Goal: Task Accomplishment & Management: Use online tool/utility

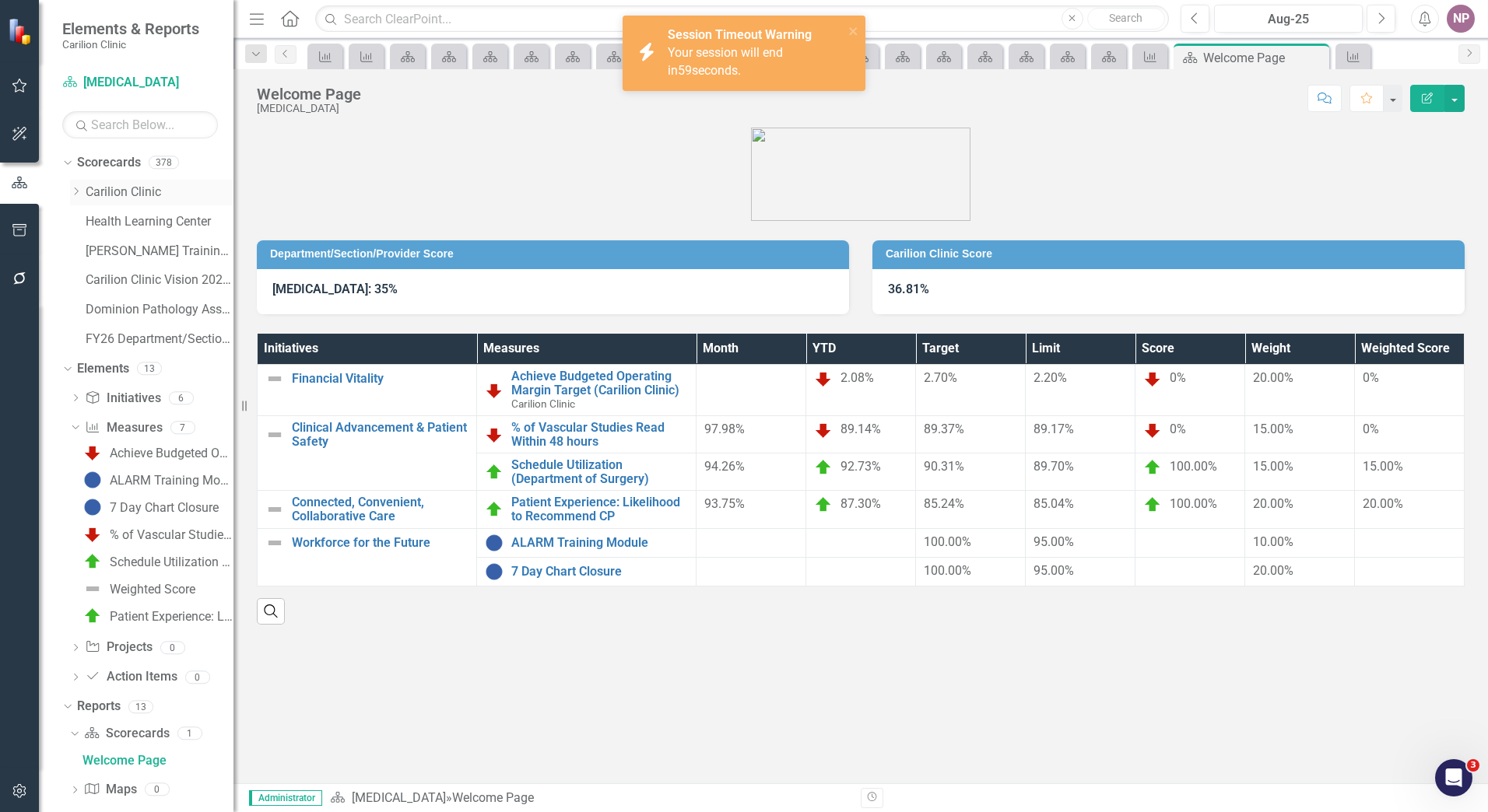
click at [83, 186] on div "Dropdown" at bounding box center [78, 192] width 16 height 13
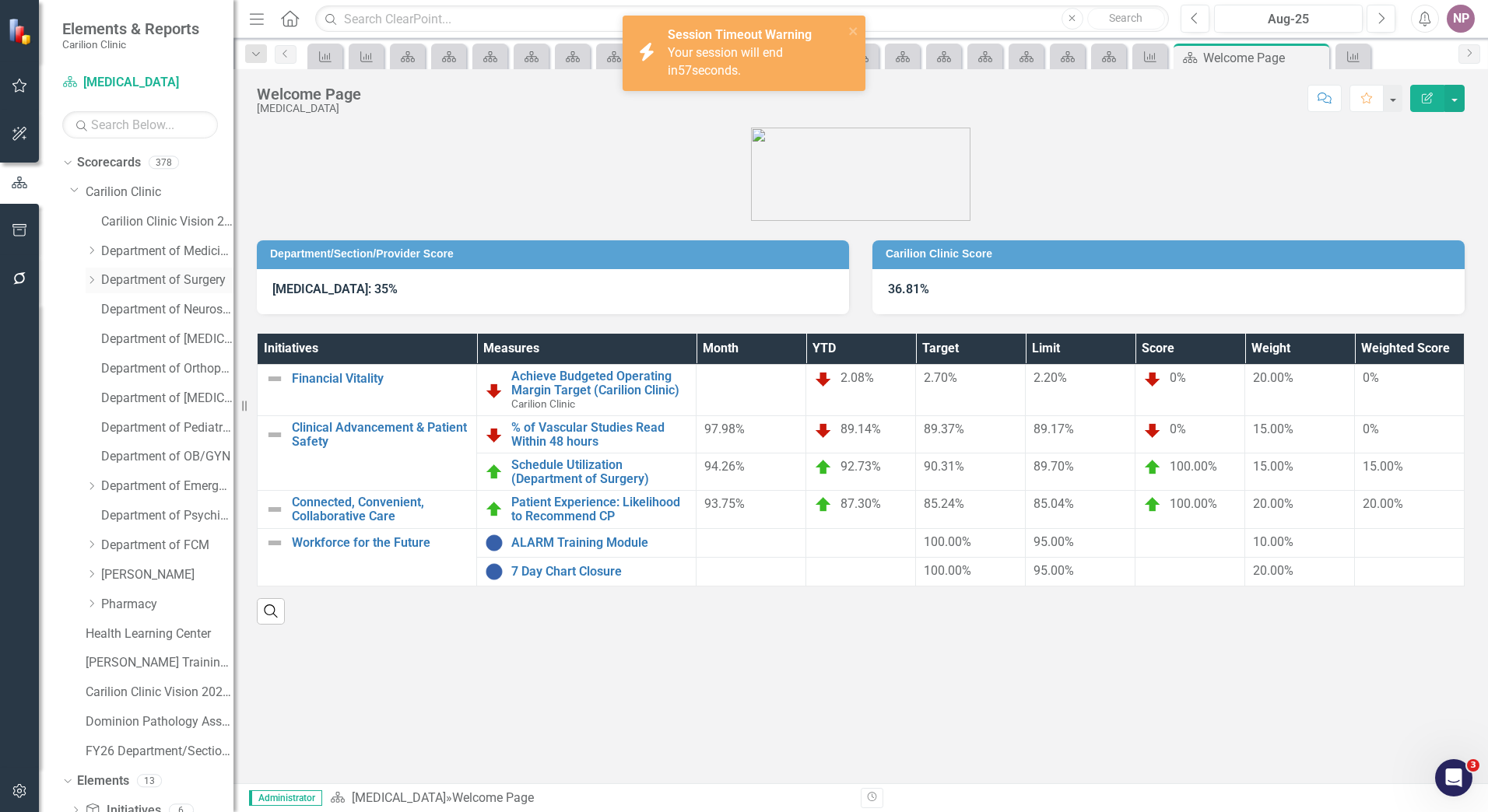
click at [89, 284] on icon "Dropdown" at bounding box center [91, 280] width 11 height 10
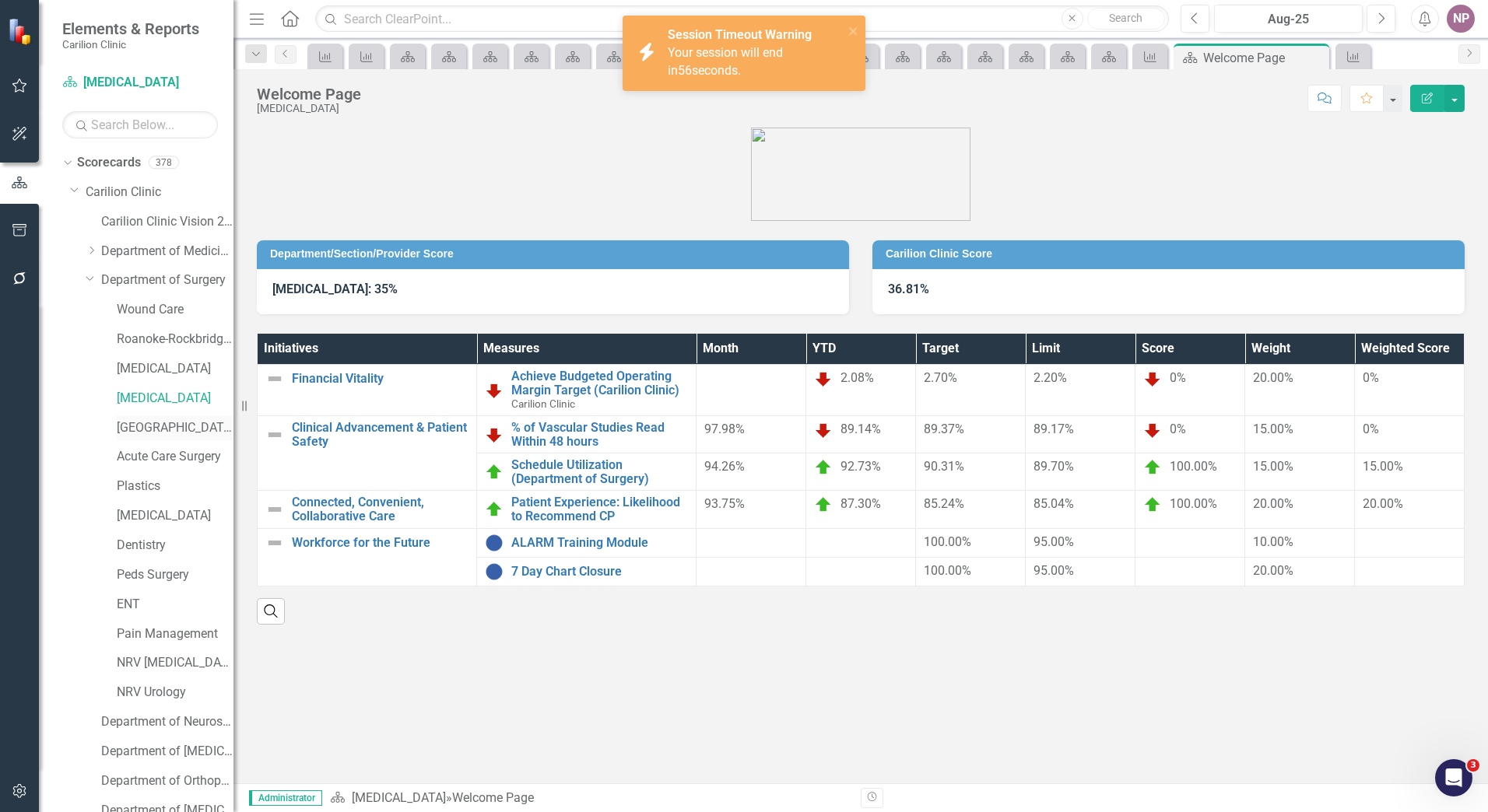
click at [156, 428] on link "[GEOGRAPHIC_DATA]" at bounding box center [175, 428] width 117 height 18
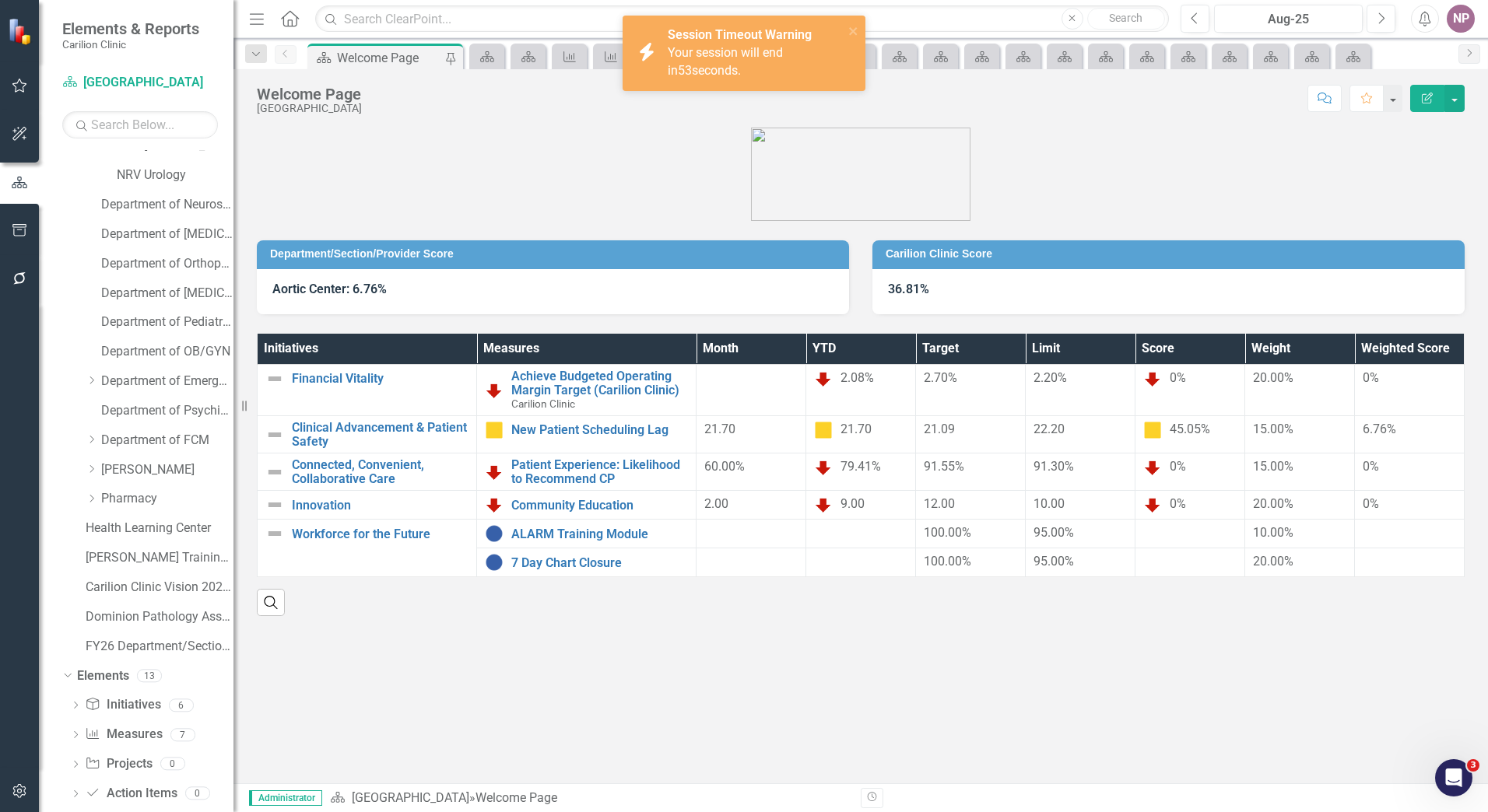
scroll to position [595, 0]
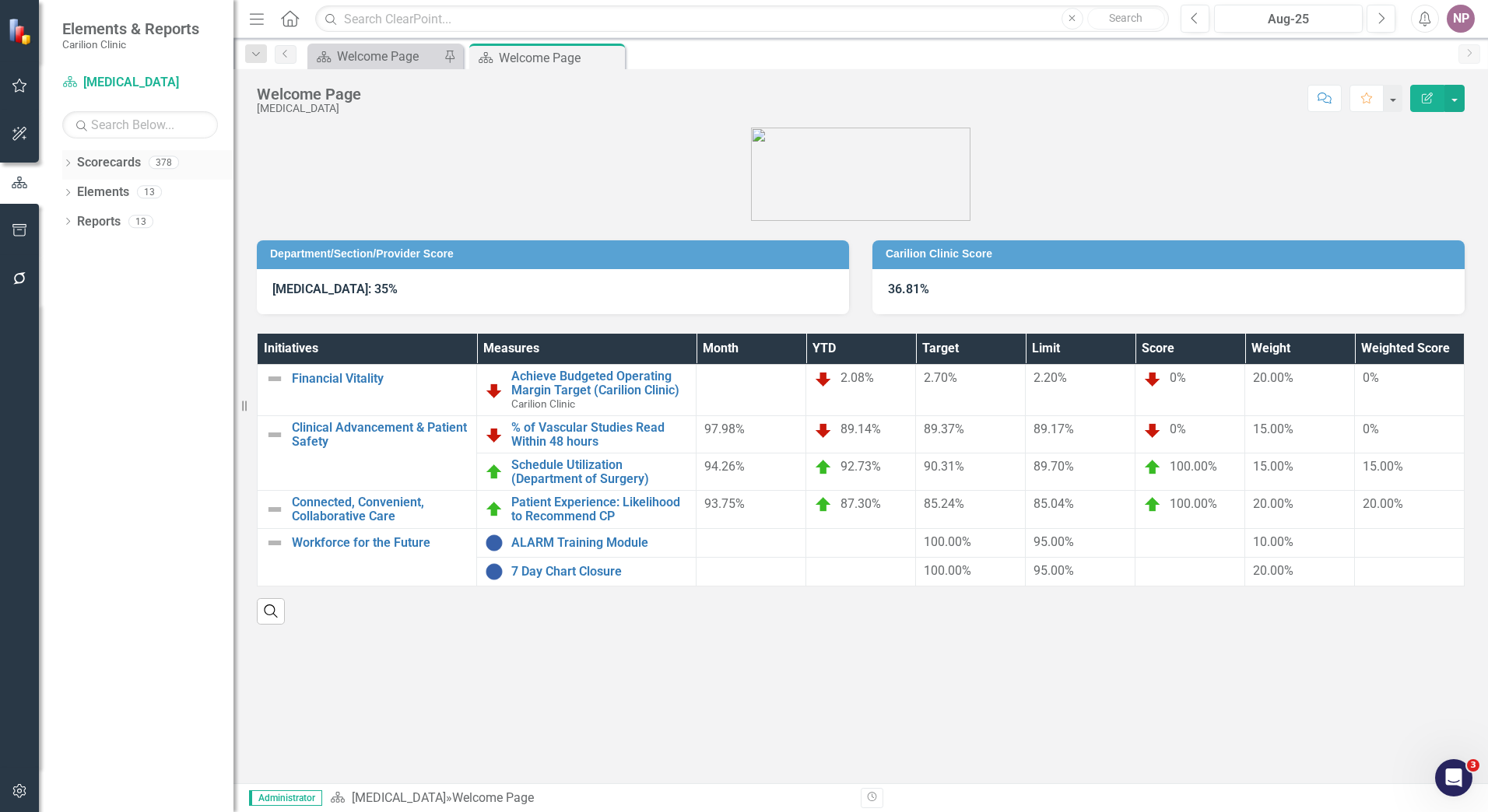
click at [62, 162] on icon "Dropdown" at bounding box center [68, 165] width 11 height 9
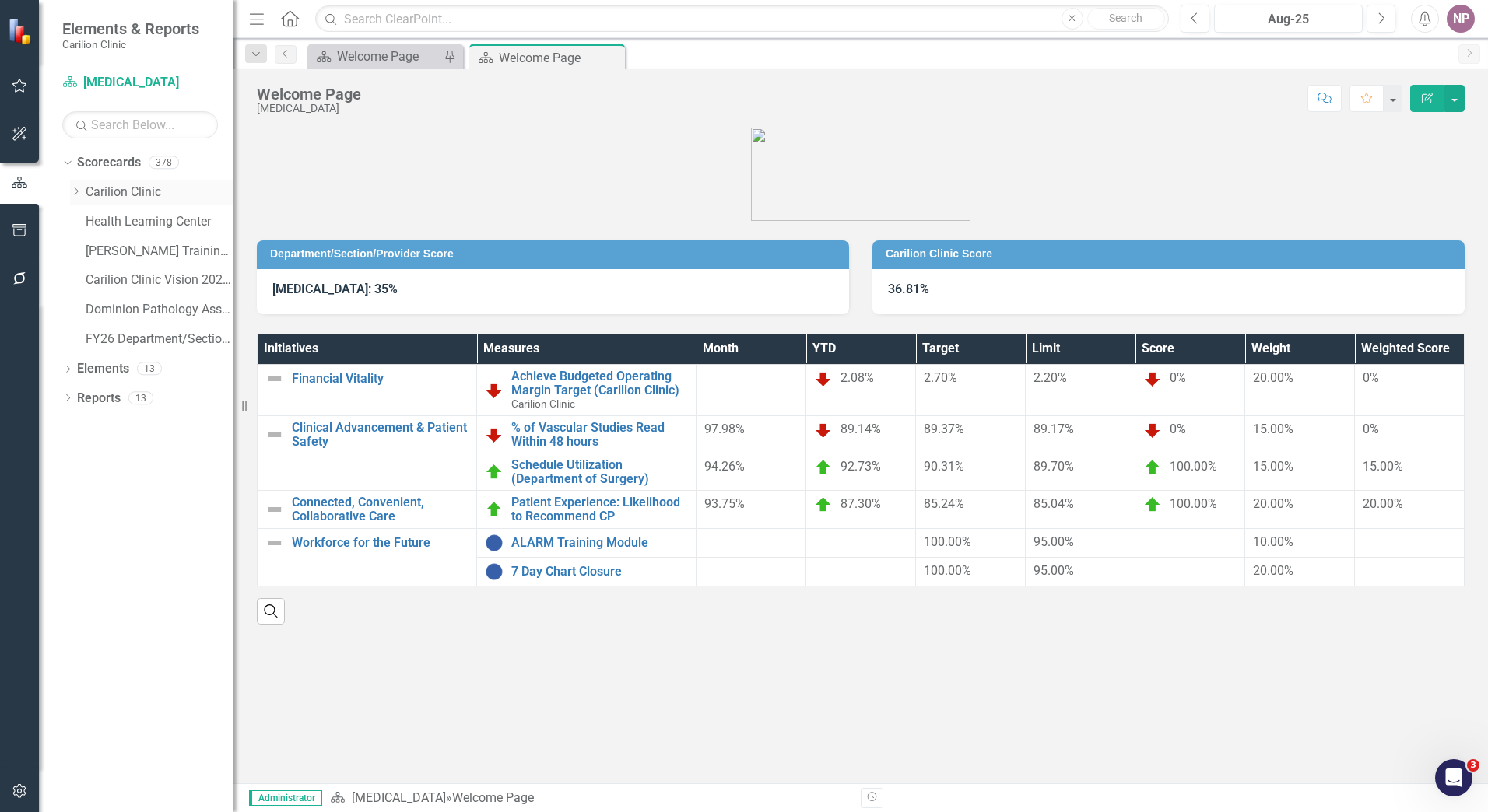
click at [82, 194] on icon "Dropdown" at bounding box center [75, 191] width 11 height 10
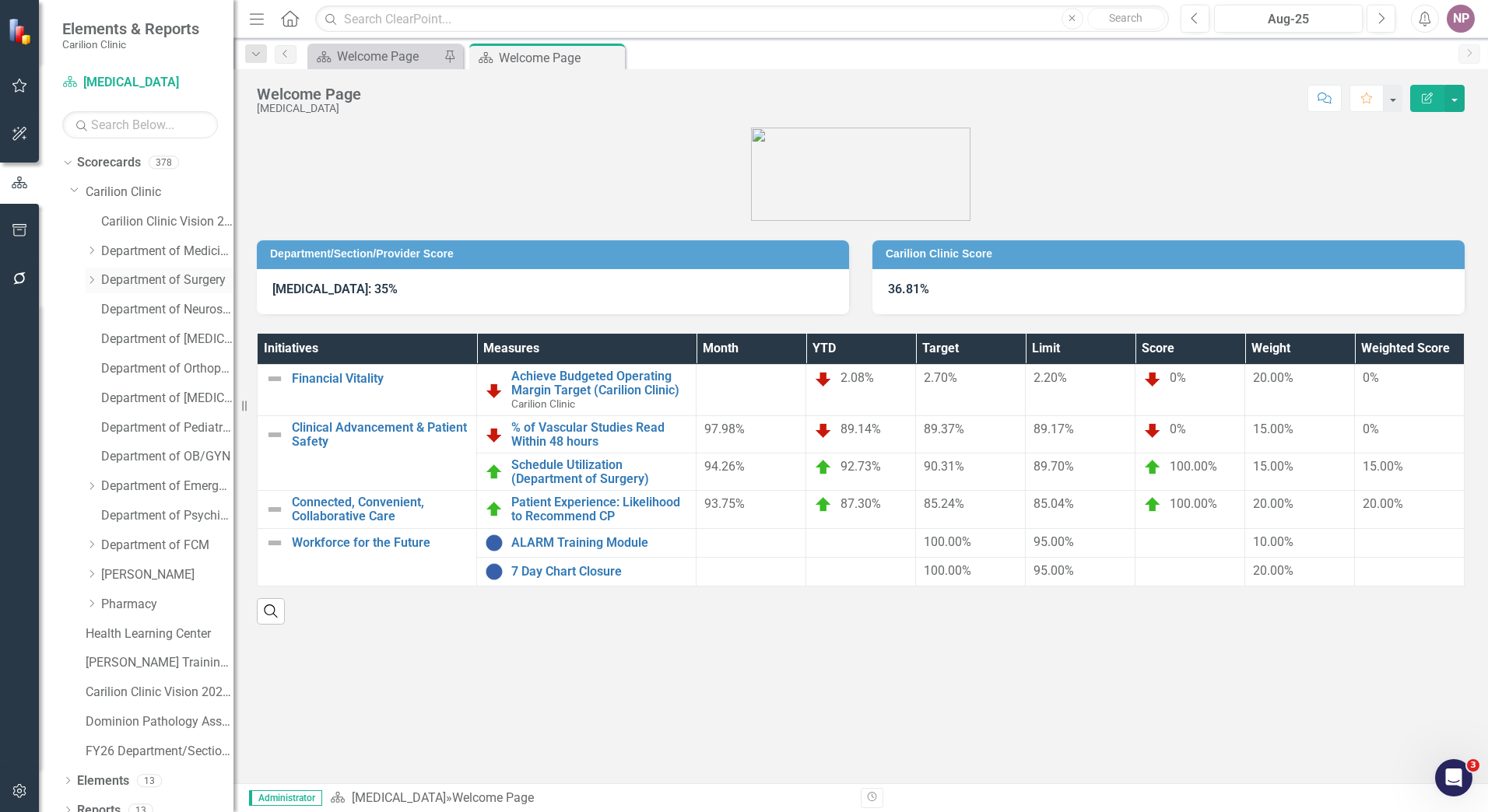
click at [92, 280] on icon "Dropdown" at bounding box center [91, 280] width 11 height 10
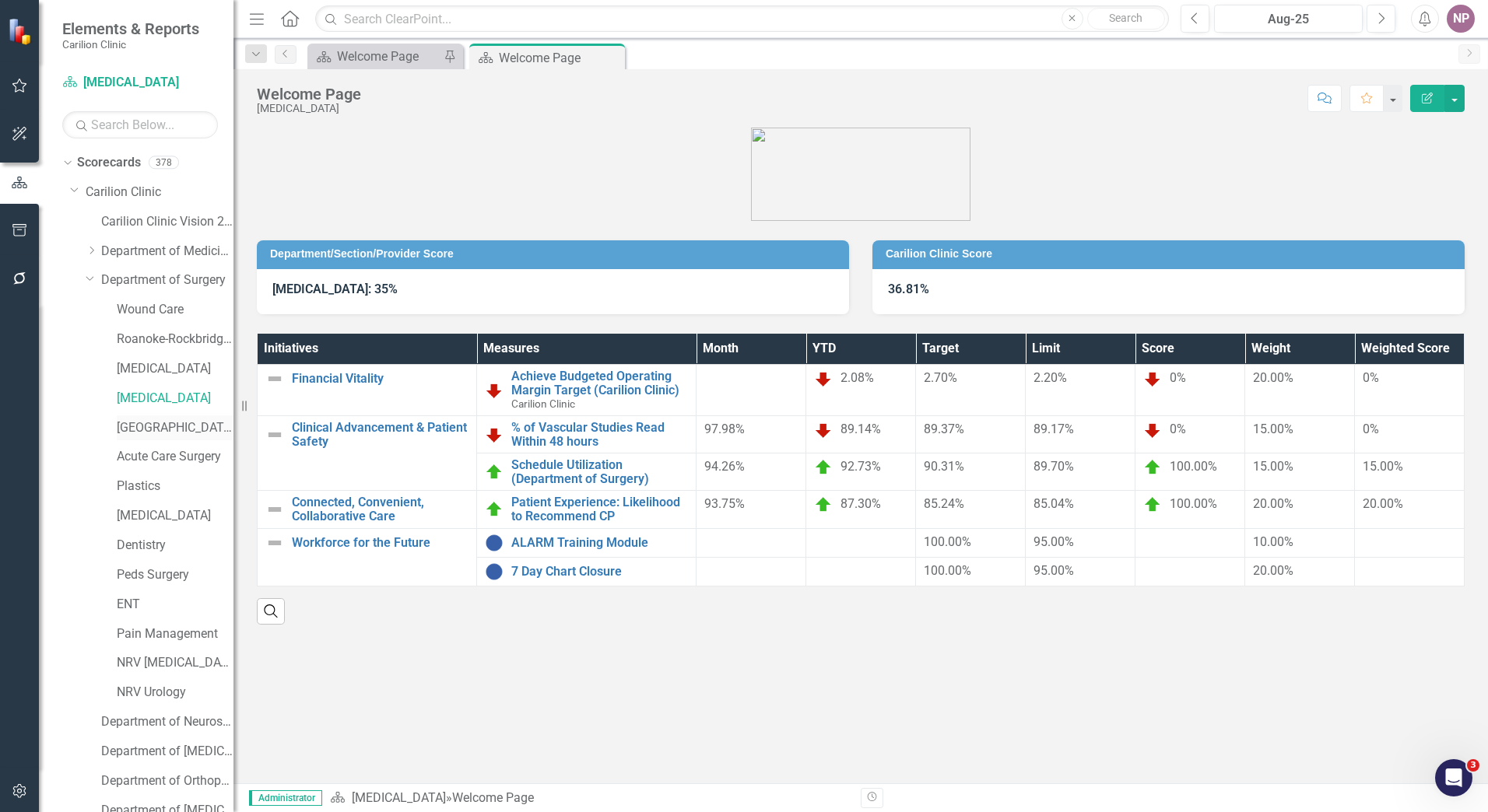
click at [155, 432] on link "[GEOGRAPHIC_DATA]" at bounding box center [175, 428] width 117 height 18
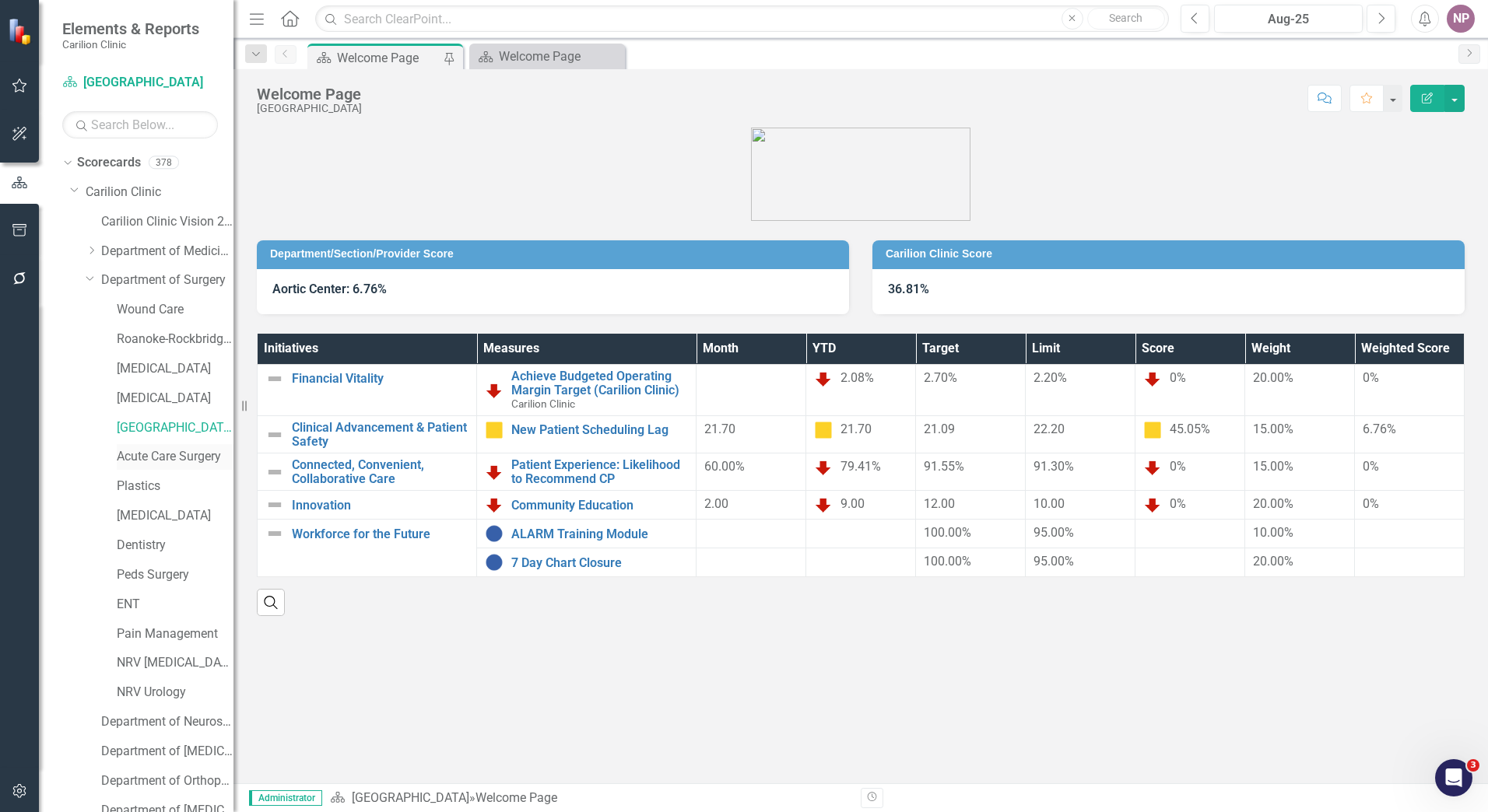
click at [152, 450] on link "Acute Care Surgery" at bounding box center [175, 457] width 117 height 18
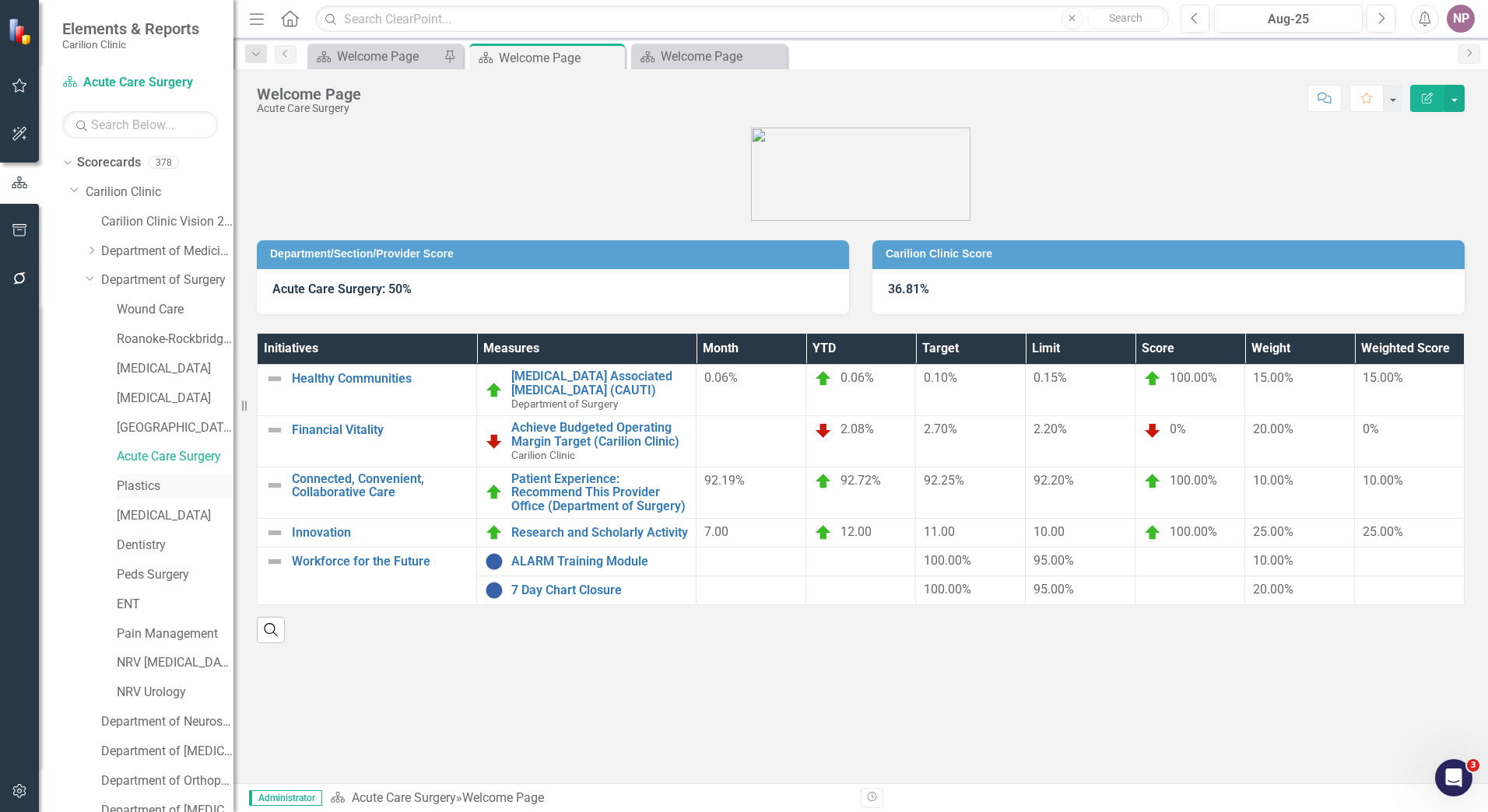
click at [129, 480] on link "Plastics" at bounding box center [175, 487] width 117 height 18
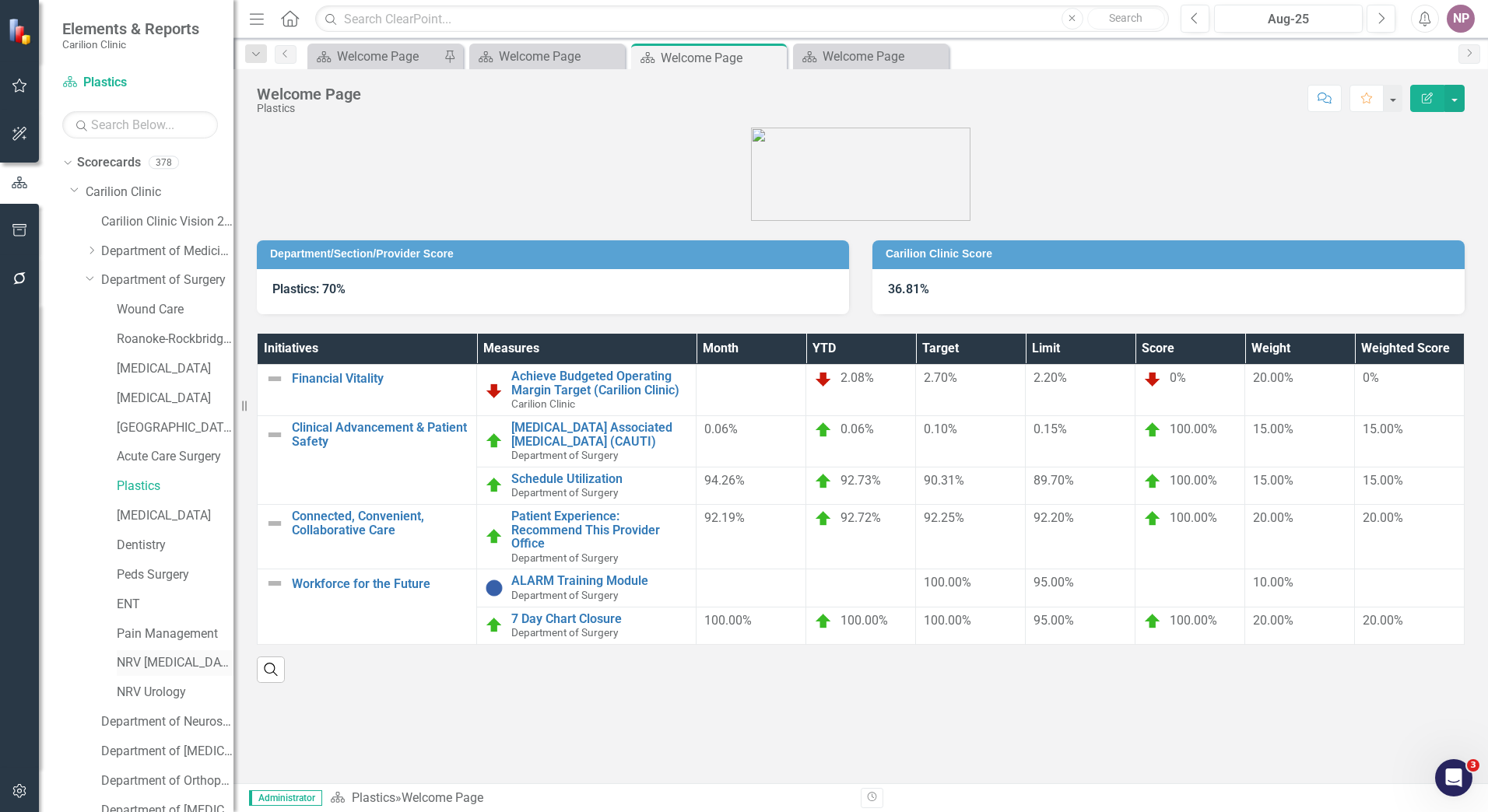
click at [175, 665] on link "NRV [MEDICAL_DATA]" at bounding box center [175, 663] width 117 height 18
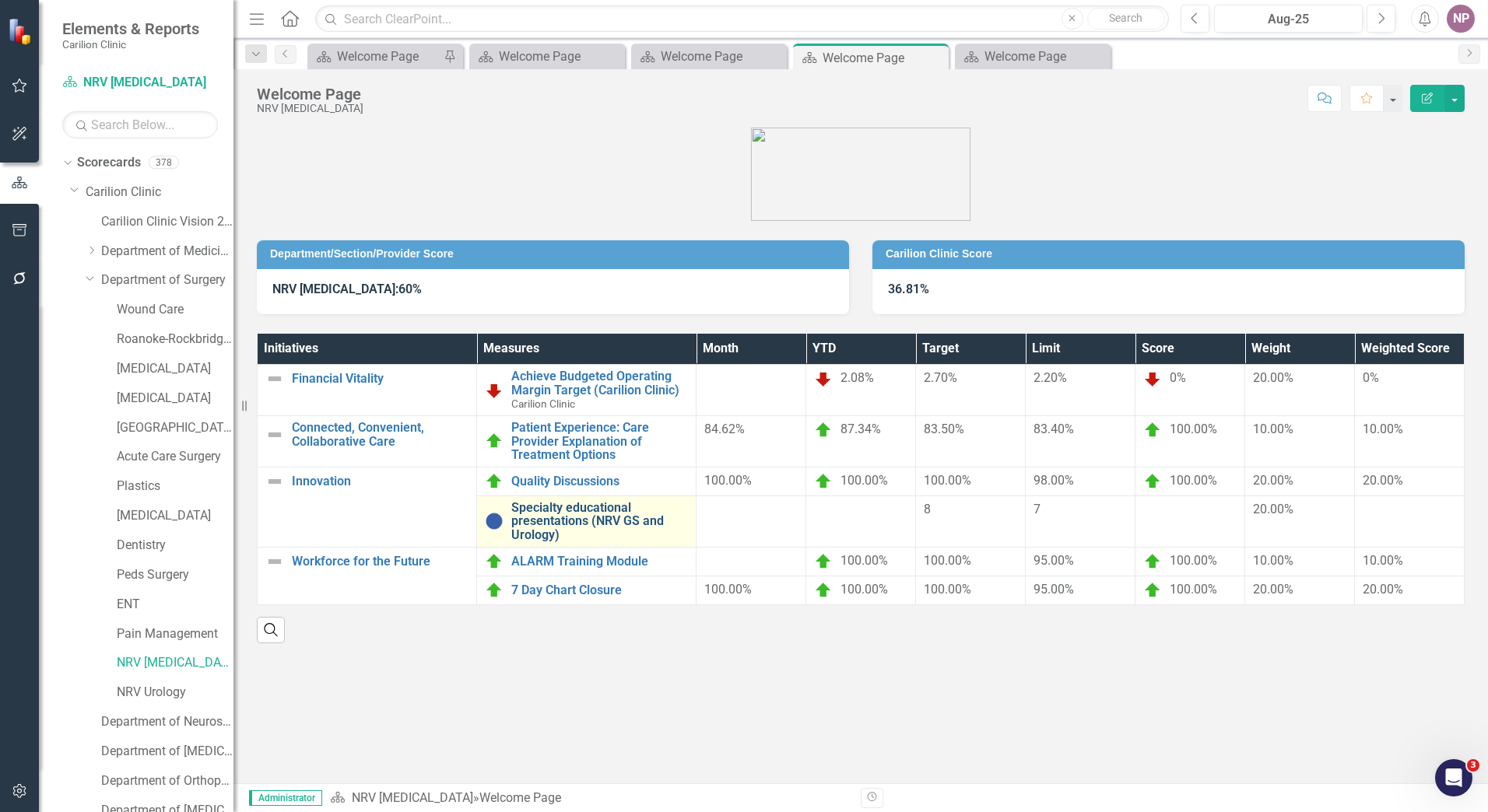
click at [580, 534] on link "Specialty educational presentations (NRV GS and Urology)" at bounding box center [599, 521] width 176 height 41
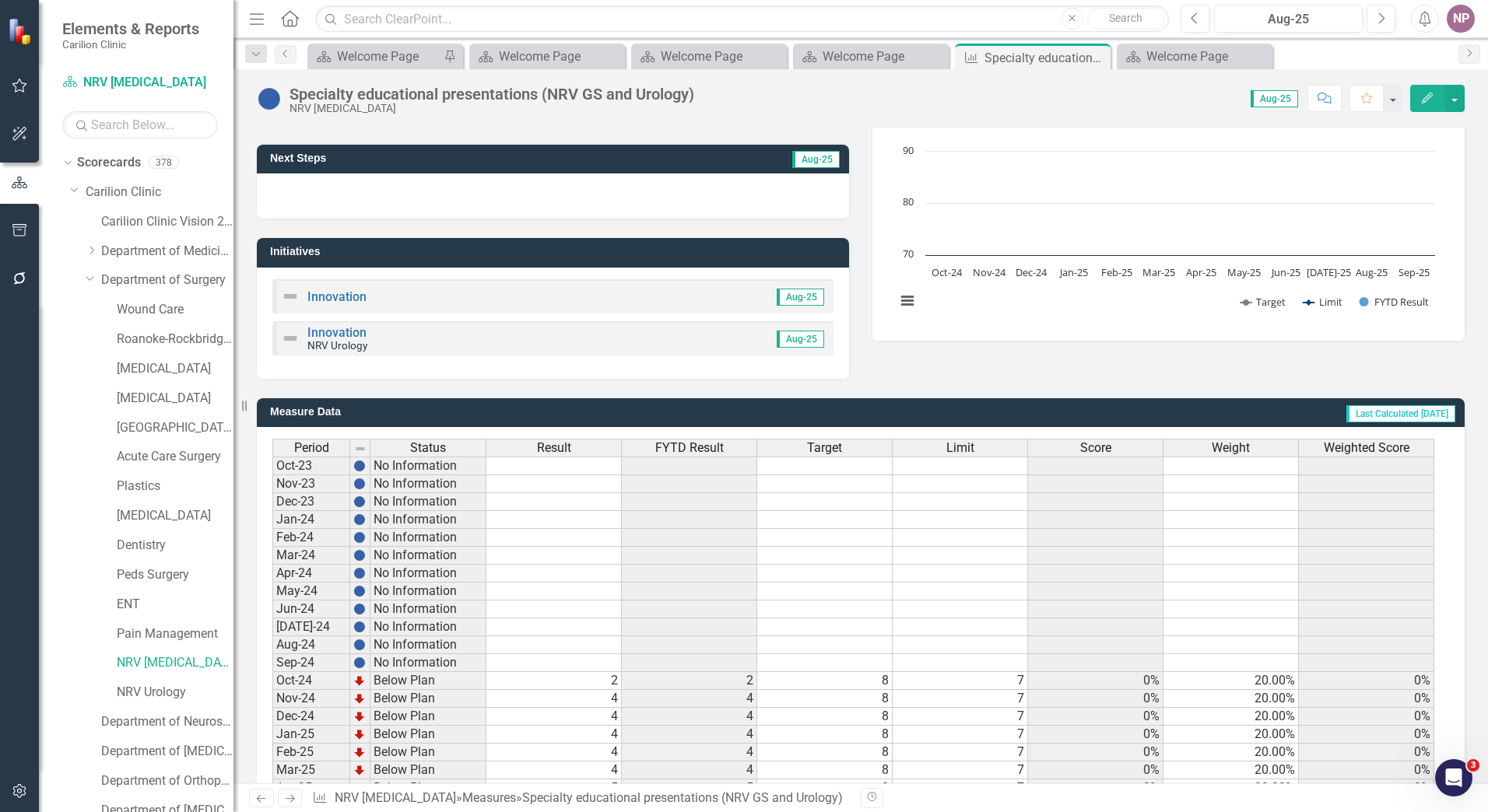
scroll to position [313, 0]
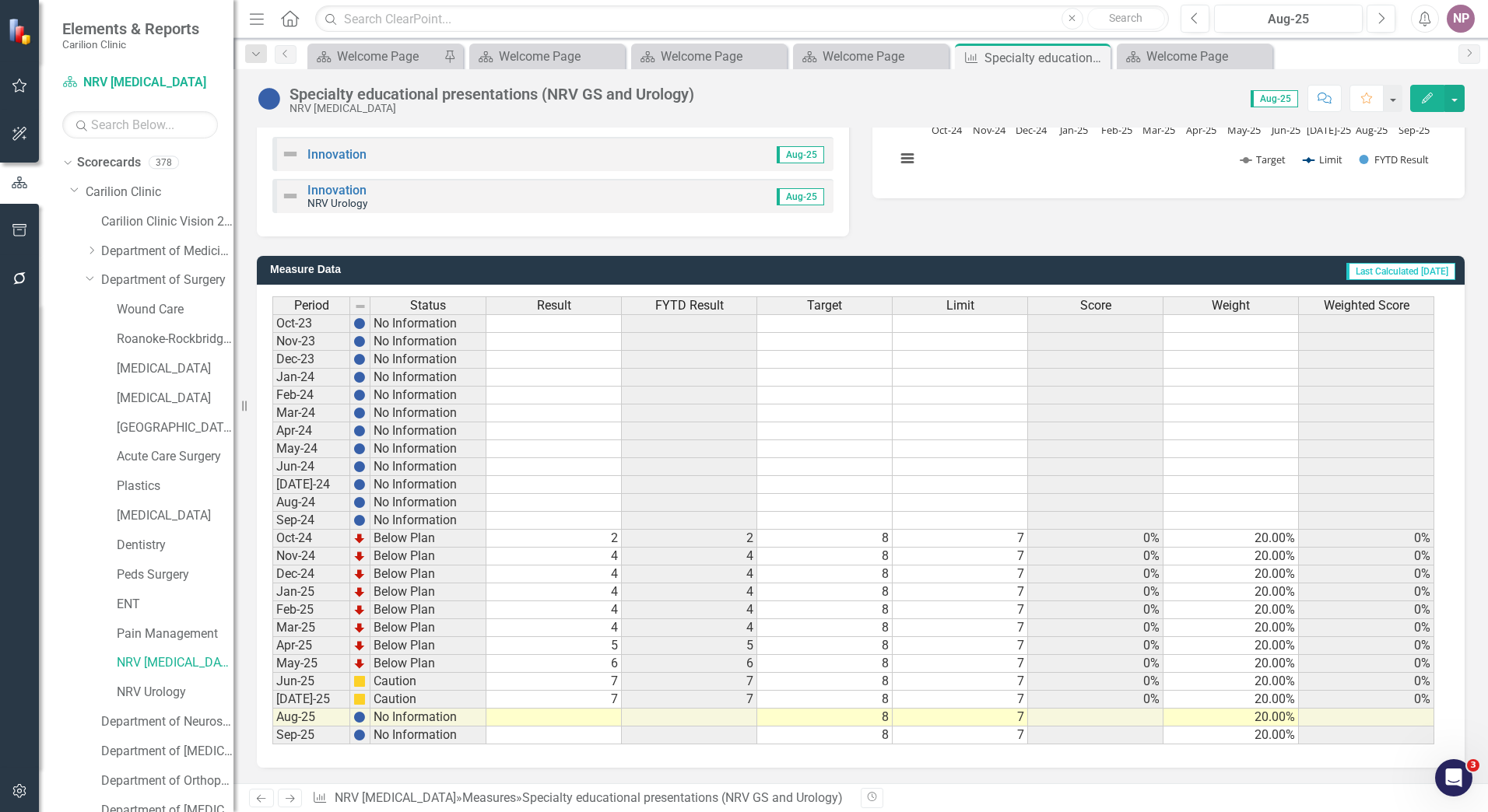
click at [708, 302] on span "FYTD Result" at bounding box center [690, 306] width 68 height 14
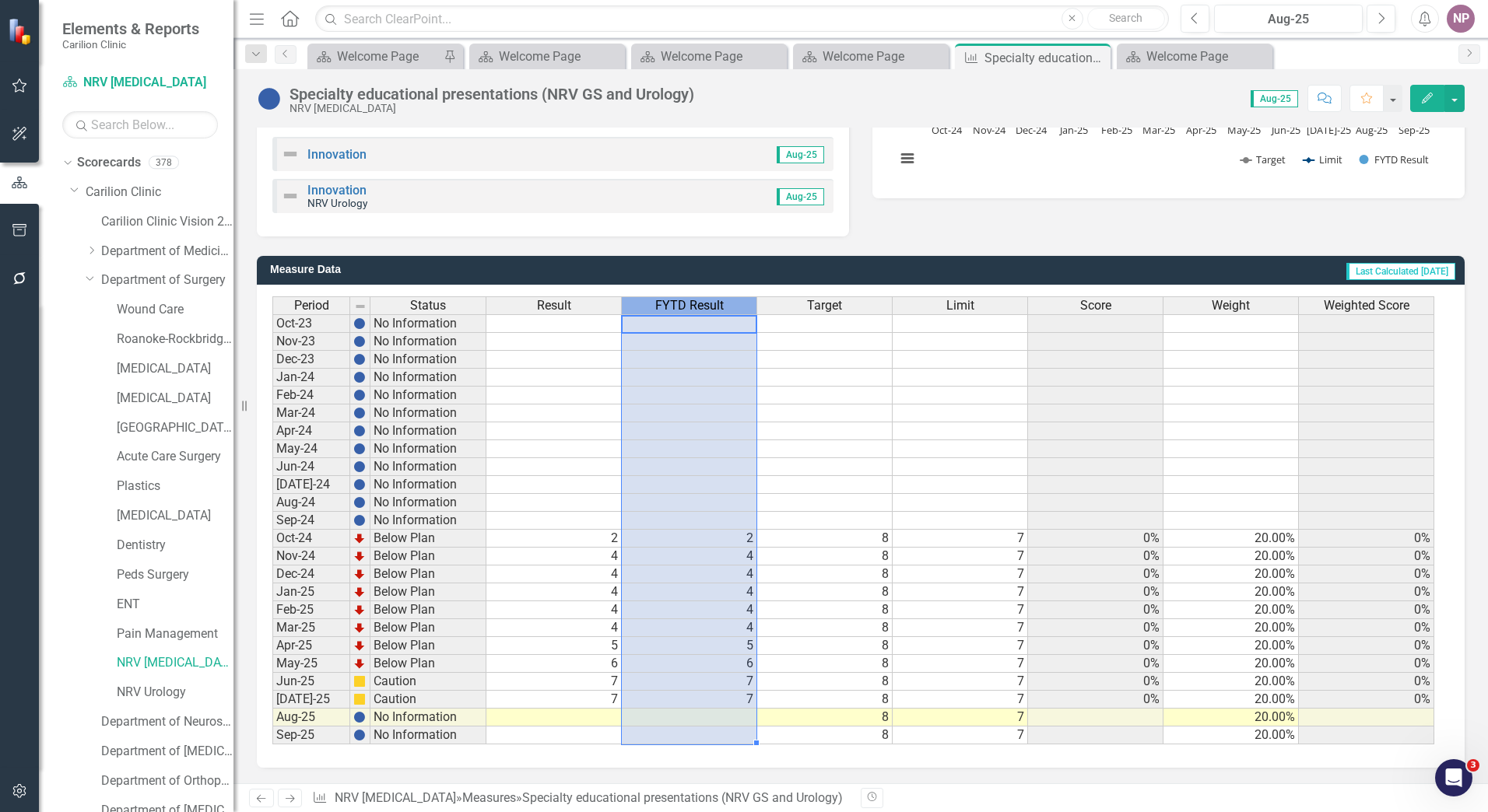
click at [708, 302] on span "FYTD Result" at bounding box center [690, 306] width 68 height 14
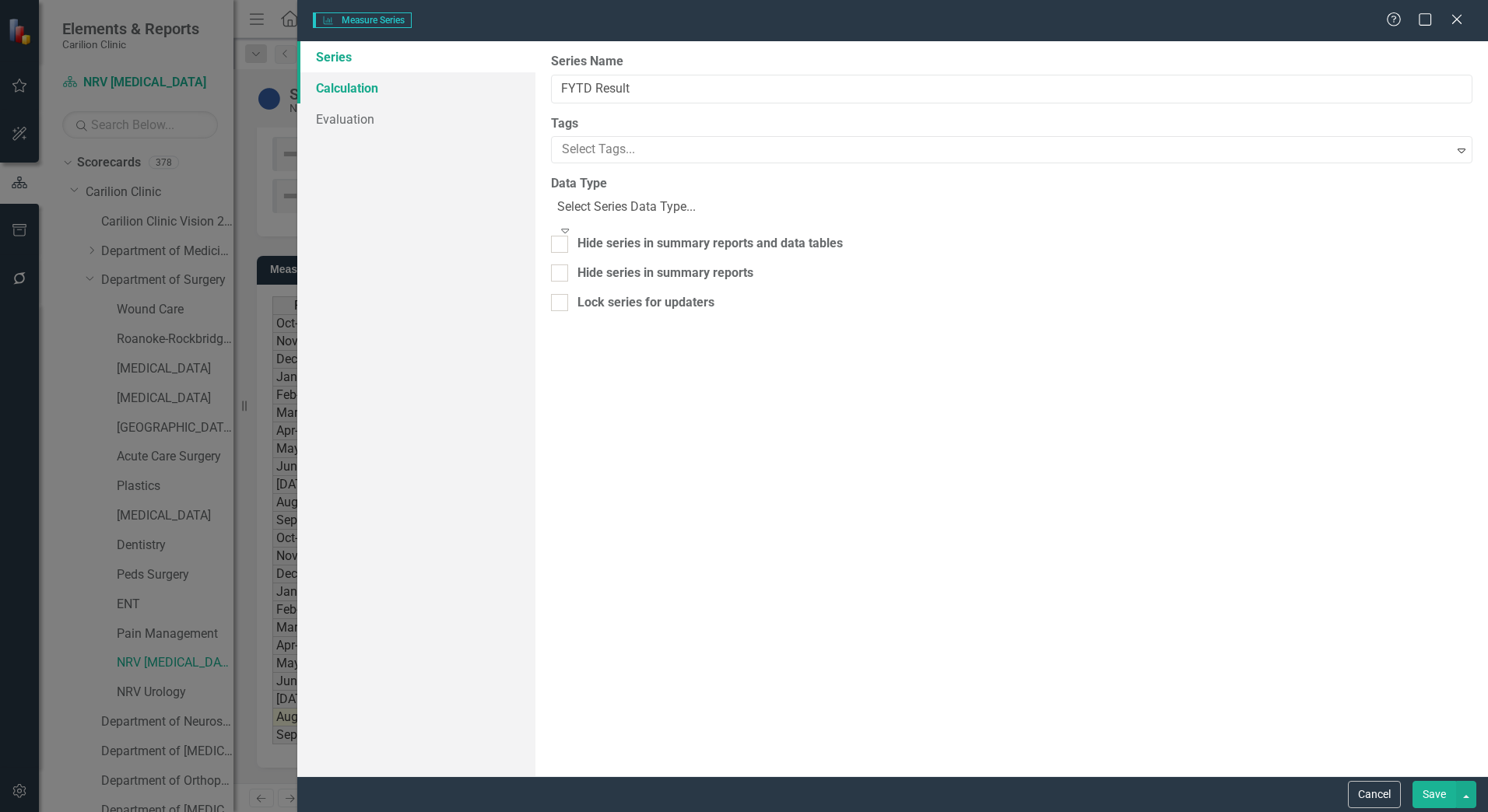
click at [406, 76] on link "Calculation" at bounding box center [417, 88] width 239 height 31
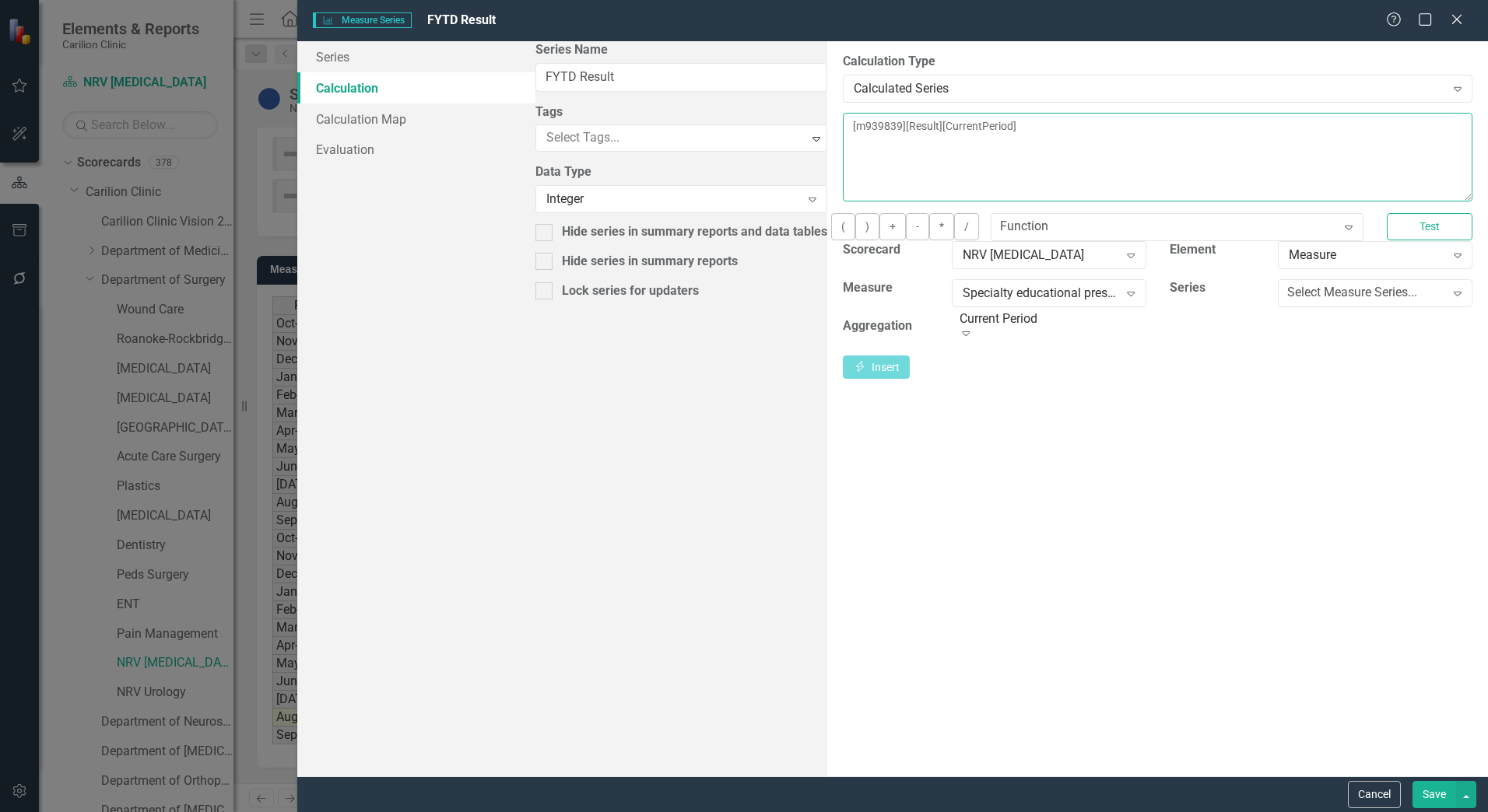
click at [843, 126] on textarea "[m939839][Result][CurrentPeriod]" at bounding box center [1158, 157] width 630 height 89
click at [1335, 239] on div "Expand" at bounding box center [1349, 227] width 28 height 25
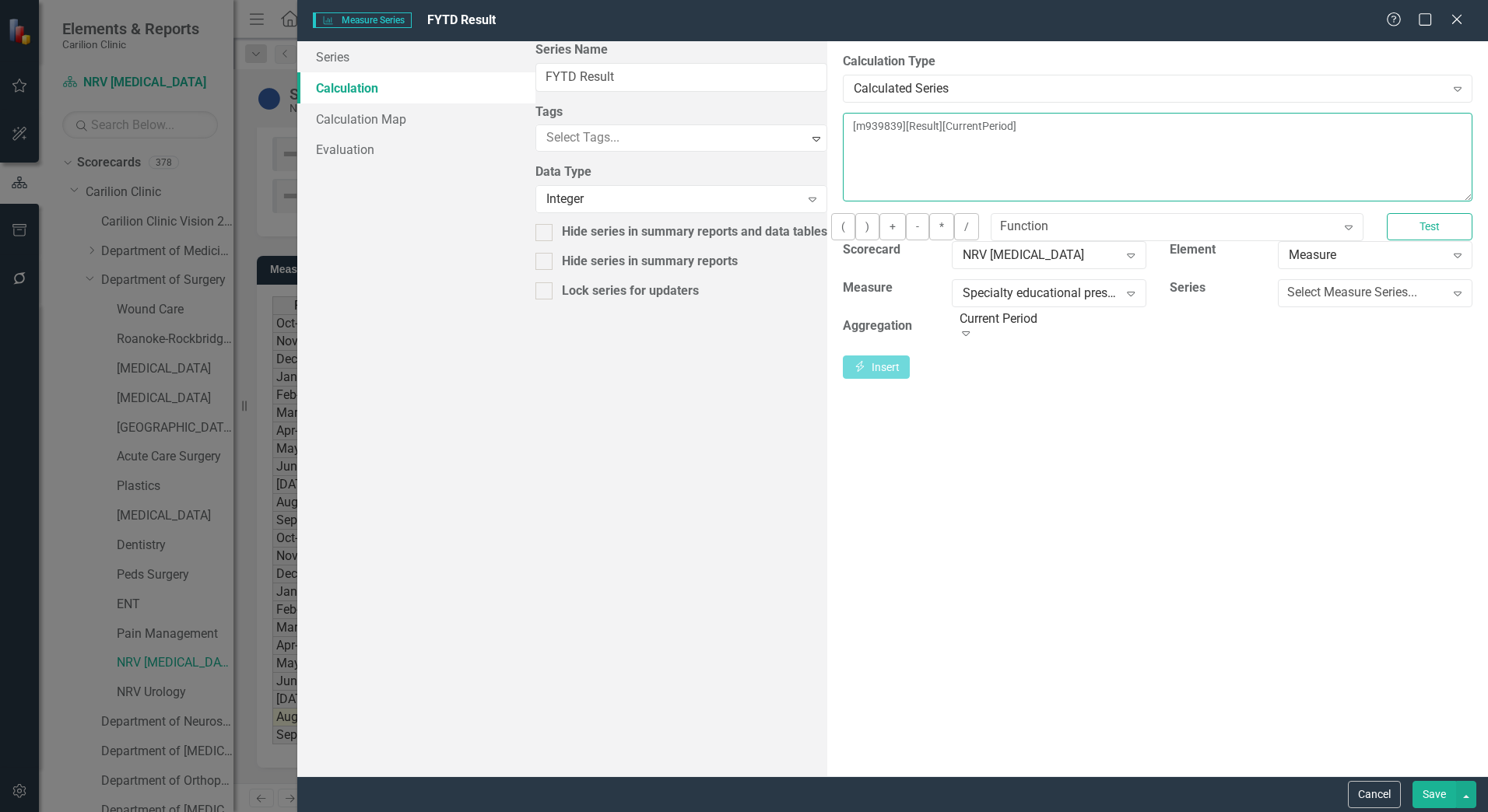
drag, startPoint x: 687, startPoint y: 129, endPoint x: 623, endPoint y: 126, distance: 64.1
click at [843, 126] on textarea "COALESCE(x, y, 0) [m939839][Result][CurrentPeriod]" at bounding box center [1158, 157] width 630 height 89
click at [849, 132] on textarea "COALESCE([m939839][Result][CurrentPeriod]" at bounding box center [1158, 157] width 630 height 89
type textarea "COALESCE([m939839][Result][CurrentPeriod],0)"
click at [1387, 239] on button "Test" at bounding box center [1430, 226] width 86 height 27
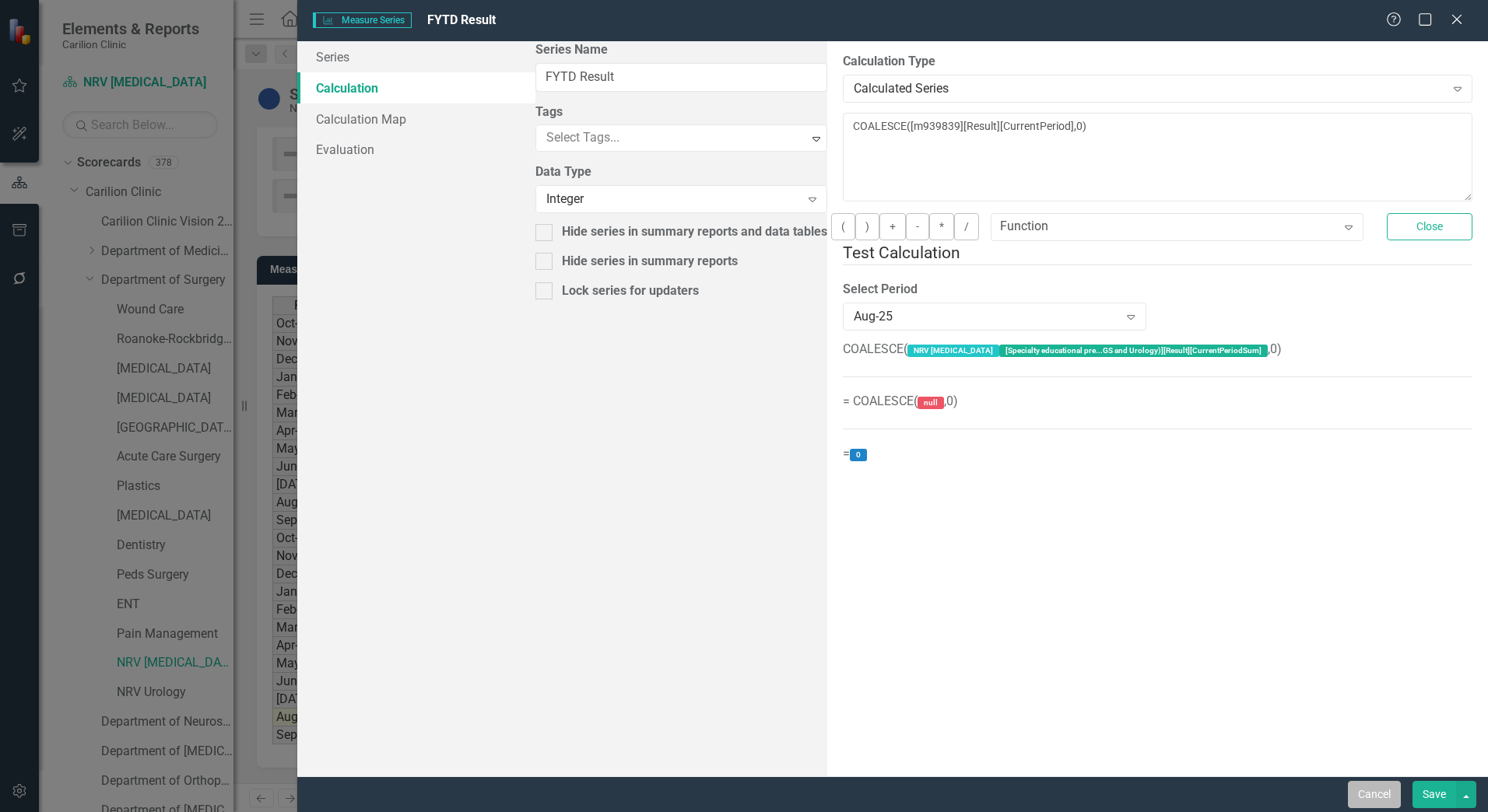
click at [1367, 788] on button "Cancel" at bounding box center [1375, 794] width 53 height 27
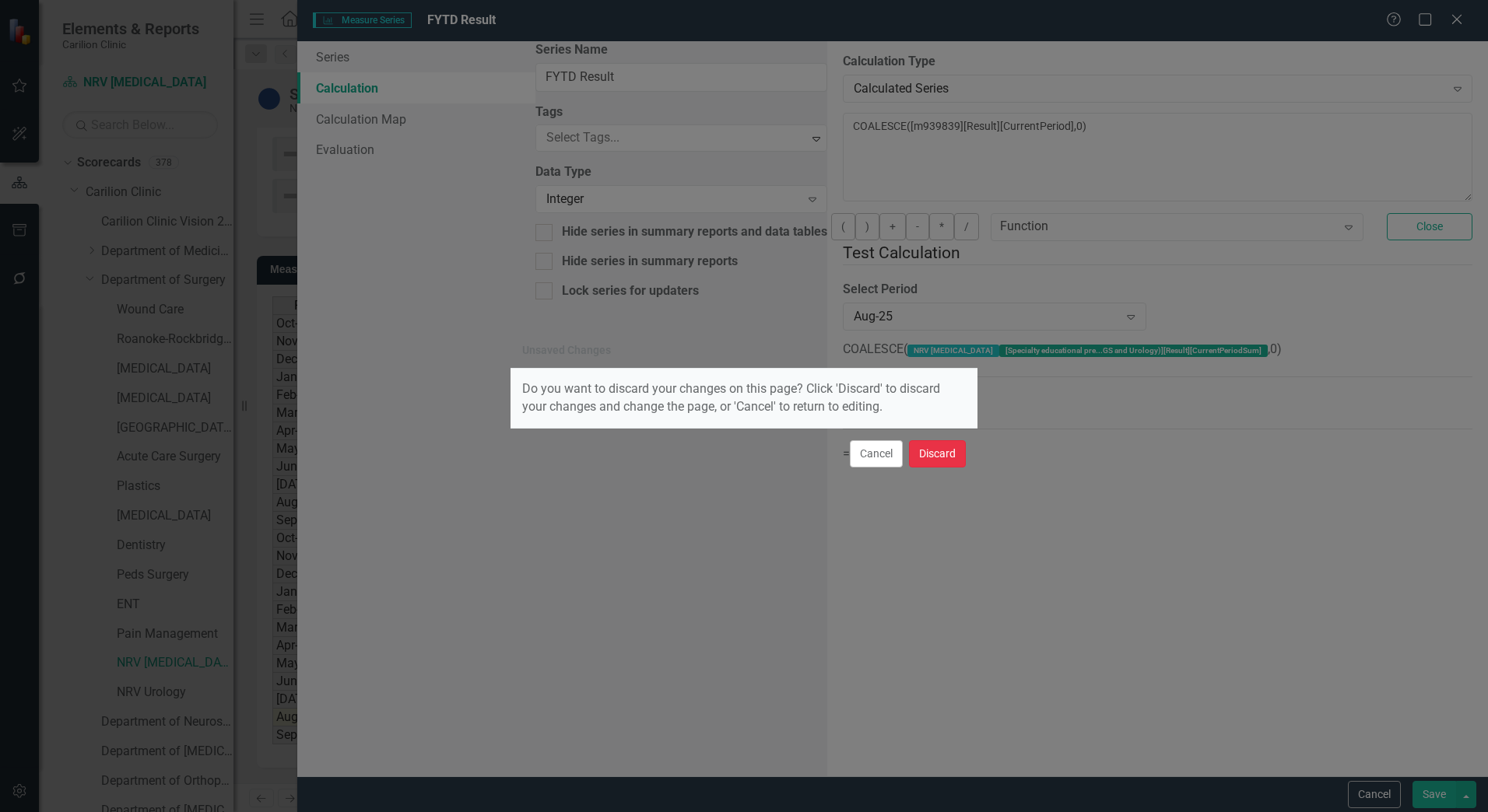
click at [956, 452] on button "Discard" at bounding box center [937, 453] width 57 height 27
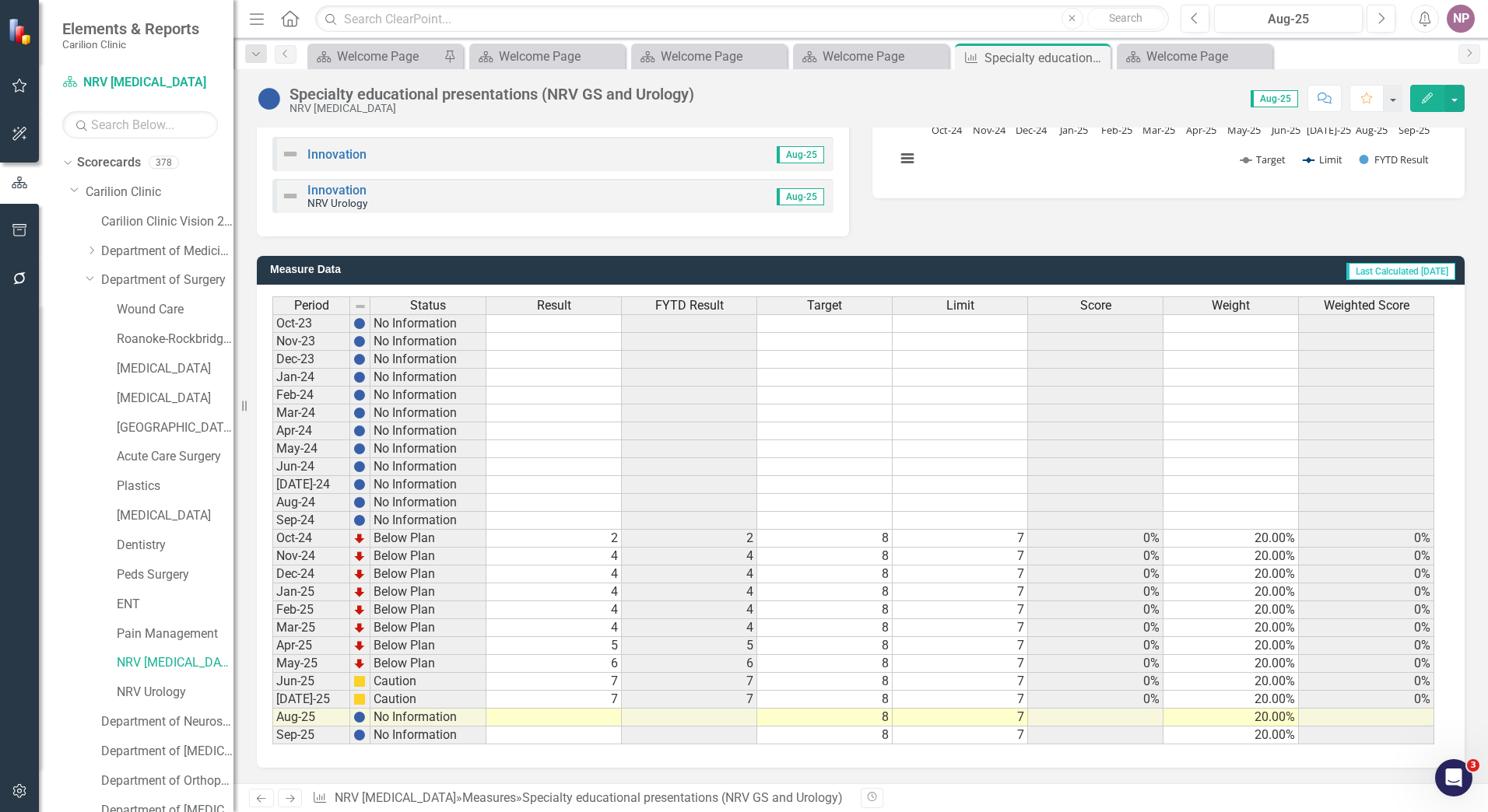
click at [706, 312] on span "FYTD Result" at bounding box center [690, 306] width 68 height 14
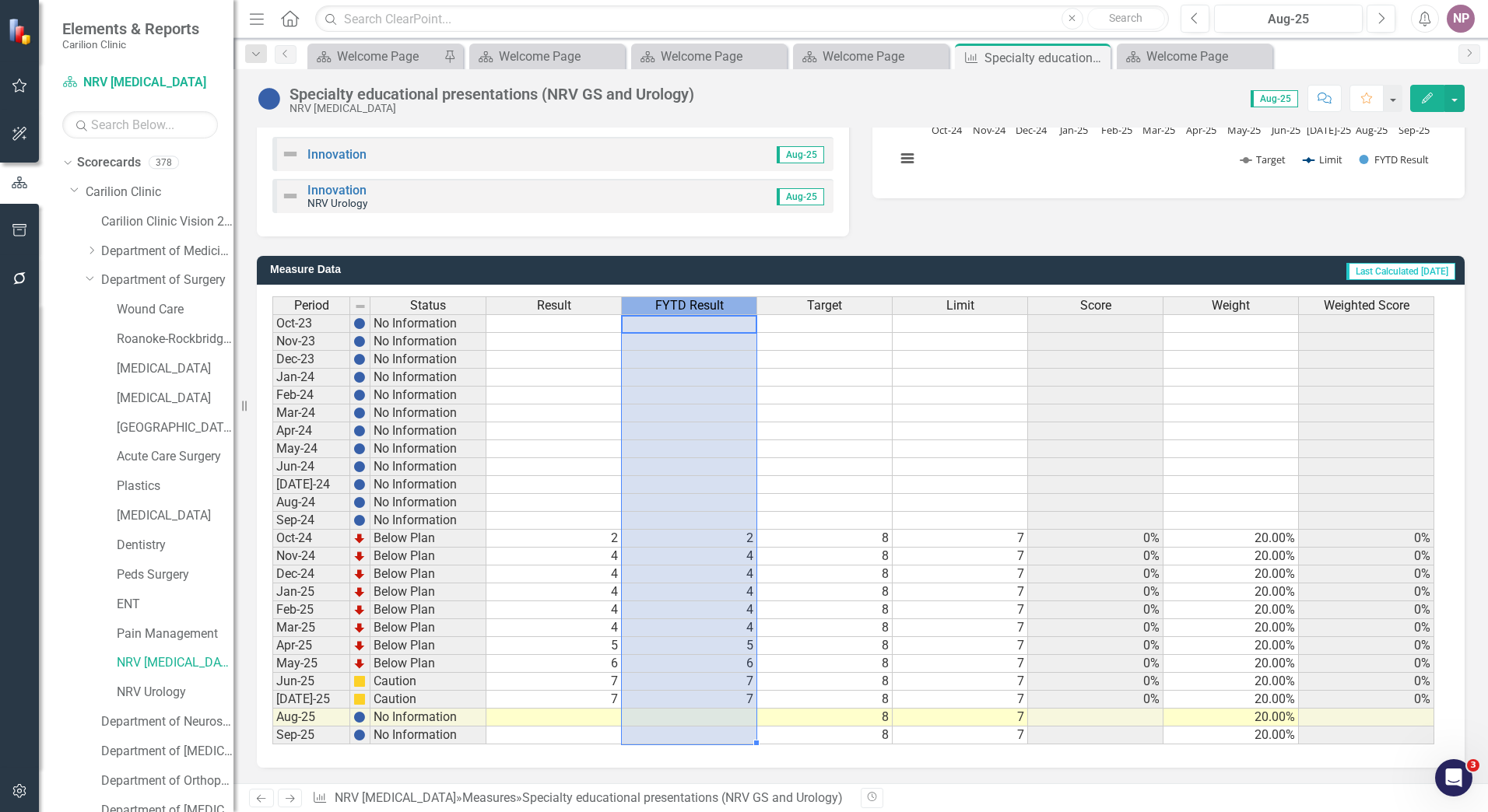
click at [706, 312] on span "FYTD Result" at bounding box center [690, 306] width 68 height 14
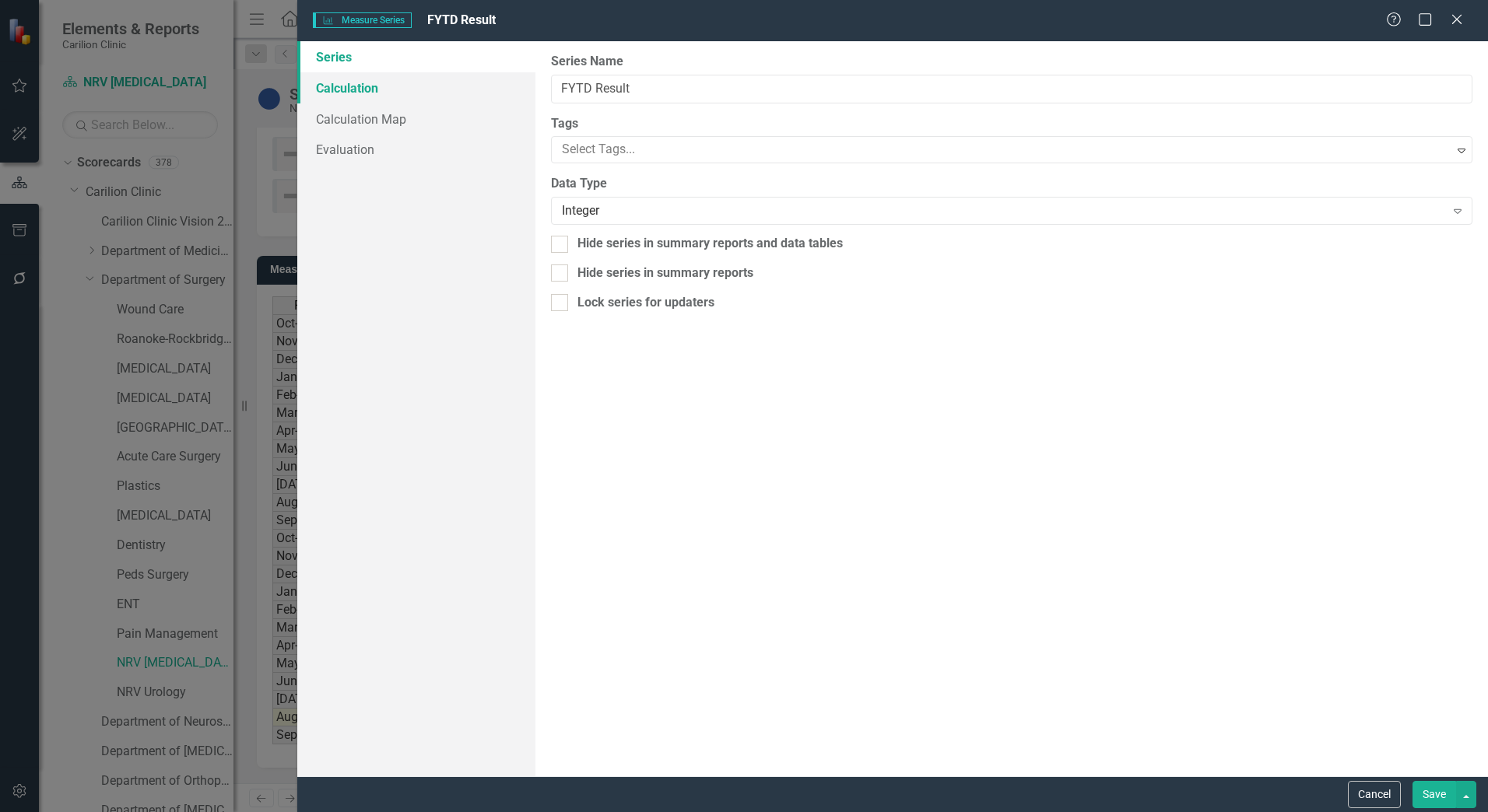
click at [420, 89] on link "Calculation" at bounding box center [417, 88] width 239 height 31
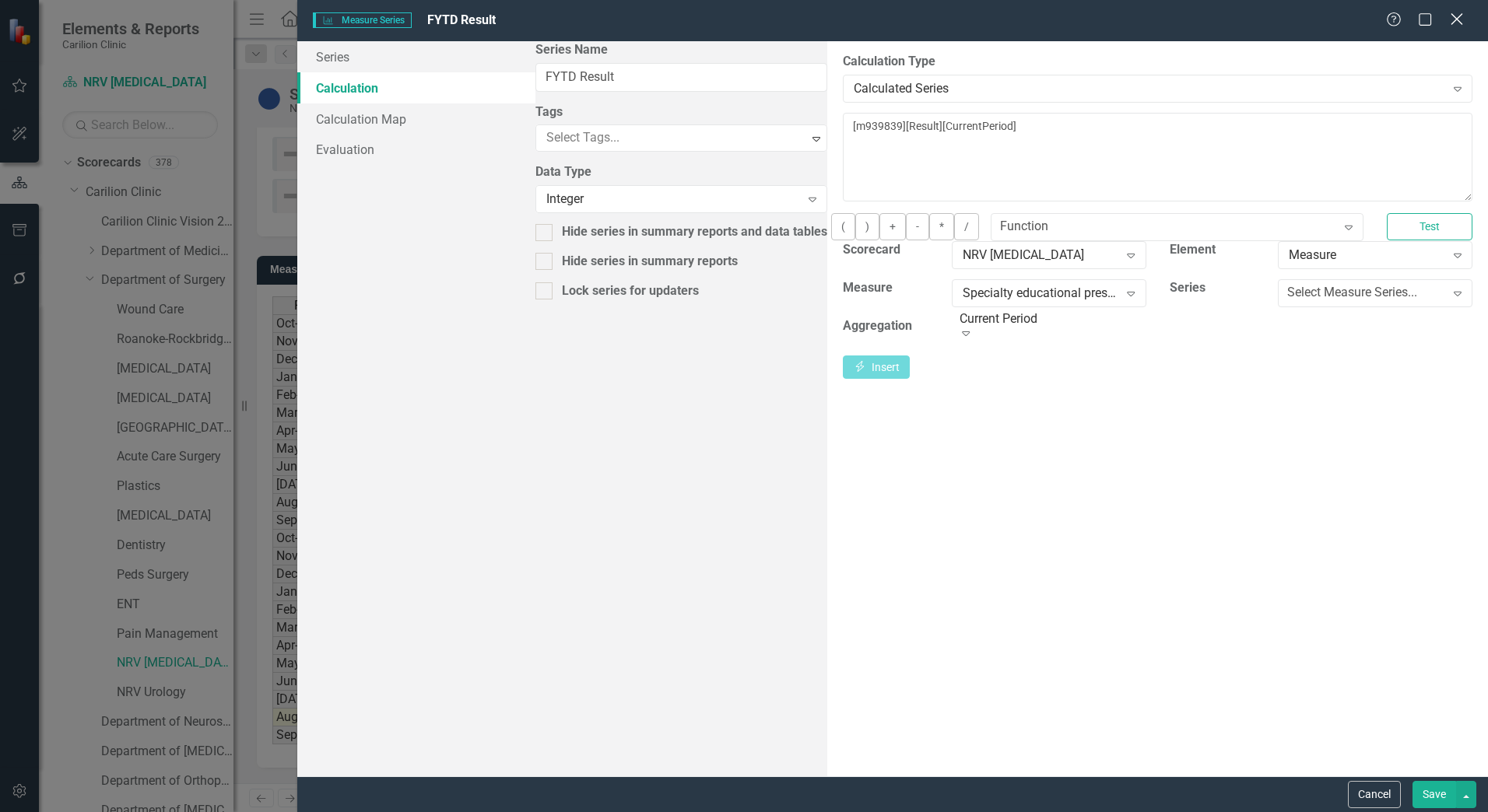
click at [1456, 28] on div "Close" at bounding box center [1456, 21] width 19 height 21
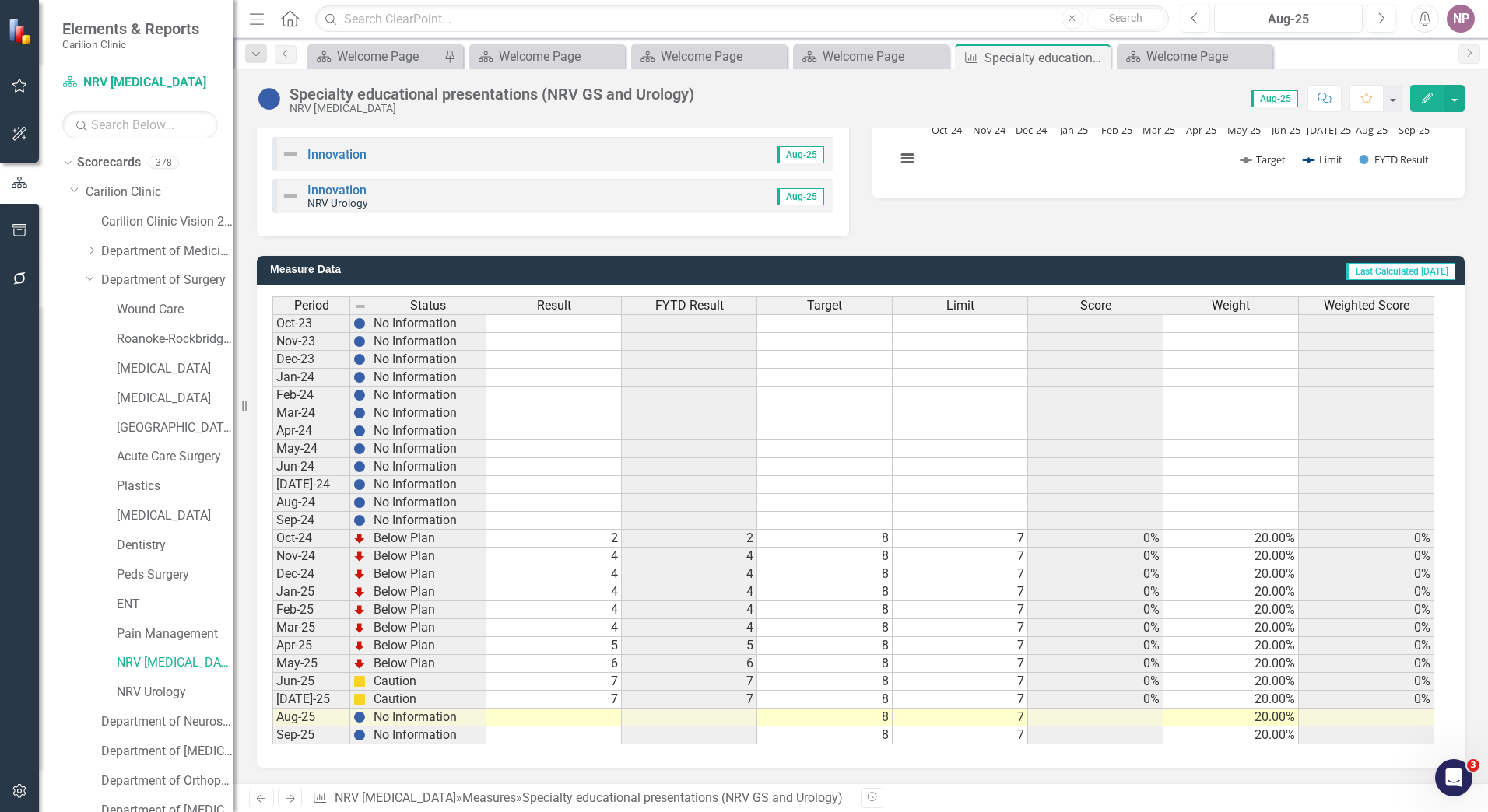
click at [721, 311] on span "FYTD Result" at bounding box center [690, 306] width 68 height 14
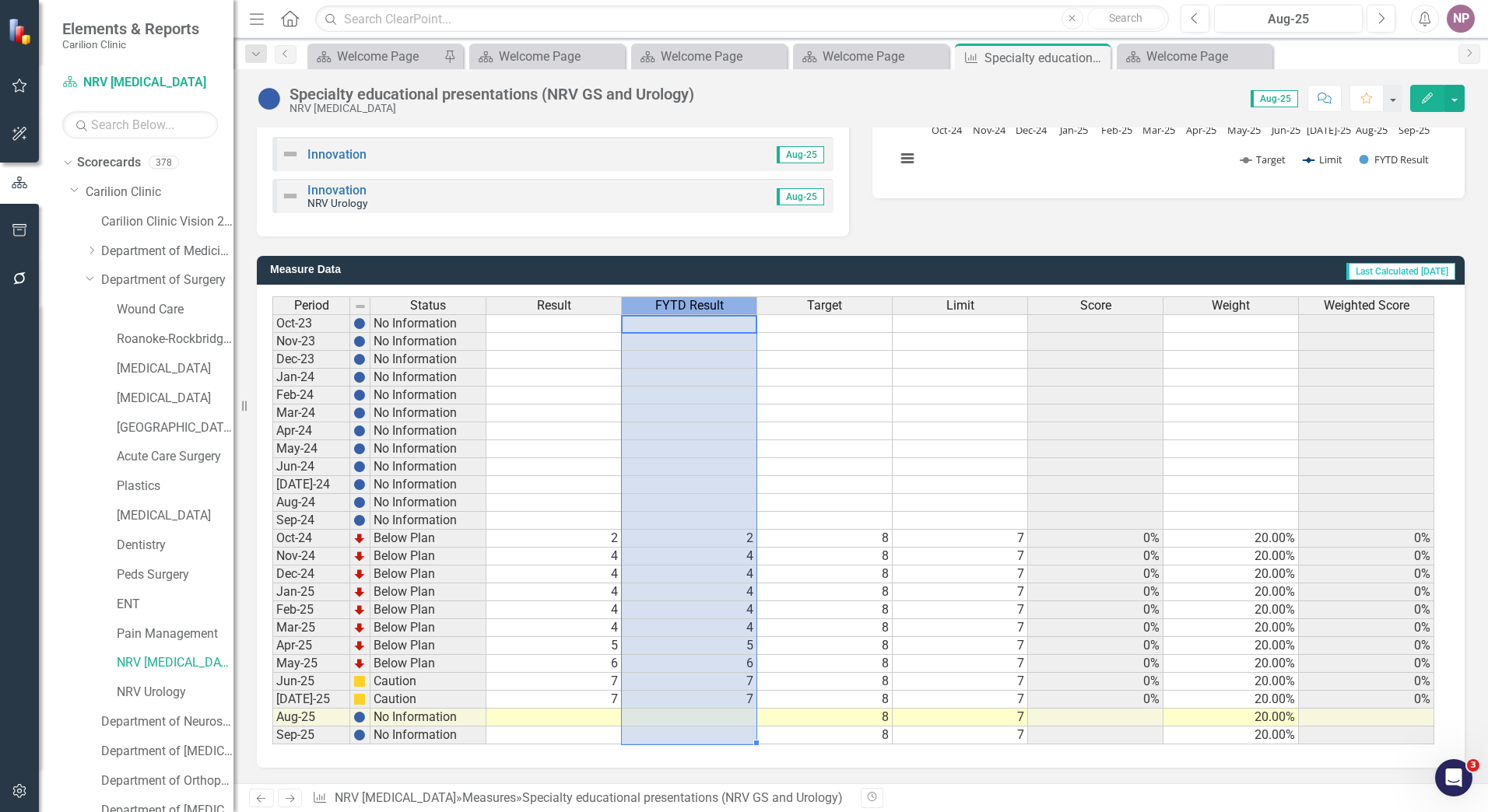
click at [721, 311] on span "FYTD Result" at bounding box center [690, 306] width 68 height 14
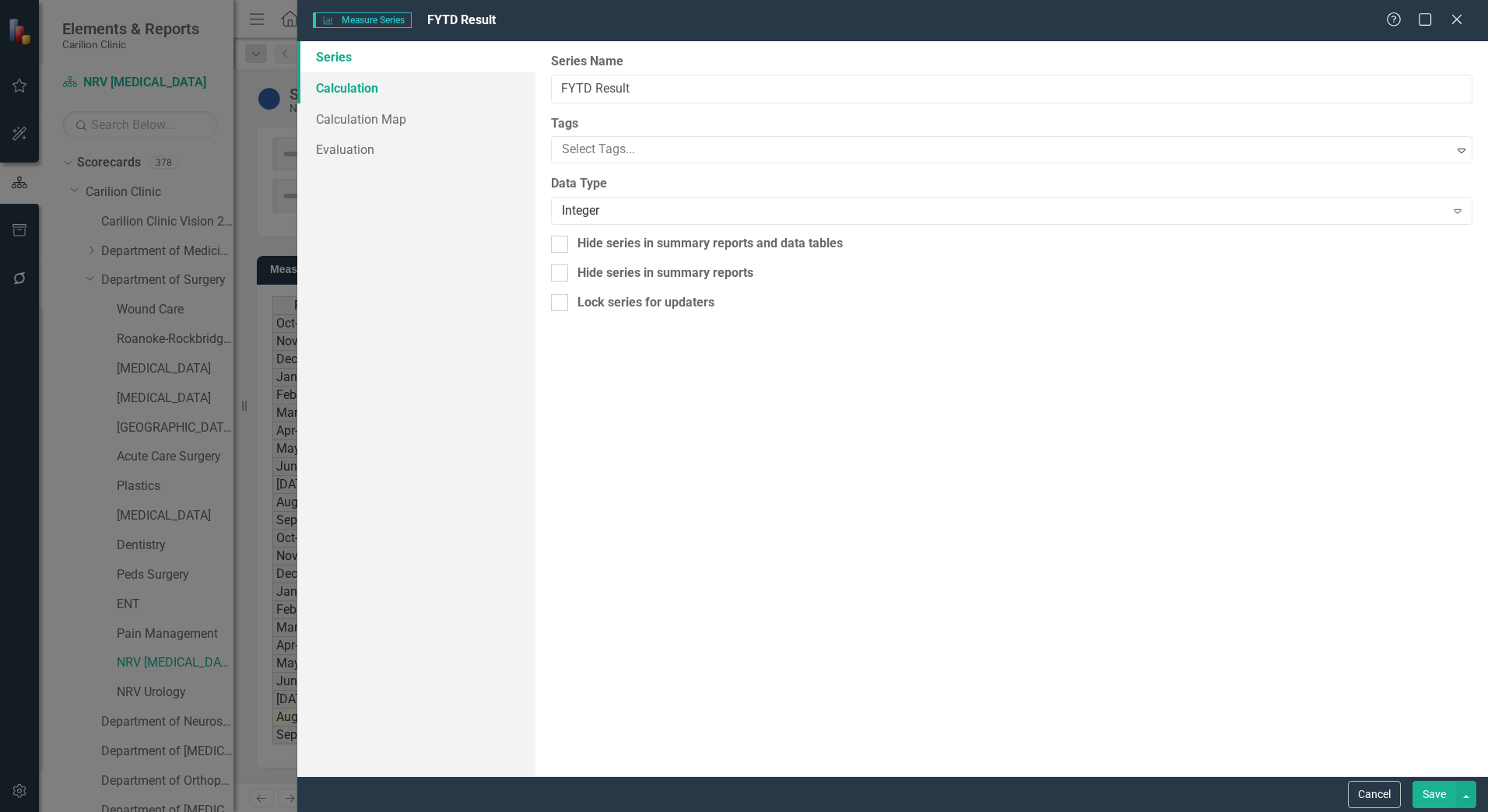
click at [413, 102] on link "Calculation" at bounding box center [417, 88] width 239 height 31
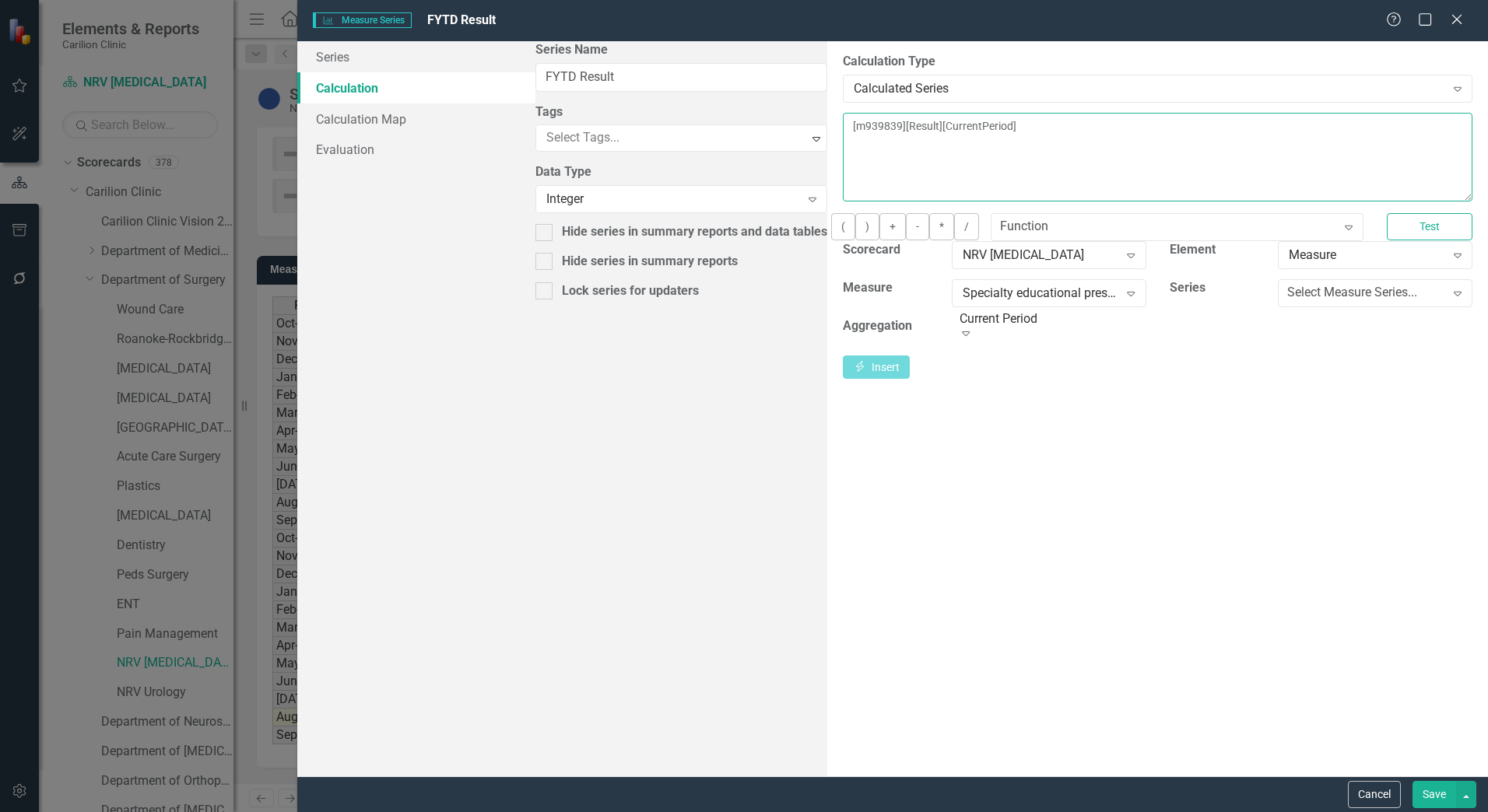
click at [873, 146] on textarea "[m939839][Result][CurrentPeriod]" at bounding box center [1158, 157] width 630 height 89
click at [865, 162] on textarea "[m939839][Result][CurrentPeriod]" at bounding box center [1158, 157] width 630 height 89
click at [1373, 799] on button "Cancel" at bounding box center [1375, 794] width 53 height 27
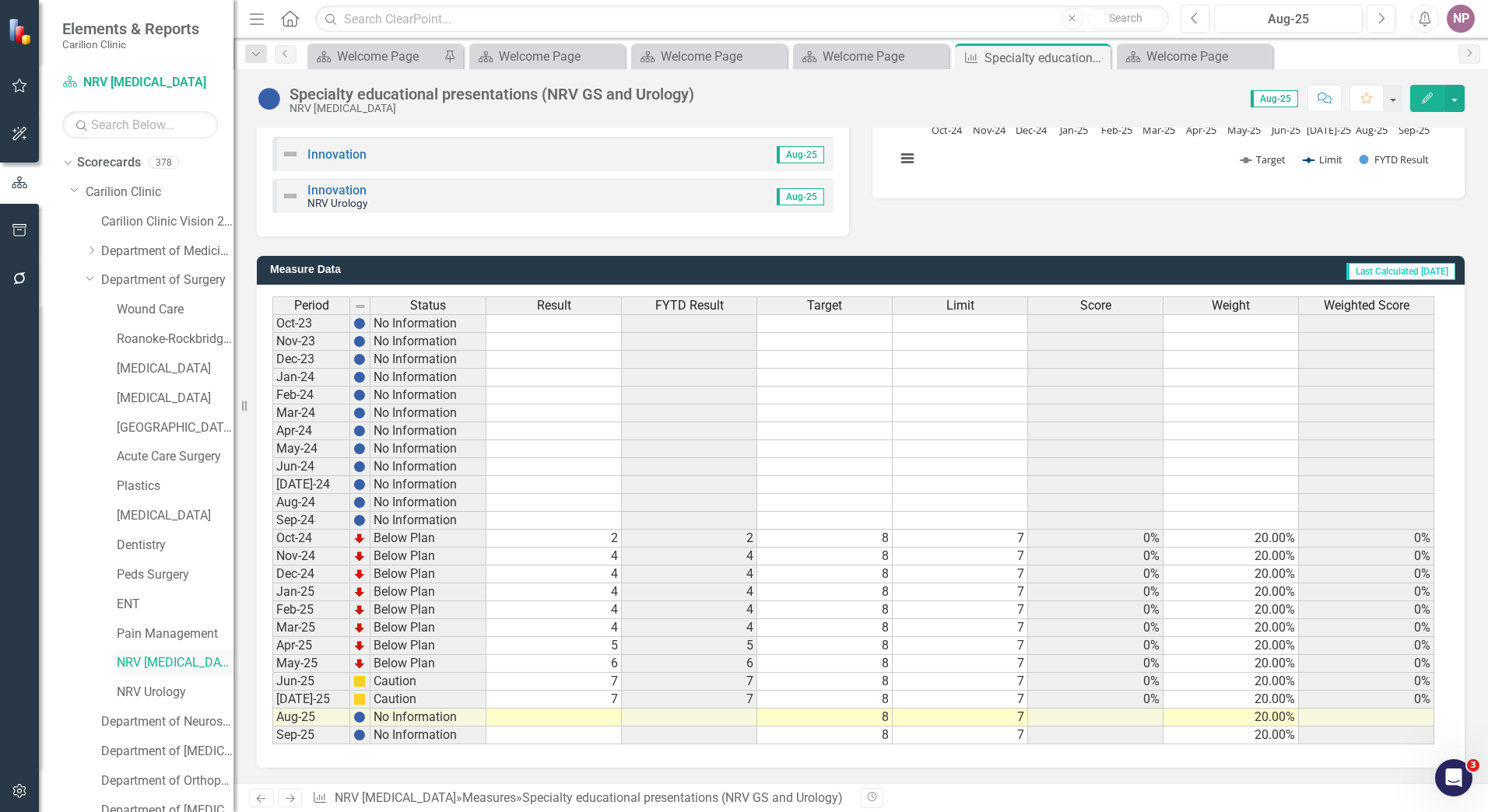
click at [175, 659] on link "NRV [MEDICAL_DATA]" at bounding box center [175, 663] width 117 height 18
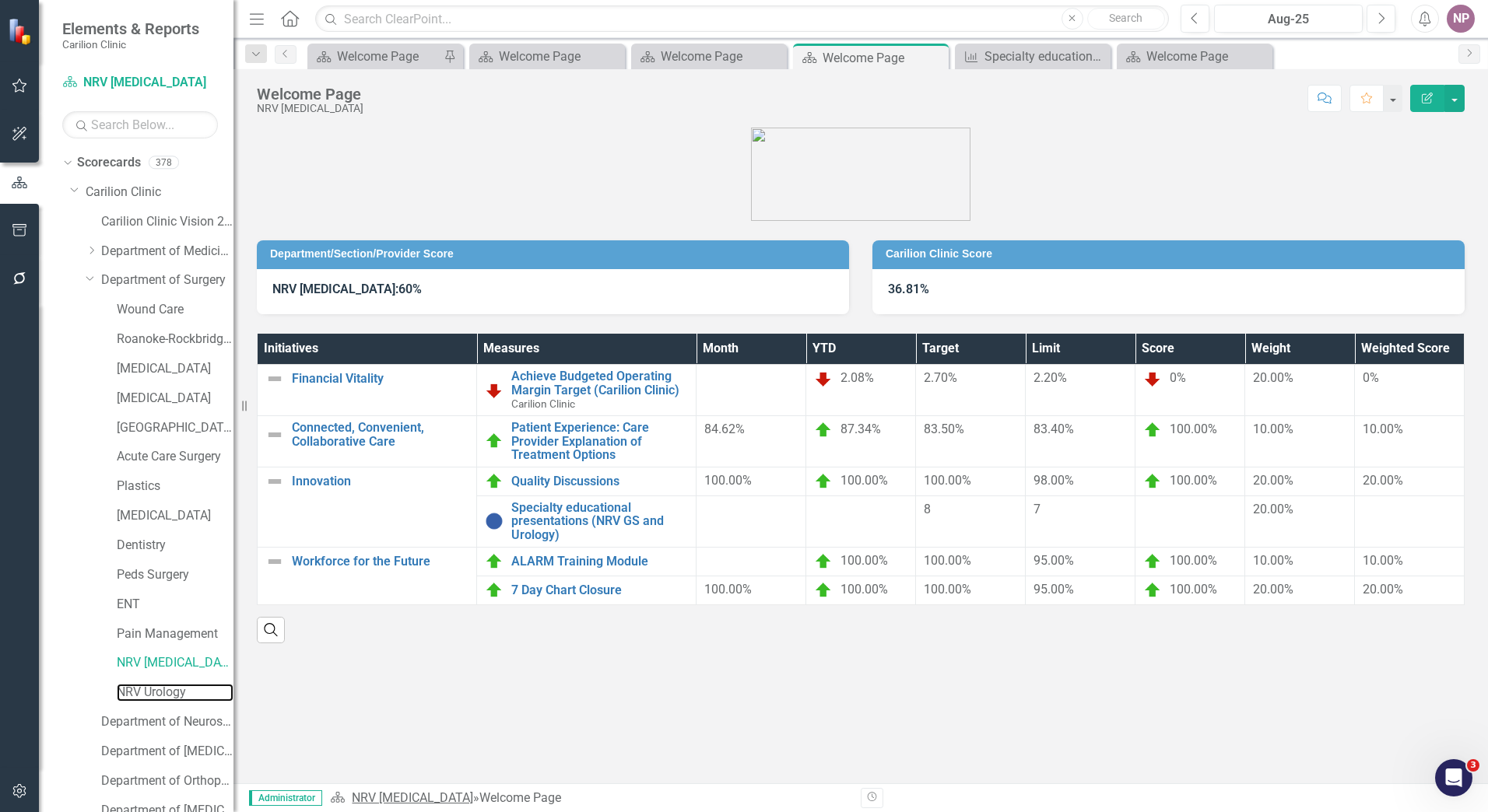
drag, startPoint x: 144, startPoint y: 694, endPoint x: 412, endPoint y: 794, distance: 286.0
click at [144, 694] on link "NRV Urology" at bounding box center [175, 693] width 117 height 18
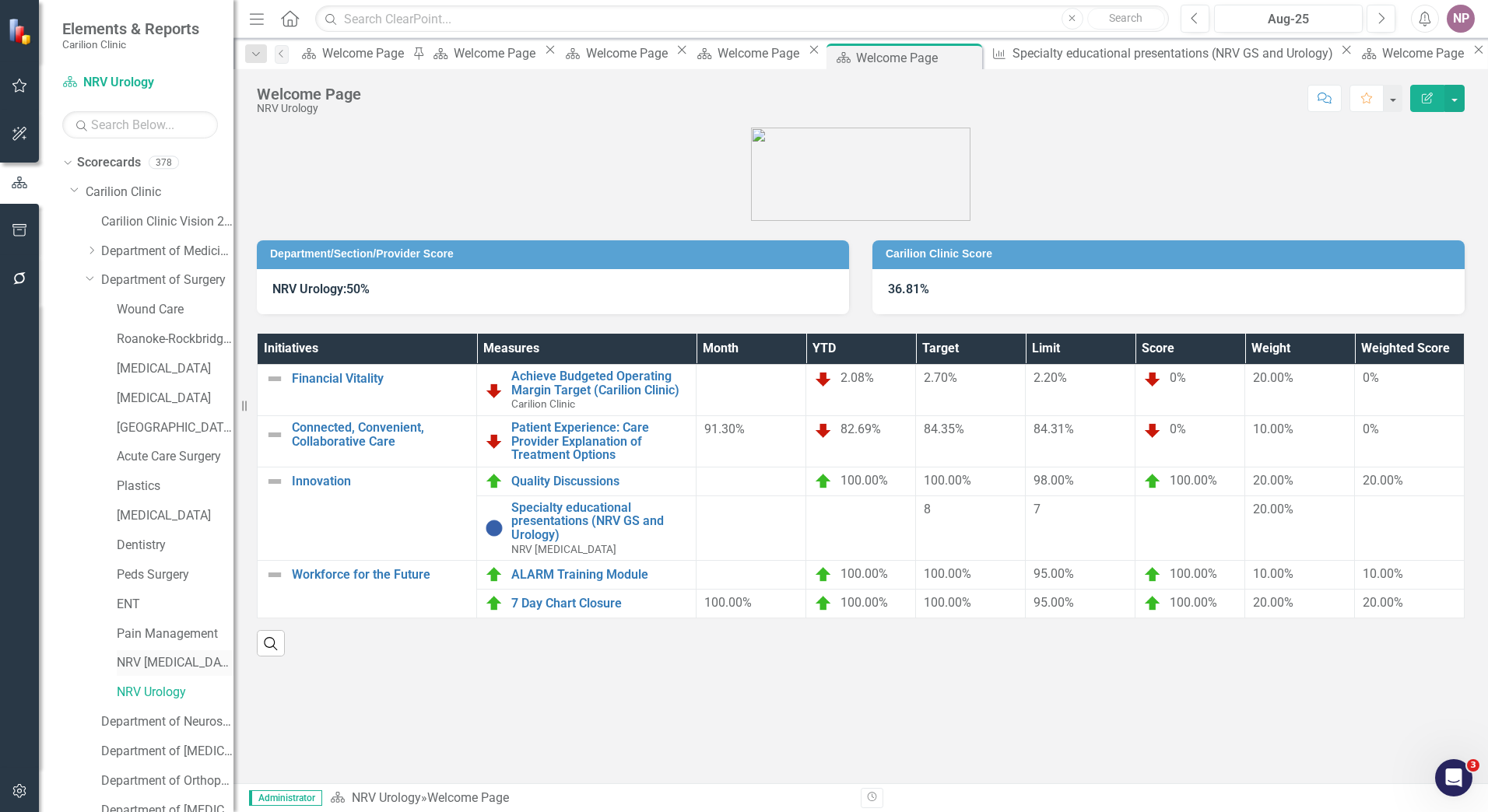
click at [208, 672] on link "NRV [MEDICAL_DATA]" at bounding box center [175, 663] width 117 height 18
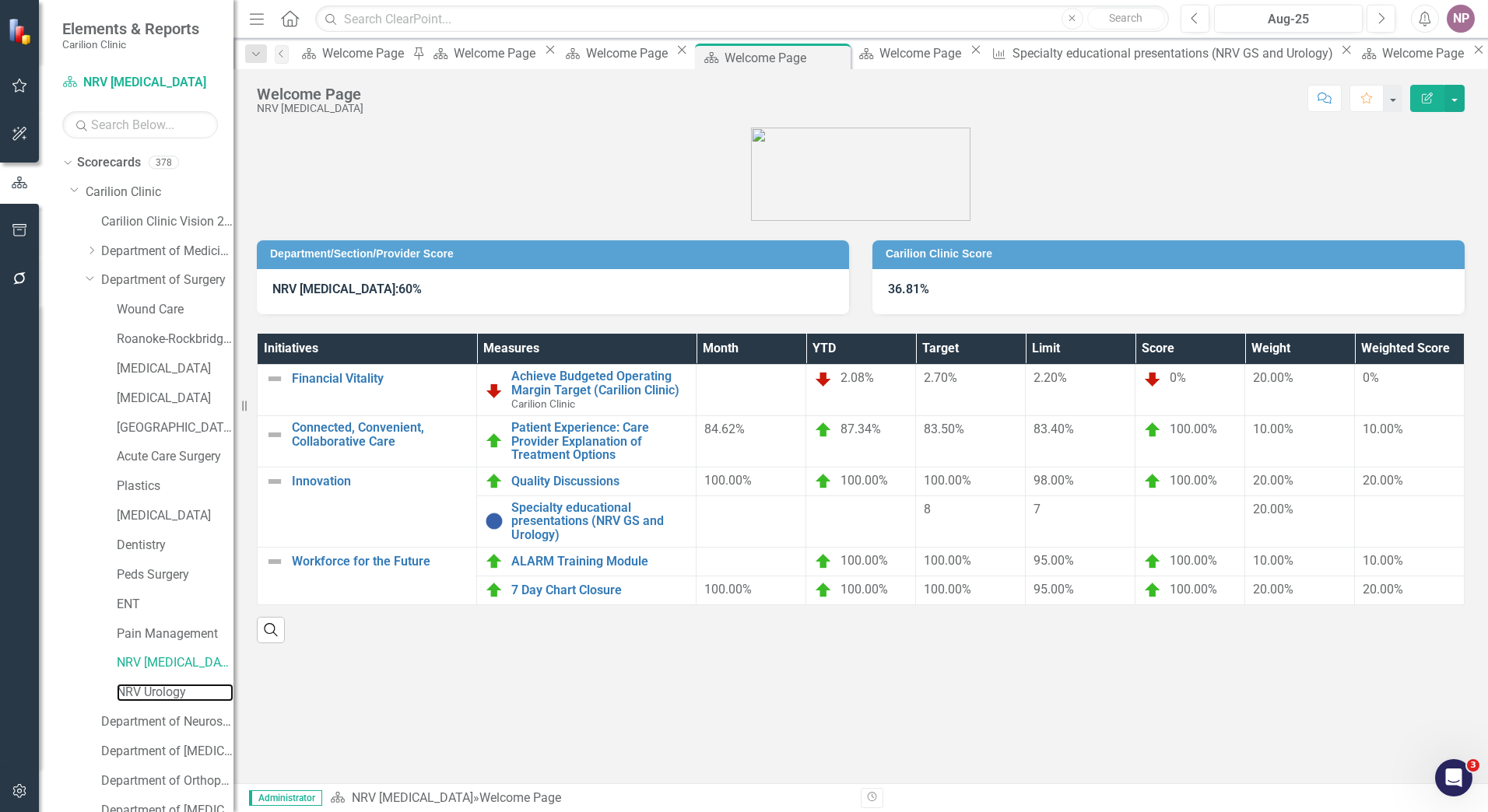
drag, startPoint x: 161, startPoint y: 693, endPoint x: 0, endPoint y: 663, distance: 163.8
click at [161, 693] on link "NRV Urology" at bounding box center [175, 693] width 117 height 18
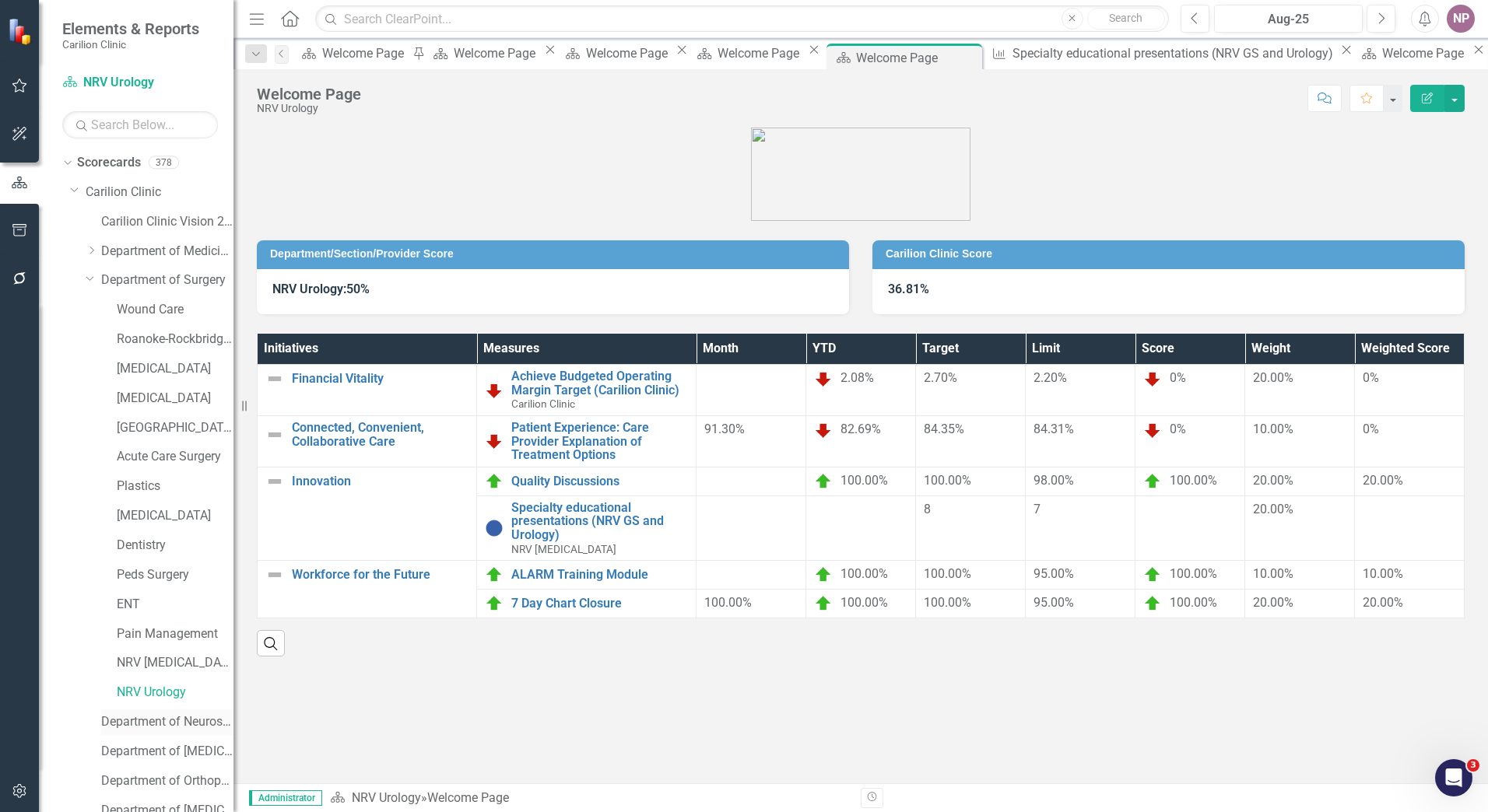
click at [190, 724] on link "Department of Neurosurgery" at bounding box center [167, 723] width 132 height 18
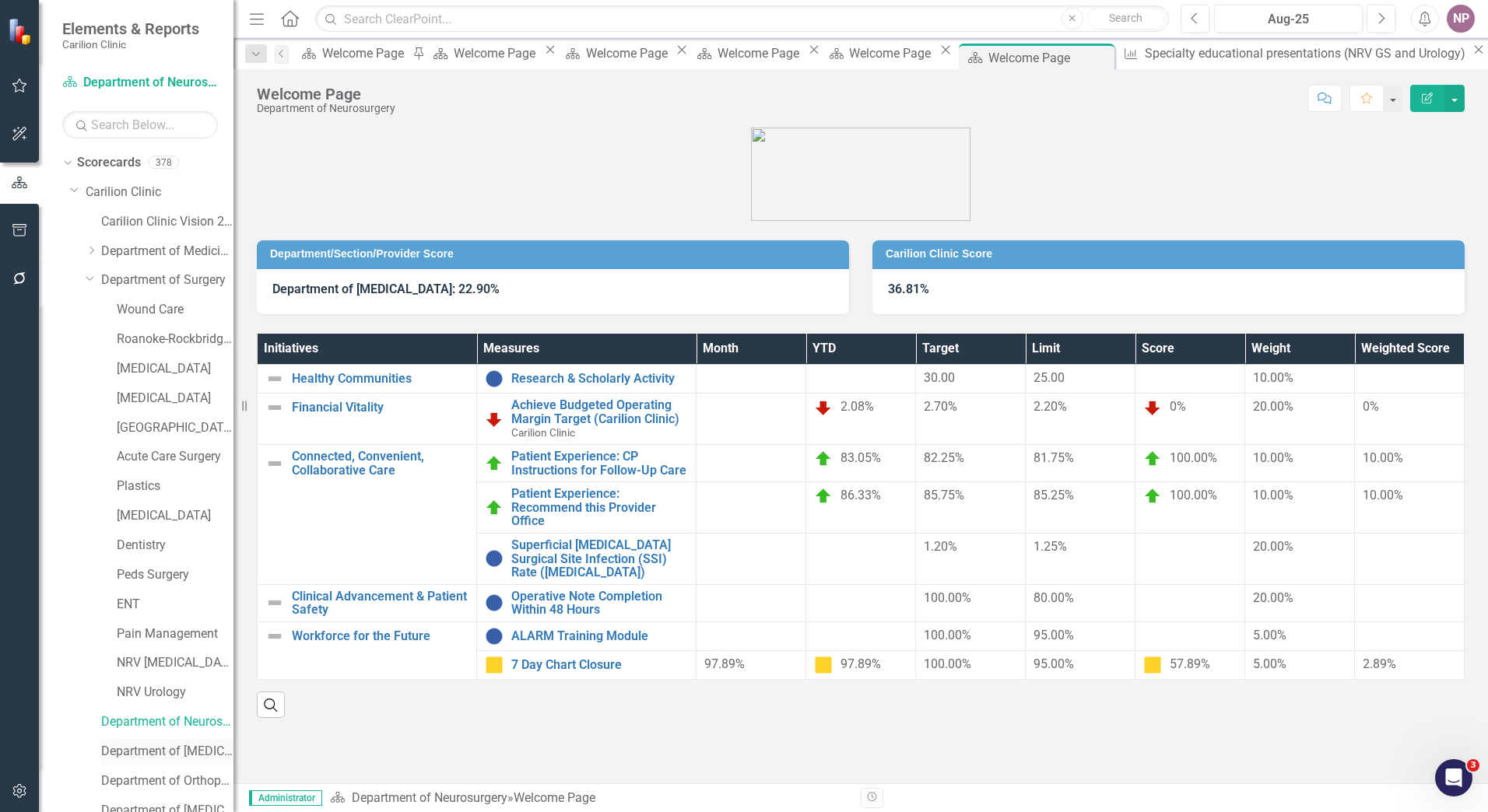
click at [168, 757] on link "Department of [MEDICAL_DATA] Test" at bounding box center [167, 751] width 132 height 18
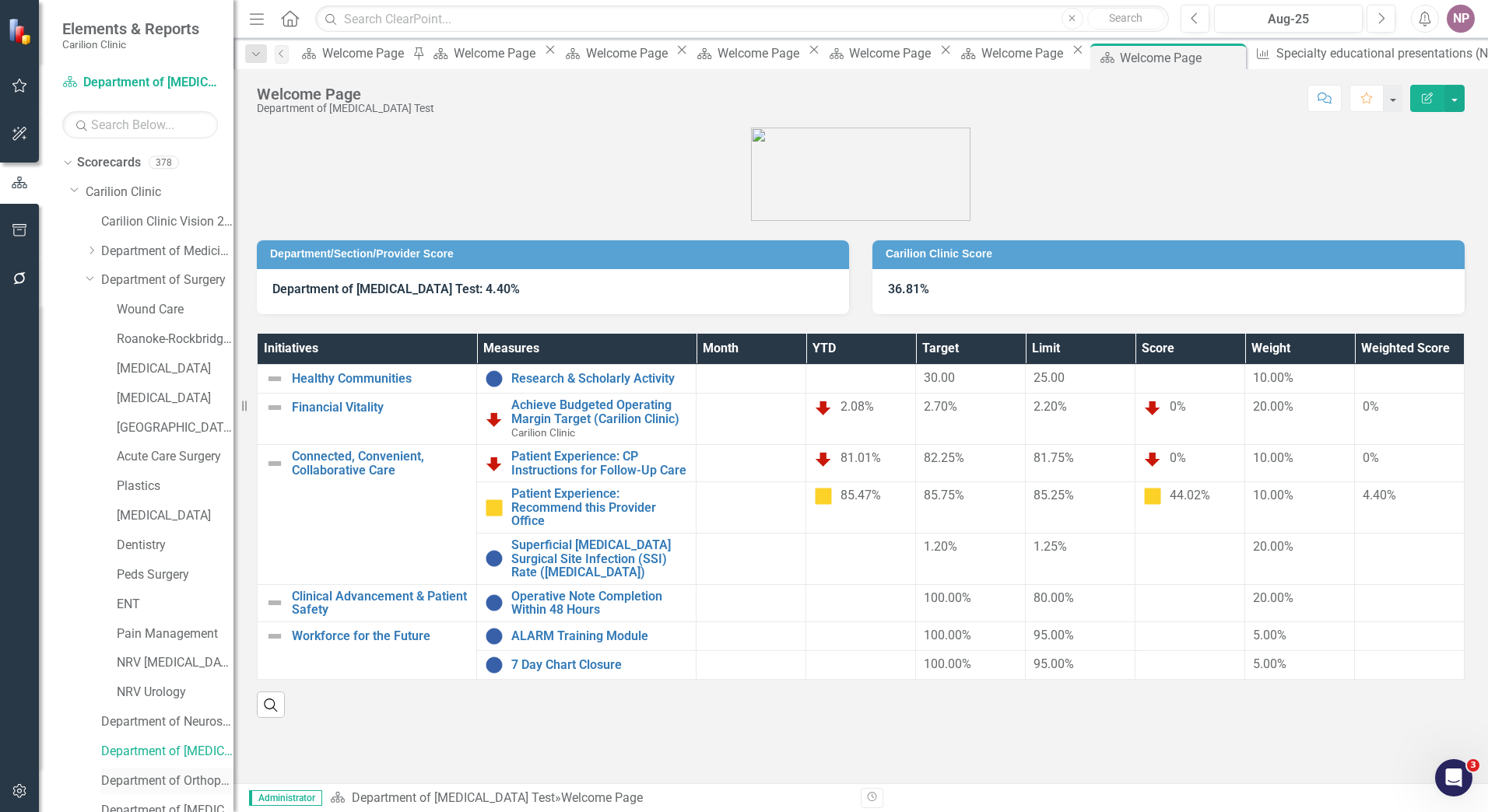
click at [180, 782] on link "Department of Orthopaedics" at bounding box center [167, 781] width 132 height 18
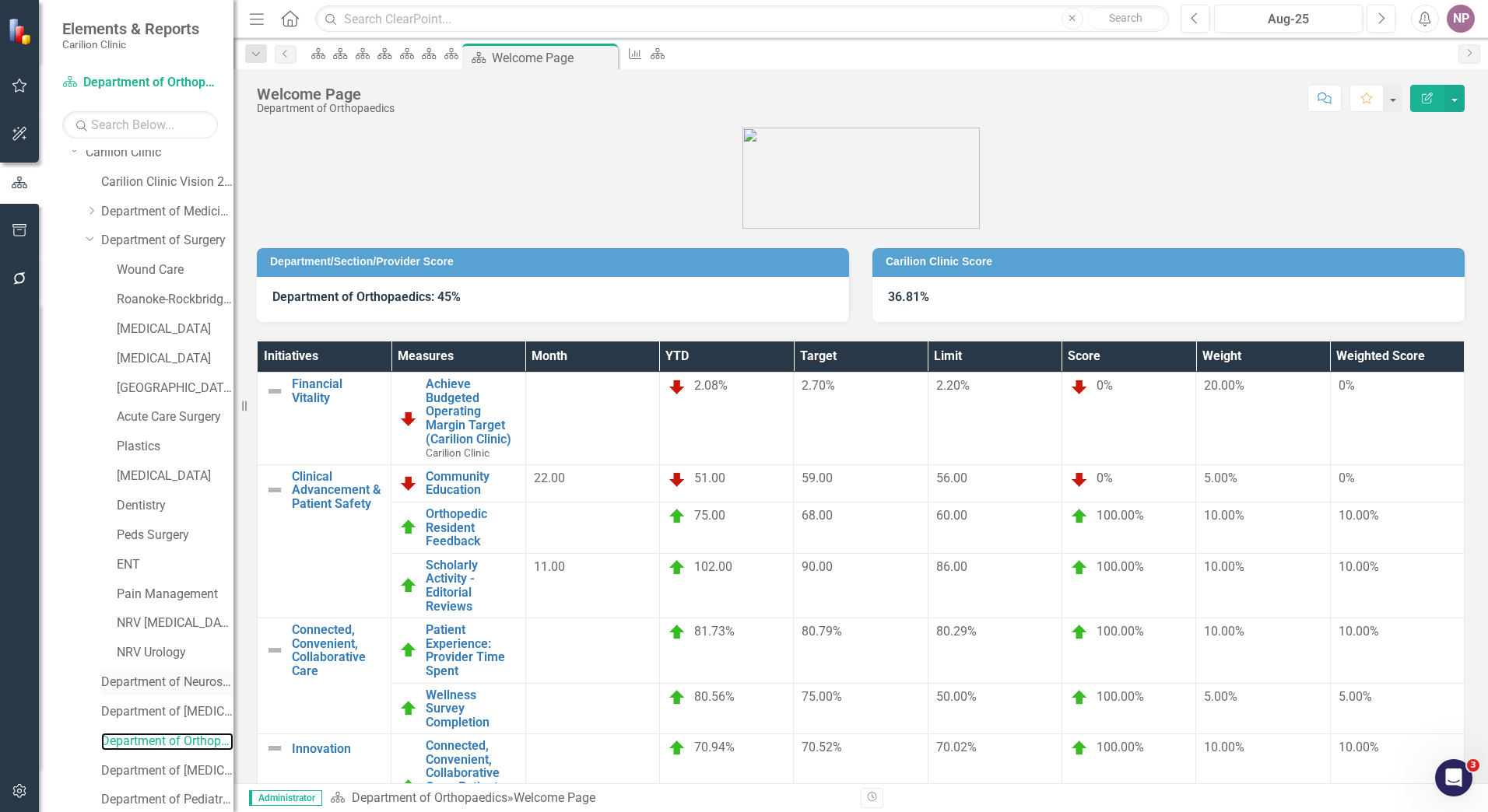
scroll to position [78, 0]
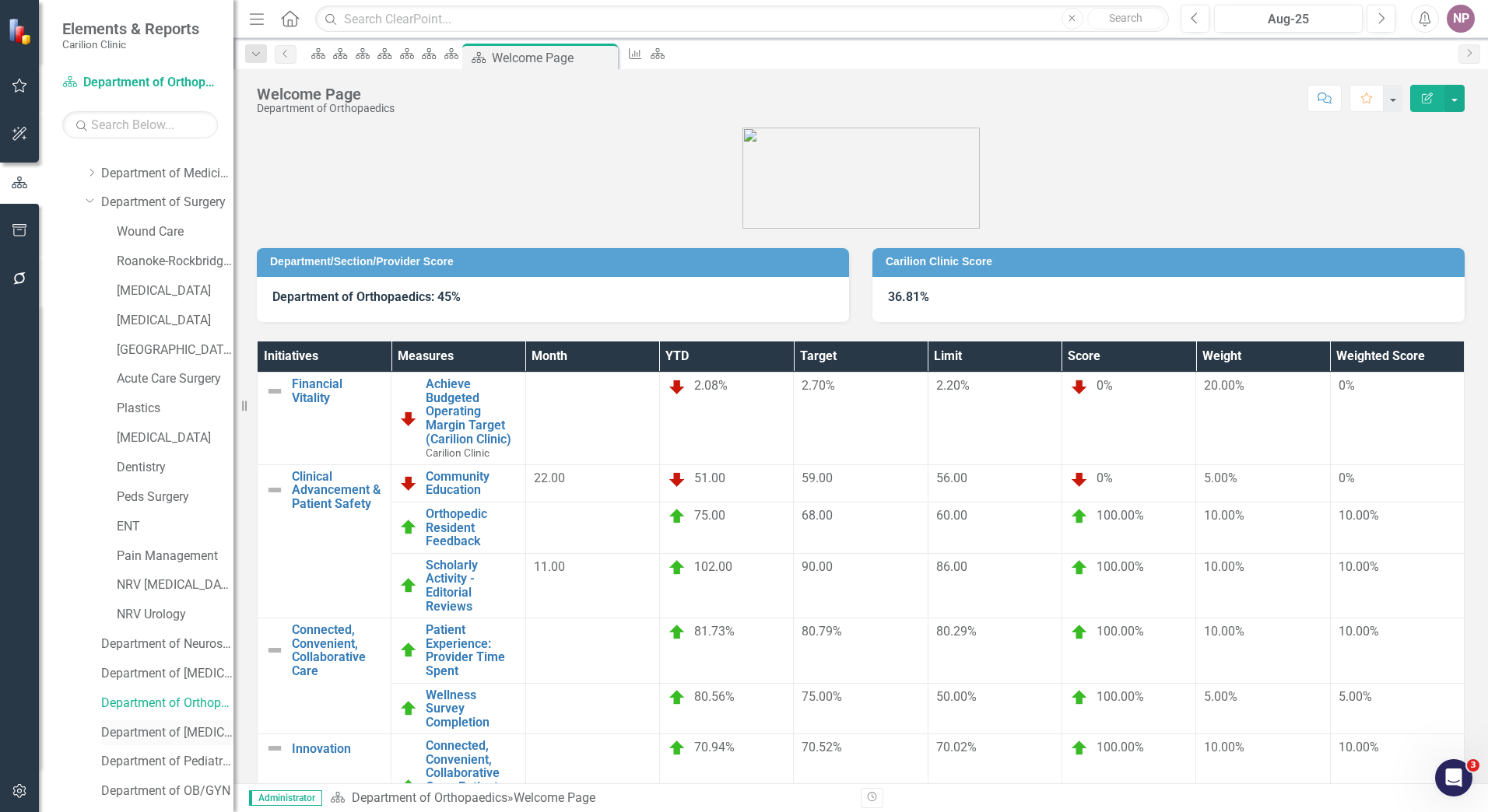
click at [180, 730] on link "Department of [MEDICAL_DATA]" at bounding box center [167, 733] width 132 height 18
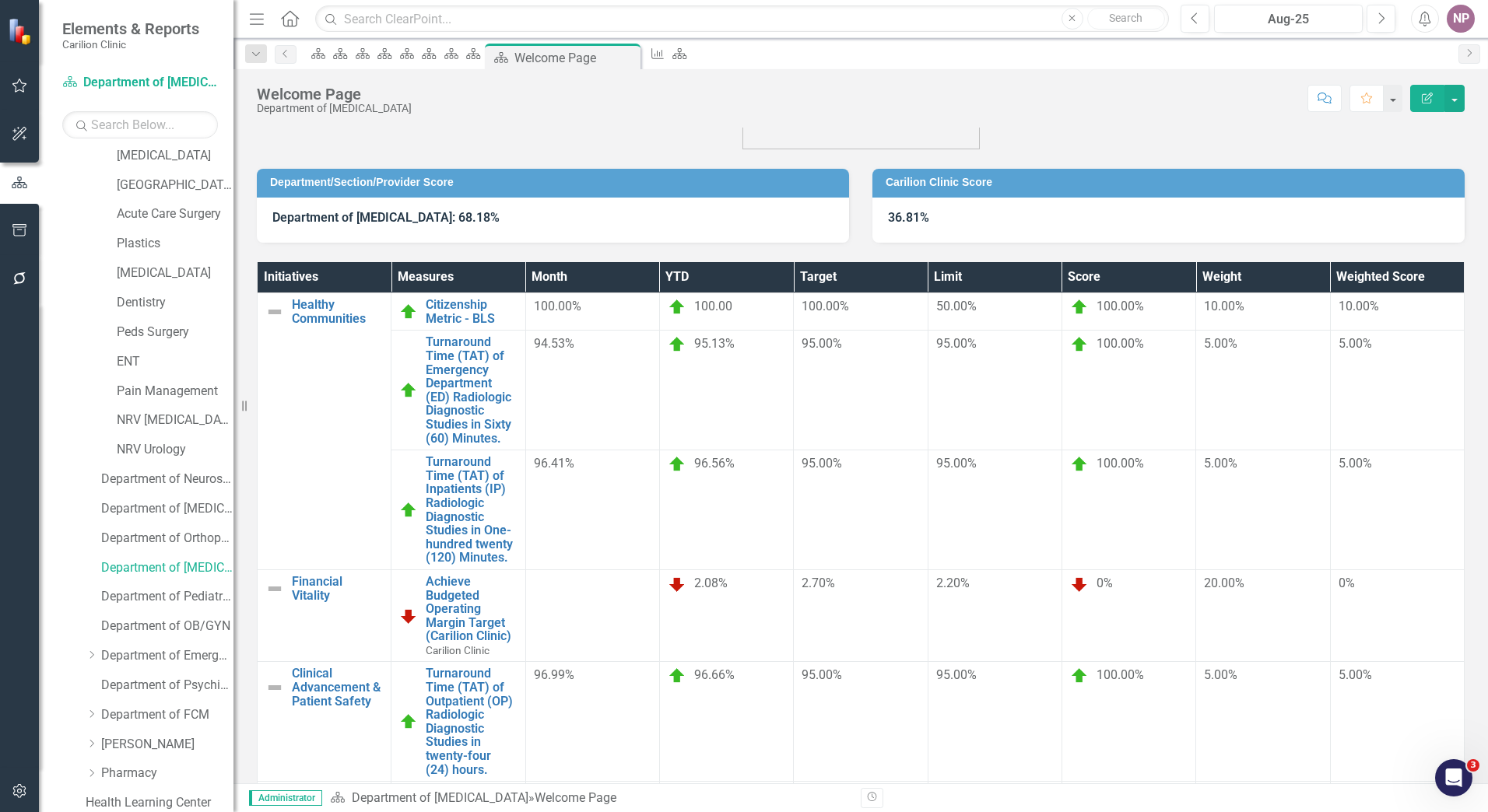
scroll to position [427, 0]
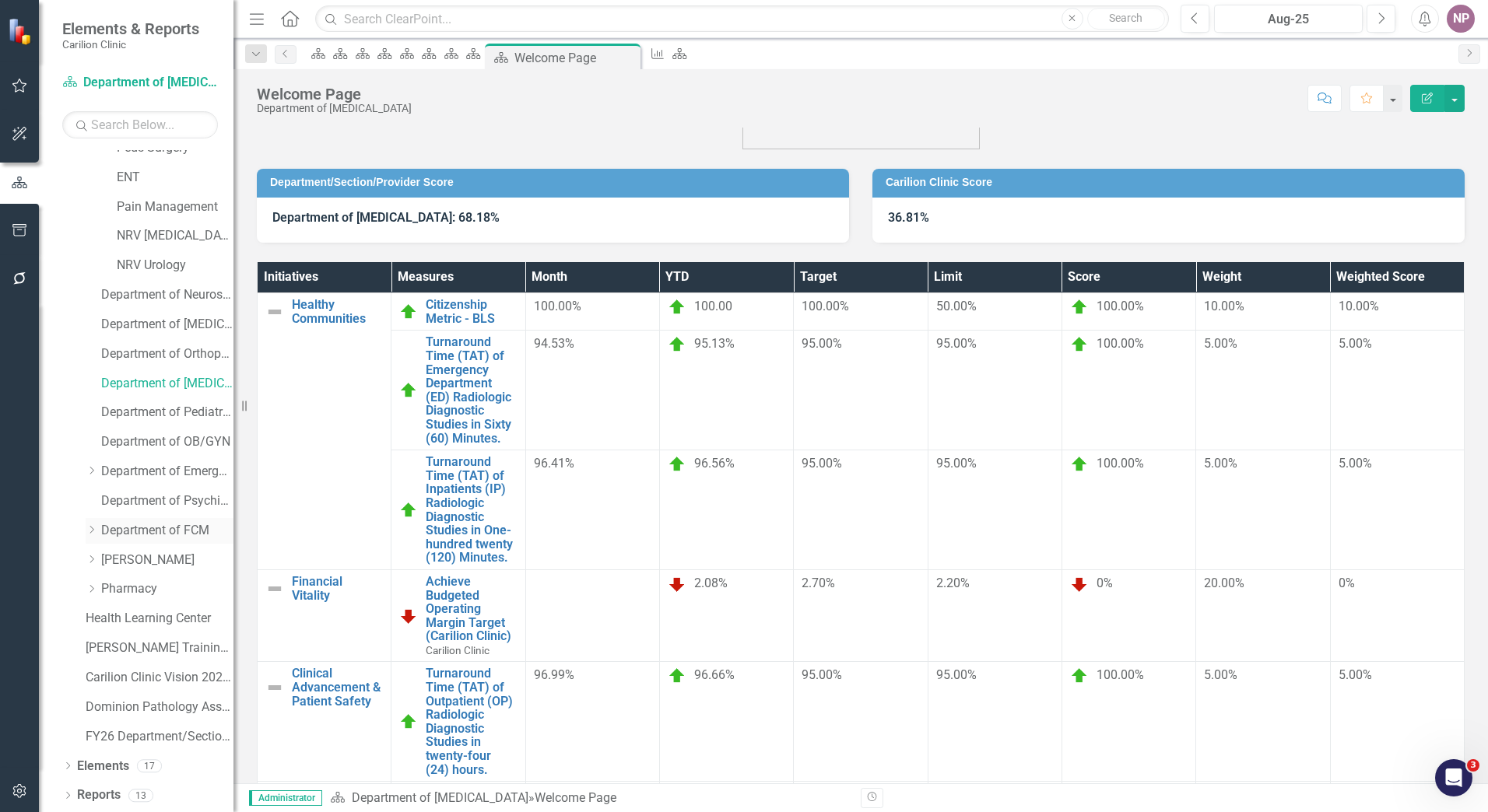
click at [97, 532] on icon "Dropdown" at bounding box center [91, 530] width 11 height 10
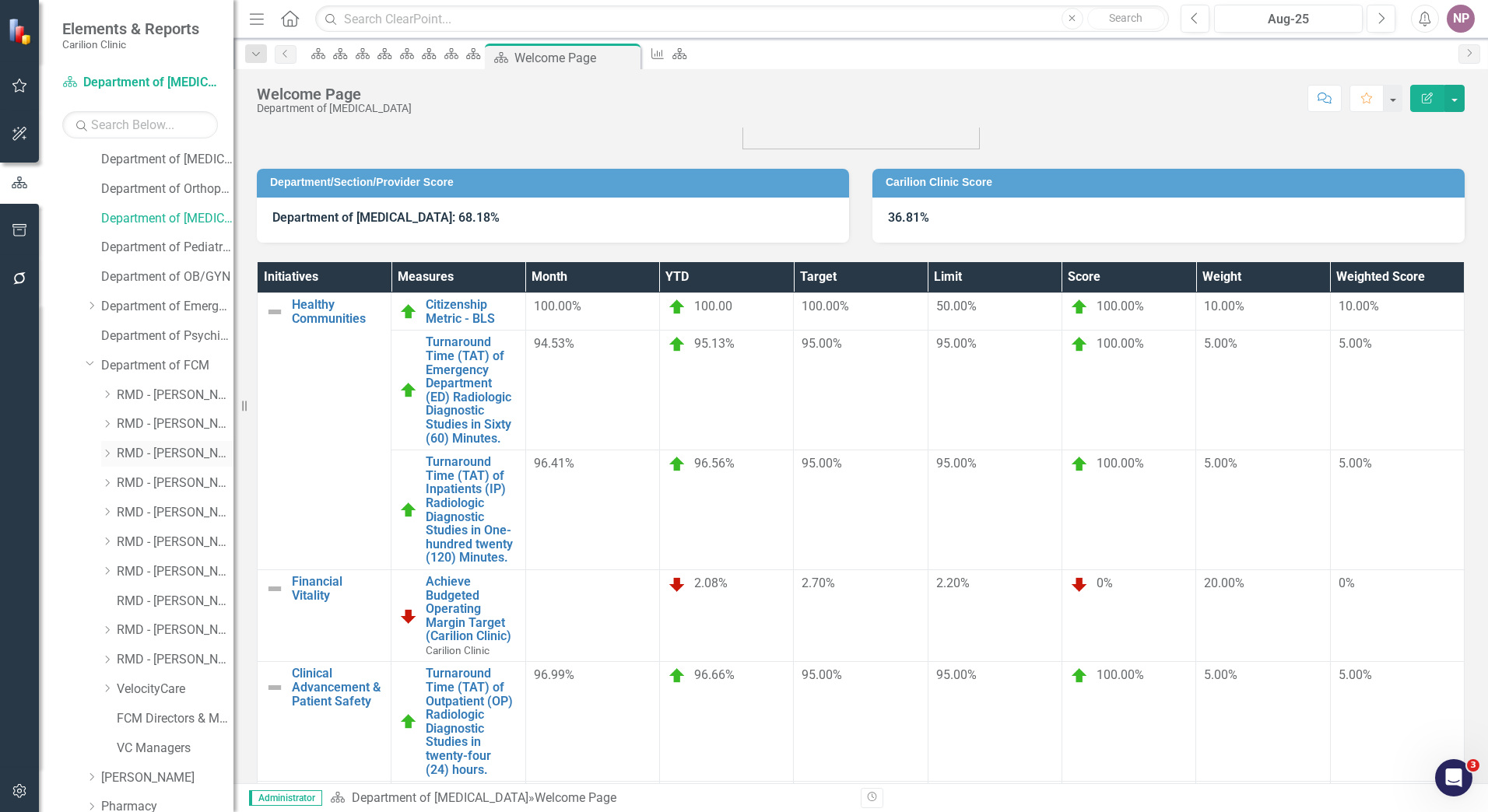
scroll to position [810, 0]
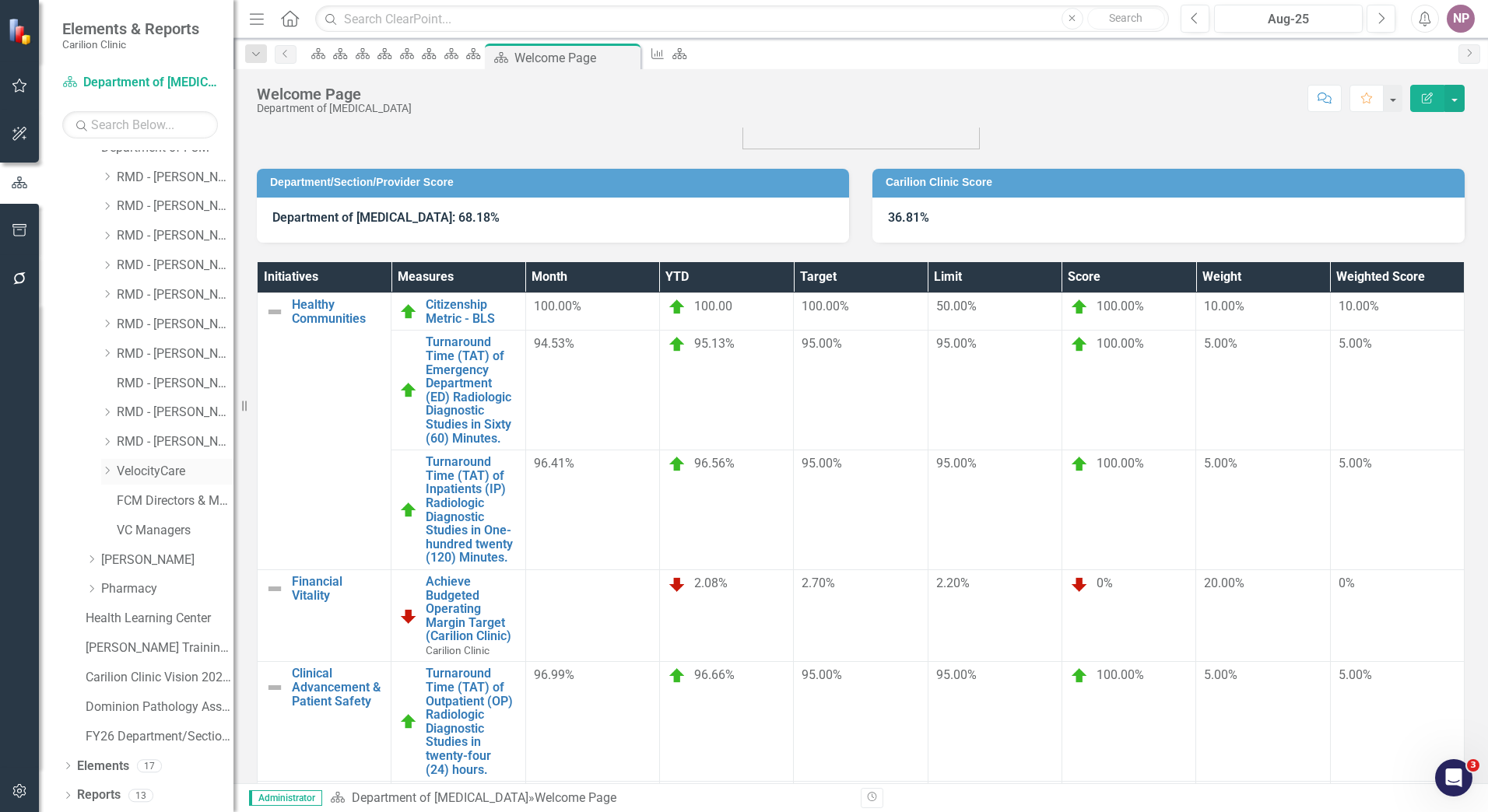
click at [171, 475] on link "VelocityCare" at bounding box center [175, 472] width 117 height 18
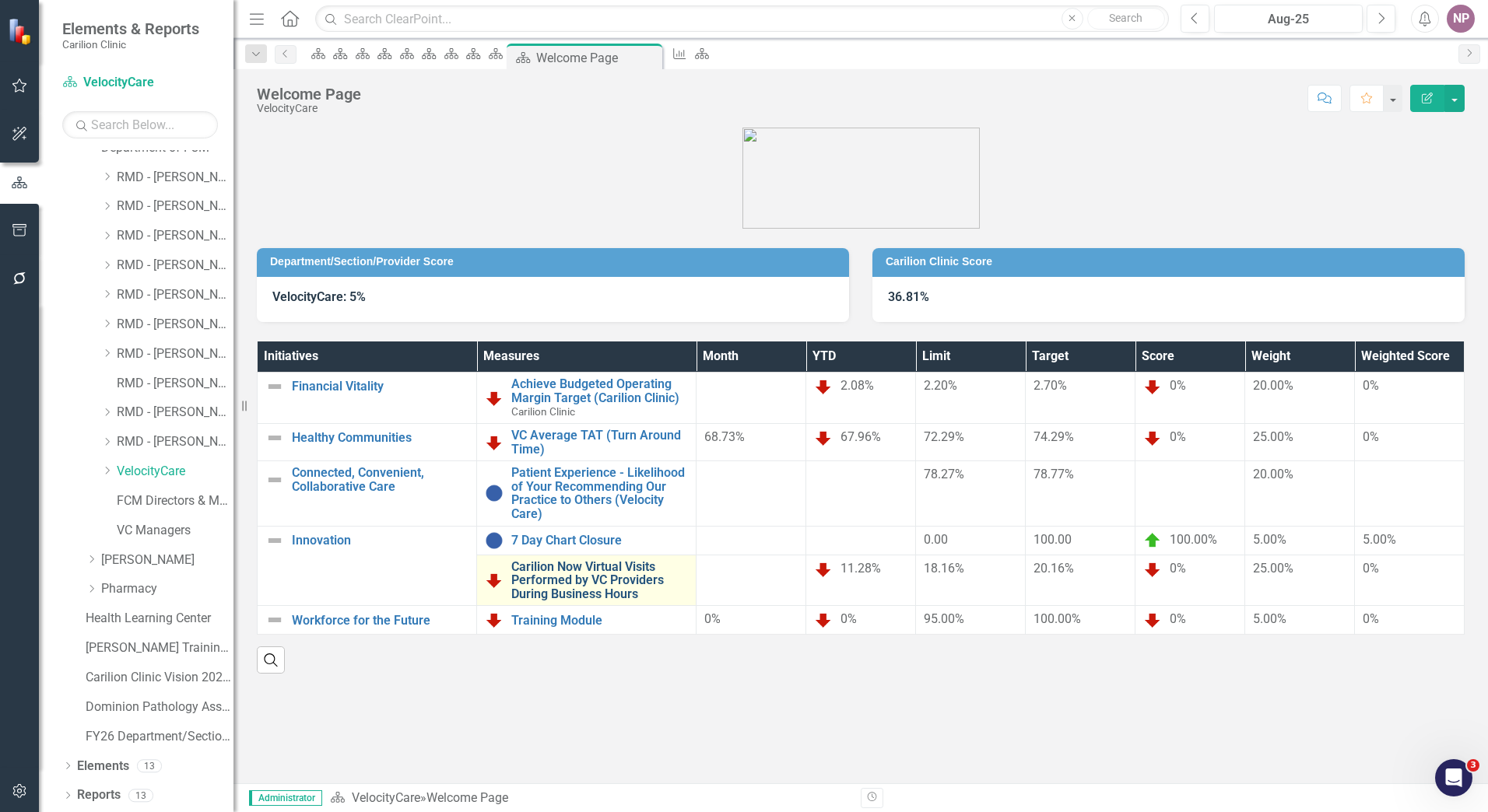
click at [577, 564] on link "Carilion Now Virtual Visits Performed by VC Providers During Business Hours" at bounding box center [599, 581] width 176 height 41
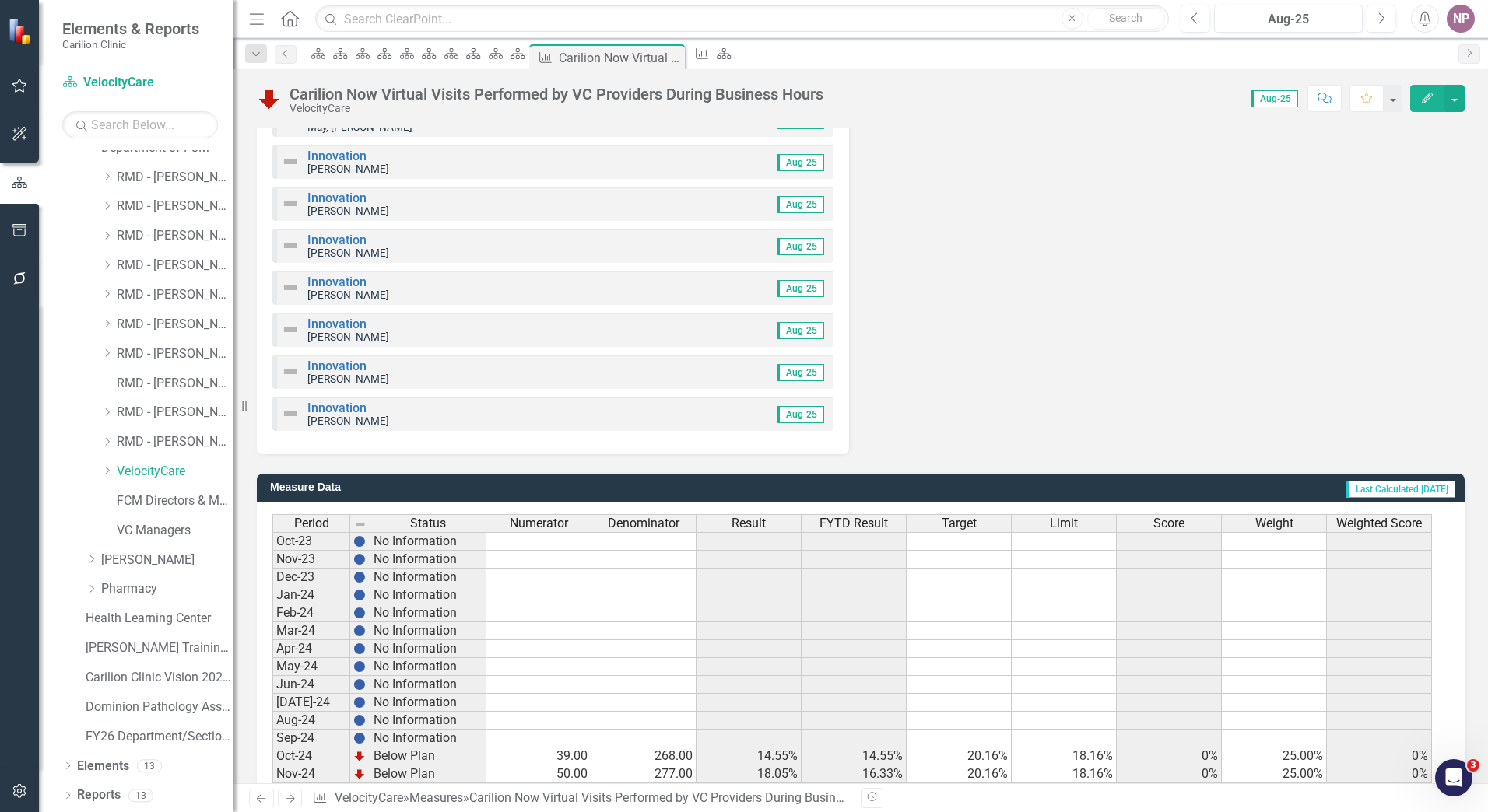
scroll to position [2023, 0]
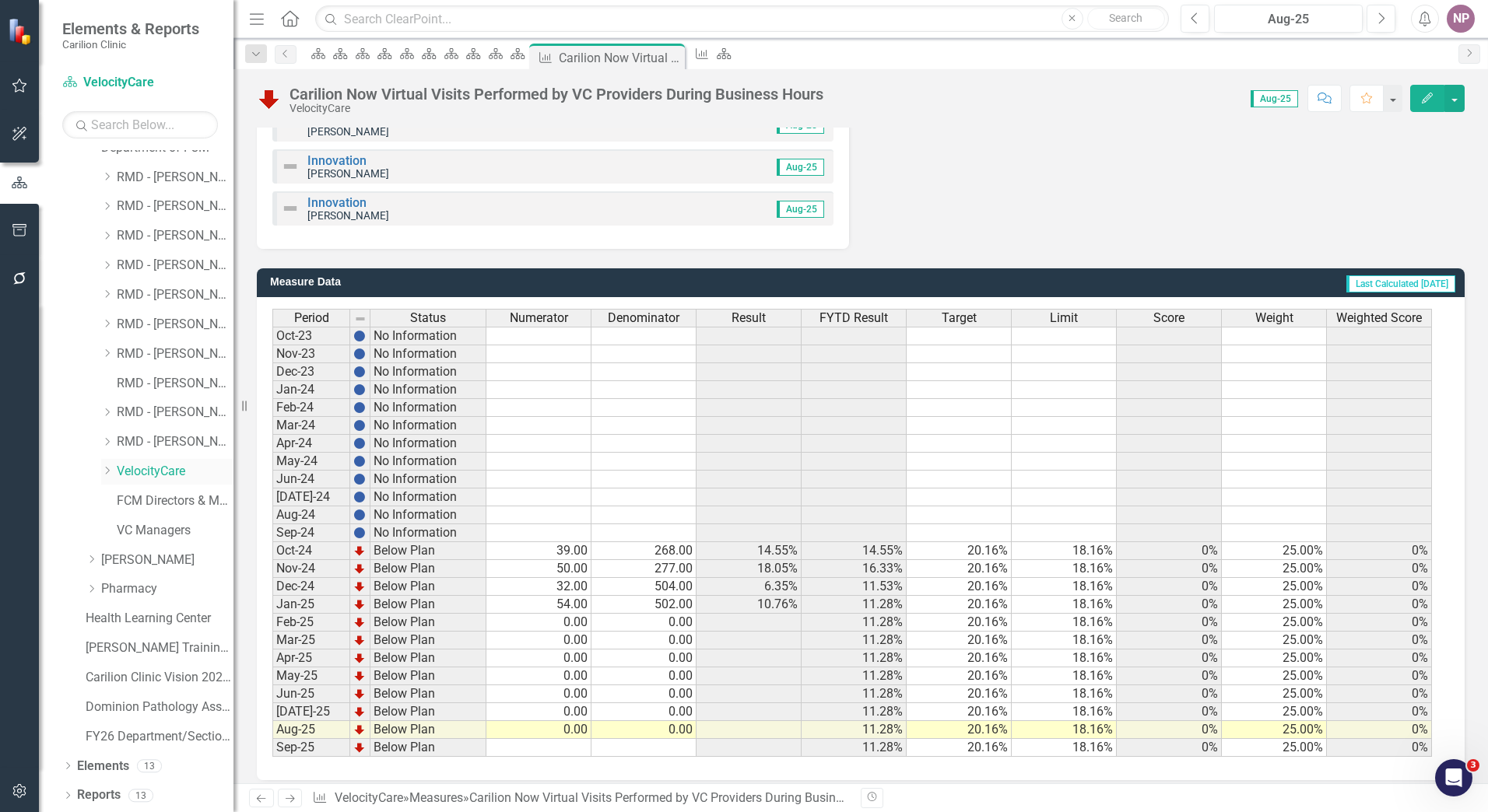
click at [136, 466] on link "VelocityCare" at bounding box center [175, 472] width 117 height 18
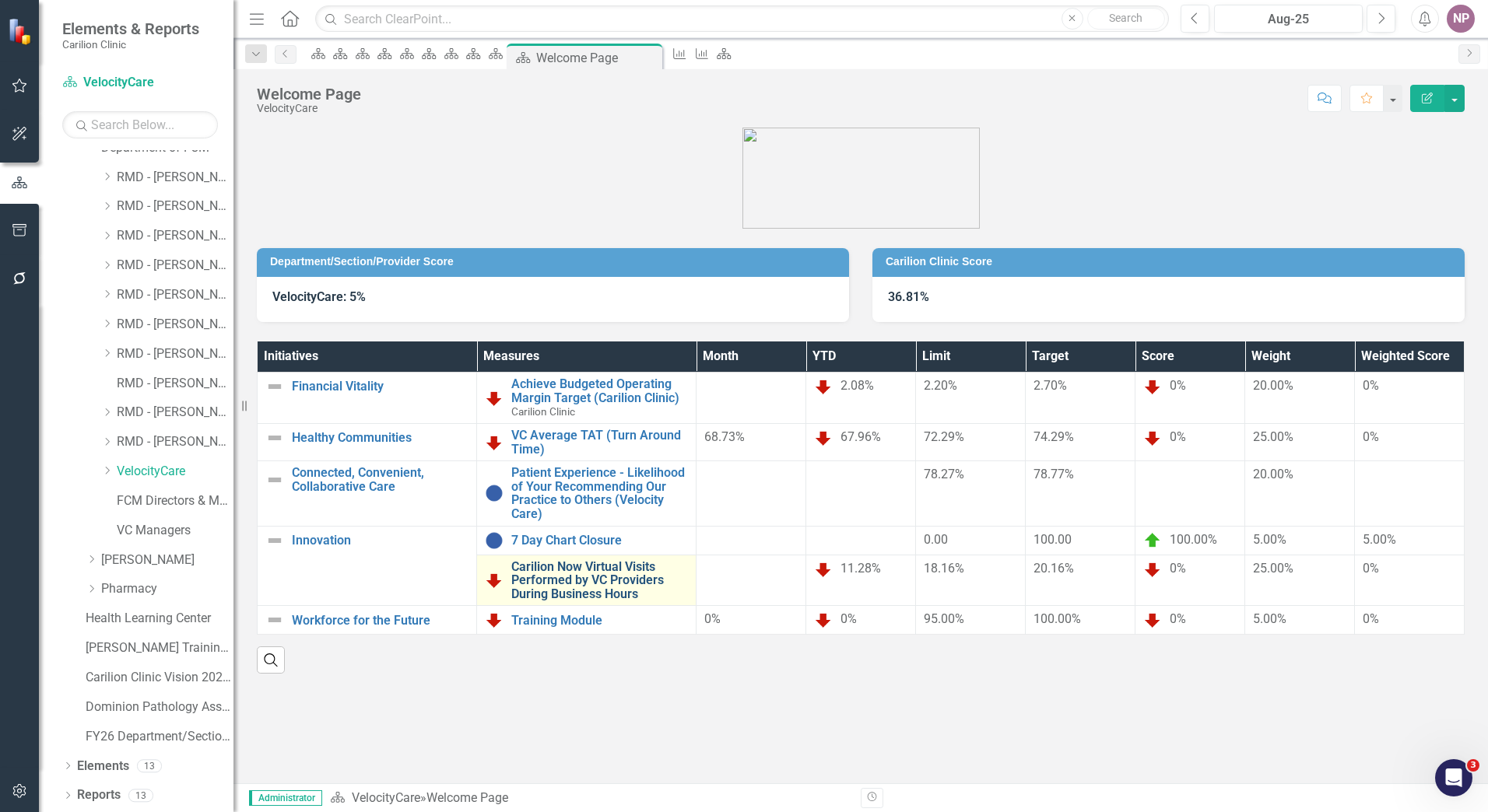
click at [584, 599] on link "Carilion Now Virtual Visits Performed by VC Providers During Business Hours" at bounding box center [599, 581] width 176 height 41
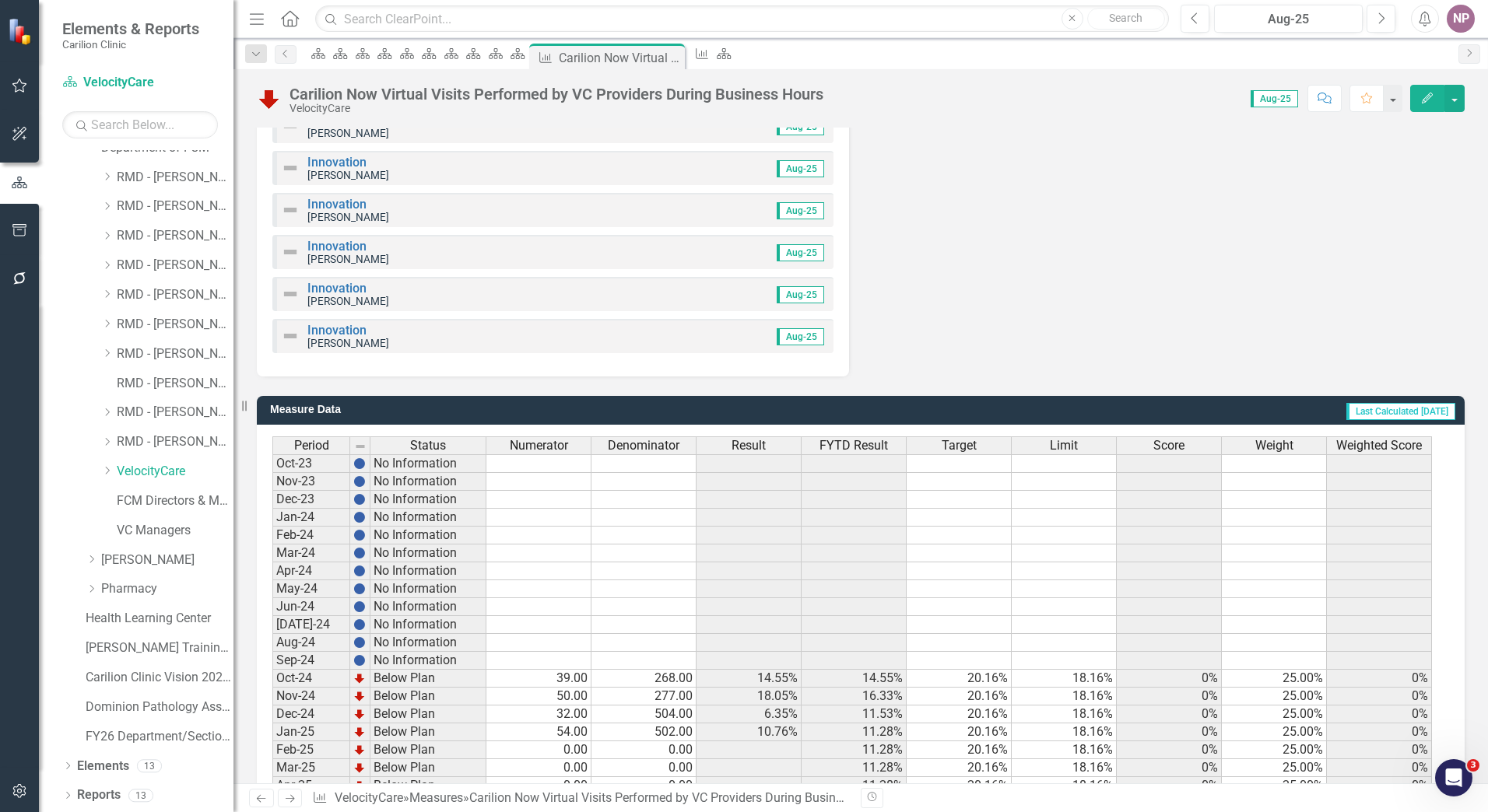
scroll to position [2035, 0]
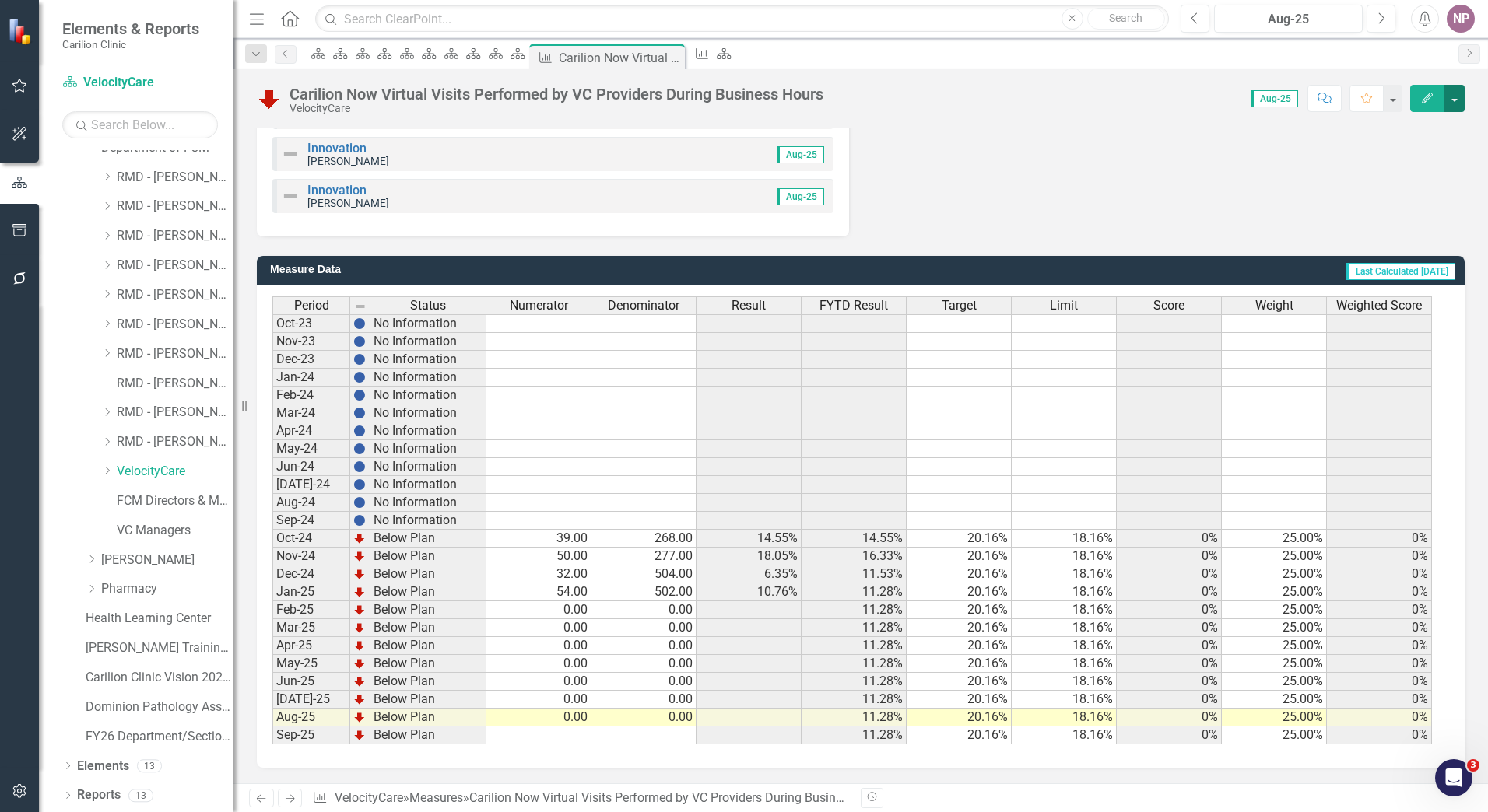
click at [1459, 95] on button "button" at bounding box center [1455, 98] width 20 height 27
click at [1429, 138] on link "Edit Edit Measure" at bounding box center [1388, 127] width 152 height 29
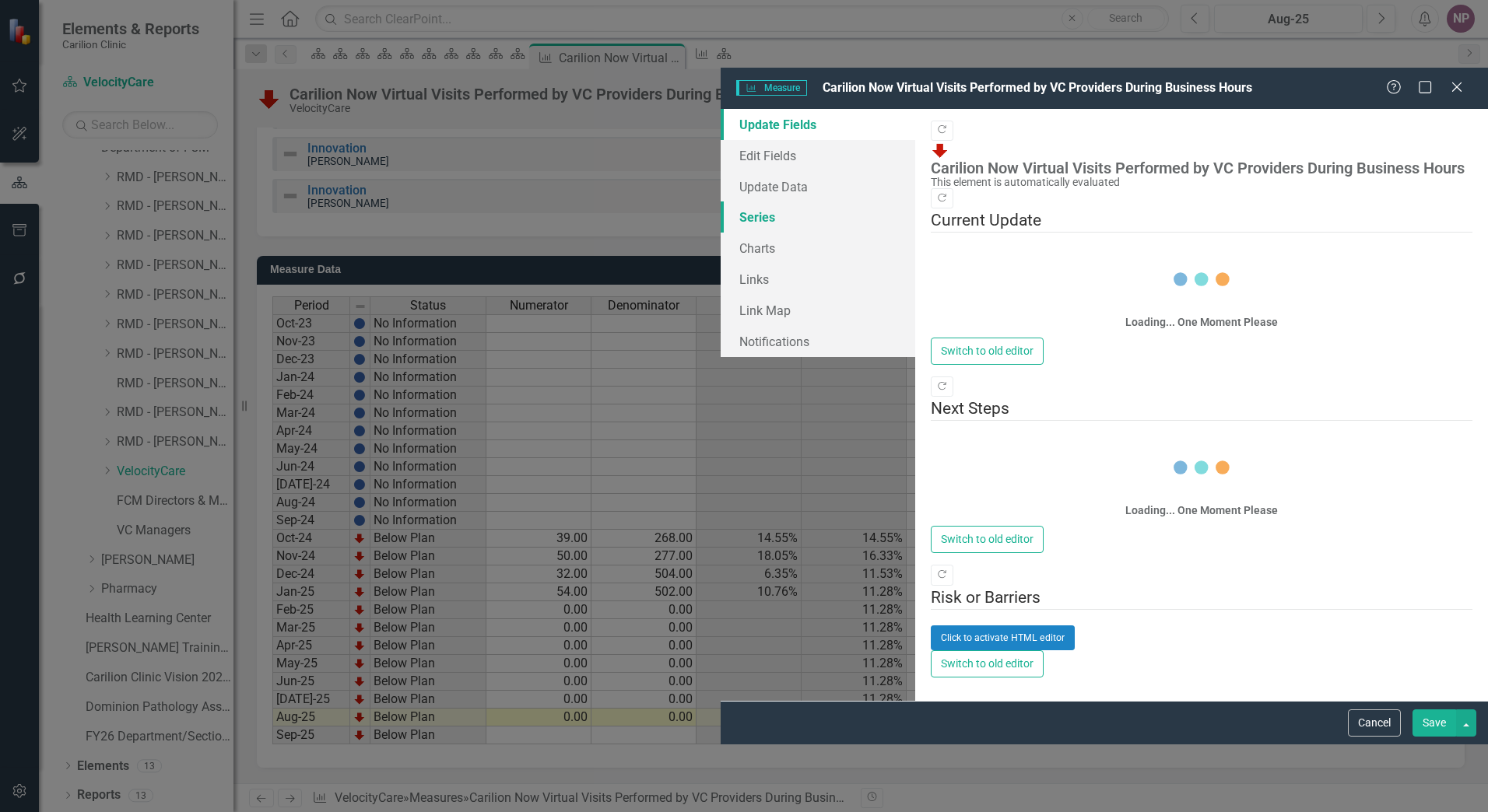
click at [721, 202] on link "Series" at bounding box center [819, 217] width 195 height 31
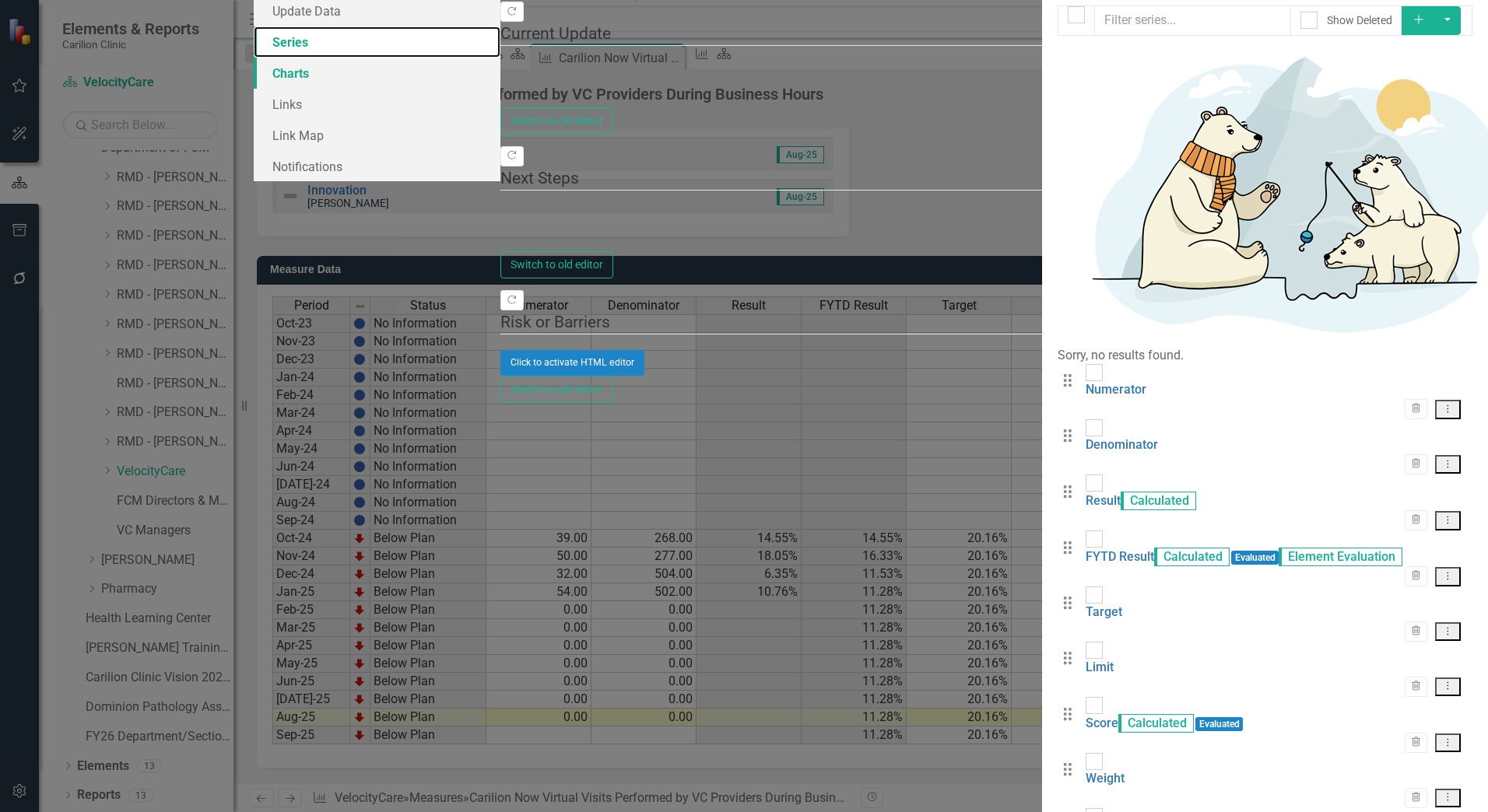
checkbox input "false"
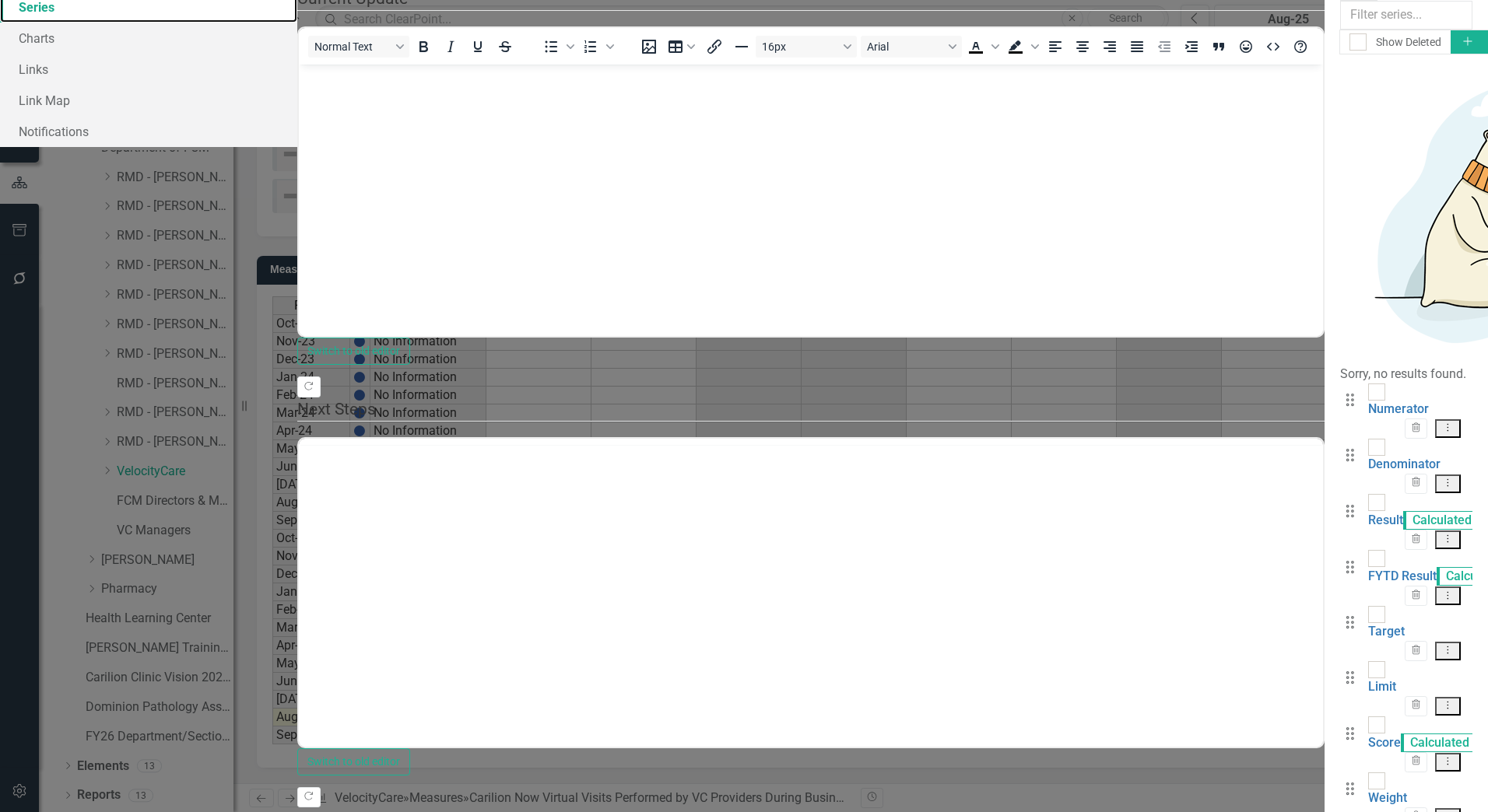
scroll to position [0, 0]
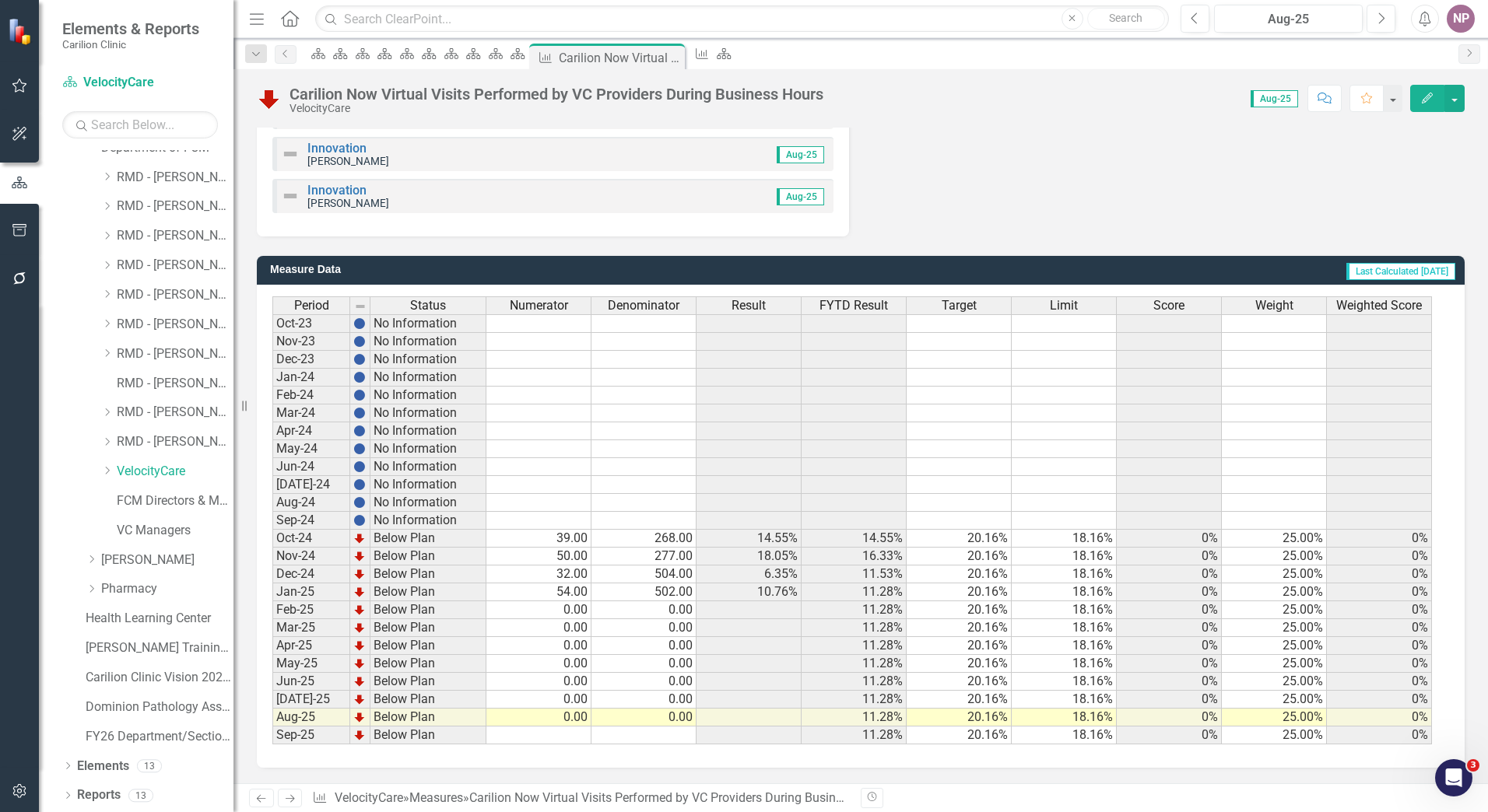
click at [168, 459] on div "Dropdown RMD - CHERNOFF, DAVID" at bounding box center [152, 445] width 163 height 30
drag, startPoint x: 162, startPoint y: 463, endPoint x: 127, endPoint y: 468, distance: 35.4
click at [162, 463] on link "VelocityCare" at bounding box center [175, 472] width 117 height 18
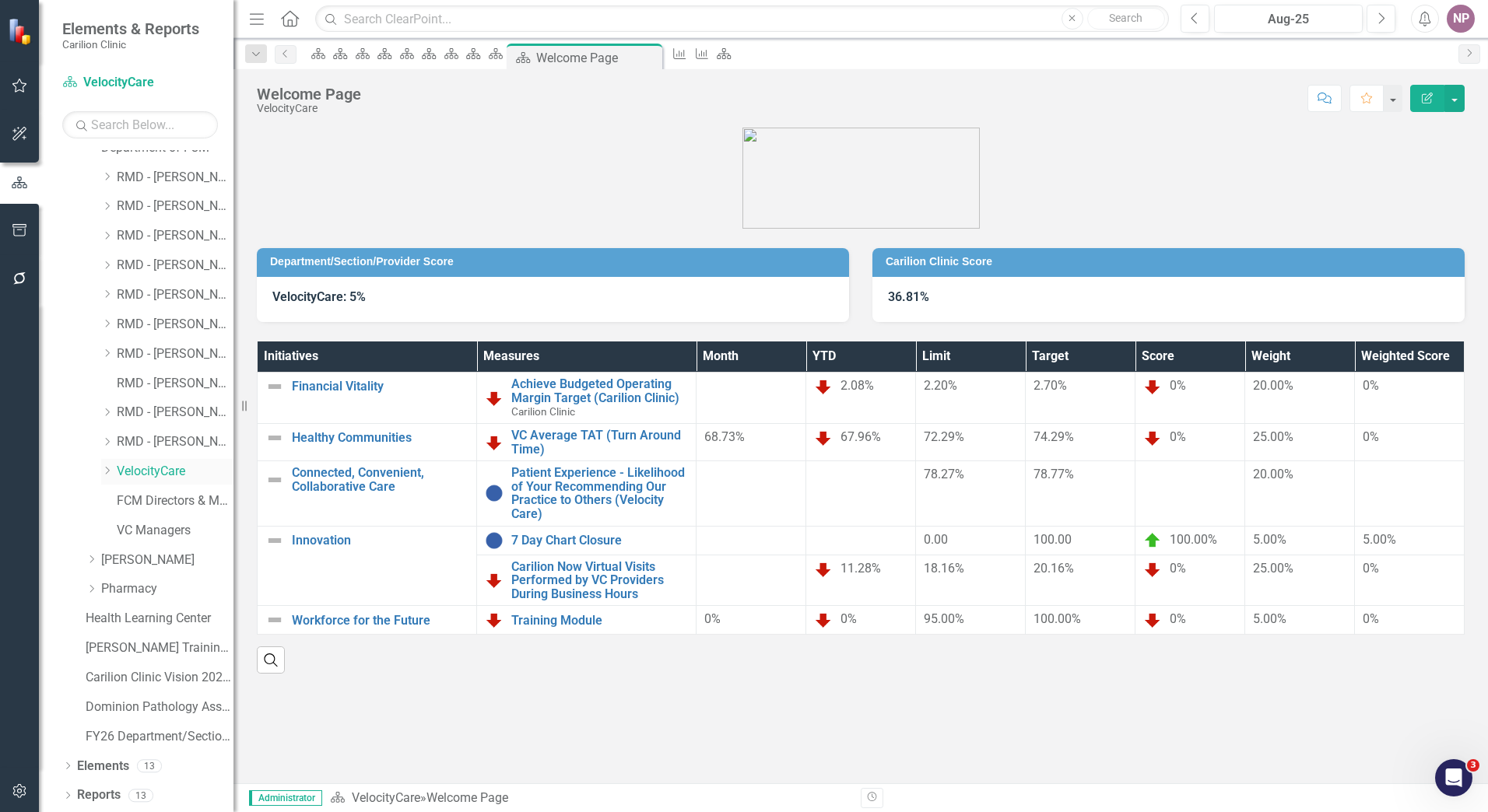
click at [107, 472] on icon "Dropdown" at bounding box center [106, 470] width 11 height 10
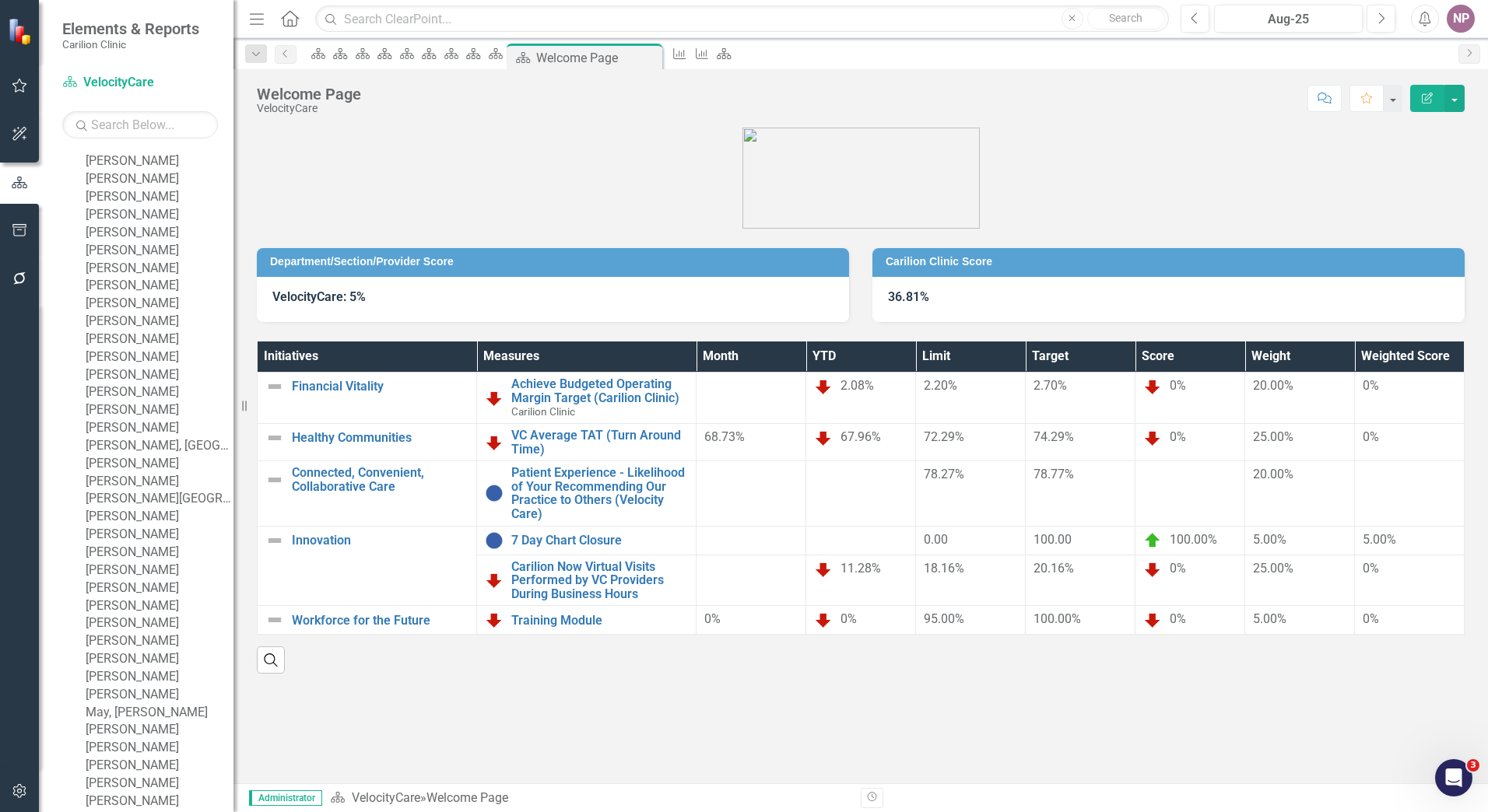
scroll to position [1355, 0]
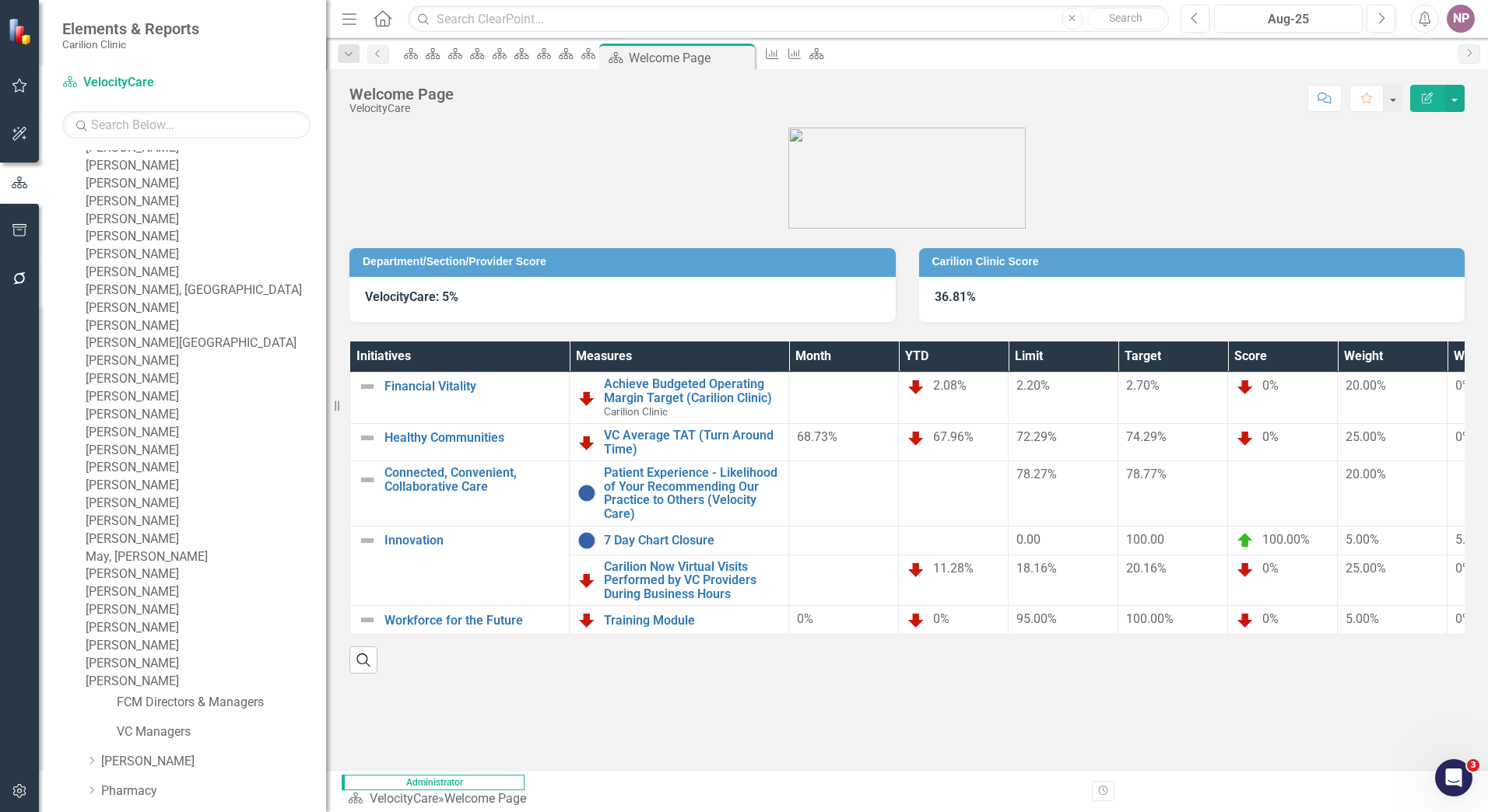
drag, startPoint x: 236, startPoint y: 545, endPoint x: 352, endPoint y: 562, distance: 117.2
click at [339, 562] on div "Resize" at bounding box center [333, 406] width 12 height 812
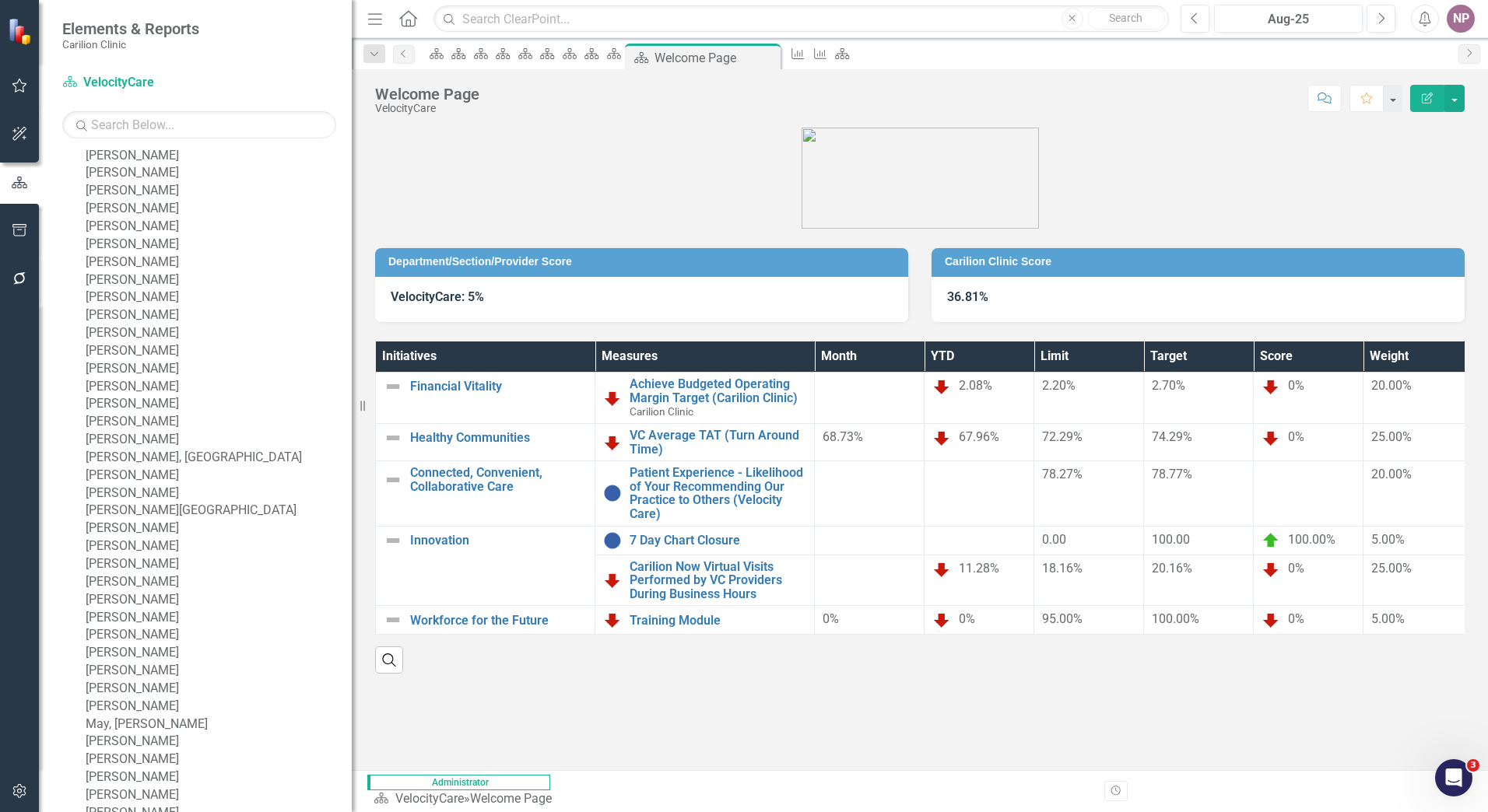
scroll to position [1036, 0]
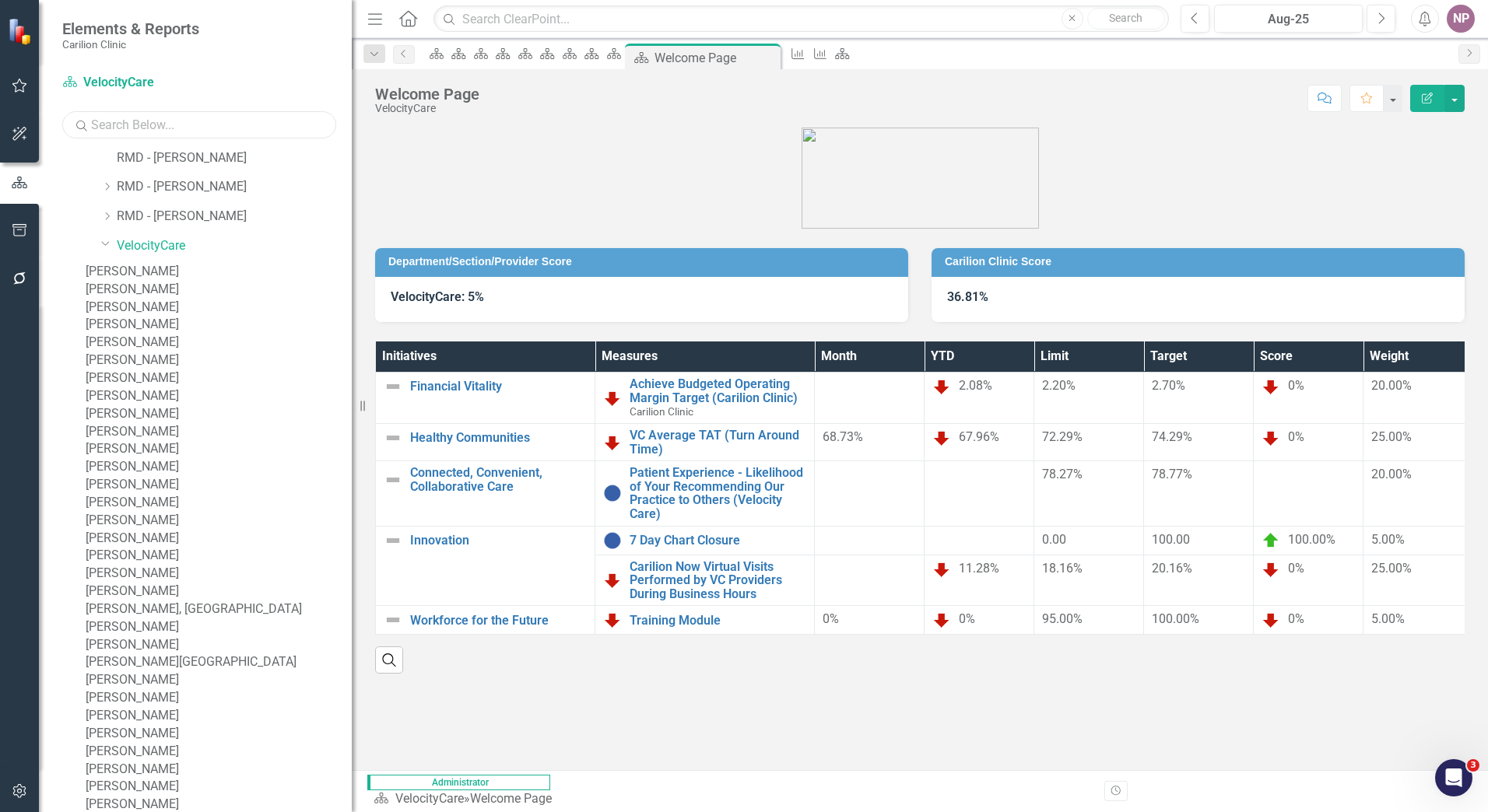
click at [194, 118] on input "text" at bounding box center [199, 125] width 274 height 27
type input "c"
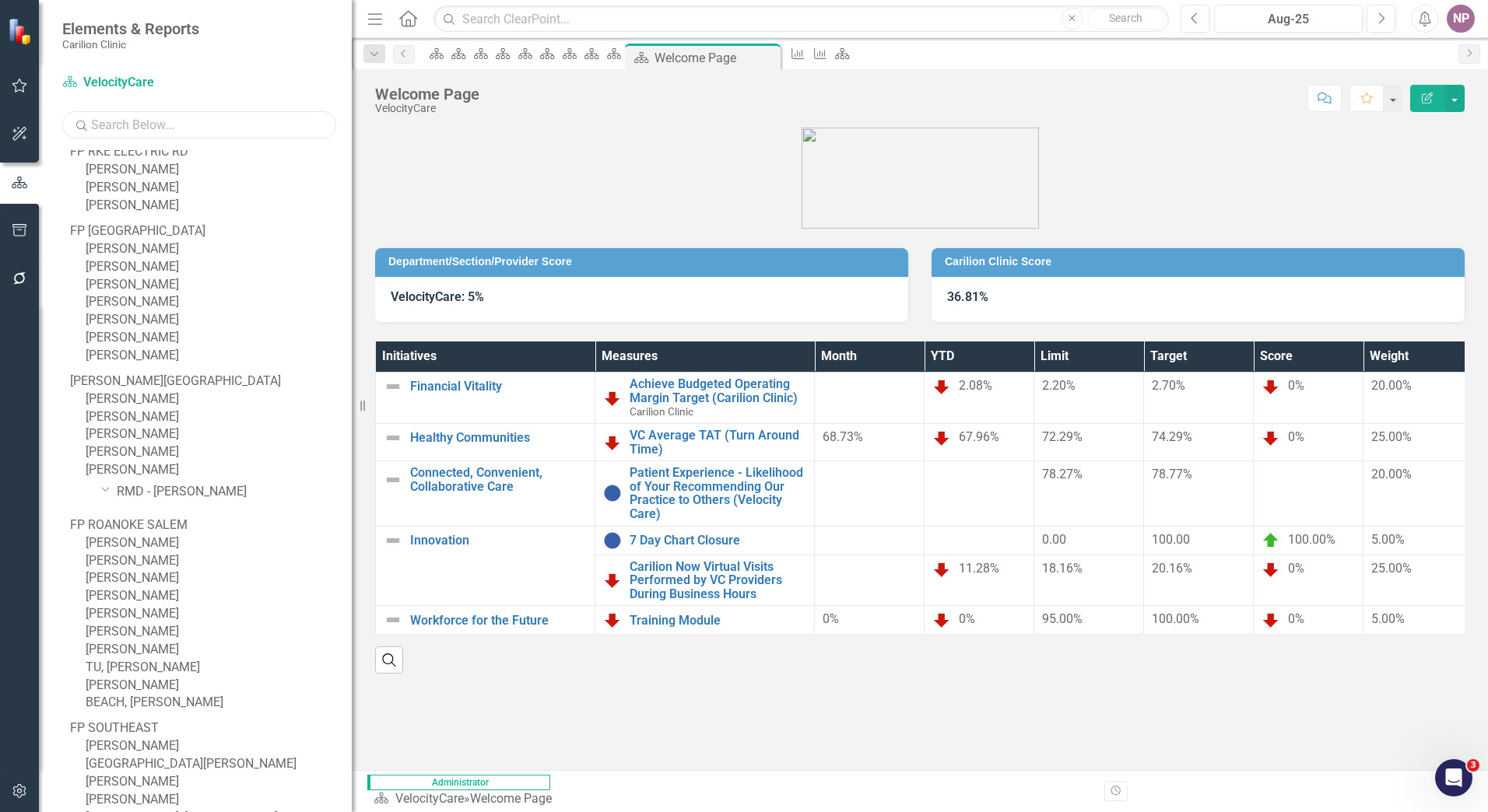
scroll to position [8190, 0]
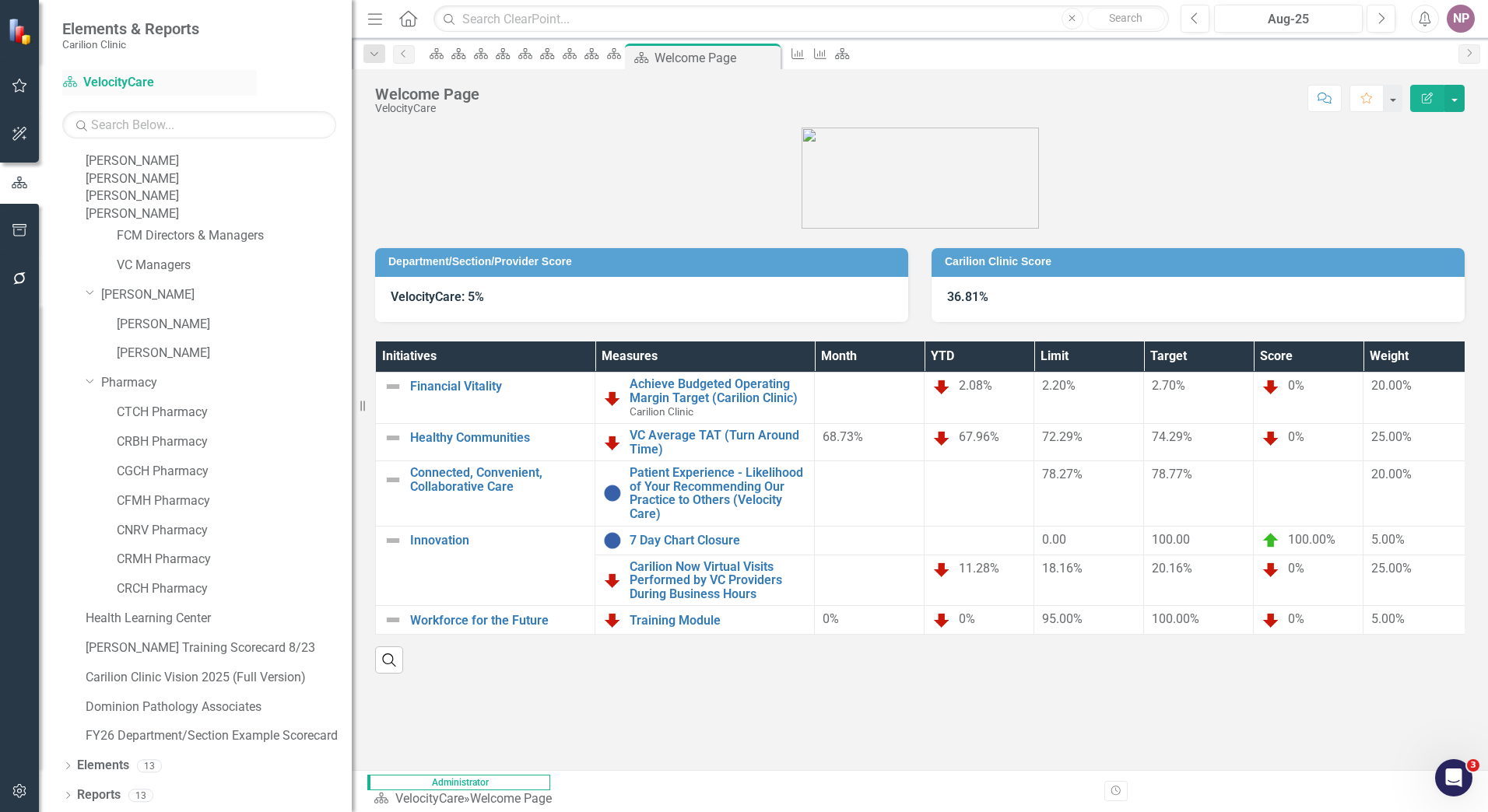
click at [200, 87] on link "Scorecard VelocityCare" at bounding box center [160, 82] width 195 height 18
click at [435, 154] on figure at bounding box center [920, 178] width 1090 height 101
click at [417, 18] on icon at bounding box center [408, 18] width 18 height 17
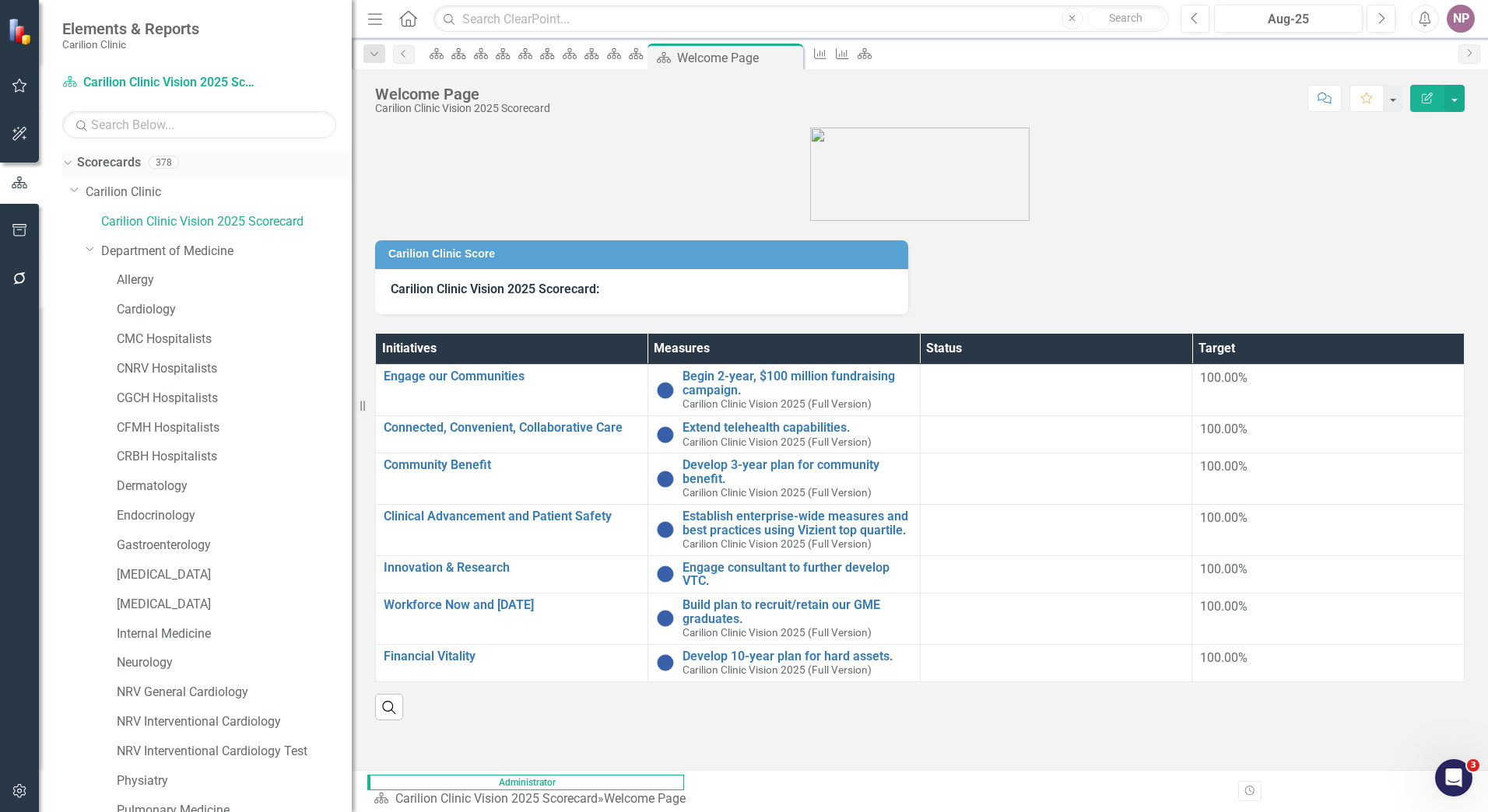
click at [121, 167] on link "Scorecards" at bounding box center [109, 163] width 64 height 18
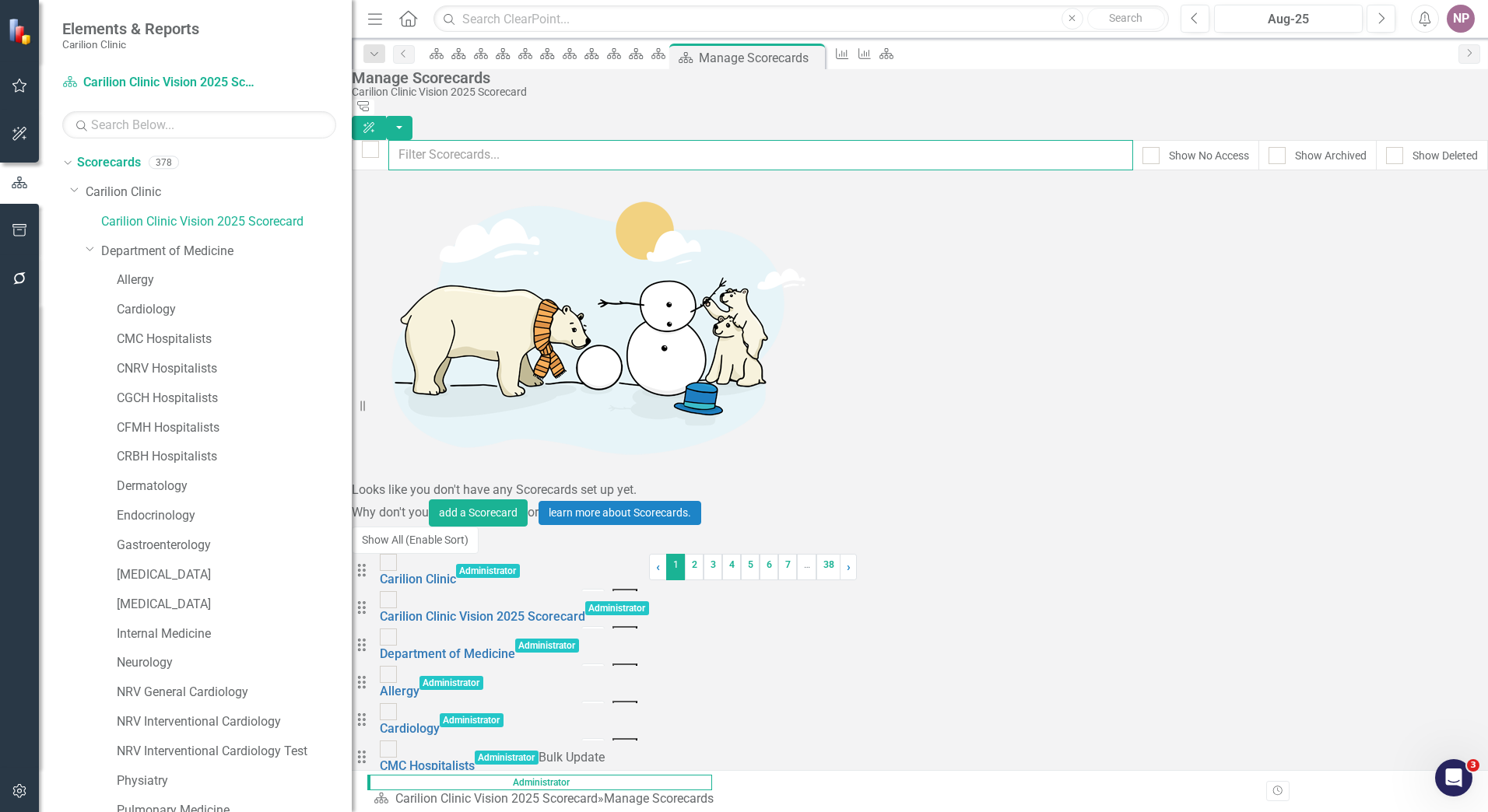
click at [465, 140] on input "text" at bounding box center [761, 155] width 745 height 31
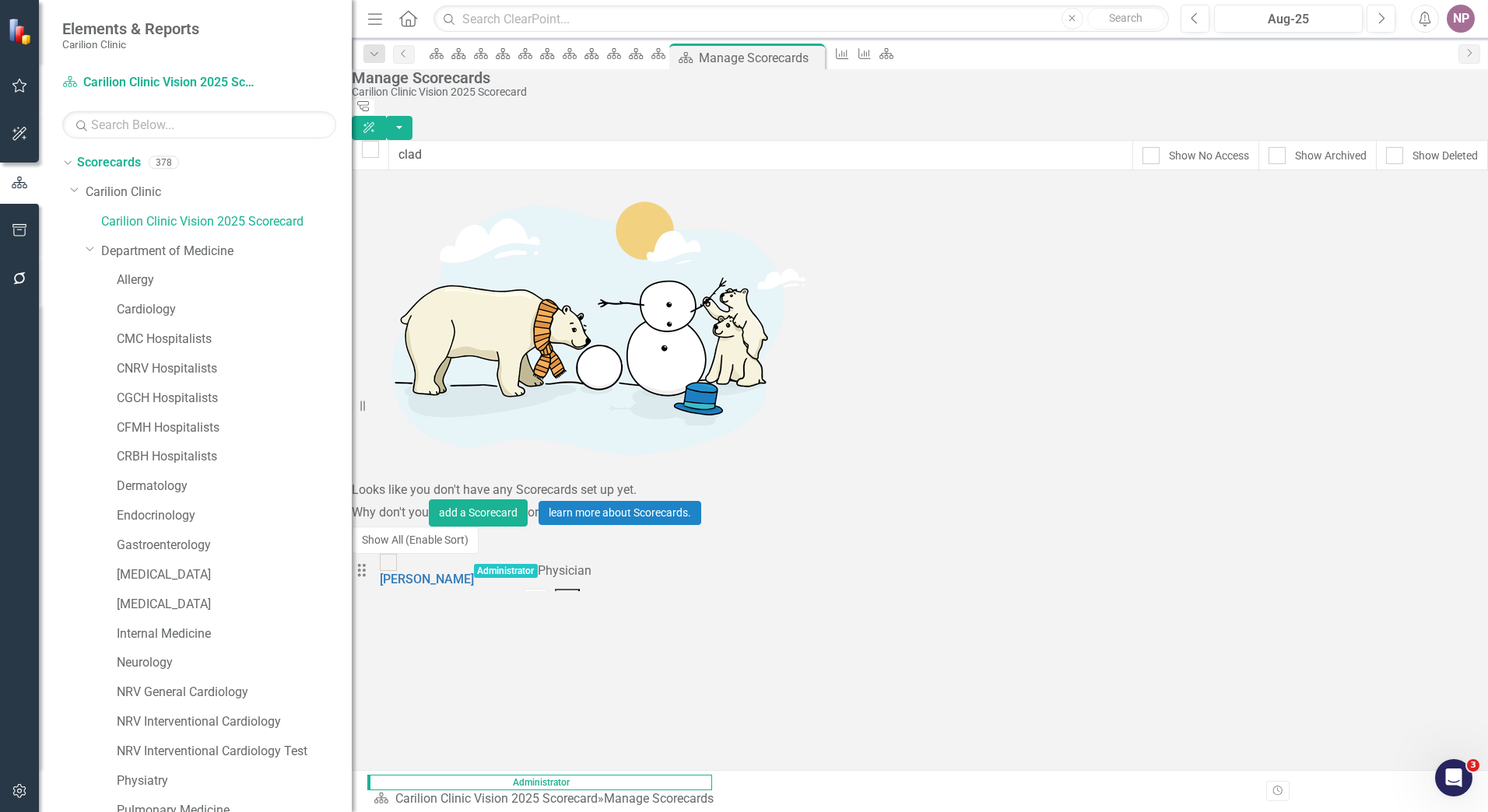
click at [581, 589] on button "Dropdown Menu" at bounding box center [568, 599] width 25 height 19
click at [1383, 296] on link "Trash Delete Scorecard" at bounding box center [1374, 301] width 172 height 29
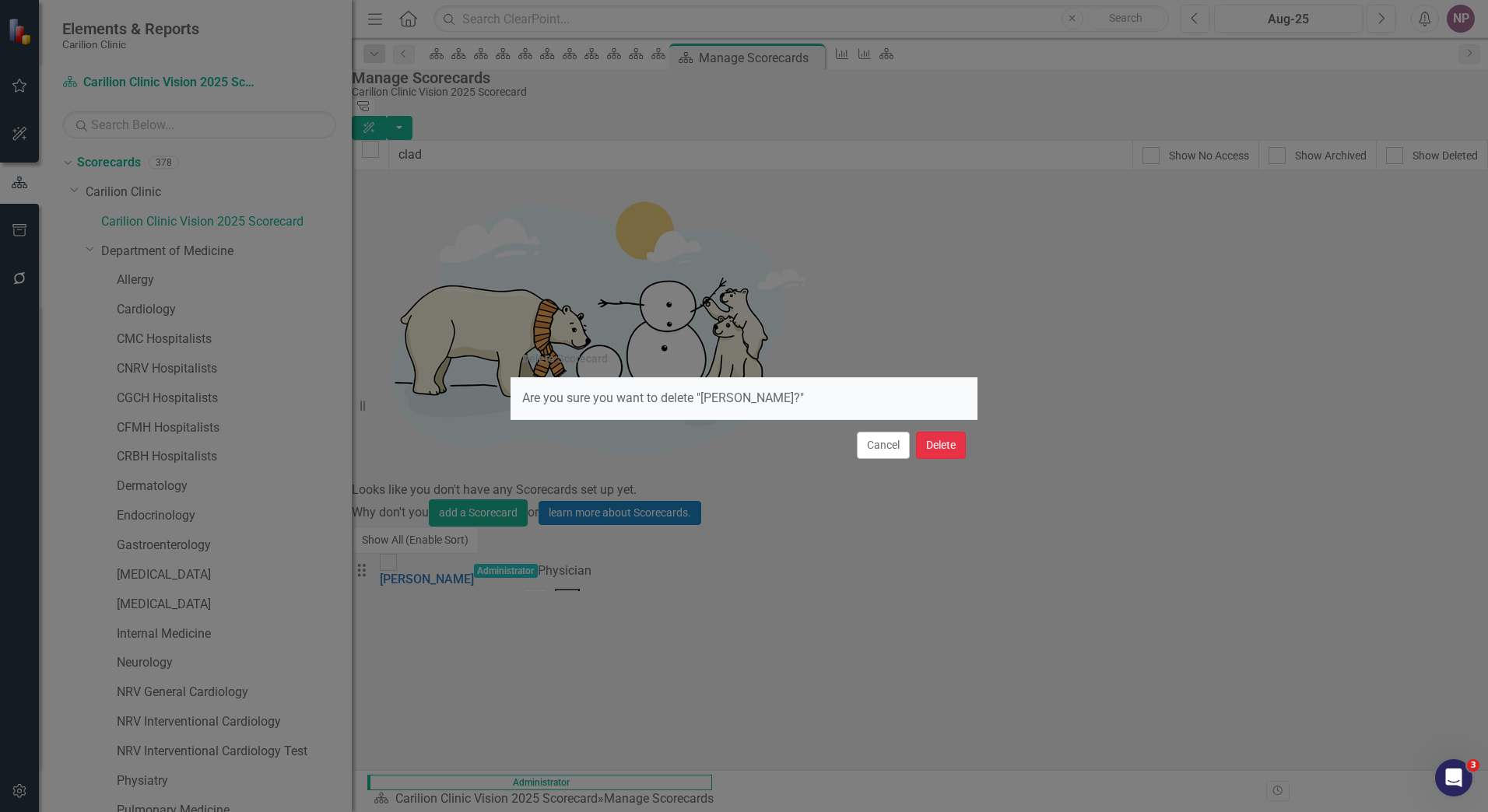
click at [941, 452] on button "Delete" at bounding box center [941, 445] width 50 height 27
click at [959, 452] on div "Cancel Delete" at bounding box center [744, 445] width 467 height 52
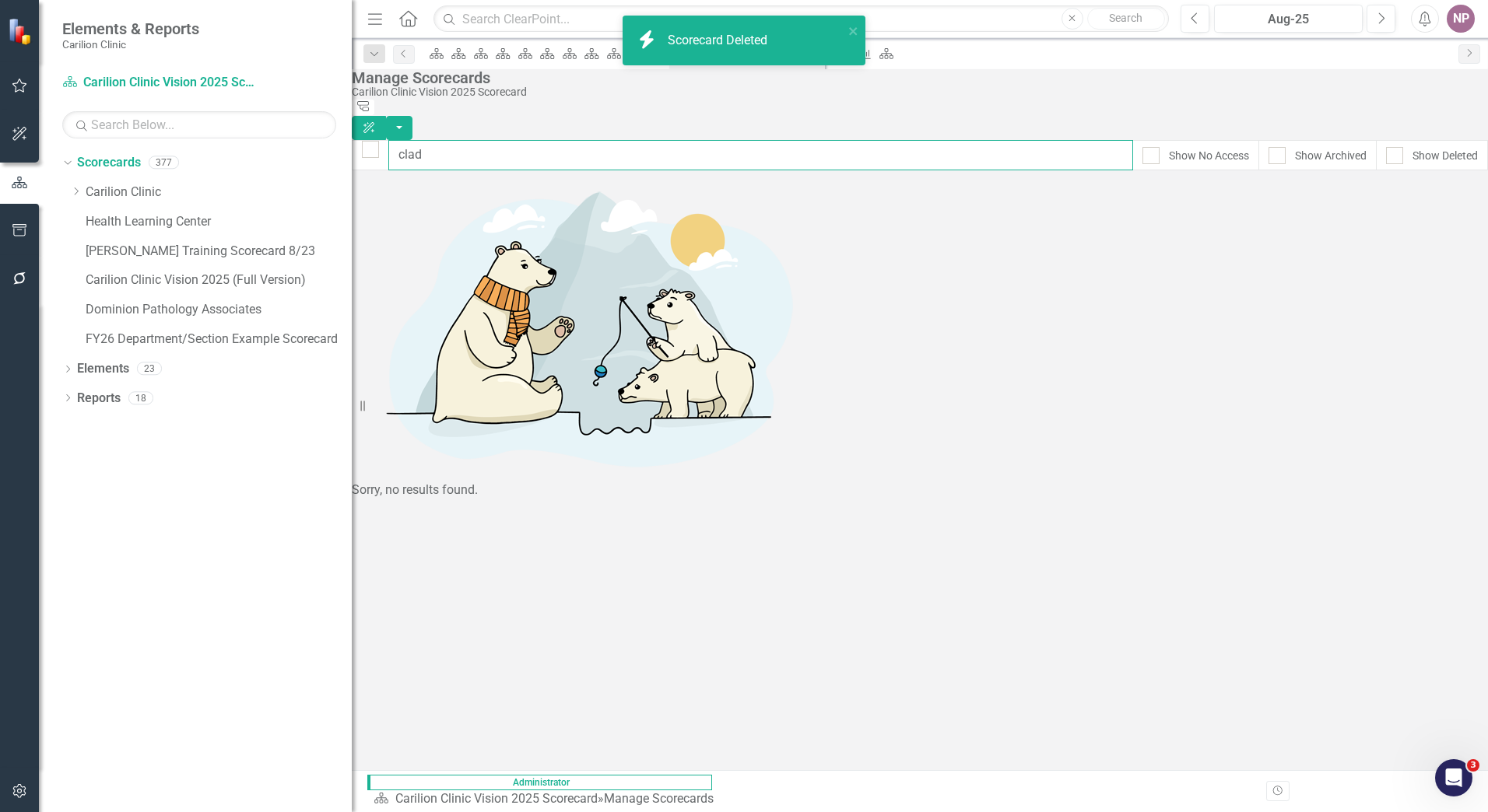
click at [532, 150] on input "clad" at bounding box center [761, 155] width 745 height 31
drag, startPoint x: 532, startPoint y: 150, endPoint x: 275, endPoint y: 101, distance: 261.6
click at [275, 101] on div "Elements & Reports Carilion Clinic Scorecard Carilion Clinic Vision 2025 Scorec…" at bounding box center [744, 406] width 1488 height 812
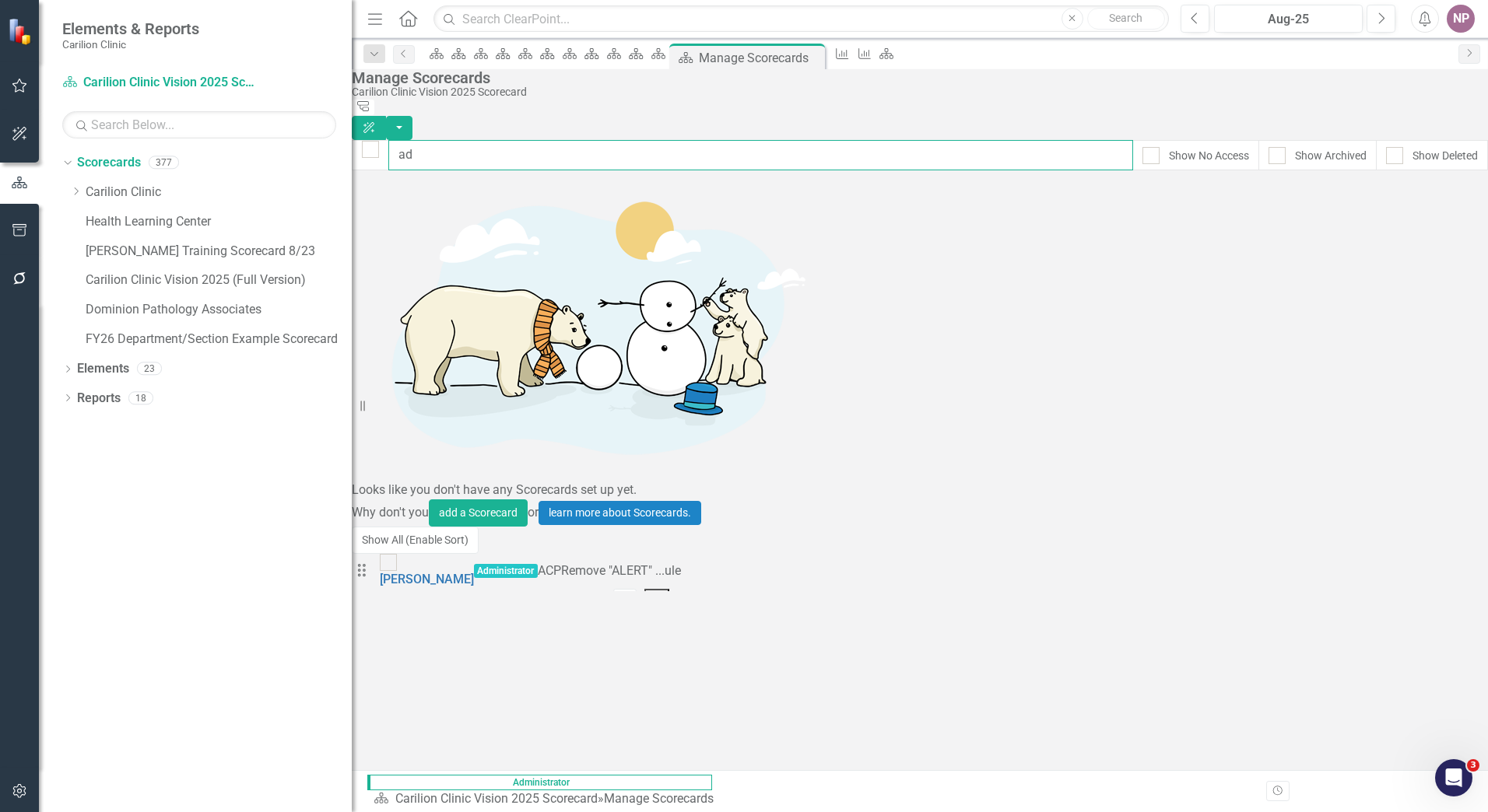
type input "a"
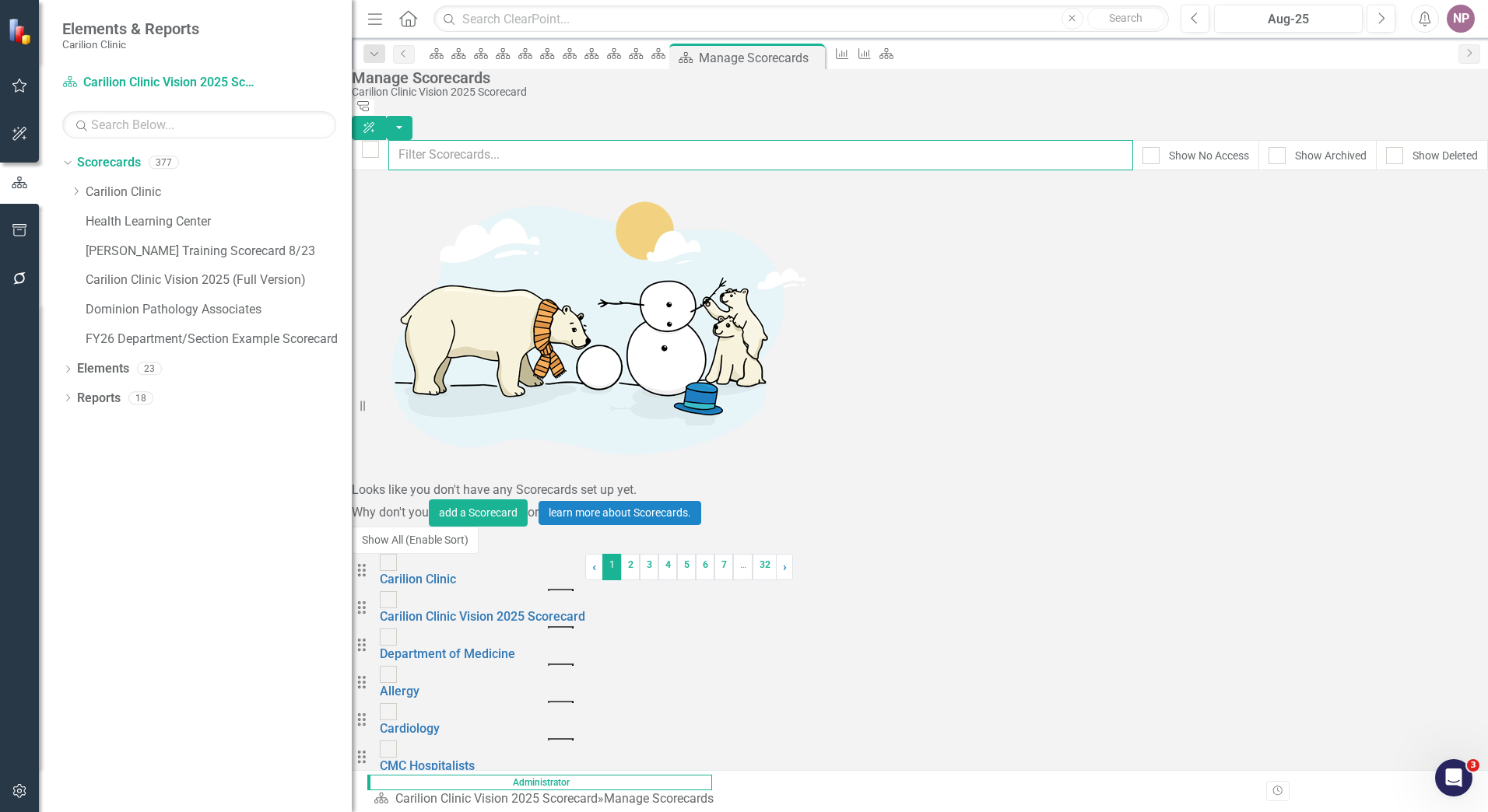
type input "t"
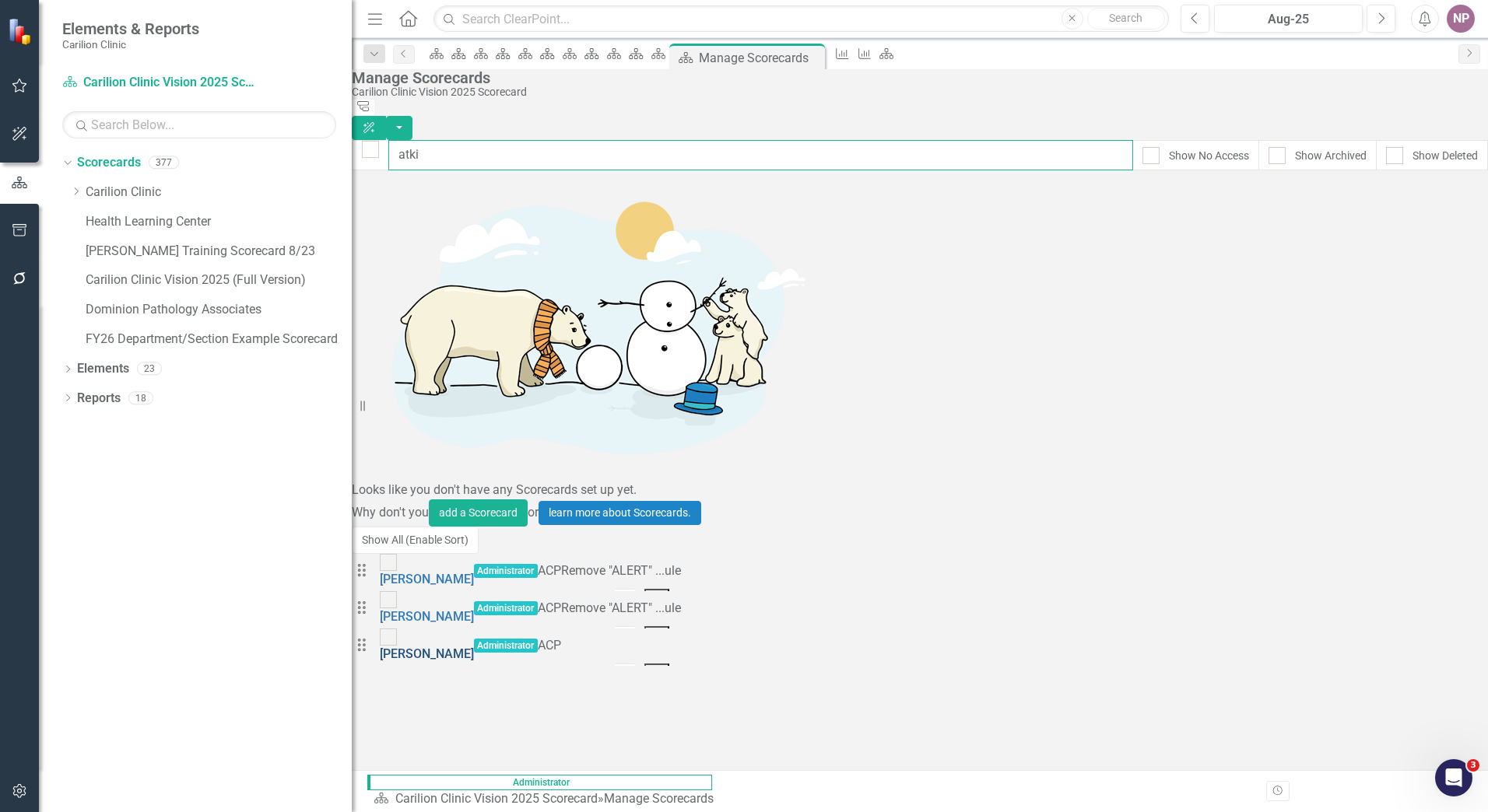
type input "atki"
click at [474, 646] on link "Atkins, Jessica" at bounding box center [426, 653] width 94 height 15
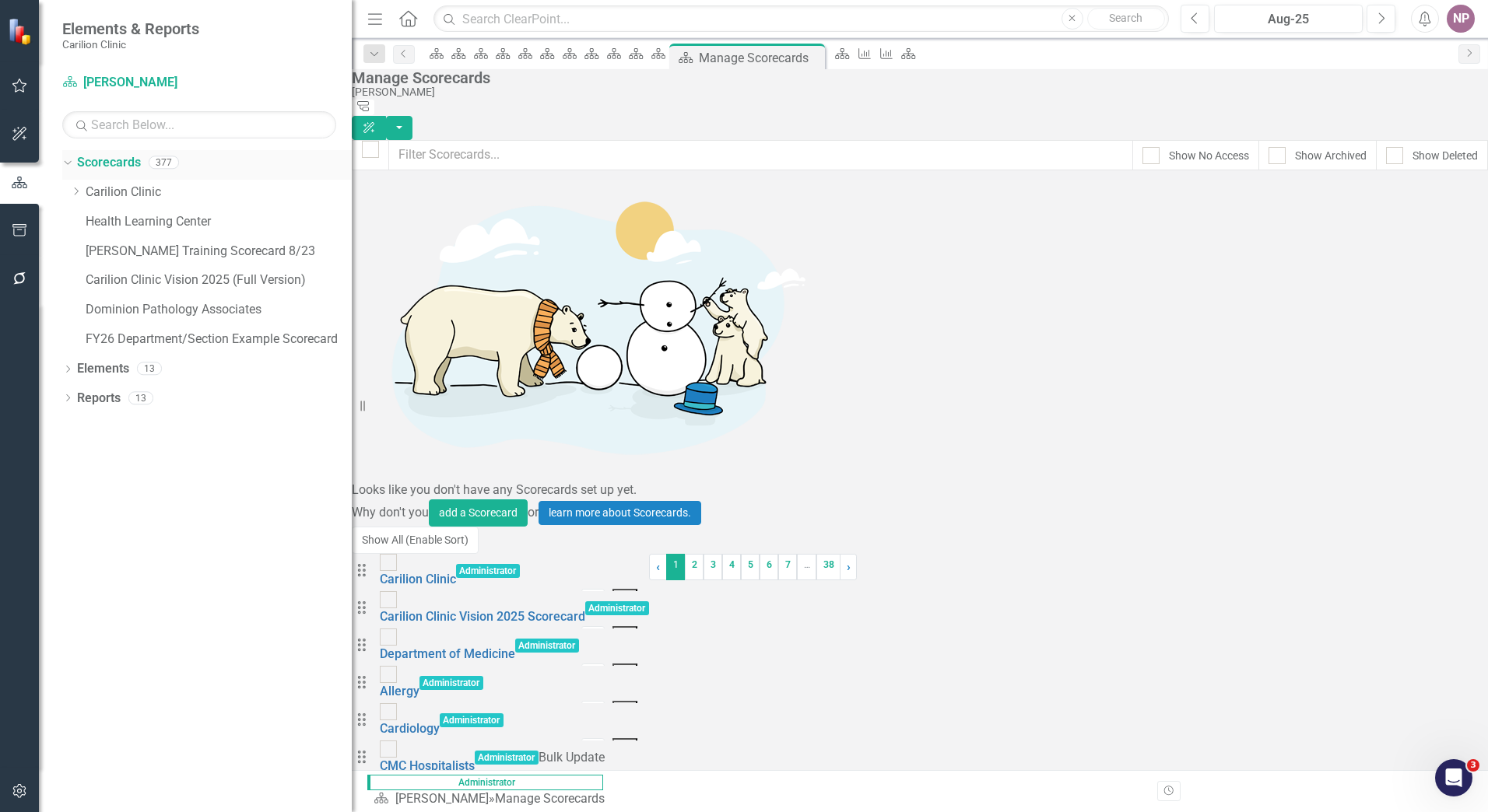
click at [103, 159] on link "Scorecards" at bounding box center [109, 163] width 64 height 18
drag, startPoint x: 128, startPoint y: 189, endPoint x: 130, endPoint y: 141, distance: 48.0
click at [127, 189] on link "Carilion Clinic" at bounding box center [218, 192] width 266 height 18
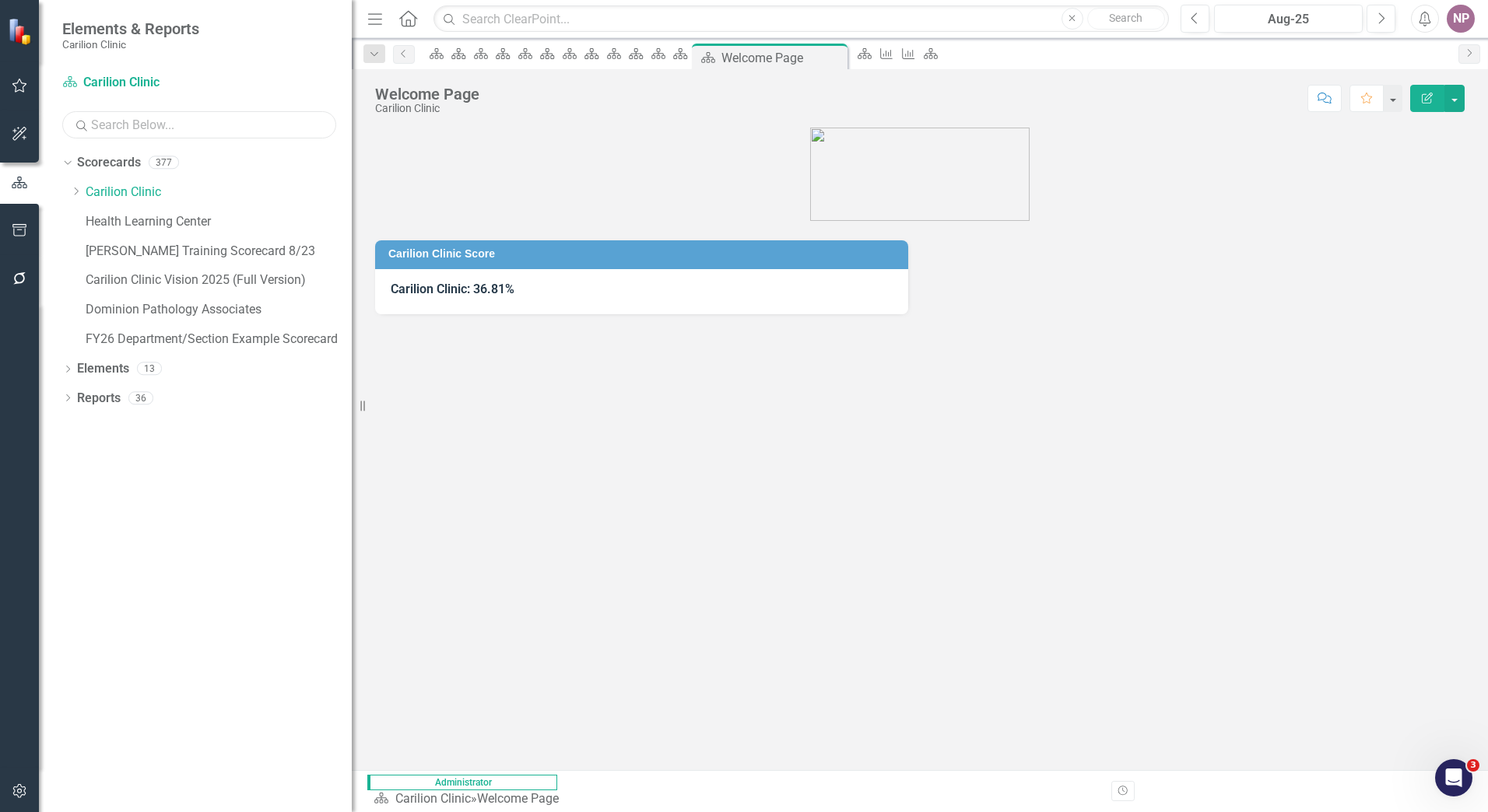
click at [139, 127] on input "text" at bounding box center [199, 125] width 274 height 27
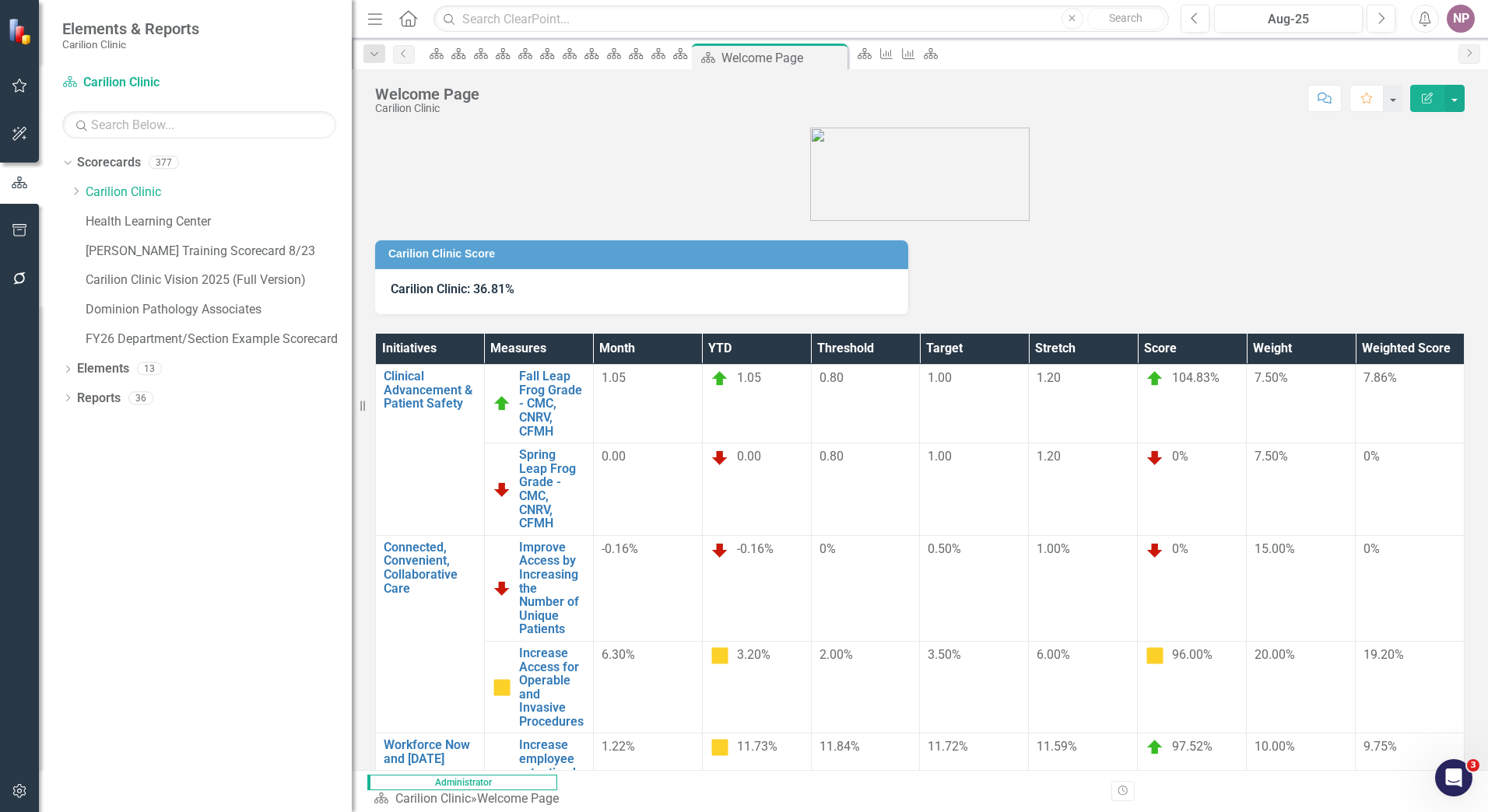
click at [260, 73] on div "Scorecard Carilion Clinic Search" at bounding box center [199, 104] width 274 height 68
click at [137, 165] on link "Scorecards" at bounding box center [109, 163] width 64 height 18
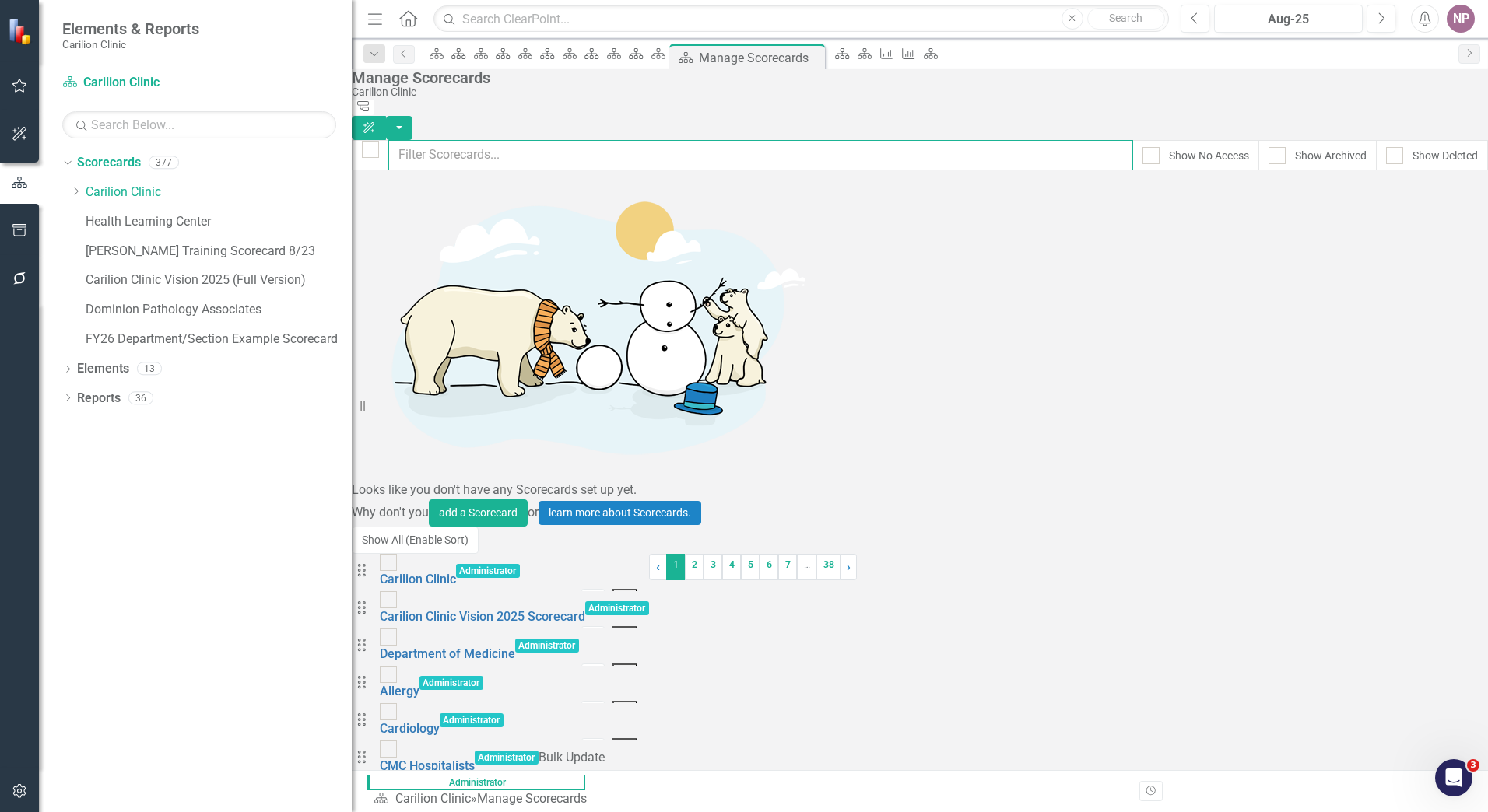
click at [461, 141] on input "text" at bounding box center [761, 155] width 745 height 31
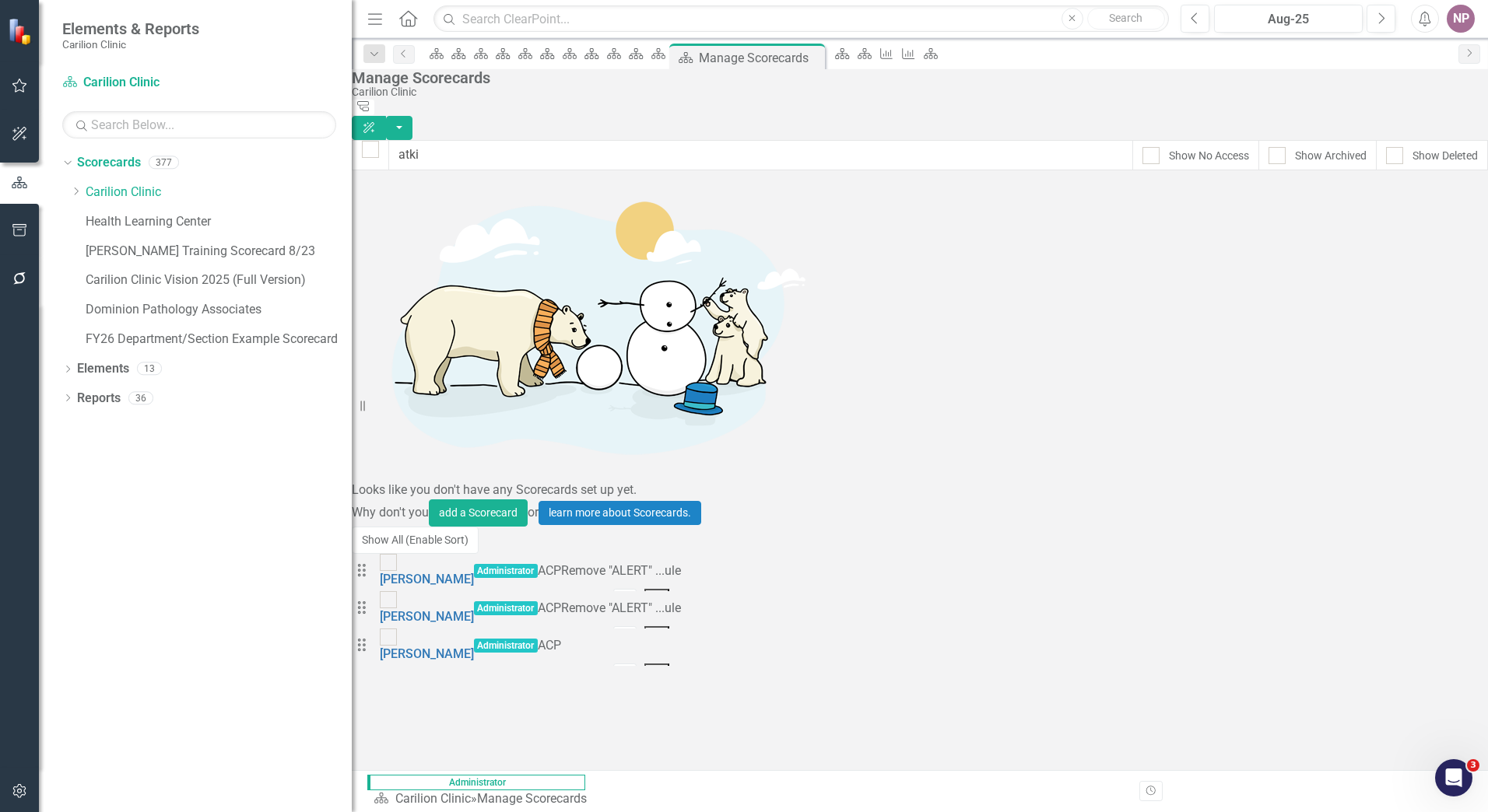
click at [670, 664] on button "Dropdown Menu" at bounding box center [657, 673] width 25 height 19
click at [1399, 395] on link "Trash Delete Scorecard" at bounding box center [1374, 399] width 172 height 29
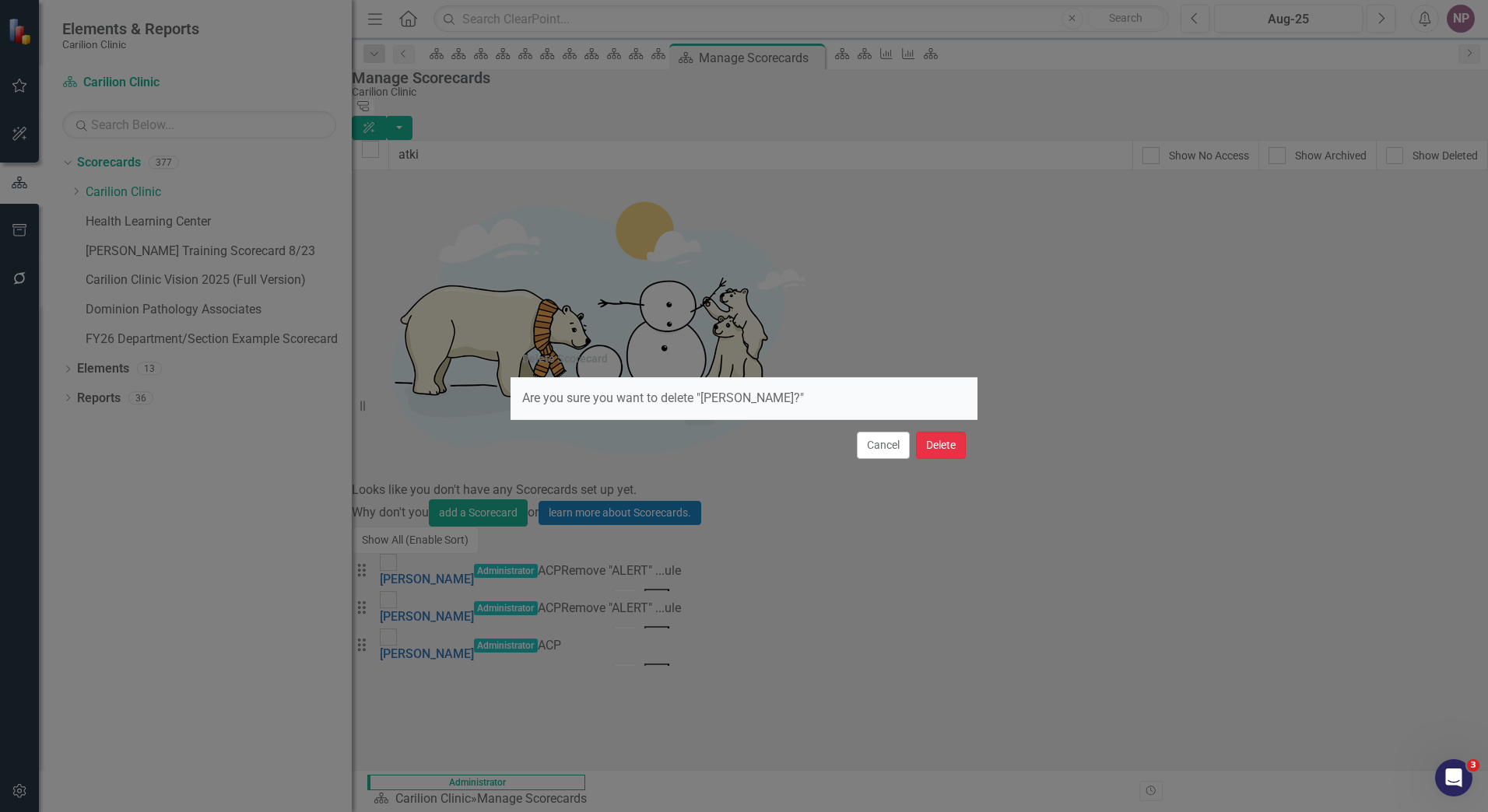
click at [934, 447] on button "Delete" at bounding box center [941, 445] width 50 height 27
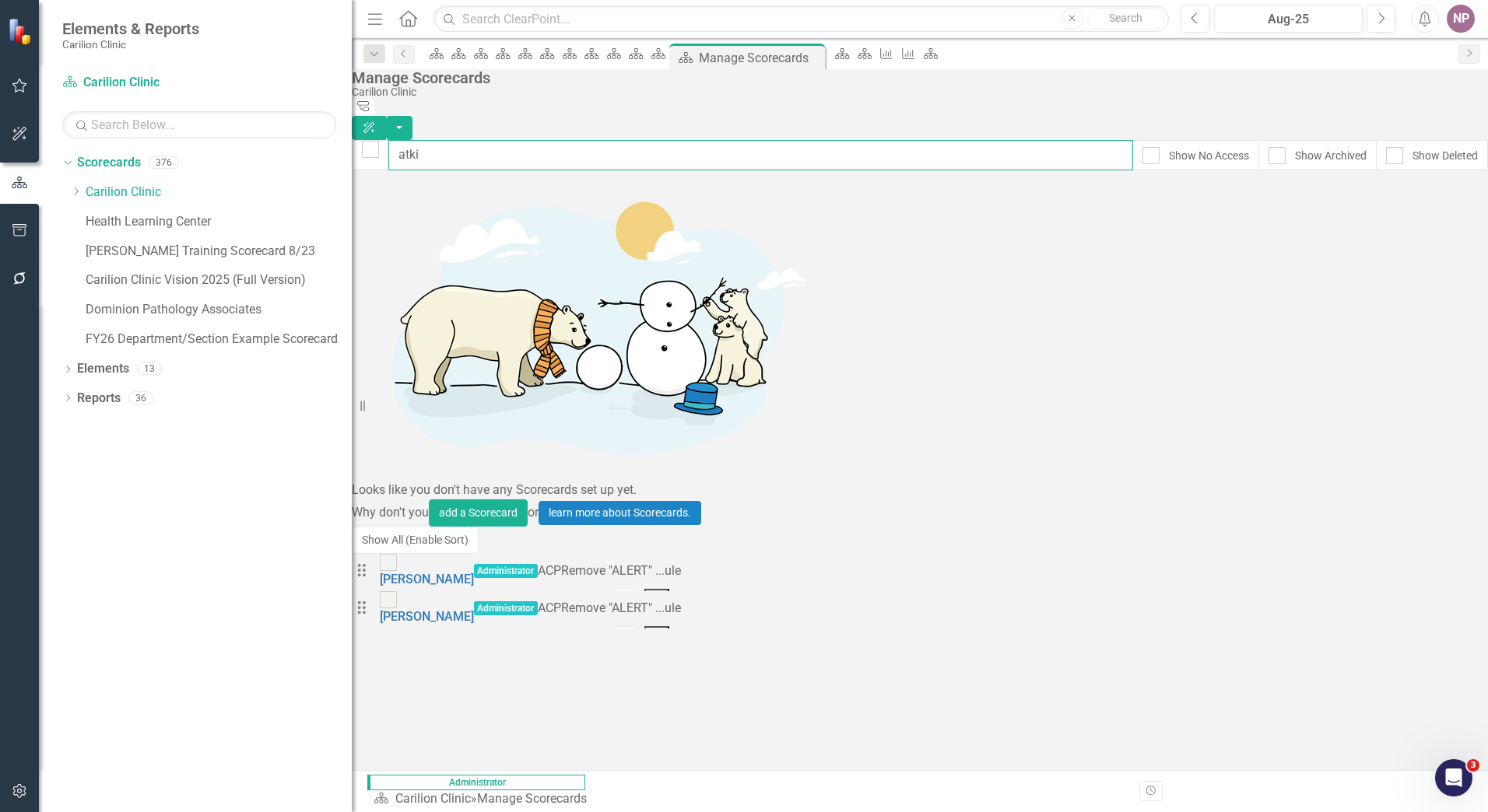
drag, startPoint x: 492, startPoint y: 142, endPoint x: 335, endPoint y: 120, distance: 158.5
click at [335, 120] on div "Elements & Reports Carilion Clinic Scorecard Carilion Clinic Search Dropdown Sc…" at bounding box center [744, 406] width 1488 height 812
click at [651, 667] on icon "Dropdown Menu" at bounding box center [644, 673] width 13 height 11
click at [1393, 387] on link "Trash Delete Scorecard" at bounding box center [1374, 399] width 172 height 29
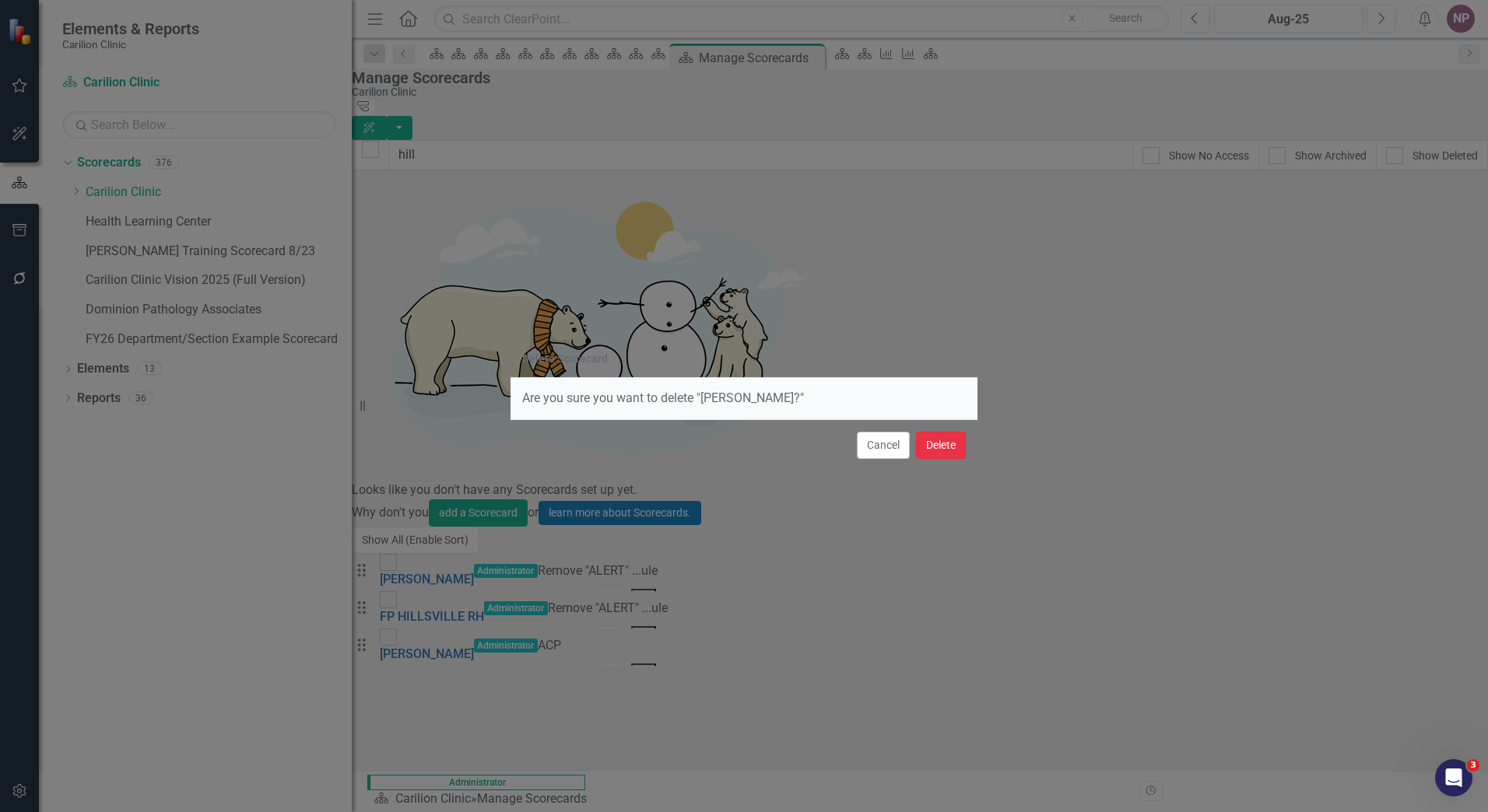
click at [962, 448] on button "Delete" at bounding box center [941, 445] width 50 height 27
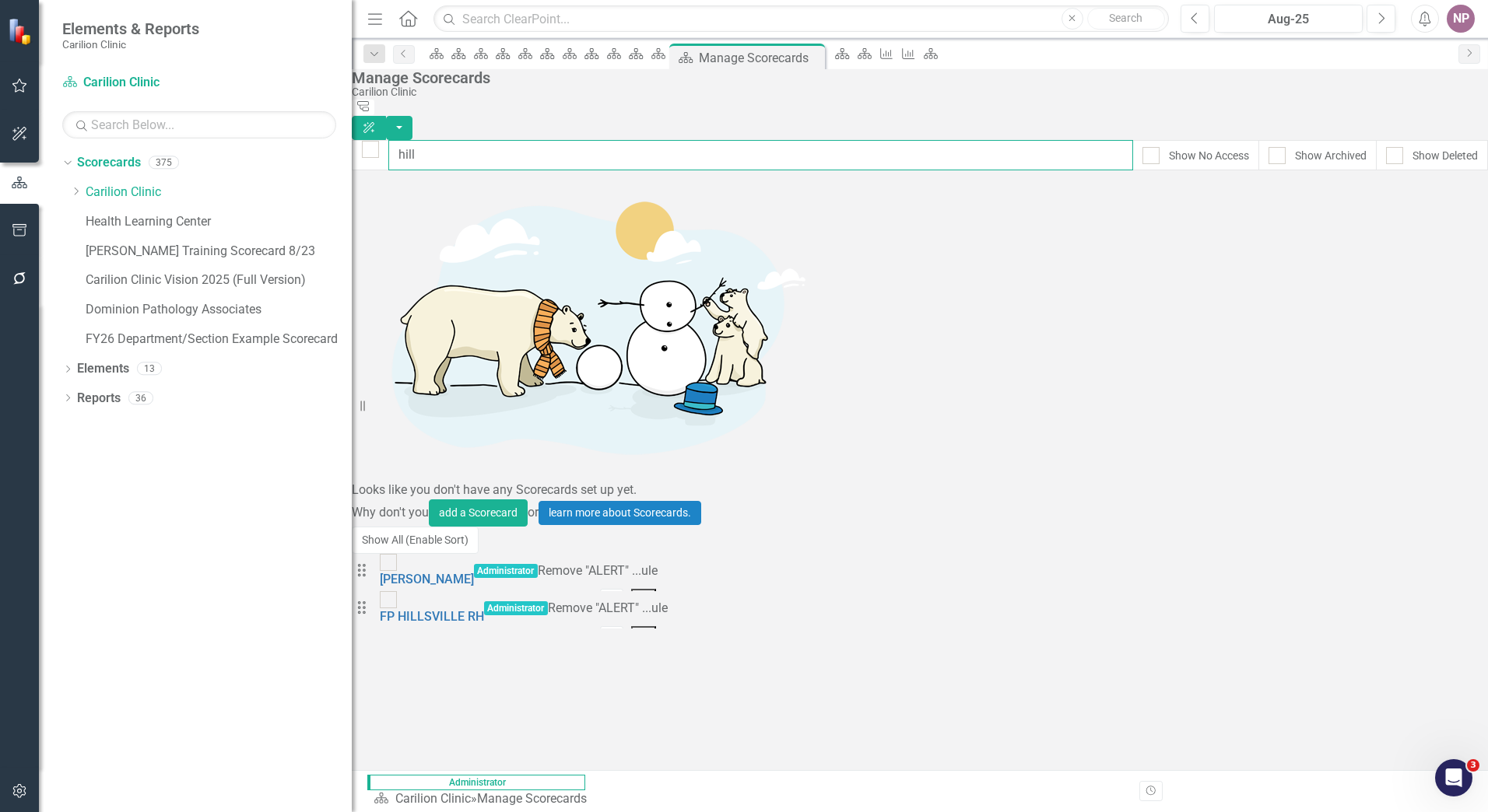
drag, startPoint x: 564, startPoint y: 142, endPoint x: 453, endPoint y: 125, distance: 112.3
click at [453, 125] on div "Manage Scorecards Carilion Clinic Tree Explorer ClearPoint AI hill Show No Acce…" at bounding box center [919, 349] width 1136 height 559
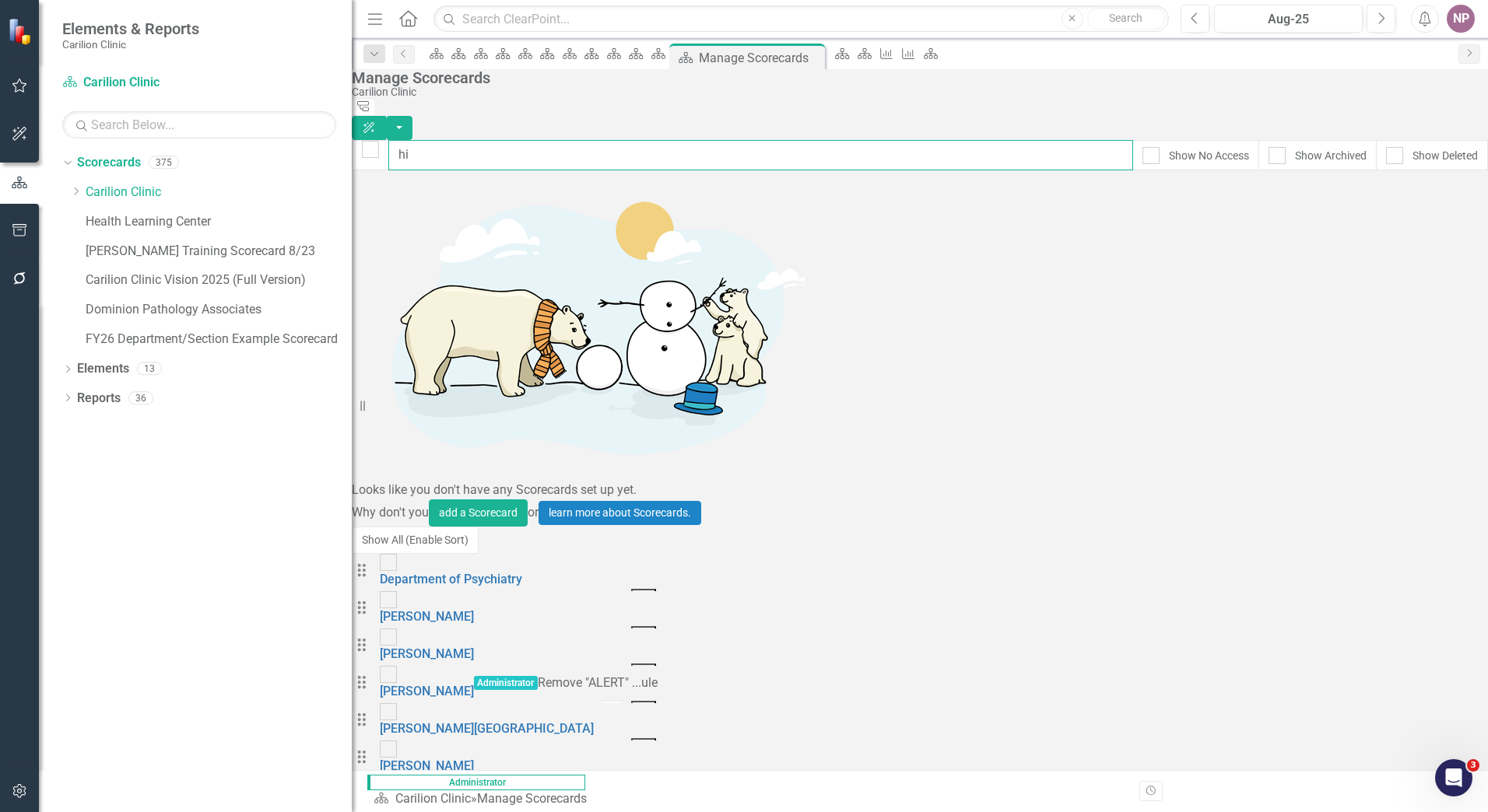
type input "h"
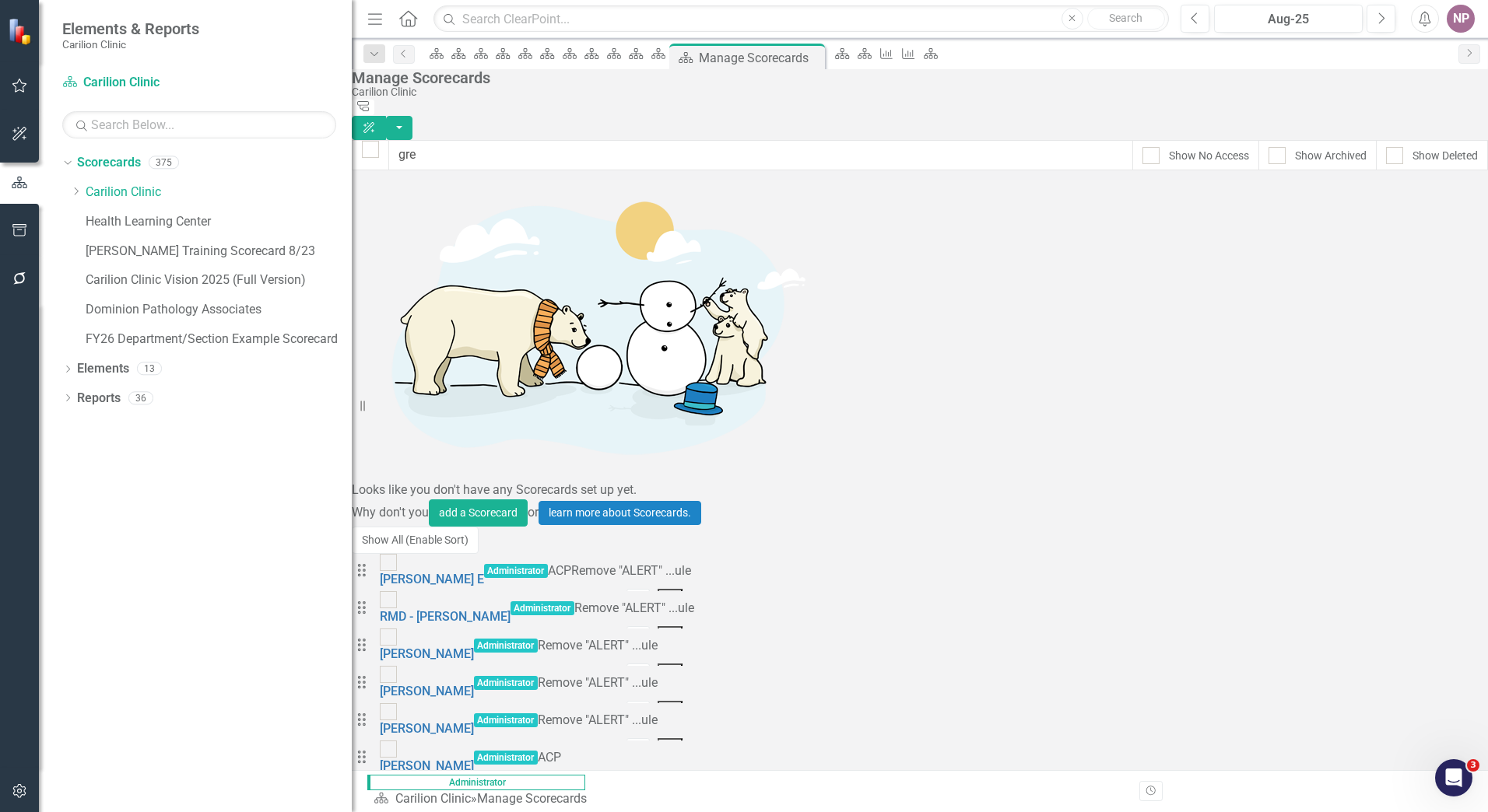
click at [694, 741] on div "Drag Greimel, Alexis Administrator ACP Edit Dropdown Menu" at bounding box center [523, 759] width 342 height 38
click at [683, 776] on button "Dropdown Menu" at bounding box center [670, 786] width 25 height 19
click at [1419, 541] on link "Trash Delete Scorecard" at bounding box center [1374, 546] width 172 height 29
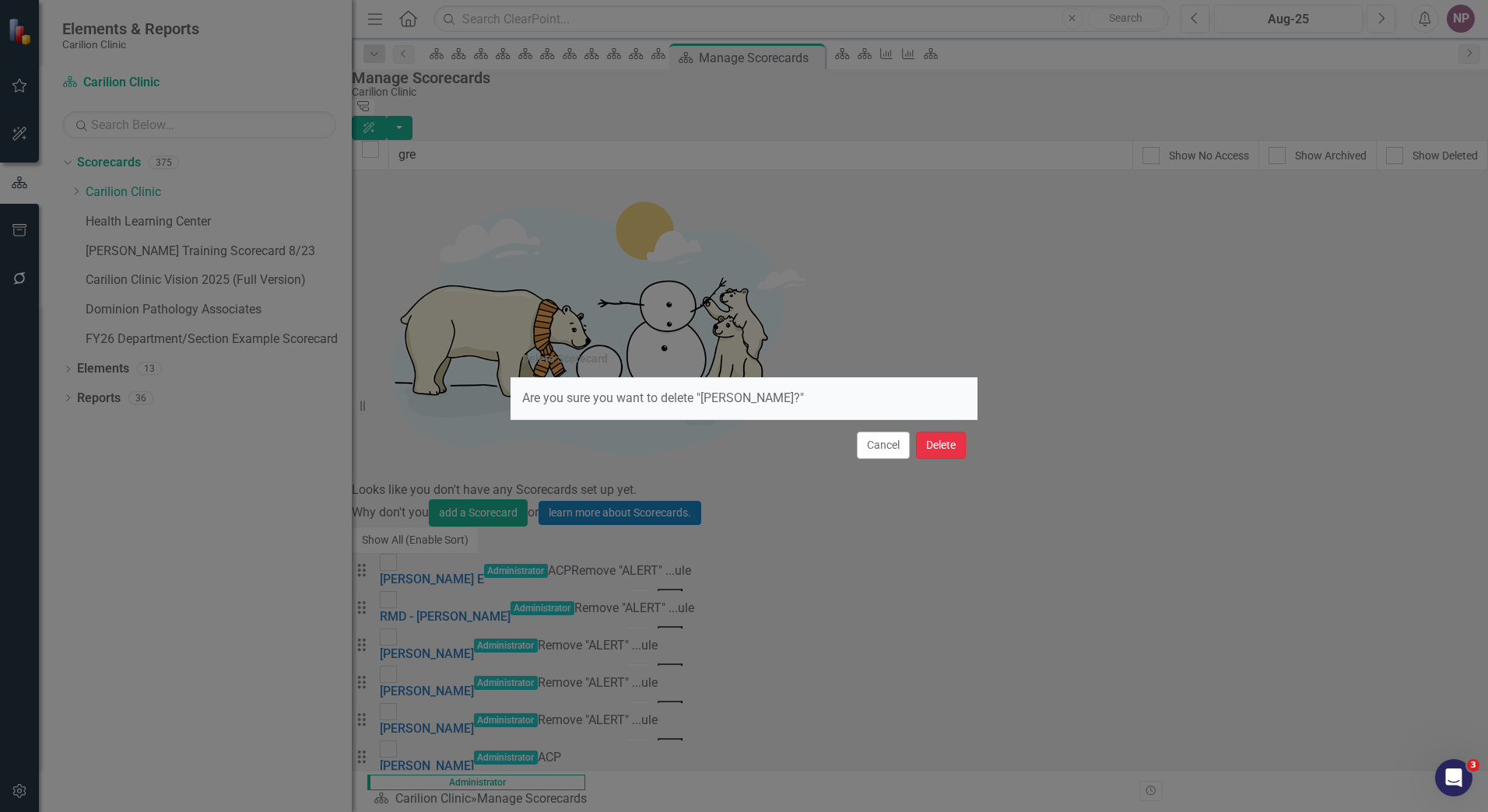
click at [958, 459] on button "Delete" at bounding box center [941, 445] width 50 height 27
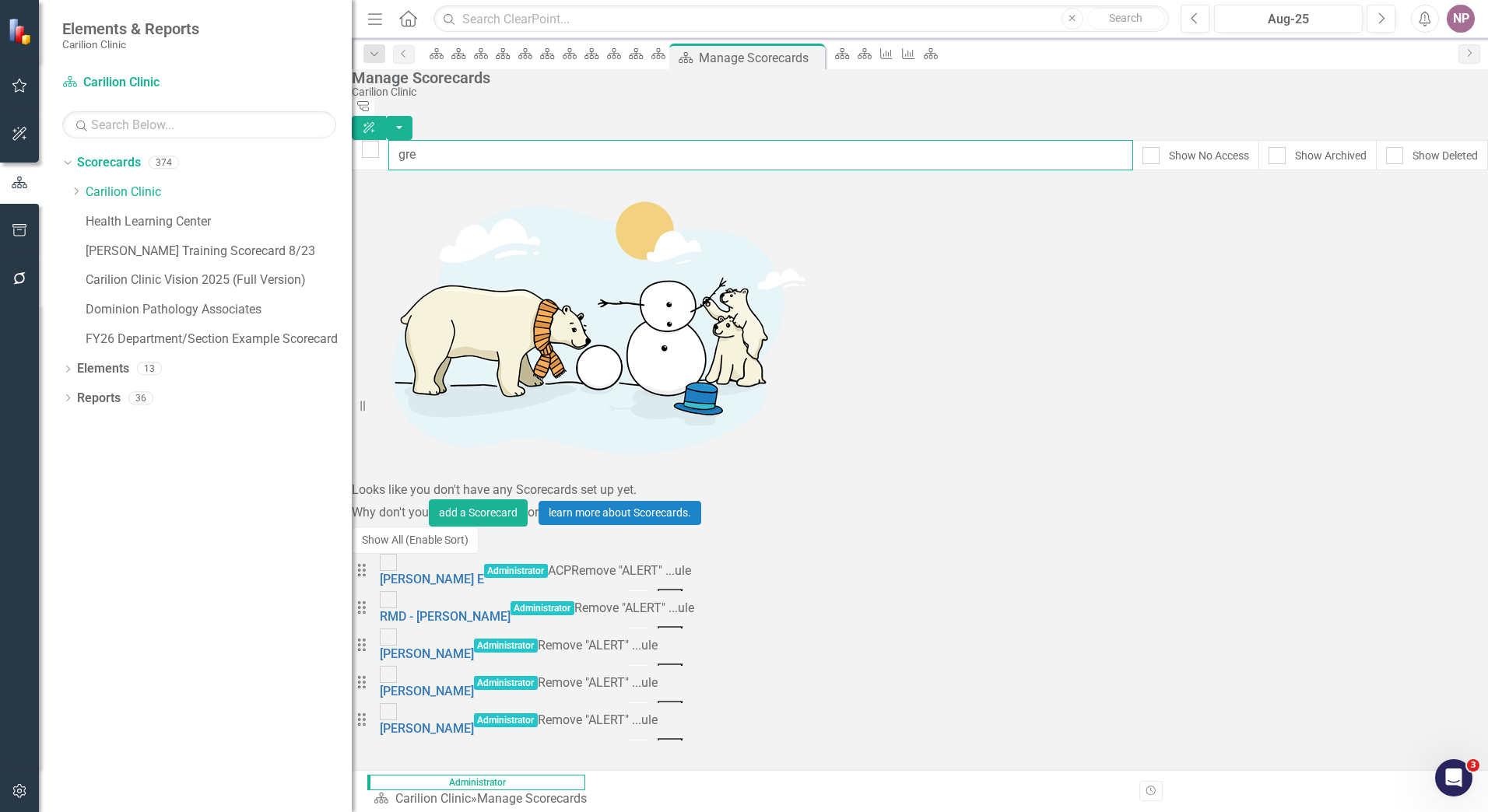
click at [457, 149] on input "gre" at bounding box center [761, 155] width 745 height 31
drag, startPoint x: 457, startPoint y: 149, endPoint x: 253, endPoint y: 114, distance: 207.0
click at [253, 114] on div "Elements & Reports Carilion Clinic Scorecard Carilion Clinic Search Dropdown Sc…" at bounding box center [744, 406] width 1488 height 812
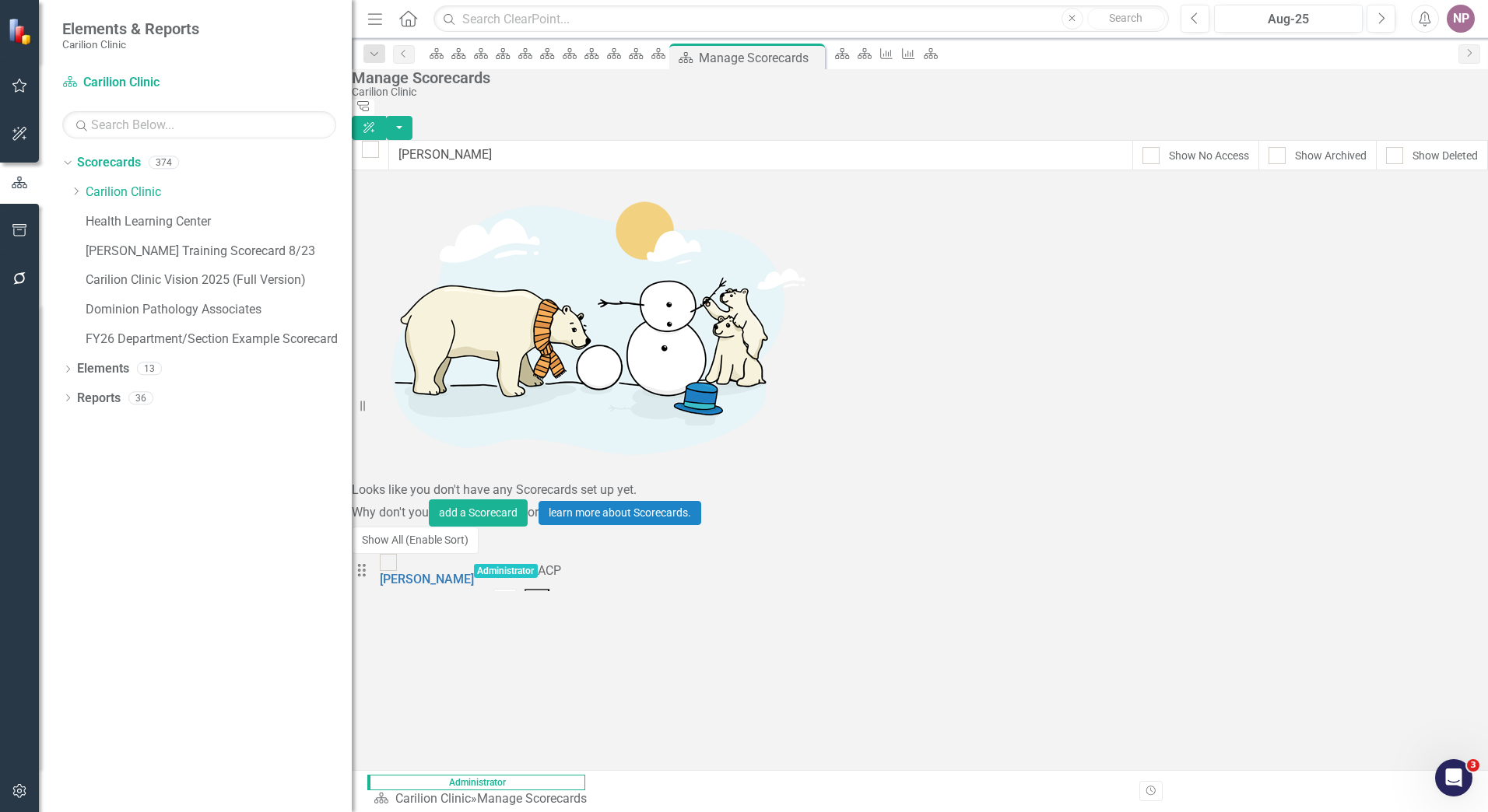
click at [544, 593] on icon "Dropdown Menu" at bounding box center [537, 598] width 13 height 11
click at [1399, 300] on link "Trash Delete Scorecard" at bounding box center [1374, 301] width 172 height 29
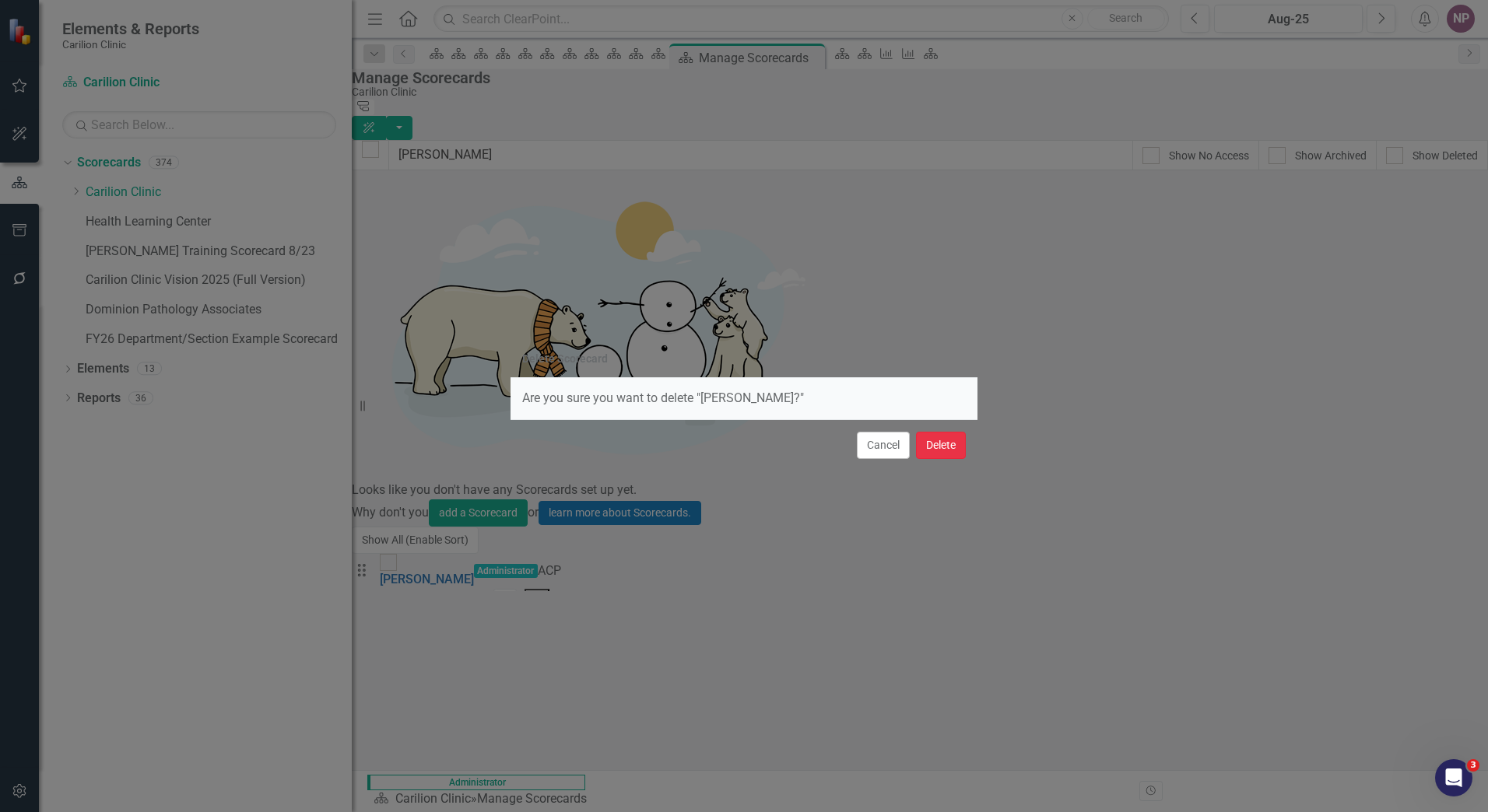
click at [935, 442] on button "Delete" at bounding box center [941, 445] width 50 height 27
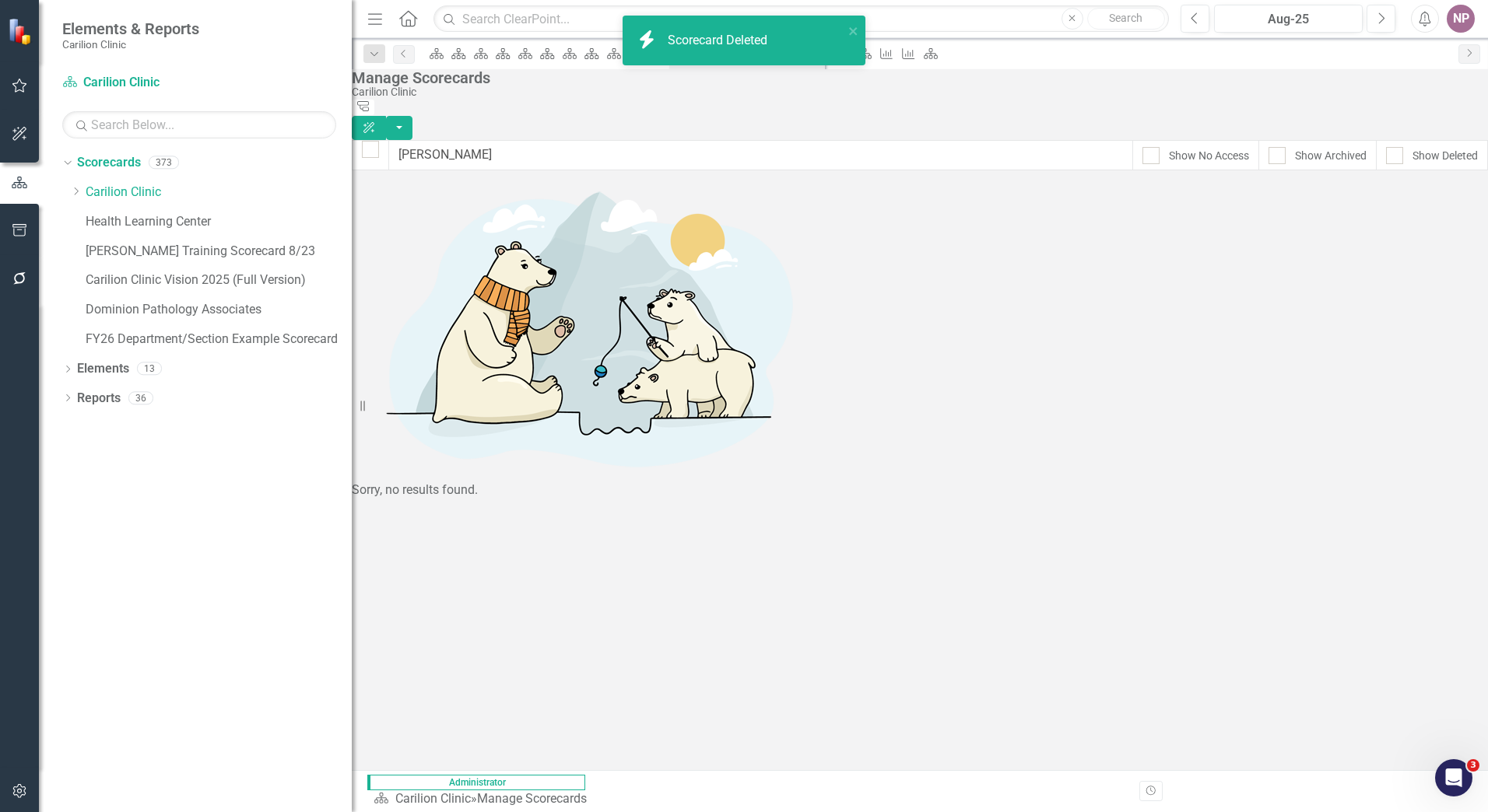
drag, startPoint x: 549, startPoint y: 159, endPoint x: 383, endPoint y: 164, distance: 166.1
click at [383, 164] on div "lowry Show No Access Show Archived Show Deleted" at bounding box center [919, 155] width 1136 height 31
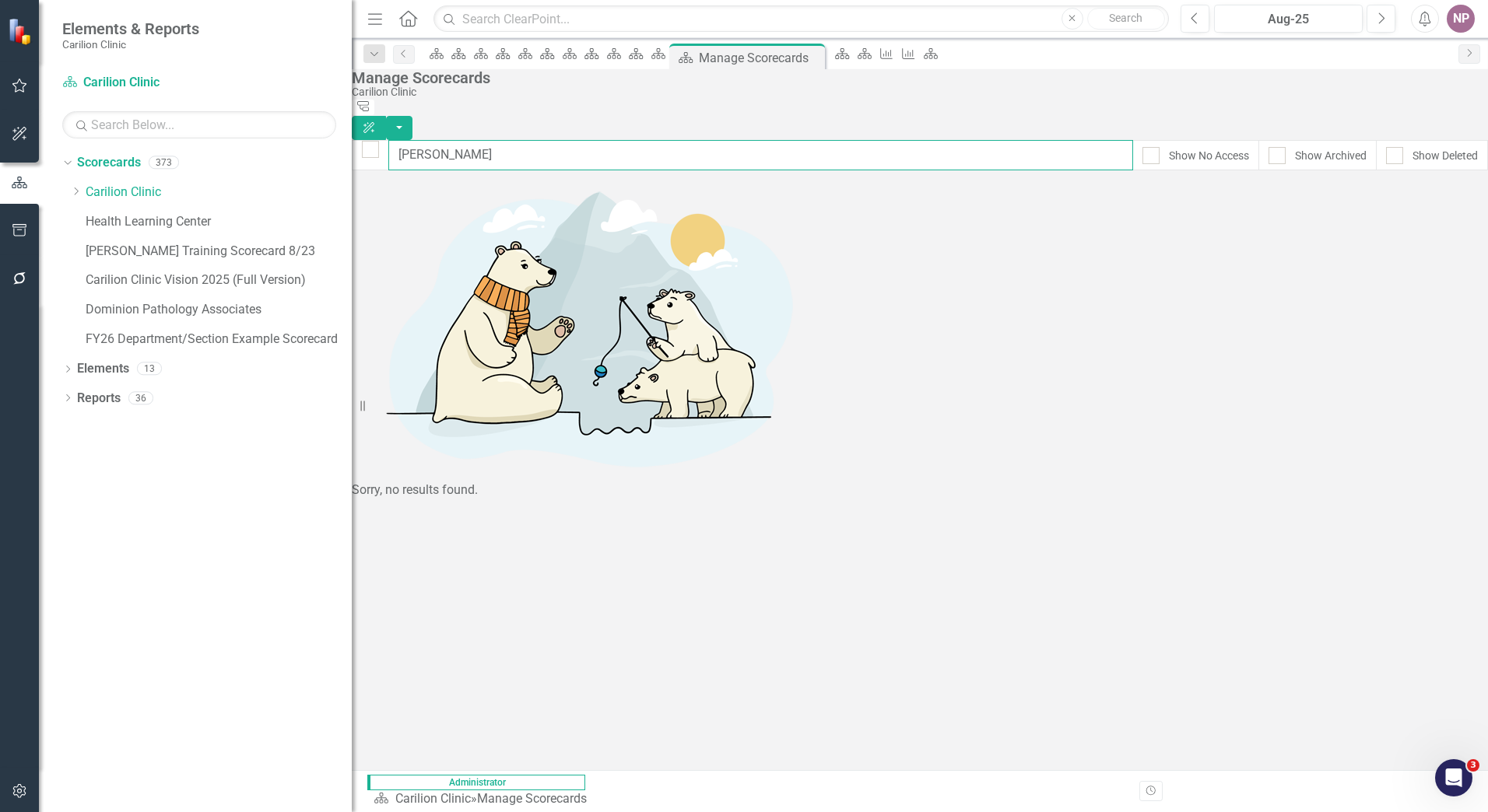
drag, startPoint x: 383, startPoint y: 164, endPoint x: 493, endPoint y: 141, distance: 112.4
click at [496, 140] on input "lowry" at bounding box center [761, 155] width 745 height 31
drag, startPoint x: 491, startPoint y: 145, endPoint x: 290, endPoint y: 108, distance: 204.4
click at [290, 108] on div "Elements & Reports Carilion Clinic Scorecard Carilion Clinic Search Dropdown Sc…" at bounding box center [744, 406] width 1488 height 812
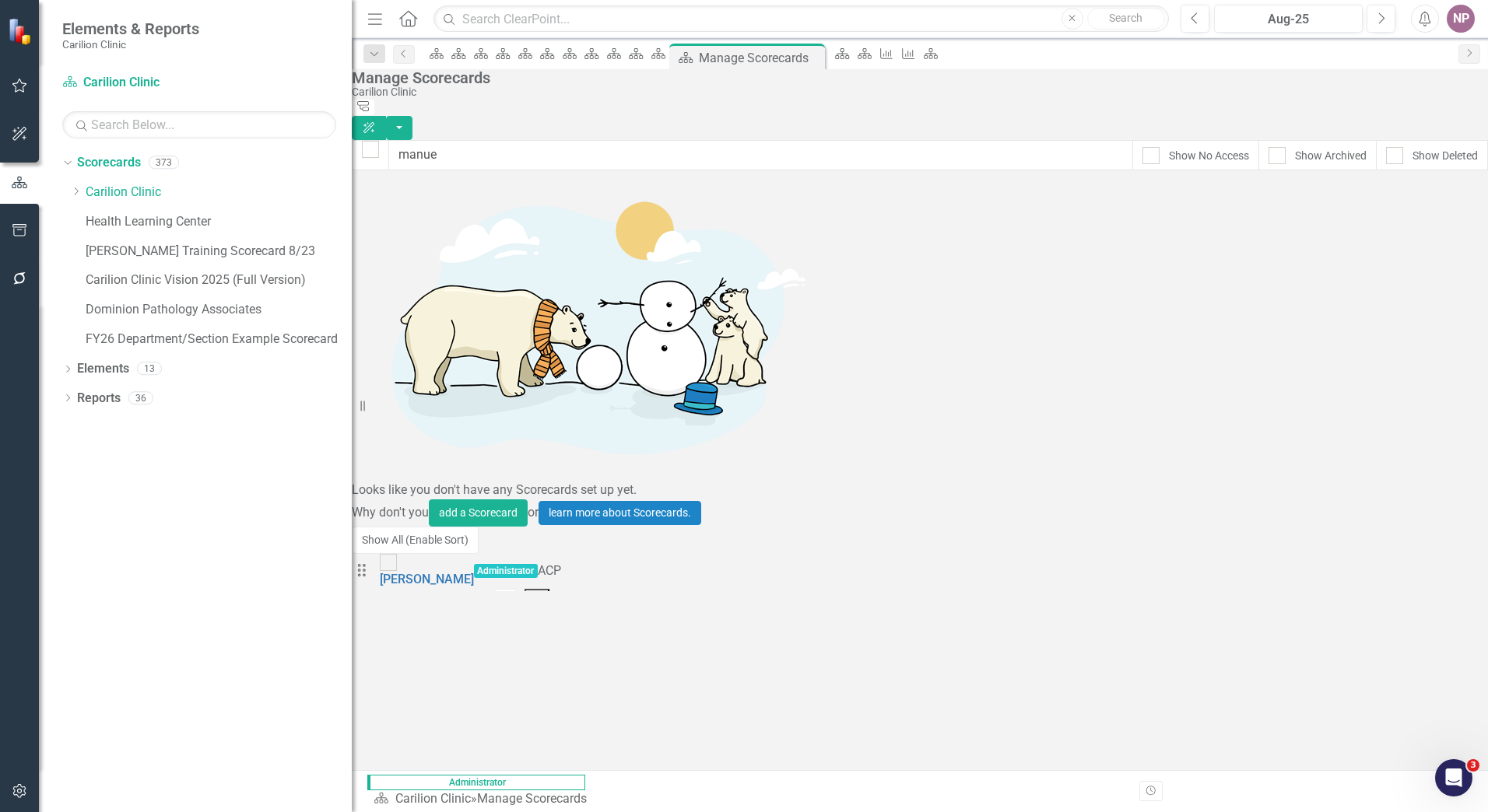
click at [562, 554] on div "Drag Manuele, Rachel Administrator ACP Edit Dropdown Menu" at bounding box center [456, 573] width 210 height 38
click at [550, 589] on button "Dropdown Menu" at bounding box center [537, 599] width 25 height 19
click at [1368, 290] on link "Trash Delete Scorecard" at bounding box center [1374, 301] width 172 height 29
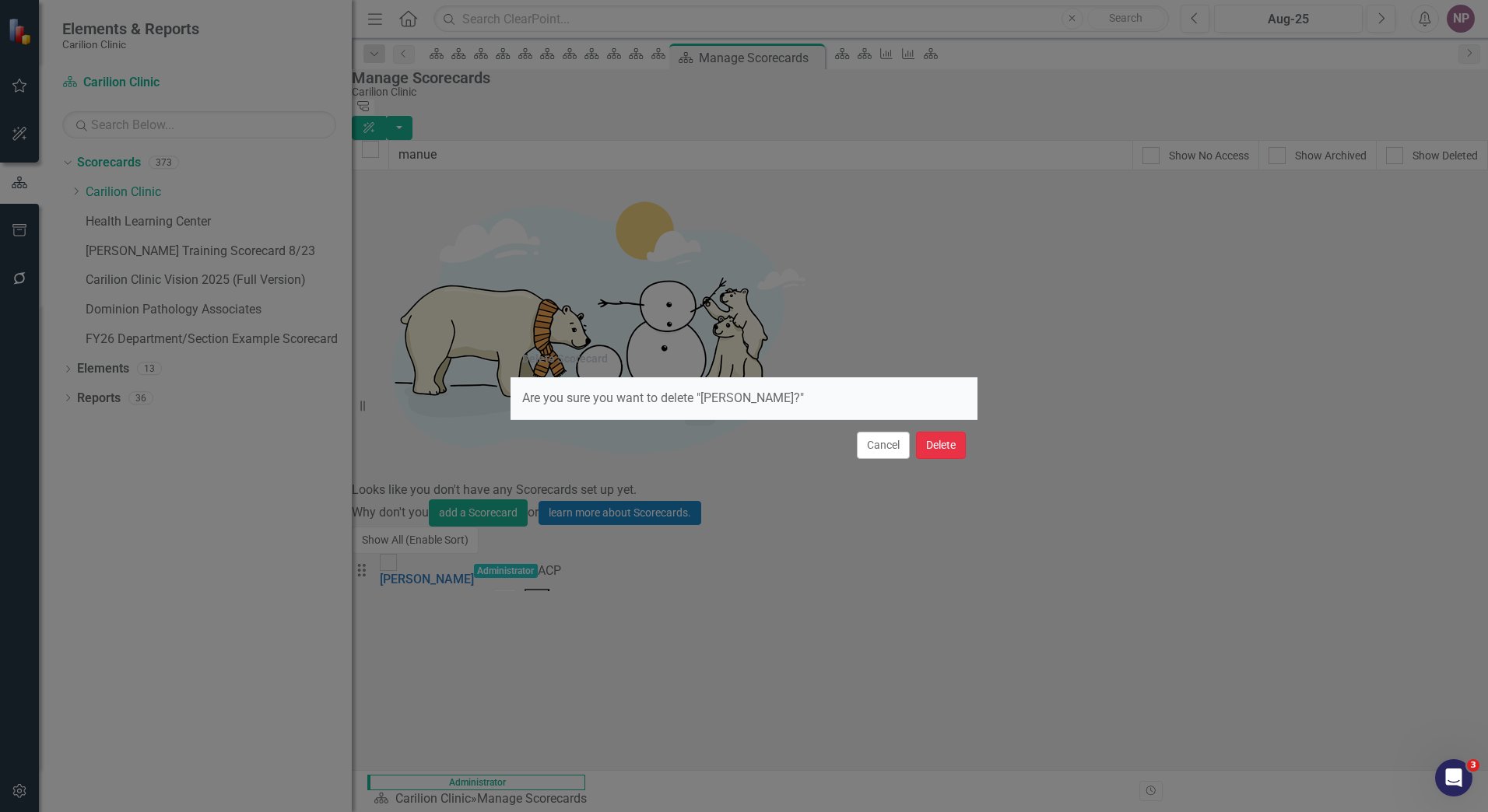
click at [929, 445] on button "Delete" at bounding box center [941, 445] width 50 height 27
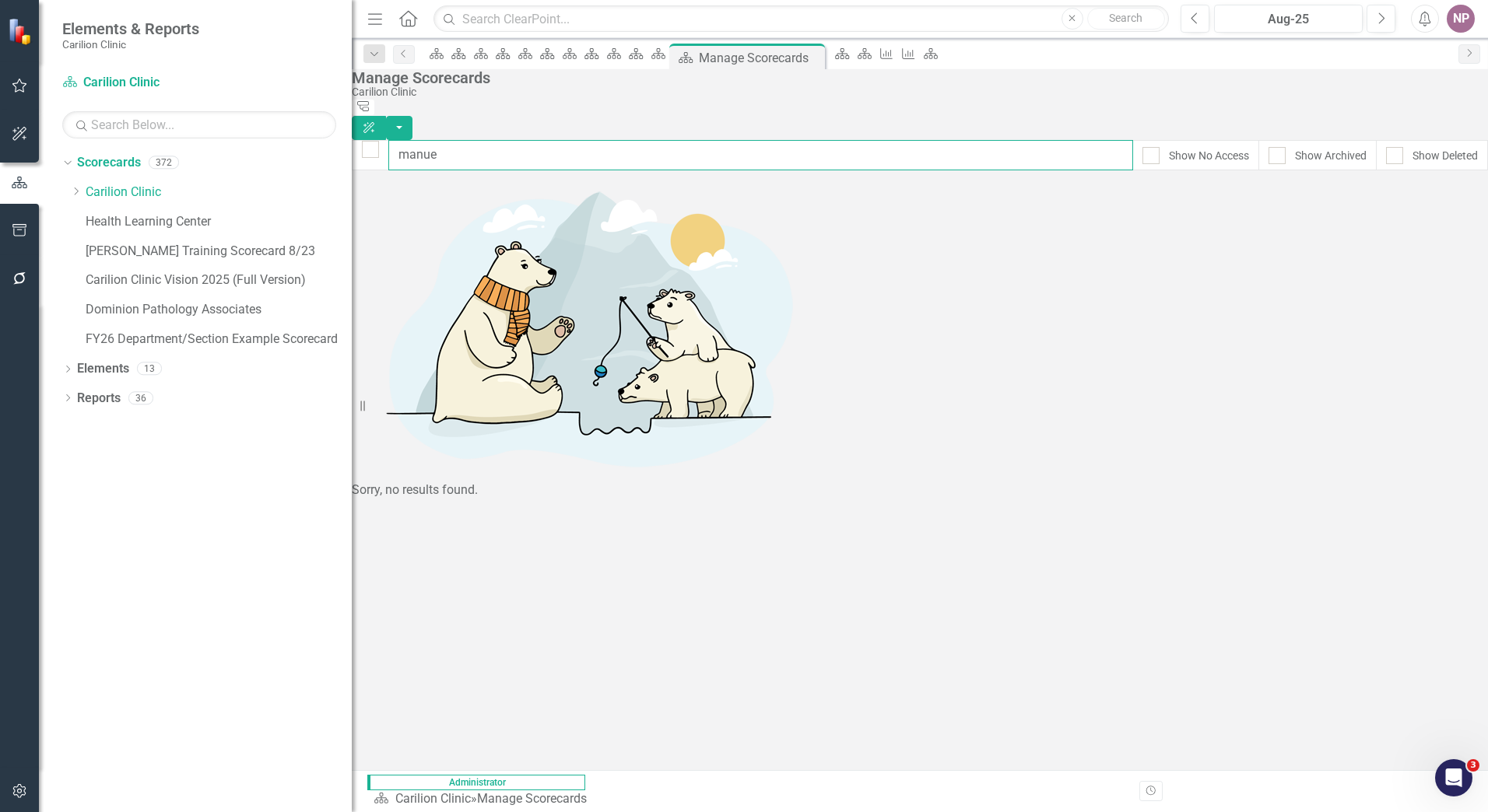
click at [583, 148] on input "manue" at bounding box center [761, 155] width 745 height 31
drag, startPoint x: 478, startPoint y: 150, endPoint x: 420, endPoint y: 152, distance: 58.0
click at [420, 152] on input "manue" at bounding box center [761, 155] width 745 height 31
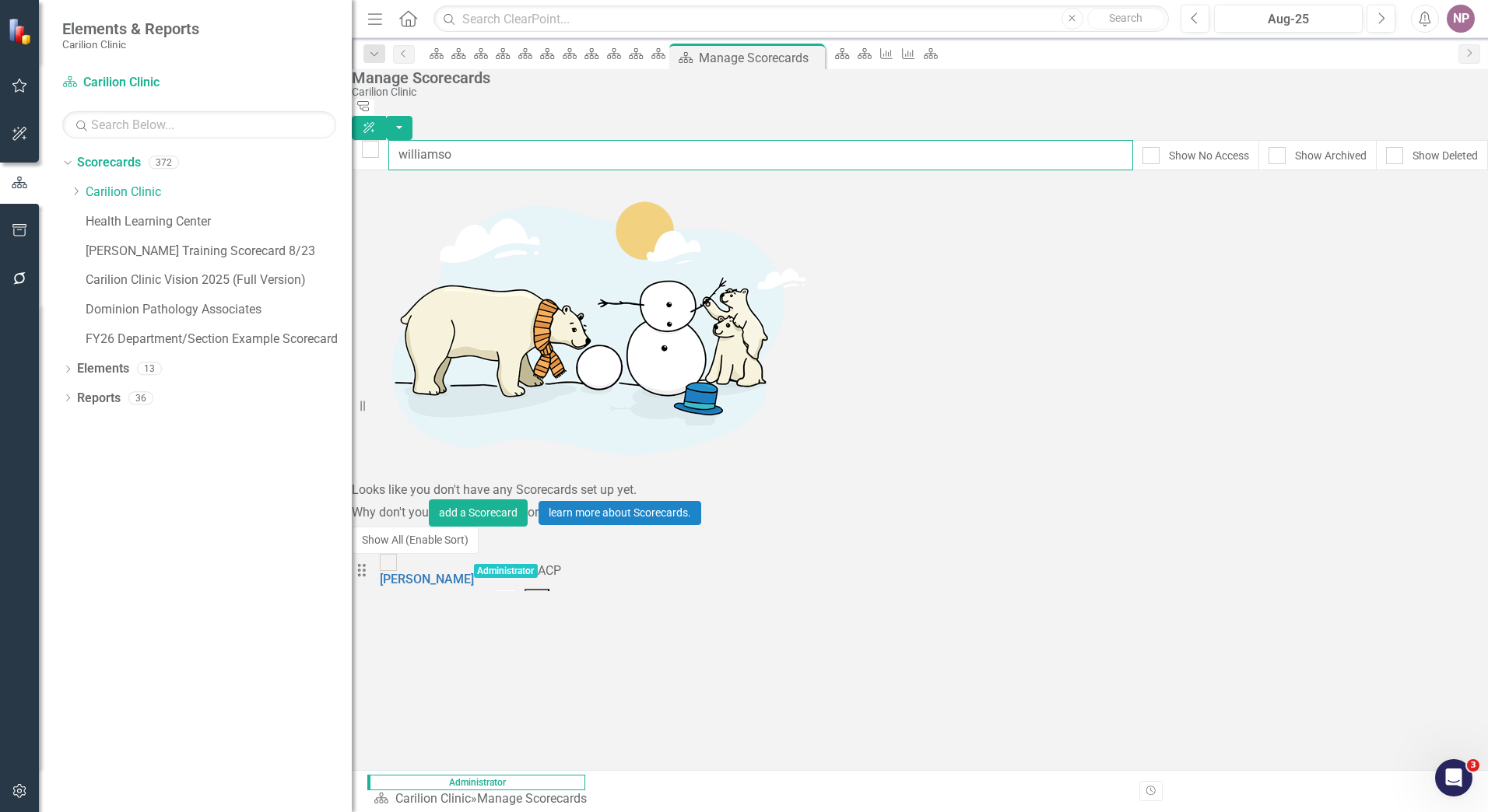
type input "williamso"
click at [550, 589] on button "Dropdown Menu" at bounding box center [537, 599] width 25 height 19
click at [1406, 236] on link "Copy Duplicate Scorecard" at bounding box center [1374, 244] width 172 height 29
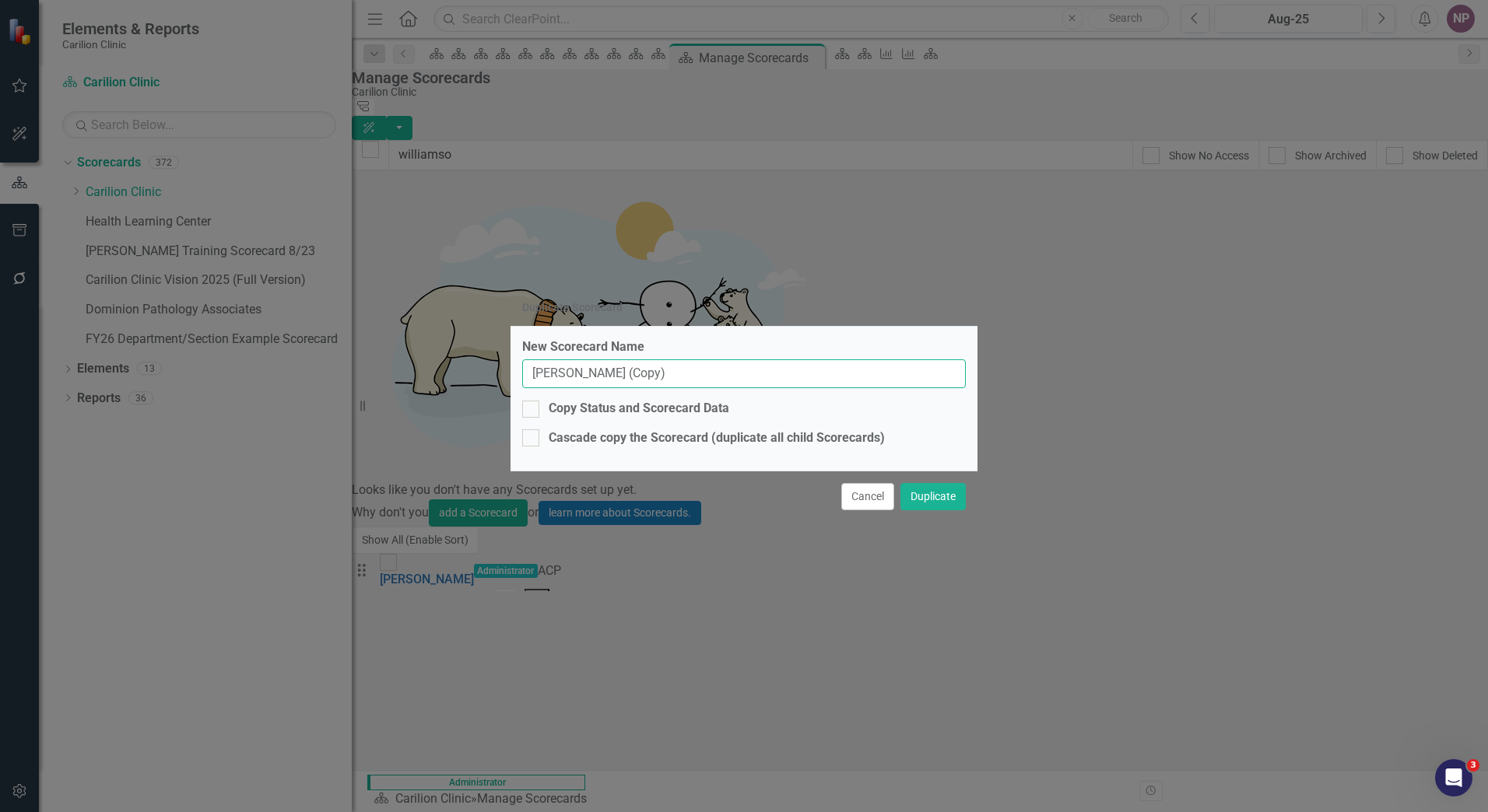
drag, startPoint x: 712, startPoint y: 372, endPoint x: 300, endPoint y: 353, distance: 412.4
click at [300, 353] on div "Duplicate Scorecard New Scorecard Name Williamson, Jared (Copy) Copy Status and…" at bounding box center [744, 406] width 1488 height 812
type input "Bryne, Beatrice"
click at [542, 410] on div "Copy Status and Scorecard Data" at bounding box center [744, 409] width 444 height 18
click at [533, 410] on input "Copy Status and Scorecard Data" at bounding box center [527, 406] width 11 height 11
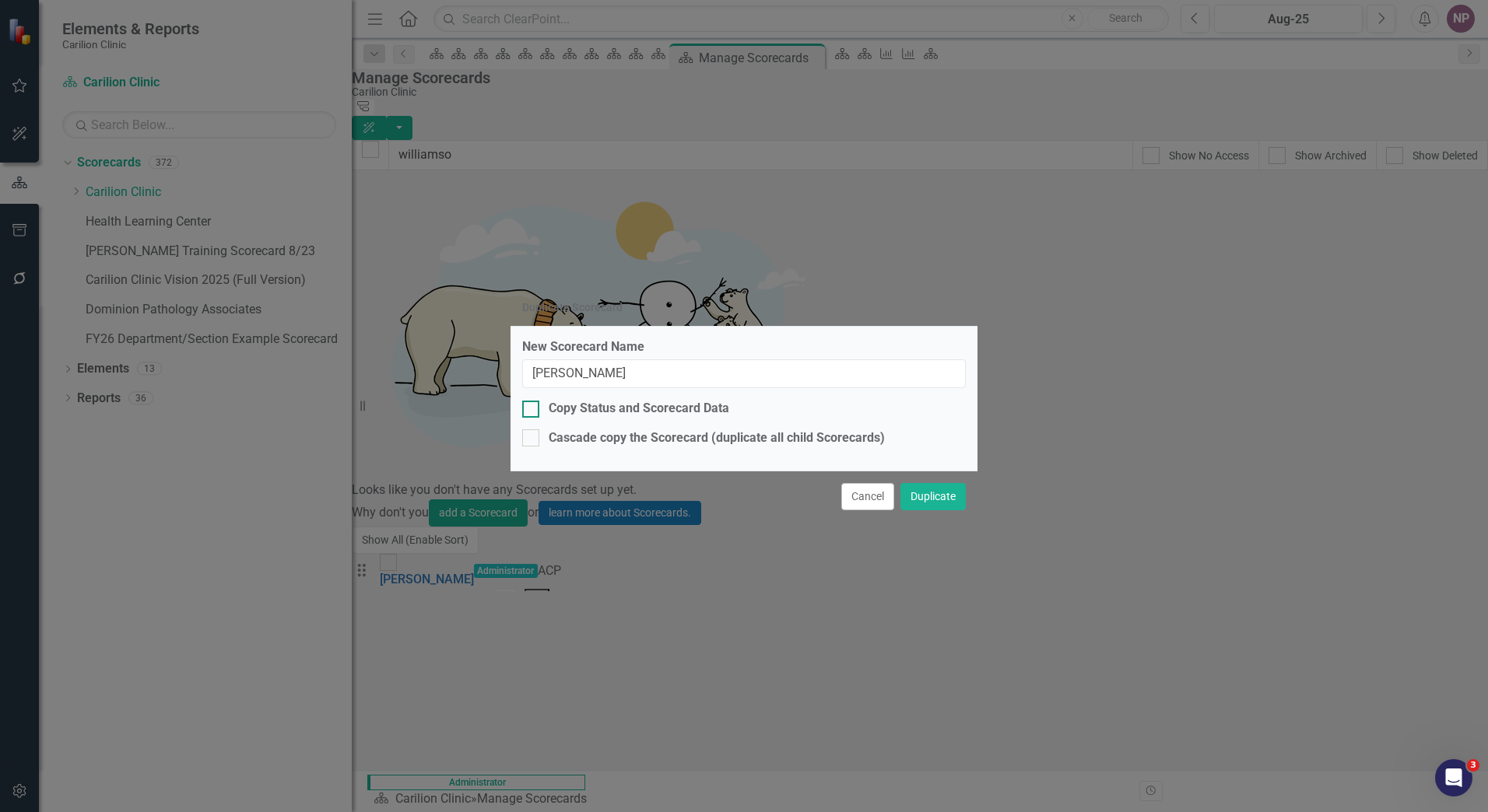
checkbox input "true"
click at [554, 372] on input "Bryne, Beatrice" at bounding box center [744, 374] width 444 height 29
type input "[PERSON_NAME]"
click at [922, 495] on button "Duplicate" at bounding box center [934, 496] width 66 height 27
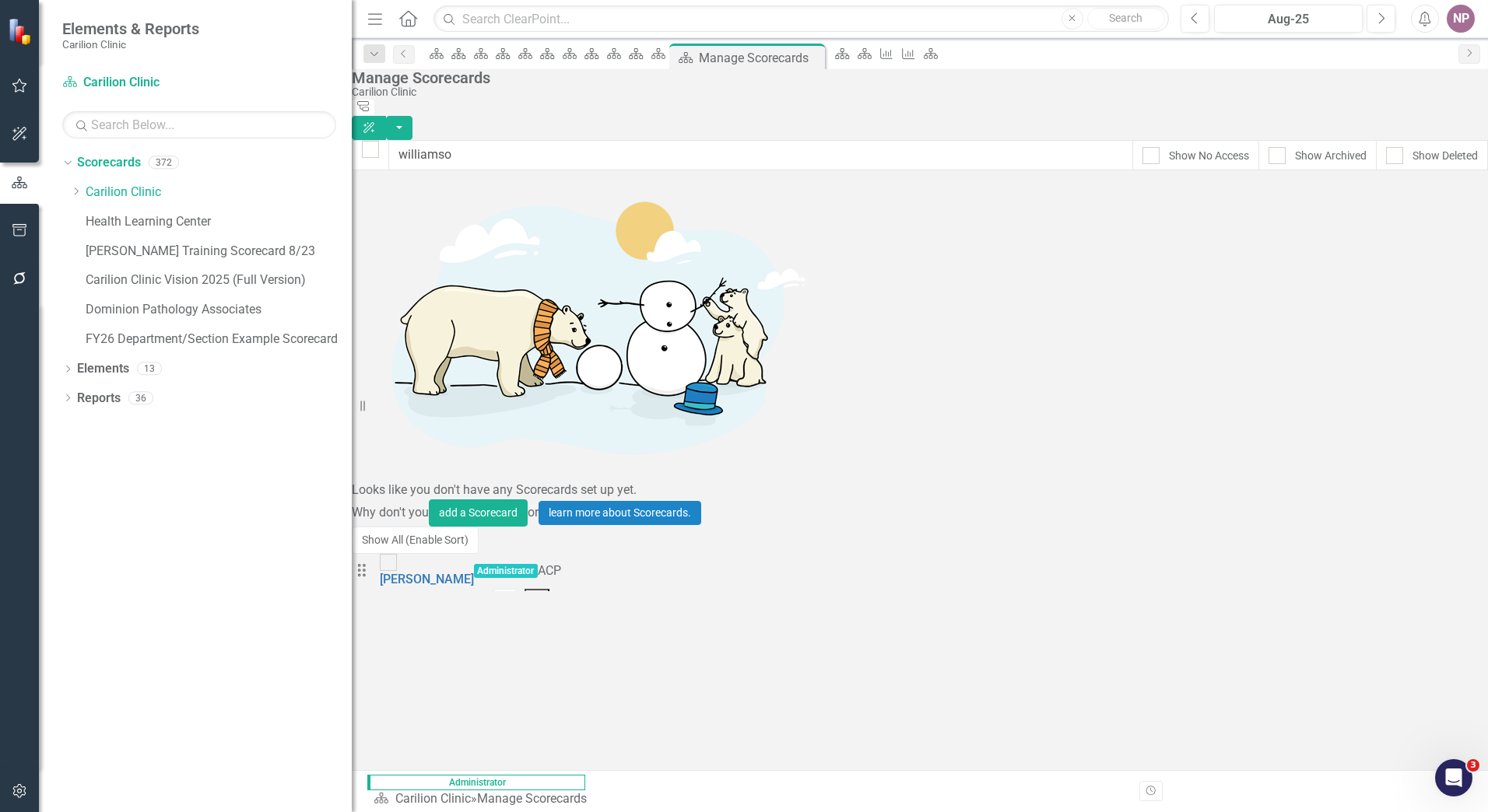
click at [550, 589] on button "Dropdown Menu" at bounding box center [537, 599] width 25 height 19
click at [1411, 295] on link "Trash Delete Scorecard" at bounding box center [1374, 301] width 172 height 29
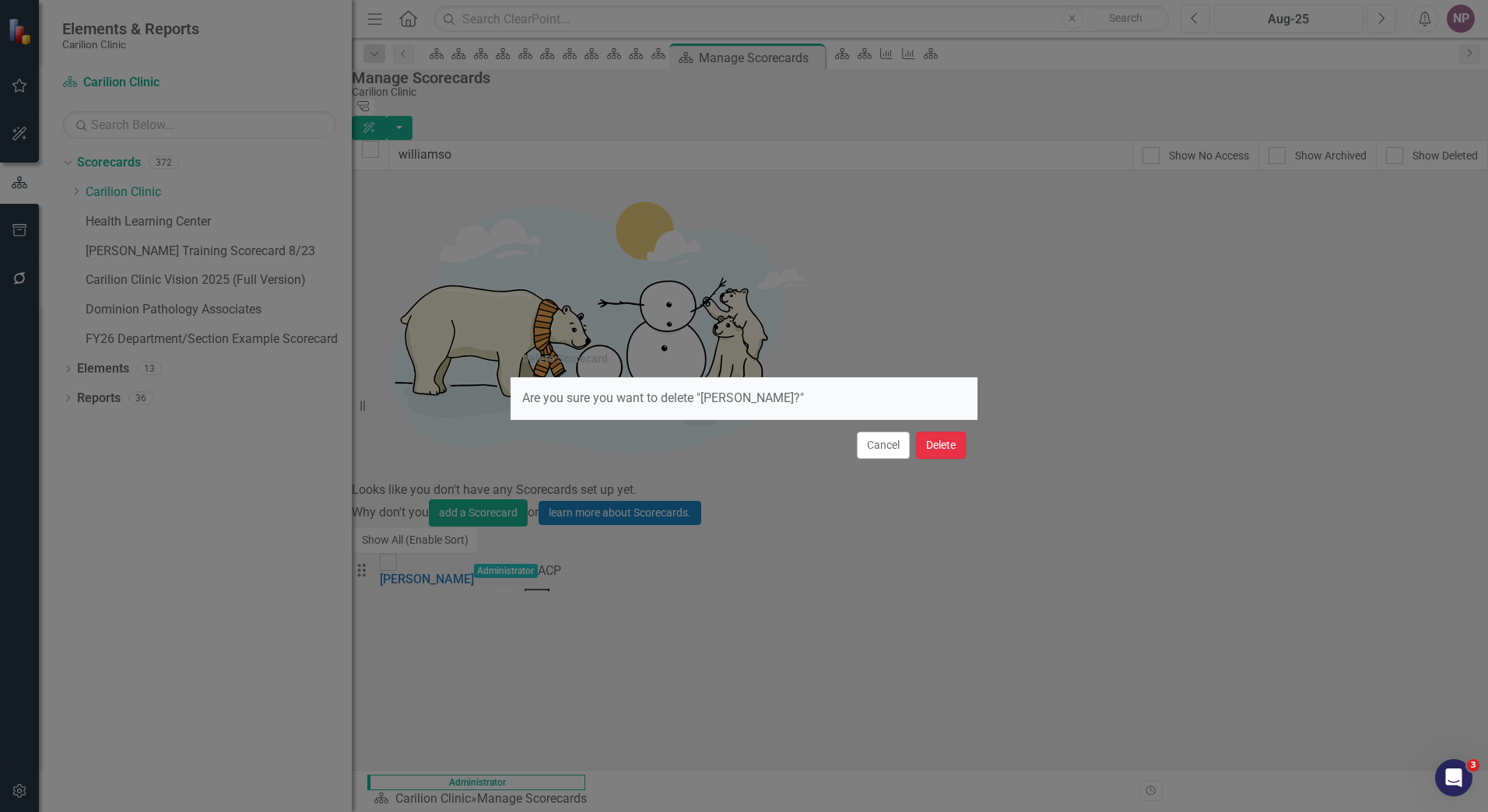
click at [946, 441] on button "Delete" at bounding box center [941, 445] width 50 height 27
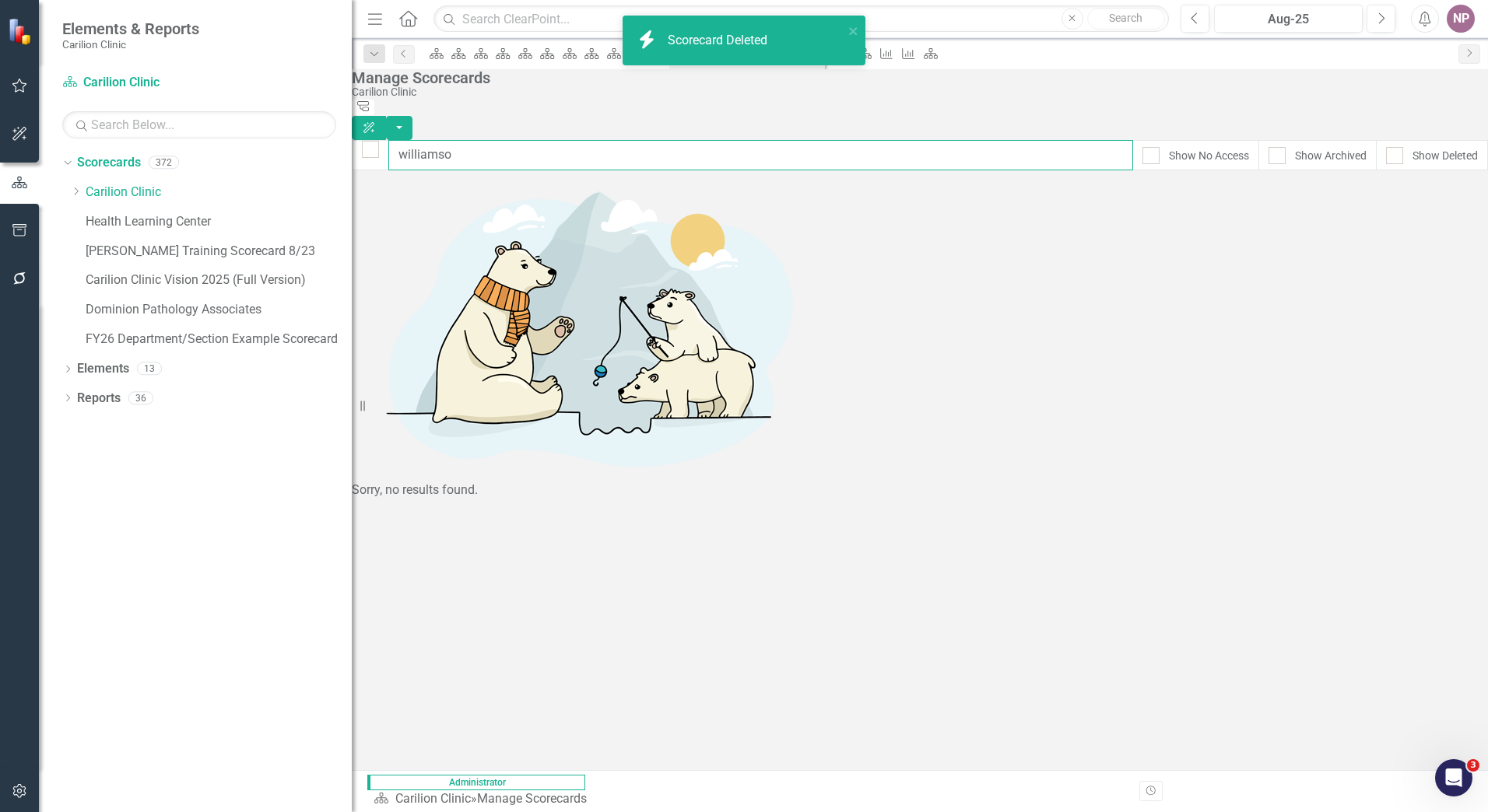
click at [797, 143] on input "williamso" at bounding box center [761, 155] width 745 height 31
drag, startPoint x: 677, startPoint y: 141, endPoint x: 212, endPoint y: 126, distance: 465.2
click at [212, 126] on div "Elements & Reports Carilion Clinic Scorecard Carilion Clinic Search Dropdown Sc…" at bounding box center [744, 406] width 1488 height 812
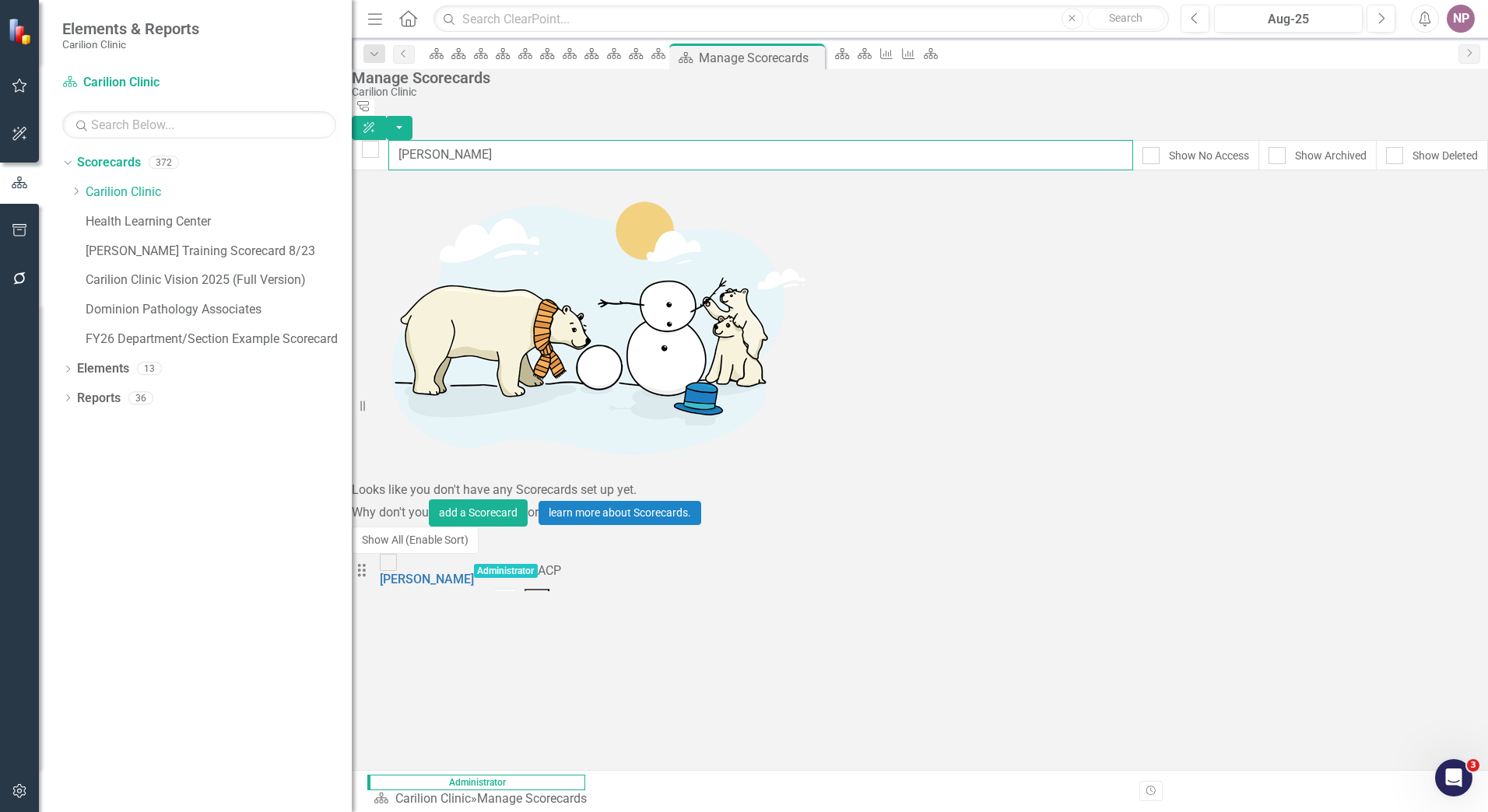
type input "byrn"
click at [550, 589] on button "Dropdown Menu" at bounding box center [537, 599] width 25 height 19
click at [1396, 214] on link "Edit Edit Scorecard" at bounding box center [1374, 215] width 172 height 29
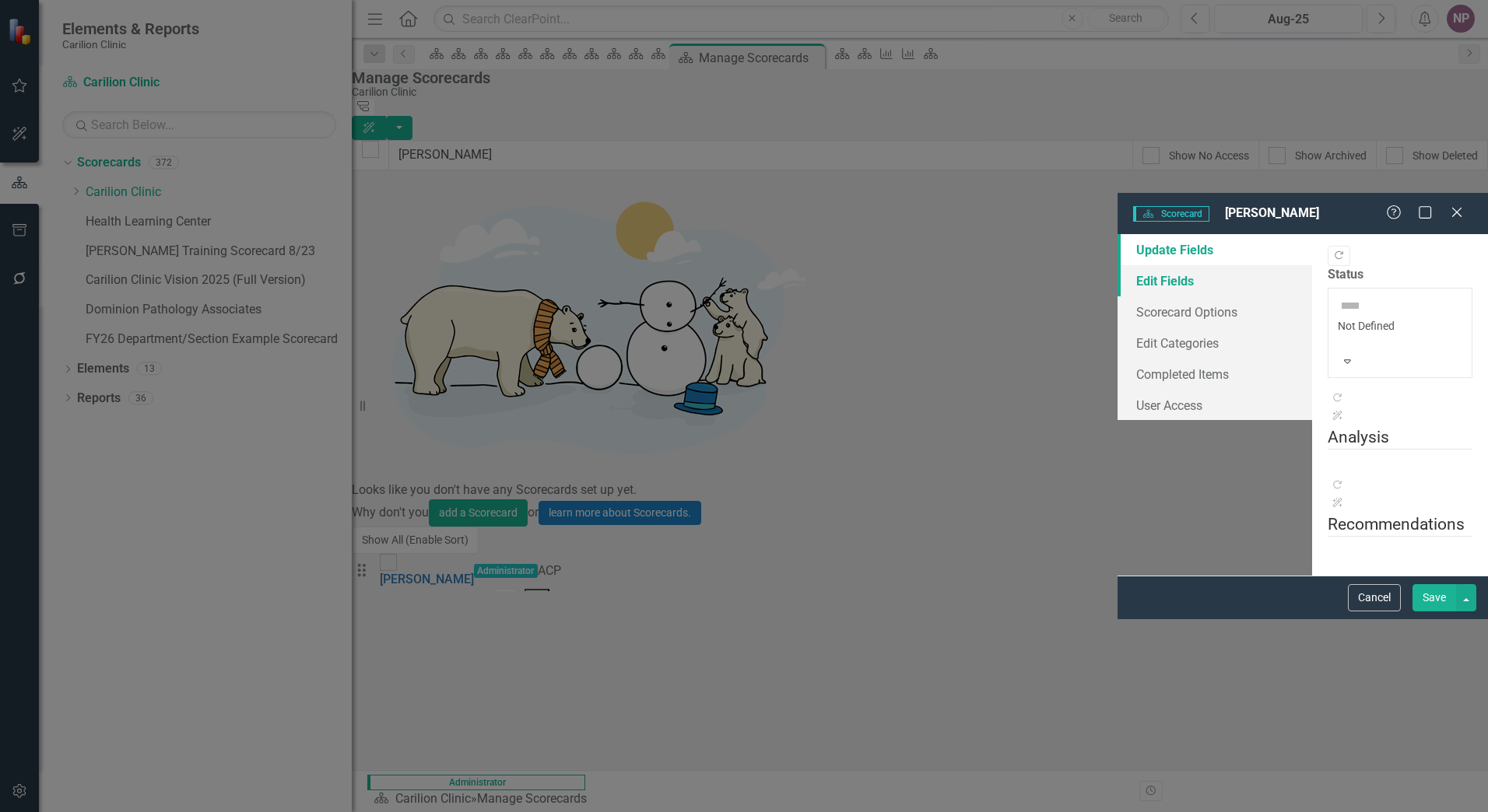
click at [1118, 266] on link "Edit Fields" at bounding box center [1215, 281] width 195 height 31
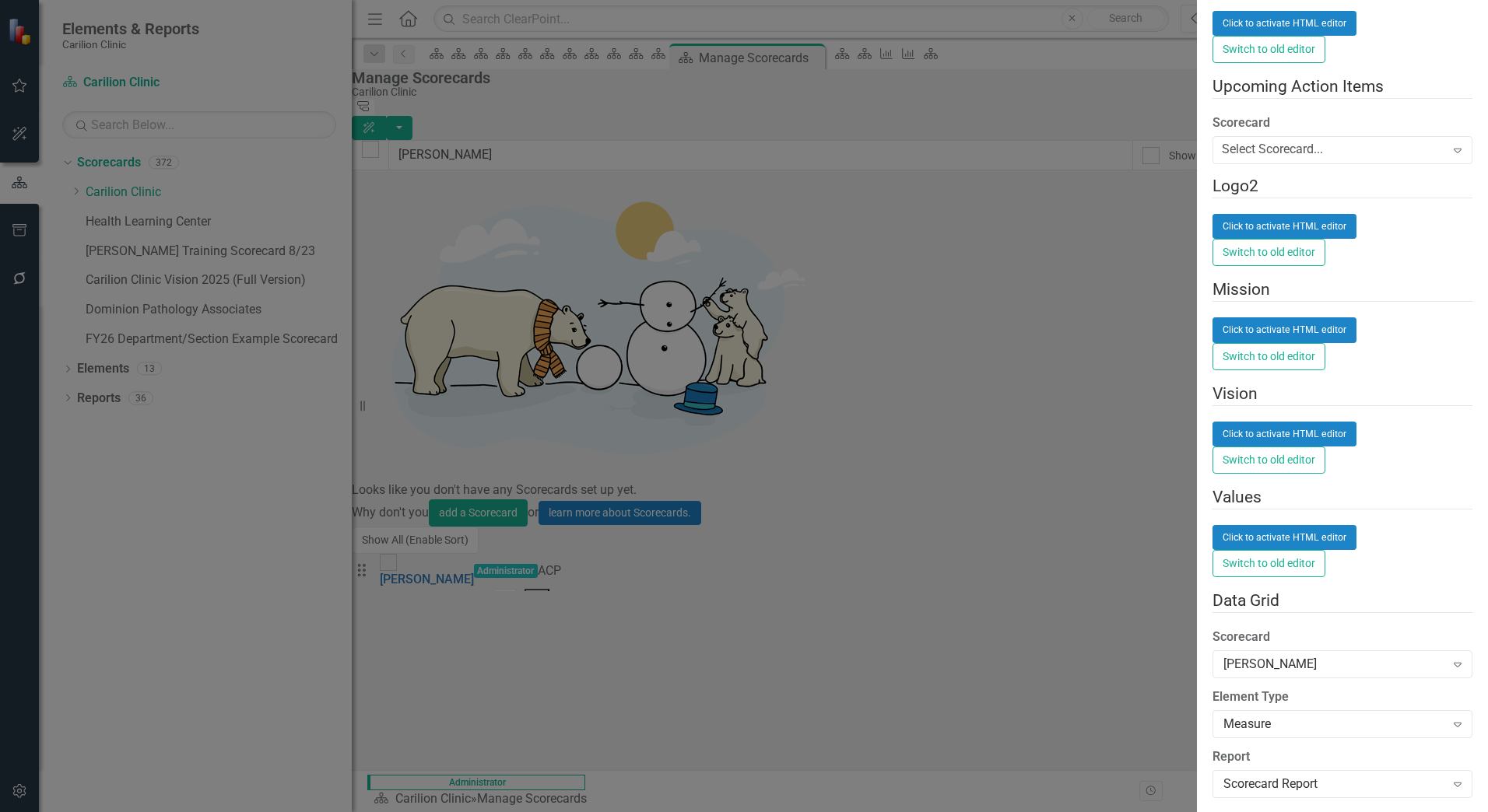
drag, startPoint x: 481, startPoint y: 151, endPoint x: 599, endPoint y: 207, distance: 130.6
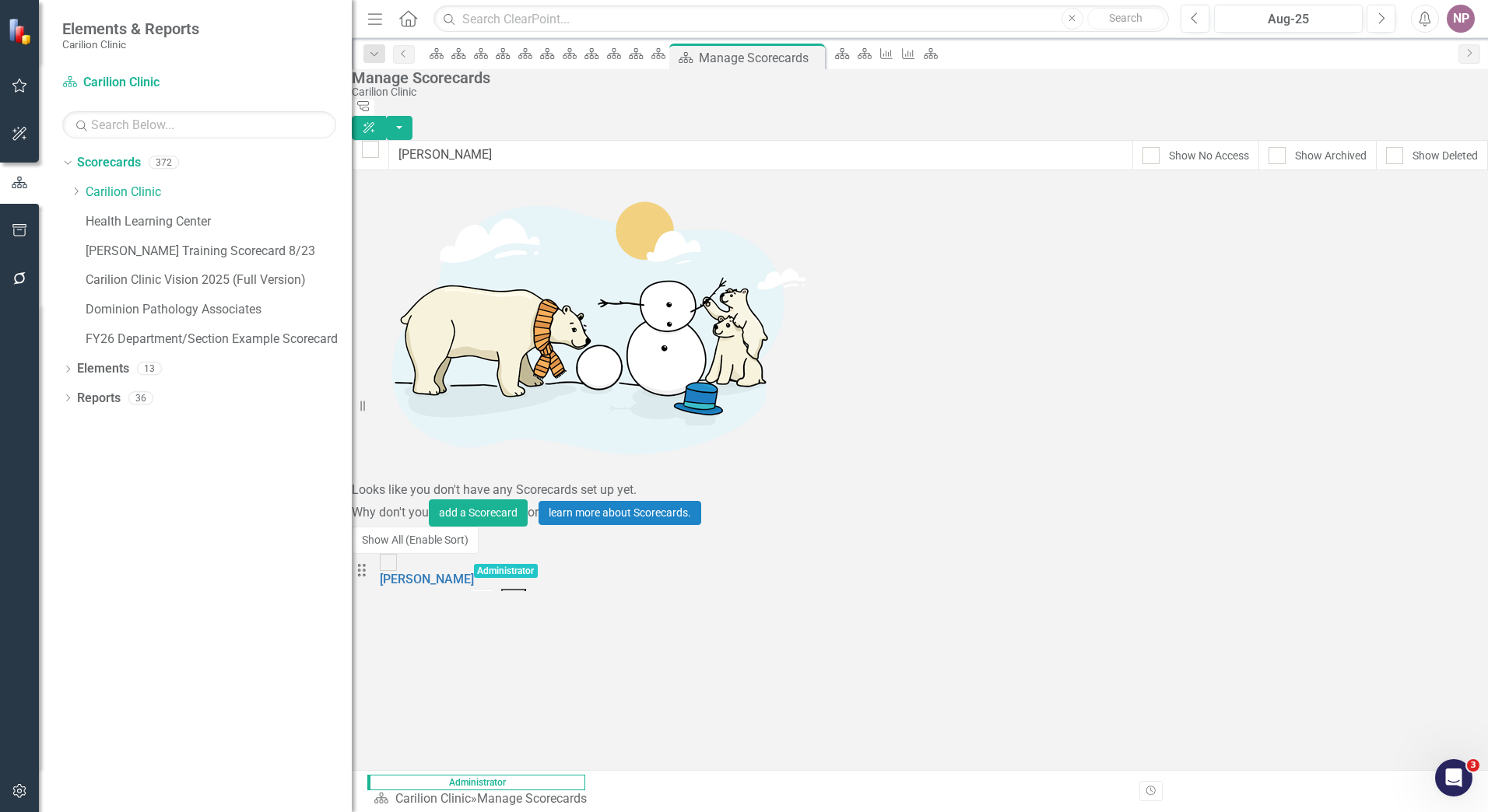
click at [527, 589] on button "Dropdown Menu" at bounding box center [513, 599] width 25 height 19
click at [1419, 232] on link "Copy Duplicate Scorecard" at bounding box center [1374, 244] width 172 height 29
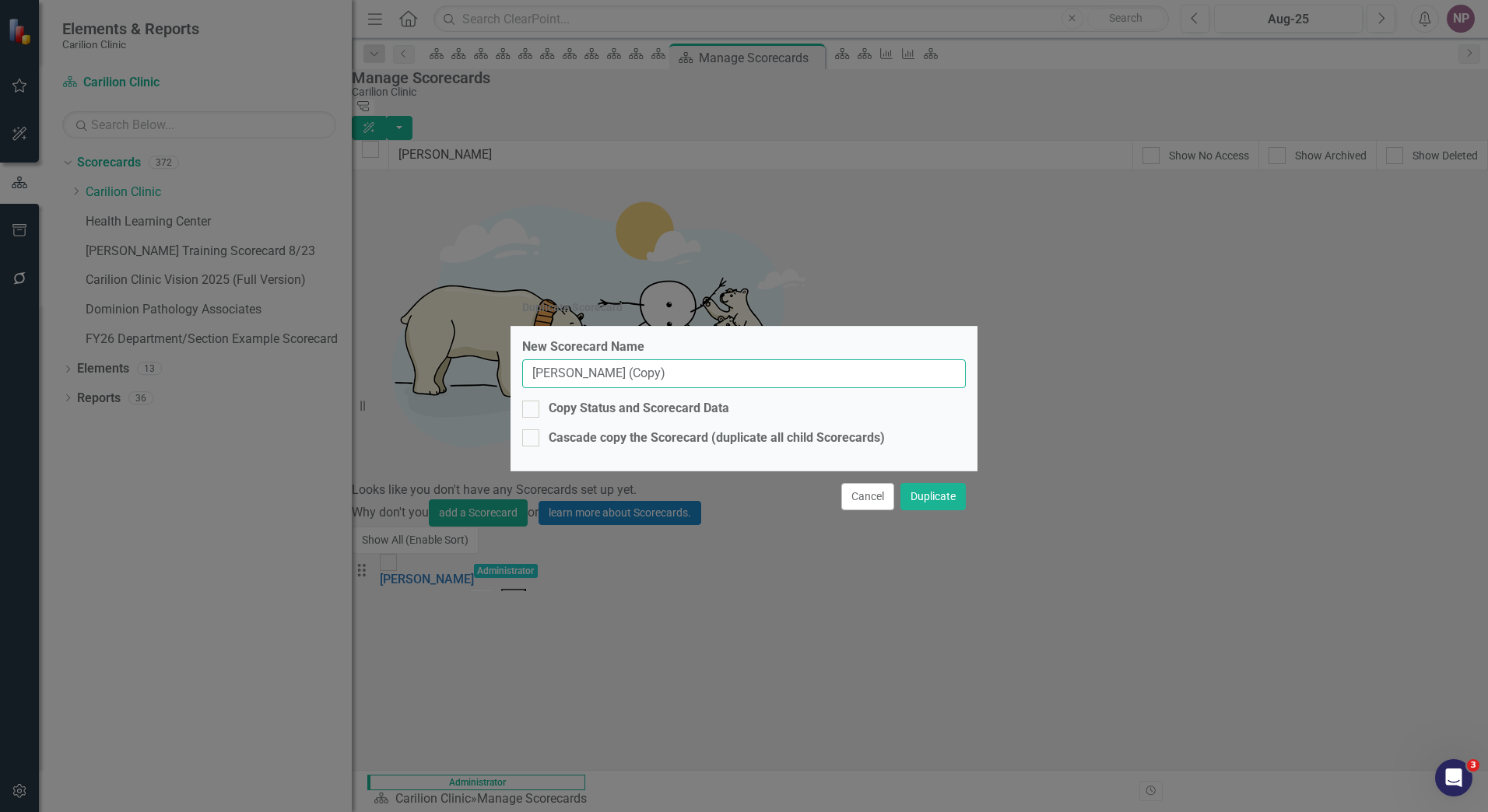
click at [783, 369] on input "Byrne, Beatrice (Copy)" at bounding box center [744, 374] width 444 height 29
drag, startPoint x: 742, startPoint y: 378, endPoint x: 196, endPoint y: 393, distance: 546.2
click at [196, 393] on div "Duplicate Scorecard New Scorecard Name Byrne, Beatrice (Copy) Copy Status and S…" at bounding box center [744, 406] width 1488 height 812
type input "[PERSON_NAME], [GEOGRAPHIC_DATA]"
click at [519, 408] on div "New Scorecard Name Fisher, Dakota Copy Status and Scorecard Data Cascade copy t…" at bounding box center [744, 399] width 467 height 144
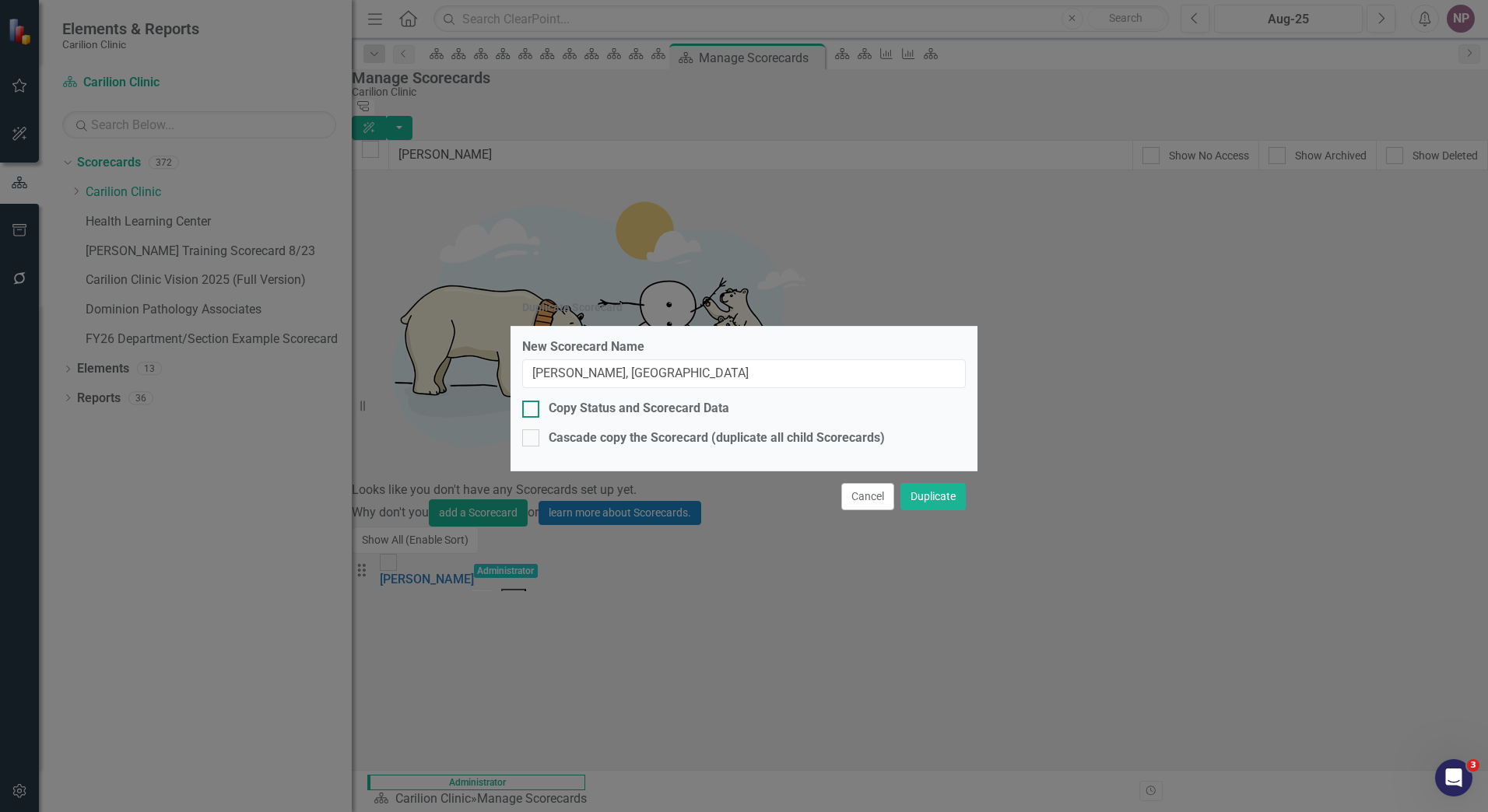
drag, startPoint x: 527, startPoint y: 408, endPoint x: 542, endPoint y: 404, distance: 15.5
click at [528, 408] on input "Copy Status and Scorecard Data" at bounding box center [527, 406] width 11 height 11
checkbox input "true"
click at [962, 494] on button "Duplicate" at bounding box center [934, 496] width 66 height 27
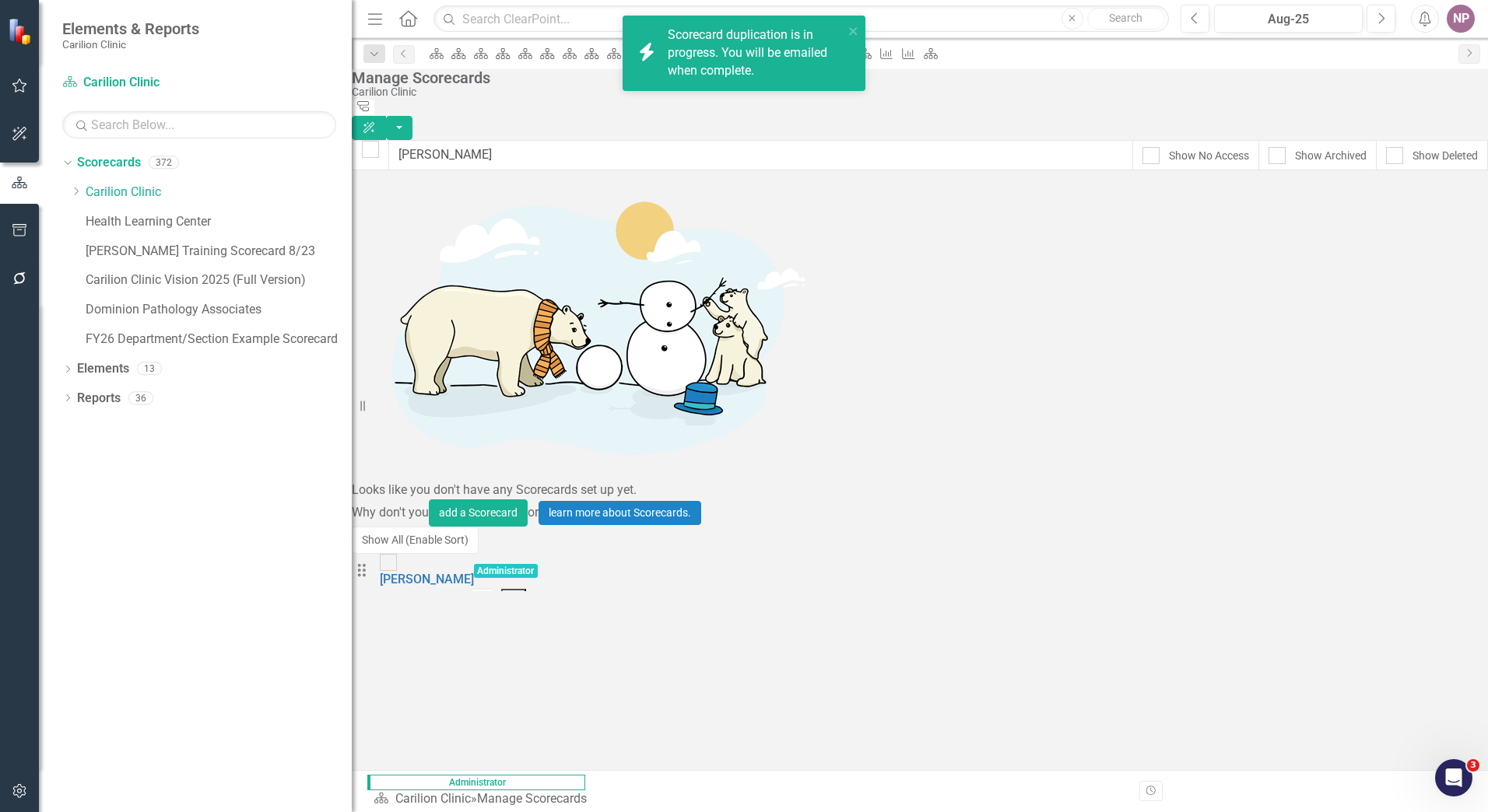
click at [521, 593] on icon "Dropdown Menu" at bounding box center [514, 598] width 13 height 11
click at [1399, 239] on link "Copy Duplicate Scorecard" at bounding box center [1374, 244] width 172 height 29
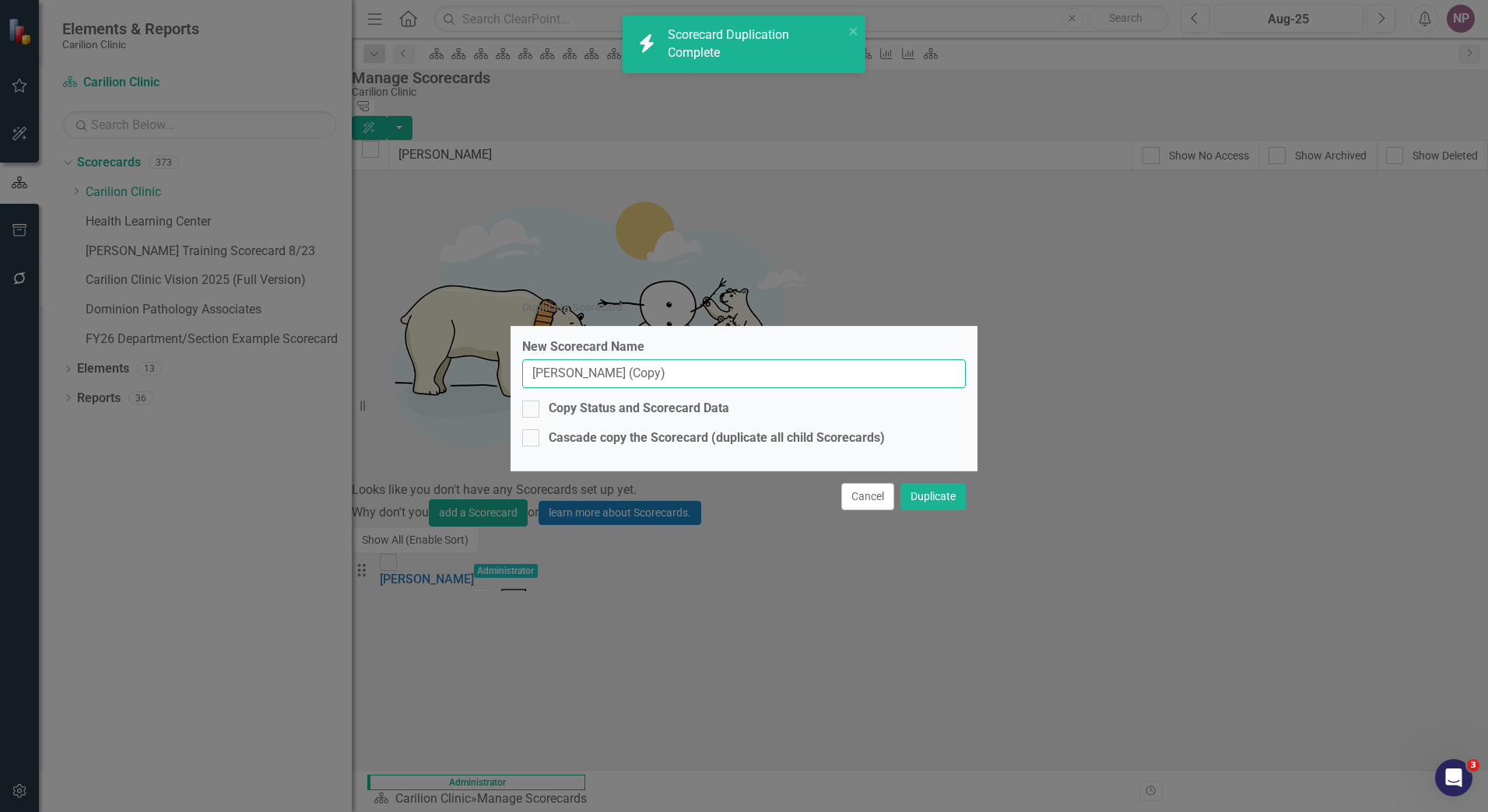
click at [792, 375] on input "Byrne, Beatrice (Copy)" at bounding box center [744, 374] width 444 height 29
drag, startPoint x: 785, startPoint y: 379, endPoint x: 338, endPoint y: 362, distance: 447.3
click at [338, 362] on div "Duplicate Scorecard New Scorecard Name Byrne, Beatrice (Copy) Copy Status and S…" at bounding box center [744, 406] width 1488 height 812
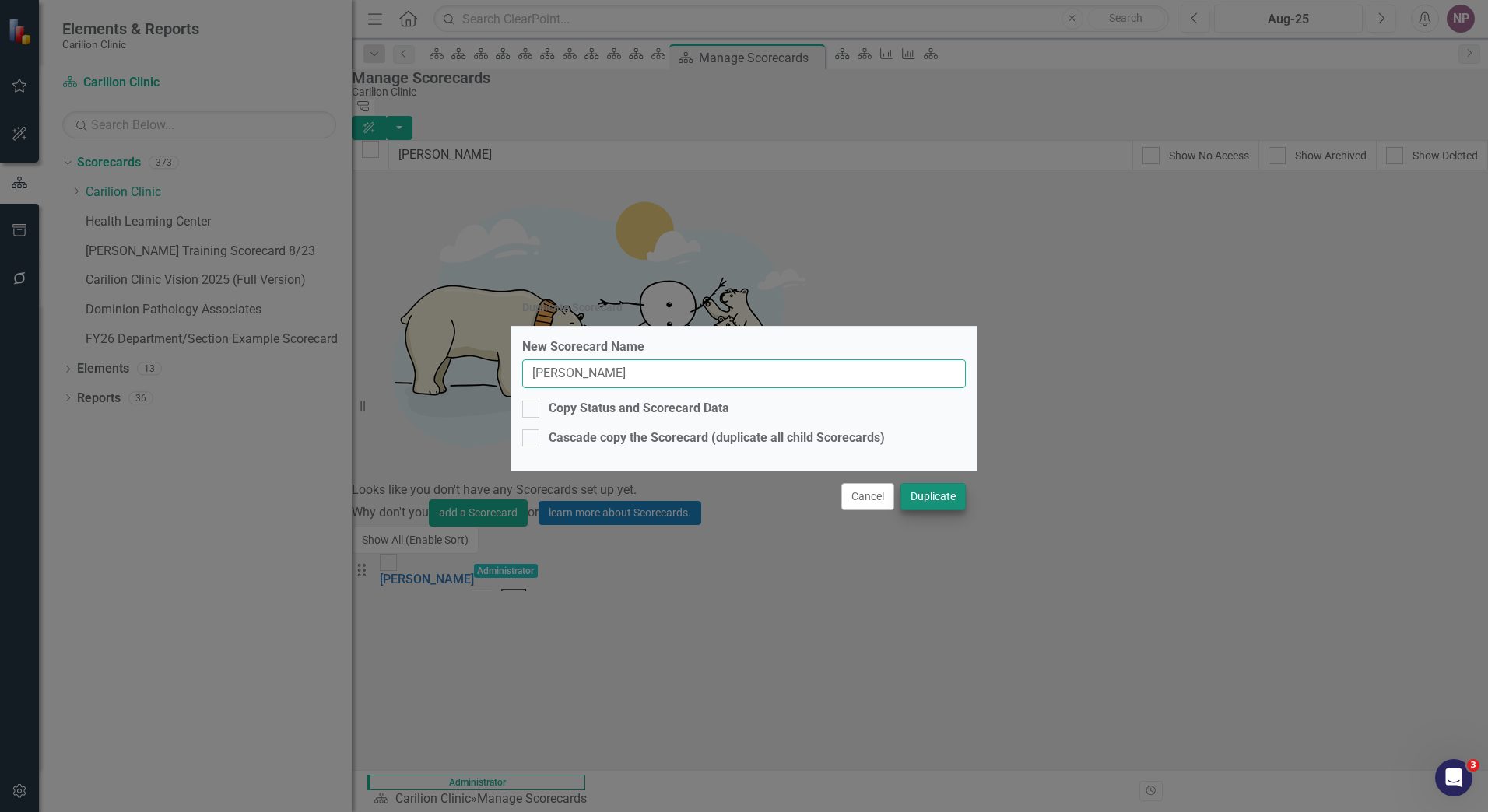
type input "[PERSON_NAME]"
click at [942, 495] on button "Duplicate" at bounding box center [934, 496] width 66 height 27
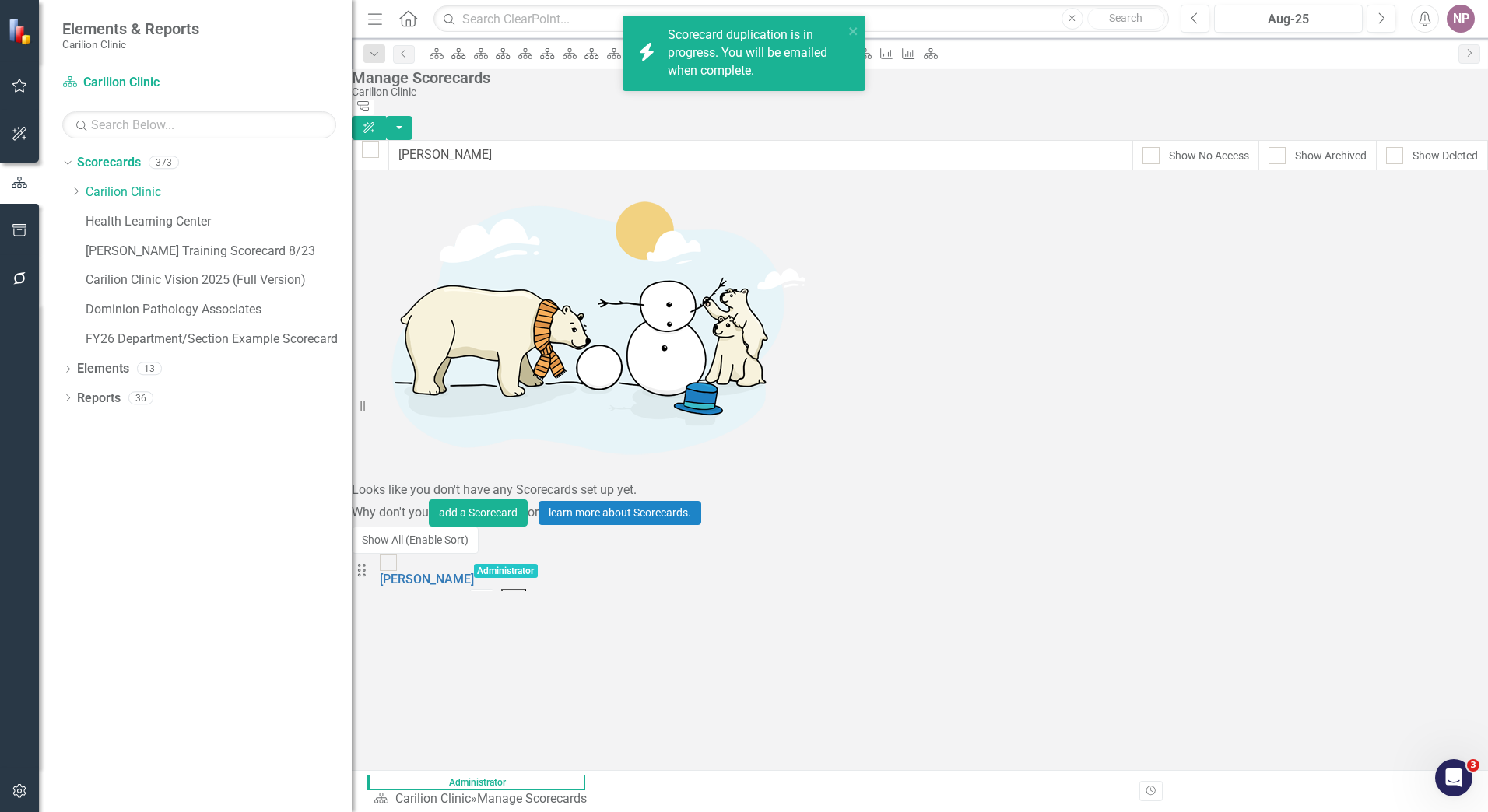
click at [469, 125] on div "Manage Scorecards Carilion Clinic Tree Explorer ClearPoint AI" at bounding box center [919, 104] width 1136 height 71
drag, startPoint x: 461, startPoint y: 130, endPoint x: 335, endPoint y: 125, distance: 126.1
click at [335, 125] on div "Elements & Reports Carilion Clinic Scorecard Carilion Clinic Search Dropdown Sc…" at bounding box center [744, 406] width 1488 height 812
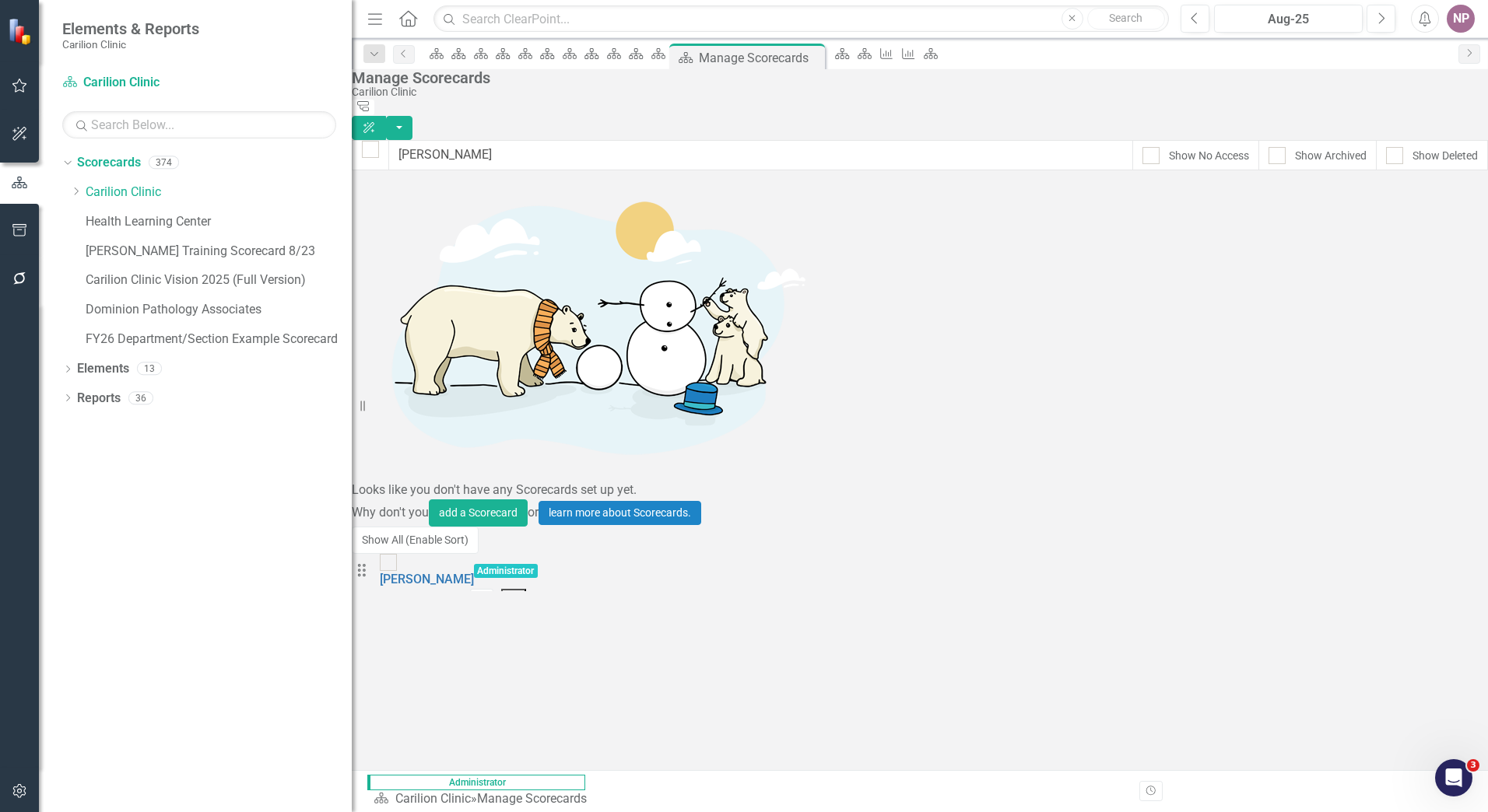
click at [527, 589] on button "Dropdown Menu" at bounding box center [513, 599] width 25 height 19
click at [1391, 236] on link "Copy Duplicate Scorecard" at bounding box center [1374, 244] width 172 height 29
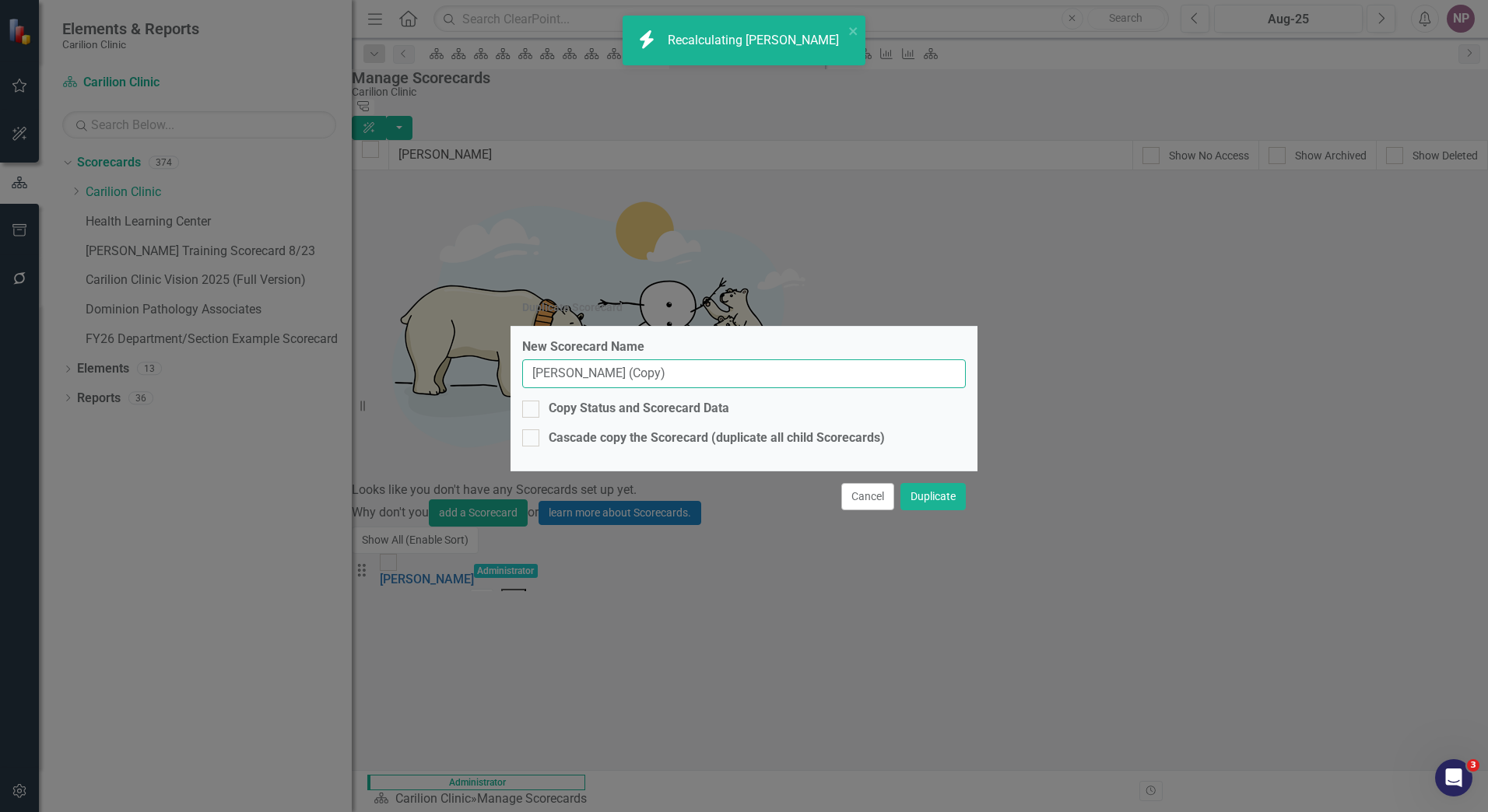
click at [697, 361] on input "Byrne, Beatrice (Copy)" at bounding box center [744, 374] width 444 height 29
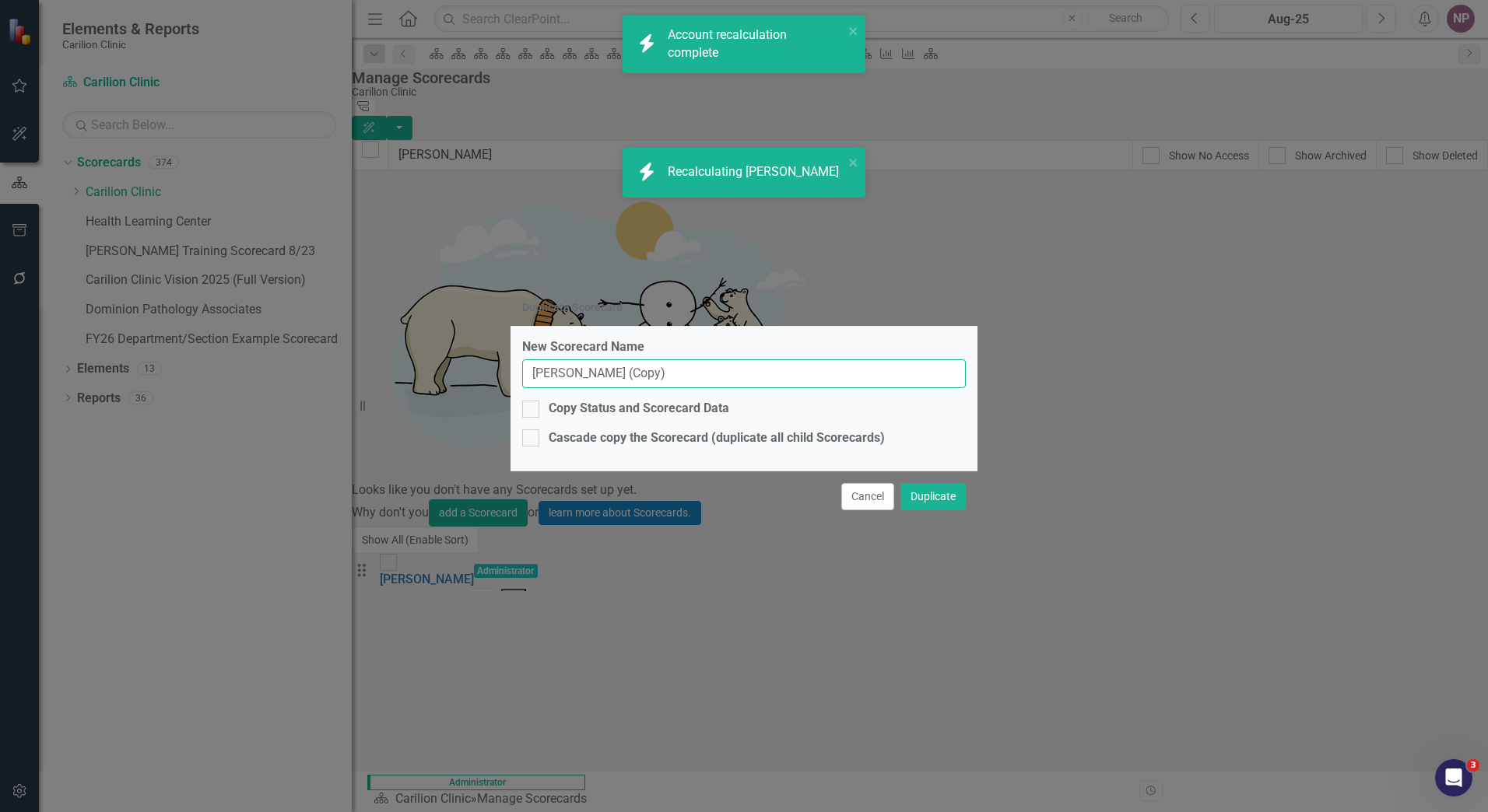
drag, startPoint x: 692, startPoint y: 364, endPoint x: 347, endPoint y: 365, distance: 345.0
click at [347, 365] on div "Duplicate Scorecard New Scorecard Name Byrne, Beatrice (Copy) Copy Status and S…" at bounding box center [744, 406] width 1488 height 812
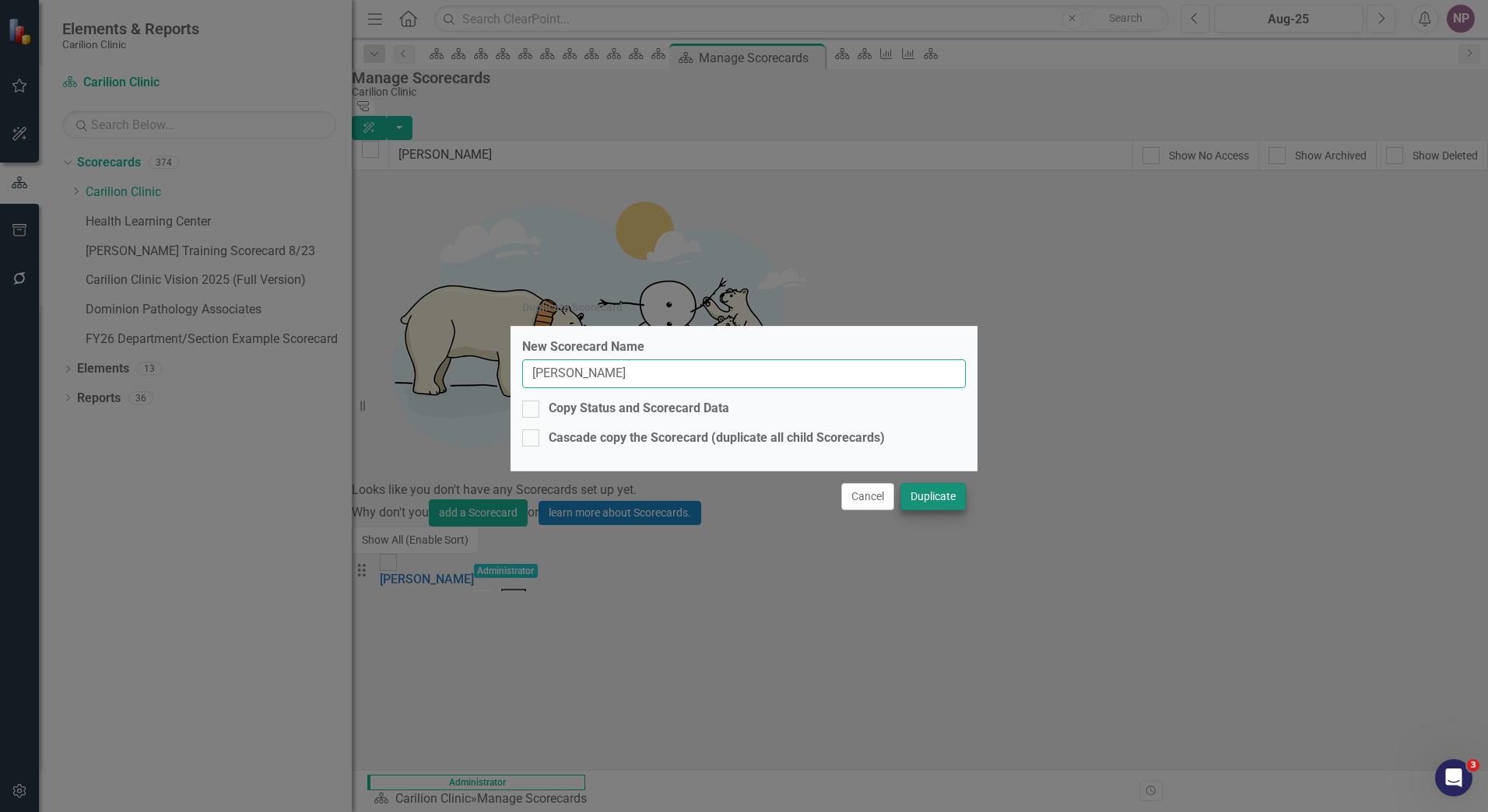
type input "[PERSON_NAME]"
click at [934, 500] on button "Duplicate" at bounding box center [934, 496] width 66 height 27
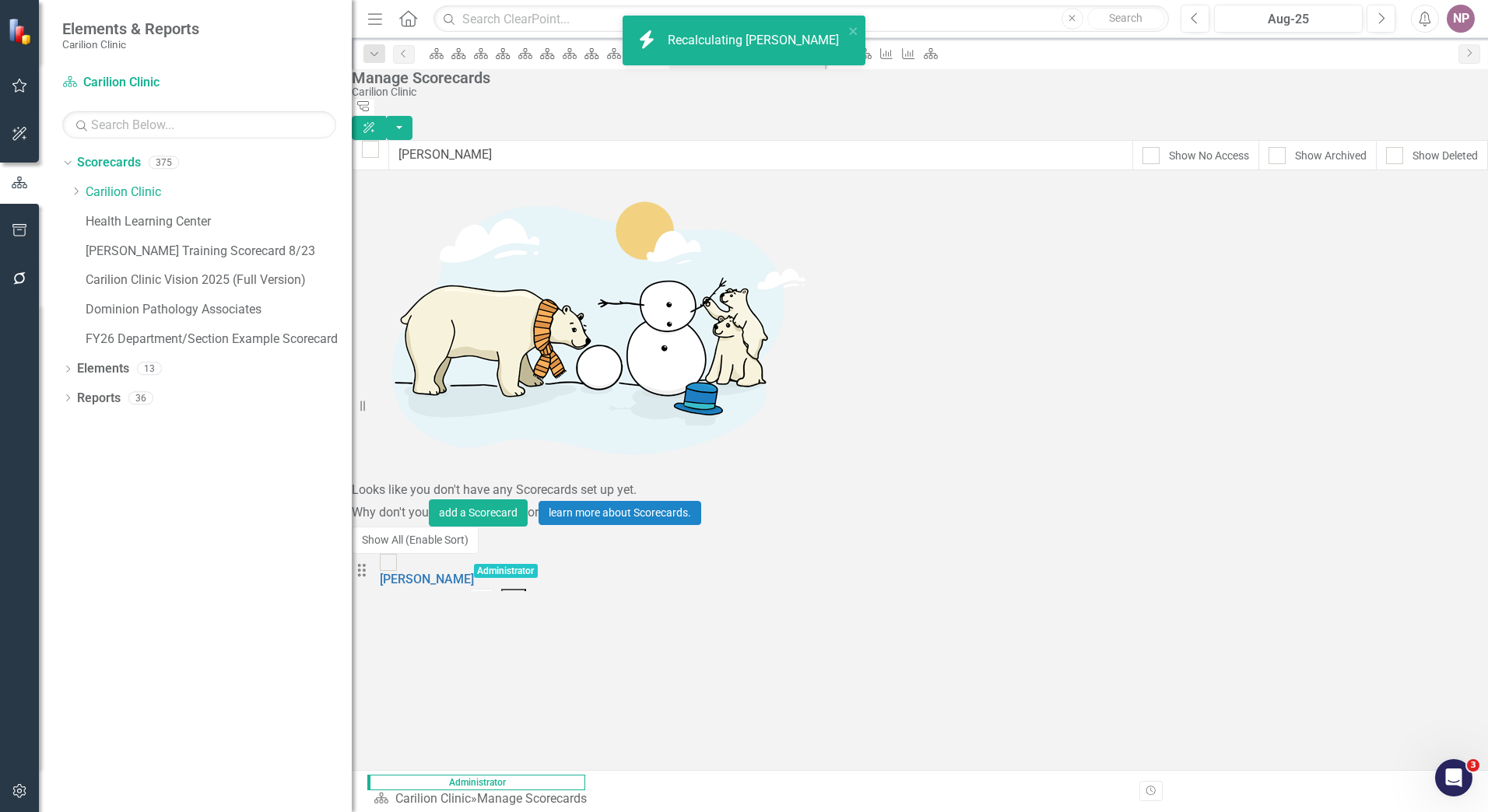
click at [521, 593] on icon "Dropdown Menu" at bounding box center [514, 598] width 13 height 11
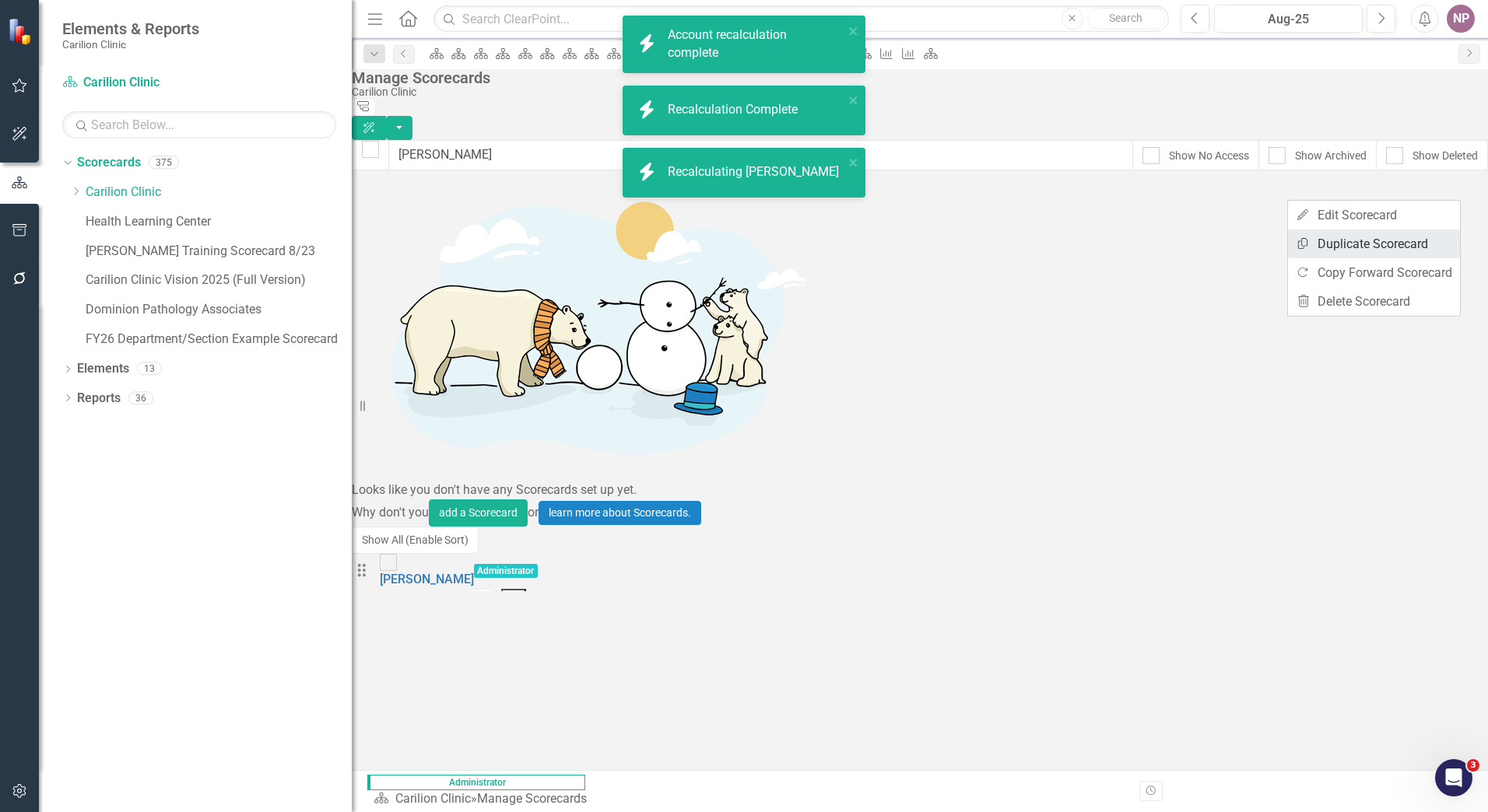
click at [1363, 239] on link "Copy Duplicate Scorecard" at bounding box center [1374, 244] width 172 height 29
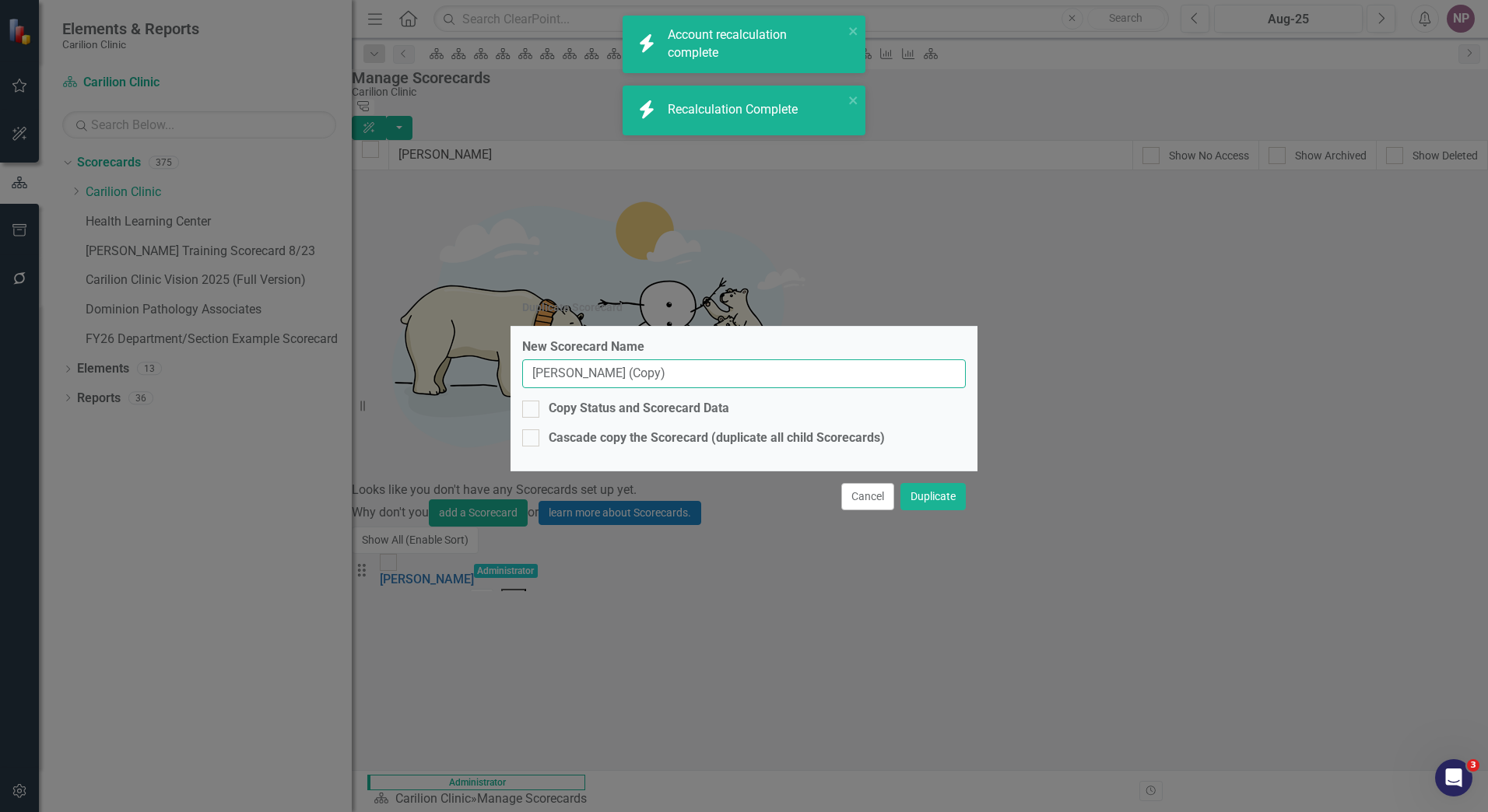
drag, startPoint x: 671, startPoint y: 369, endPoint x: 276, endPoint y: 370, distance: 395.0
click at [276, 370] on div "Duplicate Scorecard New Scorecard Name Byrne, Beatrice (Copy) Copy Status and S…" at bounding box center [744, 406] width 1488 height 812
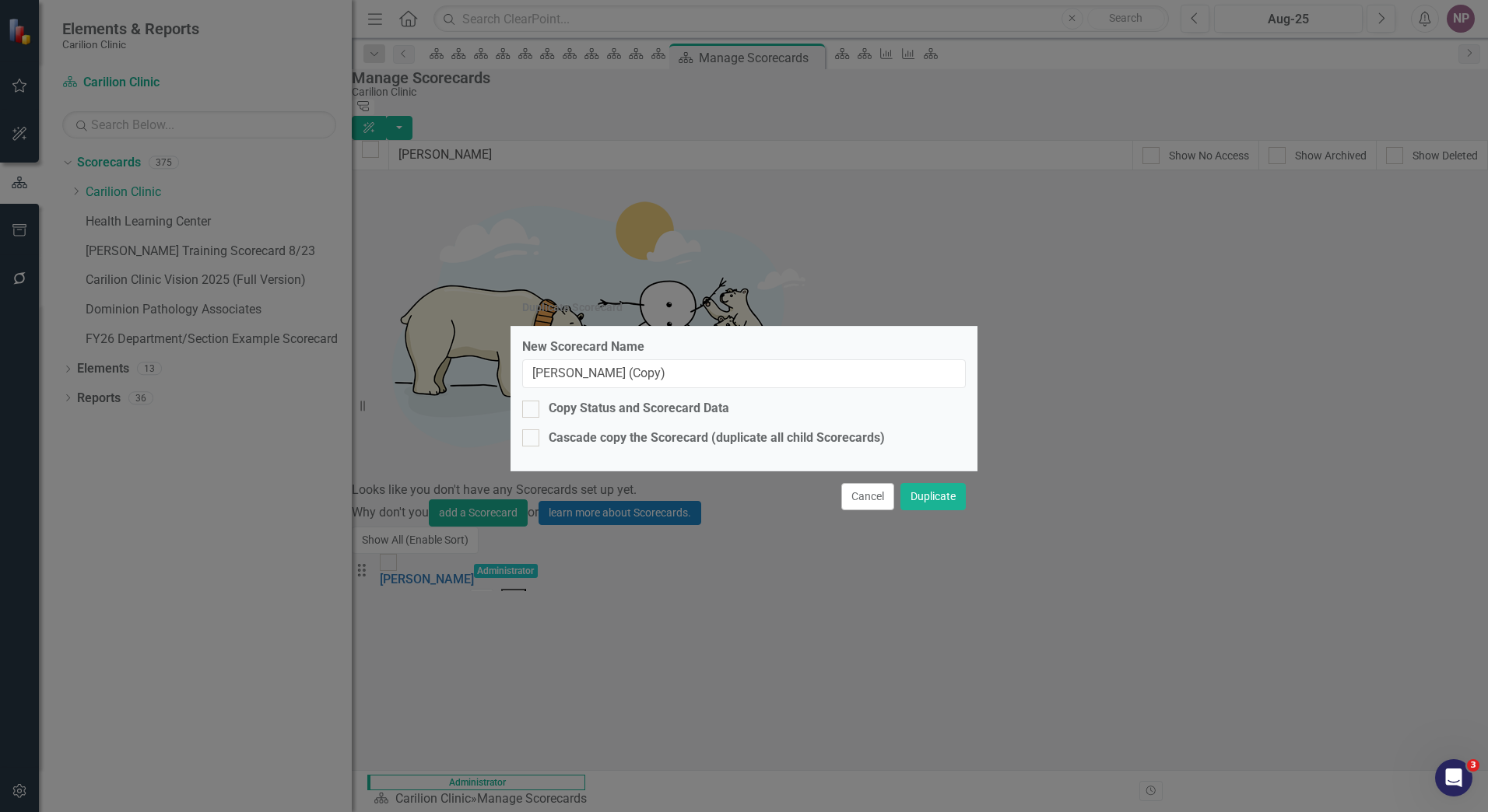
click at [487, 258] on div "Duplicate Scorecard New Scorecard Name Byrne, Beatrice (Copy) Copy Status and S…" at bounding box center [744, 406] width 1488 height 812
click at [194, 130] on div "Duplicate Scorecard New Scorecard Name Byrne, Beatrice (Copy) Copy Status and S…" at bounding box center [744, 406] width 1488 height 812
click at [198, 127] on div "Duplicate Scorecard New Scorecard Name Byrne, Beatrice (Copy) Copy Status and S…" at bounding box center [744, 406] width 1488 height 812
click at [886, 511] on div "Cancel Duplicate" at bounding box center [744, 496] width 467 height 52
click at [874, 506] on button "Cancel" at bounding box center [868, 496] width 53 height 27
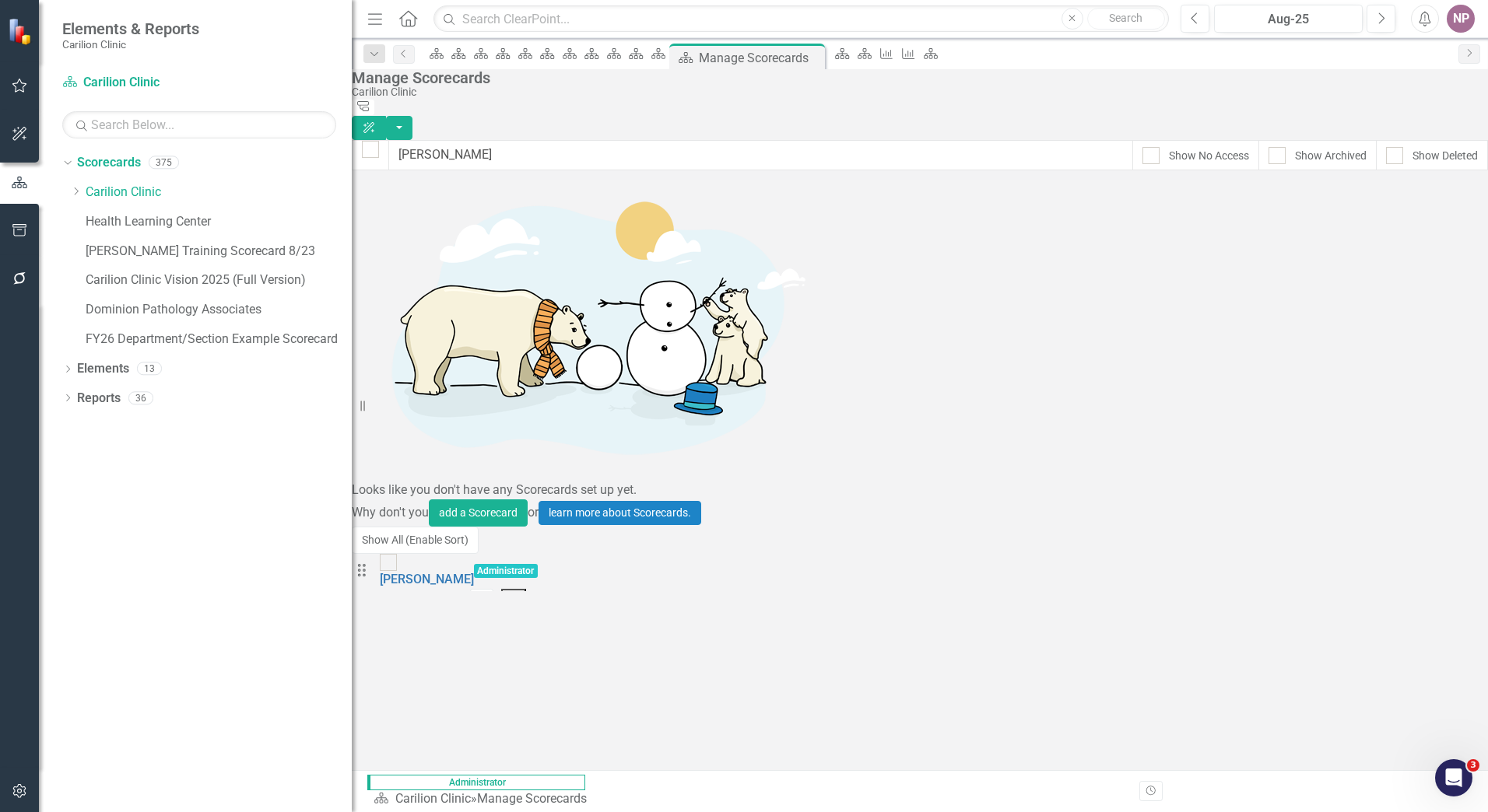
click at [221, 110] on div "Scorecard Carilion Clinic Search" at bounding box center [199, 104] width 274 height 68
click at [210, 122] on input "text" at bounding box center [199, 125] width 274 height 27
click at [81, 150] on div "Scorecards" at bounding box center [109, 162] width 64 height 25
click at [62, 157] on icon "Dropdown" at bounding box center [66, 161] width 9 height 11
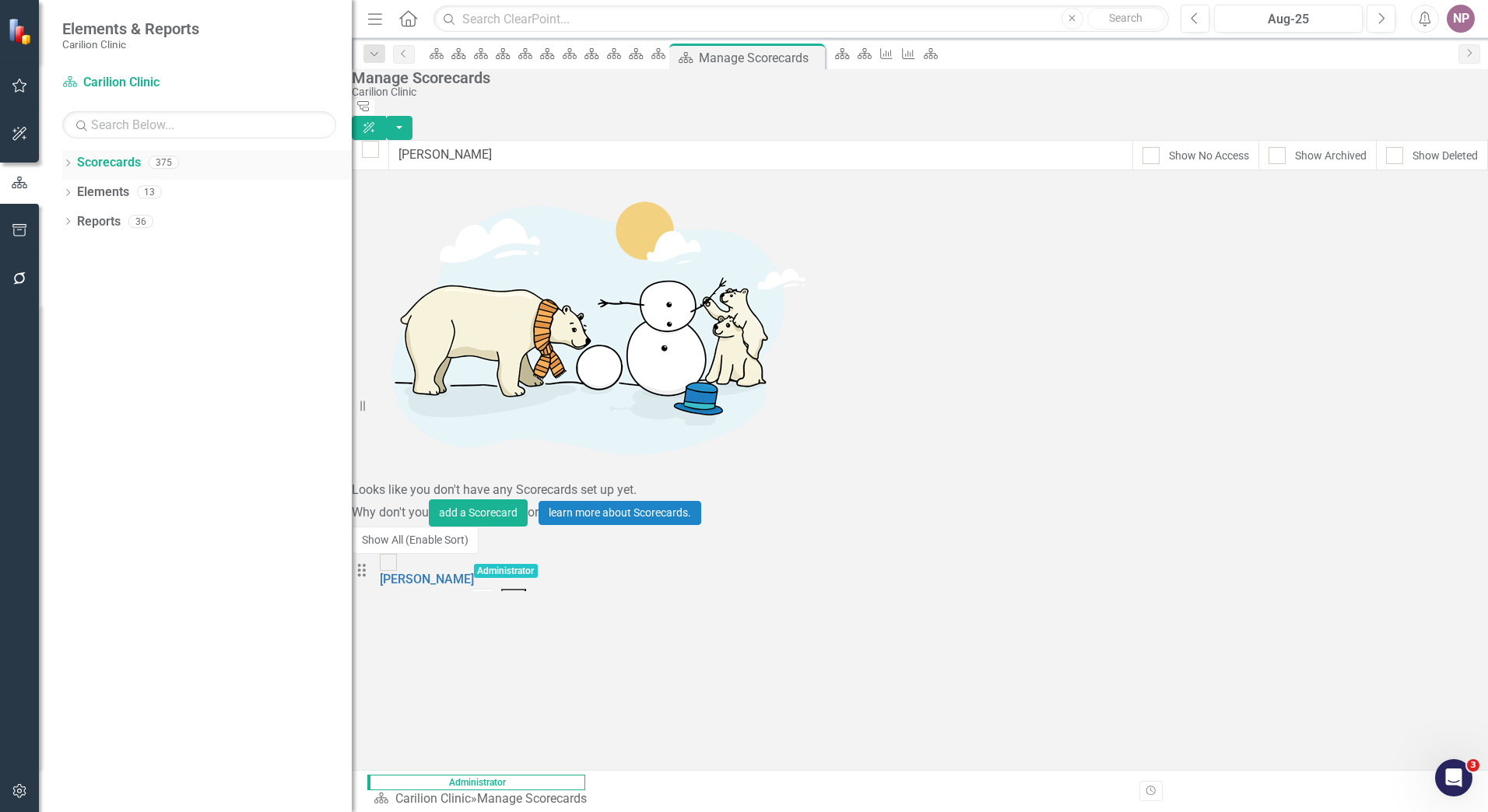
click at [64, 158] on div "Dropdown" at bounding box center [68, 164] width 11 height 13
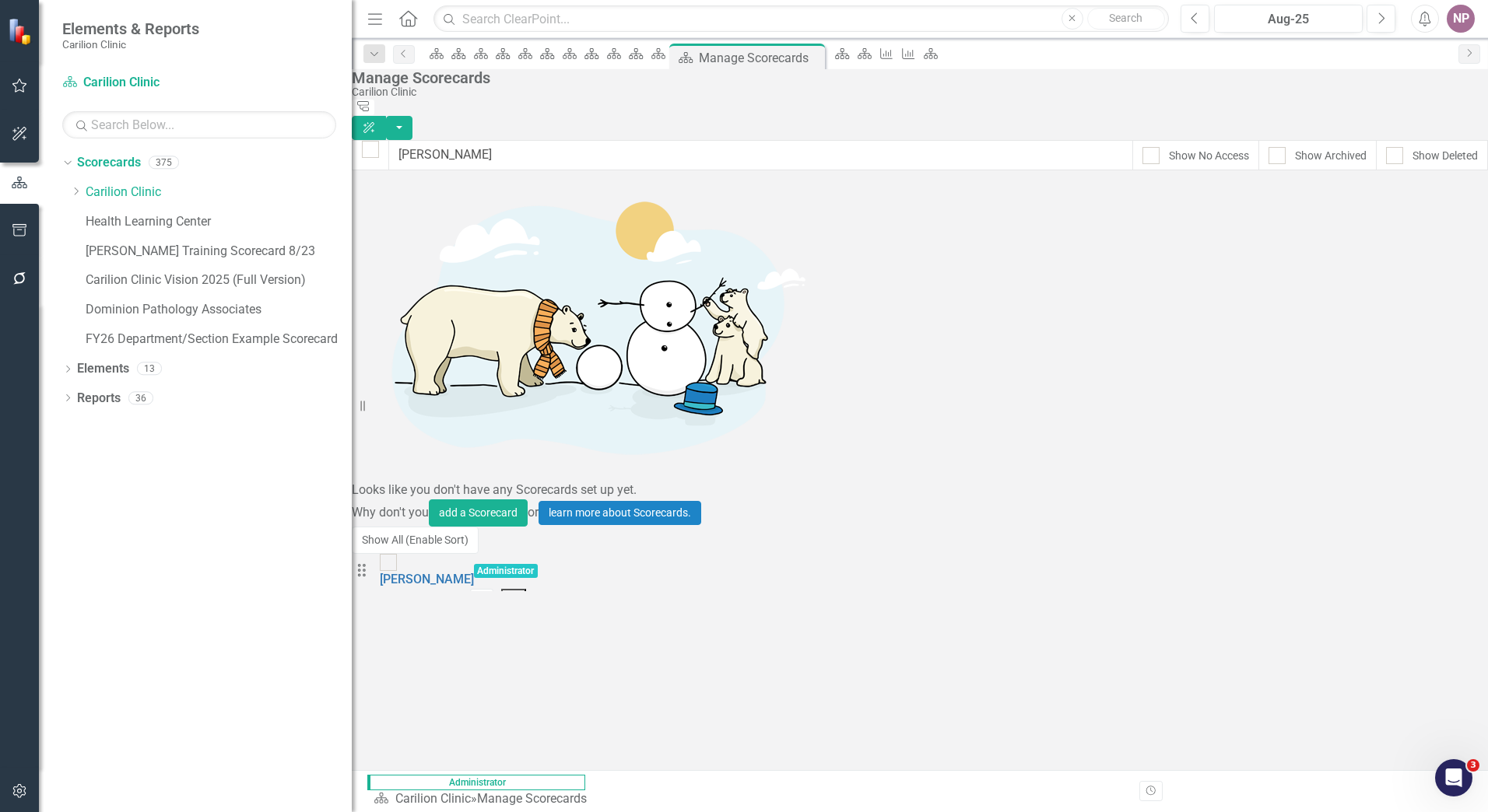
click at [67, 191] on div "Dropdown Scorecards 375 Dropdown Carilion Clinic Carilion Clinic Vision 2025 Sc…" at bounding box center [207, 253] width 290 height 206
click at [74, 191] on icon "Dropdown" at bounding box center [75, 191] width 11 height 10
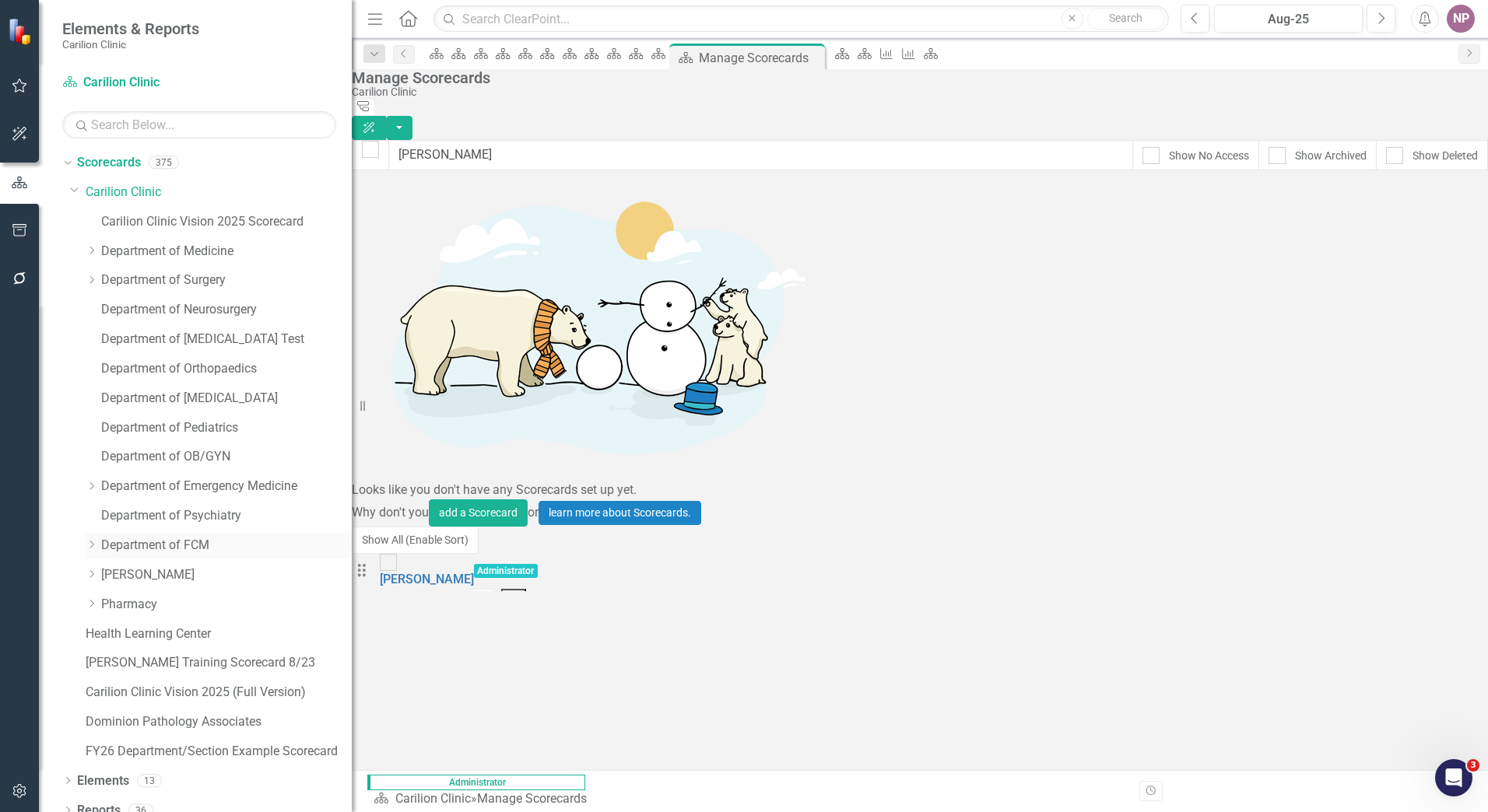
click at [99, 547] on div "Dropdown" at bounding box center [94, 545] width 16 height 13
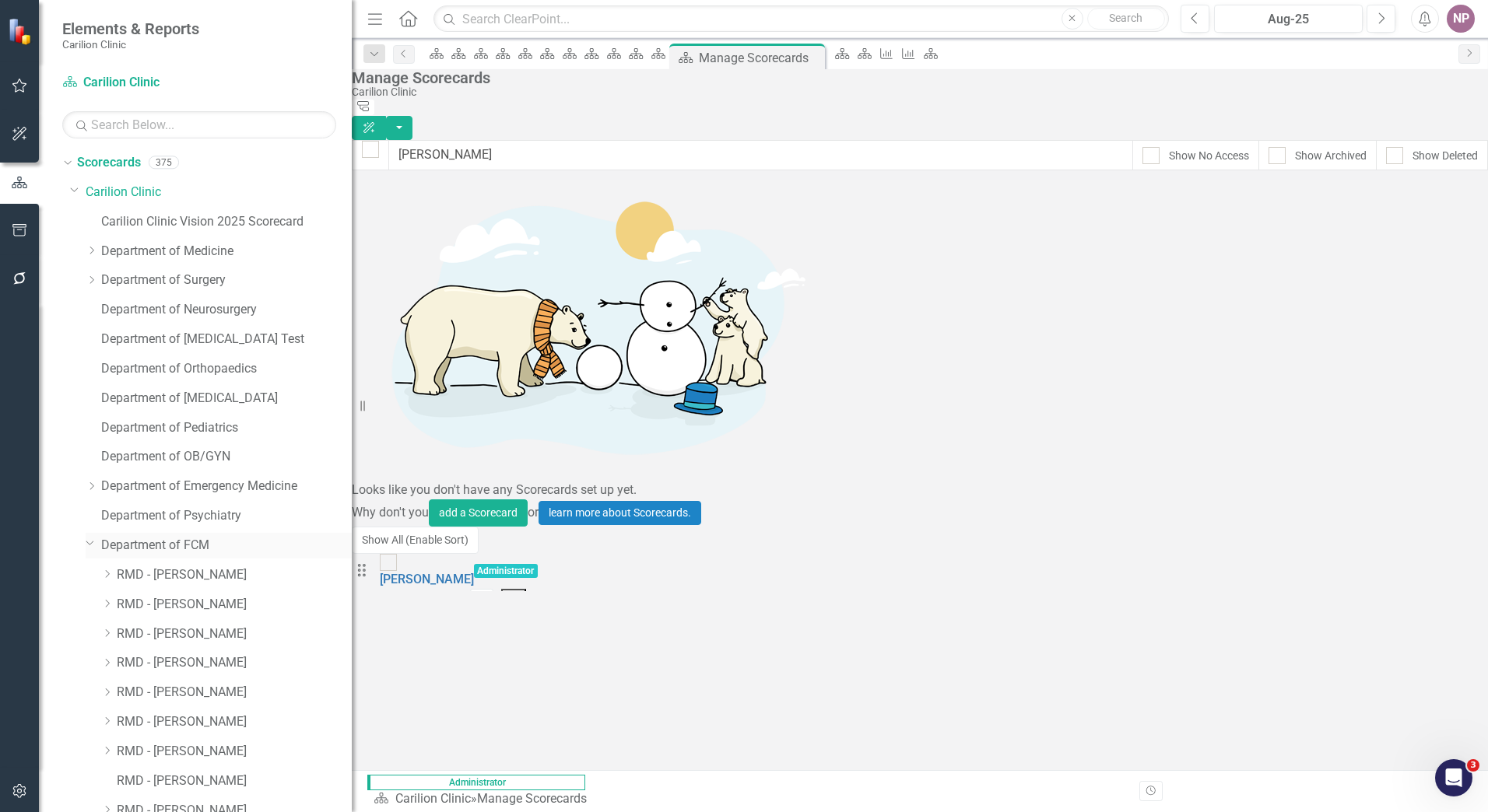
click at [101, 545] on link "Department of FCM" at bounding box center [226, 545] width 251 height 18
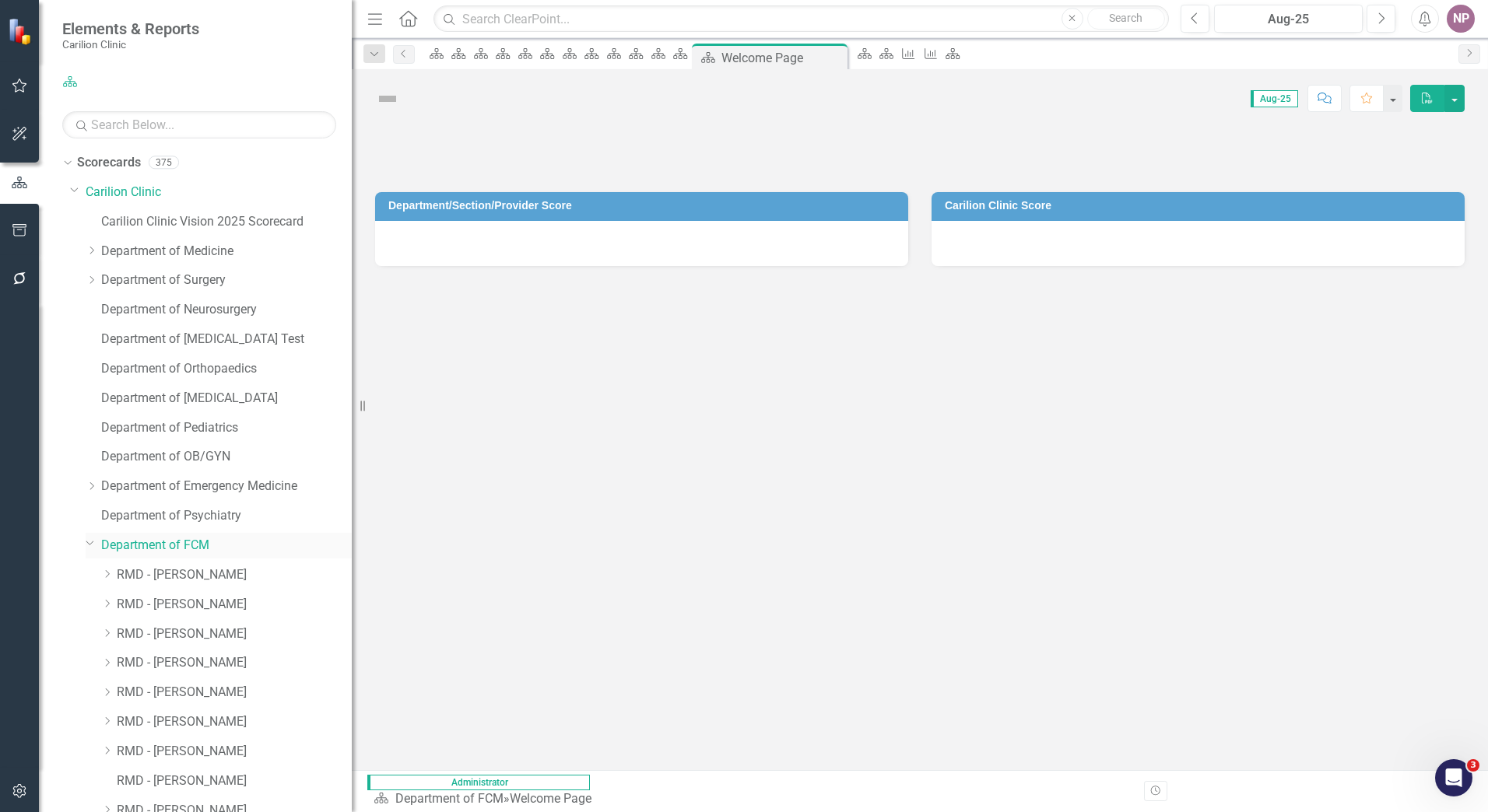
click at [93, 544] on icon "Dropdown" at bounding box center [90, 542] width 10 height 11
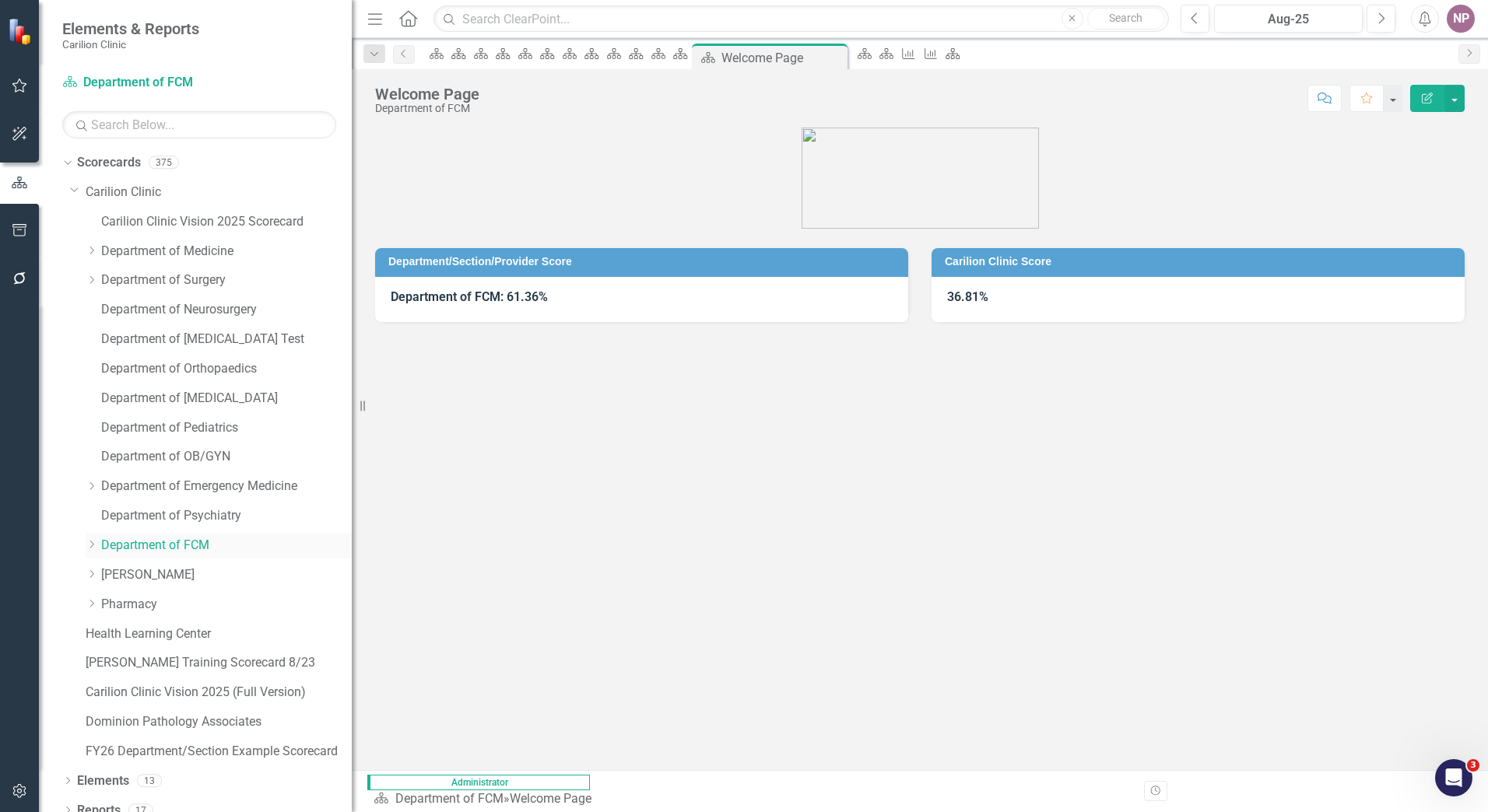
click at [97, 545] on icon "Dropdown" at bounding box center [91, 545] width 11 height 10
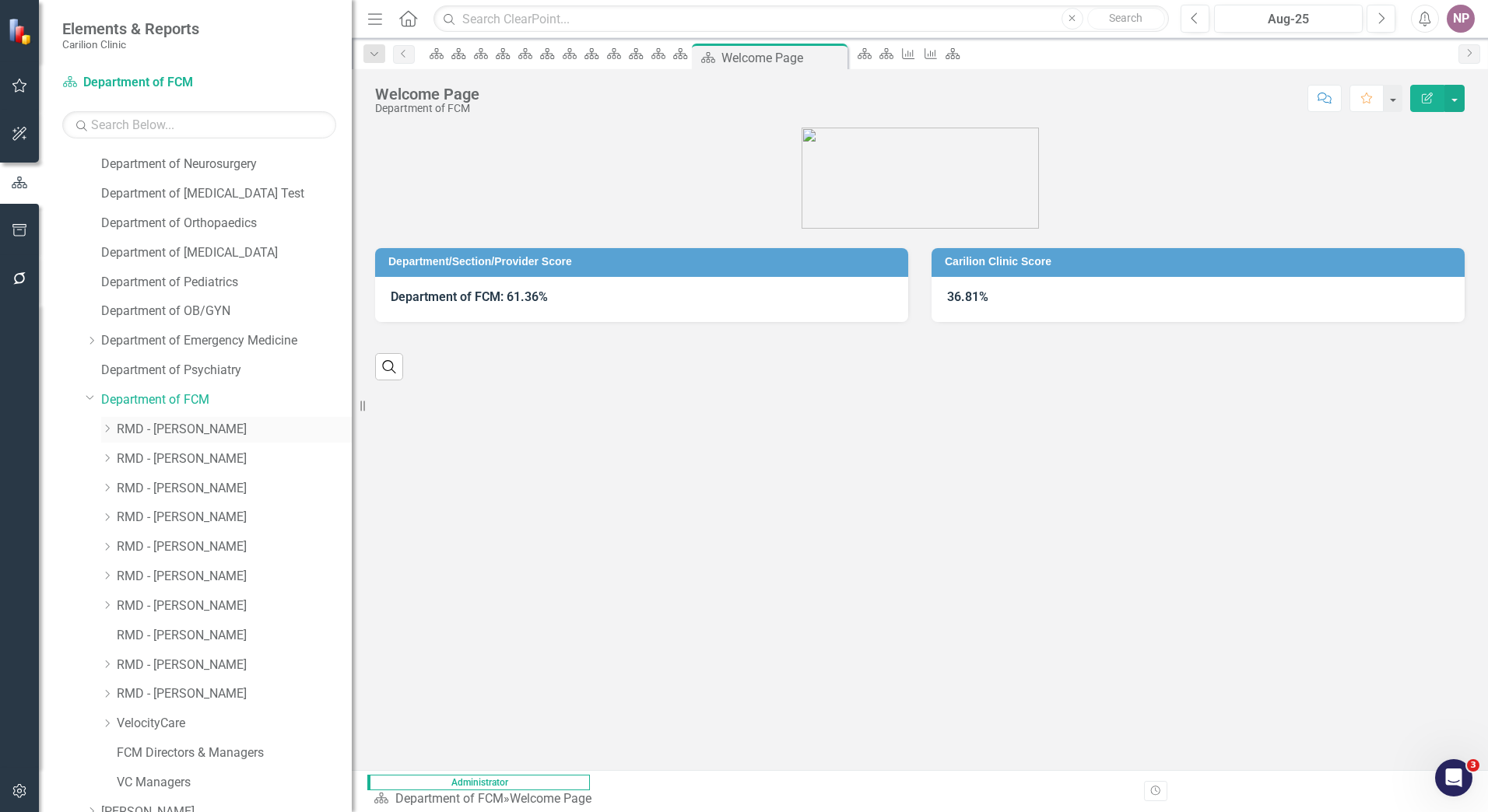
scroll to position [397, 0]
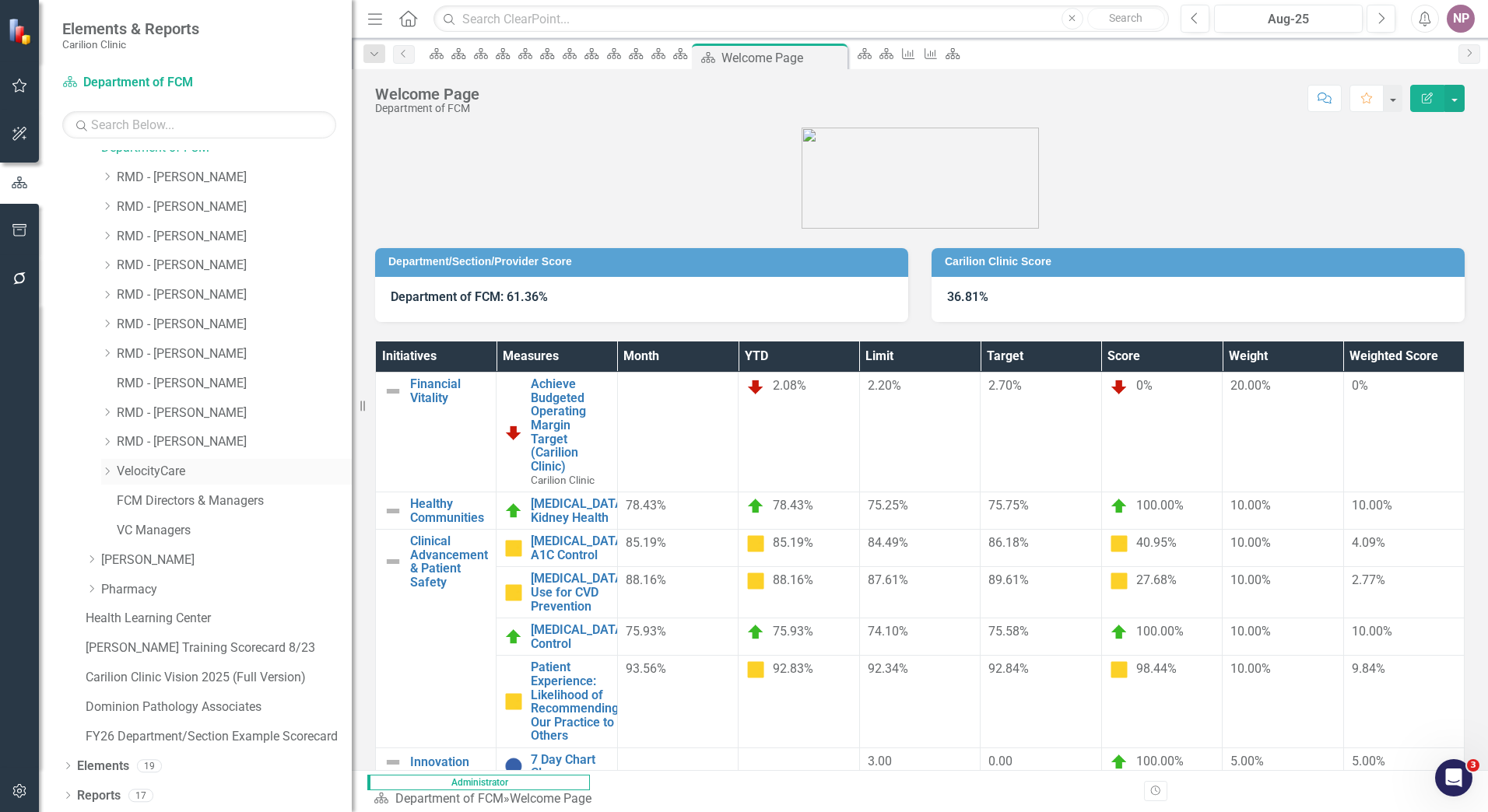
click at [162, 472] on link "VelocityCare" at bounding box center [234, 472] width 235 height 18
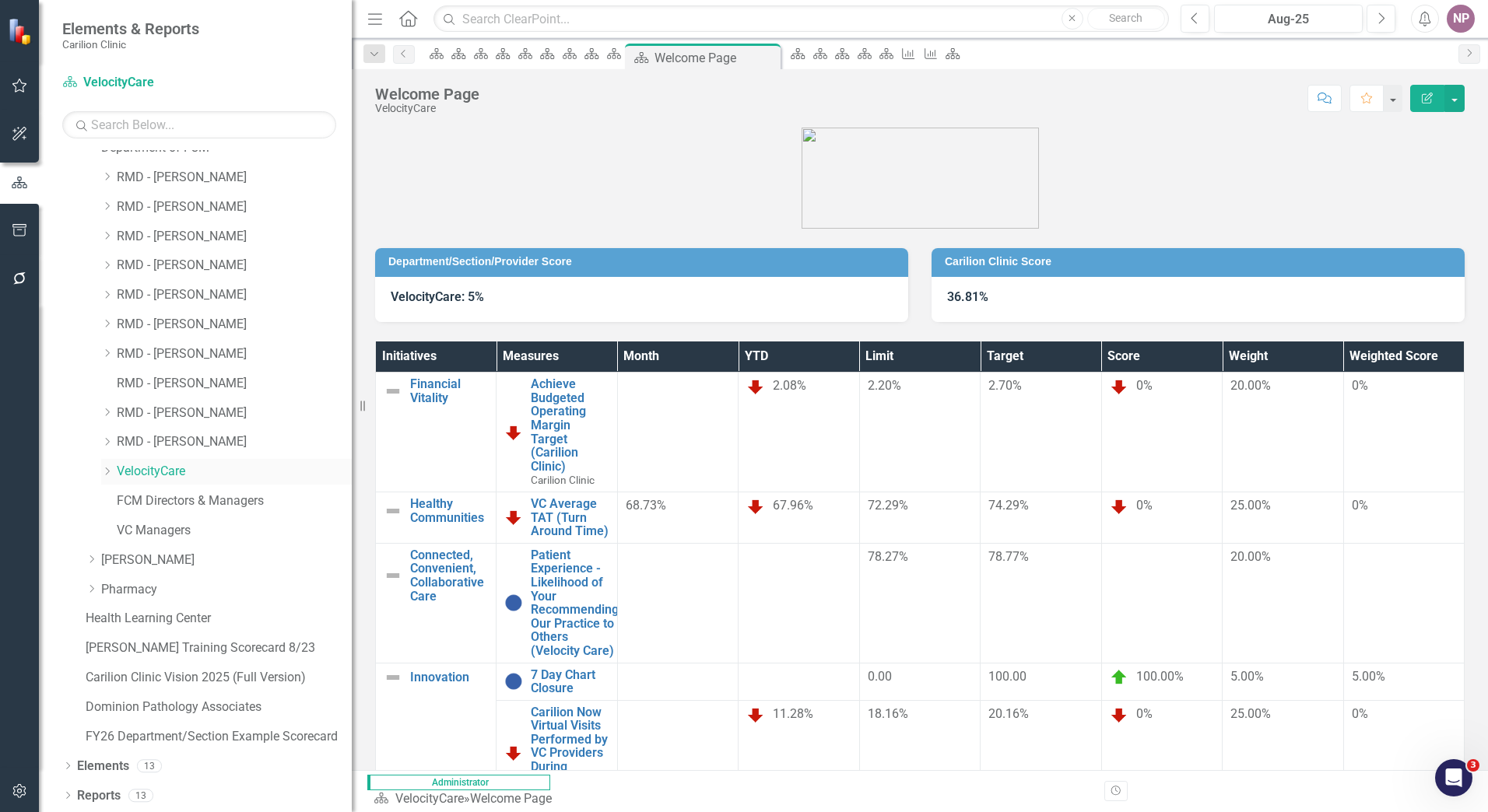
click at [111, 473] on icon "Dropdown" at bounding box center [106, 471] width 11 height 10
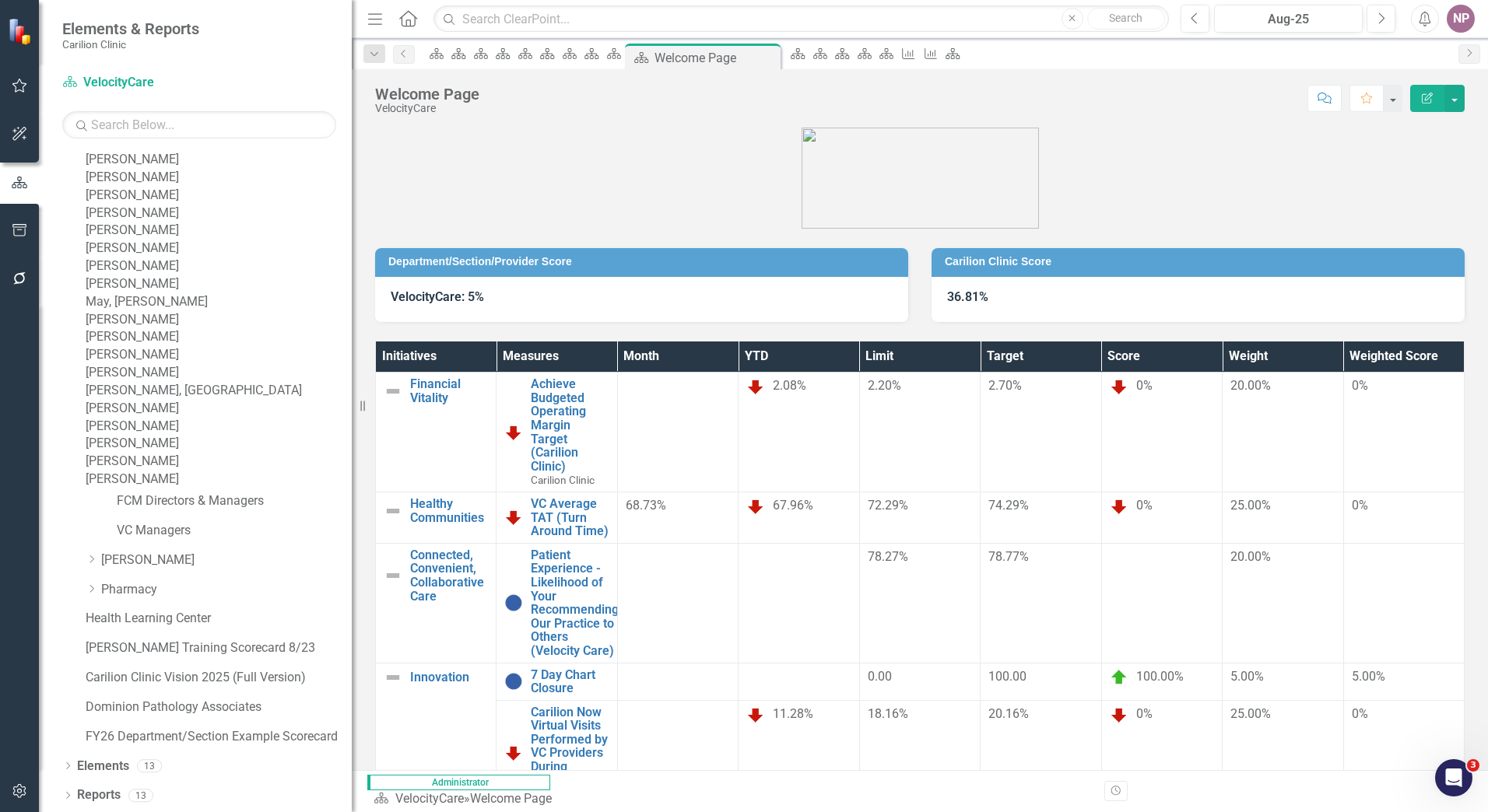
scroll to position [1176, 0]
click at [203, 382] on link "[PERSON_NAME]" at bounding box center [218, 373] width 266 height 18
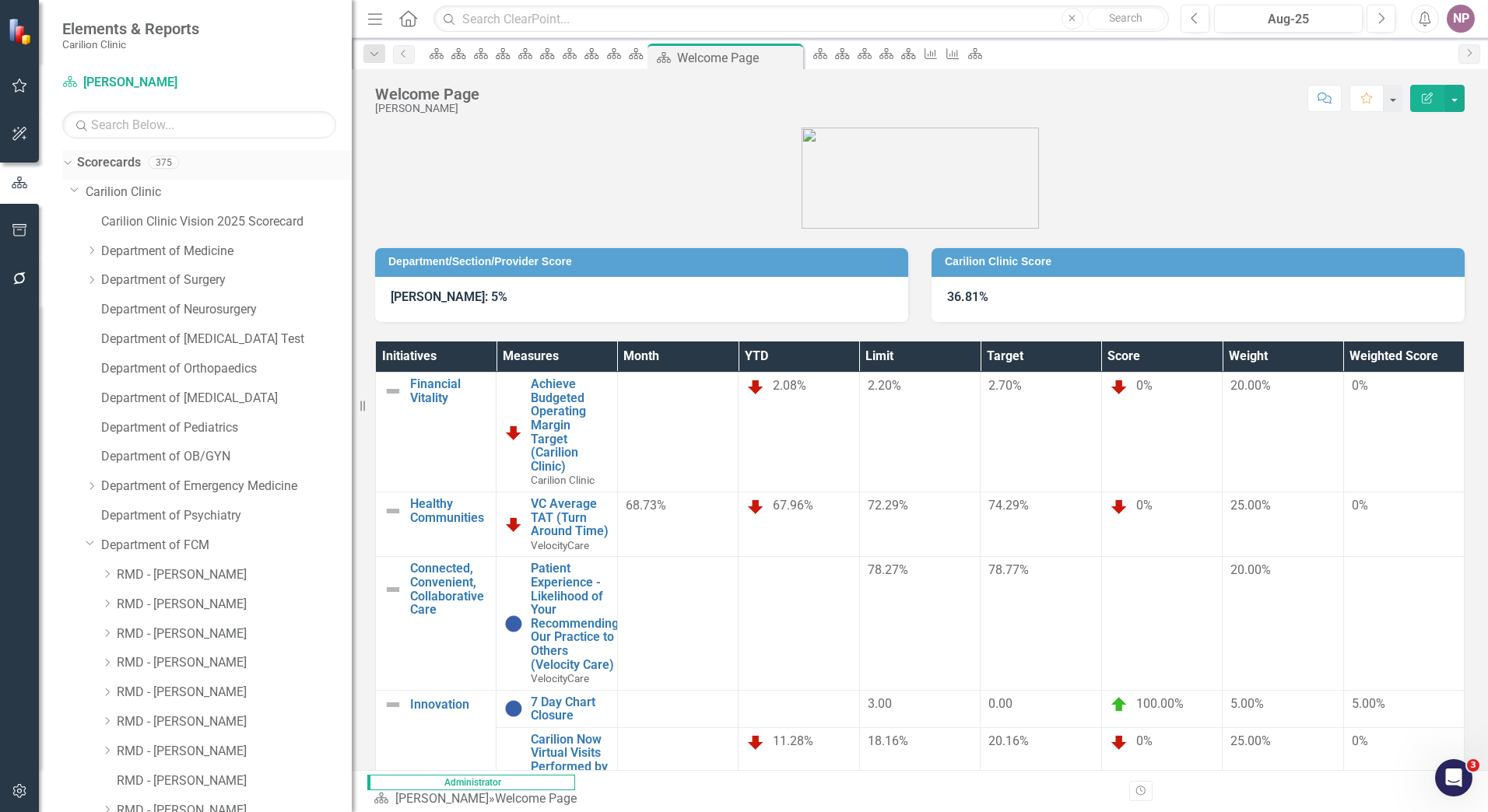
click at [120, 161] on link "Scorecards" at bounding box center [109, 163] width 64 height 18
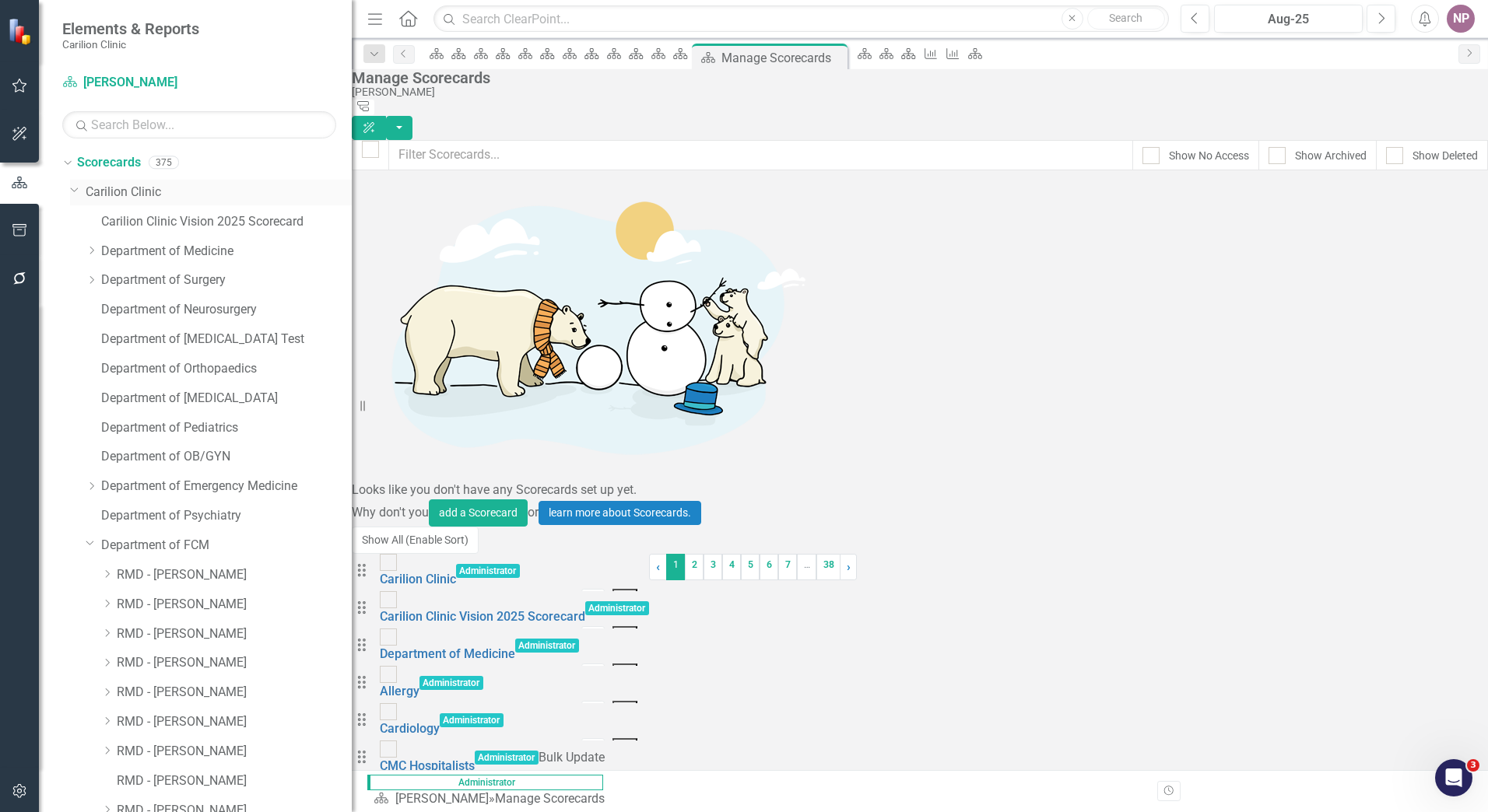
click at [104, 183] on link "Carilion Clinic" at bounding box center [218, 192] width 266 height 18
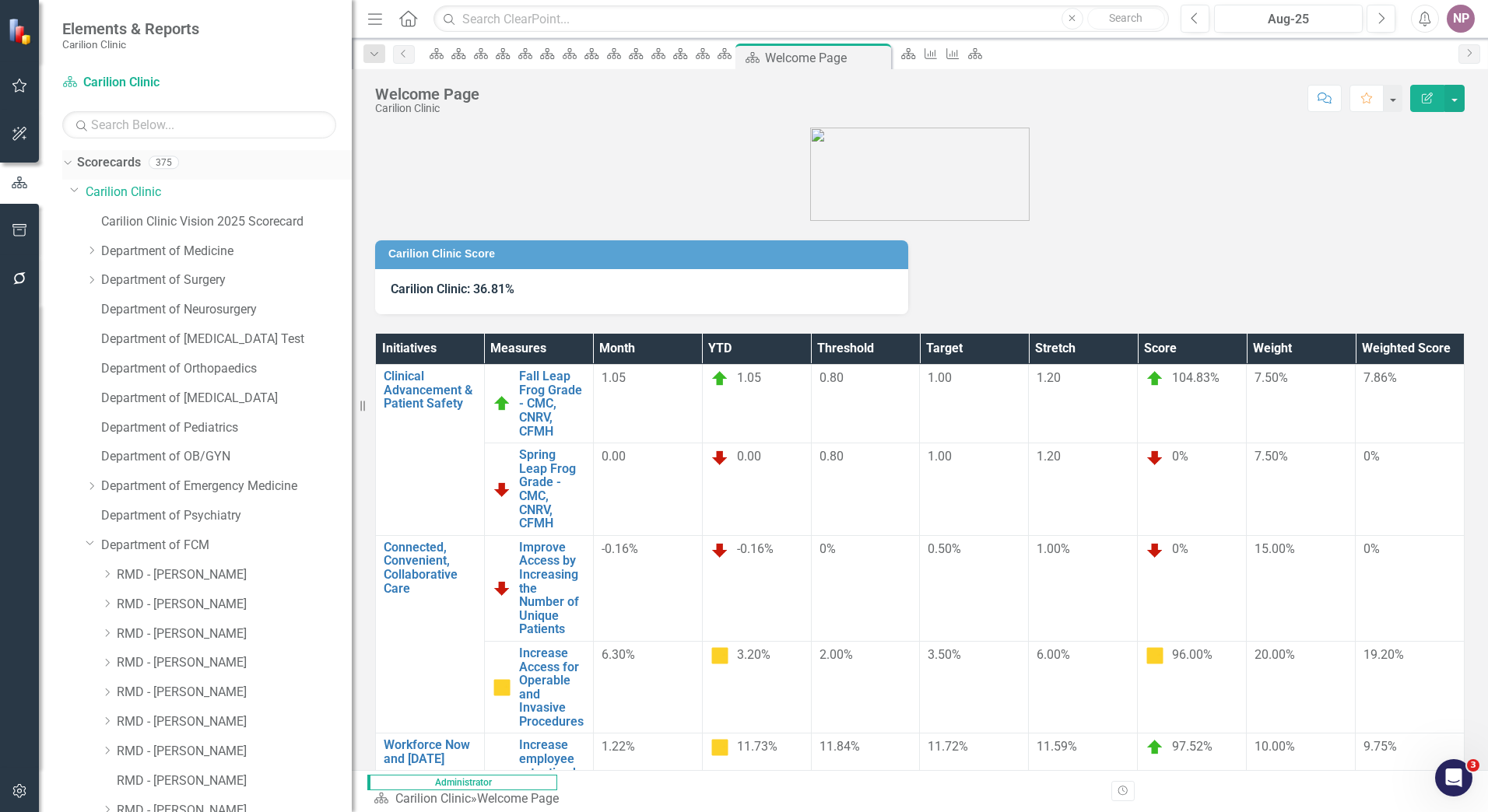
click at [114, 167] on link "Scorecards" at bounding box center [109, 163] width 64 height 18
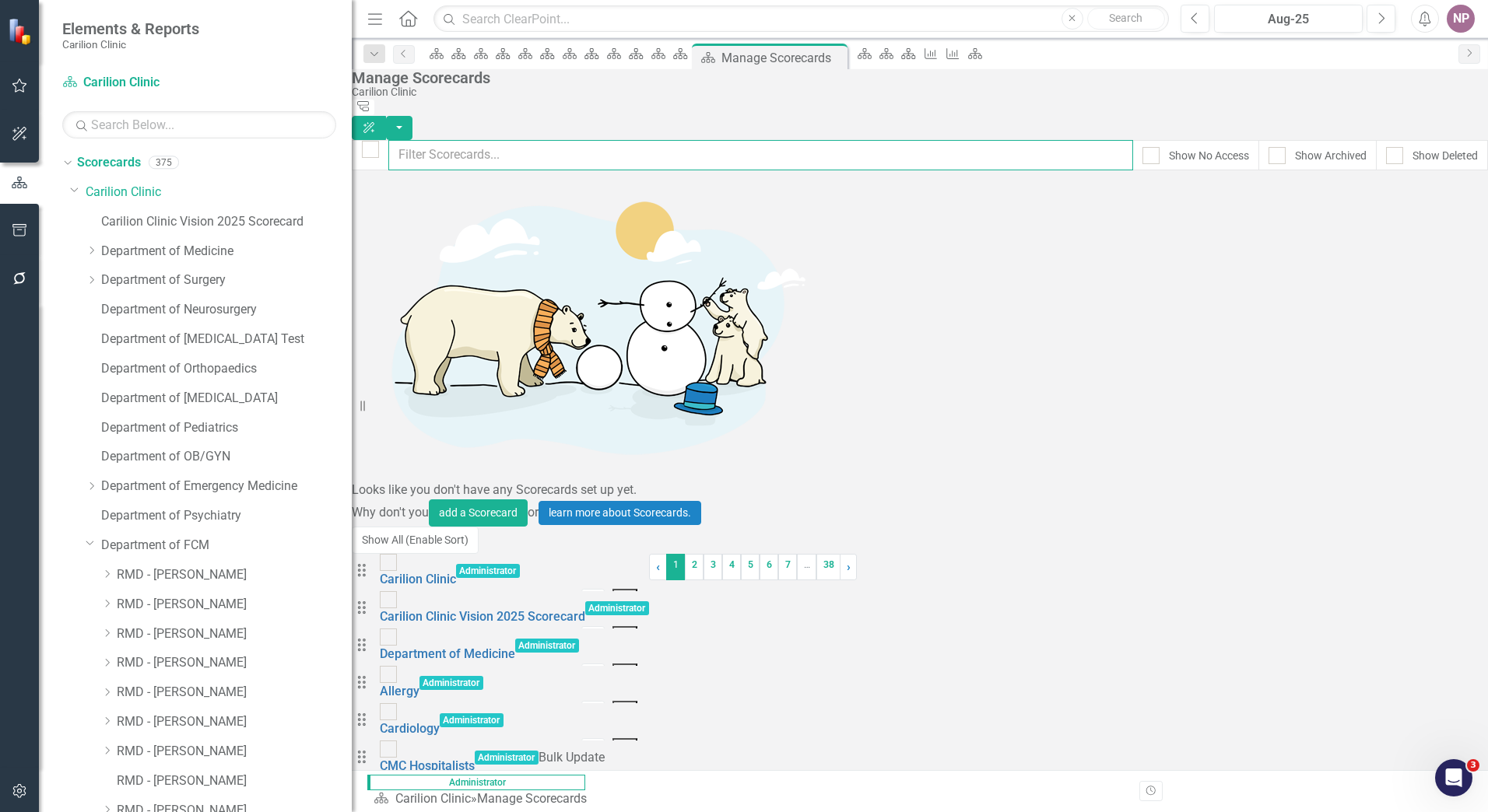
click at [446, 150] on input "text" at bounding box center [761, 155] width 745 height 31
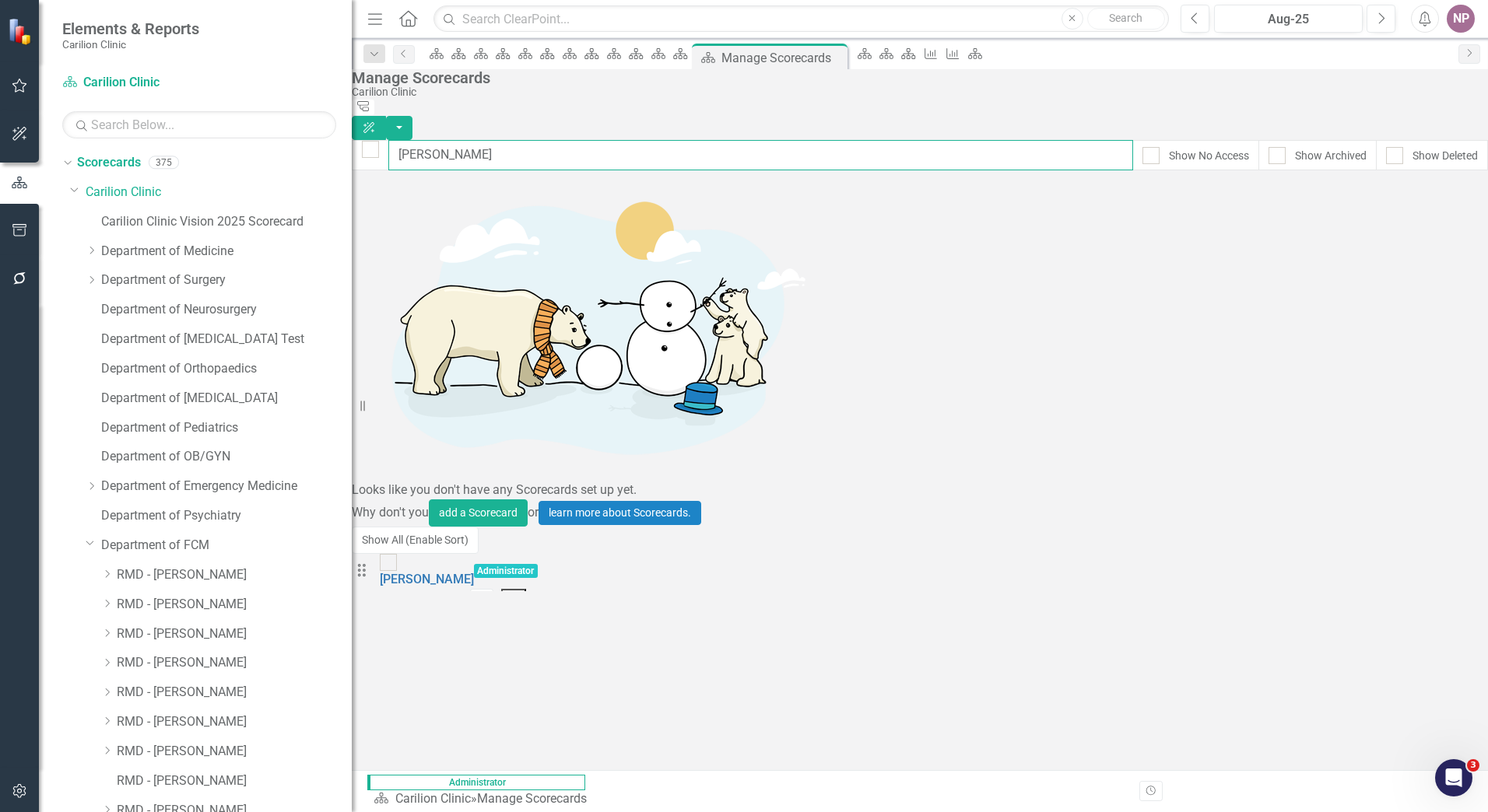
type input "byrn"
click at [527, 589] on button "Dropdown Menu" at bounding box center [513, 599] width 25 height 19
click at [1390, 239] on link "Copy Duplicate Scorecard" at bounding box center [1374, 244] width 172 height 29
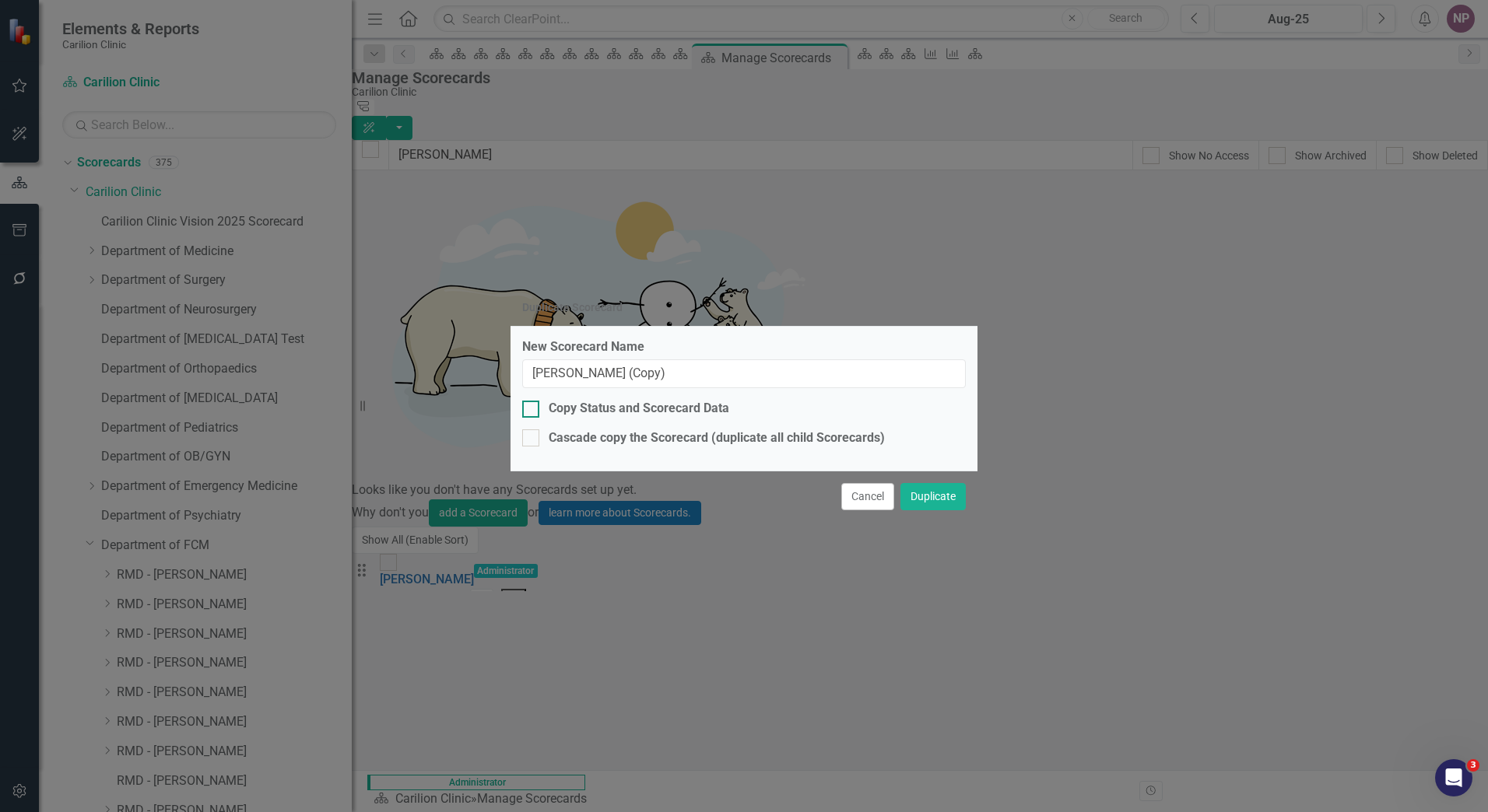
click at [696, 411] on div "Copy Status and Scorecard Data" at bounding box center [640, 409] width 181 height 18
click at [533, 410] on input "Copy Status and Scorecard Data" at bounding box center [527, 406] width 11 height 11
checkbox input "true"
drag, startPoint x: 685, startPoint y: 381, endPoint x: 369, endPoint y: 356, distance: 317.0
click at [369, 356] on div "Duplicate Scorecard New Scorecard Name Byrne, Beatrice (Copy) Copy Status and S…" at bounding box center [744, 406] width 1488 height 812
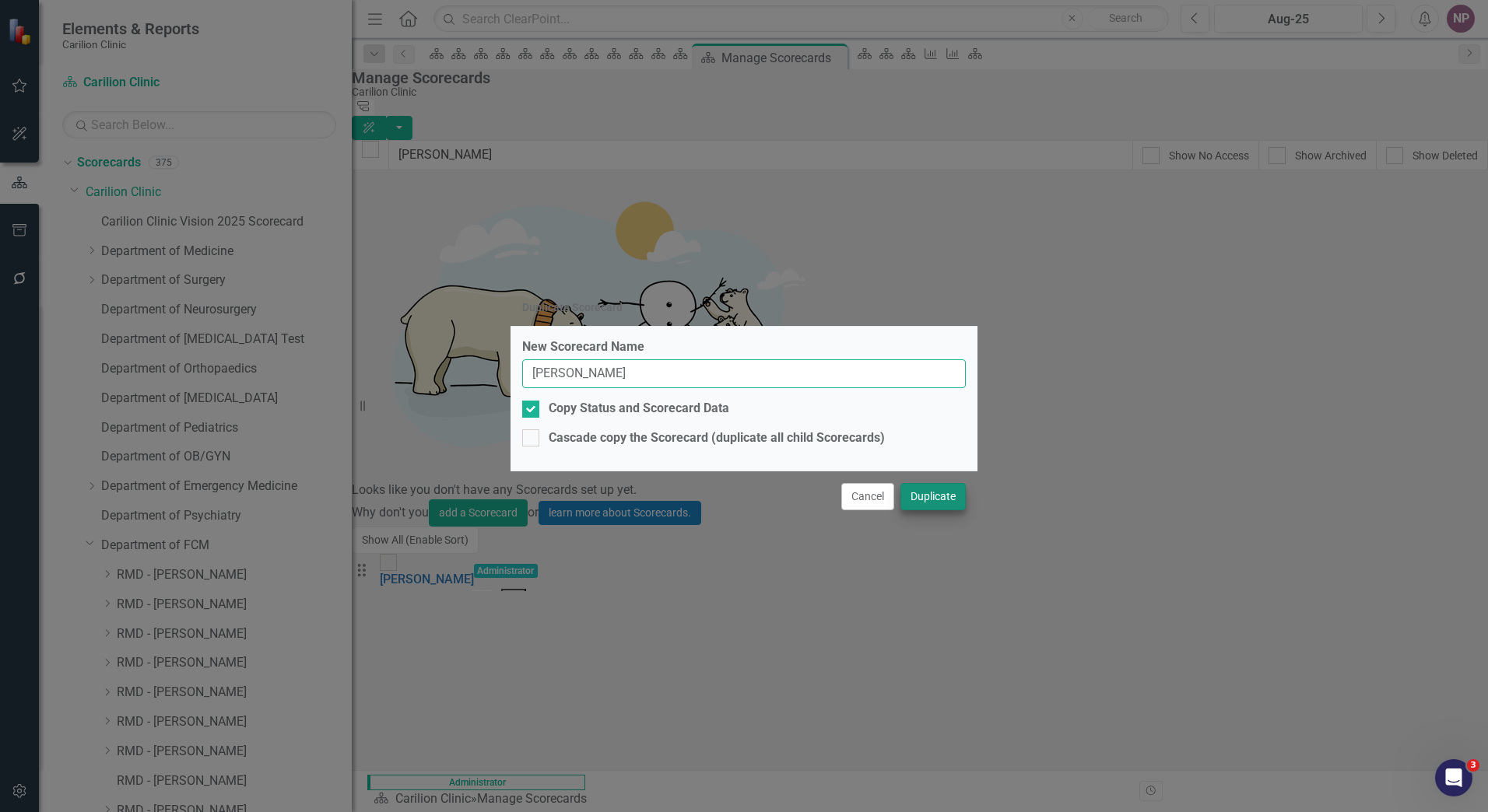
type input "[PERSON_NAME]"
click at [950, 485] on button "Duplicate" at bounding box center [934, 496] width 66 height 27
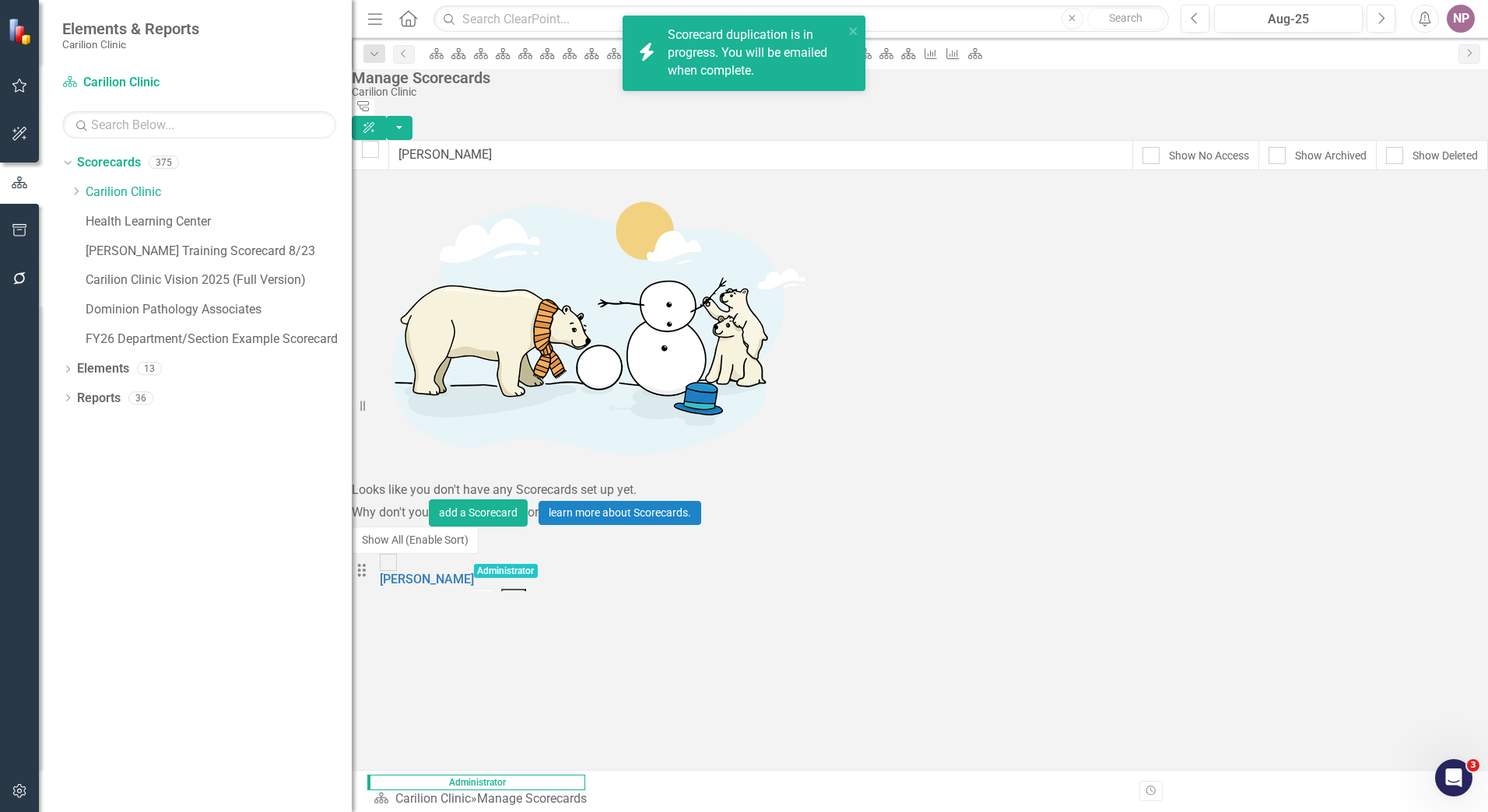
click at [538, 589] on div "Edit Dropdown Menu" at bounding box center [445, 599] width 186 height 20
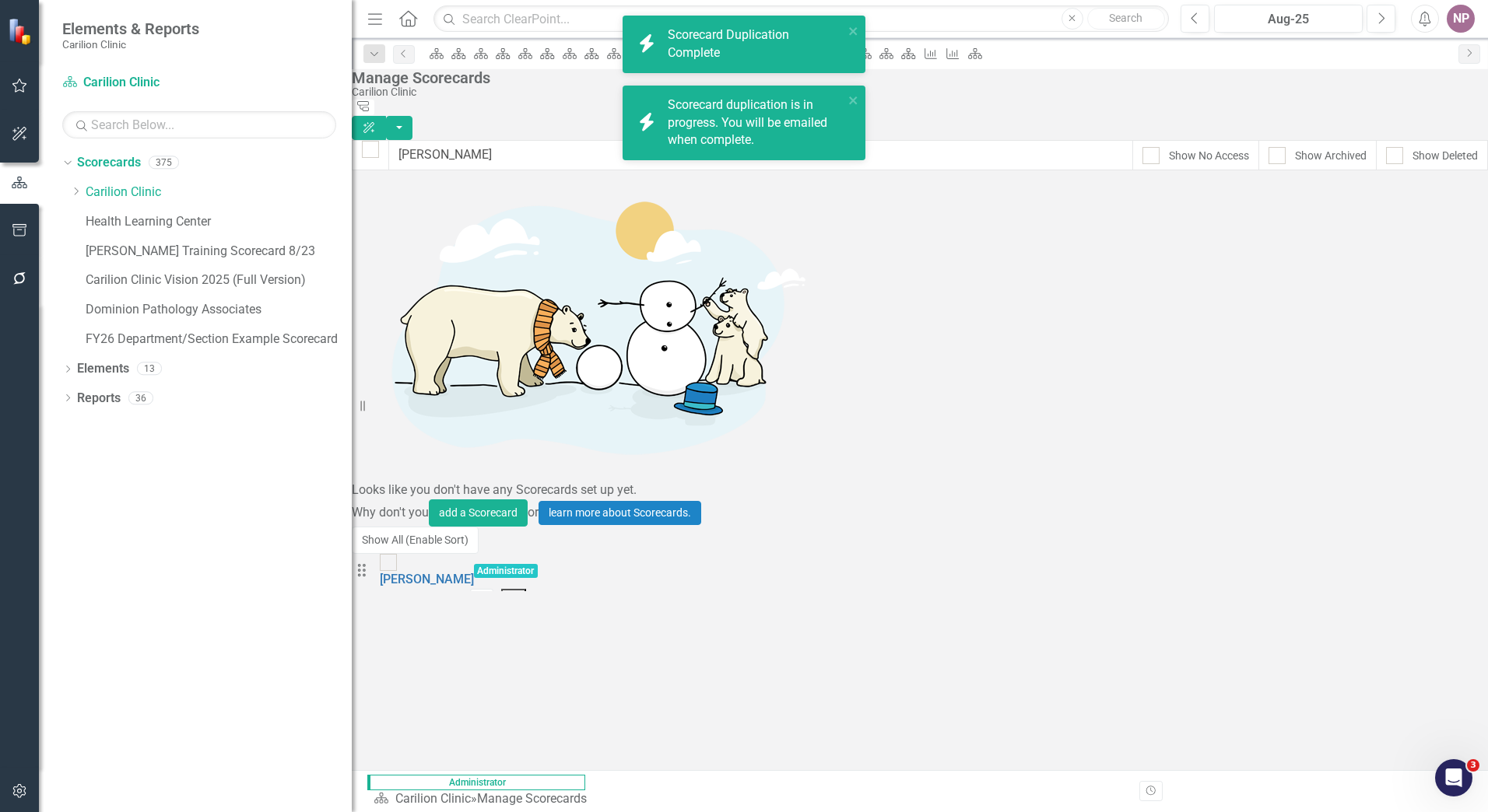
click at [527, 589] on button "Dropdown Menu" at bounding box center [513, 599] width 25 height 19
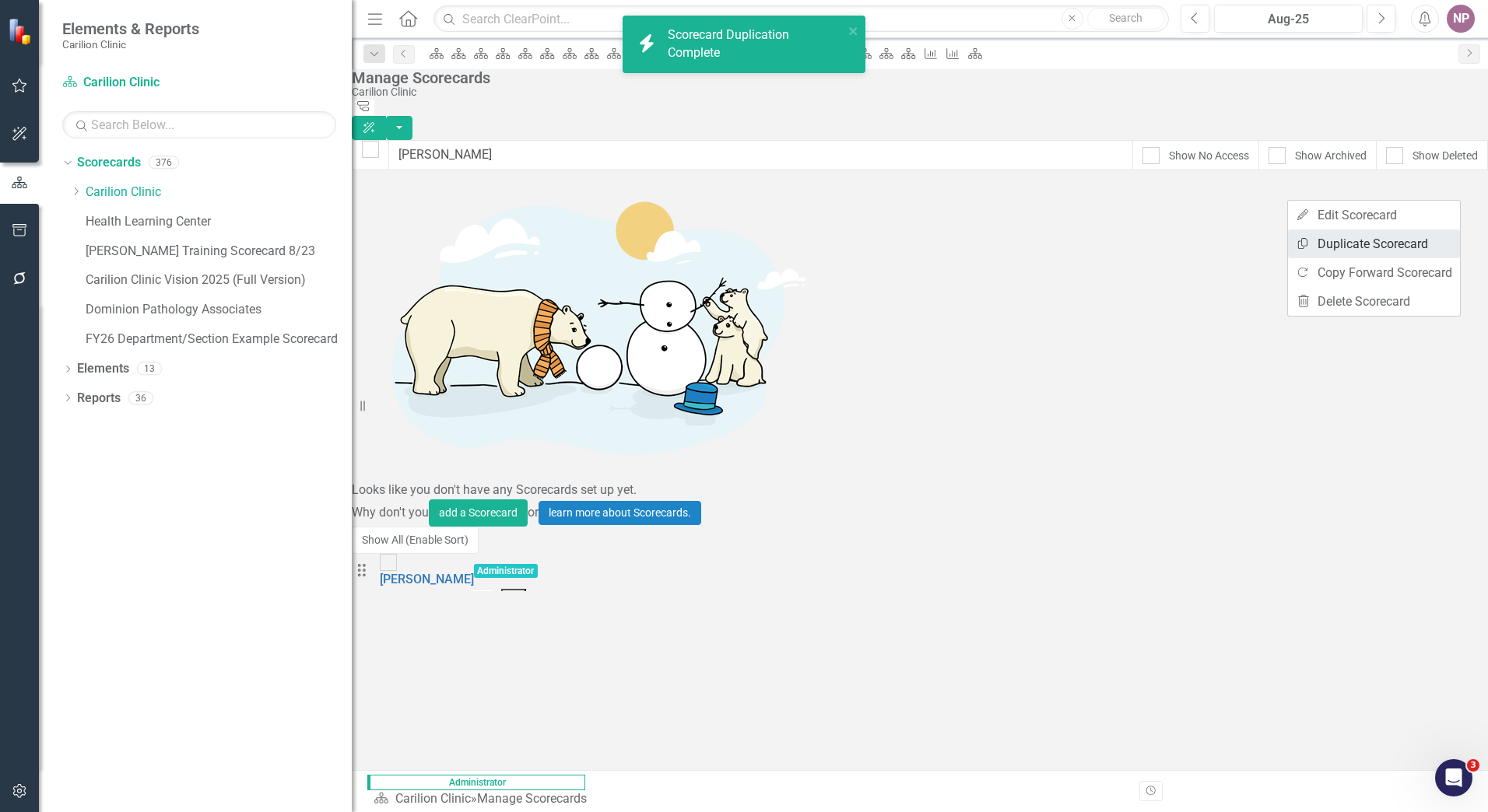
click at [1374, 239] on link "Copy Duplicate Scorecard" at bounding box center [1374, 244] width 172 height 29
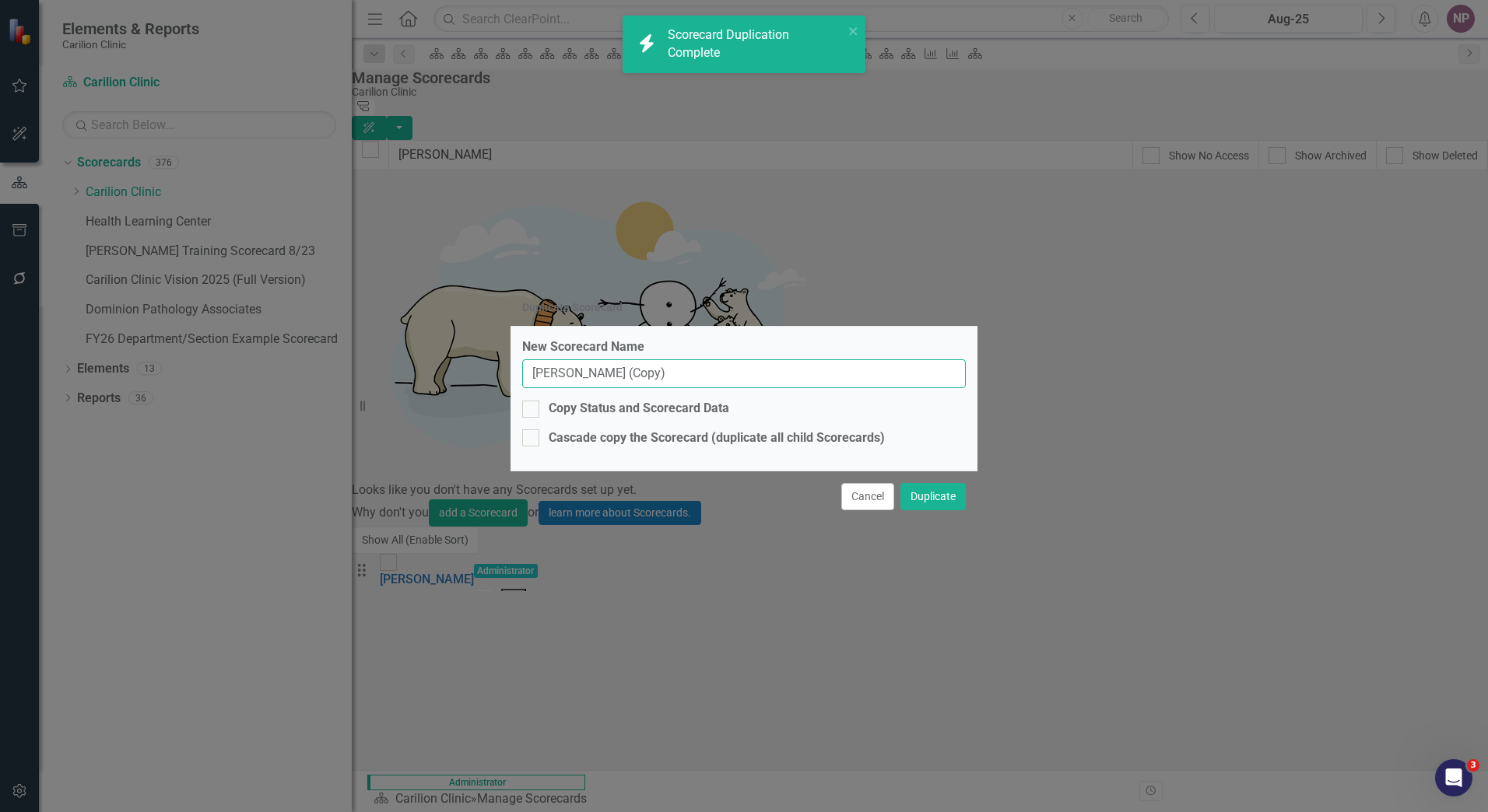
drag, startPoint x: 683, startPoint y: 379, endPoint x: 225, endPoint y: 409, distance: 459.0
click at [266, 371] on div "Duplicate Scorecard New Scorecard Name Byrne, Beatrice (Copy) Copy Status and S…" at bounding box center [744, 406] width 1488 height 812
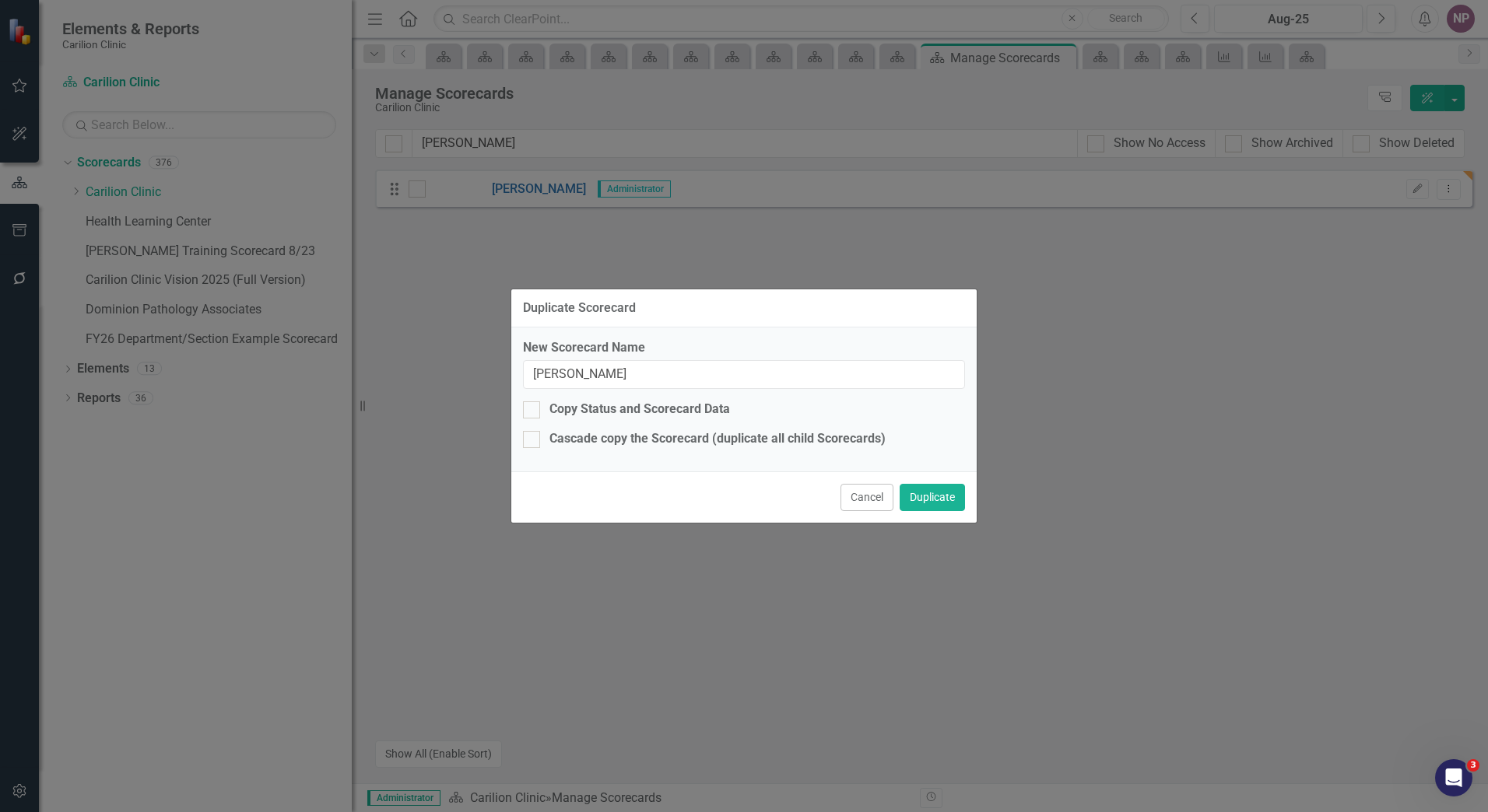
type input "Sproul, Suzanne"
click at [589, 392] on div "New Scorecard Name Sproul, Suzanne Copy Status and Scorecard Data Cascade copy …" at bounding box center [744, 400] width 466 height 144
click at [574, 399] on div "New Scorecard Name Sproul, Suzanne Copy Status and Scorecard Data Cascade copy …" at bounding box center [744, 400] width 466 height 144
click at [569, 403] on div "Copy Status and Scorecard Data" at bounding box center [640, 410] width 181 height 18
click at [533, 403] on input "Copy Status and Scorecard Data" at bounding box center [528, 407] width 11 height 11
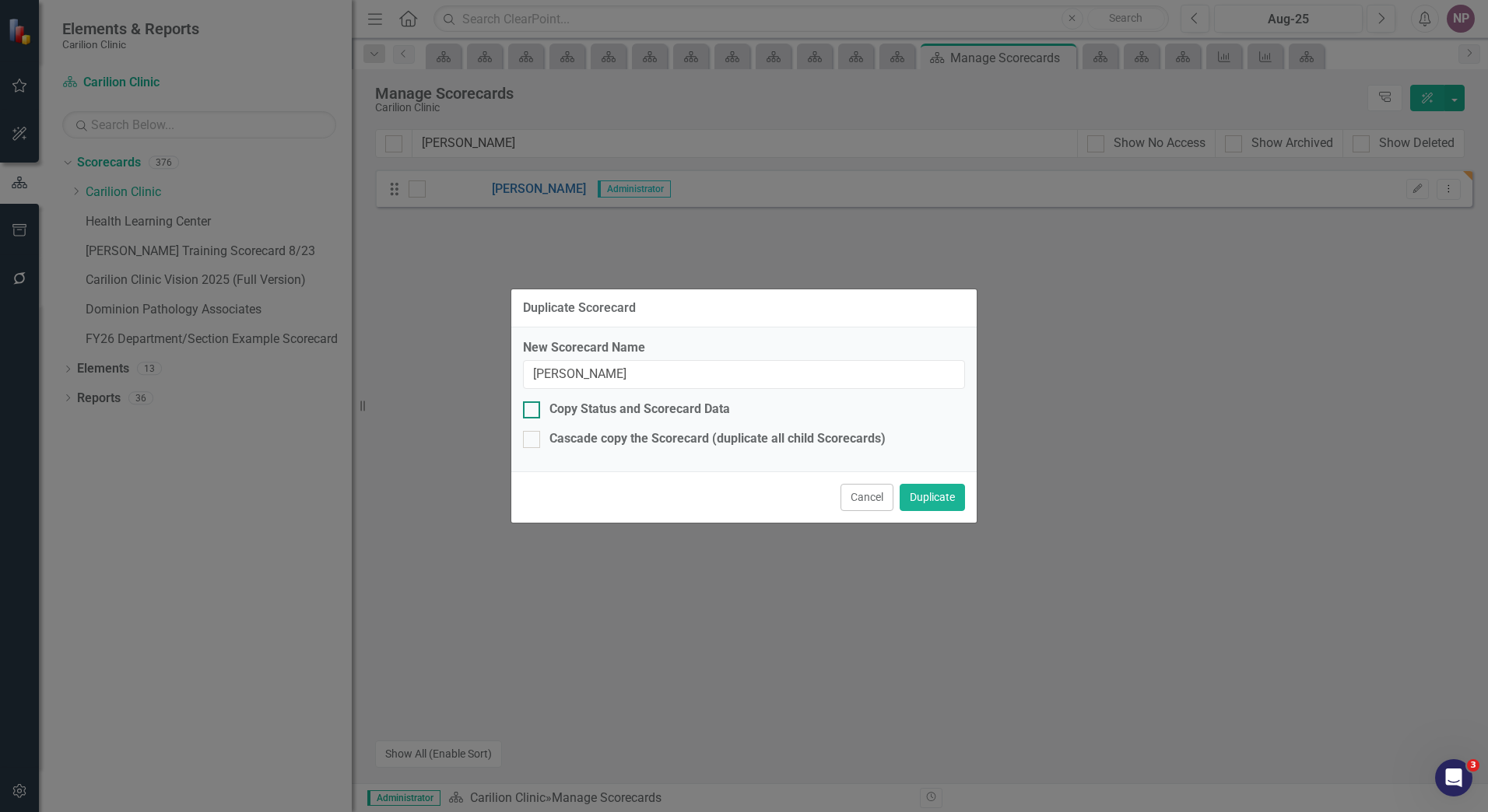
checkbox input "true"
click at [921, 492] on button "Duplicate" at bounding box center [933, 497] width 66 height 27
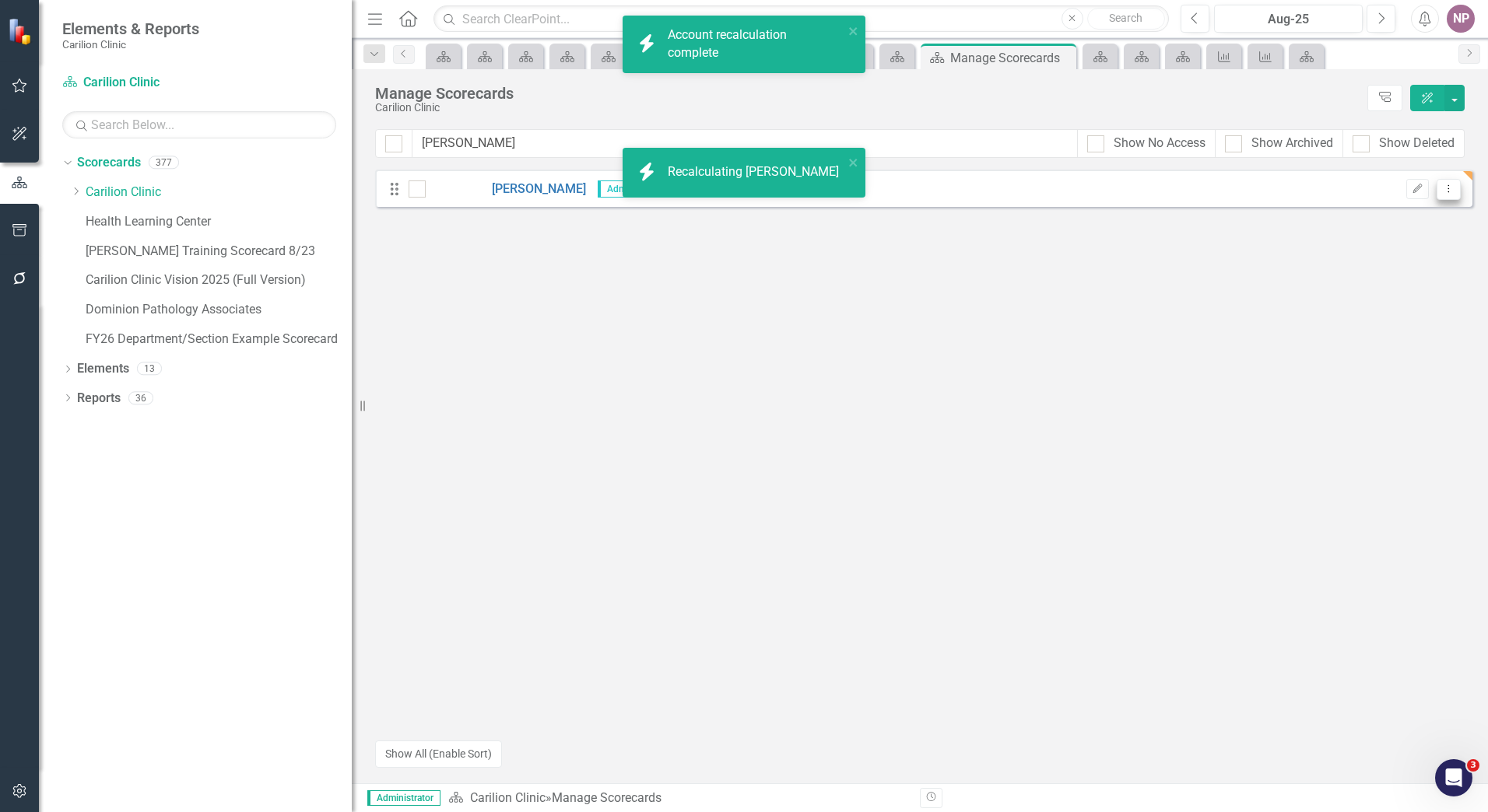
click at [1456, 191] on button "Dropdown Menu" at bounding box center [1449, 189] width 25 height 21
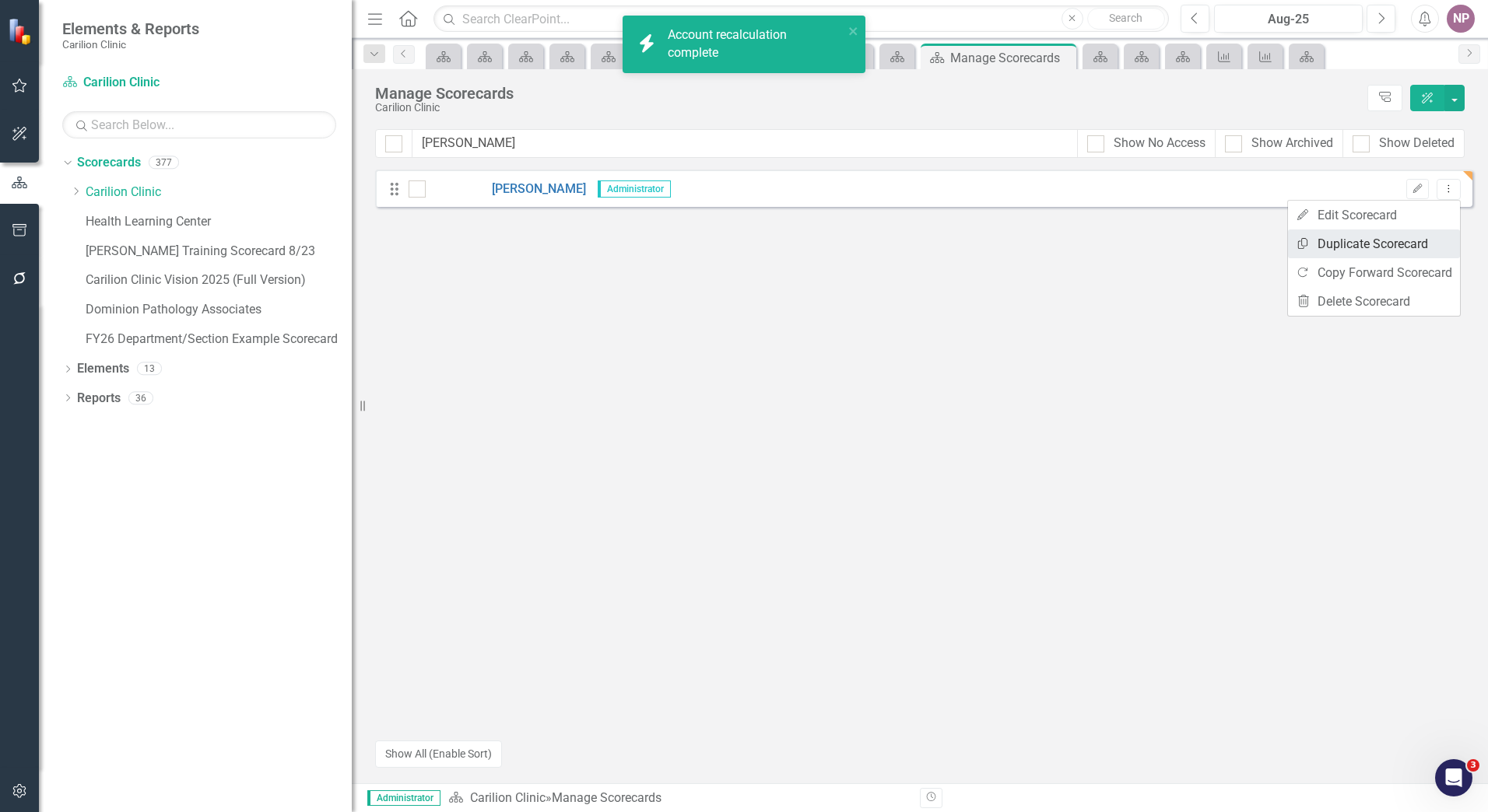
click at [1369, 240] on link "Copy Duplicate Scorecard" at bounding box center [1374, 244] width 172 height 29
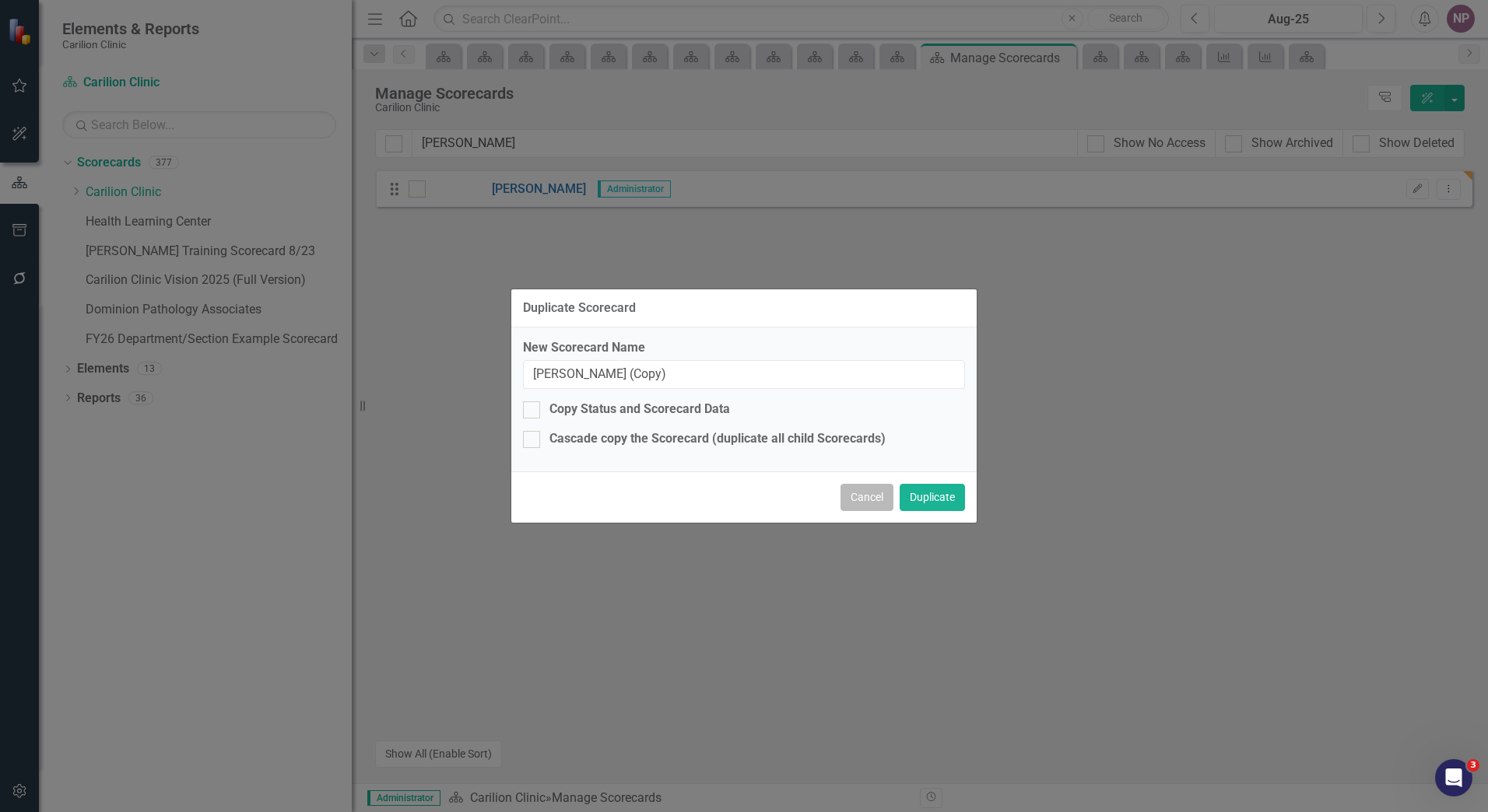
click at [863, 509] on button "Cancel" at bounding box center [867, 497] width 53 height 27
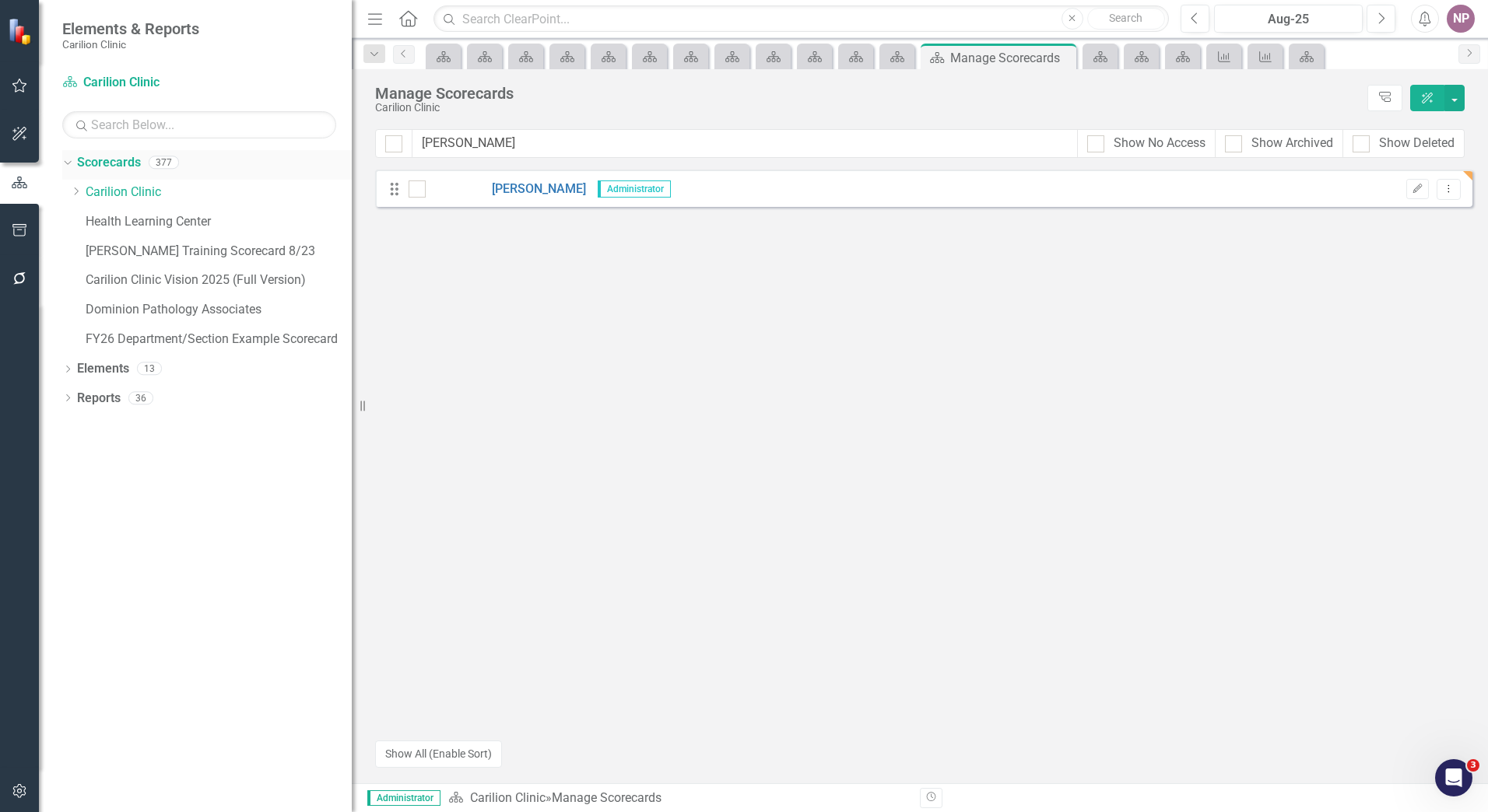
click at [123, 169] on link "Scorecards" at bounding box center [109, 163] width 64 height 18
click at [68, 156] on icon "Dropdown" at bounding box center [66, 161] width 9 height 11
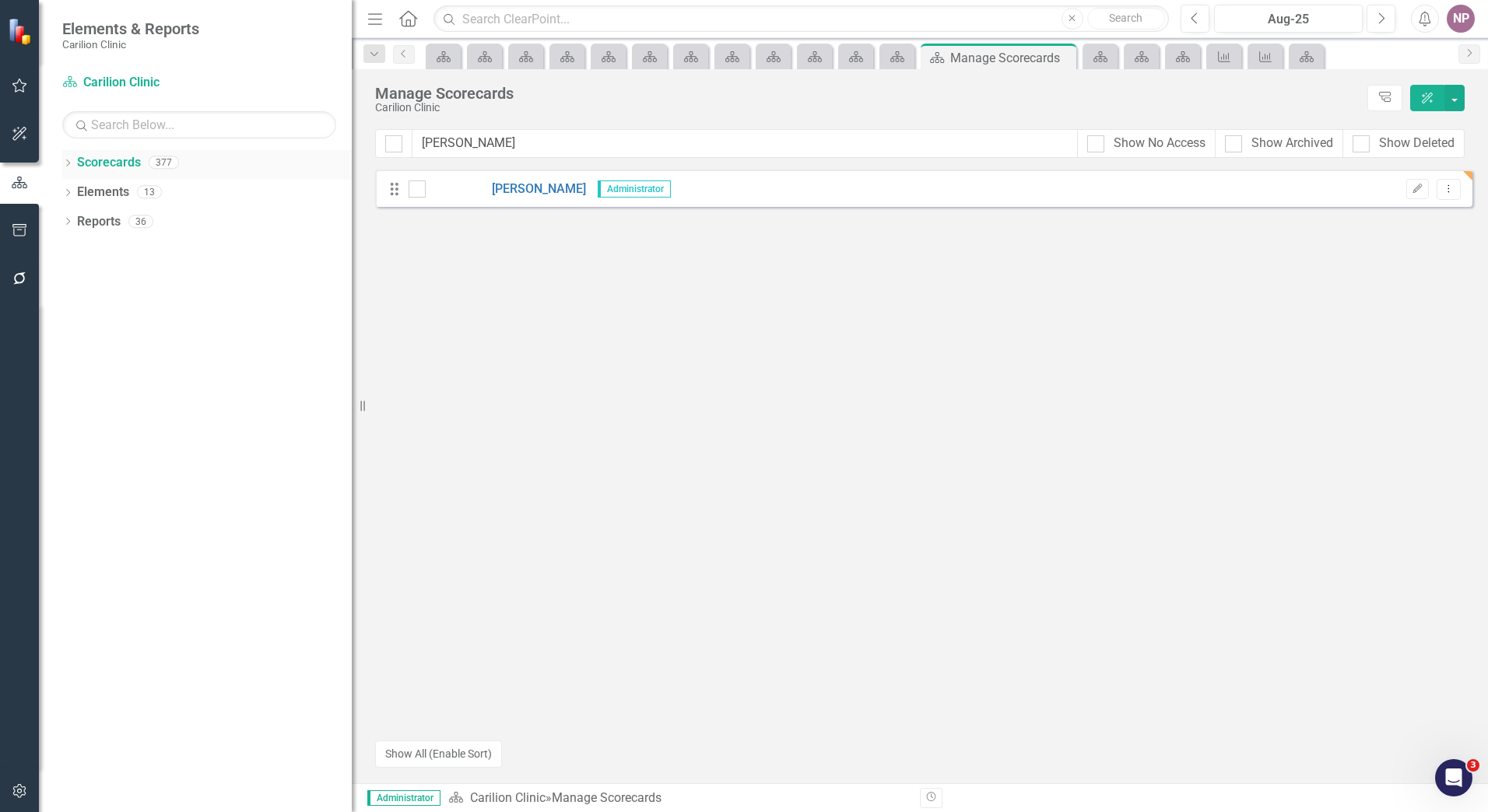
click at [82, 156] on link "Scorecards" at bounding box center [109, 163] width 64 height 18
click at [128, 162] on link "Scorecards" at bounding box center [109, 163] width 64 height 18
click at [61, 156] on div "Dropdown Scorecards 377 Dropdown Carilion Clinic Carilion Clinic Vision 2025 Sc…" at bounding box center [195, 481] width 313 height 662
click at [64, 158] on div "Dropdown" at bounding box center [68, 164] width 11 height 13
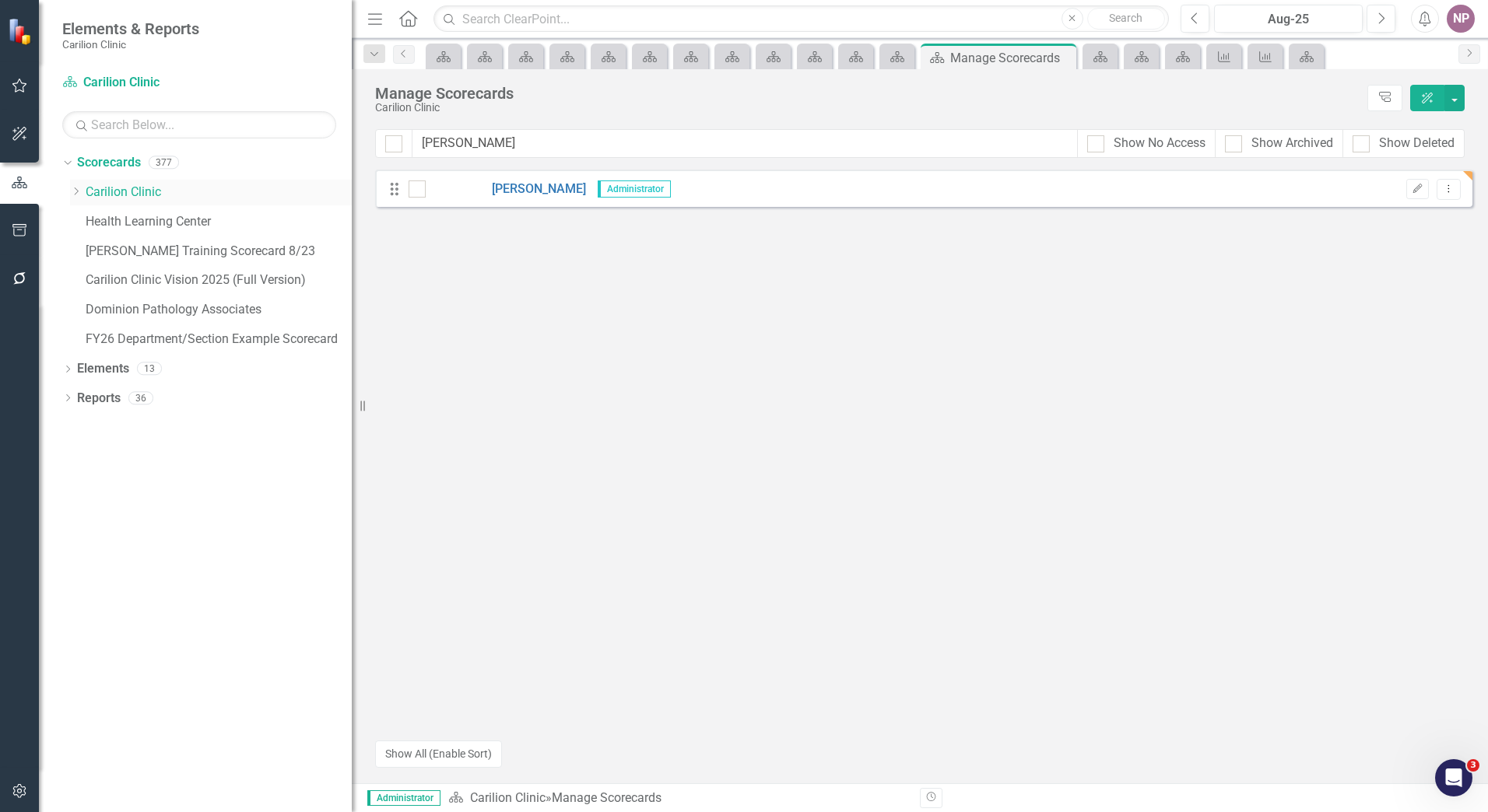
click at [76, 189] on icon at bounding box center [76, 191] width 4 height 8
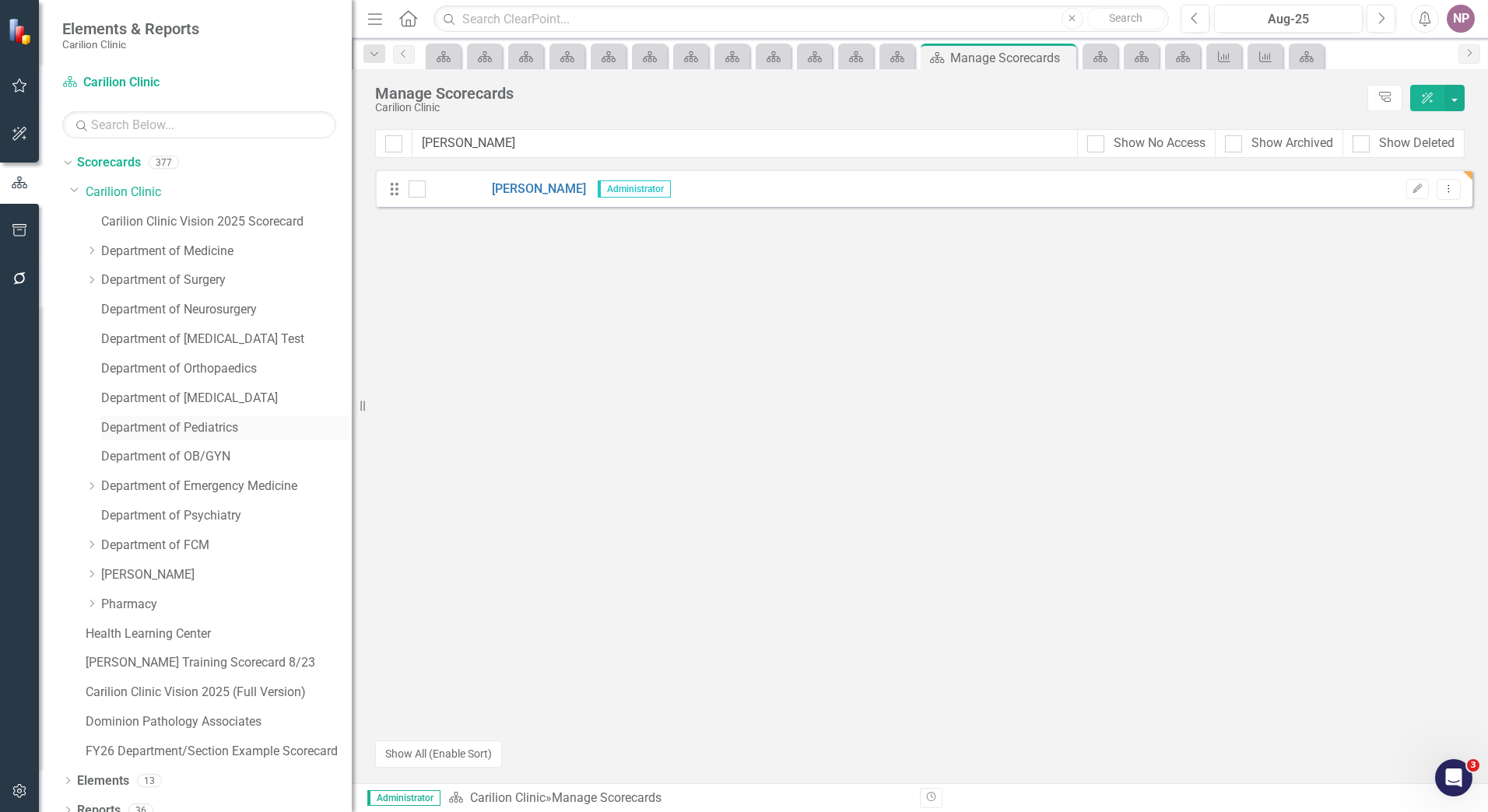
click at [165, 432] on link "Department of Pediatrics" at bounding box center [226, 428] width 251 height 18
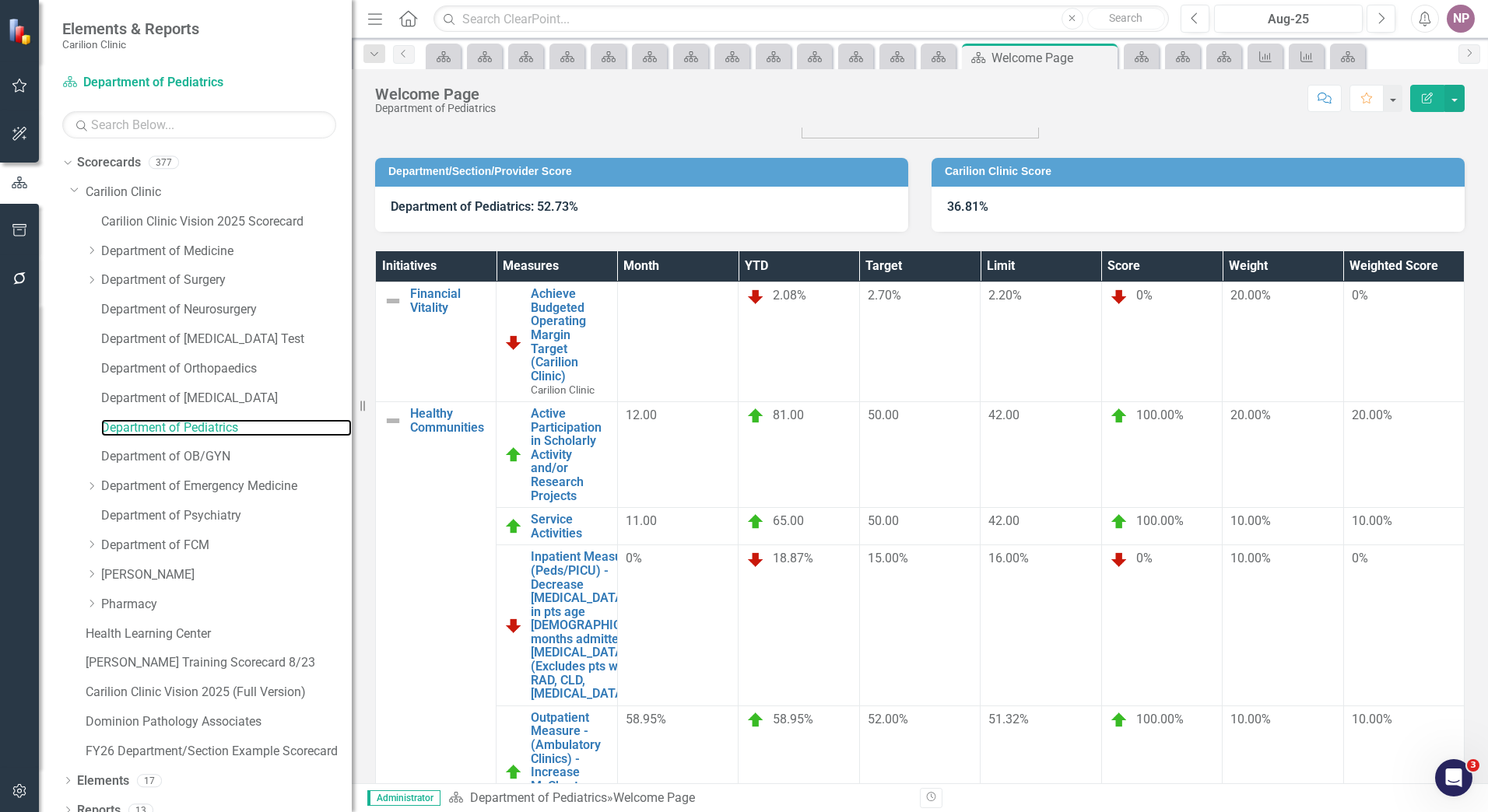
scroll to position [92, 0]
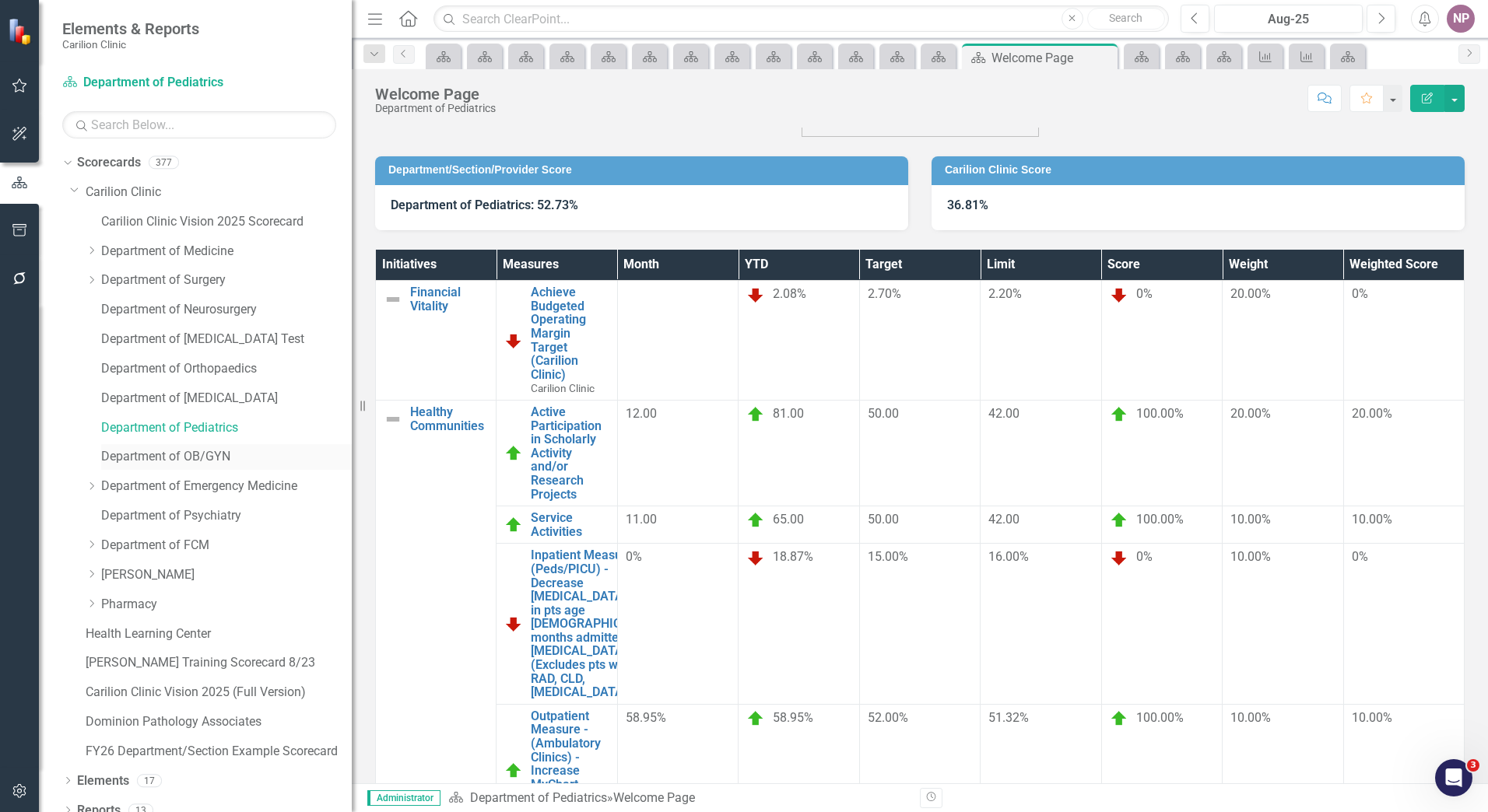
click at [192, 447] on div "Department of OB/GYN" at bounding box center [226, 457] width 251 height 25
click at [225, 456] on link "Department of OB/GYN" at bounding box center [226, 457] width 251 height 18
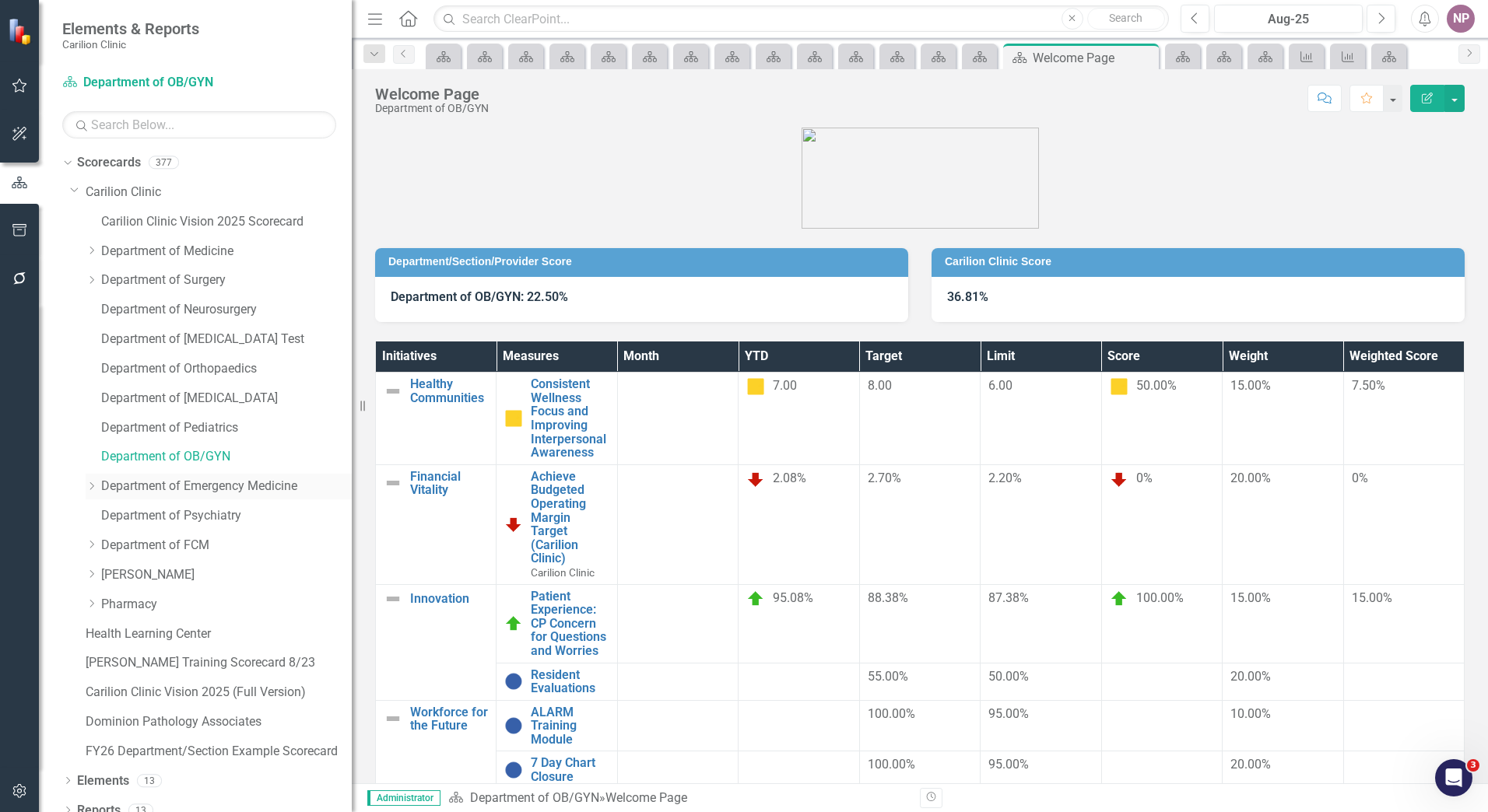
click at [267, 488] on link "Department of Emergency Medicine" at bounding box center [226, 487] width 251 height 18
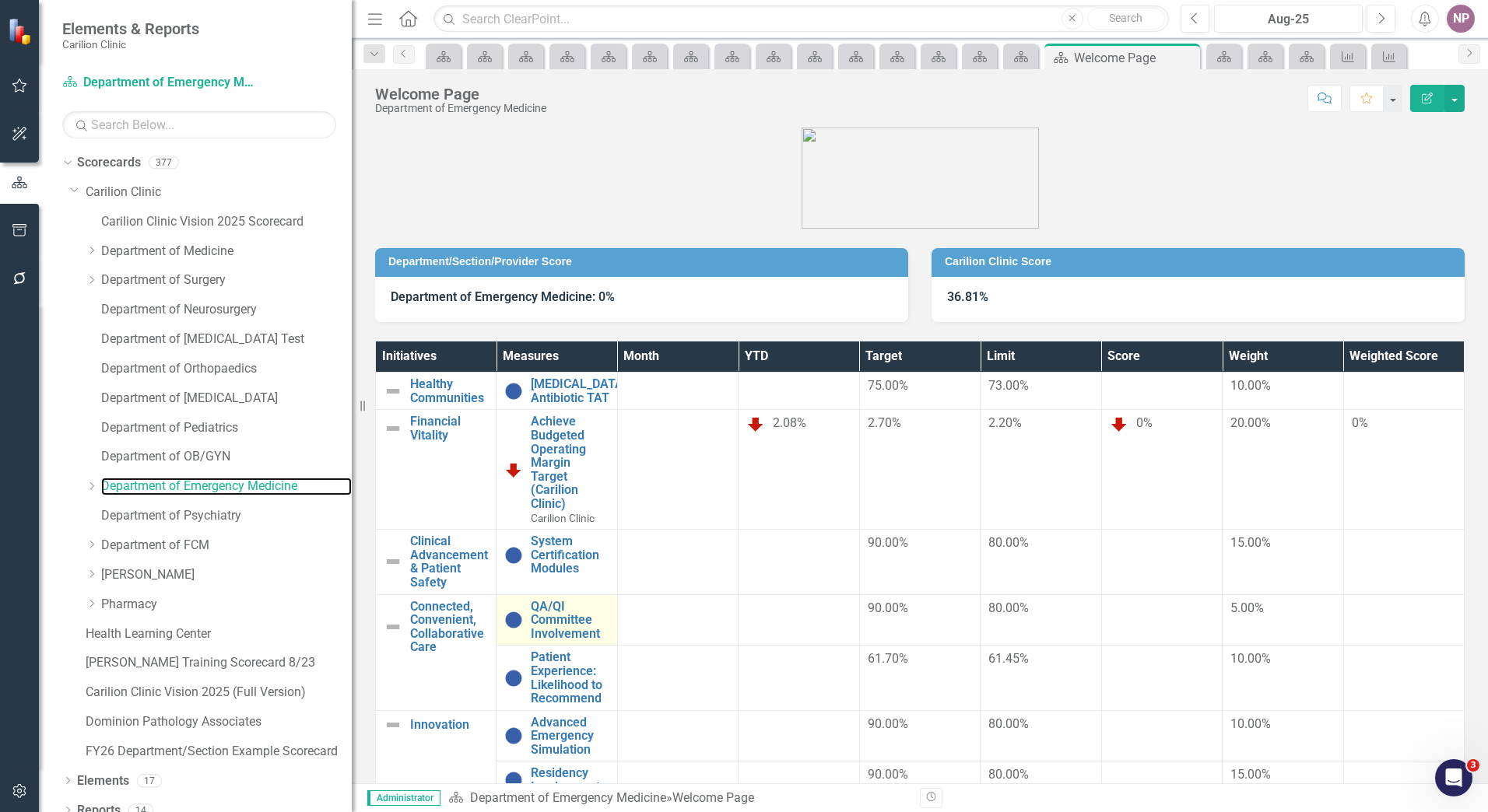
scroll to position [45, 0]
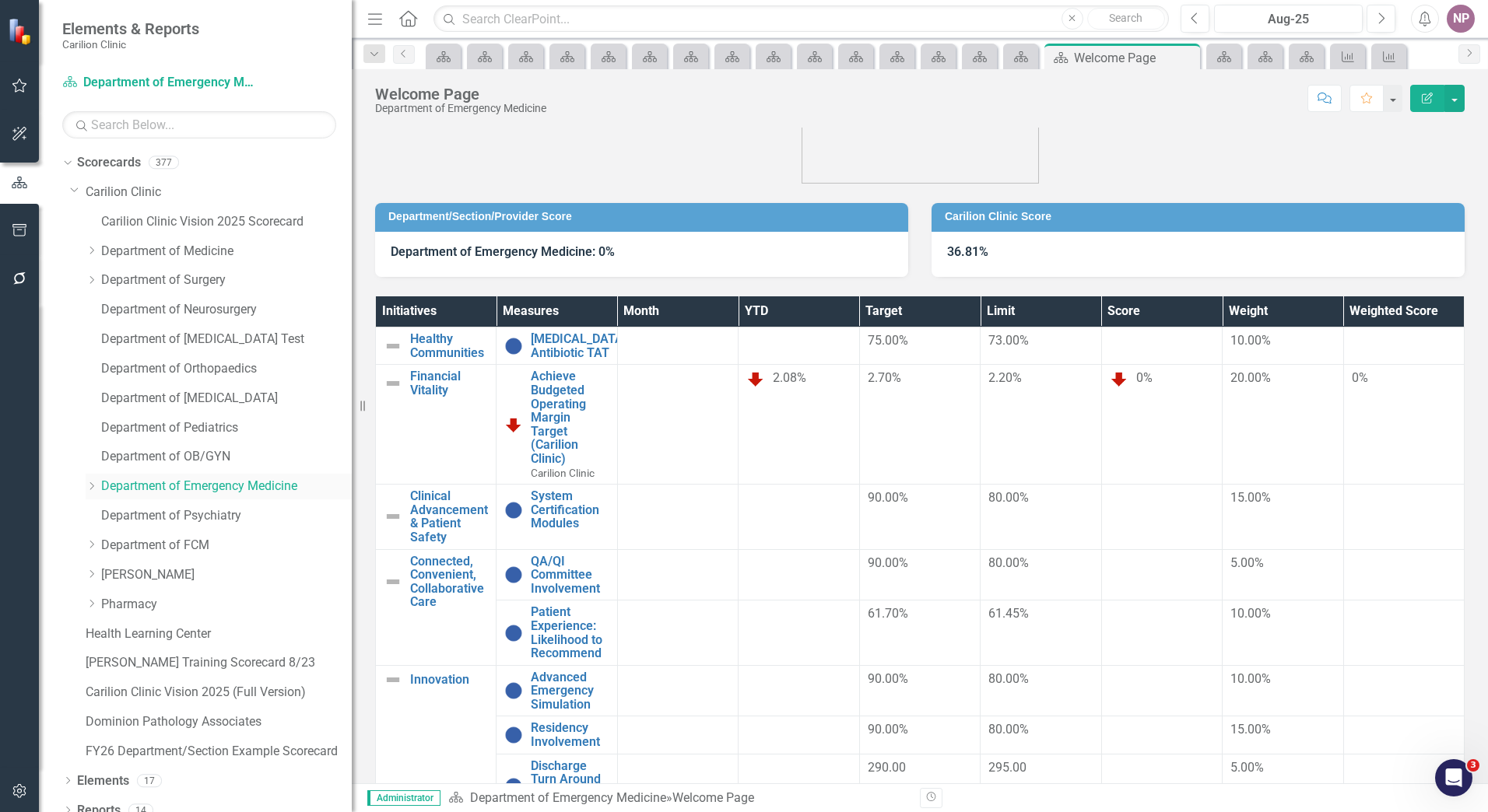
click at [97, 488] on icon "Dropdown" at bounding box center [91, 486] width 11 height 10
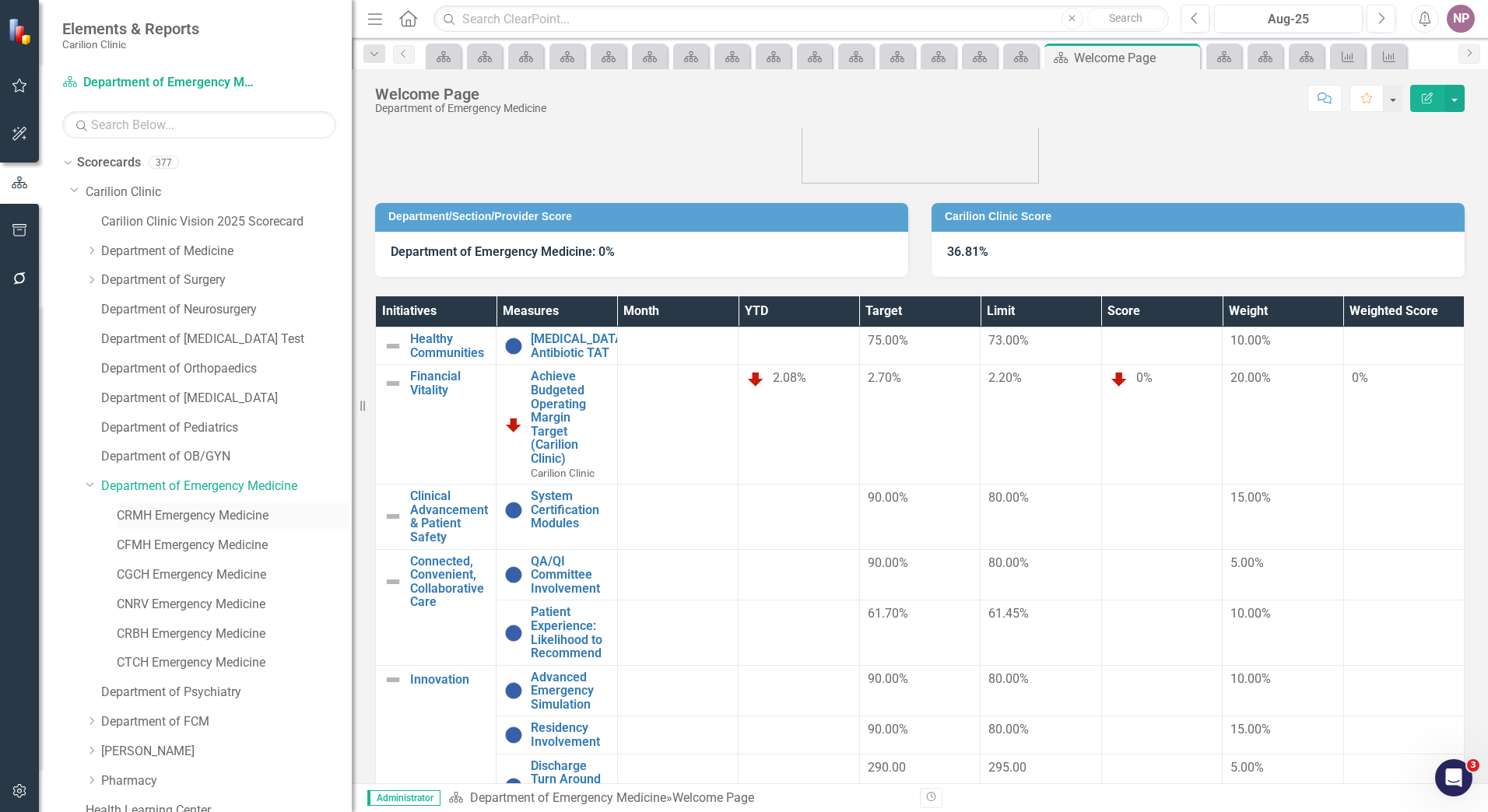
click at [151, 510] on link "CRMH Emergency Medicine" at bounding box center [234, 516] width 235 height 18
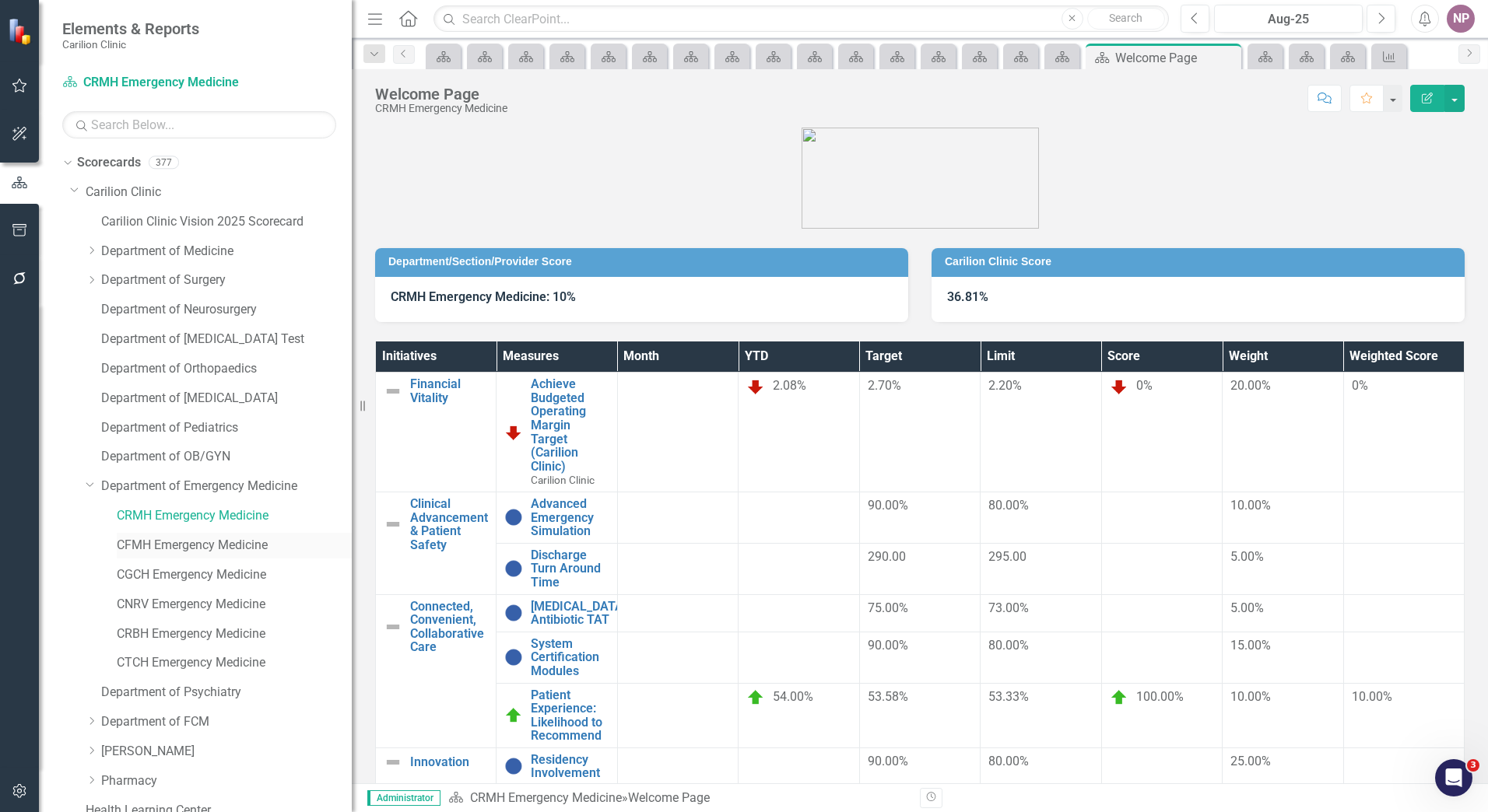
click at [153, 542] on link "CFMH Emergency Medicine" at bounding box center [234, 545] width 235 height 18
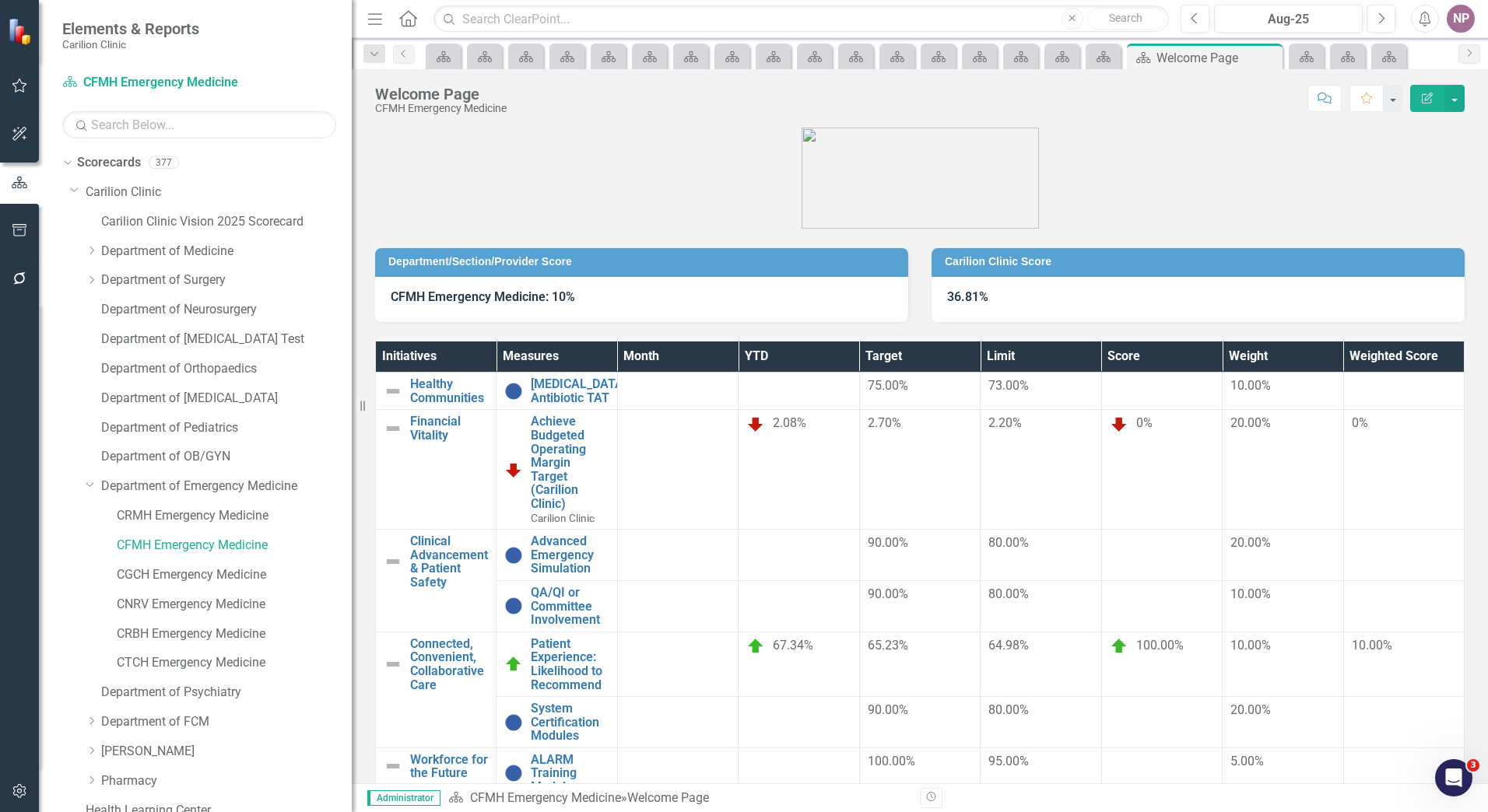
click at [197, 580] on link "CGCH Emergency Medicine" at bounding box center [234, 575] width 235 height 18
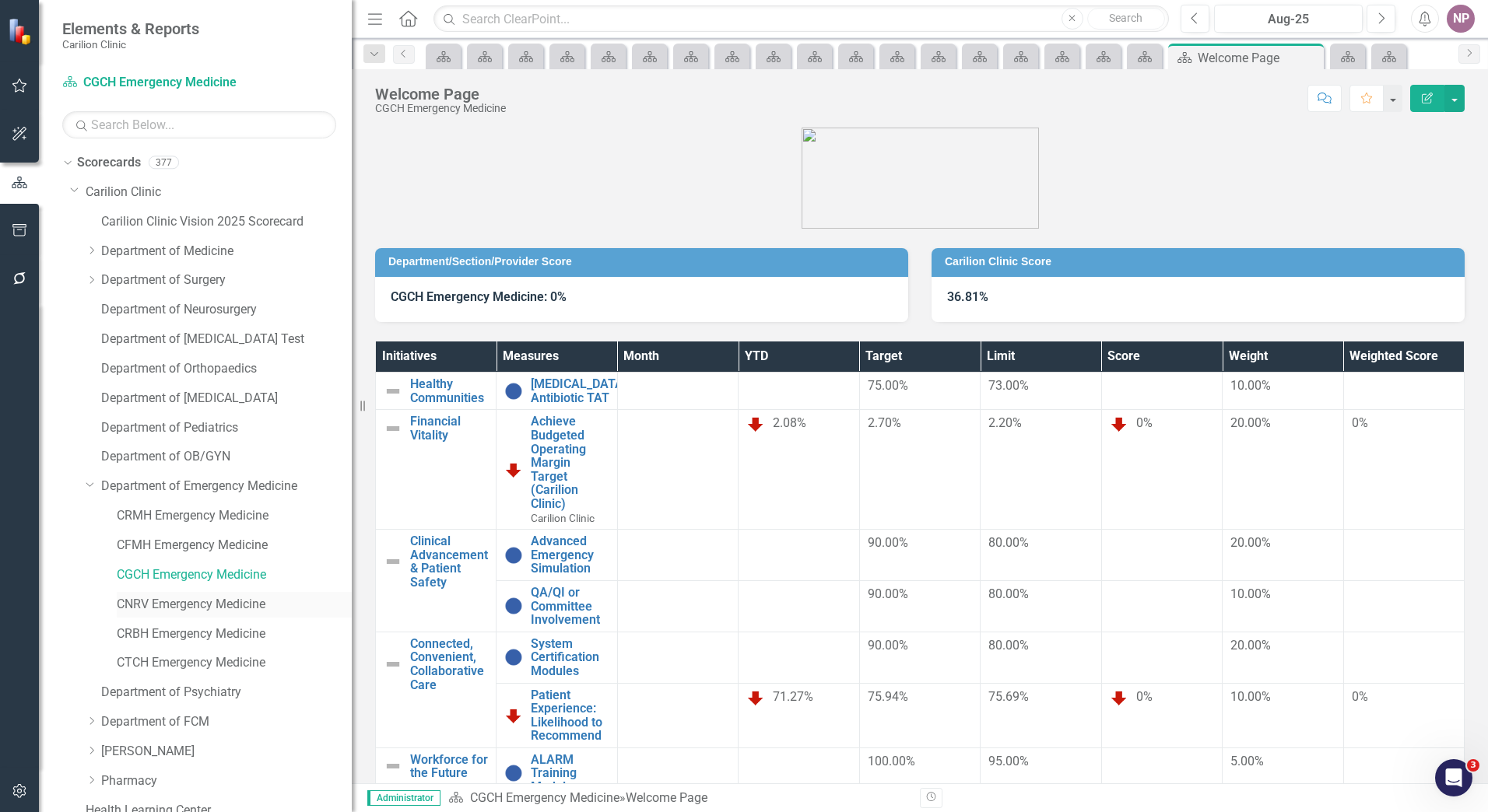
click at [168, 602] on link "CNRV Emergency Medicine" at bounding box center [234, 605] width 235 height 18
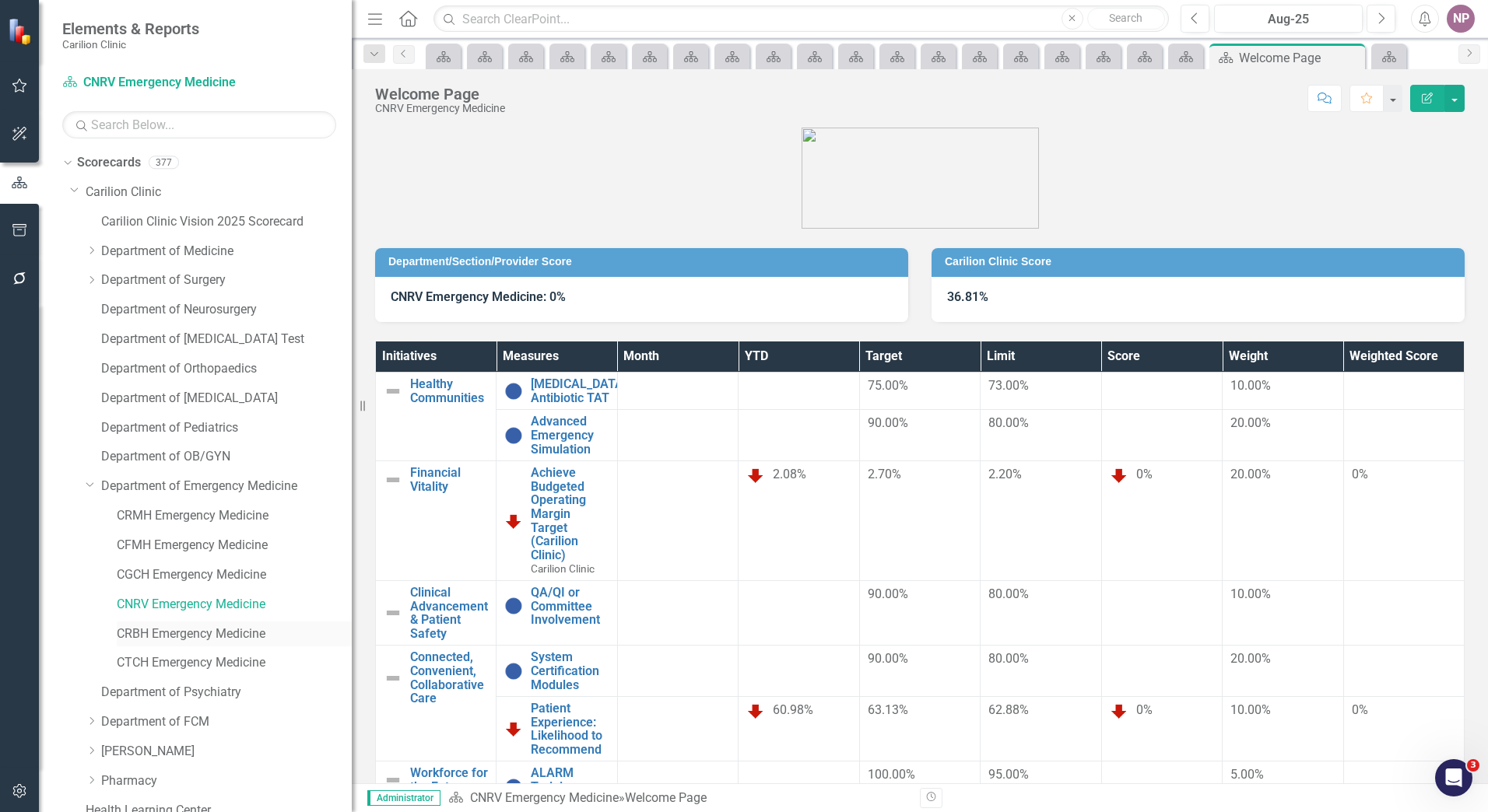
click at [209, 635] on link "CRBH Emergency Medicine" at bounding box center [234, 634] width 235 height 18
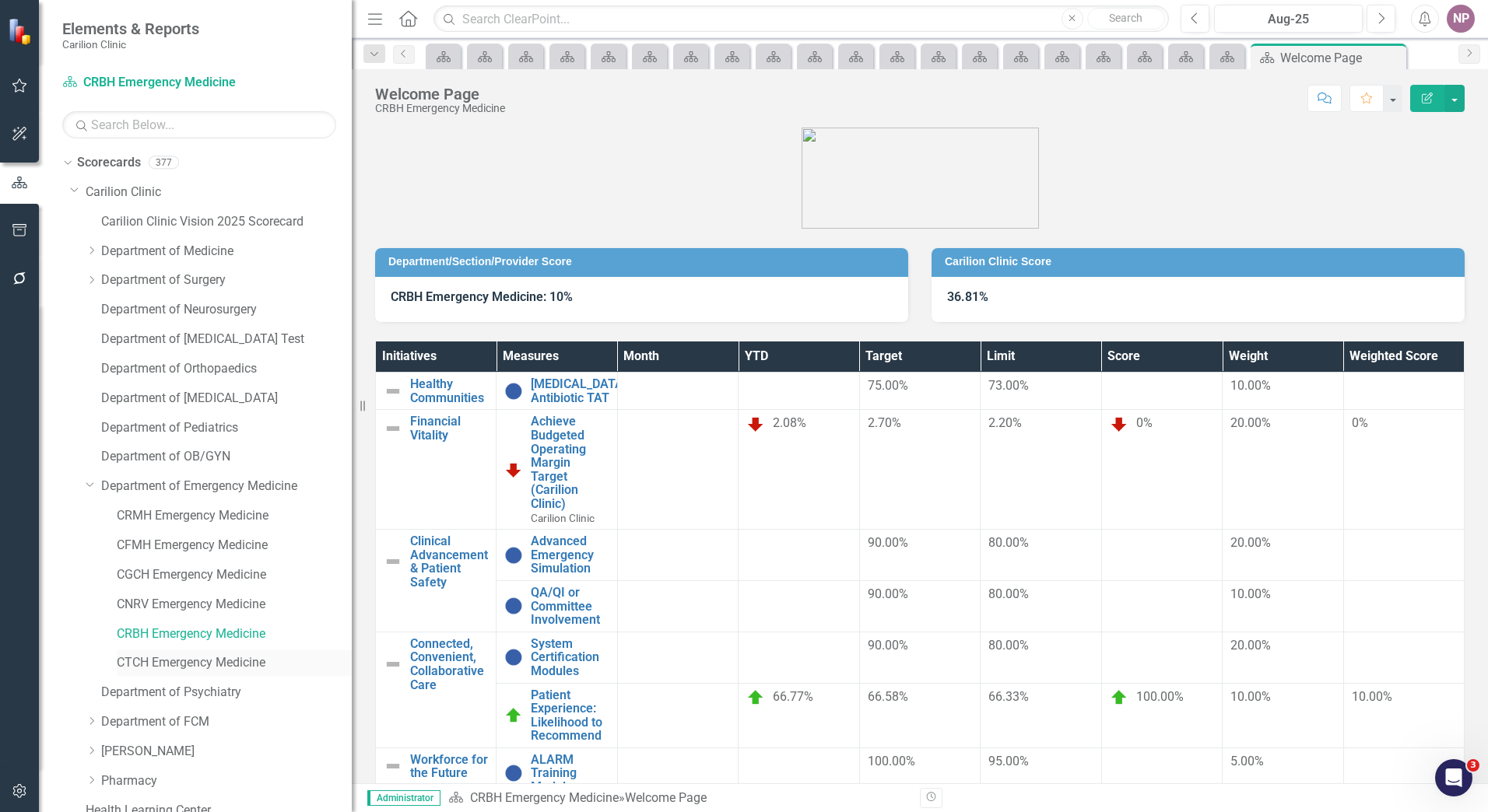
click at [245, 658] on link "CTCH Emergency Medicine" at bounding box center [234, 663] width 235 height 18
click at [211, 691] on link "Department of Psychiatry" at bounding box center [226, 693] width 251 height 18
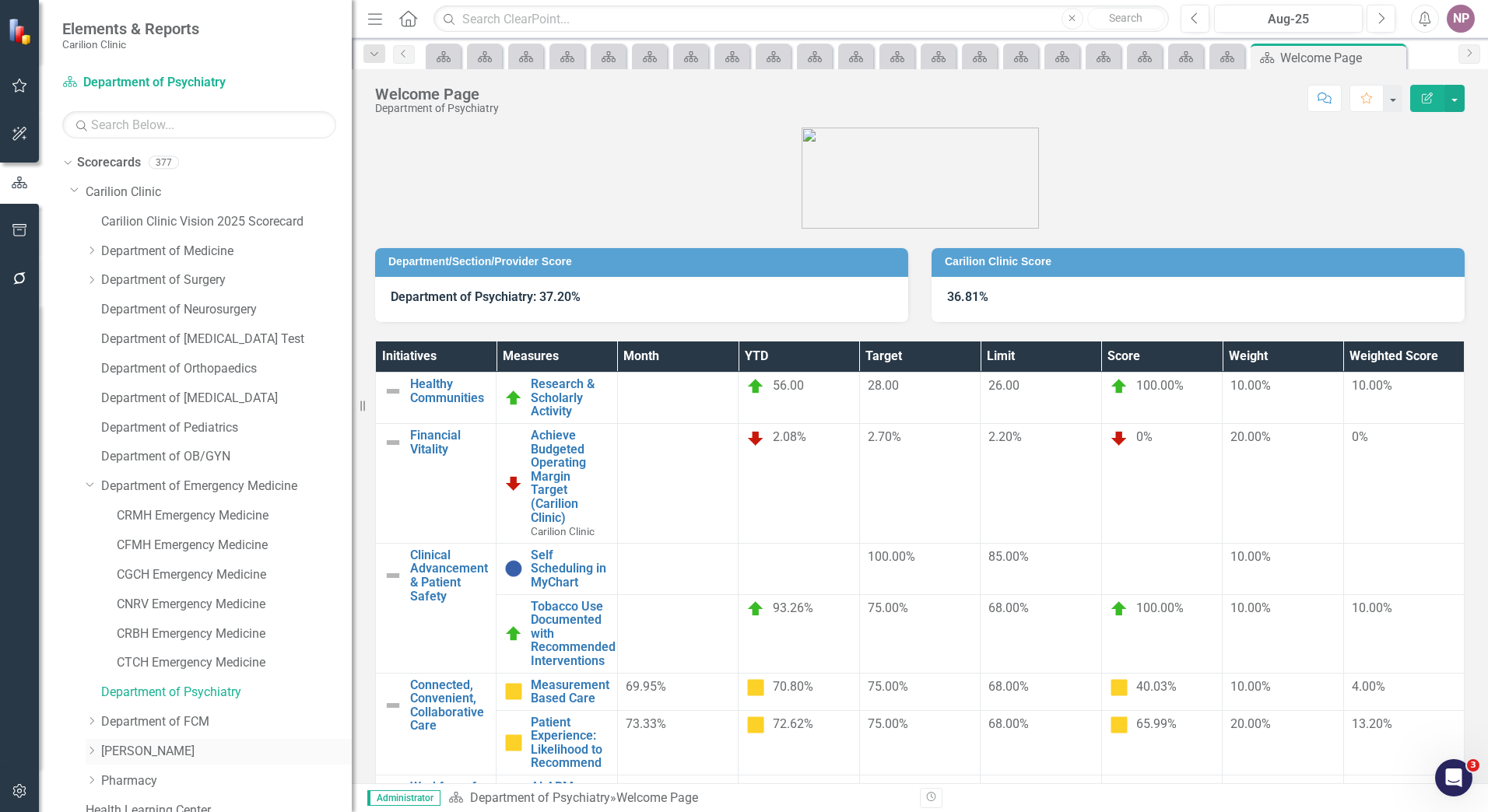
click at [156, 754] on link "[PERSON_NAME]" at bounding box center [226, 751] width 251 height 18
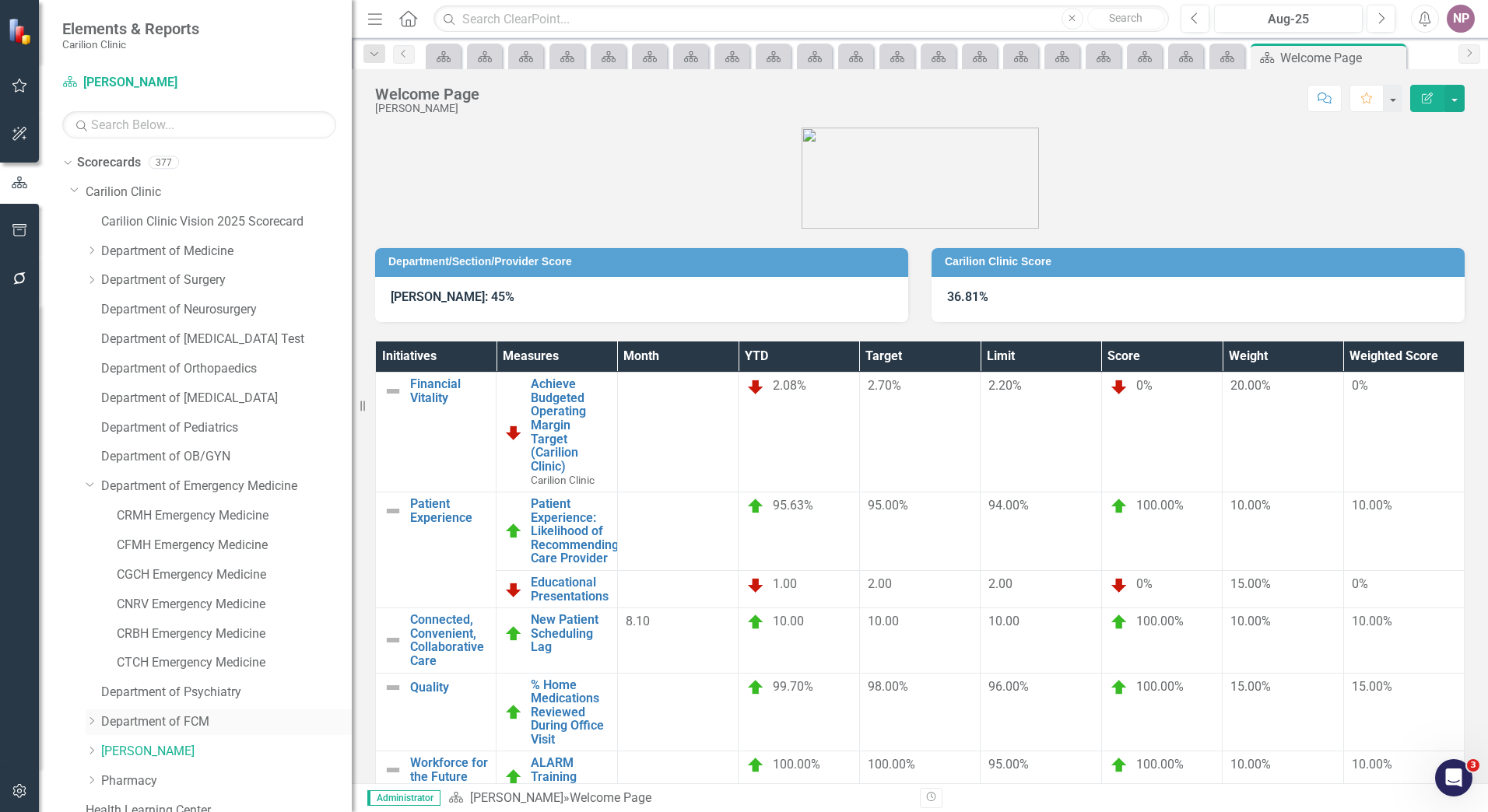
click at [165, 714] on link "Department of FCM" at bounding box center [226, 723] width 251 height 18
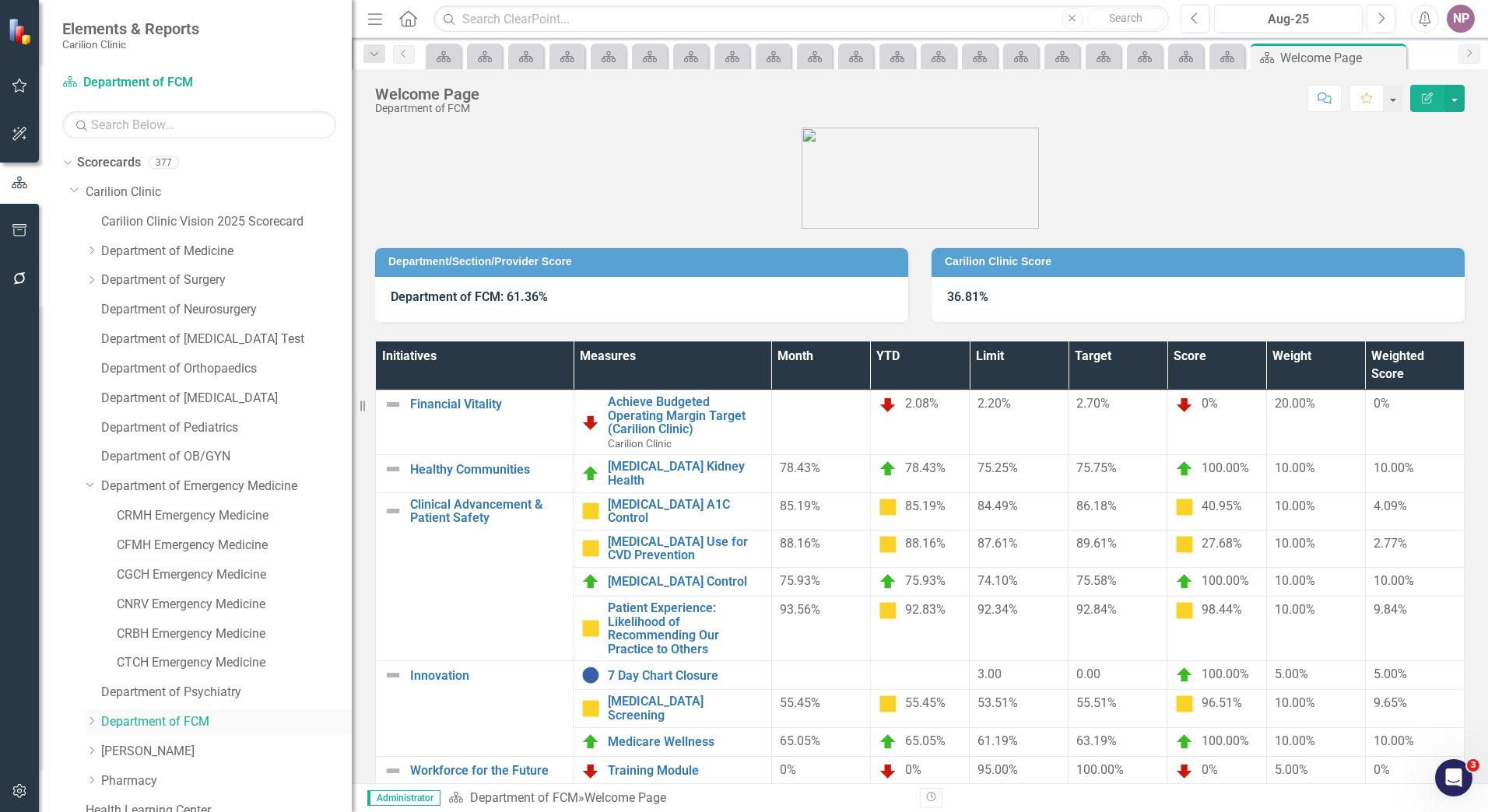
click at [147, 723] on link "Department of FCM" at bounding box center [226, 723] width 251 height 18
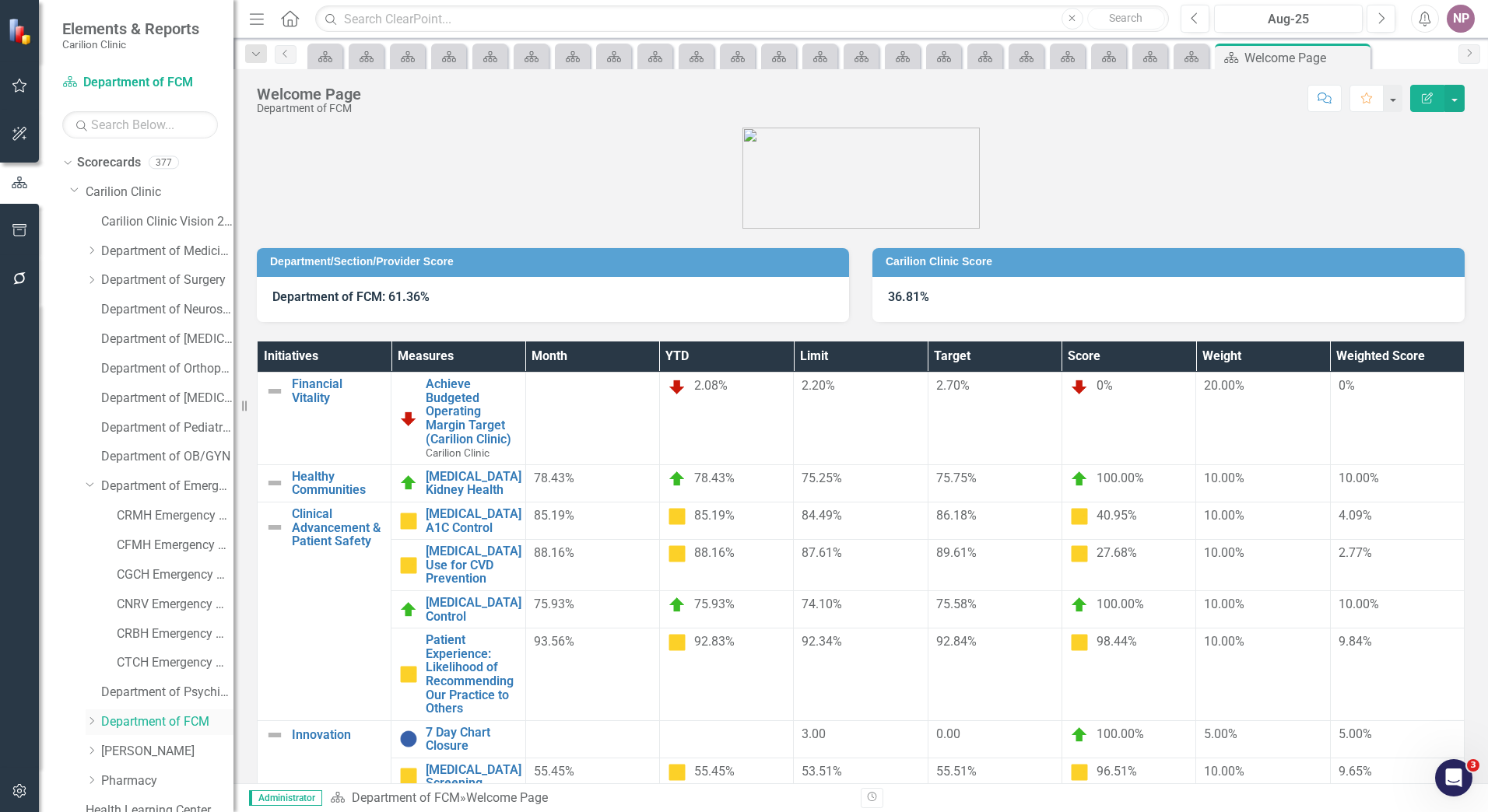
click at [93, 719] on icon "Dropdown" at bounding box center [91, 721] width 11 height 10
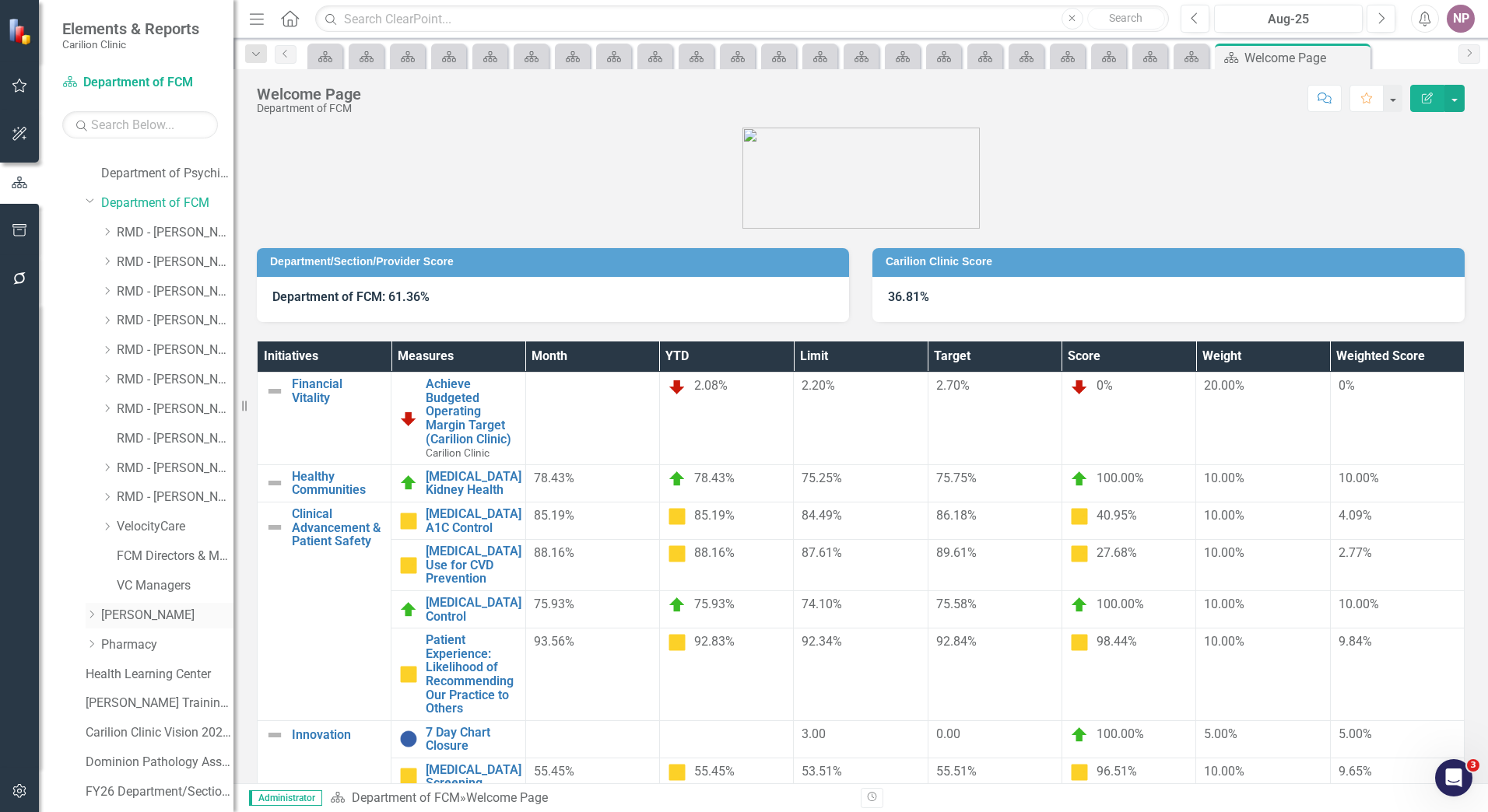
scroll to position [574, 0]
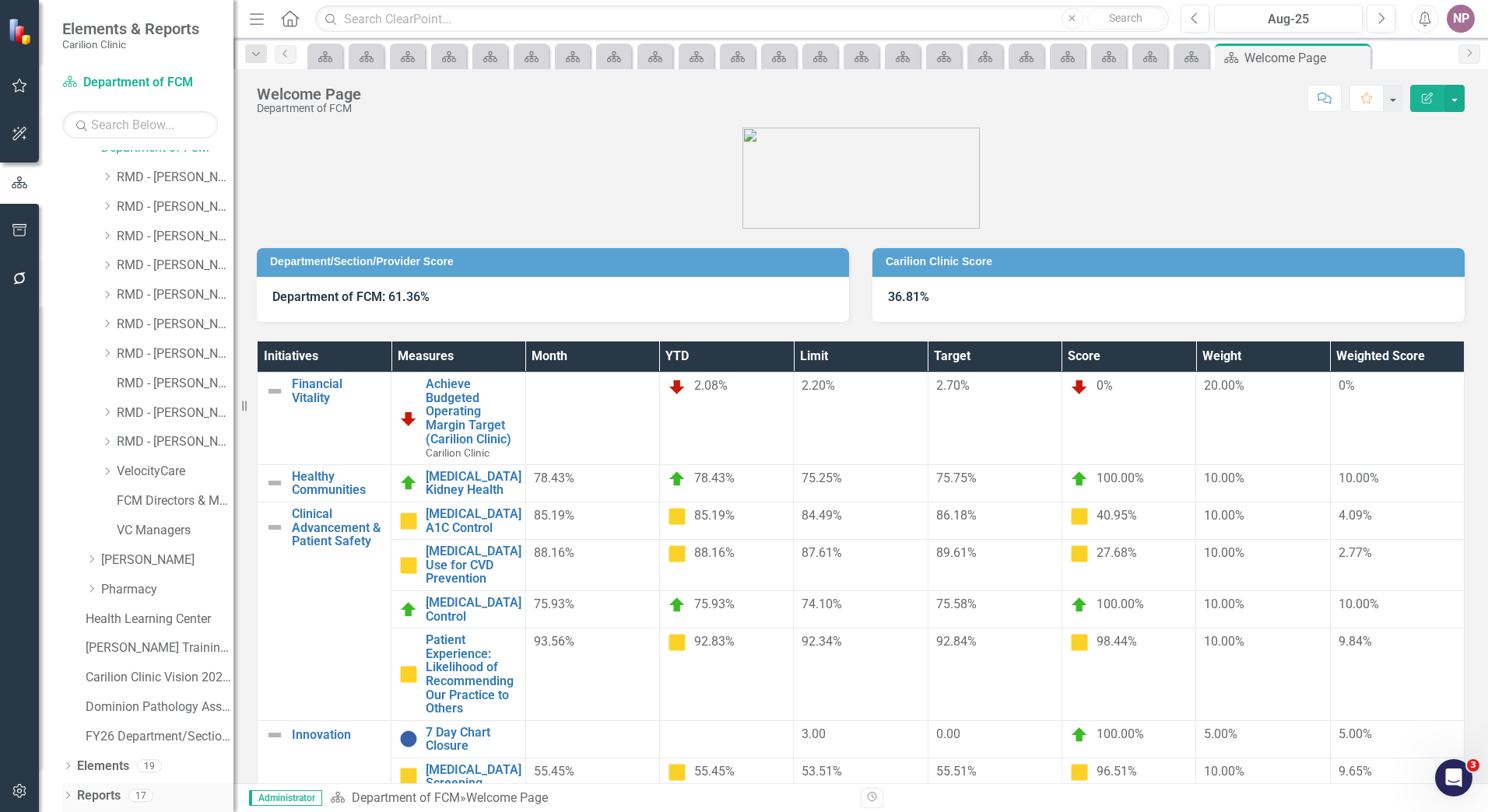
click at [64, 797] on div "Dropdown Scorecards 377 Dropdown Carilion Clinic Carilion Clinic Vision 2025 Sc…" at bounding box center [136, 481] width 195 height 662
click at [68, 797] on icon "Dropdown" at bounding box center [68, 797] width 11 height 9
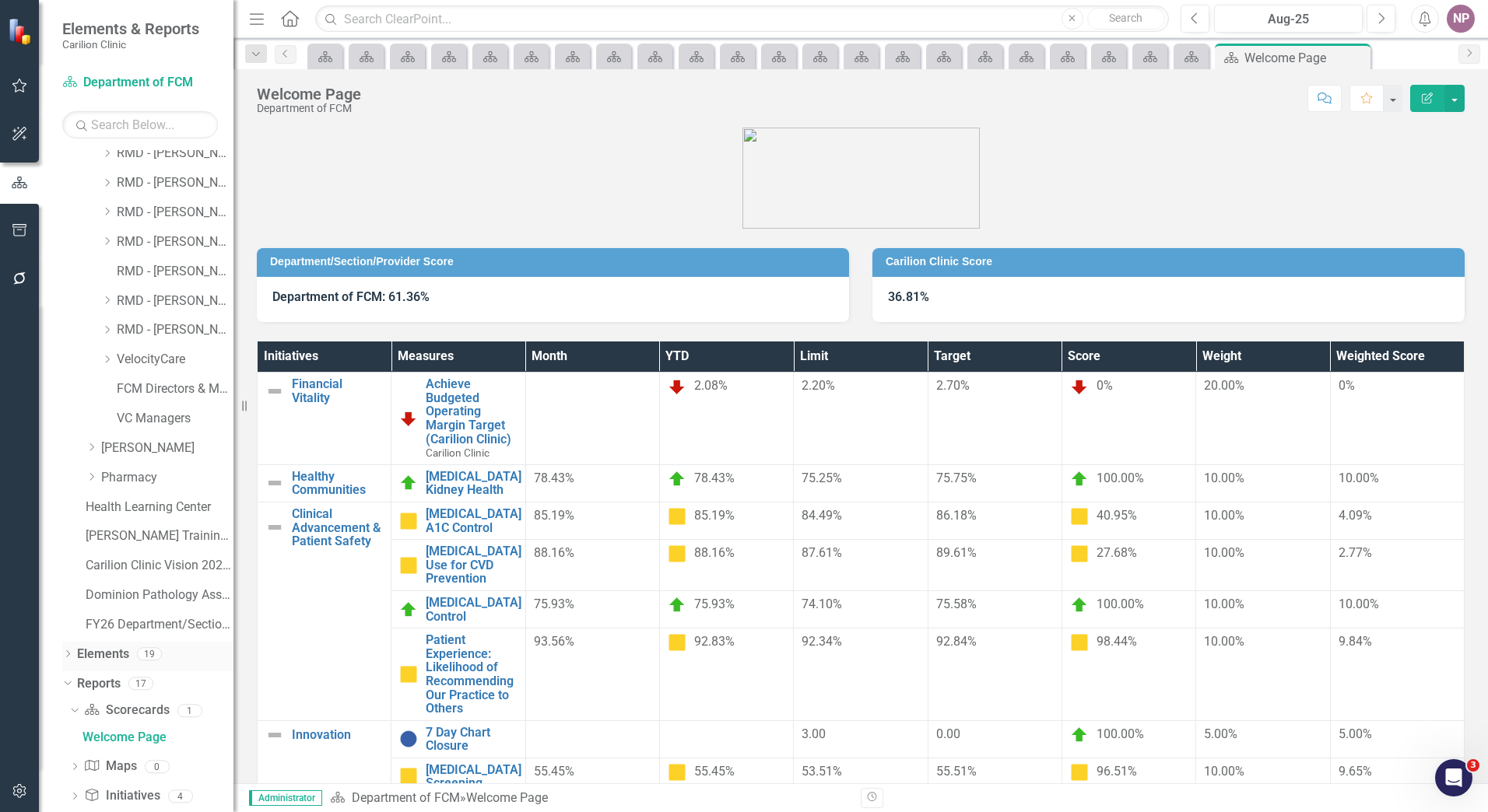
scroll to position [799, 0]
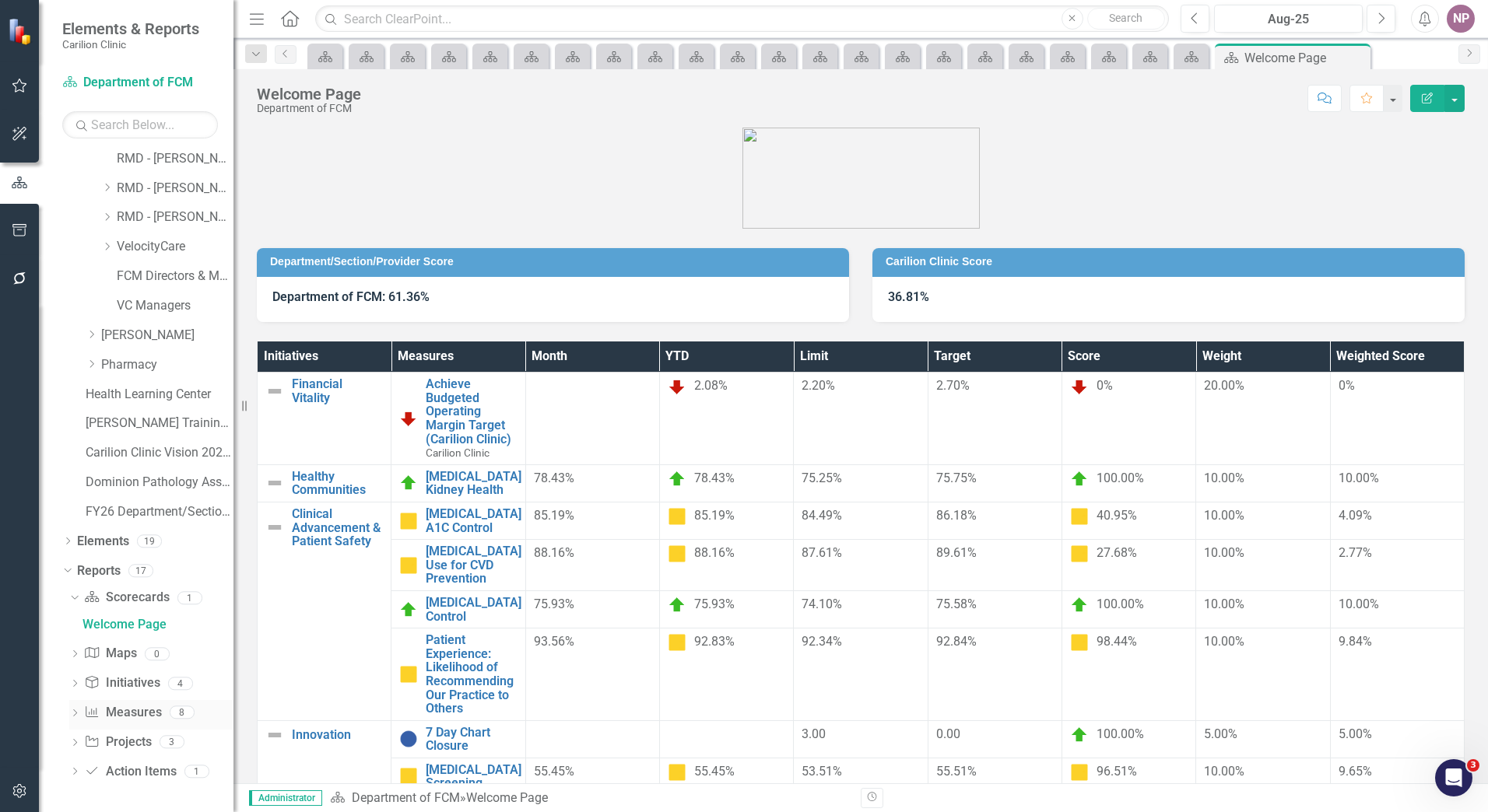
click at [121, 711] on link "Measure Measures" at bounding box center [123, 713] width 77 height 18
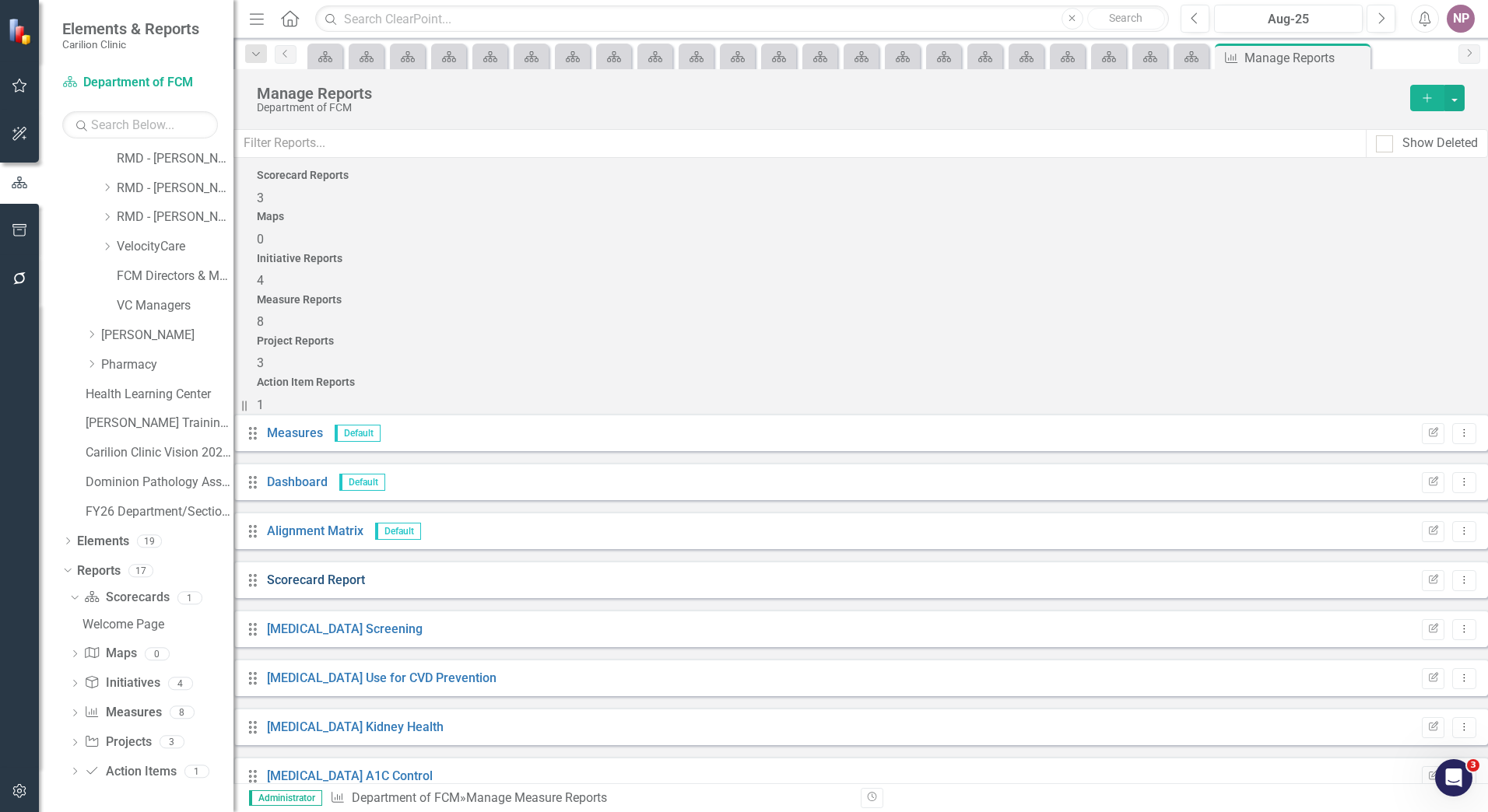
click at [361, 573] on link "Scorecard Report" at bounding box center [316, 580] width 98 height 15
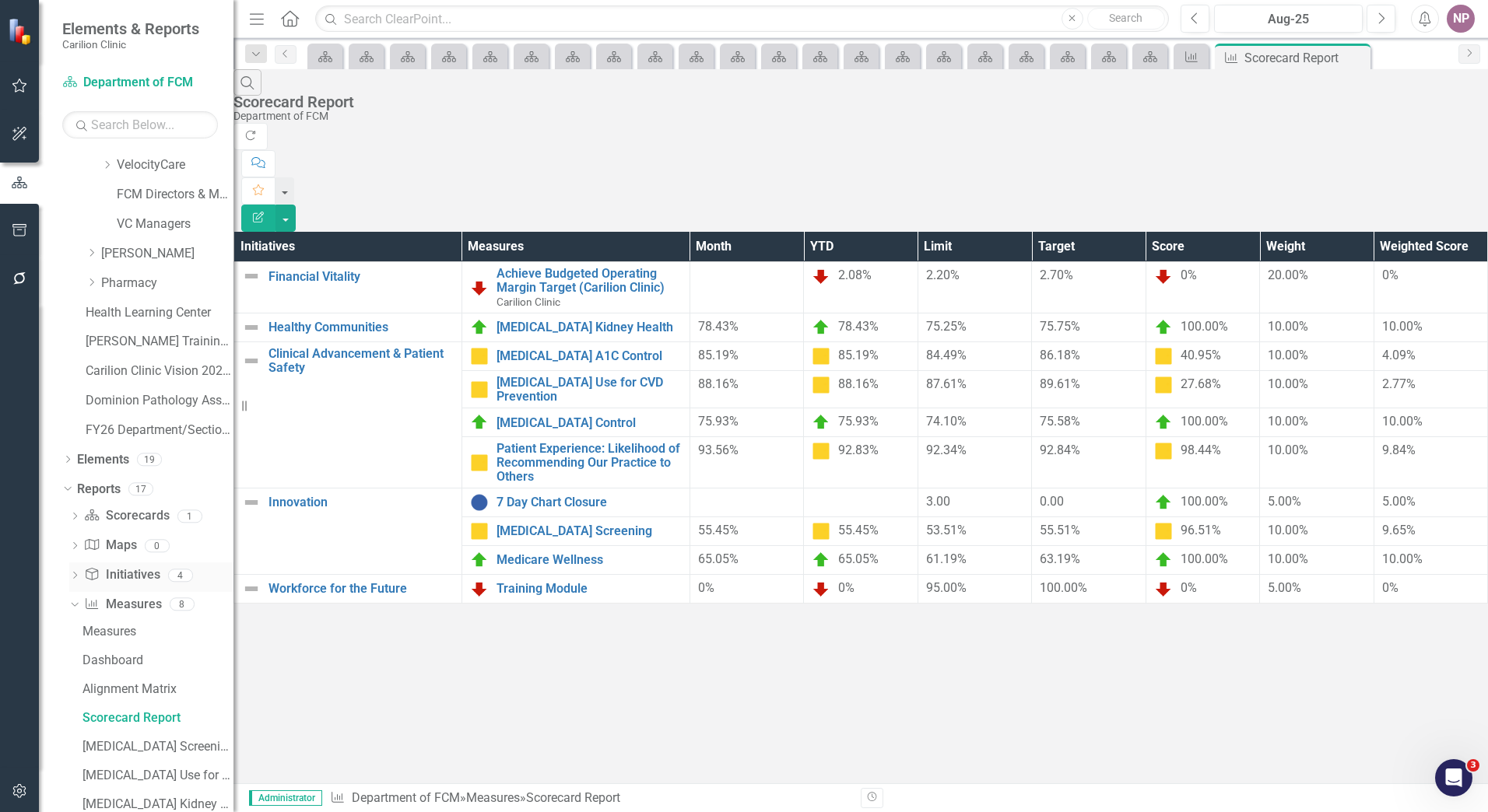
scroll to position [1001, 0]
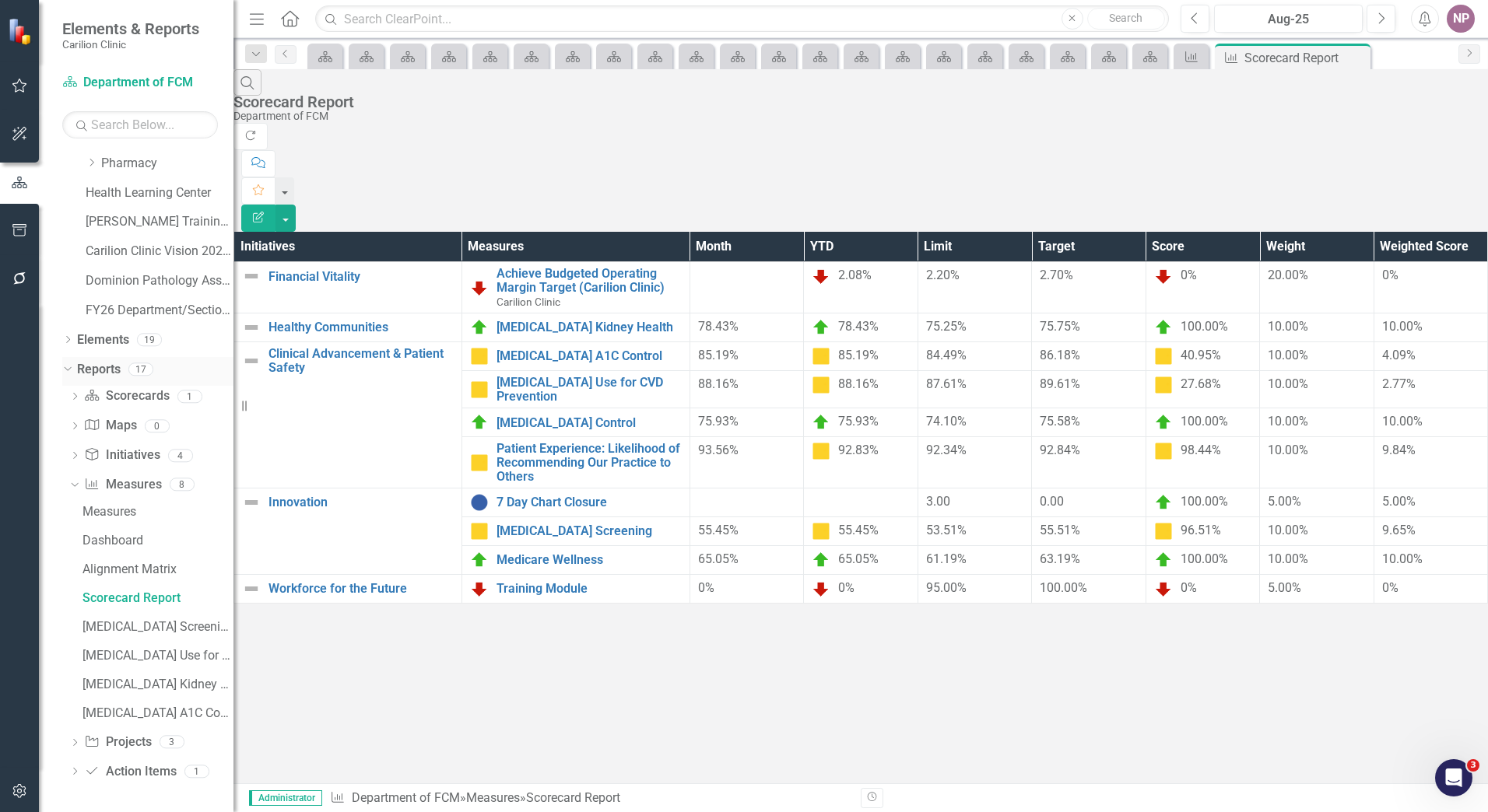
click at [110, 374] on link "Reports" at bounding box center [99, 370] width 44 height 18
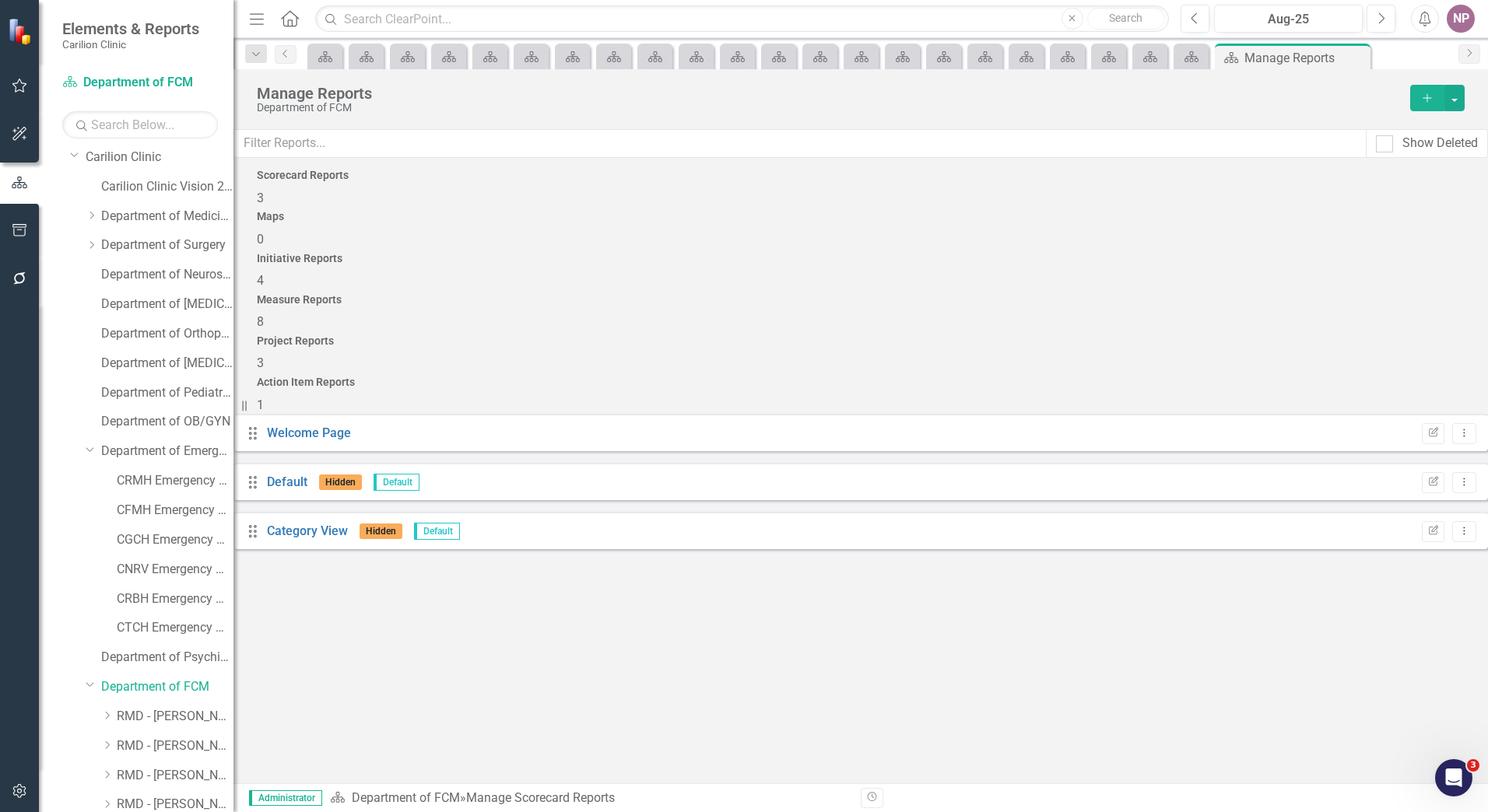
scroll to position [29, 0]
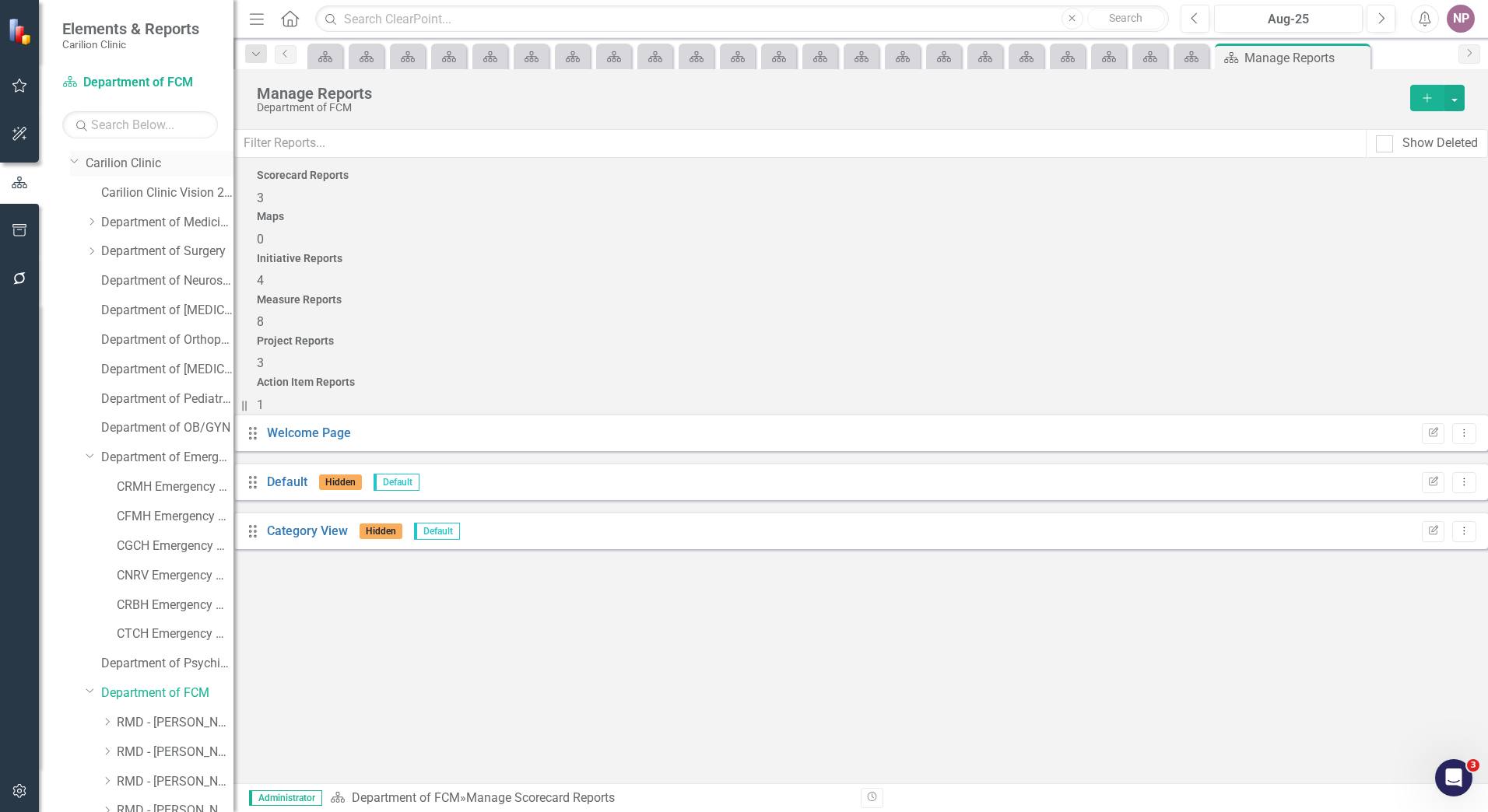
click at [166, 169] on link "Carilion Clinic" at bounding box center [160, 164] width 148 height 18
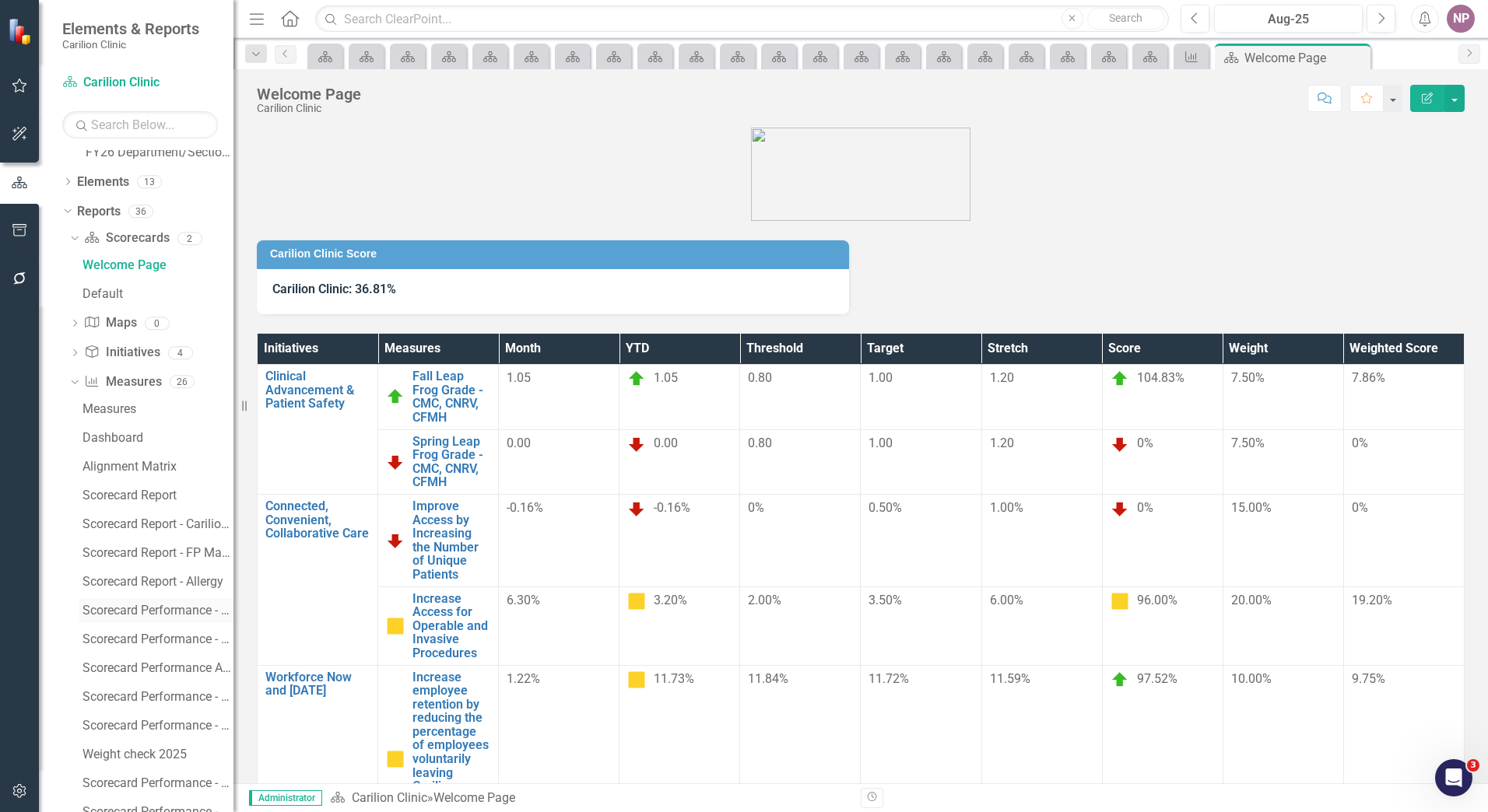
scroll to position [1162, 0]
click at [123, 375] on link "Measure Measures" at bounding box center [123, 379] width 77 height 18
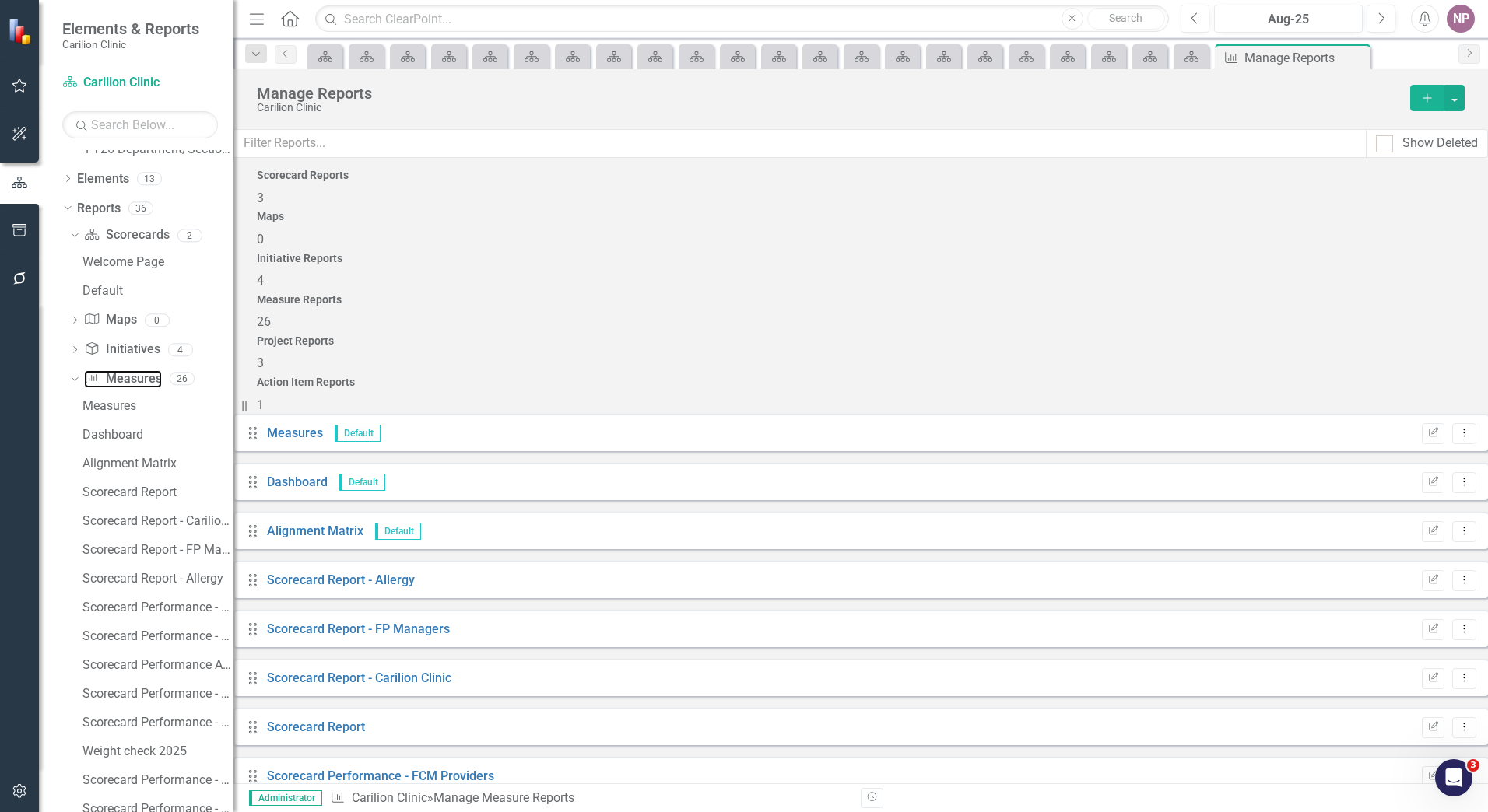
scroll to position [389, 0]
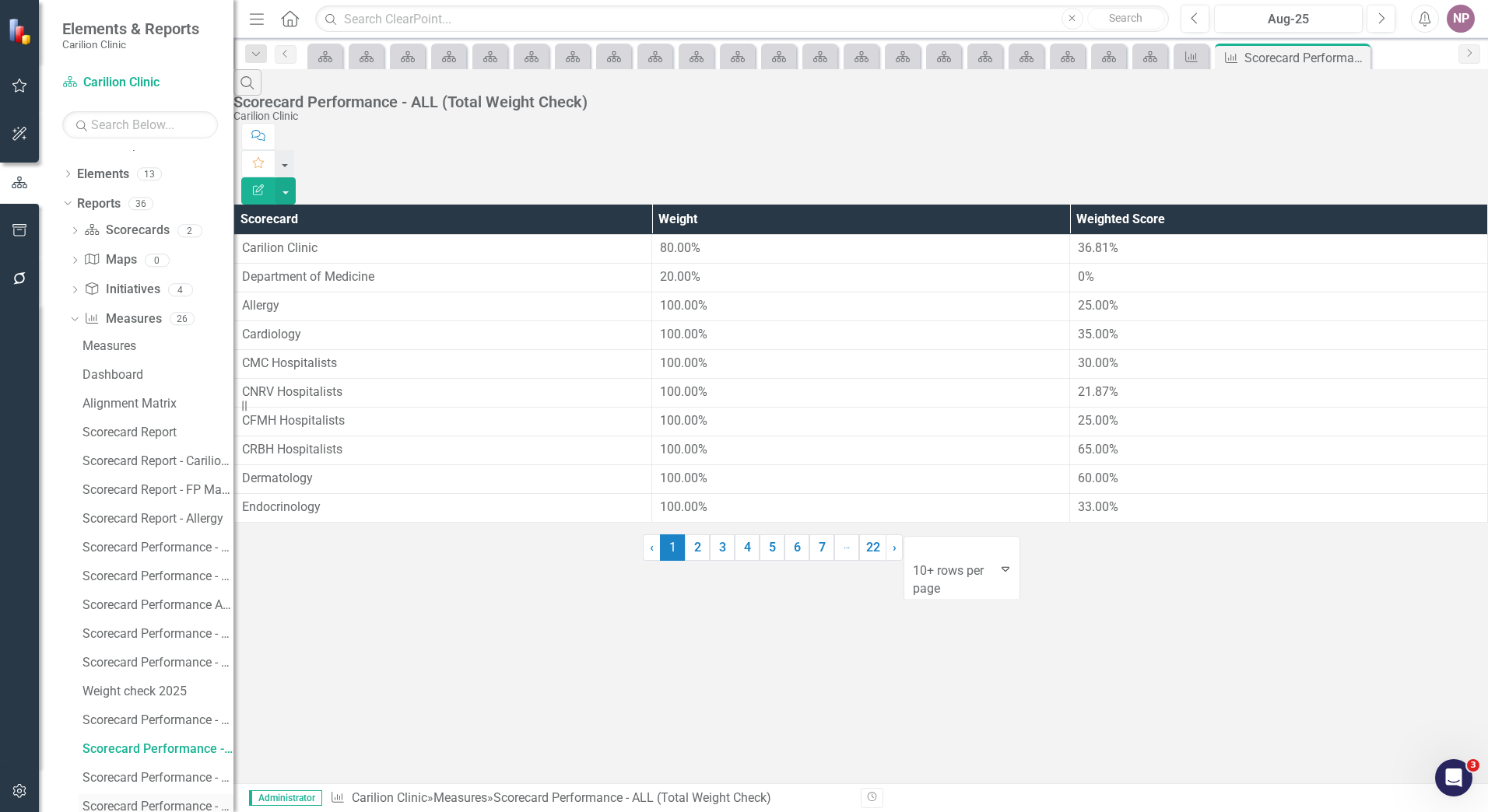
scroll to position [1193, 0]
click at [167, 715] on div "Scorecard Performance - ALL (Total Weight Check)" at bounding box center [158, 722] width 151 height 14
click at [124, 296] on link "Measure Measures" at bounding box center [123, 292] width 77 height 18
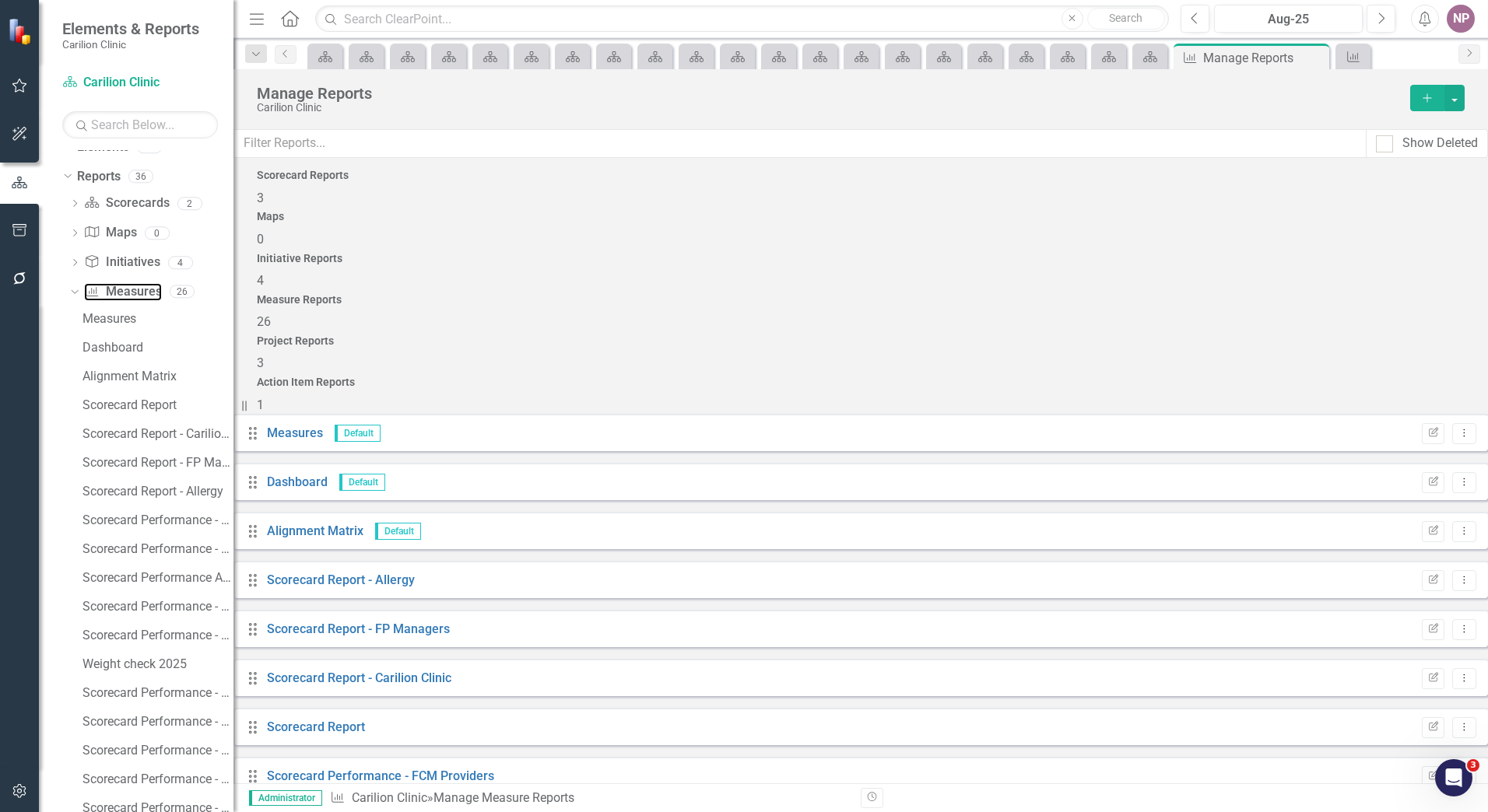
scroll to position [311, 0]
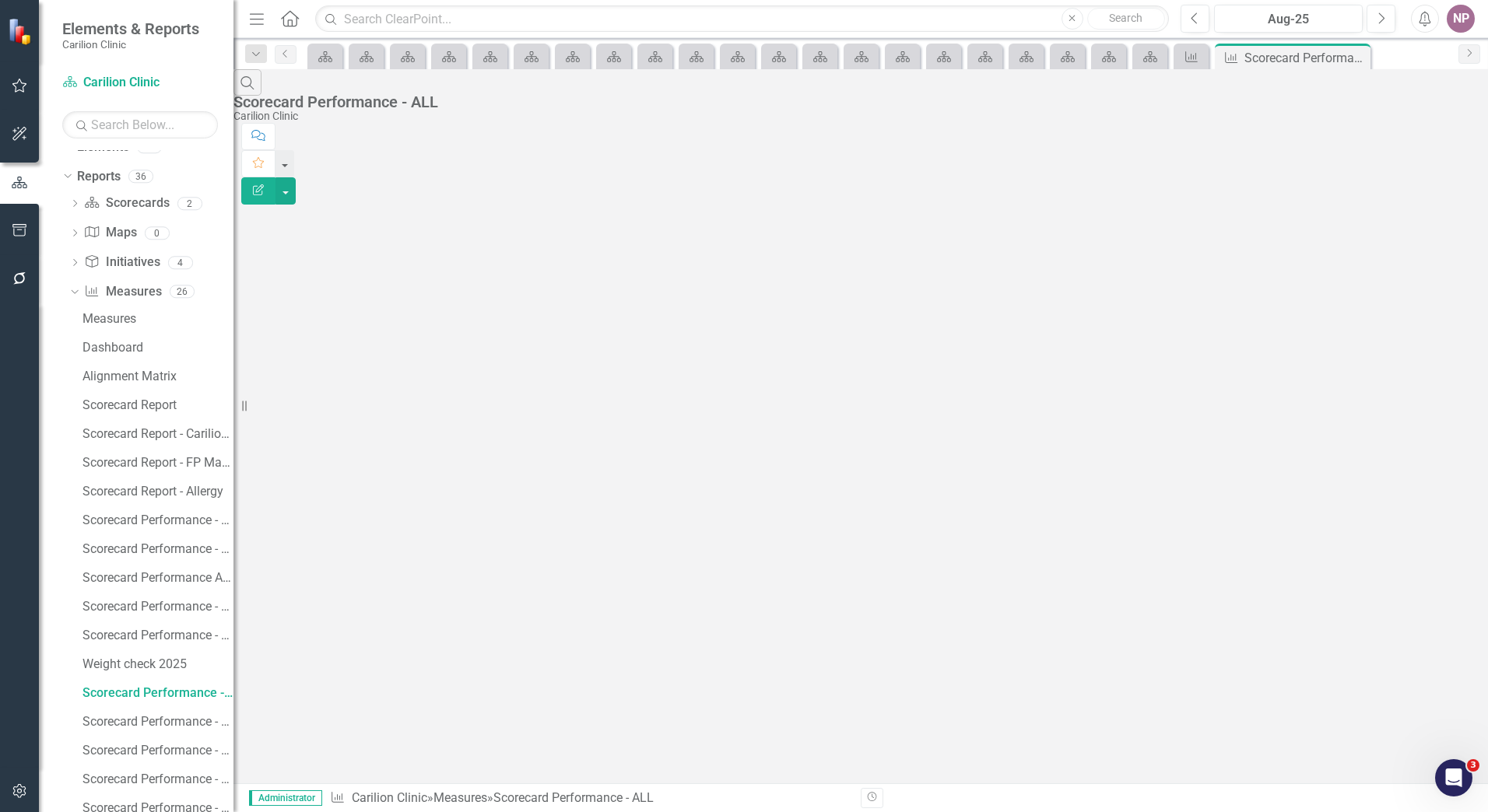
scroll to position [1087, 0]
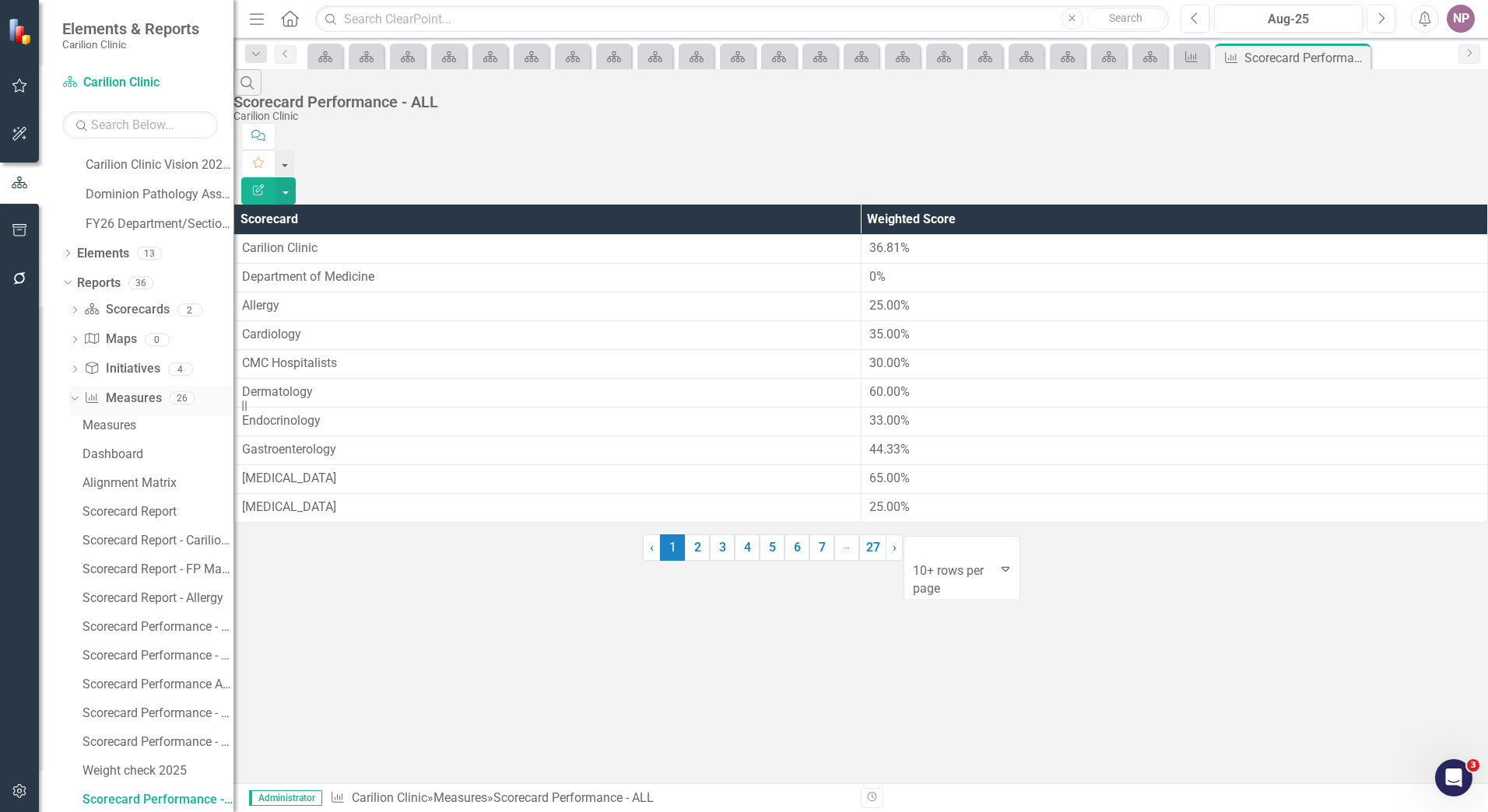
click at [140, 402] on link "Measure Measures" at bounding box center [123, 399] width 77 height 18
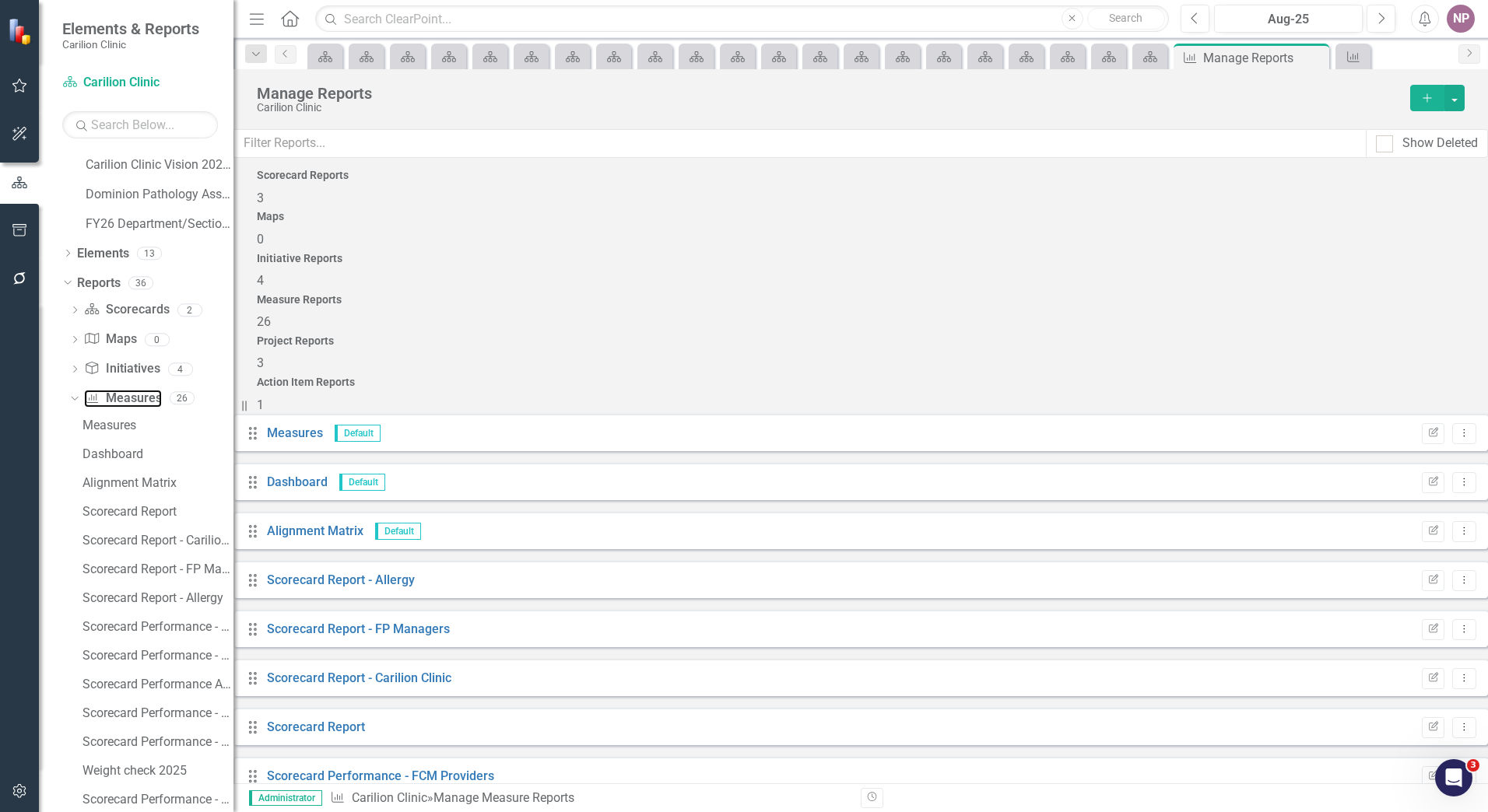
scroll to position [772, 0]
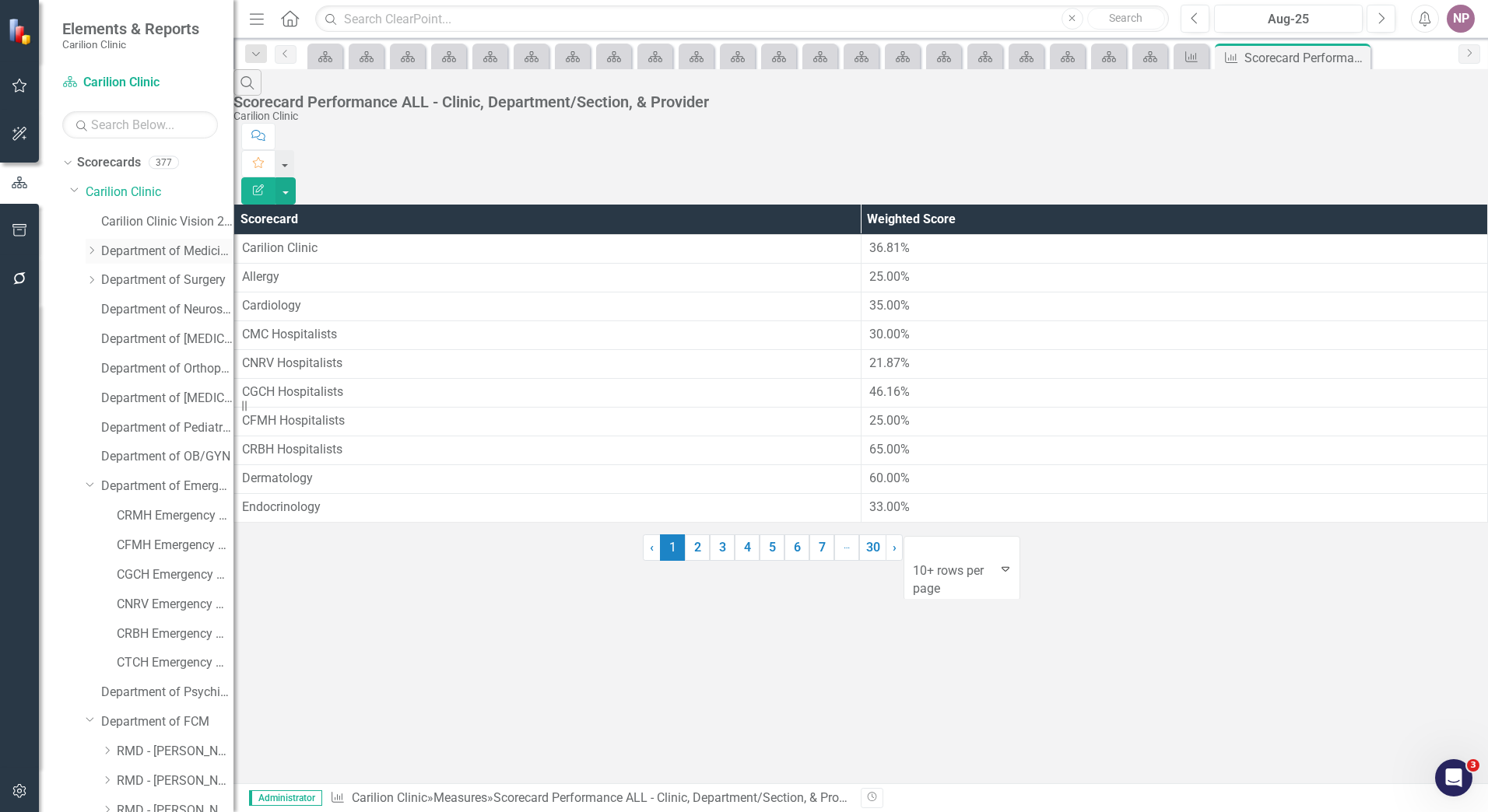
click at [162, 248] on link "Department of Medicine" at bounding box center [167, 252] width 132 height 18
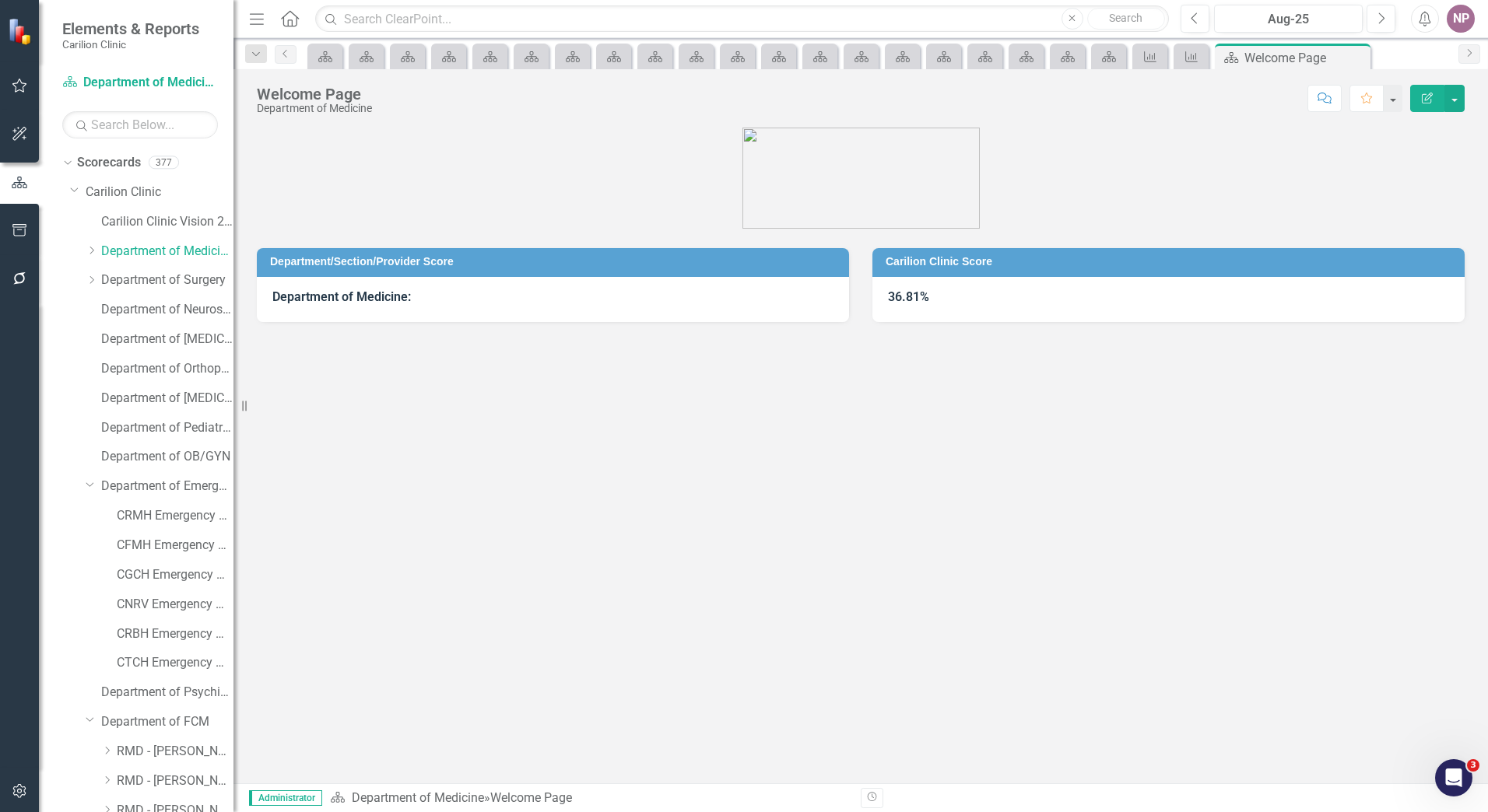
click at [81, 252] on div "Dropdown Department of Medicine" at bounding box center [152, 253] width 163 height 30
click at [87, 252] on icon "Dropdown" at bounding box center [91, 250] width 11 height 10
click at [116, 277] on div "Allergy" at bounding box center [160, 282] width 148 height 30
click at [132, 279] on link "Allergy" at bounding box center [175, 281] width 117 height 18
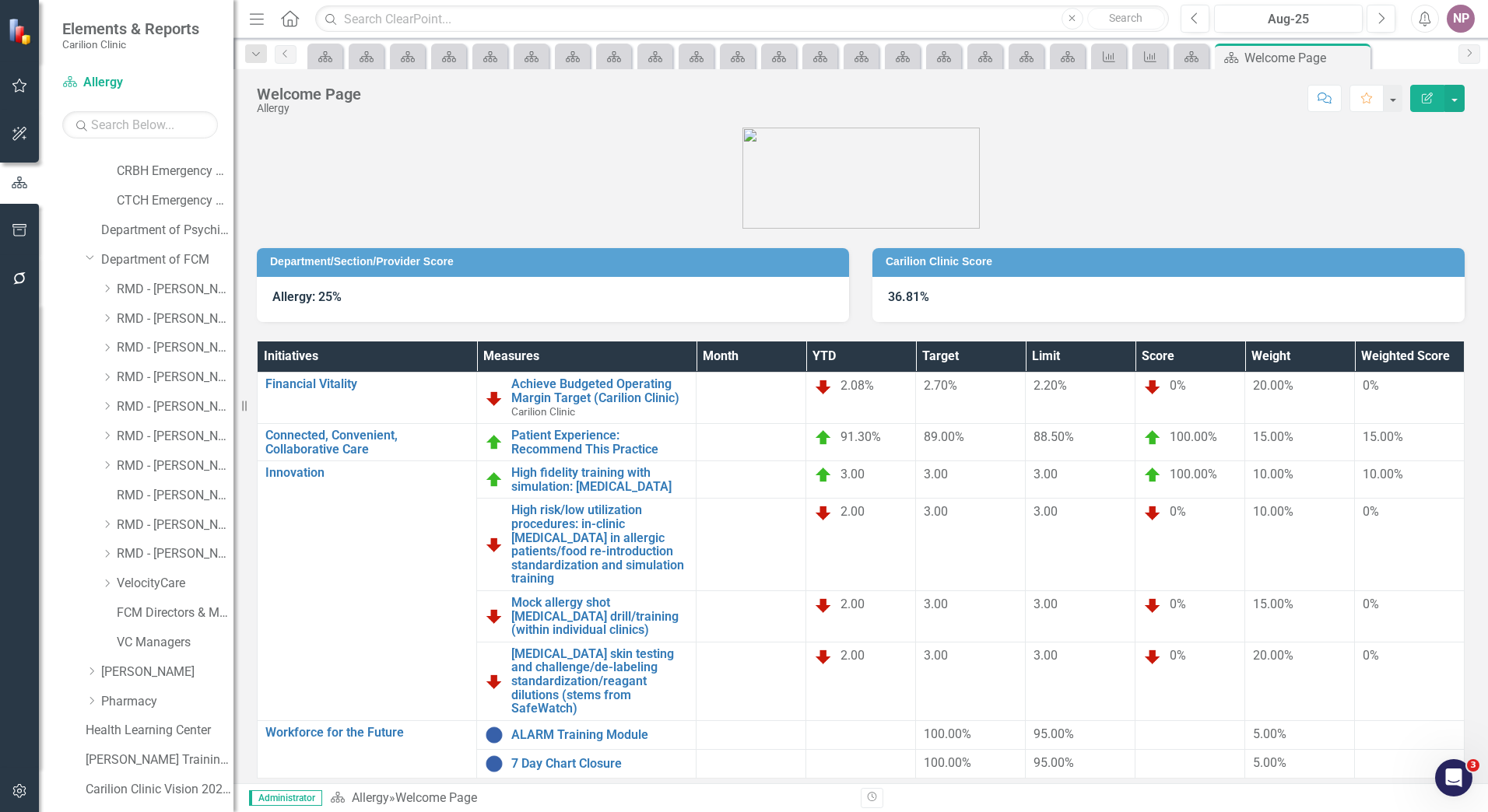
scroll to position [1058, 0]
click at [150, 251] on link "Department of FCM" at bounding box center [167, 253] width 132 height 18
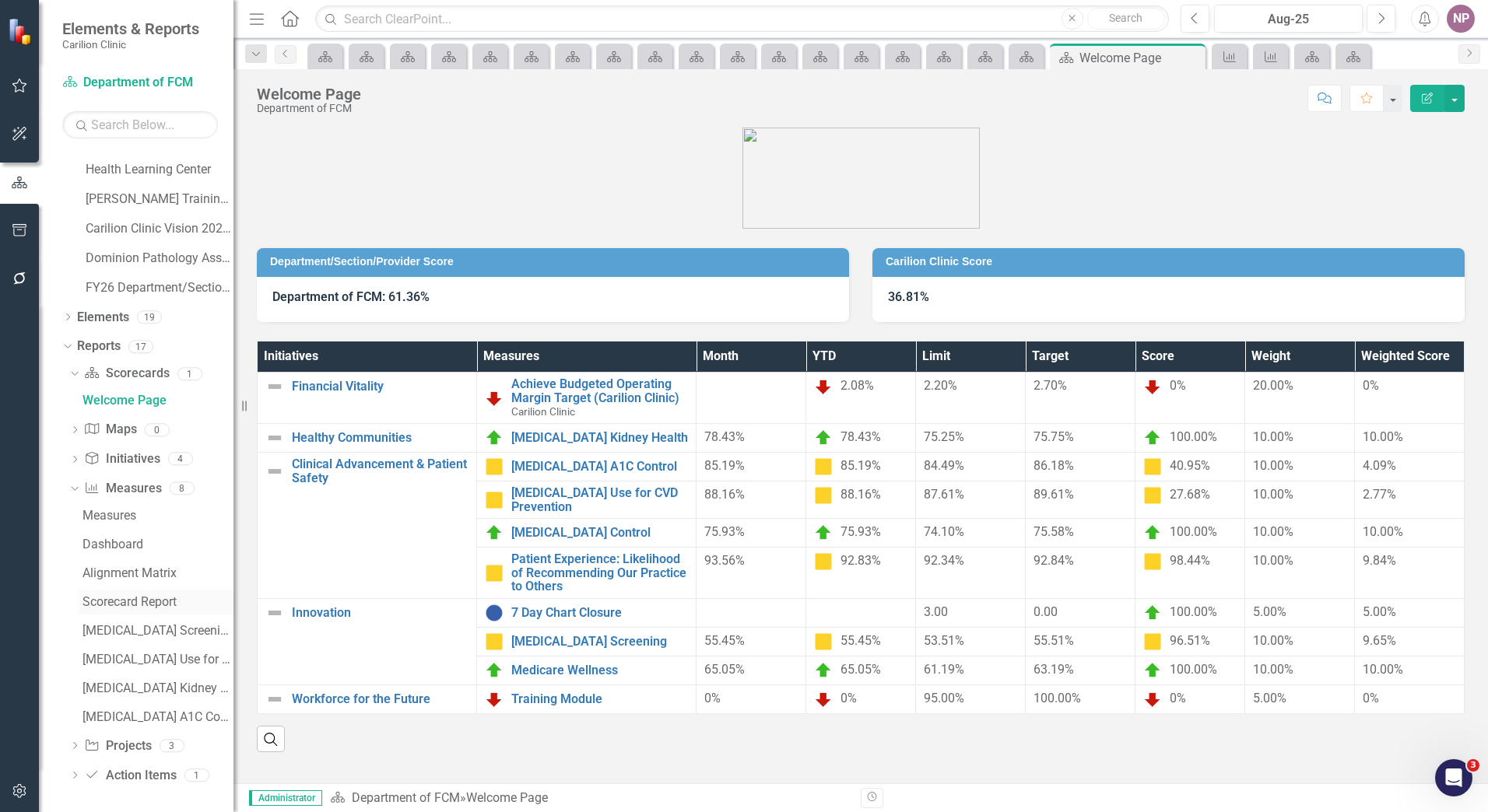
scroll to position [1615, 0]
click at [125, 490] on link "Measure Measures" at bounding box center [123, 486] width 77 height 18
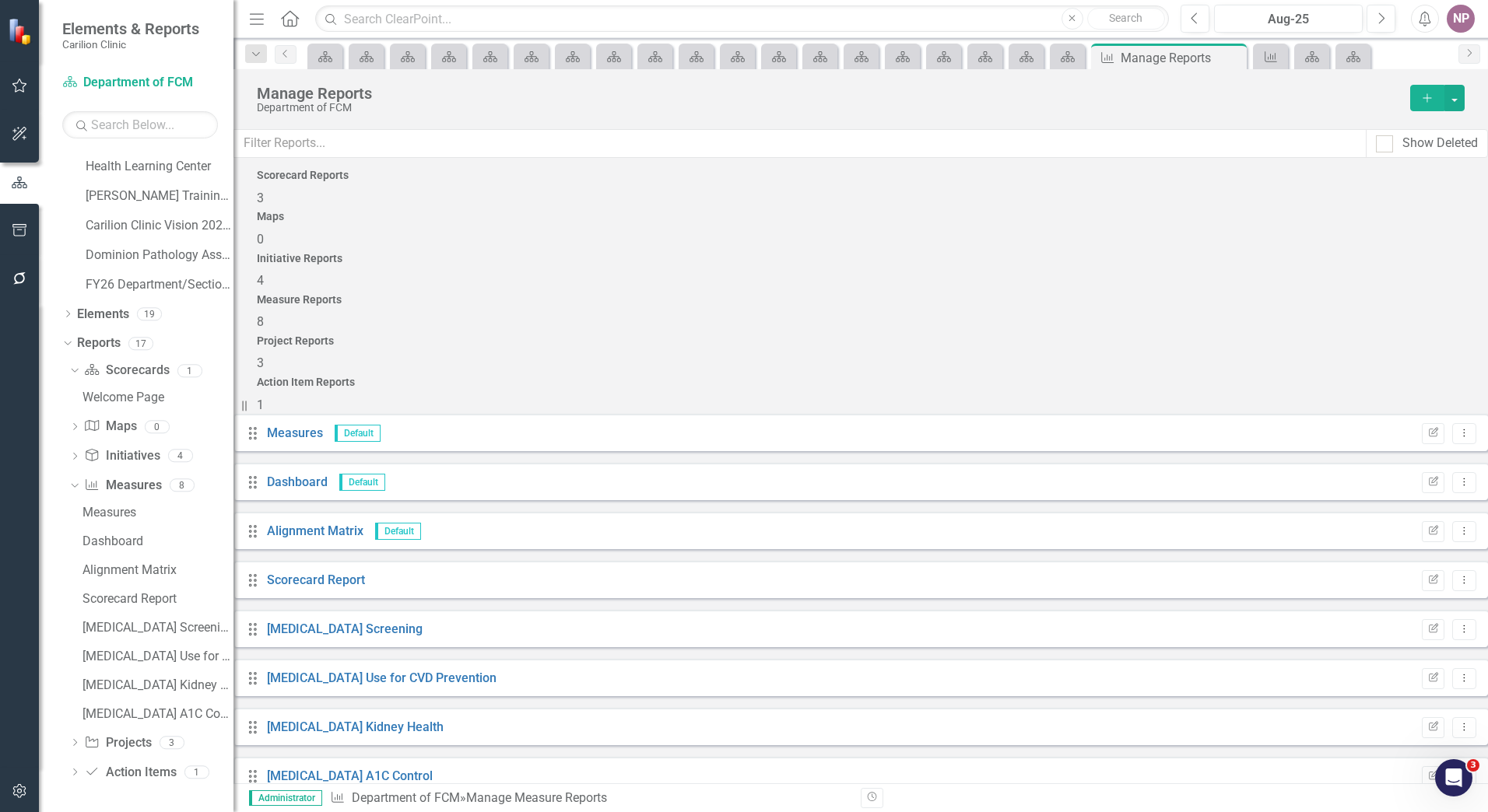
click at [383, 207] on div "Scorecard Reports 3" at bounding box center [861, 188] width 1208 height 38
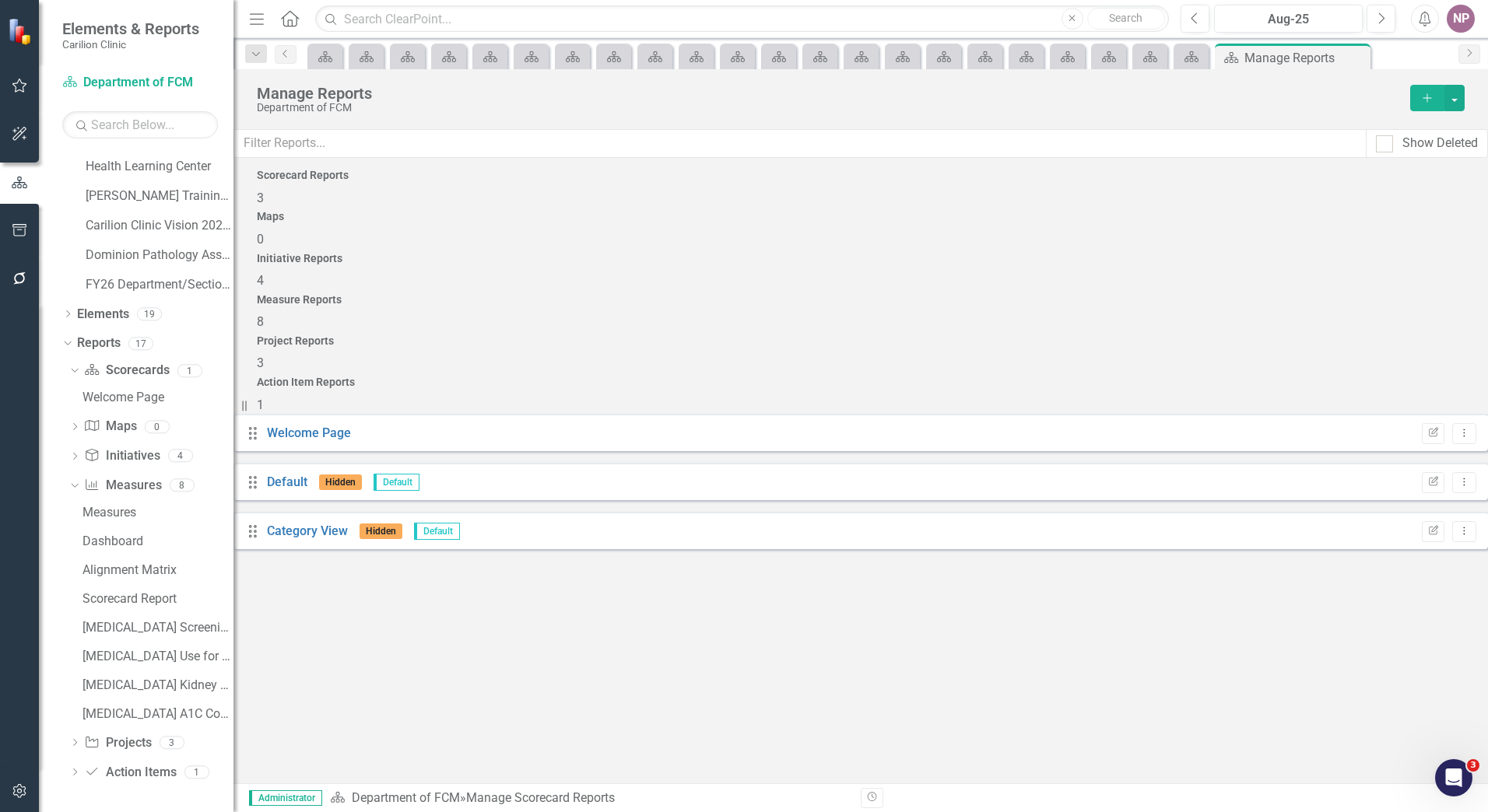
click at [979, 294] on h4 "Measure Reports" at bounding box center [861, 299] width 1208 height 11
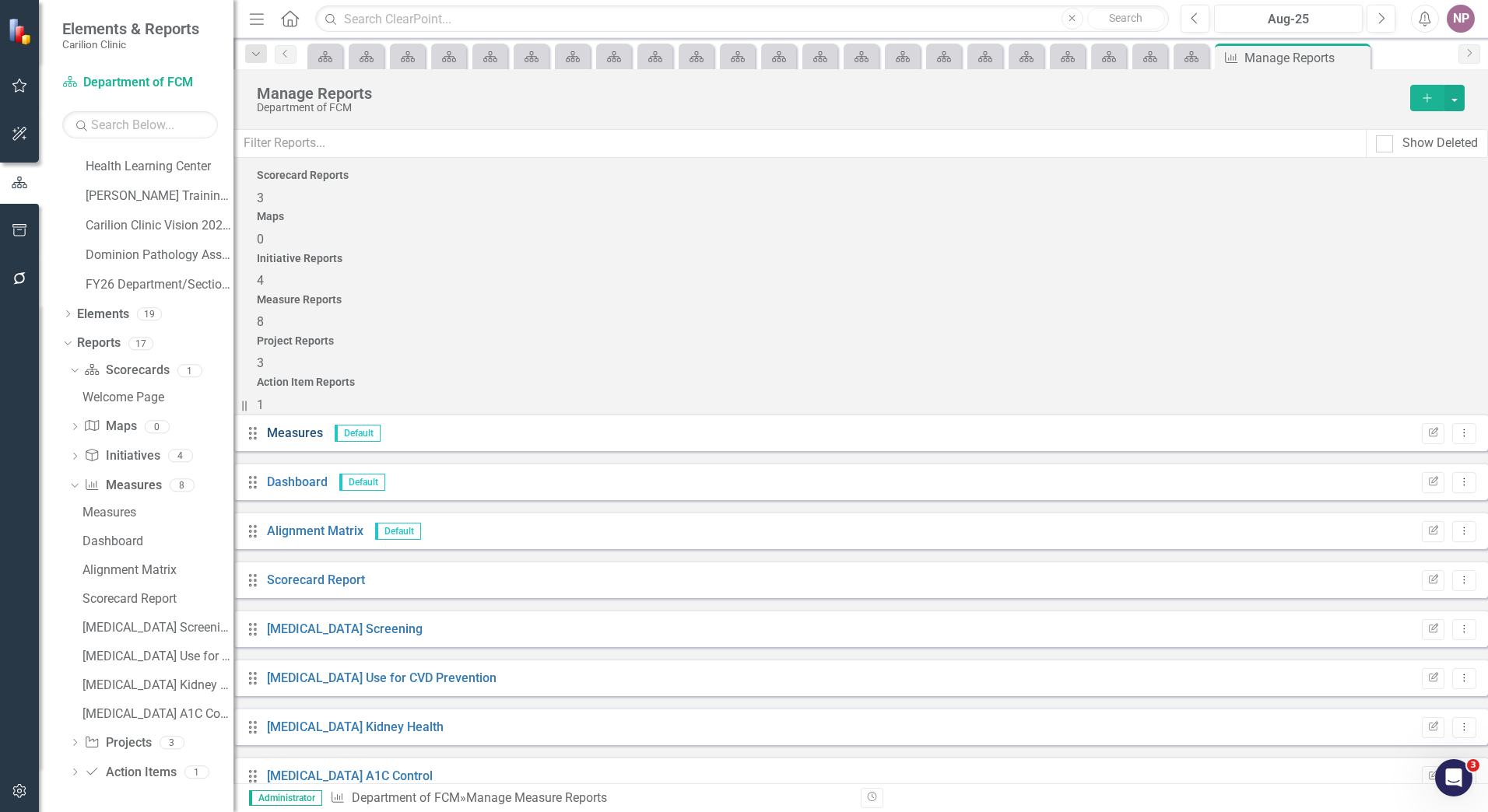
click at [312, 425] on link "Measures" at bounding box center [295, 432] width 56 height 15
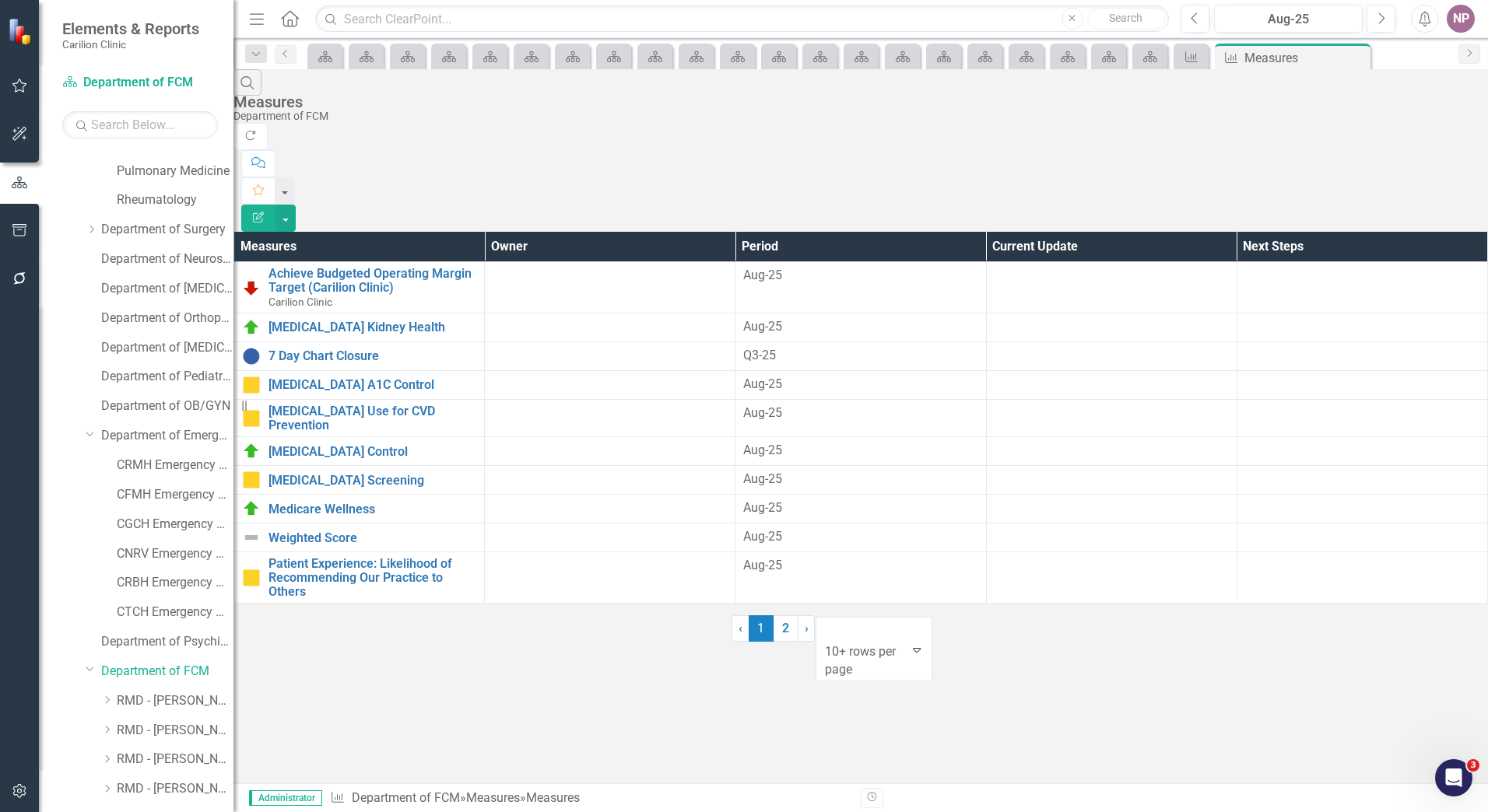
scroll to position [602, 0]
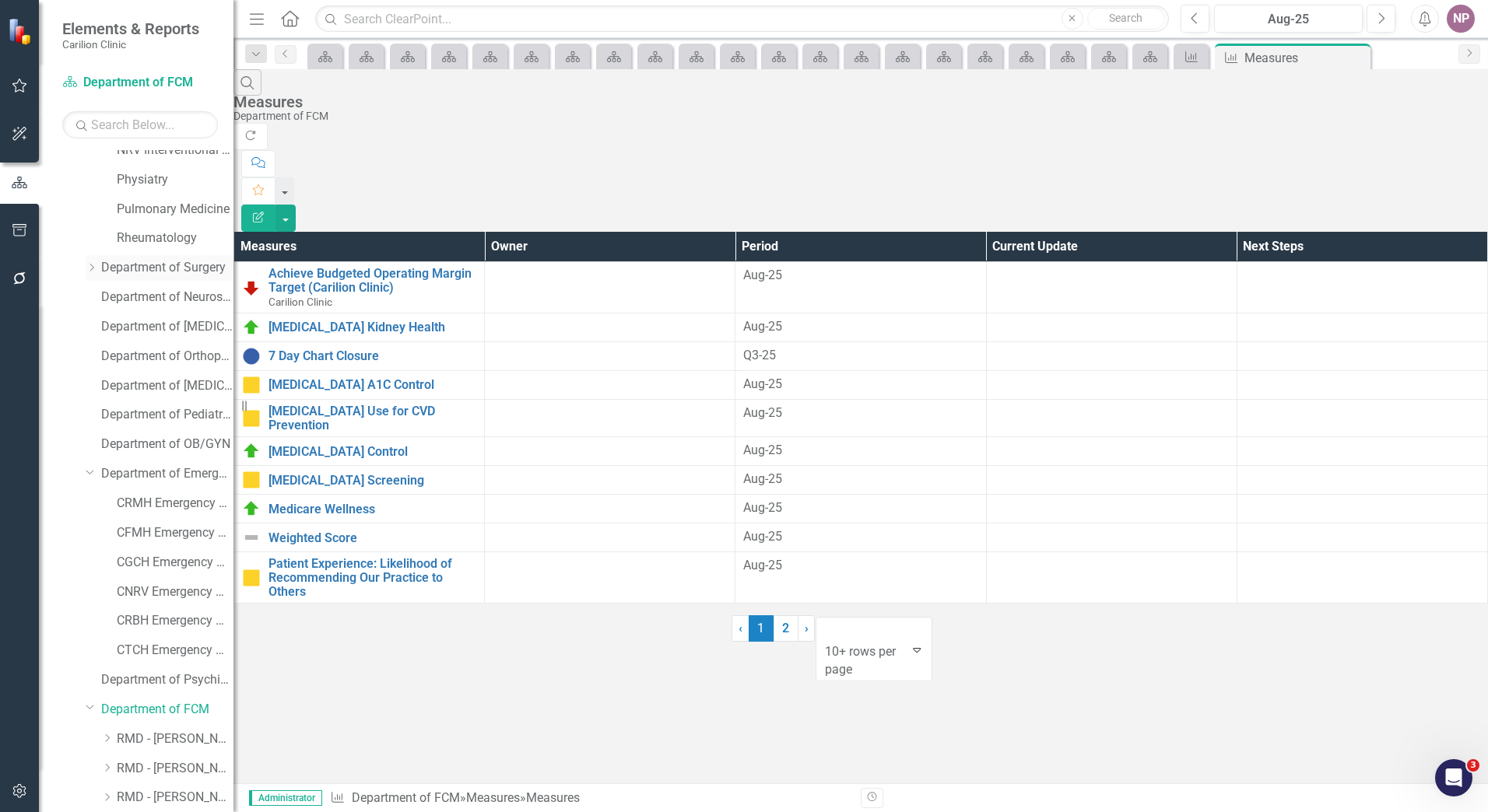
click at [147, 264] on link "Department of Surgery" at bounding box center [167, 267] width 132 height 18
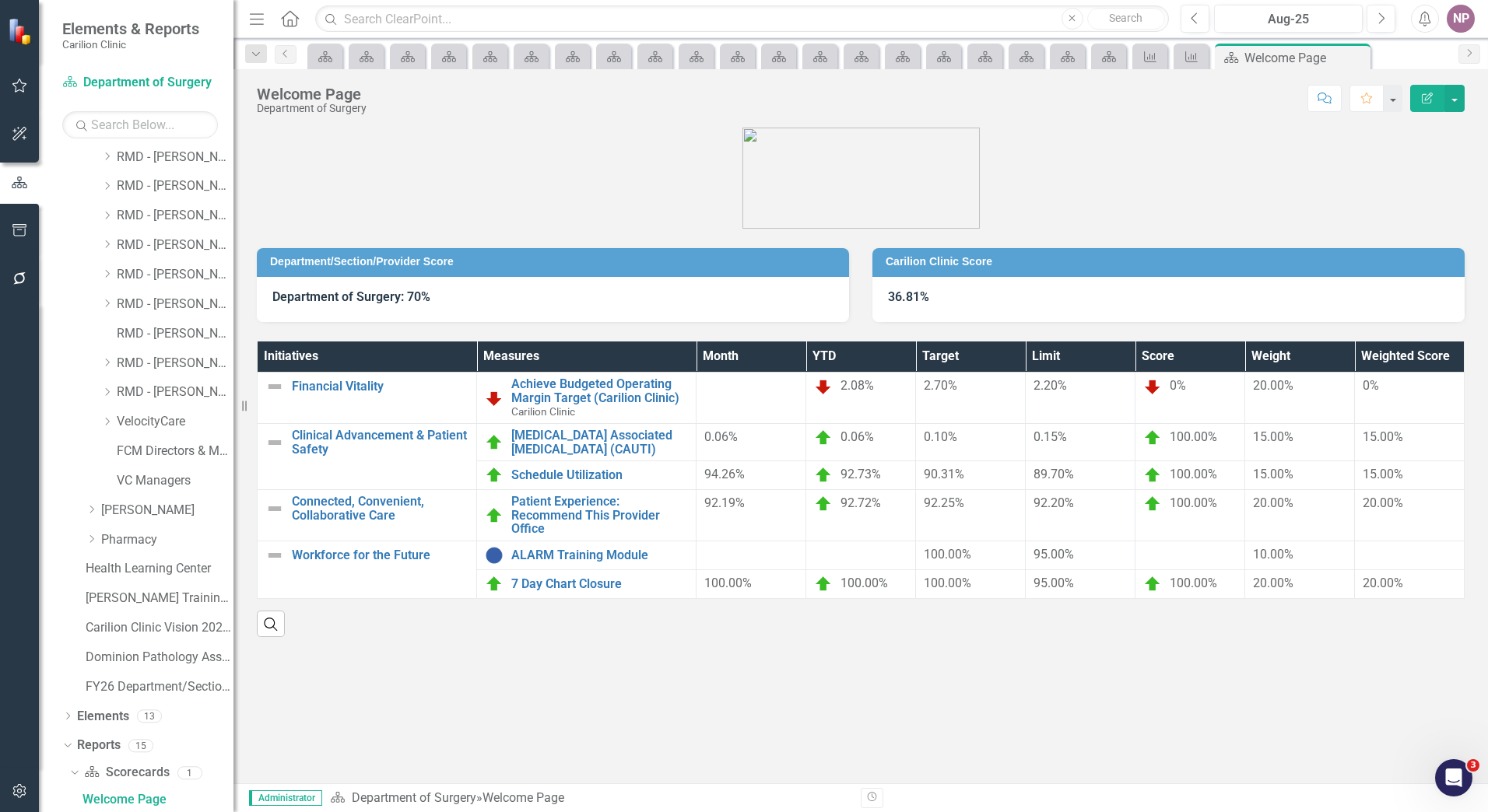
scroll to position [1557, 0]
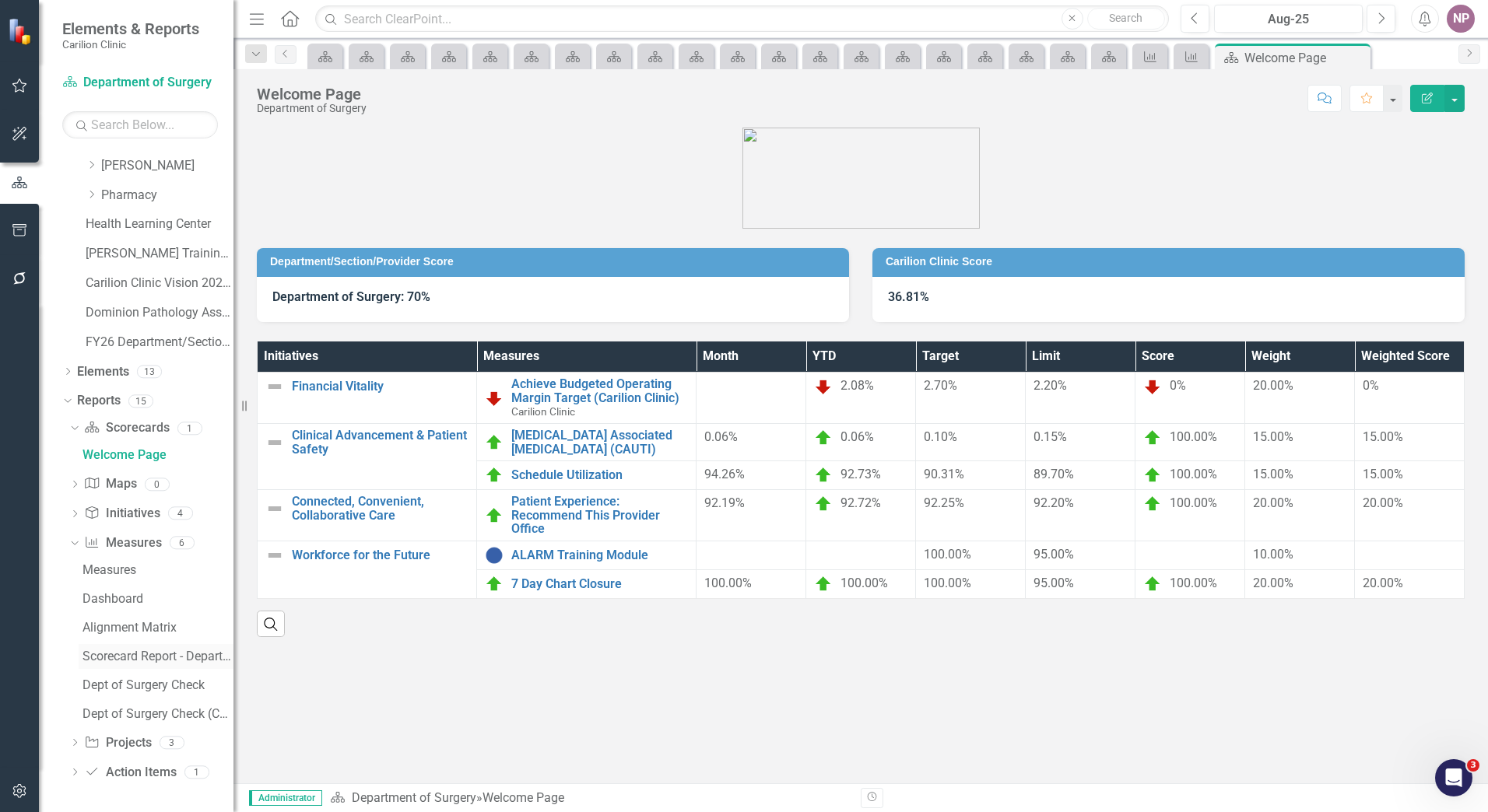
click at [179, 659] on div "Scorecard Report - Department of Surgery" at bounding box center [158, 657] width 151 height 14
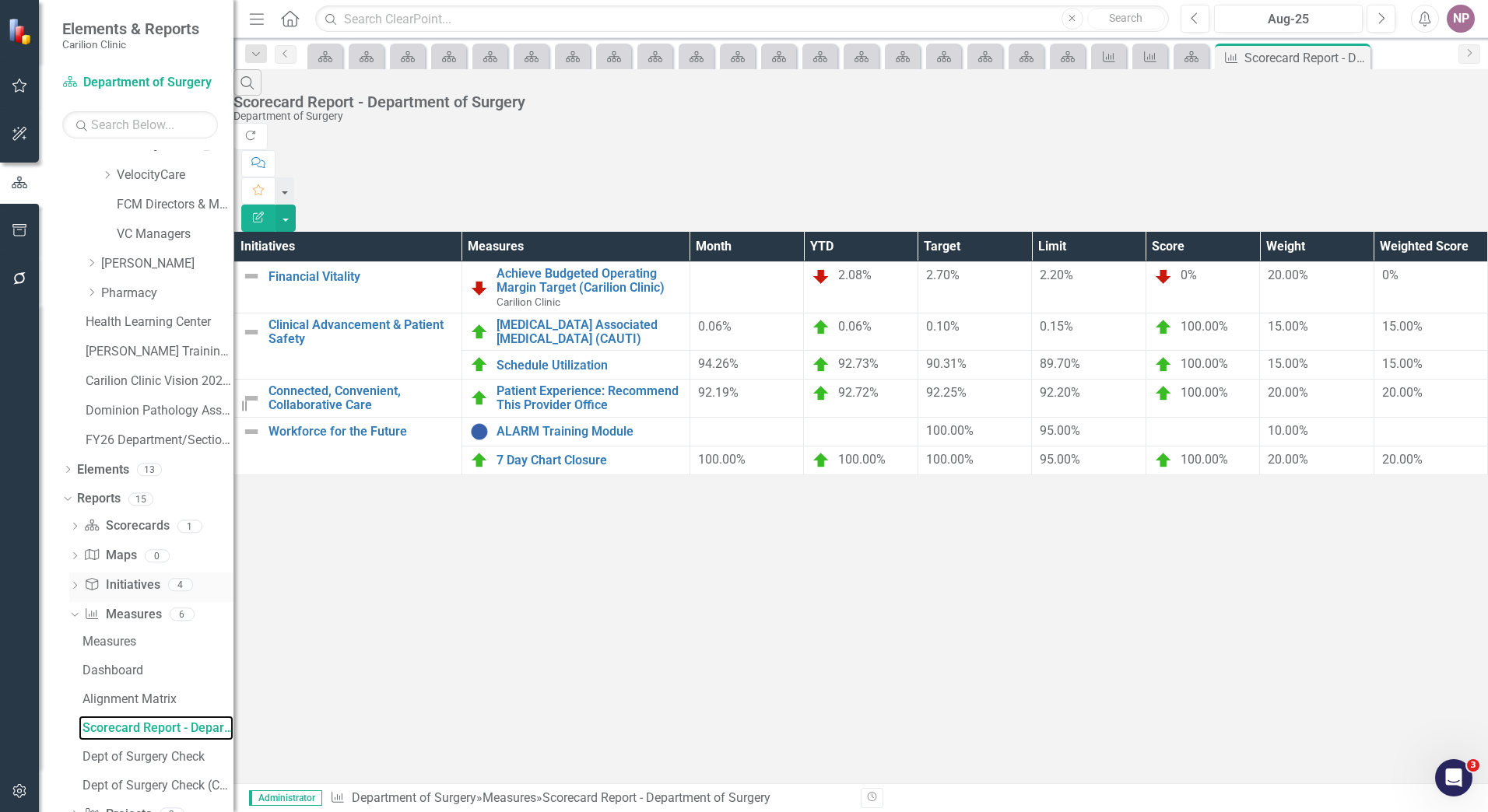
scroll to position [1531, 0]
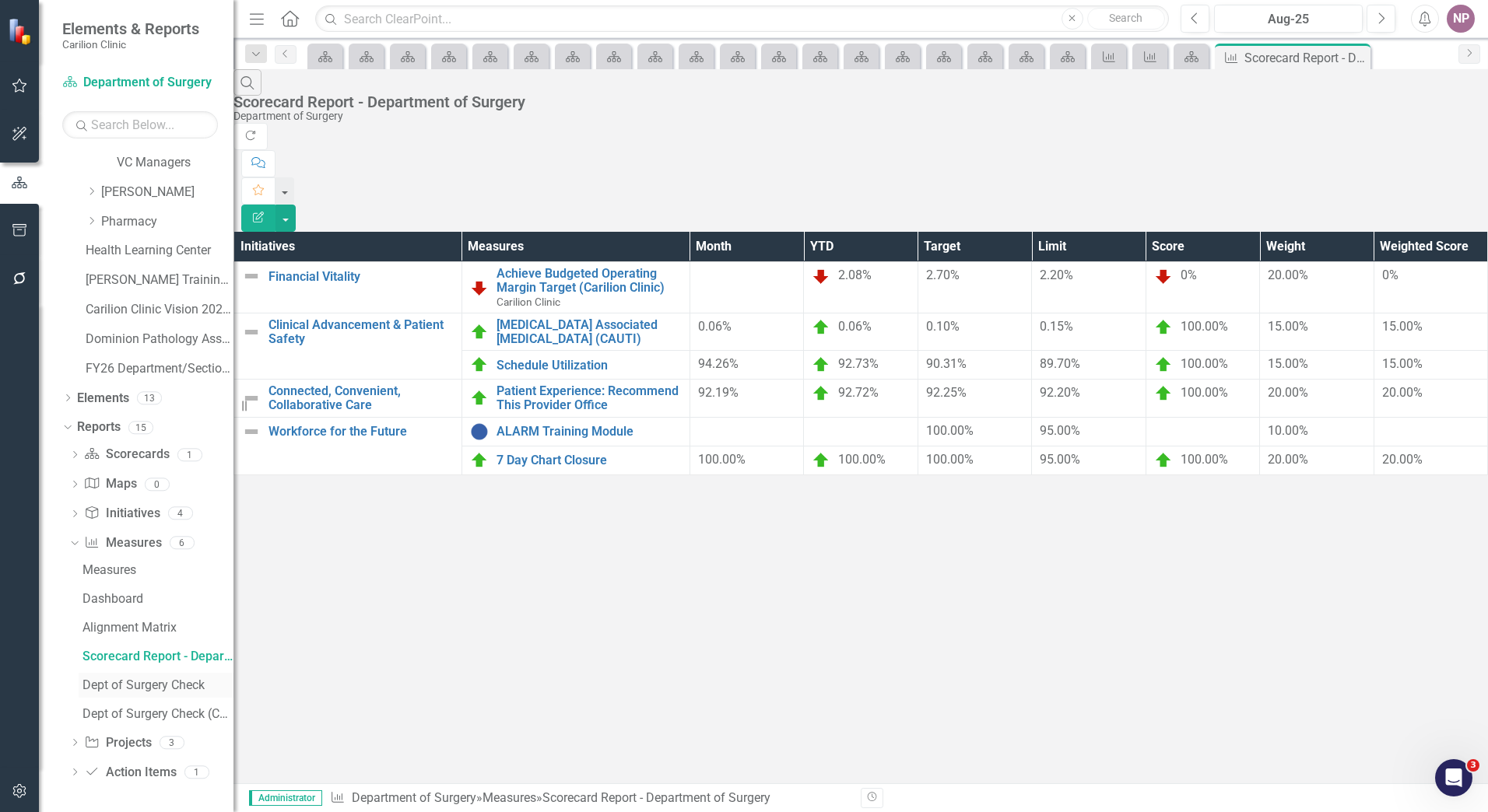
click at [162, 683] on div "Dept of Surgery Check" at bounding box center [158, 686] width 151 height 14
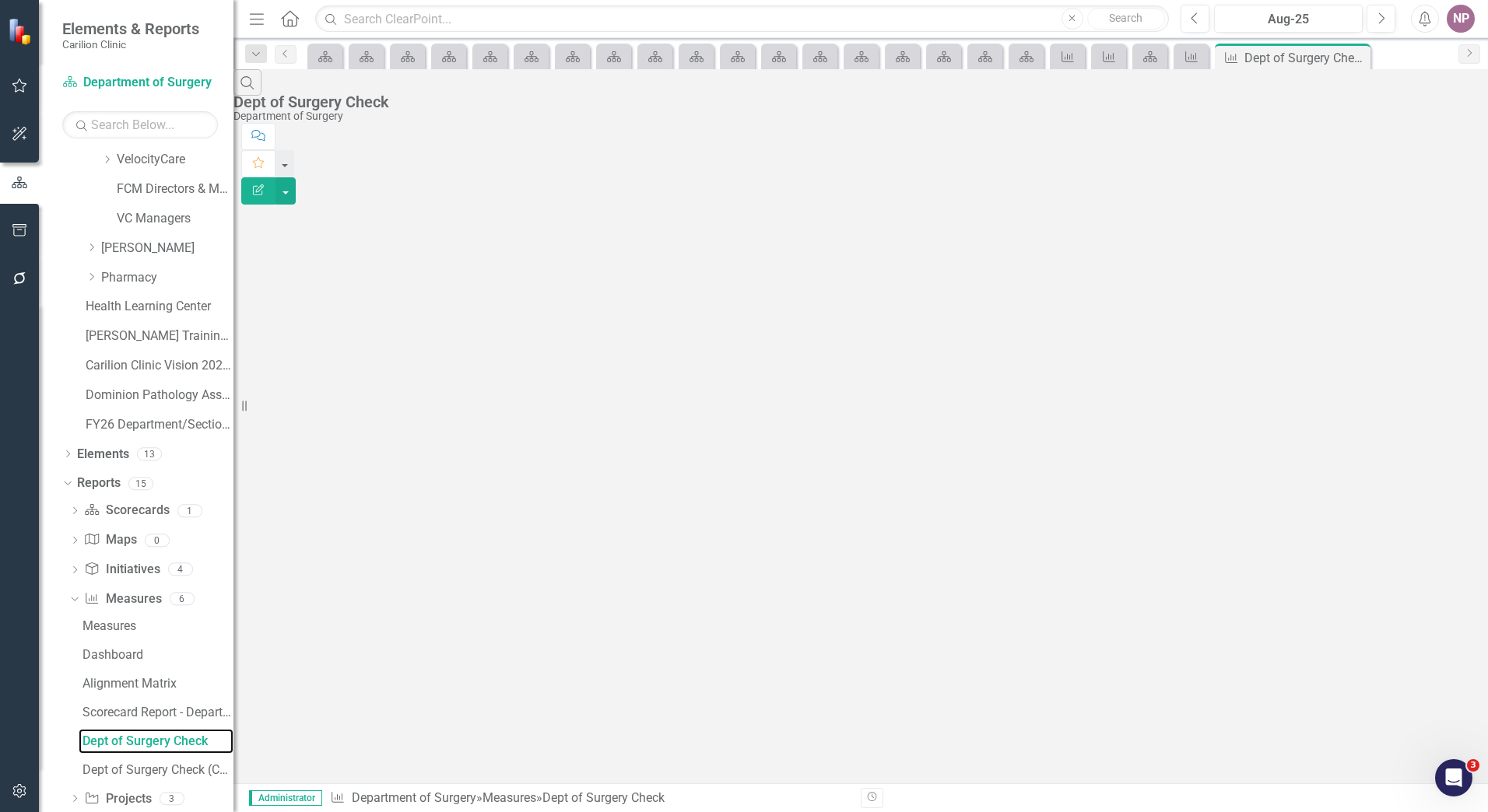
scroll to position [1417, 0]
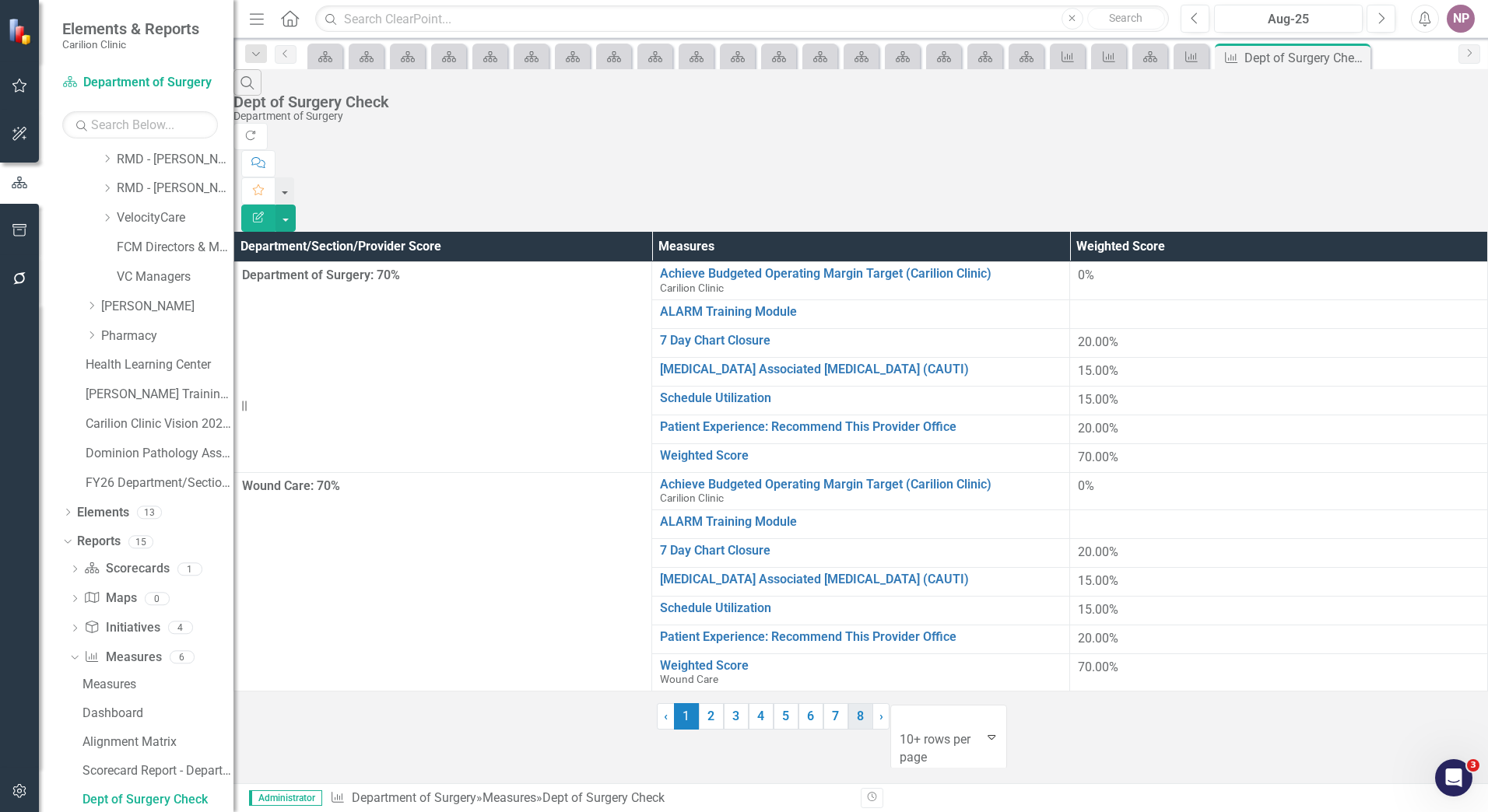
click at [848, 730] on link "8" at bounding box center [861, 716] width 25 height 26
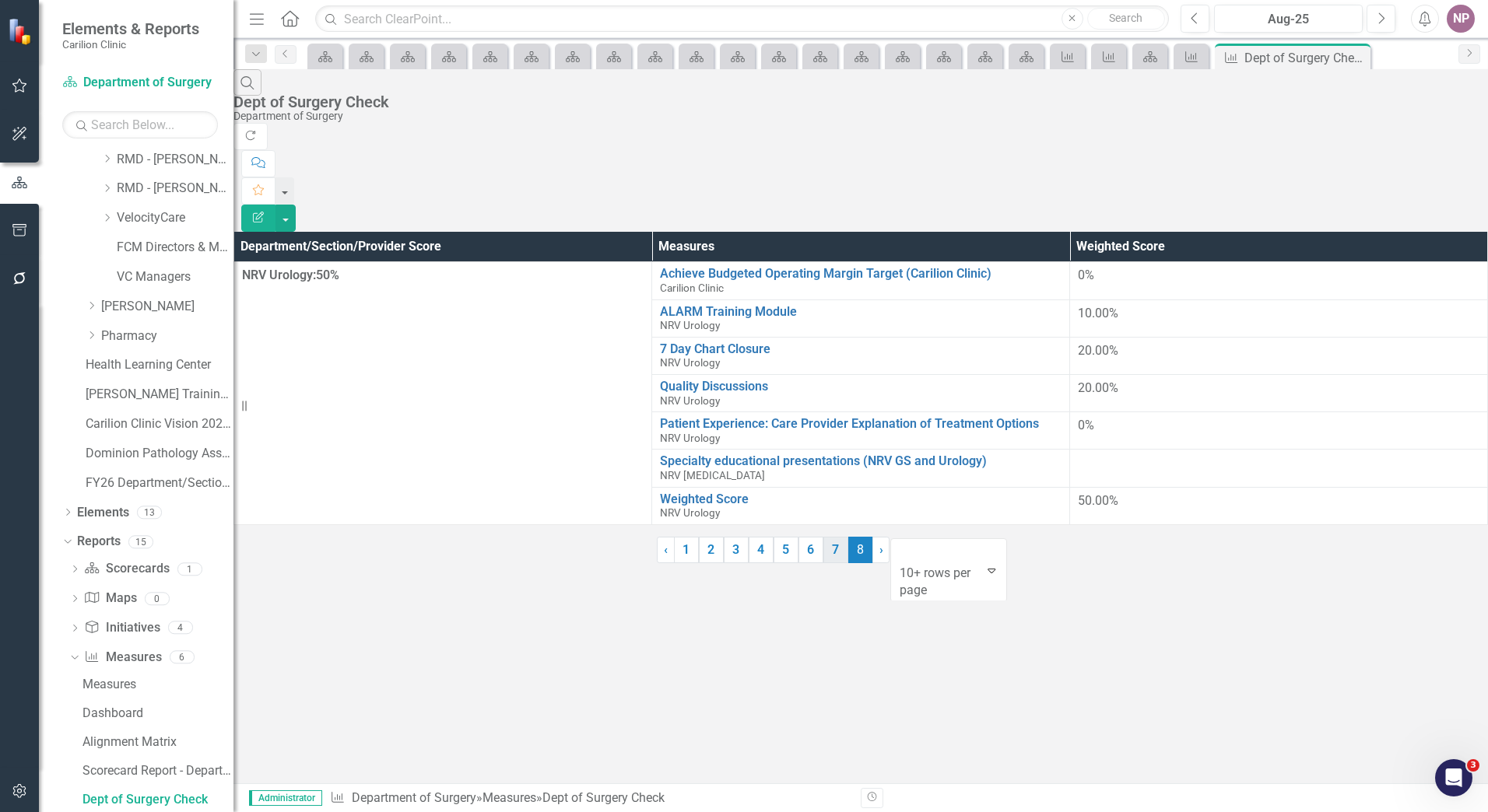
click at [824, 563] on link "7" at bounding box center [836, 550] width 25 height 26
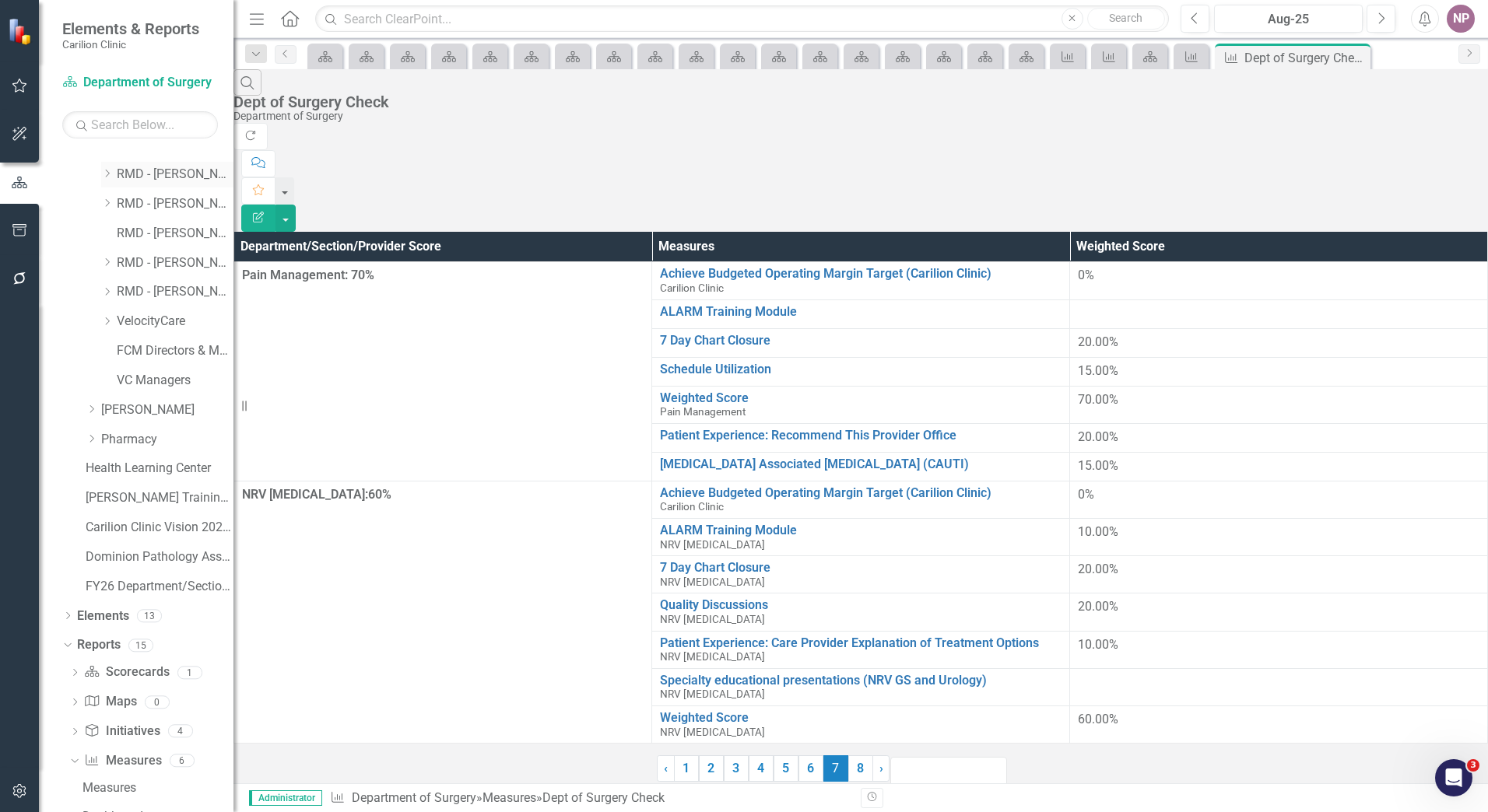
scroll to position [1065, 0]
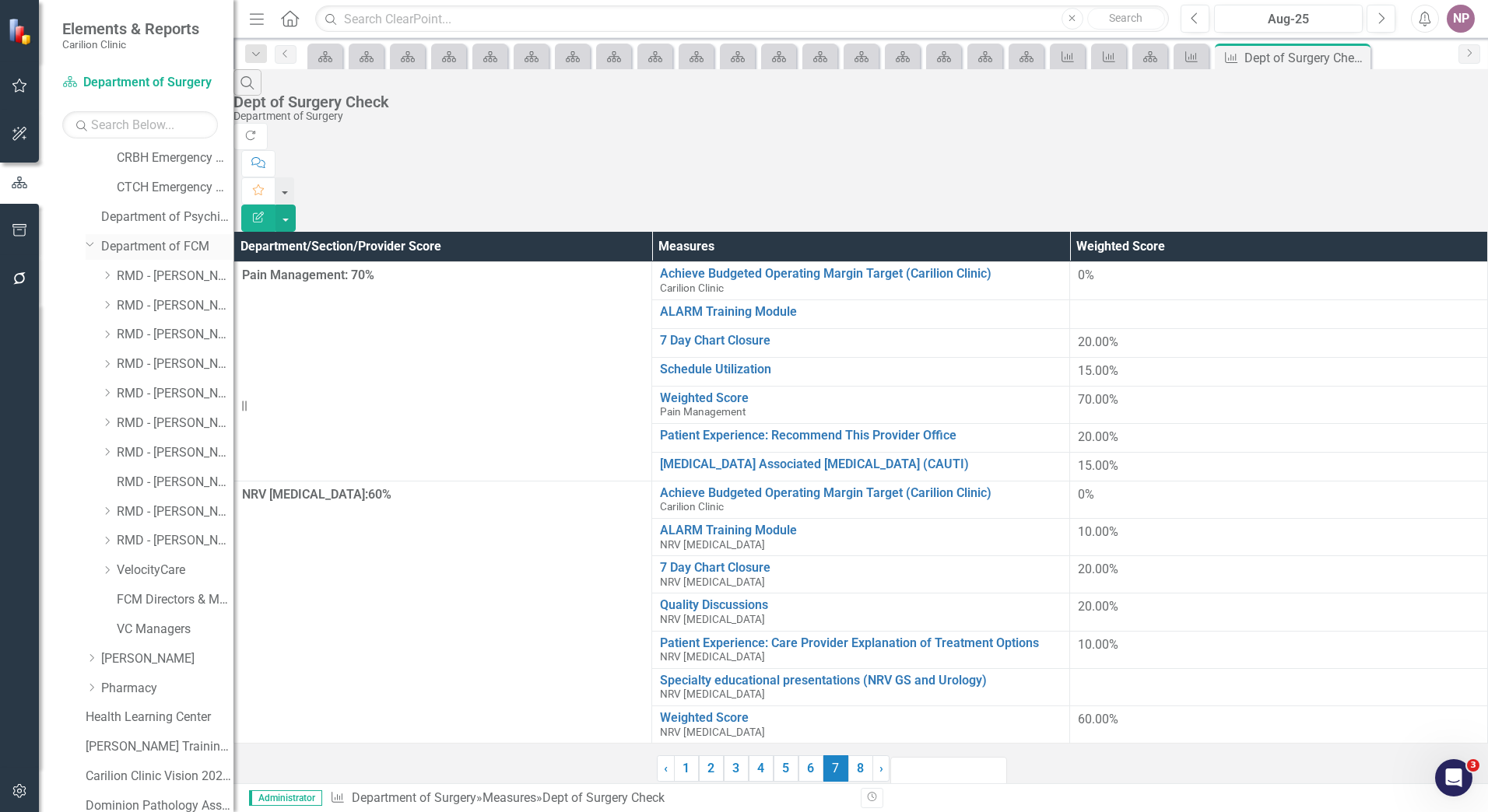
click at [174, 246] on link "Department of FCM" at bounding box center [167, 247] width 132 height 18
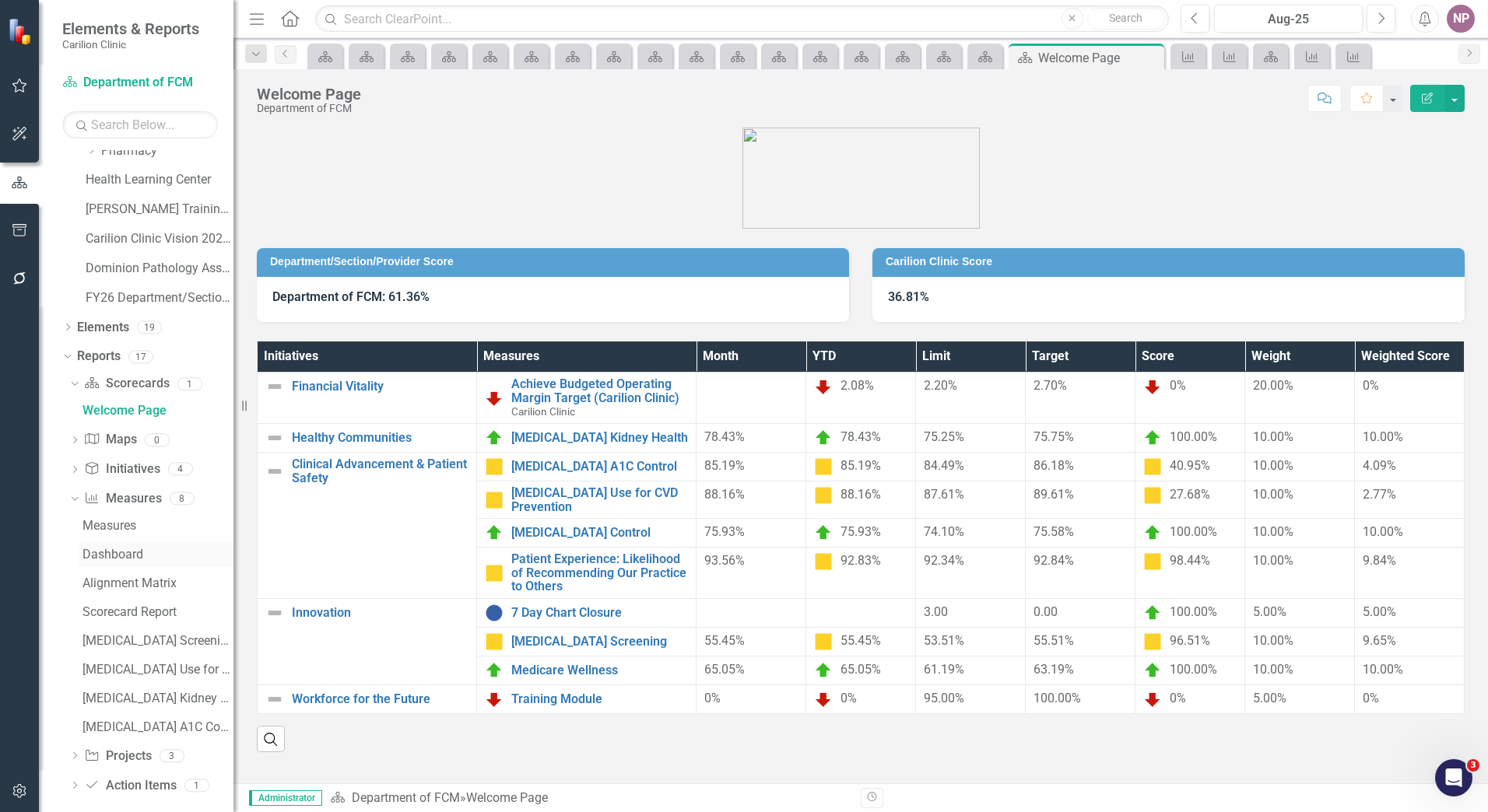
scroll to position [1615, 0]
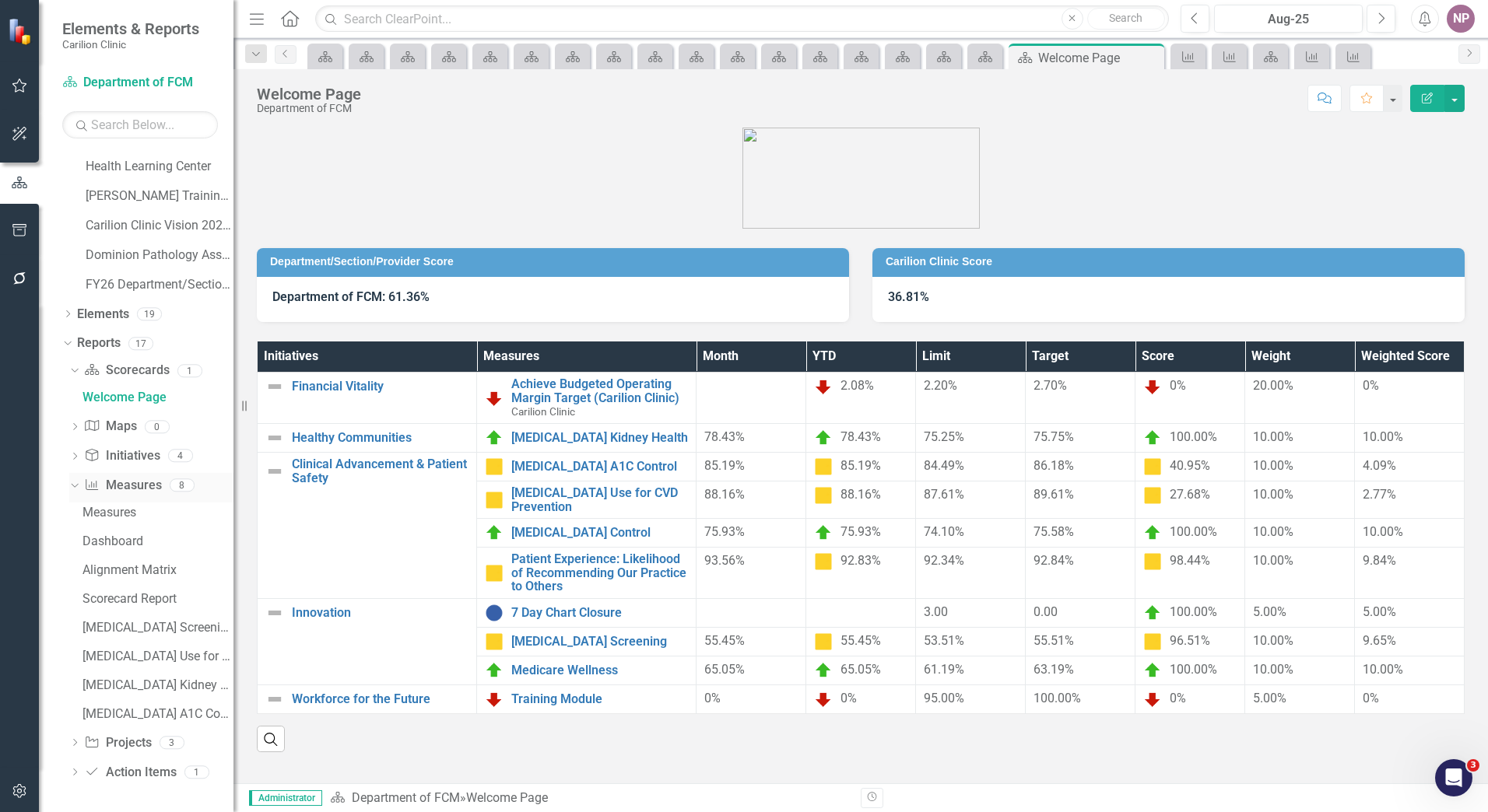
click at [135, 492] on link "Measure Measures" at bounding box center [123, 486] width 77 height 18
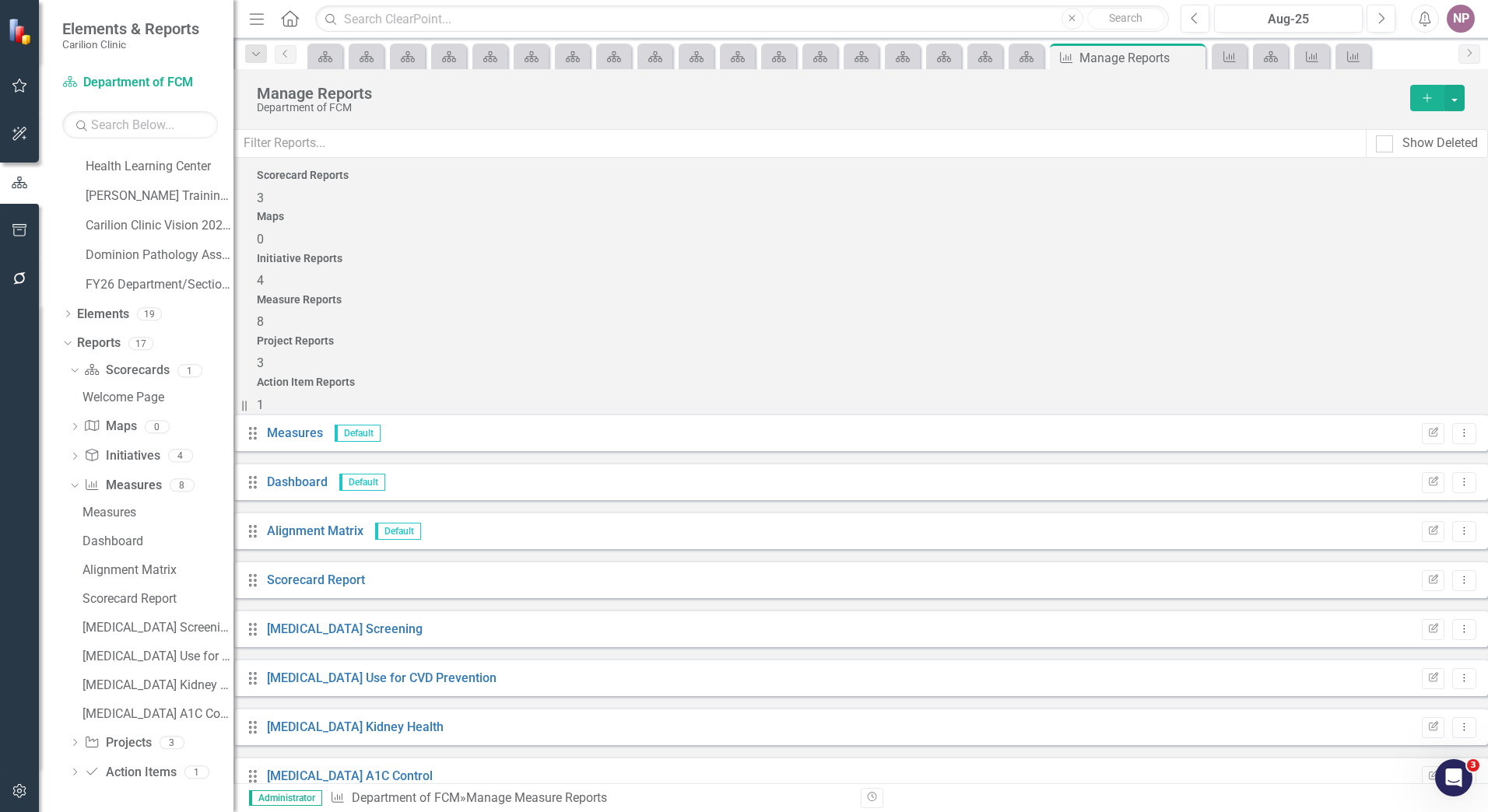
click at [1420, 91] on button "Add" at bounding box center [1427, 98] width 34 height 26
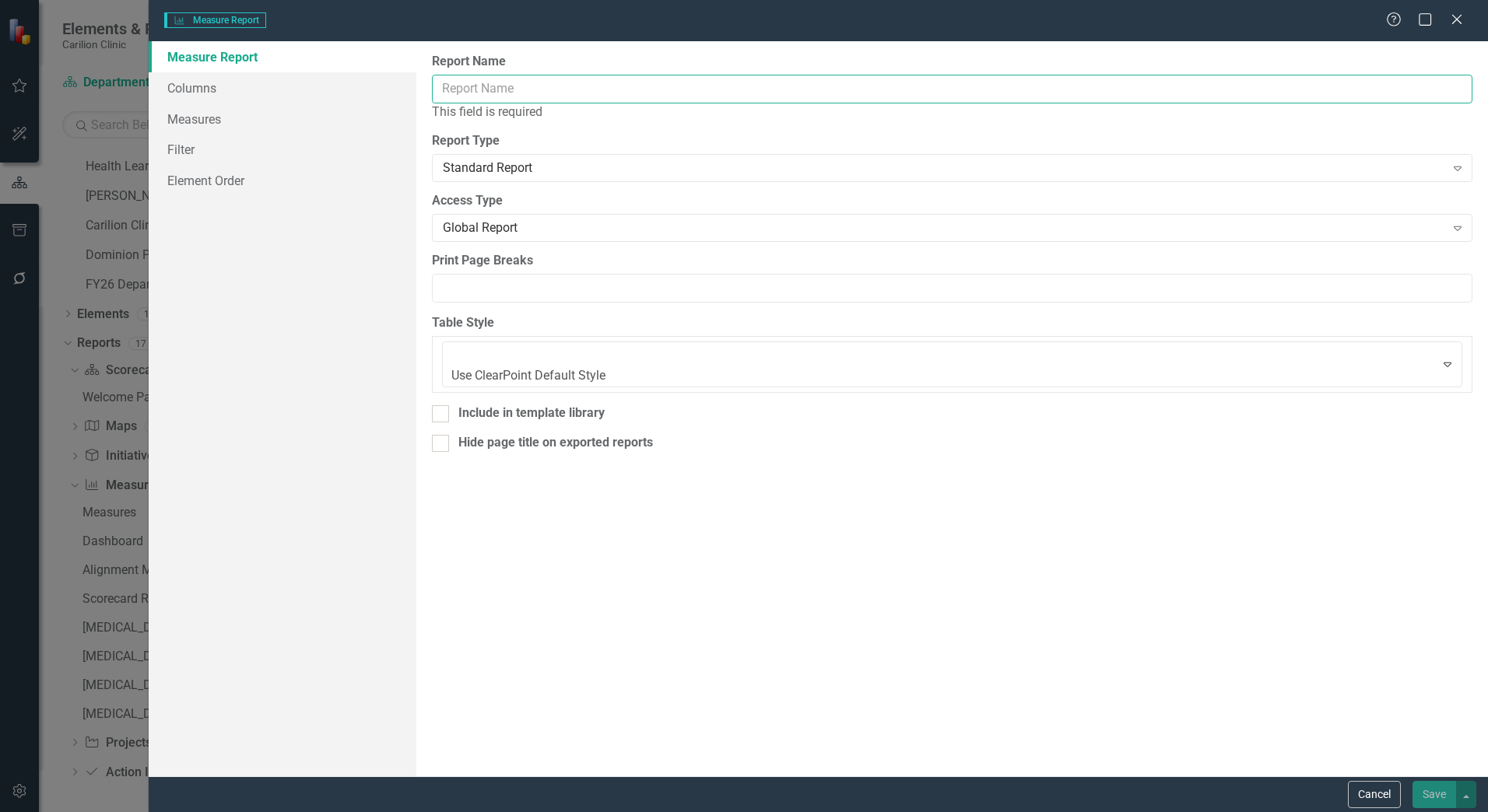
click at [515, 89] on input "Report Name" at bounding box center [952, 89] width 1041 height 29
type input "S"
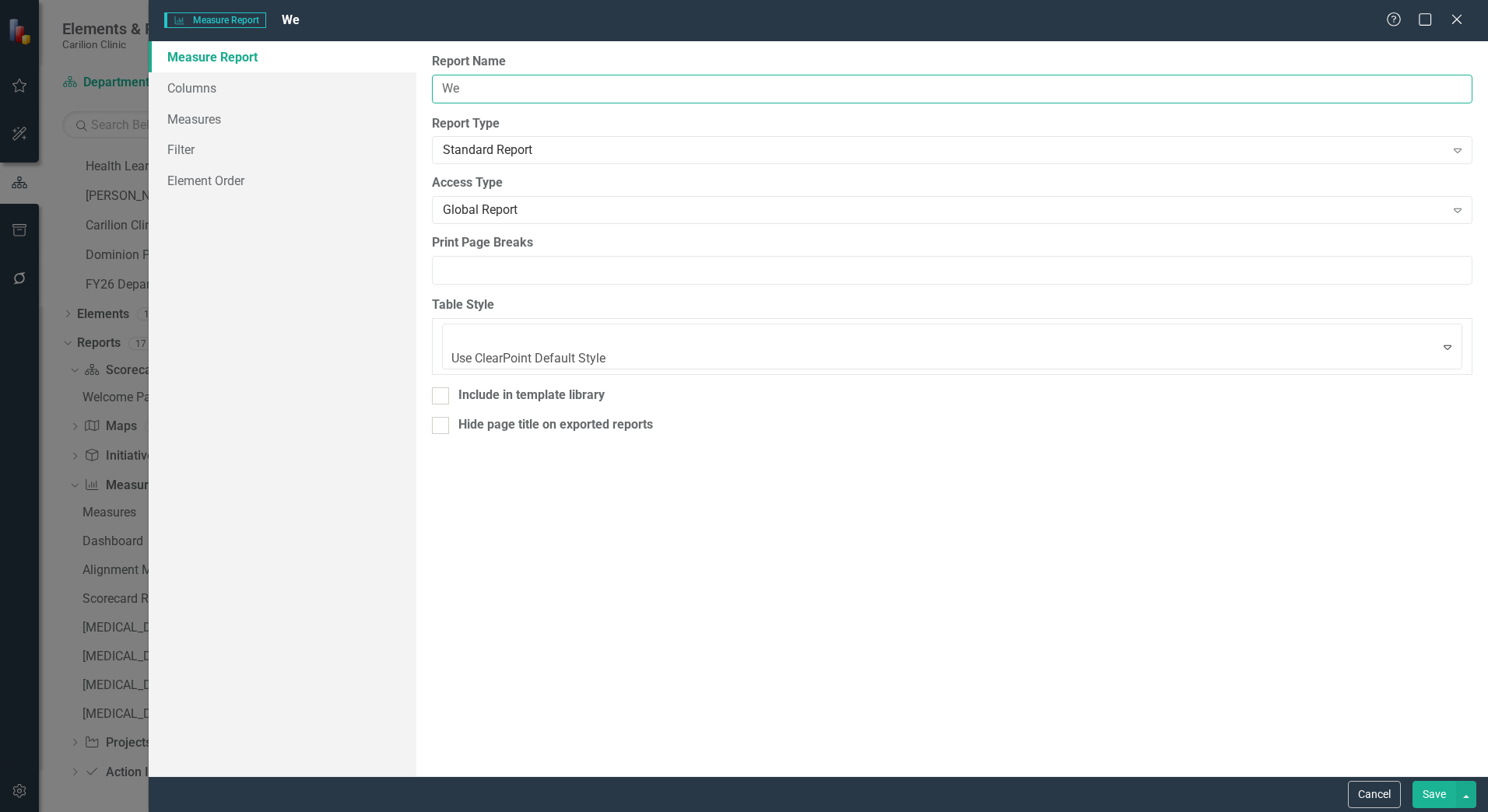
type input "W"
type input "FCM Weight Check"
click at [278, 101] on link "Columns" at bounding box center [282, 88] width 268 height 31
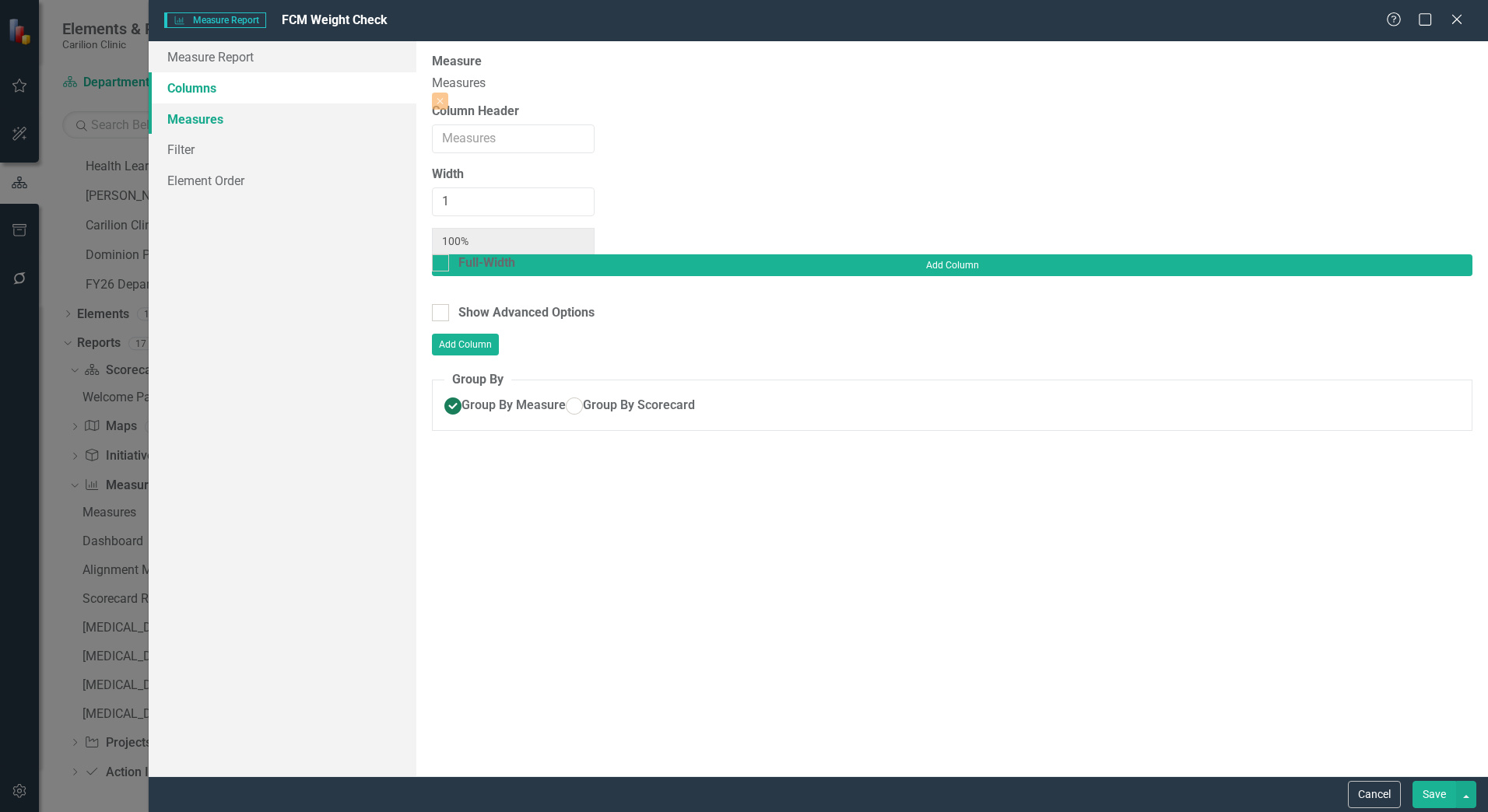
click at [259, 121] on link "Measures" at bounding box center [282, 118] width 268 height 31
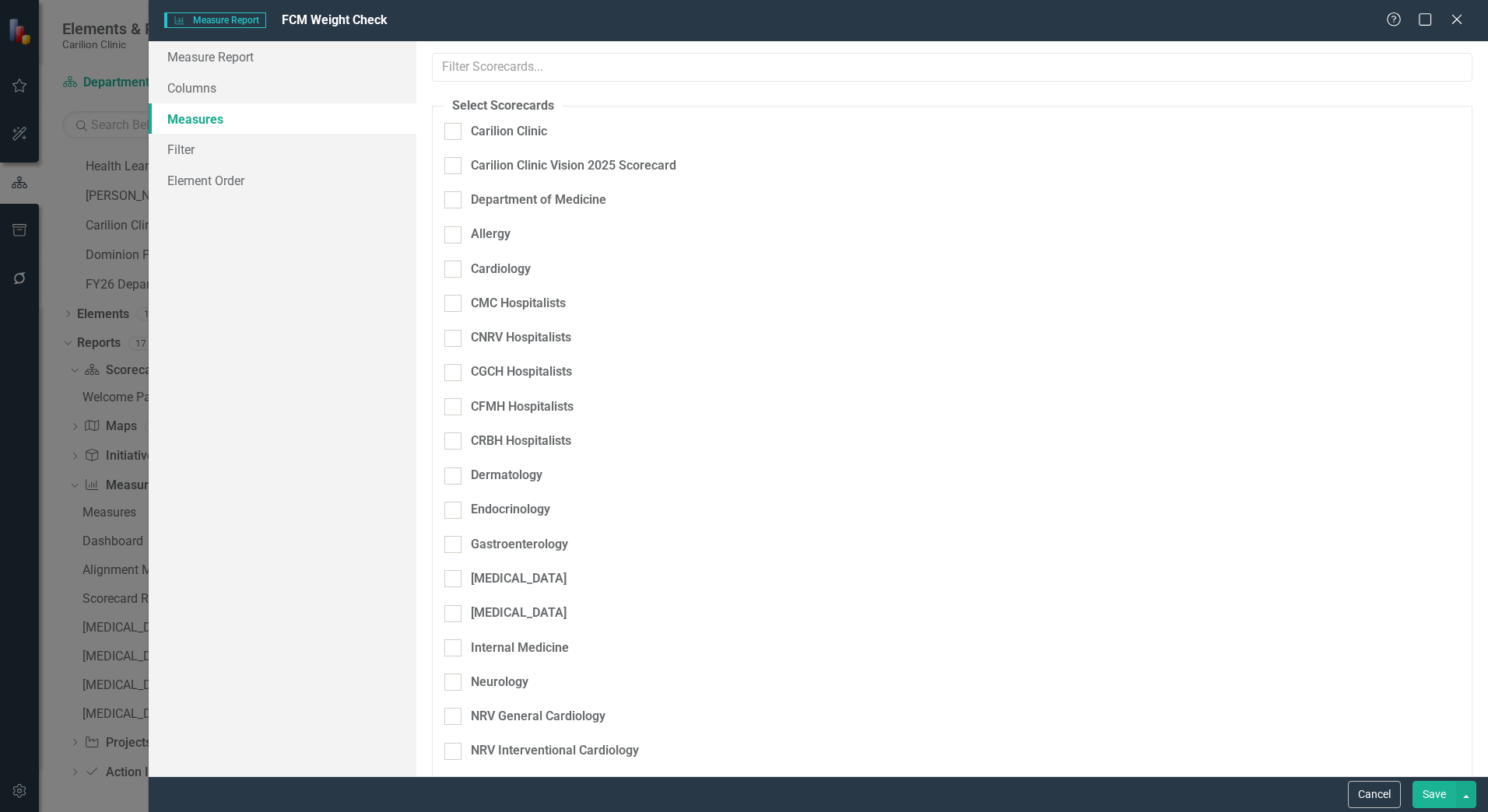
checkbox input "true"
click at [457, 135] on div at bounding box center [454, 132] width 18 height 18
click at [454, 133] on input "Carilion Clinic" at bounding box center [450, 128] width 11 height 11
checkbox input "true"
click at [475, 99] on legend "Select Scorecards" at bounding box center [504, 106] width 118 height 18
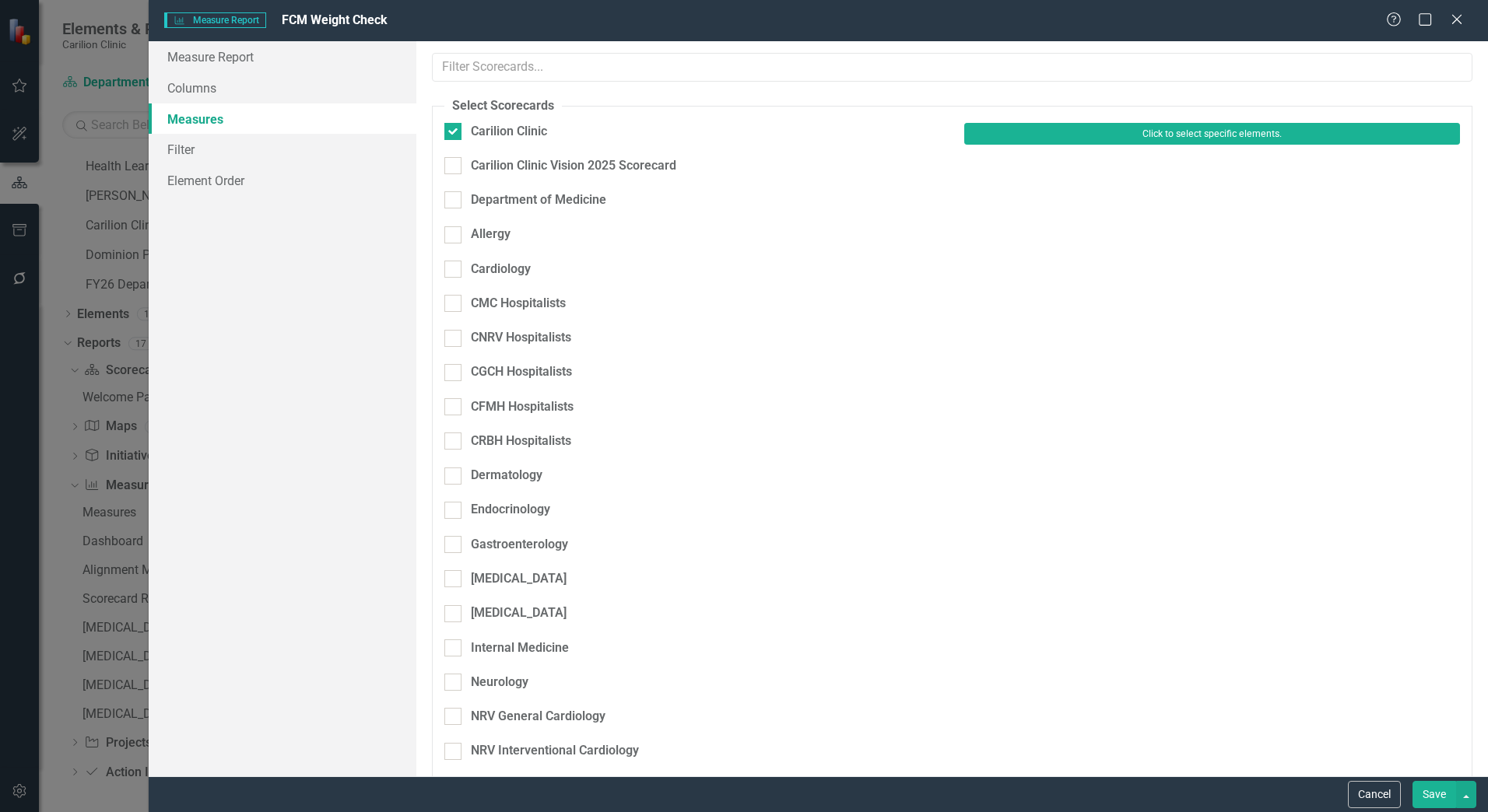
click at [1005, 145] on button "Click to select specific elements." at bounding box center [1212, 133] width 496 height 22
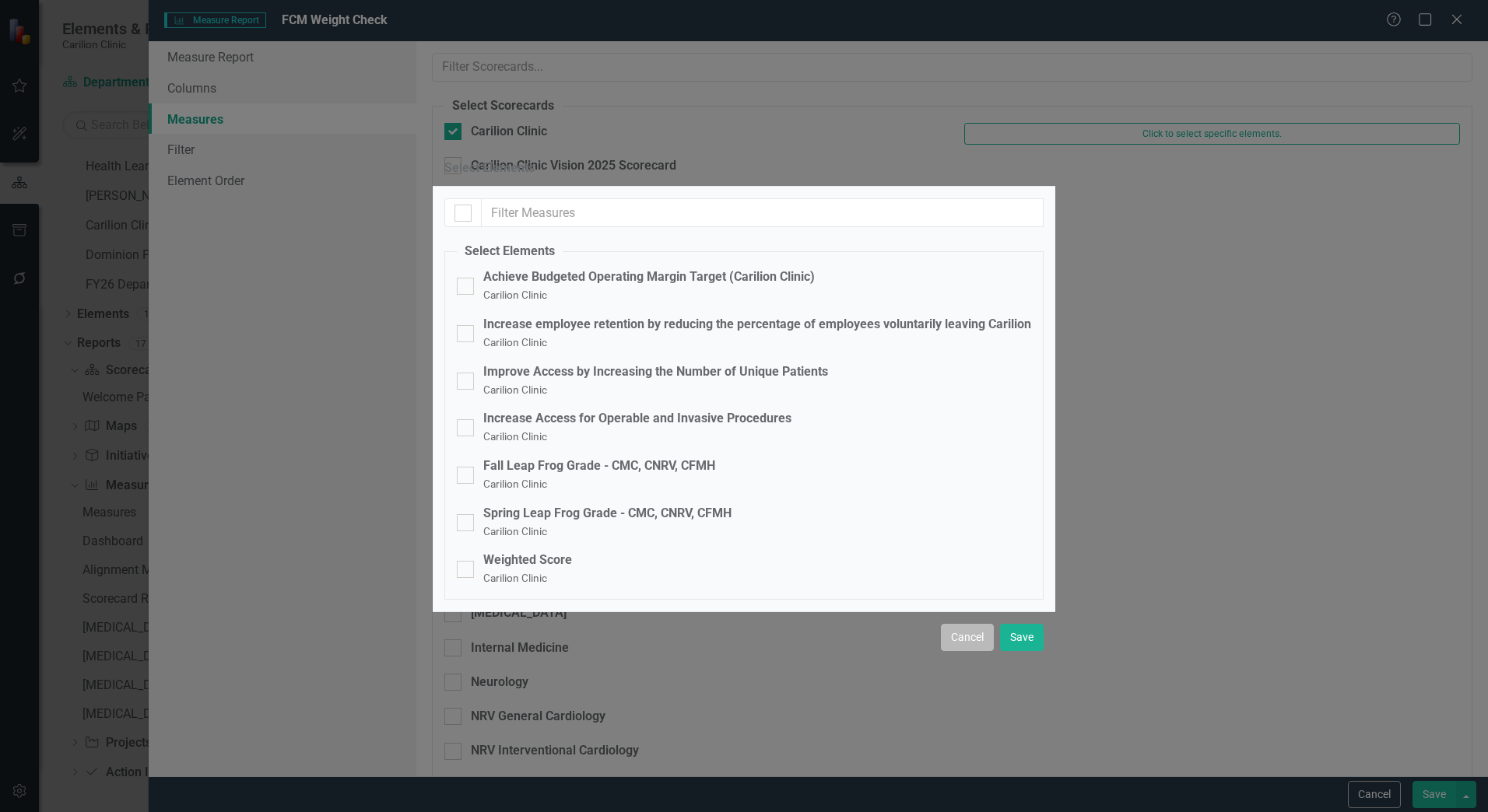
click at [966, 652] on button "Cancel" at bounding box center [968, 637] width 53 height 27
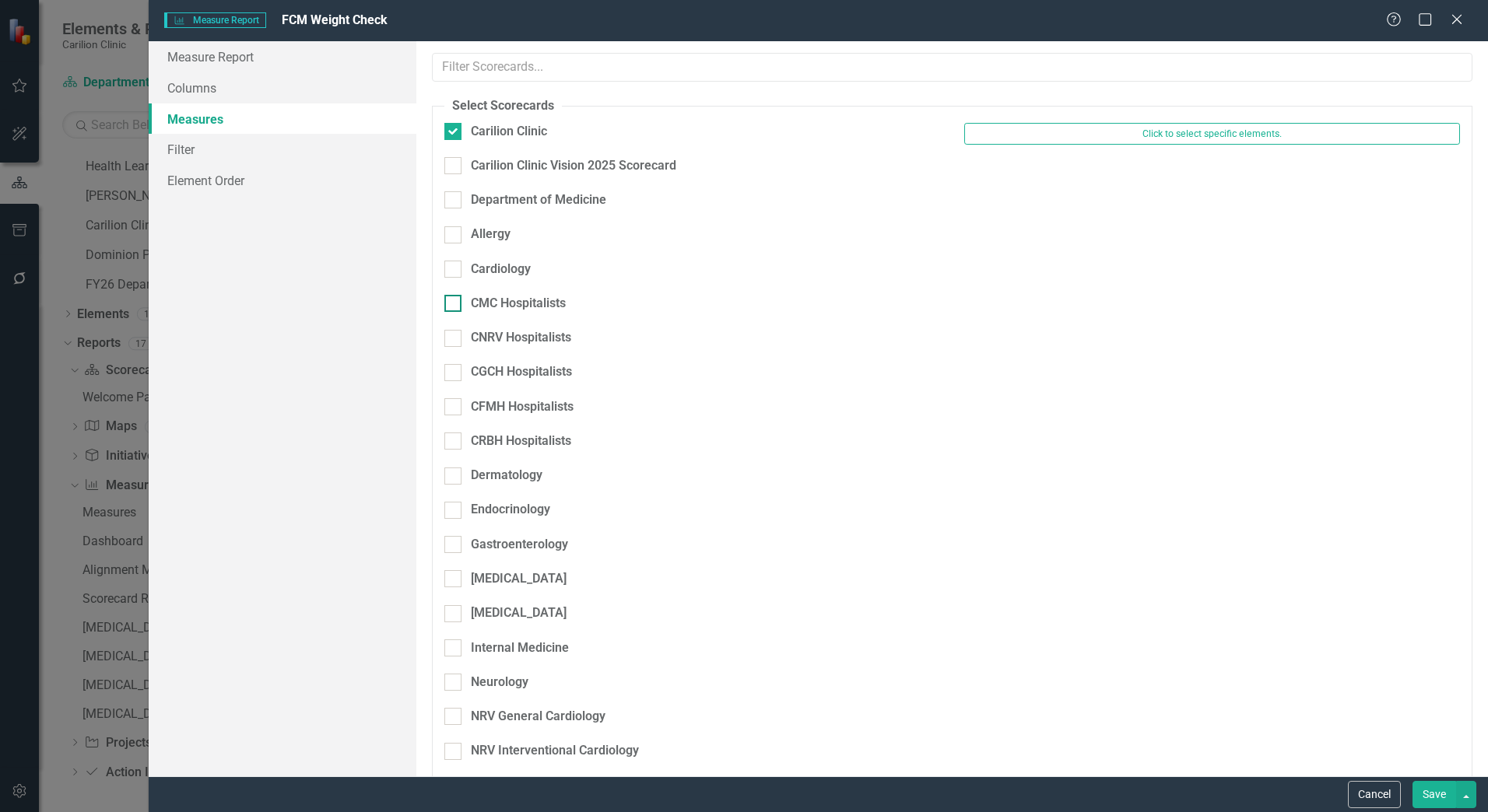
click at [566, 295] on div "CMC Hospitalists" at bounding box center [505, 303] width 121 height 18
click at [454, 295] on input "CMC Hospitalists" at bounding box center [450, 300] width 11 height 11
checkbox input "true"
click at [459, 136] on div at bounding box center [454, 132] width 18 height 18
click at [454, 133] on input "Carilion Clinic" at bounding box center [450, 128] width 11 height 11
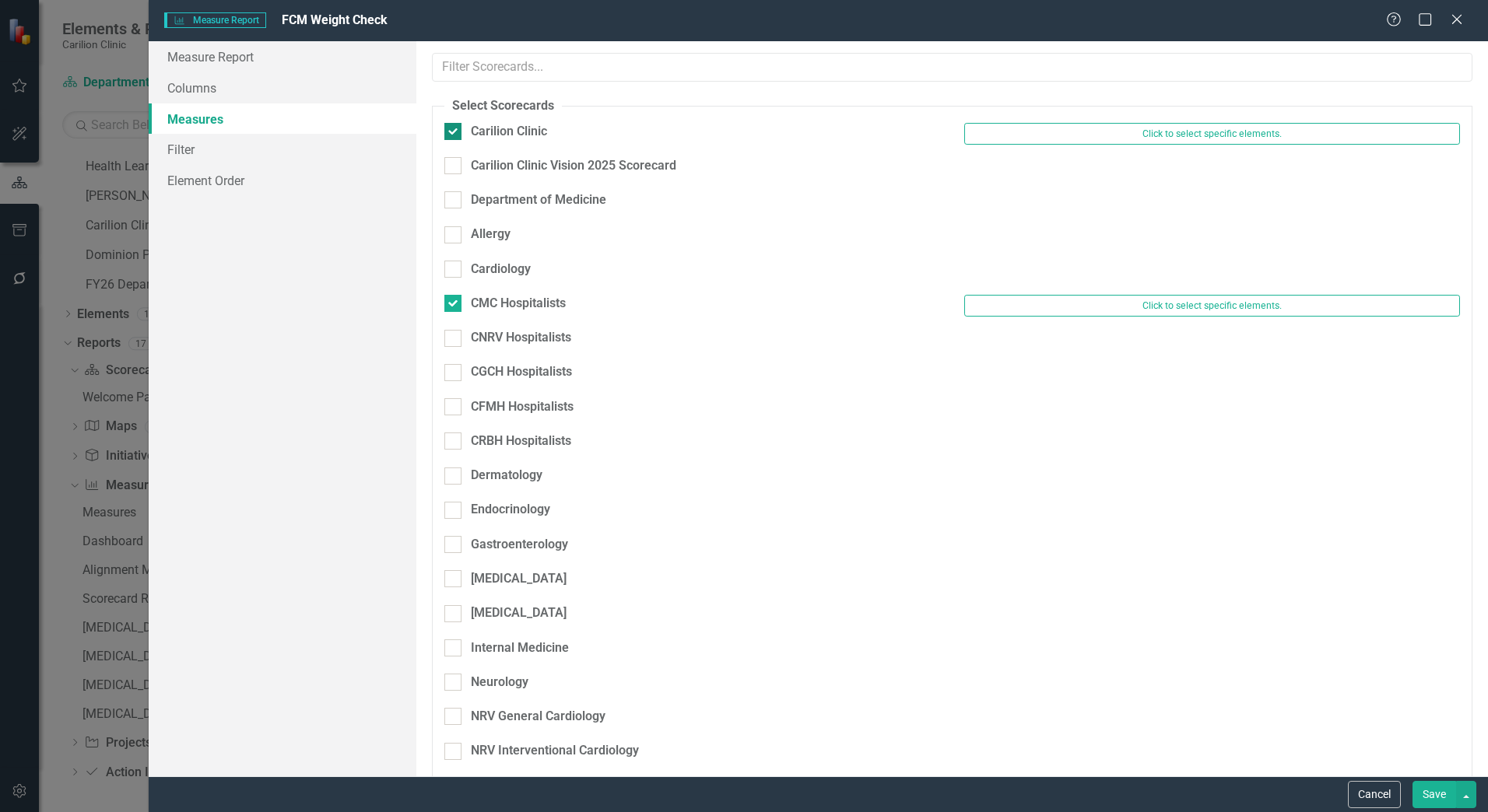
checkbox input "false"
click at [455, 295] on div at bounding box center [454, 303] width 18 height 18
click at [454, 295] on input "CMC Hospitalists" at bounding box center [450, 300] width 11 height 11
checkbox input "false"
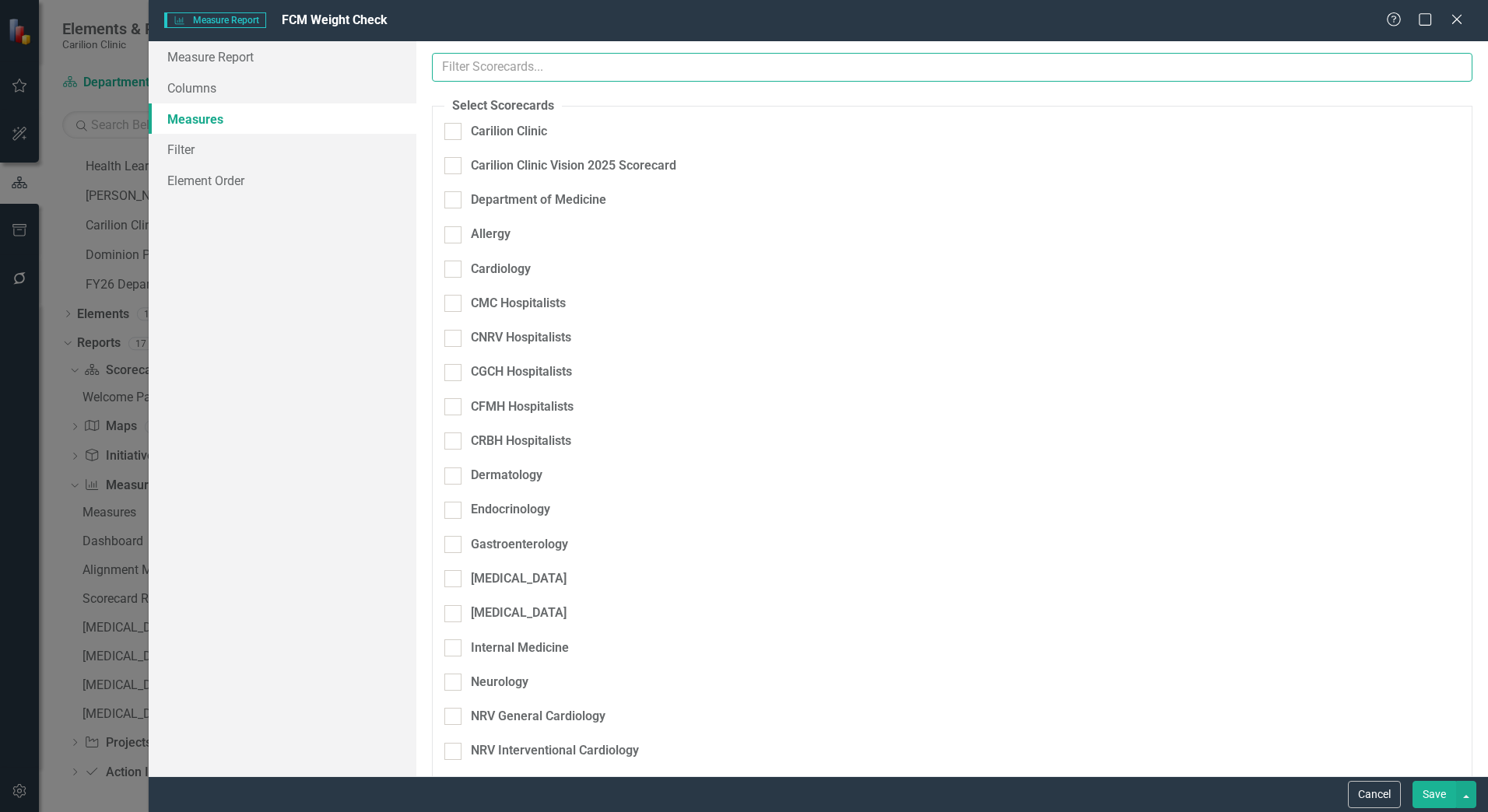
click at [581, 75] on input "text" at bounding box center [952, 67] width 1041 height 29
click at [1453, 25] on icon at bounding box center [1456, 18] width 11 height 11
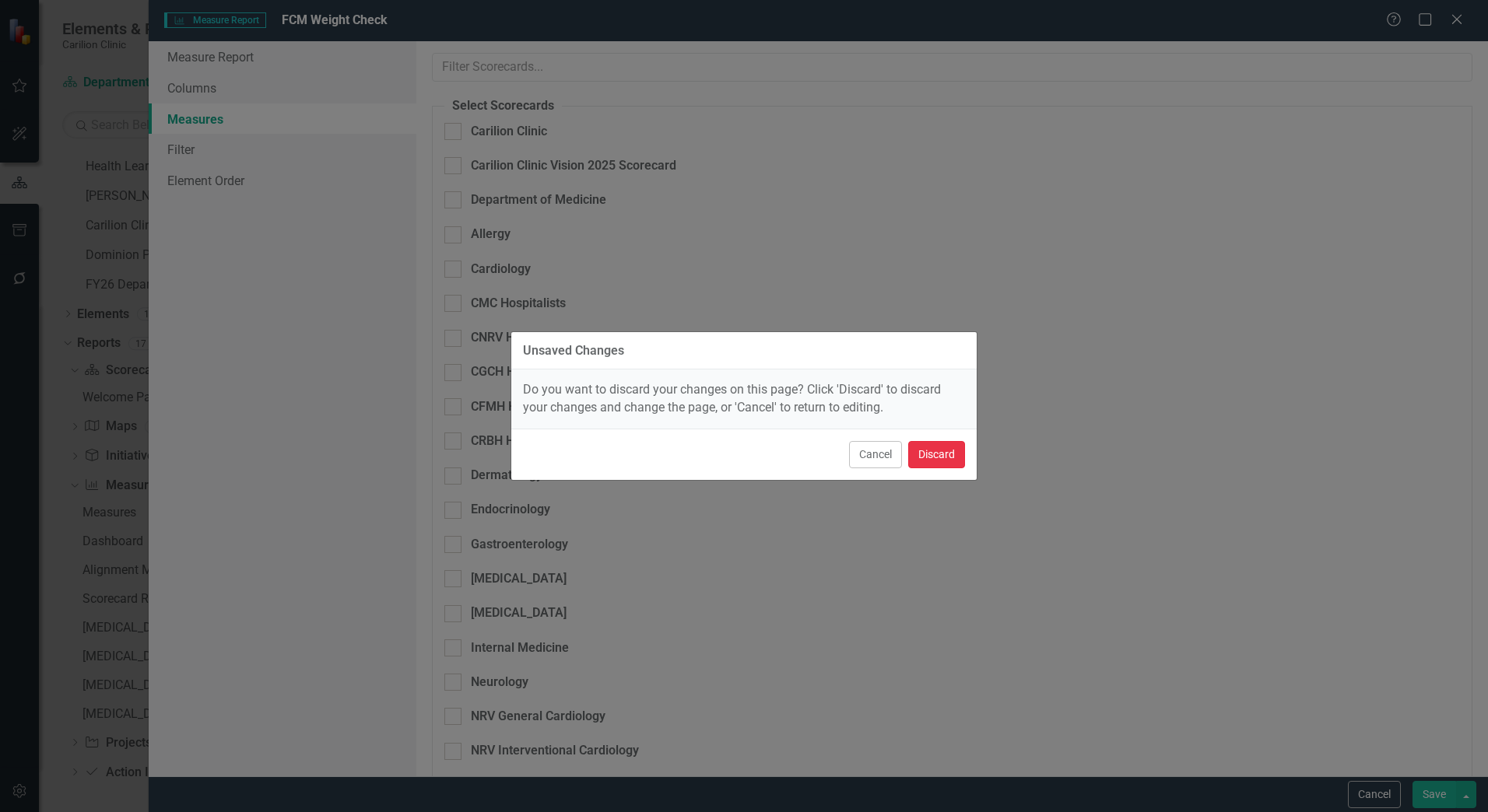
click at [921, 460] on button "Discard" at bounding box center [936, 454] width 57 height 27
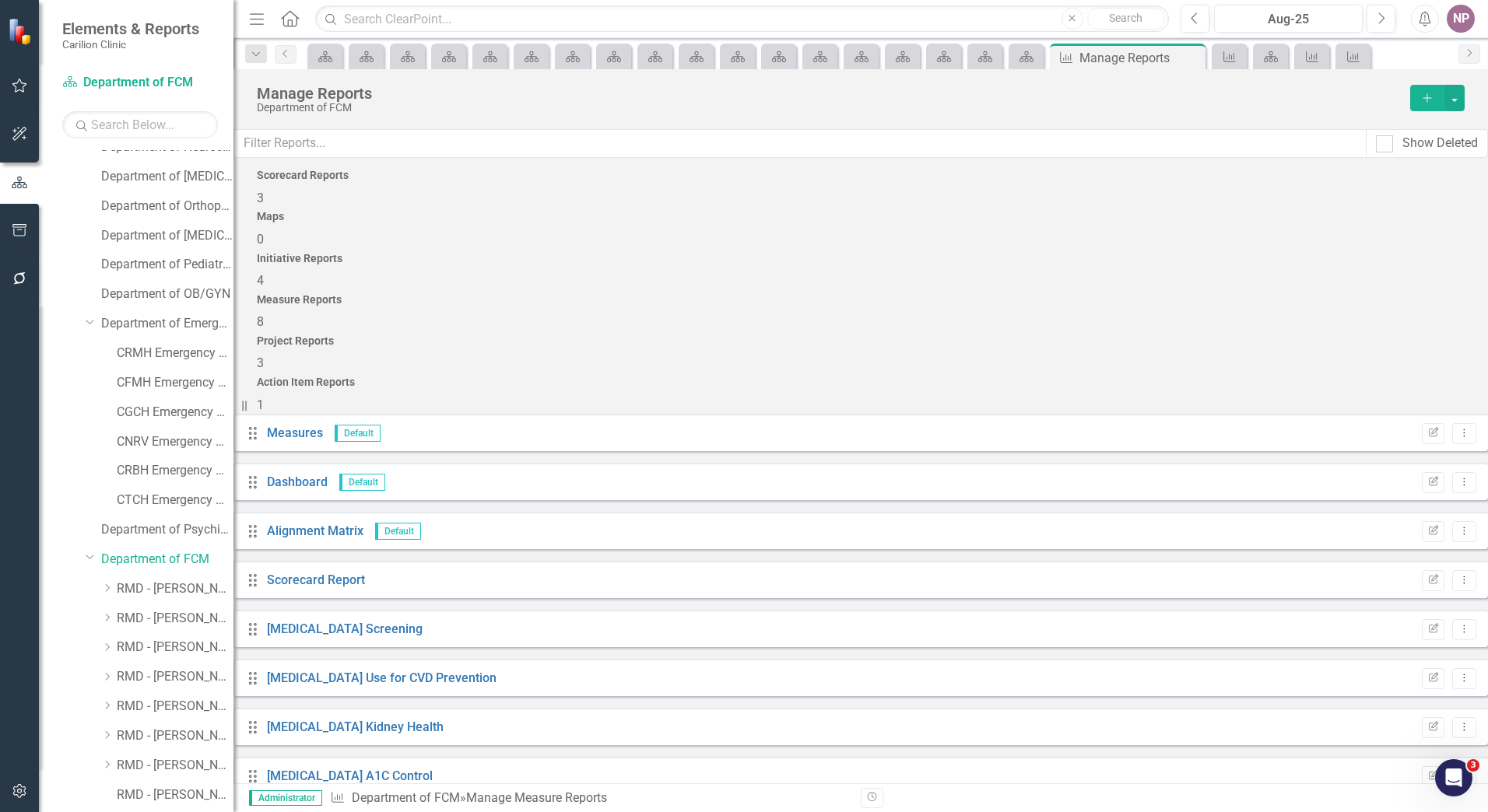
scroll to position [681, 0]
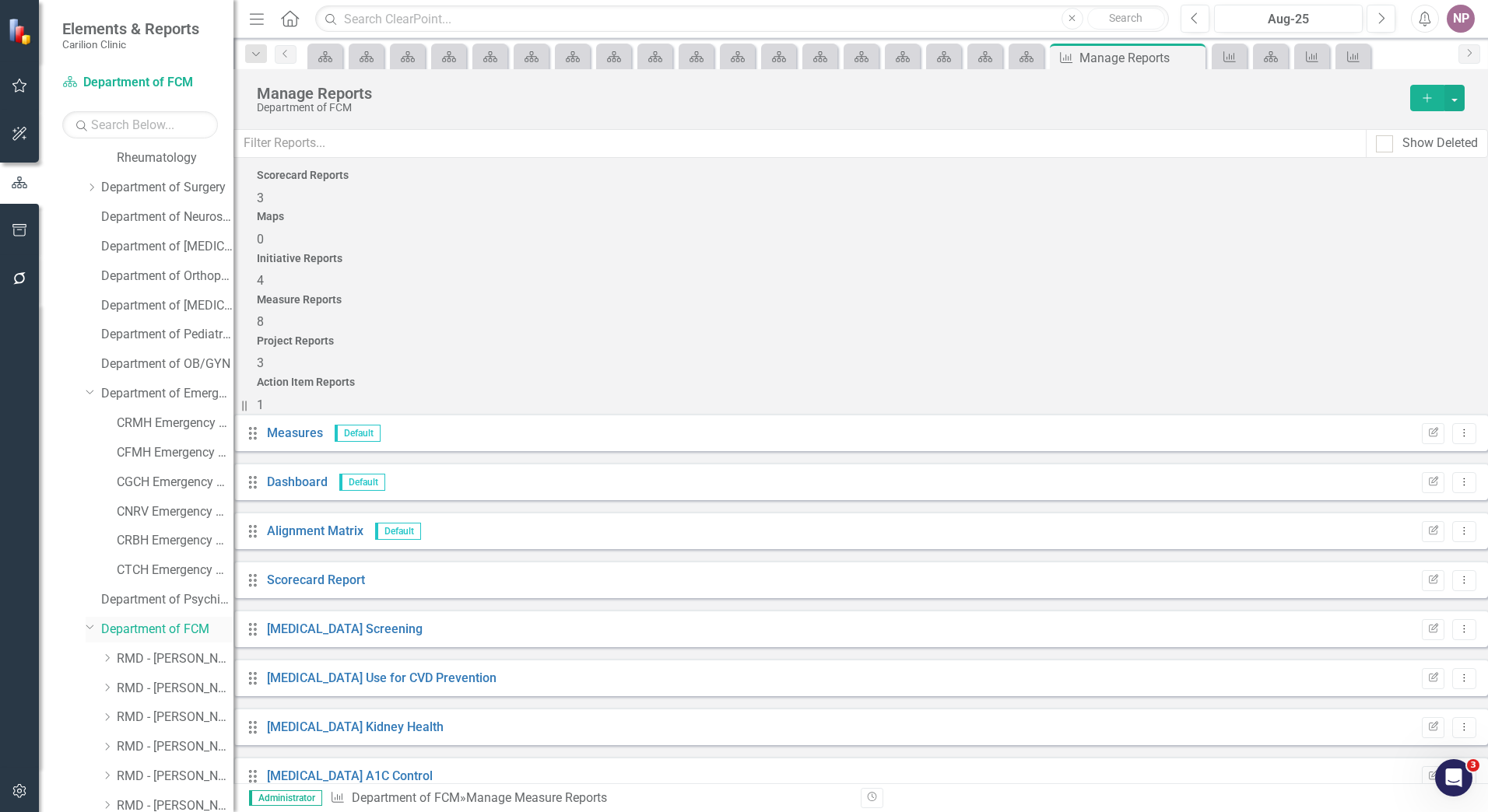
click at [161, 635] on link "Department of FCM" at bounding box center [167, 630] width 132 height 18
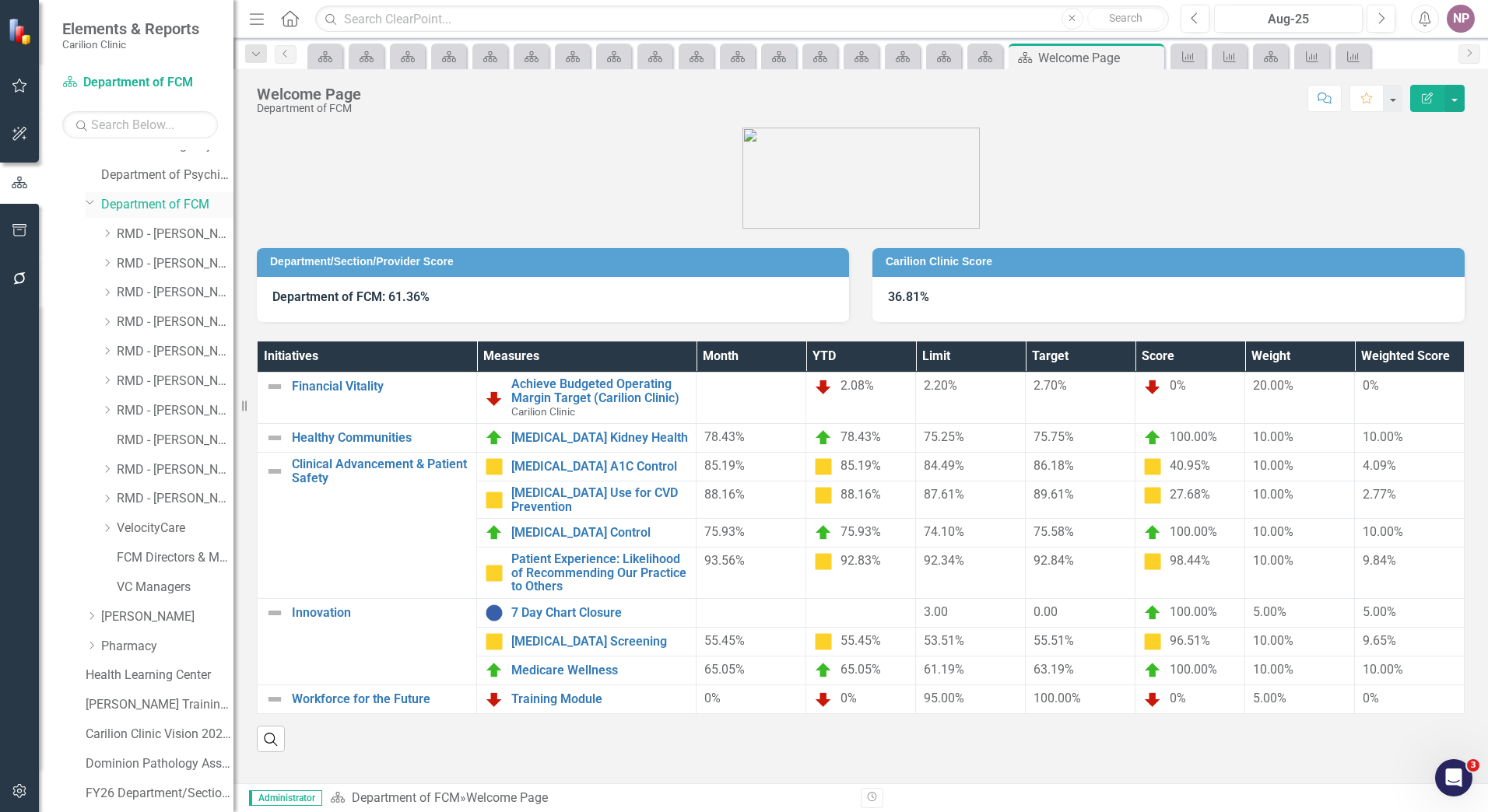
scroll to position [1213, 0]
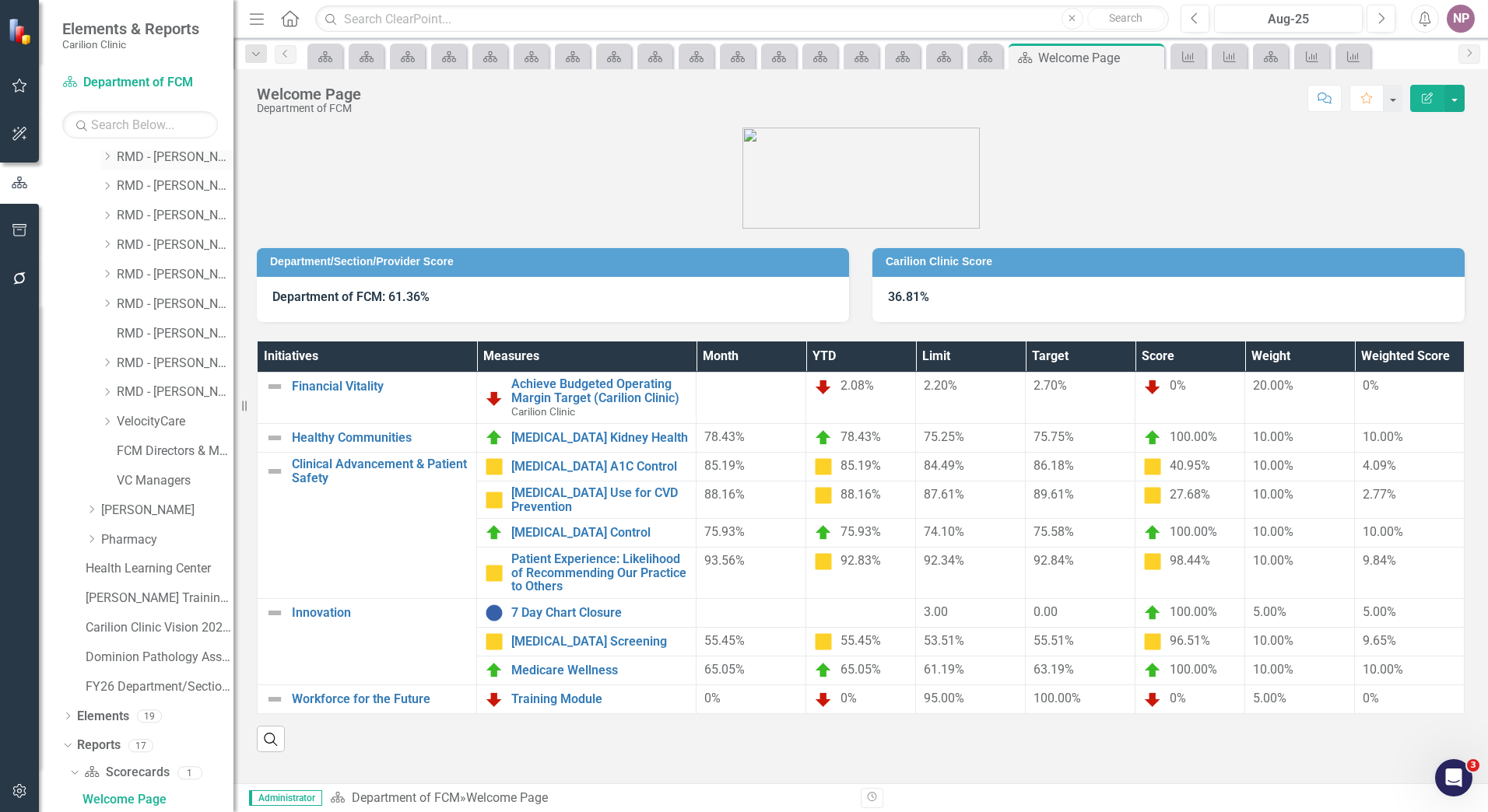
click at [130, 160] on link "RMD - [PERSON_NAME]" at bounding box center [175, 157] width 117 height 18
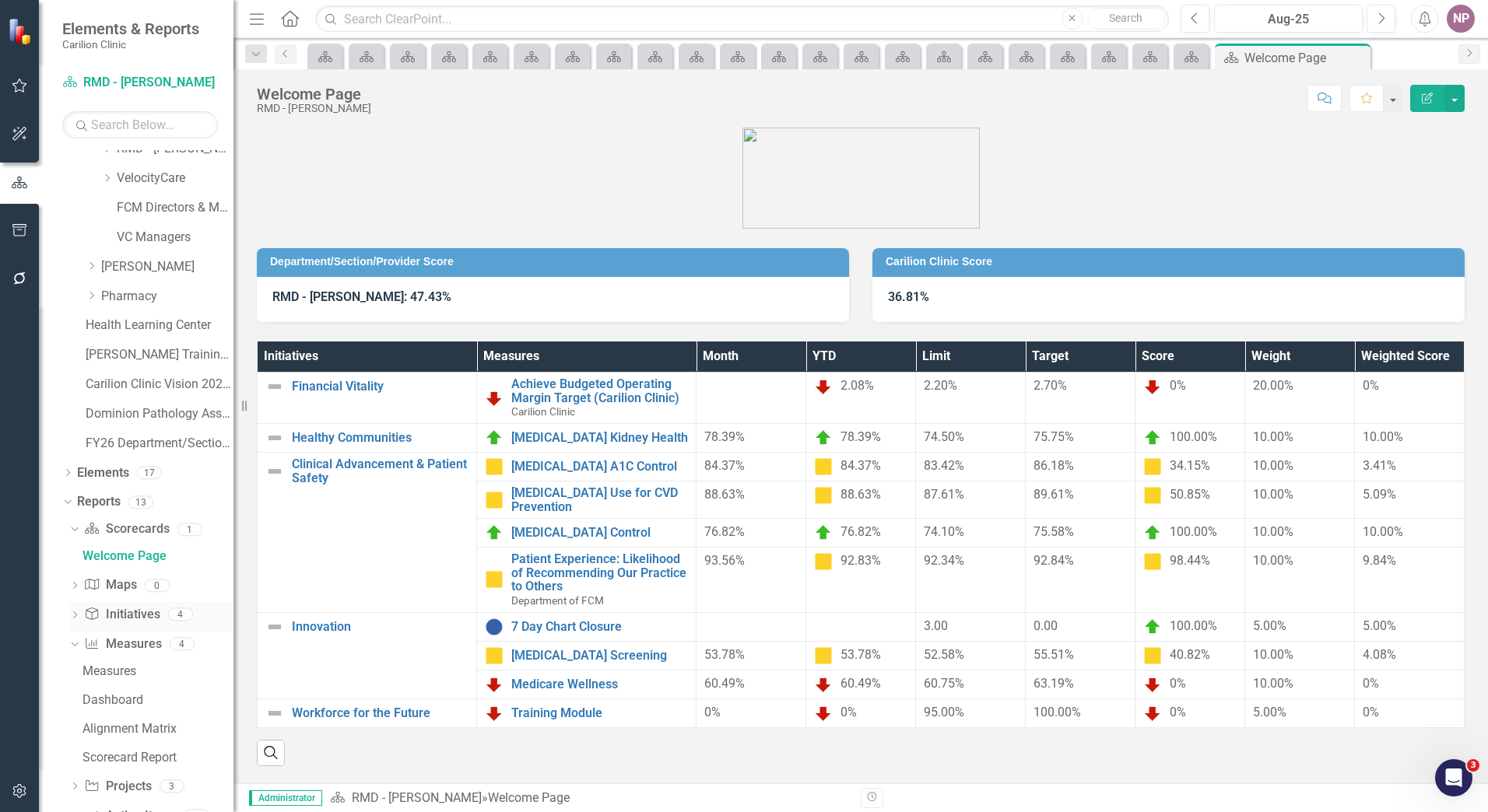
scroll to position [1500, 0]
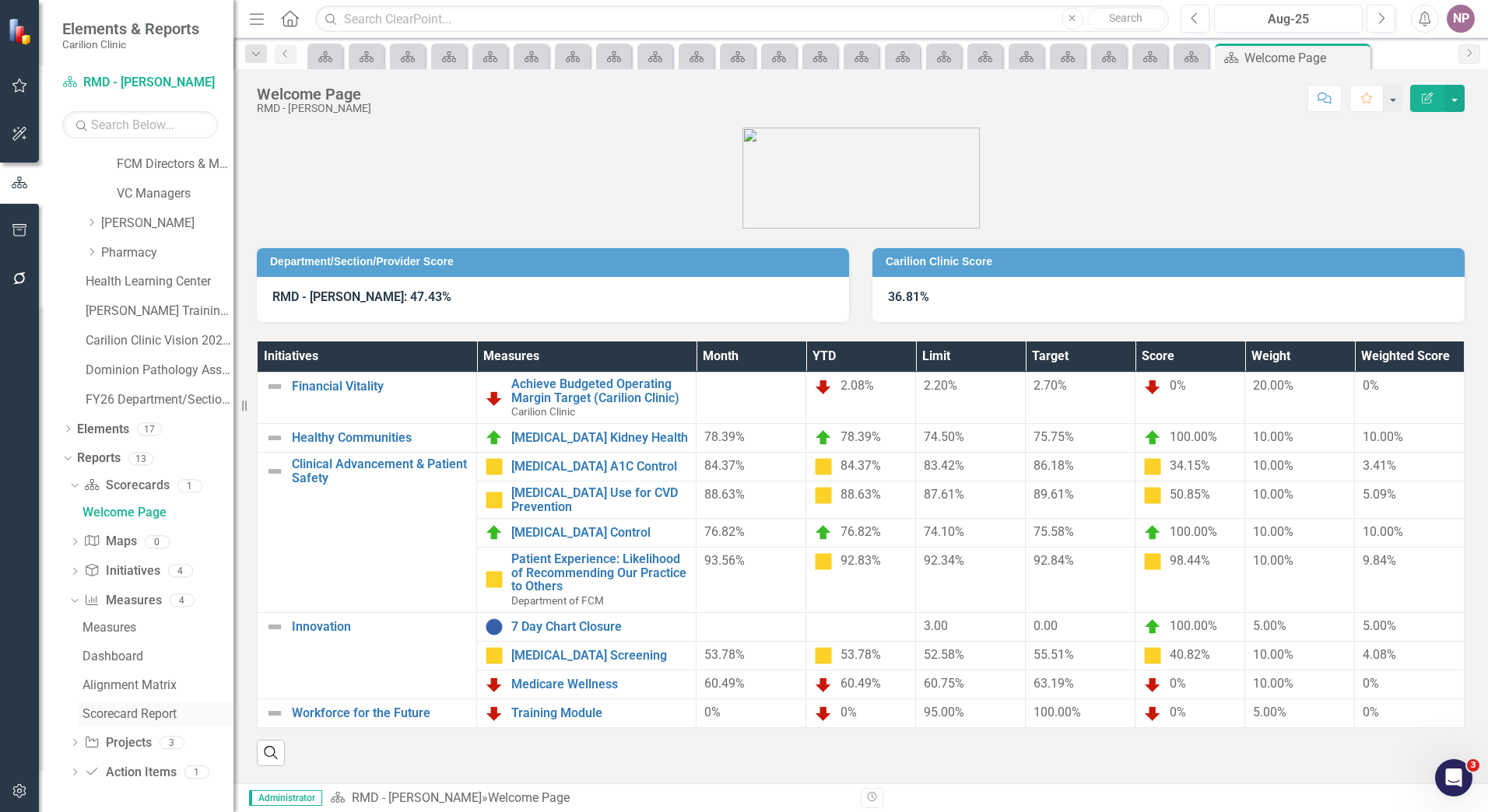
click at [100, 708] on div "Scorecard Report" at bounding box center [158, 715] width 151 height 14
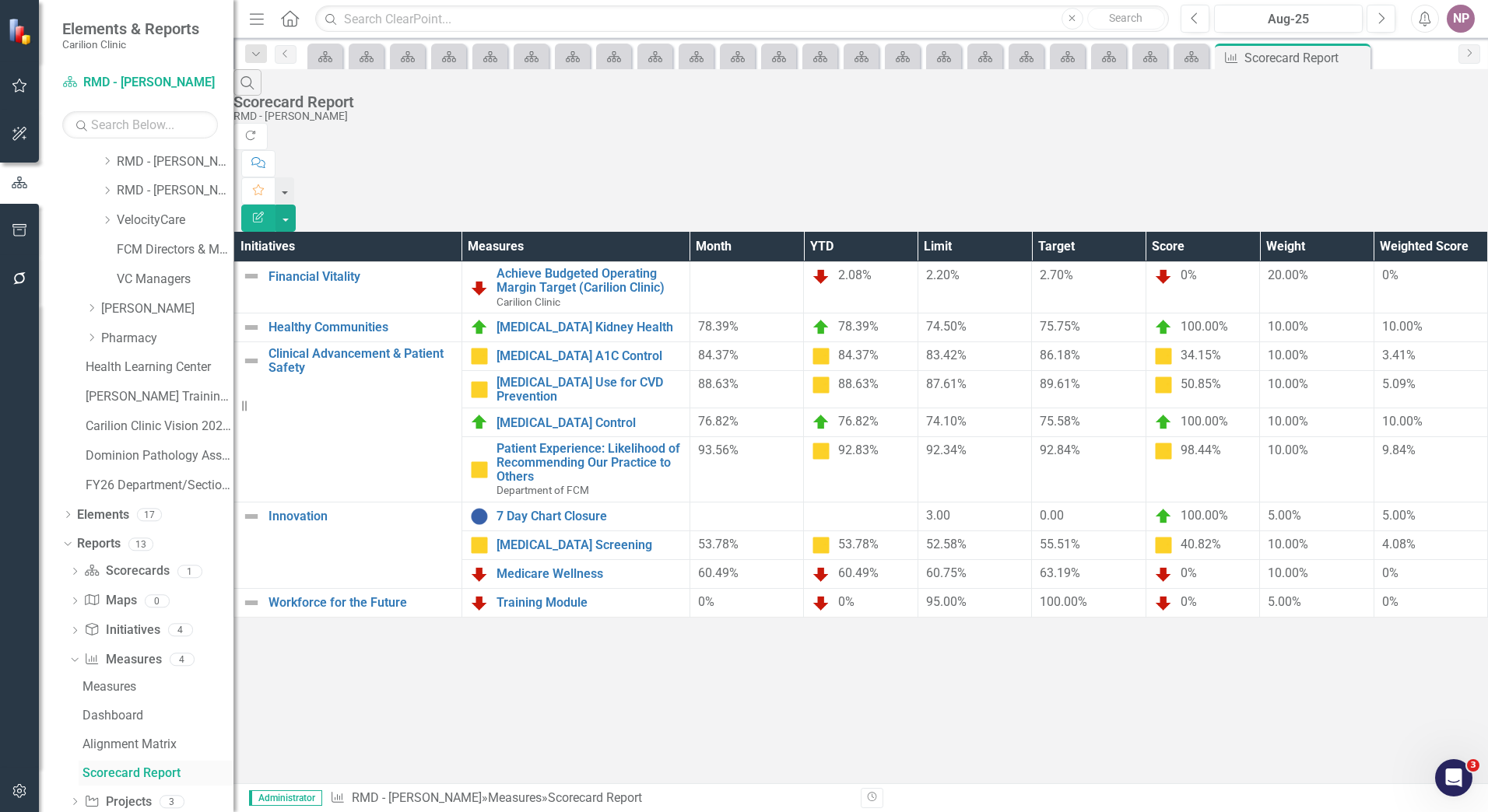
scroll to position [1388, 0]
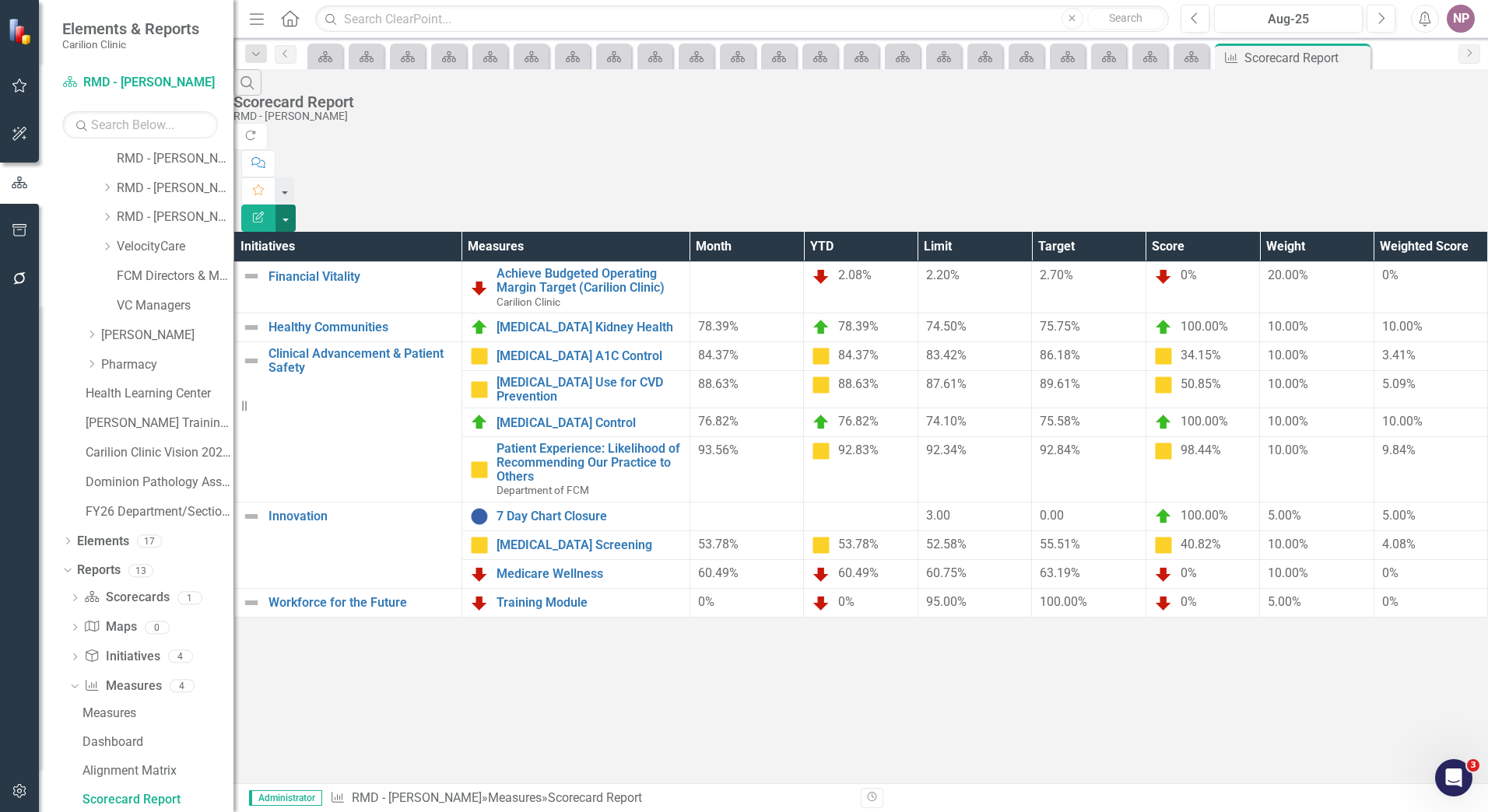
click at [296, 204] on button "button" at bounding box center [285, 217] width 20 height 27
click at [1440, 116] on link "Edit Report Edit Report" at bounding box center [1403, 127] width 123 height 29
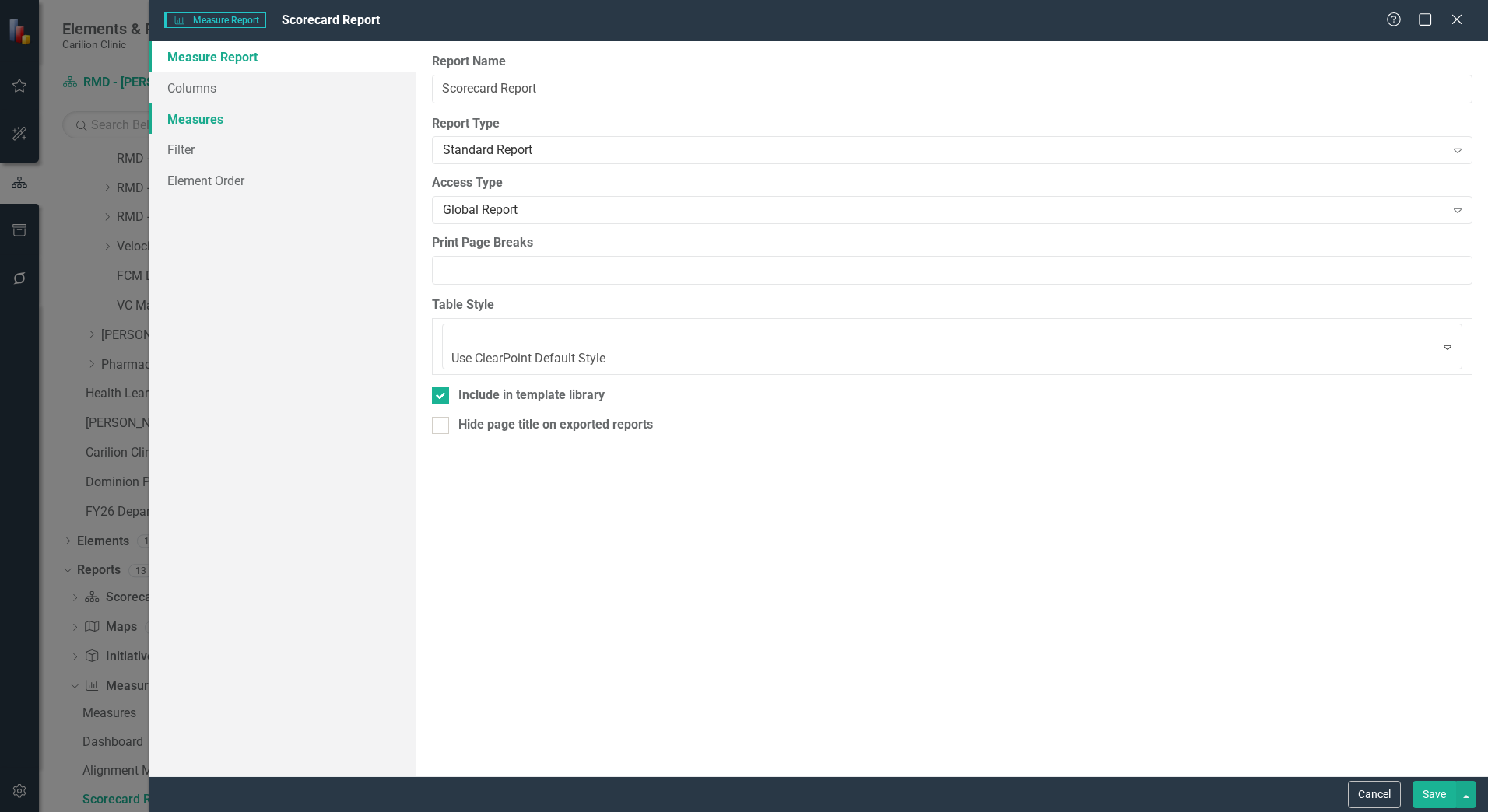
click at [254, 118] on link "Measures" at bounding box center [282, 118] width 268 height 31
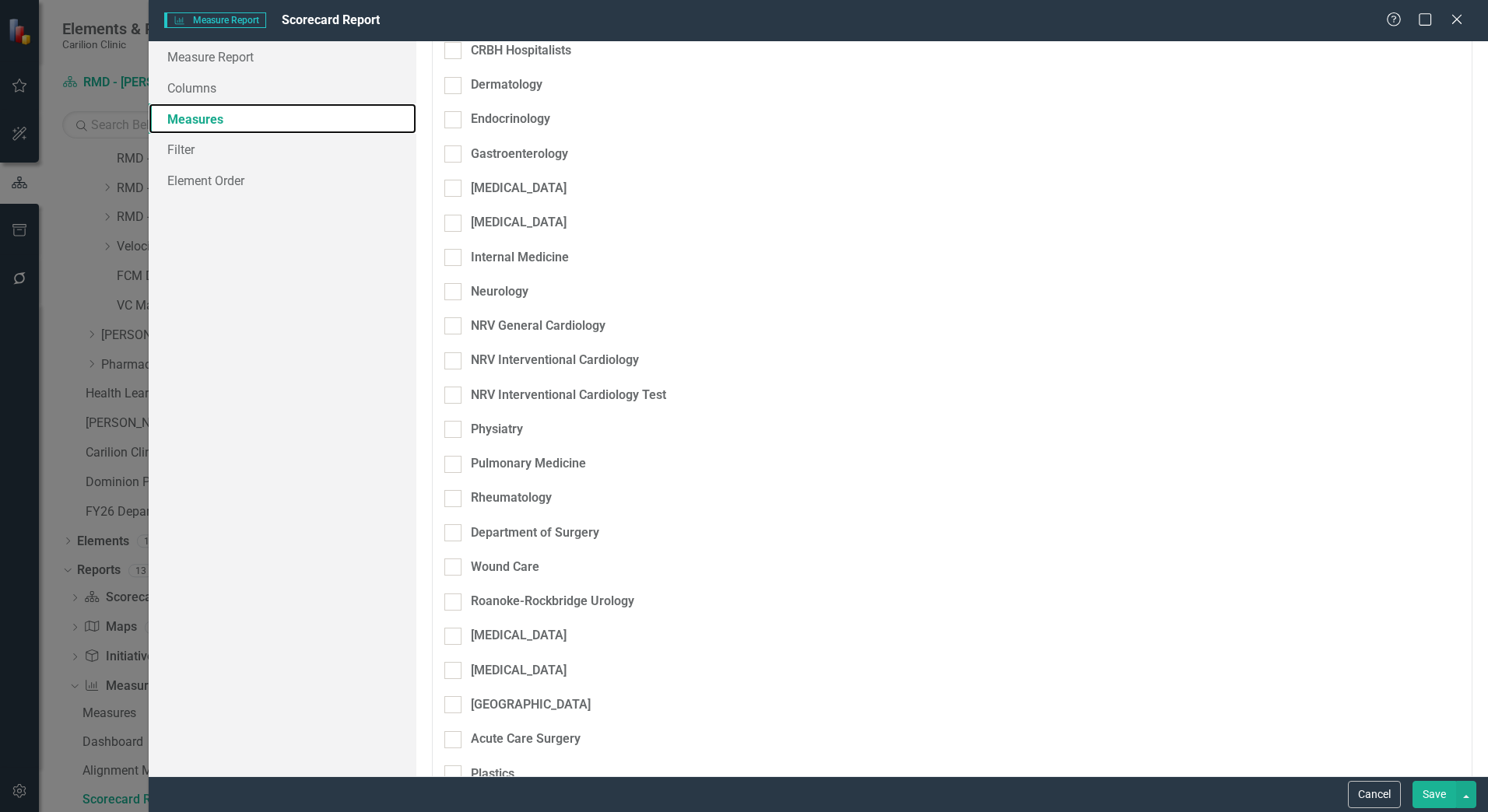
scroll to position [389, 0]
click at [273, 39] on div "Measure Measure Report Scorecard Report Help Maximize Close" at bounding box center [818, 20] width 1340 height 41
click at [274, 54] on link "Measure Report" at bounding box center [282, 56] width 268 height 31
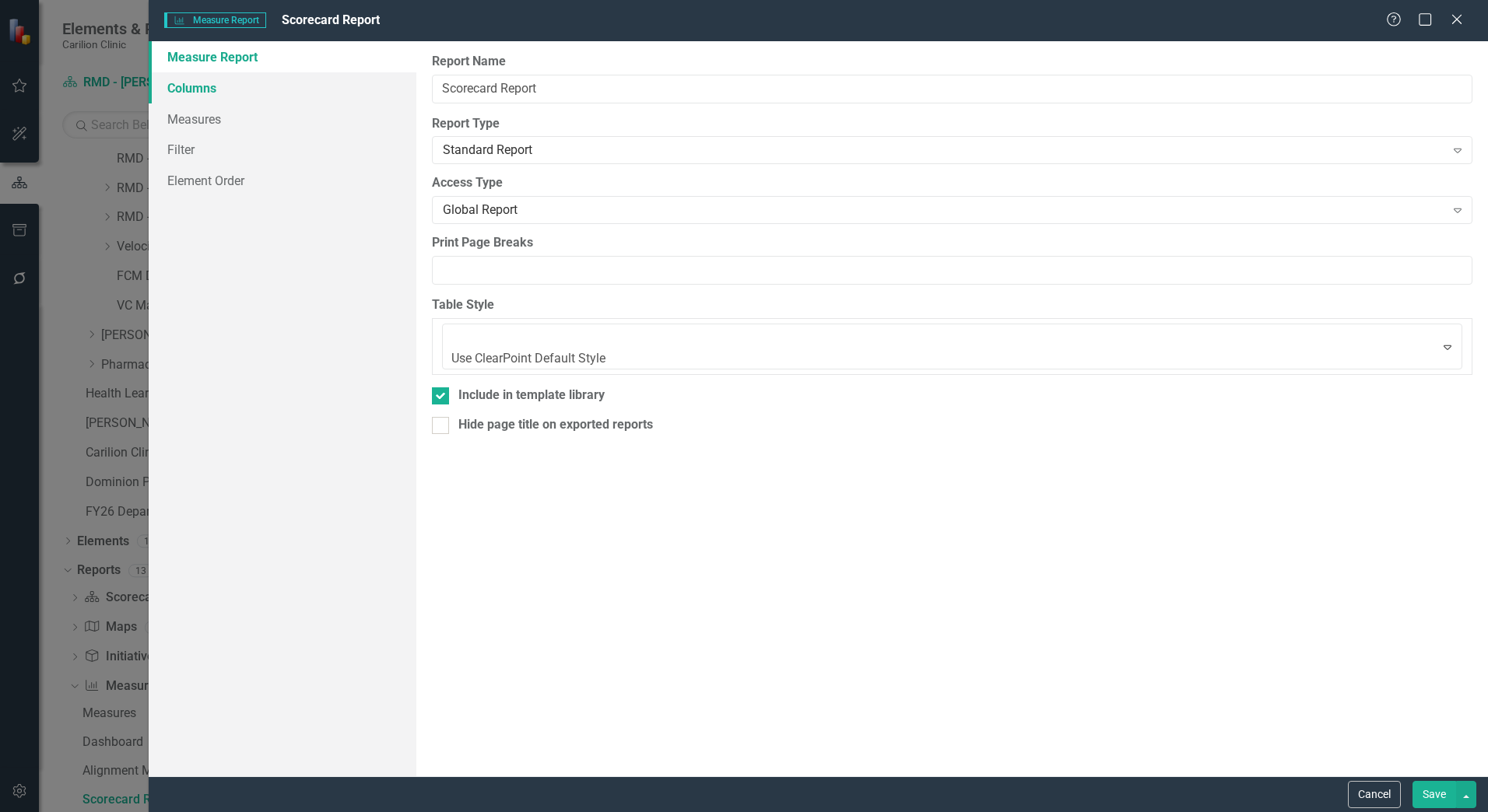
click at [243, 83] on link "Columns" at bounding box center [282, 88] width 268 height 31
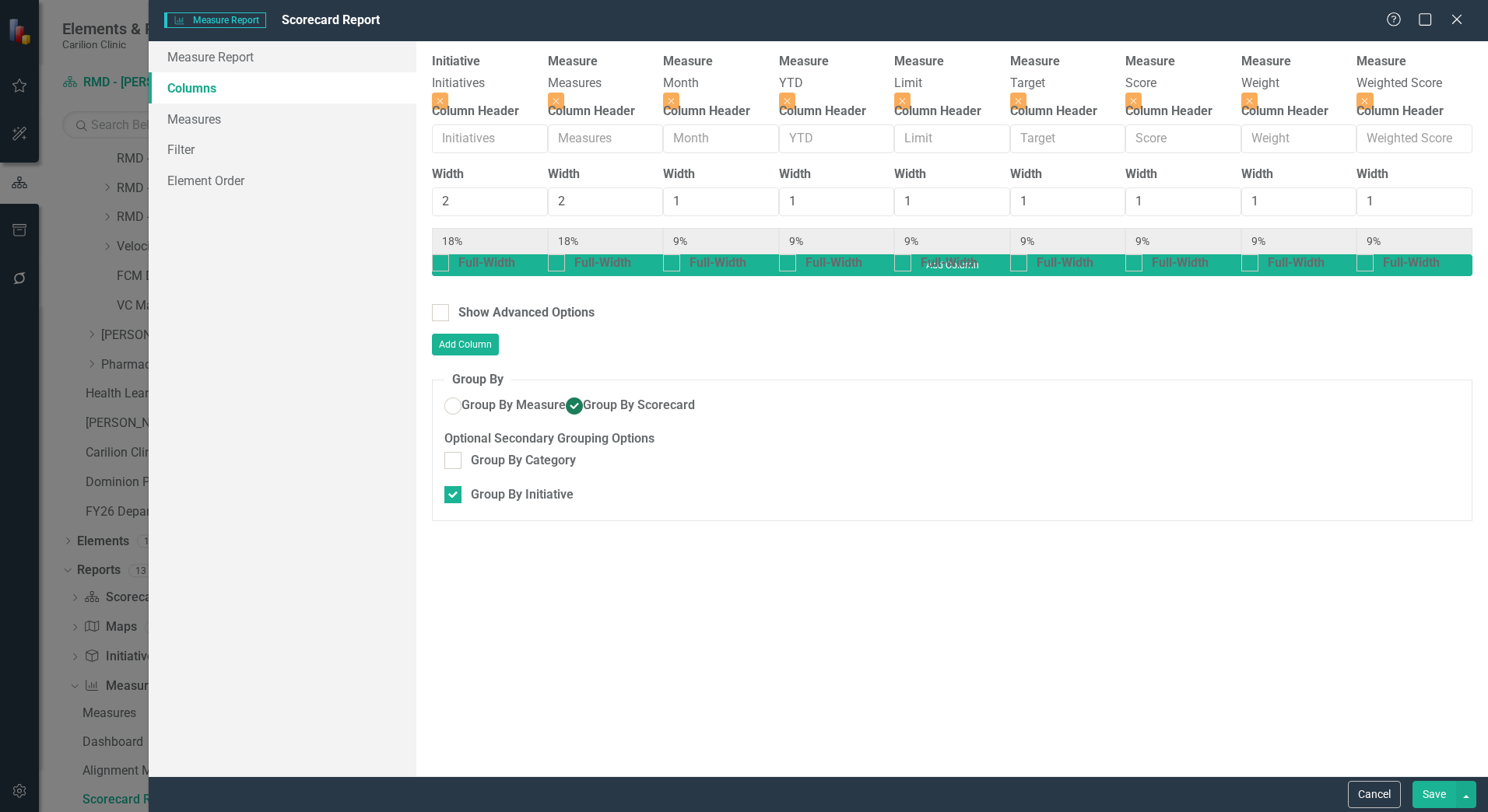
scroll to position [0, 0]
click at [1380, 783] on button "Cancel" at bounding box center [1375, 794] width 53 height 27
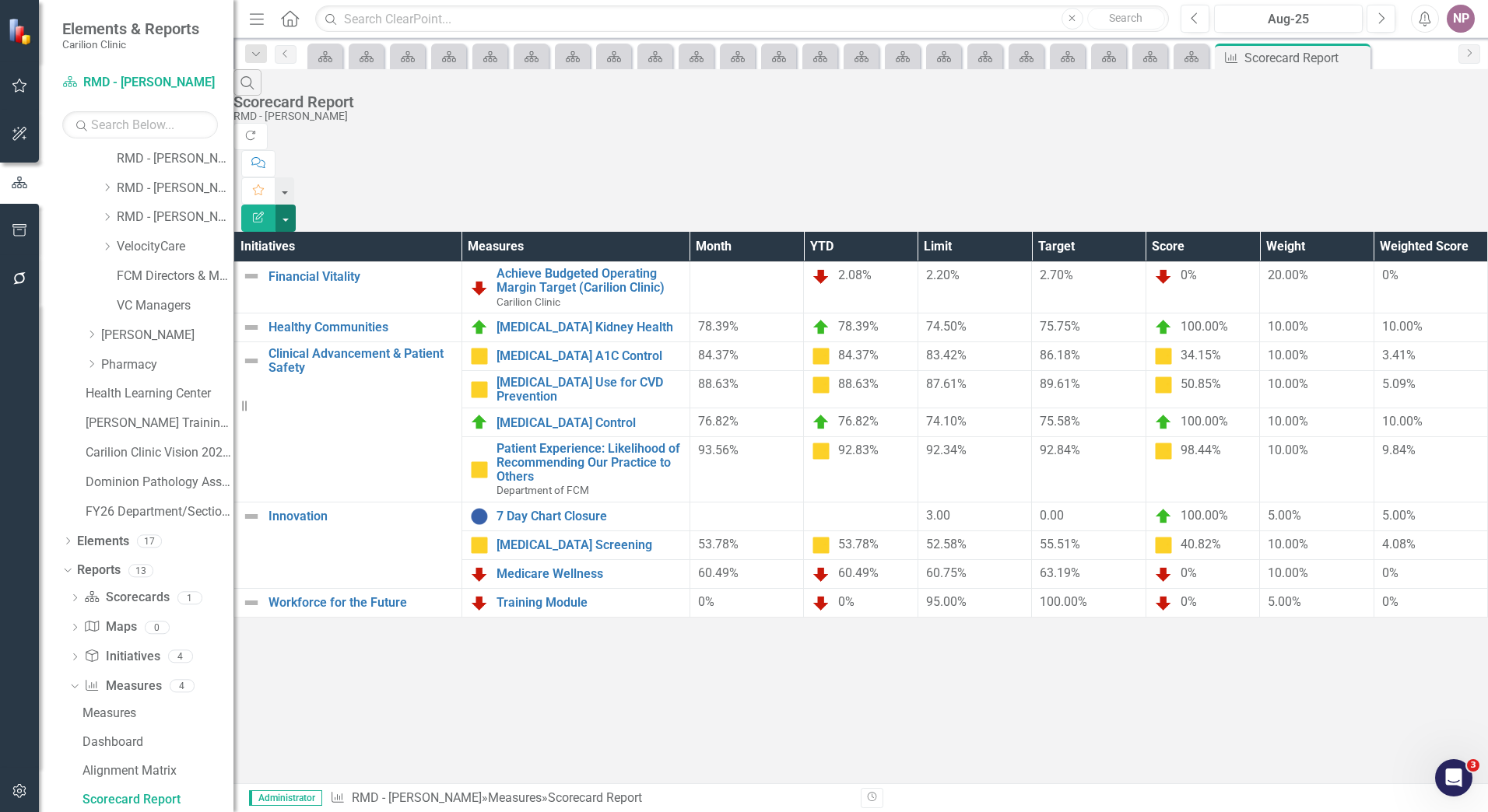
click at [296, 204] on button "button" at bounding box center [285, 217] width 20 height 27
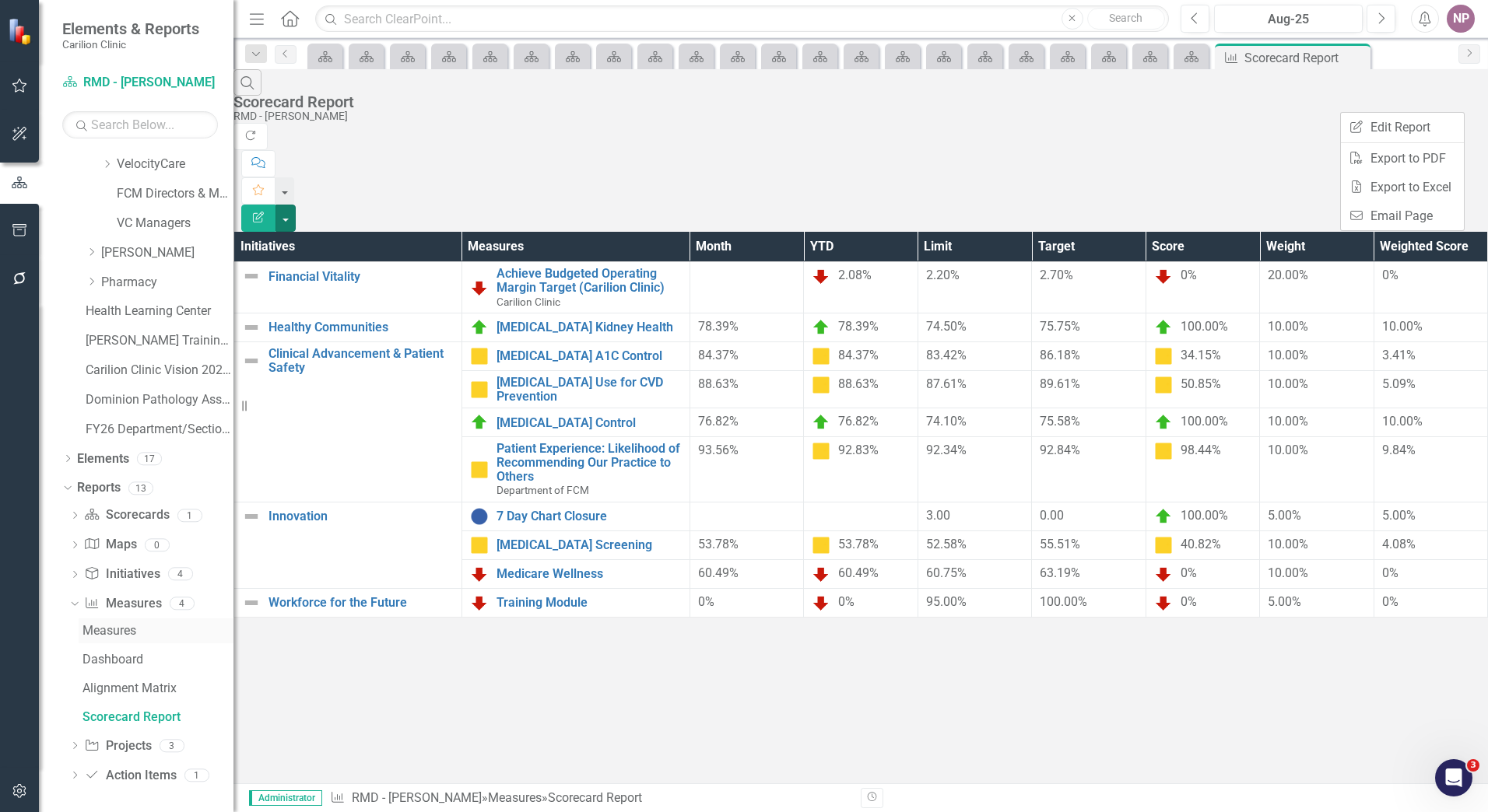
scroll to position [1473, 0]
click at [1432, 116] on link "Edit Report Edit Report" at bounding box center [1403, 127] width 123 height 29
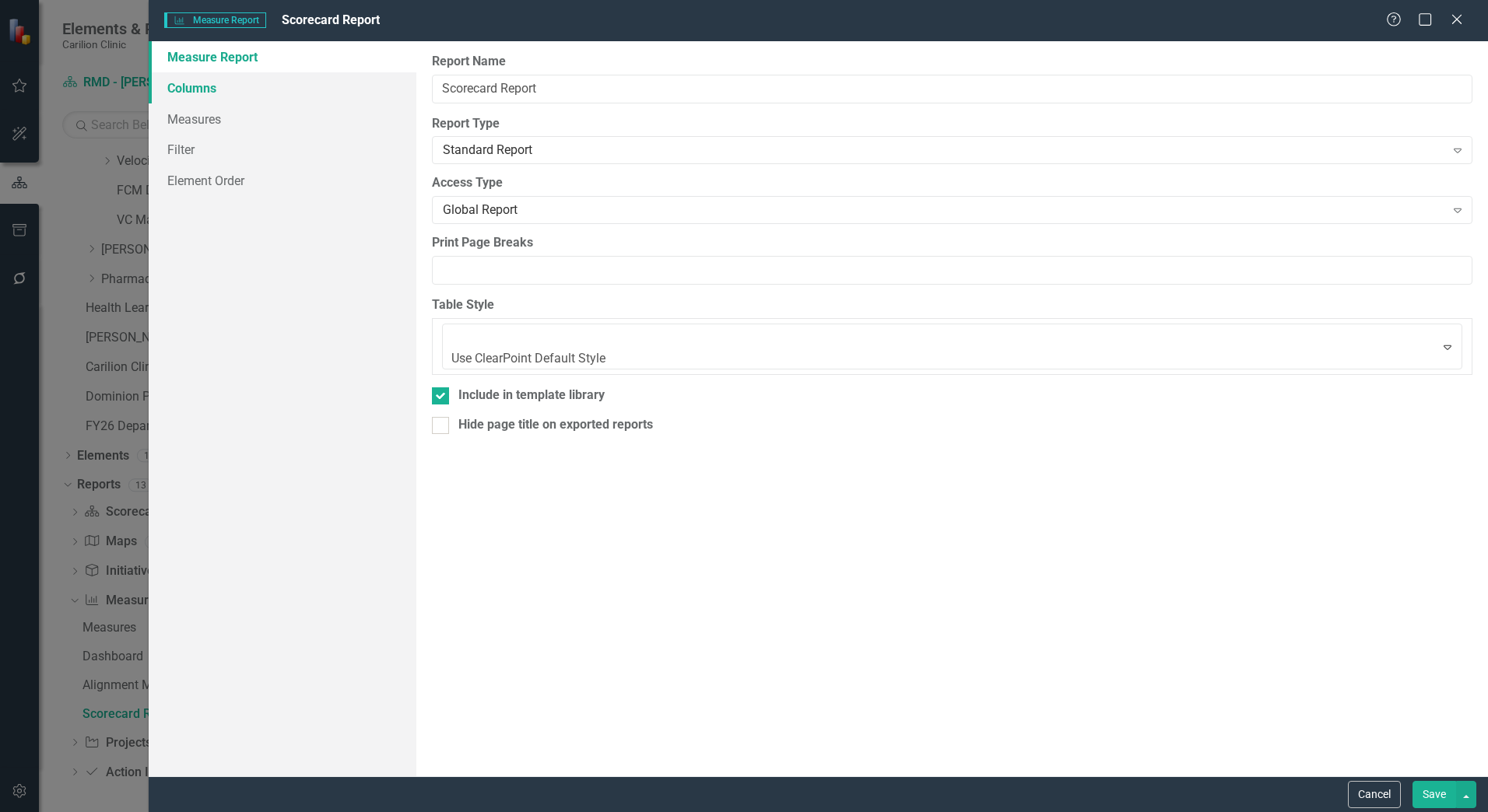
click at [348, 83] on link "Columns" at bounding box center [282, 88] width 268 height 31
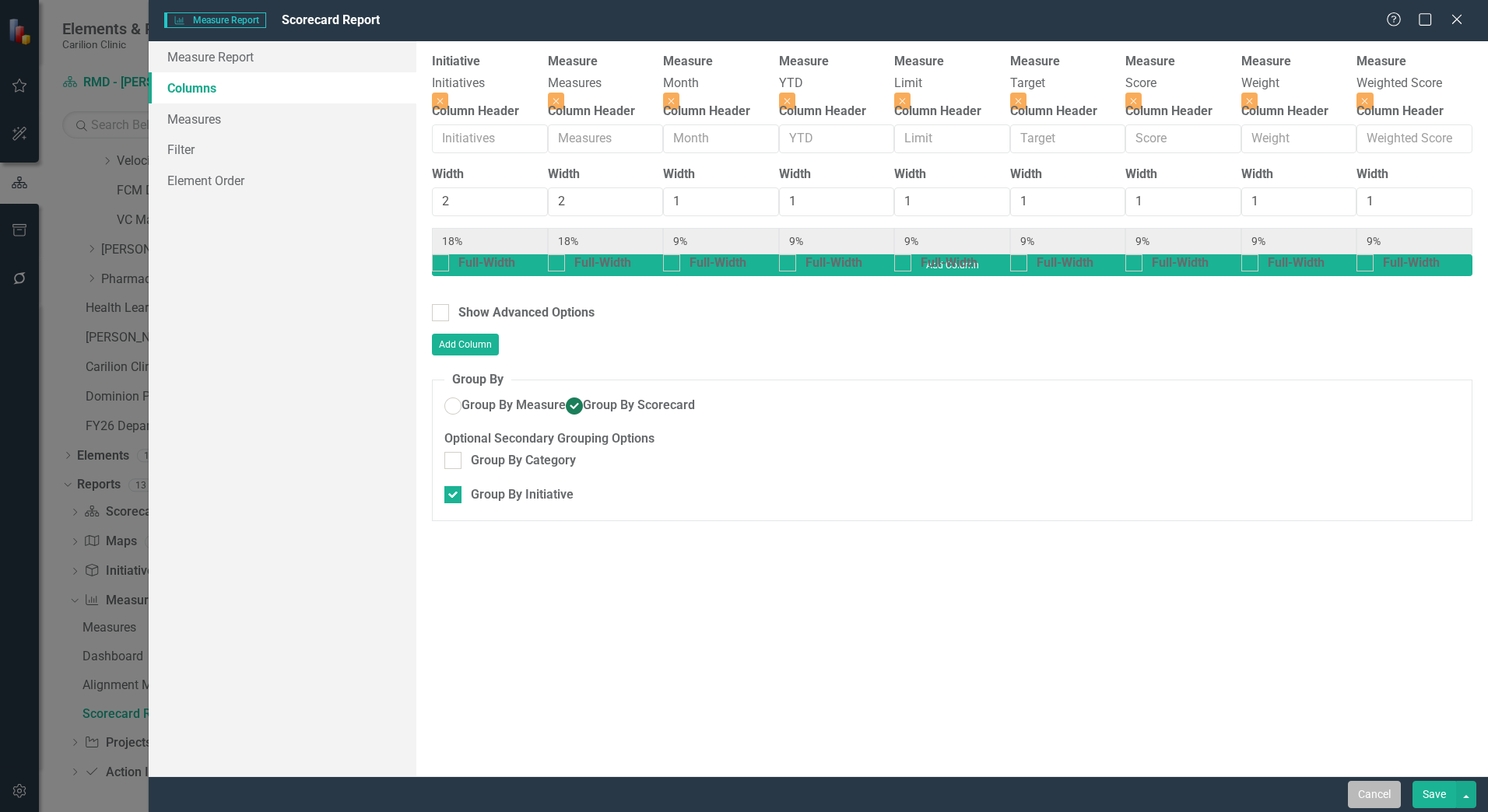
click at [1395, 785] on button "Cancel" at bounding box center [1375, 794] width 53 height 27
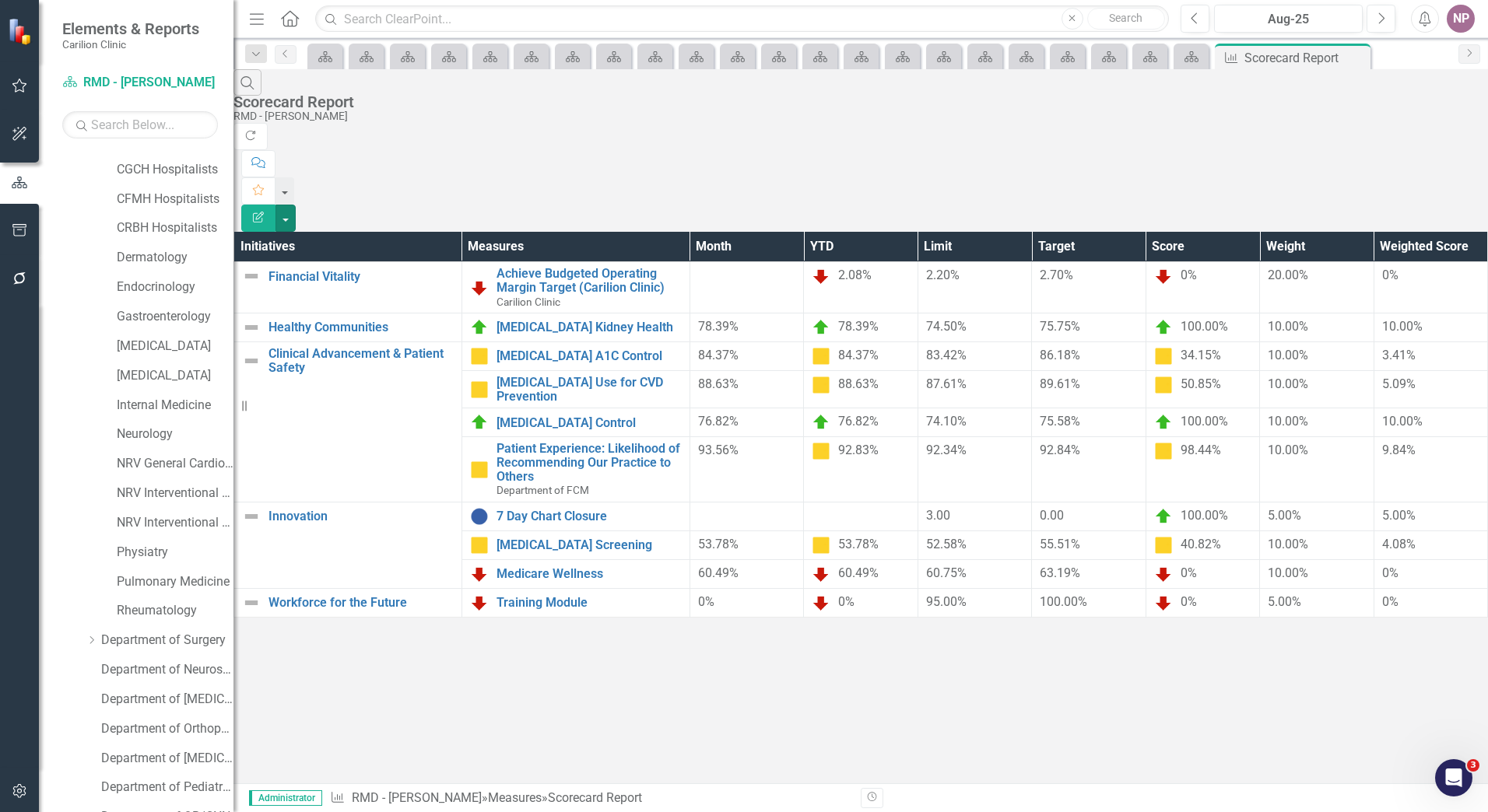
scroll to position [0, 0]
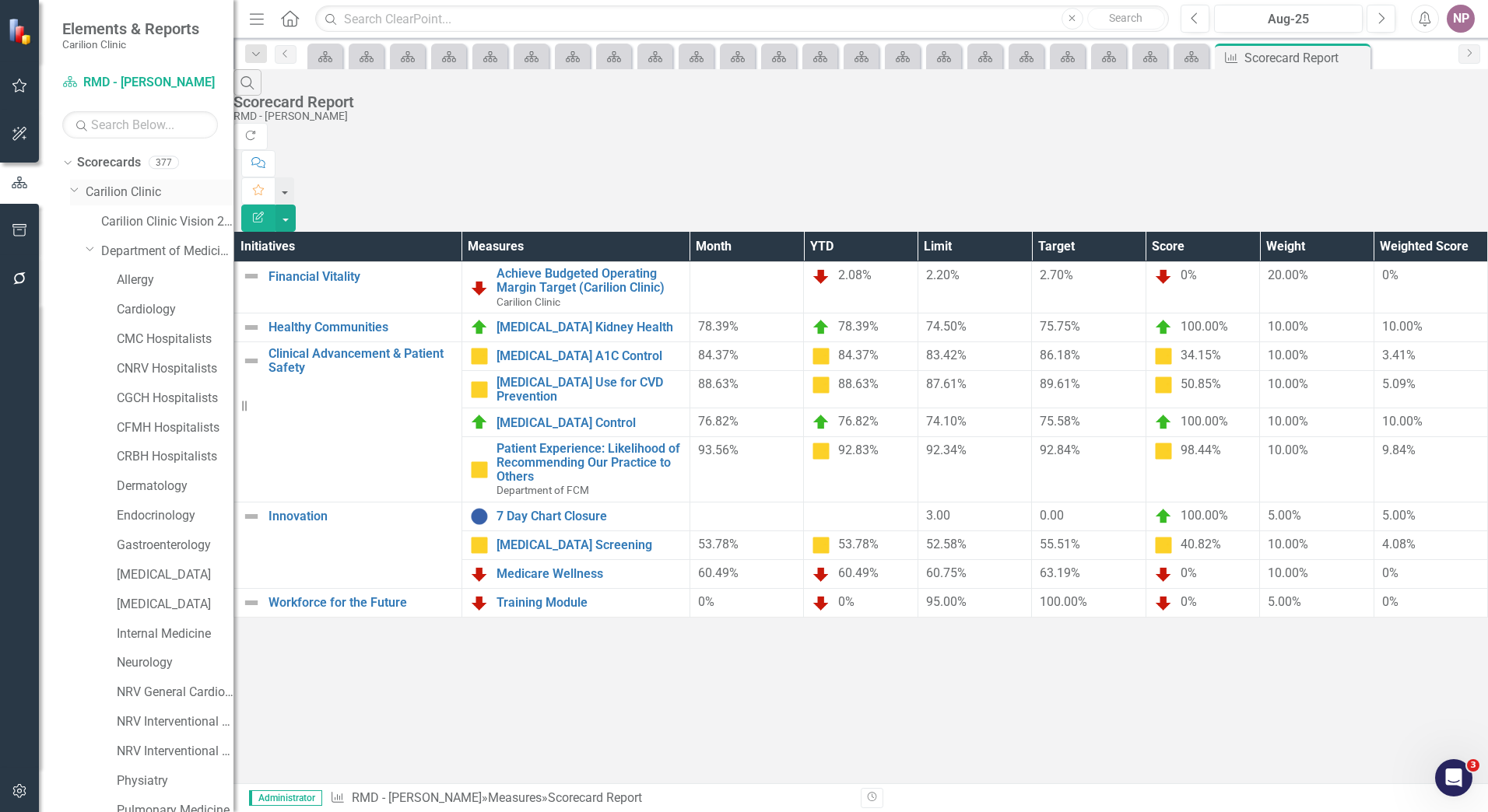
click at [139, 196] on link "Carilion Clinic" at bounding box center [160, 192] width 148 height 18
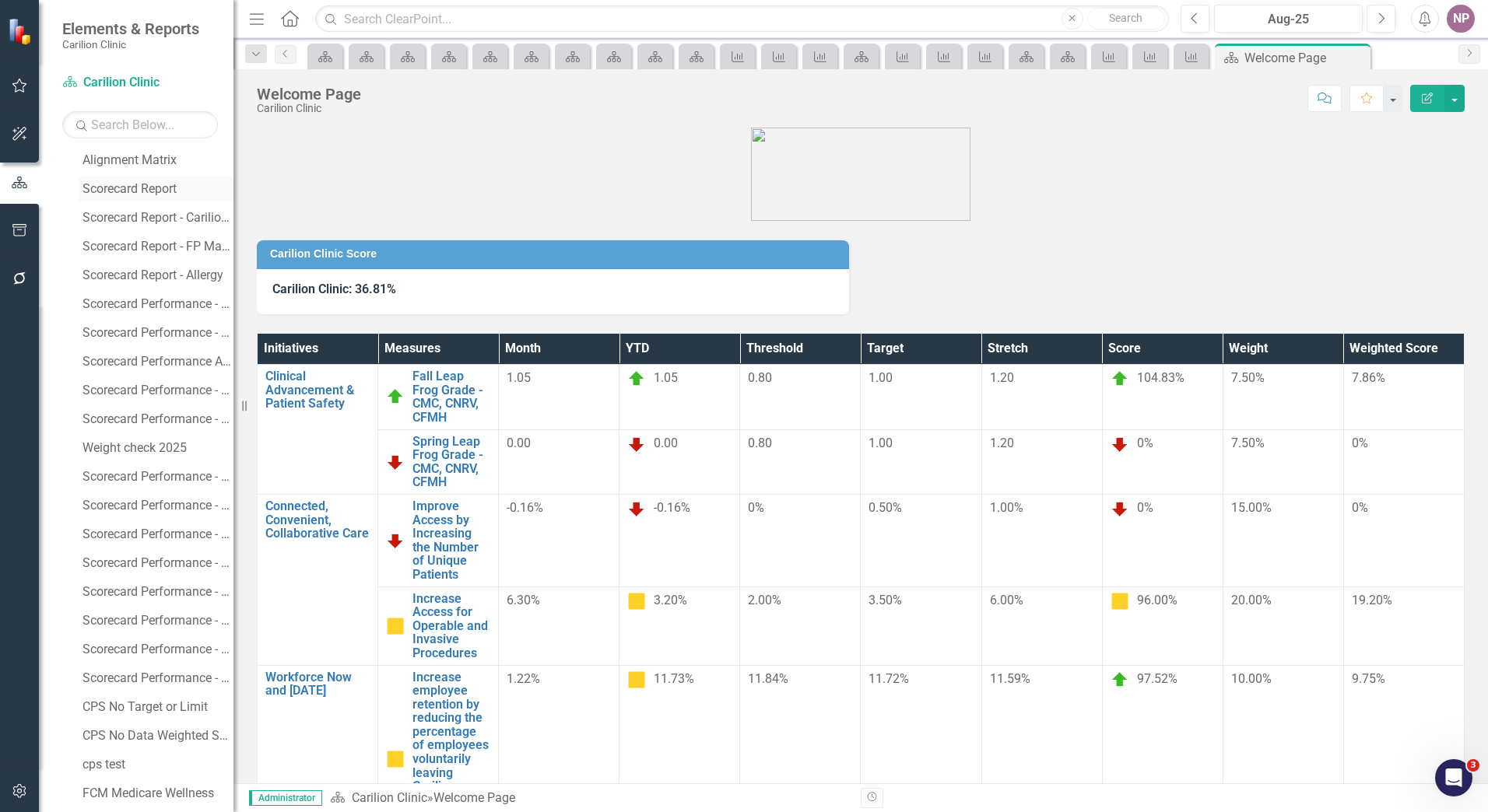
scroll to position [2069, 0]
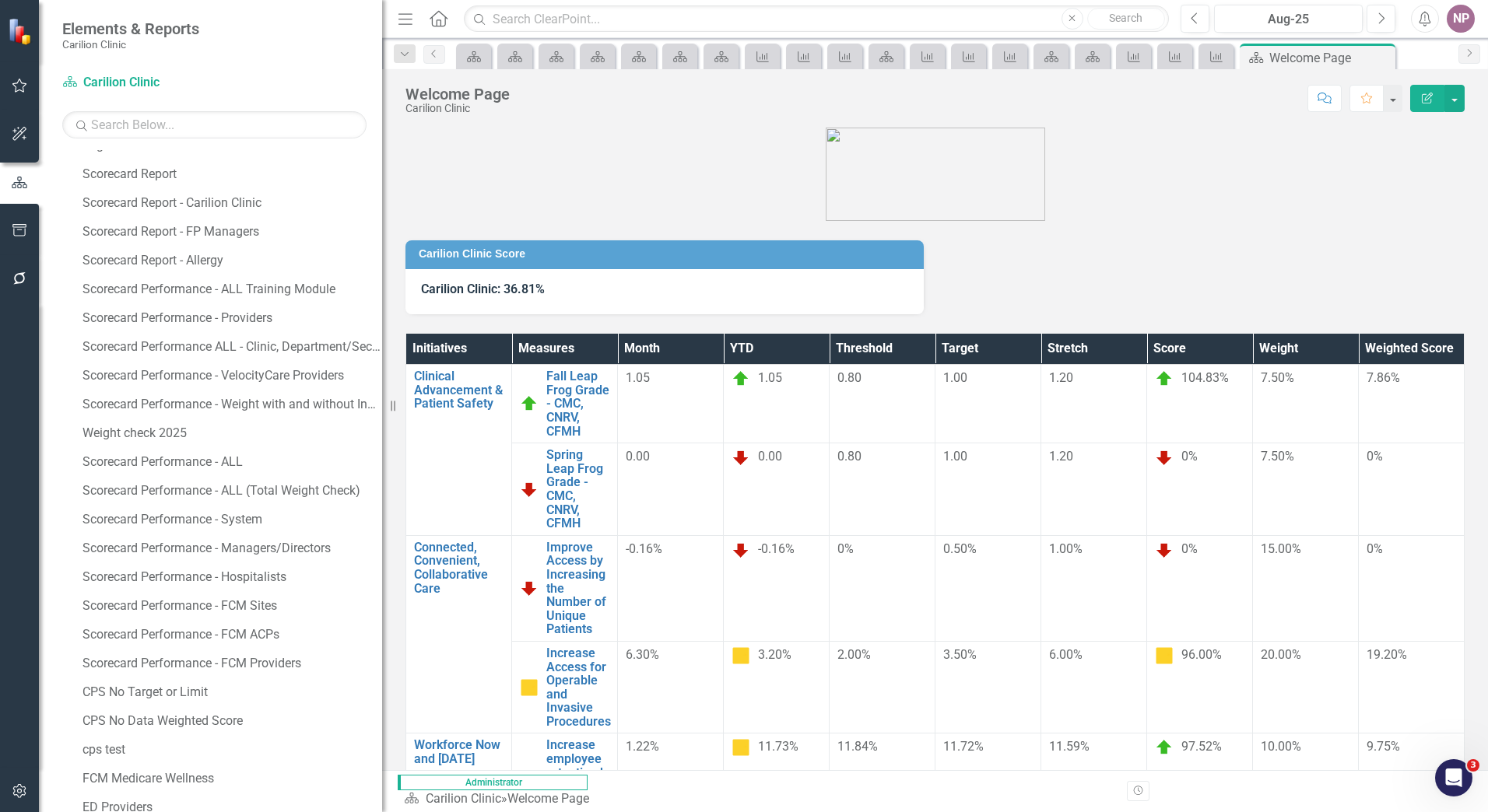
drag, startPoint x: 239, startPoint y: 507, endPoint x: 383, endPoint y: 544, distance: 148.7
click at [383, 544] on div "Resize" at bounding box center [389, 406] width 12 height 812
click at [247, 604] on div "Scorecard Performance - FCM Sites" at bounding box center [232, 606] width 300 height 14
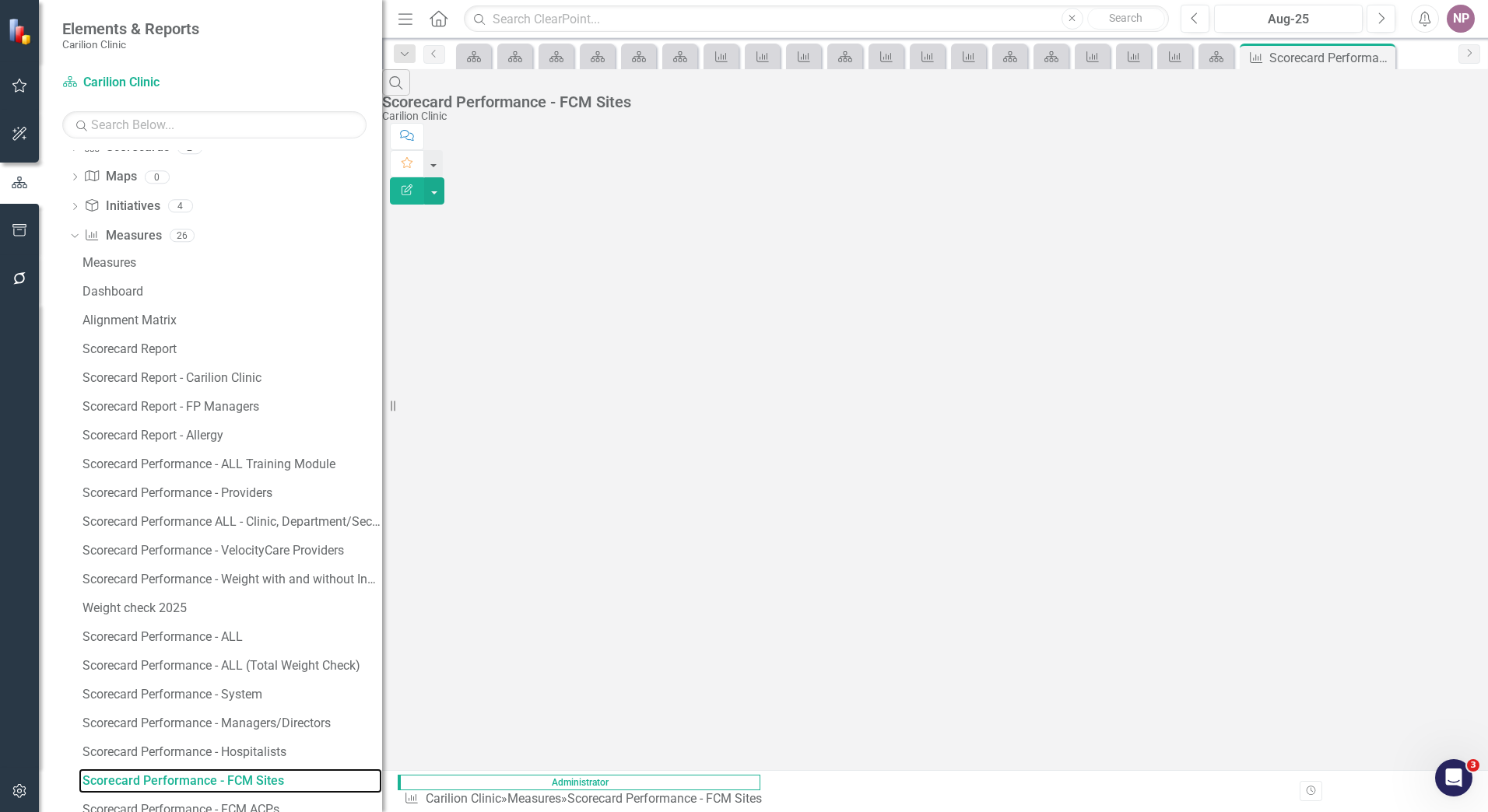
scroll to position [1820, 0]
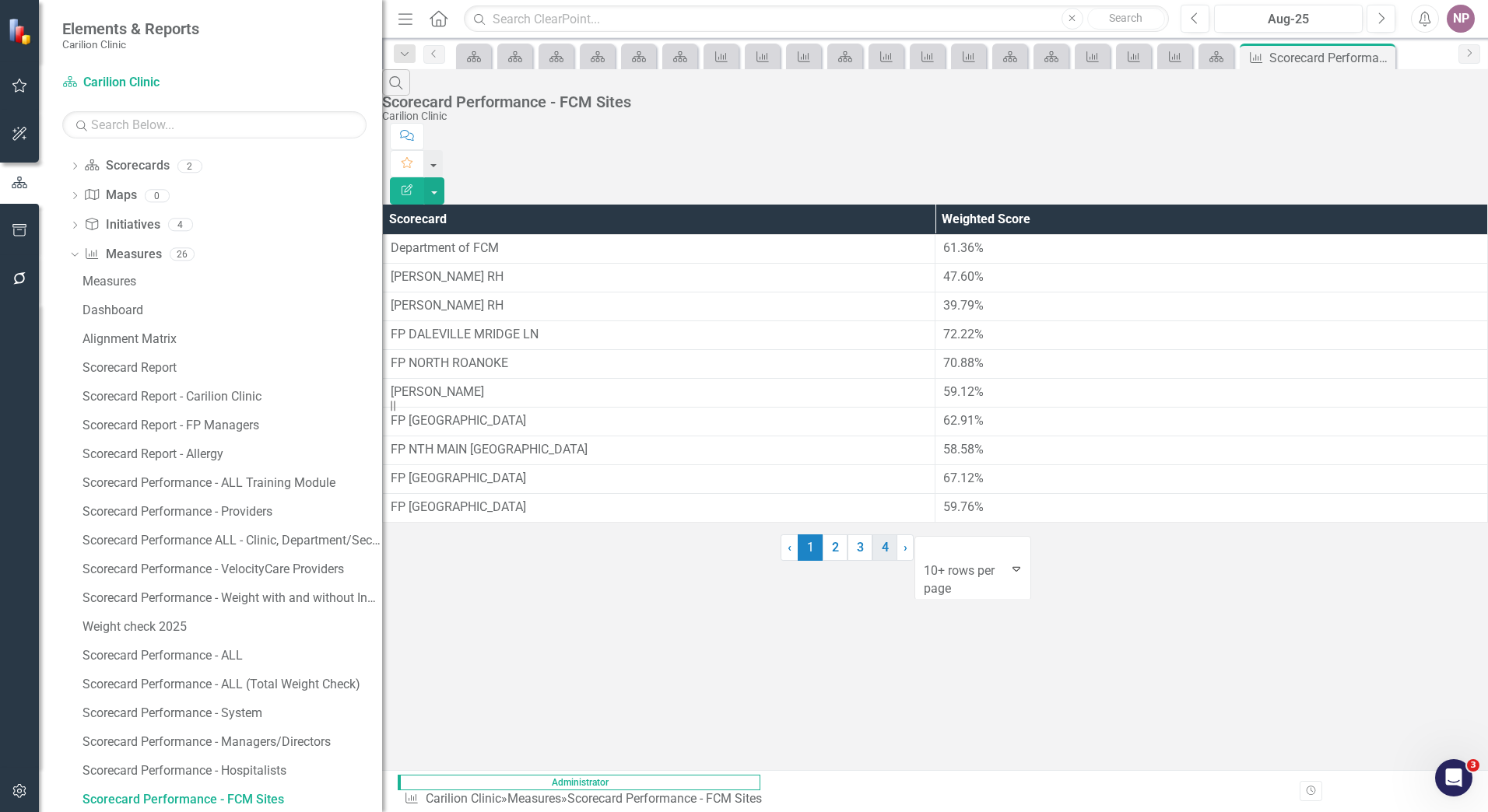
click at [873, 561] on link "4" at bounding box center [885, 548] width 25 height 26
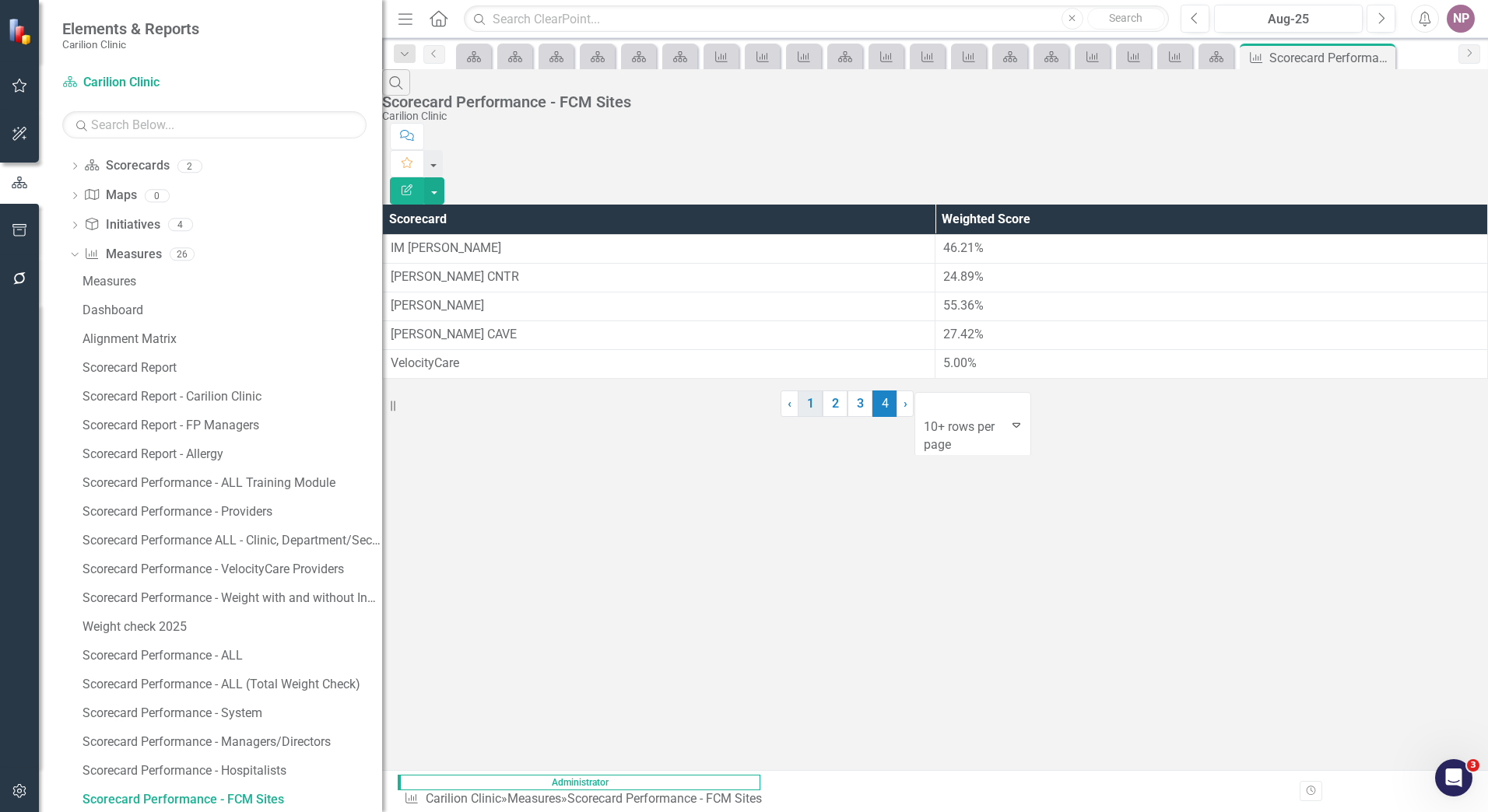
click at [798, 417] on link "1" at bounding box center [810, 403] width 25 height 26
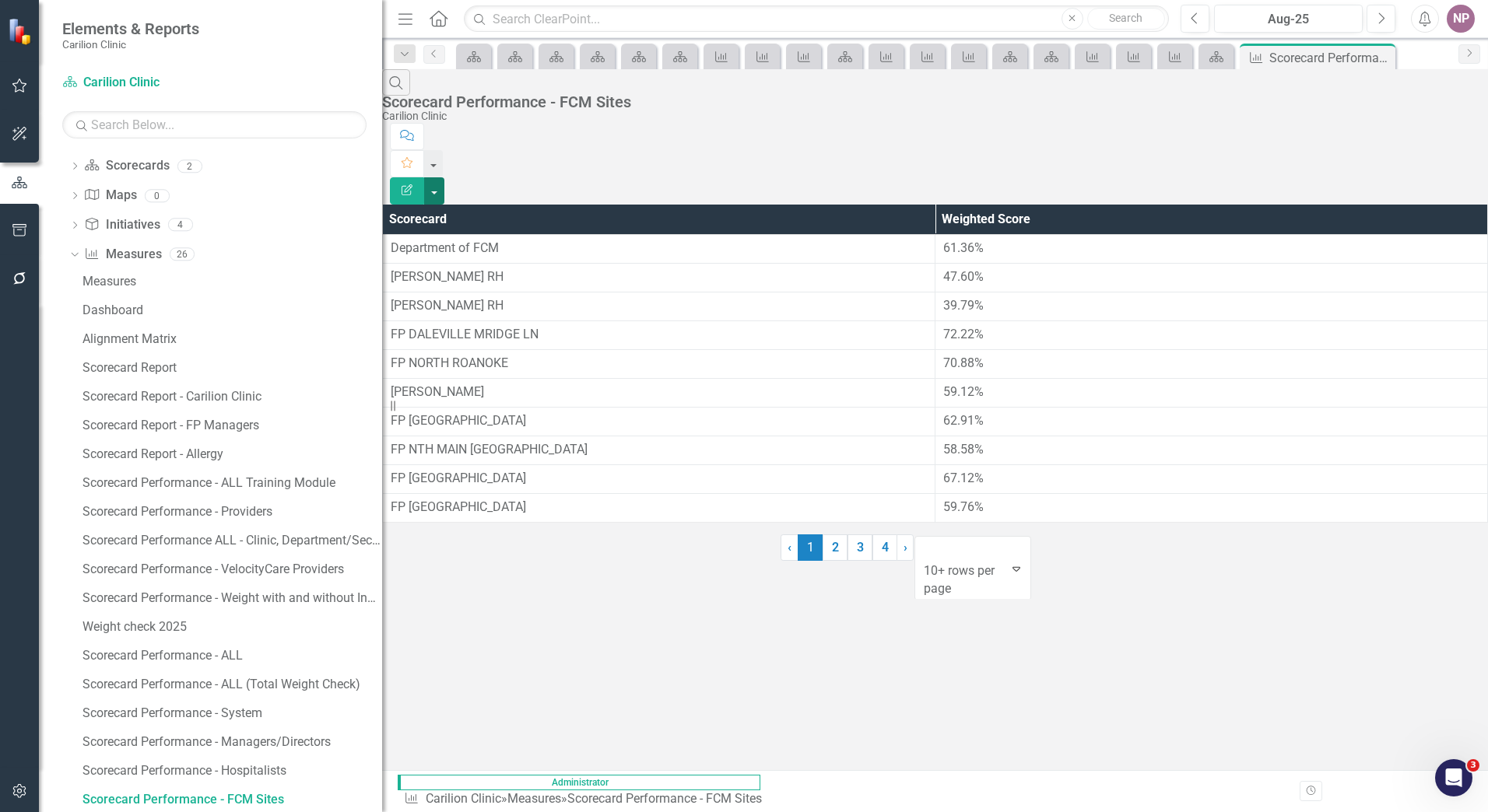
click at [445, 177] on button "button" at bounding box center [434, 190] width 20 height 27
click at [1411, 139] on link "Edit Report Edit Report" at bounding box center [1403, 127] width 123 height 29
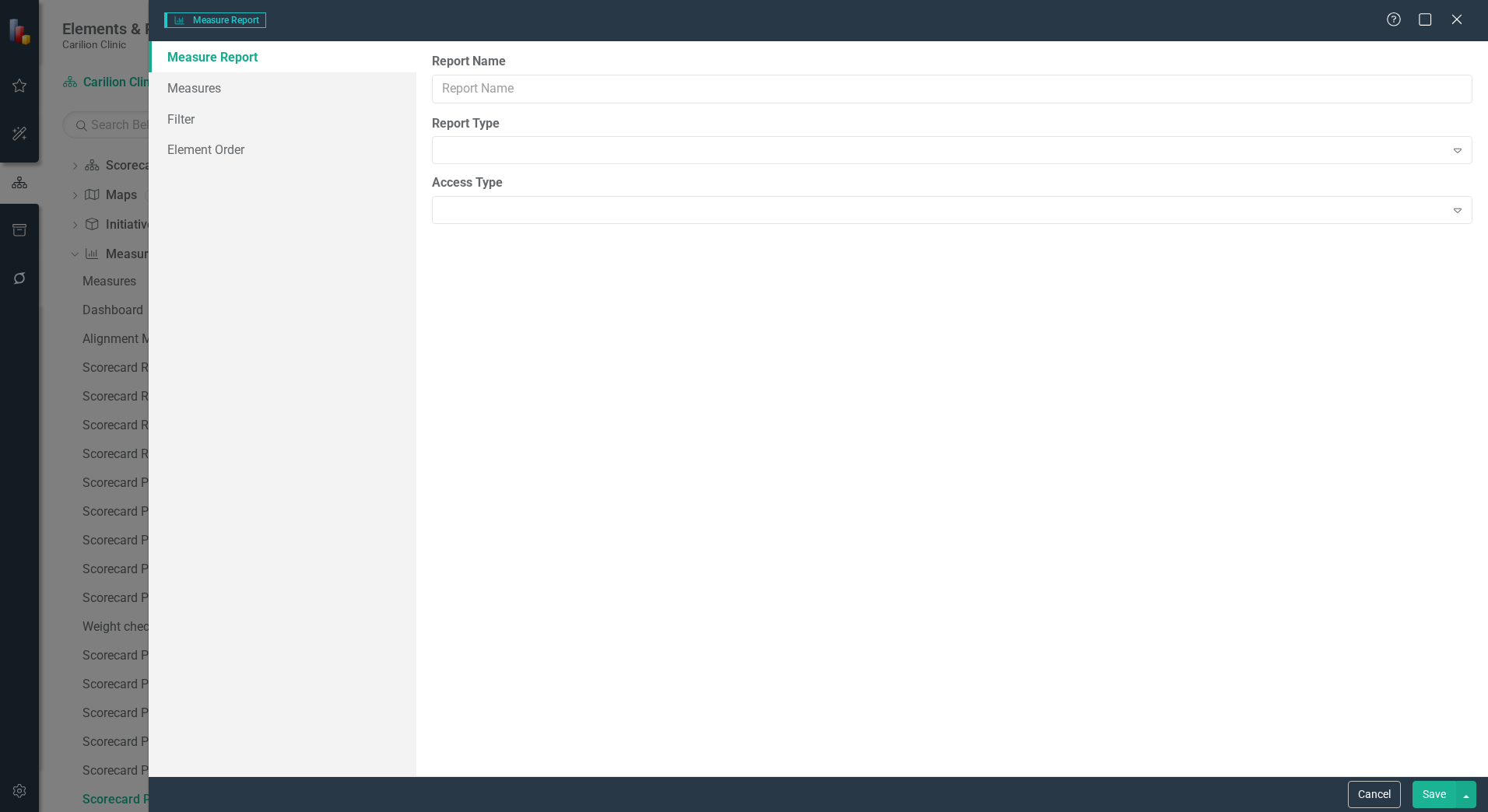
type input "Scorecard Performance - FCM Sites"
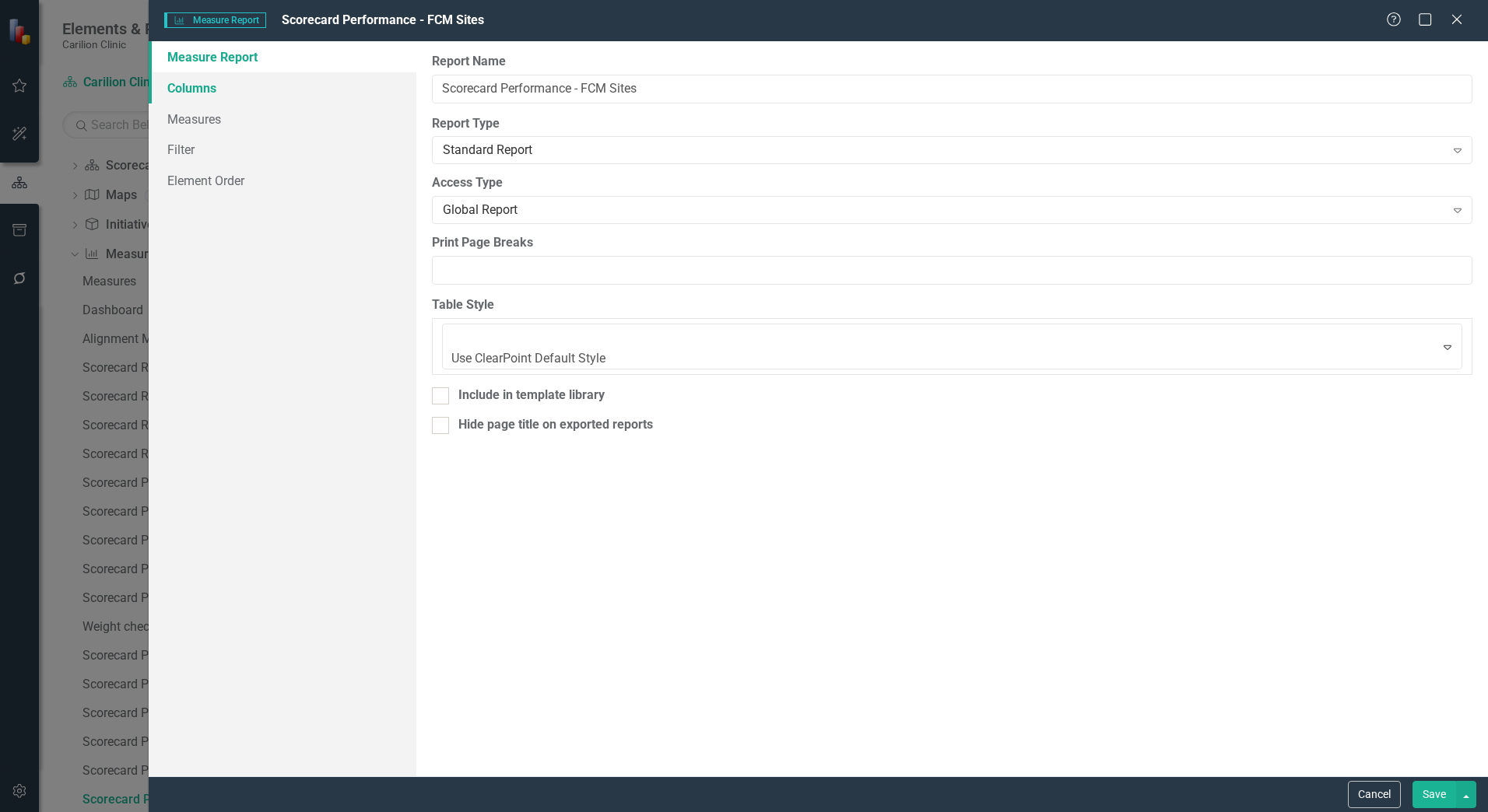
click at [212, 96] on link "Columns" at bounding box center [282, 88] width 268 height 31
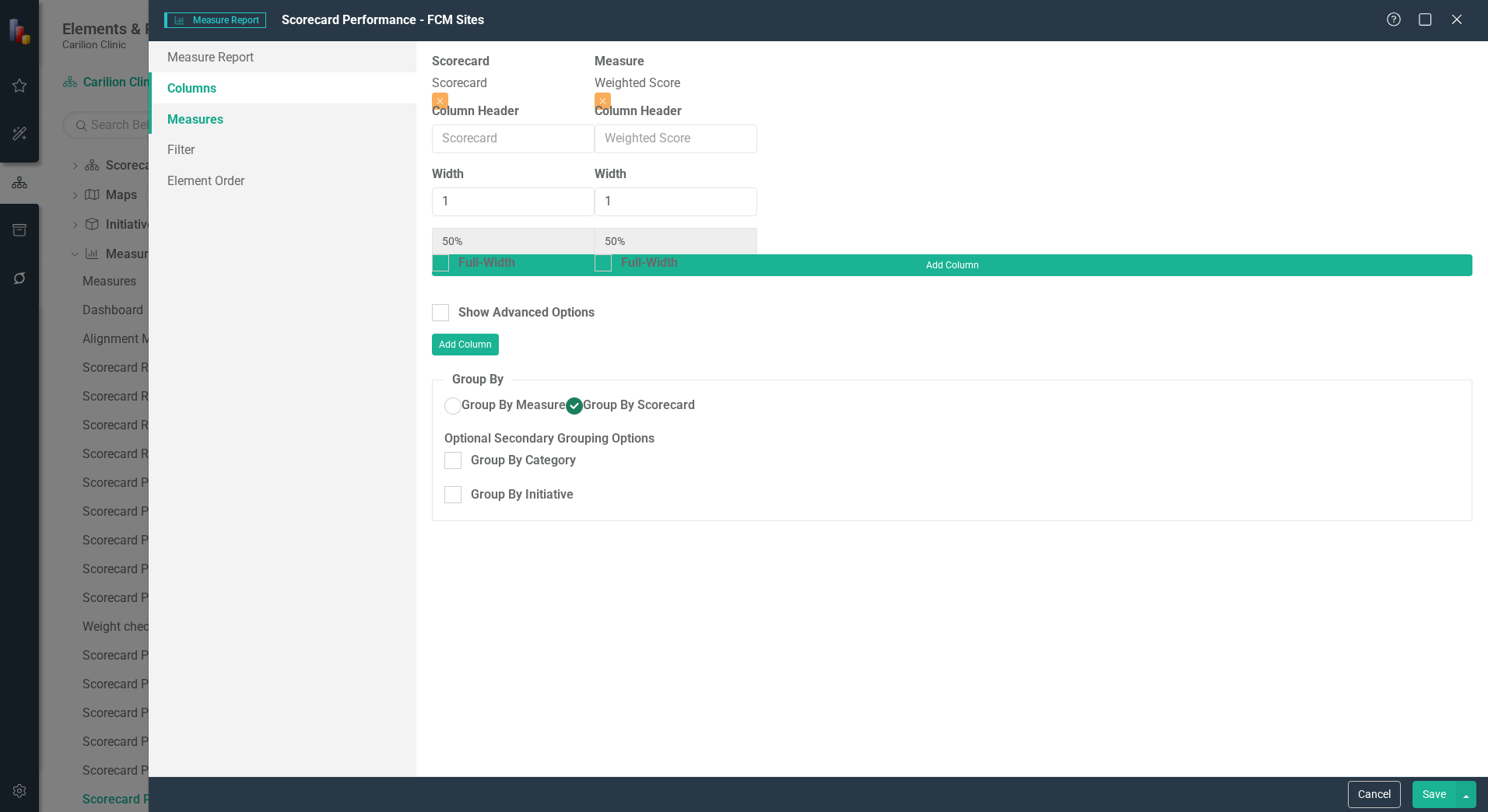
click at [209, 120] on link "Measures" at bounding box center [282, 118] width 268 height 31
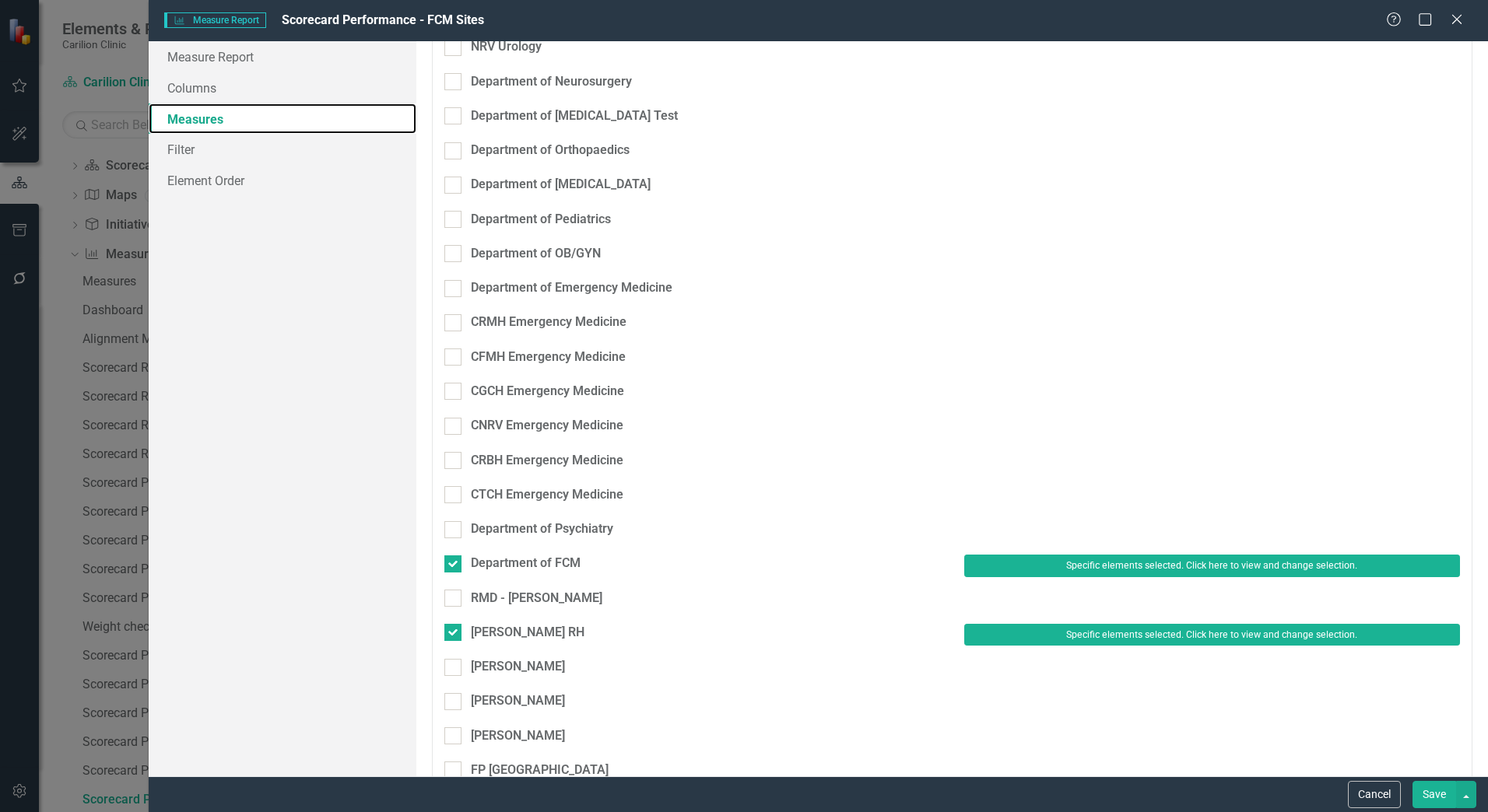
scroll to position [1400, 0]
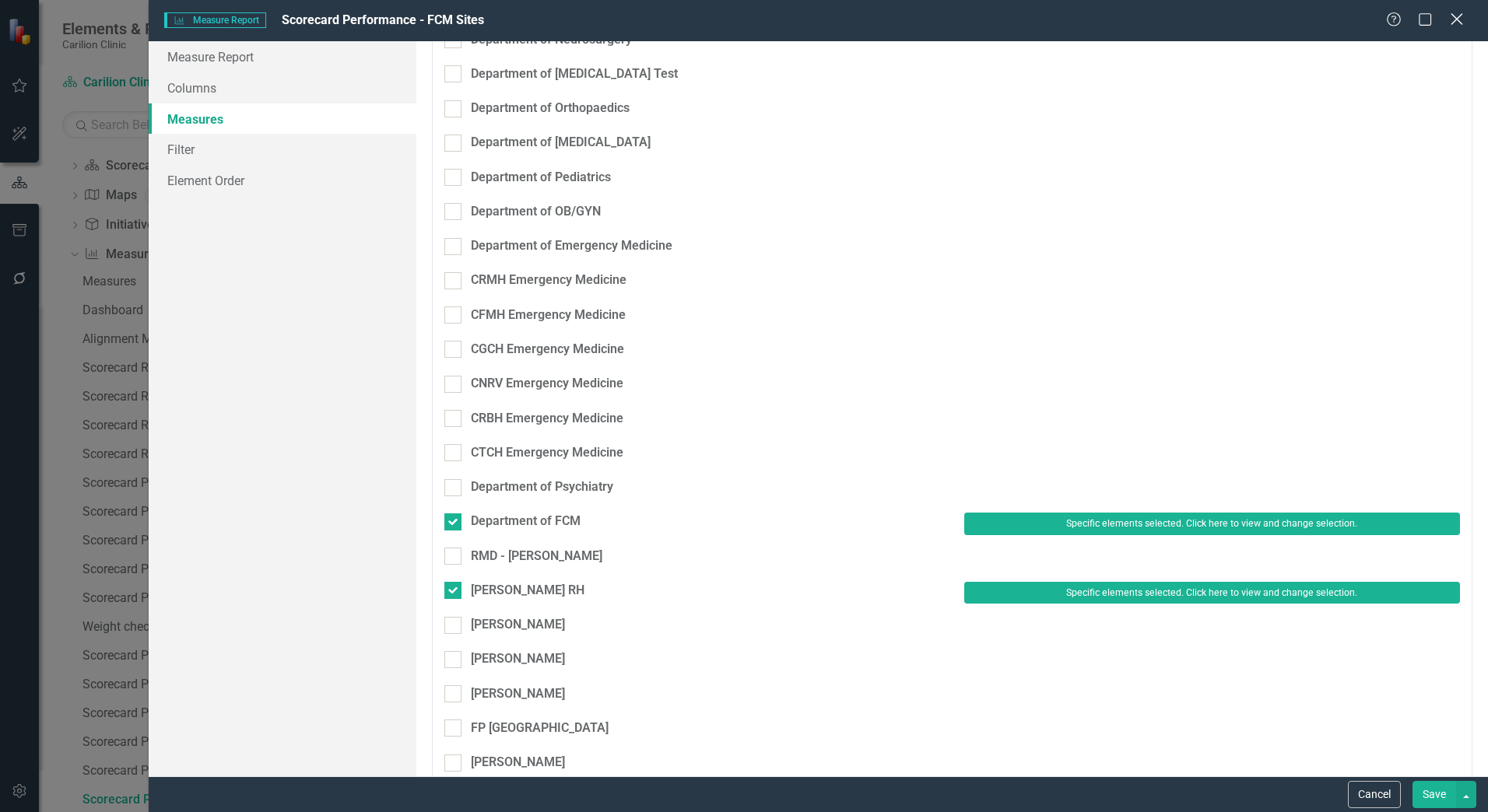
click at [1456, 22] on icon "Close" at bounding box center [1456, 18] width 19 height 15
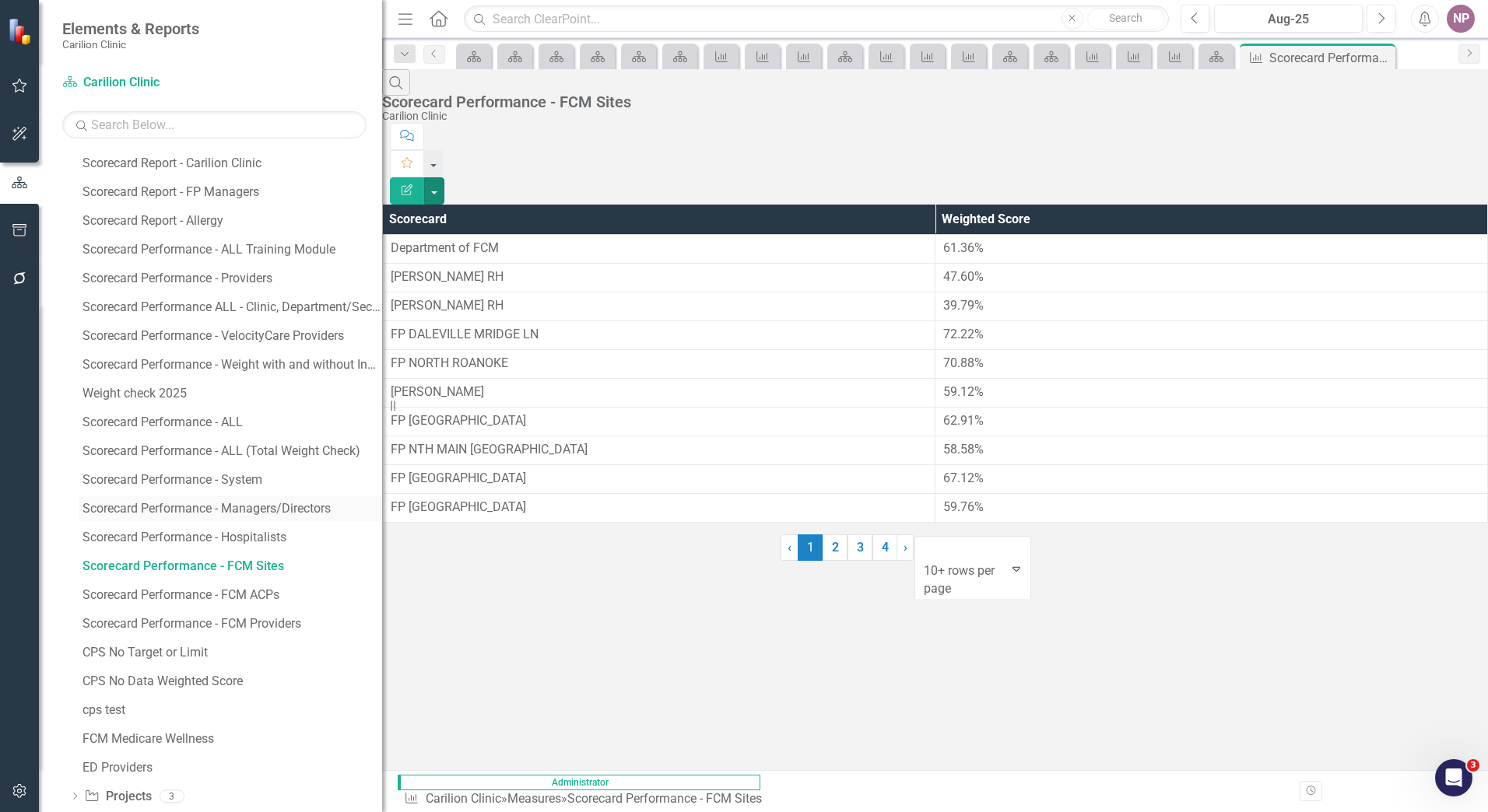
scroll to position [2107, 0]
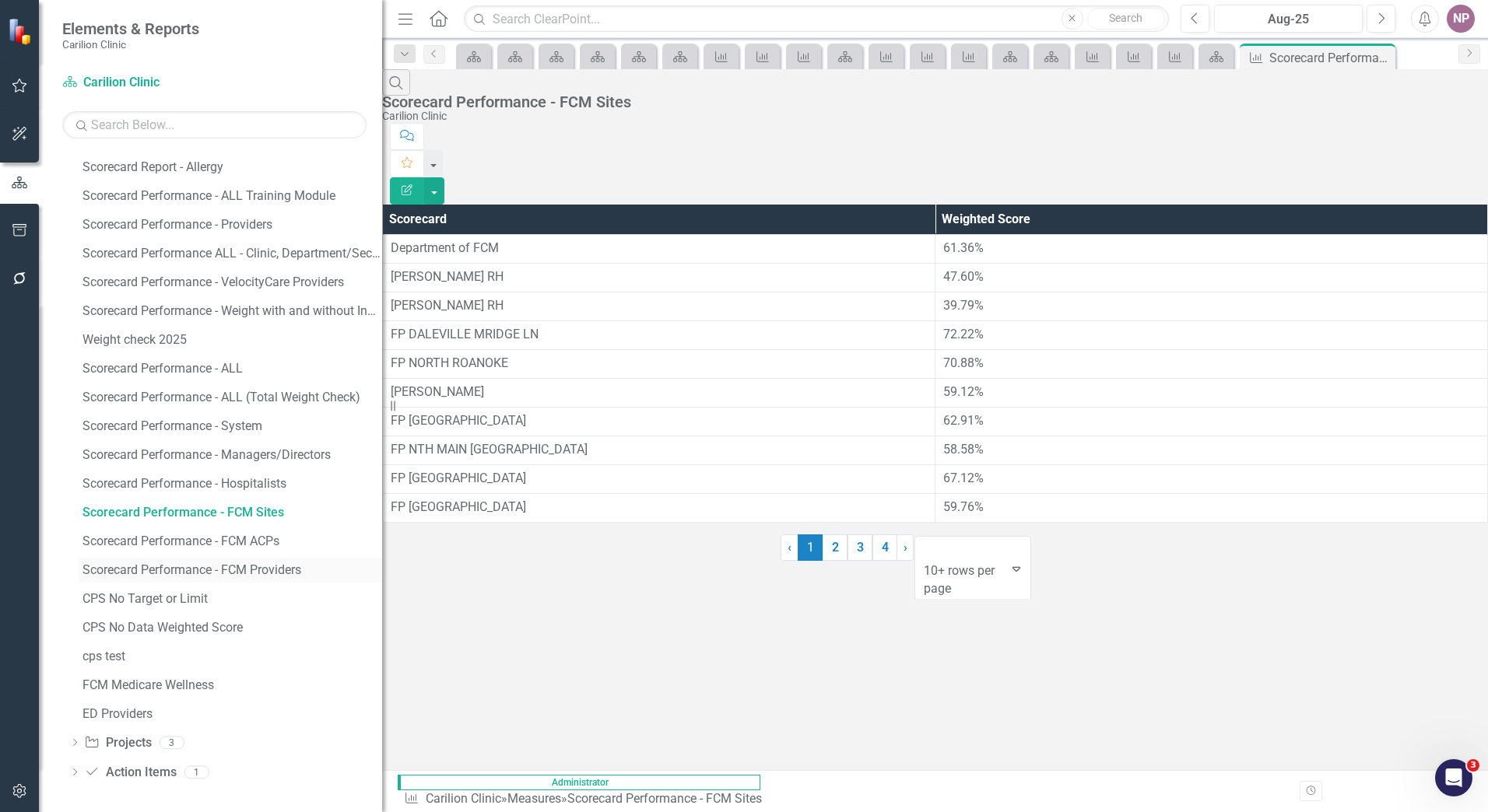
click at [193, 558] on link "Scorecard Performance - FCM Providers" at bounding box center [231, 570] width 304 height 25
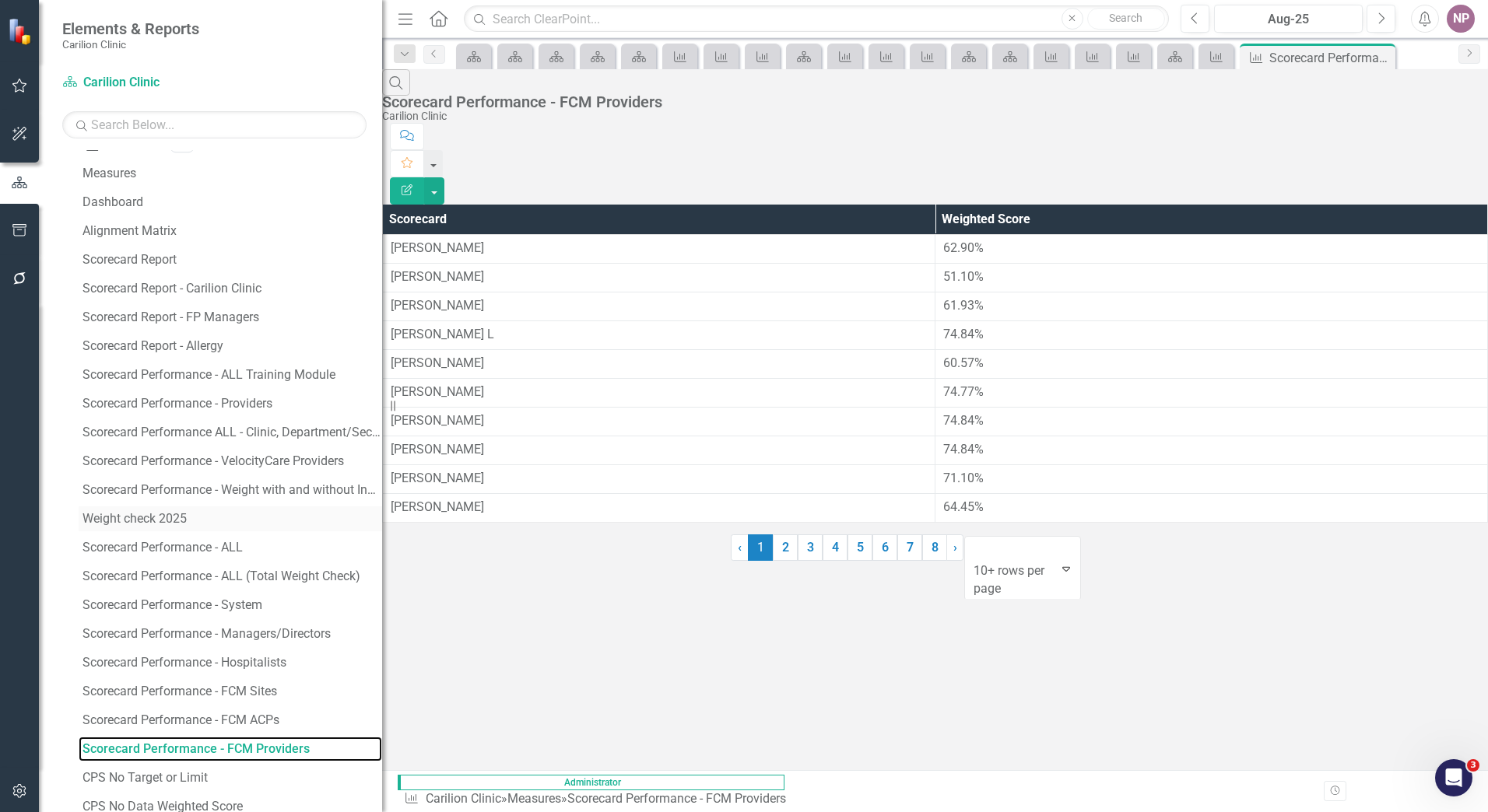
scroll to position [2033, 0]
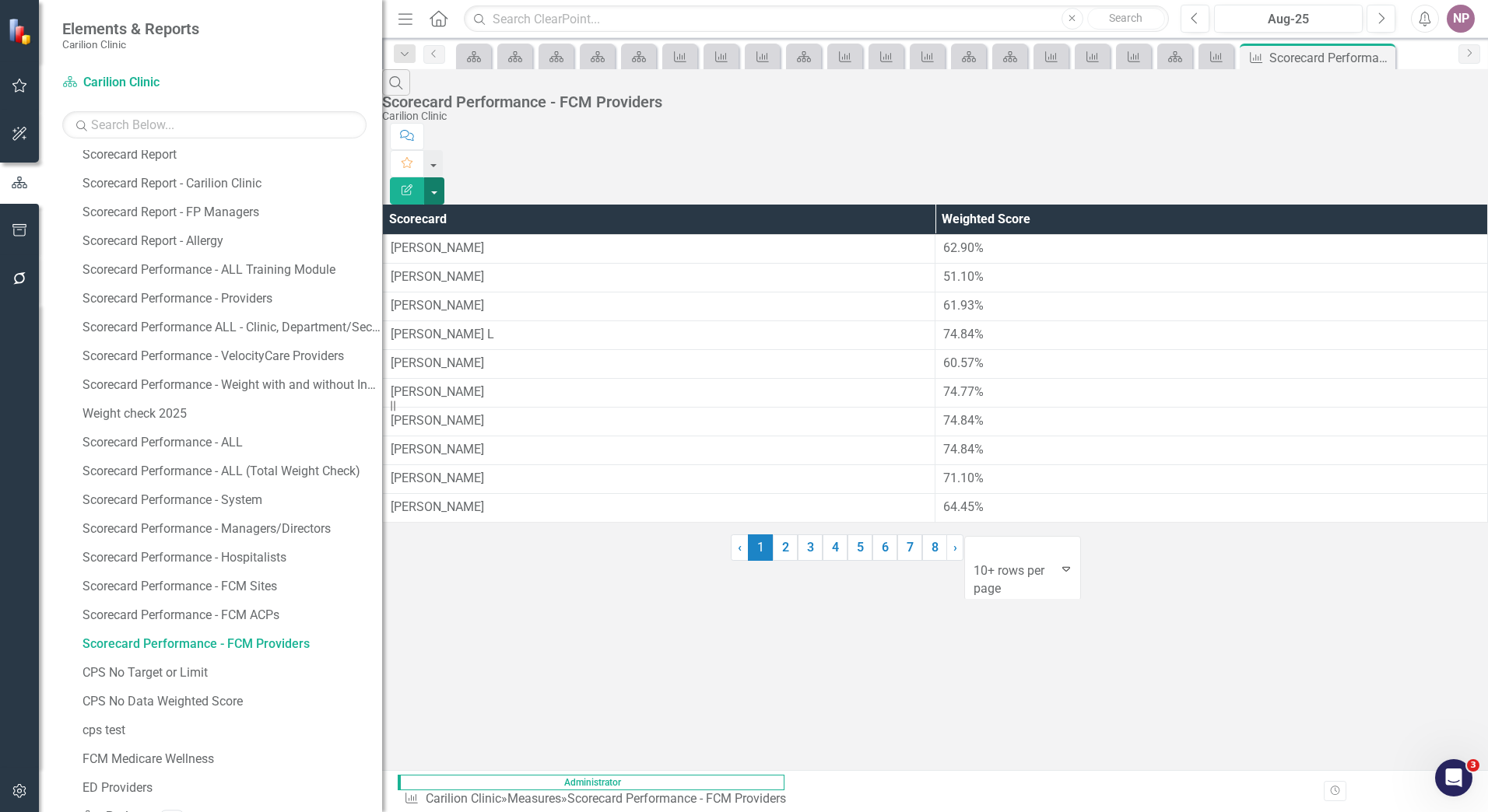
click at [445, 177] on button "button" at bounding box center [434, 190] width 20 height 27
click at [1419, 124] on link "Edit Report Edit Report" at bounding box center [1403, 127] width 123 height 29
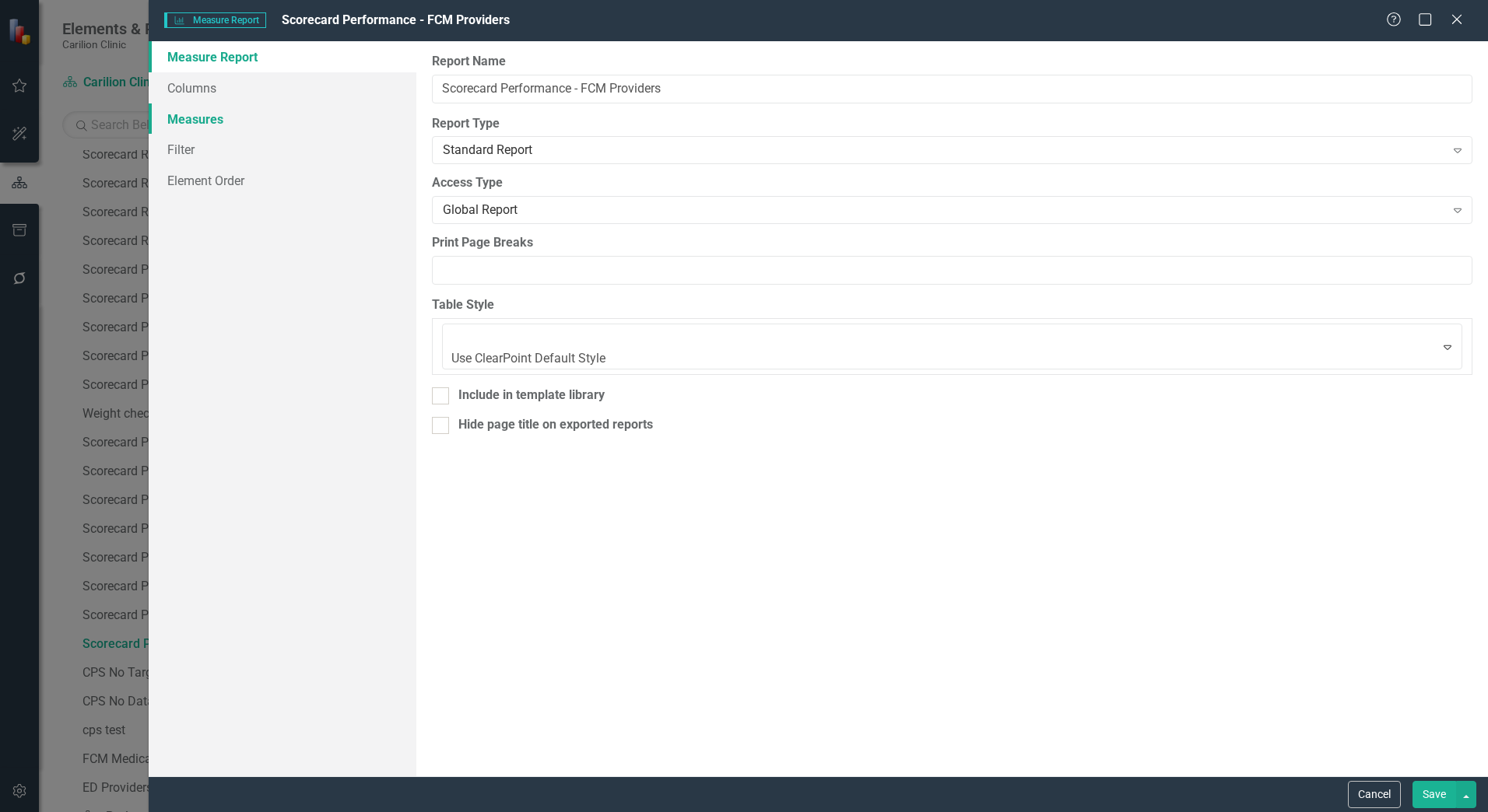
click at [218, 125] on link "Measures" at bounding box center [282, 118] width 268 height 31
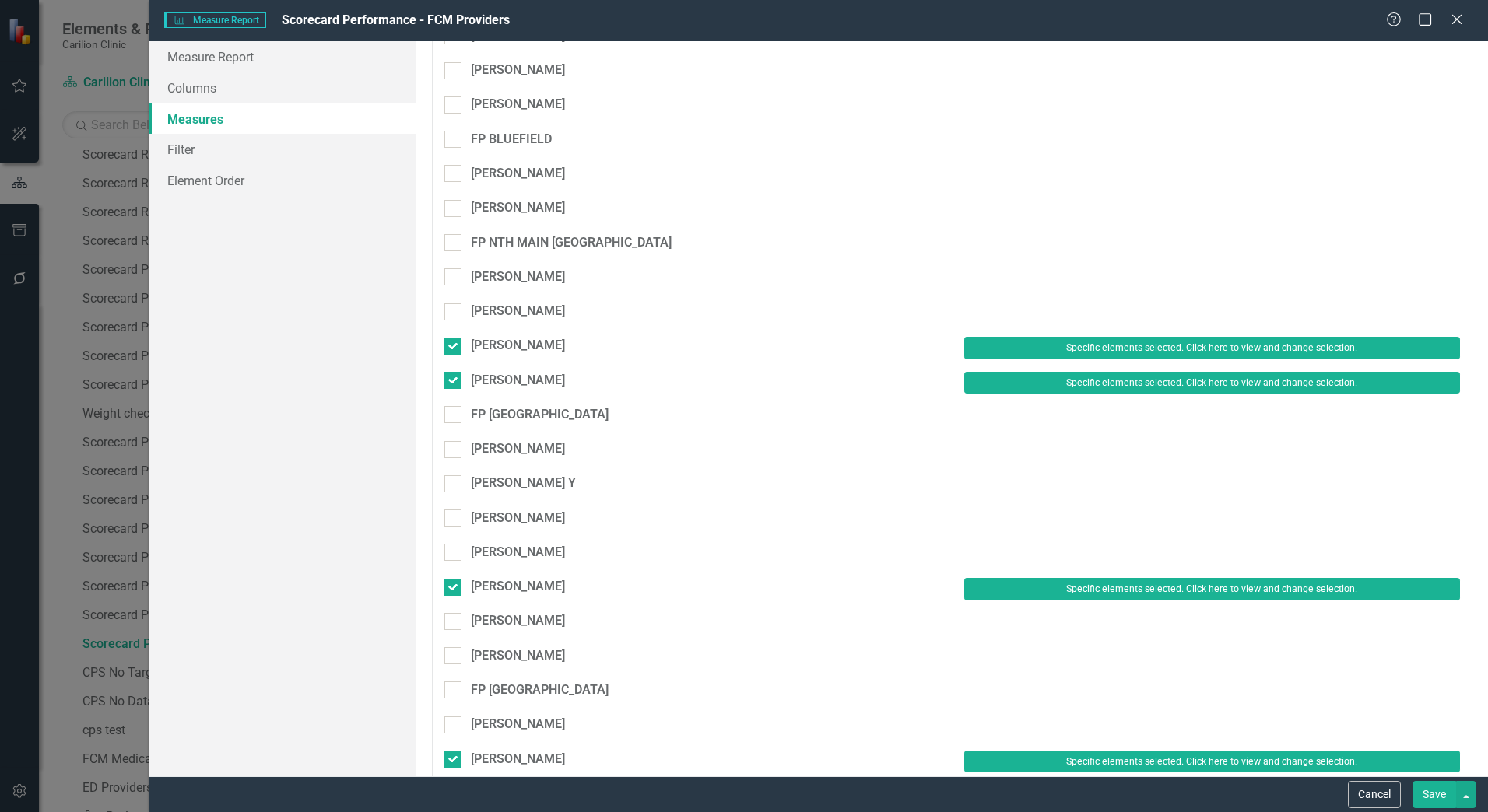
scroll to position [3753, 0]
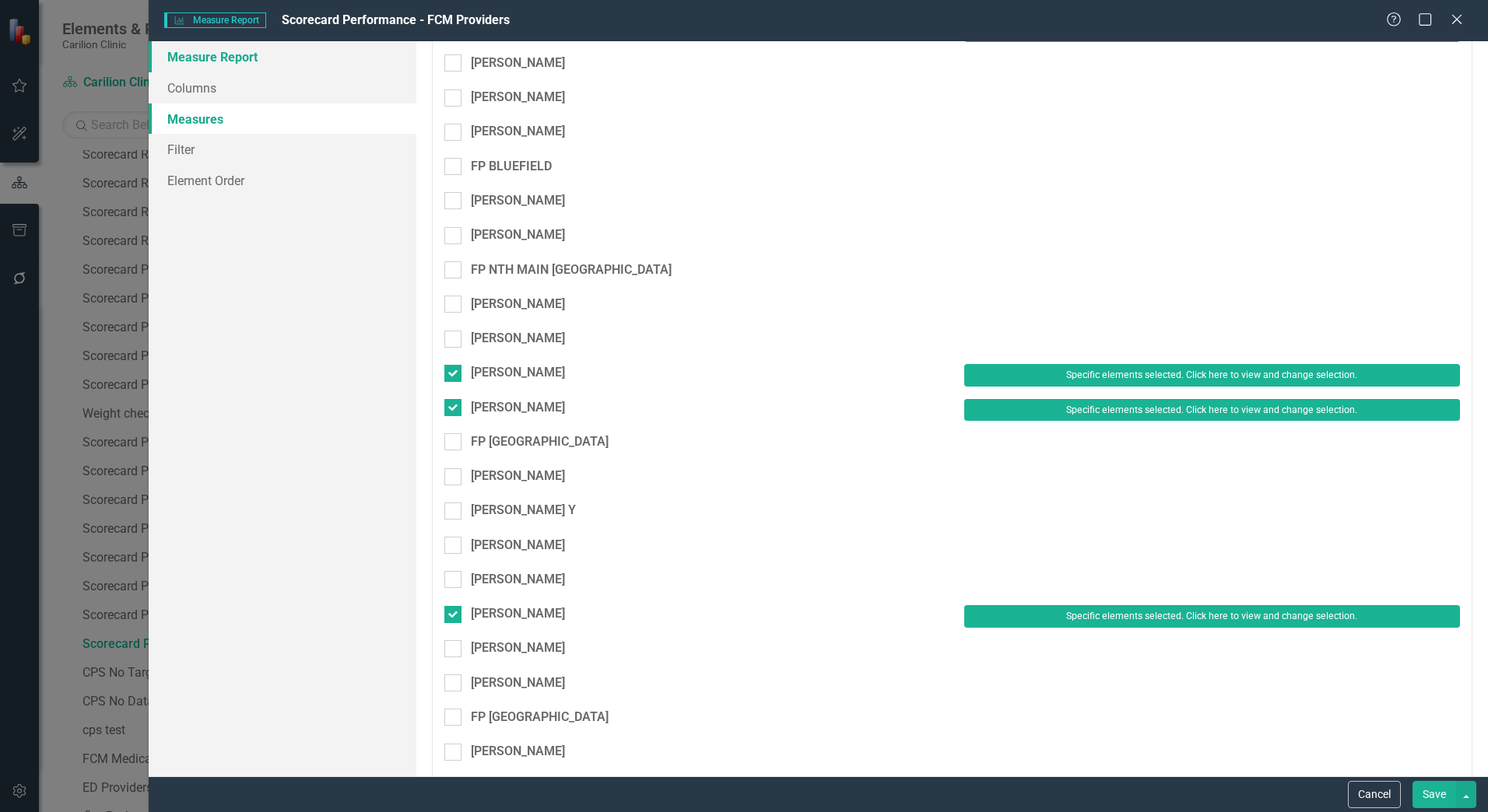
click at [340, 53] on link "Measure Report" at bounding box center [282, 56] width 268 height 31
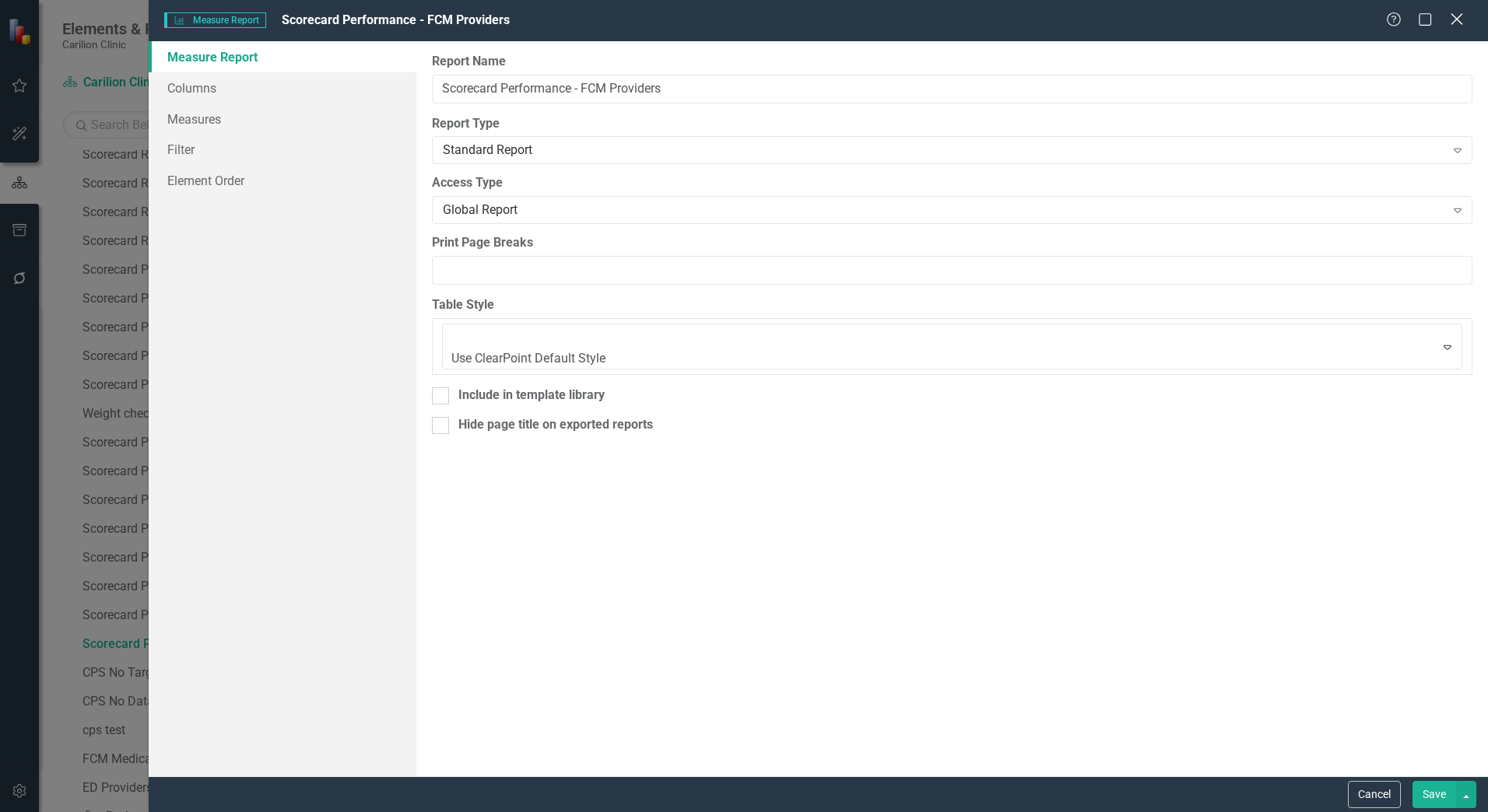
click at [1460, 18] on icon "Close" at bounding box center [1456, 18] width 19 height 15
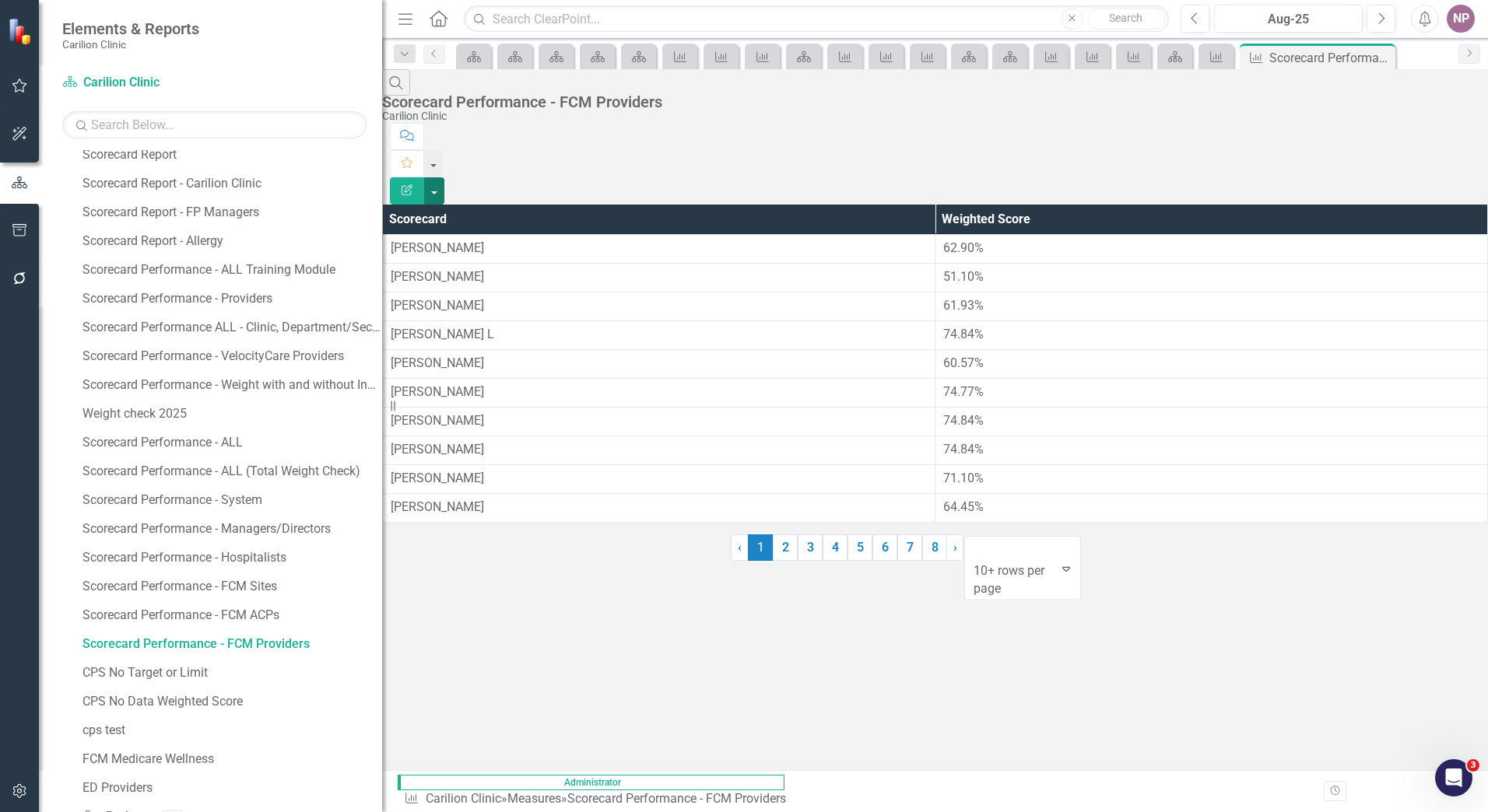
drag, startPoint x: 218, startPoint y: 654, endPoint x: 1461, endPoint y: 97, distance: 1362.1
click at [445, 177] on button "button" at bounding box center [434, 190] width 20 height 27
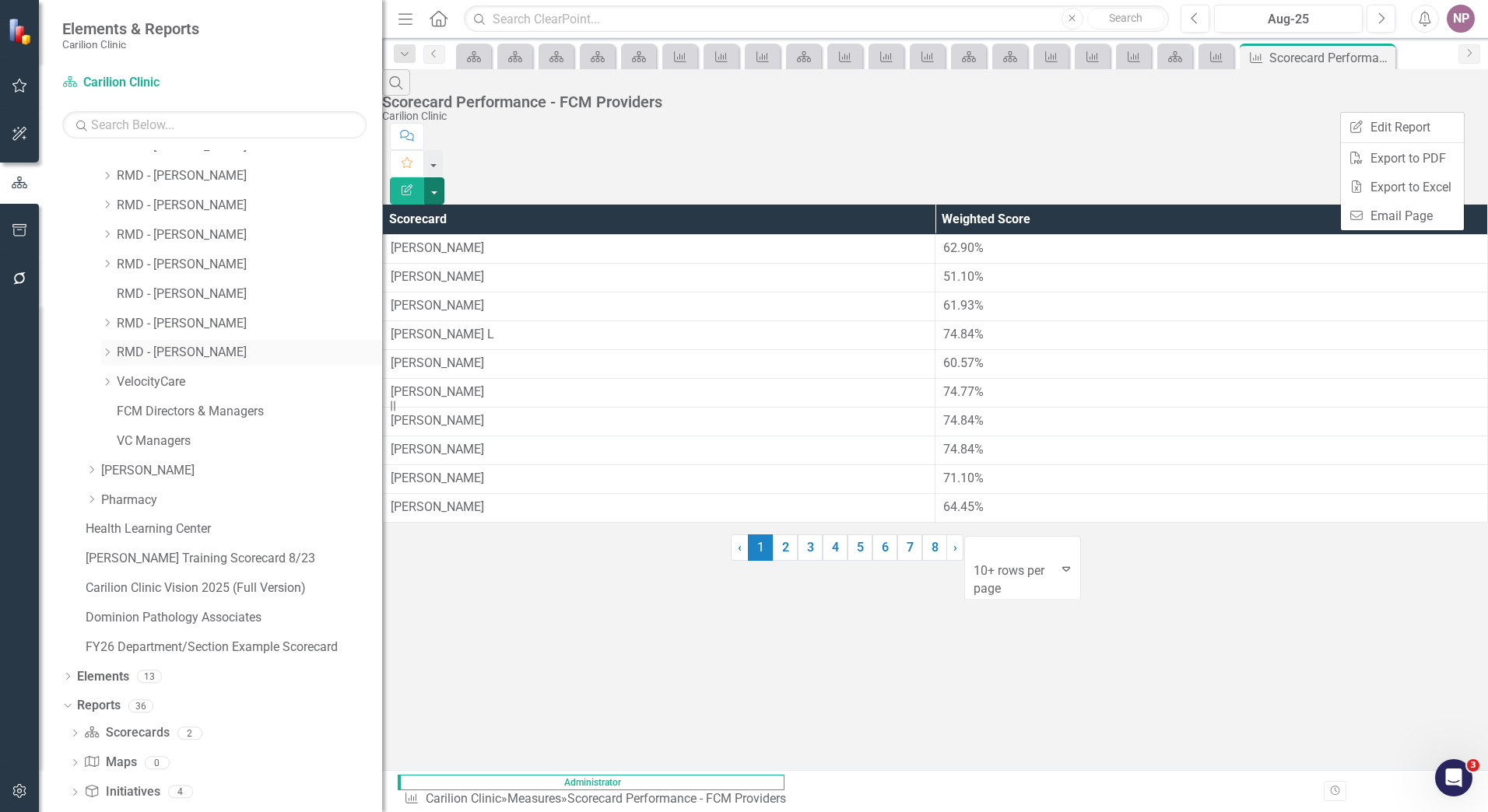
scroll to position [1251, 0]
click at [151, 385] on link "VelocityCare" at bounding box center [249, 384] width 266 height 18
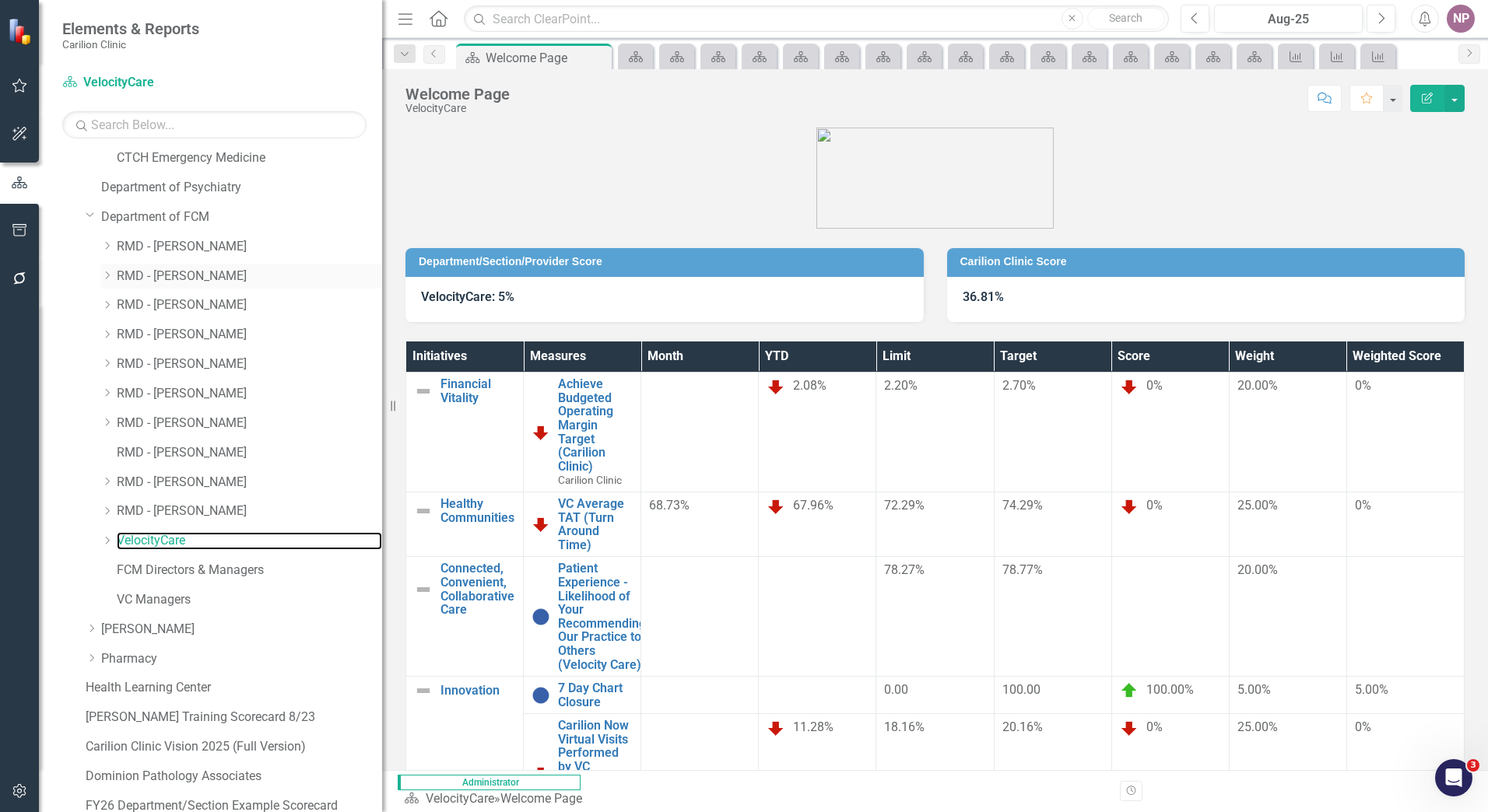
scroll to position [1058, 0]
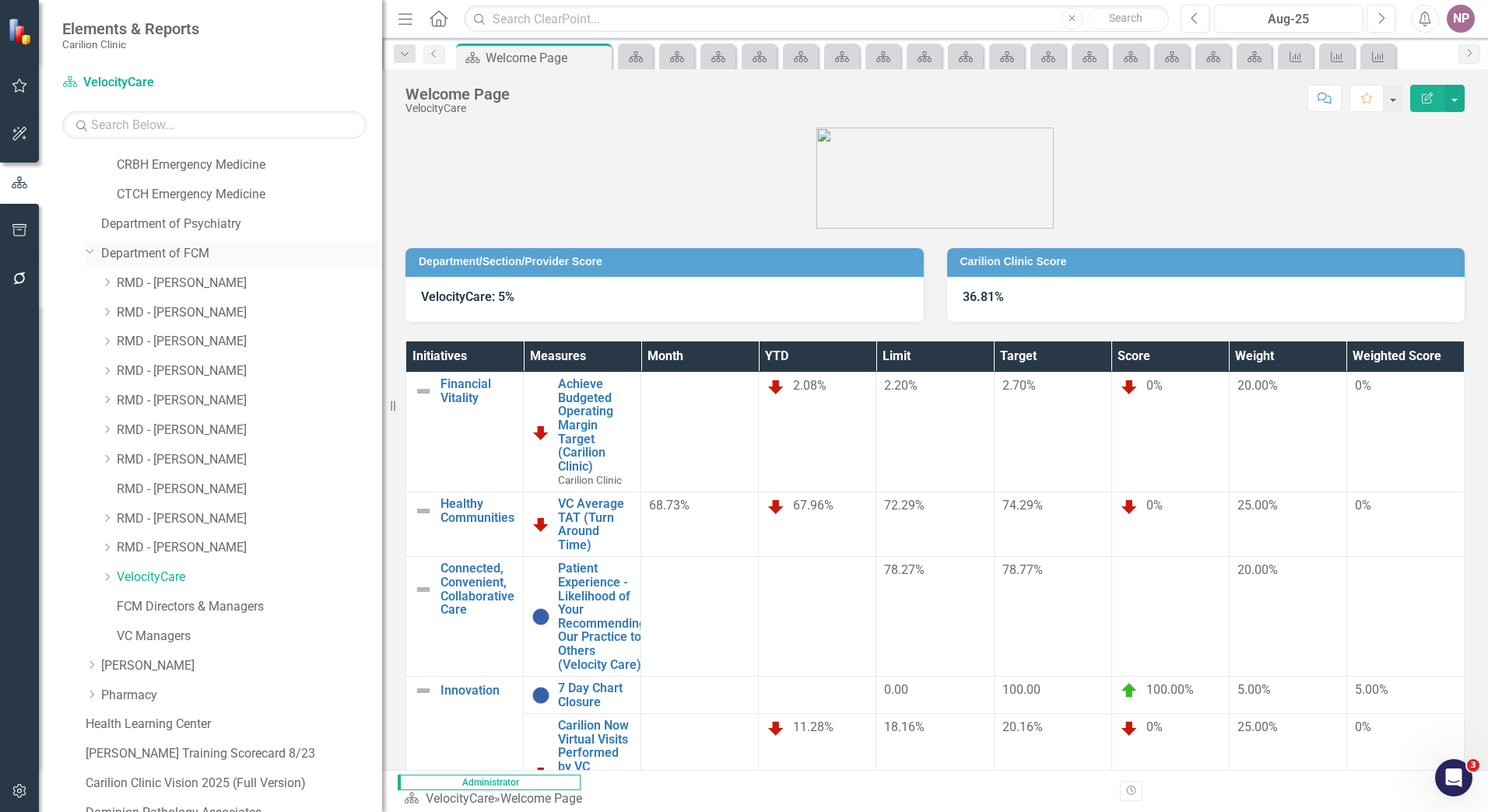
click at [170, 260] on link "Department of FCM" at bounding box center [241, 253] width 281 height 18
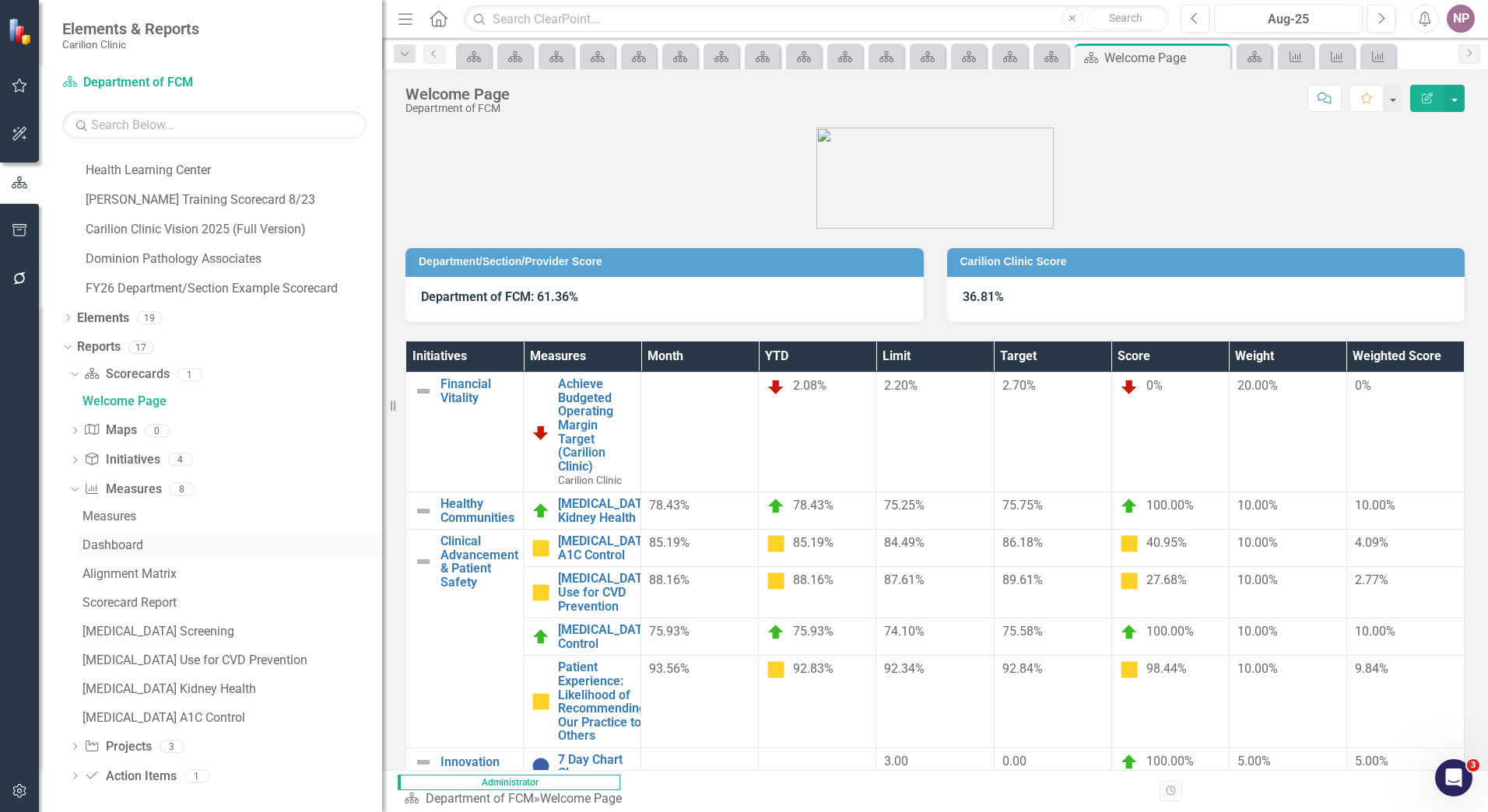
scroll to position [1615, 0]
click at [141, 486] on link "Measure Measures" at bounding box center [123, 486] width 77 height 18
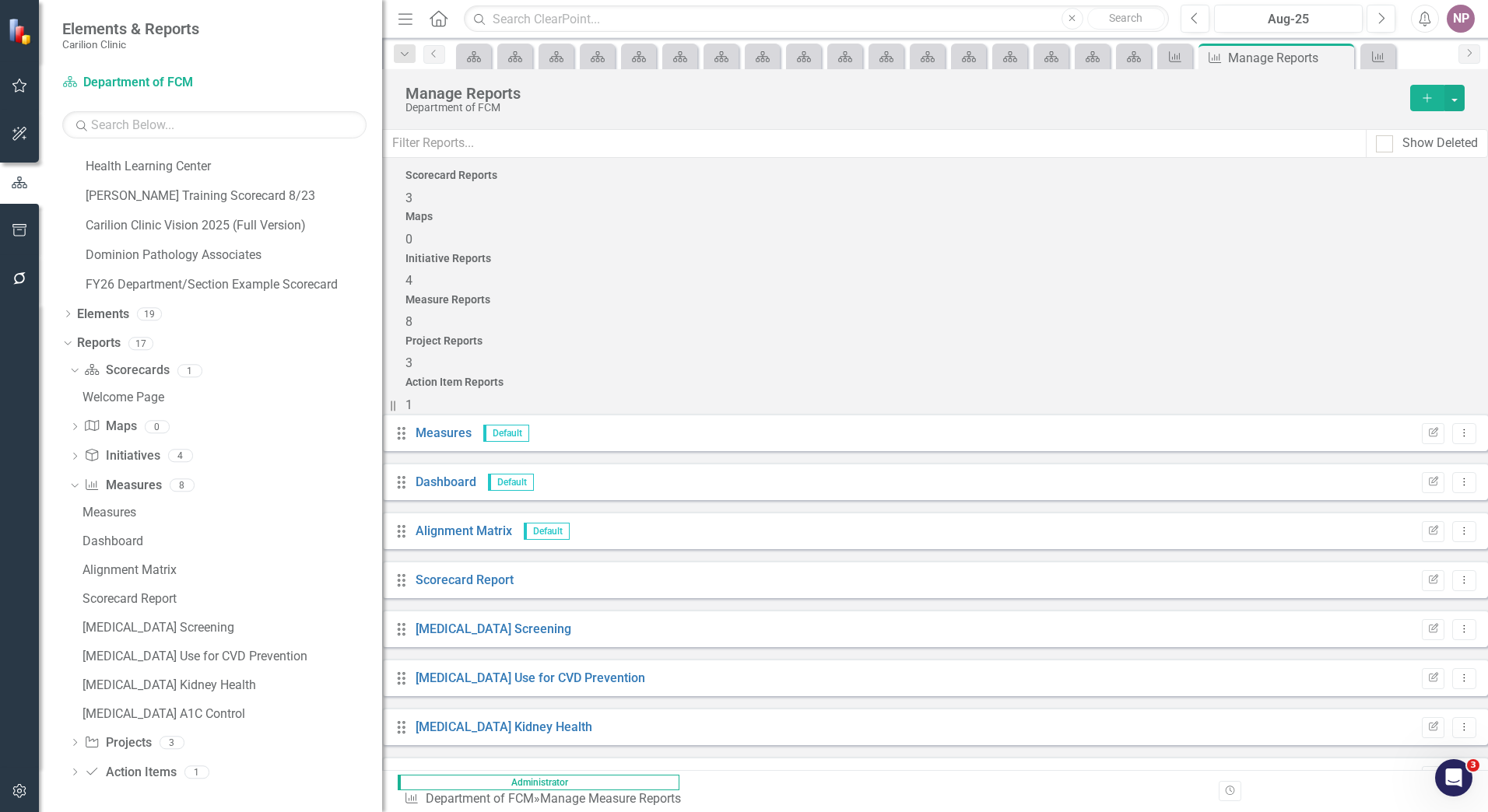
click at [1418, 92] on button "Add" at bounding box center [1427, 98] width 34 height 26
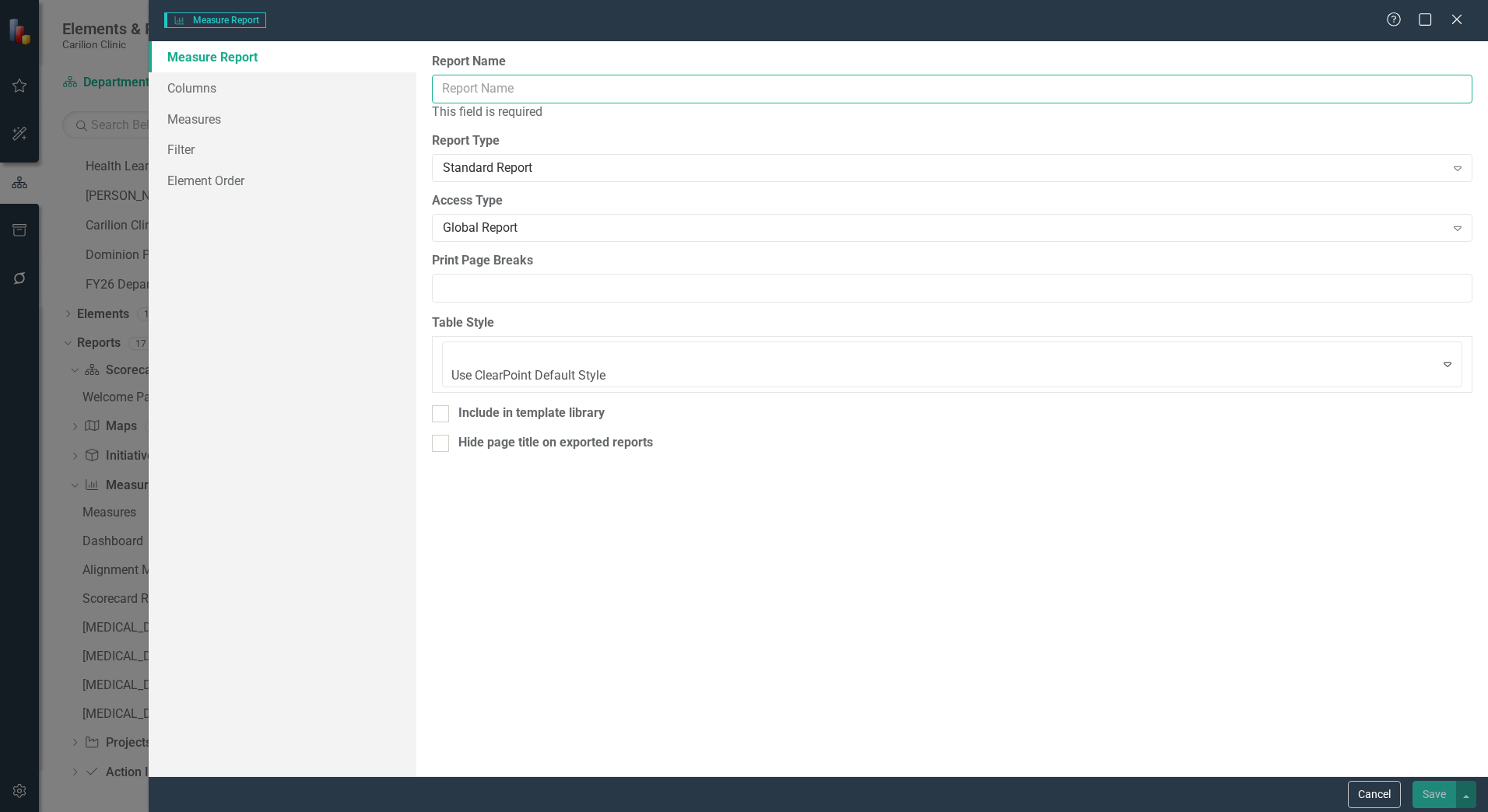
click at [474, 84] on input "Report Name" at bounding box center [952, 89] width 1041 height 29
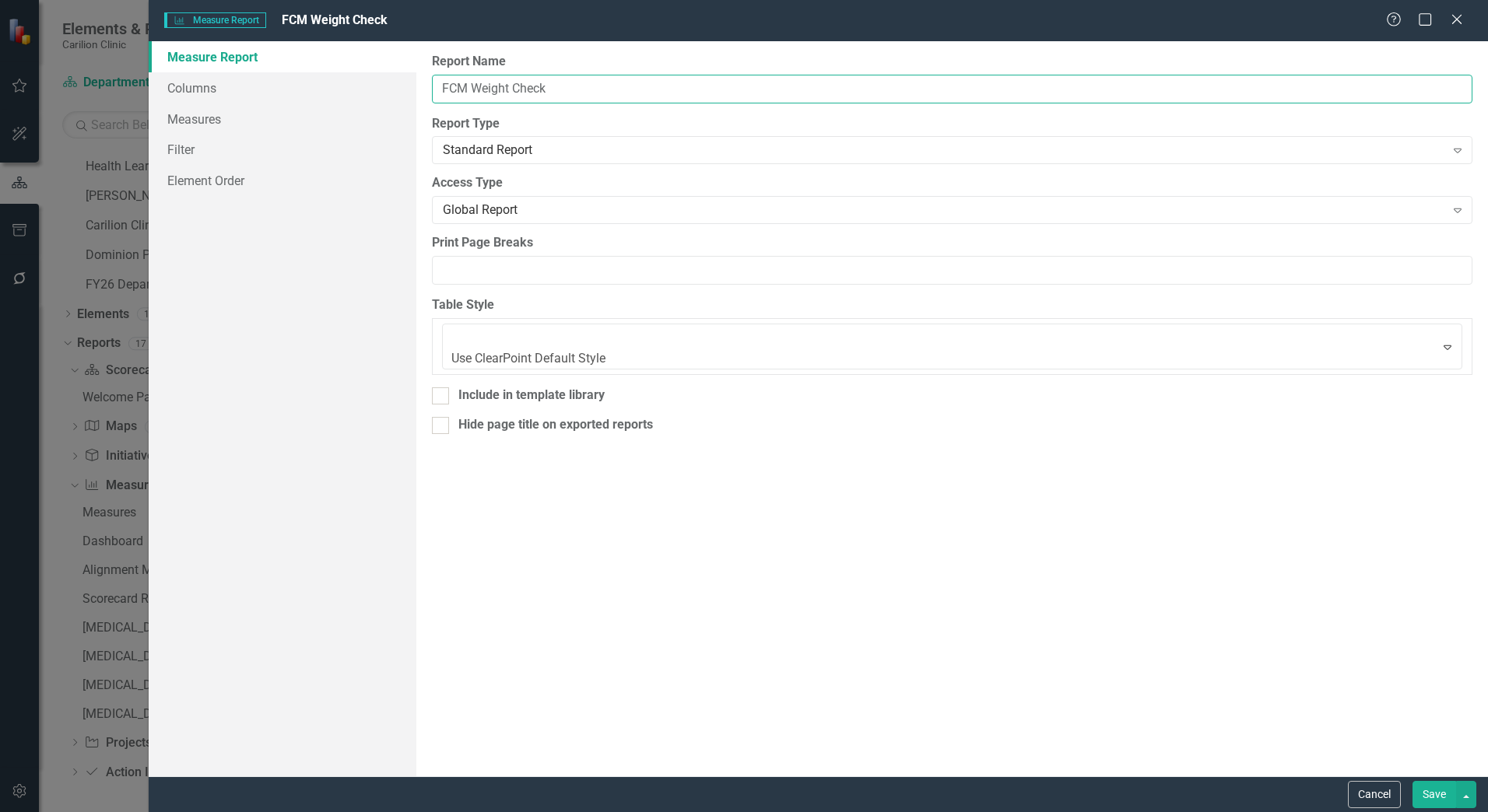
click at [509, 90] on input "FCM Weight Check" at bounding box center [952, 89] width 1041 height 29
type input "FCM Weighted Score Check"
click at [239, 92] on link "Columns" at bounding box center [282, 88] width 268 height 31
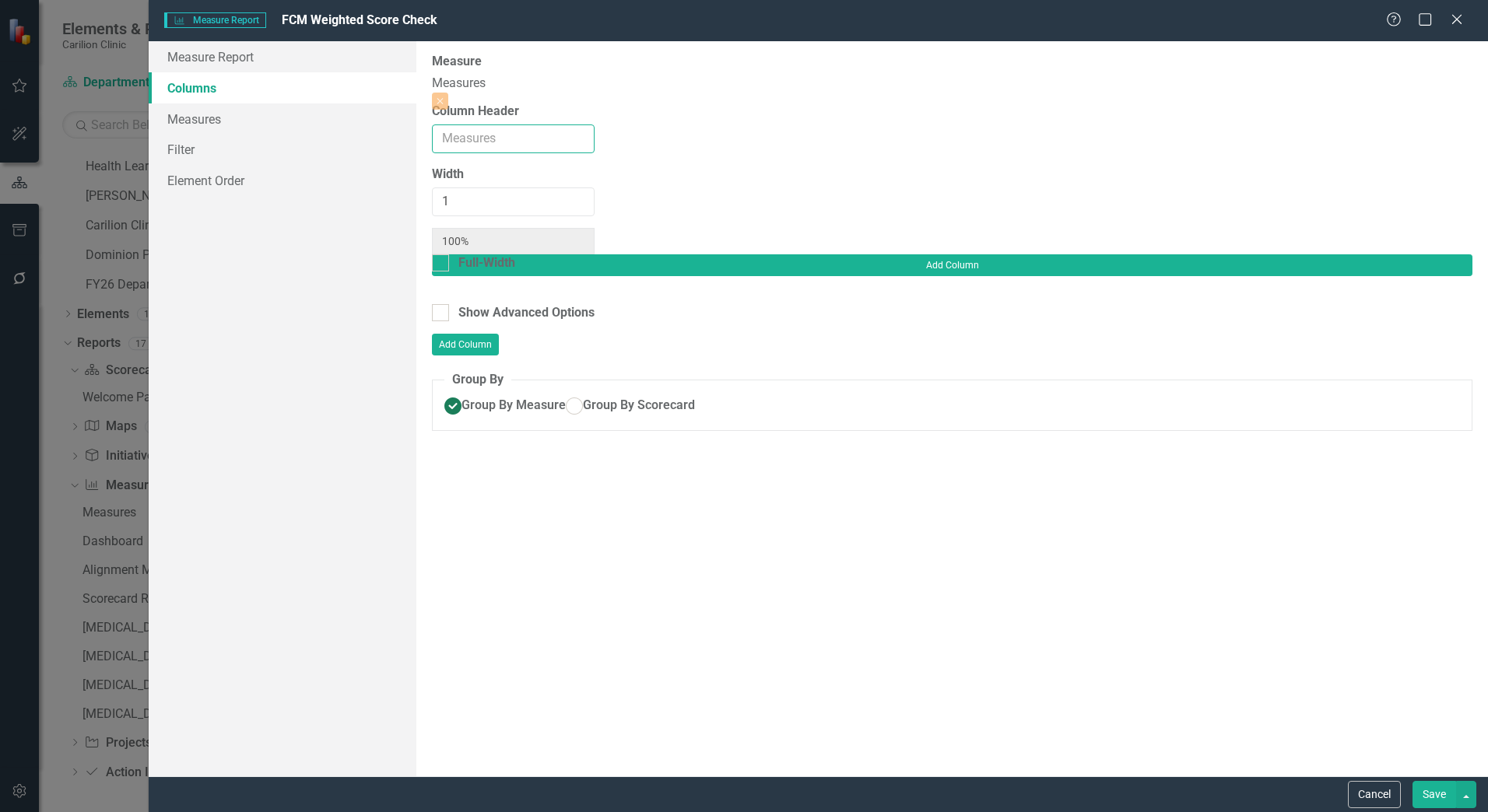
click at [595, 152] on input "Column Header" at bounding box center [512, 139] width 162 height 29
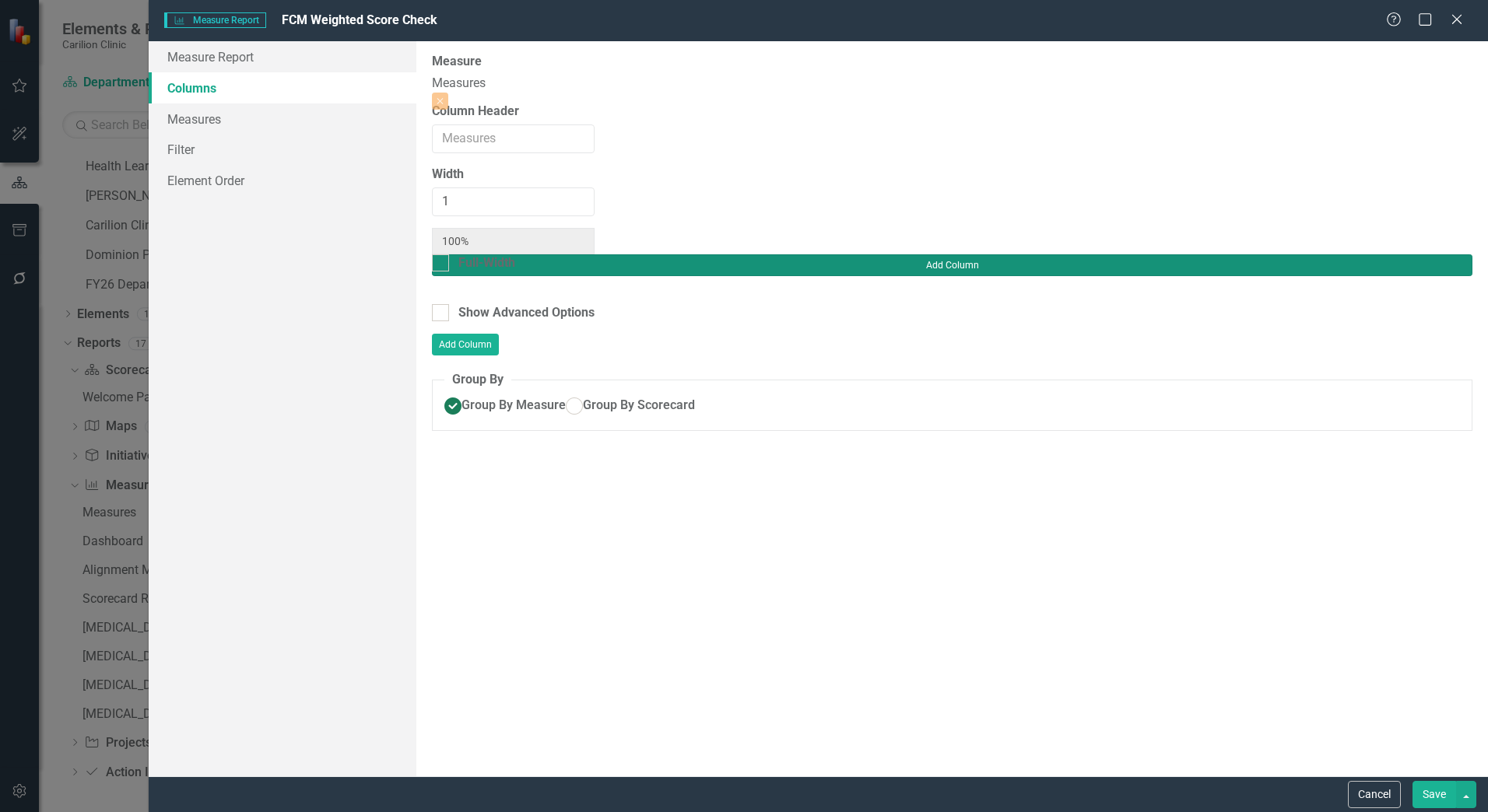
click at [1446, 254] on button "Add Column" at bounding box center [952, 265] width 1041 height 22
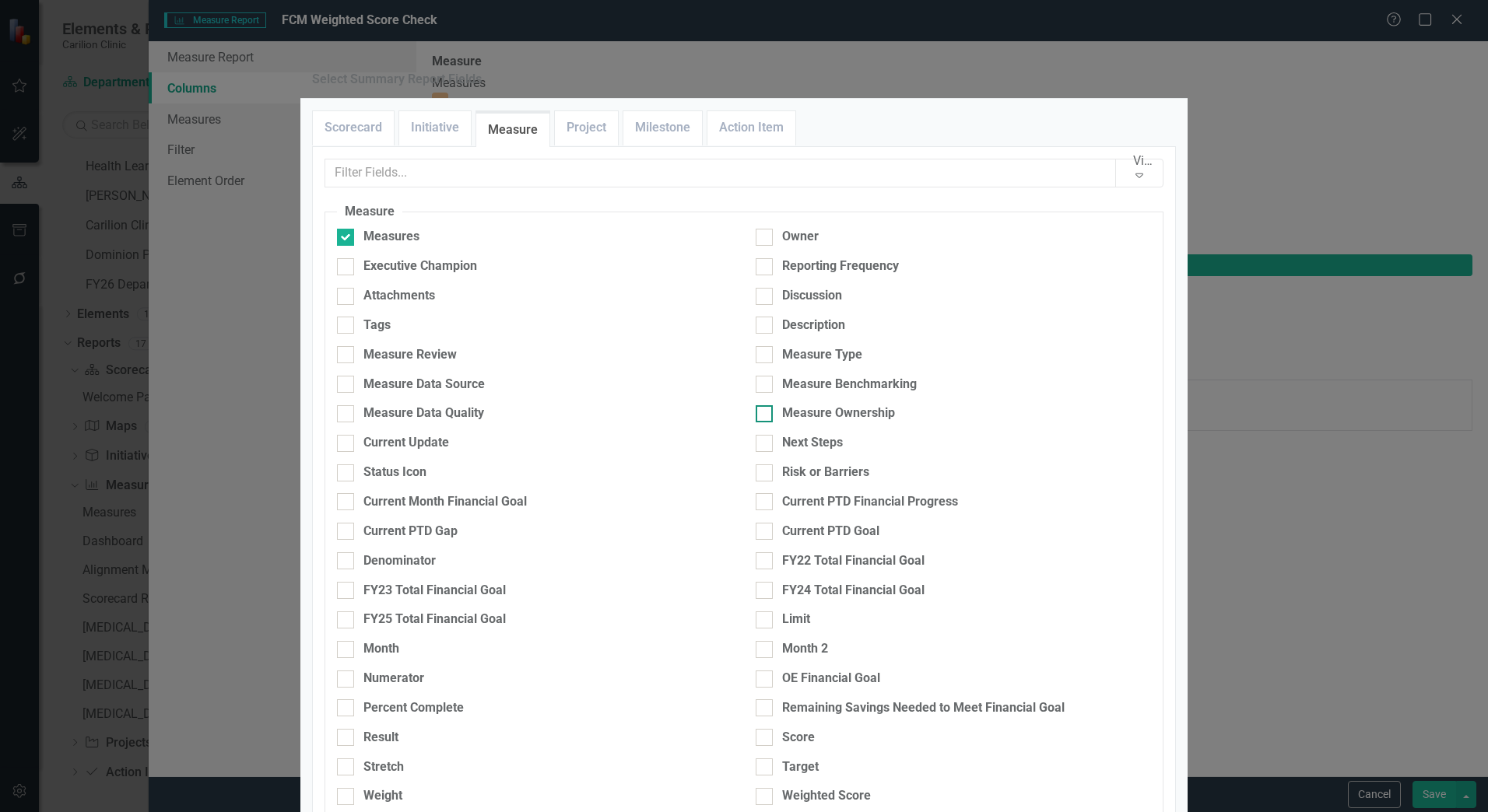
scroll to position [389, 0]
click at [769, 787] on div "Weighted Score" at bounding box center [954, 796] width 396 height 18
click at [766, 788] on input "Weighted Score" at bounding box center [762, 794] width 11 height 11
checkbox input "true"
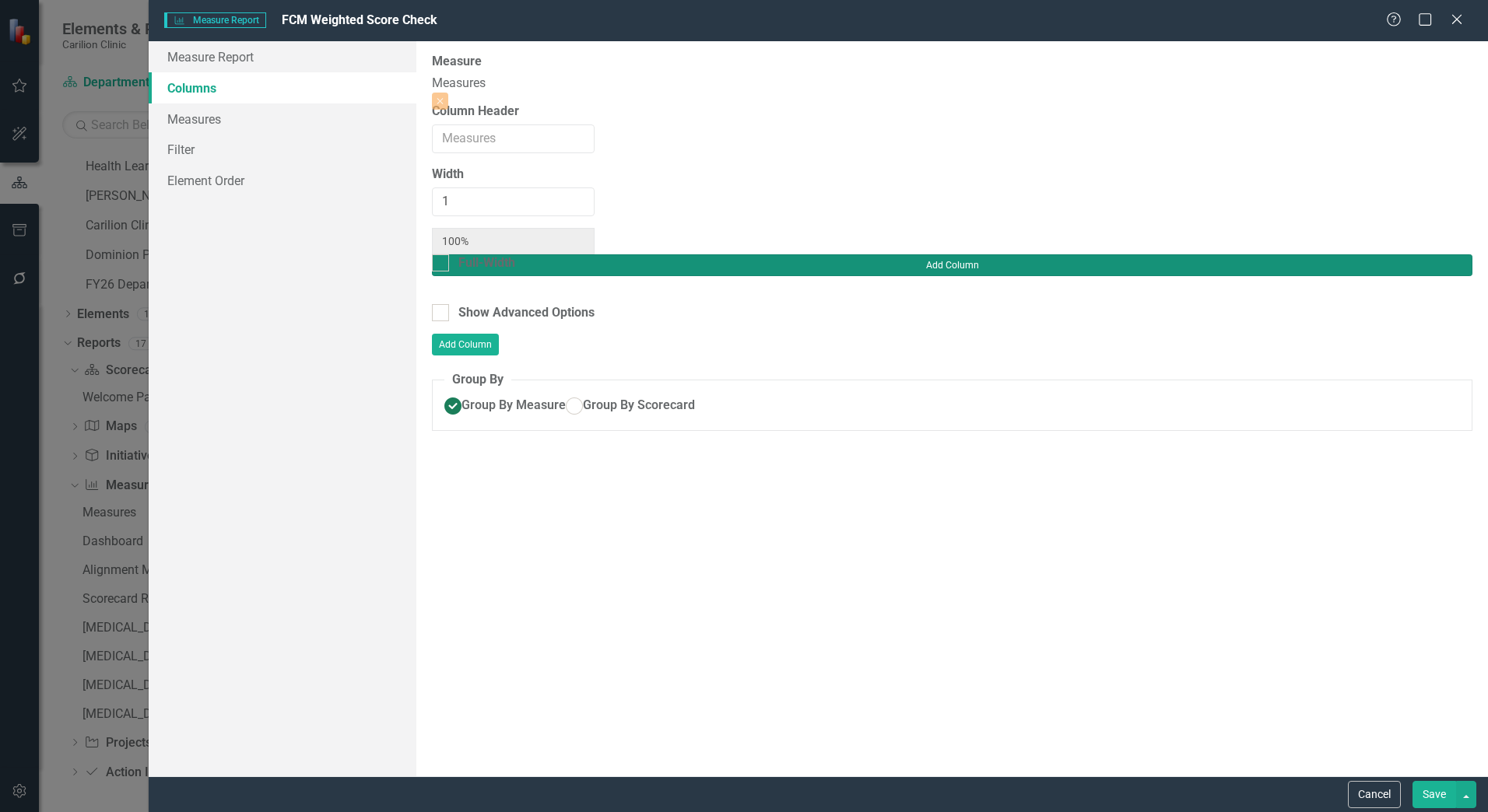
click at [1430, 254] on div "Add Column" at bounding box center [952, 279] width 1041 height 50
click at [1426, 254] on button "Add Column" at bounding box center [952, 265] width 1041 height 22
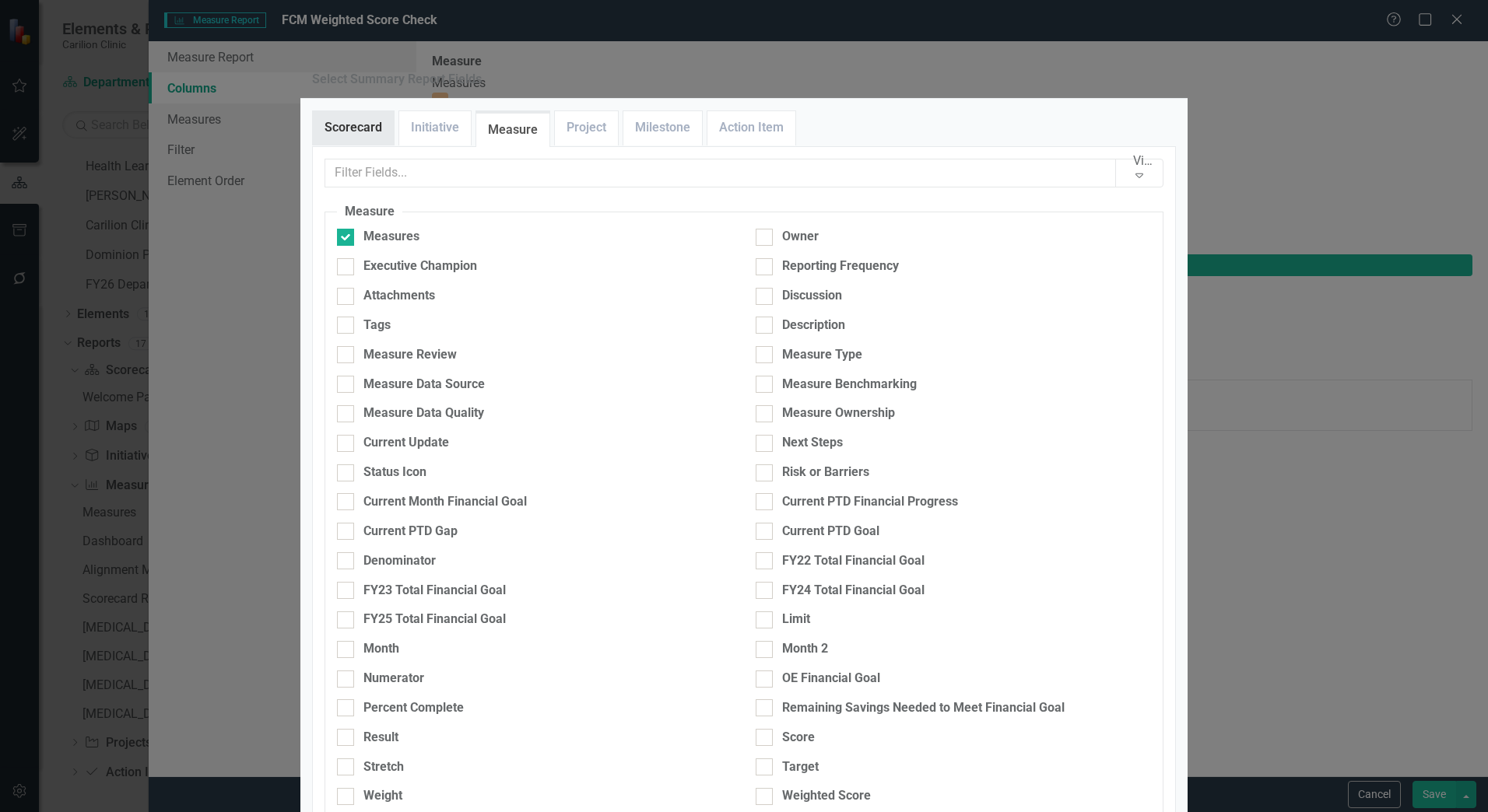
click at [370, 145] on link "Scorecard" at bounding box center [354, 128] width 81 height 33
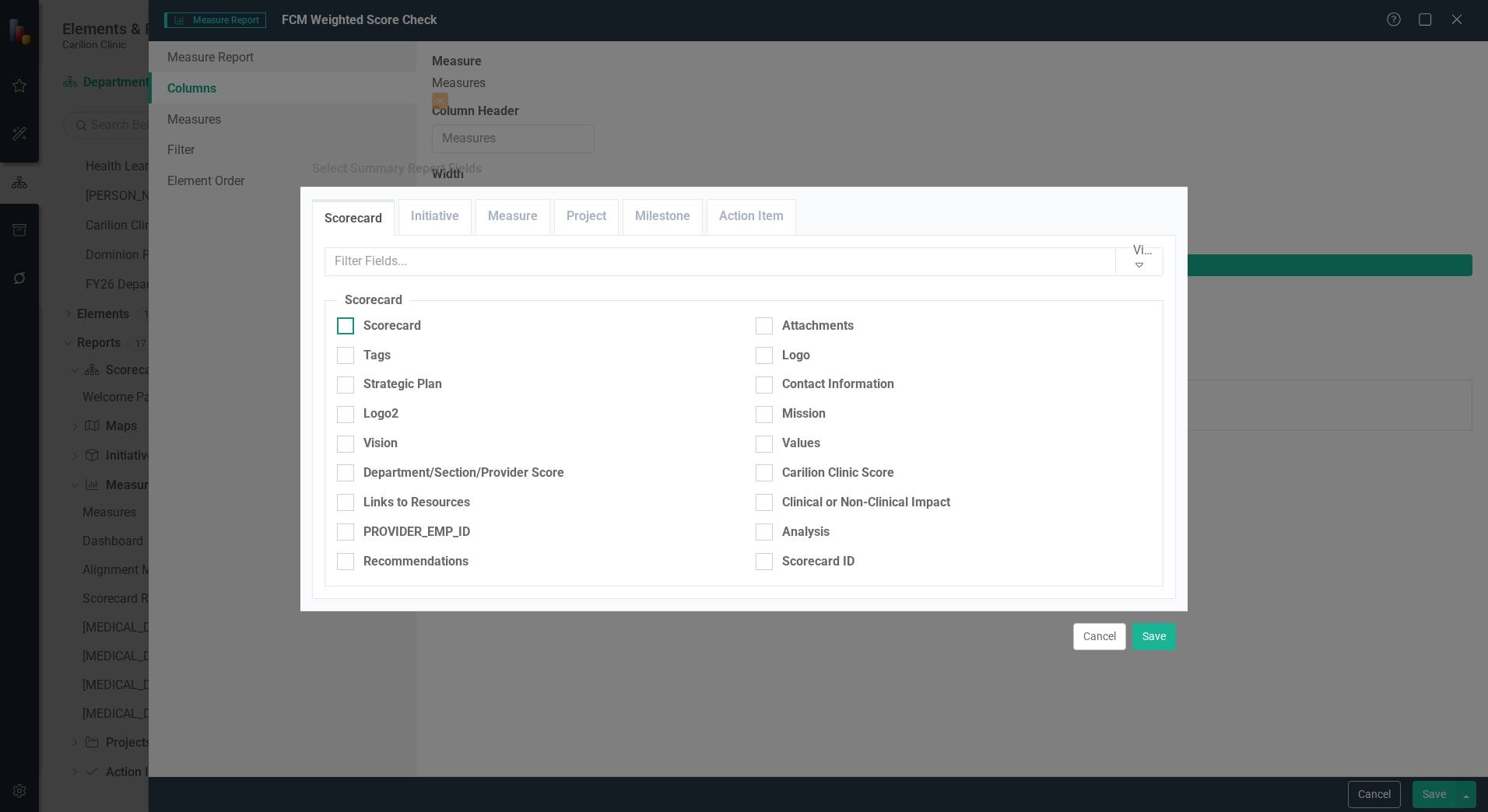
click at [359, 317] on div "Scorecard" at bounding box center [534, 326] width 396 height 18
click at [347, 317] on input "Scorecard" at bounding box center [342, 323] width 11 height 11
checkbox input "true"
click at [457, 200] on link "Initiative" at bounding box center [435, 217] width 72 height 33
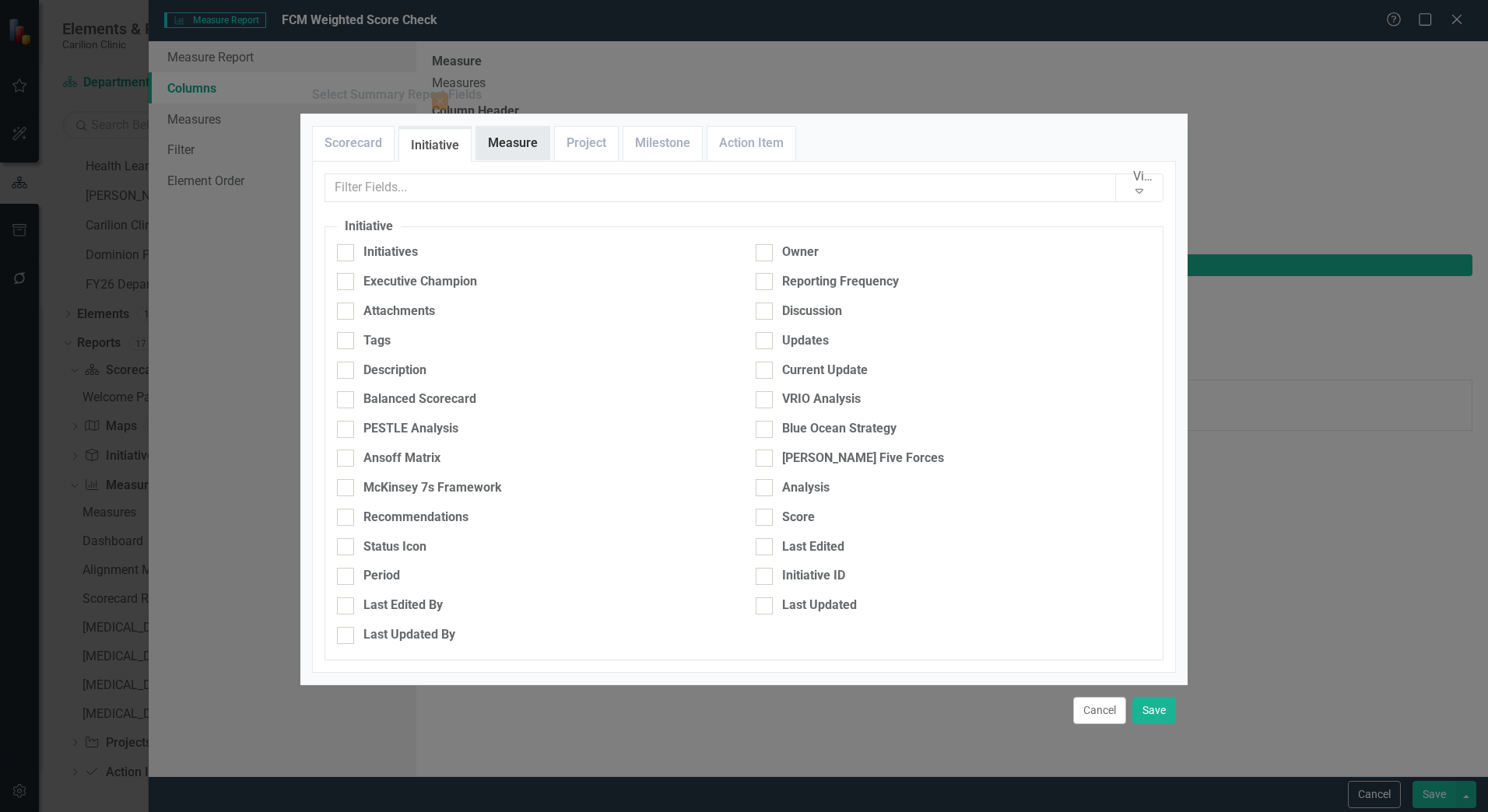
click at [522, 160] on link "Measure" at bounding box center [512, 144] width 73 height 33
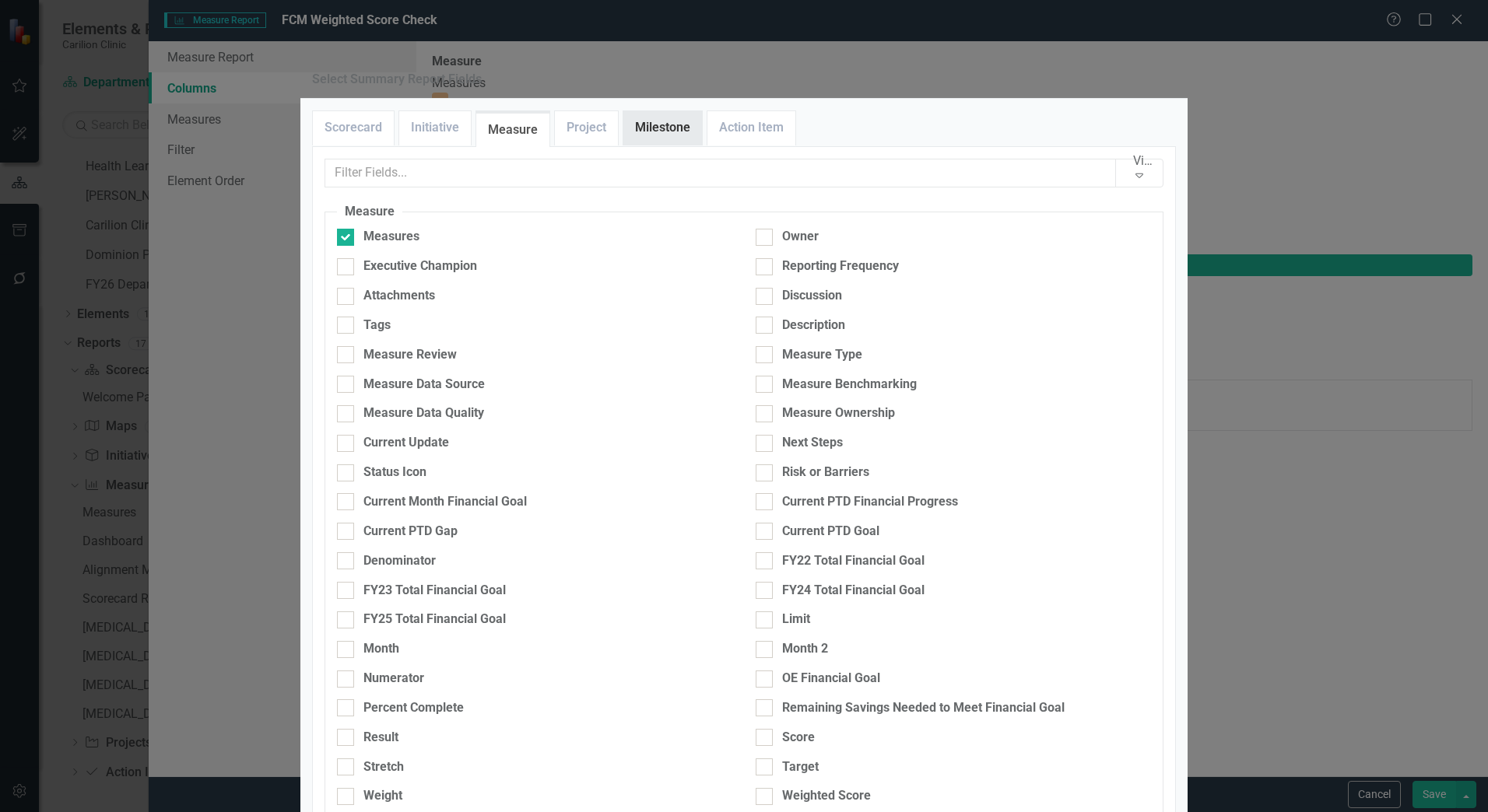
click at [661, 145] on link "Milestone" at bounding box center [663, 128] width 79 height 33
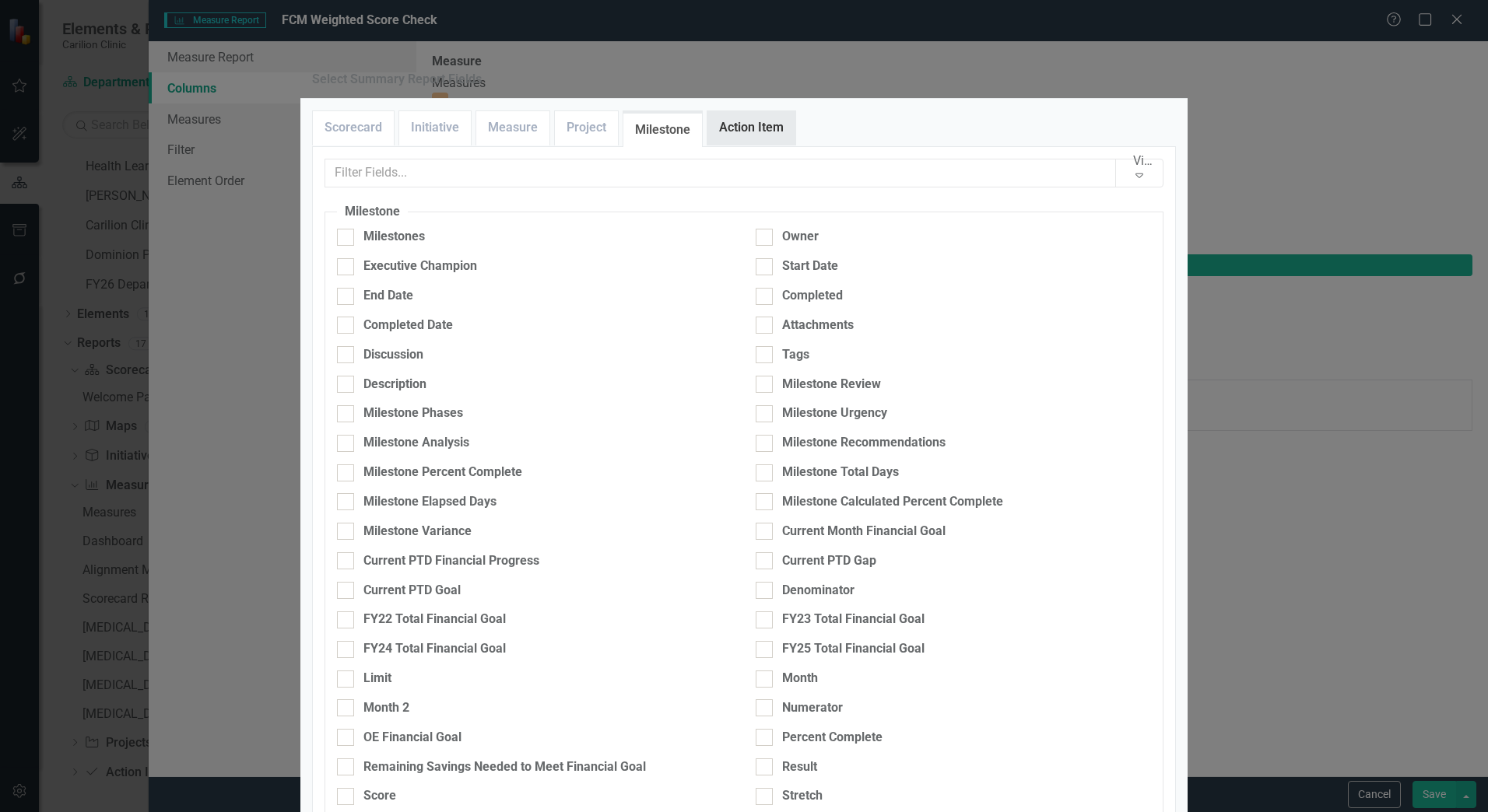
click at [732, 145] on link "Action Item" at bounding box center [752, 128] width 88 height 33
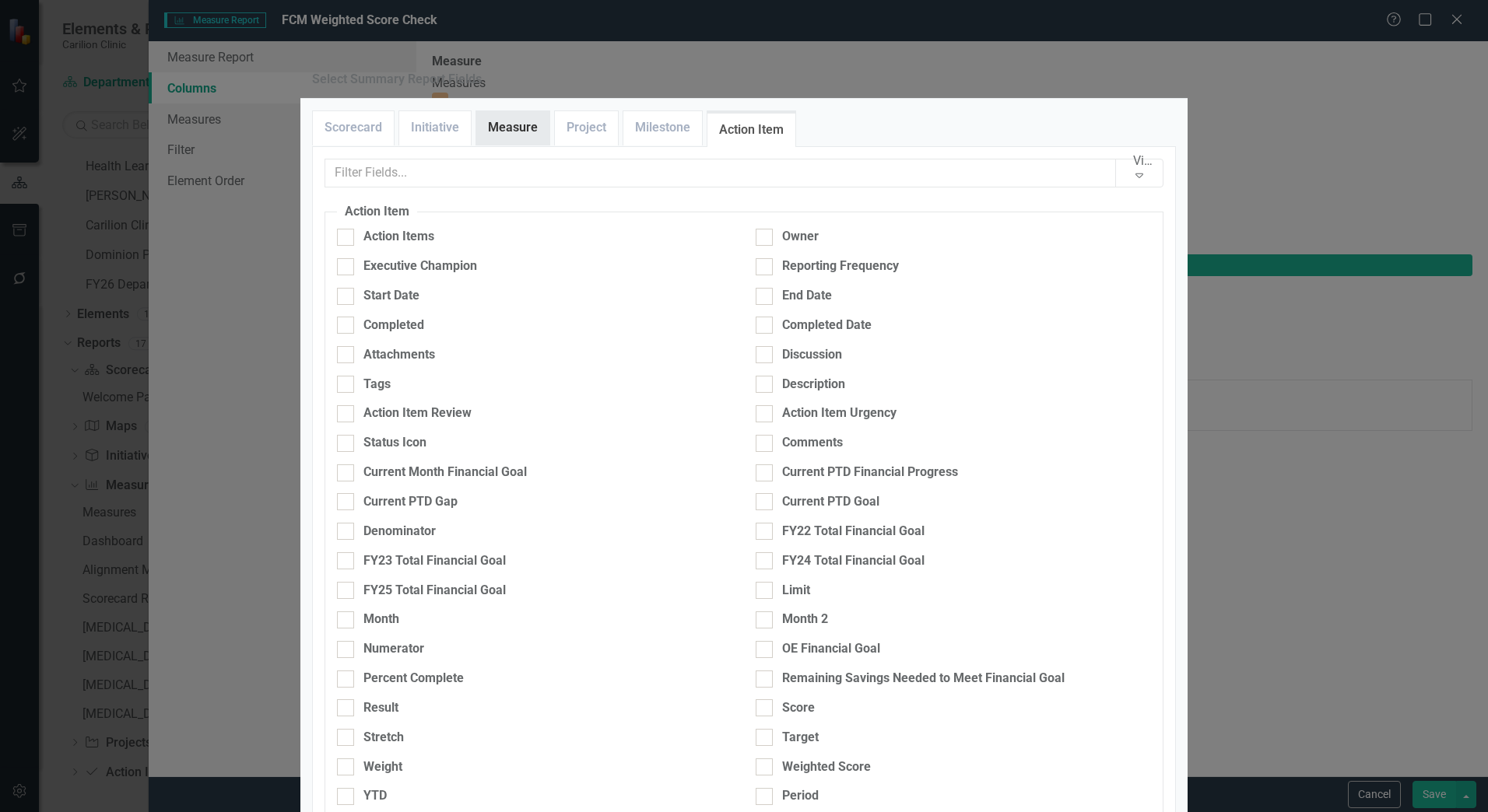
click at [536, 145] on link "Measure" at bounding box center [512, 128] width 73 height 33
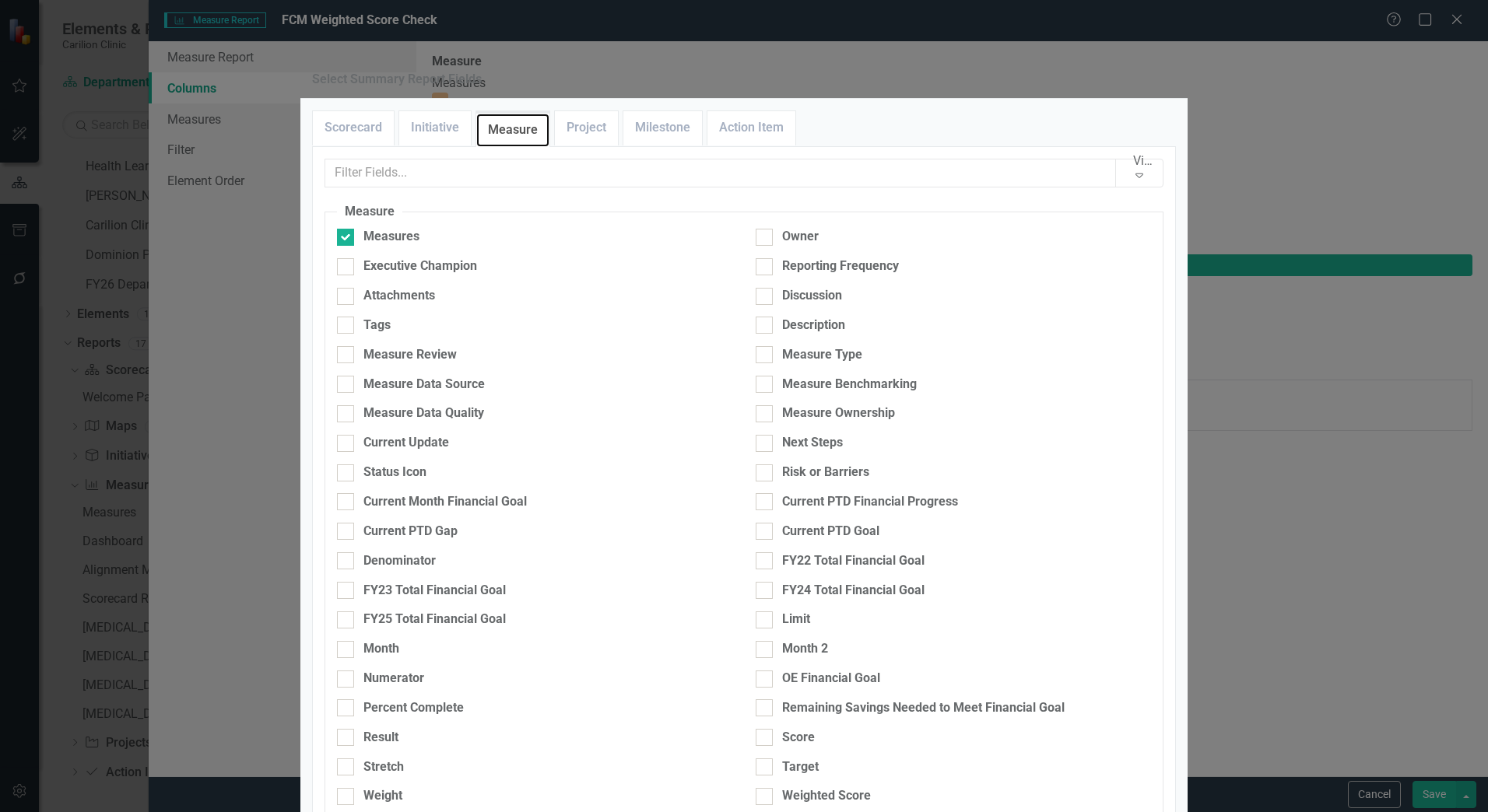
scroll to position [233, 0]
click at [763, 788] on div at bounding box center [765, 797] width 18 height 18
click at [763, 788] on input "Weighted Score" at bounding box center [762, 794] width 11 height 11
checkbox input "true"
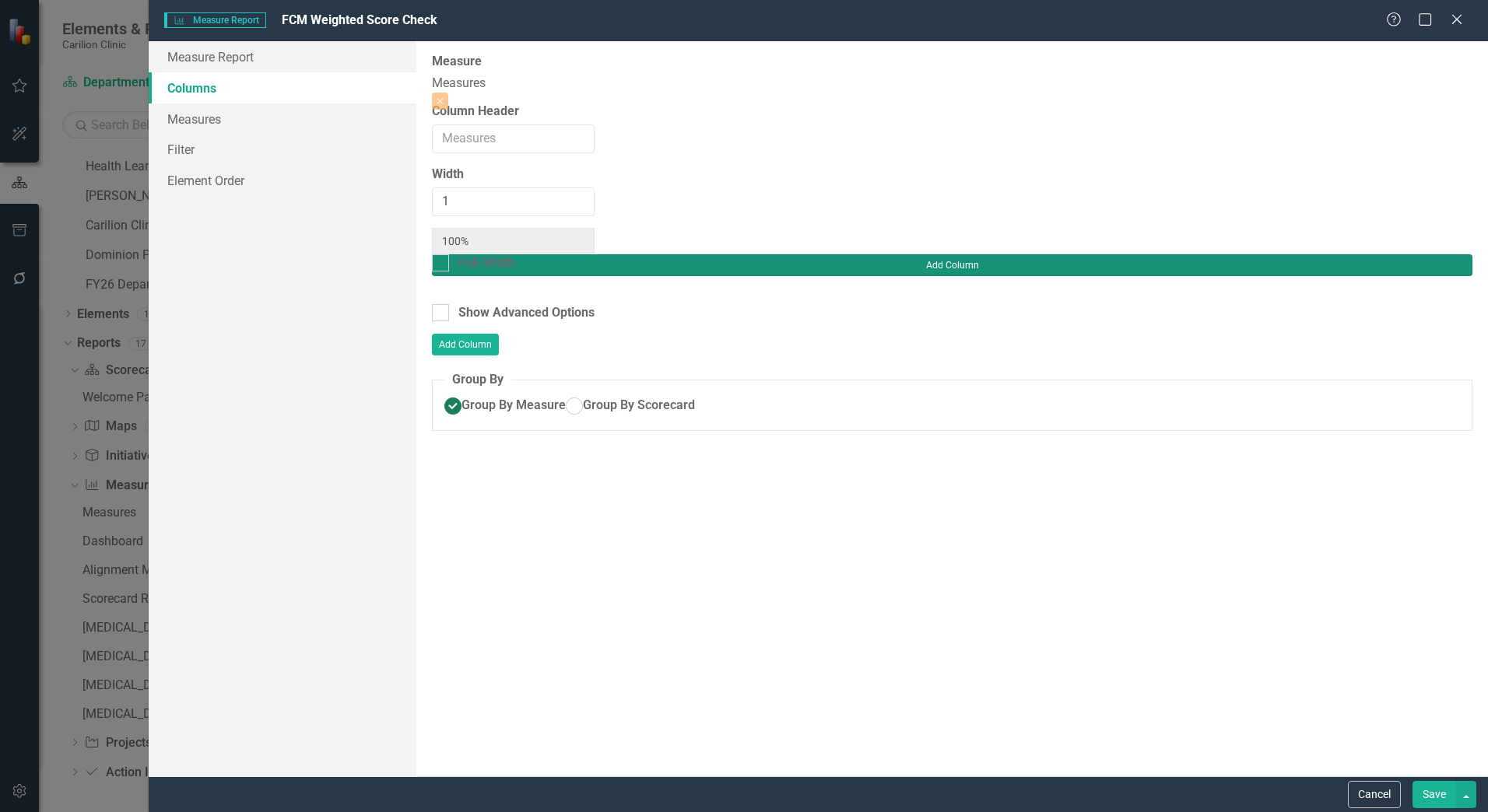
type input "33%"
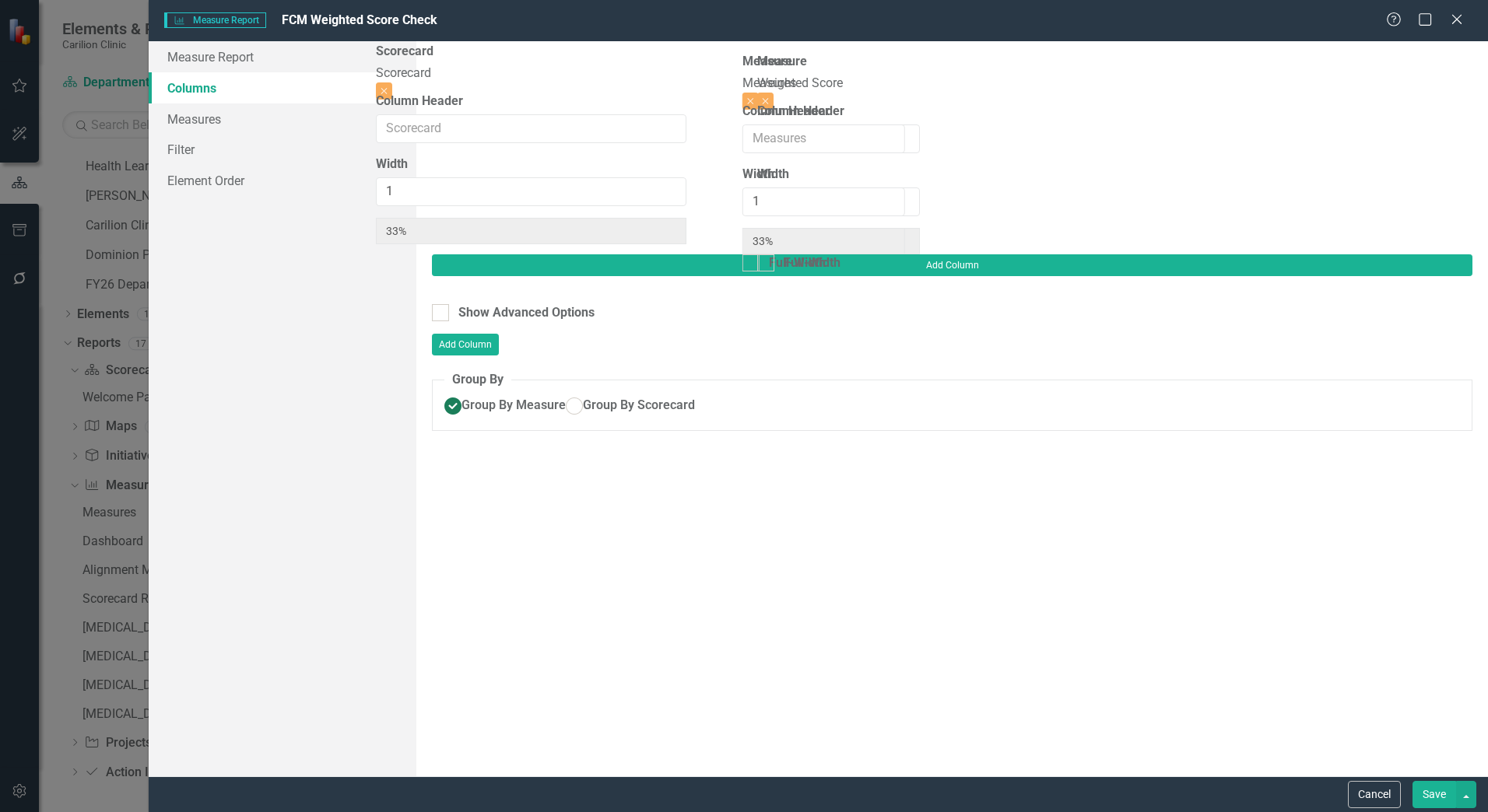
drag, startPoint x: 919, startPoint y: 97, endPoint x: 556, endPoint y: 86, distance: 363.2
click at [556, 86] on div "Measure Measures Close Column Header Width 1 33% Full-Width Scorecard Scorecard…" at bounding box center [676, 153] width 488 height 202
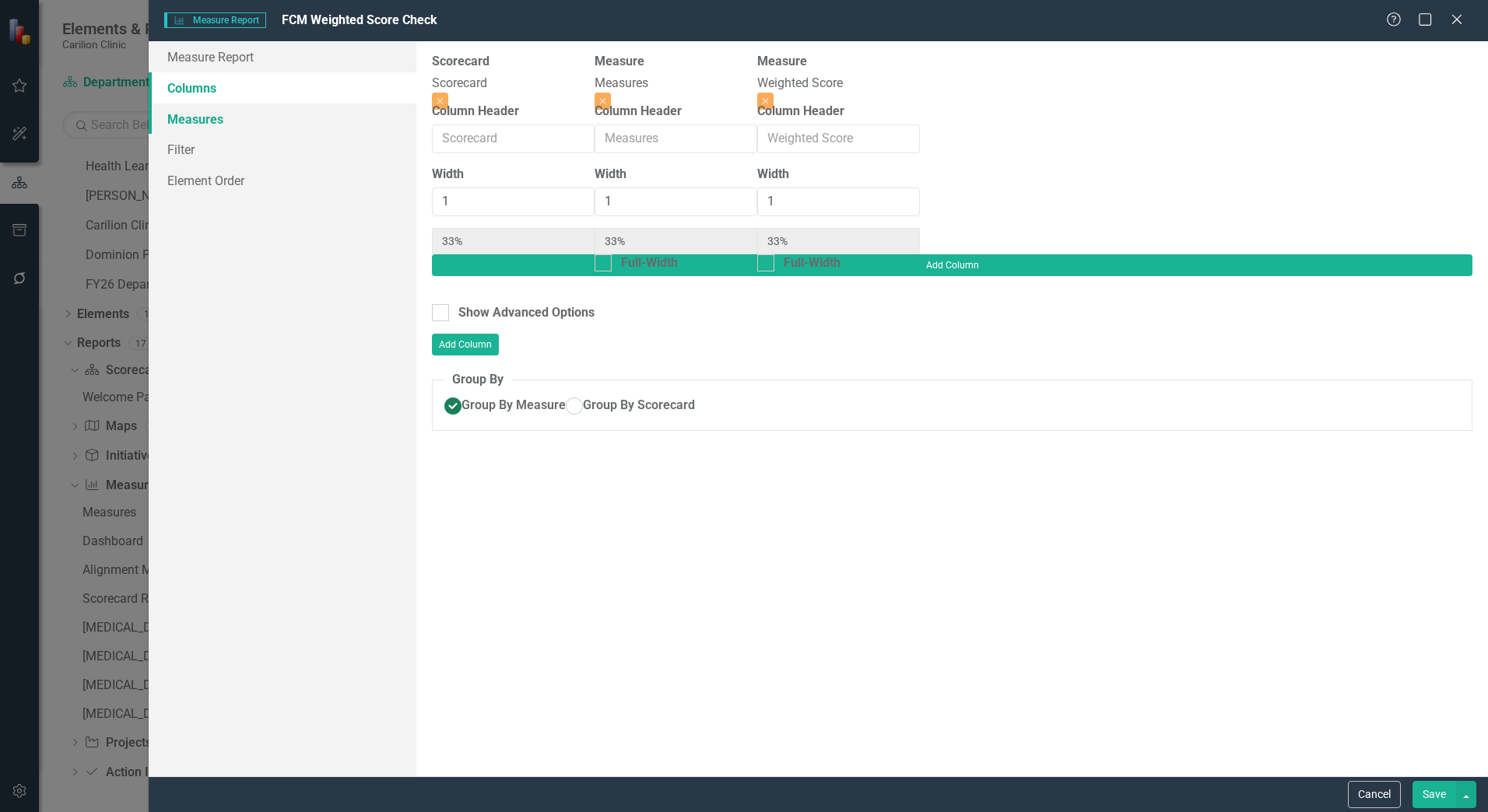
click at [292, 126] on link "Measures" at bounding box center [282, 118] width 268 height 31
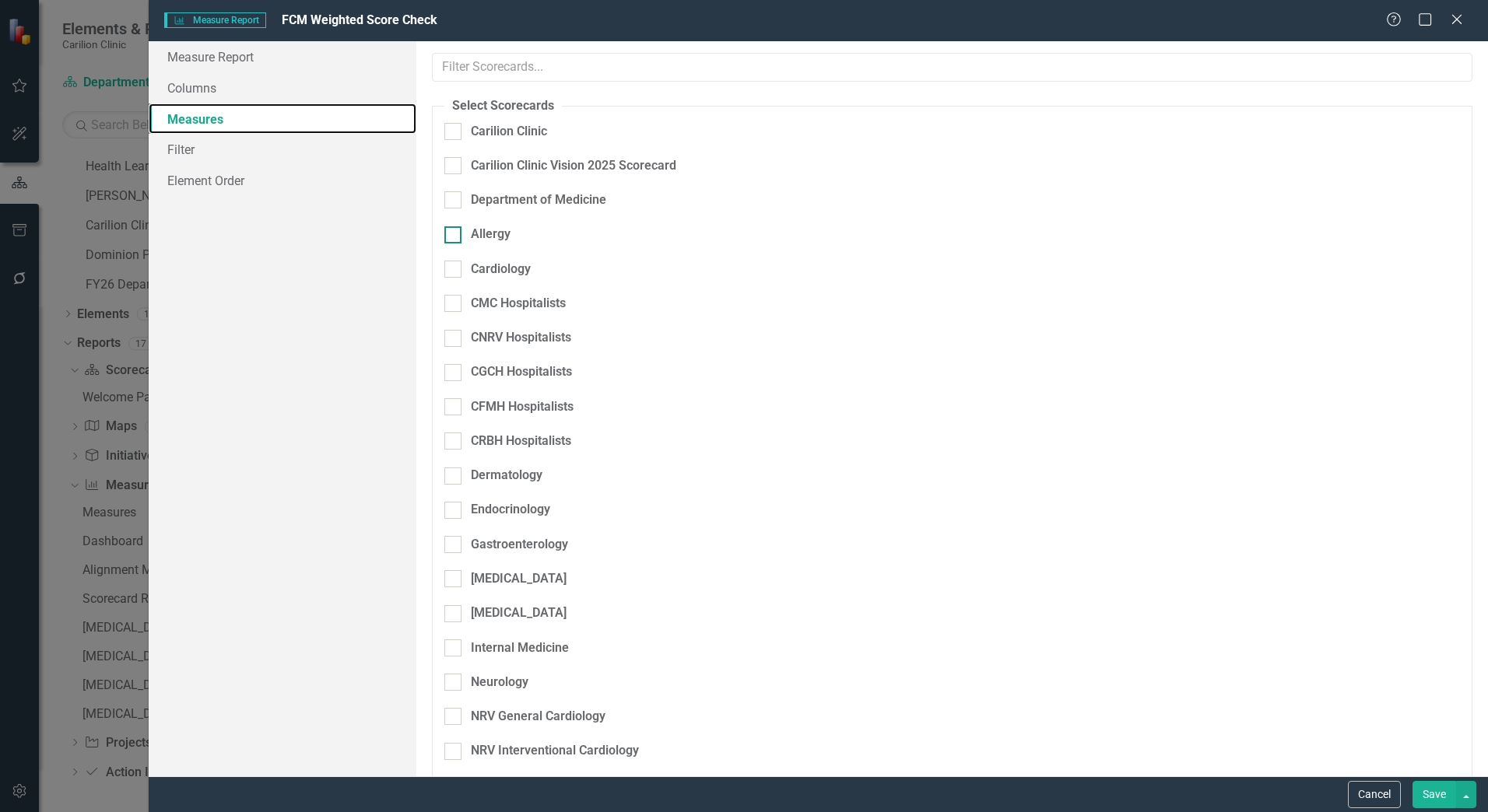
checkbox input "true"
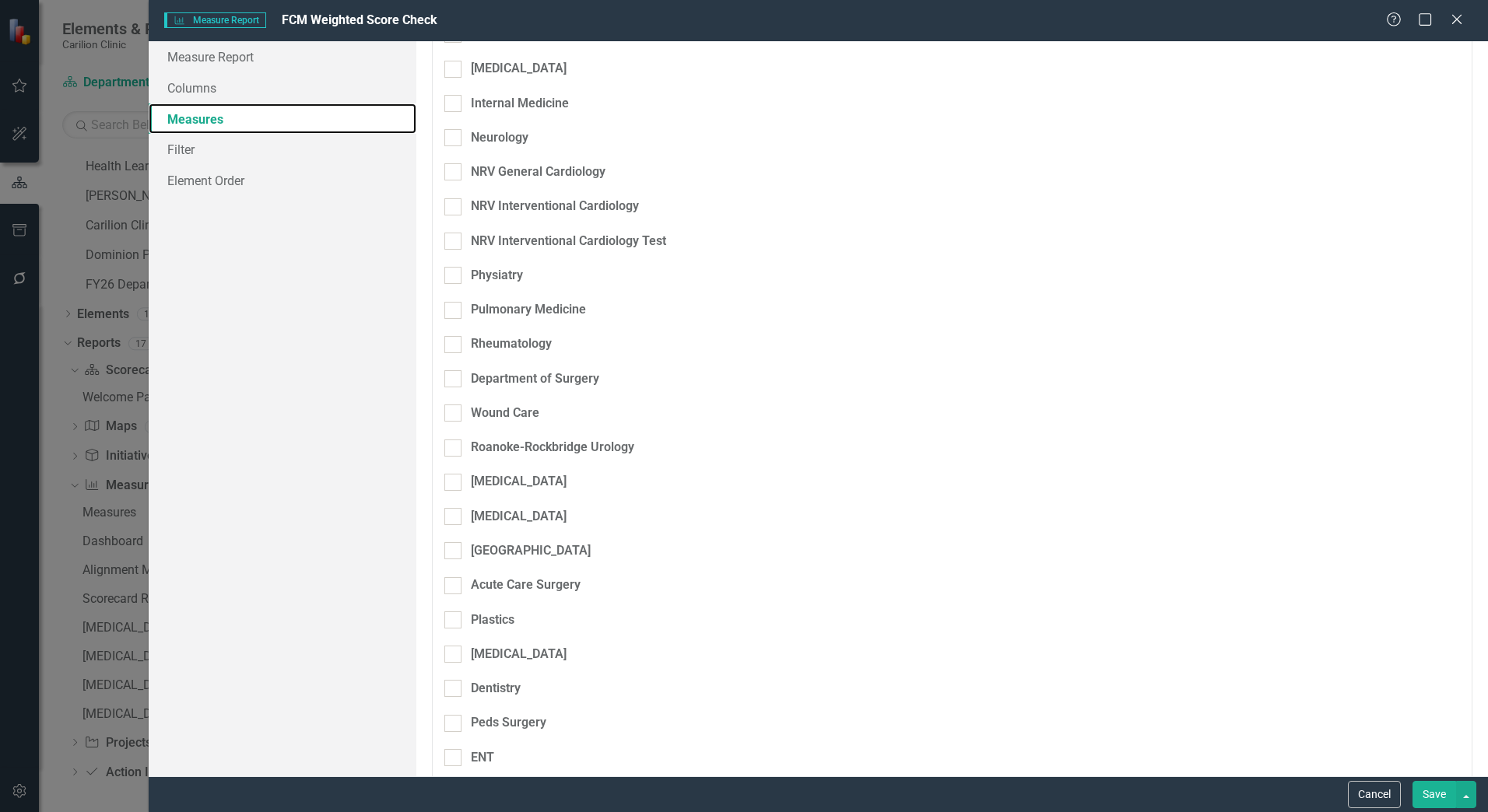
scroll to position [1245, 0]
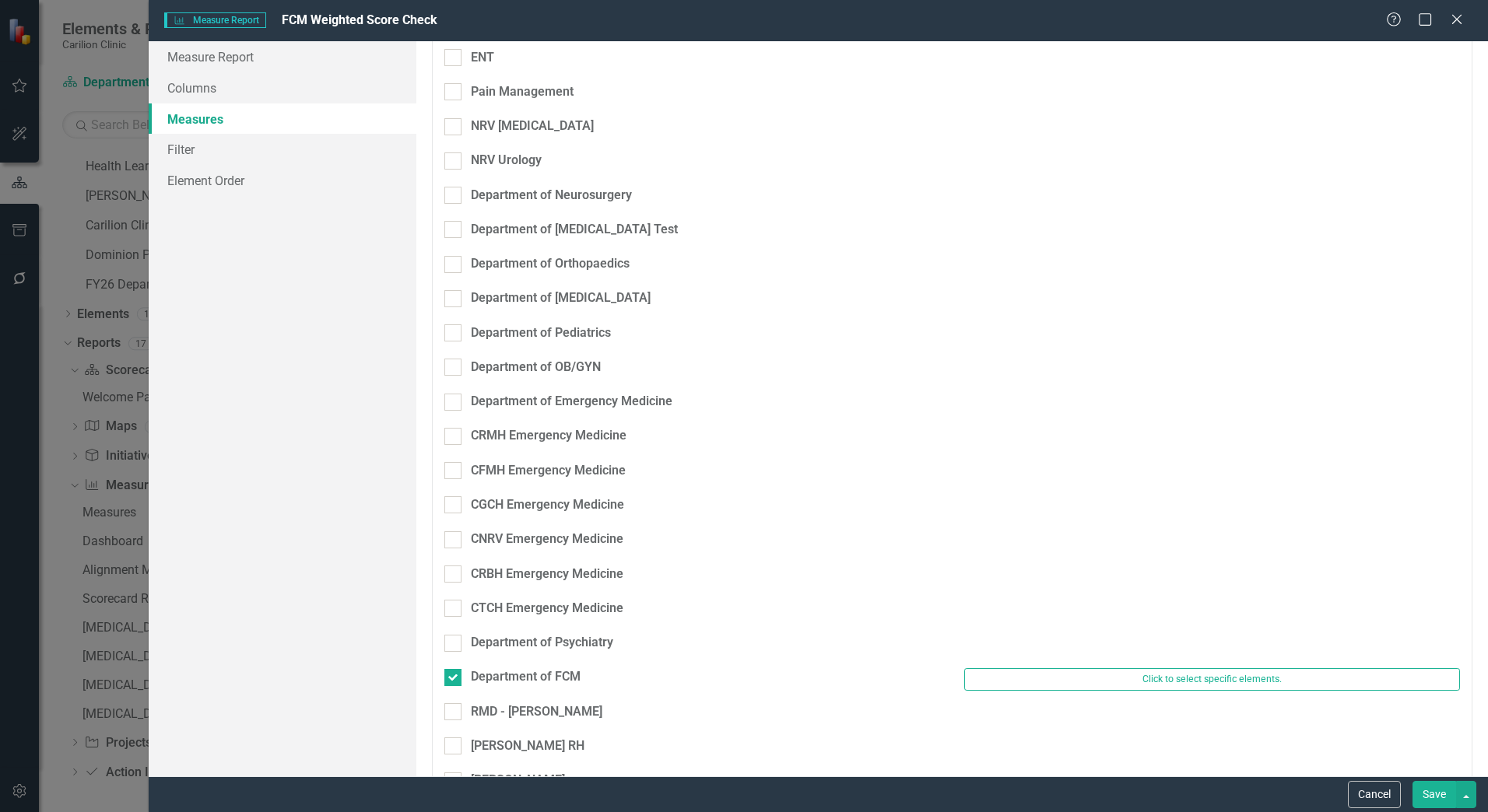
click at [1428, 784] on button "Save" at bounding box center [1434, 794] width 44 height 27
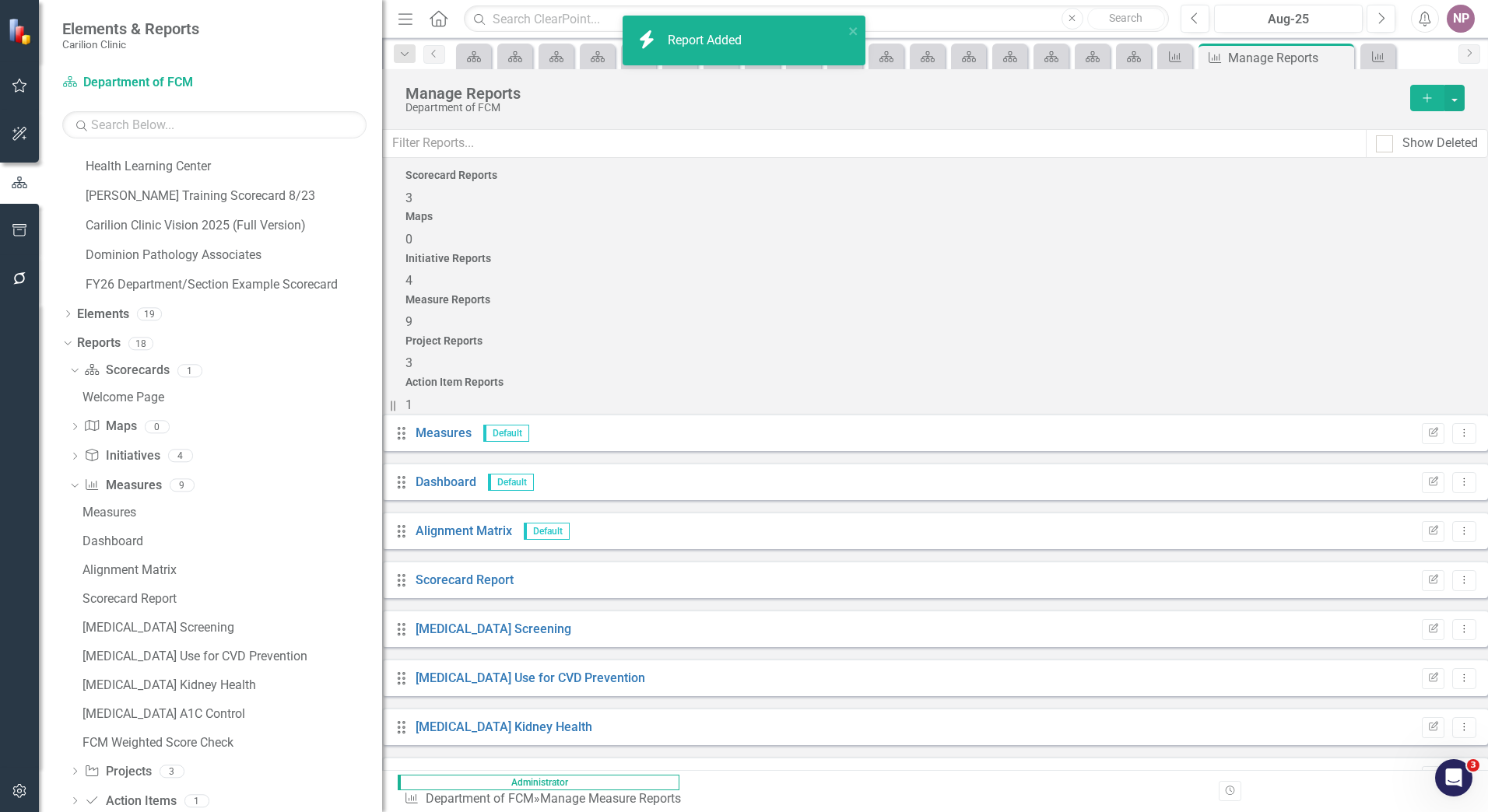
click at [512, 811] on link "FCM Weighted Score Check" at bounding box center [493, 825] width 155 height 15
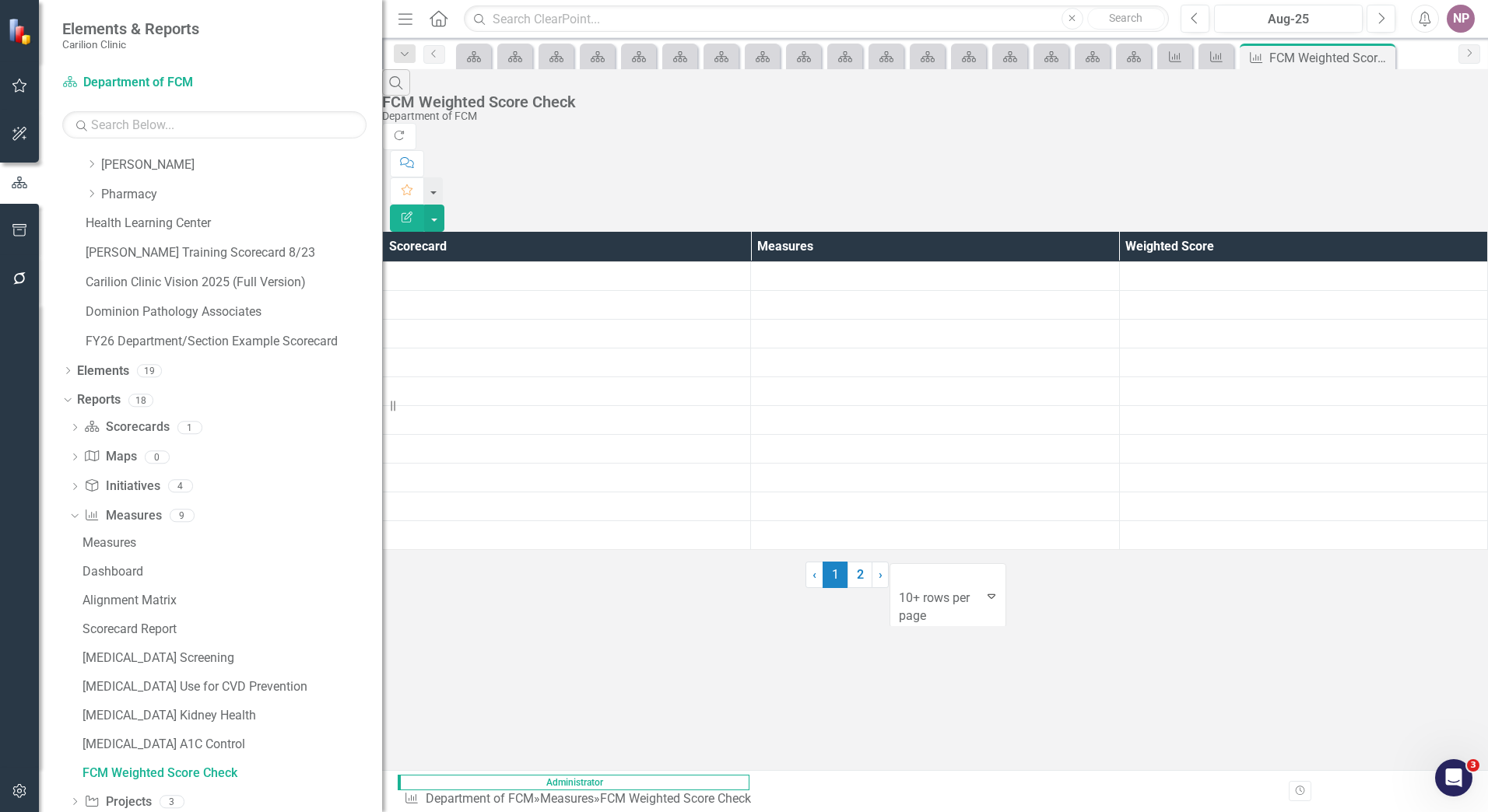
scroll to position [1532, 0]
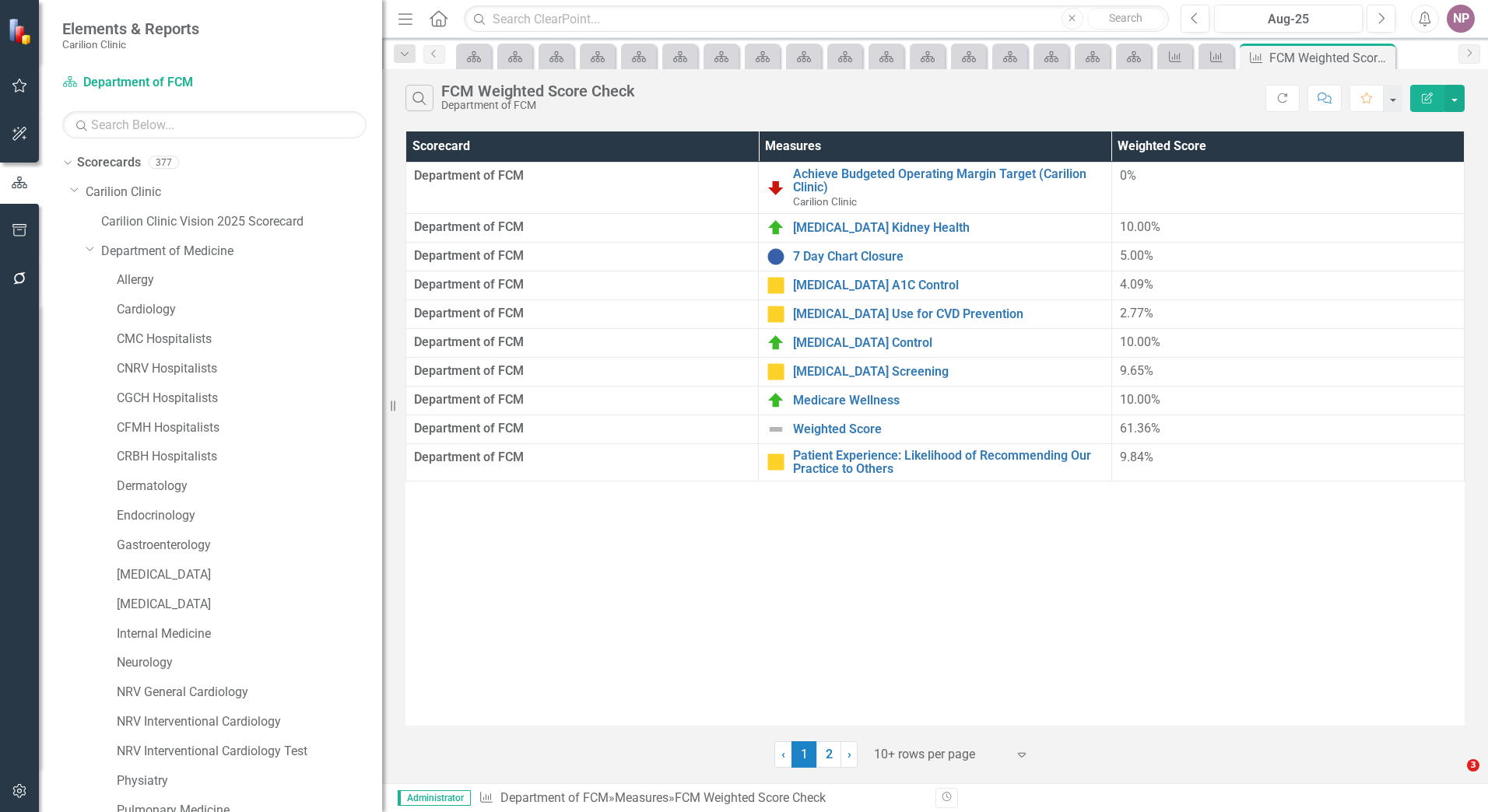
click at [1467, 100] on div "Search FCM Weighted Score Check Department of FCM Refresh Comment Favorite Edit…" at bounding box center [935, 95] width 1106 height 51
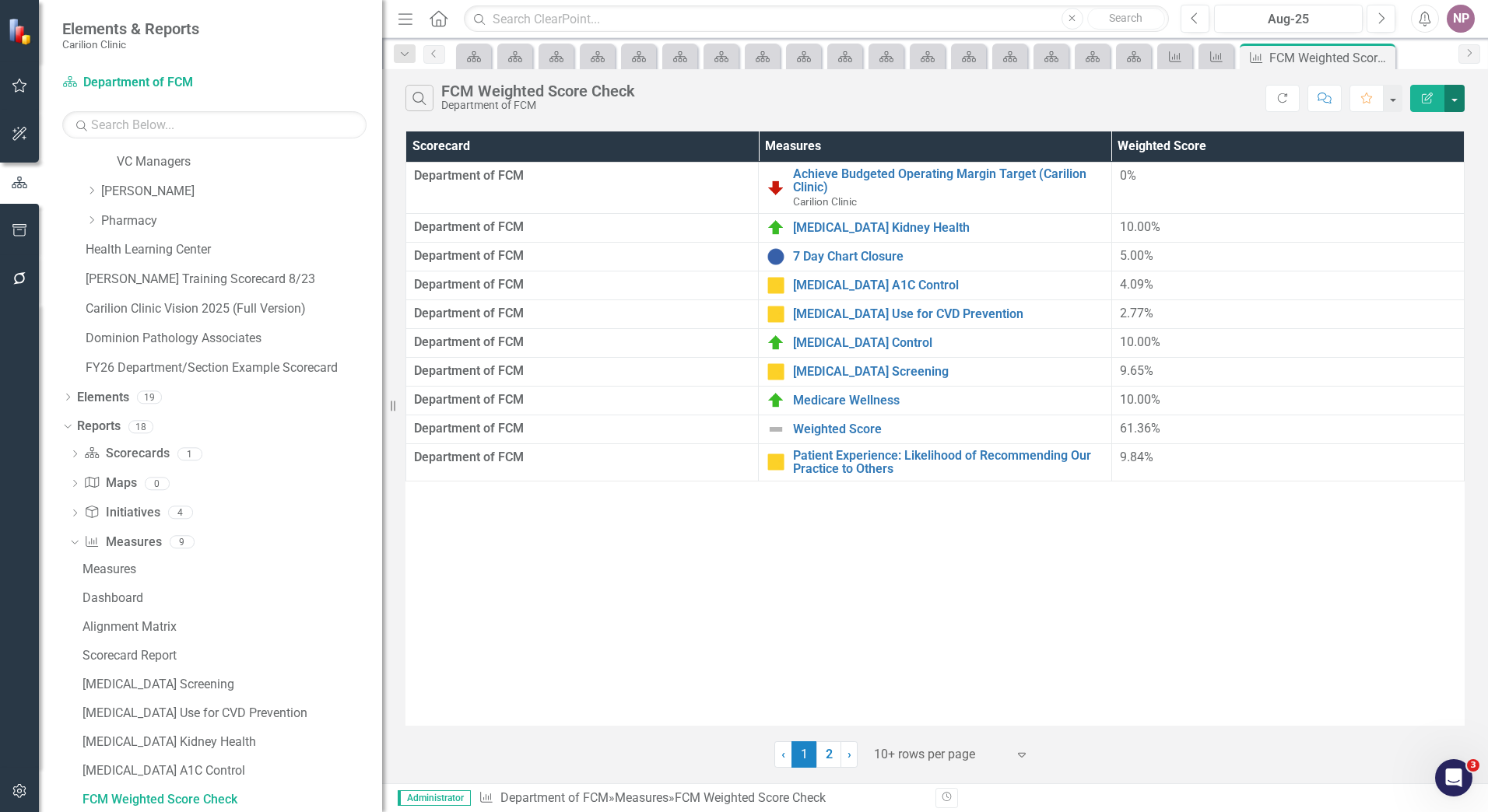
click at [1462, 101] on button "button" at bounding box center [1455, 98] width 20 height 27
click at [1436, 133] on link "Edit Report Edit Report" at bounding box center [1403, 127] width 123 height 29
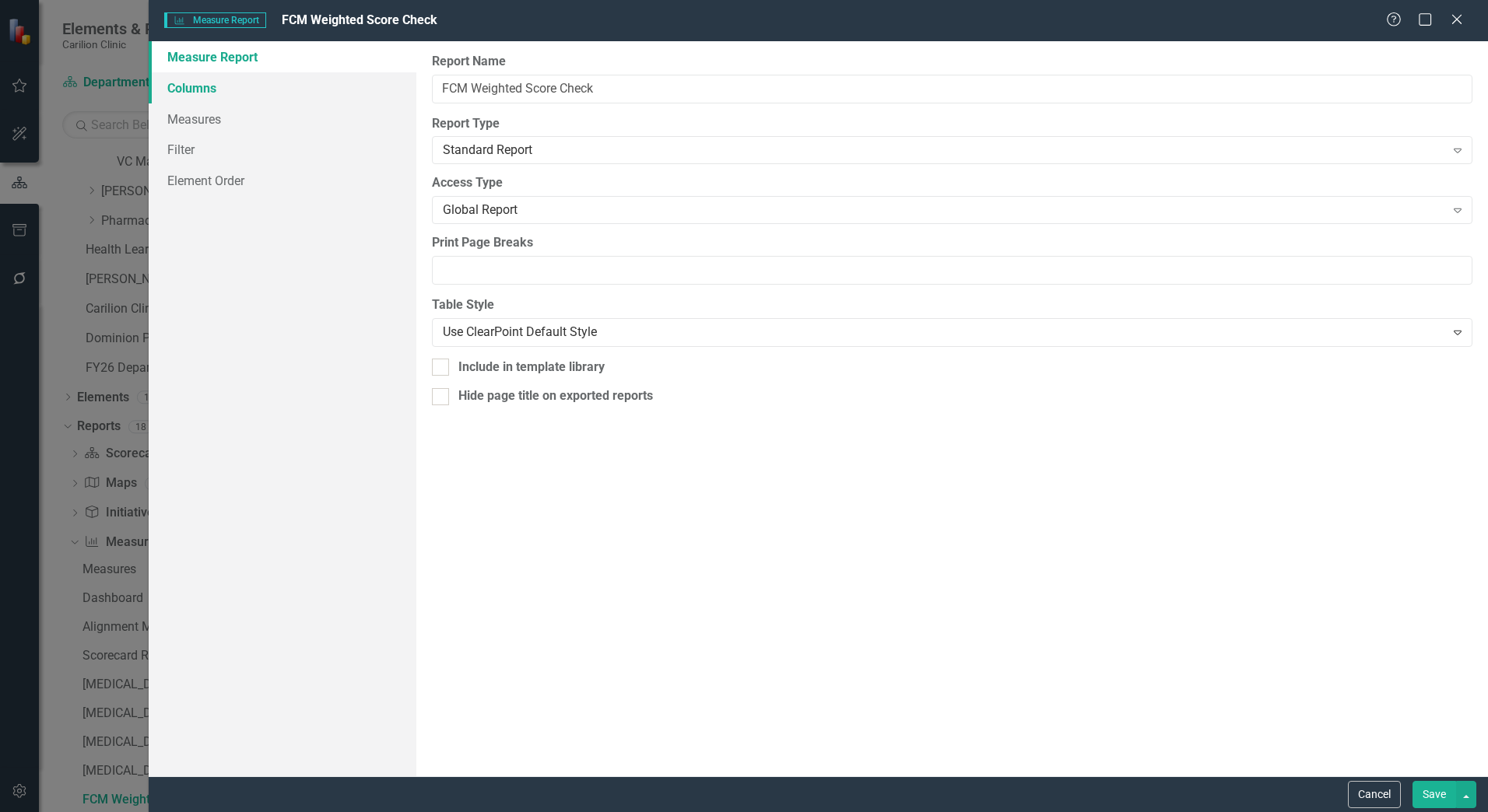
click at [211, 81] on link "Columns" at bounding box center [282, 88] width 268 height 31
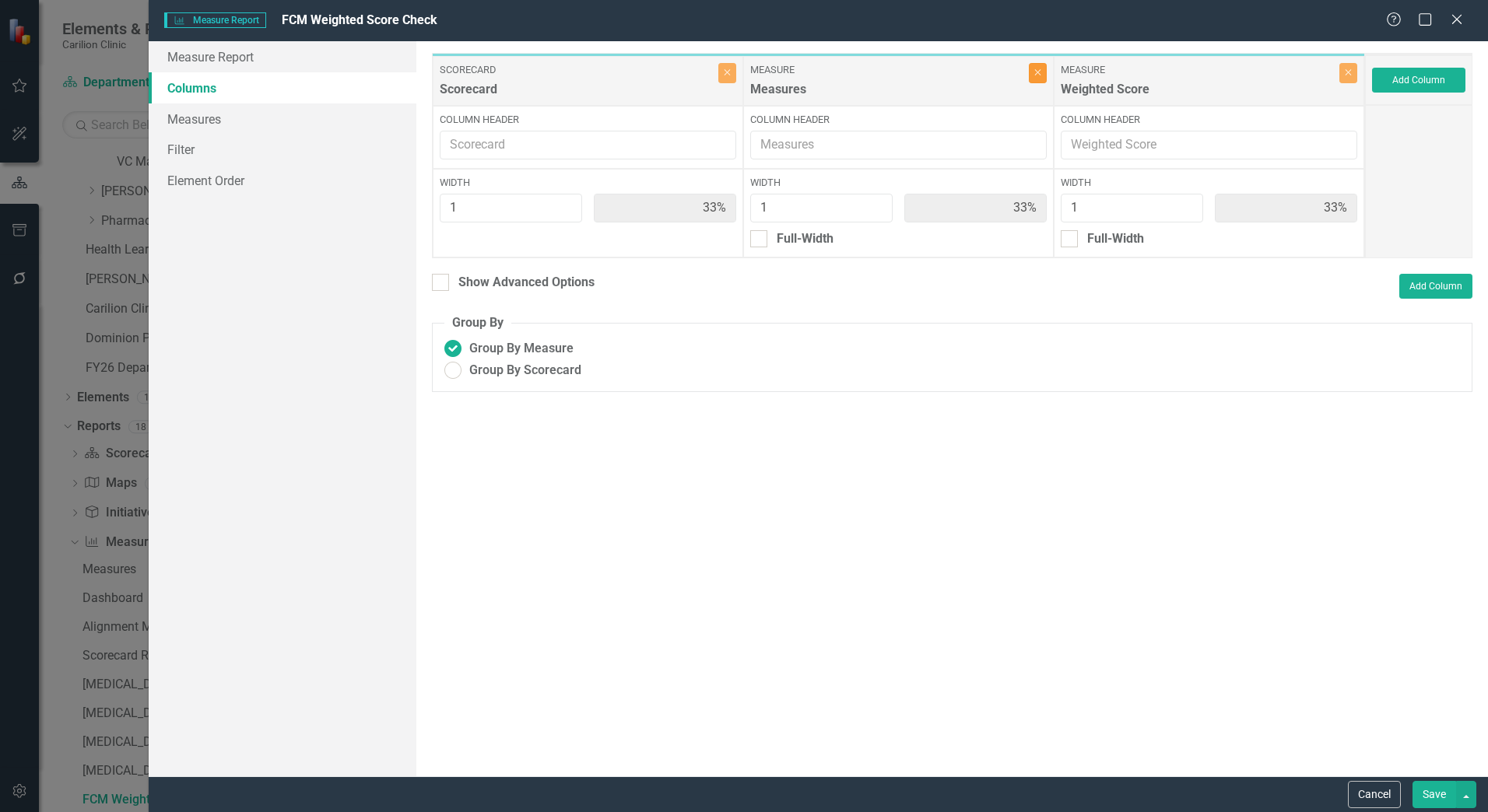
click at [1043, 79] on button "Close" at bounding box center [1038, 73] width 18 height 20
type input "50%"
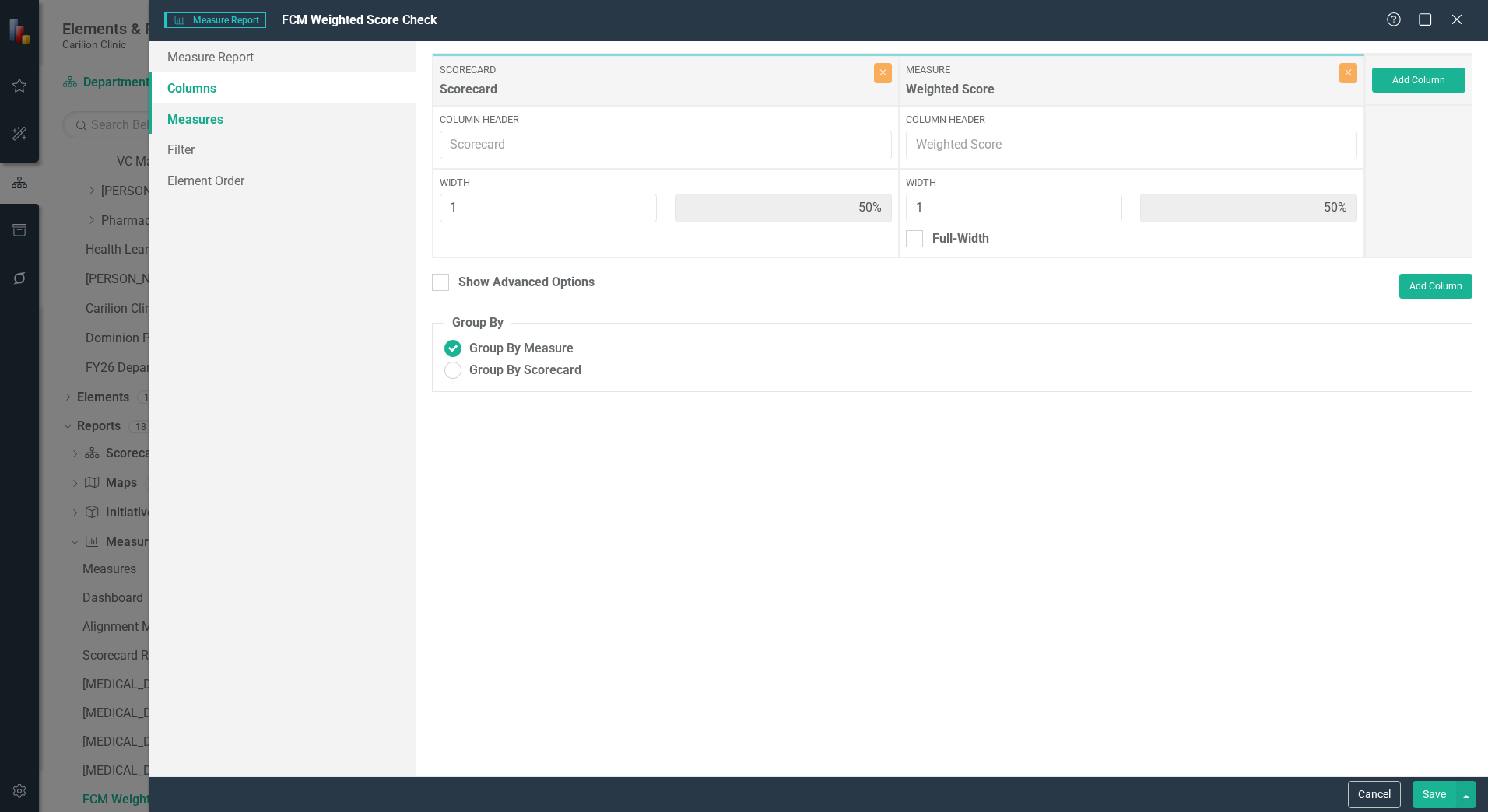
click at [211, 130] on link "Measures" at bounding box center [282, 118] width 268 height 31
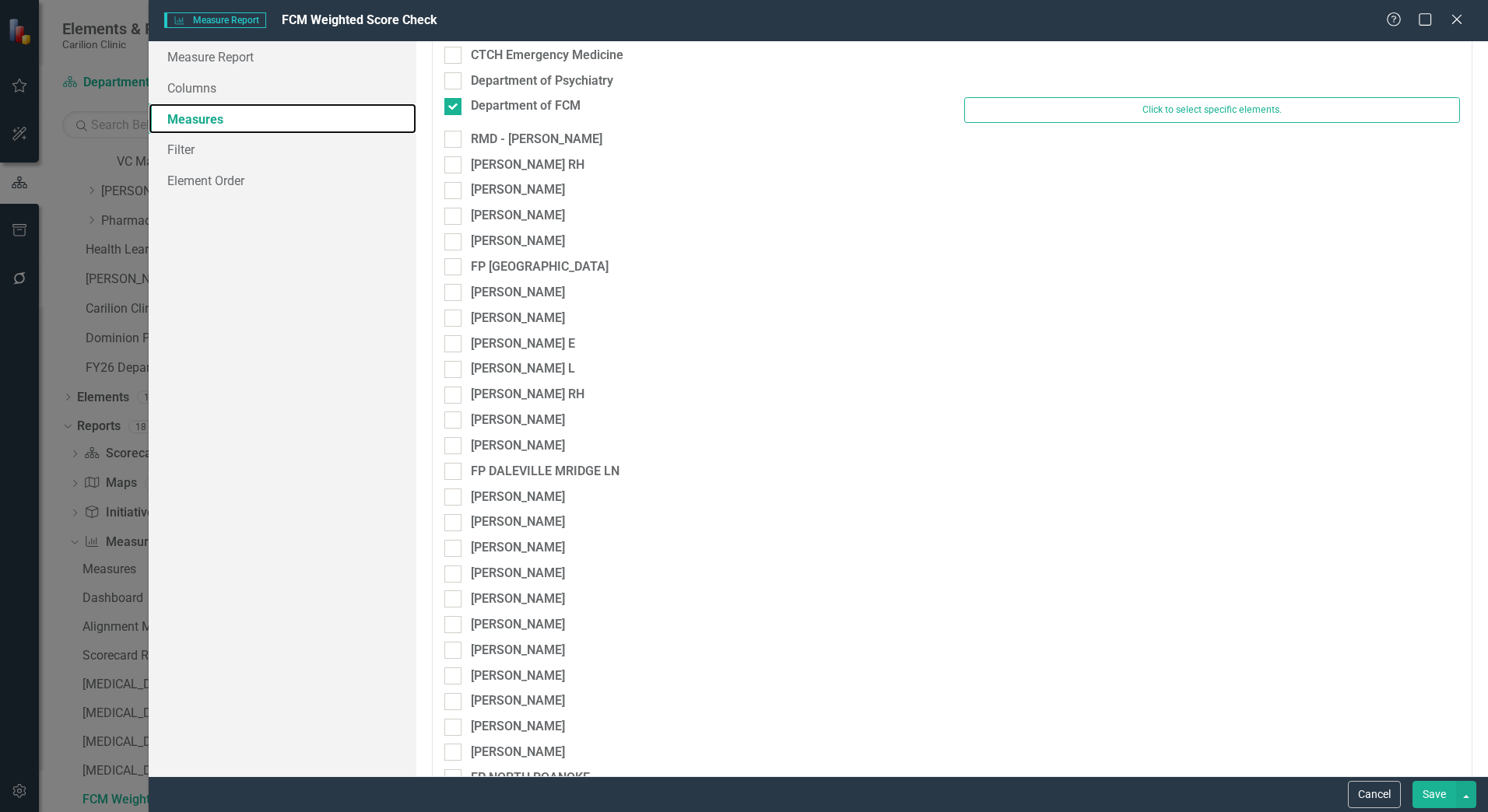
scroll to position [1322, 0]
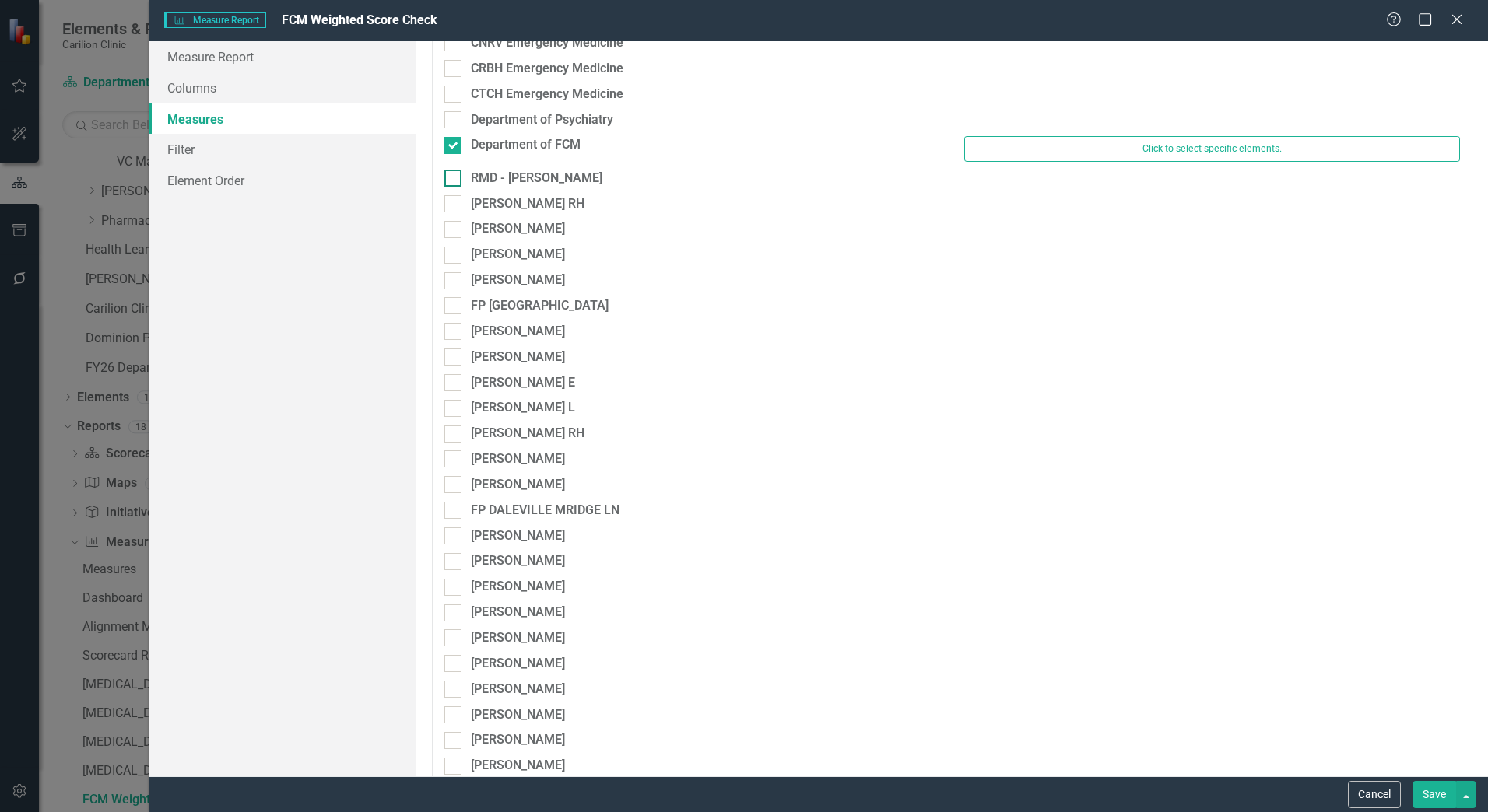
click at [458, 178] on div at bounding box center [454, 178] width 18 height 18
click at [454, 178] on input "RMD - [PERSON_NAME]" at bounding box center [450, 175] width 11 height 11
checkbox input "true"
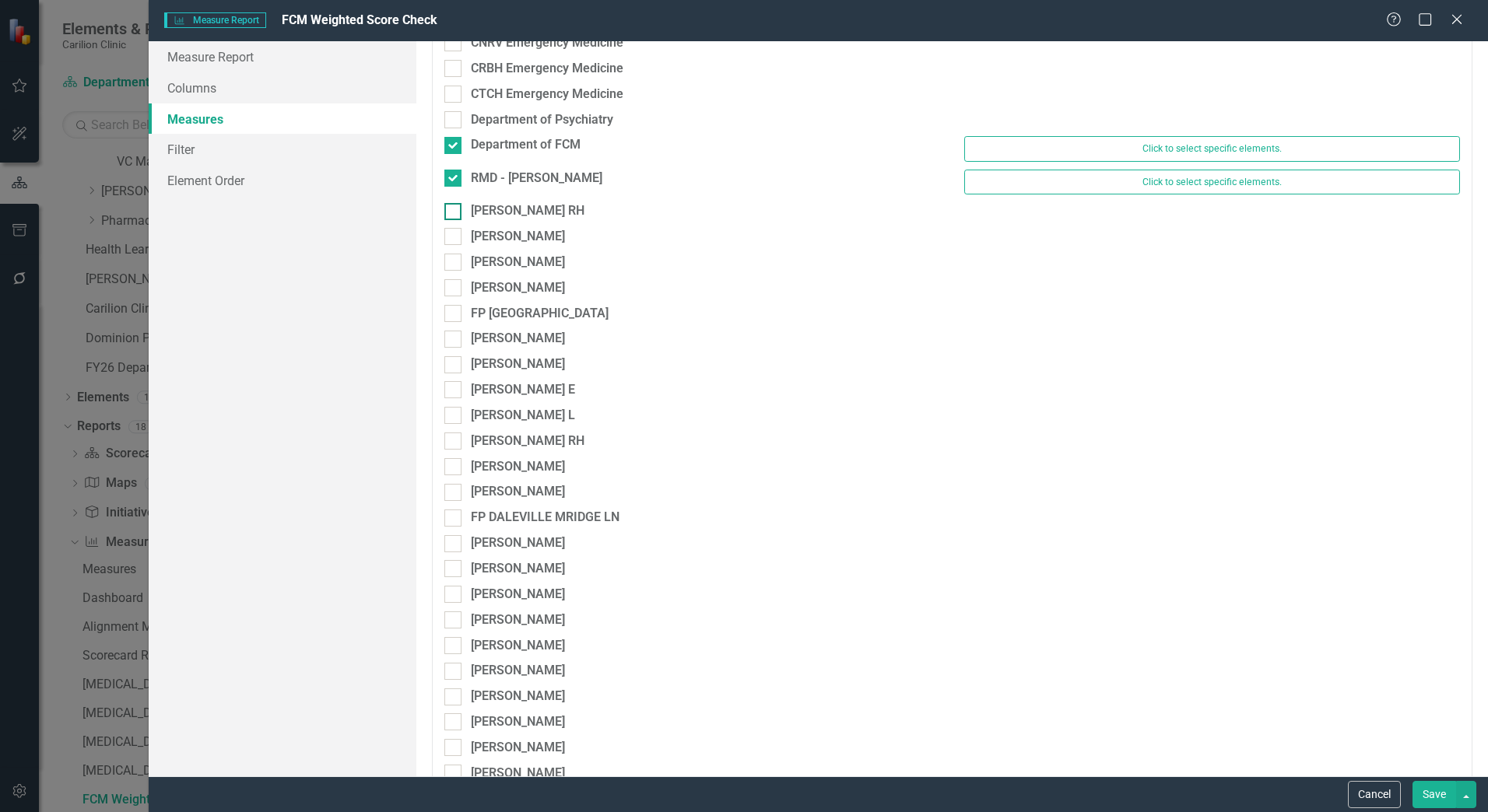
click at [447, 204] on input "[PERSON_NAME] RH" at bounding box center [450, 209] width 11 height 11
checkbox input "true"
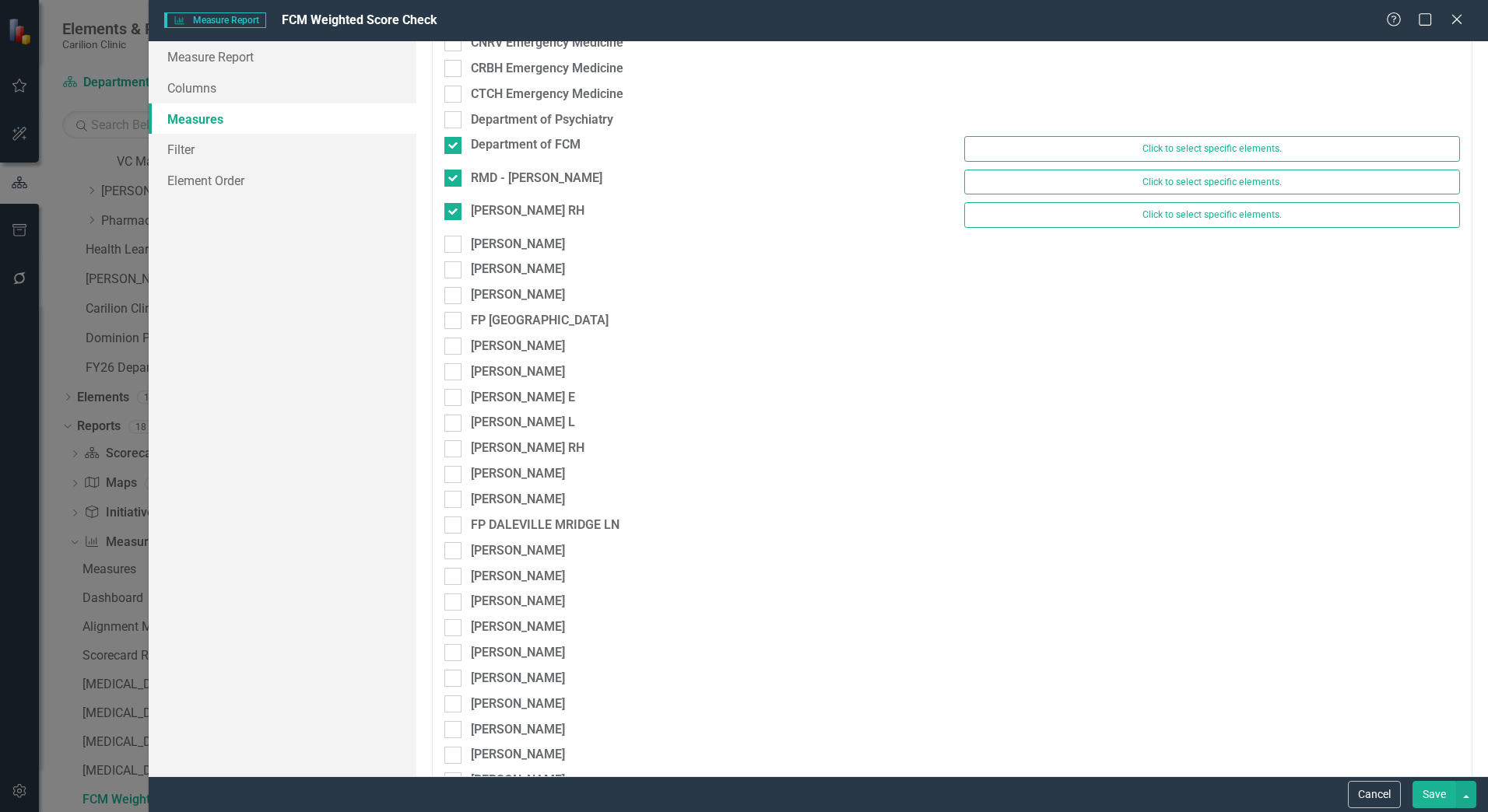
click at [451, 228] on div "FP BEDFORD RH Click to select specific elements." at bounding box center [952, 218] width 1040 height 32
click at [452, 236] on input "[PERSON_NAME]" at bounding box center [450, 241] width 11 height 11
checkbox input "true"
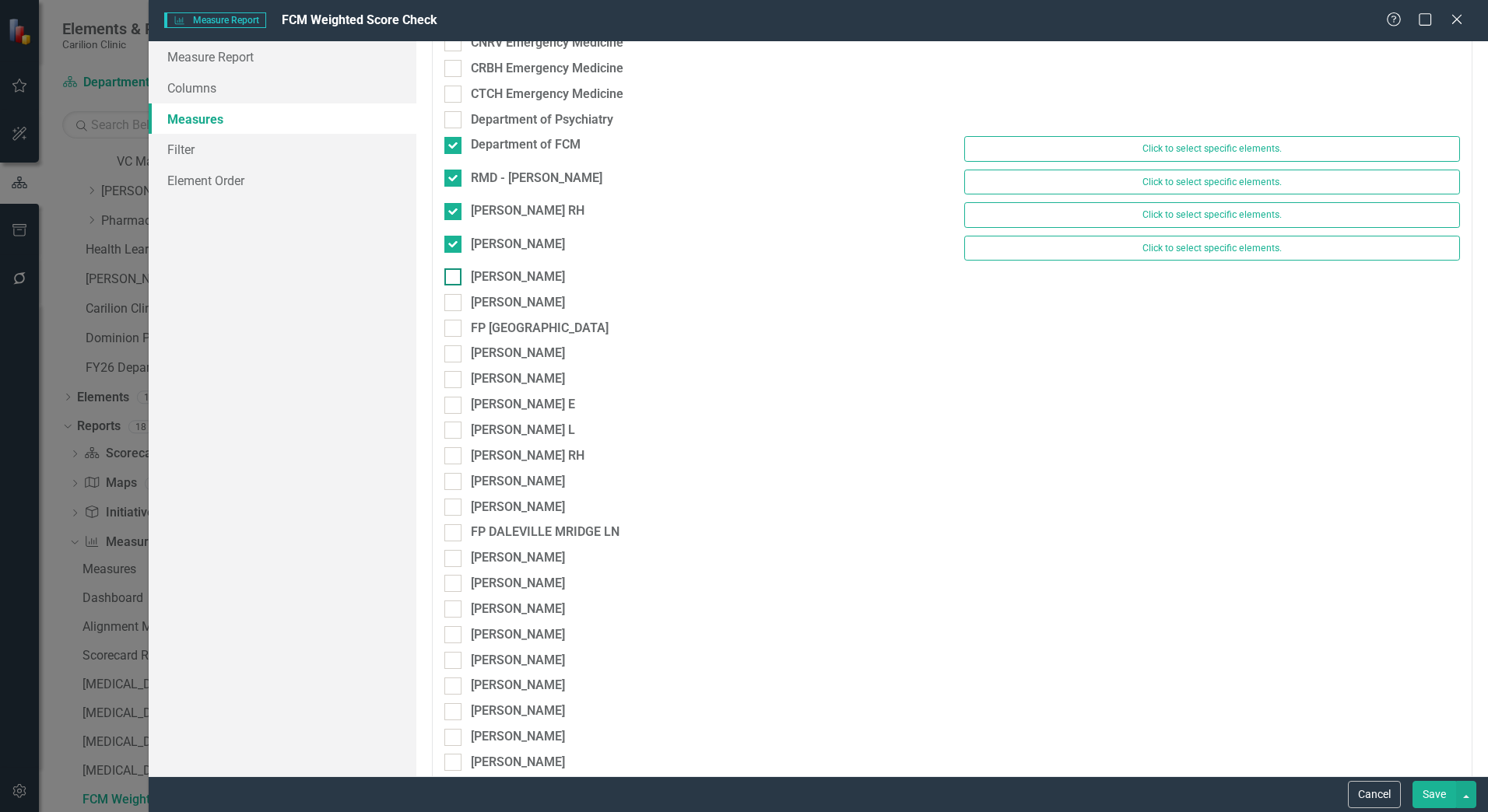
click at [453, 274] on input "[PERSON_NAME]" at bounding box center [450, 274] width 11 height 11
checkbox input "true"
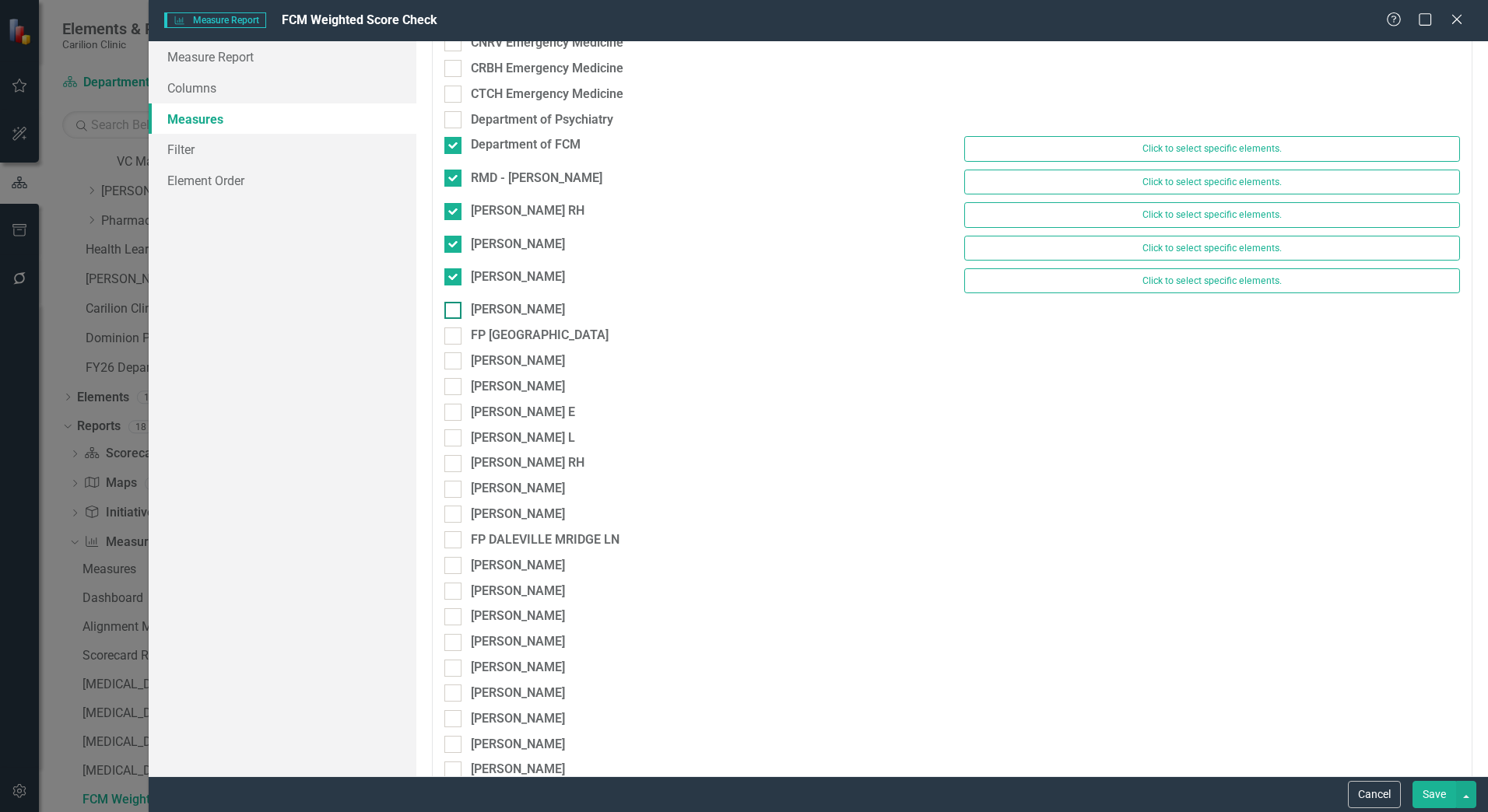
click at [454, 302] on input "[PERSON_NAME]" at bounding box center [450, 307] width 11 height 11
checkbox input "true"
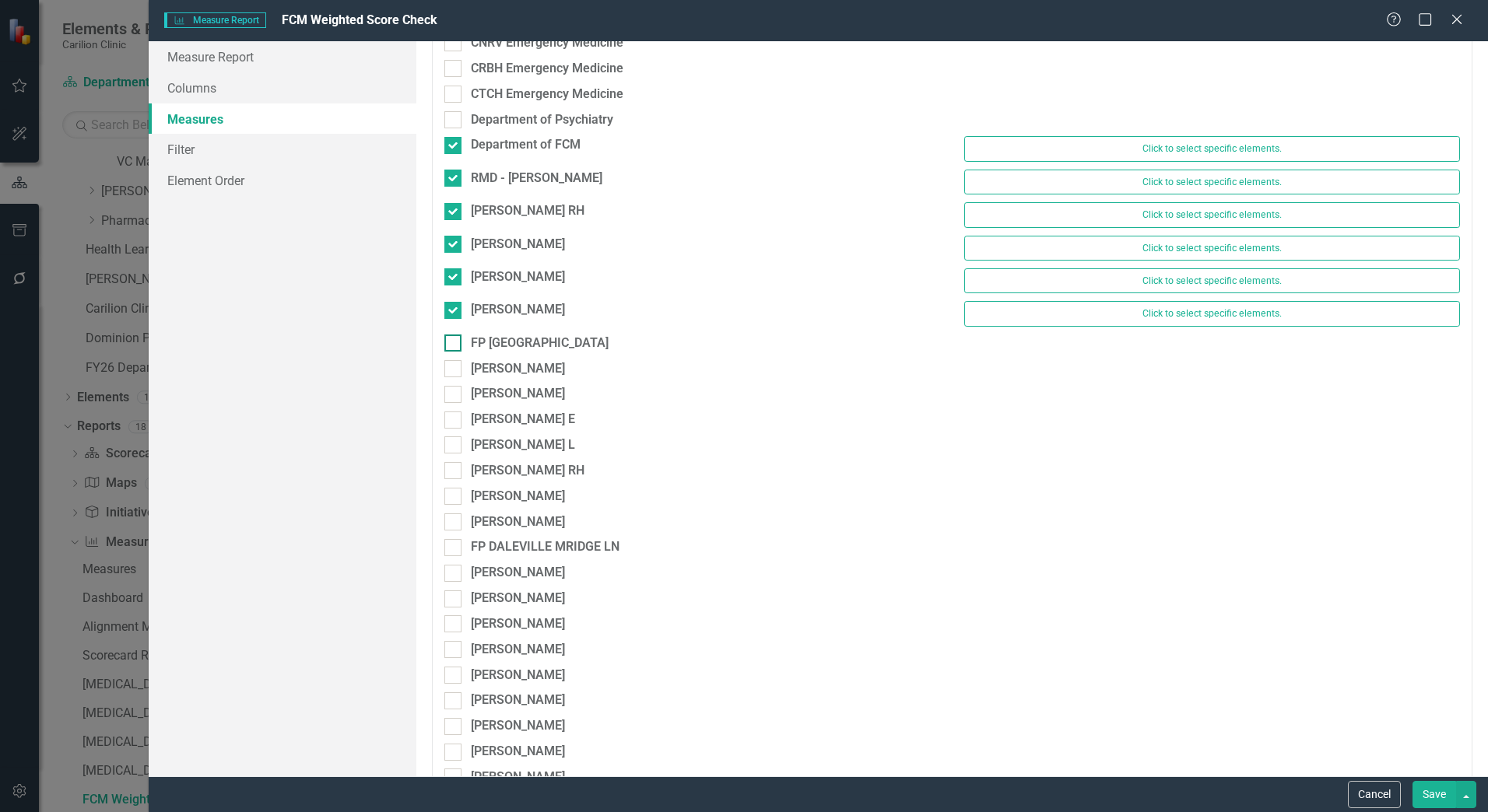
click at [455, 335] on div at bounding box center [454, 344] width 18 height 18
click at [454, 335] on input "FP [GEOGRAPHIC_DATA]" at bounding box center [450, 340] width 11 height 11
checkbox input "true"
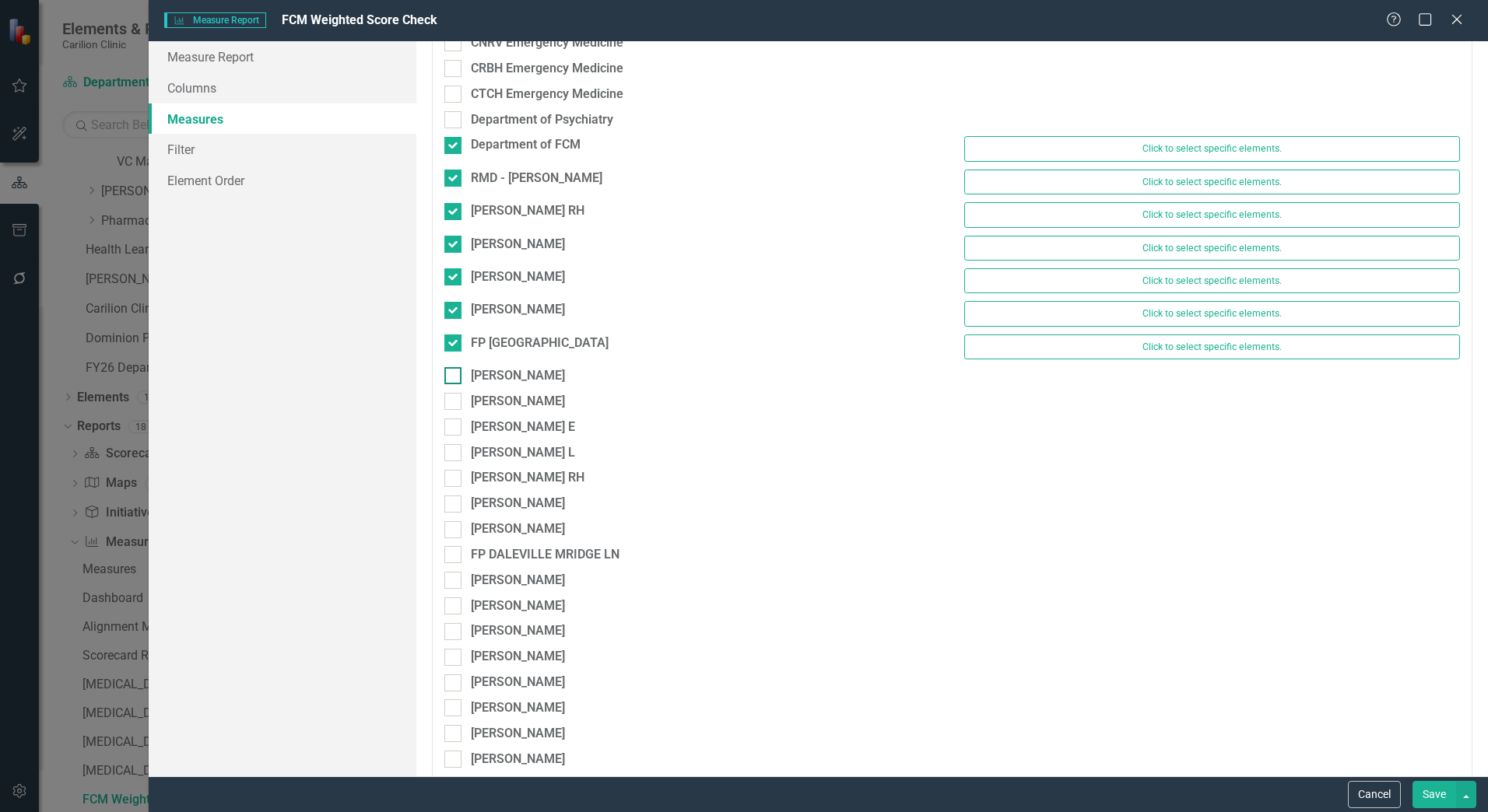
click at [453, 374] on input "[PERSON_NAME]" at bounding box center [450, 373] width 11 height 11
checkbox input "true"
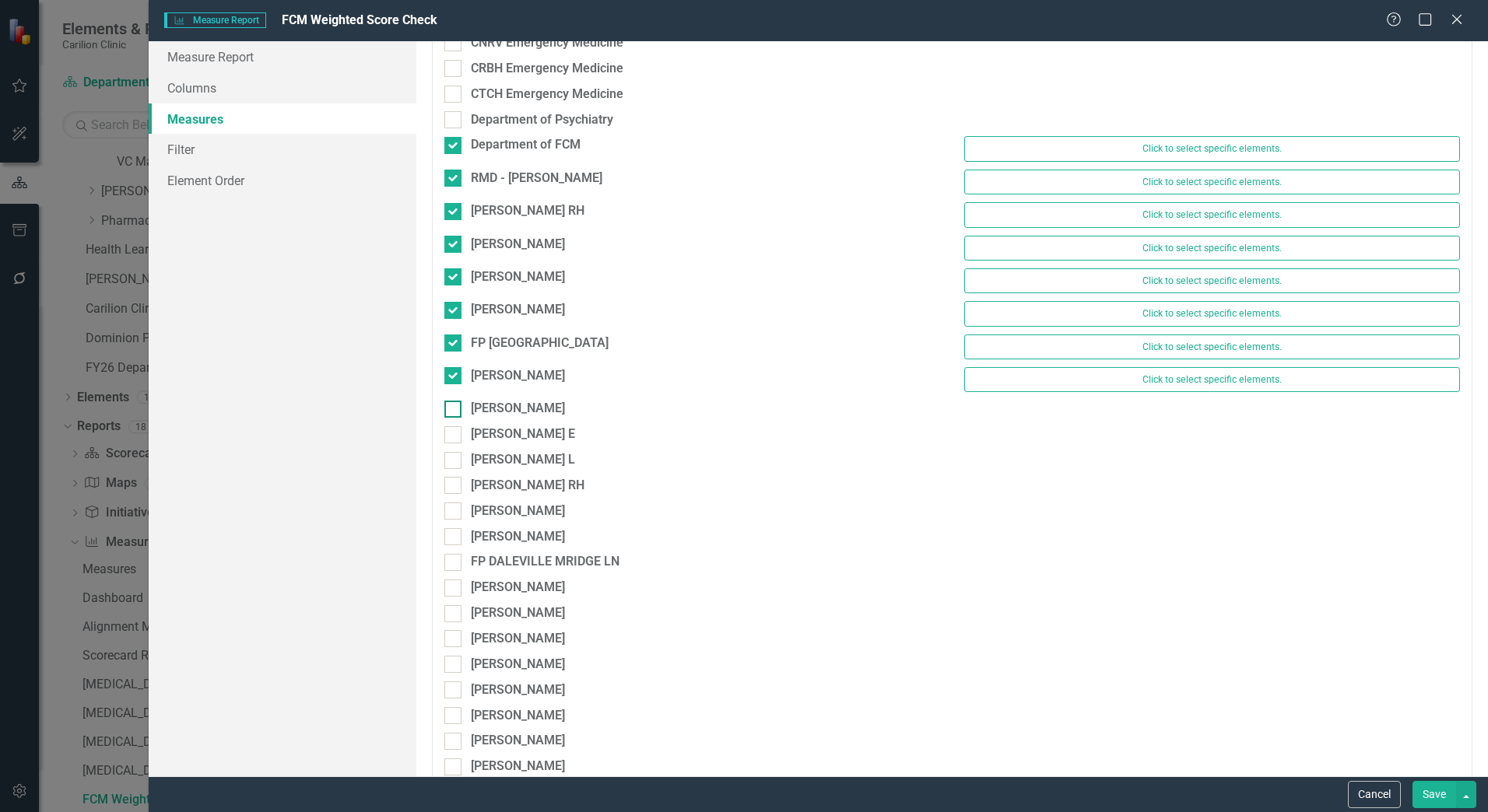
click at [451, 402] on input "[PERSON_NAME]" at bounding box center [450, 406] width 11 height 11
checkbox input "true"
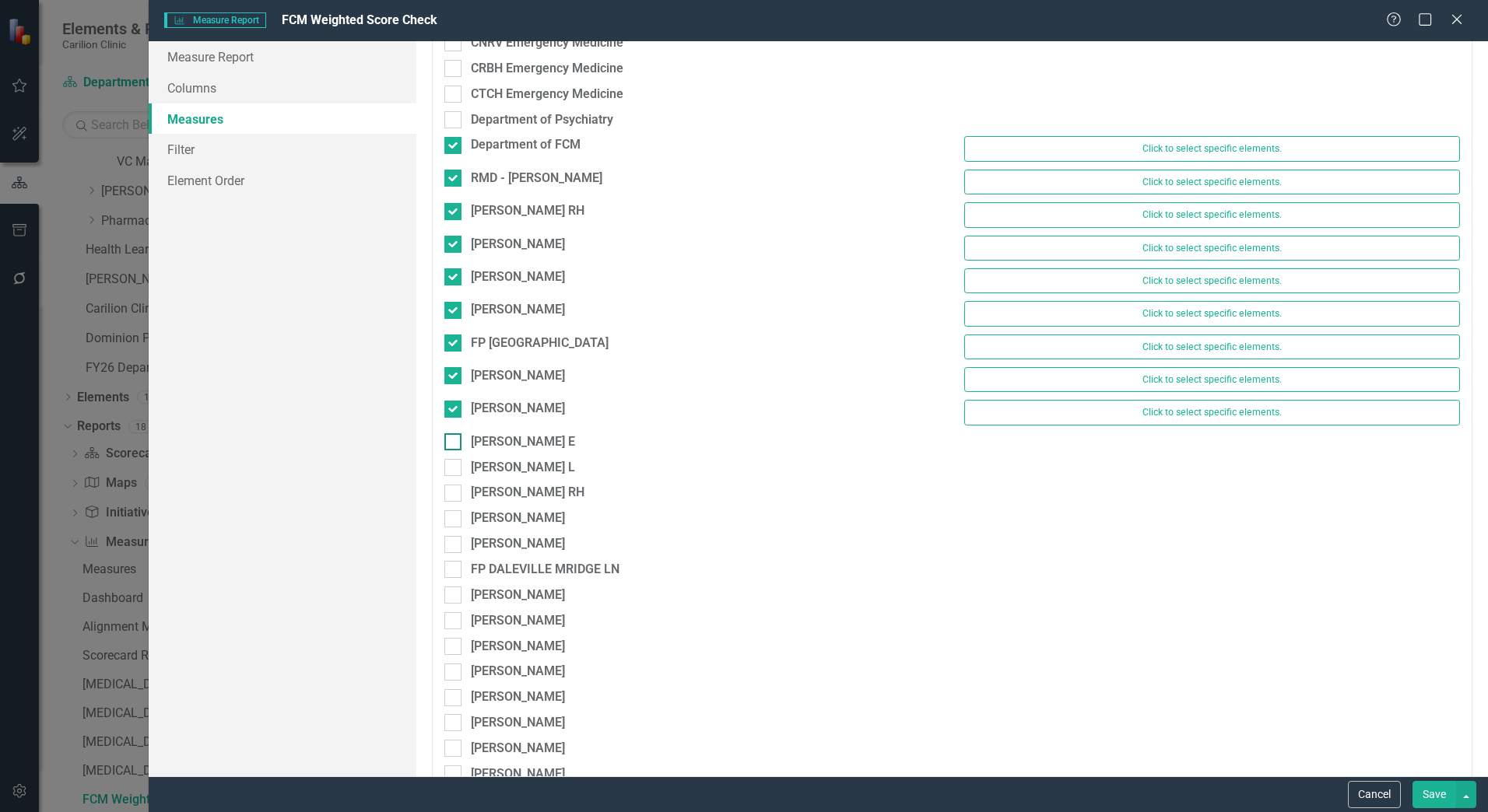
click at [449, 438] on input "[PERSON_NAME] E" at bounding box center [450, 438] width 11 height 11
checkbox input "true"
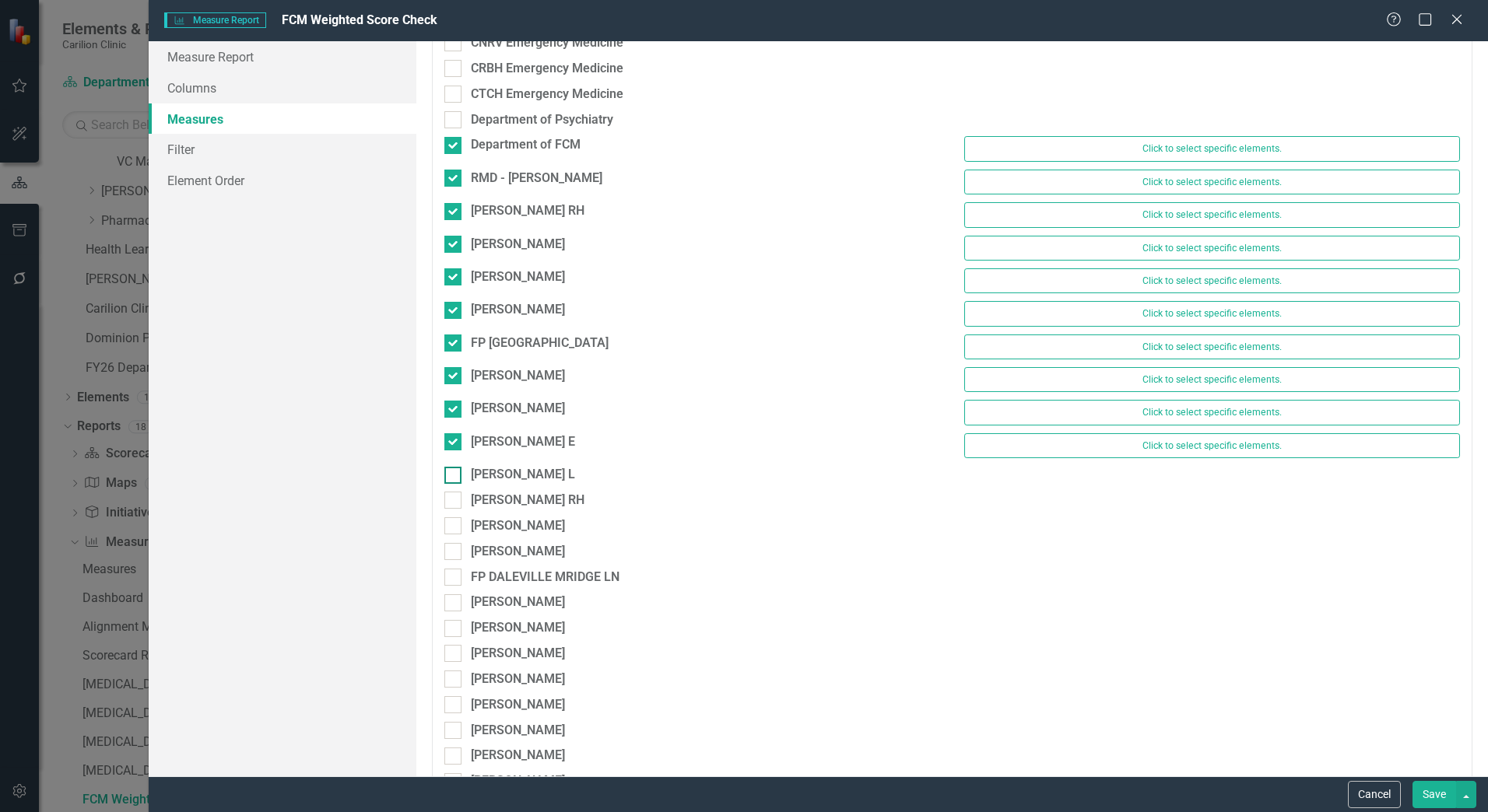
click at [456, 467] on div at bounding box center [454, 475] width 18 height 18
click at [454, 467] on input "[PERSON_NAME] L" at bounding box center [450, 472] width 11 height 11
checkbox input "true"
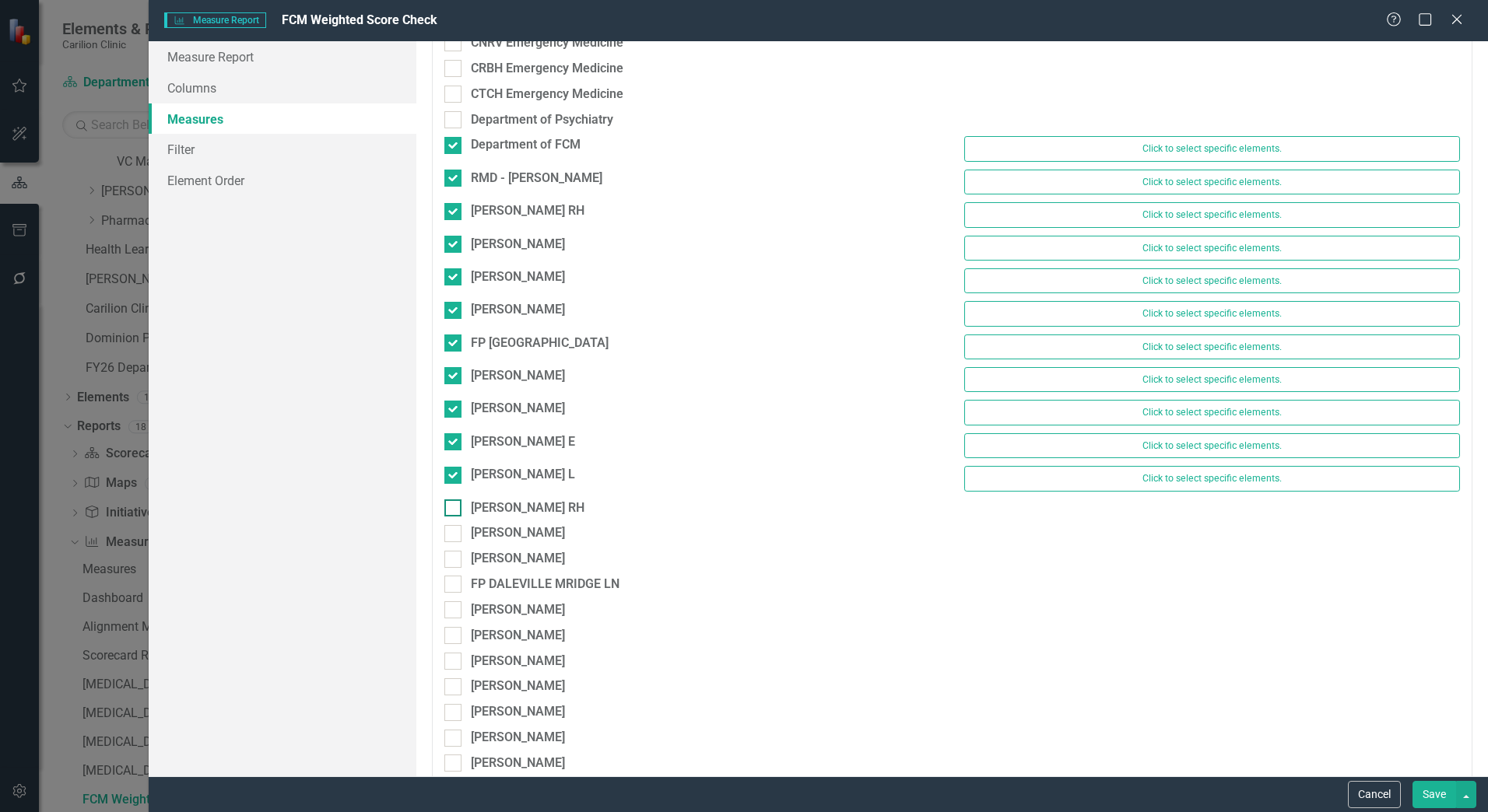
click at [458, 507] on div at bounding box center [454, 509] width 18 height 18
click at [454, 507] on input "[PERSON_NAME] RH" at bounding box center [450, 505] width 11 height 11
checkbox input "true"
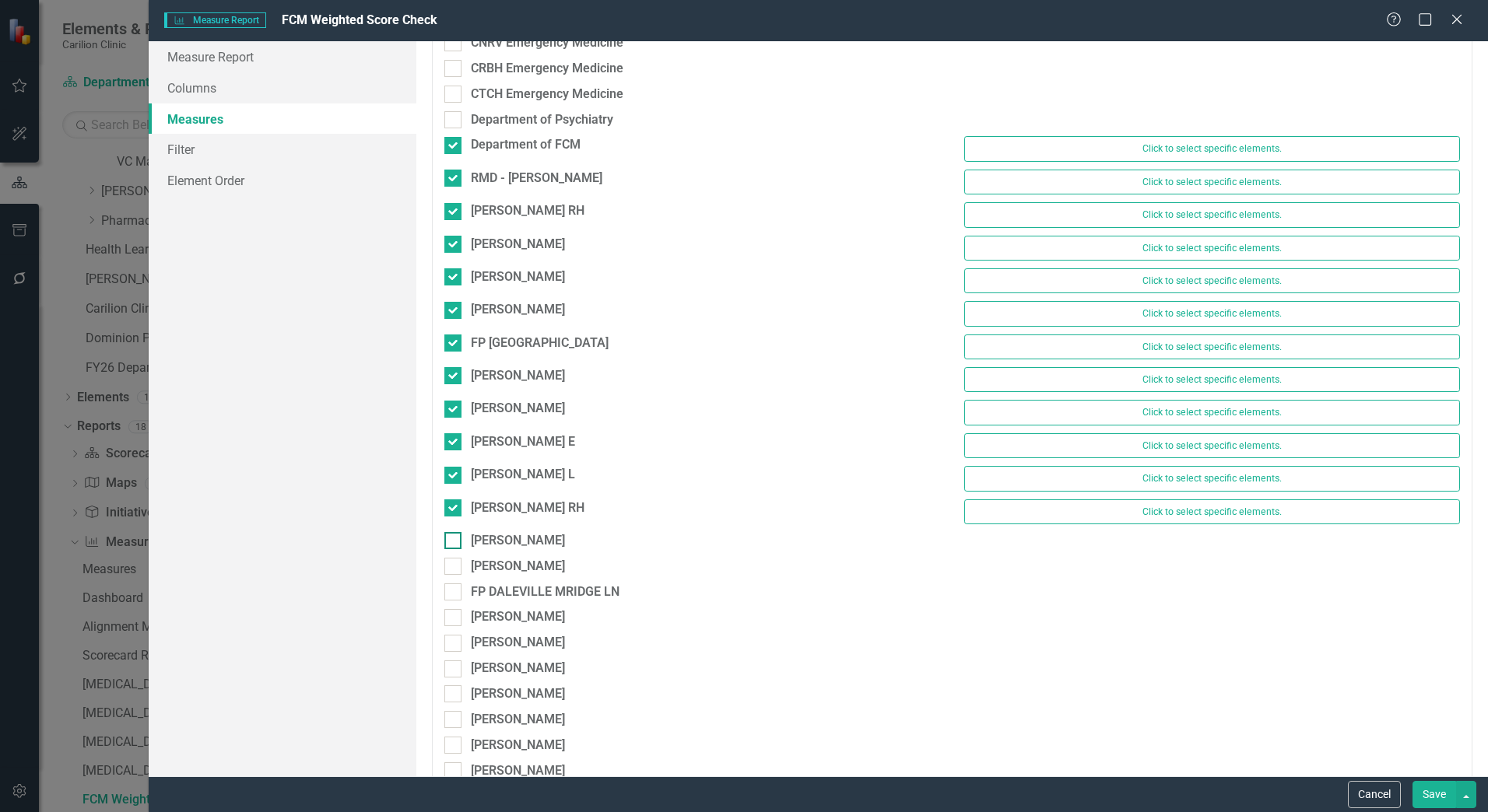
click at [460, 543] on div at bounding box center [454, 541] width 18 height 18
click at [454, 542] on input "[PERSON_NAME]" at bounding box center [450, 538] width 11 height 11
checkbox input "true"
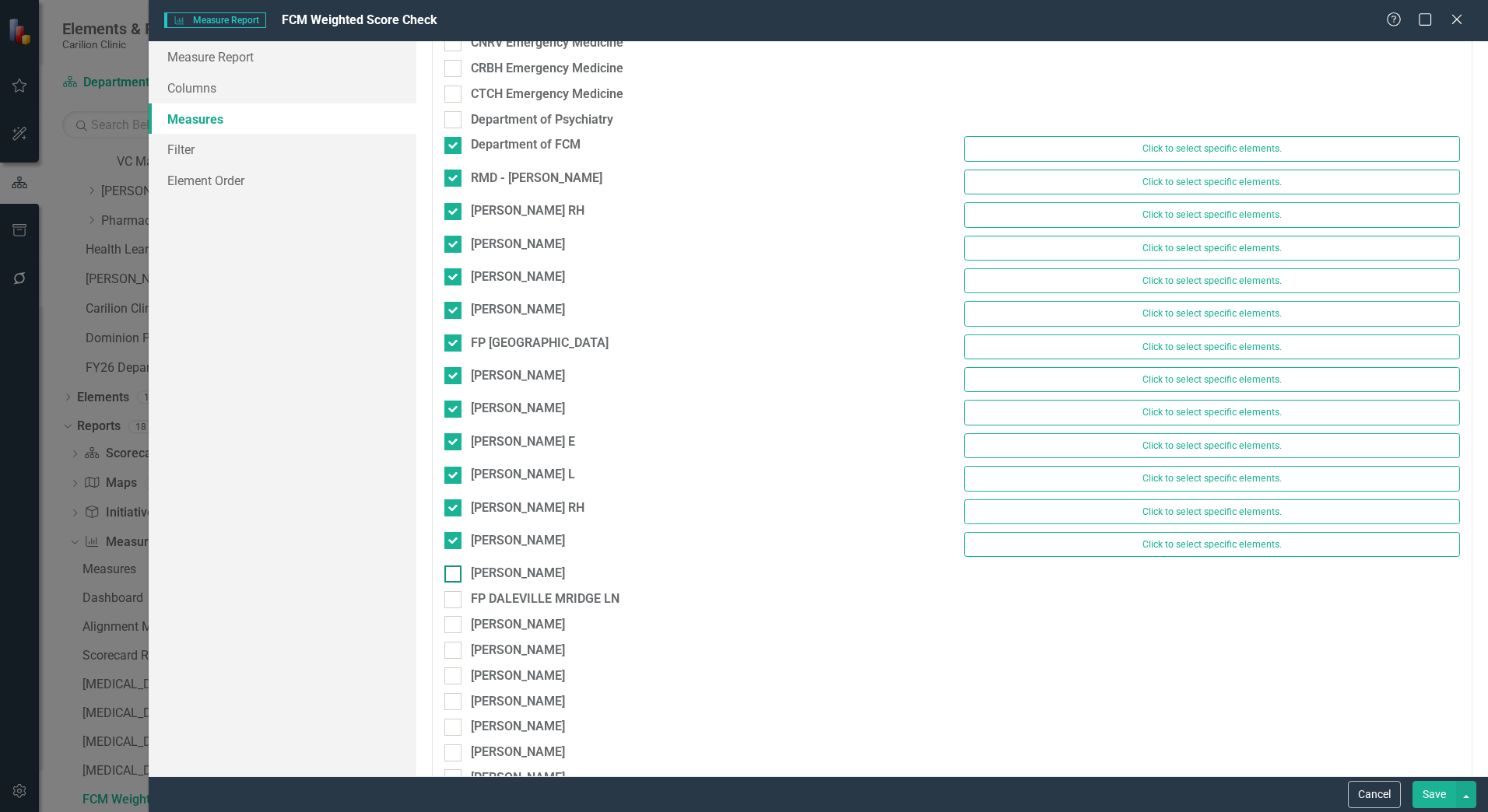
click at [454, 566] on input "[PERSON_NAME]" at bounding box center [450, 571] width 11 height 11
checkbox input "true"
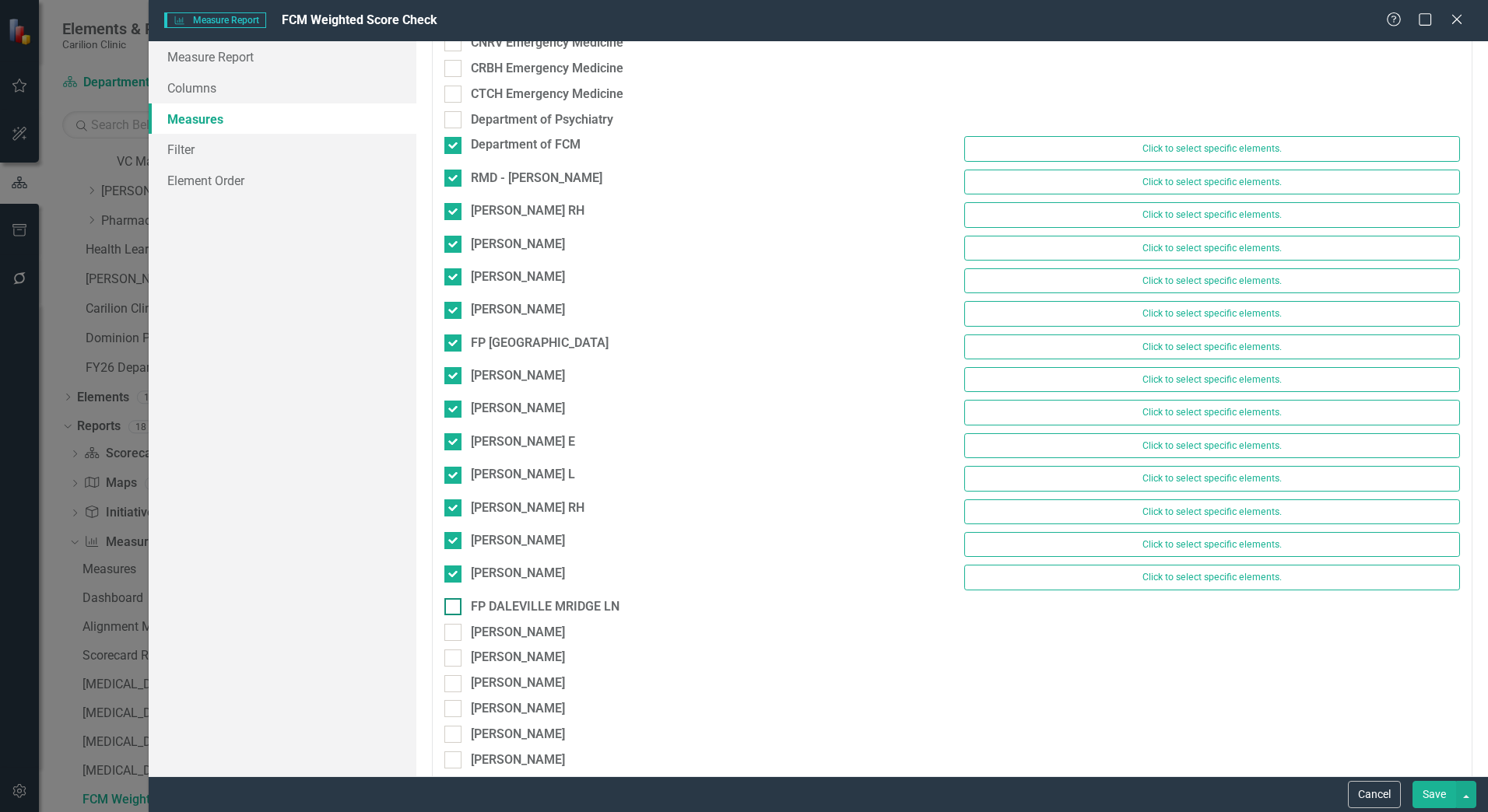
click at [455, 601] on div at bounding box center [454, 607] width 18 height 18
click at [454, 601] on input "FP DALEVILLE MRIDGE LN" at bounding box center [450, 603] width 11 height 11
checkbox input "true"
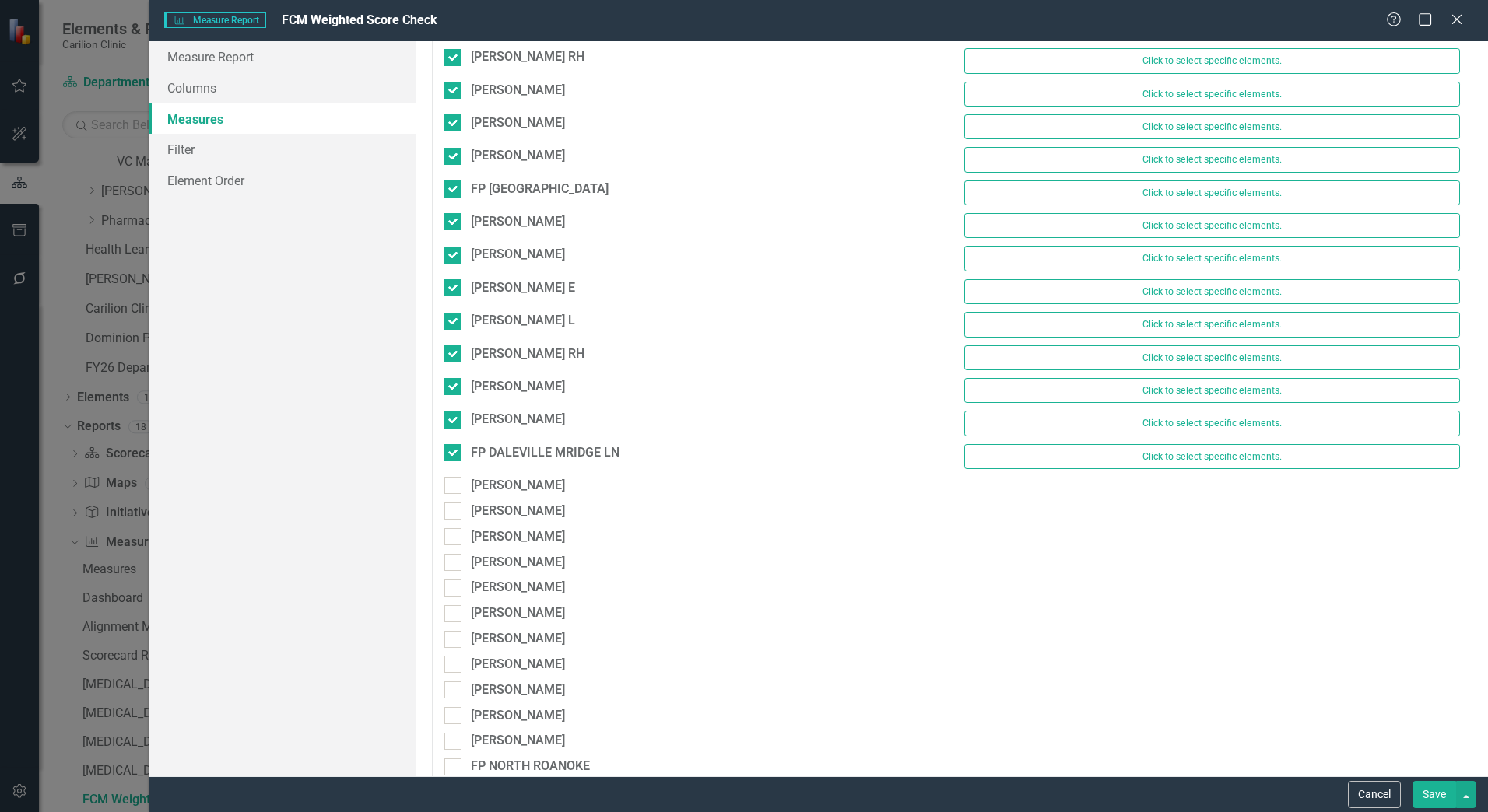
scroll to position [1478, 0]
click at [458, 479] on div at bounding box center [454, 484] width 18 height 18
click at [454, 479] on input "[PERSON_NAME]" at bounding box center [450, 481] width 11 height 11
checkbox input "true"
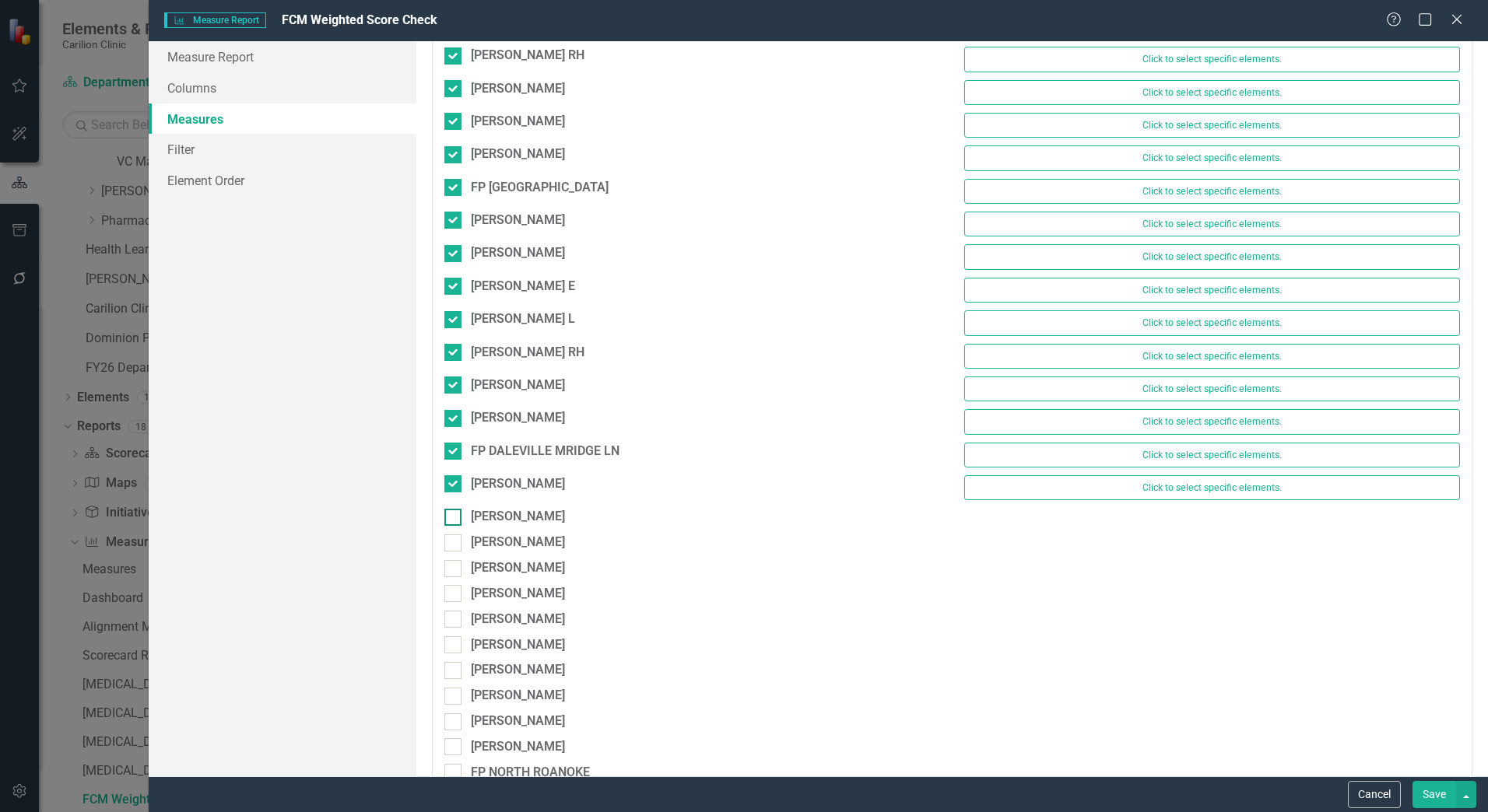
click at [454, 509] on input "[PERSON_NAME]" at bounding box center [450, 514] width 11 height 11
checkbox input "true"
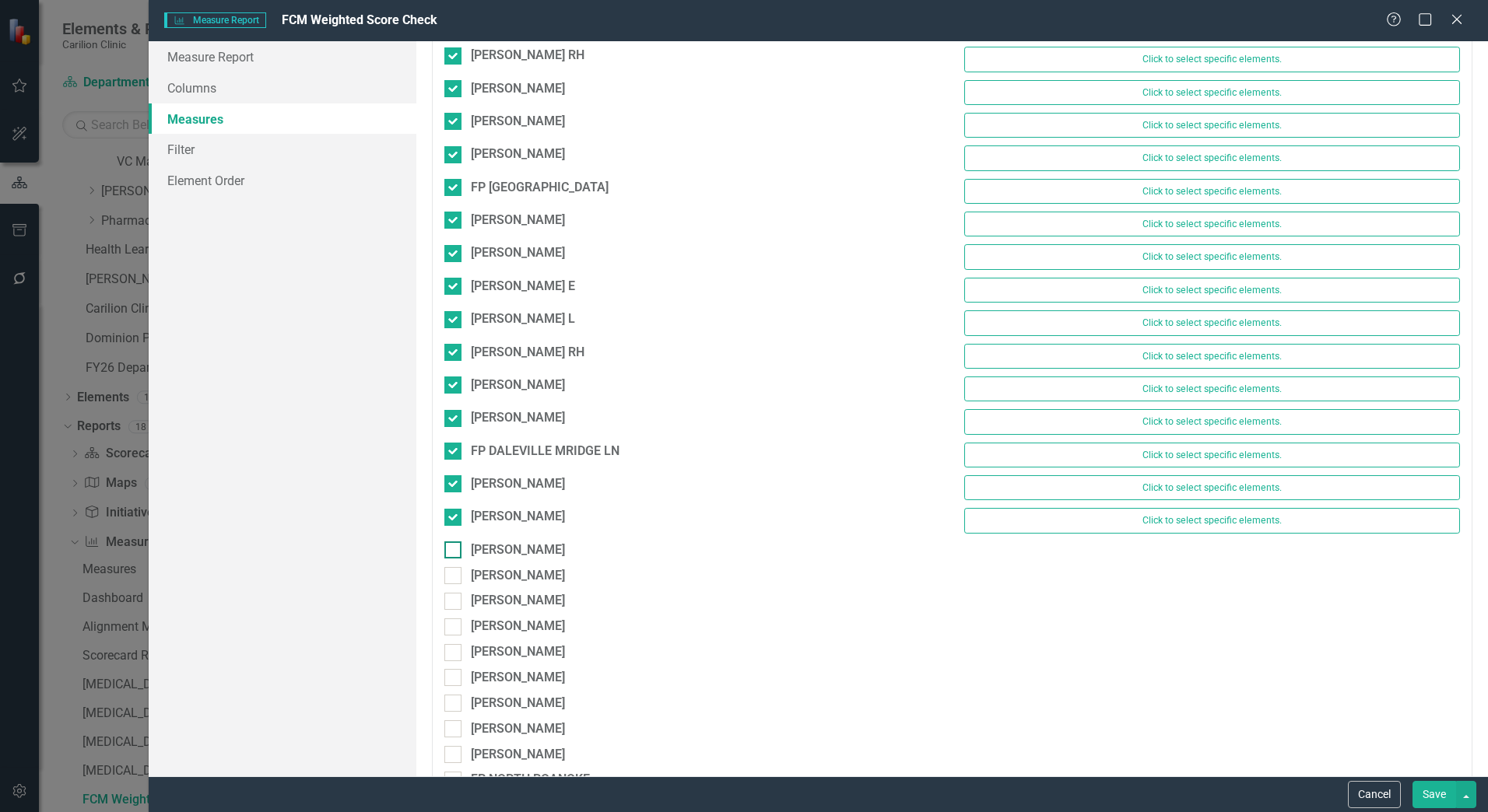
click at [450, 550] on input "[PERSON_NAME]" at bounding box center [450, 547] width 11 height 11
checkbox input "true"
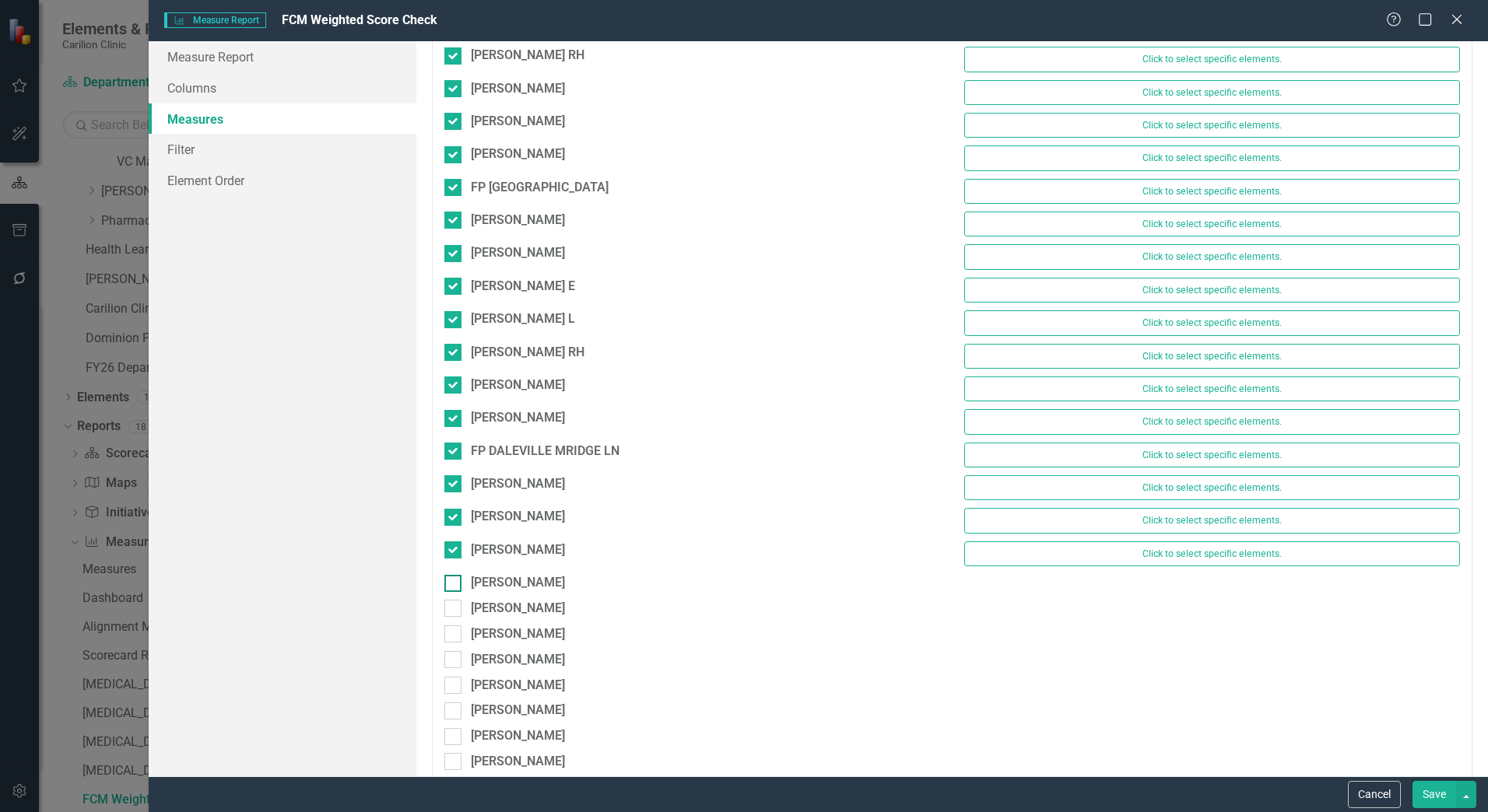
click at [453, 576] on input "[PERSON_NAME]" at bounding box center [450, 581] width 11 height 11
checkbox input "true"
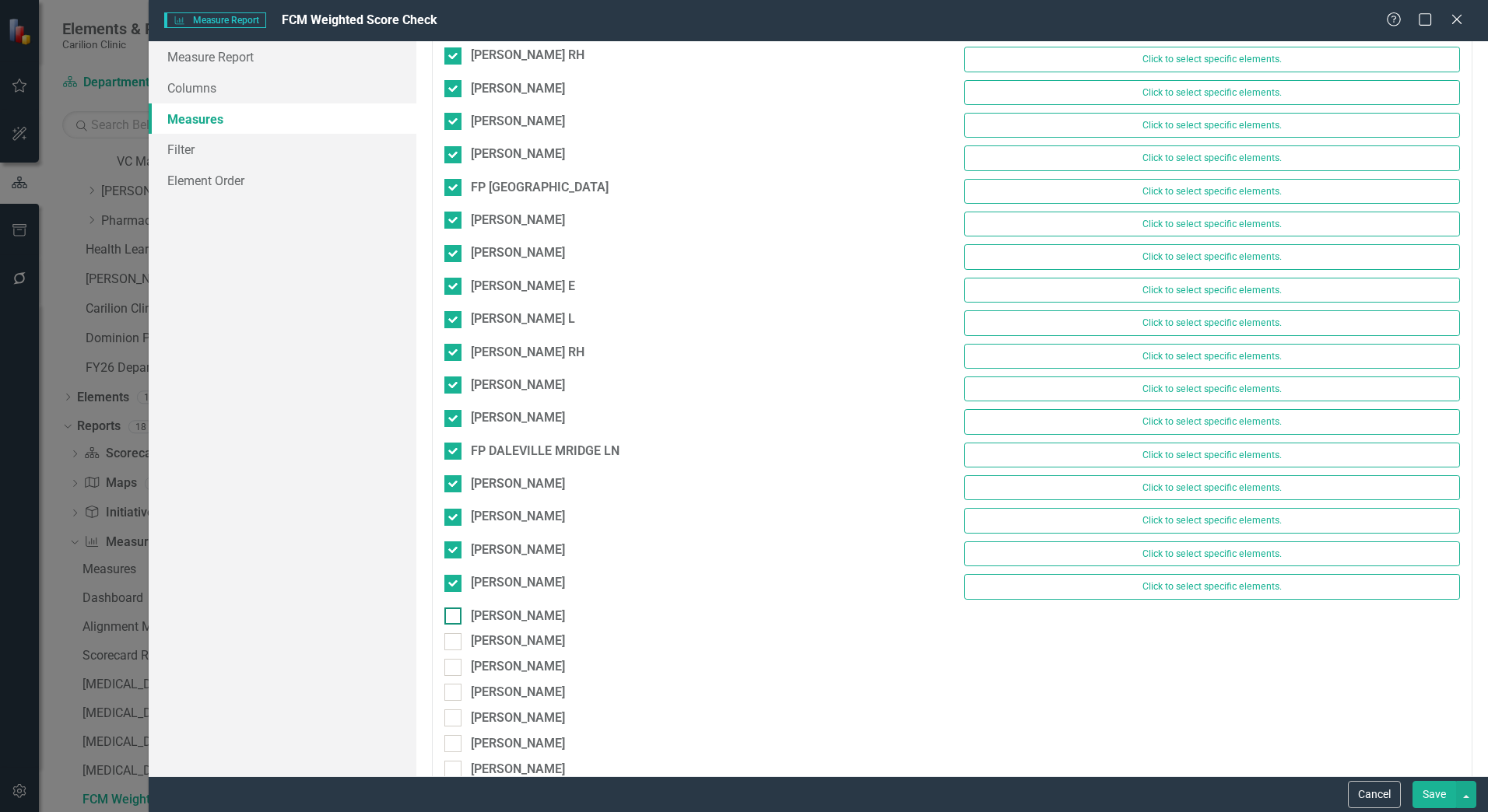
click at [451, 617] on div at bounding box center [454, 616] width 18 height 18
click at [451, 617] on input "[PERSON_NAME]" at bounding box center [450, 613] width 11 height 11
checkbox input "true"
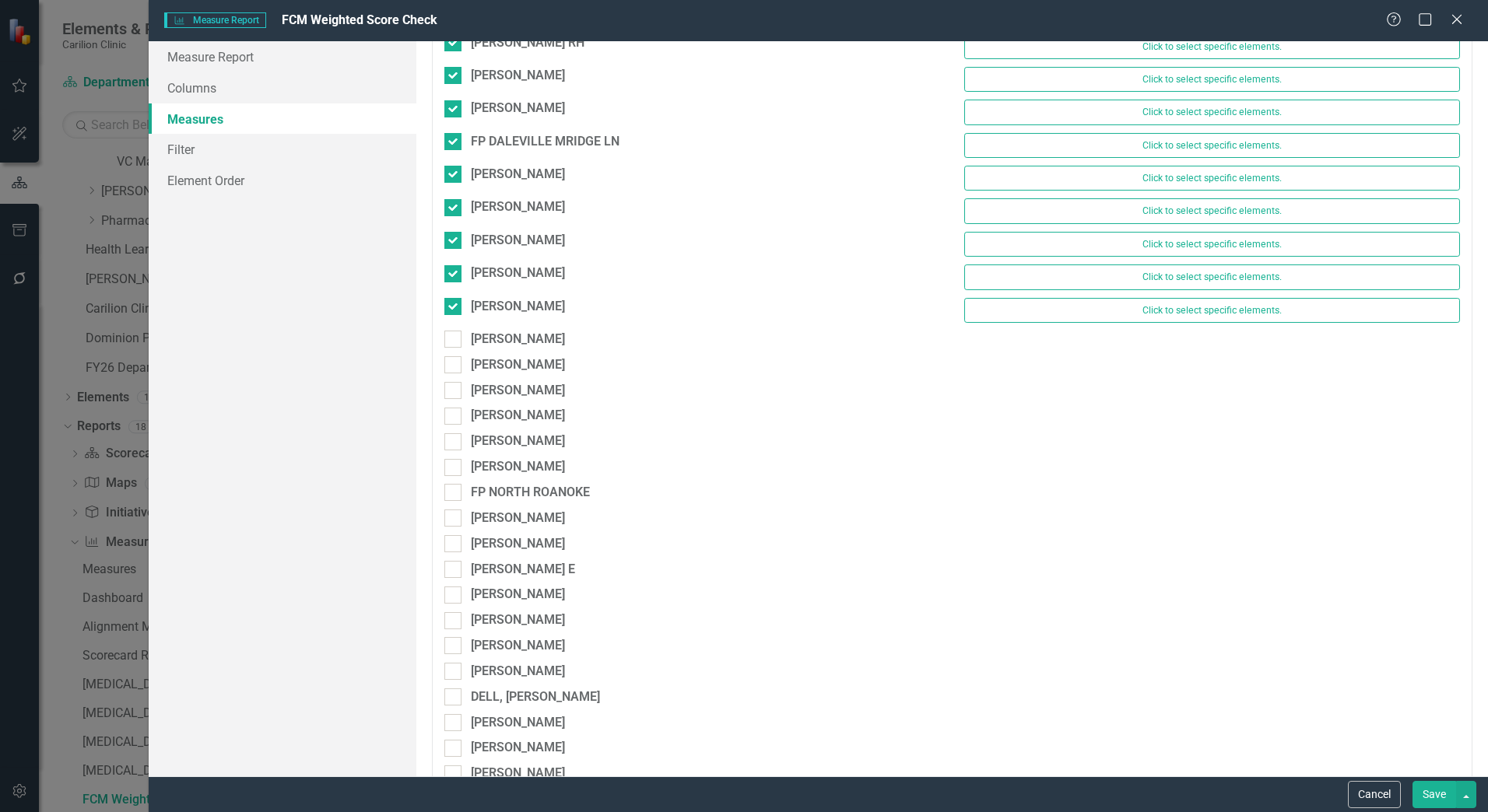
scroll to position [1790, 0]
click at [453, 328] on div "KELLY, ERIKA S Click to select specific elements." at bounding box center [952, 312] width 1040 height 32
click at [461, 336] on div at bounding box center [454, 338] width 18 height 18
click at [454, 336] on input "[PERSON_NAME]" at bounding box center [450, 334] width 11 height 11
checkbox input "true"
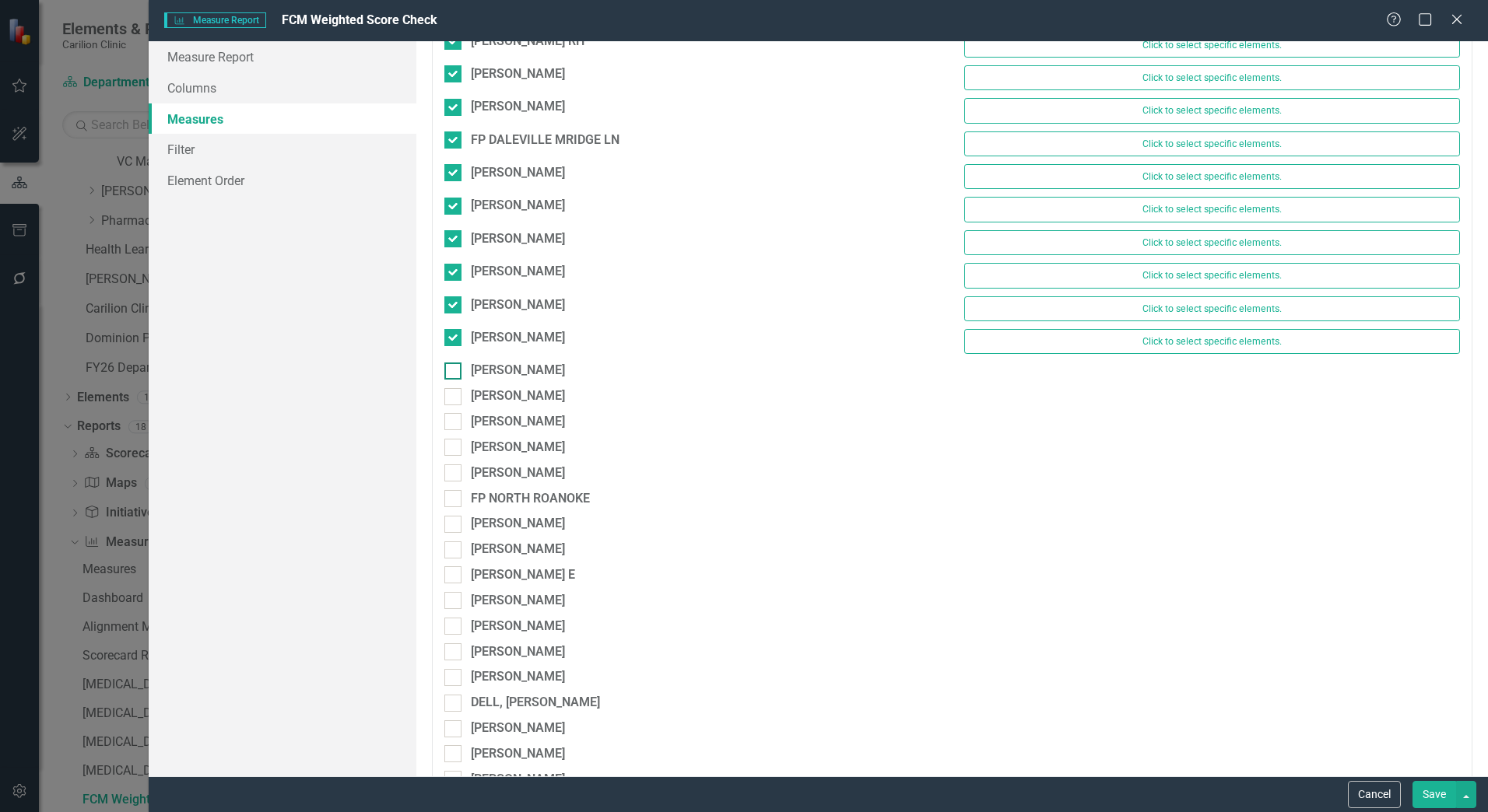
click at [458, 369] on div at bounding box center [454, 371] width 18 height 18
click at [454, 369] on input "[PERSON_NAME]" at bounding box center [450, 367] width 11 height 11
checkbox input "true"
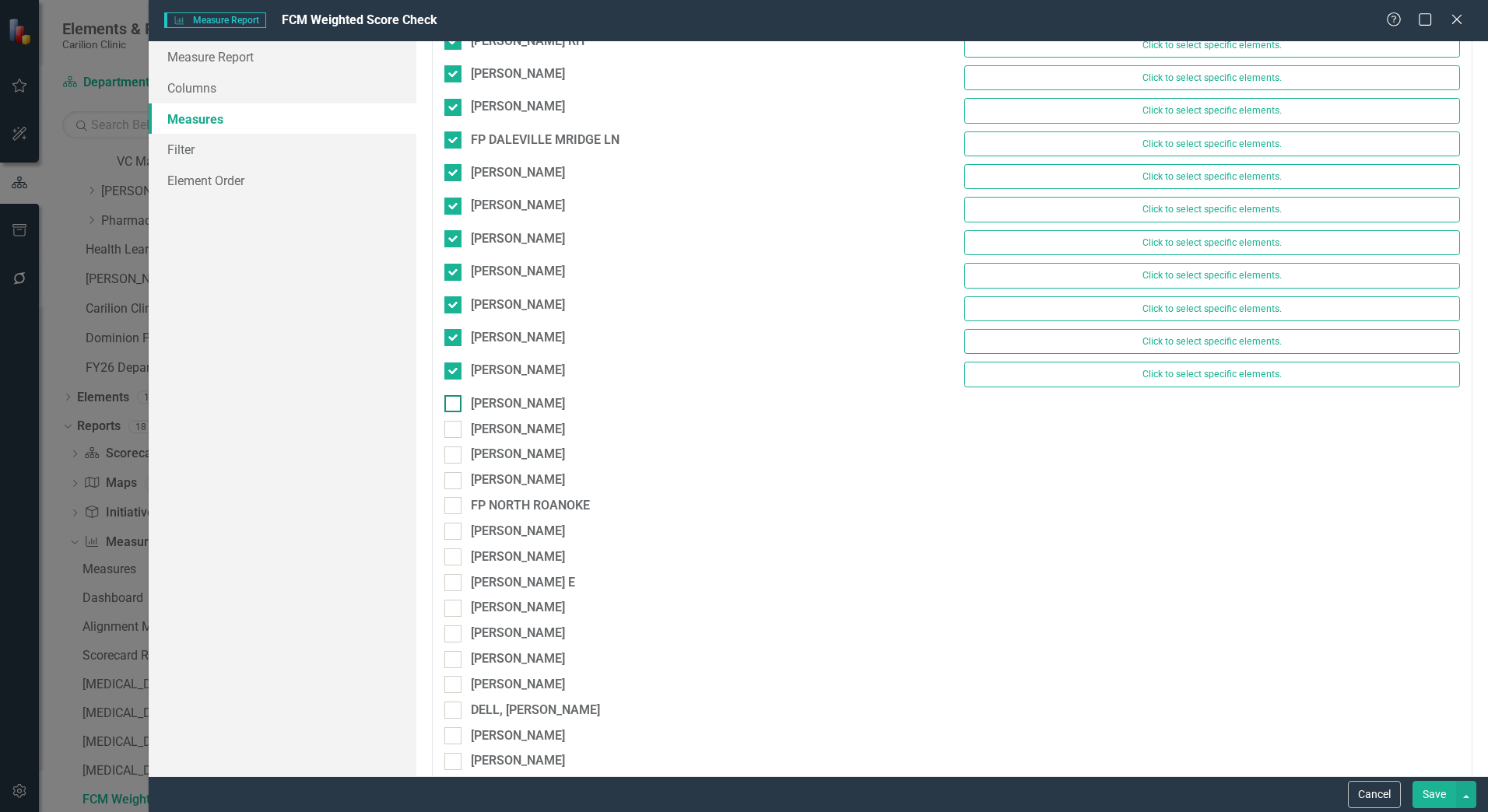
click at [456, 411] on div at bounding box center [454, 404] width 18 height 18
click at [454, 405] on input "[PERSON_NAME]" at bounding box center [450, 401] width 11 height 11
checkbox input "true"
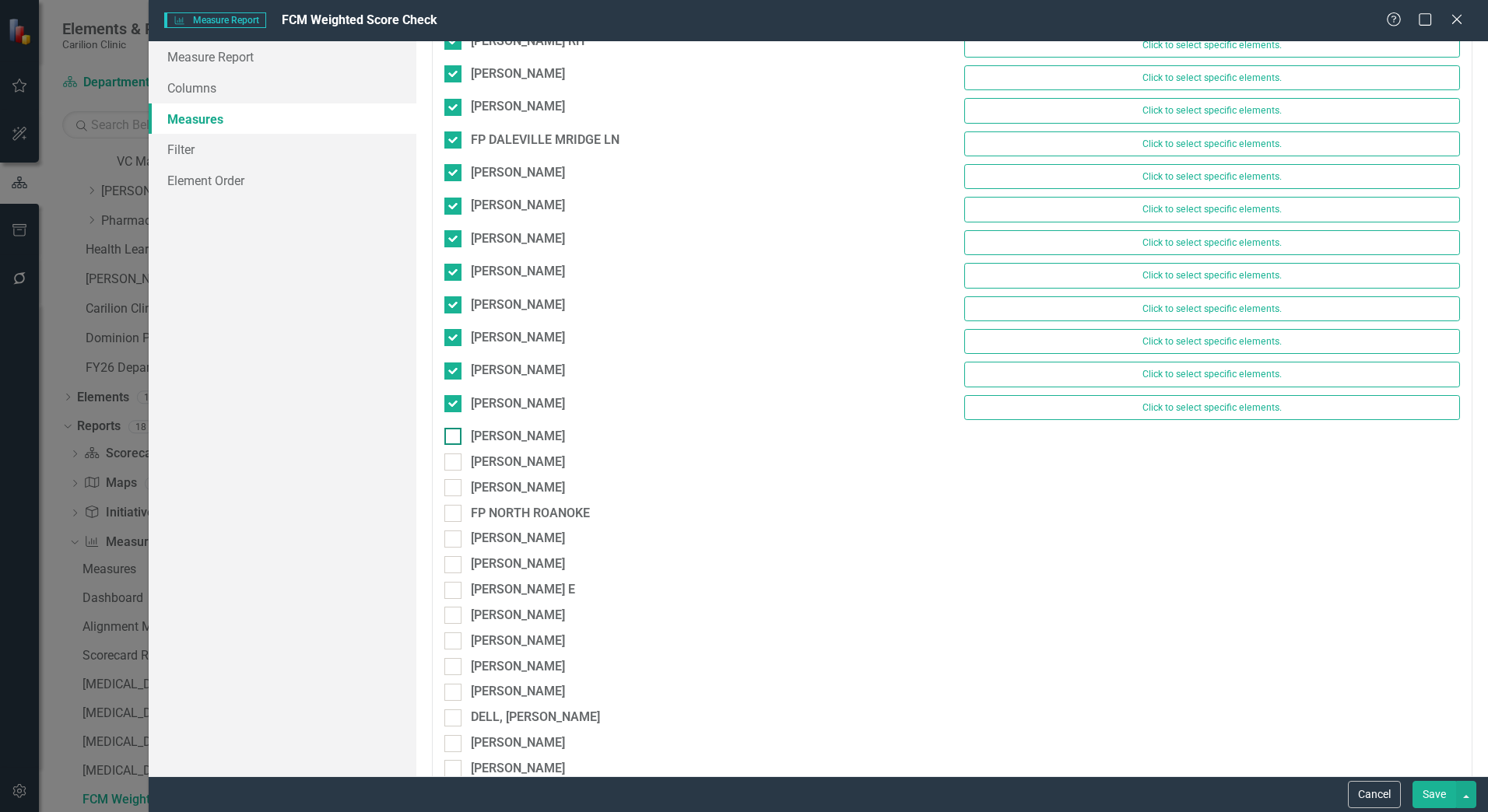
click at [456, 439] on div at bounding box center [454, 437] width 18 height 18
click at [454, 438] on input "[PERSON_NAME]" at bounding box center [450, 433] width 11 height 11
checkbox input "true"
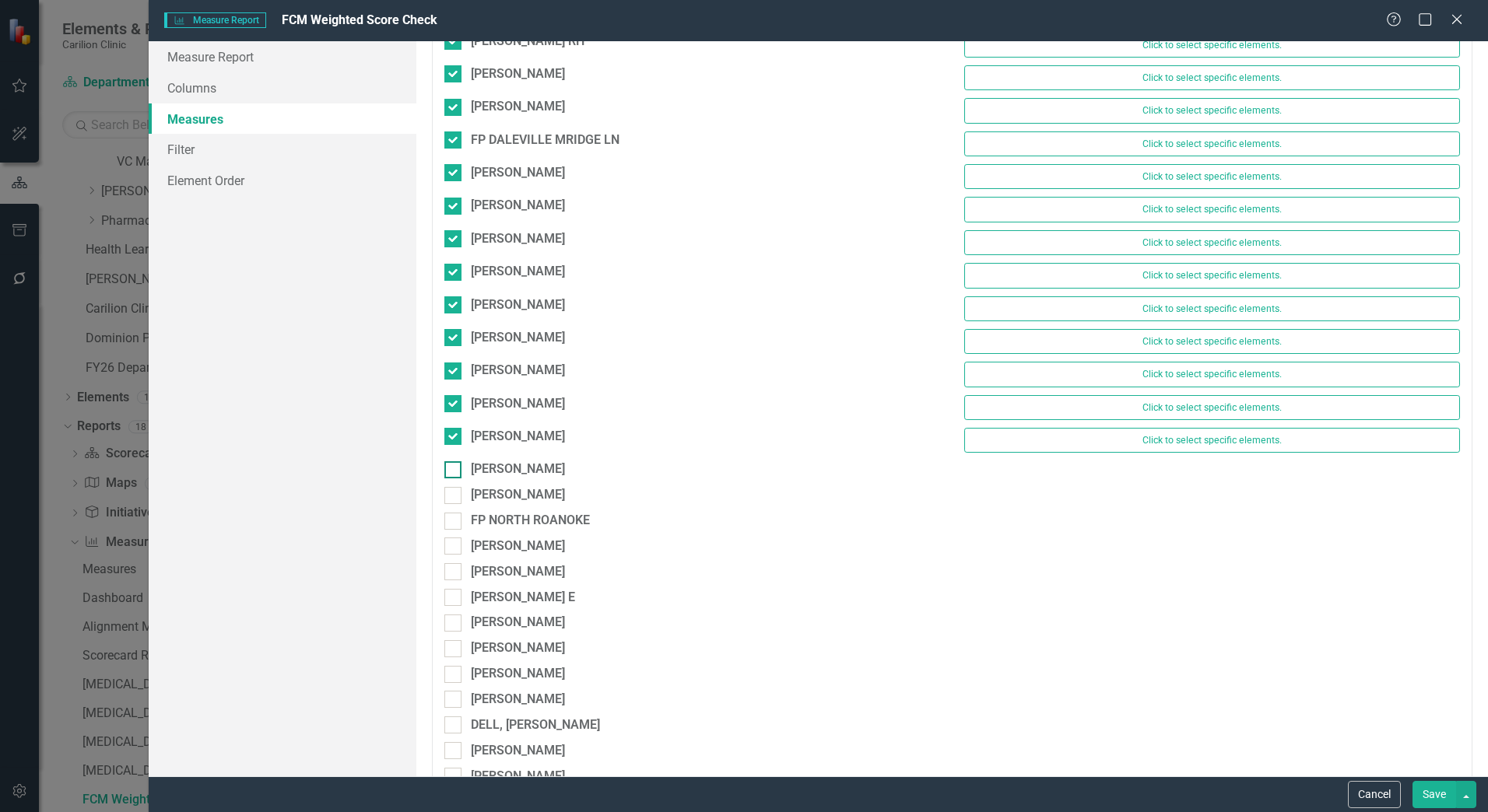
click at [458, 474] on div at bounding box center [454, 470] width 18 height 18
click at [454, 472] on input "[PERSON_NAME]" at bounding box center [450, 467] width 11 height 11
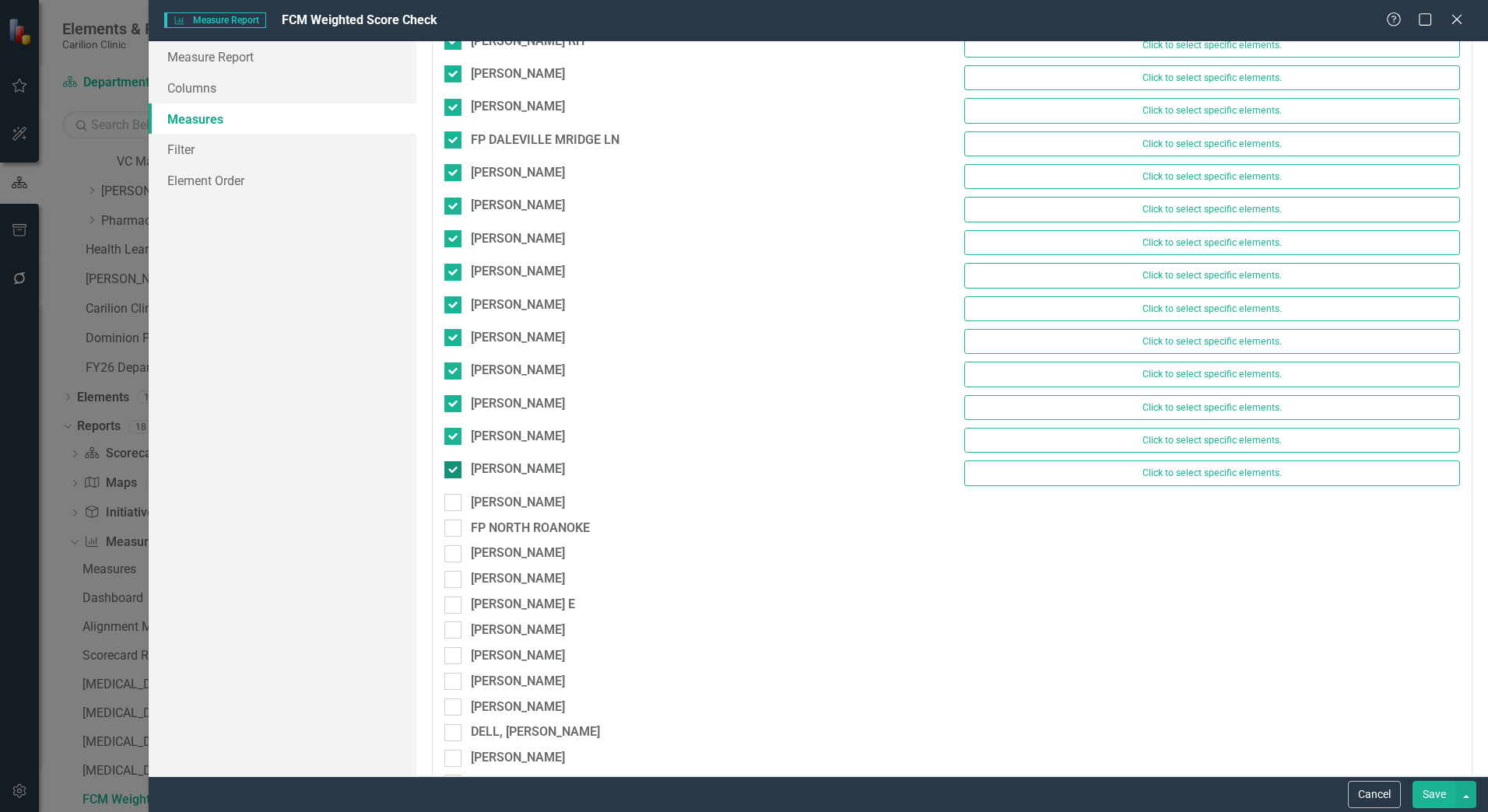
checkbox input "true"
click at [456, 495] on div at bounding box center [454, 502] width 18 height 18
click at [454, 495] on input "[PERSON_NAME]" at bounding box center [450, 499] width 11 height 11
checkbox input "true"
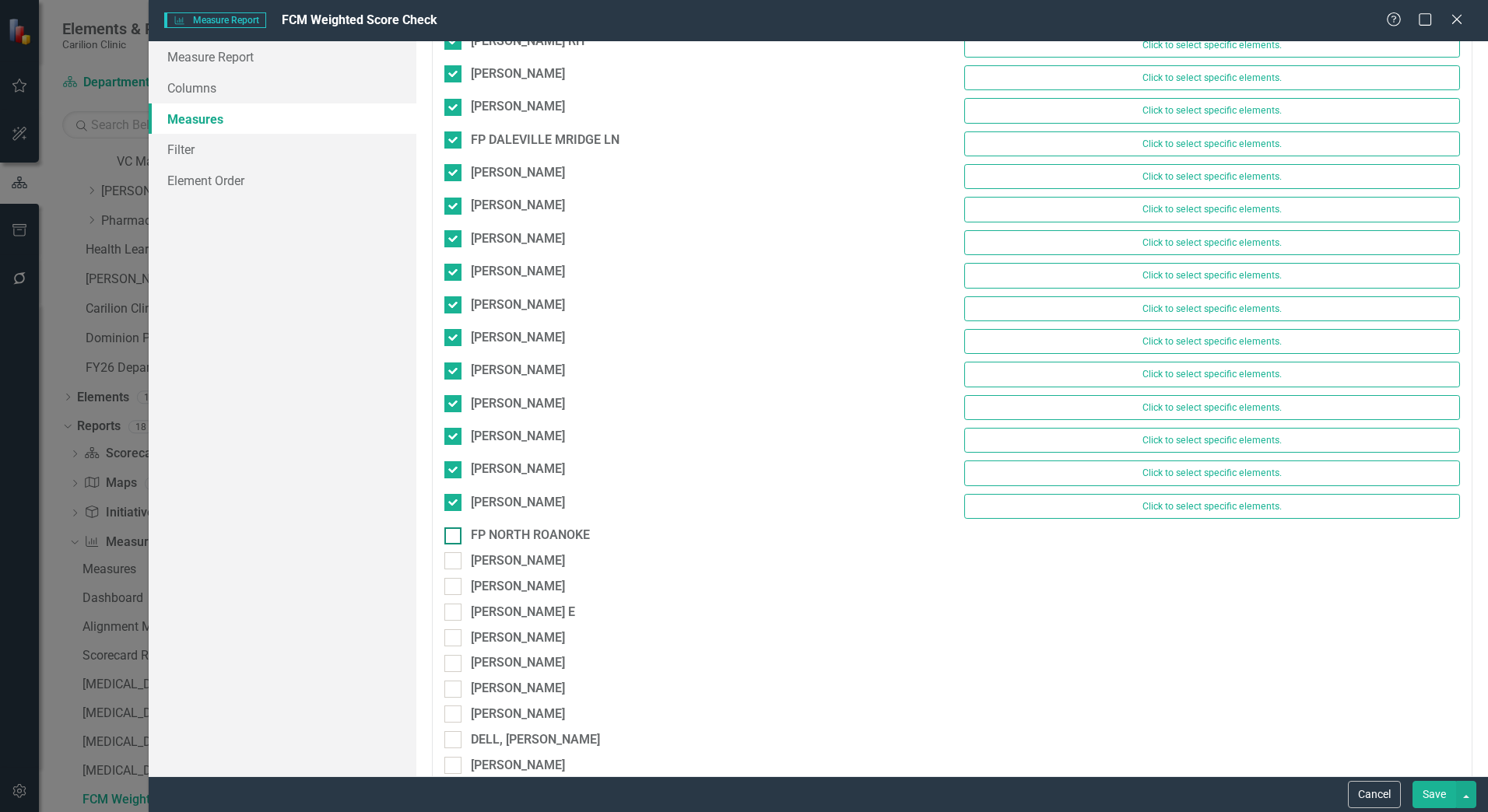
click at [454, 541] on div at bounding box center [454, 537] width 18 height 18
click at [454, 538] on input "FP NORTH ROANOKE" at bounding box center [450, 533] width 11 height 11
checkbox input "true"
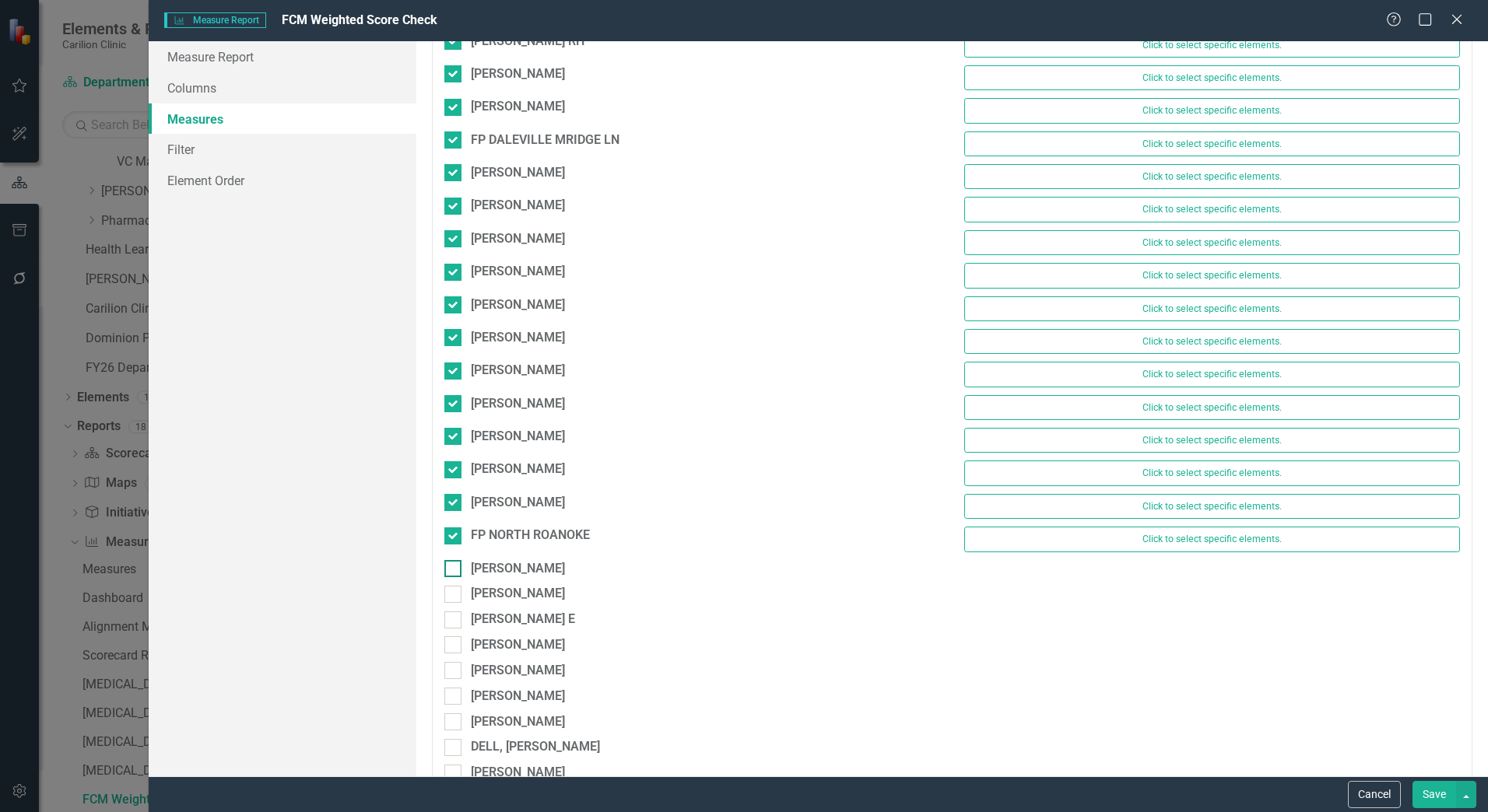
click at [455, 560] on div at bounding box center [454, 569] width 18 height 18
click at [454, 560] on input "[PERSON_NAME]" at bounding box center [450, 566] width 11 height 11
checkbox input "true"
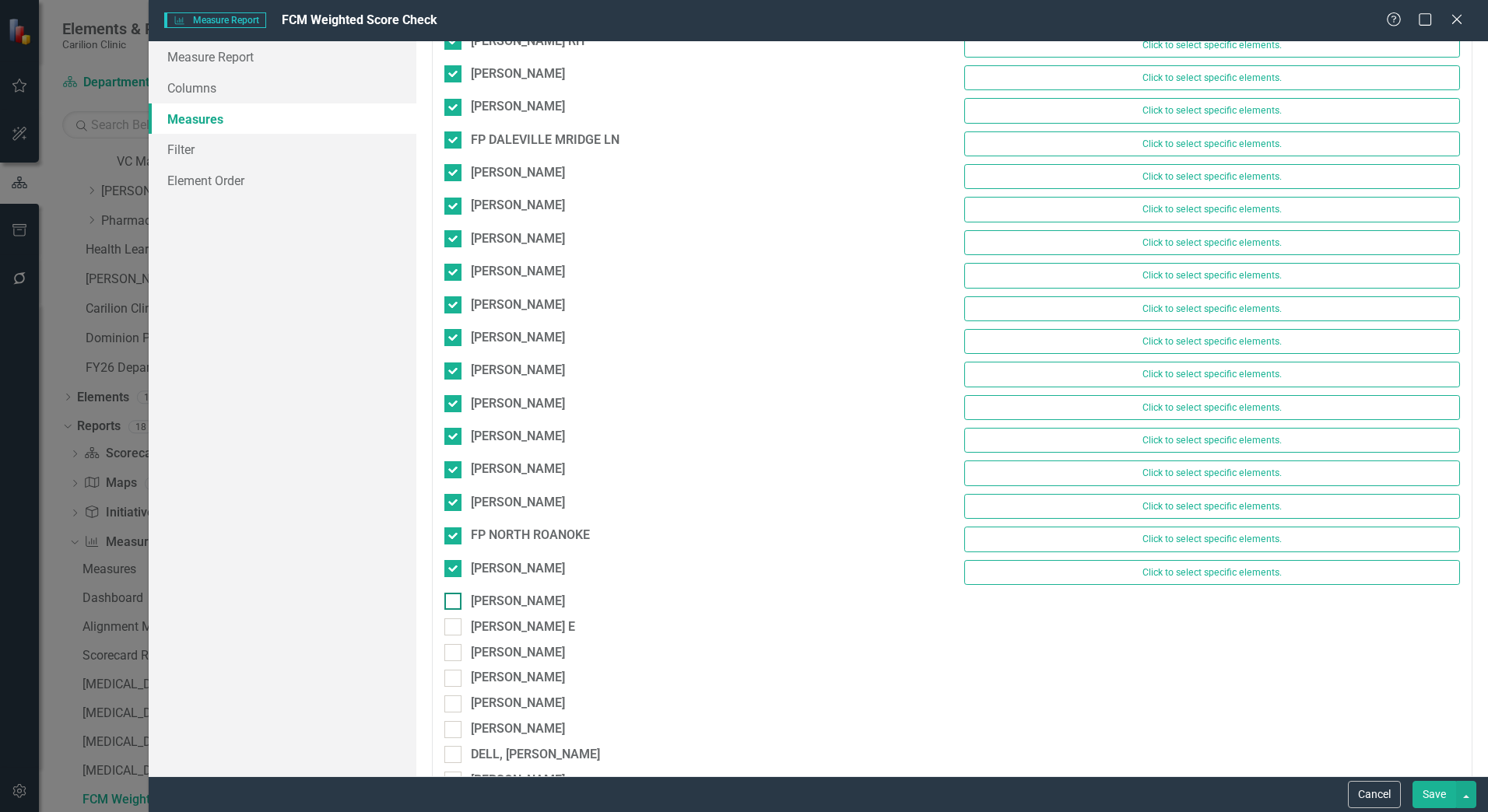
click at [453, 601] on input "[PERSON_NAME]" at bounding box center [450, 598] width 11 height 11
checkbox input "true"
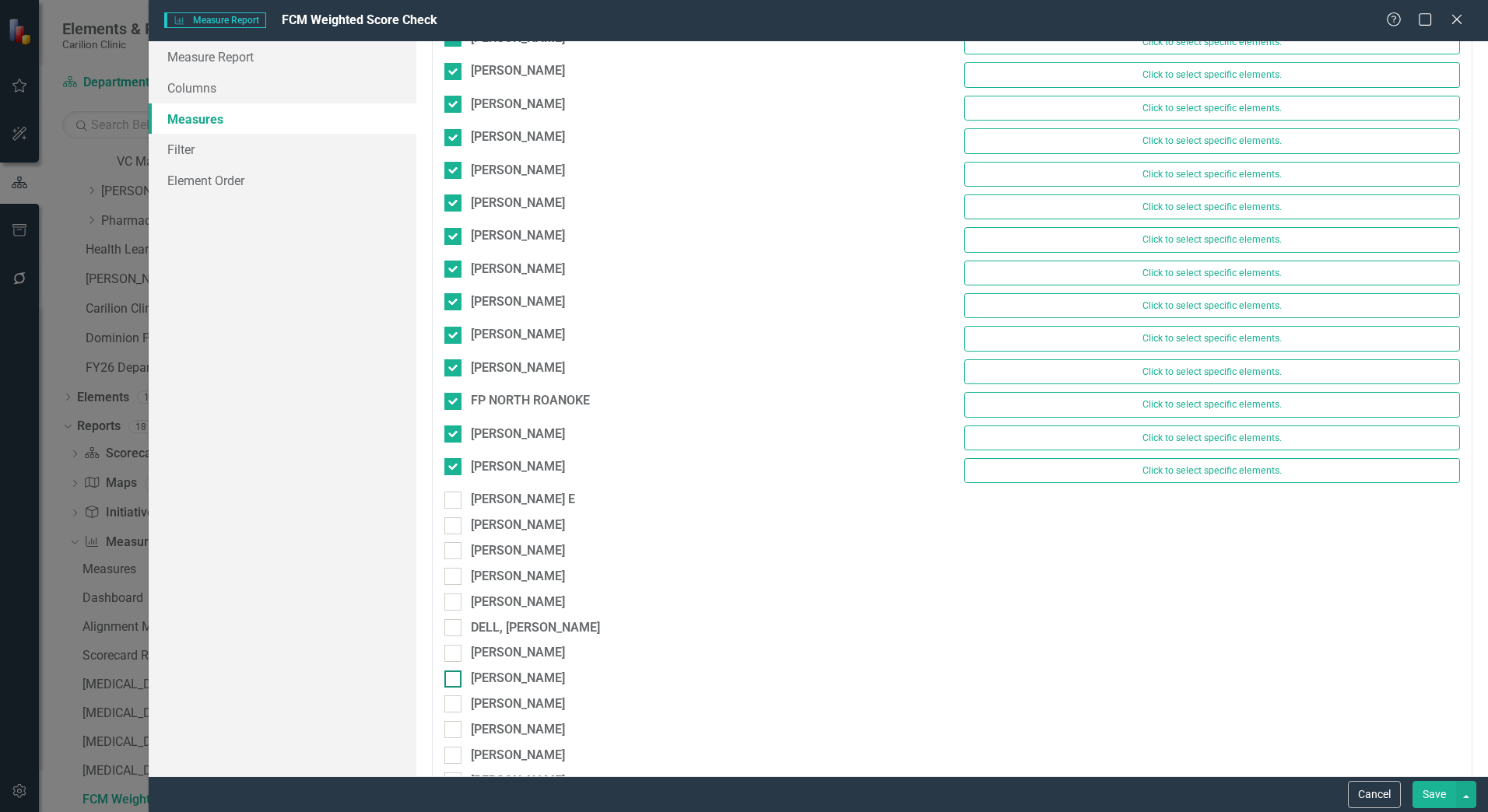
scroll to position [2101, 0]
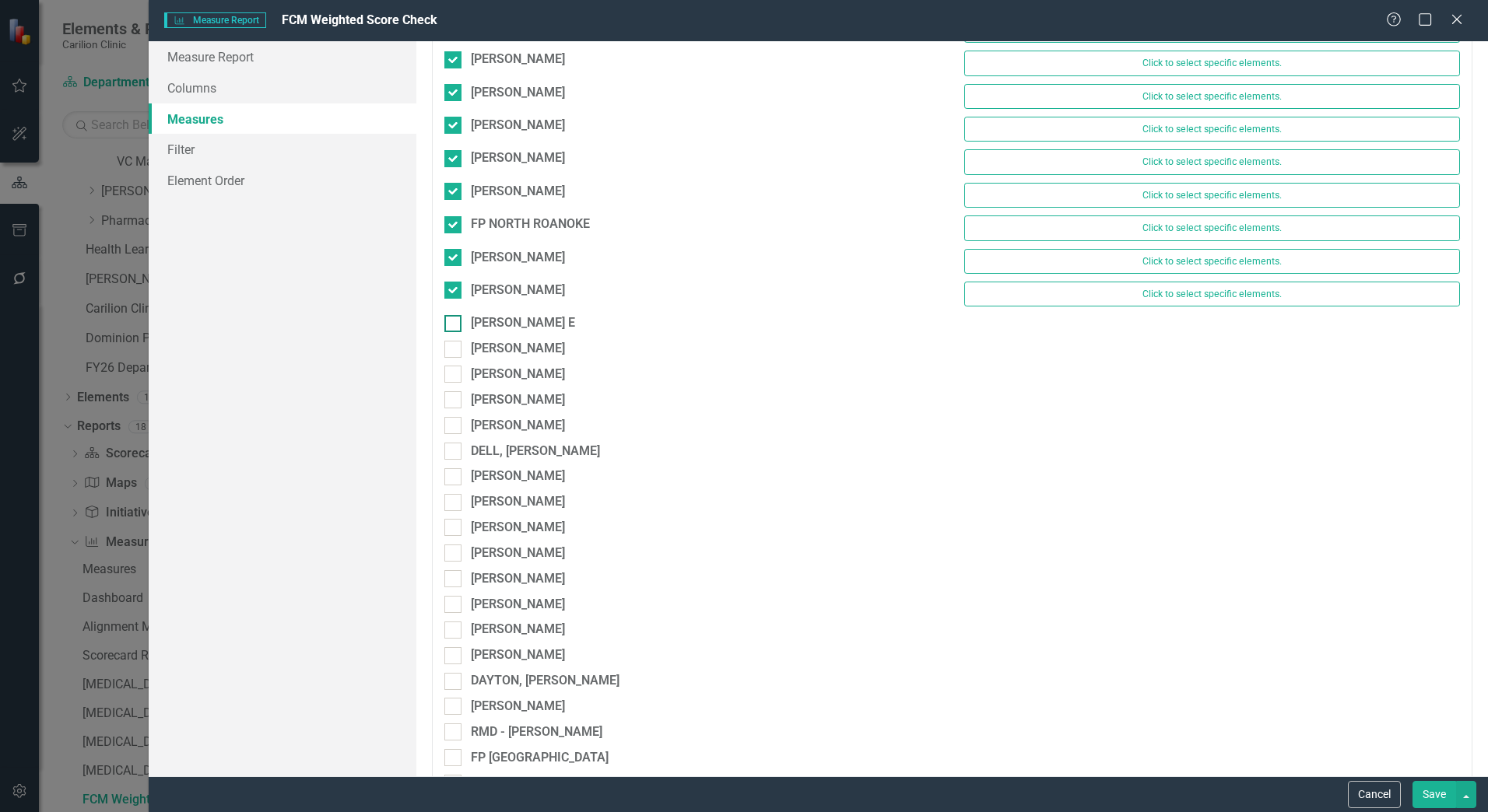
click at [446, 318] on input "[PERSON_NAME] E" at bounding box center [450, 320] width 11 height 11
checkbox input "true"
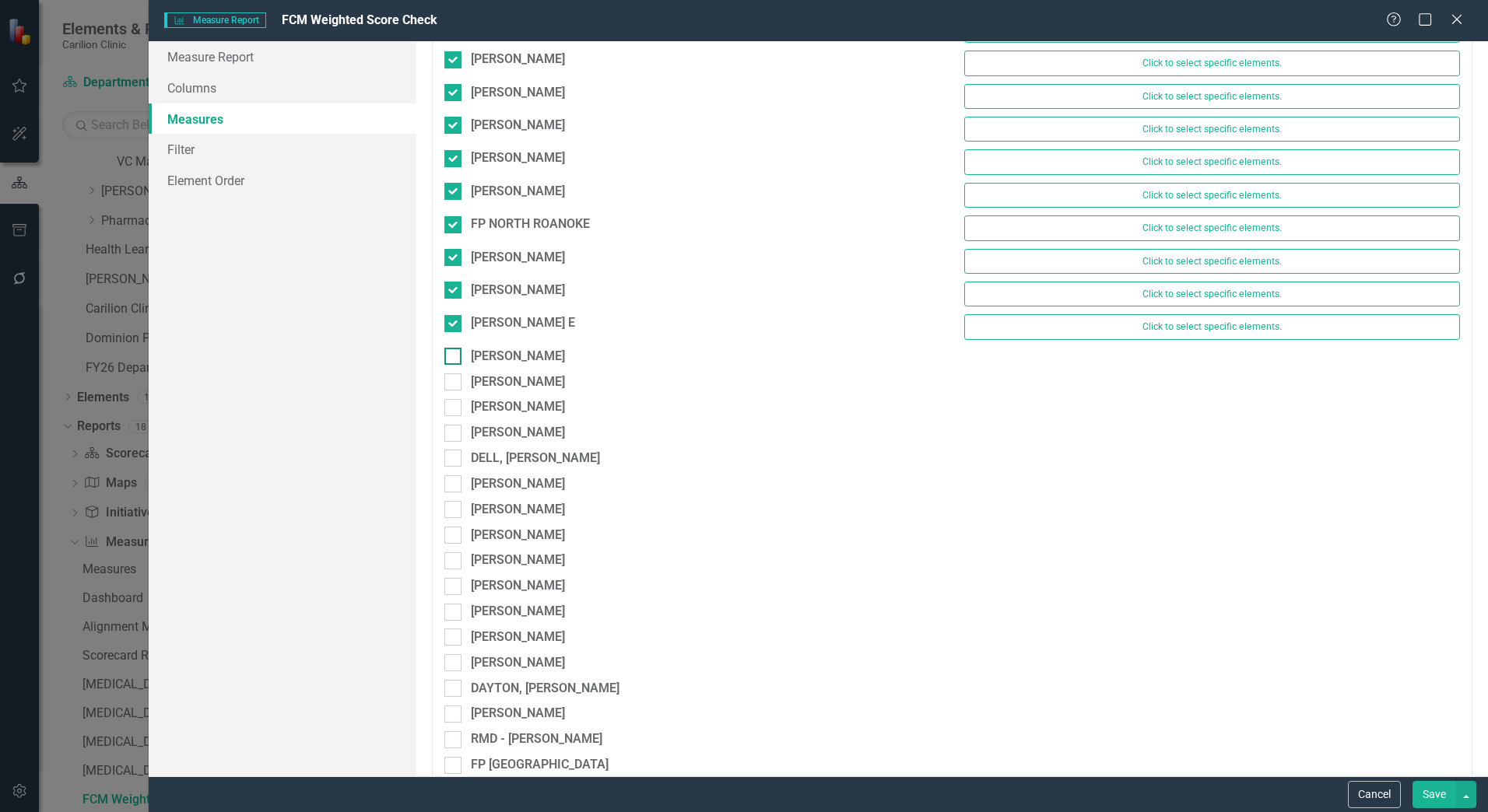
click at [447, 354] on input "[PERSON_NAME]" at bounding box center [450, 353] width 11 height 11
checkbox input "true"
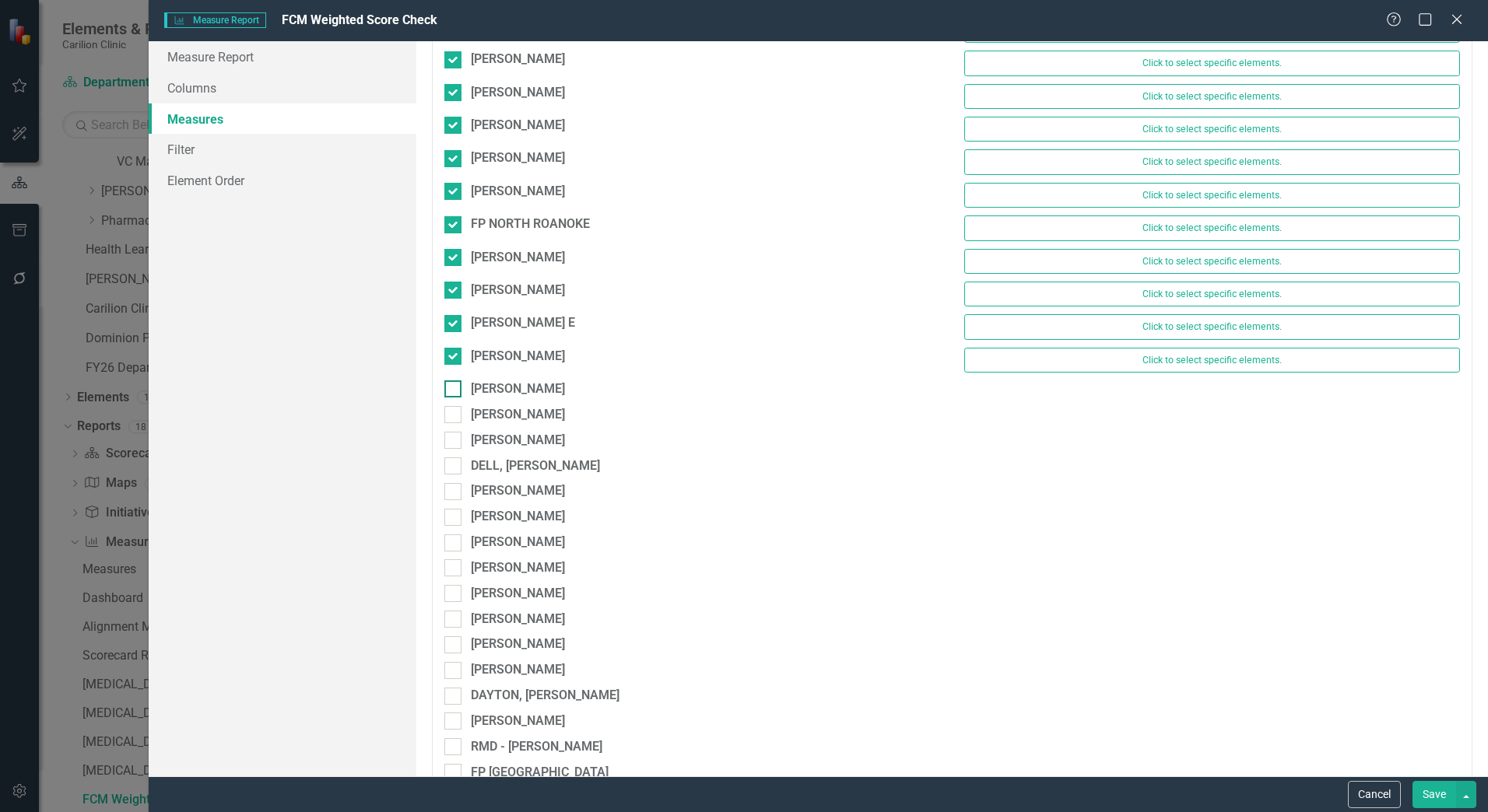
click at [449, 396] on div at bounding box center [454, 389] width 18 height 18
click at [449, 390] on input "[PERSON_NAME]" at bounding box center [450, 386] width 11 height 11
checkbox input "true"
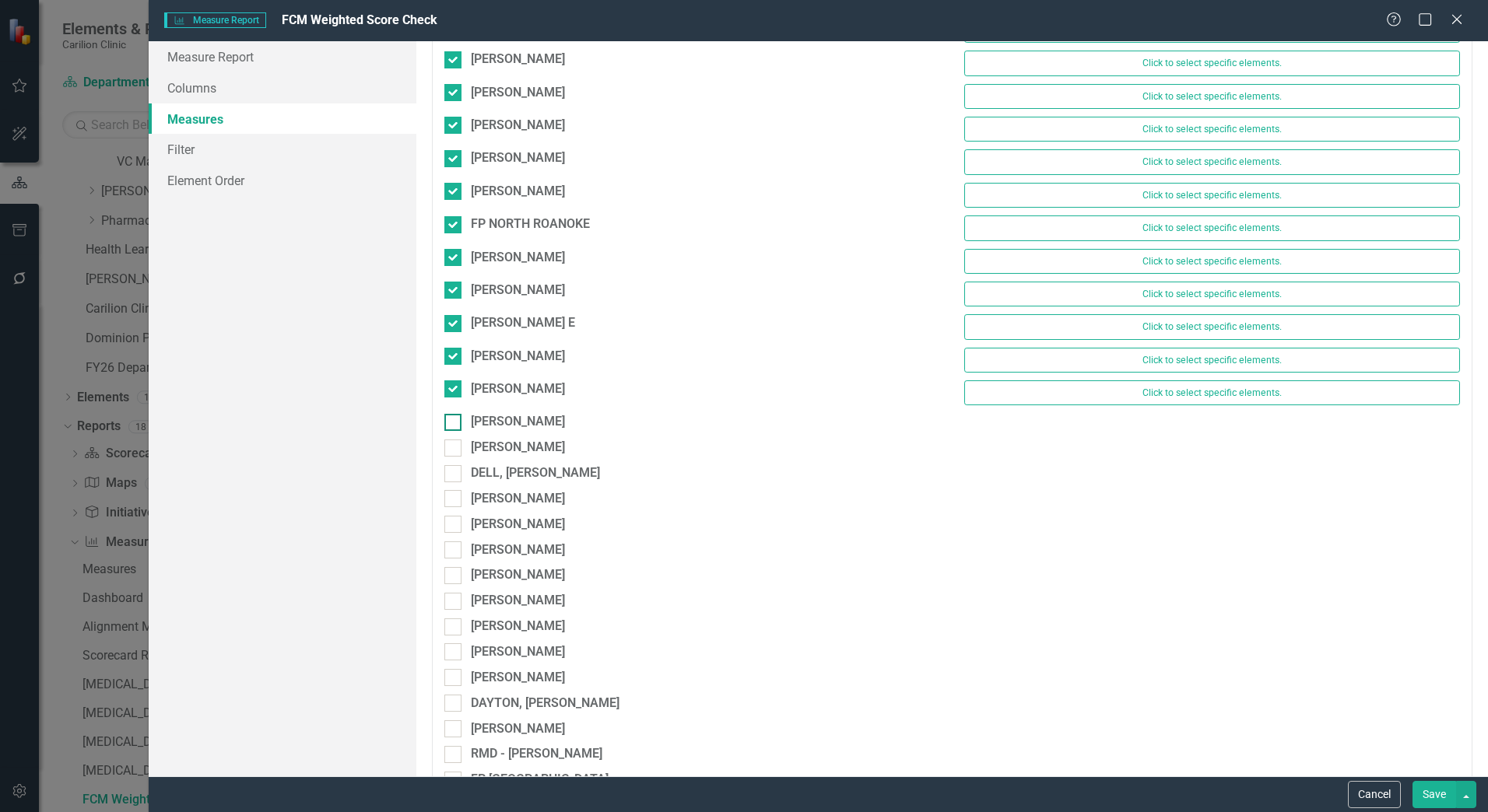
click at [454, 424] on div at bounding box center [454, 423] width 18 height 18
click at [454, 424] on input "[PERSON_NAME]" at bounding box center [450, 419] width 11 height 11
checkbox input "true"
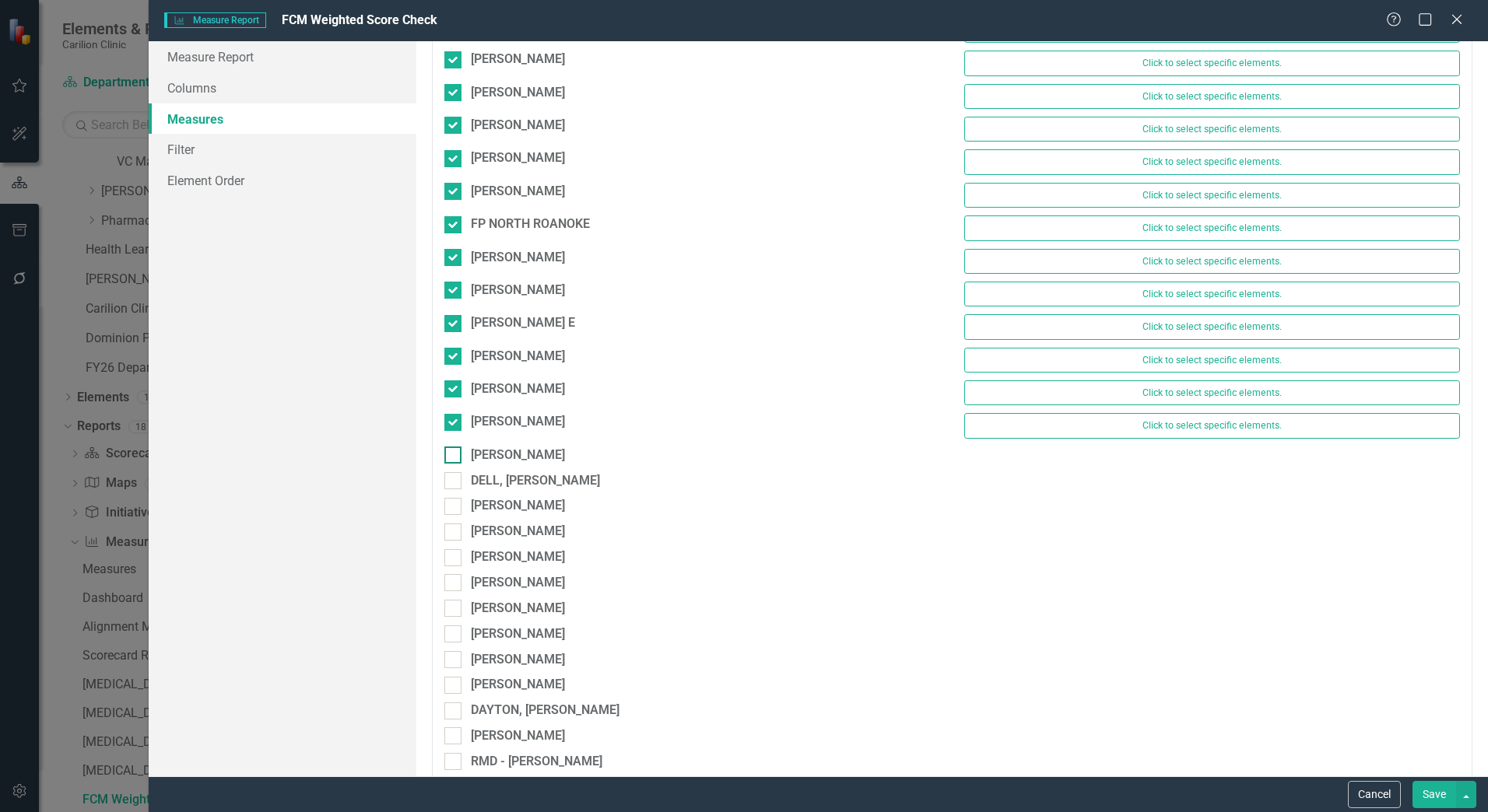
click at [455, 451] on div at bounding box center [454, 455] width 18 height 18
click at [454, 451] on input "[PERSON_NAME]" at bounding box center [450, 452] width 11 height 11
checkbox input "true"
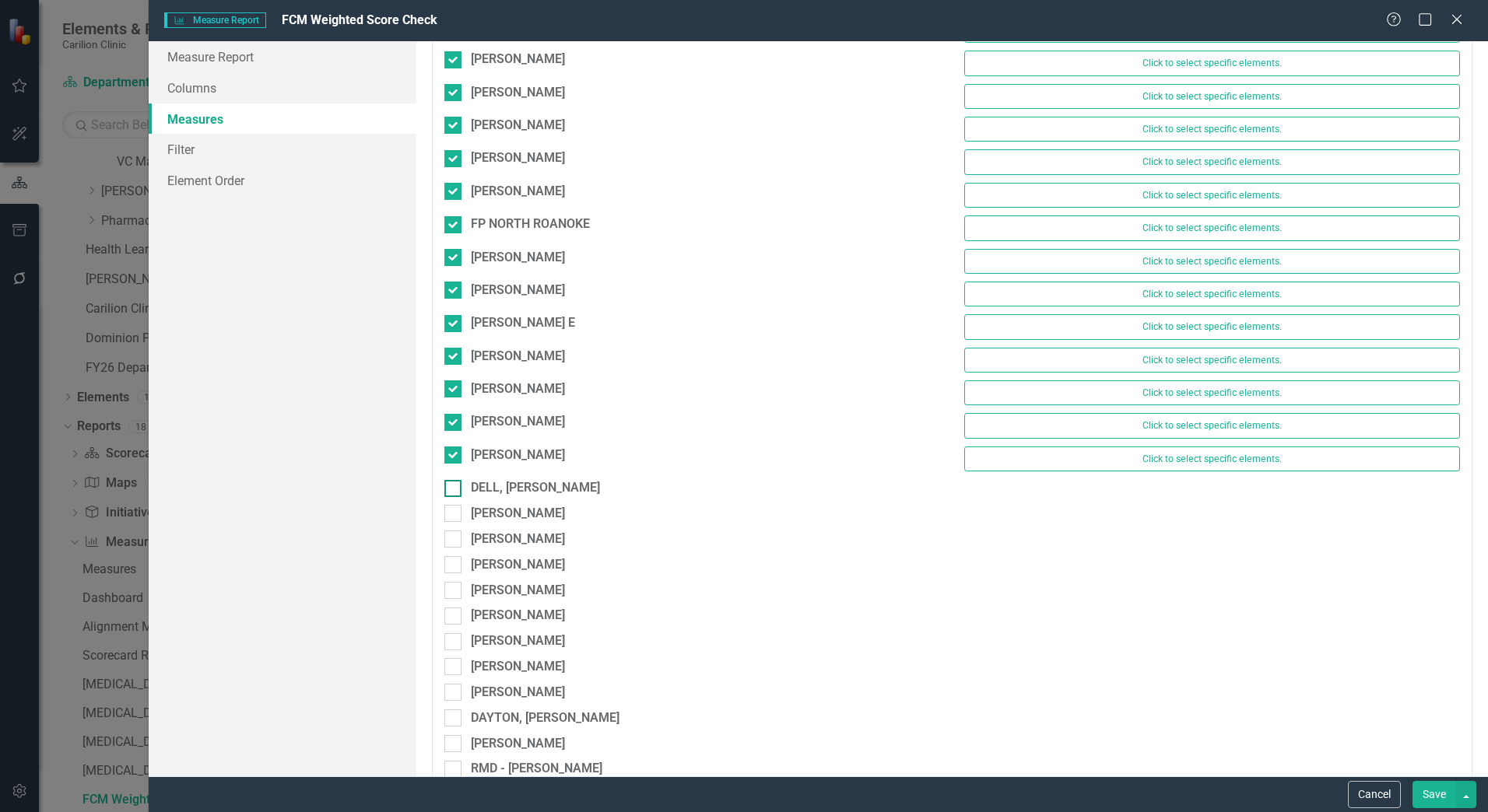
click at [455, 488] on div at bounding box center [454, 488] width 18 height 18
click at [454, 488] on input "DELL, [PERSON_NAME]" at bounding box center [450, 485] width 11 height 11
checkbox input "true"
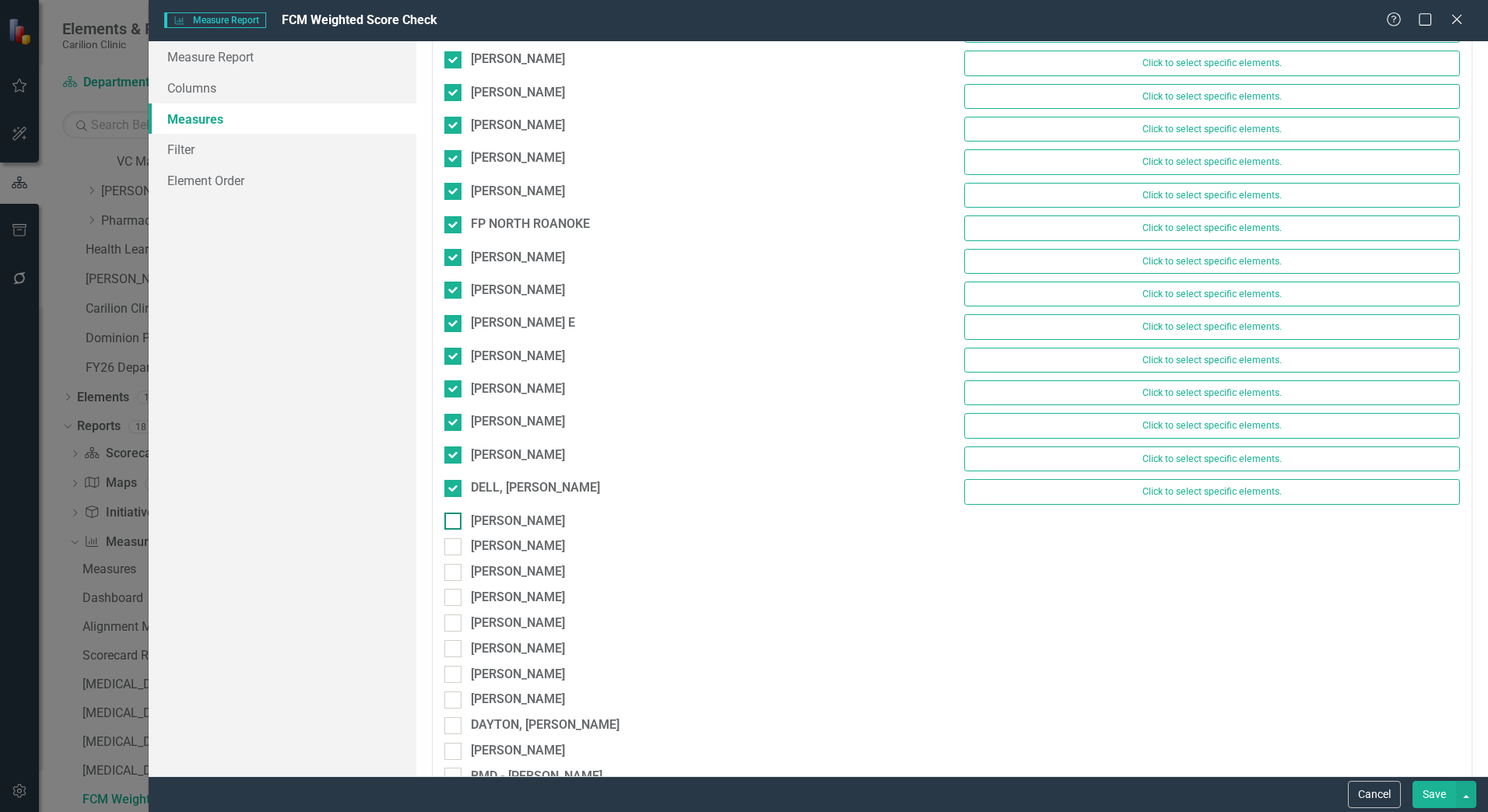
click at [452, 519] on input "[PERSON_NAME]" at bounding box center [450, 518] width 11 height 11
checkbox input "true"
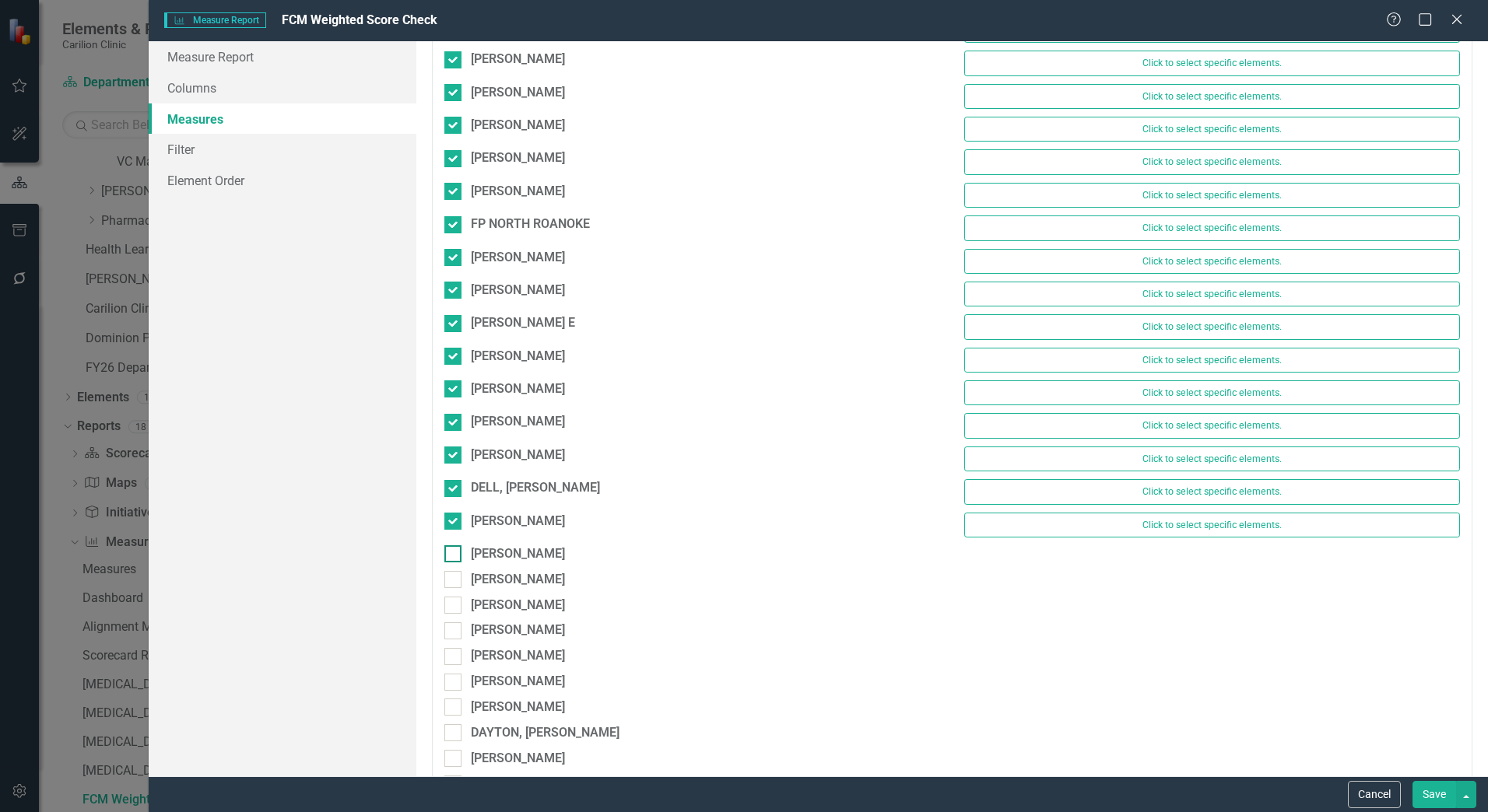
click at [453, 547] on input "[PERSON_NAME]" at bounding box center [450, 551] width 11 height 11
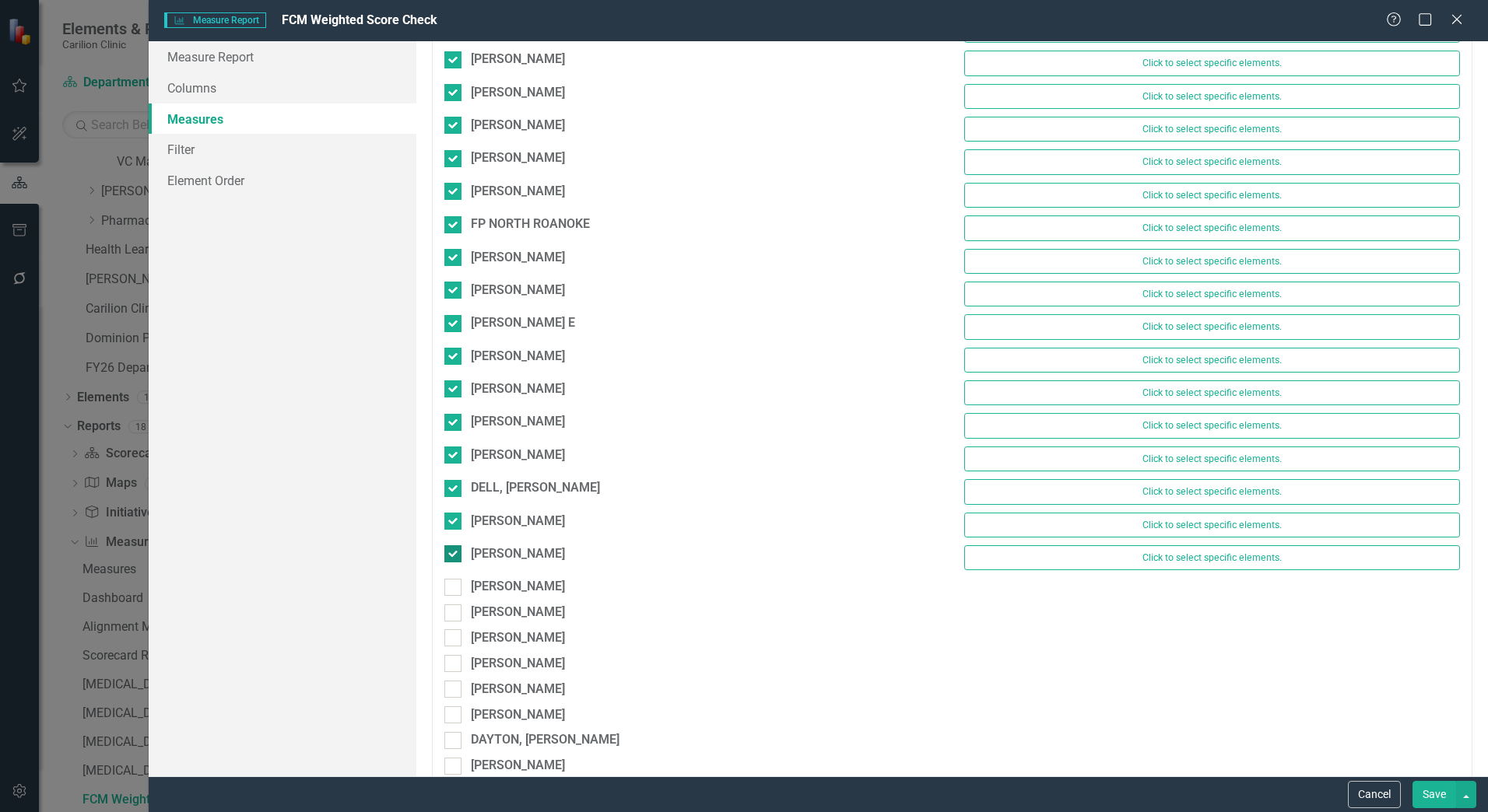
checkbox input "true"
click at [459, 593] on div at bounding box center [454, 588] width 18 height 18
click at [454, 589] on input "[PERSON_NAME]" at bounding box center [450, 584] width 11 height 11
checkbox input "true"
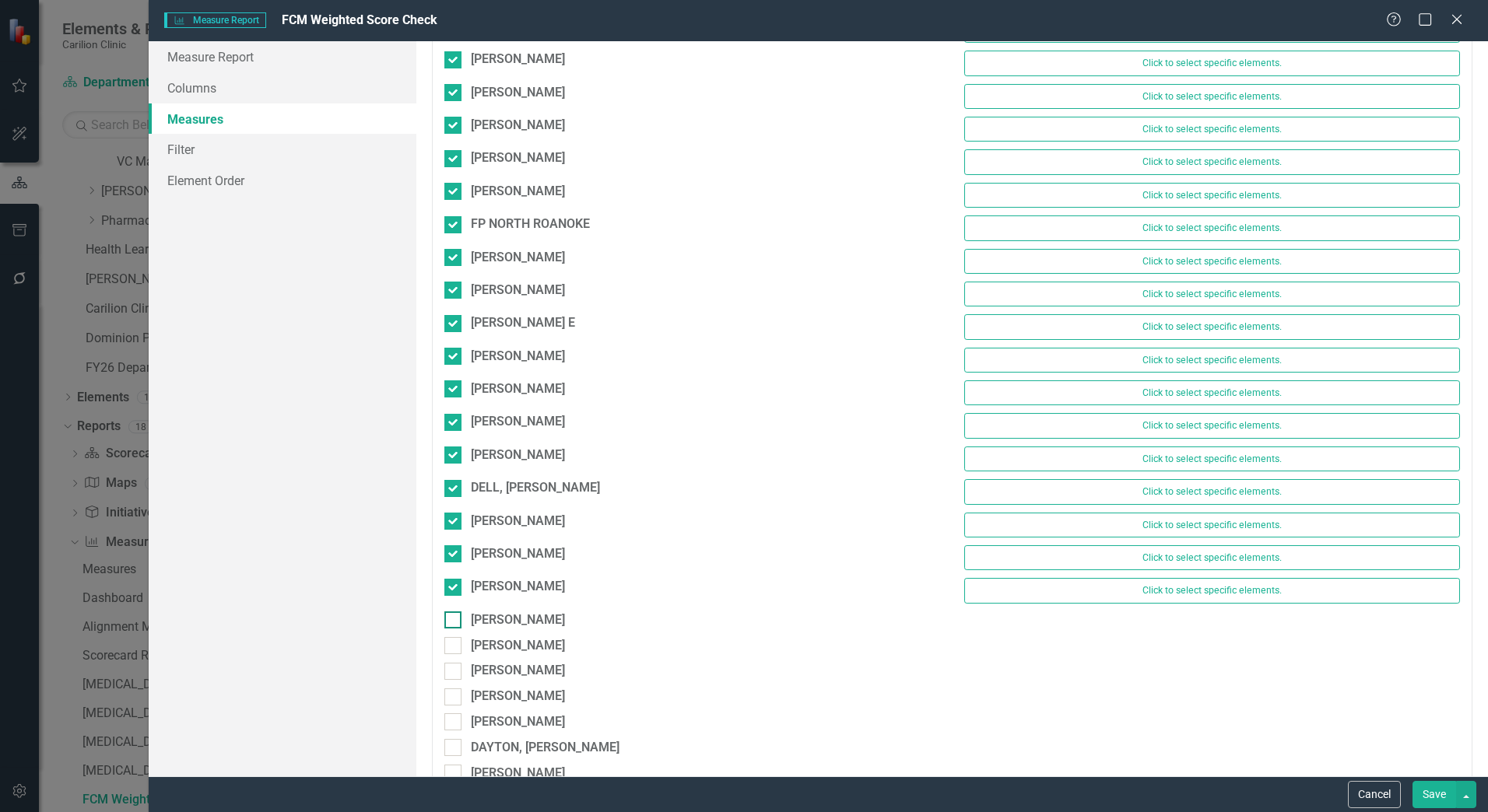
click at [453, 622] on input "[PERSON_NAME]" at bounding box center [450, 616] width 11 height 11
checkbox input "true"
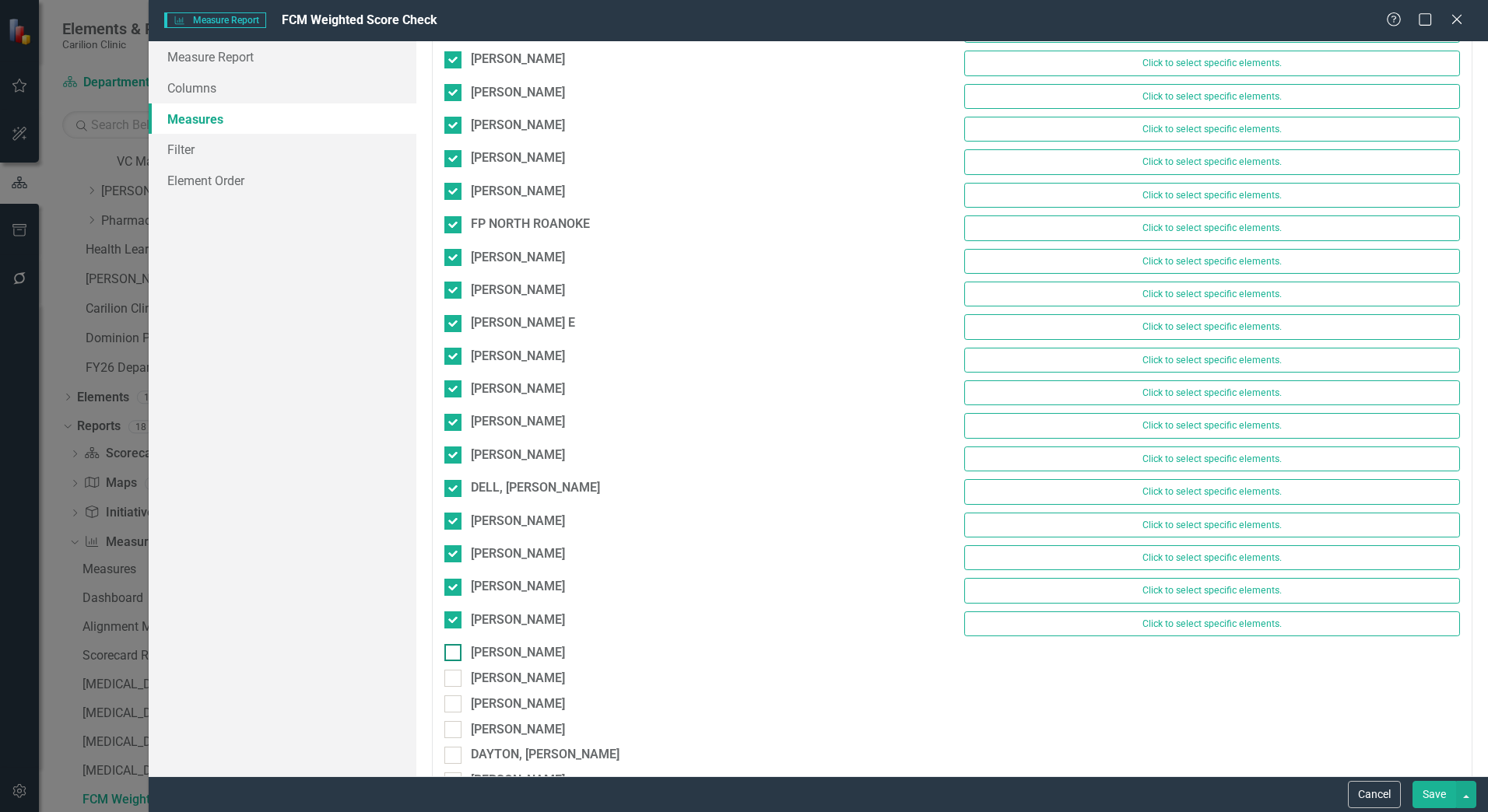
click at [453, 653] on input "[PERSON_NAME]" at bounding box center [450, 650] width 11 height 11
checkbox input "true"
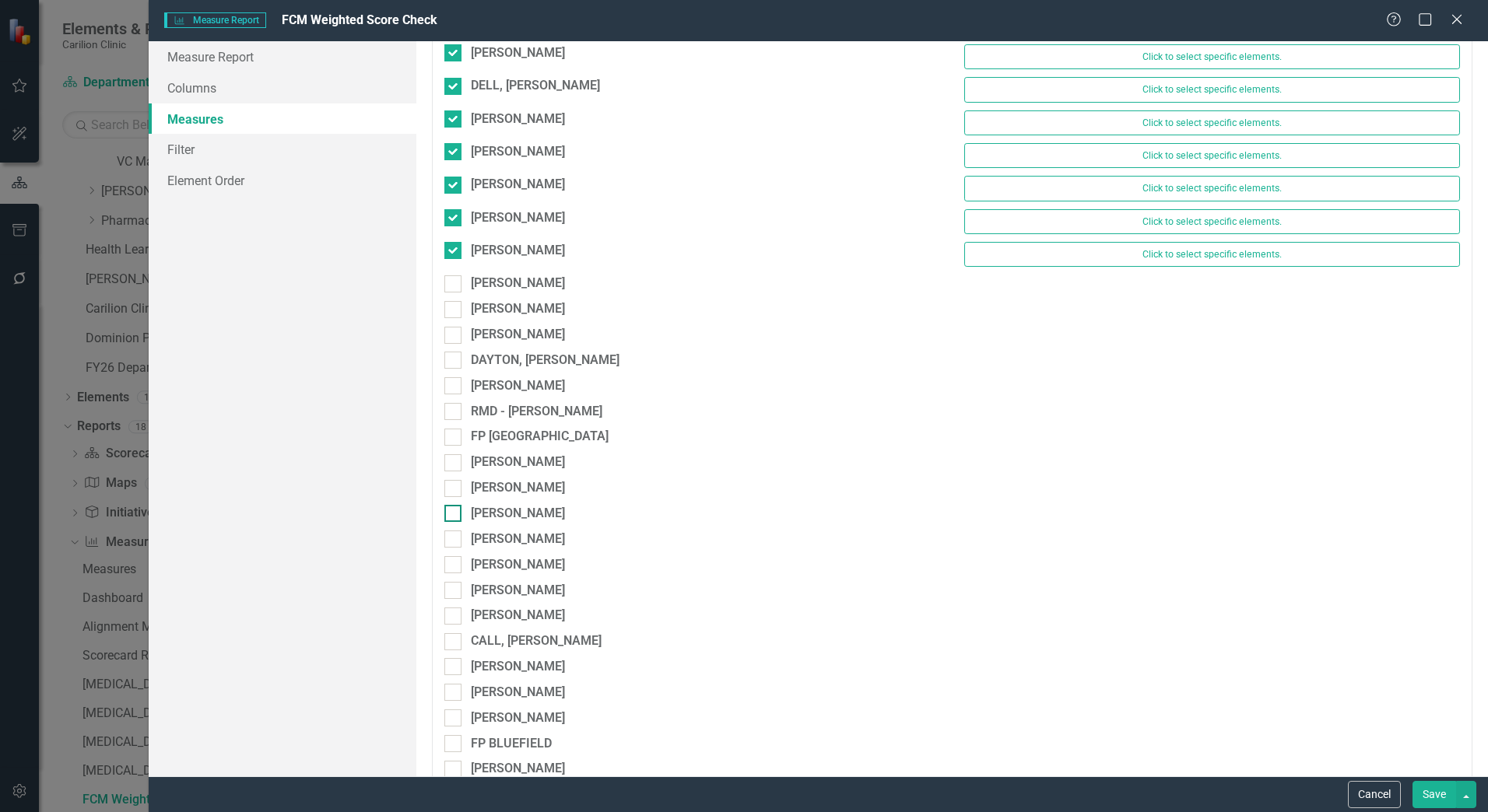
scroll to position [2646, 0]
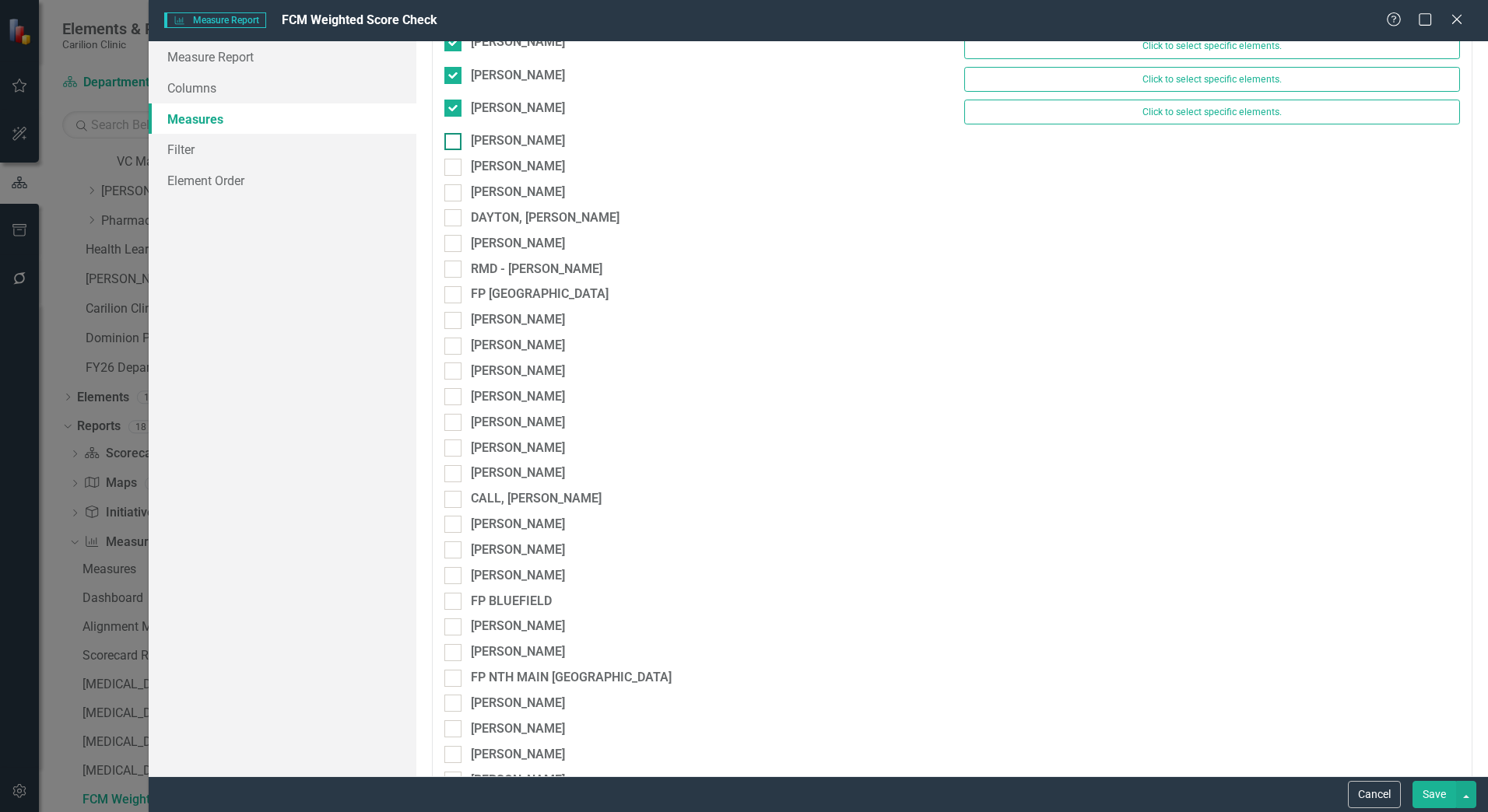
click at [456, 139] on div at bounding box center [454, 142] width 18 height 18
click at [454, 139] on input "[PERSON_NAME]" at bounding box center [450, 139] width 11 height 11
checkbox input "true"
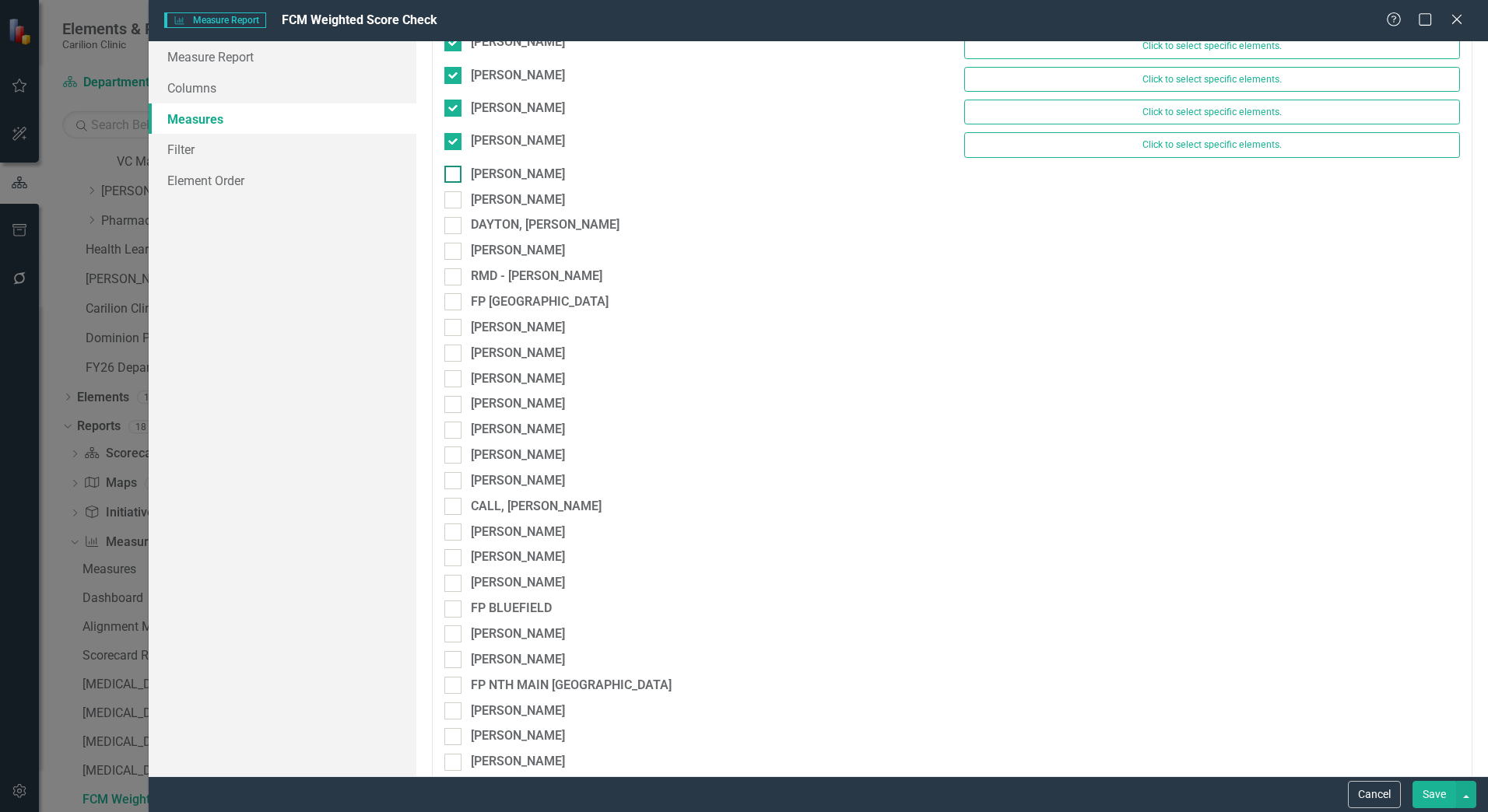
click at [458, 170] on div at bounding box center [454, 175] width 18 height 18
click at [454, 170] on input "[PERSON_NAME]" at bounding box center [450, 171] width 11 height 11
checkbox input "true"
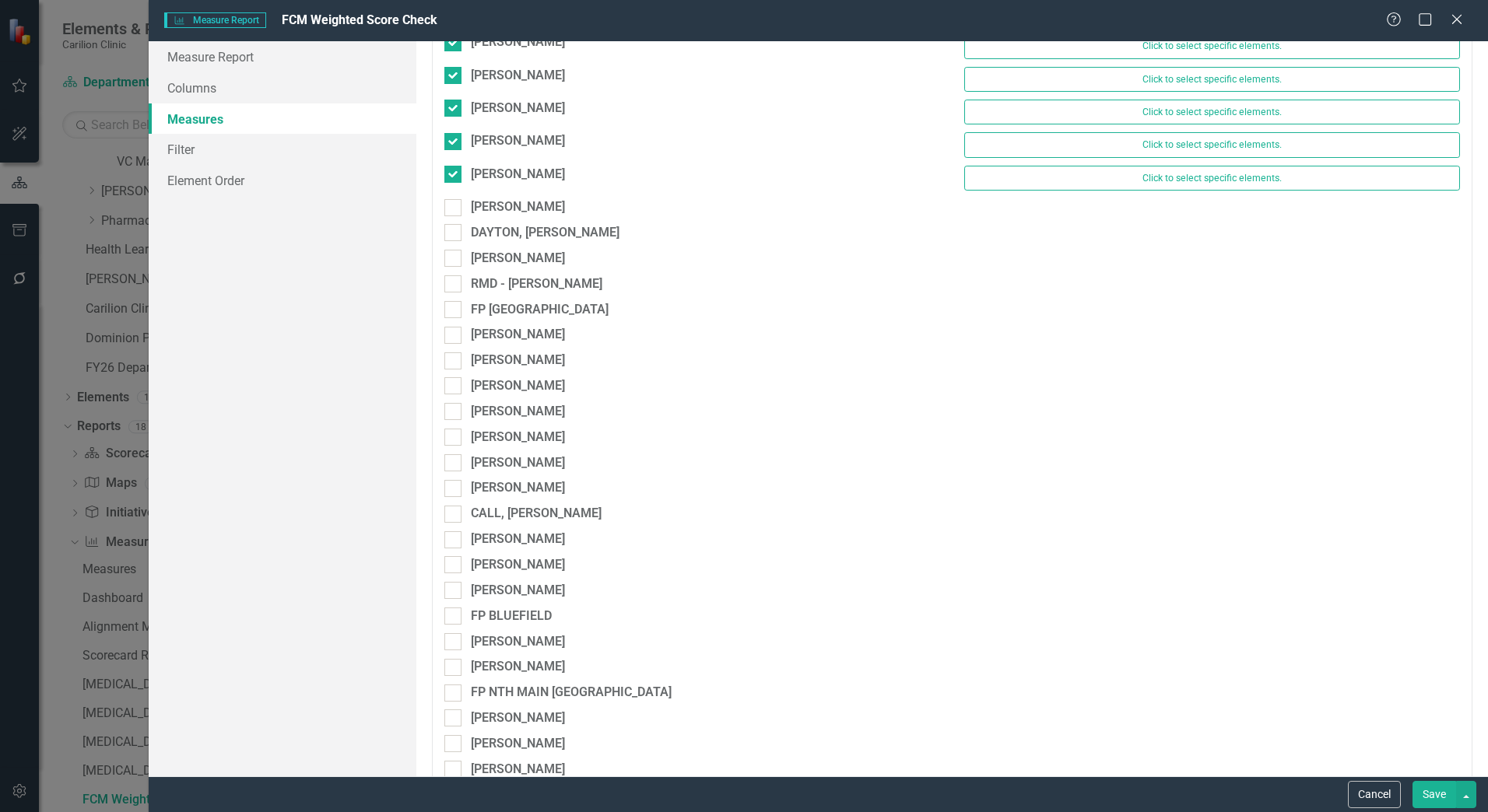
click at [458, 217] on div "[PERSON_NAME]" at bounding box center [692, 210] width 519 height 25
click at [460, 211] on div at bounding box center [454, 208] width 18 height 18
click at [454, 210] on input "[PERSON_NAME]" at bounding box center [450, 204] width 11 height 11
checkbox input "true"
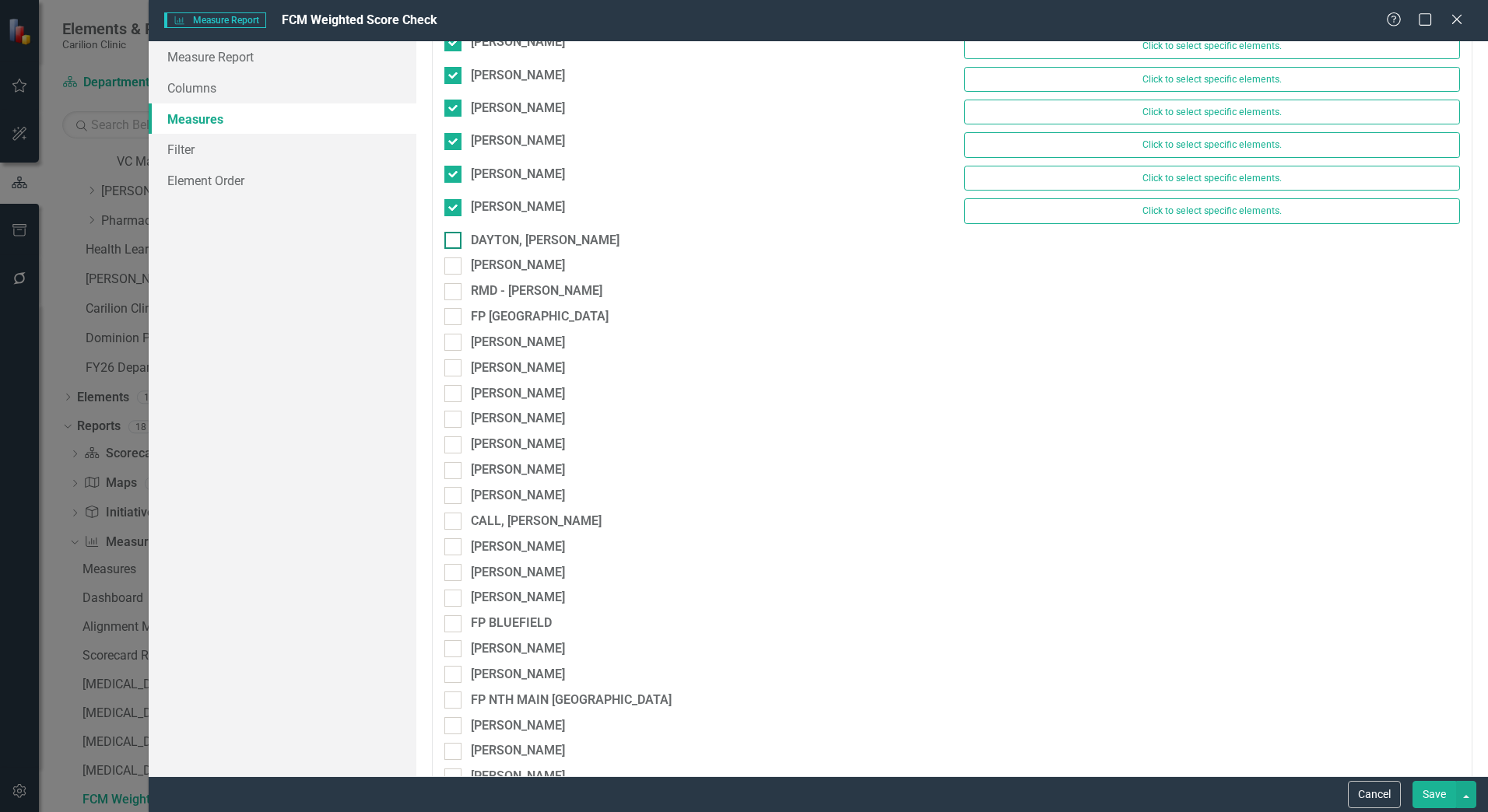
click at [456, 231] on div at bounding box center [454, 240] width 18 height 18
click at [454, 231] on input "DAYTON, [PERSON_NAME]" at bounding box center [450, 237] width 11 height 11
checkbox input "true"
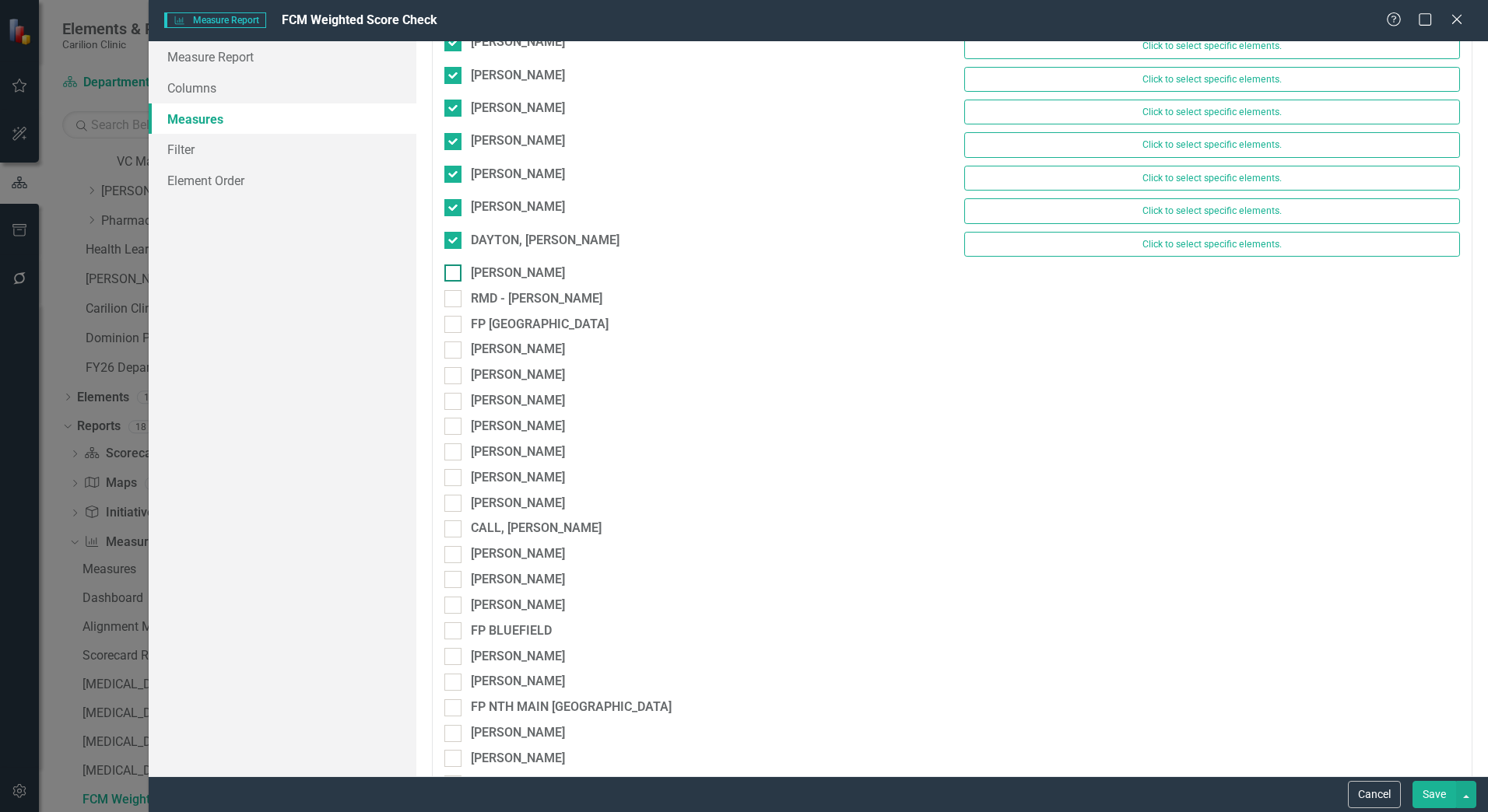
click at [460, 275] on div at bounding box center [454, 274] width 18 height 18
click at [454, 274] on input "[PERSON_NAME]" at bounding box center [450, 270] width 11 height 11
checkbox input "true"
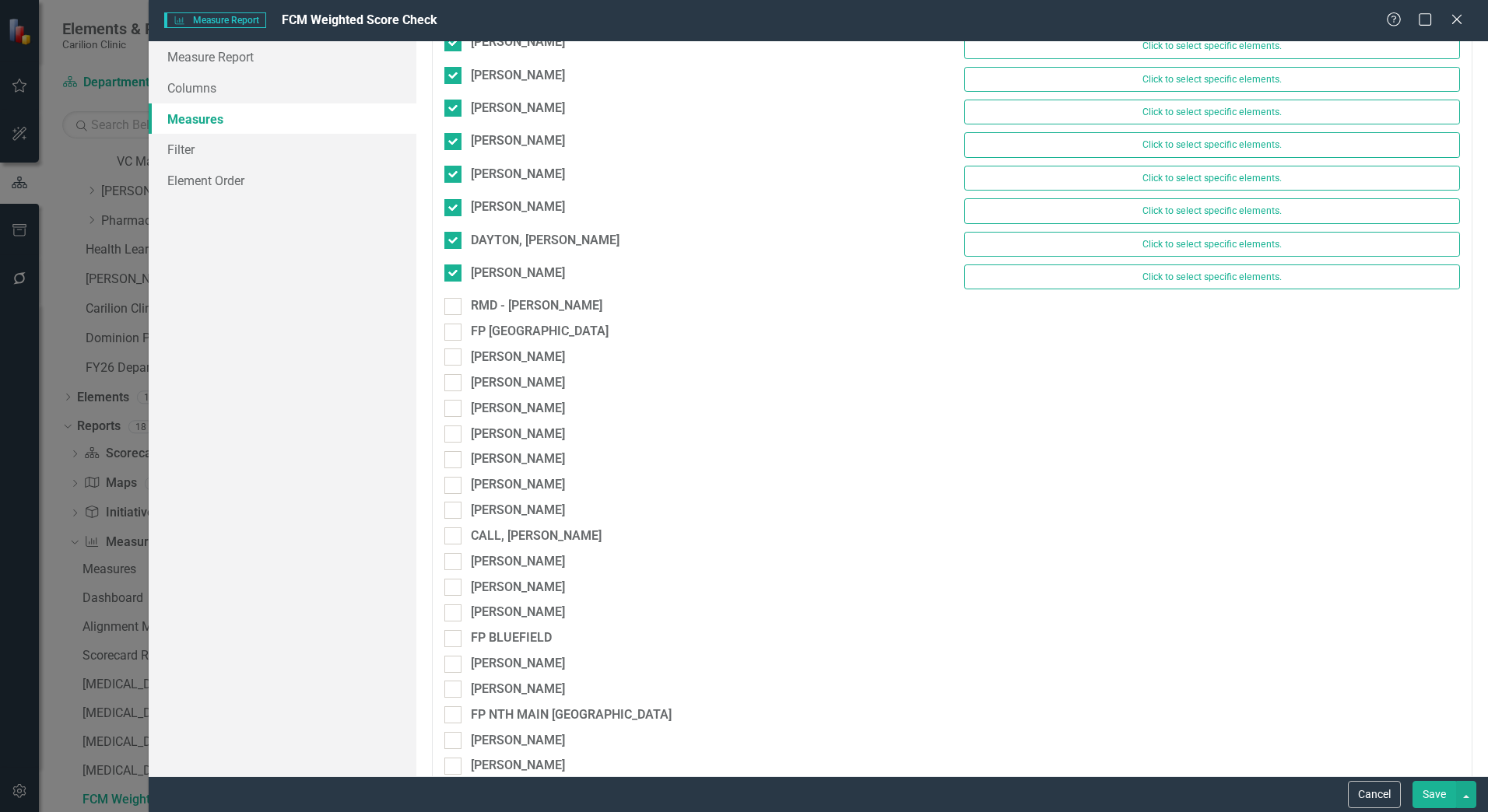
click at [459, 321] on div "RMD - [PERSON_NAME]" at bounding box center [692, 310] width 519 height 25
click at [458, 305] on div at bounding box center [454, 307] width 18 height 18
click at [454, 305] on input "RMD - [PERSON_NAME]" at bounding box center [450, 303] width 11 height 11
checkbox input "true"
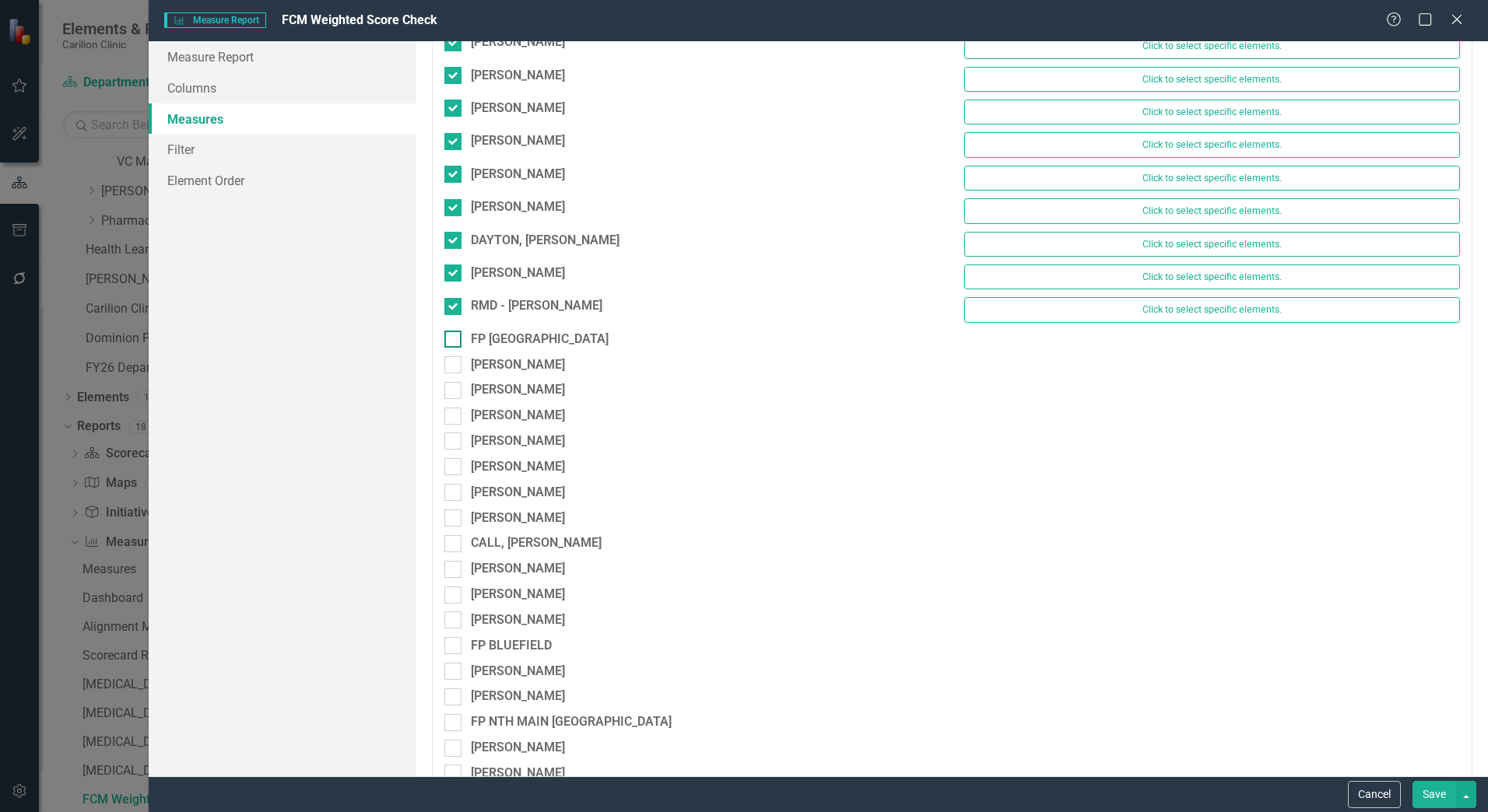
click at [459, 342] on div at bounding box center [454, 339] width 18 height 18
click at [454, 341] on input "FP [GEOGRAPHIC_DATA]" at bounding box center [450, 336] width 11 height 11
checkbox input "true"
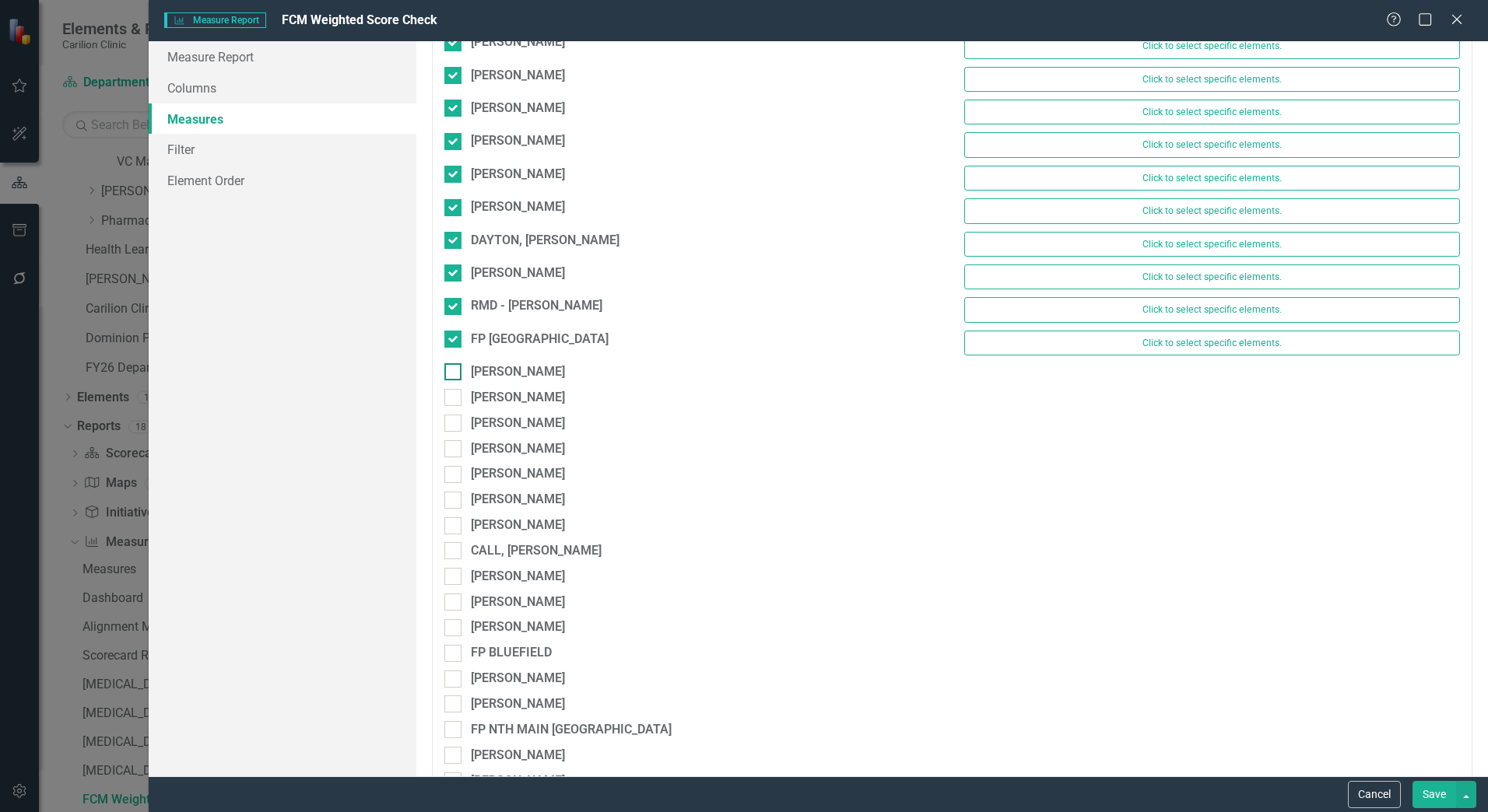
click at [459, 381] on div at bounding box center [454, 372] width 18 height 18
click at [454, 374] on input "[PERSON_NAME]" at bounding box center [450, 368] width 11 height 11
checkbox input "true"
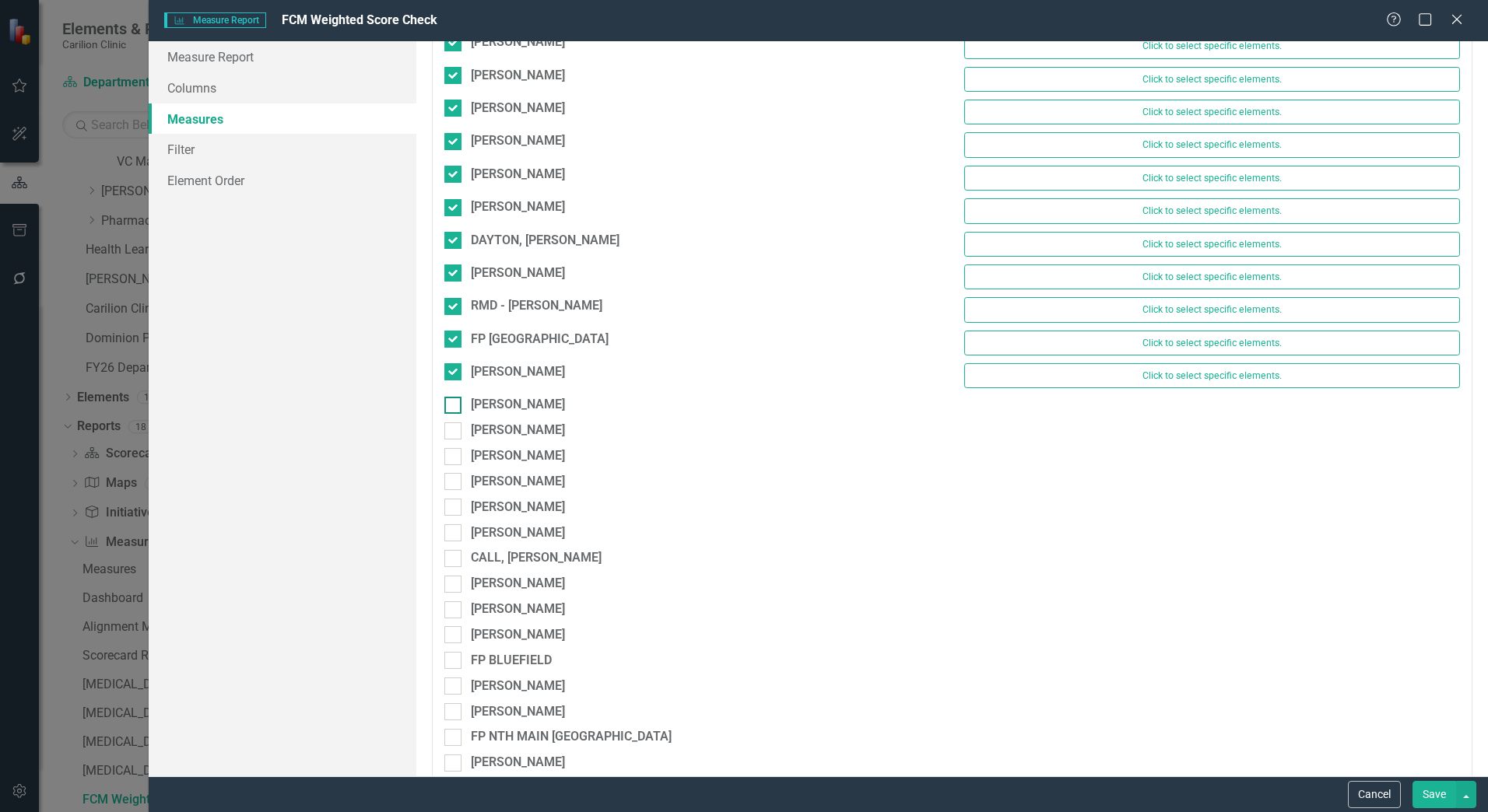
click at [453, 402] on input "[PERSON_NAME]" at bounding box center [450, 402] width 11 height 11
checkbox input "true"
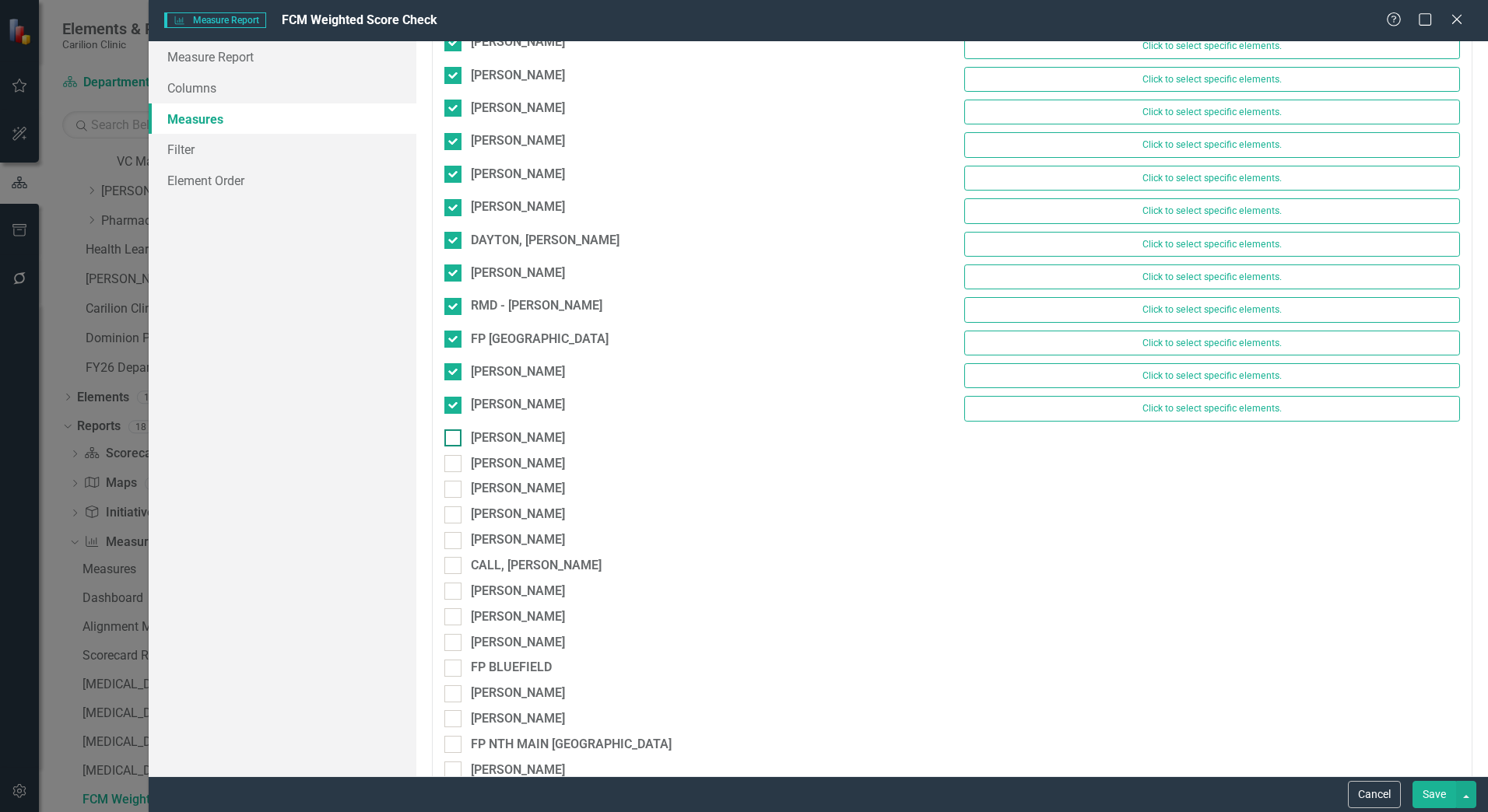
click at [456, 444] on div at bounding box center [454, 438] width 18 height 18
click at [454, 439] on input "[PERSON_NAME]" at bounding box center [450, 435] width 11 height 11
checkbox input "true"
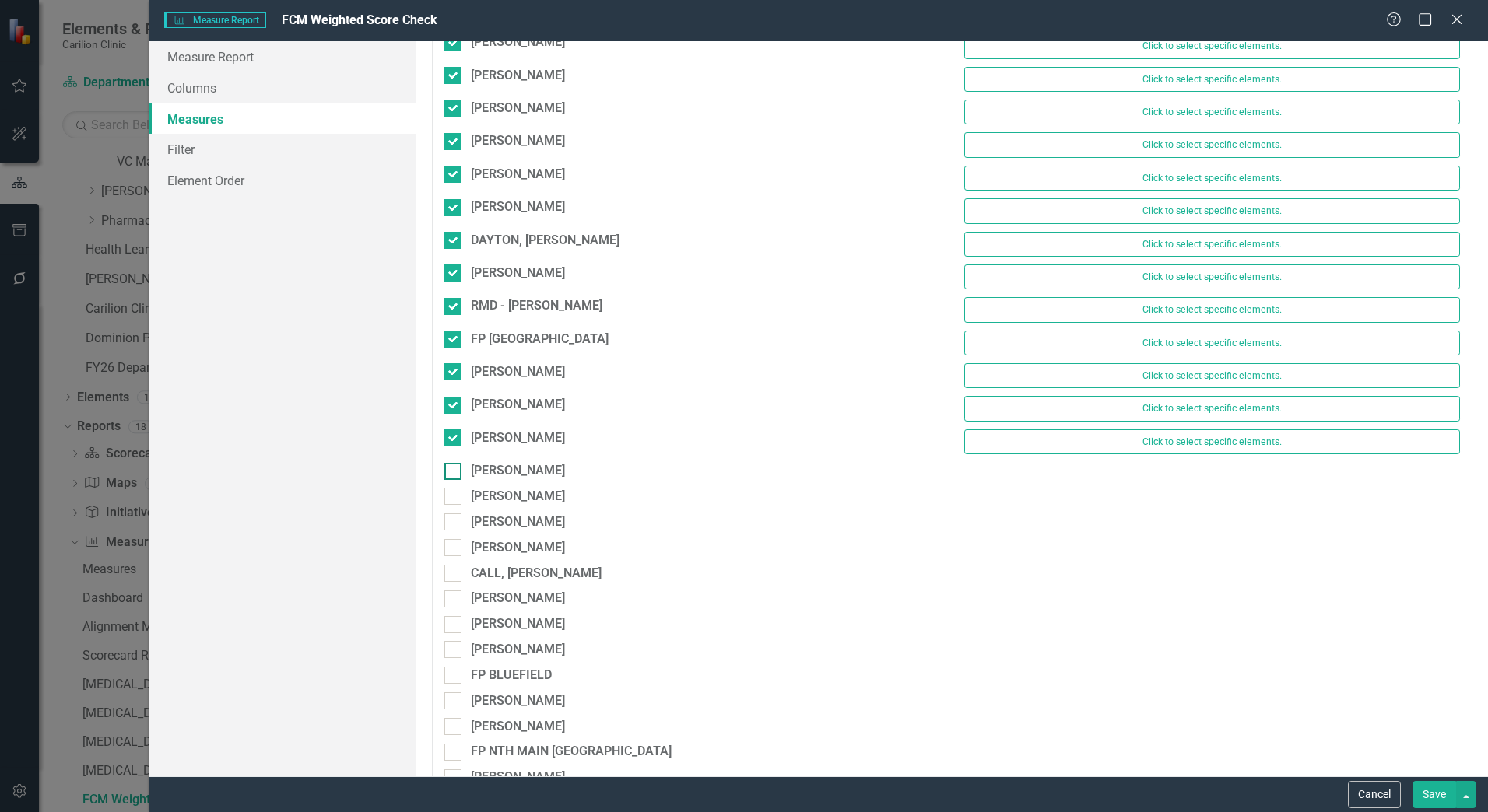
click at [454, 477] on div at bounding box center [454, 472] width 18 height 18
click at [454, 473] on input "[PERSON_NAME]" at bounding box center [450, 468] width 11 height 11
checkbox input "true"
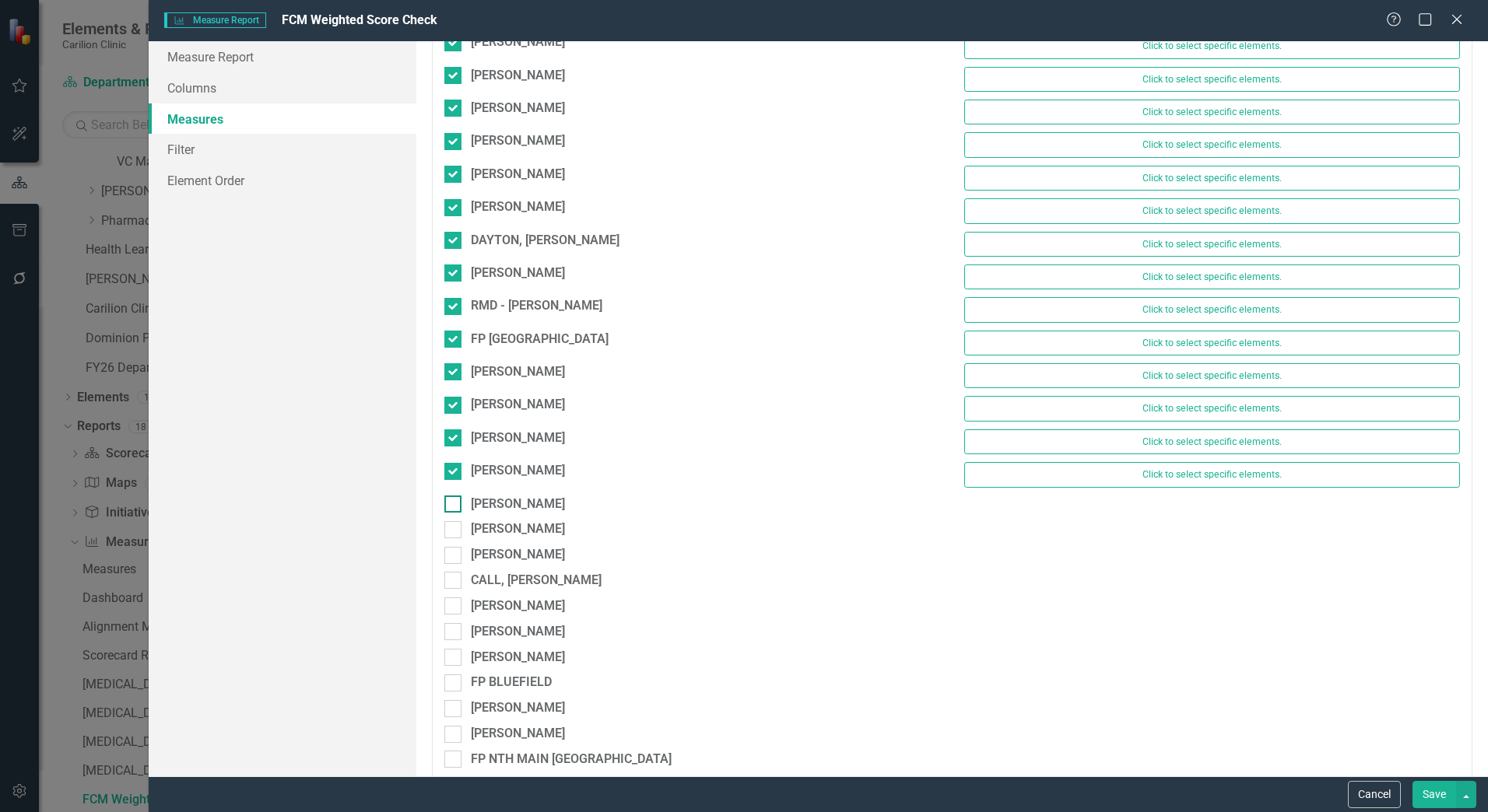
click at [456, 506] on div at bounding box center [454, 504] width 18 height 18
click at [454, 506] on input "[PERSON_NAME]" at bounding box center [450, 501] width 11 height 11
checkbox input "true"
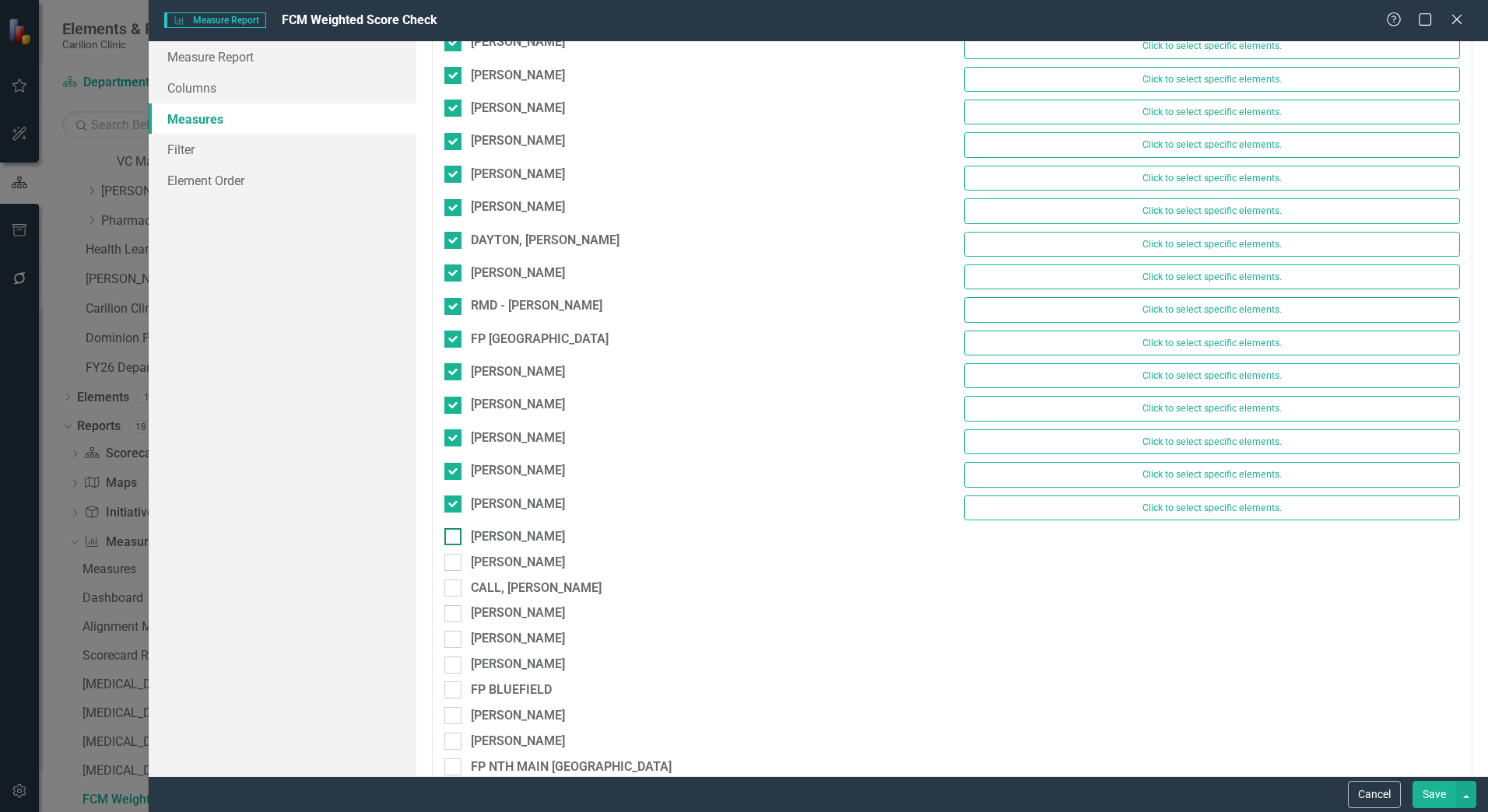
click at [460, 535] on div at bounding box center [454, 537] width 18 height 18
click at [454, 535] on input "[PERSON_NAME]" at bounding box center [450, 533] width 11 height 11
checkbox input "true"
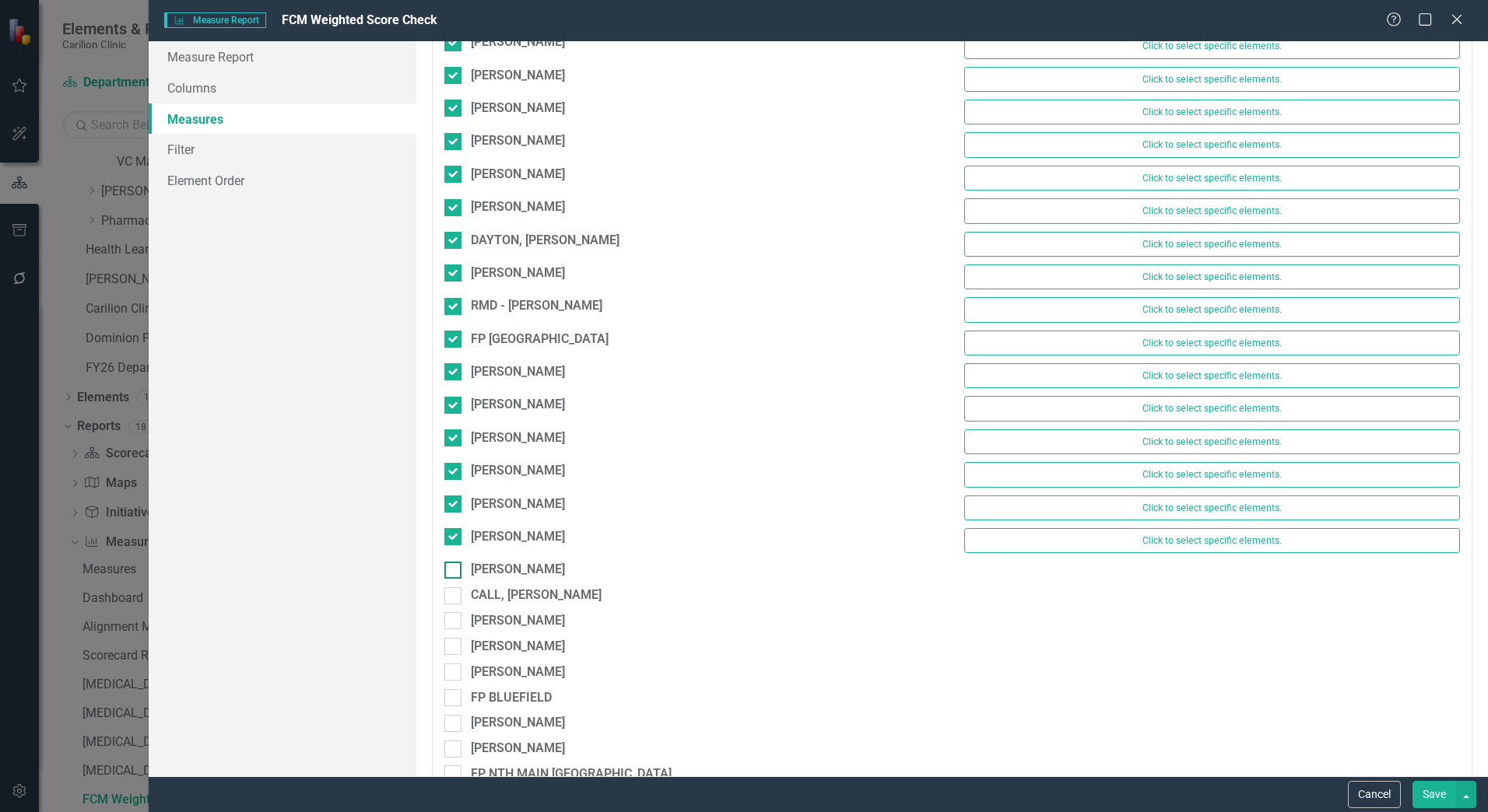
click at [460, 569] on div at bounding box center [454, 571] width 18 height 18
click at [454, 569] on input "[PERSON_NAME]" at bounding box center [450, 567] width 11 height 11
checkbox input "true"
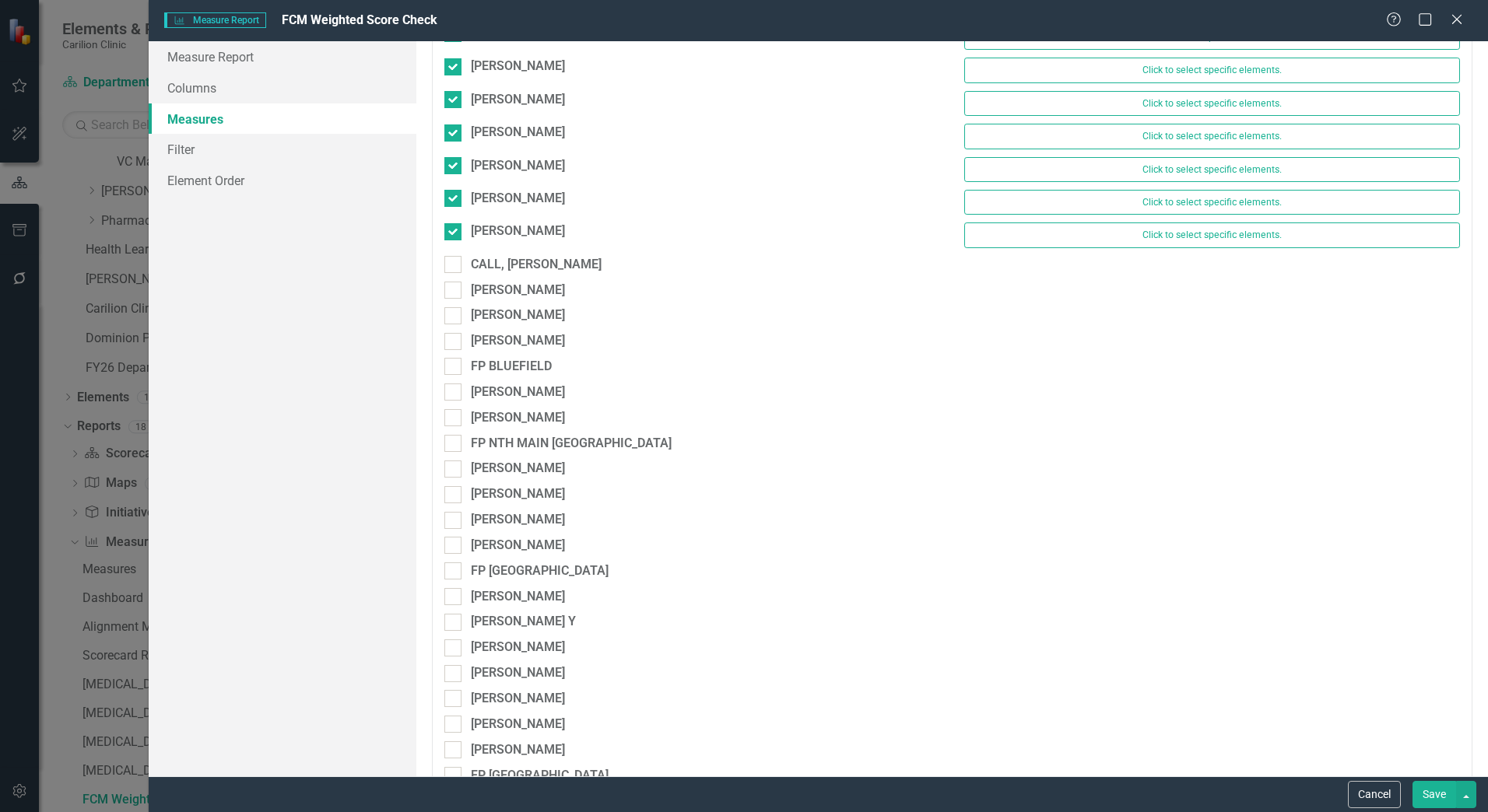
scroll to position [2957, 0]
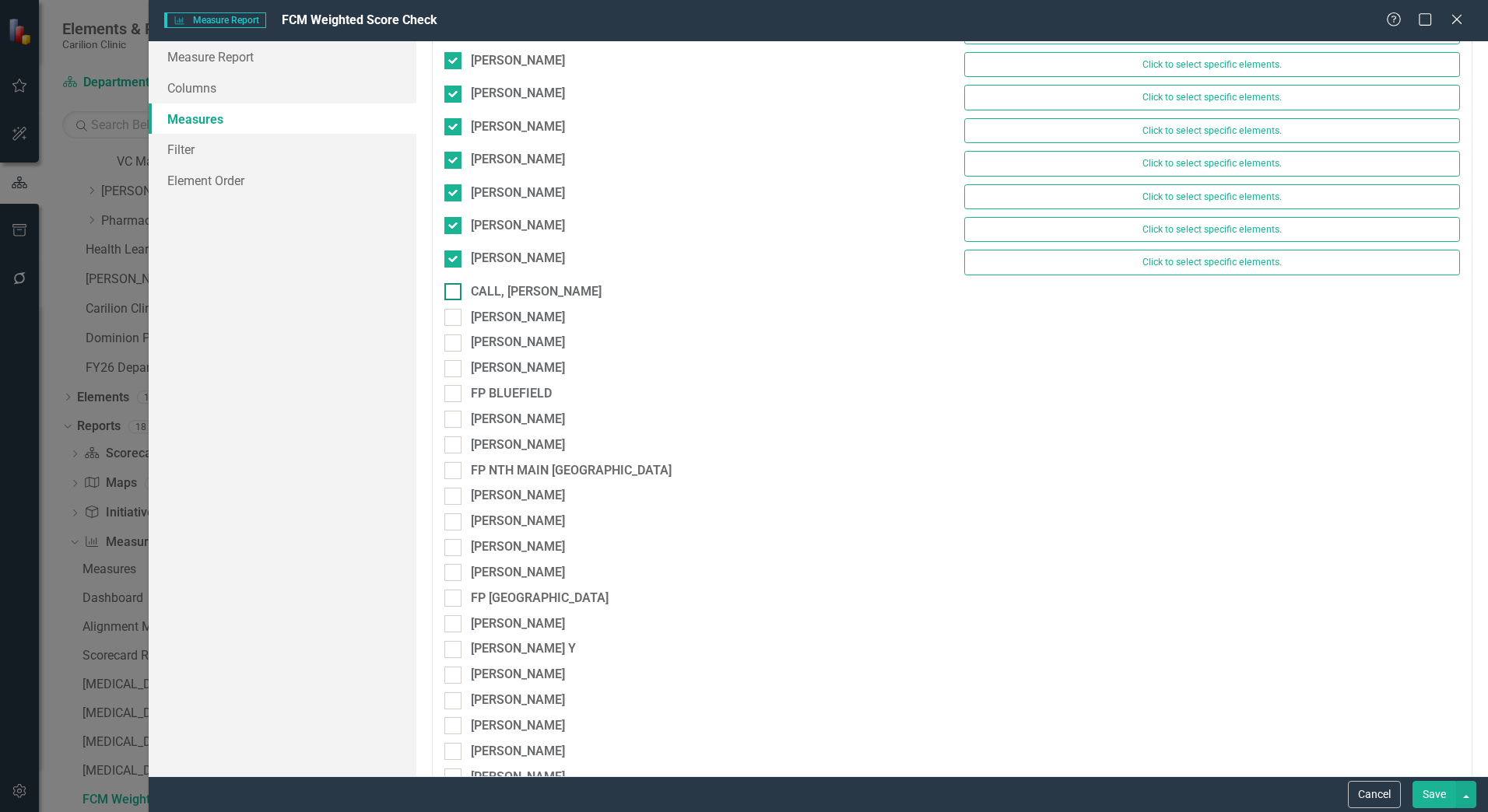
click at [463, 292] on div "CALL, [PERSON_NAME]" at bounding box center [692, 292] width 496 height 18
click at [454, 292] on input "CALL, [PERSON_NAME]" at bounding box center [450, 288] width 11 height 11
checkbox input "true"
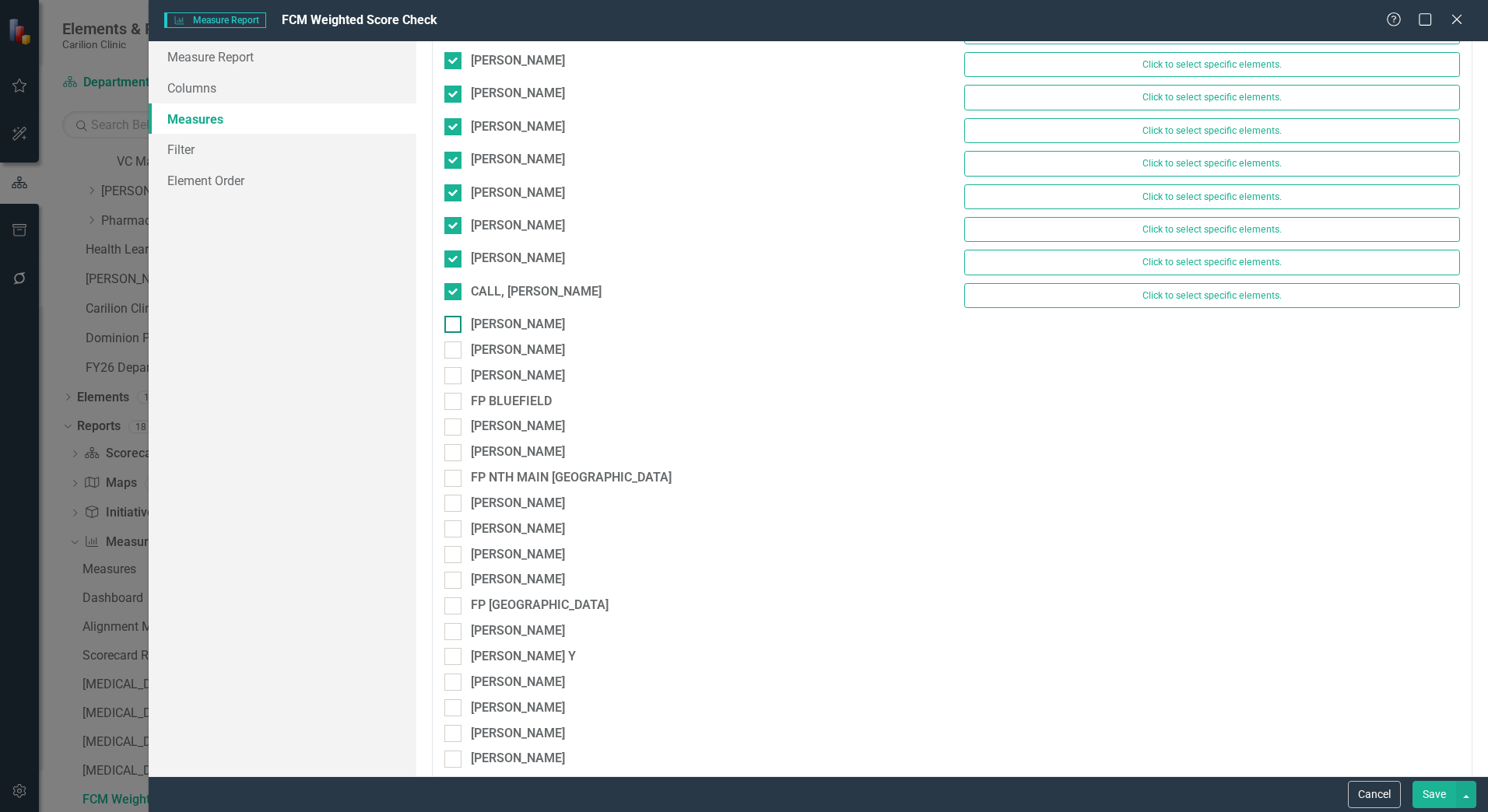
click at [458, 320] on div at bounding box center [454, 324] width 18 height 18
click at [454, 320] on input "[PERSON_NAME]" at bounding box center [450, 321] width 11 height 11
checkbox input "true"
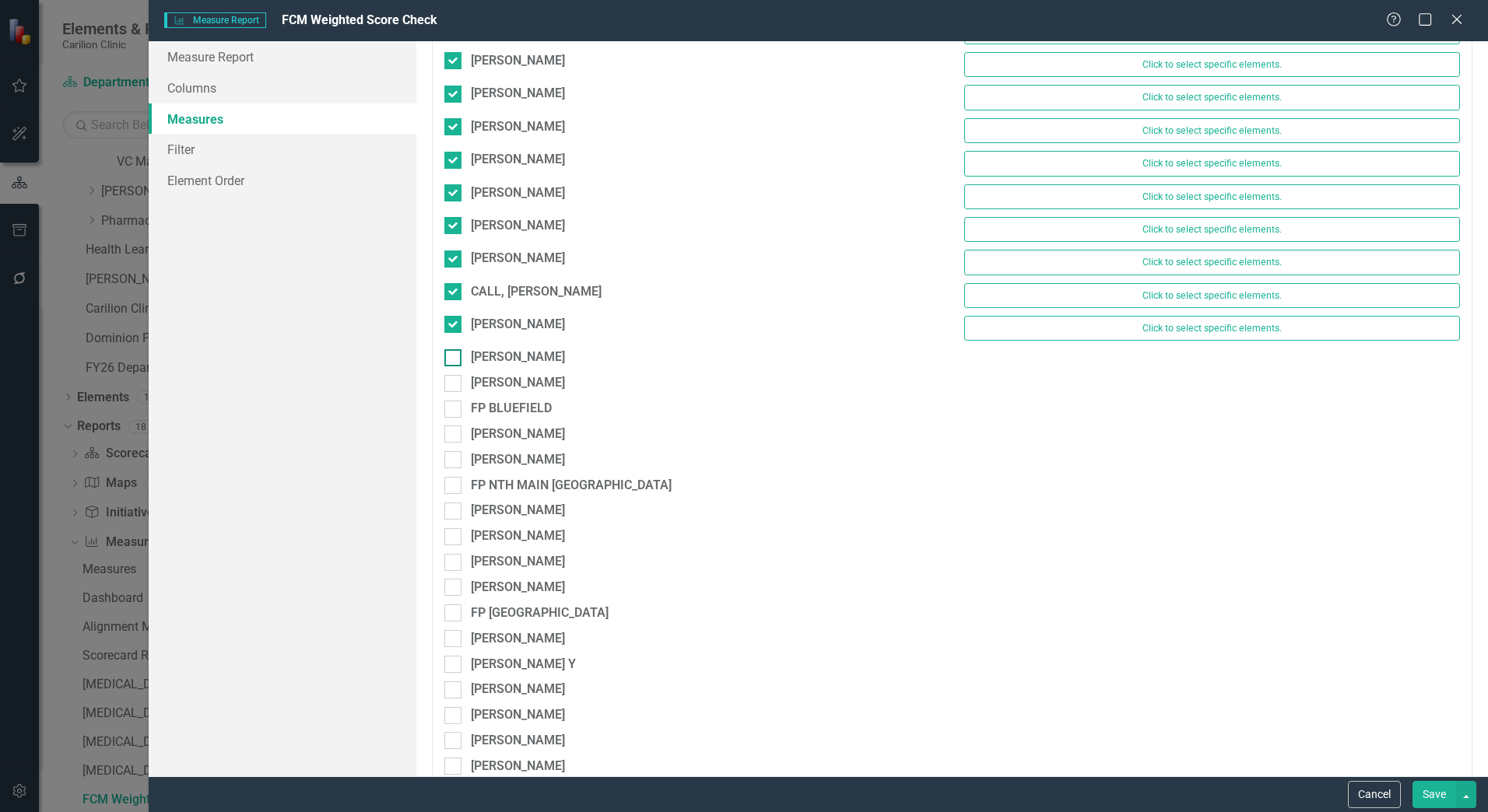
click at [458, 359] on div at bounding box center [454, 358] width 18 height 18
click at [454, 359] on input "[PERSON_NAME]" at bounding box center [450, 354] width 11 height 11
checkbox input "true"
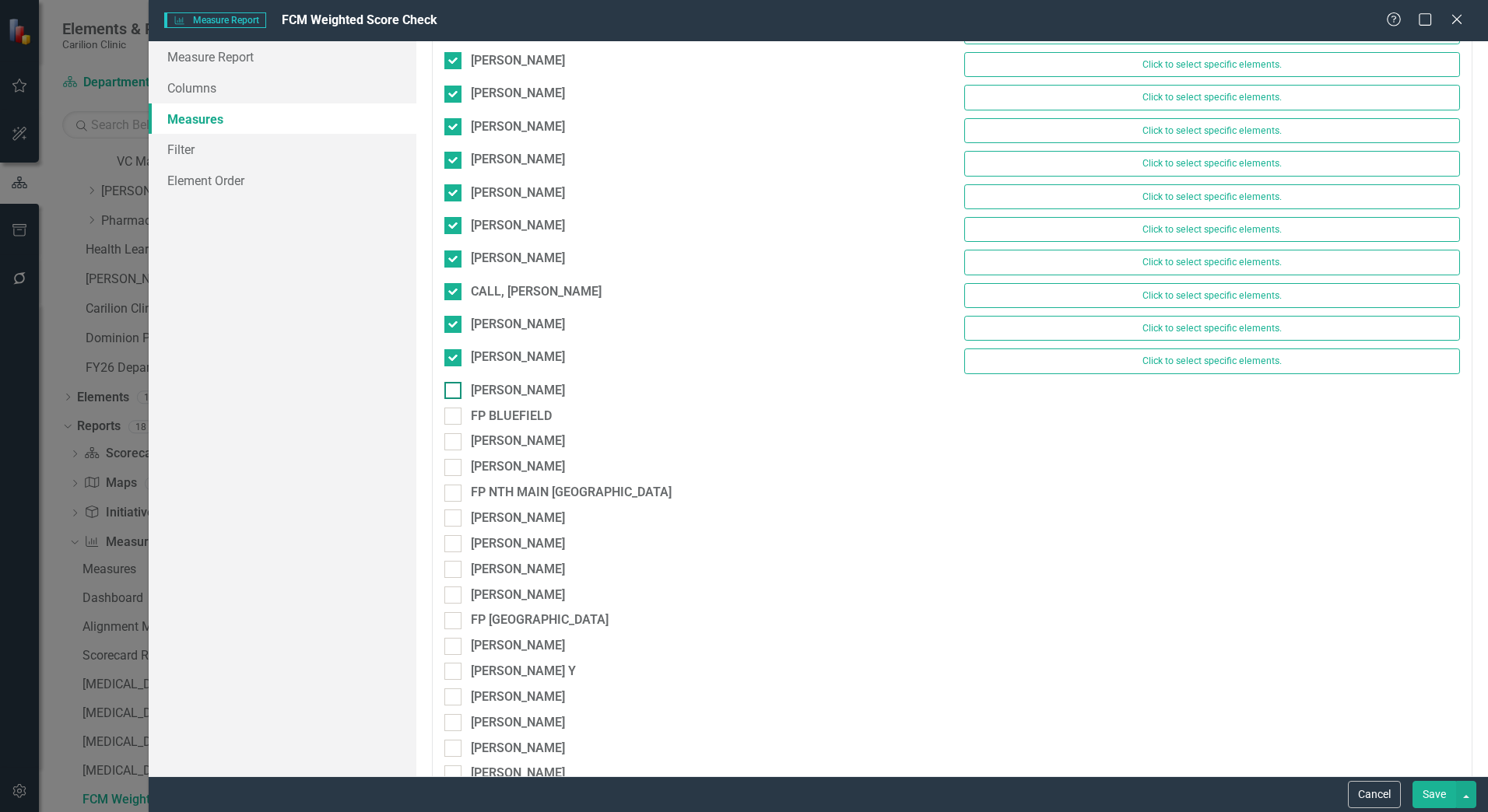
click at [456, 395] on div at bounding box center [454, 391] width 18 height 18
click at [454, 392] on input "[PERSON_NAME]" at bounding box center [450, 388] width 11 height 11
checkbox input "true"
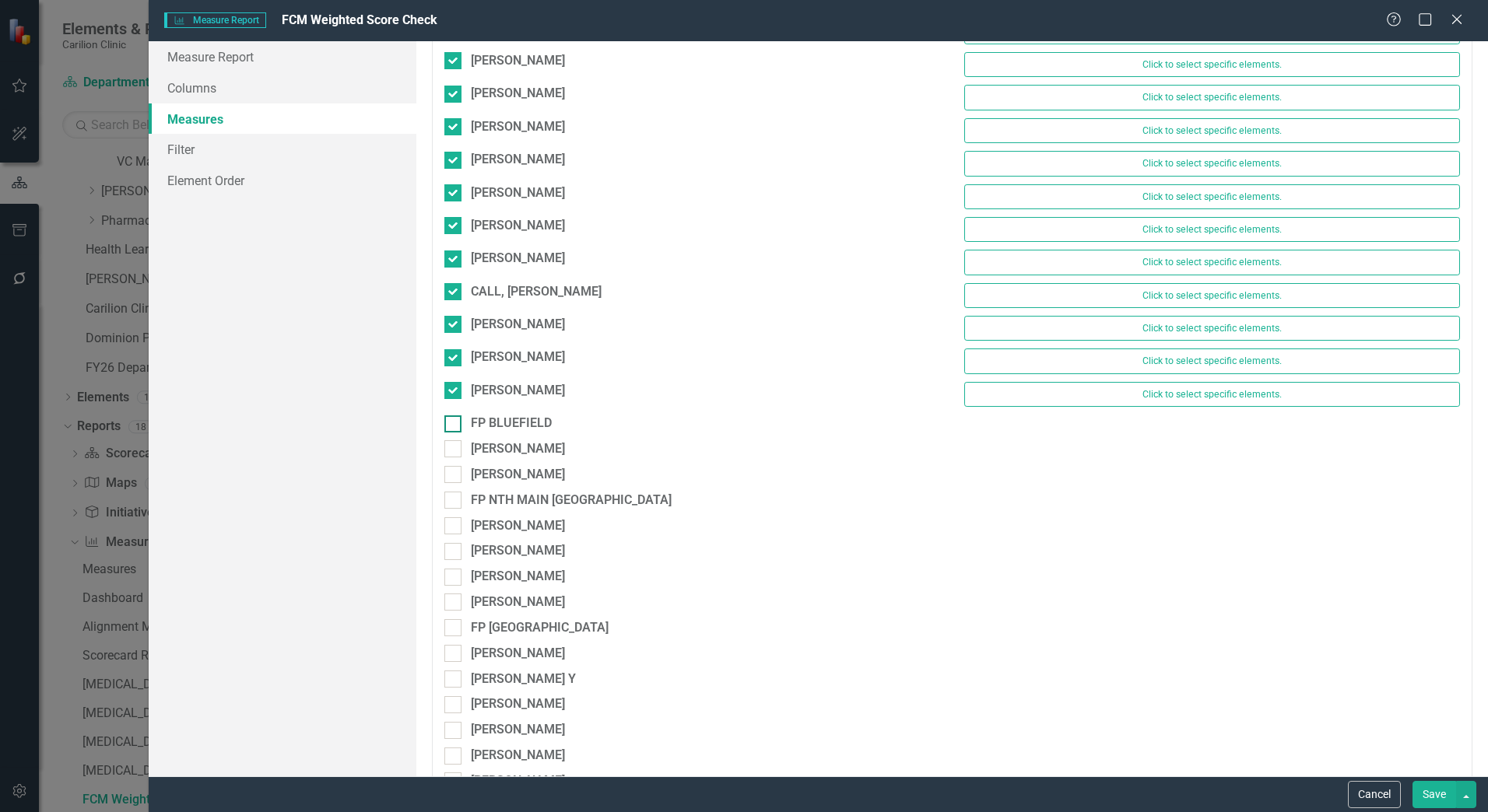
click at [451, 428] on div at bounding box center [454, 424] width 18 height 18
click at [451, 425] on input "FP BLUEFIELD" at bounding box center [450, 421] width 11 height 11
checkbox input "true"
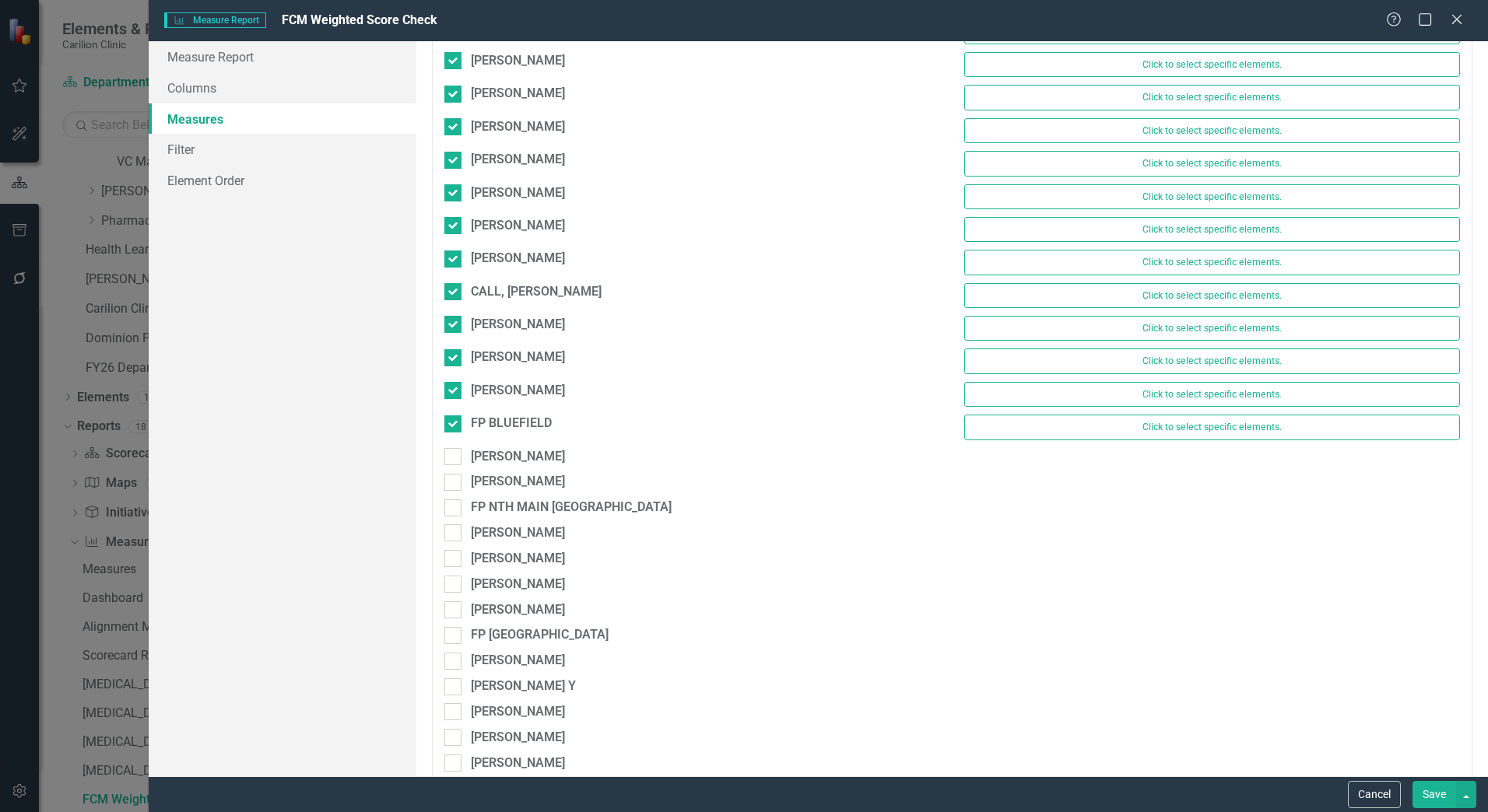
click at [453, 446] on div "FP BLUEFIELD Click to select specific elements." at bounding box center [952, 431] width 1040 height 32
click at [453, 453] on input "[PERSON_NAME]" at bounding box center [450, 453] width 11 height 11
checkbox input "true"
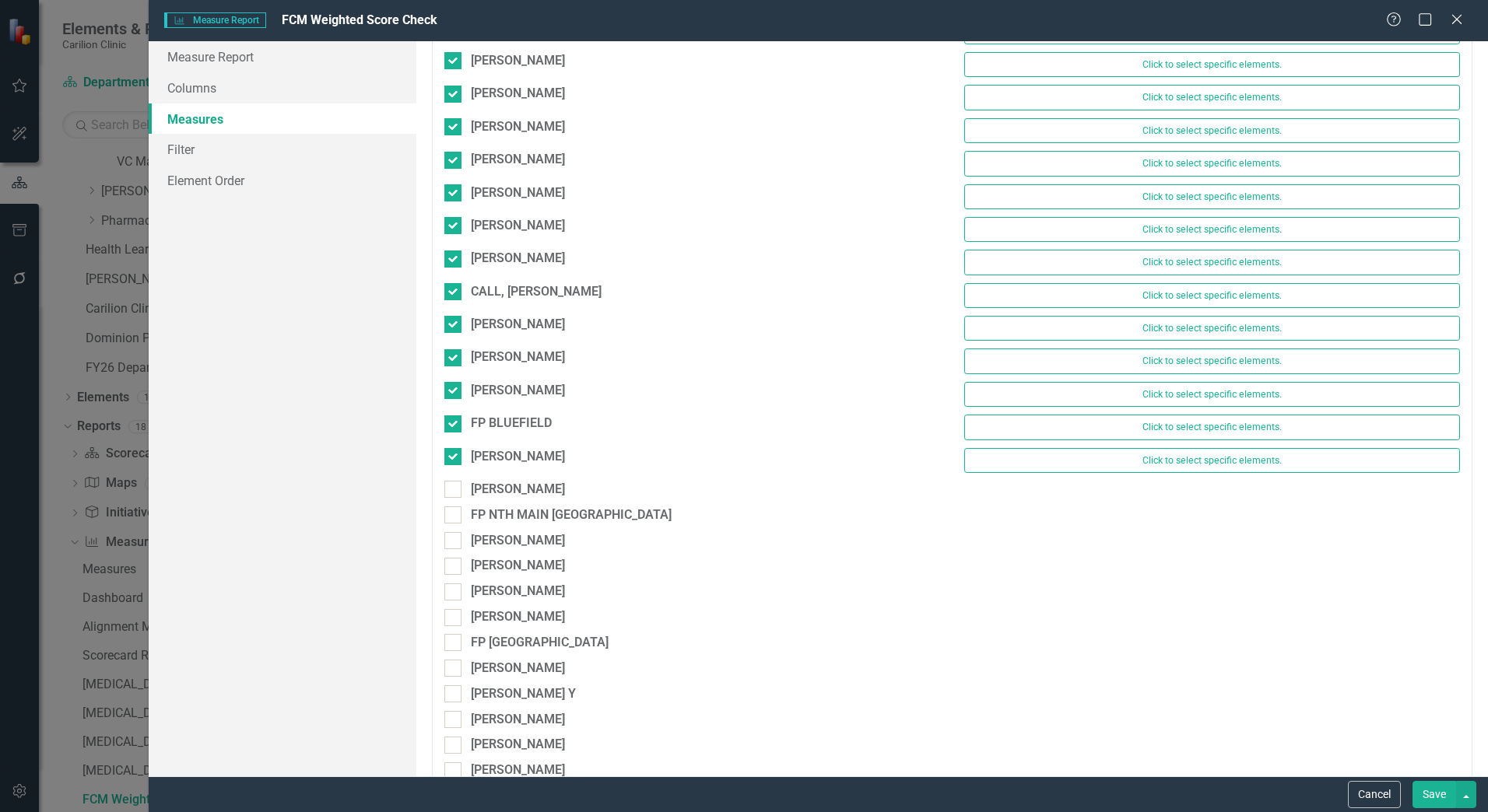
click at [453, 479] on div "STACY, MELISSA Click to select specific elements." at bounding box center [952, 464] width 1040 height 32
click at [453, 484] on input "[PERSON_NAME]" at bounding box center [450, 486] width 11 height 11
checkbox input "true"
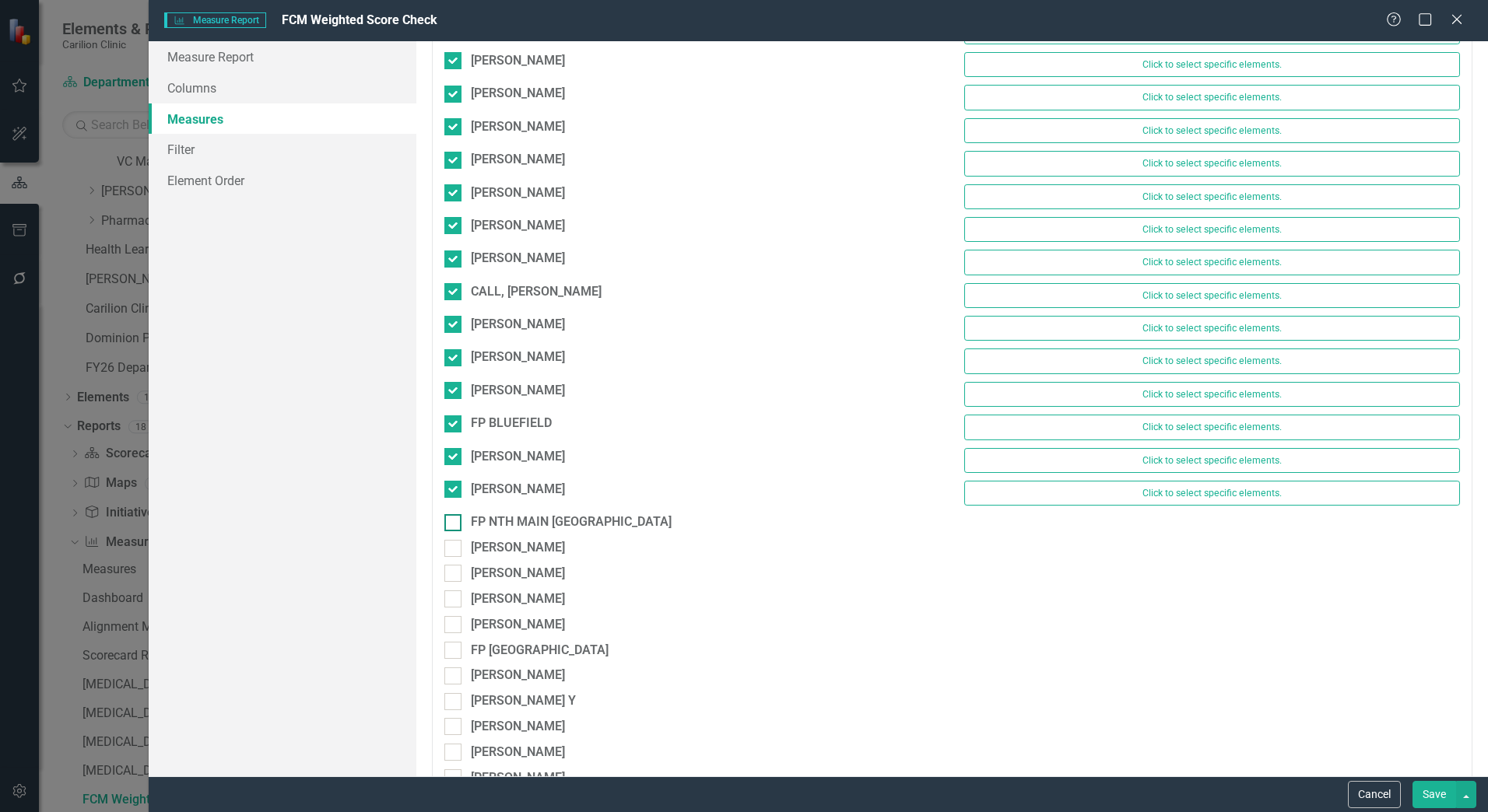
click at [452, 517] on input "FP NTH MAIN [GEOGRAPHIC_DATA]" at bounding box center [450, 519] width 11 height 11
checkbox input "true"
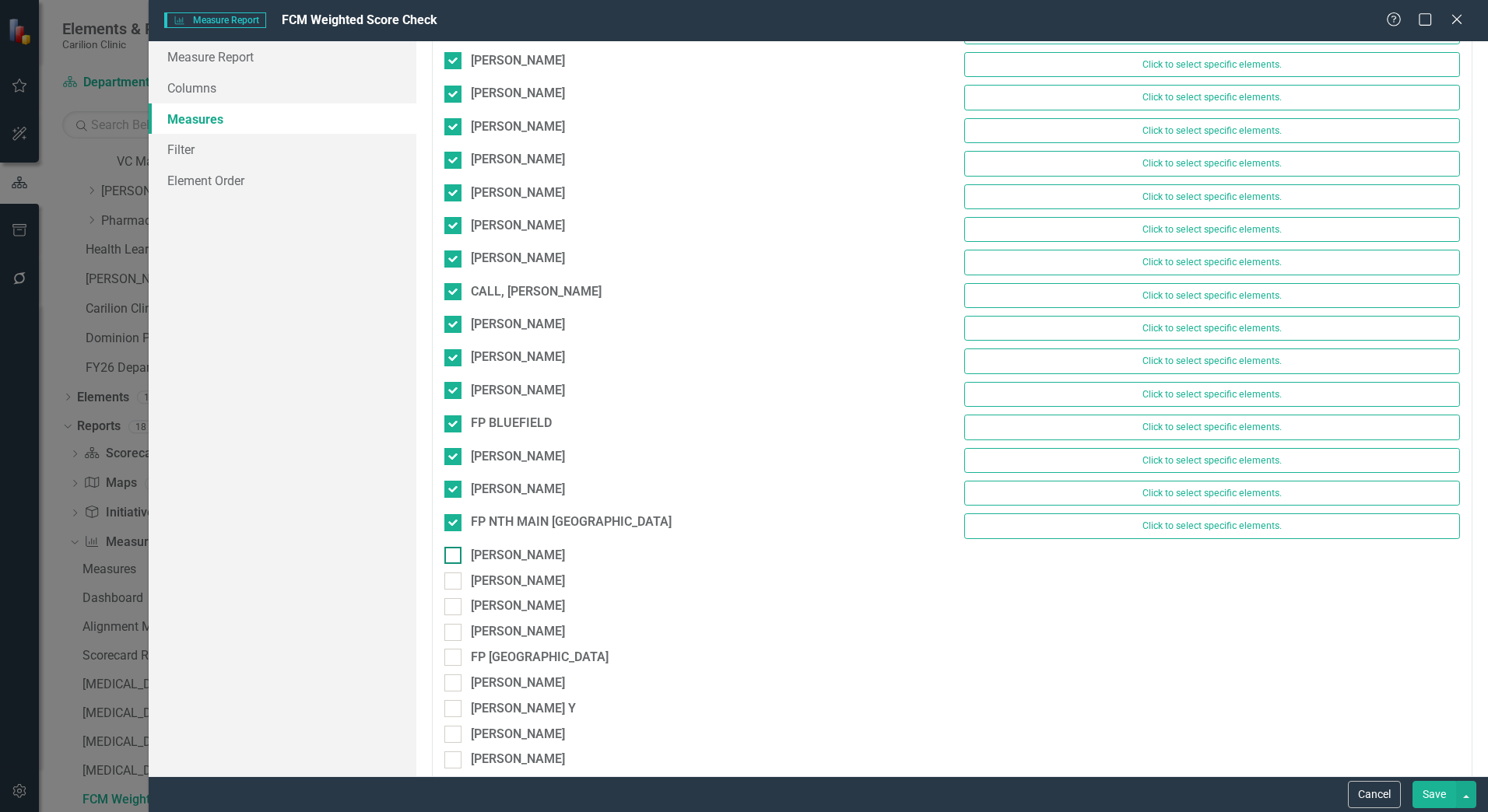
click at [457, 548] on div at bounding box center [454, 556] width 18 height 18
click at [454, 548] on input "[PERSON_NAME]" at bounding box center [450, 552] width 11 height 11
checkbox input "true"
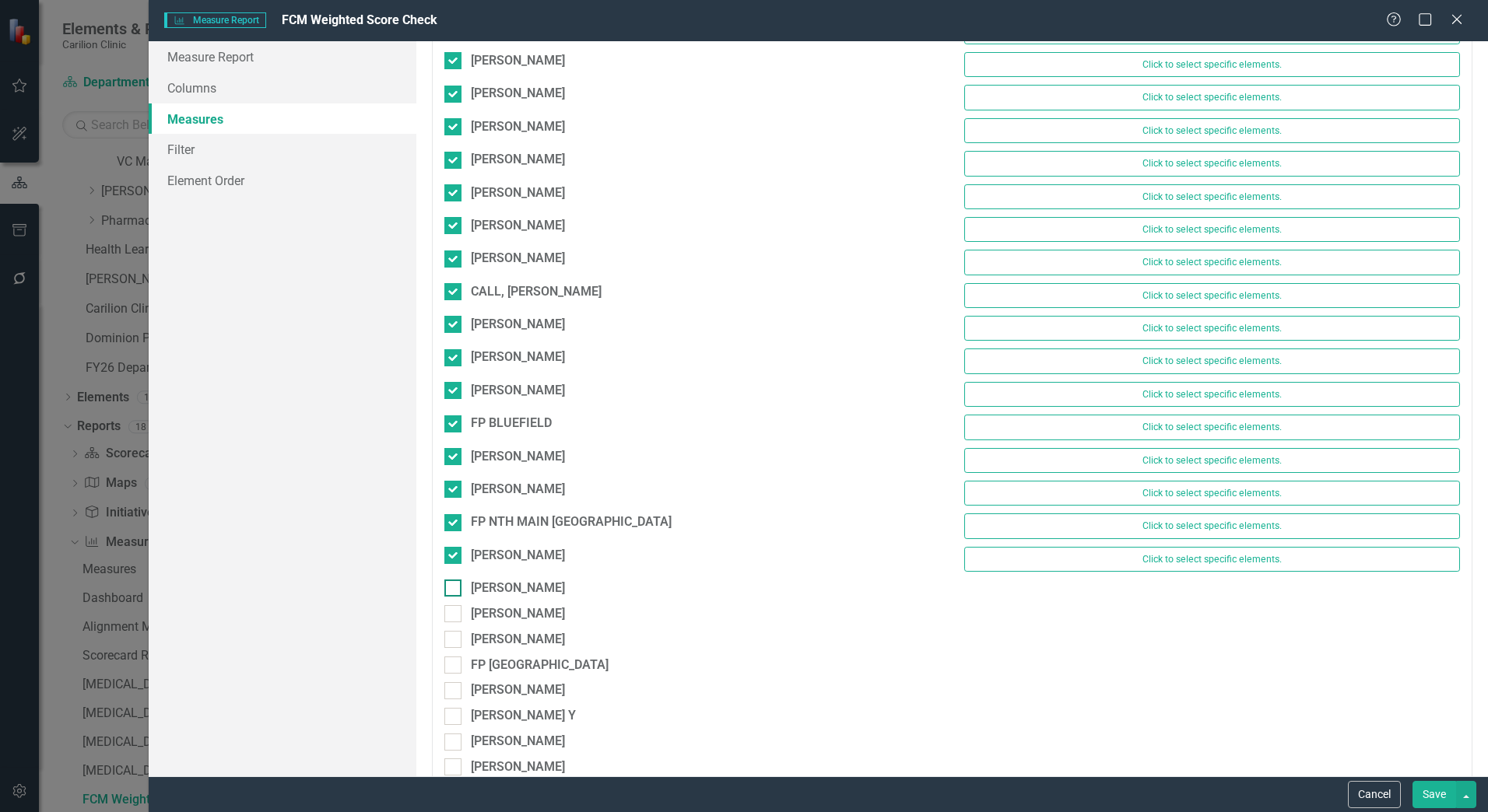
click at [456, 587] on div at bounding box center [454, 588] width 18 height 18
click at [454, 587] on input "[PERSON_NAME]" at bounding box center [450, 585] width 11 height 11
checkbox input "true"
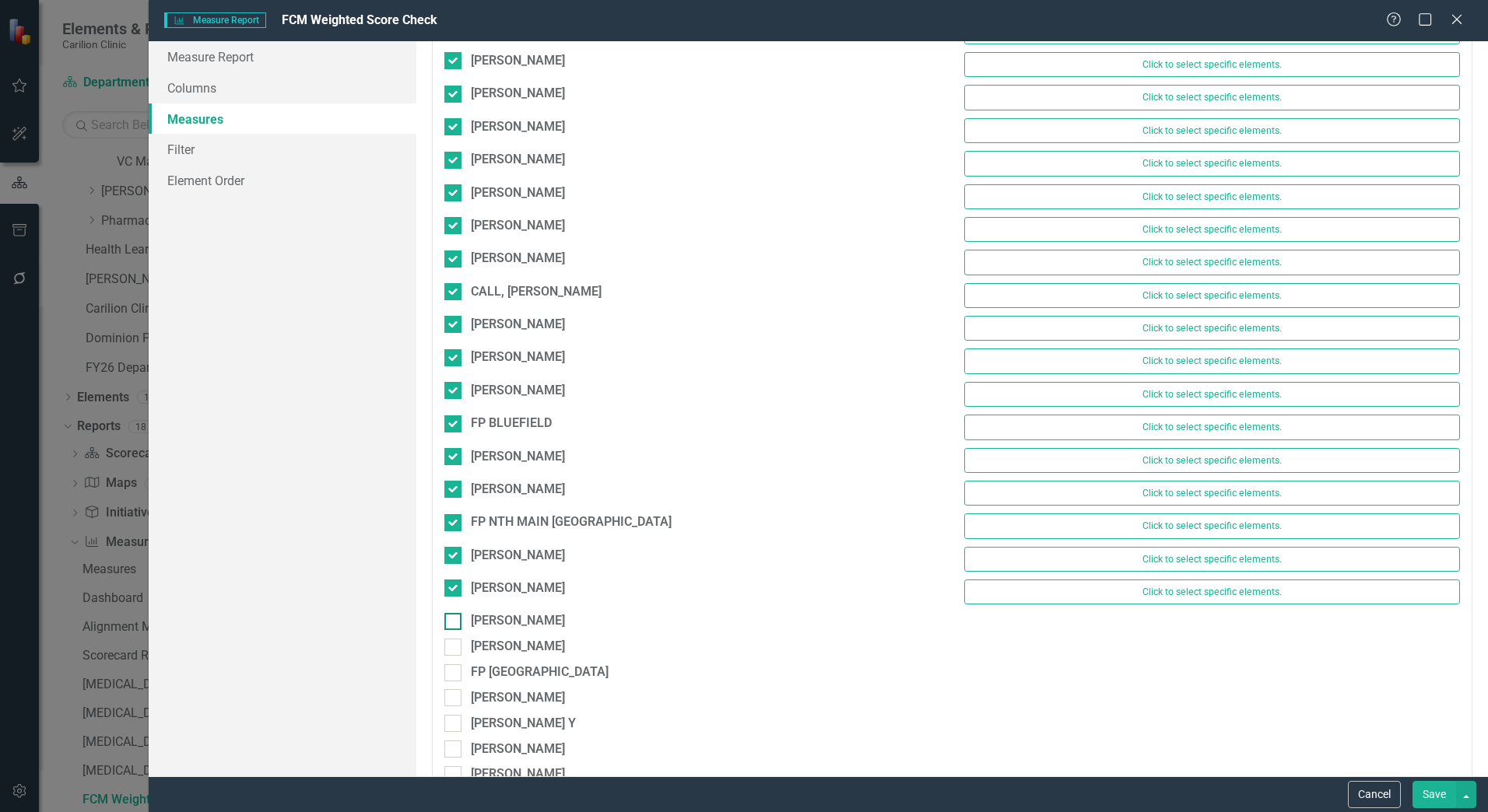
click at [455, 613] on div at bounding box center [454, 622] width 18 height 18
click at [454, 613] on input "[PERSON_NAME]" at bounding box center [450, 618] width 11 height 11
checkbox input "true"
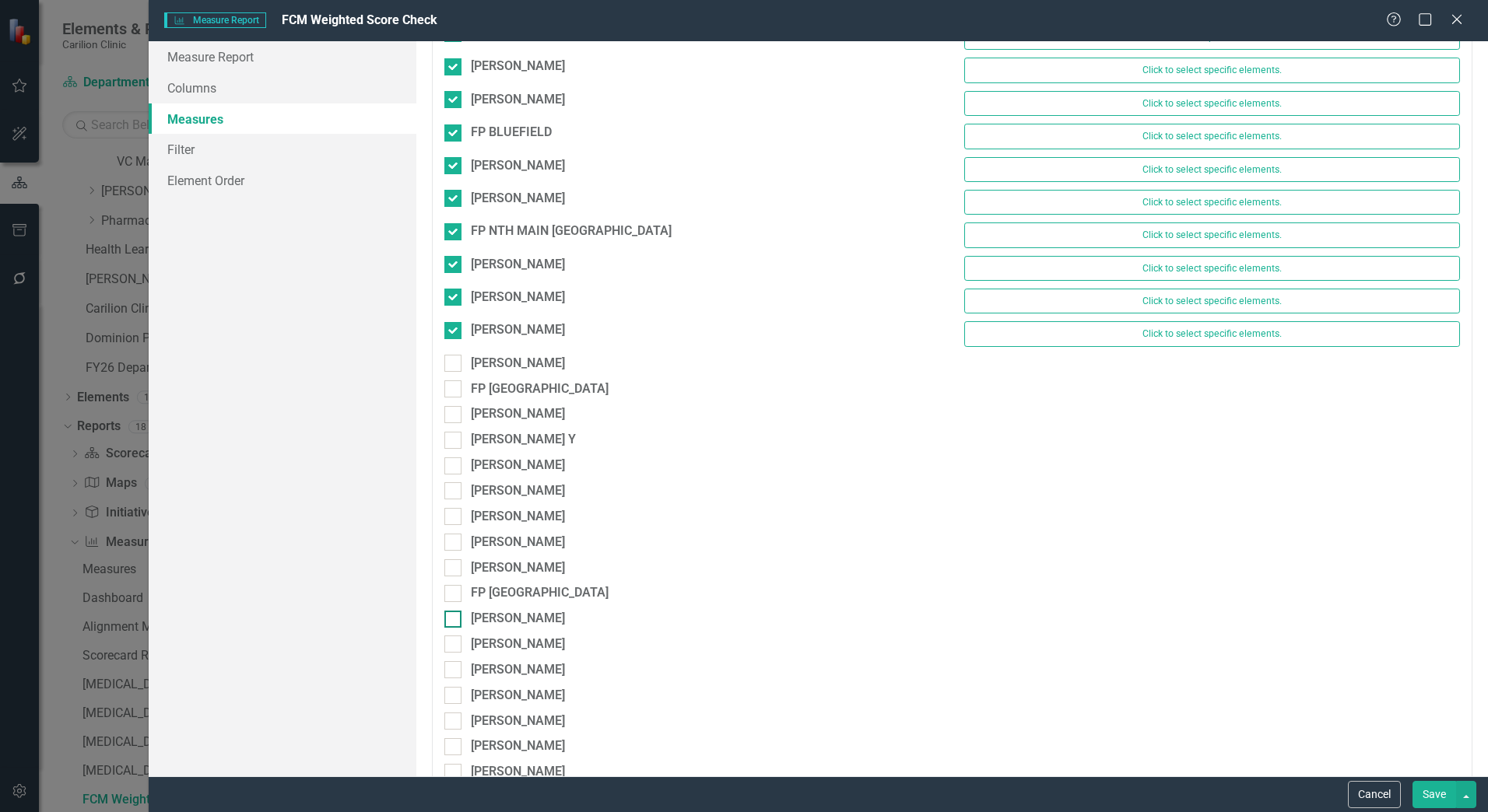
scroll to position [3268, 0]
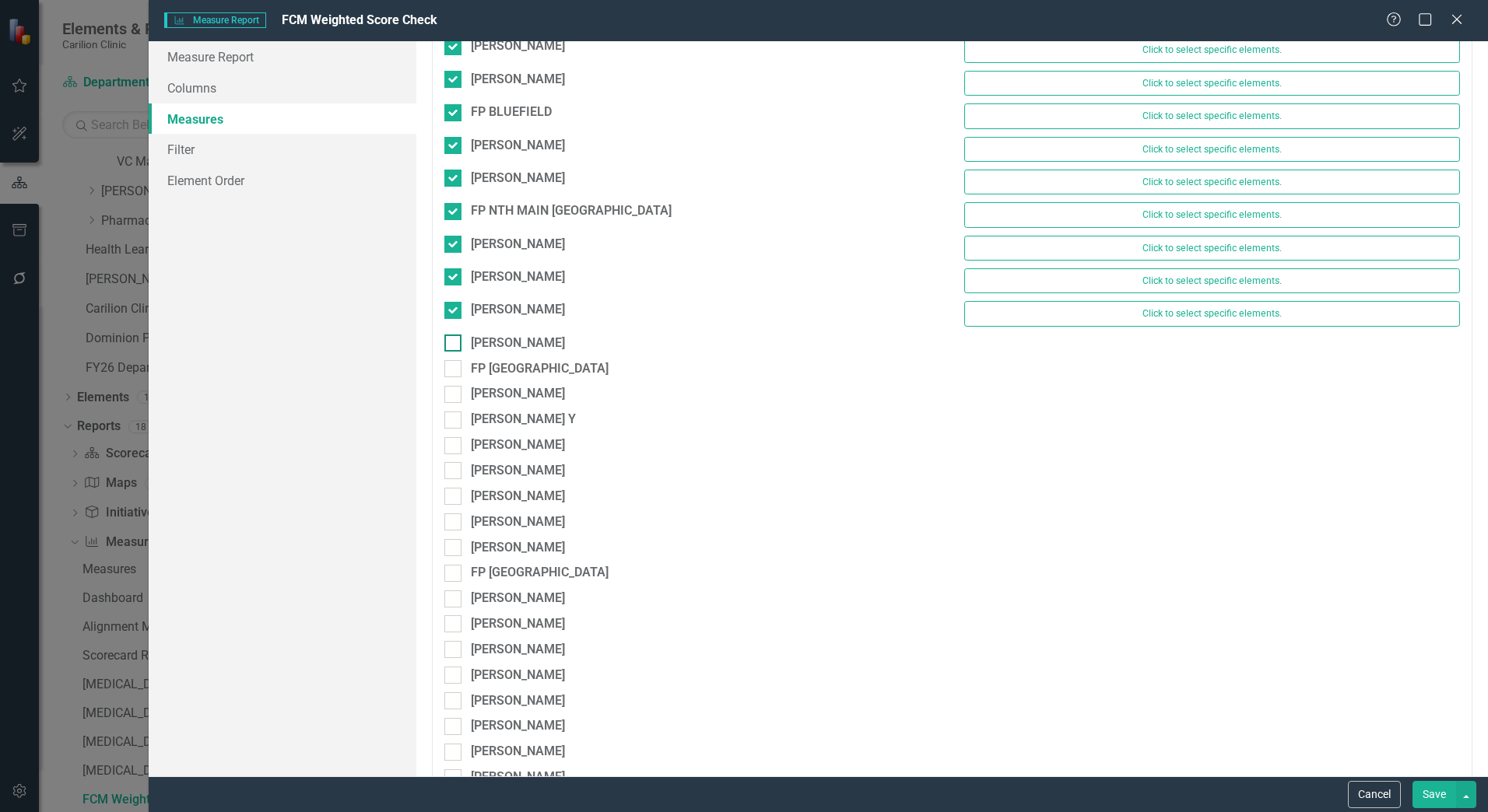
click at [461, 350] on div at bounding box center [454, 344] width 18 height 18
click at [454, 345] on input "[PERSON_NAME]" at bounding box center [450, 340] width 11 height 11
checkbox input "true"
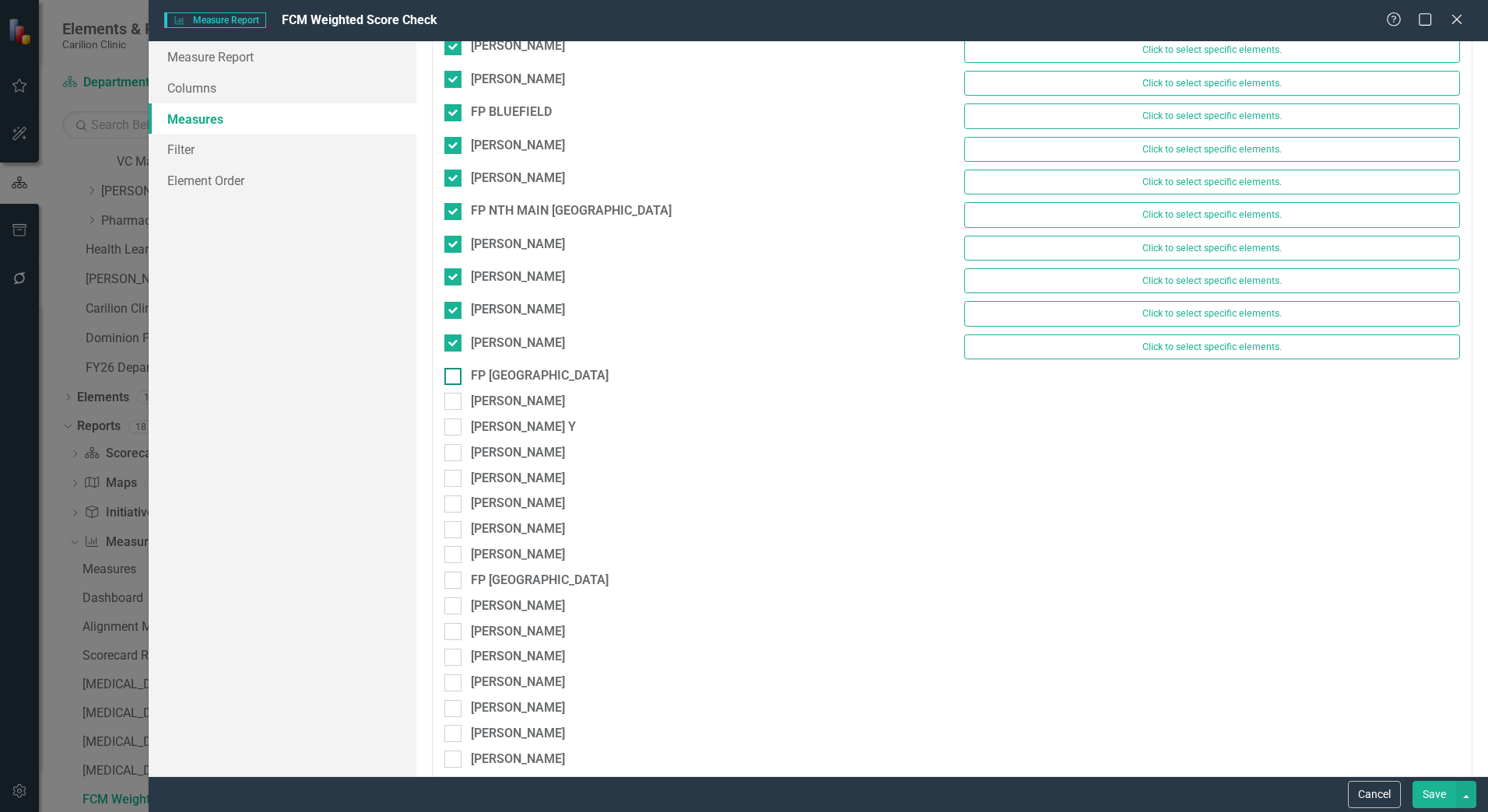
click at [455, 382] on div at bounding box center [454, 377] width 18 height 18
click at [454, 378] on input "FP [GEOGRAPHIC_DATA]" at bounding box center [450, 374] width 11 height 11
checkbox input "true"
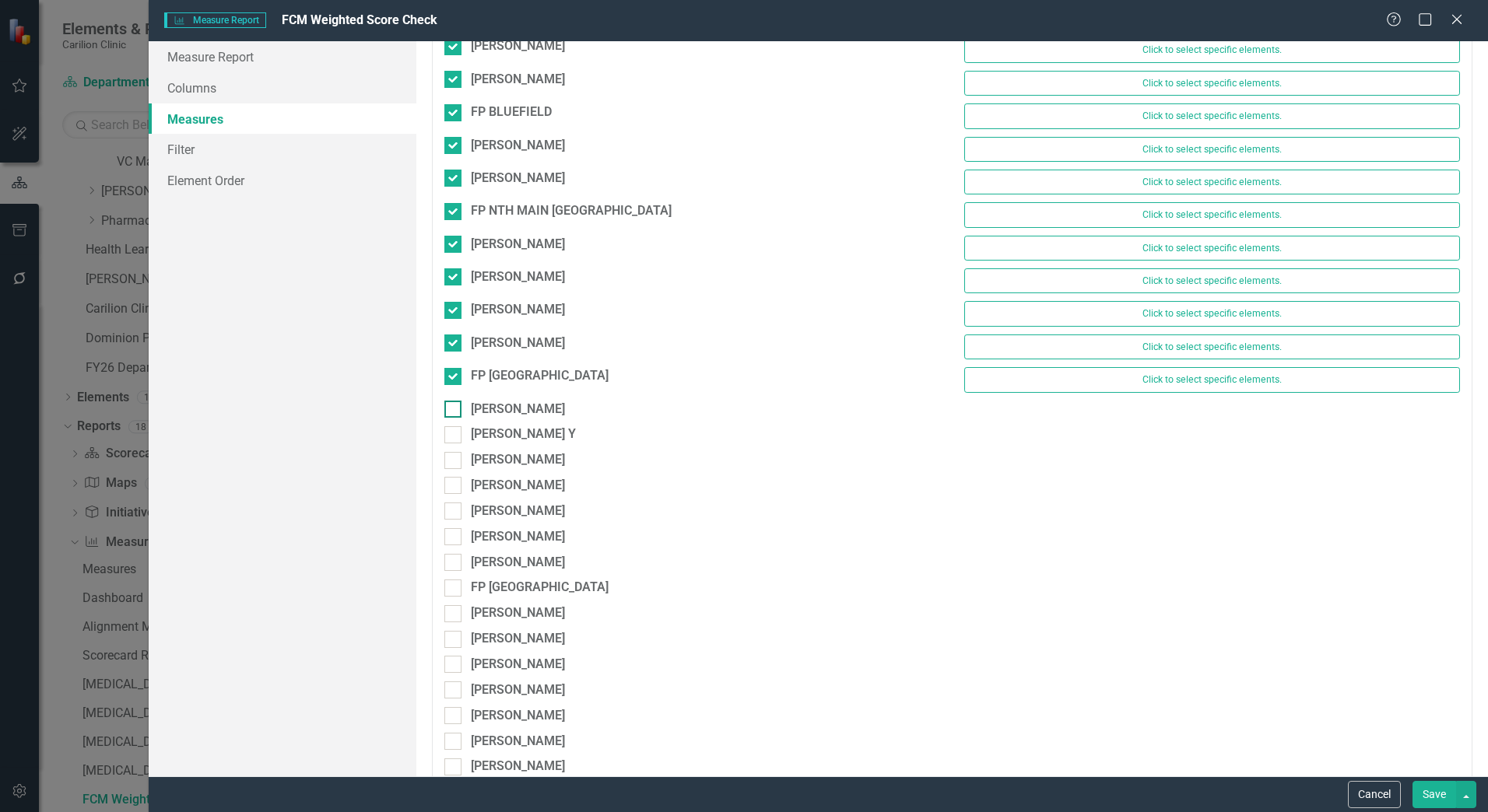
click at [457, 406] on div at bounding box center [454, 410] width 18 height 18
click at [454, 406] on input "[PERSON_NAME]" at bounding box center [450, 406] width 11 height 11
checkbox input "true"
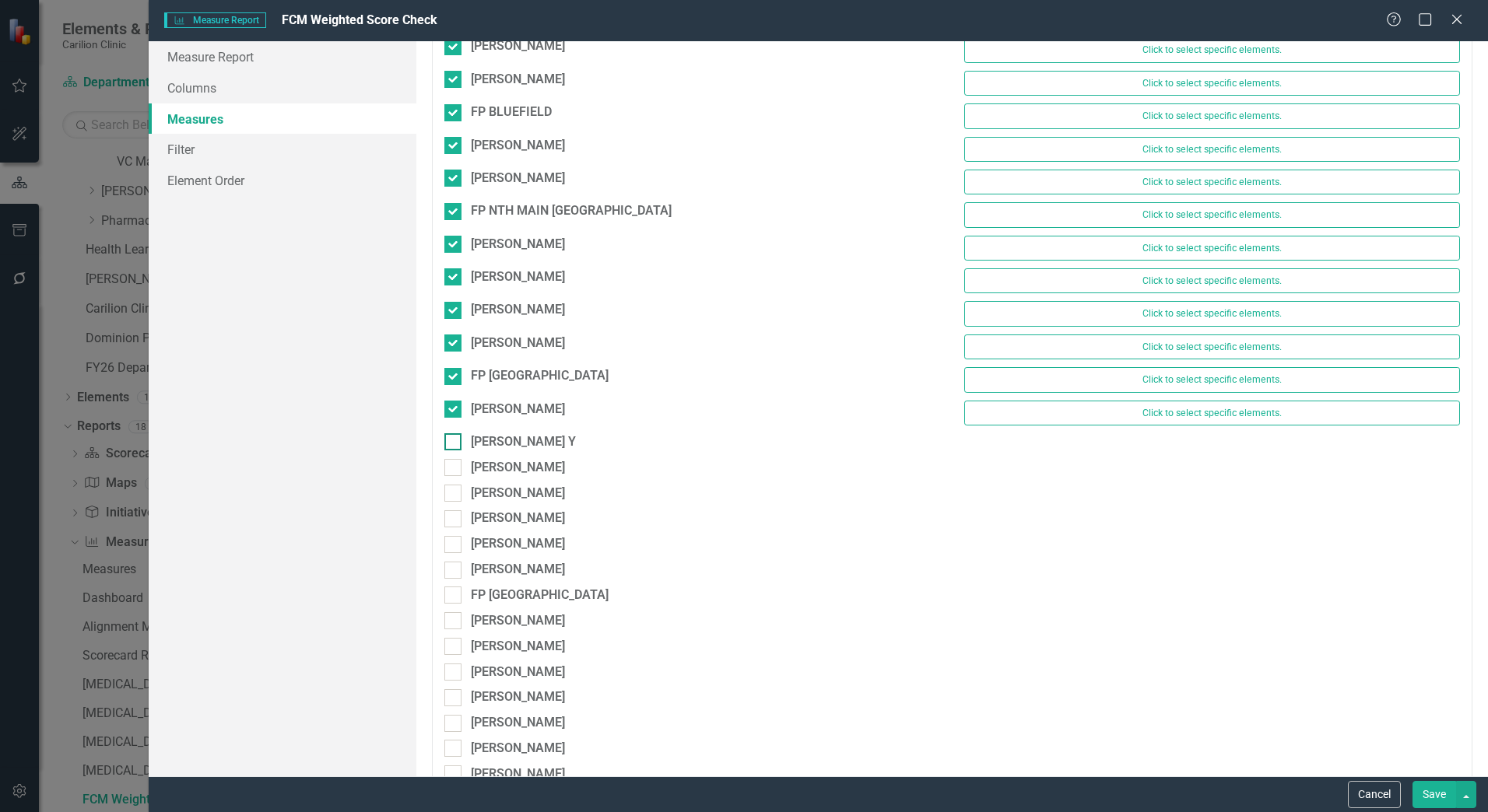
click at [454, 433] on div "[PERSON_NAME] Y" at bounding box center [692, 442] width 496 height 18
click at [454, 433] on input "[PERSON_NAME] Y" at bounding box center [450, 438] width 11 height 11
checkbox input "true"
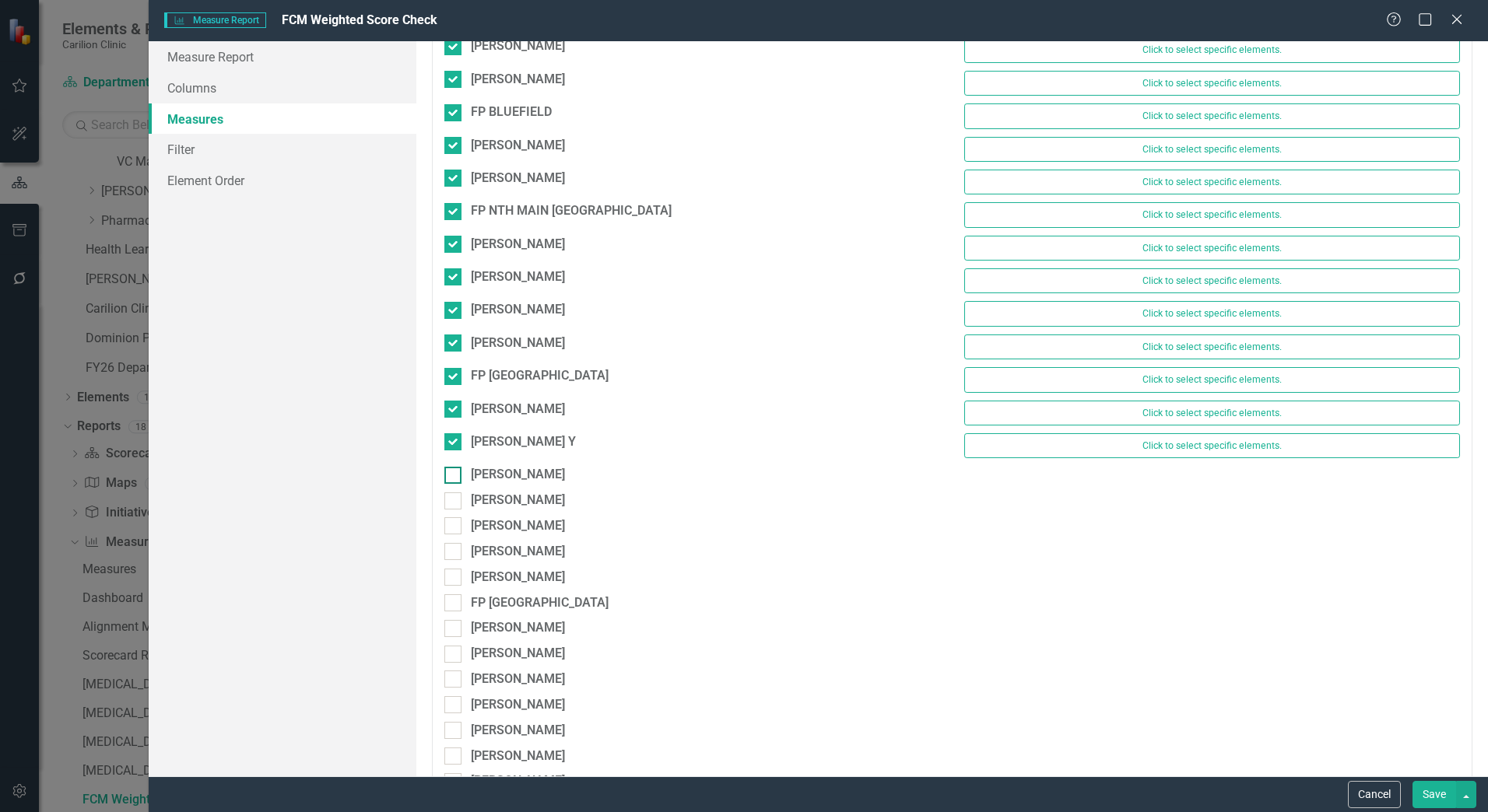
click at [454, 469] on input "[PERSON_NAME]" at bounding box center [450, 472] width 11 height 11
checkbox input "true"
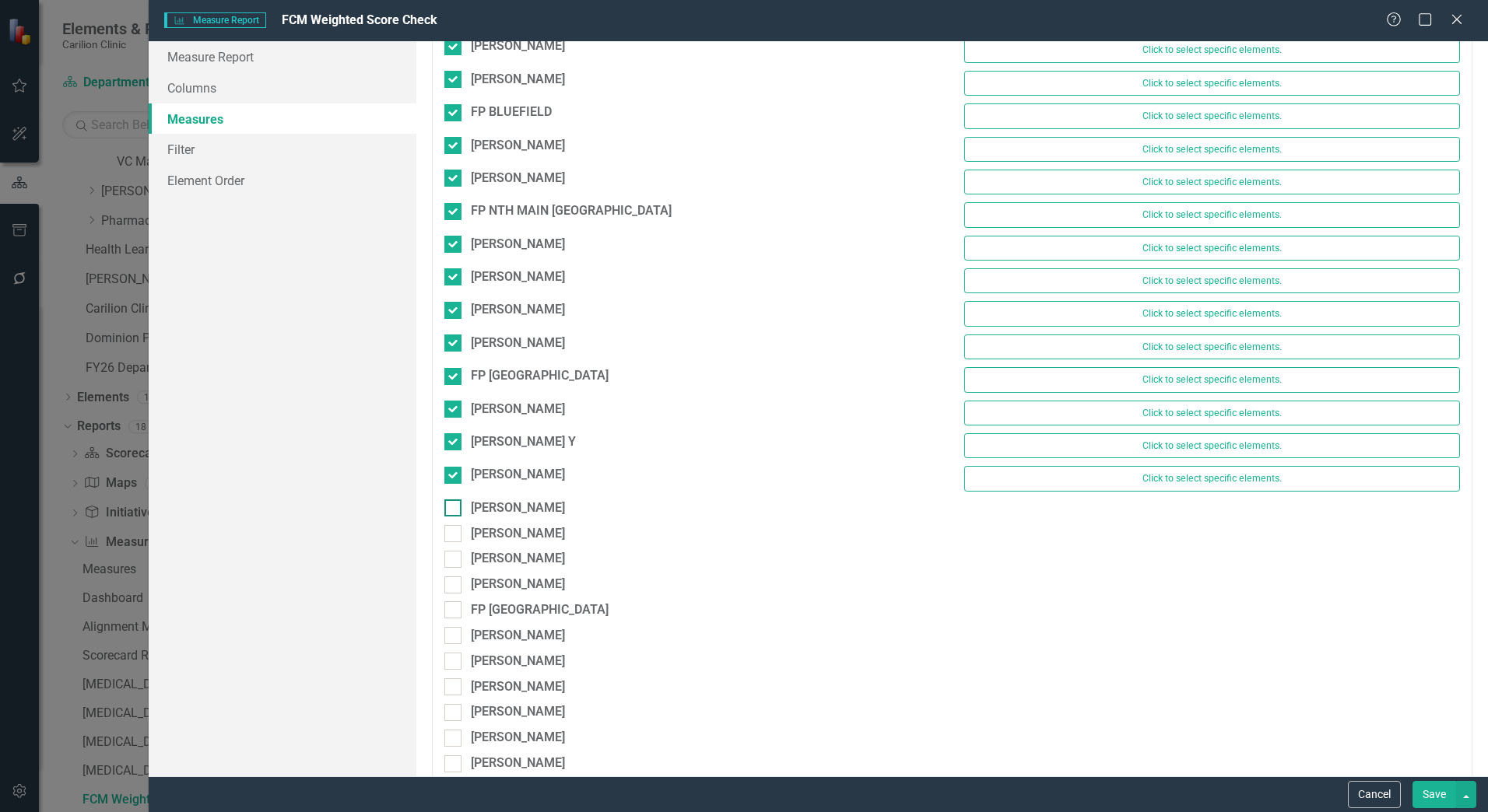
click at [453, 506] on input "[PERSON_NAME]" at bounding box center [450, 505] width 11 height 11
checkbox input "true"
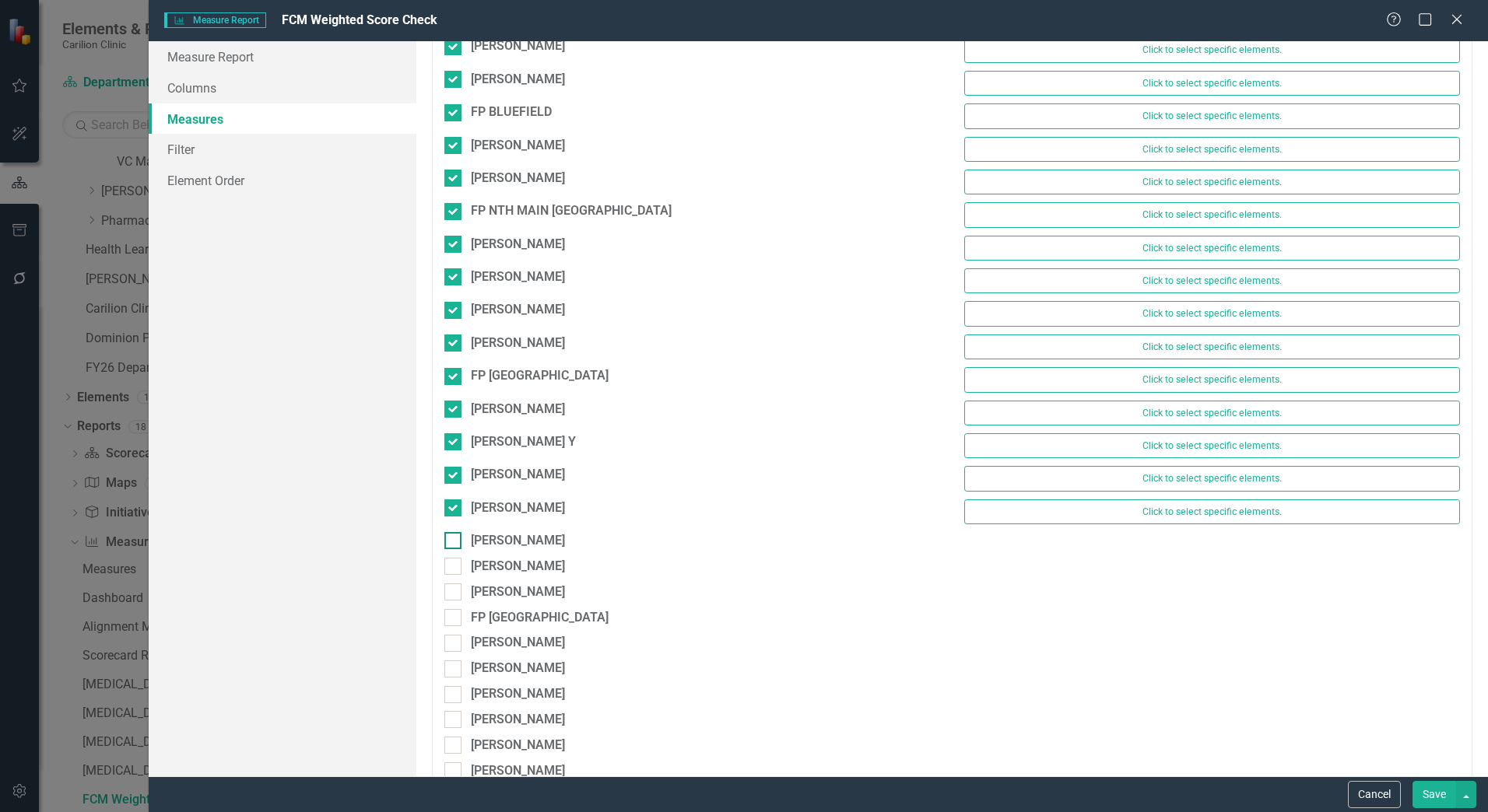
click at [453, 538] on input "[PERSON_NAME]" at bounding box center [450, 538] width 11 height 11
checkbox input "true"
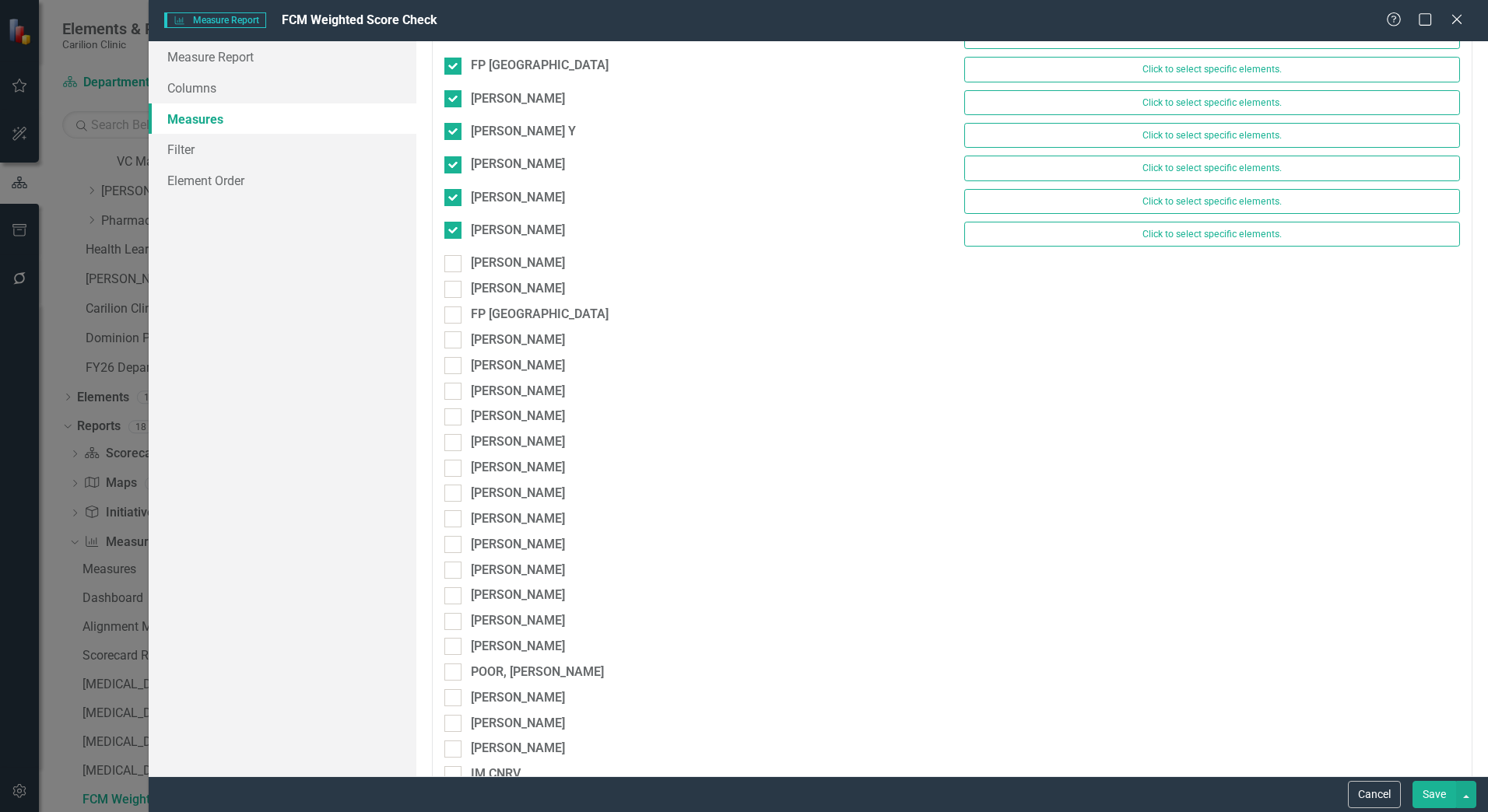
scroll to position [3579, 0]
click at [451, 268] on div at bounding box center [454, 263] width 18 height 18
click at [451, 265] on input "[PERSON_NAME]" at bounding box center [450, 260] width 11 height 11
checkbox input "true"
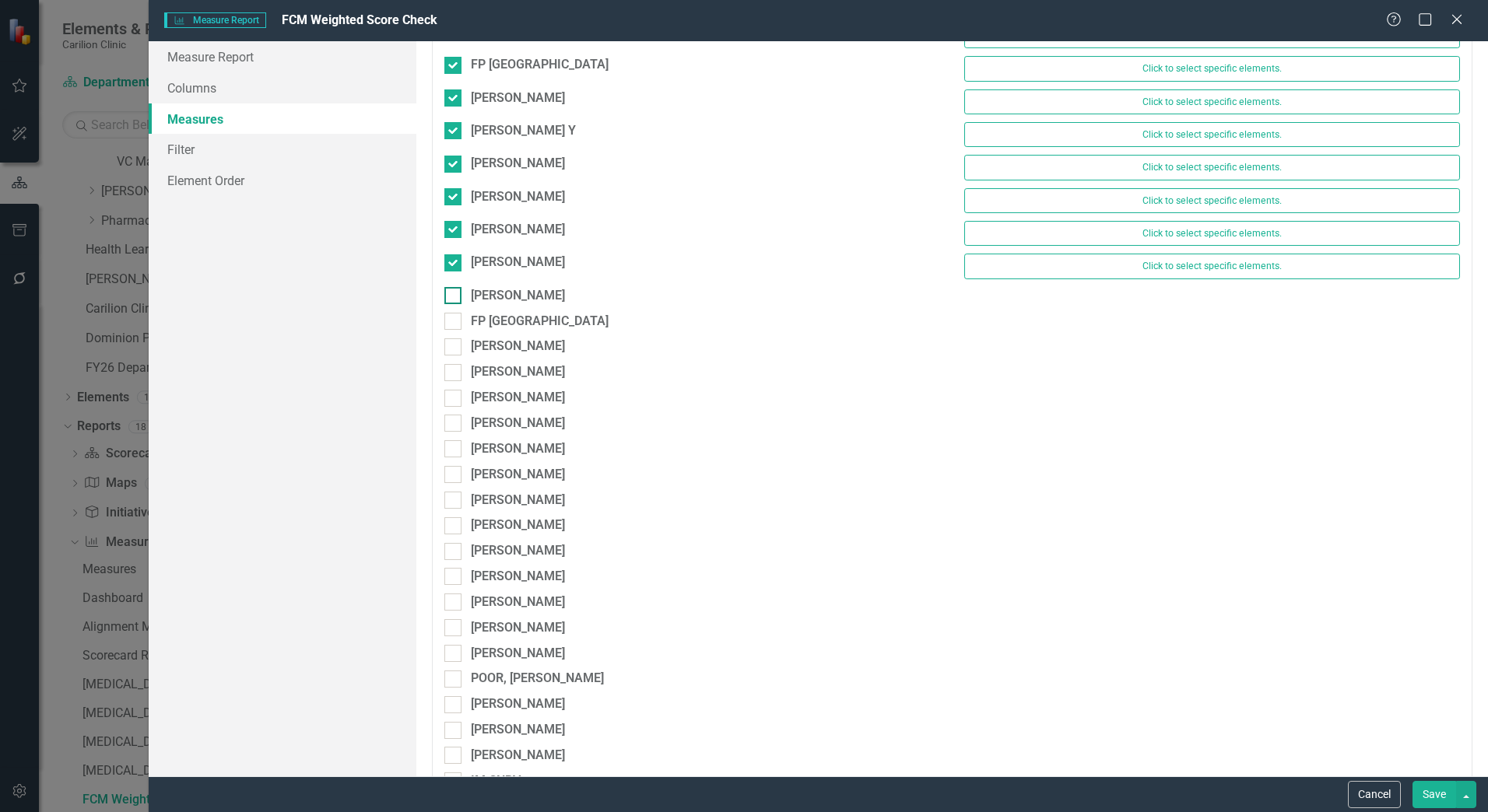
click at [448, 298] on div at bounding box center [454, 296] width 18 height 18
click at [448, 297] on input "[PERSON_NAME]" at bounding box center [450, 292] width 11 height 11
checkbox input "true"
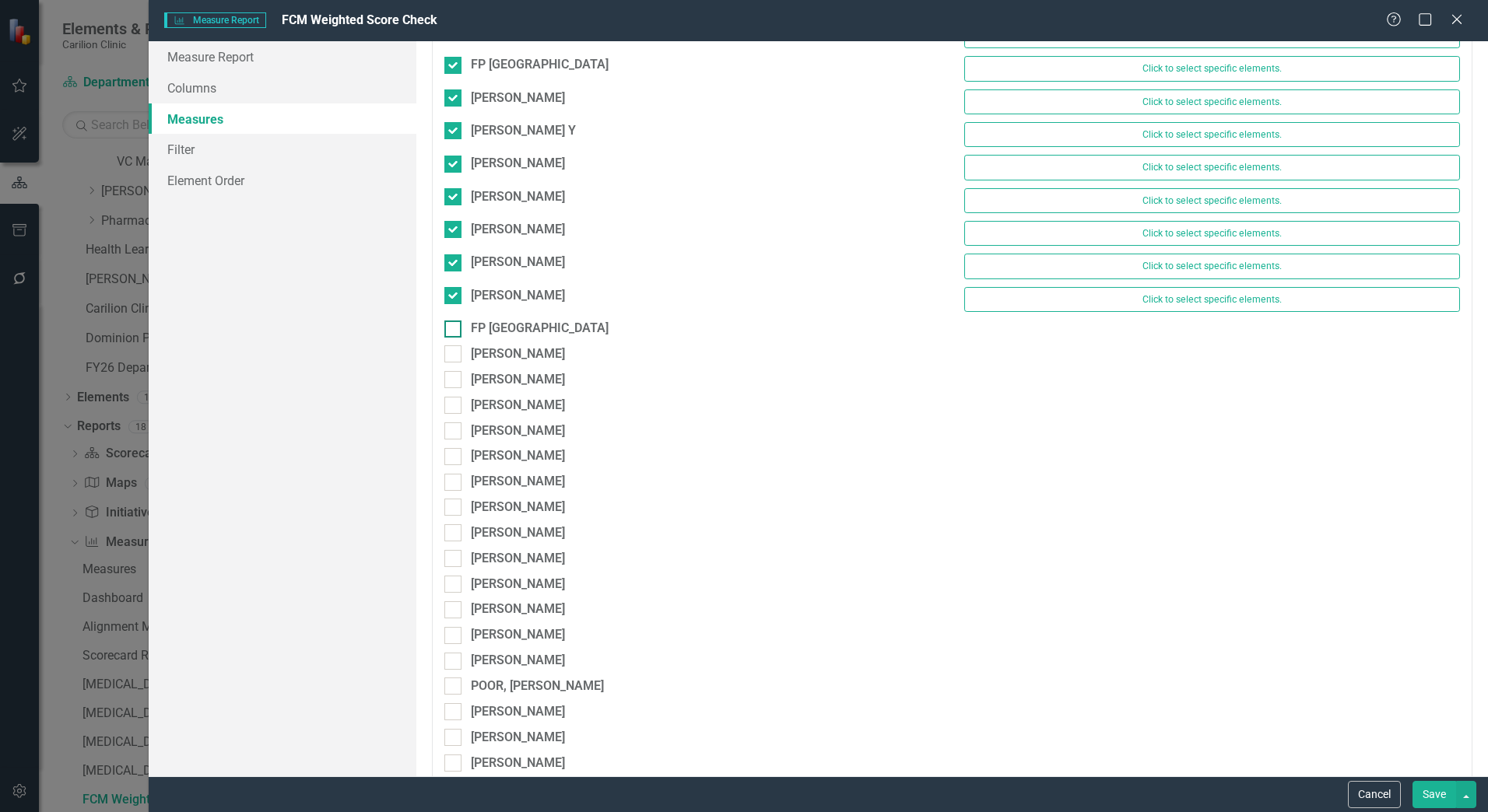
click at [453, 328] on input "FP [GEOGRAPHIC_DATA]" at bounding box center [450, 326] width 11 height 11
checkbox input "true"
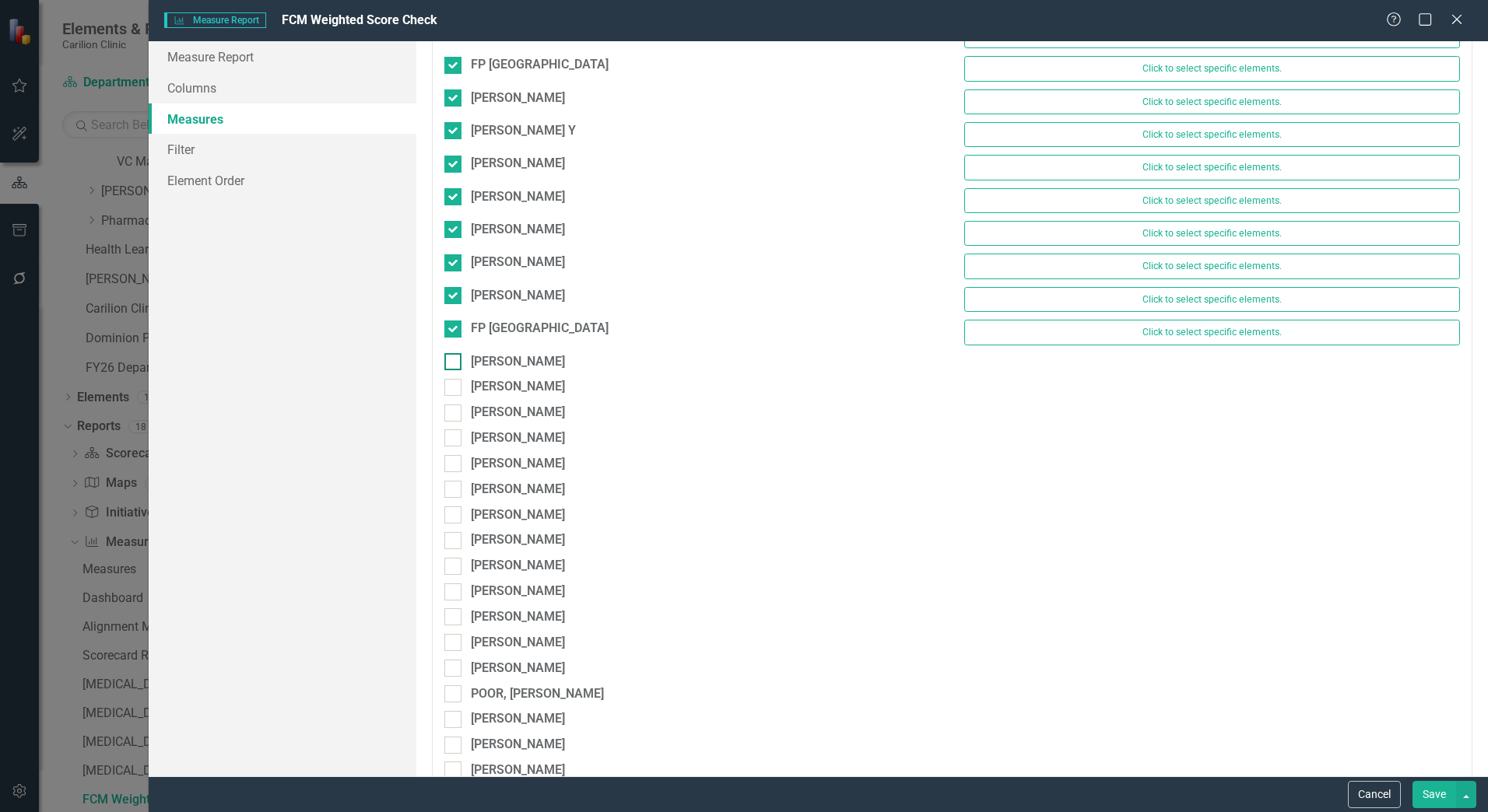
click at [451, 359] on input "[PERSON_NAME]" at bounding box center [450, 359] width 11 height 11
checkbox input "true"
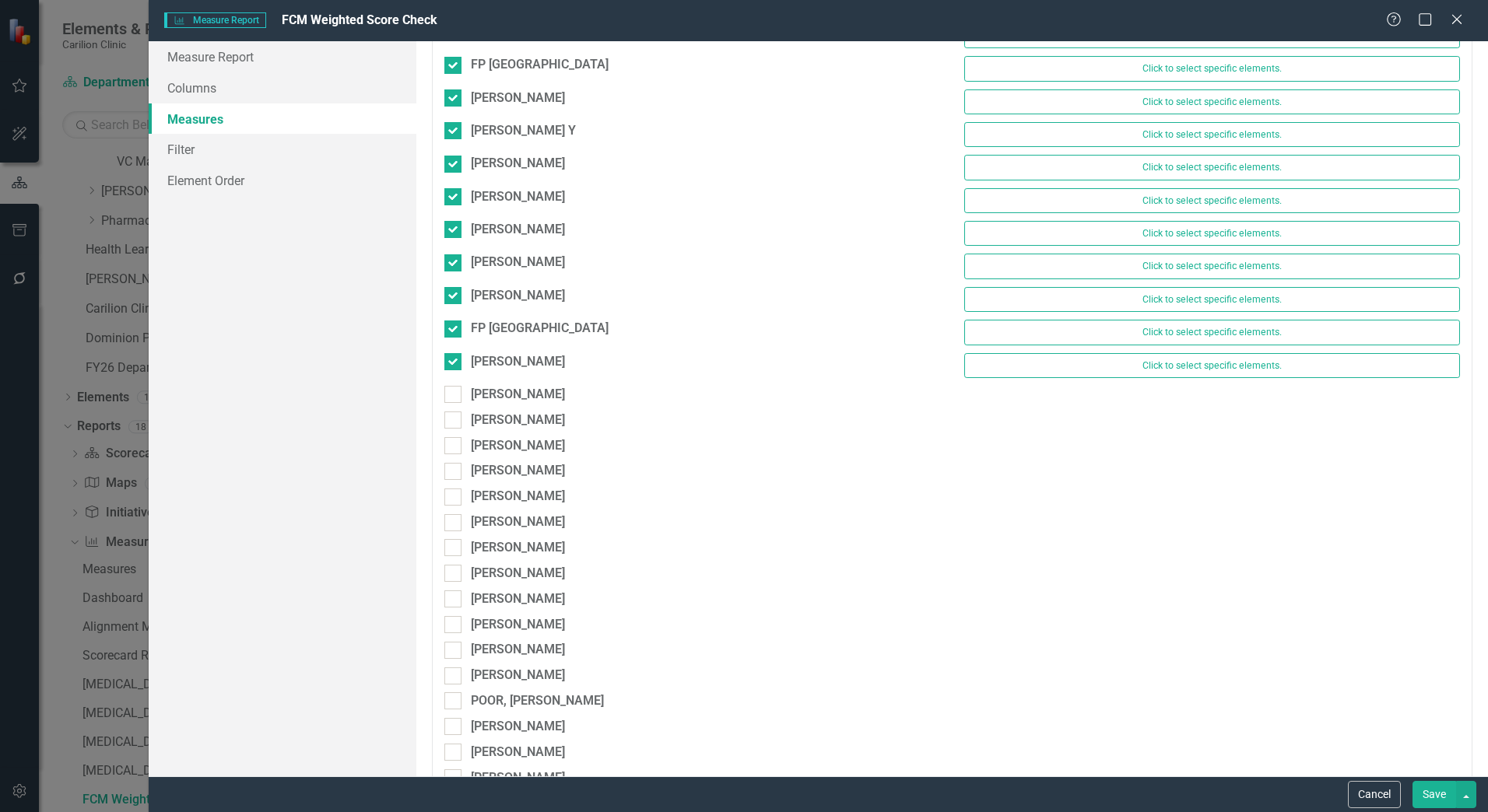
click at [450, 383] on div "FLORES, MARLENE Click to select specific elements." at bounding box center [952, 369] width 1040 height 32
click at [450, 395] on input "[PERSON_NAME]" at bounding box center [450, 391] width 11 height 11
checkbox input "true"
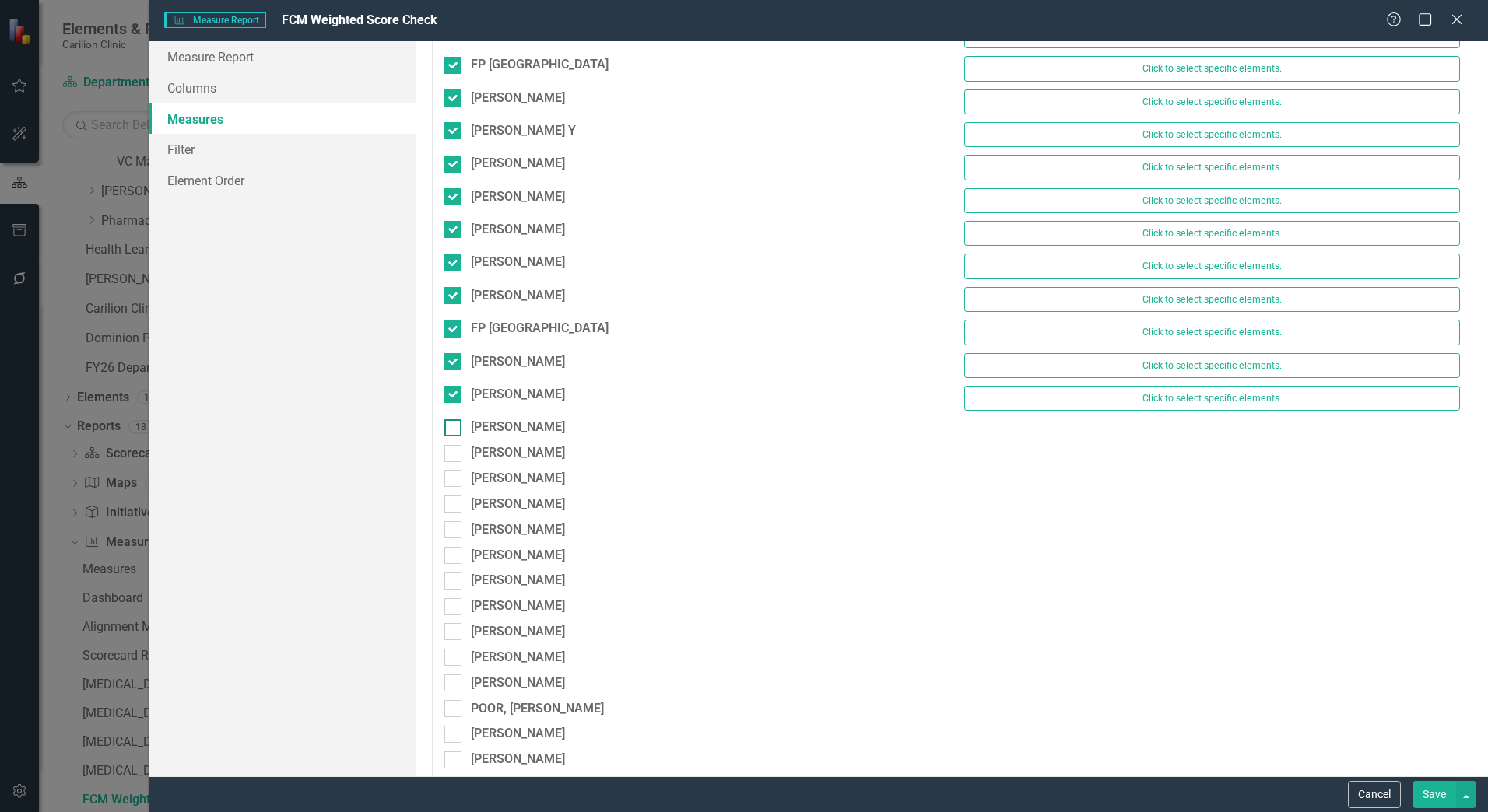
click at [452, 426] on input "[PERSON_NAME]" at bounding box center [450, 424] width 11 height 11
checkbox input "true"
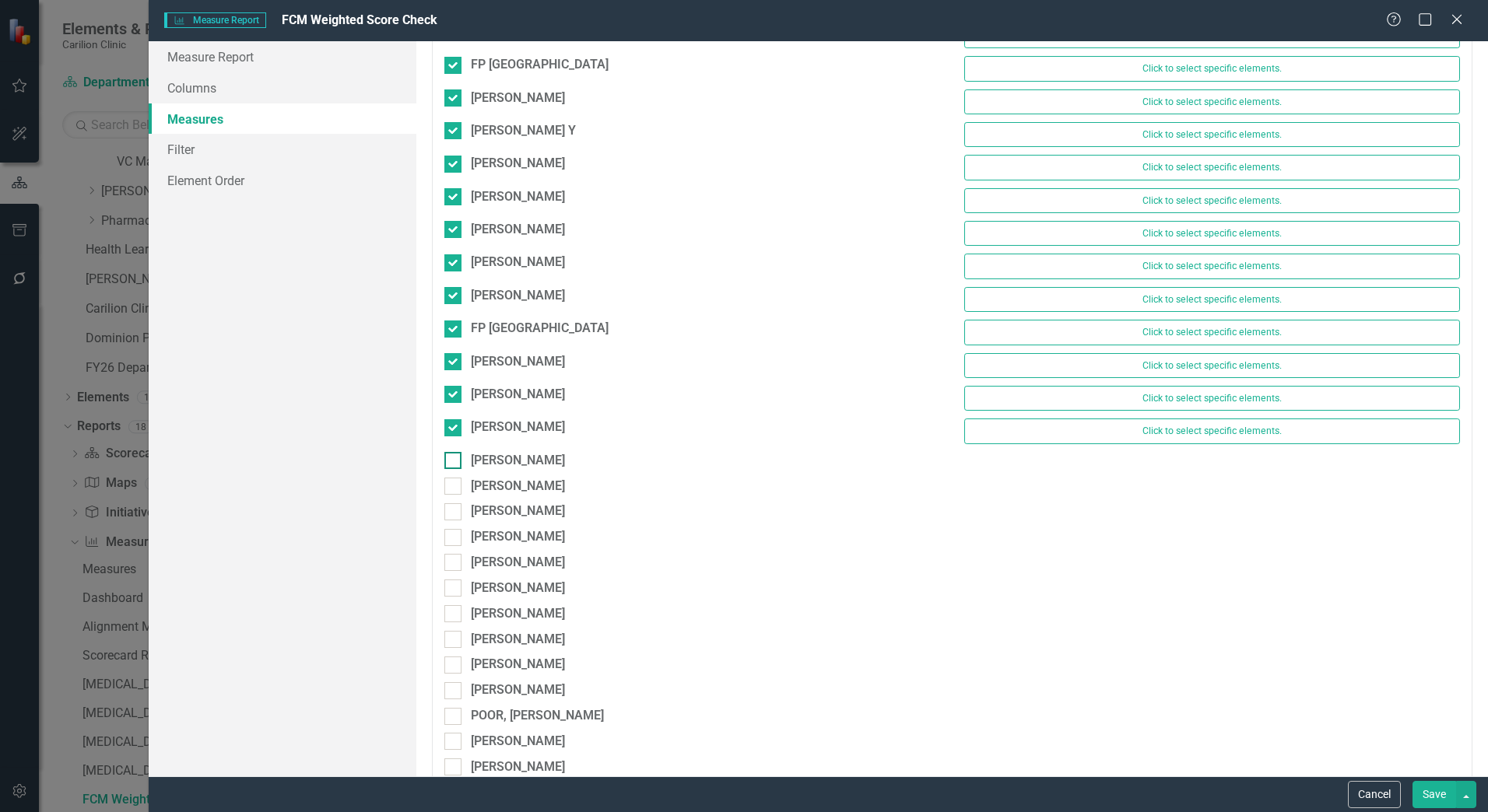
click at [453, 464] on div at bounding box center [454, 461] width 18 height 18
click at [453, 462] on input "[PERSON_NAME]" at bounding box center [450, 458] width 11 height 11
checkbox input "true"
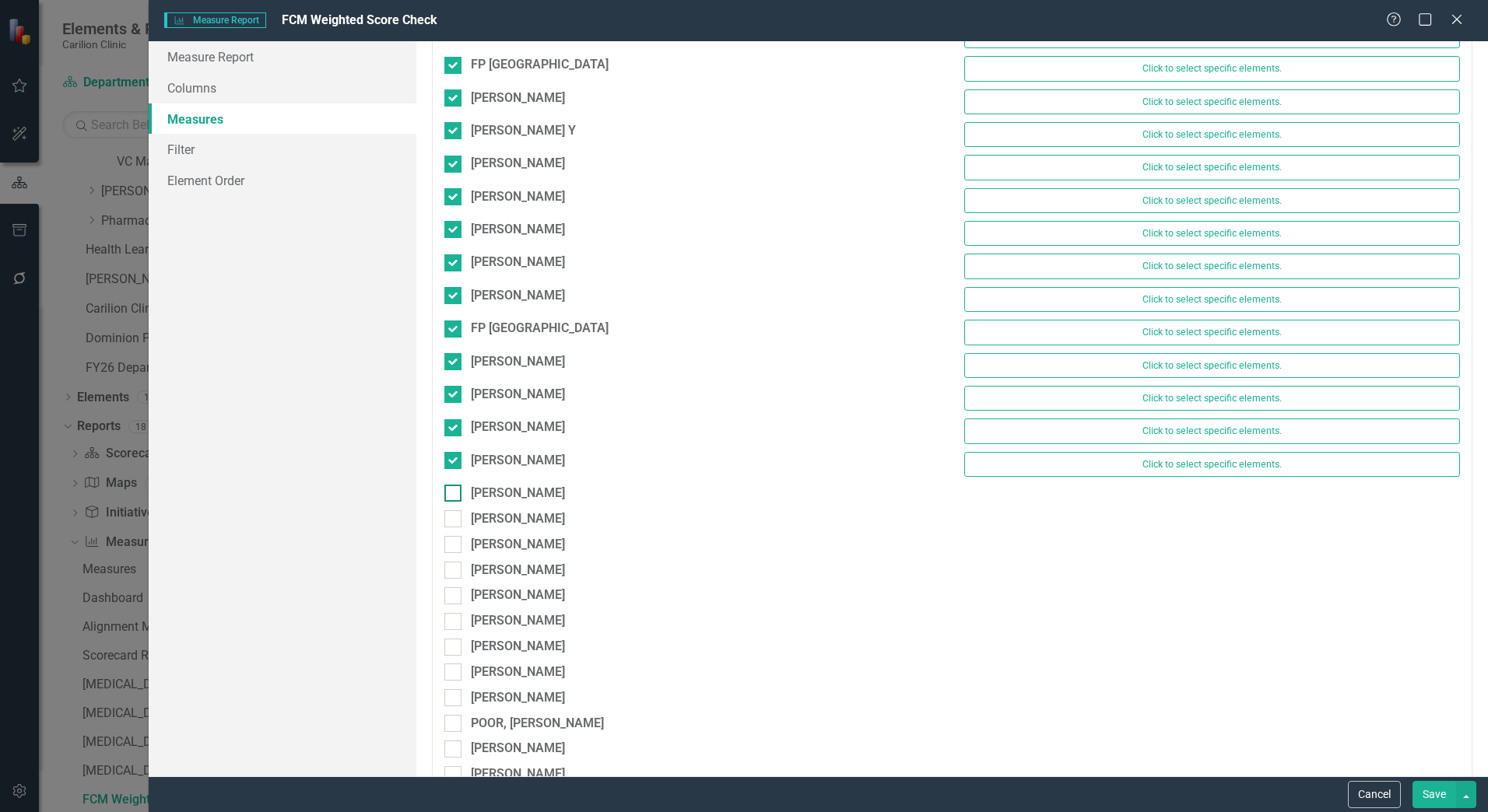
click at [457, 488] on div at bounding box center [454, 494] width 18 height 18
click at [454, 488] on input "[PERSON_NAME]" at bounding box center [450, 490] width 11 height 11
checkbox input "true"
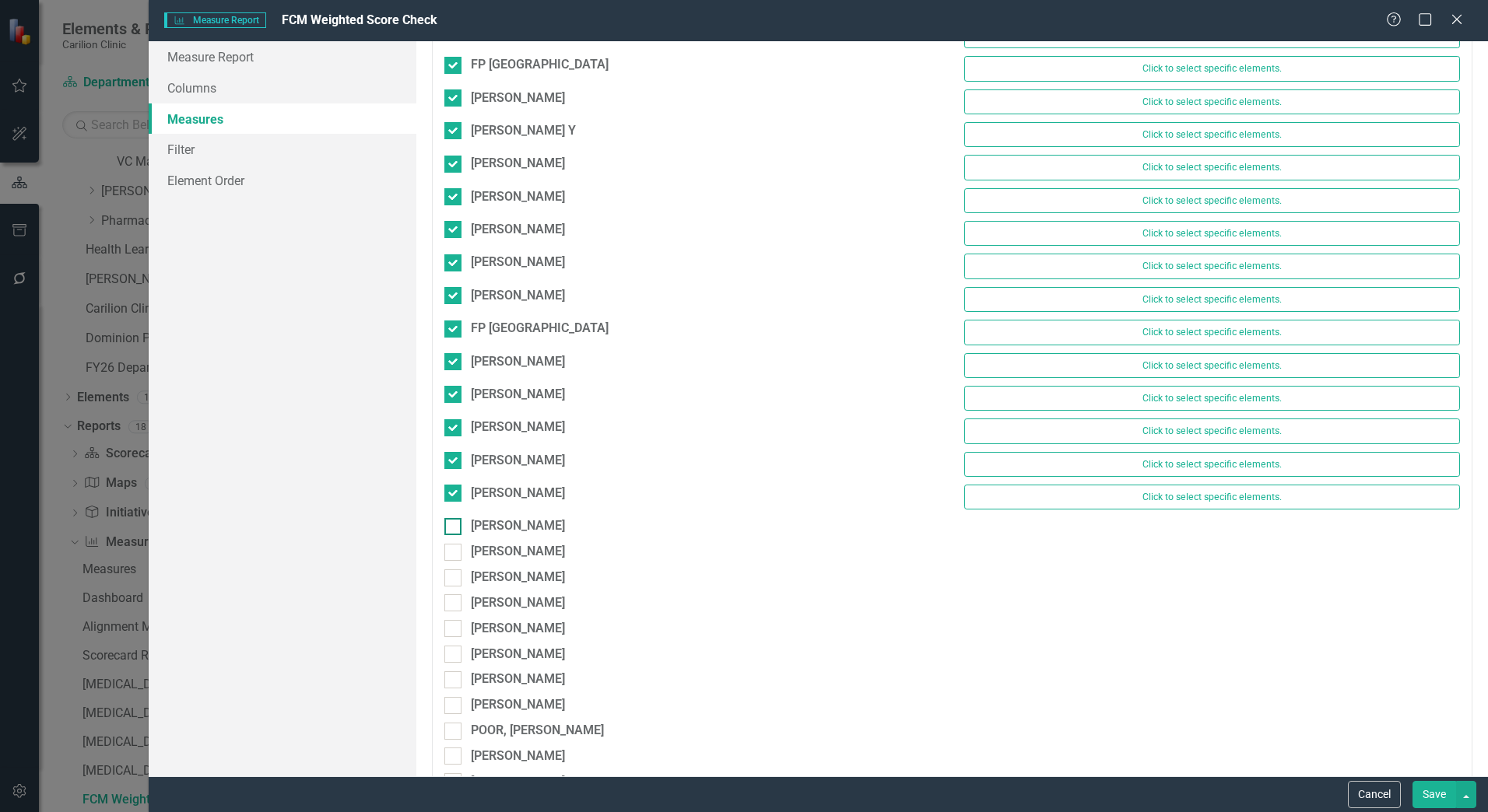
click at [455, 524] on div at bounding box center [454, 527] width 18 height 18
click at [454, 524] on input "[PERSON_NAME]" at bounding box center [450, 524] width 11 height 11
checkbox input "true"
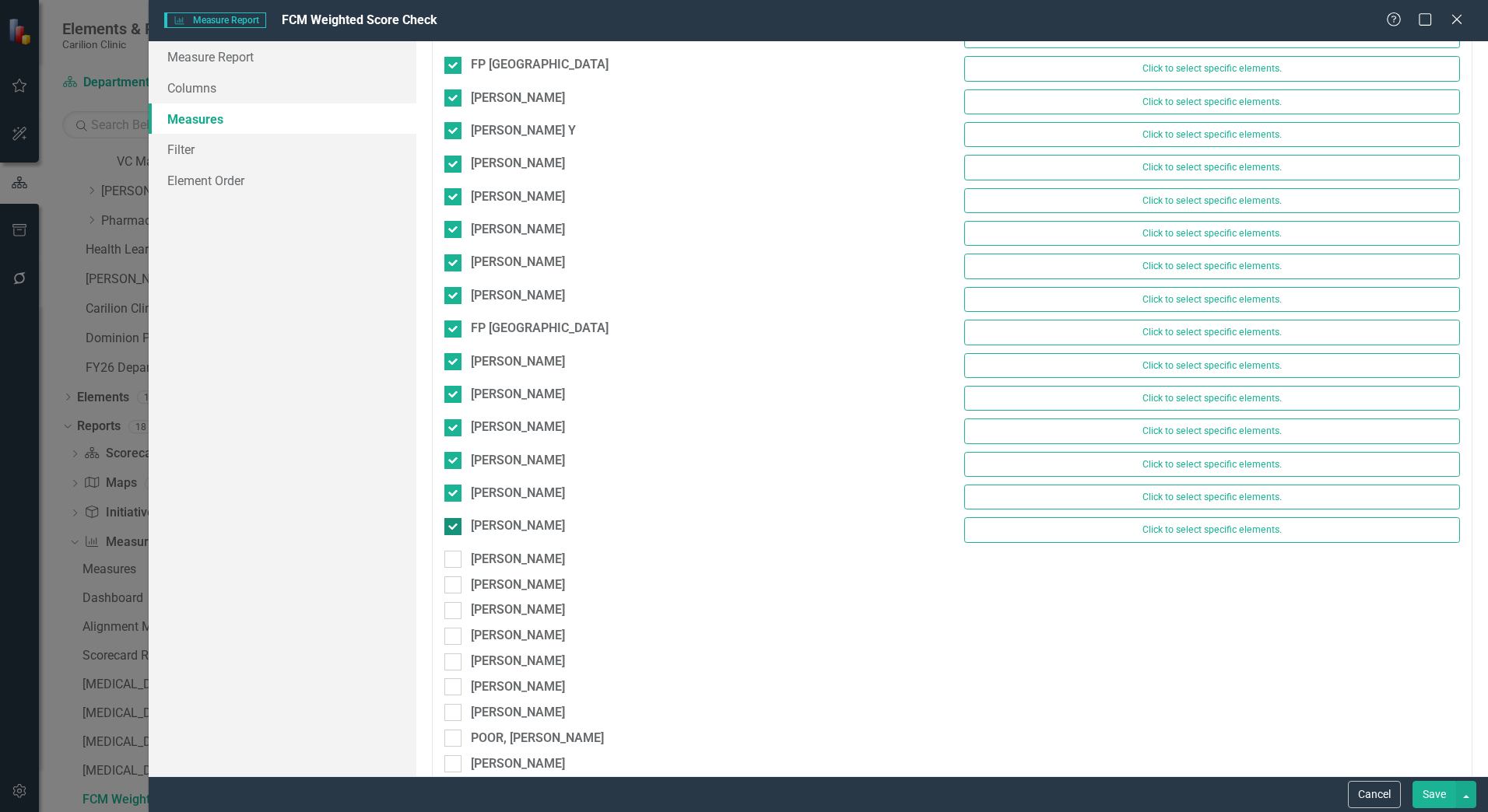
scroll to position [3657, 0]
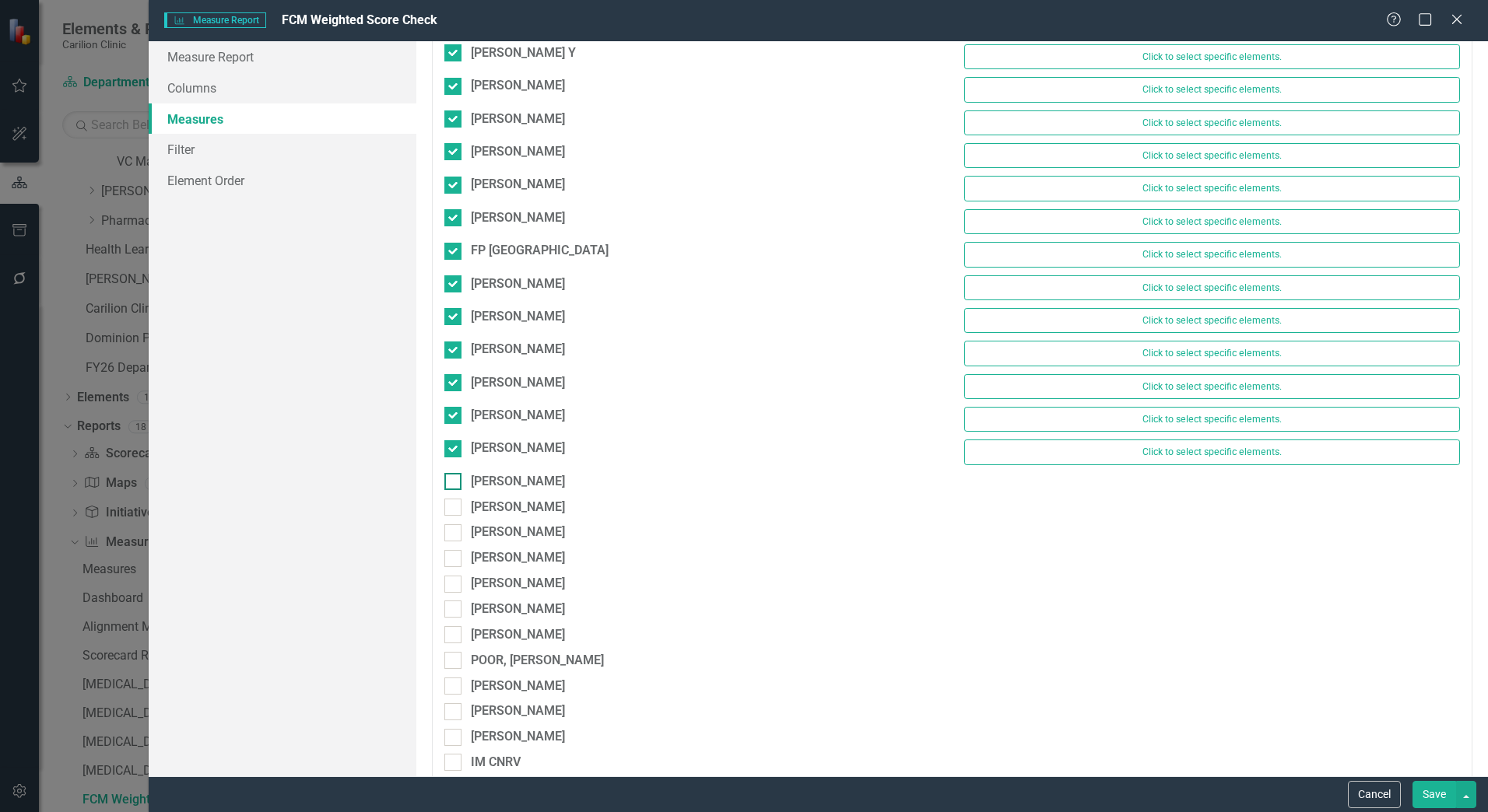
click at [453, 476] on input "[PERSON_NAME]" at bounding box center [450, 478] width 11 height 11
checkbox input "true"
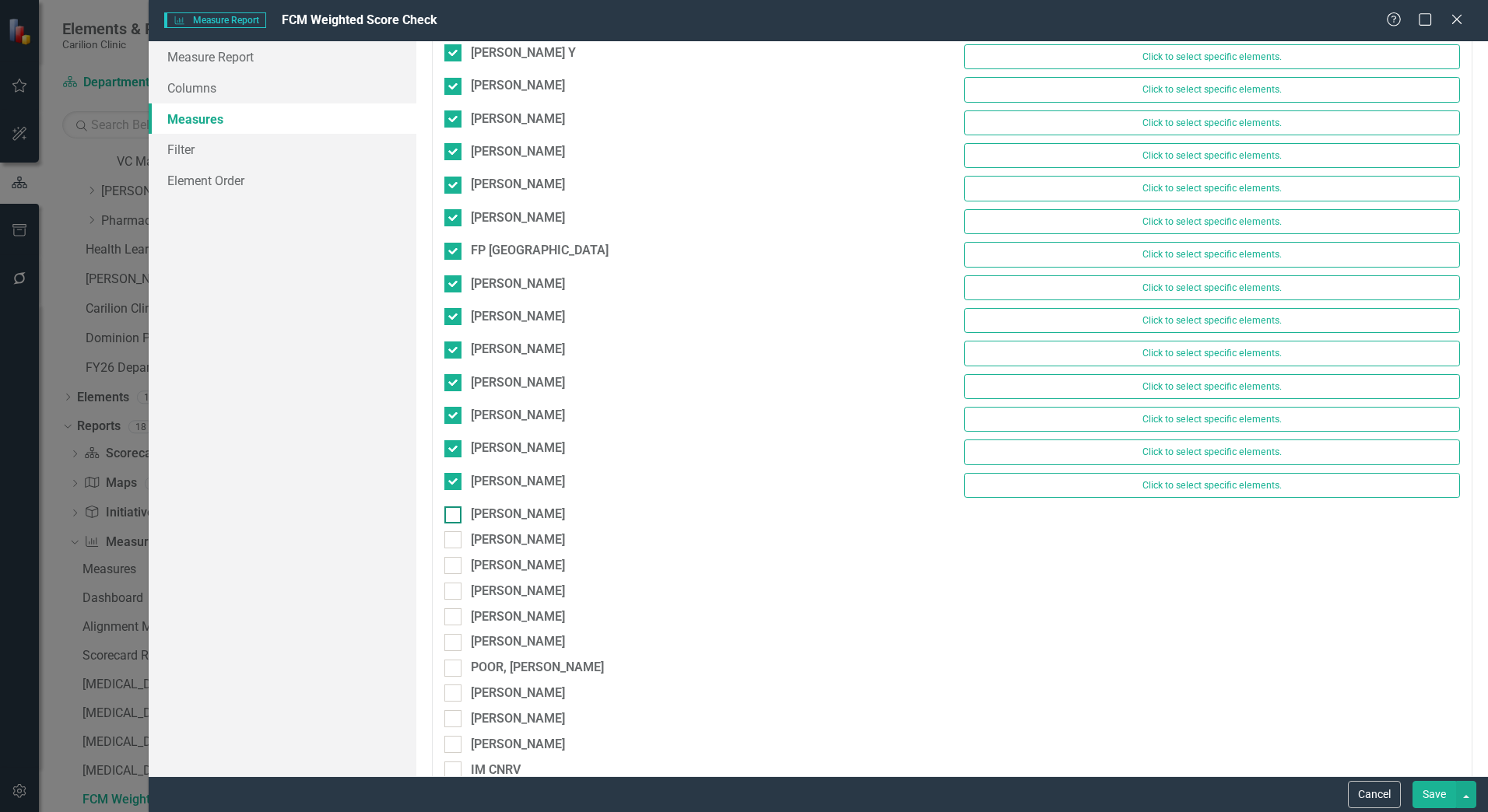
click at [451, 508] on input "[PERSON_NAME]" at bounding box center [450, 512] width 11 height 11
checkbox input "true"
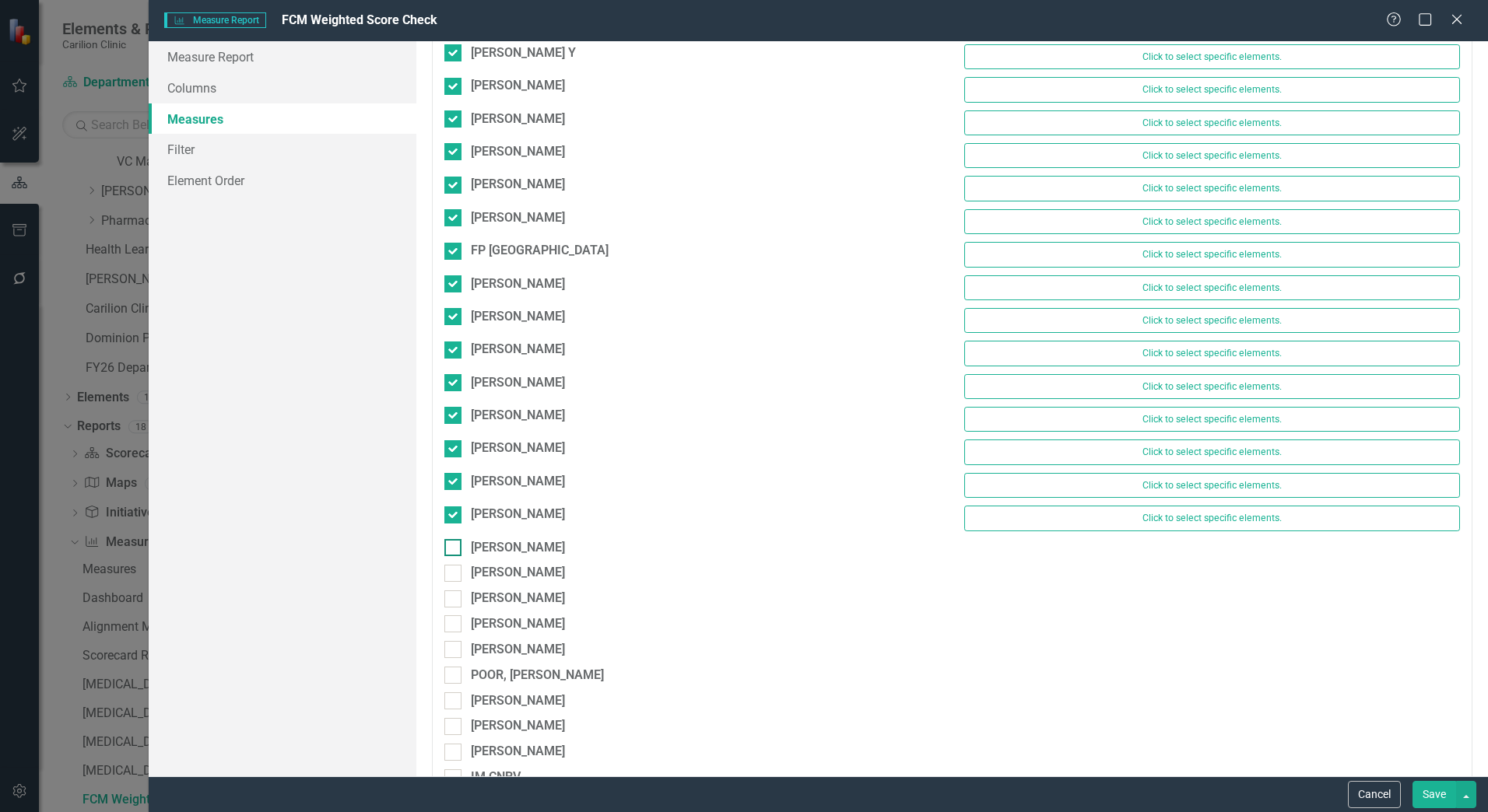
drag, startPoint x: 453, startPoint y: 542, endPoint x: 480, endPoint y: 549, distance: 27.9
click at [453, 542] on input "[PERSON_NAME]" at bounding box center [450, 545] width 11 height 11
checkbox input "true"
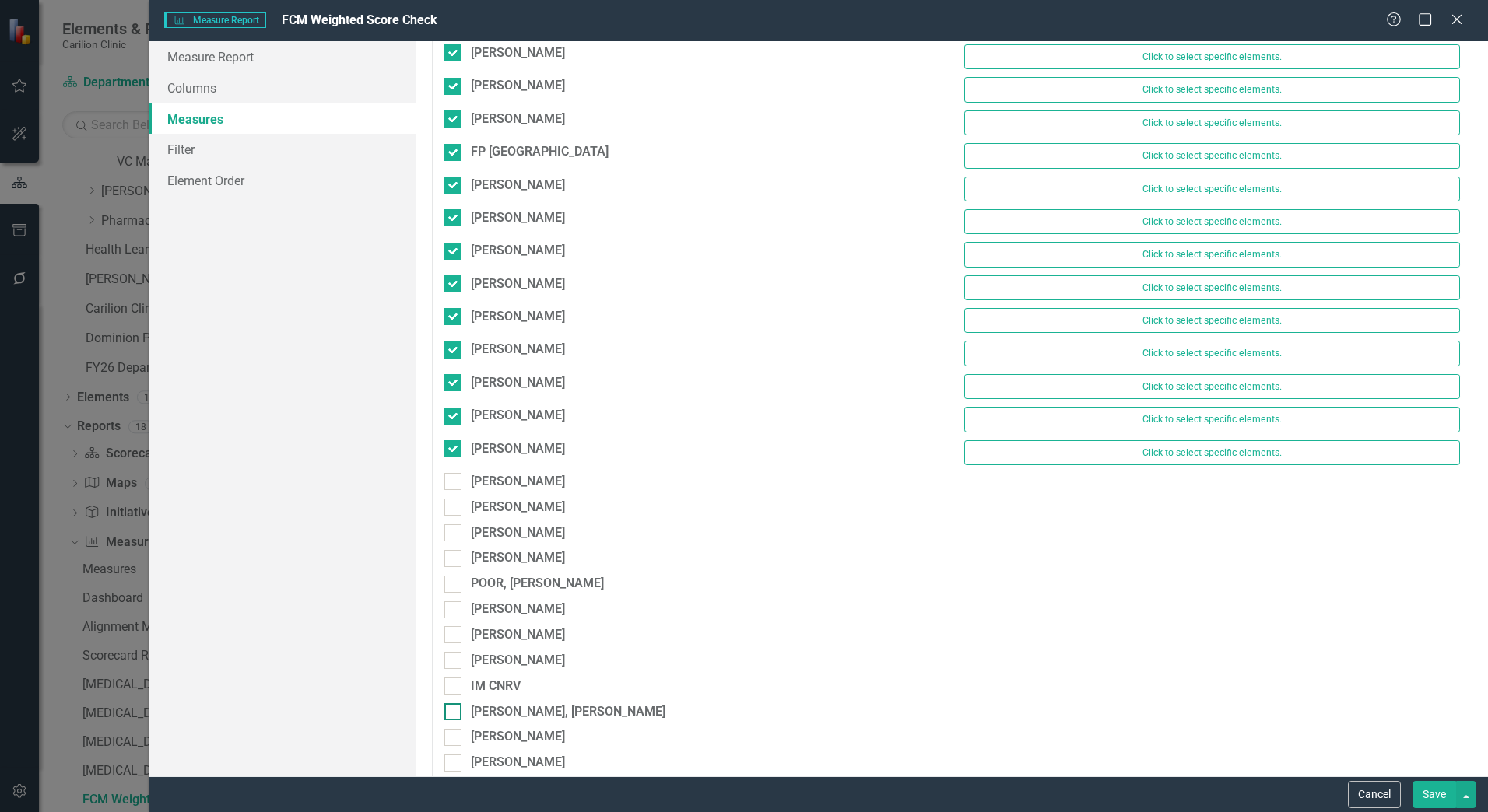
scroll to position [4046, 0]
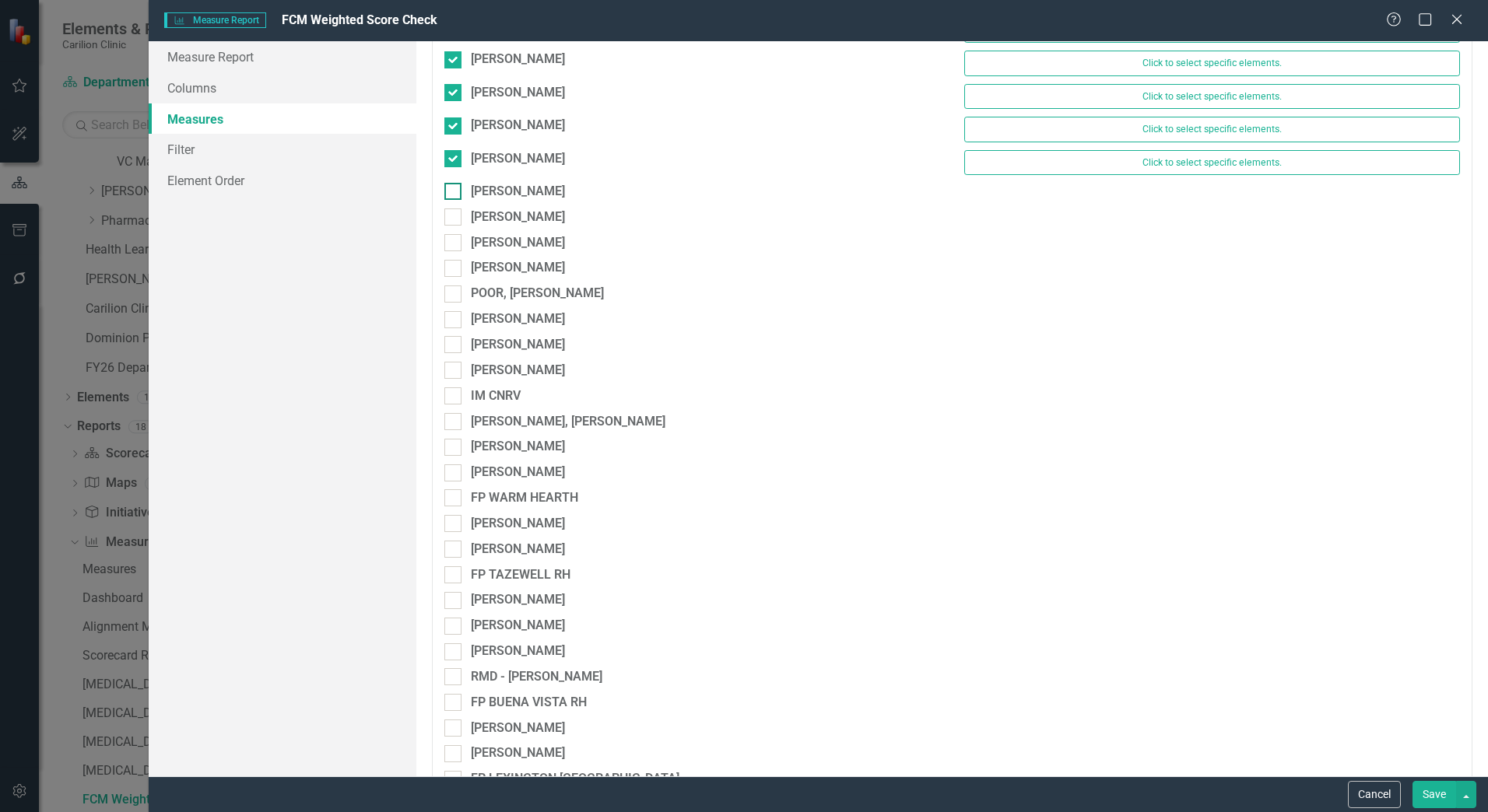
click at [454, 196] on div at bounding box center [454, 192] width 18 height 18
click at [454, 193] on input "[PERSON_NAME]" at bounding box center [450, 189] width 11 height 11
checkbox input "true"
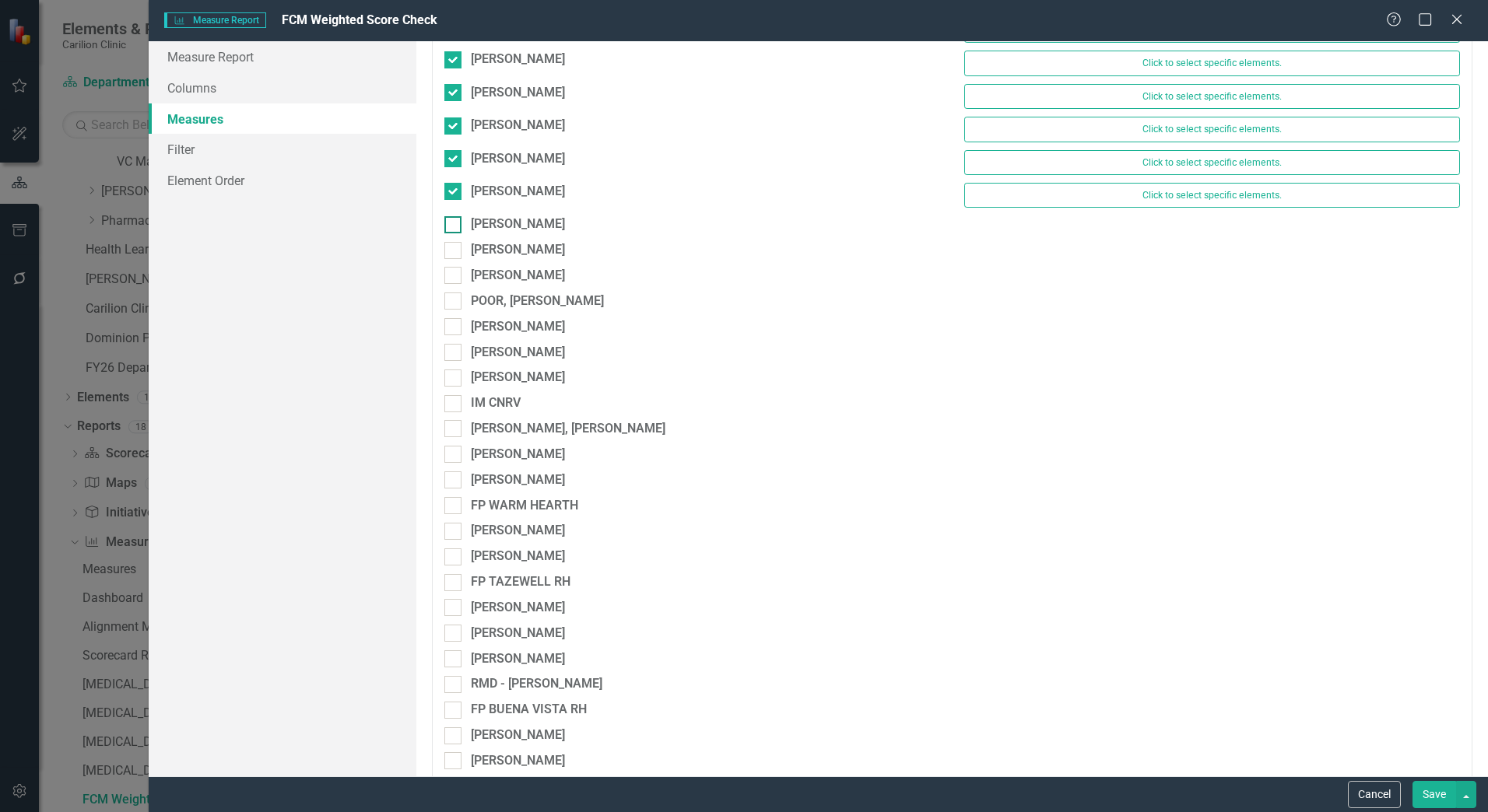
click at [453, 224] on input "[PERSON_NAME]" at bounding box center [450, 222] width 11 height 11
checkbox input "true"
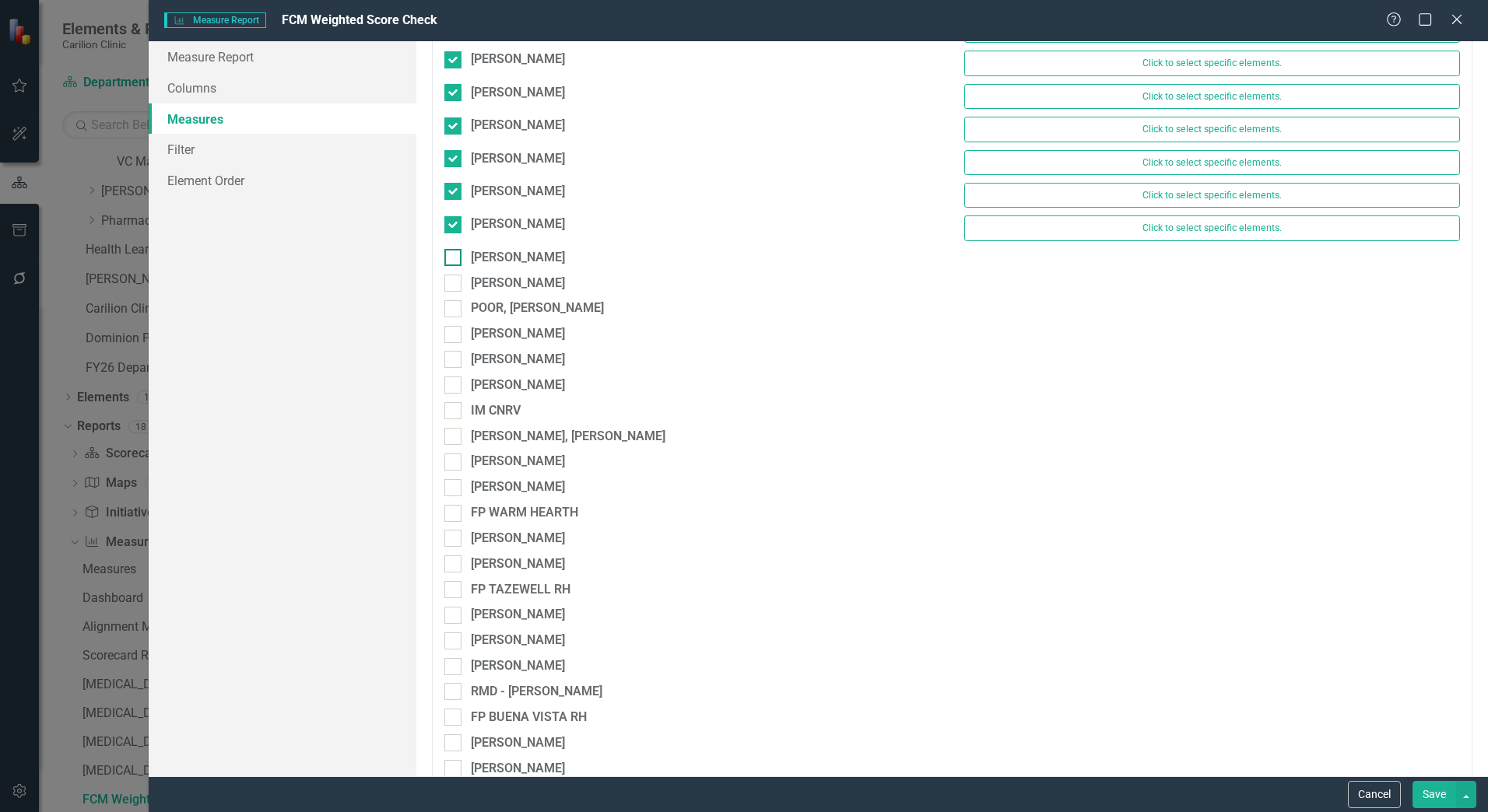
click at [453, 260] on div at bounding box center [454, 258] width 18 height 18
click at [453, 259] on input "[PERSON_NAME]" at bounding box center [450, 254] width 11 height 11
checkbox input "true"
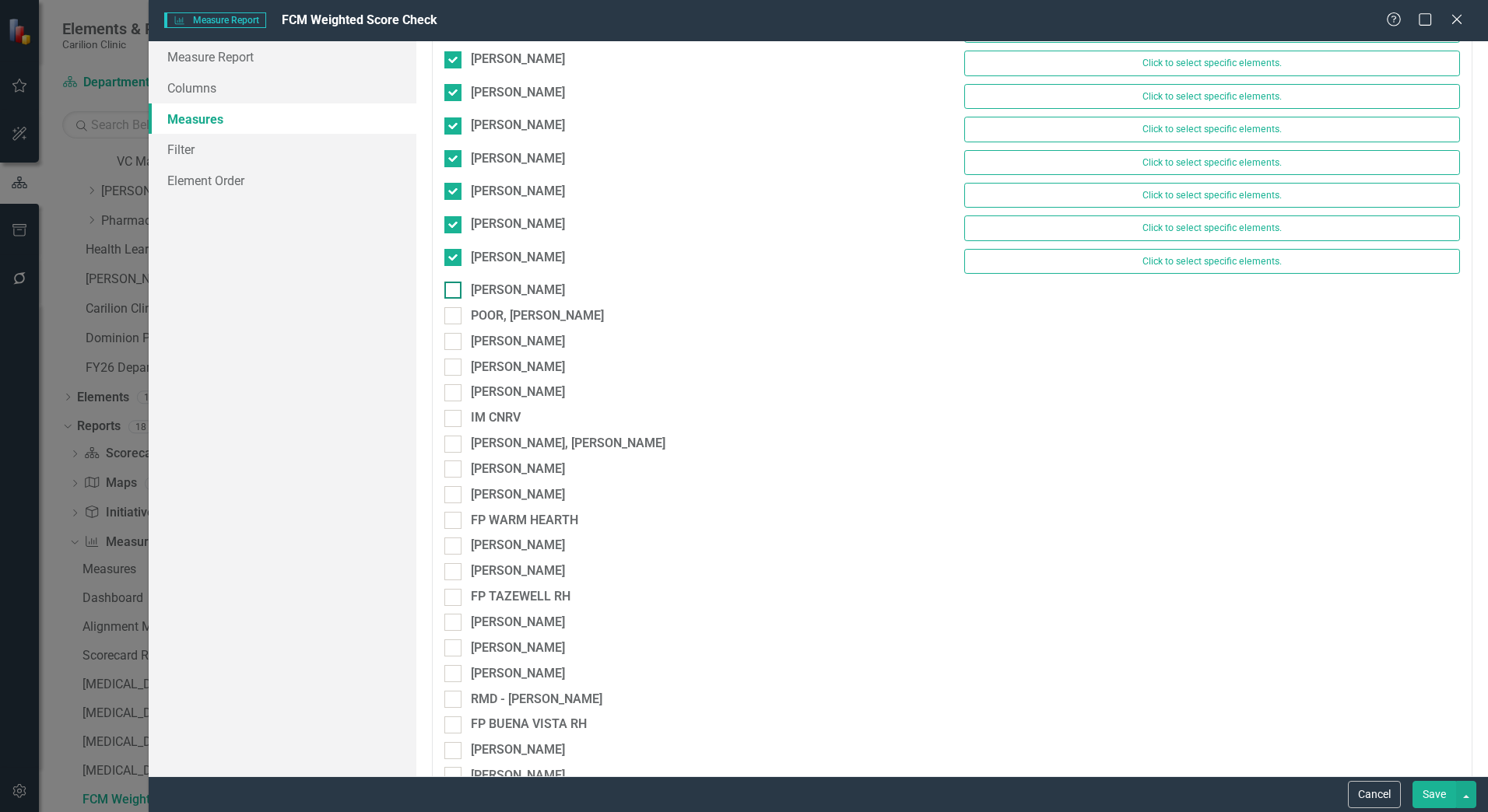
click at [454, 294] on div at bounding box center [454, 290] width 18 height 18
click at [454, 292] on input "[PERSON_NAME]" at bounding box center [450, 287] width 11 height 11
checkbox input "true"
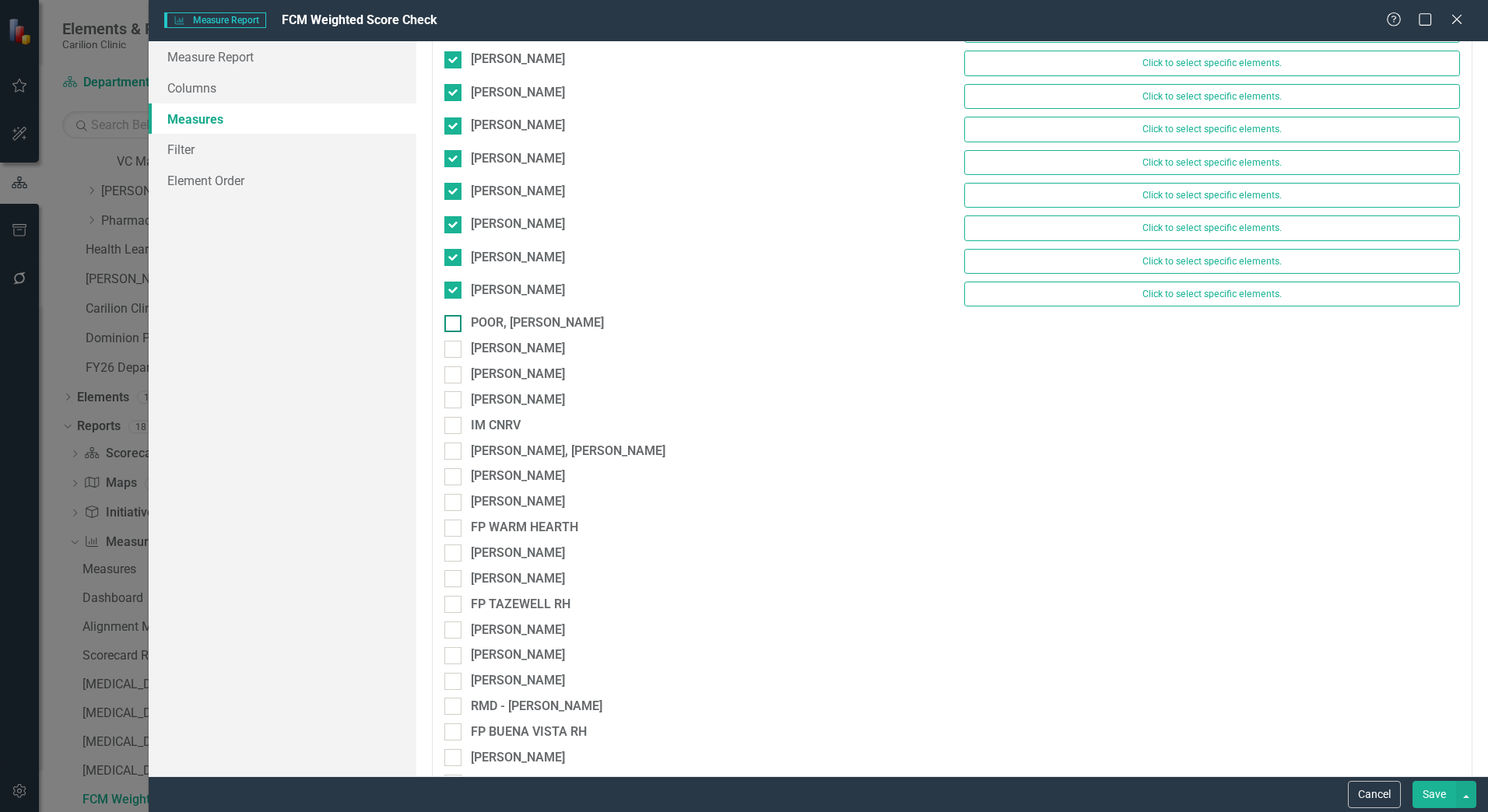
click at [454, 316] on input "POOR, [PERSON_NAME]" at bounding box center [450, 320] width 11 height 11
checkbox input "true"
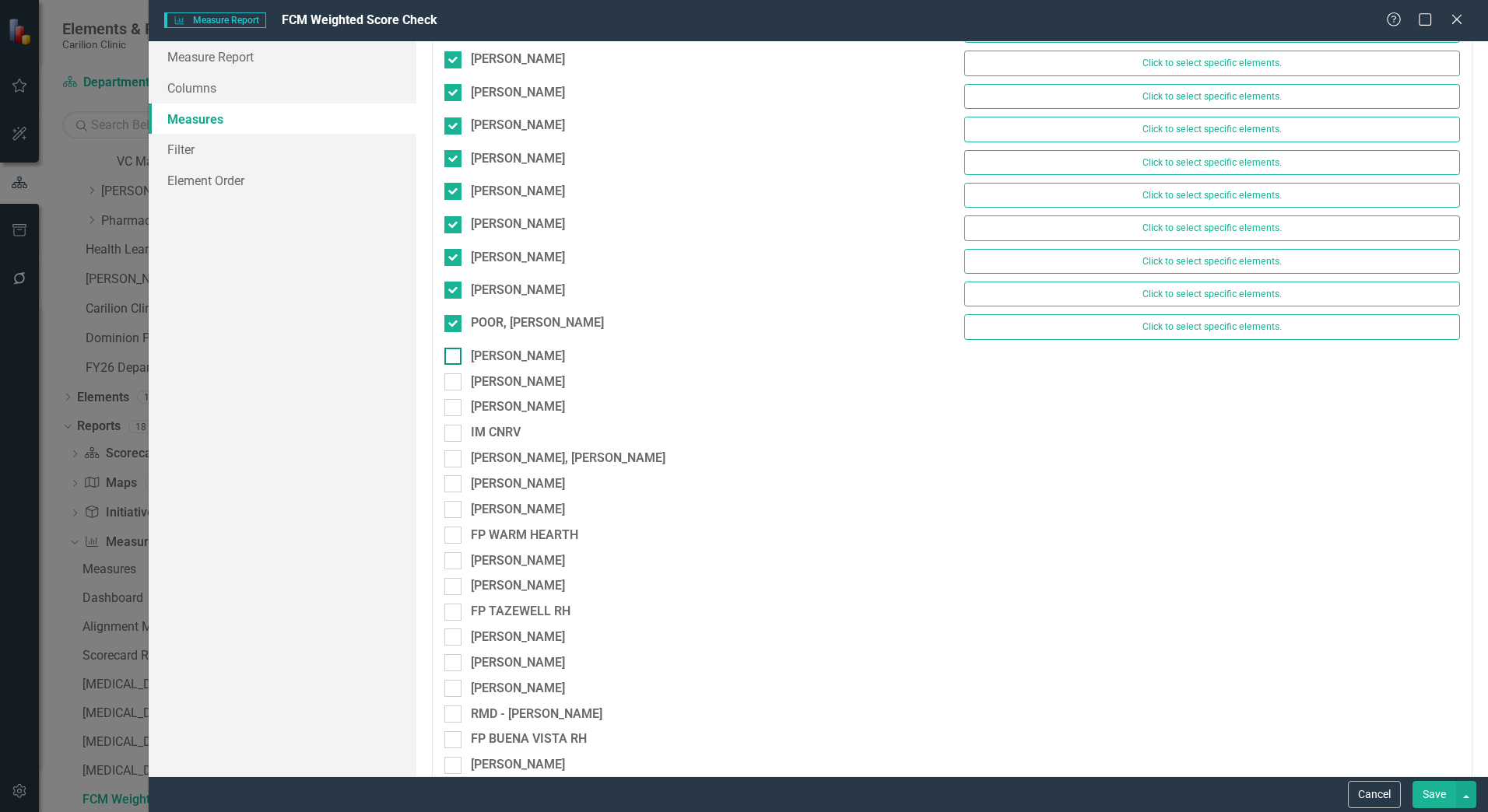
drag, startPoint x: 454, startPoint y: 343, endPoint x: 454, endPoint y: 353, distance: 10.0
drag, startPoint x: 454, startPoint y: 353, endPoint x: 454, endPoint y: 362, distance: 9.0
click at [454, 362] on div at bounding box center [454, 357] width 18 height 18
click at [454, 358] on input "[PERSON_NAME]" at bounding box center [450, 353] width 11 height 11
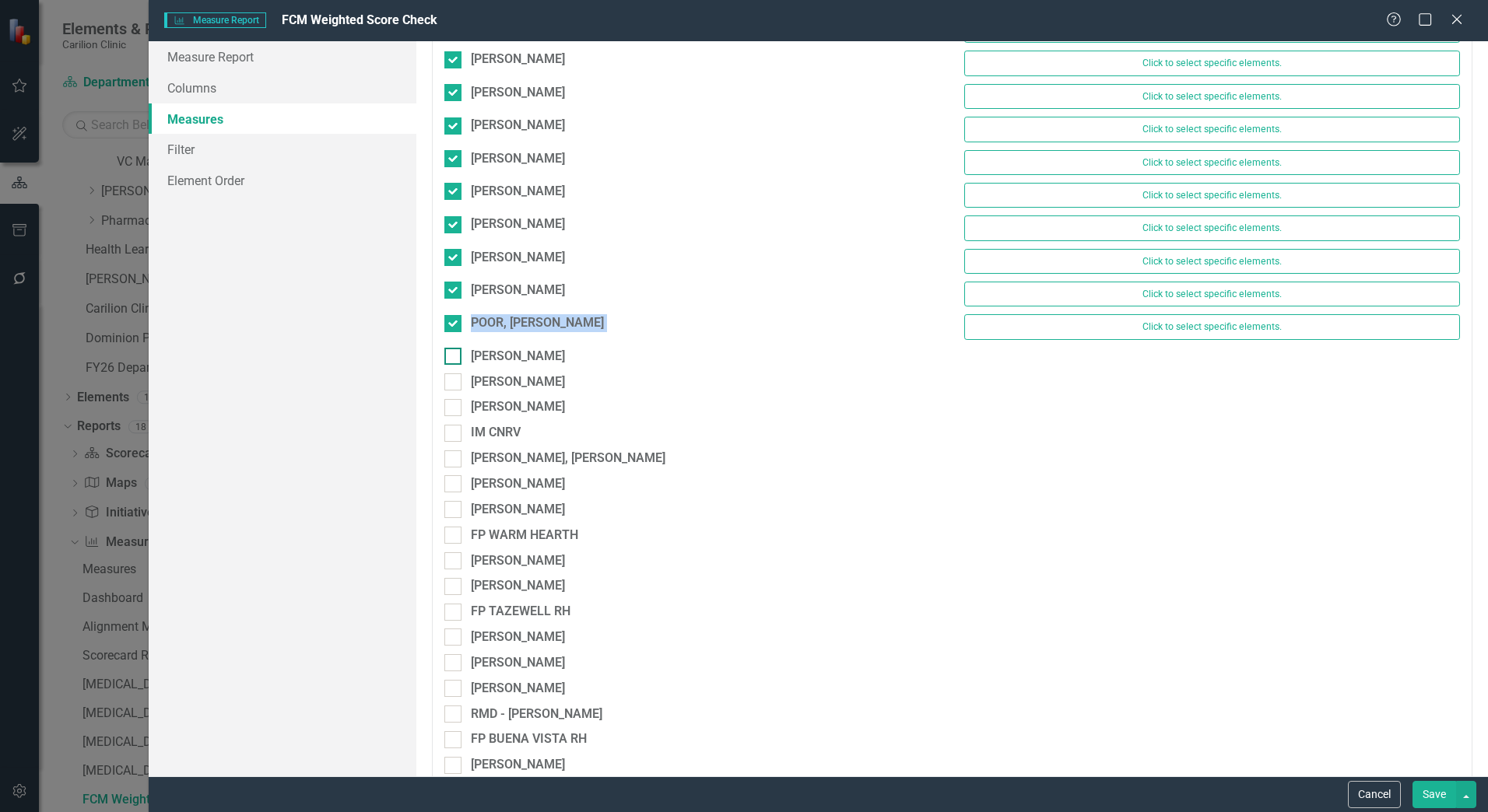
checkbox input "true"
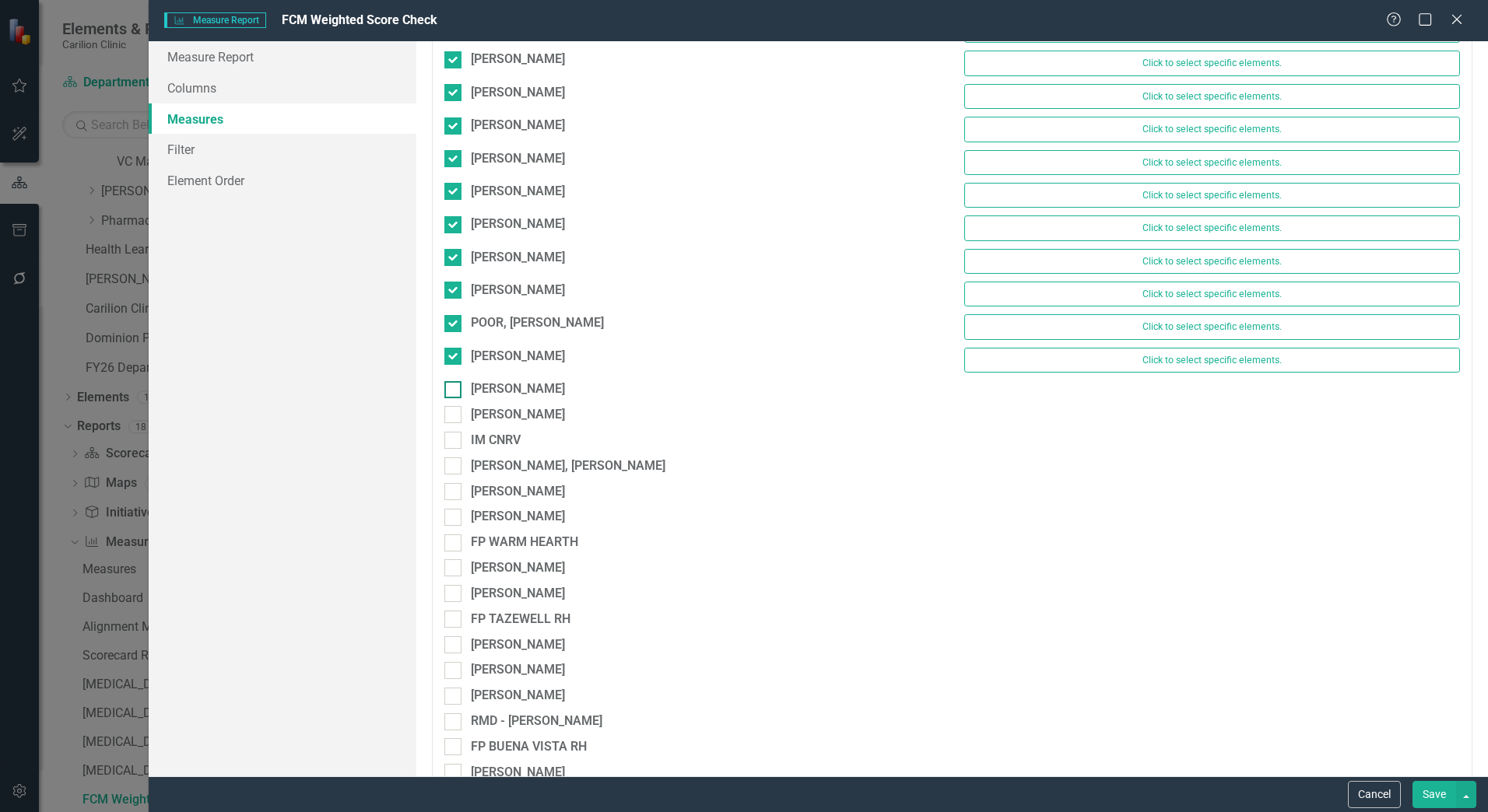
click at [457, 396] on div at bounding box center [454, 390] width 18 height 18
click at [454, 391] on input "[PERSON_NAME]" at bounding box center [450, 387] width 11 height 11
checkbox input "true"
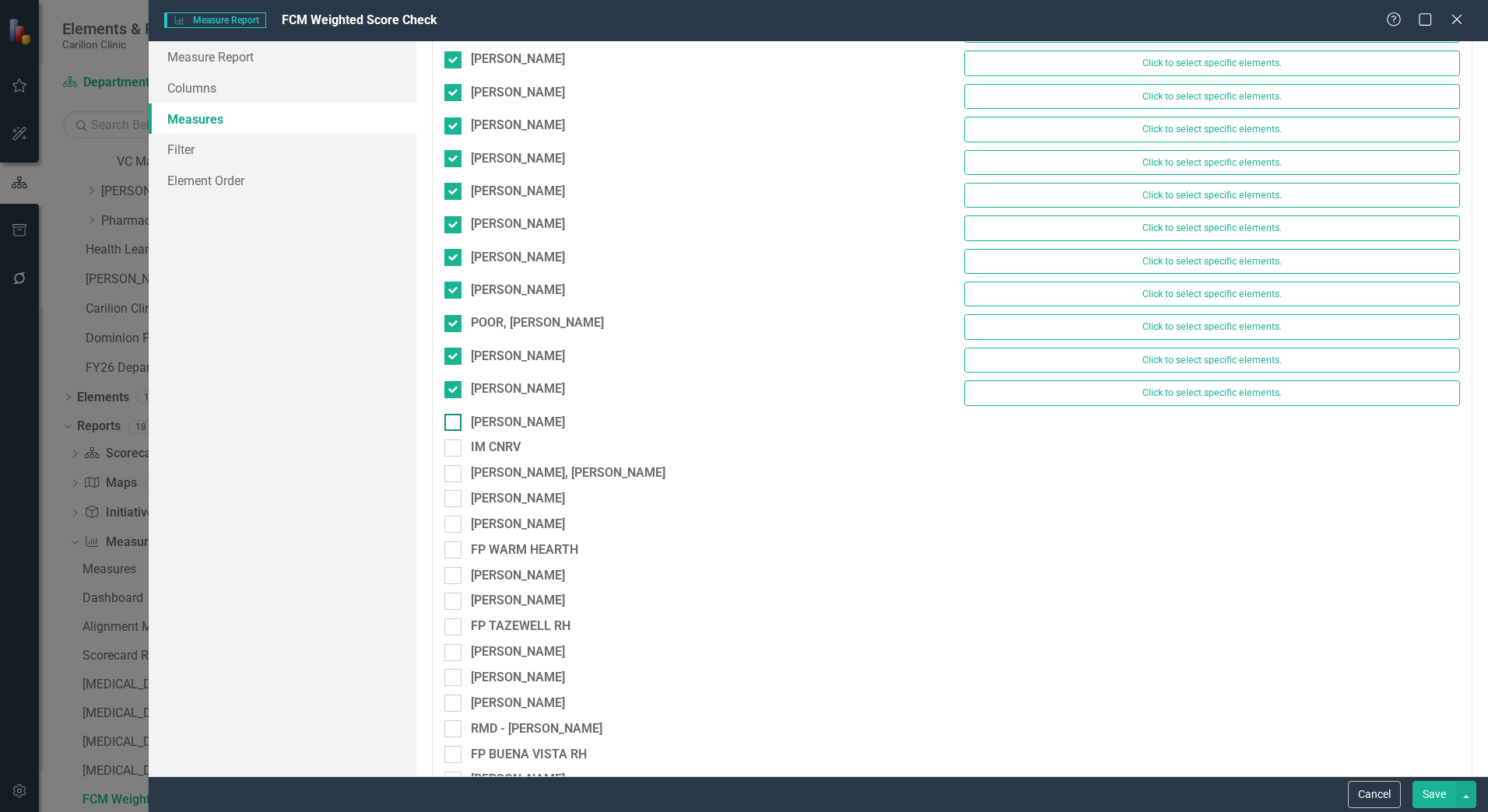
click at [456, 429] on div at bounding box center [454, 423] width 18 height 18
click at [454, 424] on input "[PERSON_NAME]" at bounding box center [450, 419] width 11 height 11
checkbox input "true"
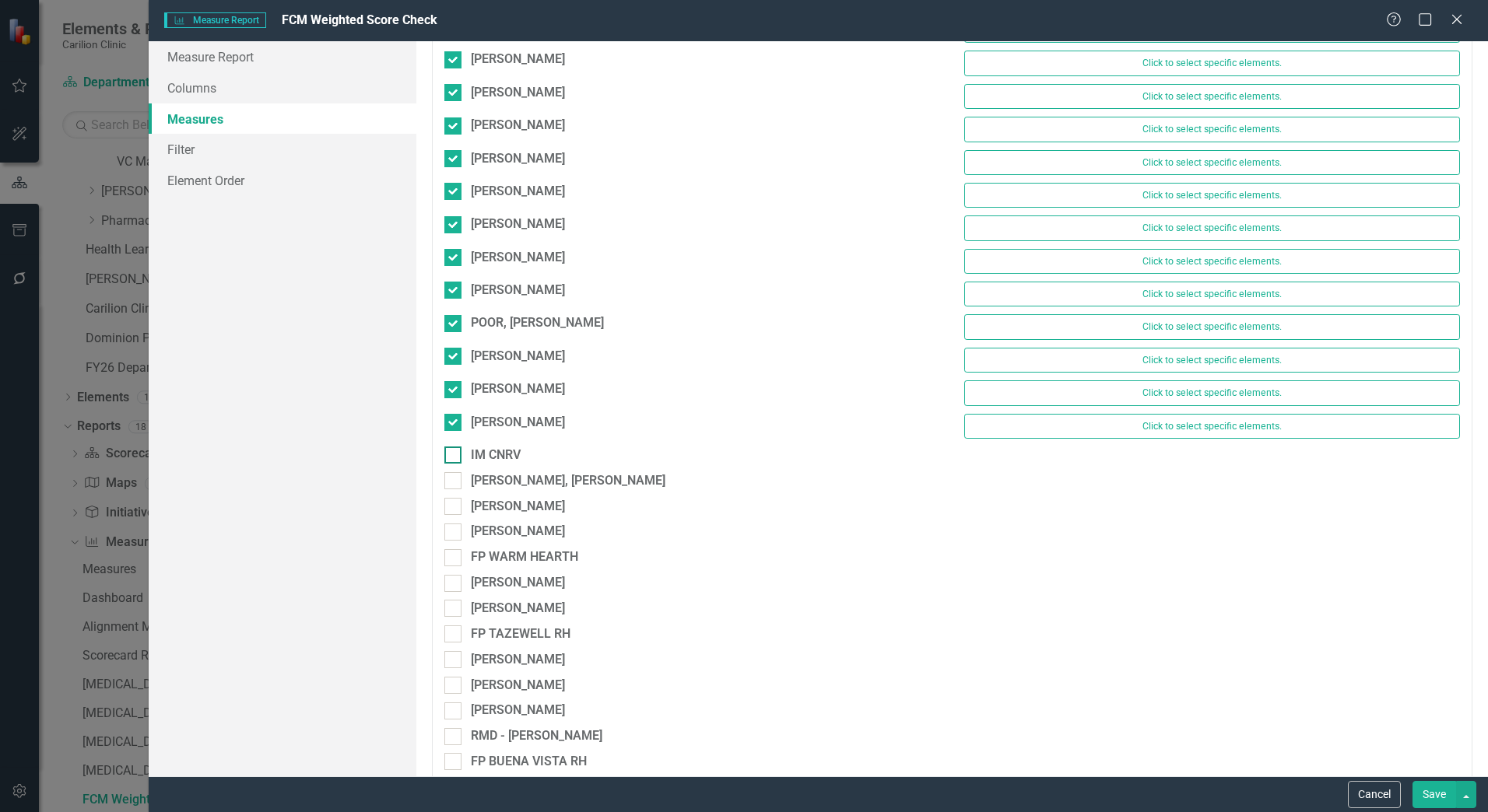
click at [456, 452] on div at bounding box center [454, 455] width 18 height 18
click at [454, 452] on input "IM CNRV" at bounding box center [450, 452] width 11 height 11
checkbox input "true"
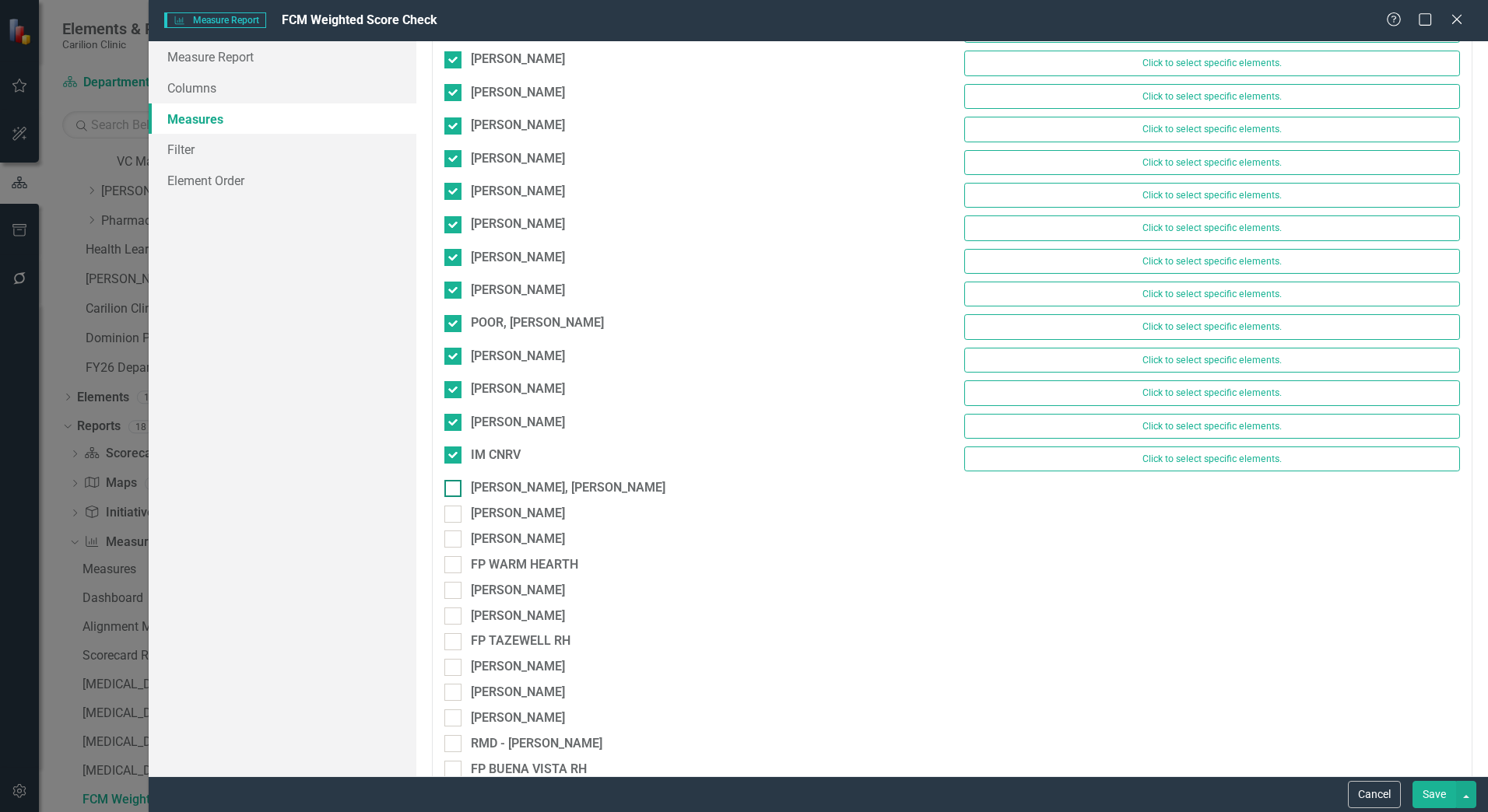
click at [454, 480] on input "[PERSON_NAME], [PERSON_NAME]" at bounding box center [450, 485] width 11 height 11
checkbox input "true"
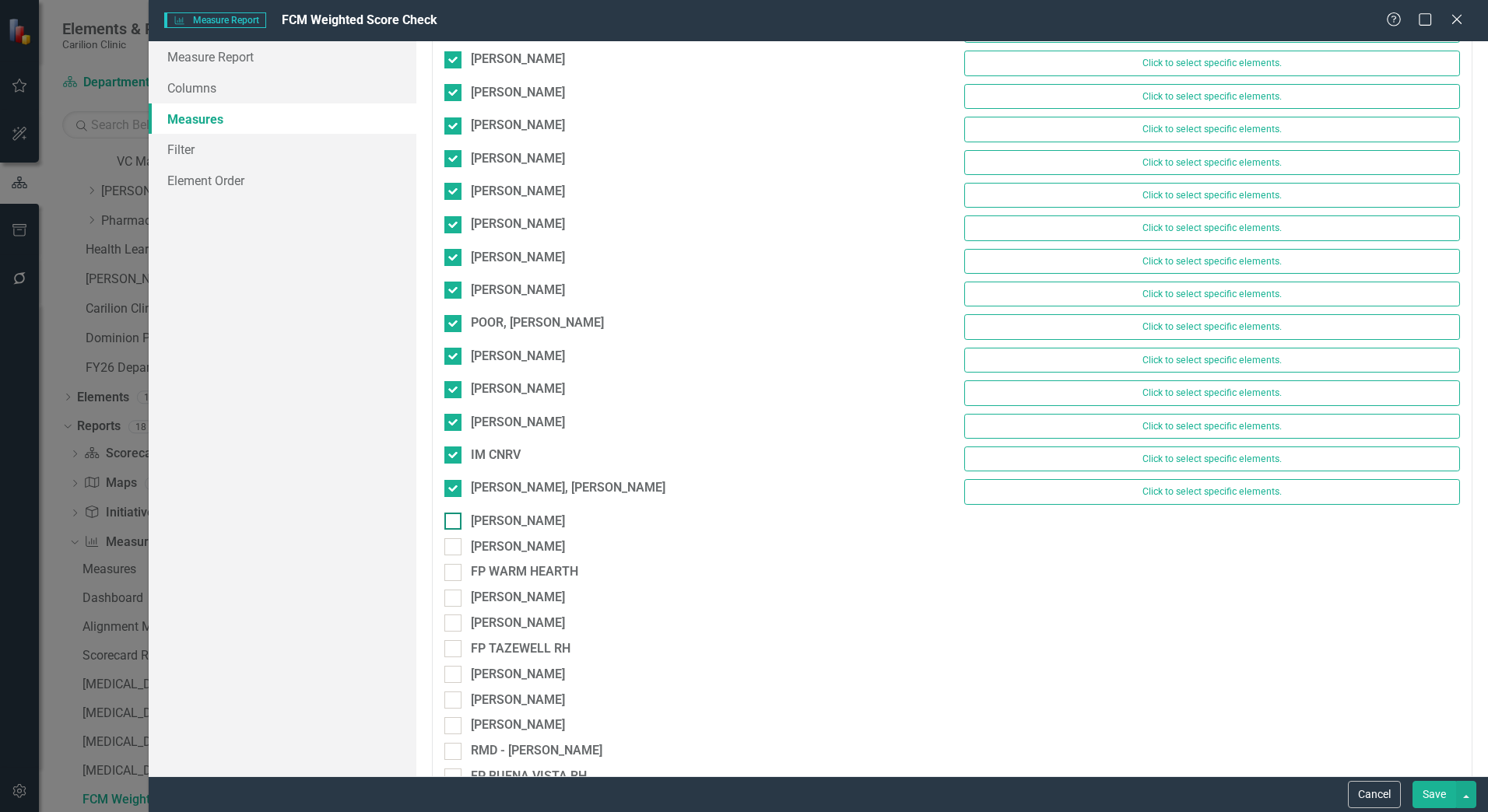
click at [452, 515] on input "[PERSON_NAME]" at bounding box center [450, 518] width 11 height 11
checkbox input "true"
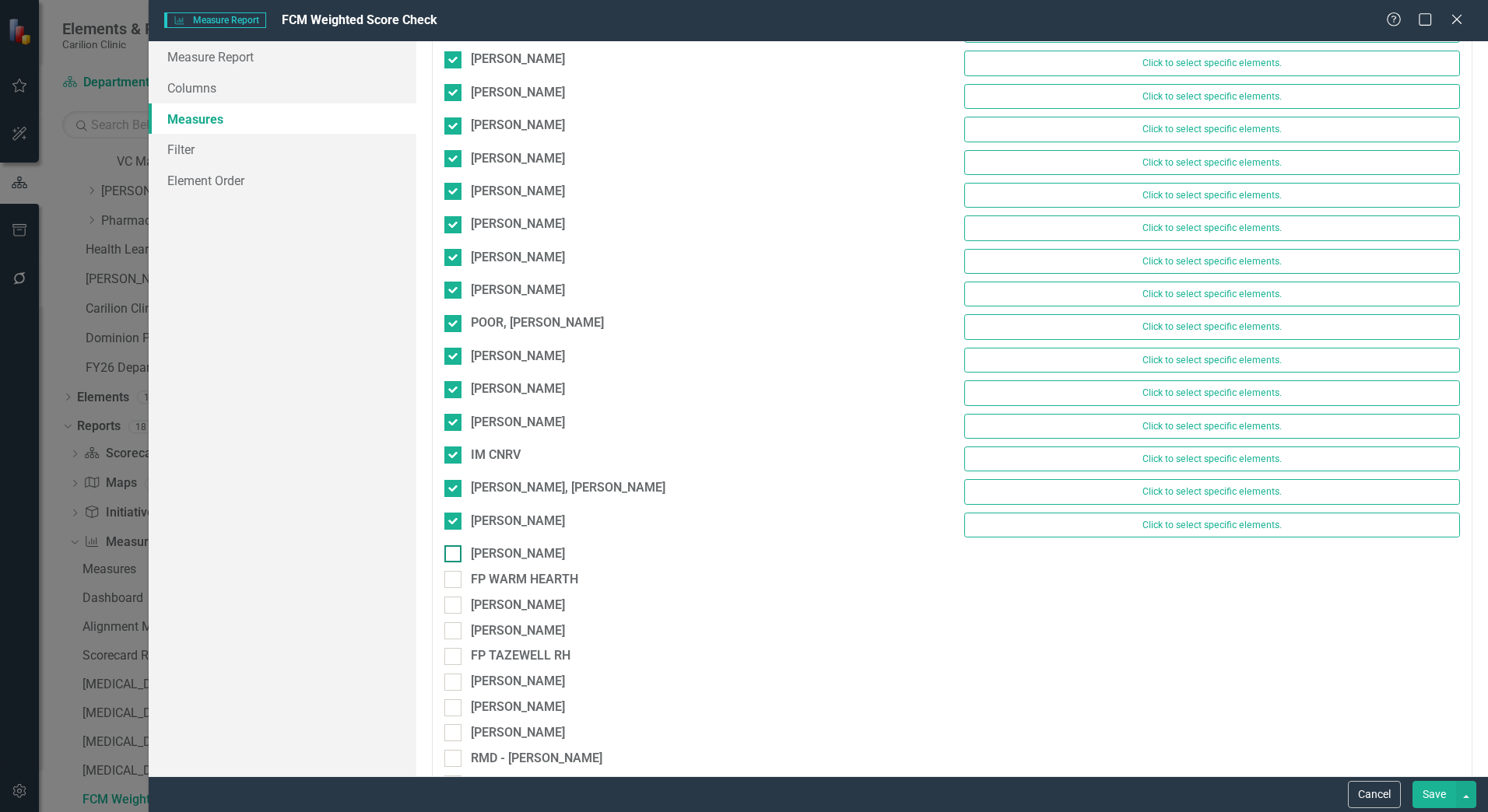
click at [453, 559] on div at bounding box center [454, 554] width 18 height 18
click at [453, 556] on input "[PERSON_NAME]" at bounding box center [450, 551] width 11 height 11
checkbox input "true"
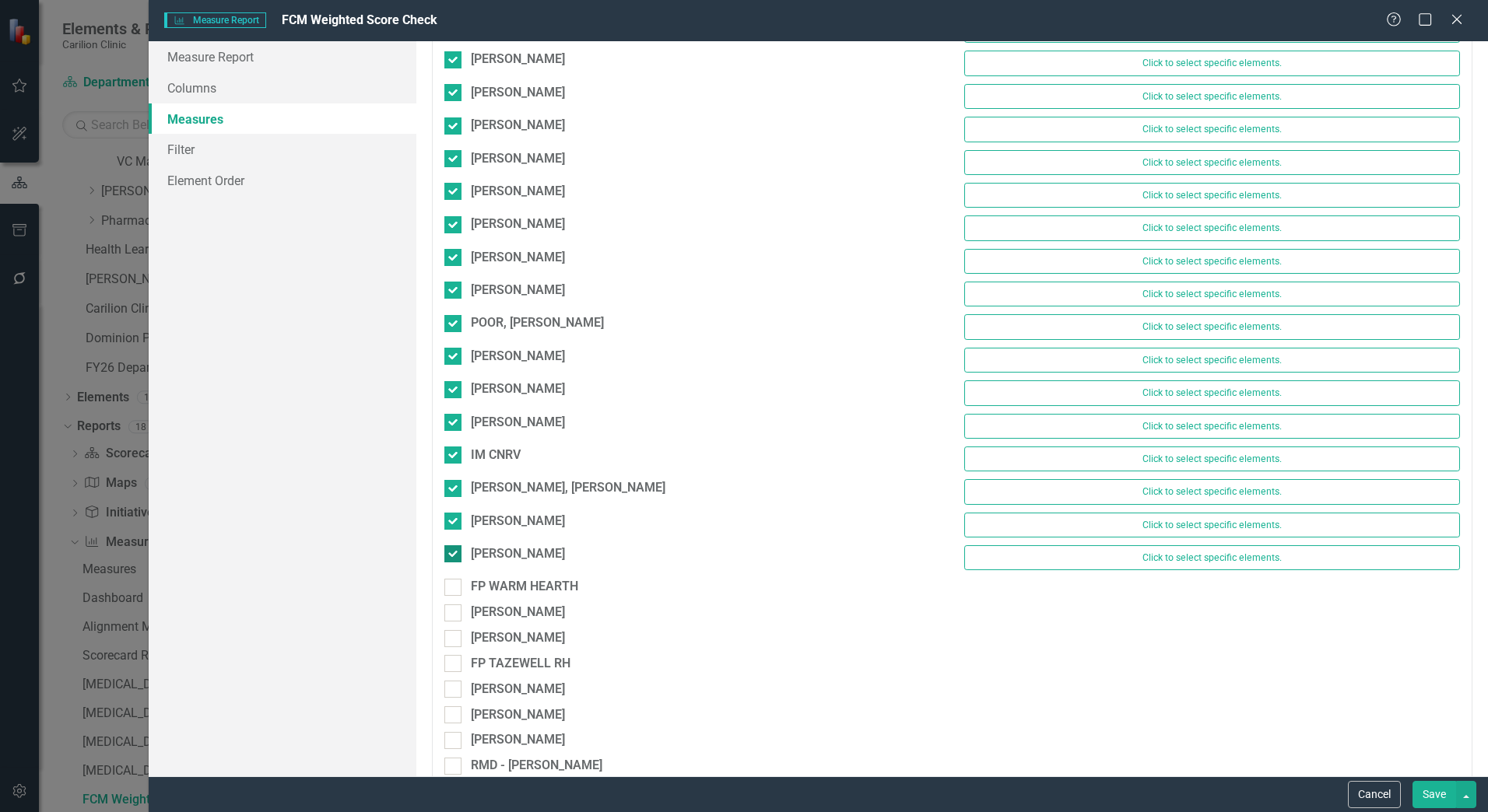
scroll to position [4279, 0]
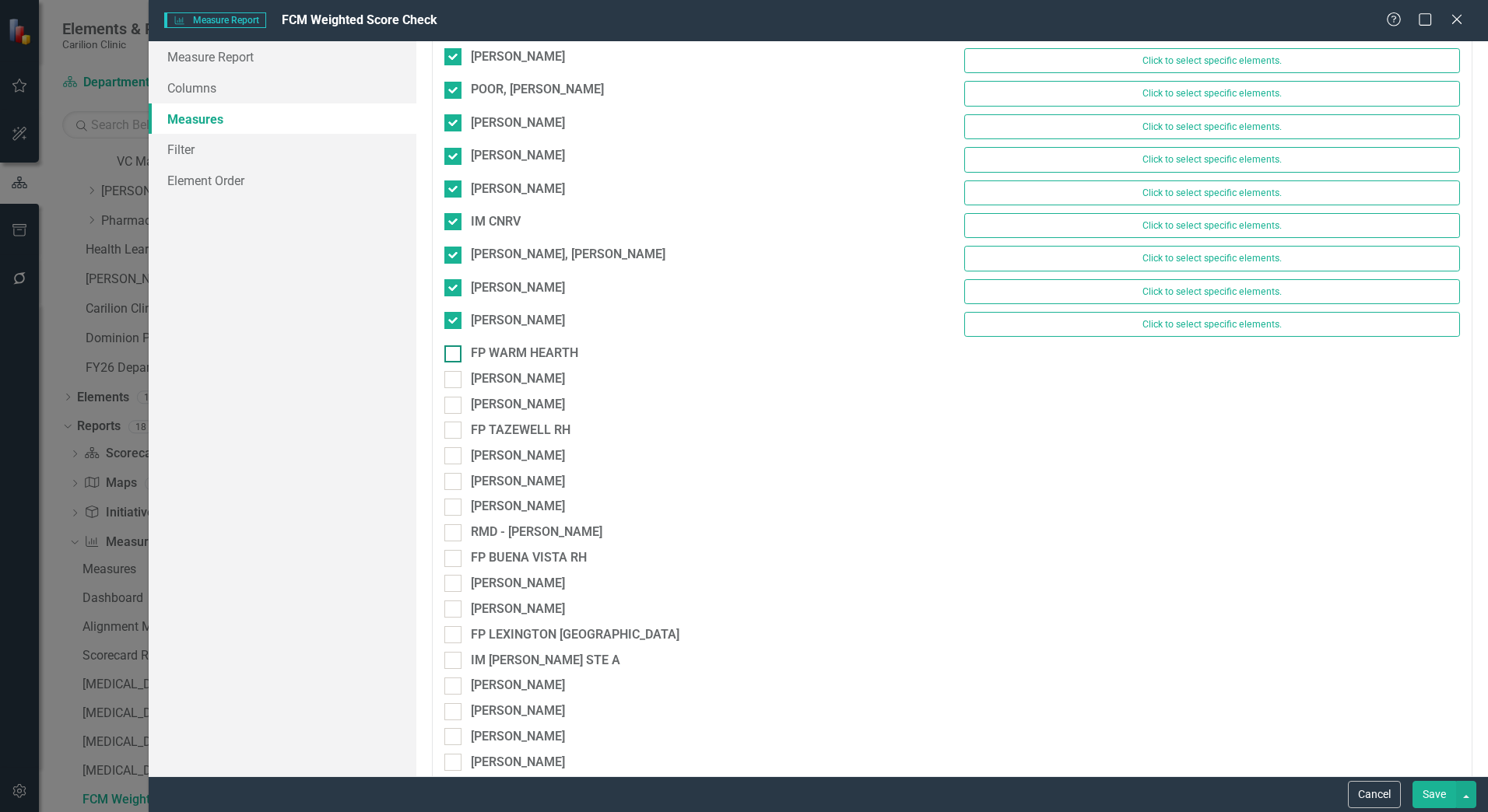
click at [454, 360] on div at bounding box center [454, 354] width 18 height 18
click at [454, 355] on input "FP WARM HEARTH" at bounding box center [450, 351] width 11 height 11
checkbox input "true"
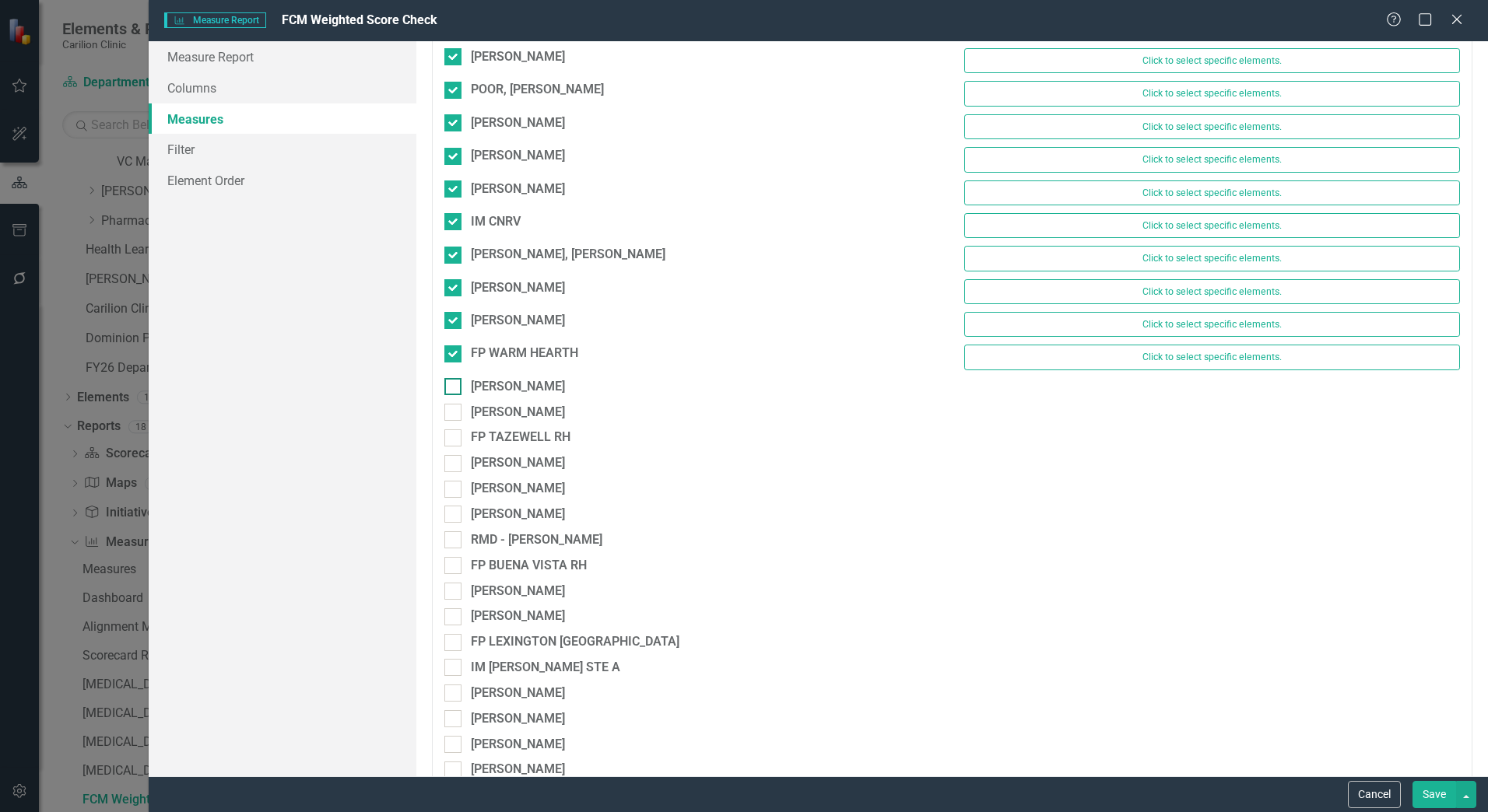
click at [453, 381] on input "[PERSON_NAME]" at bounding box center [450, 383] width 11 height 11
checkbox input "true"
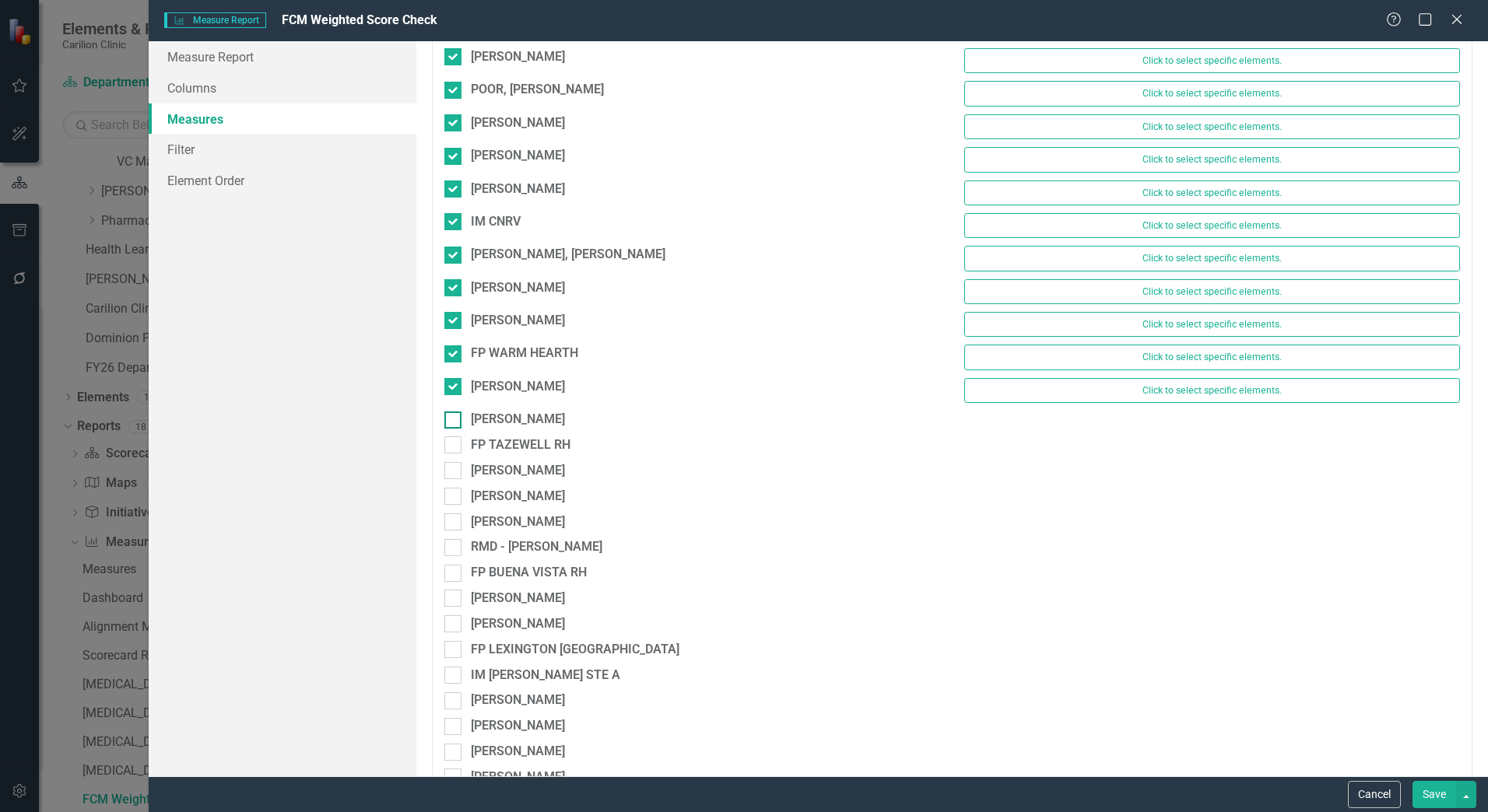
click at [460, 415] on div at bounding box center [454, 420] width 18 height 18
click at [454, 415] on input "[PERSON_NAME]" at bounding box center [450, 417] width 11 height 11
checkbox input "true"
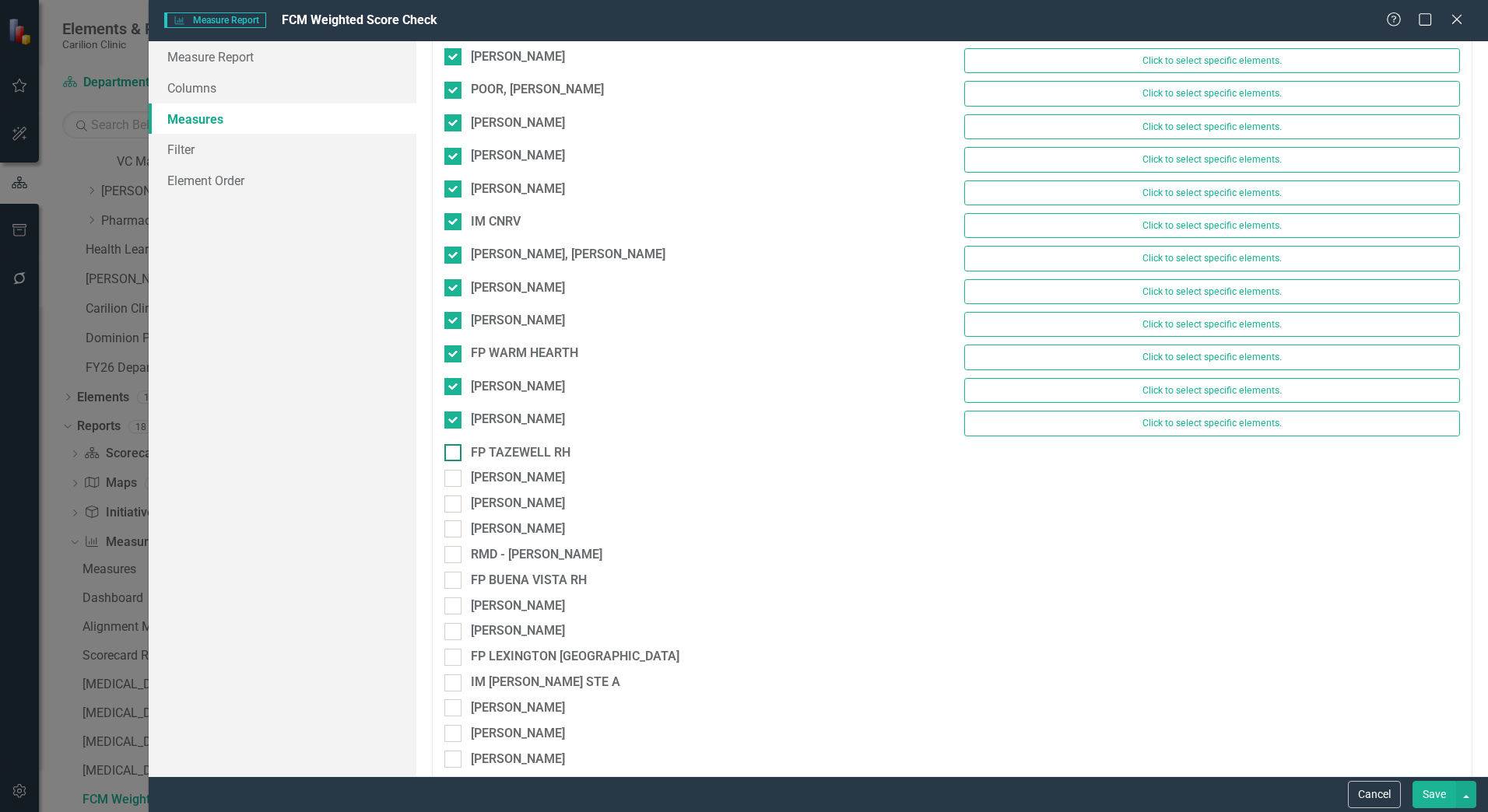
click at [454, 453] on input "FP TAZEWELL RH" at bounding box center [450, 450] width 11 height 11
checkbox input "true"
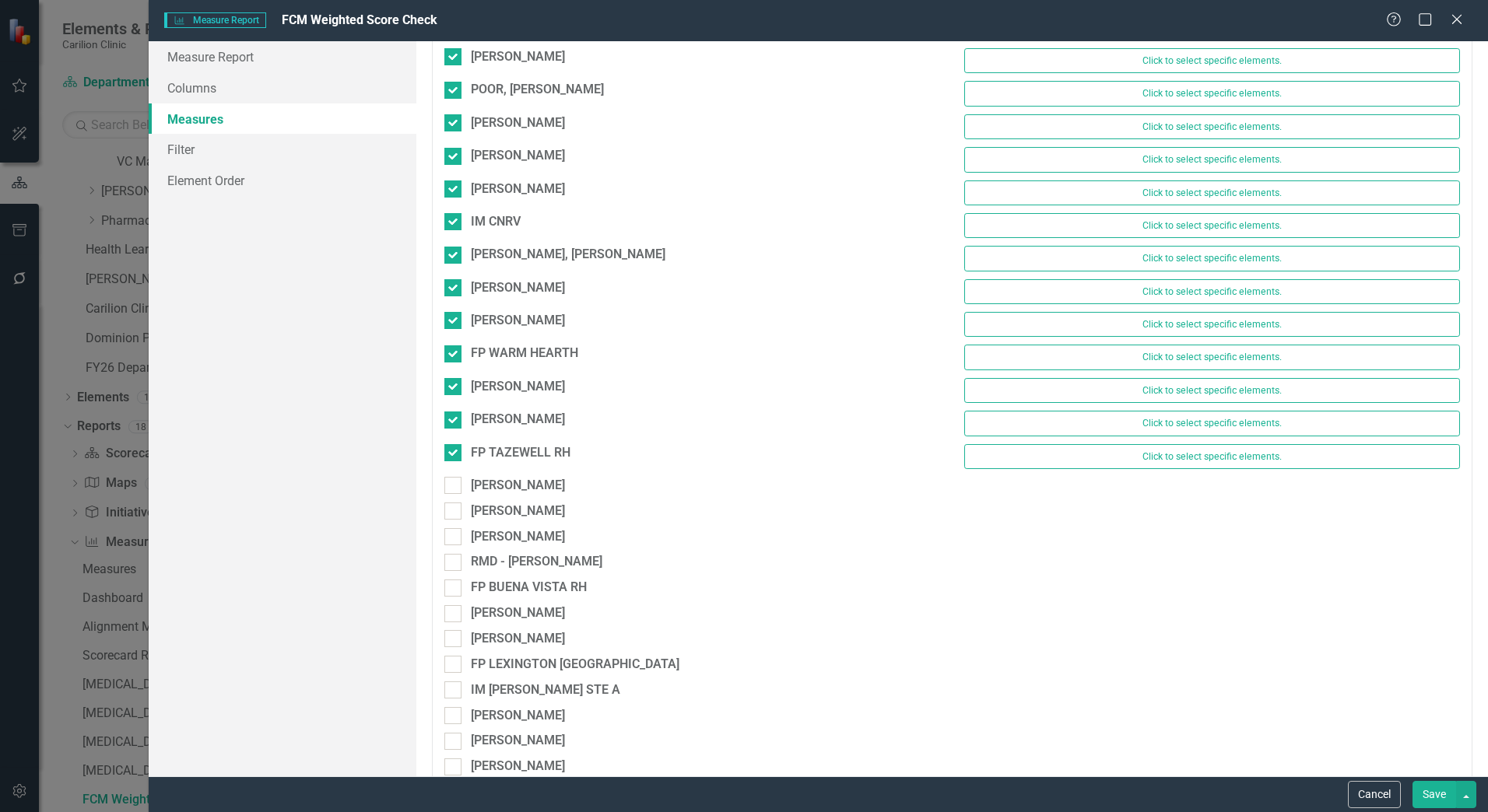
click at [454, 474] on div "FP TAZEWELL RH Click to select specific elements." at bounding box center [952, 460] width 1040 height 32
click at [454, 487] on input "[PERSON_NAME]" at bounding box center [450, 482] width 11 height 11
checkbox input "true"
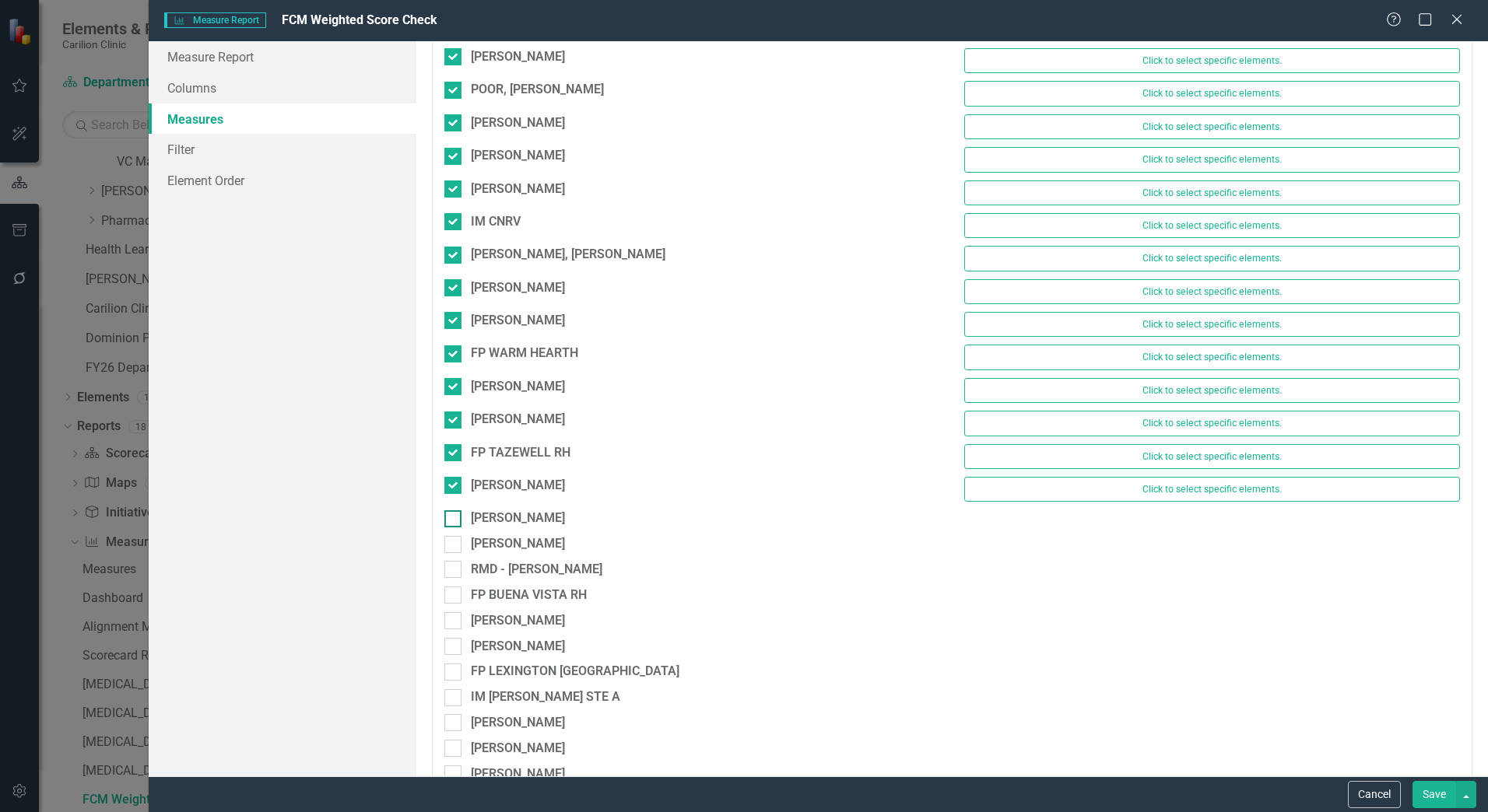
click at [457, 524] on div at bounding box center [454, 519] width 18 height 18
click at [454, 521] on input "[PERSON_NAME]" at bounding box center [450, 516] width 11 height 11
checkbox input "true"
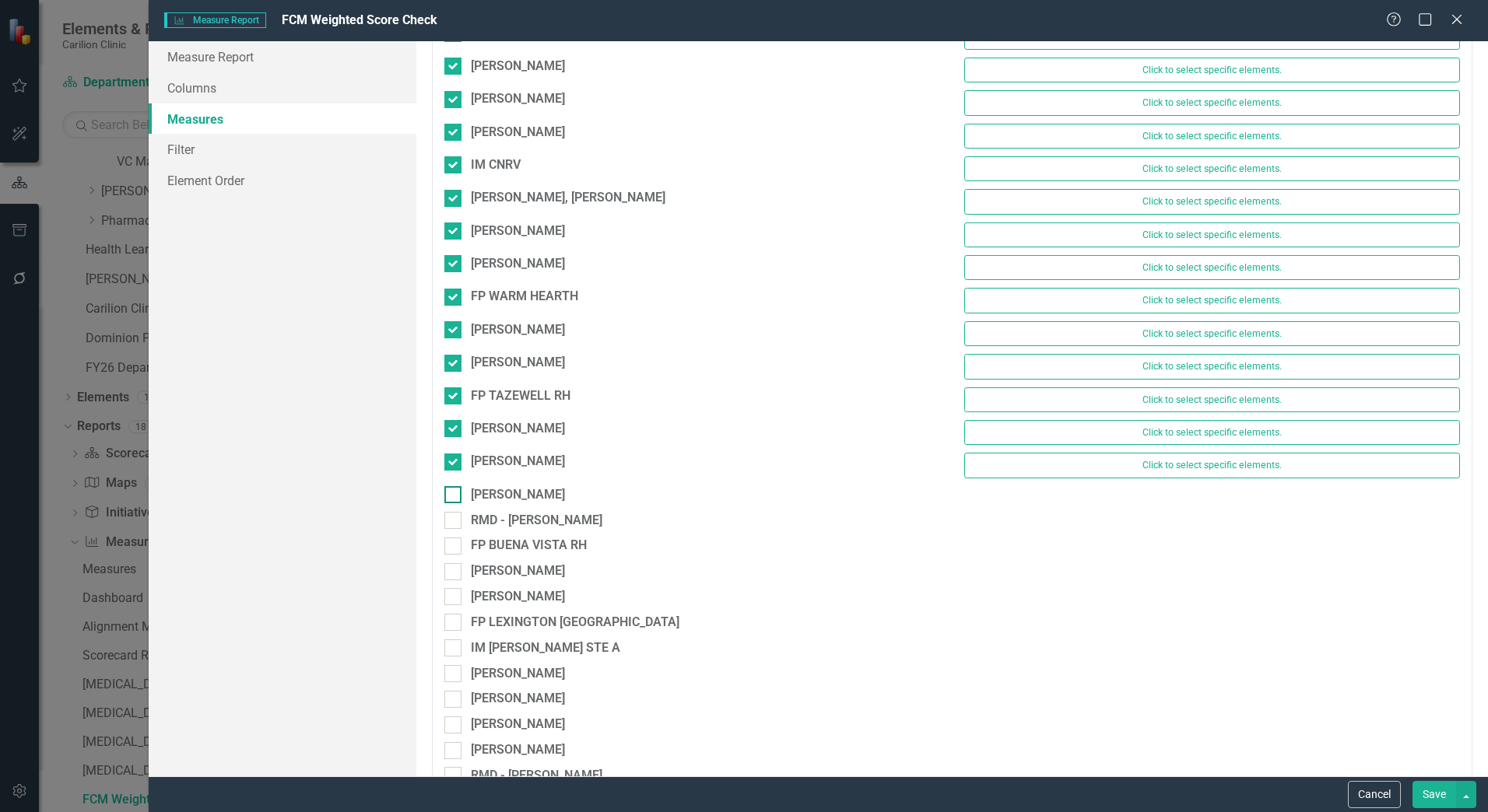
scroll to position [4512, 0]
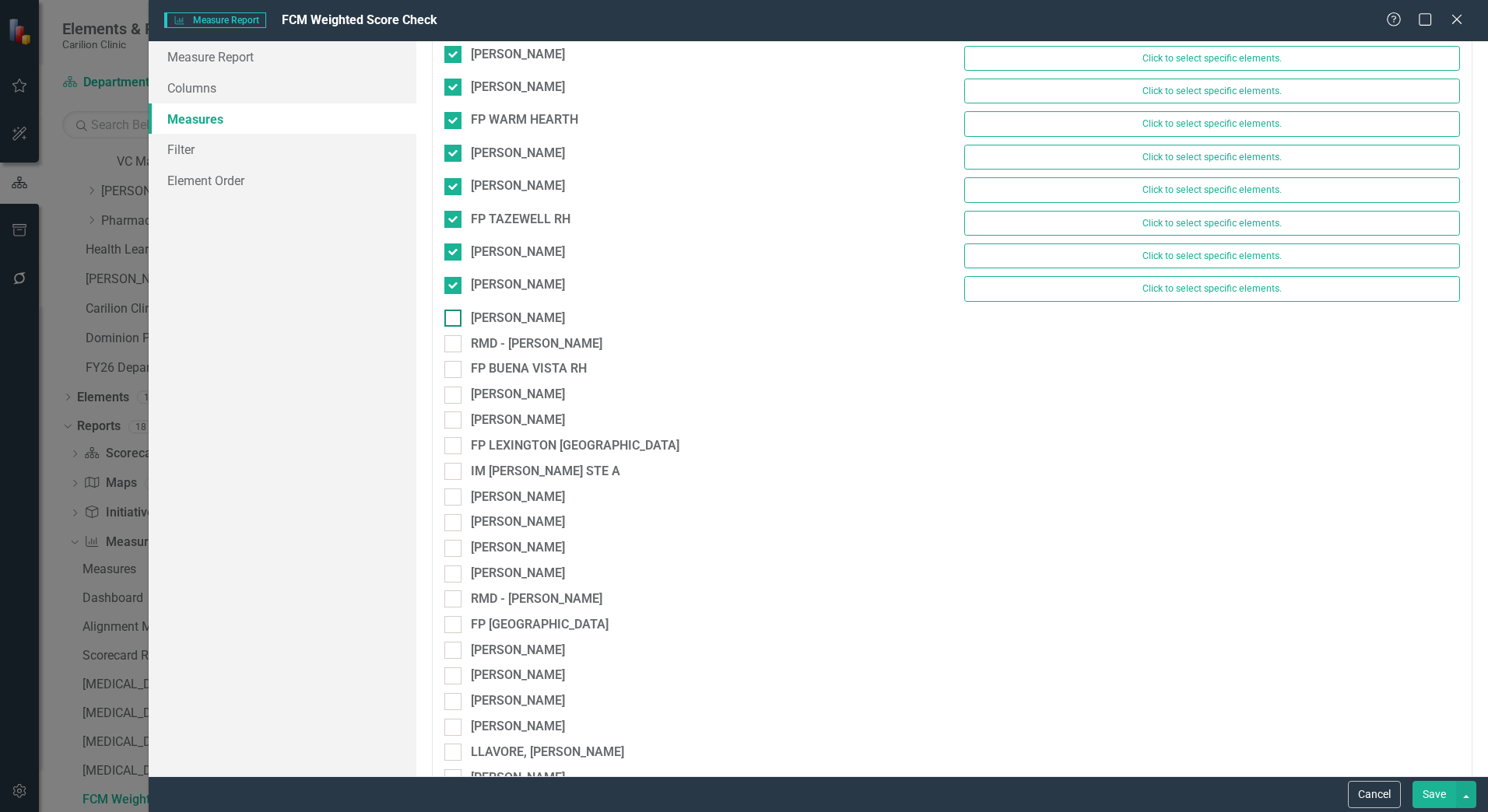
click at [466, 318] on div "[PERSON_NAME]" at bounding box center [692, 318] width 496 height 18
click at [454, 318] on input "[PERSON_NAME]" at bounding box center [450, 315] width 11 height 11
checkbox input "true"
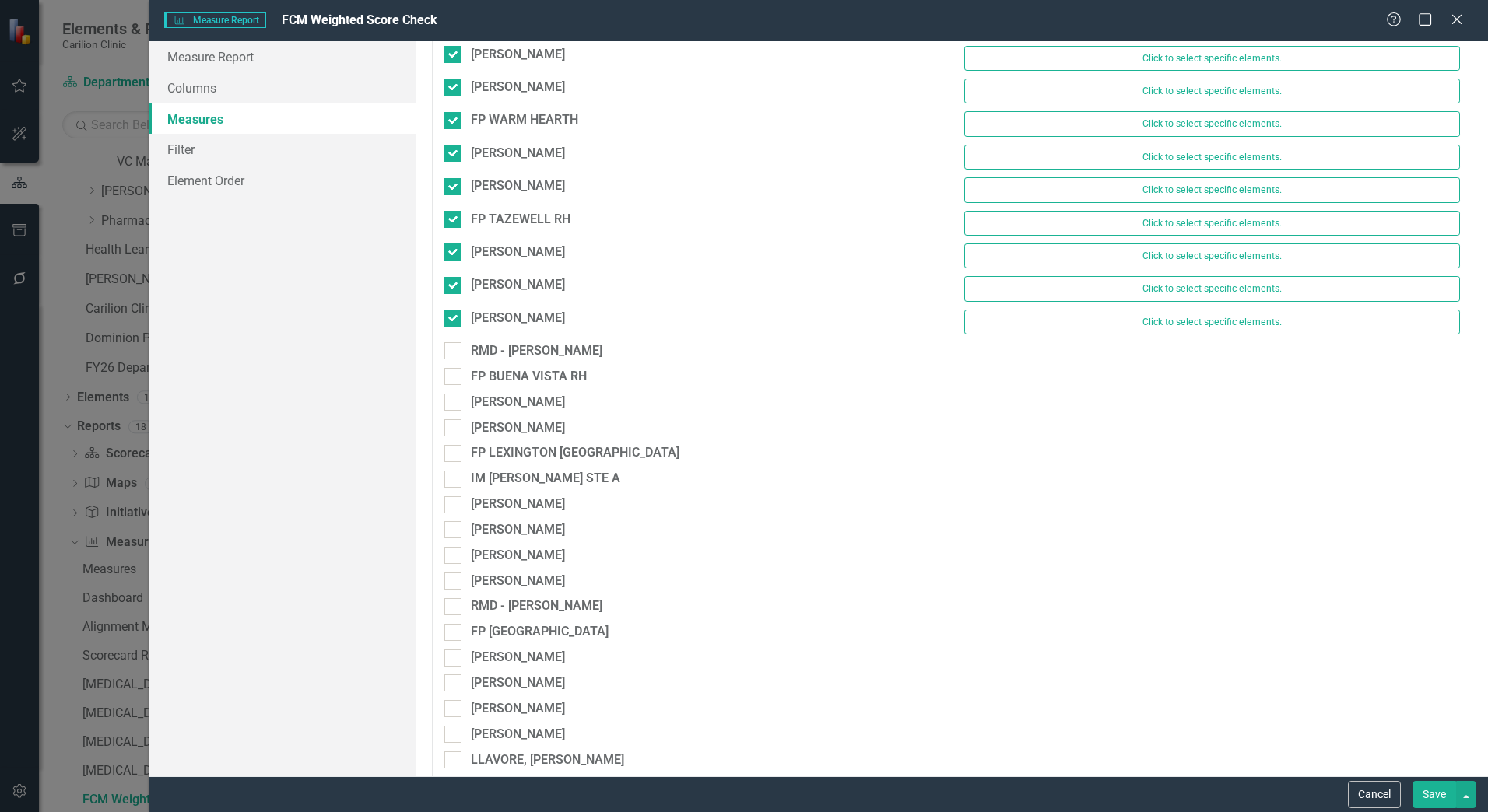
drag, startPoint x: 454, startPoint y: 345, endPoint x: 458, endPoint y: 363, distance: 18.4
click at [454, 345] on input "RMD - [PERSON_NAME]" at bounding box center [450, 347] width 11 height 11
checkbox input "true"
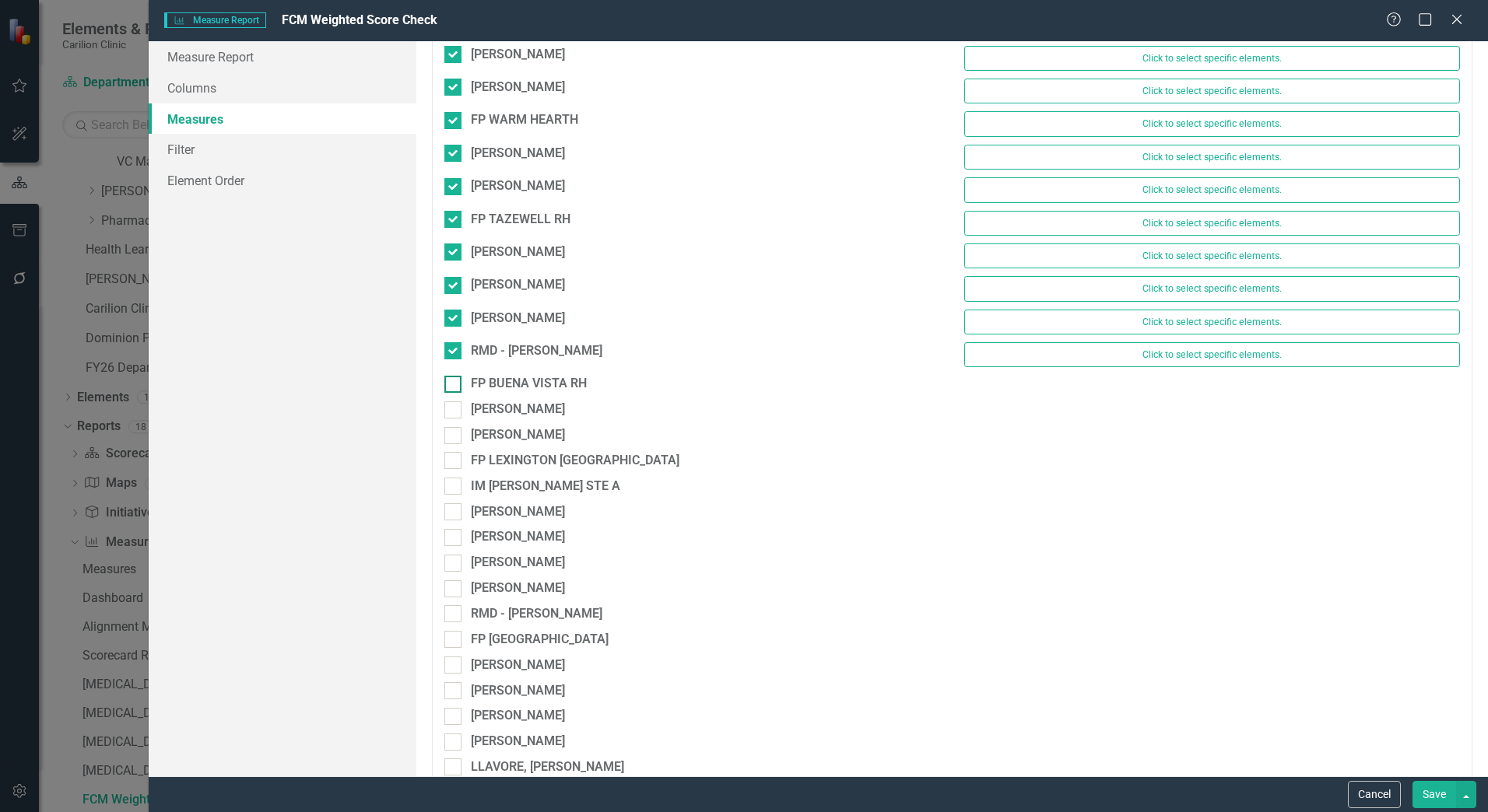
click at [460, 387] on div at bounding box center [454, 385] width 18 height 18
click at [454, 386] on input "FP BUENA VISTA RH" at bounding box center [450, 381] width 11 height 11
checkbox input "true"
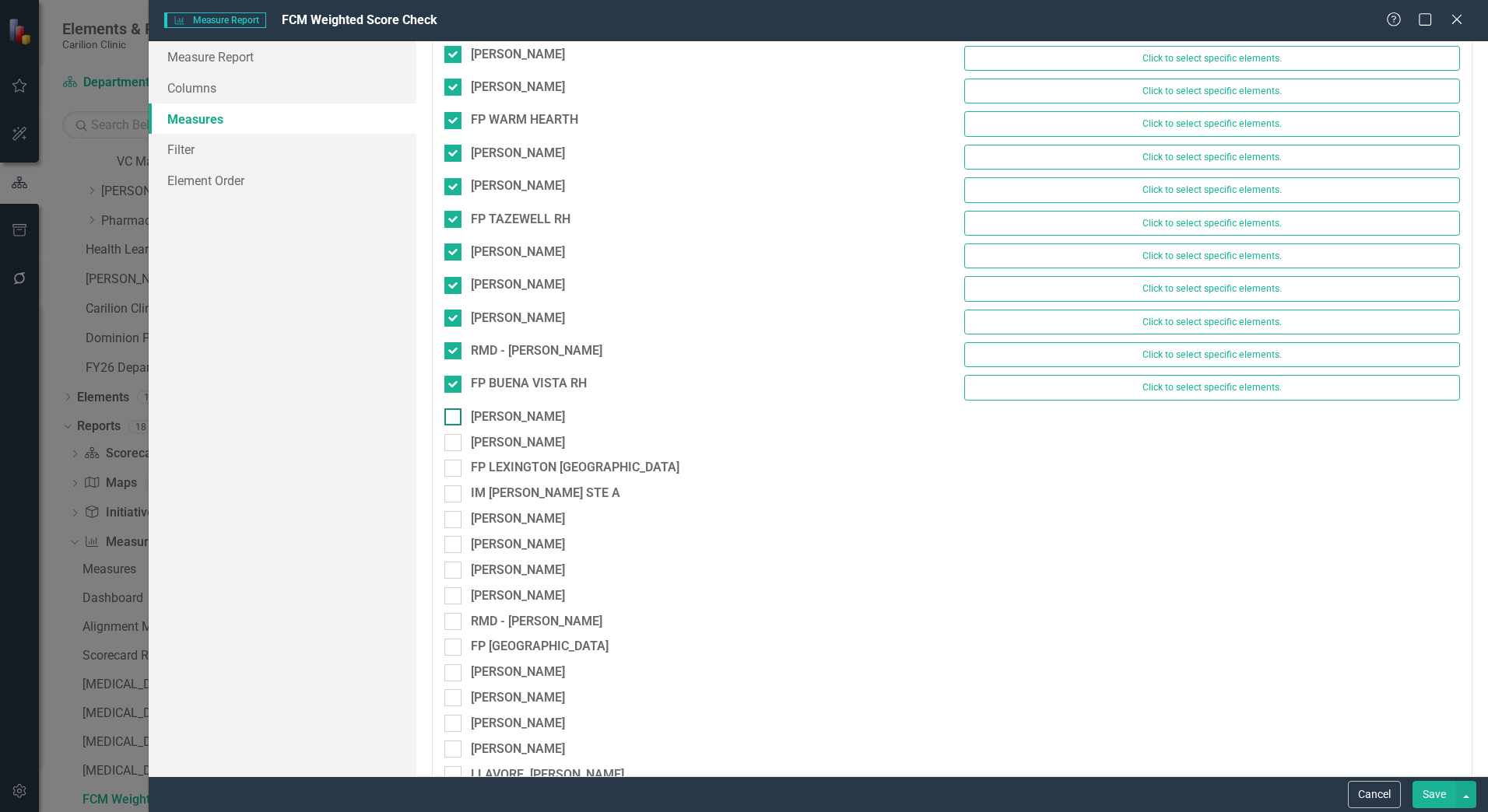
click at [453, 411] on input "[PERSON_NAME]" at bounding box center [450, 414] width 11 height 11
checkbox input "true"
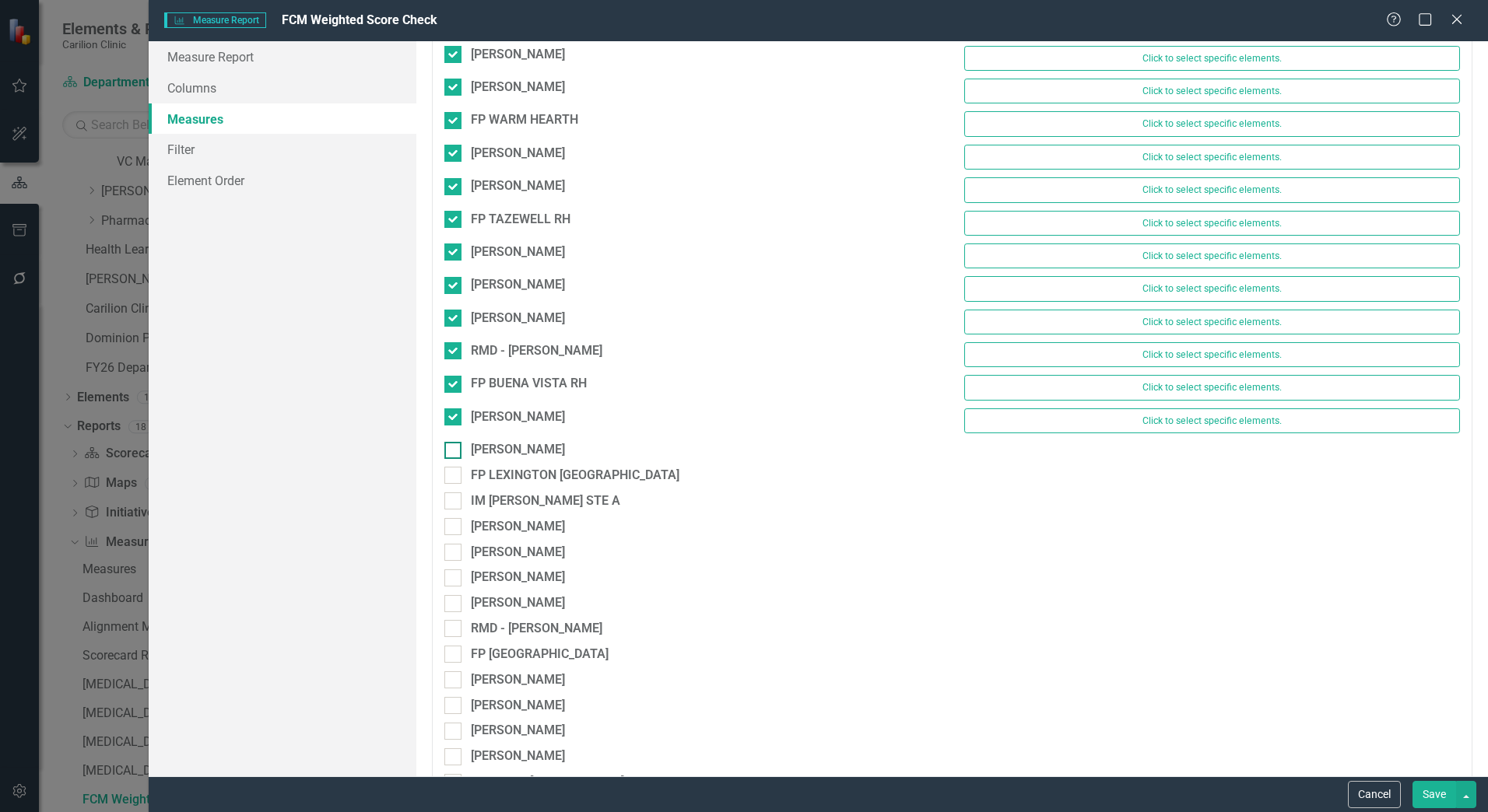
click at [456, 452] on div at bounding box center [454, 451] width 18 height 18
click at [454, 452] on input "[PERSON_NAME]" at bounding box center [450, 447] width 11 height 11
checkbox input "true"
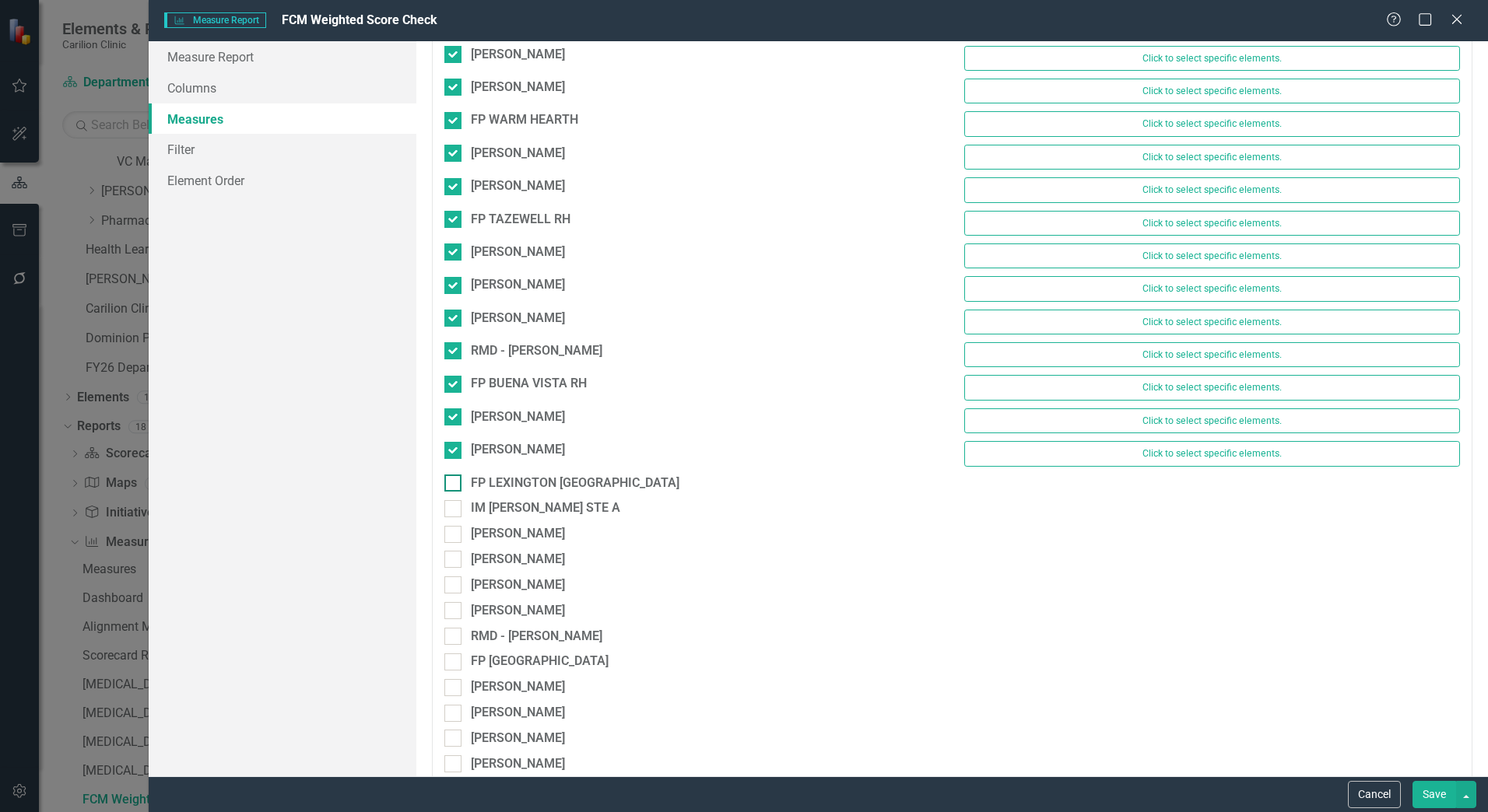
click at [456, 482] on div at bounding box center [454, 483] width 18 height 18
click at [454, 482] on input "FP LEXINGTON [GEOGRAPHIC_DATA]" at bounding box center [450, 480] width 11 height 11
checkbox input "true"
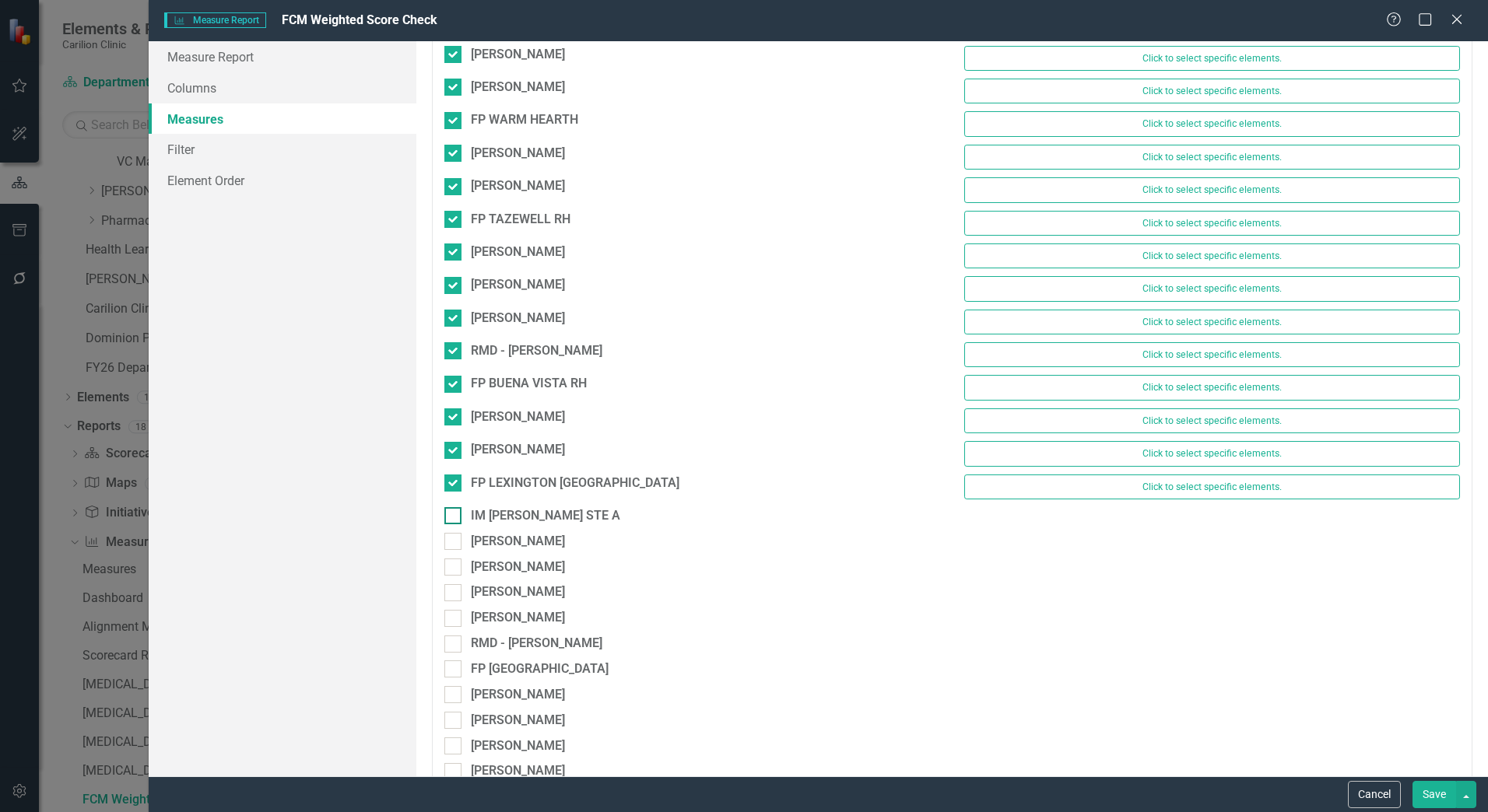
click at [454, 515] on input "IM [PERSON_NAME] STE A" at bounding box center [450, 513] width 11 height 11
checkbox input "true"
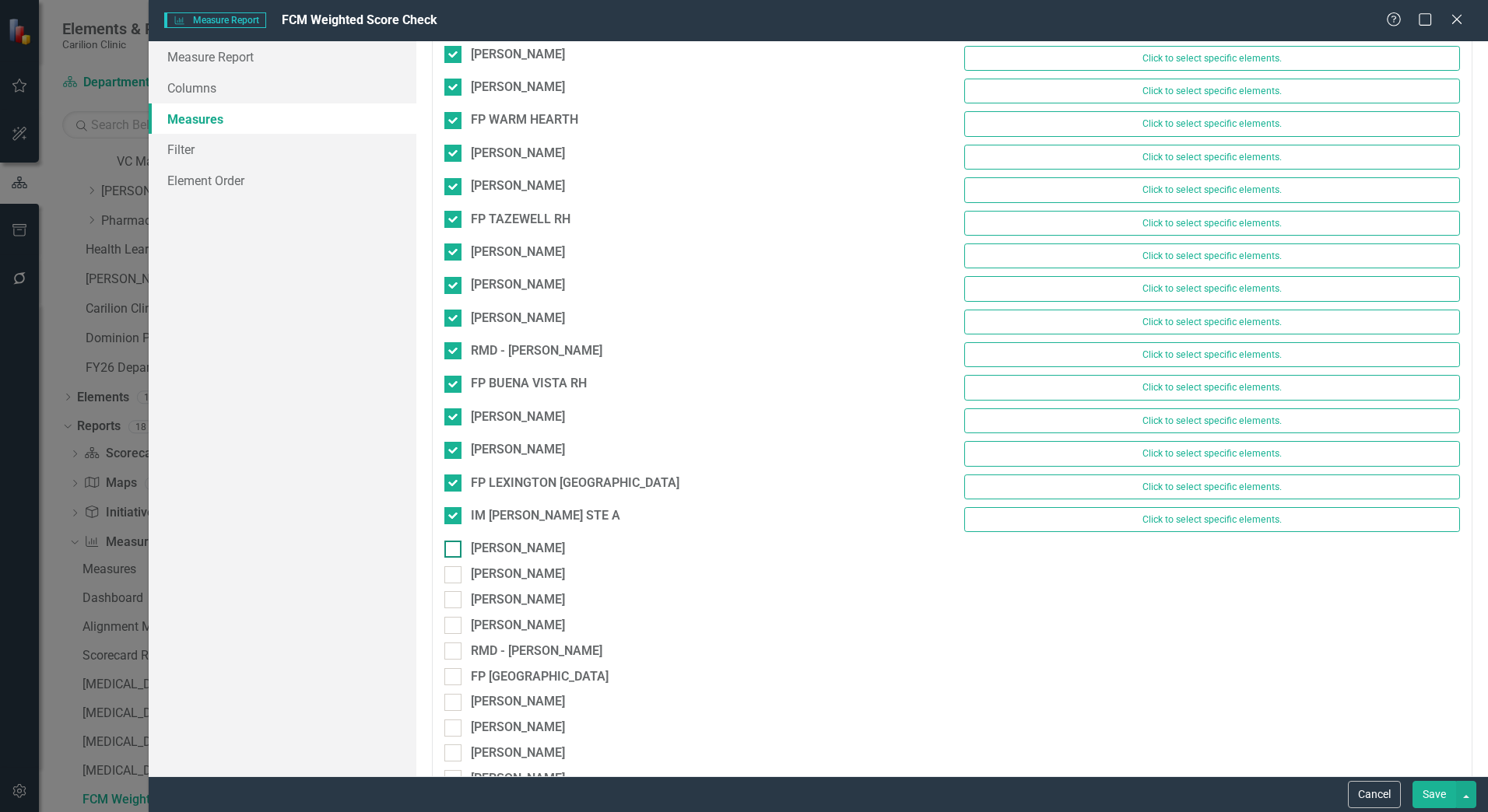
click at [454, 548] on input "[PERSON_NAME]" at bounding box center [450, 546] width 11 height 11
checkbox input "true"
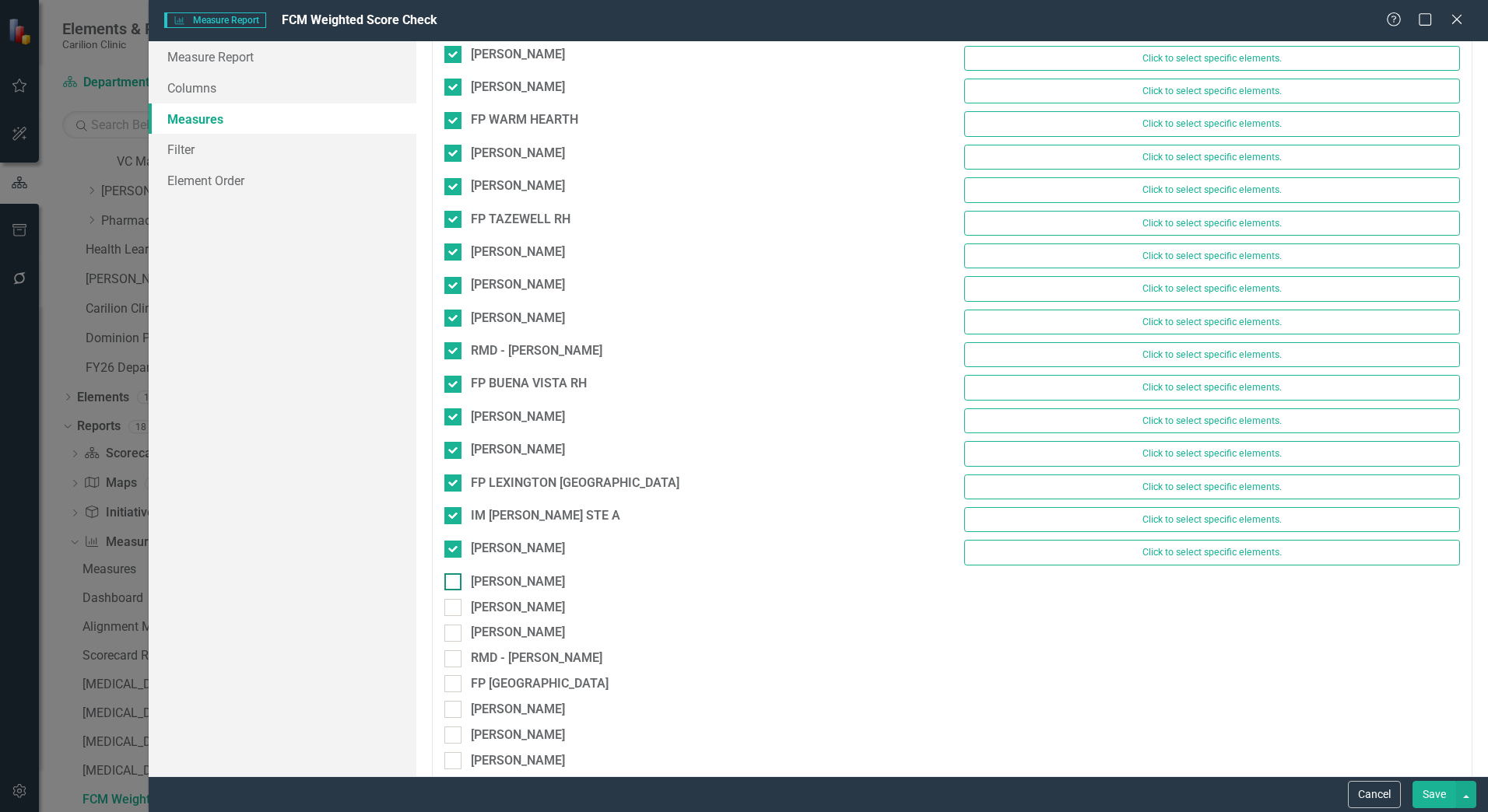
click at [454, 574] on input "[PERSON_NAME]" at bounding box center [450, 579] width 11 height 11
checkbox input "true"
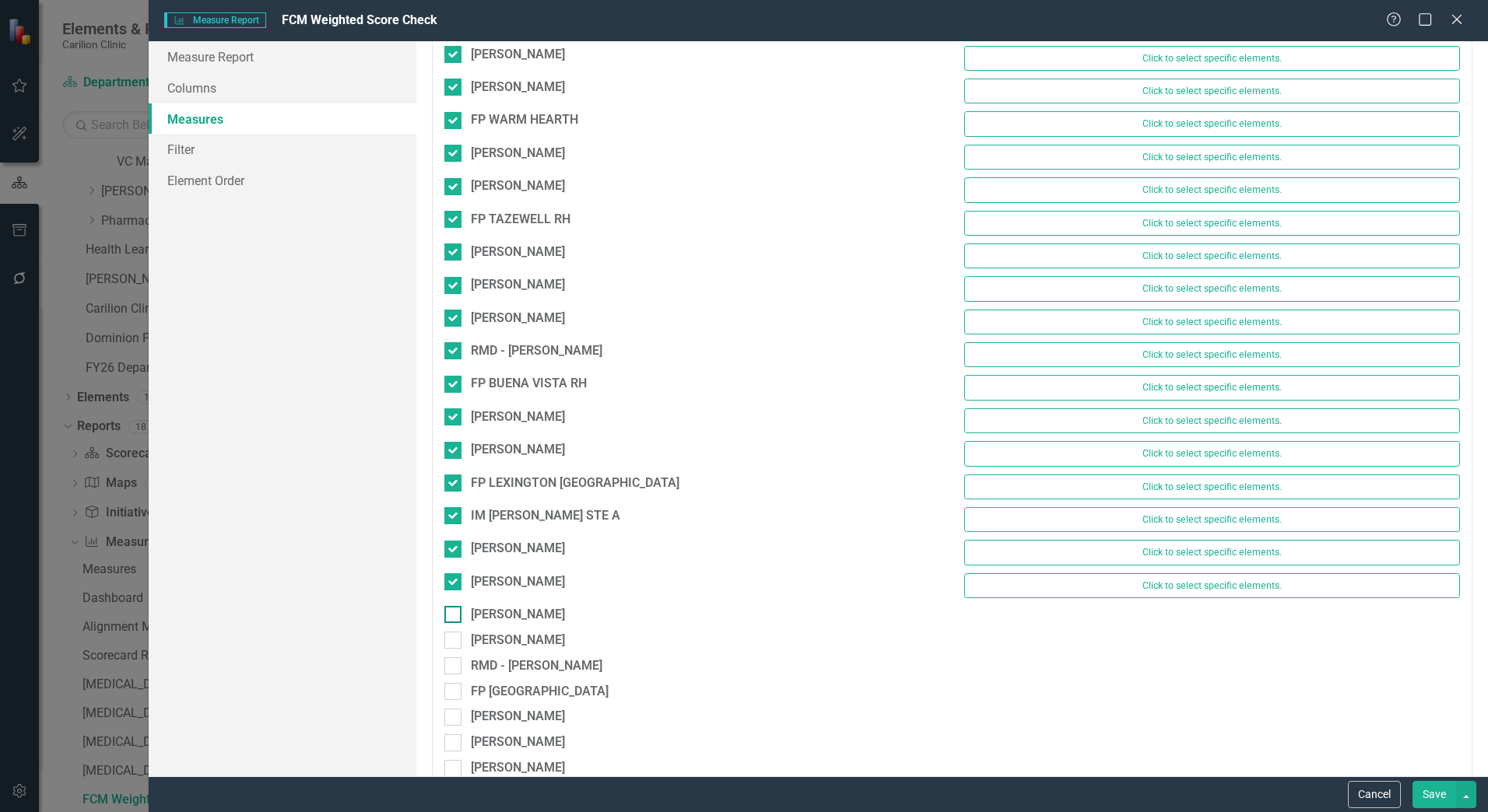
drag, startPoint x: 454, startPoint y: 612, endPoint x: 456, endPoint y: 623, distance: 11.2
click at [455, 613] on div at bounding box center [454, 615] width 18 height 18
click at [454, 613] on input "[PERSON_NAME]" at bounding box center [450, 611] width 11 height 11
checkbox input "true"
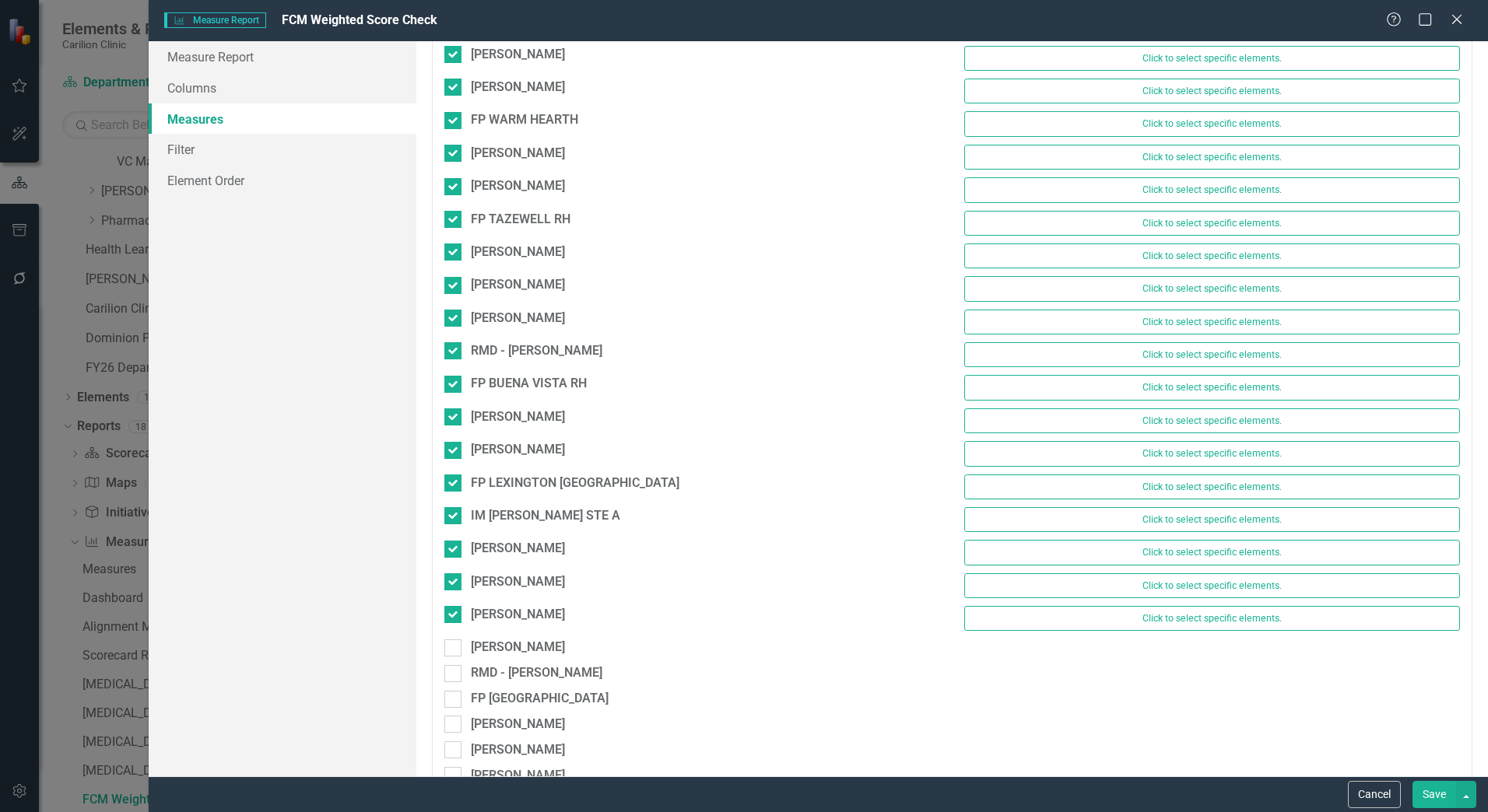
drag, startPoint x: 456, startPoint y: 645, endPoint x: 460, endPoint y: 662, distance: 17.5
click at [459, 651] on div at bounding box center [454, 648] width 18 height 18
click at [454, 650] on input "[PERSON_NAME]" at bounding box center [450, 645] width 11 height 11
checkbox input "true"
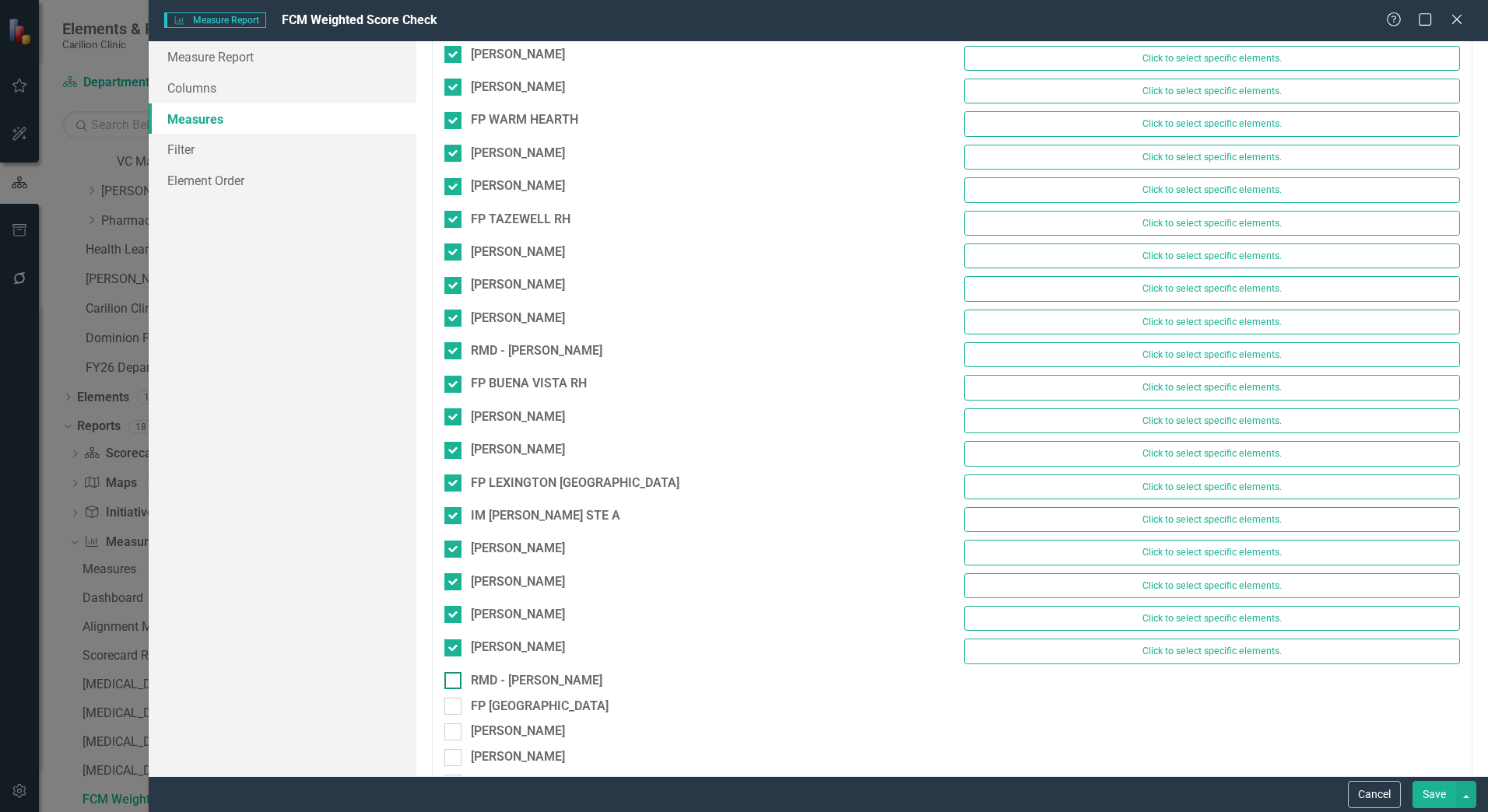
click at [458, 687] on div at bounding box center [454, 681] width 18 height 18
click at [454, 682] on input "RMD - [PERSON_NAME]" at bounding box center [450, 678] width 11 height 11
checkbox input "true"
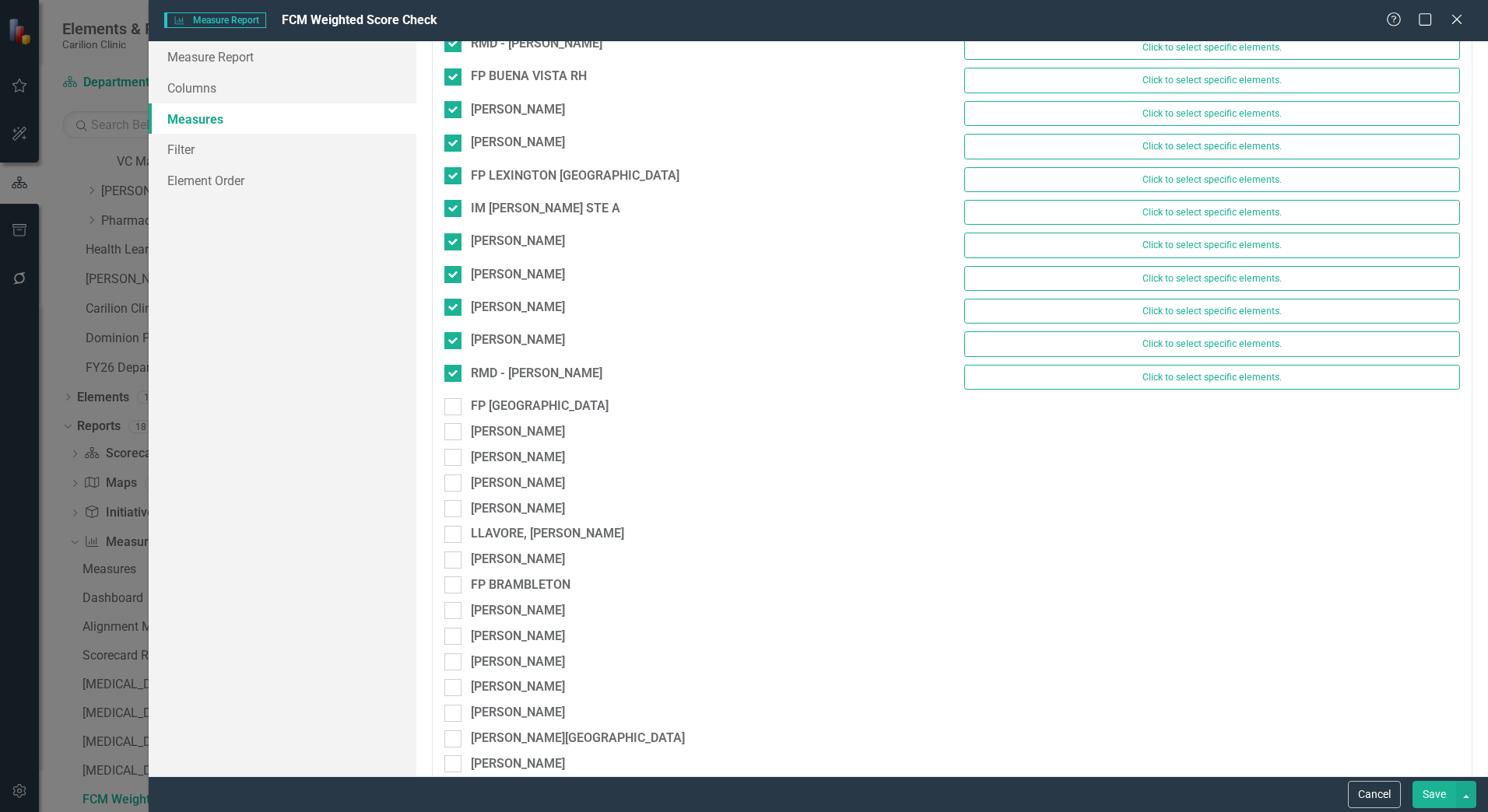
scroll to position [4824, 0]
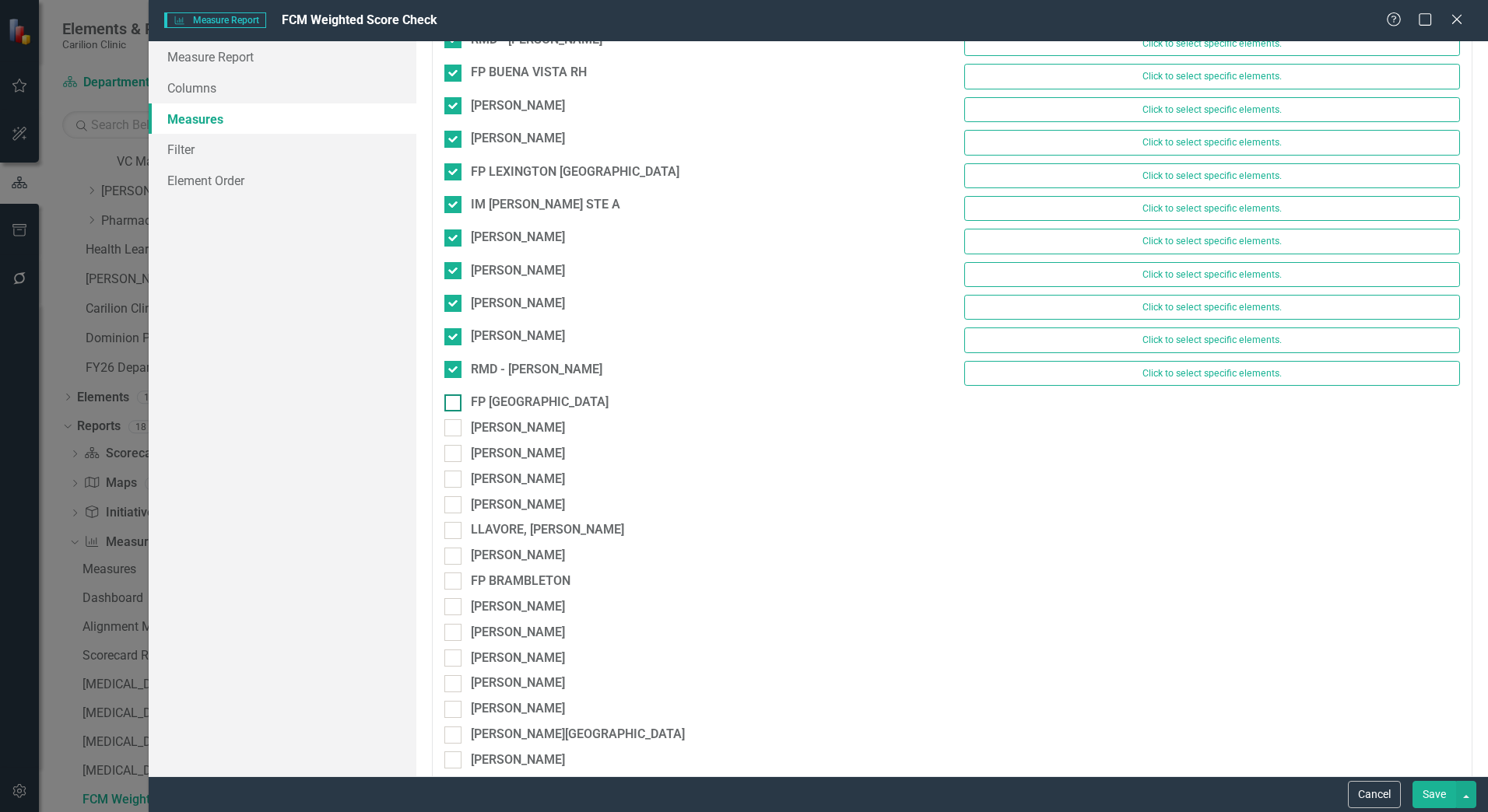
click at [455, 410] on div at bounding box center [454, 403] width 18 height 18
click at [454, 404] on input "FP [GEOGRAPHIC_DATA]" at bounding box center [450, 400] width 11 height 11
checkbox input "true"
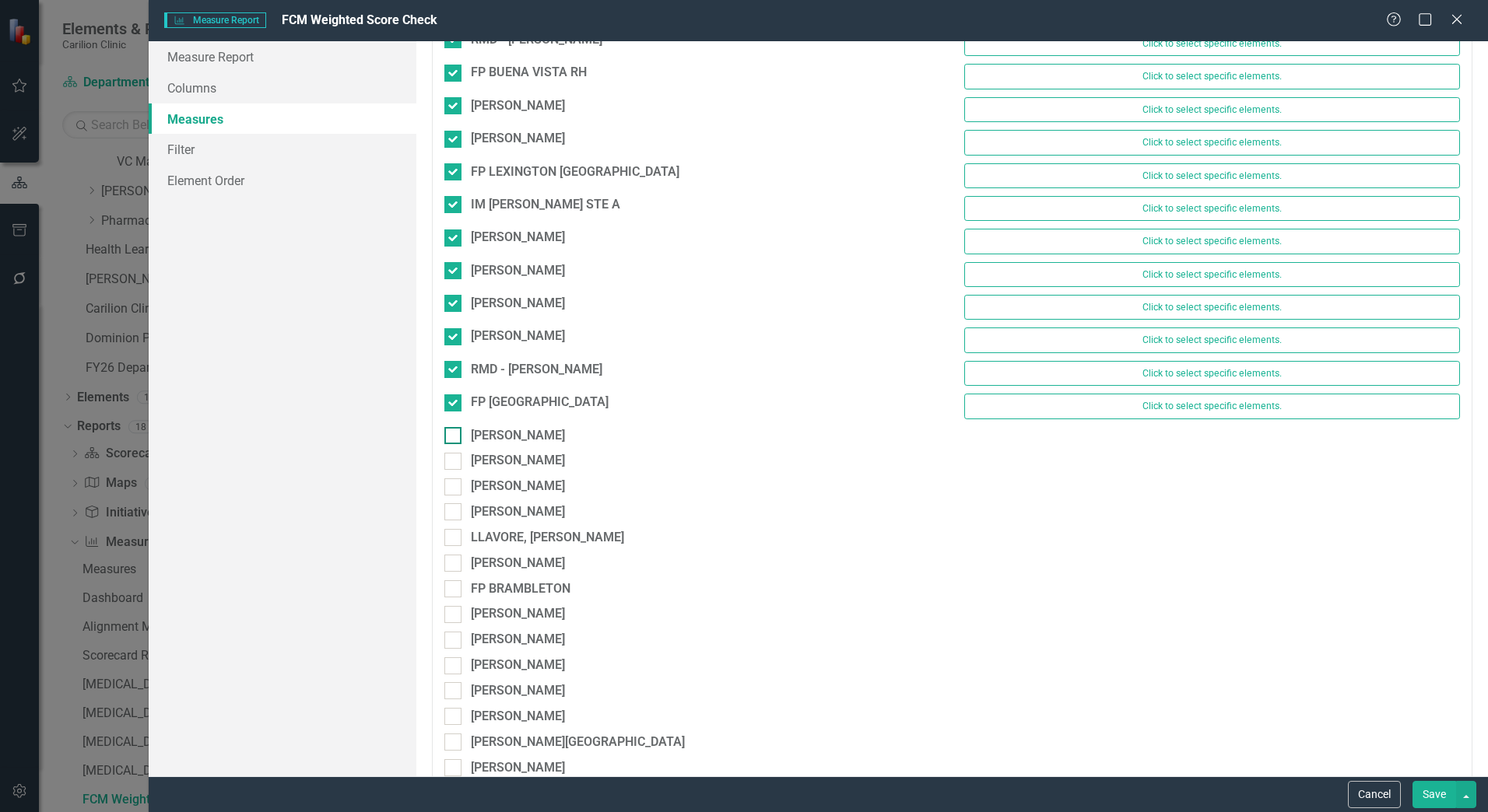
click at [448, 425] on div "FP SHAWSVILLE Click to select specific elements." at bounding box center [952, 410] width 1040 height 32
click at [449, 441] on div at bounding box center [454, 436] width 18 height 18
click at [449, 438] on input "[PERSON_NAME]" at bounding box center [450, 432] width 11 height 11
checkbox input "true"
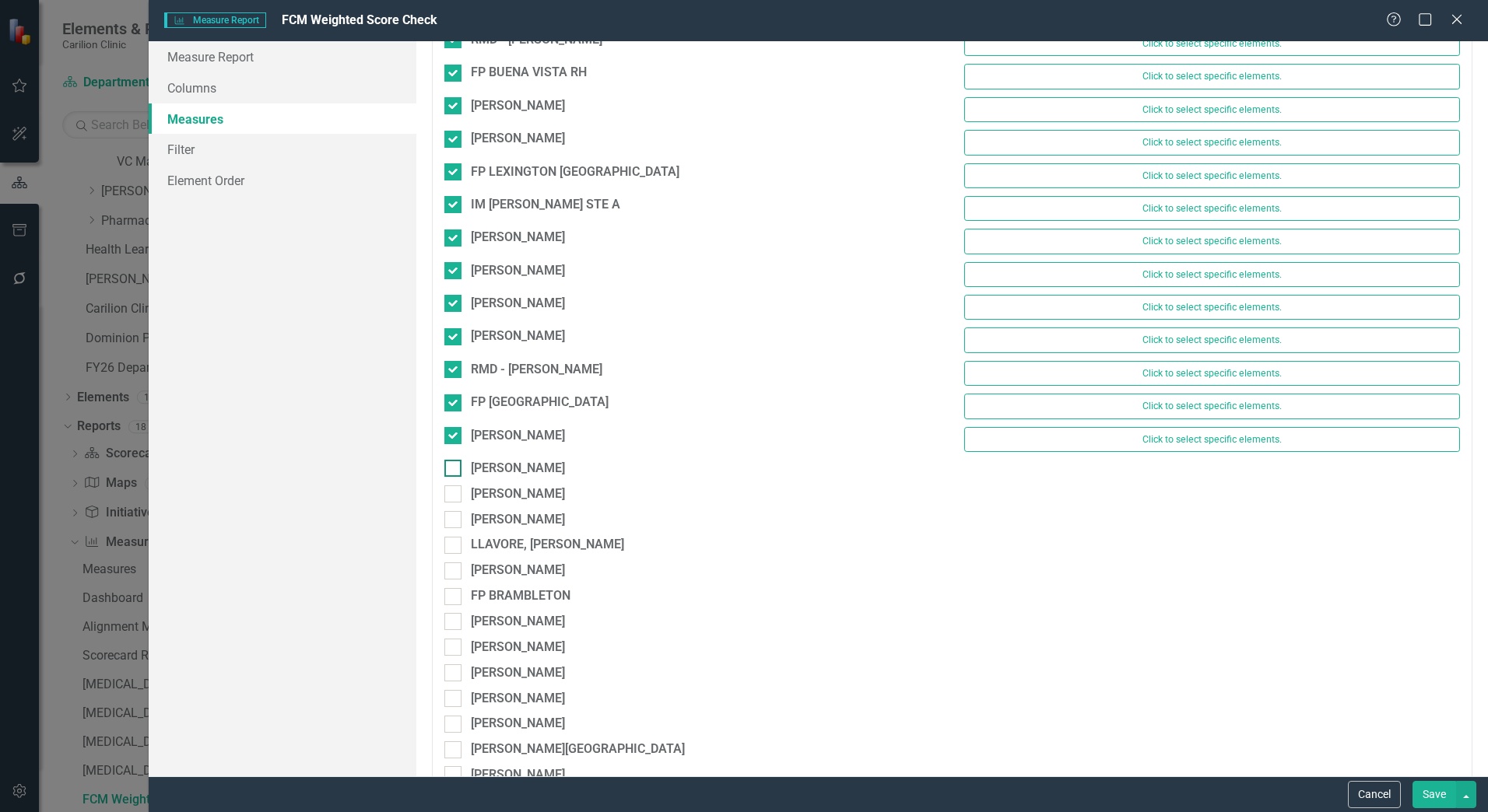
click at [448, 463] on input "[PERSON_NAME]" at bounding box center [450, 465] width 11 height 11
checkbox input "true"
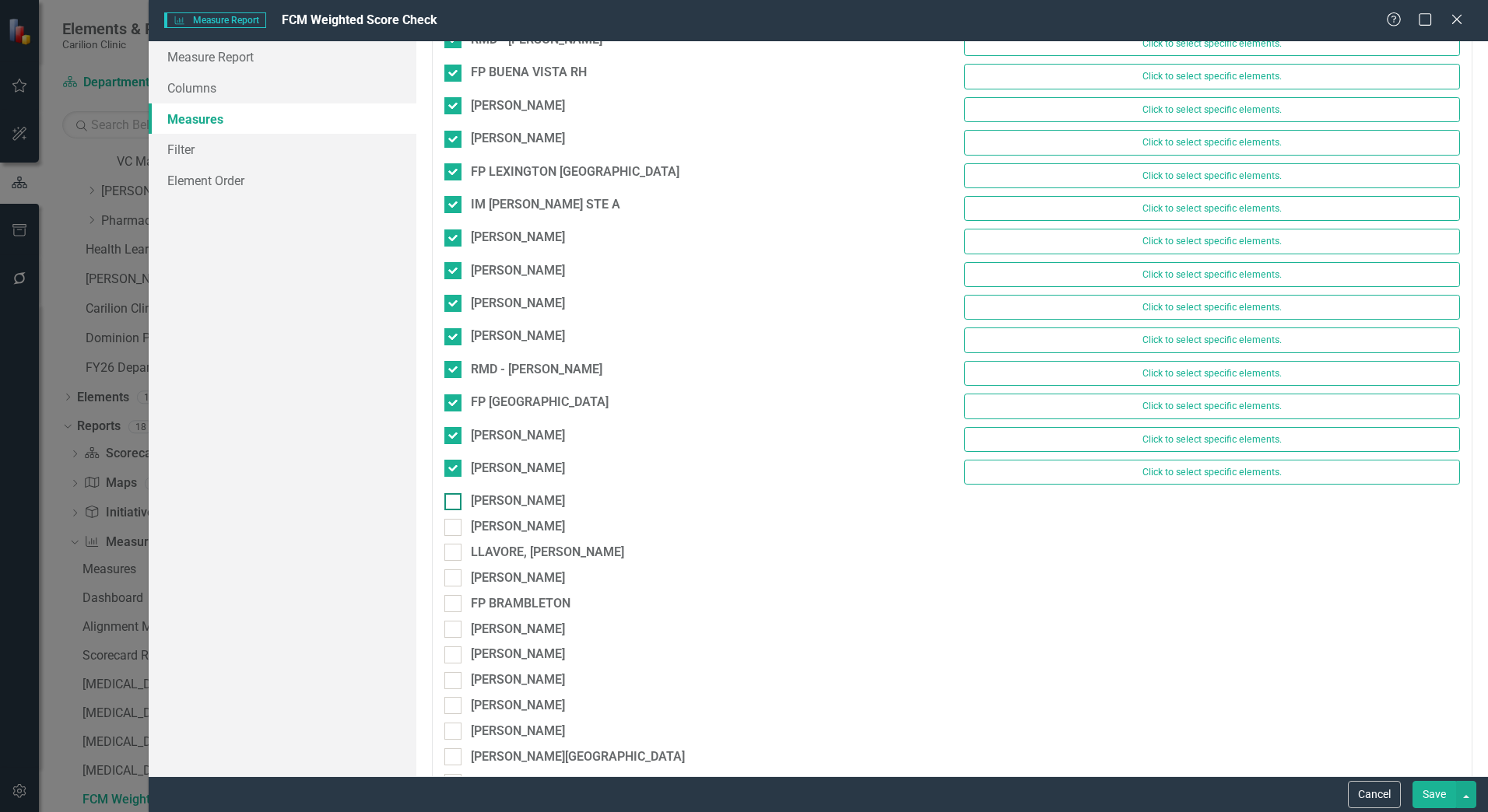
click at [451, 494] on input "[PERSON_NAME]" at bounding box center [450, 499] width 11 height 11
checkbox input "true"
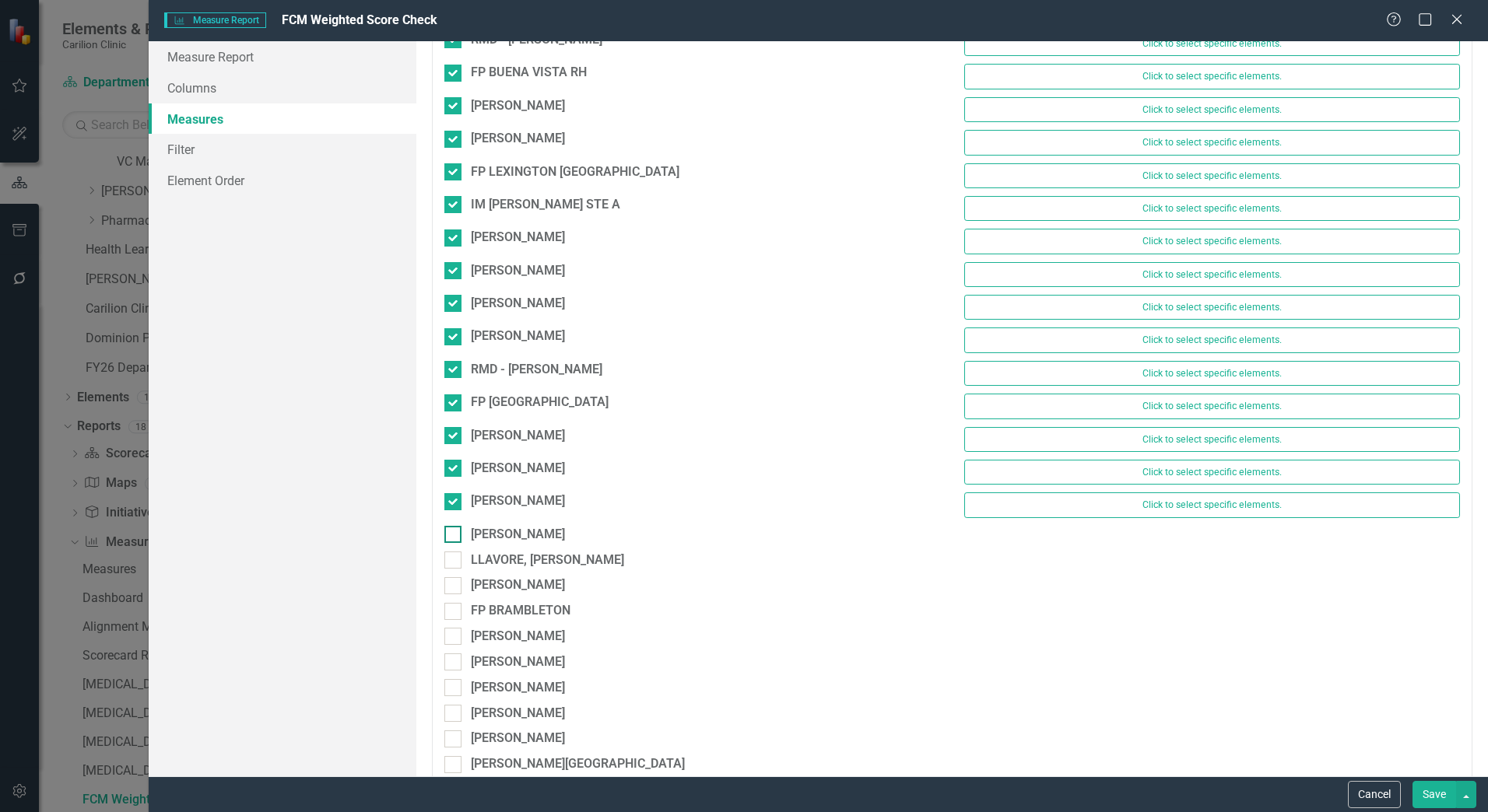
click at [452, 530] on input "[PERSON_NAME]" at bounding box center [450, 531] width 11 height 11
checkbox input "true"
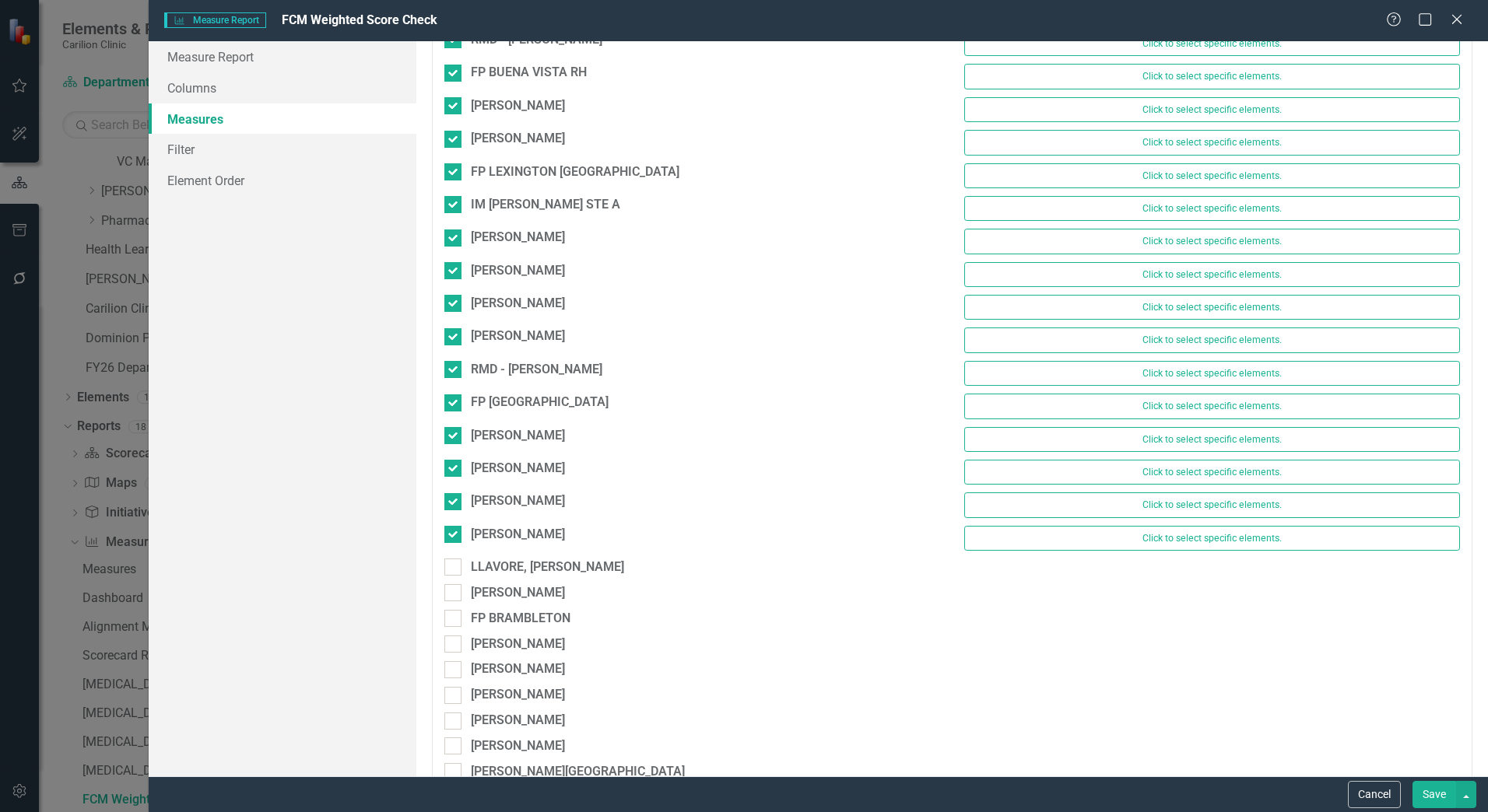
drag, startPoint x: 452, startPoint y: 559, endPoint x: 453, endPoint y: 582, distance: 23.0
click at [452, 559] on input "LLAVORE, [PERSON_NAME]" at bounding box center [450, 564] width 11 height 11
checkbox input "true"
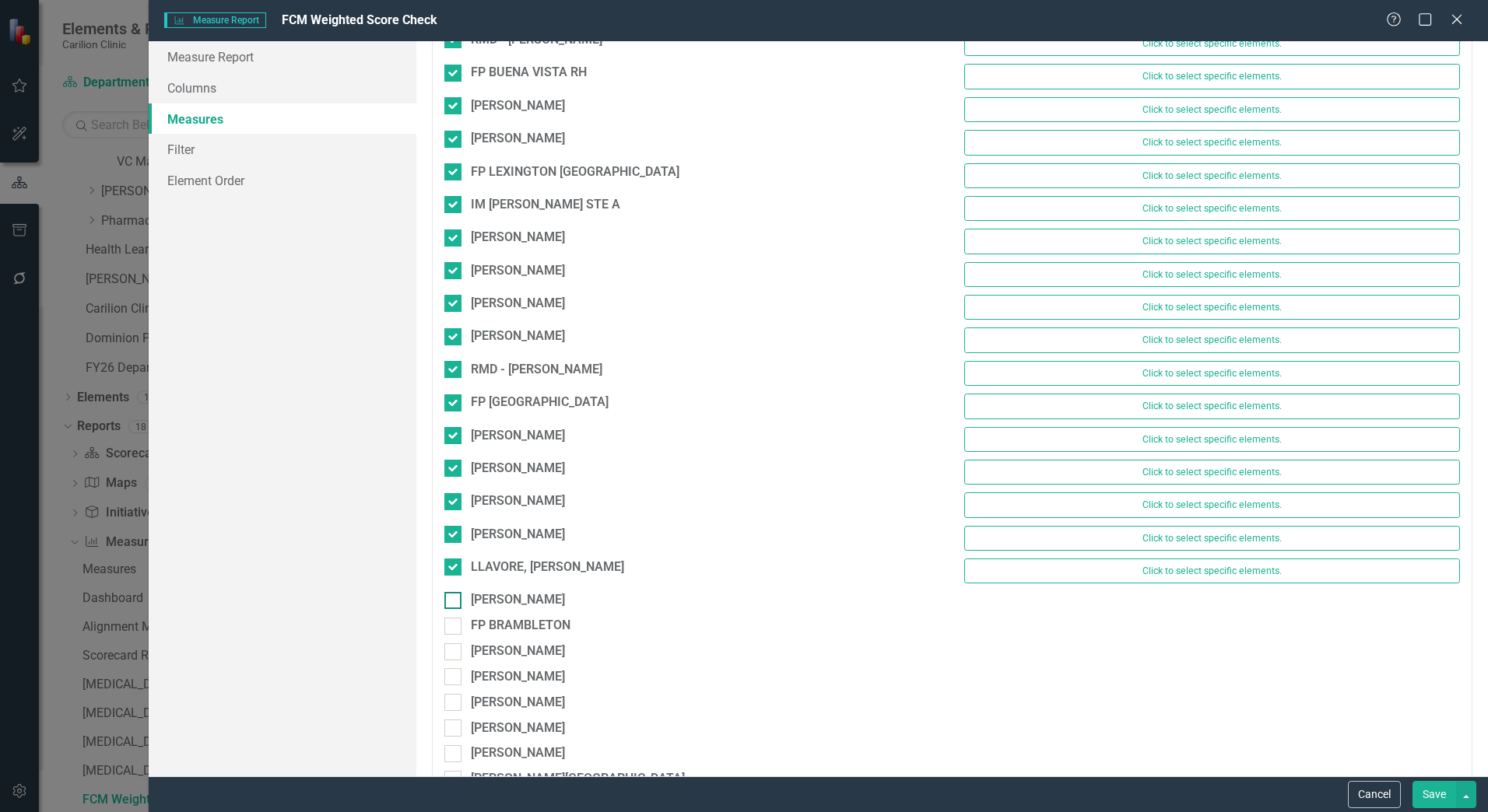
click at [452, 597] on input "[PERSON_NAME]" at bounding box center [450, 597] width 11 height 11
checkbox input "true"
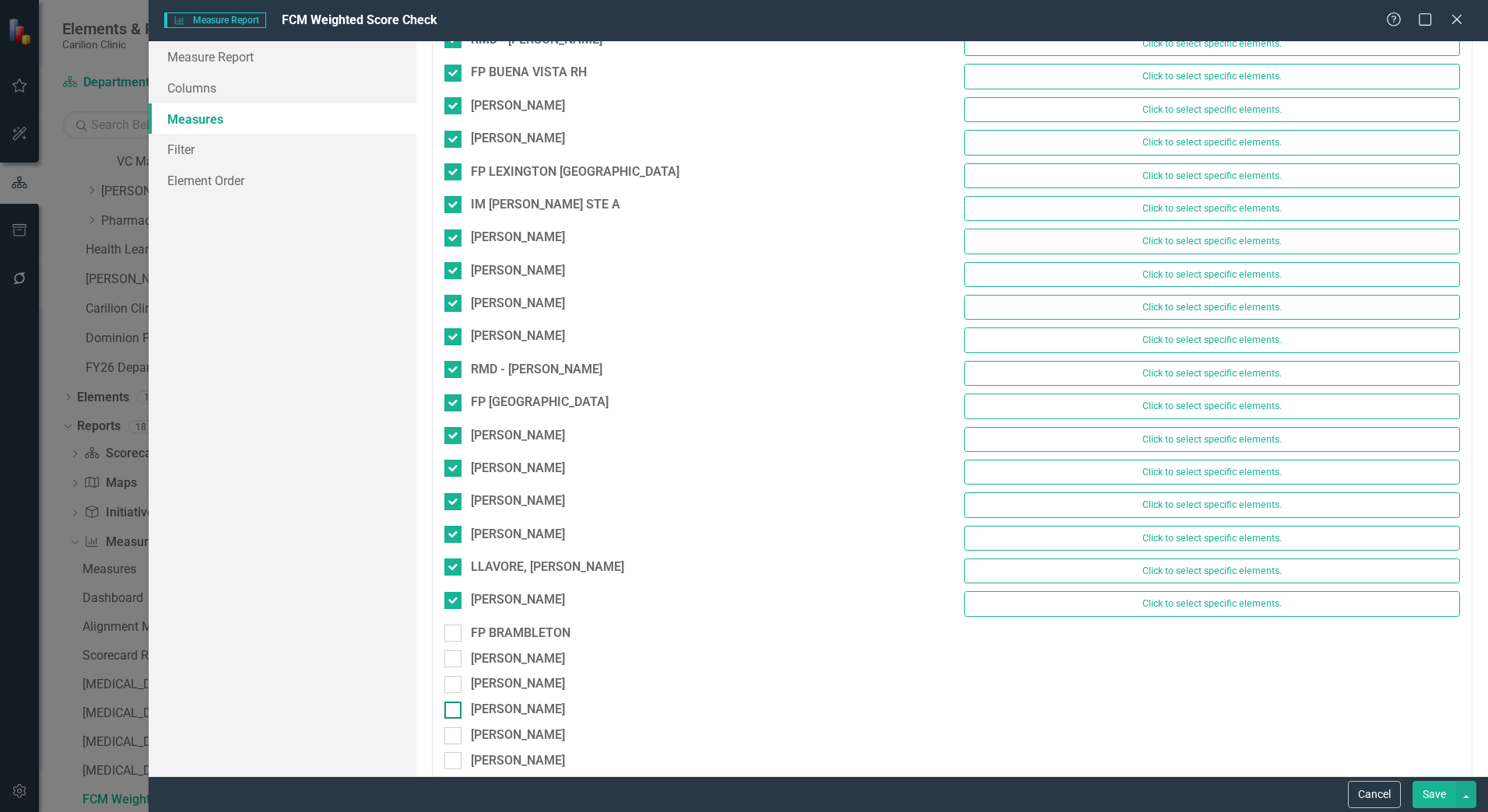
drag, startPoint x: 447, startPoint y: 619, endPoint x: 446, endPoint y: 631, distance: 12.0
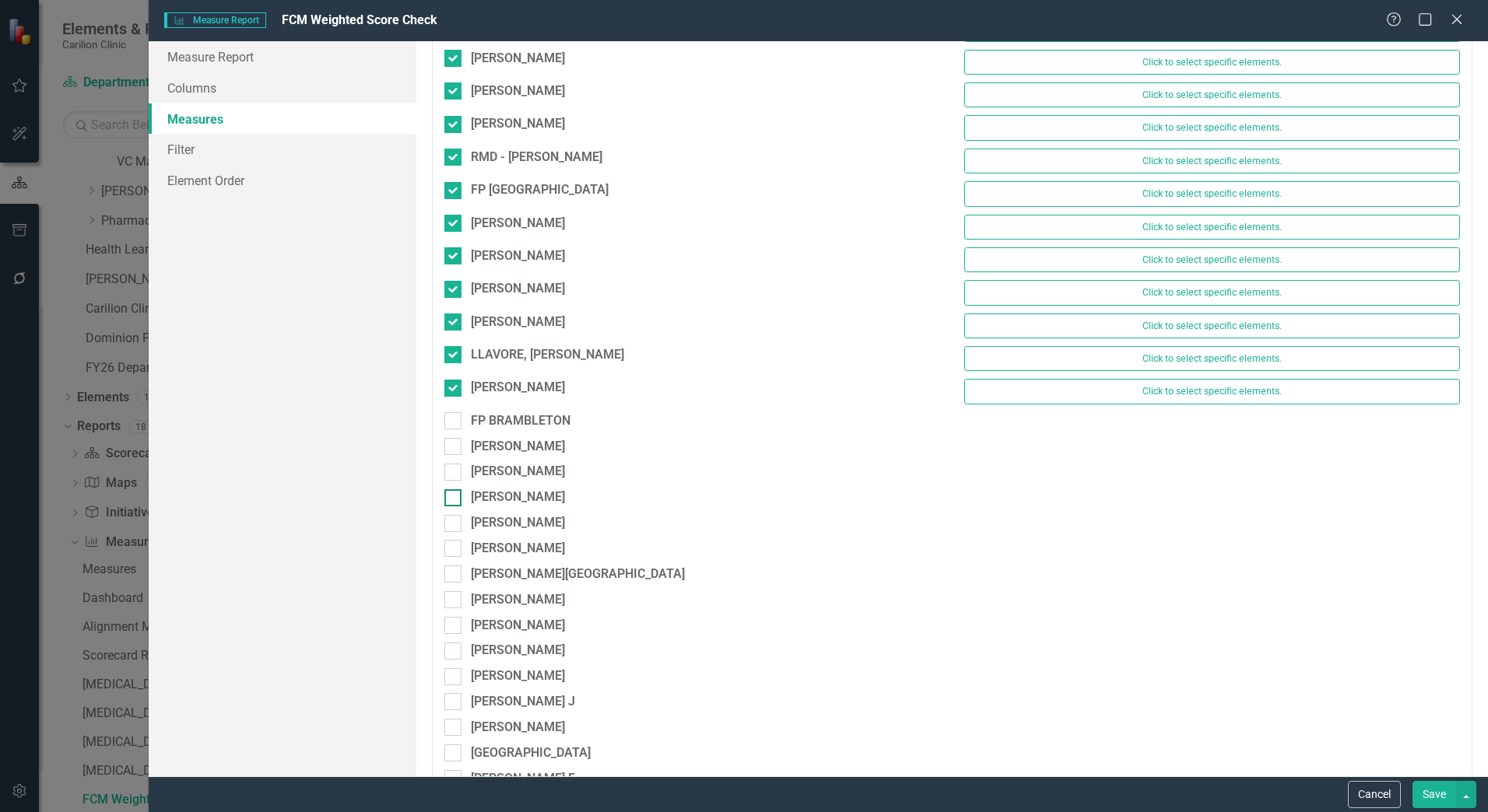
scroll to position [5057, 0]
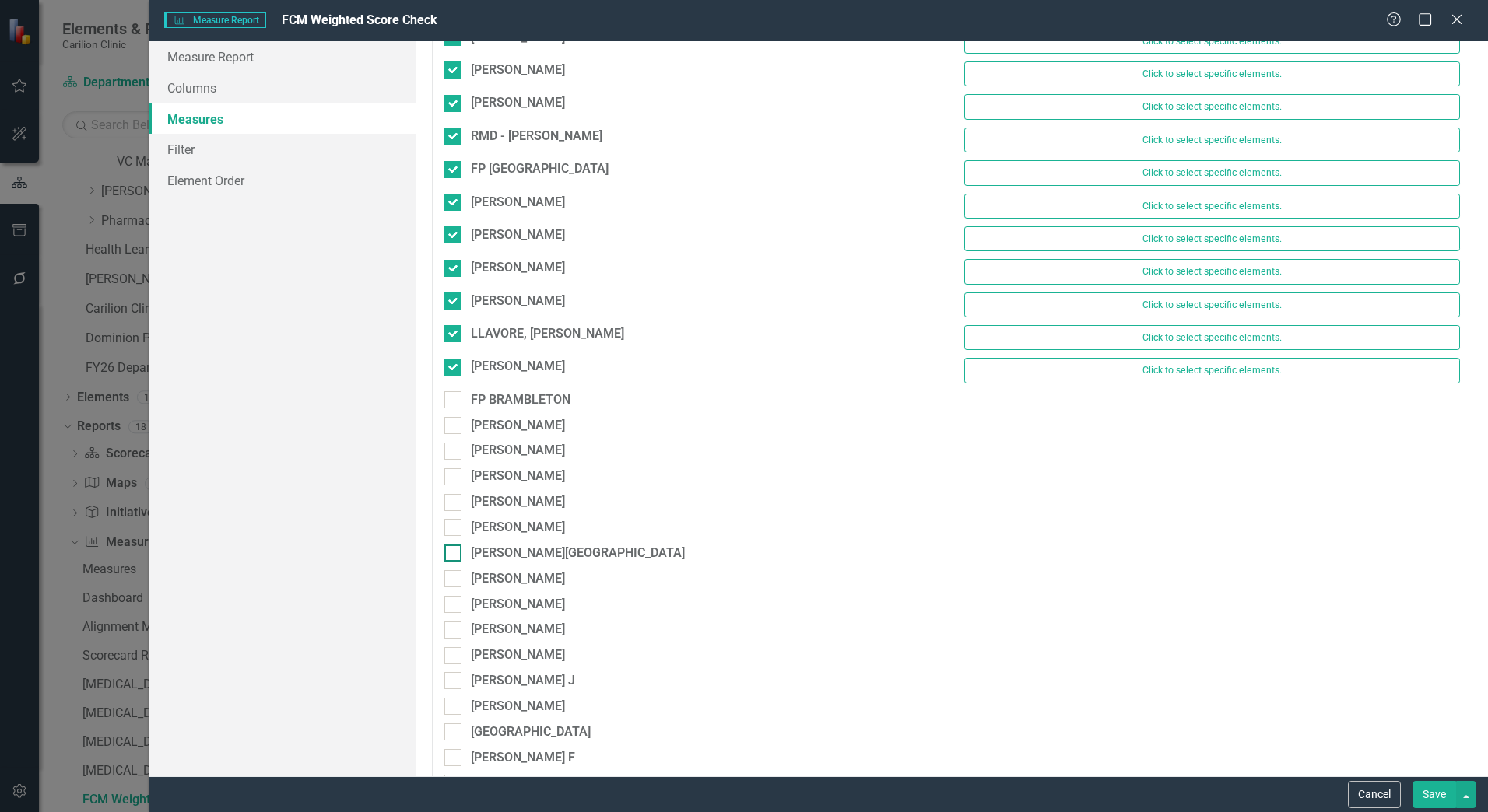
drag, startPoint x: 446, startPoint y: 631, endPoint x: 796, endPoint y: 545, distance: 360.4
click at [796, 545] on div "[PERSON_NAME][GEOGRAPHIC_DATA]" at bounding box center [692, 553] width 496 height 18
click at [454, 545] on input "[PERSON_NAME][GEOGRAPHIC_DATA]" at bounding box center [450, 550] width 11 height 11
checkbox input "true"
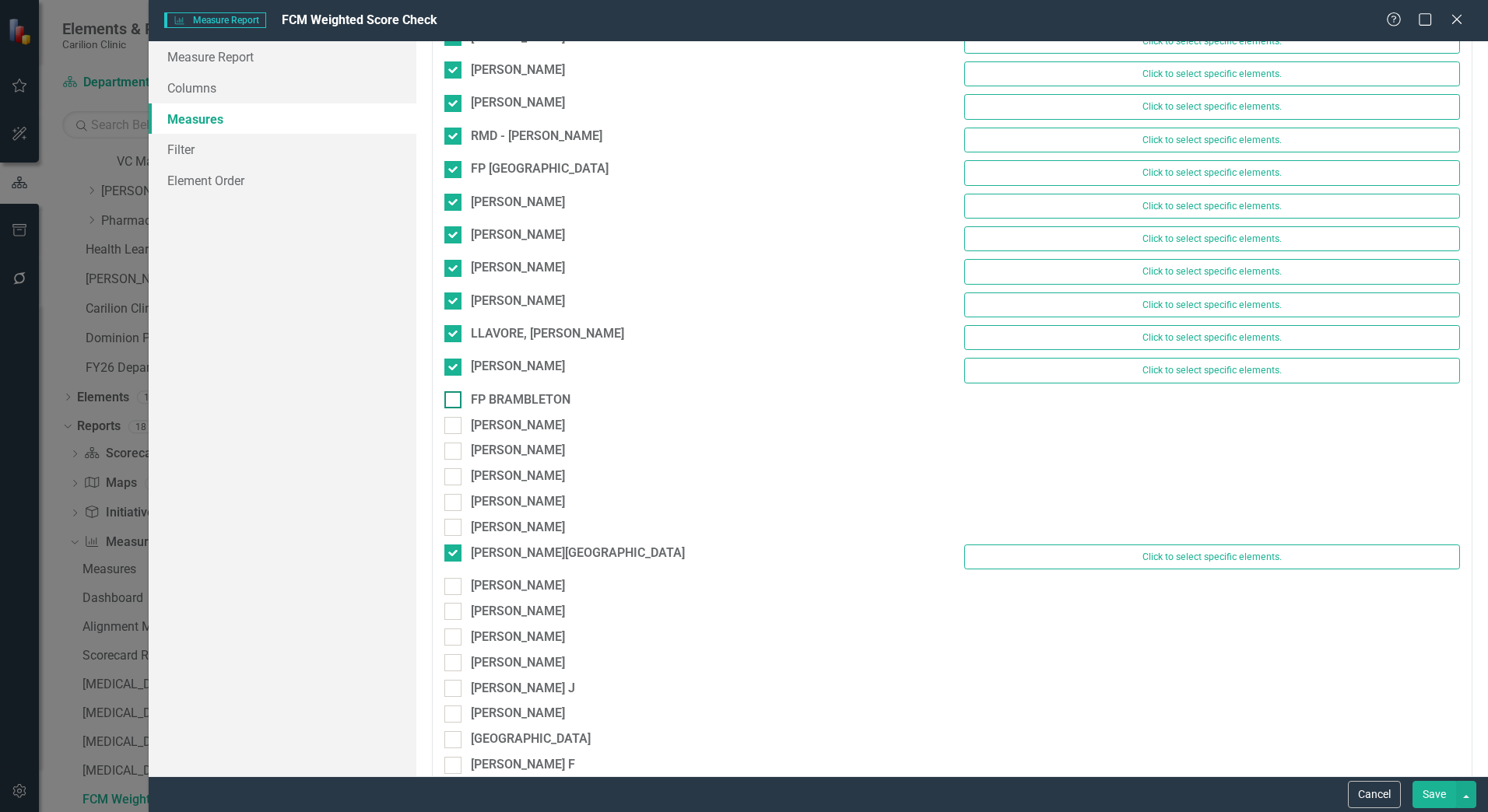
click at [467, 393] on div "FP BRAMBLETON" at bounding box center [692, 400] width 496 height 18
click at [454, 393] on input "FP BRAMBLETON" at bounding box center [450, 396] width 11 height 11
checkbox input "true"
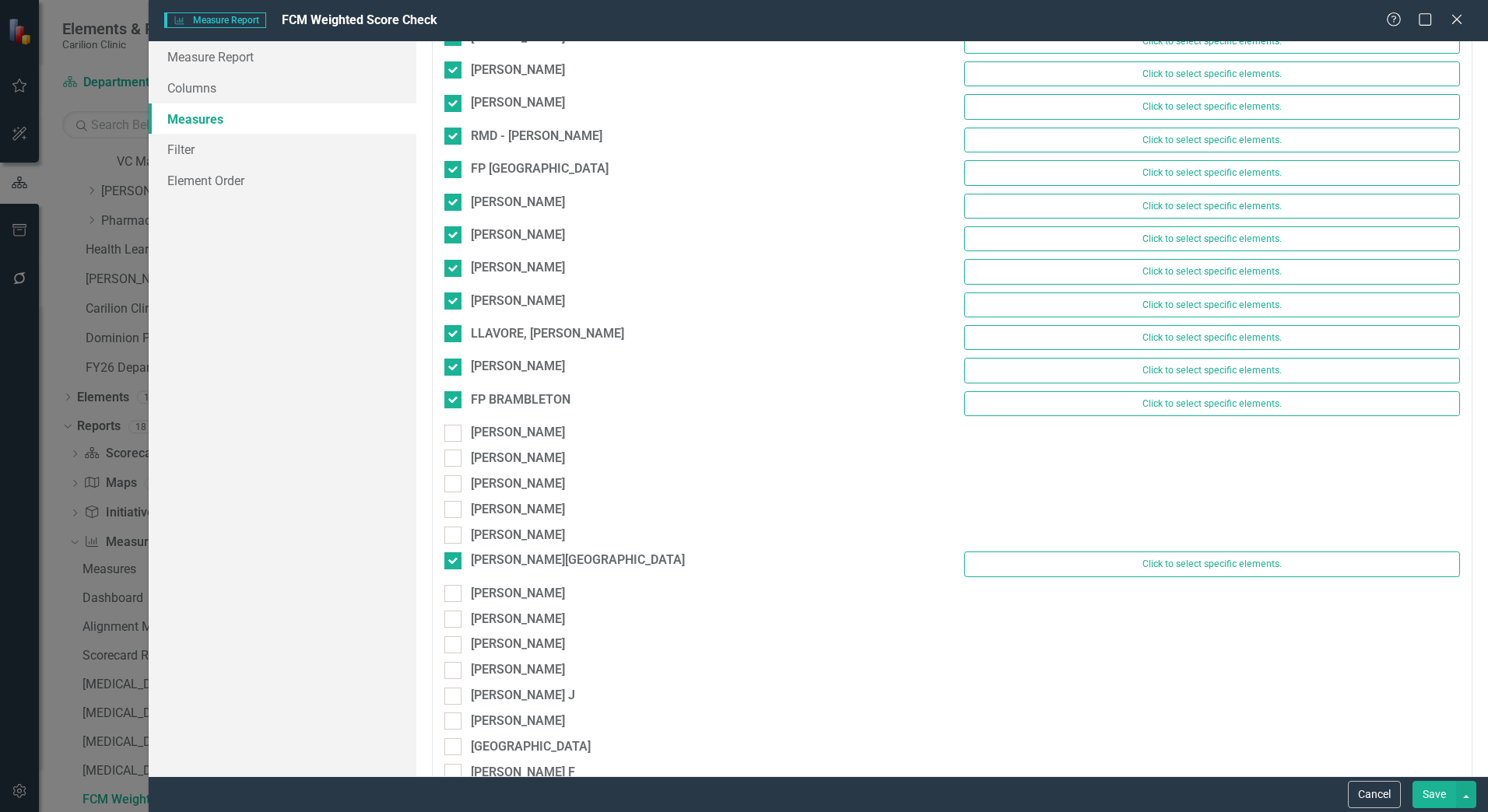
click at [453, 448] on div "[PERSON_NAME]" at bounding box center [692, 437] width 519 height 25
click at [457, 444] on div "[PERSON_NAME]" at bounding box center [692, 437] width 519 height 25
click at [457, 438] on div at bounding box center [454, 433] width 18 height 18
click at [454, 435] on input "[PERSON_NAME]" at bounding box center [450, 430] width 11 height 11
checkbox input "true"
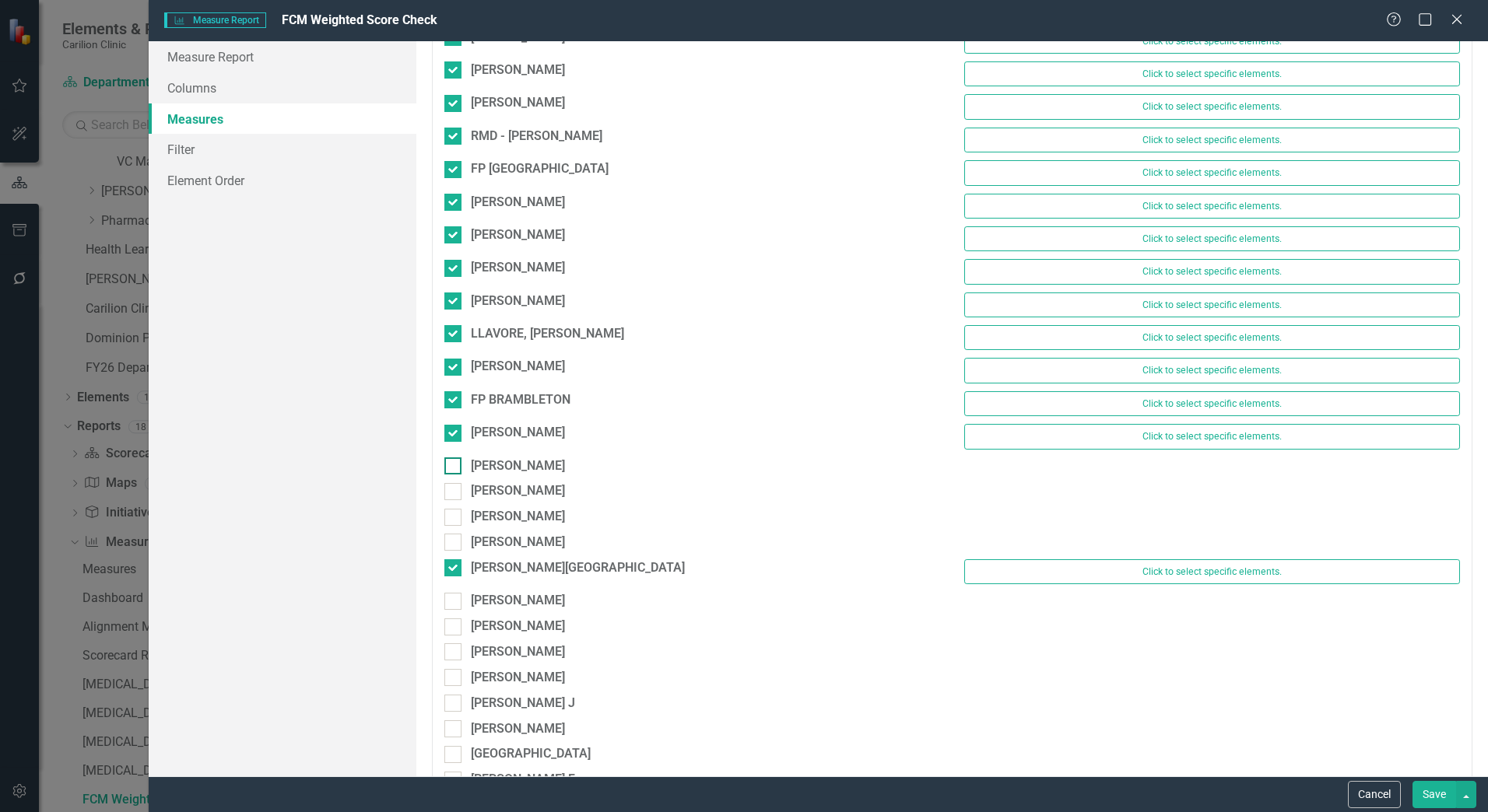
click at [454, 458] on input "[PERSON_NAME]" at bounding box center [450, 463] width 11 height 11
checkbox input "true"
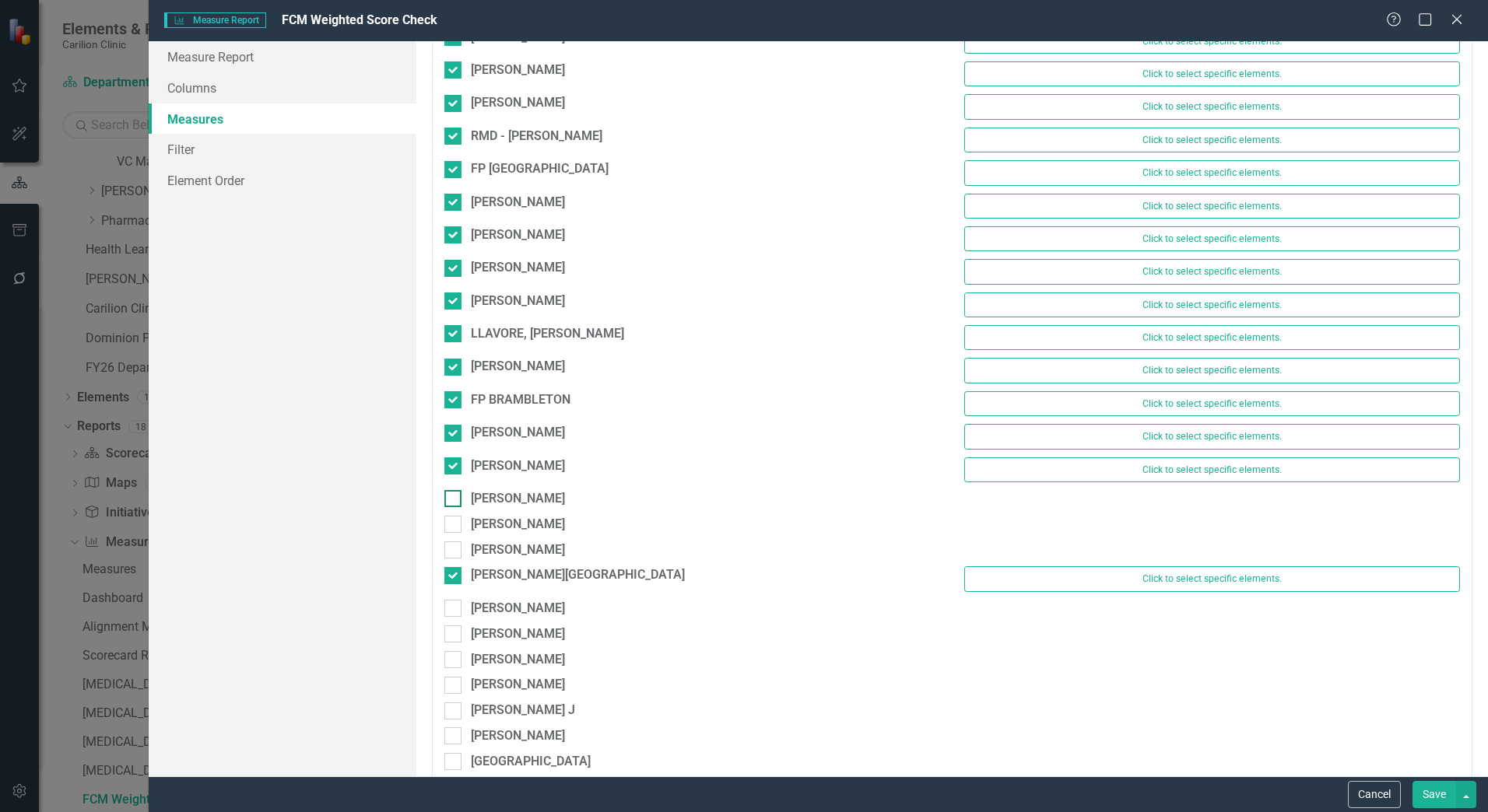
click at [453, 495] on input "[PERSON_NAME]" at bounding box center [450, 495] width 11 height 11
checkbox input "true"
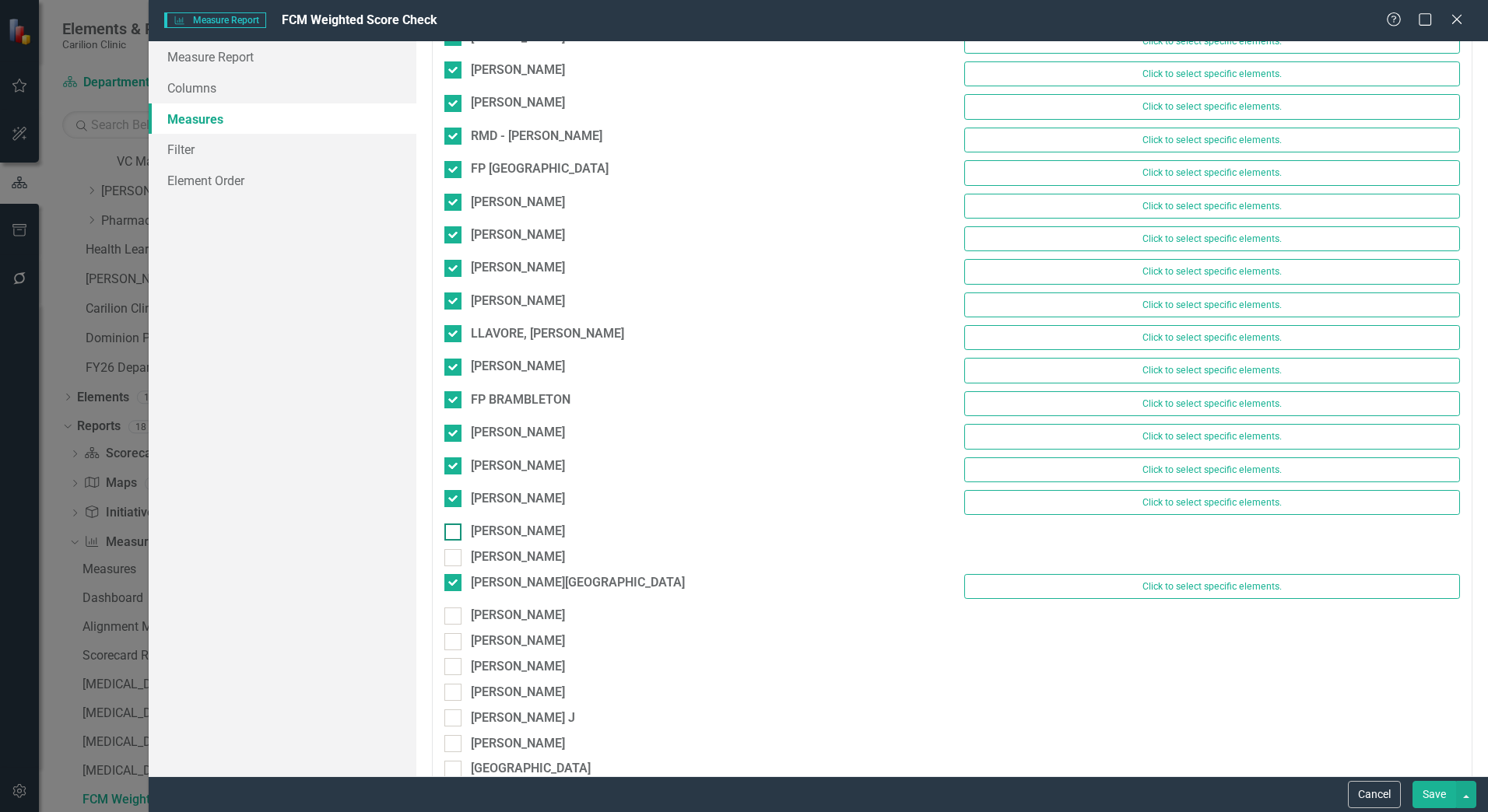
click at [455, 526] on fieldset "Select Scorecards Carilion Clinic Carilion Clinic Vision 2025 Scorecard Departm…" at bounding box center [952, 341] width 1041 height 10602
drag, startPoint x: 455, startPoint y: 527, endPoint x: 449, endPoint y: 552, distance: 25.7
click at [449, 556] on input "[PERSON_NAME]" at bounding box center [450, 554] width 11 height 11
checkbox input "true"
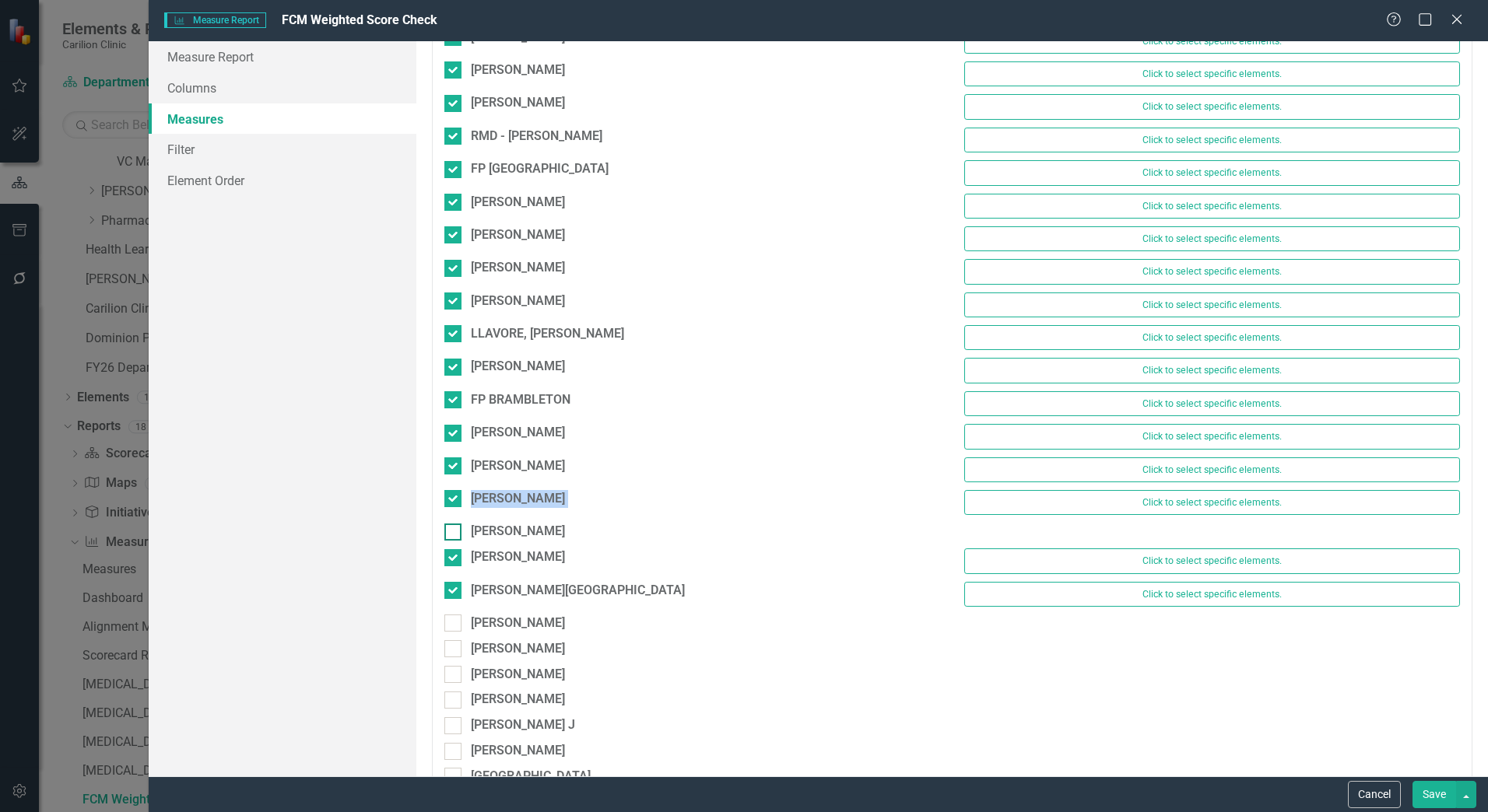
click at [454, 532] on input "[PERSON_NAME]" at bounding box center [450, 529] width 11 height 11
checkbox input "true"
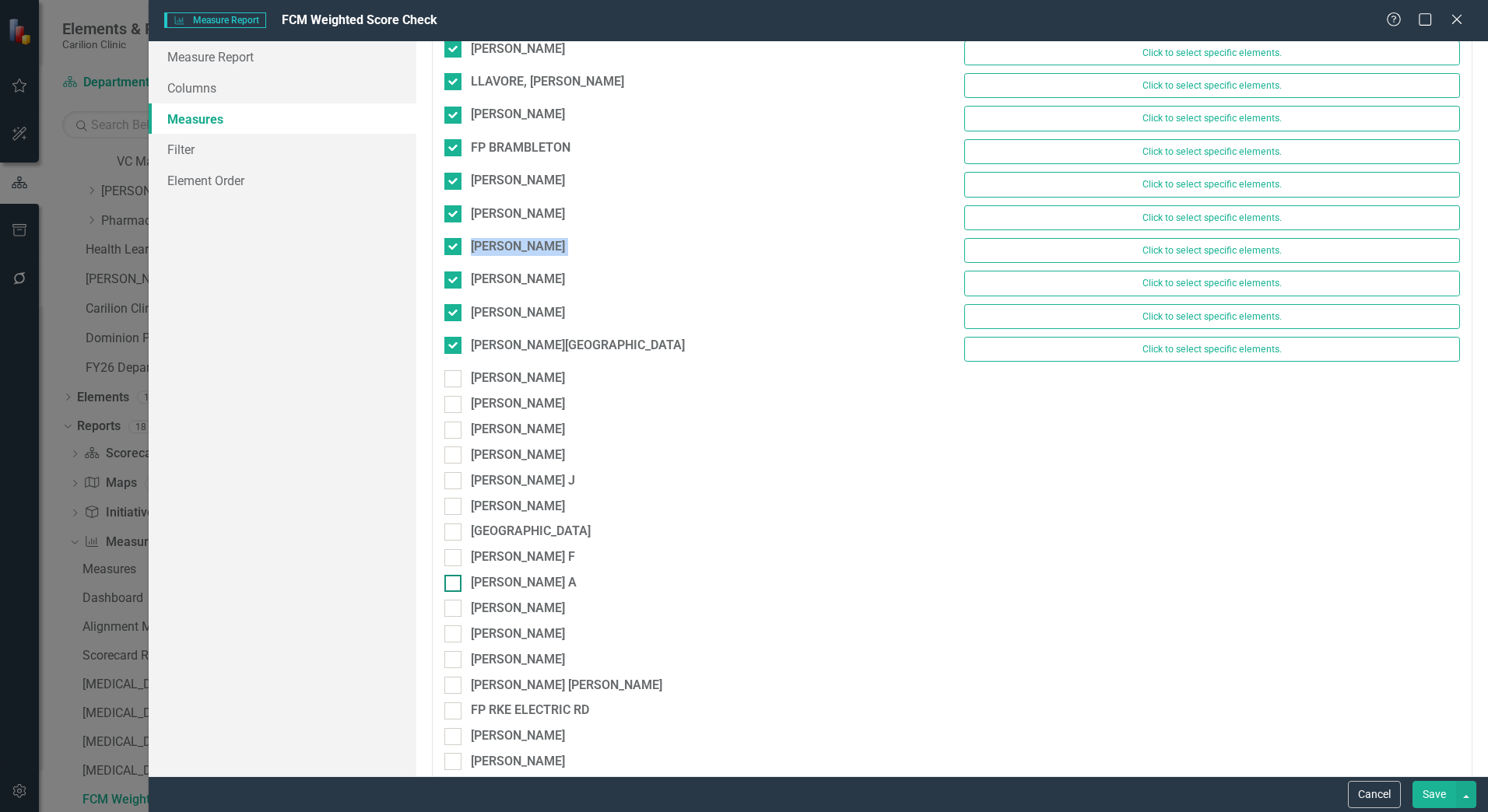
scroll to position [5446, 0]
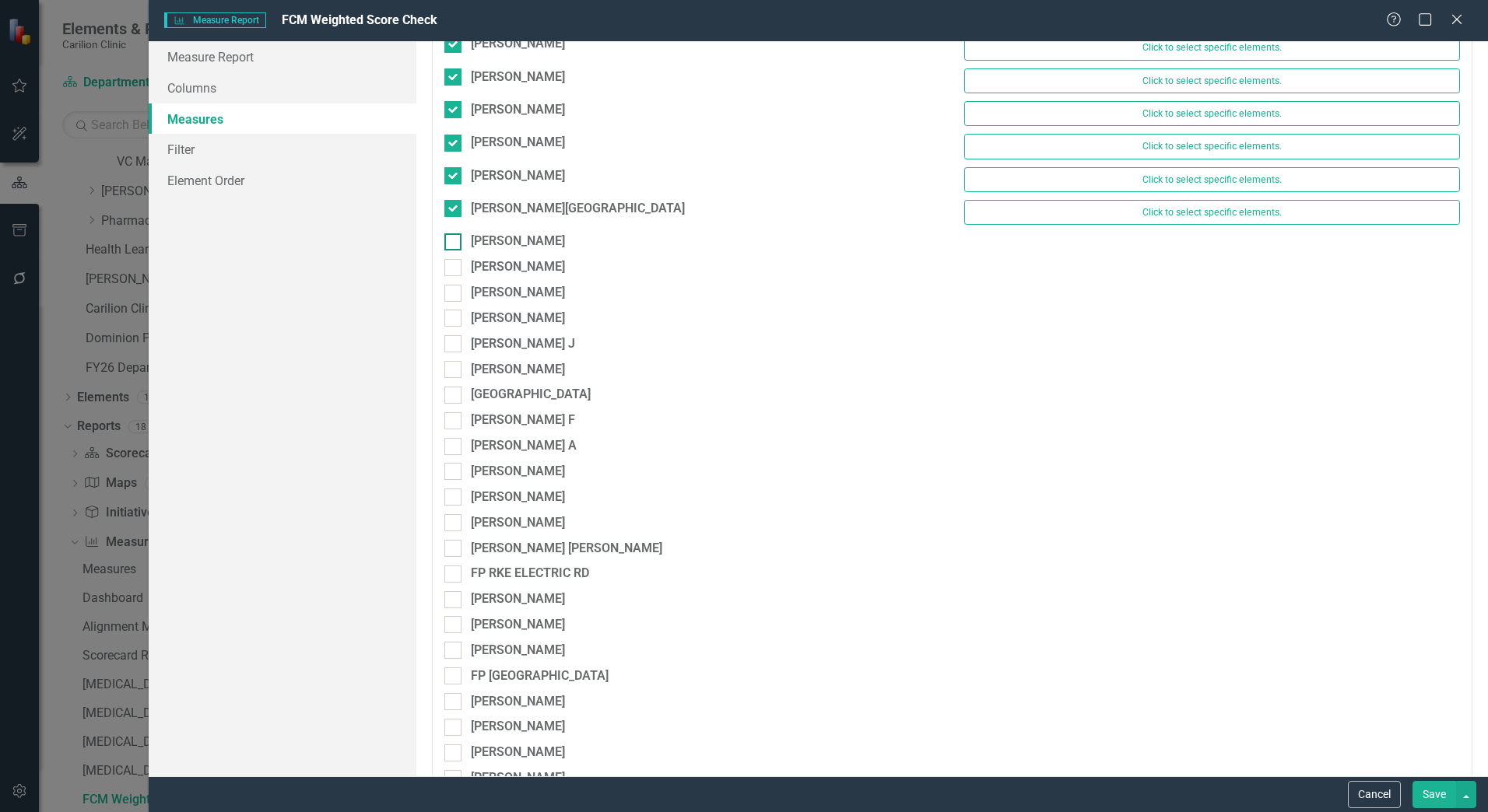
click at [464, 244] on div "[PERSON_NAME]" at bounding box center [692, 241] width 496 height 18
click at [454, 244] on input "[PERSON_NAME]" at bounding box center [450, 239] width 11 height 11
checkbox input "true"
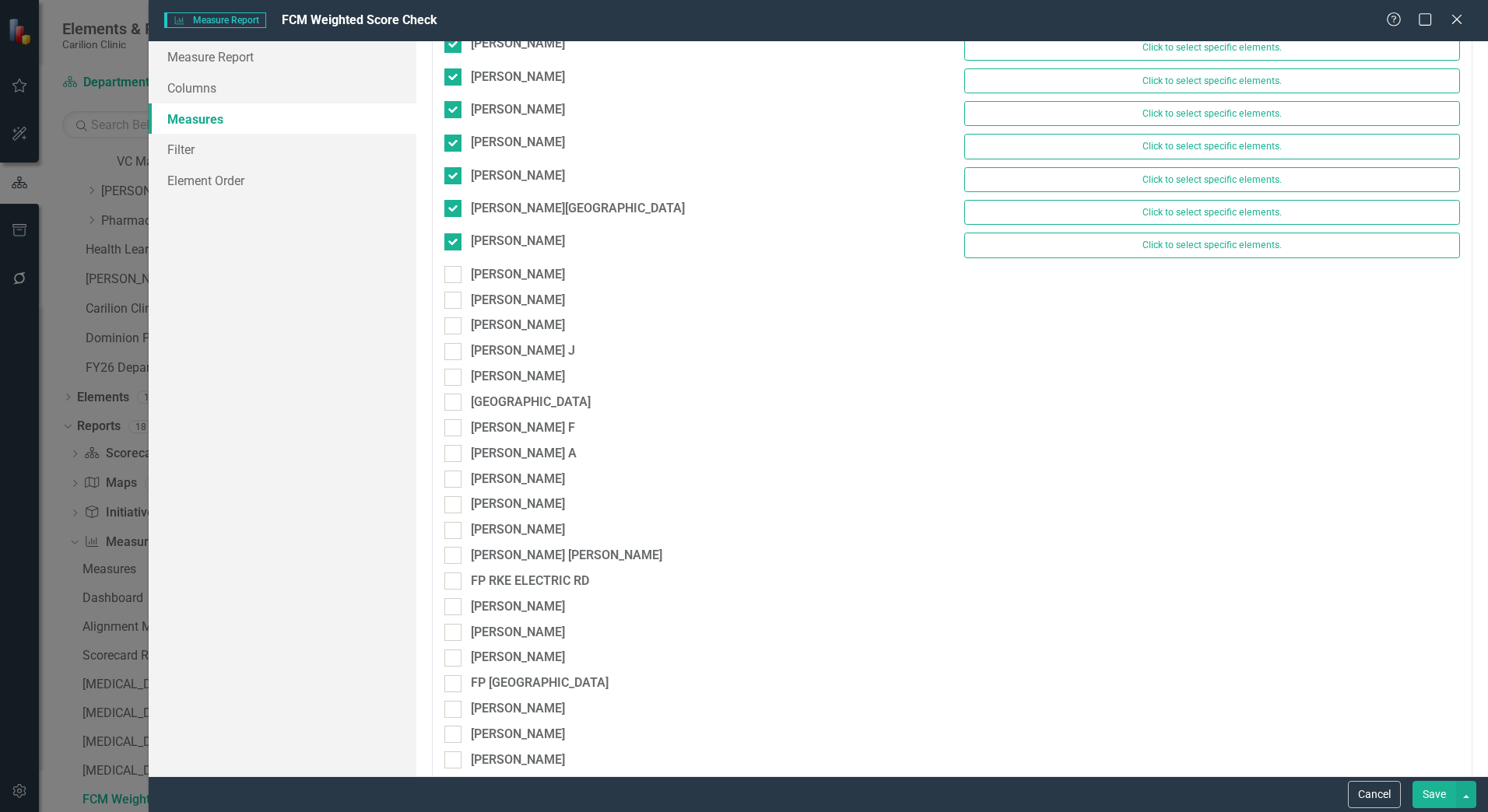
drag, startPoint x: 449, startPoint y: 259, endPoint x: 455, endPoint y: 265, distance: 8.5
click at [455, 265] on div "BILLUPS, MATTHEW B Click to select specific elements." at bounding box center [952, 248] width 1040 height 32
click at [456, 269] on div at bounding box center [454, 274] width 18 height 18
click at [454, 269] on input "[PERSON_NAME]" at bounding box center [450, 271] width 11 height 11
checkbox input "true"
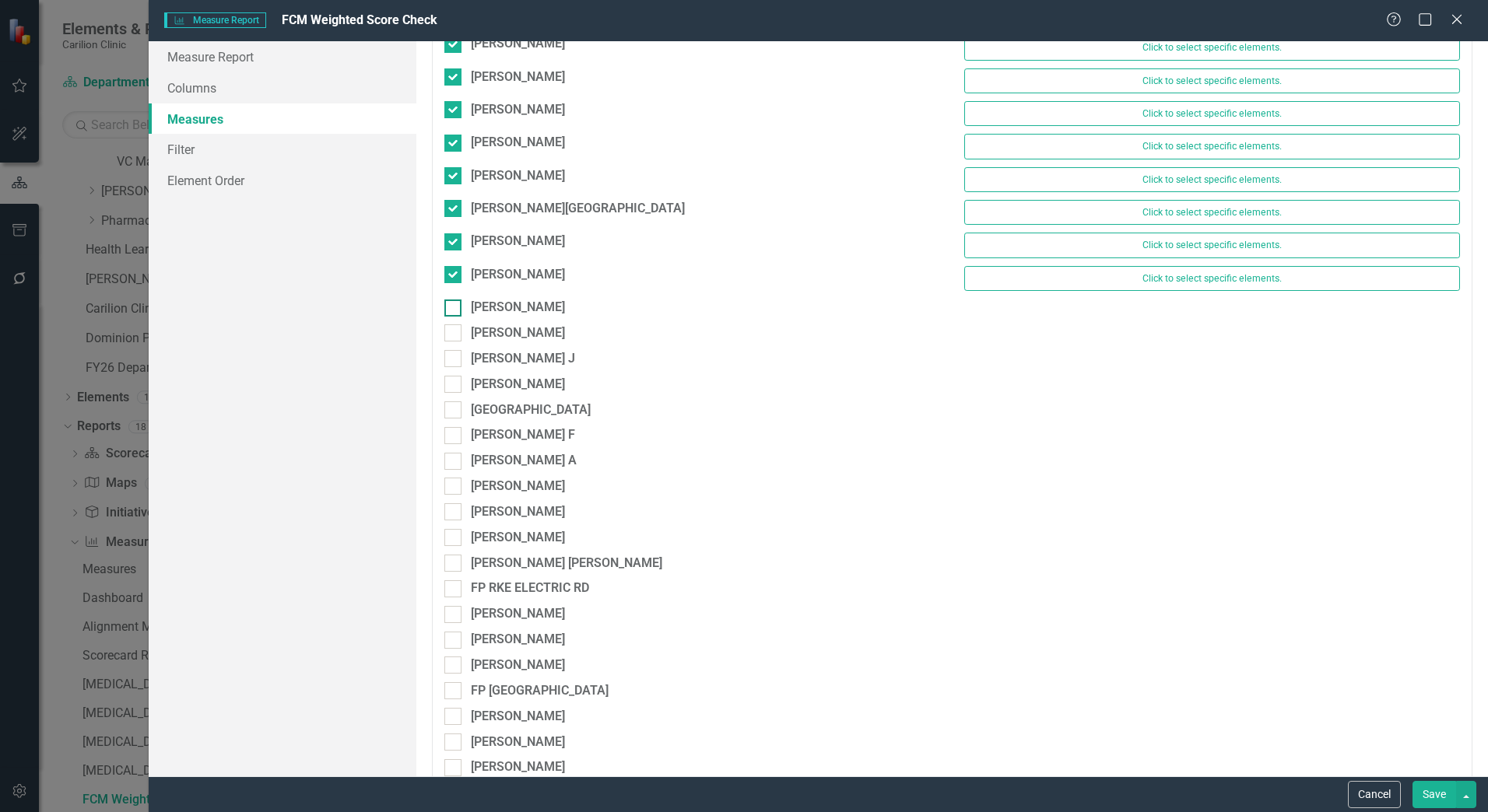
click at [458, 314] on div at bounding box center [454, 309] width 18 height 18
click at [454, 310] on input "[PERSON_NAME]" at bounding box center [450, 305] width 11 height 11
checkbox input "true"
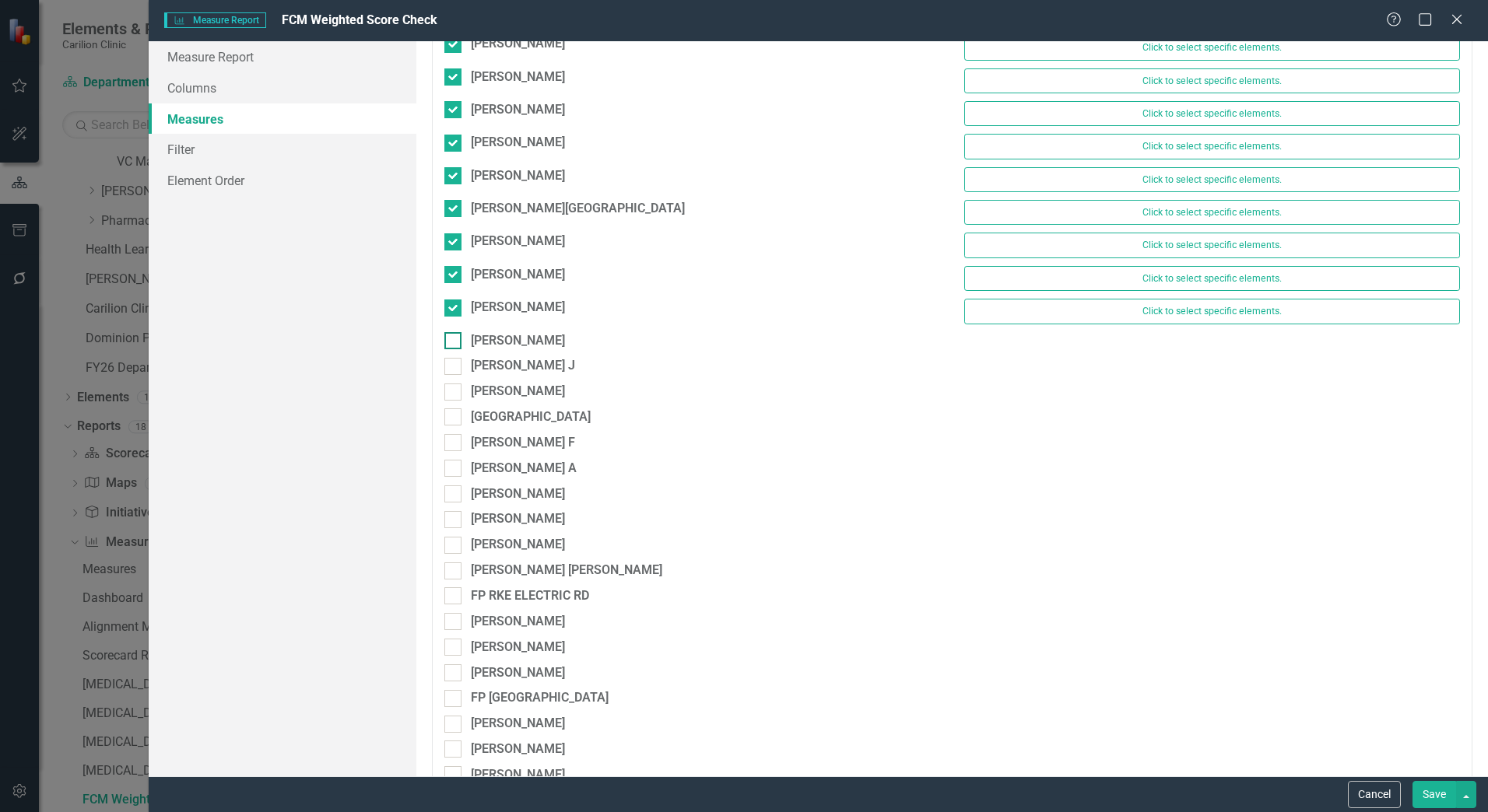
click at [456, 345] on div at bounding box center [454, 341] width 18 height 18
click at [454, 342] on input "[PERSON_NAME]" at bounding box center [450, 338] width 11 height 11
checkbox input "true"
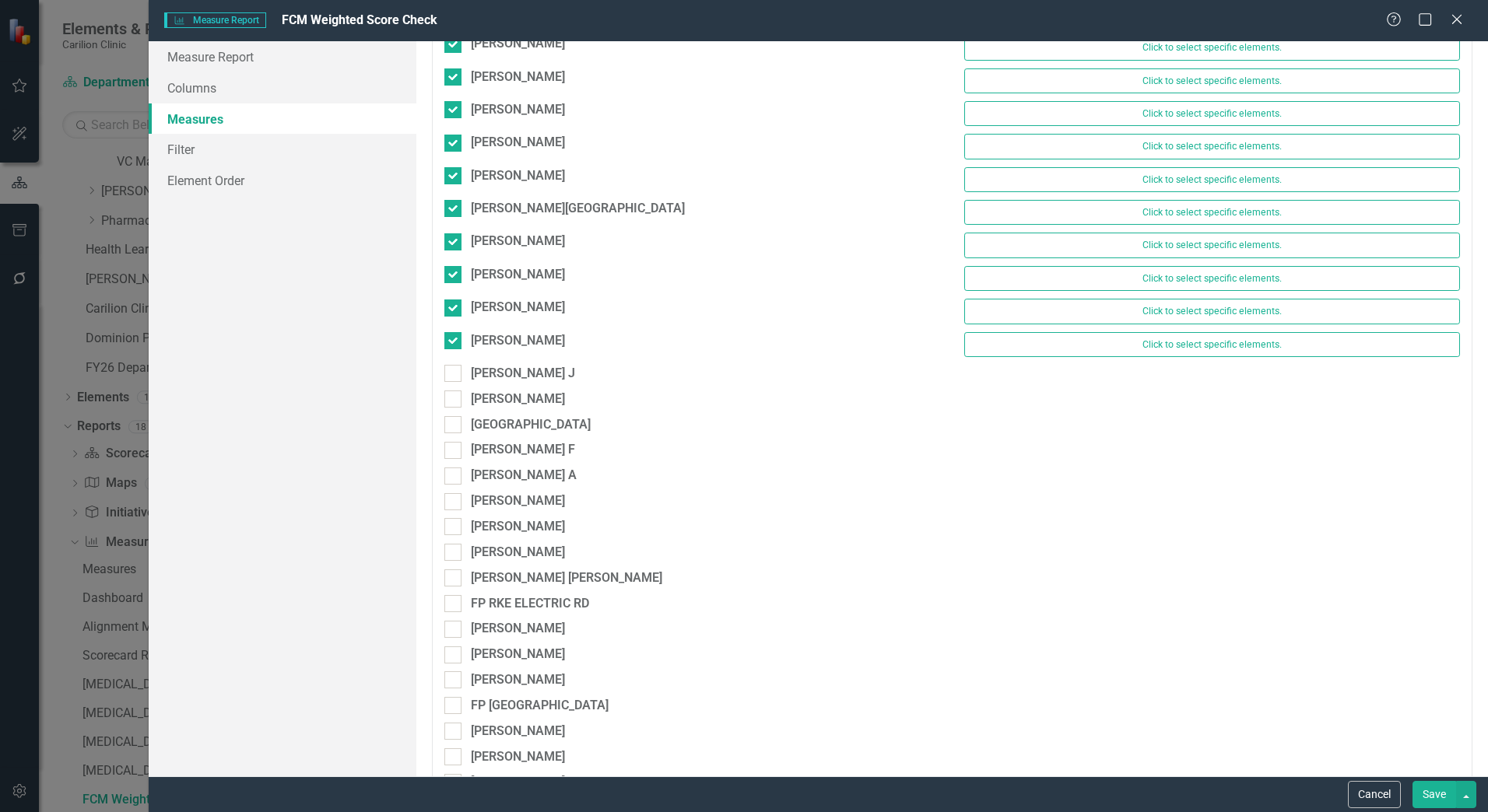
click at [459, 381] on div at bounding box center [454, 374] width 18 height 18
click at [454, 375] on input "[PERSON_NAME] J" at bounding box center [450, 370] width 11 height 11
checkbox input "true"
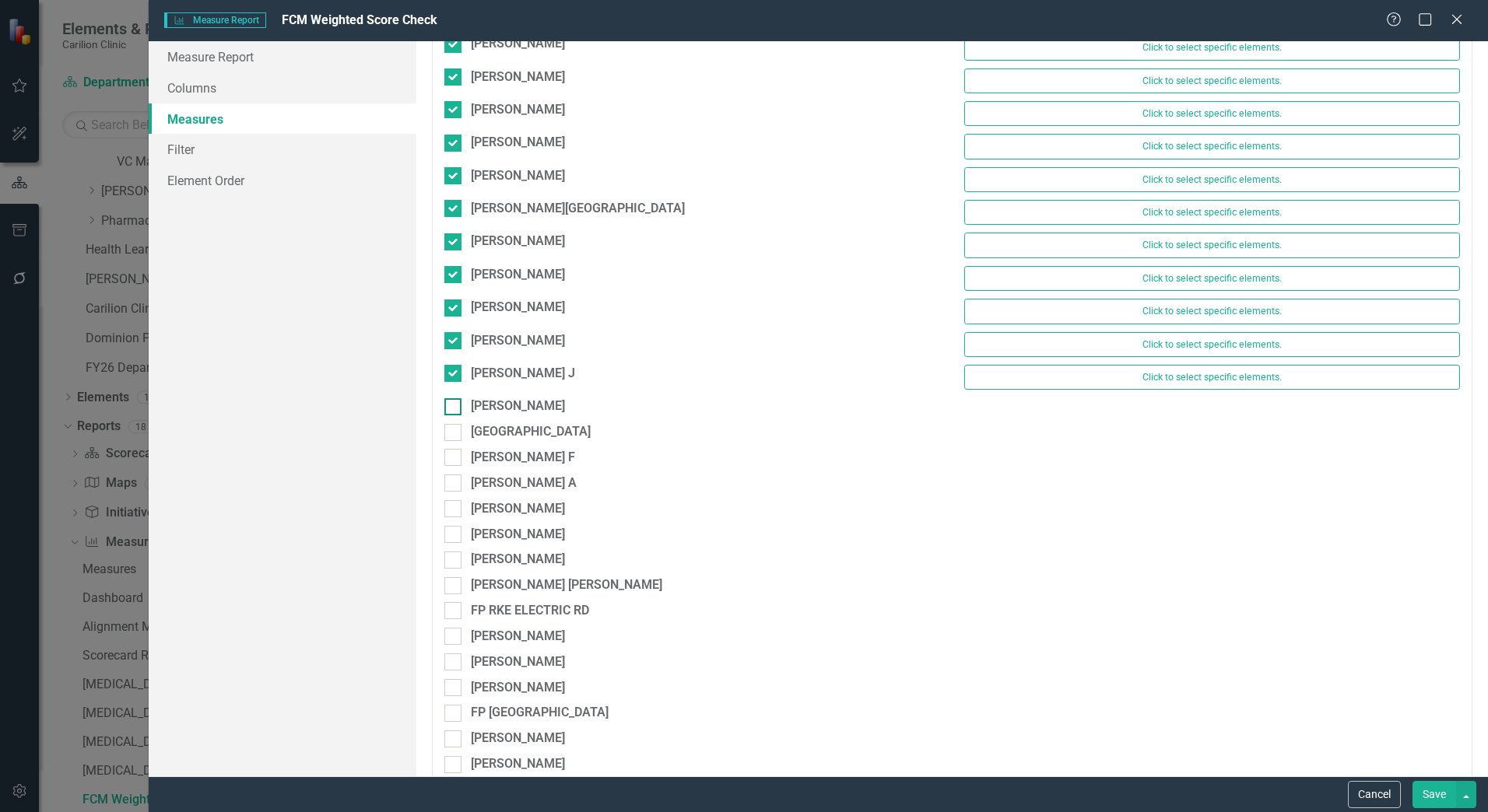
click at [461, 410] on div at bounding box center [454, 407] width 18 height 18
click at [454, 409] on input "[PERSON_NAME]" at bounding box center [450, 403] width 11 height 11
checkbox input "true"
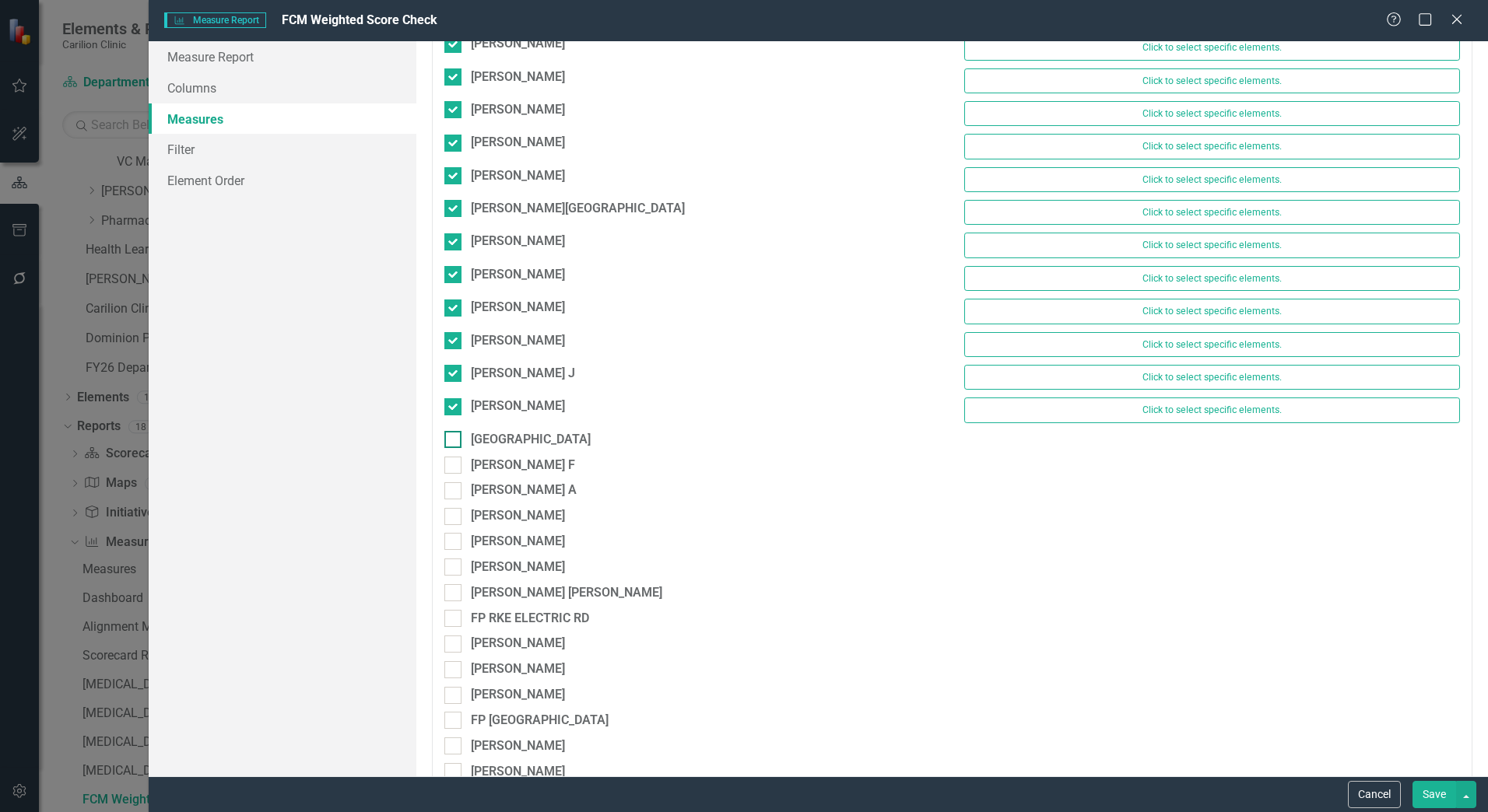
click at [459, 444] on div at bounding box center [454, 440] width 18 height 18
click at [454, 441] on input "[GEOGRAPHIC_DATA]" at bounding box center [450, 437] width 11 height 11
checkbox input "true"
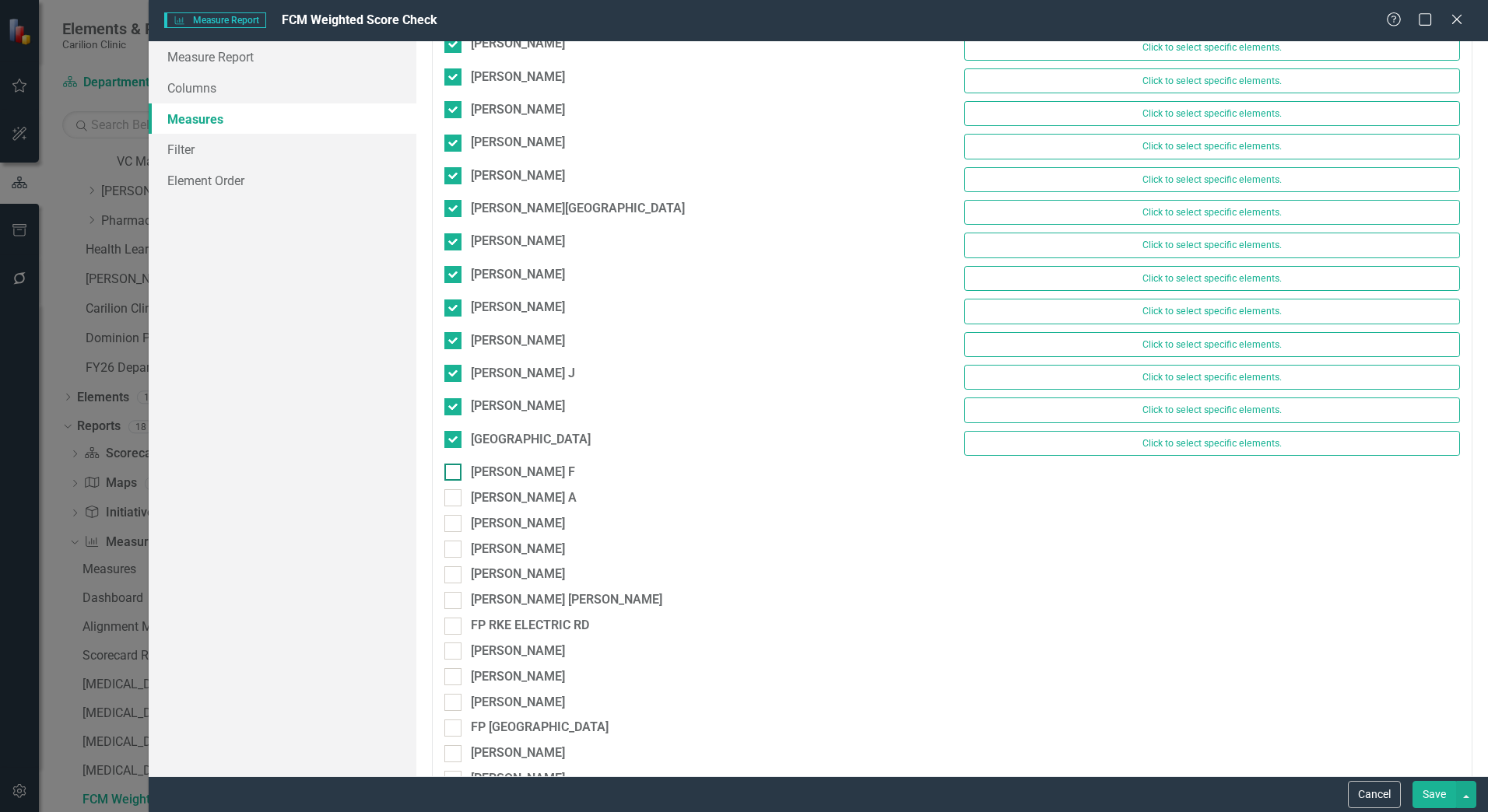
click at [459, 466] on div at bounding box center [454, 473] width 18 height 18
click at [454, 466] on input "[PERSON_NAME] F" at bounding box center [450, 469] width 11 height 11
checkbox input "true"
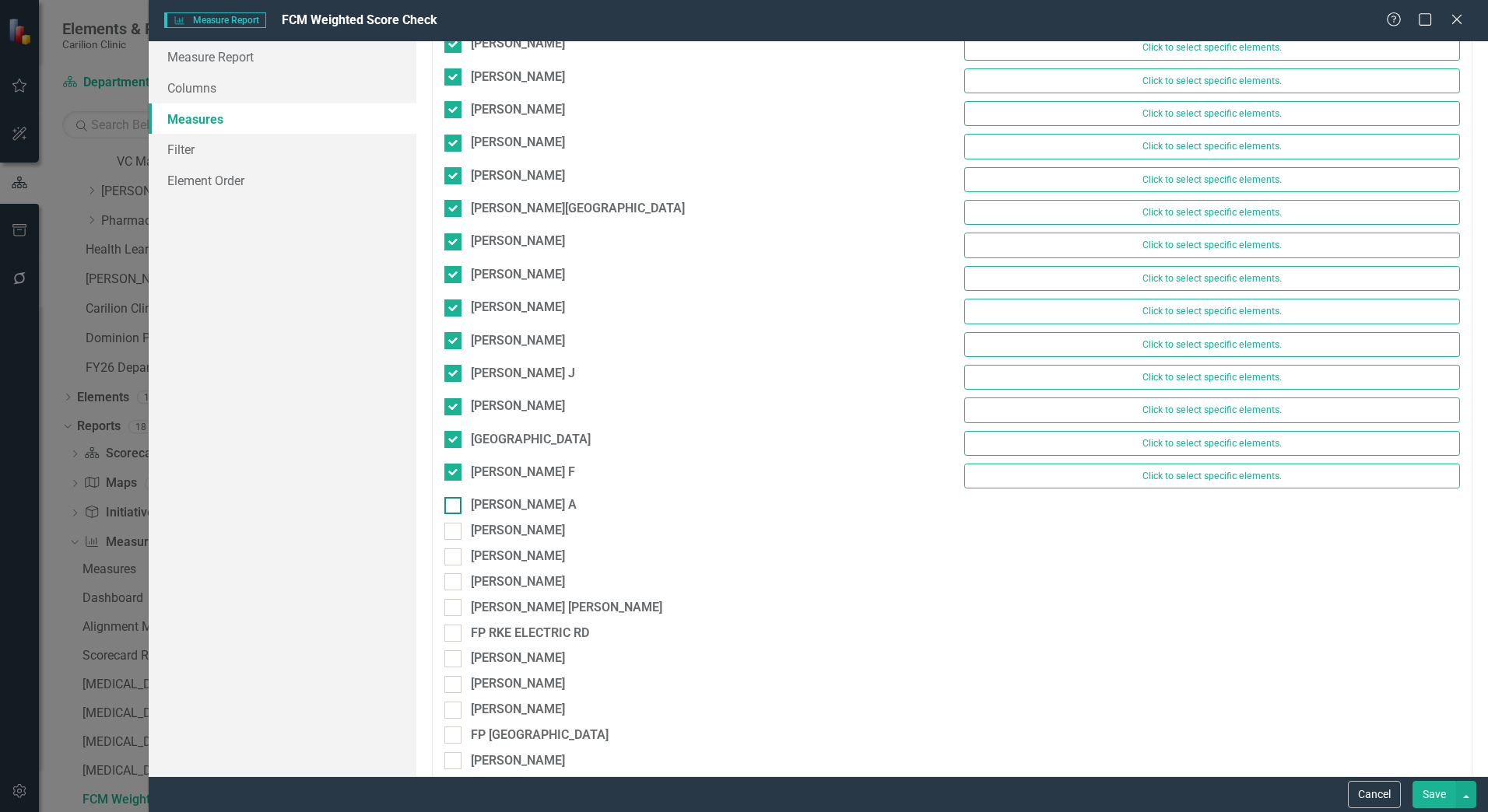
click at [456, 498] on div at bounding box center [454, 506] width 18 height 18
click at [454, 498] on input "[PERSON_NAME] A" at bounding box center [450, 502] width 11 height 11
checkbox input "true"
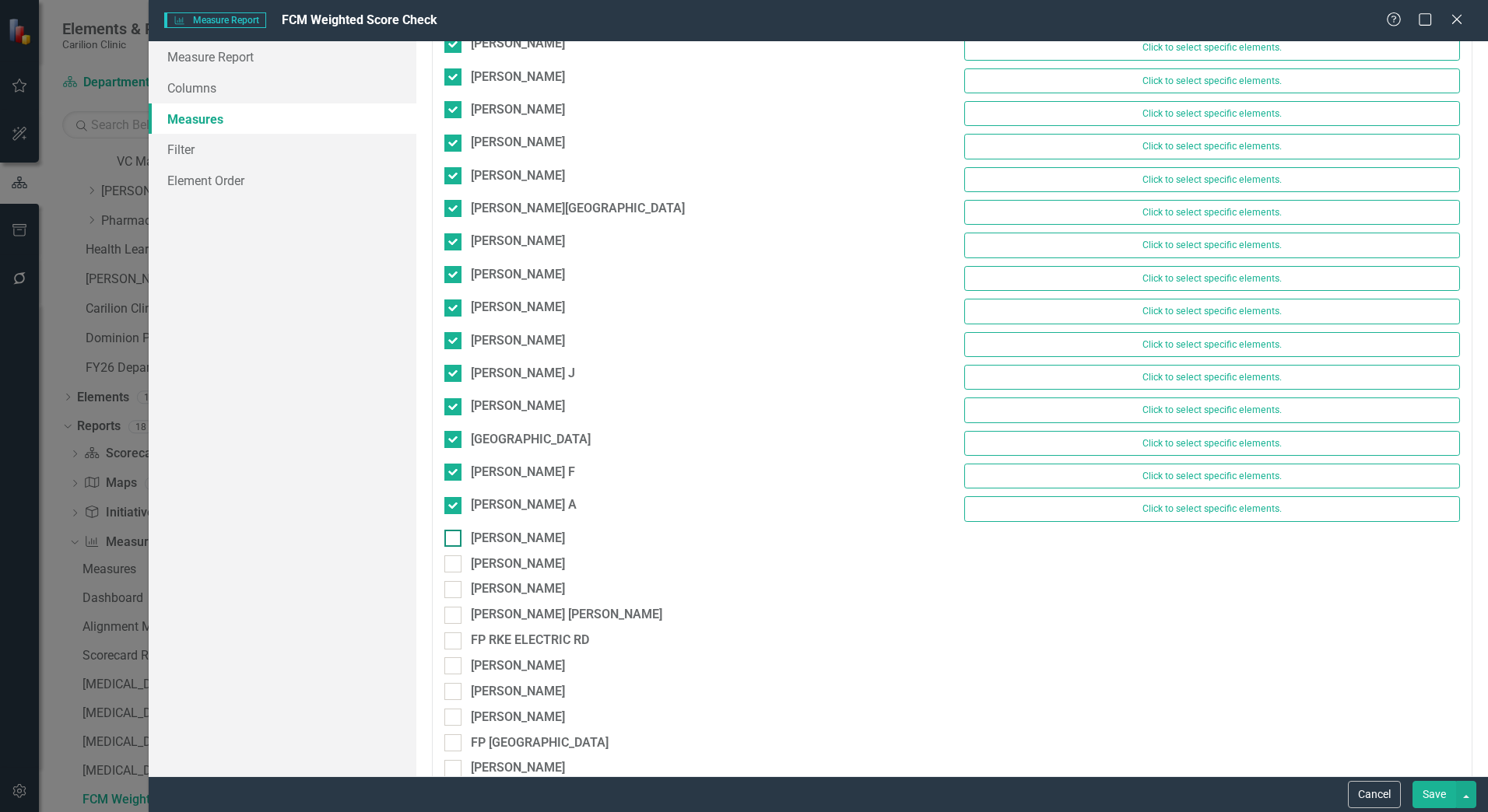
click at [453, 541] on div at bounding box center [454, 538] width 18 height 18
click at [453, 540] on input "[PERSON_NAME]" at bounding box center [450, 535] width 11 height 11
checkbox input "true"
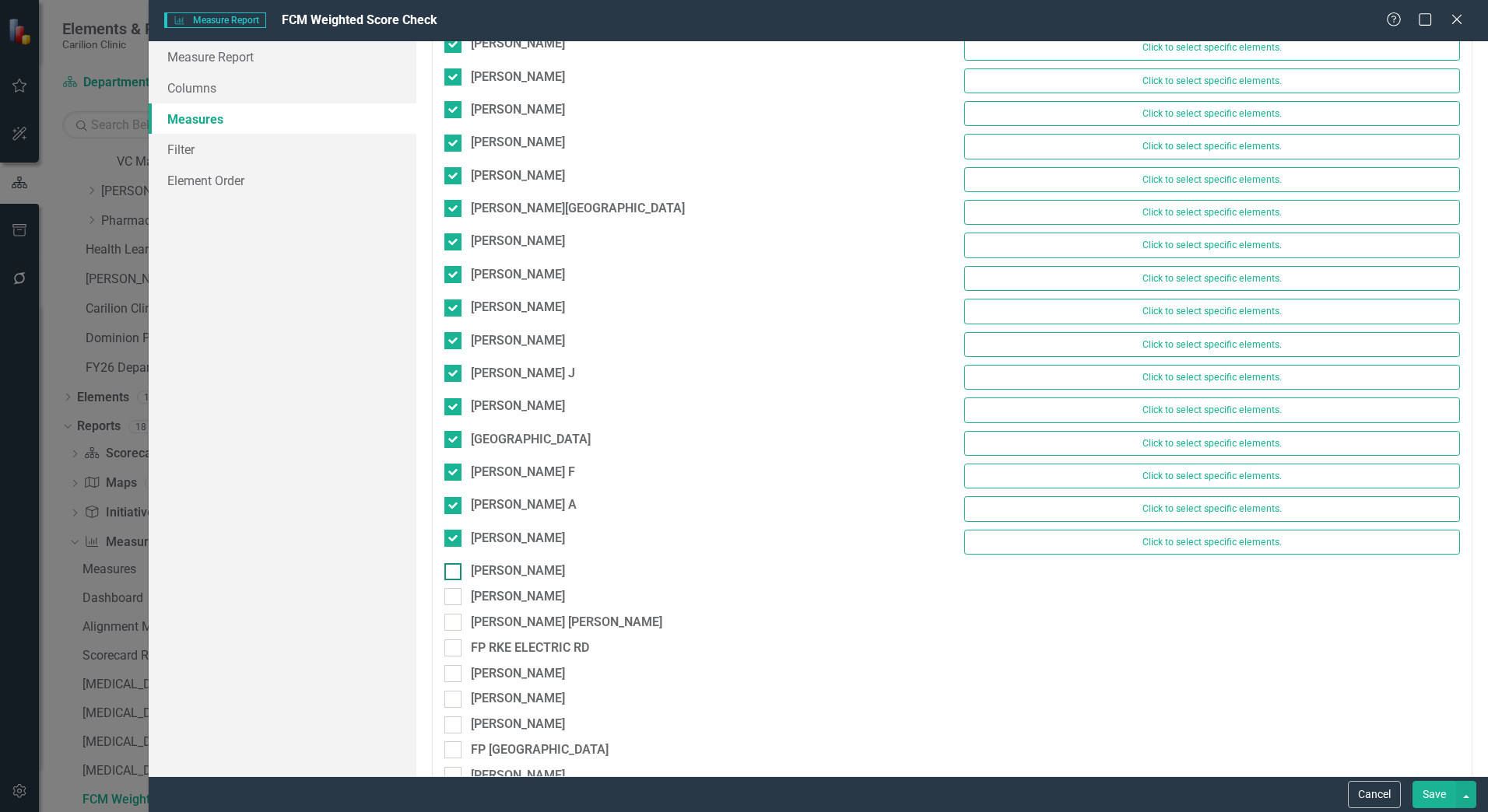
click at [451, 569] on input "[PERSON_NAME]" at bounding box center [450, 568] width 11 height 11
checkbox input "true"
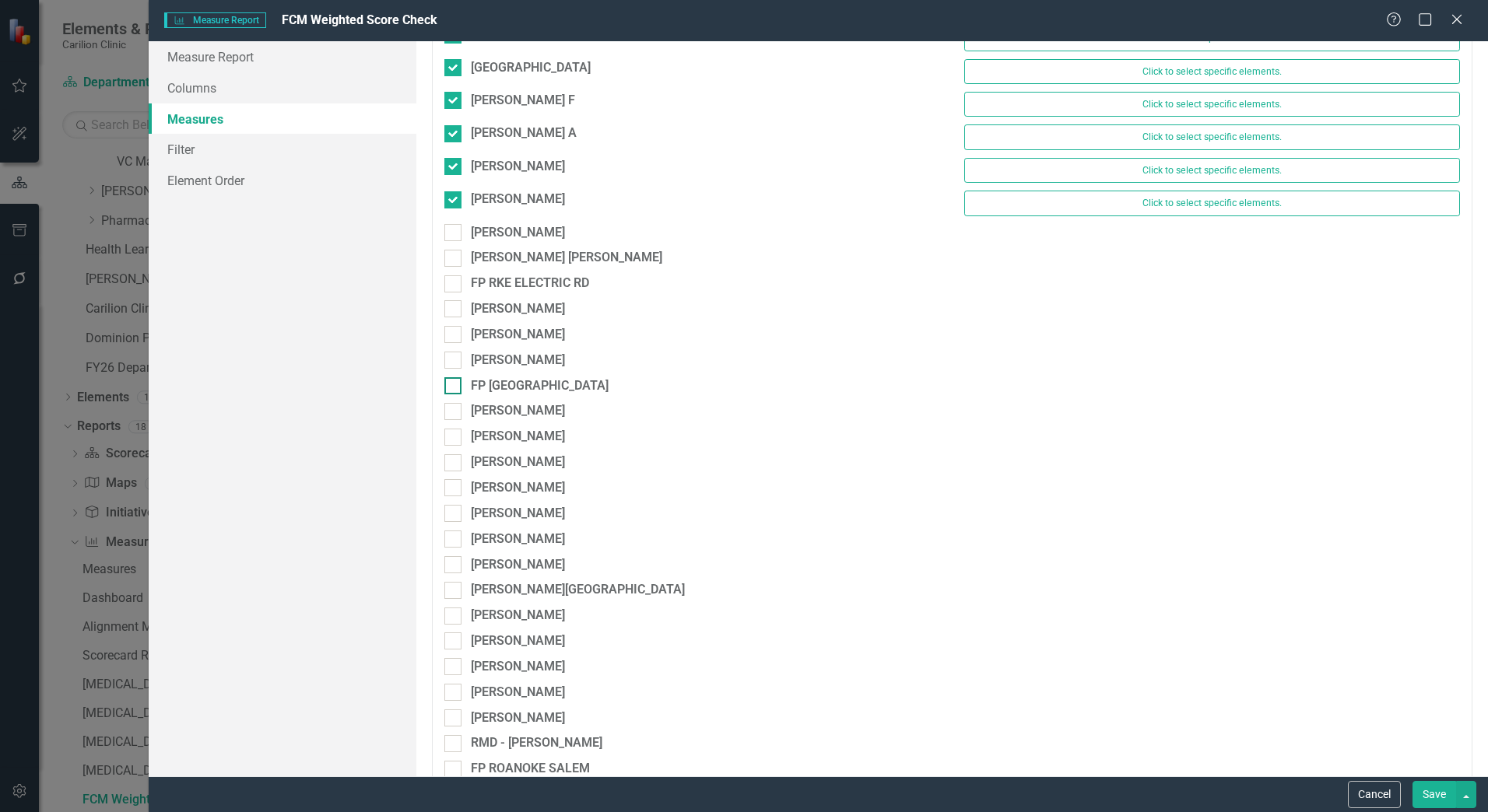
scroll to position [5836, 0]
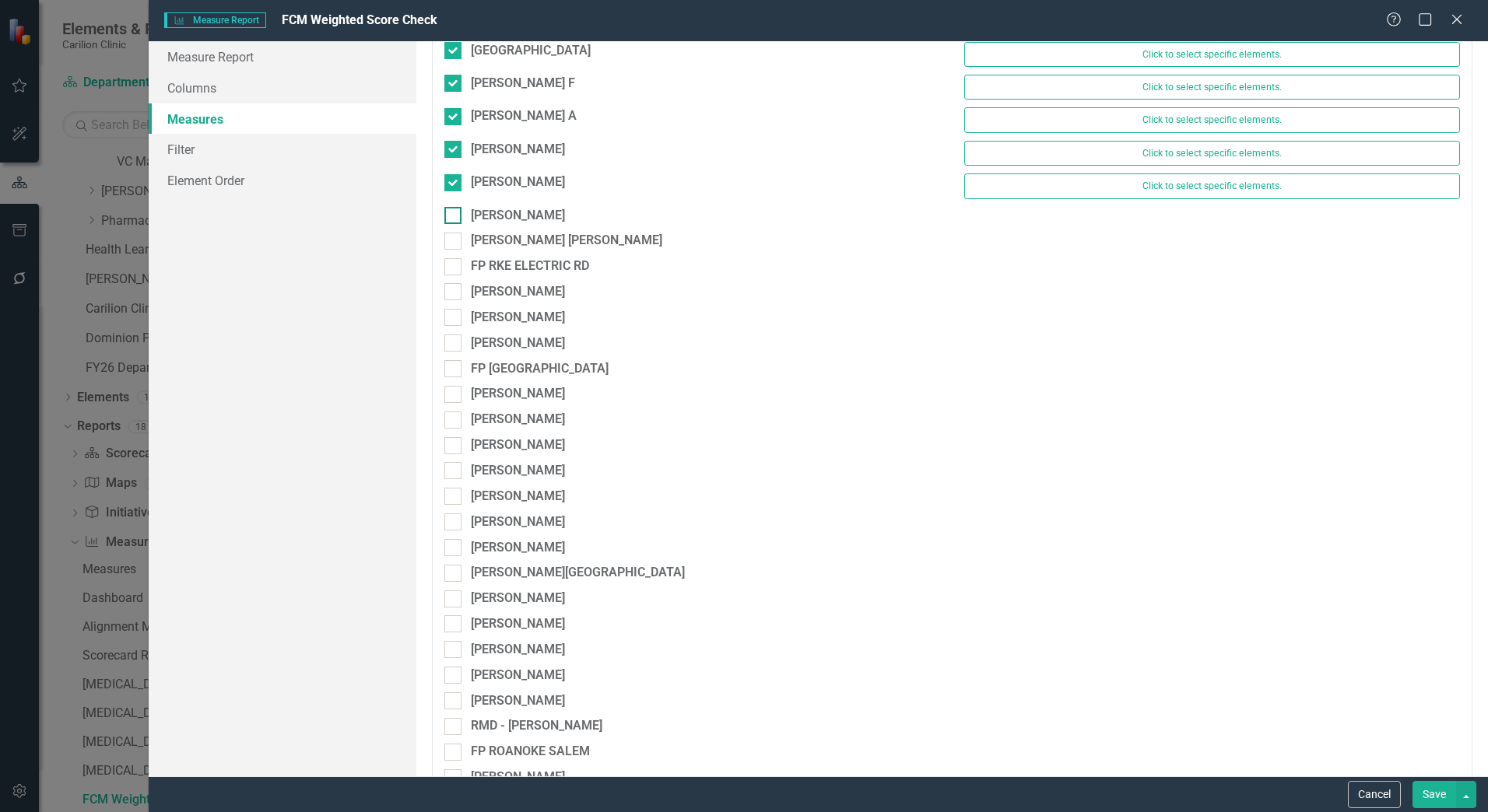
click at [459, 212] on div at bounding box center [454, 216] width 18 height 18
click at [454, 212] on input "[PERSON_NAME]" at bounding box center [450, 212] width 11 height 11
checkbox input "true"
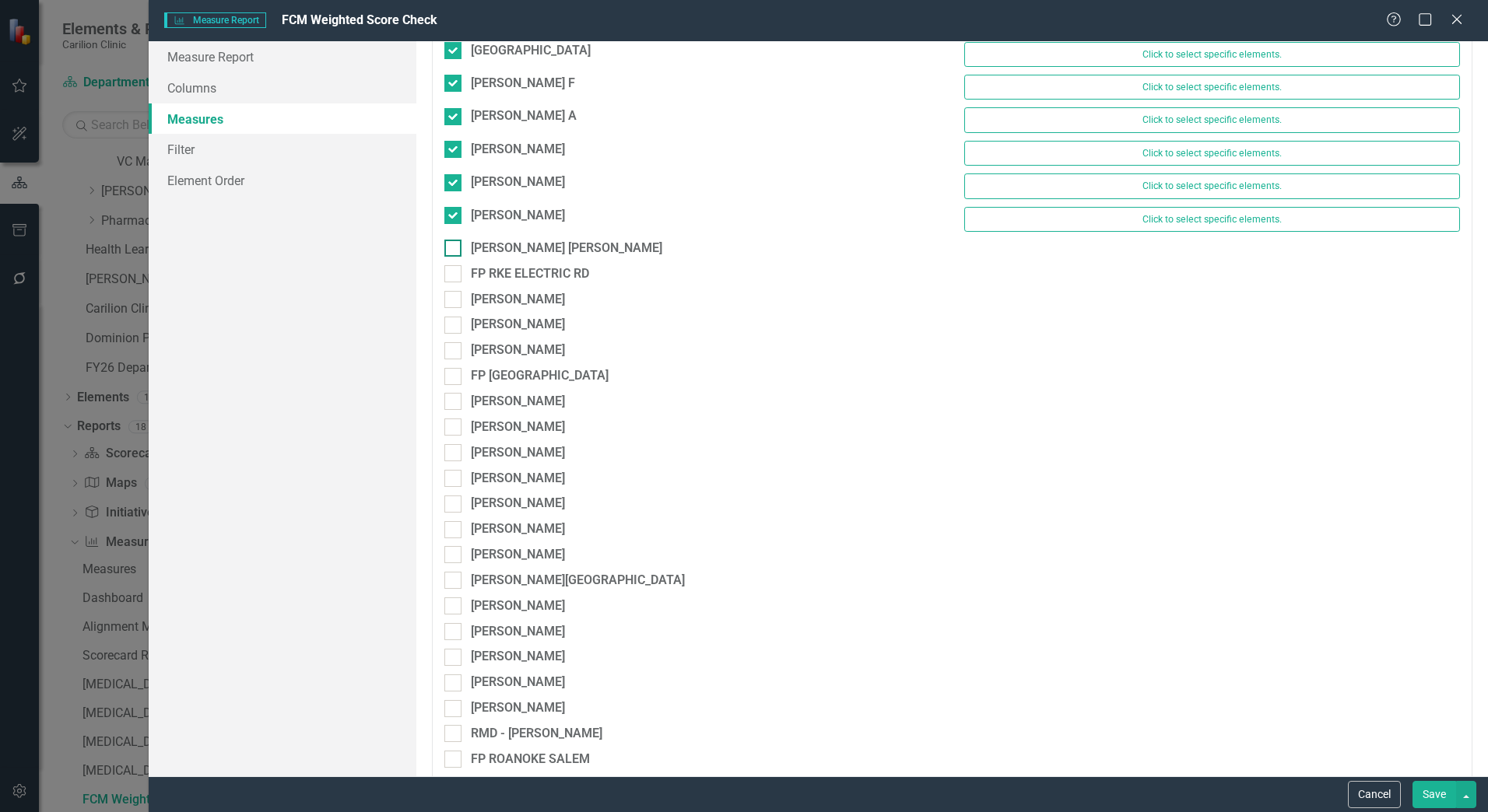
click at [451, 243] on input "[PERSON_NAME] [PERSON_NAME]" at bounding box center [450, 245] width 11 height 11
checkbox input "true"
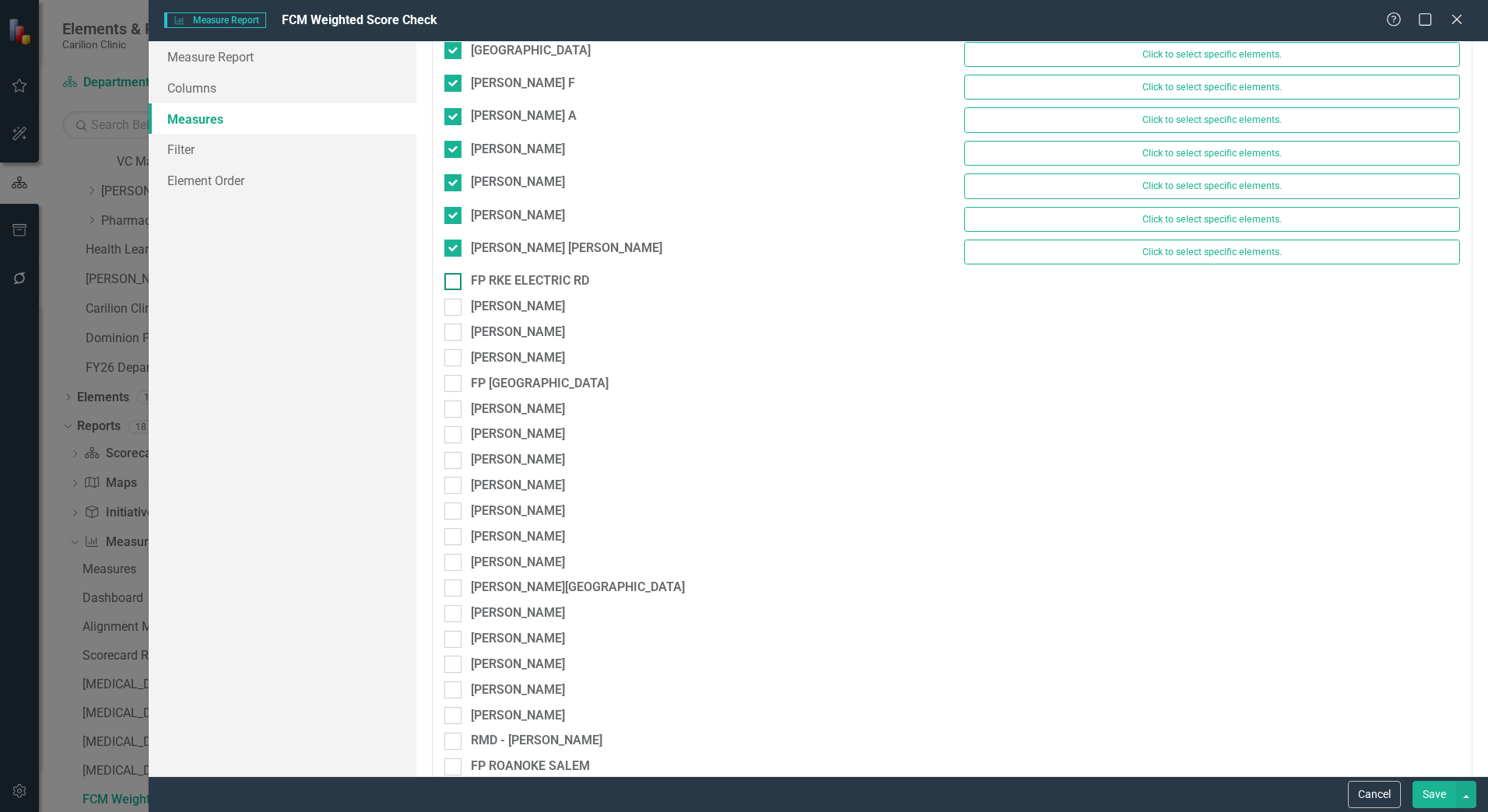
click at [454, 285] on div at bounding box center [454, 281] width 18 height 18
click at [454, 283] on input "FP RKE ELECTRIC RD" at bounding box center [450, 278] width 11 height 11
checkbox input "true"
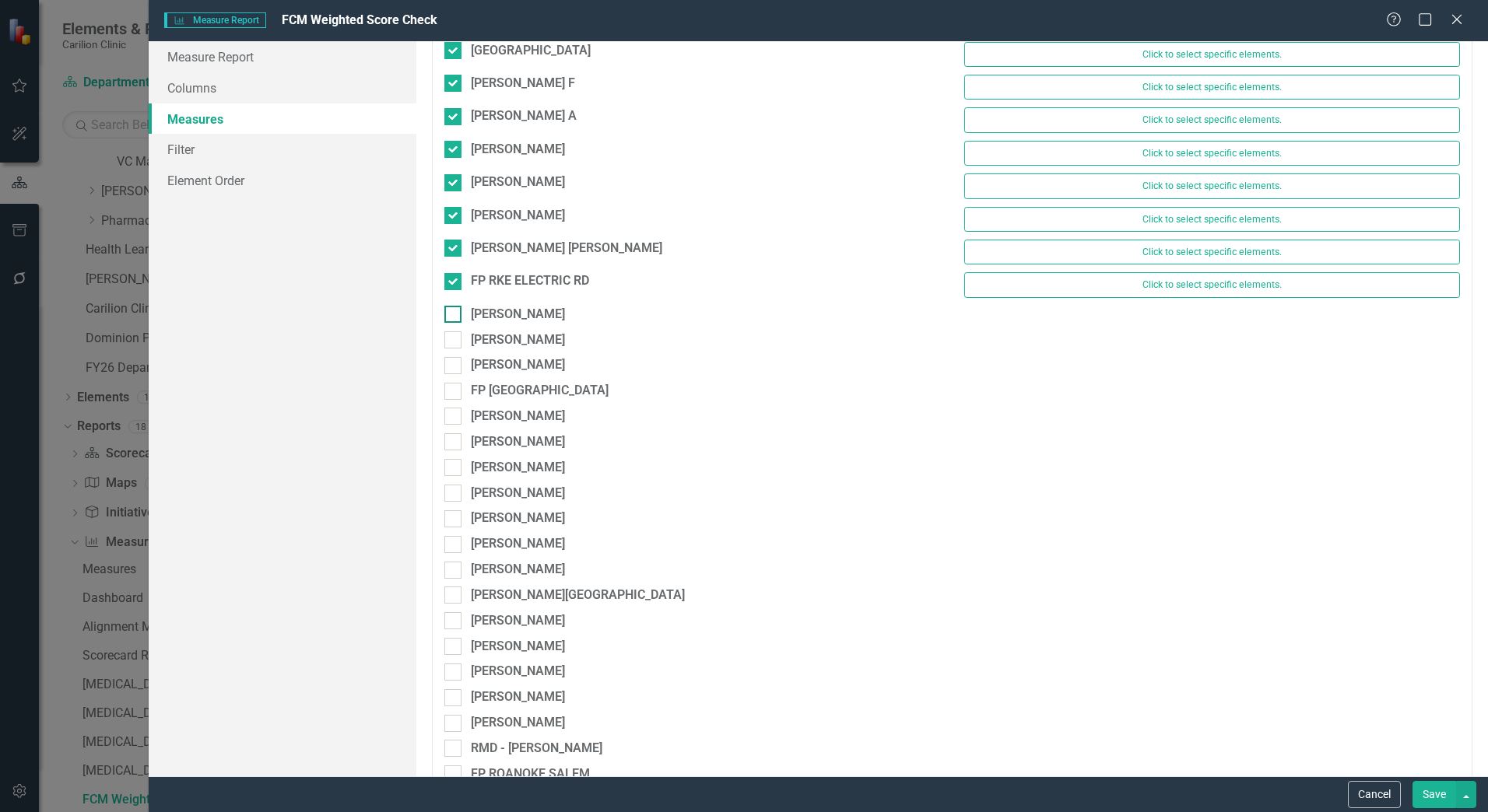
click at [462, 317] on div "[PERSON_NAME]" at bounding box center [692, 315] width 496 height 18
click at [454, 316] on input "[PERSON_NAME]" at bounding box center [450, 311] width 11 height 11
checkbox input "true"
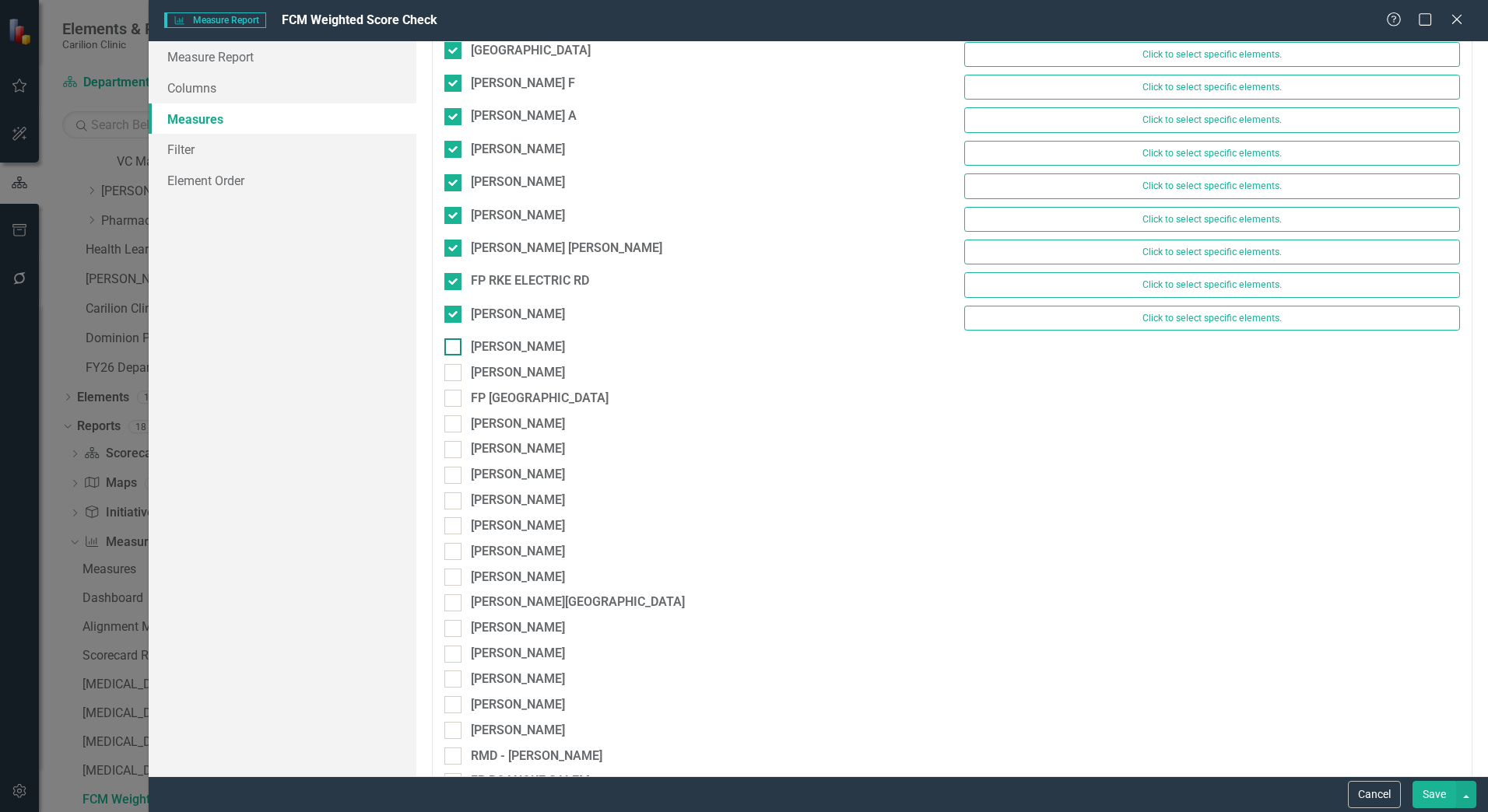
click at [450, 350] on div at bounding box center [454, 347] width 18 height 18
click at [450, 348] on input "[PERSON_NAME]" at bounding box center [450, 344] width 11 height 11
checkbox input "true"
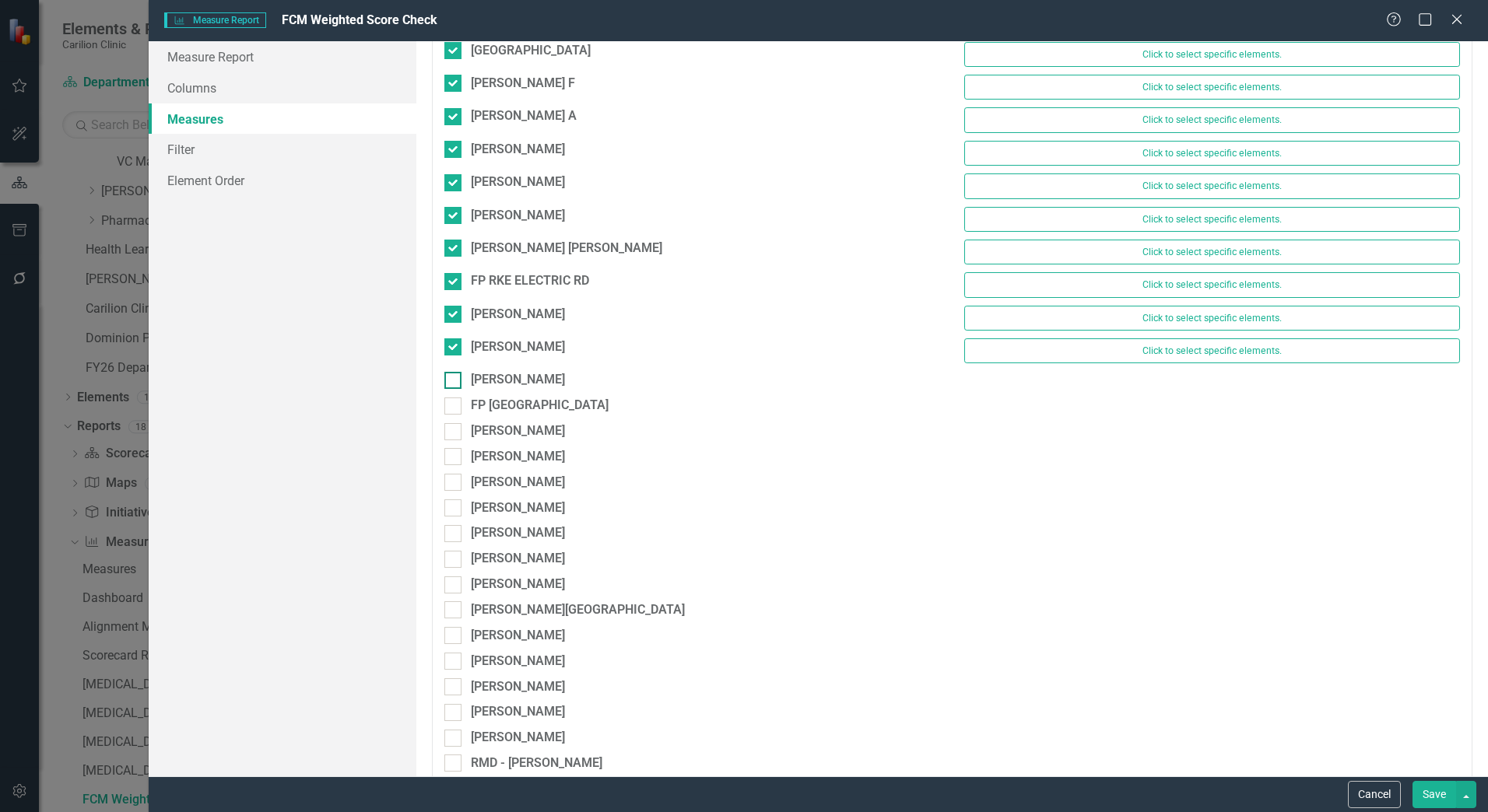
click at [452, 380] on input "[PERSON_NAME]" at bounding box center [450, 377] width 11 height 11
checkbox input "true"
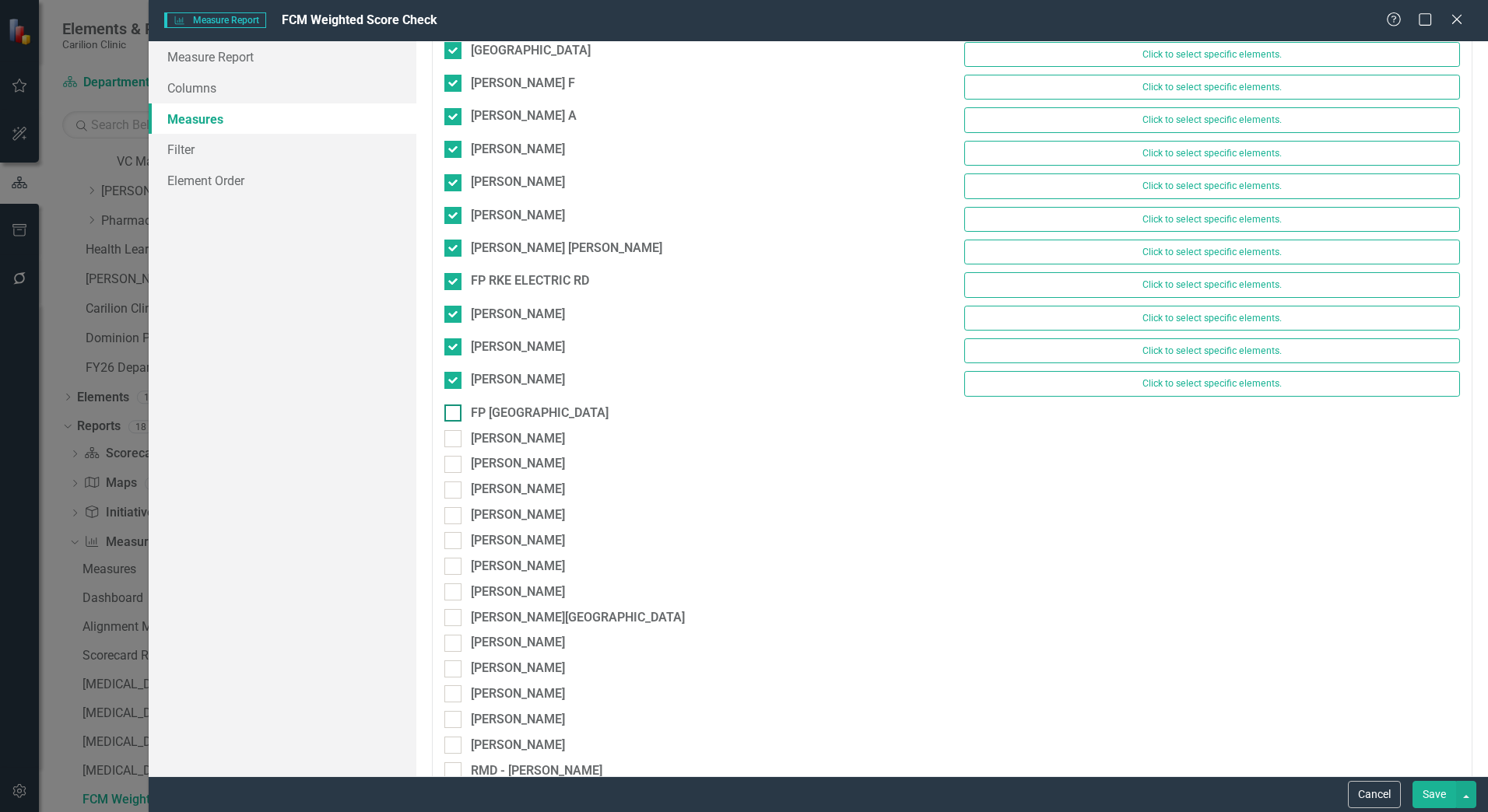
click at [449, 410] on input "FP [GEOGRAPHIC_DATA]" at bounding box center [450, 410] width 11 height 11
checkbox input "true"
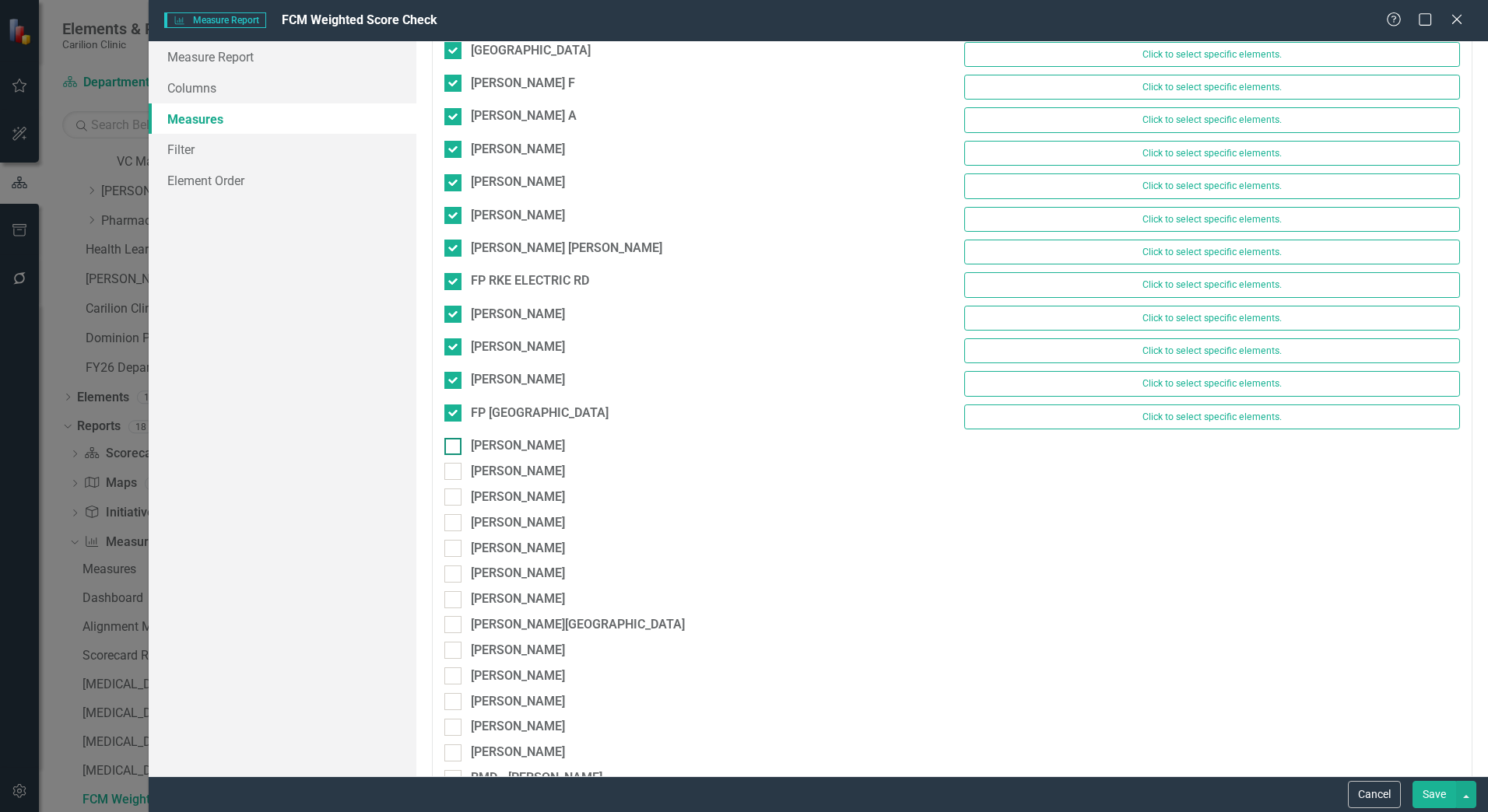
click at [450, 445] on input "[PERSON_NAME]" at bounding box center [450, 444] width 11 height 11
checkbox input "true"
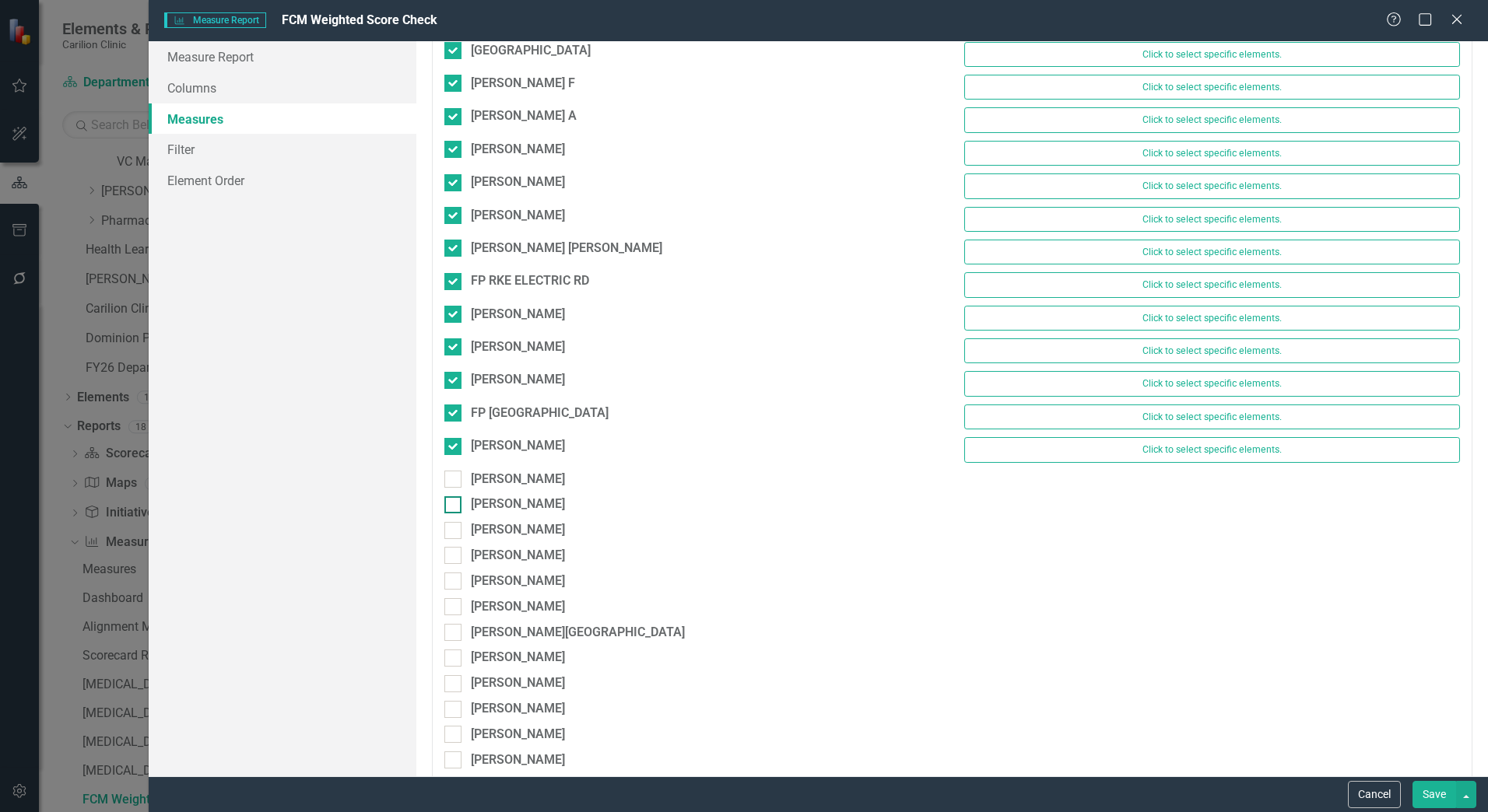
drag, startPoint x: 454, startPoint y: 477, endPoint x: 455, endPoint y: 506, distance: 29.0
click at [454, 480] on input "[PERSON_NAME]" at bounding box center [450, 476] width 11 height 11
checkbox input "true"
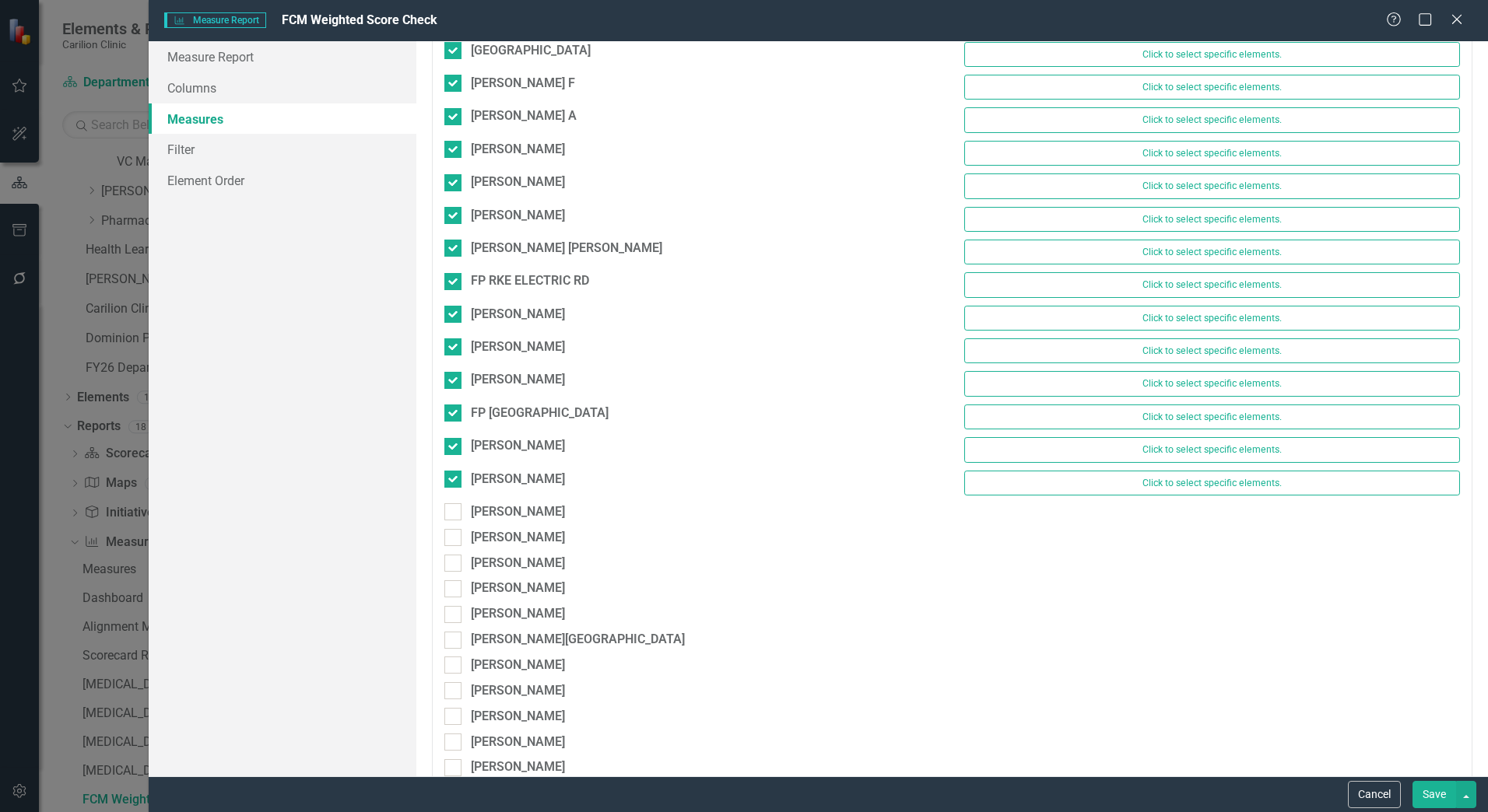
drag, startPoint x: 454, startPoint y: 512, endPoint x: 454, endPoint y: 524, distance: 12.0
click at [454, 518] on div at bounding box center [454, 512] width 18 height 18
click at [454, 514] on input "[PERSON_NAME]" at bounding box center [450, 509] width 11 height 11
checkbox input "true"
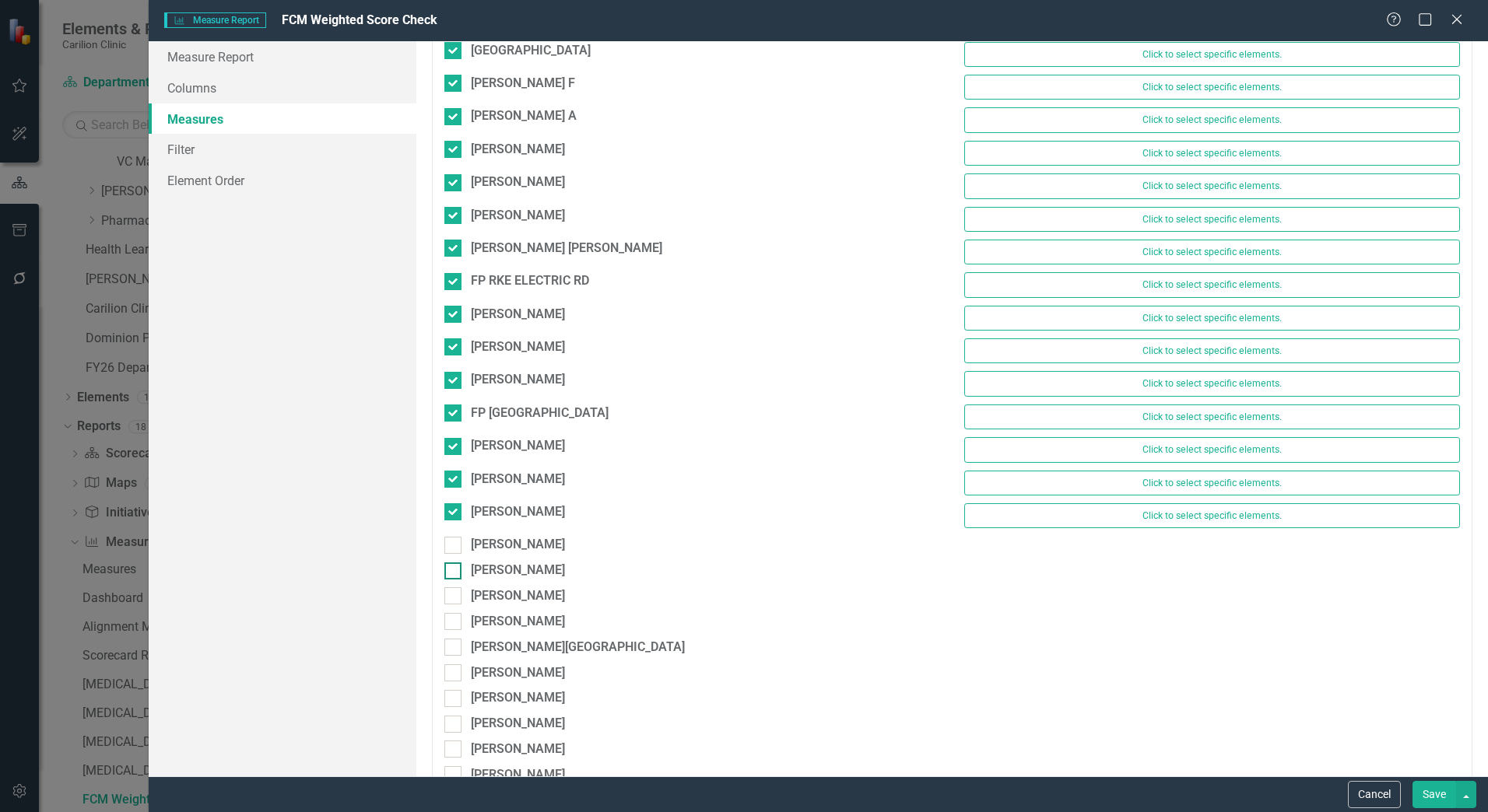
drag, startPoint x: 454, startPoint y: 541, endPoint x: 454, endPoint y: 570, distance: 29.0
click at [454, 544] on input "[PERSON_NAME]" at bounding box center [450, 542] width 11 height 11
checkbox input "true"
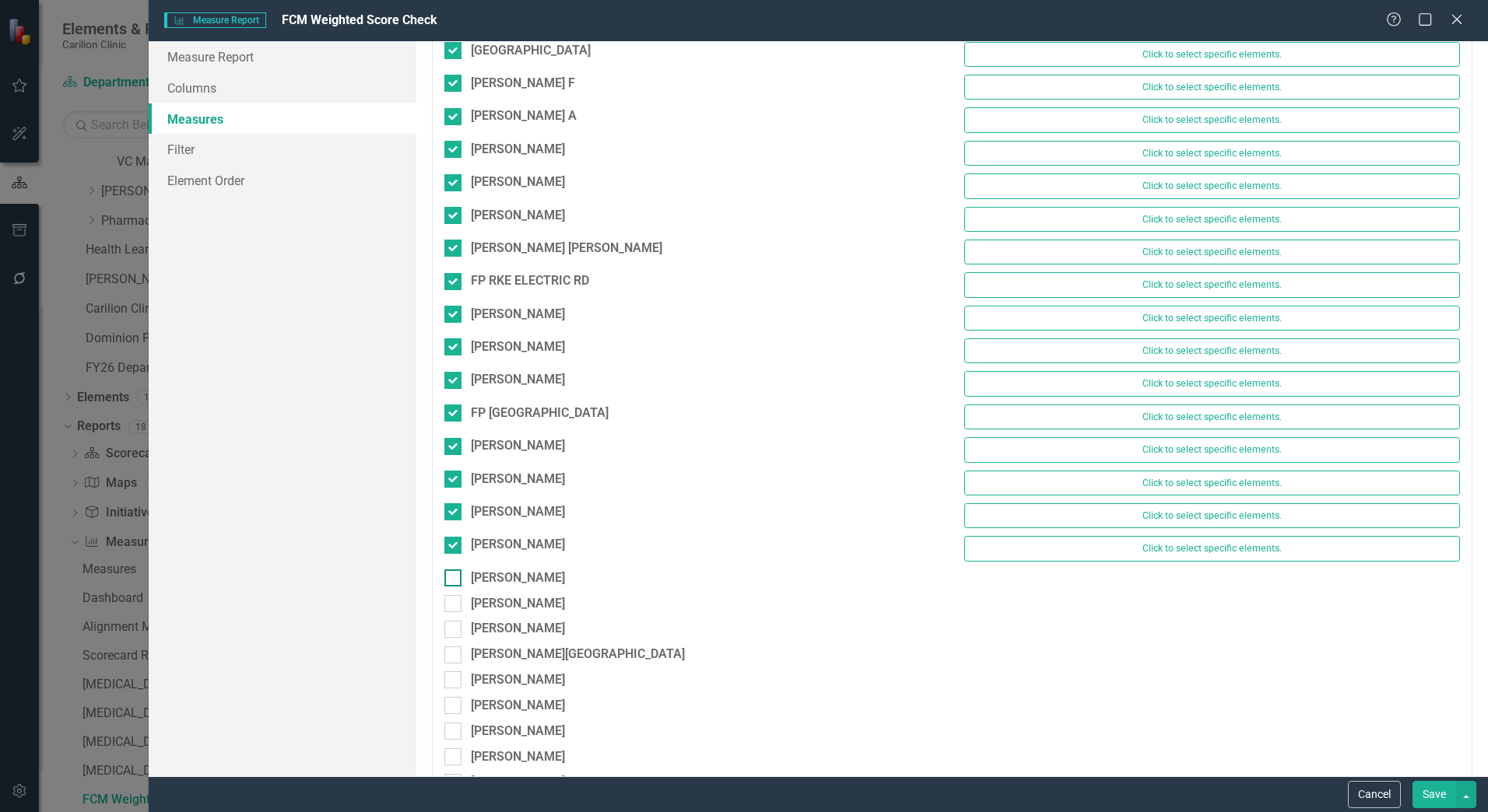
click at [453, 575] on input "[PERSON_NAME]" at bounding box center [450, 574] width 11 height 11
checkbox input "true"
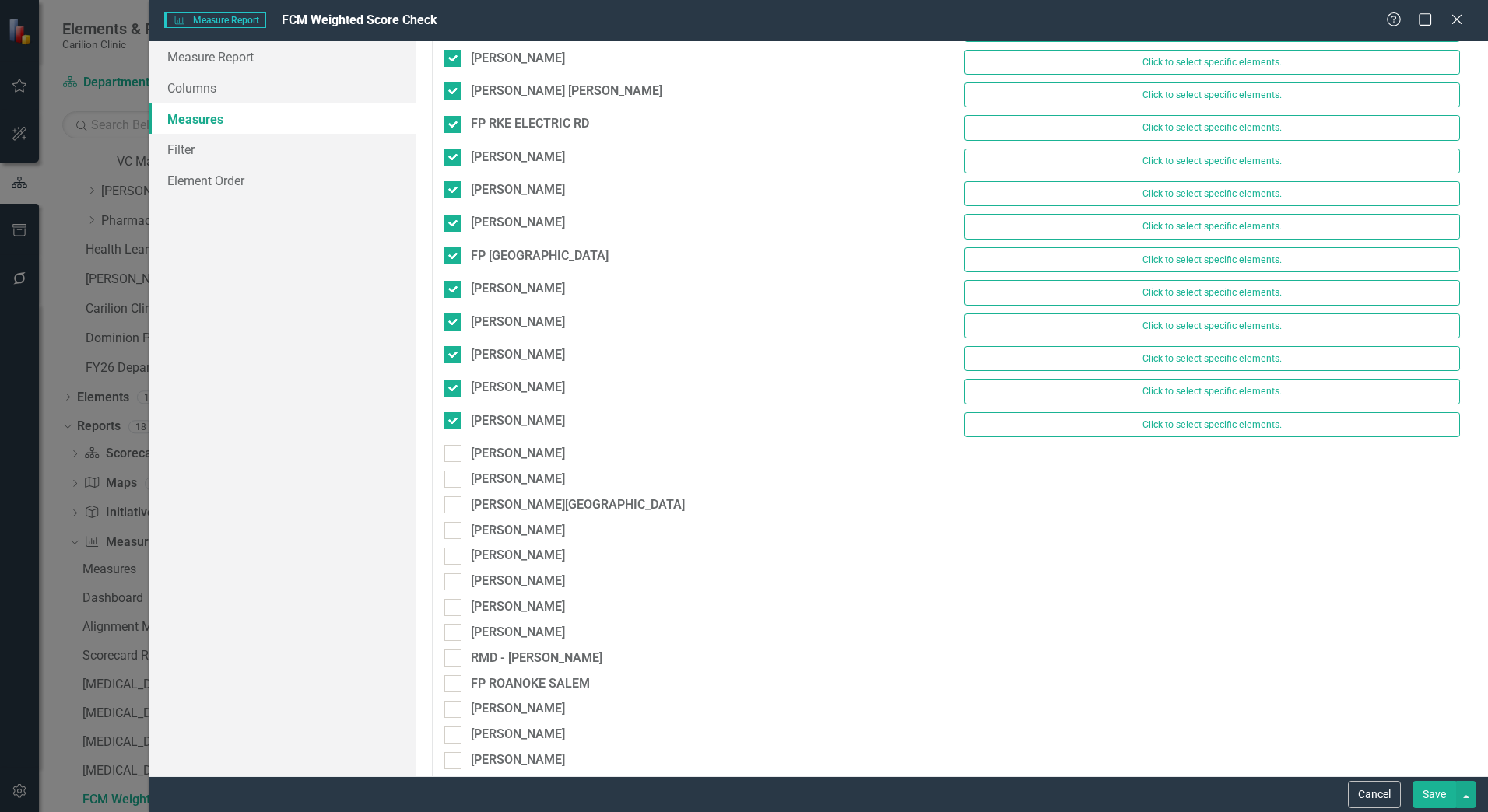
scroll to position [6146, 0]
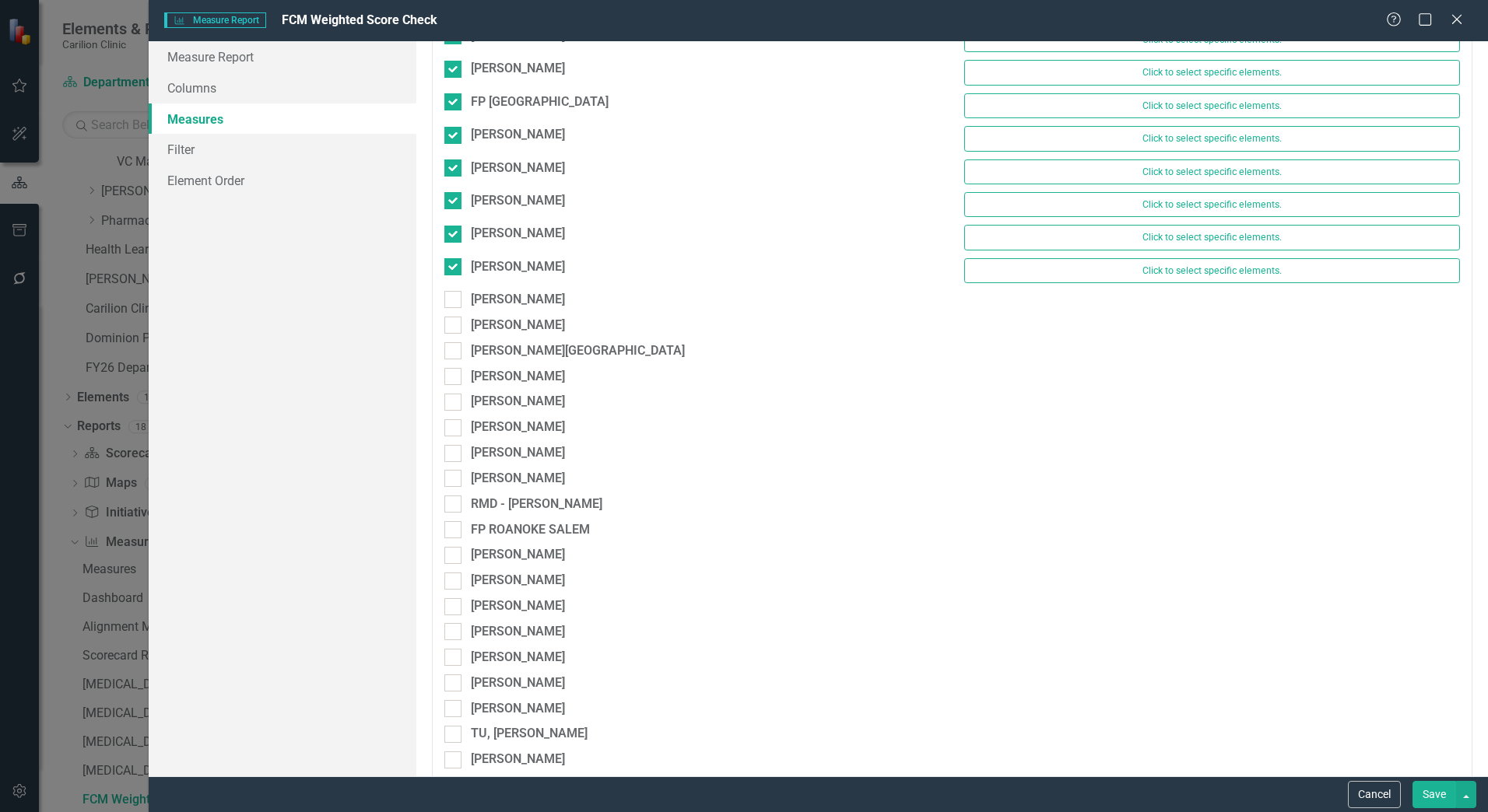
click at [459, 290] on div "BLASKIS, WILLIAM J Click to select specific elements." at bounding box center [952, 274] width 1040 height 32
drag, startPoint x: 459, startPoint y: 290, endPoint x: 454, endPoint y: 309, distance: 19.6
click at [454, 300] on input "[PERSON_NAME]" at bounding box center [450, 296] width 11 height 11
checkbox input "true"
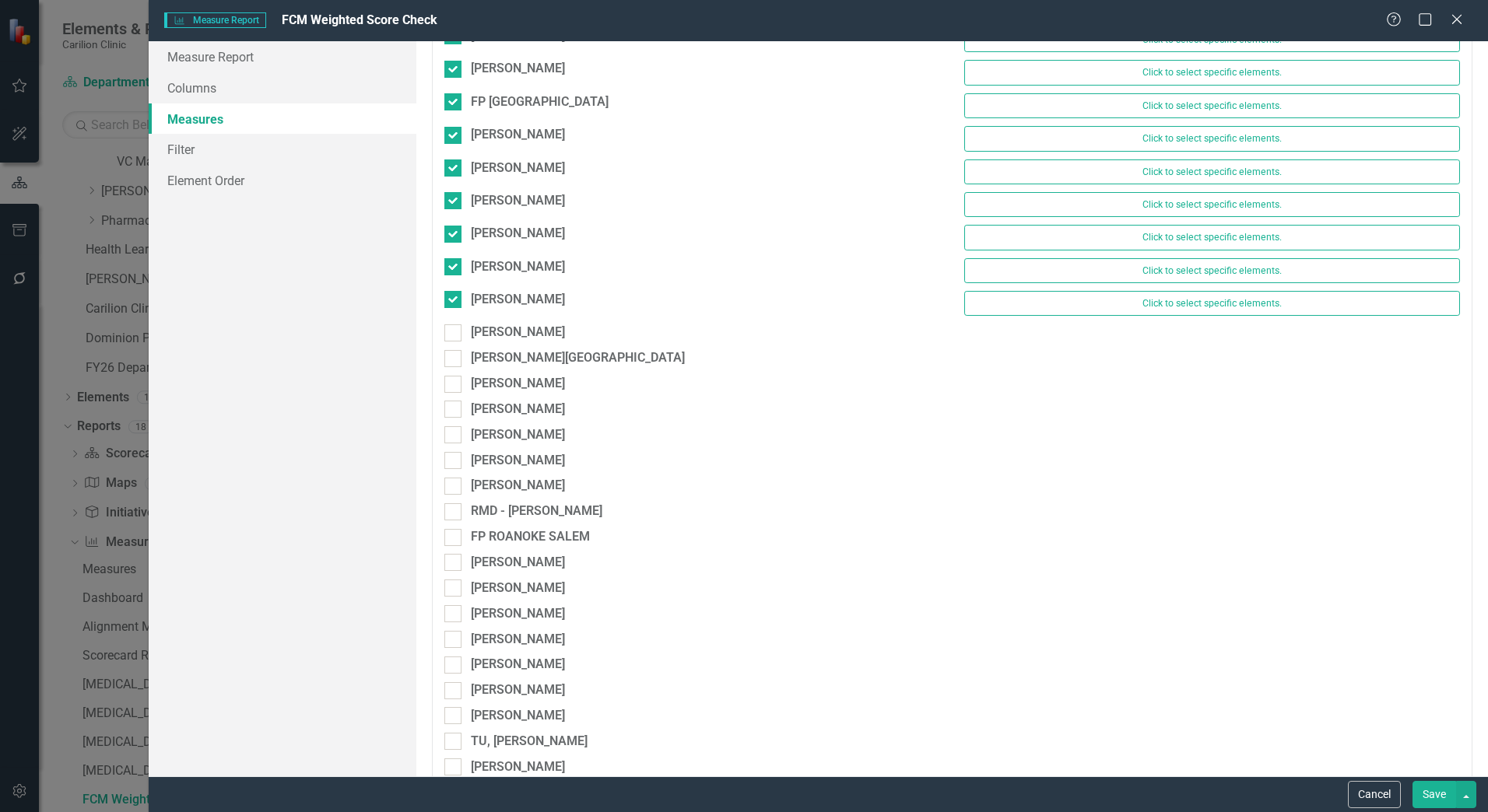
click at [453, 322] on div "SAKS, JONATHAN C Click to select specific elements." at bounding box center [952, 307] width 1040 height 32
click at [453, 339] on div at bounding box center [454, 333] width 18 height 18
click at [453, 335] on input "[PERSON_NAME]" at bounding box center [450, 330] width 11 height 11
checkbox input "true"
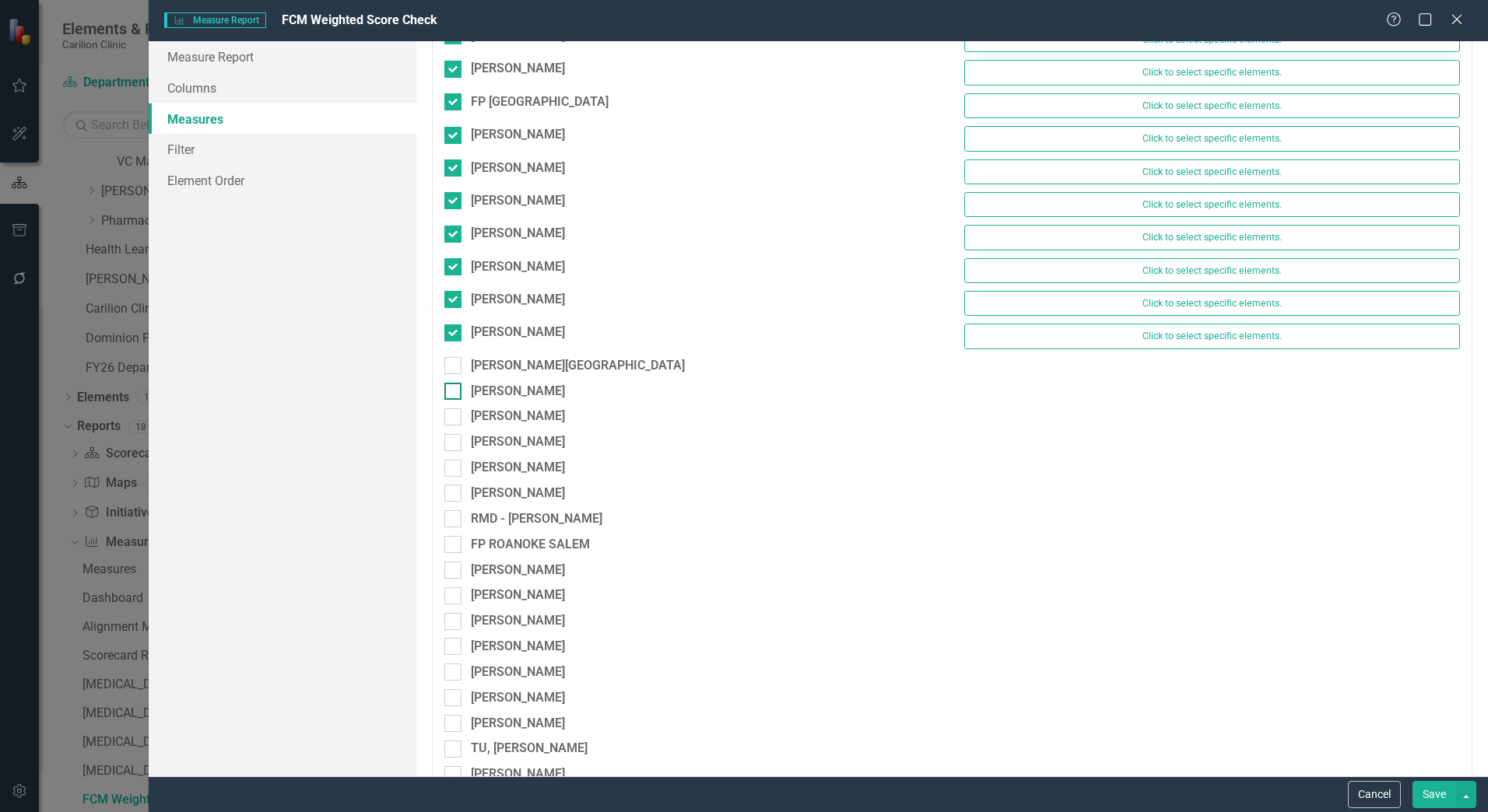
click at [453, 381] on div "[PERSON_NAME][GEOGRAPHIC_DATA]" at bounding box center [692, 369] width 519 height 25
click at [460, 374] on div at bounding box center [454, 366] width 18 height 18
click at [454, 367] on input "[PERSON_NAME][GEOGRAPHIC_DATA]" at bounding box center [450, 362] width 11 height 11
checkbox input "true"
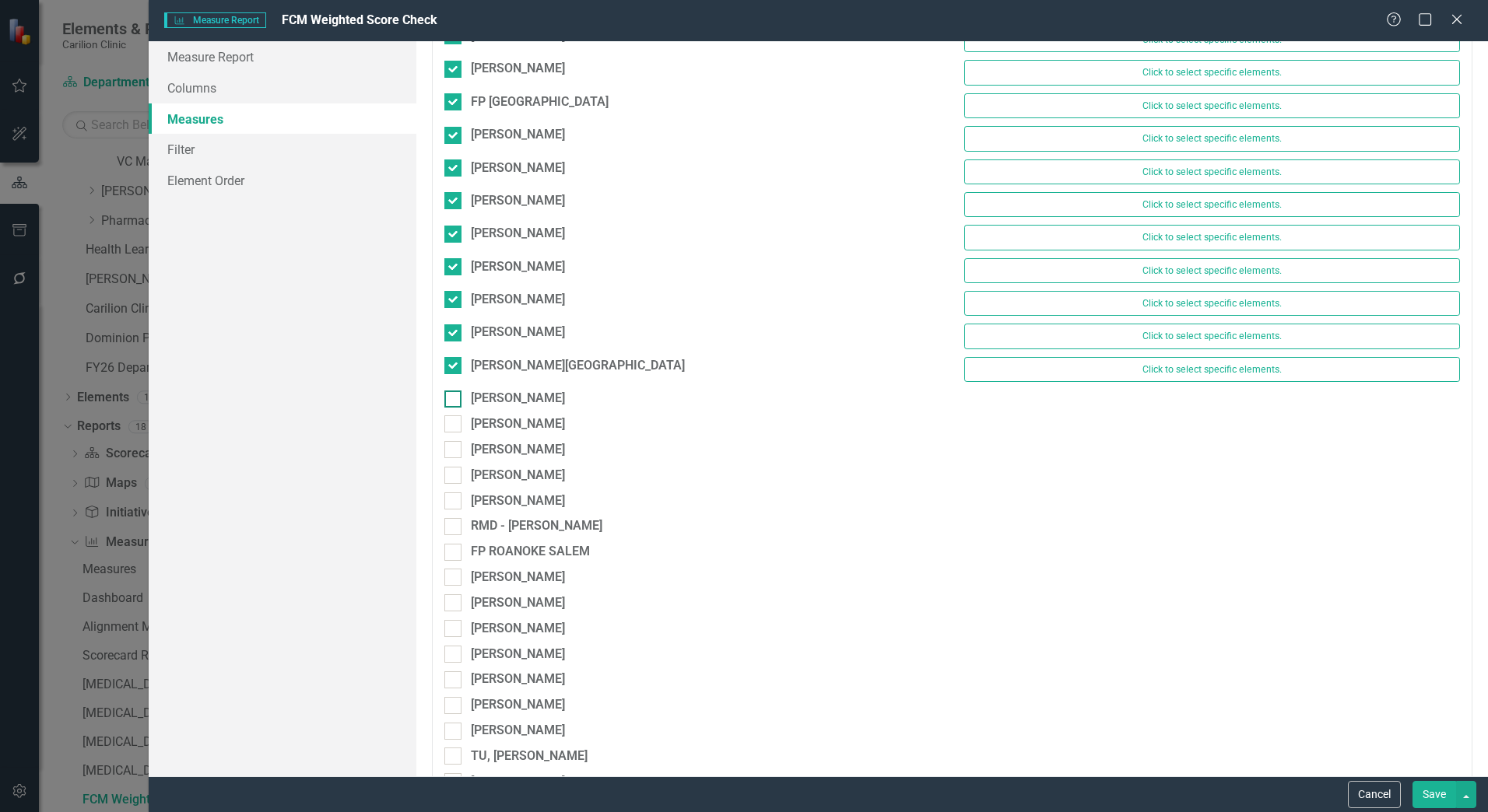
click at [456, 396] on div at bounding box center [454, 399] width 18 height 18
click at [454, 396] on input "[PERSON_NAME]" at bounding box center [450, 395] width 11 height 11
checkbox input "true"
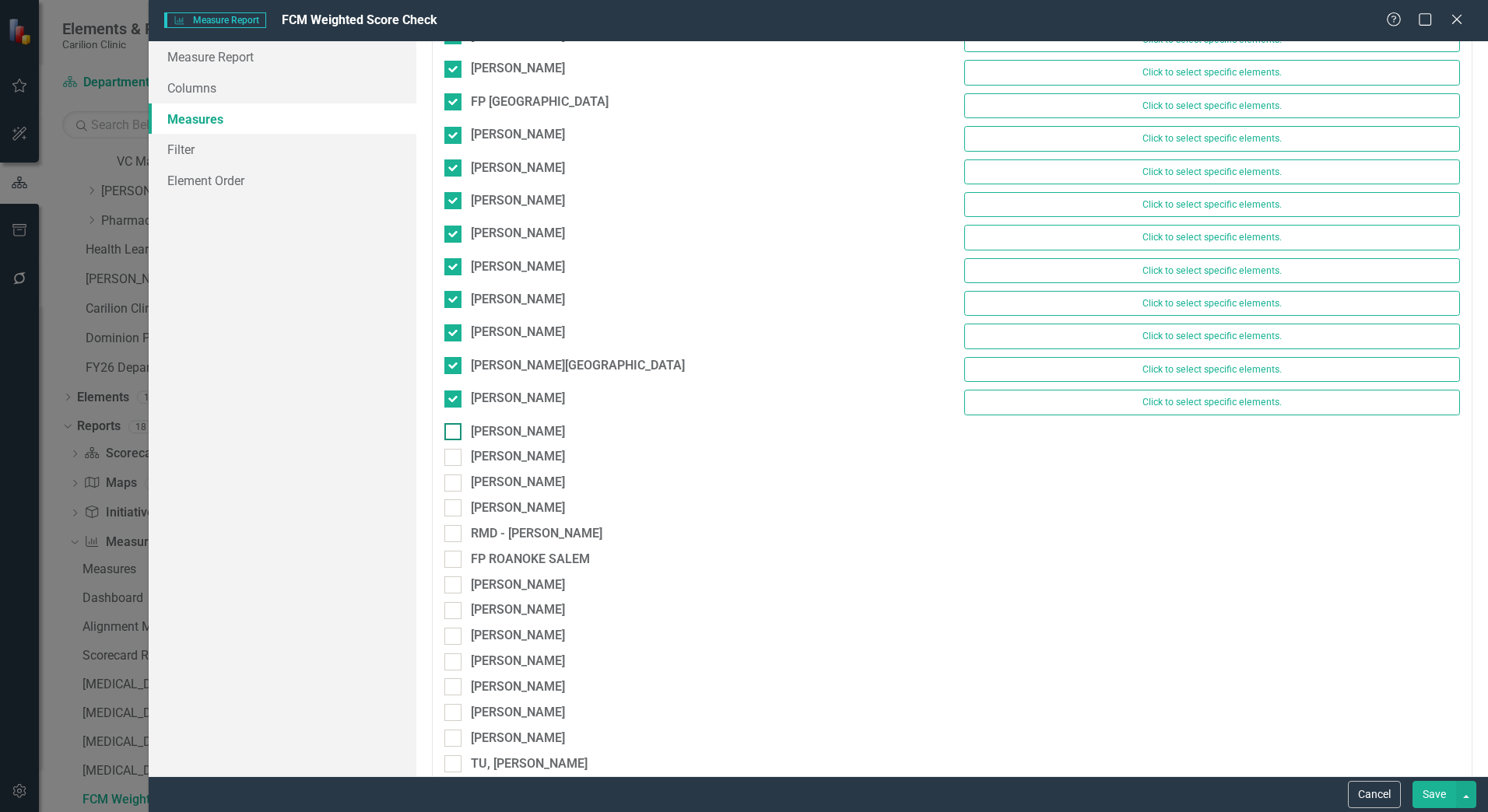
click at [454, 427] on input "[PERSON_NAME]" at bounding box center [450, 429] width 11 height 11
checkbox input "true"
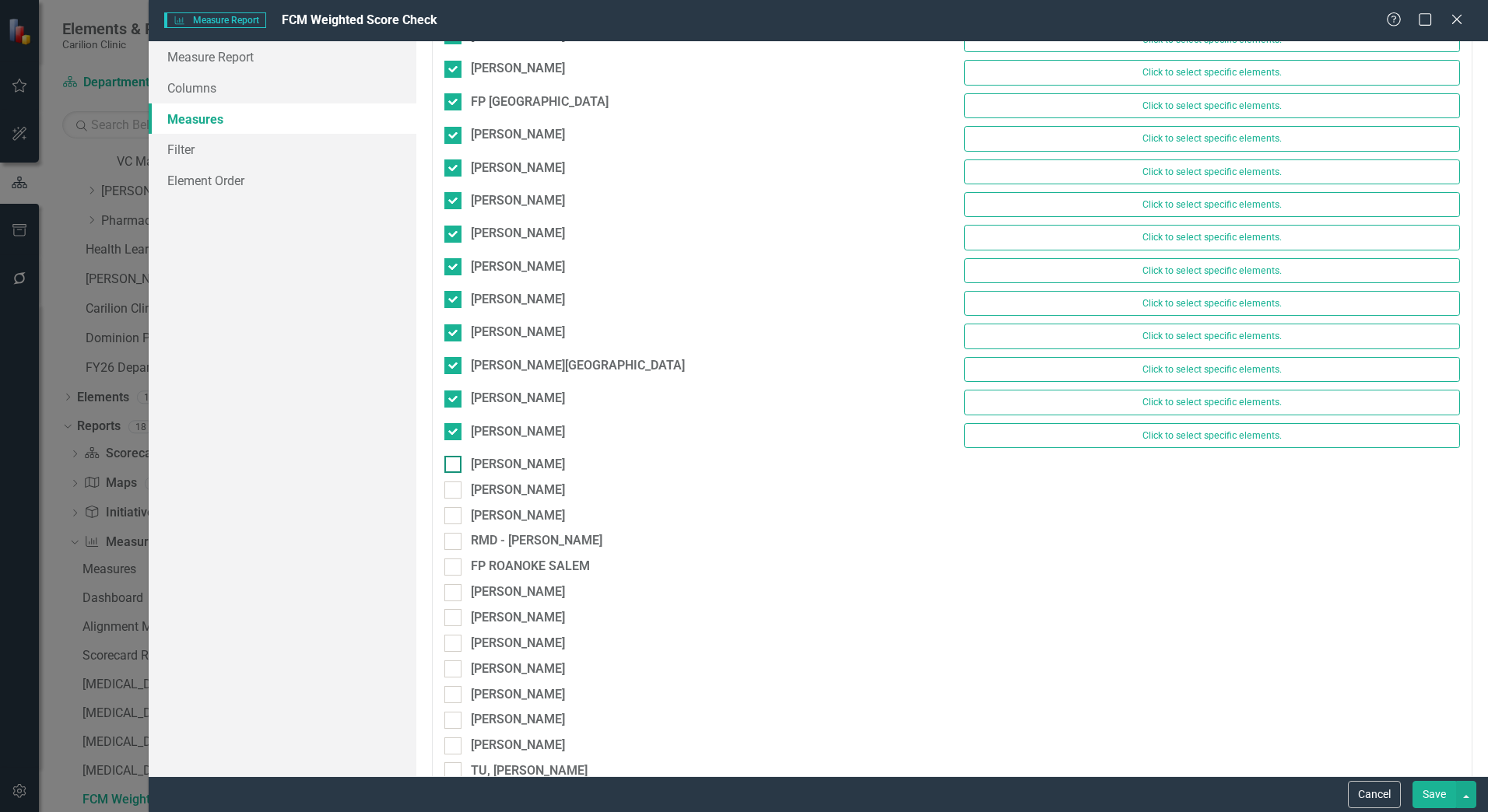
click at [454, 457] on div "[PERSON_NAME]" at bounding box center [692, 465] width 496 height 18
click at [454, 457] on input "[PERSON_NAME]" at bounding box center [450, 461] width 11 height 11
checkbox input "true"
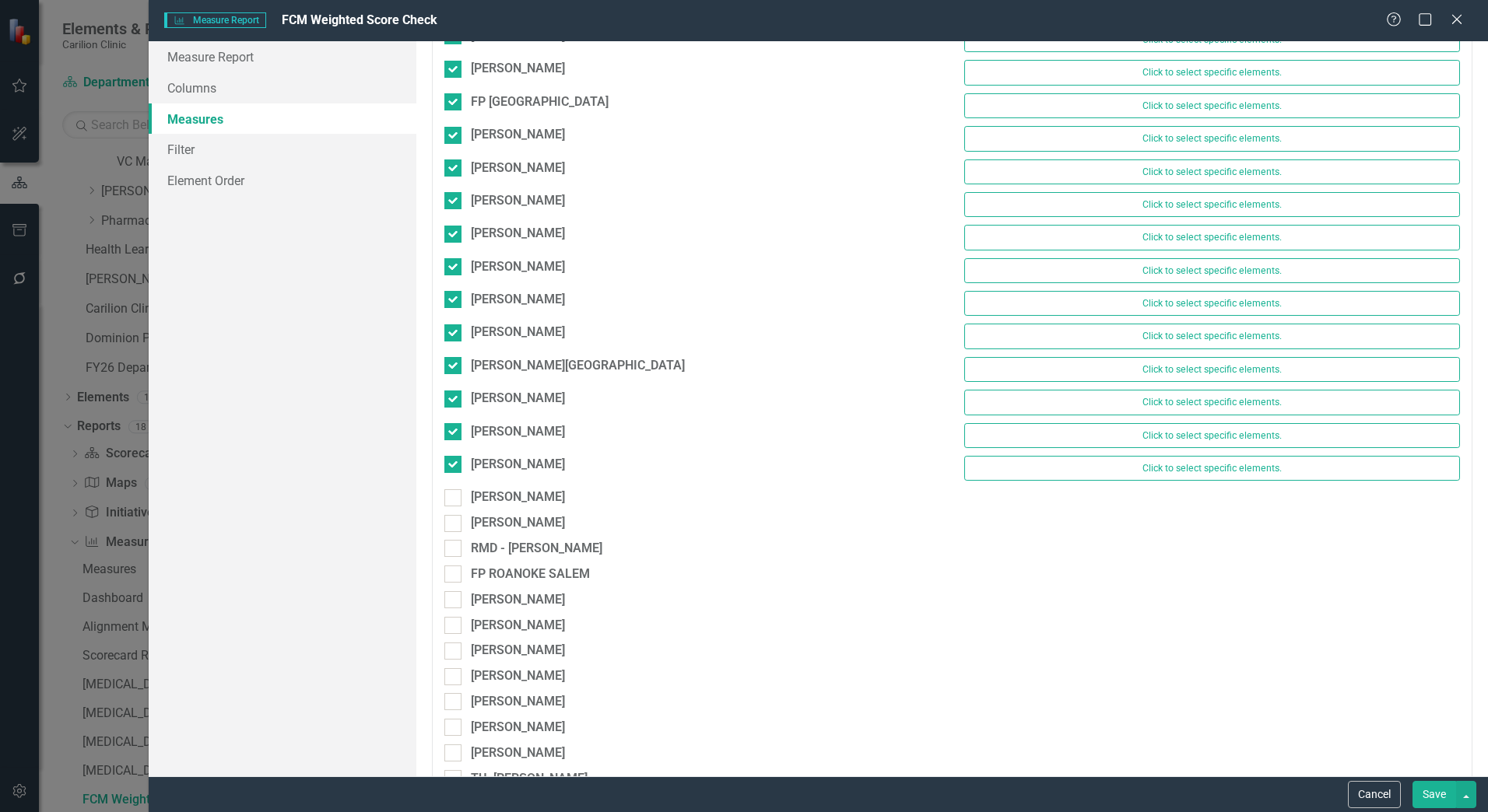
drag, startPoint x: 455, startPoint y: 488, endPoint x: 456, endPoint y: 512, distance: 24.0
click at [455, 494] on div at bounding box center [454, 498] width 18 height 18
click at [454, 494] on input "[PERSON_NAME]" at bounding box center [450, 495] width 11 height 11
checkbox input "true"
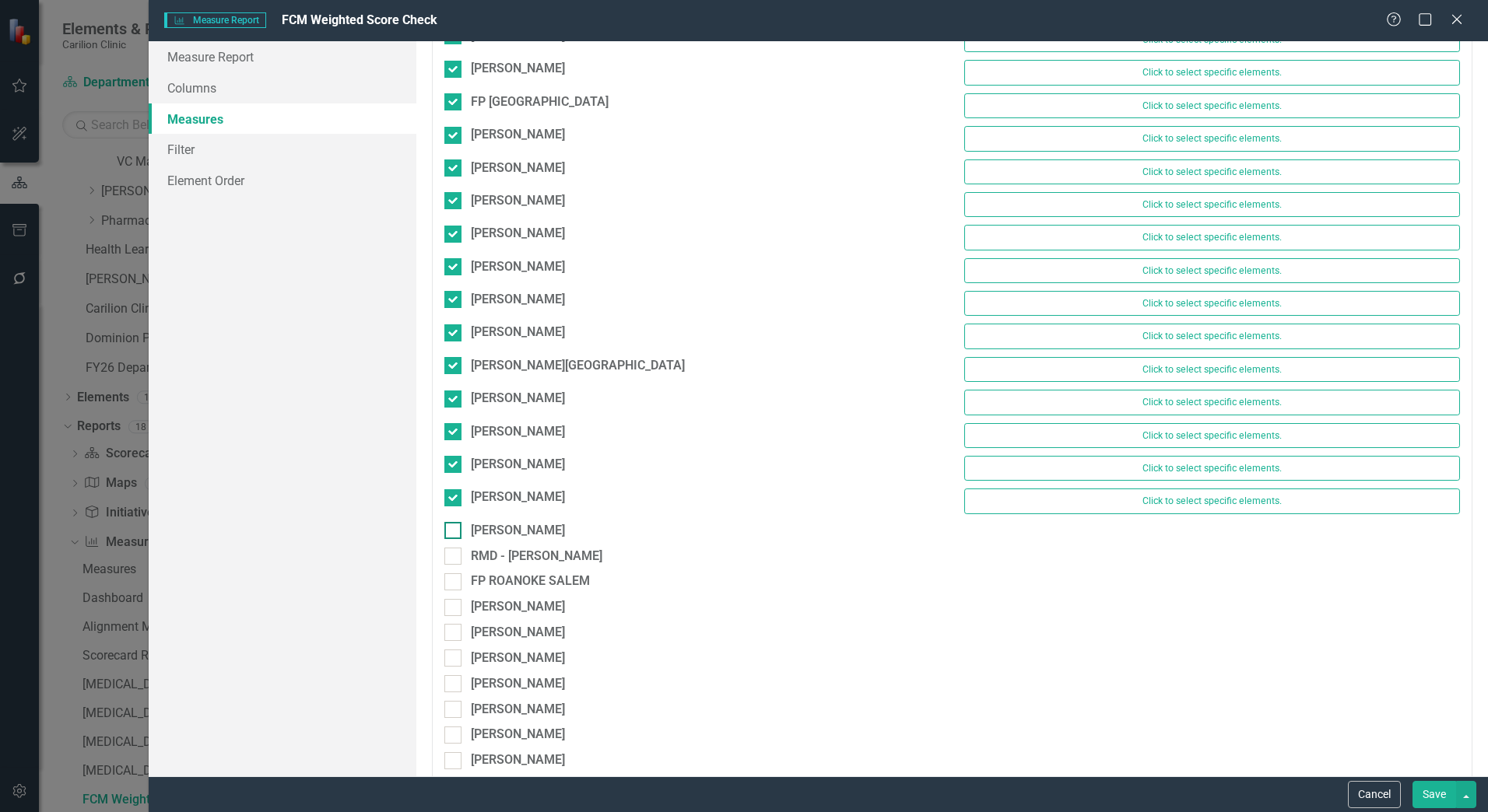
click at [454, 535] on div at bounding box center [454, 531] width 18 height 18
click at [454, 532] on input "[PERSON_NAME]" at bounding box center [450, 527] width 11 height 11
checkbox input "true"
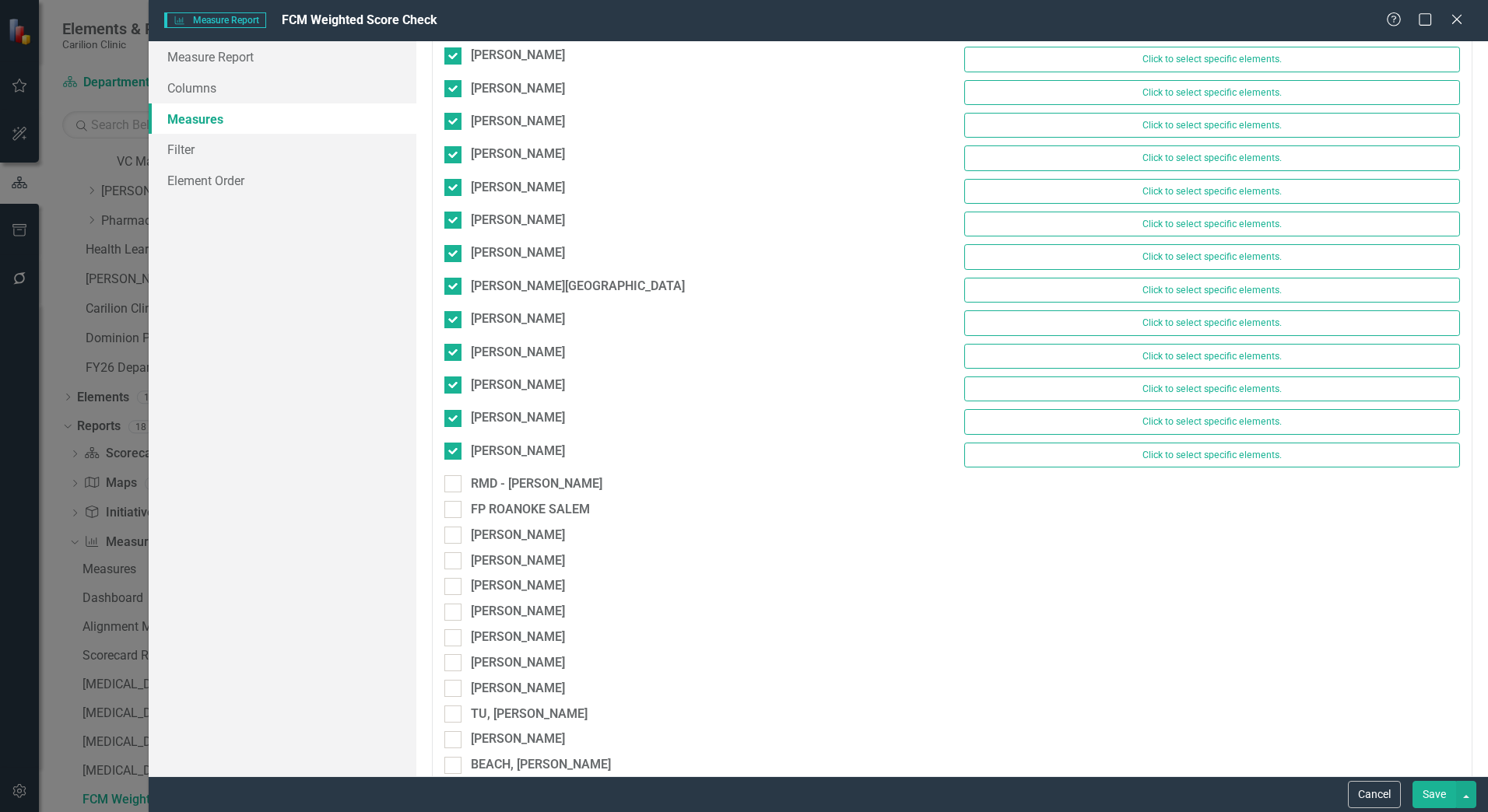
scroll to position [6302, 0]
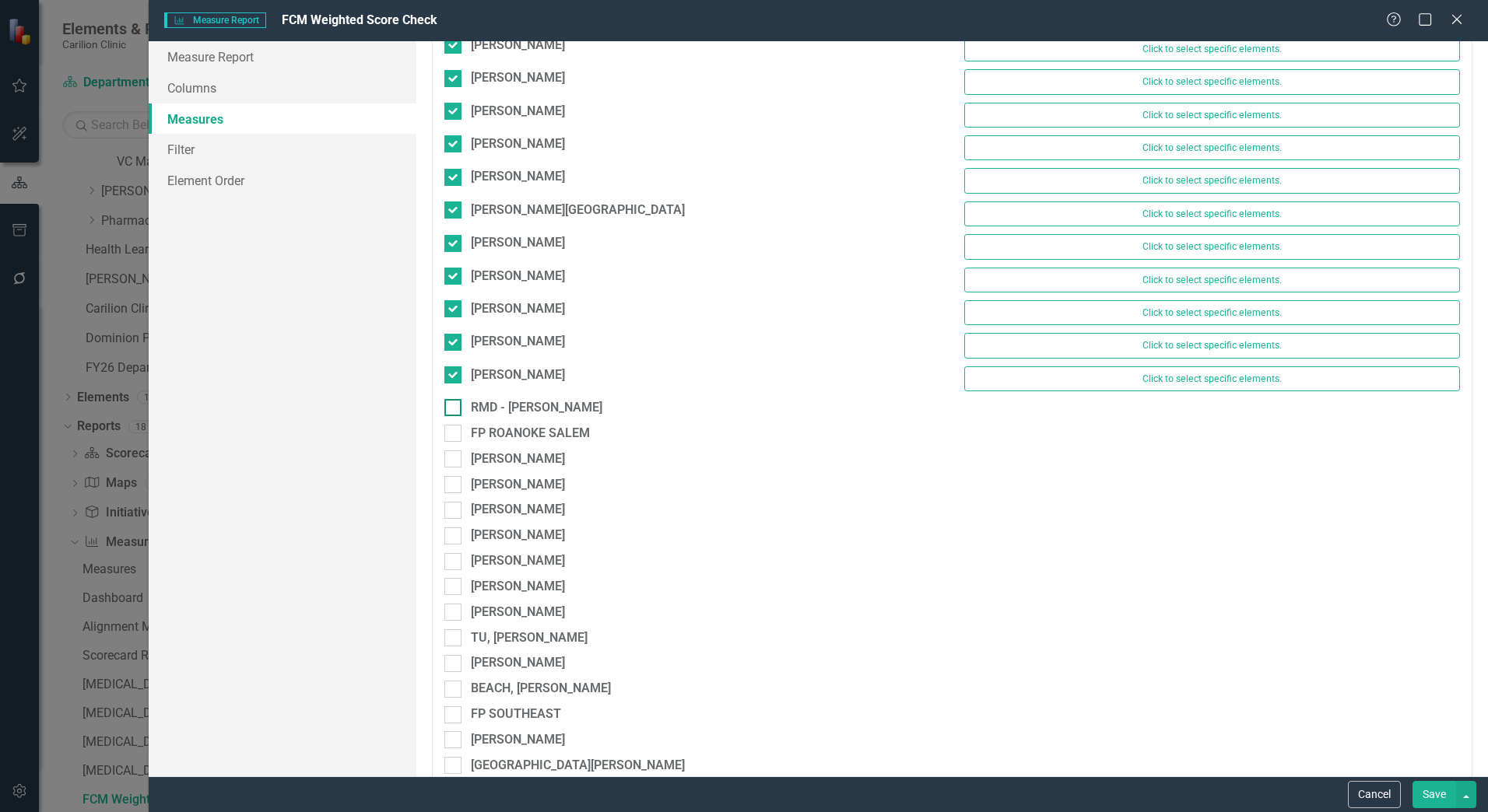
click at [456, 408] on div at bounding box center [454, 408] width 18 height 18
click at [454, 408] on input "RMD - [PERSON_NAME]" at bounding box center [450, 404] width 11 height 11
checkbox input "true"
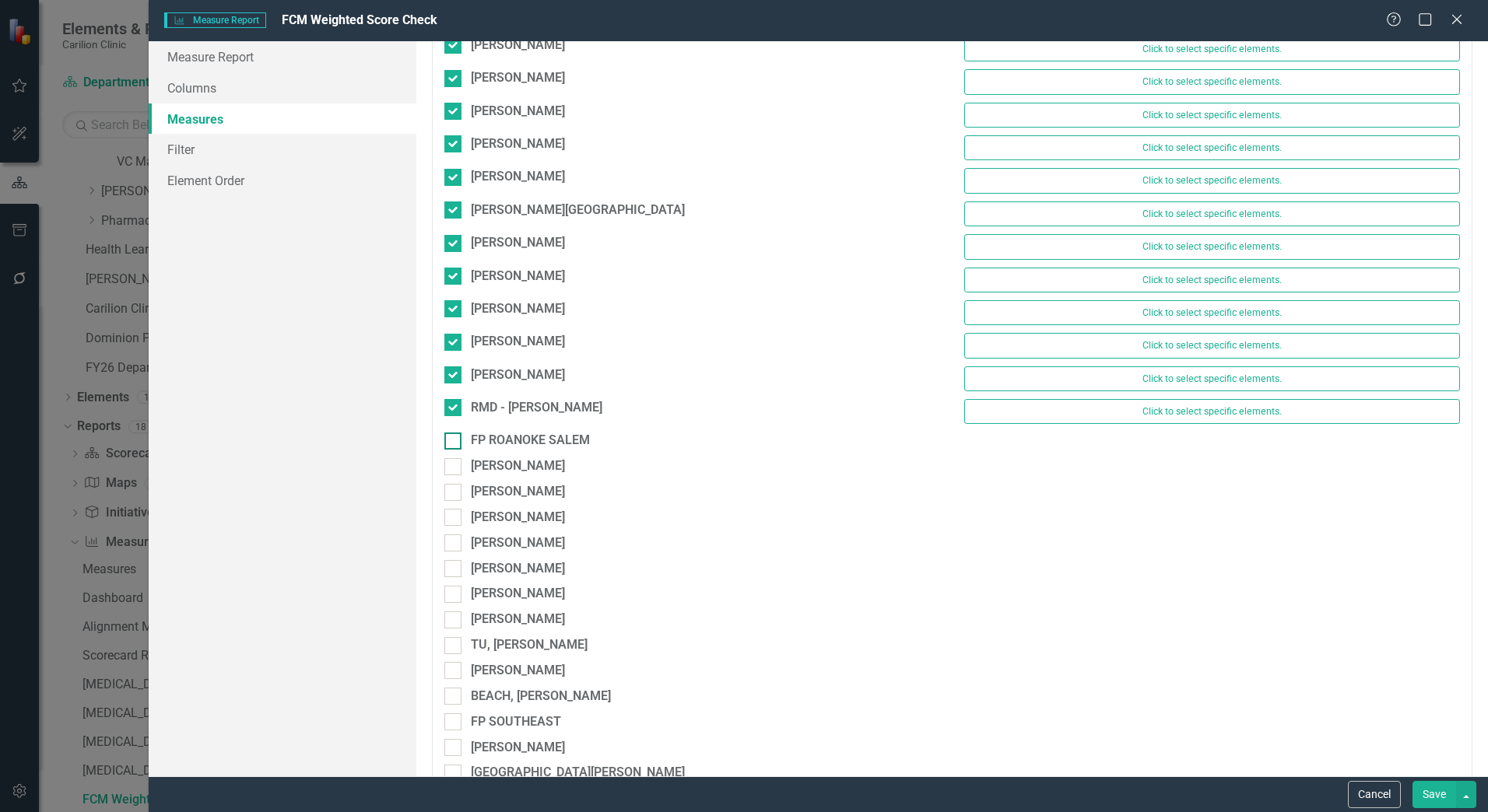
click at [455, 436] on div at bounding box center [454, 441] width 18 height 18
click at [454, 436] on input "FP ROANOKE SALEM" at bounding box center [450, 438] width 11 height 11
checkbox input "true"
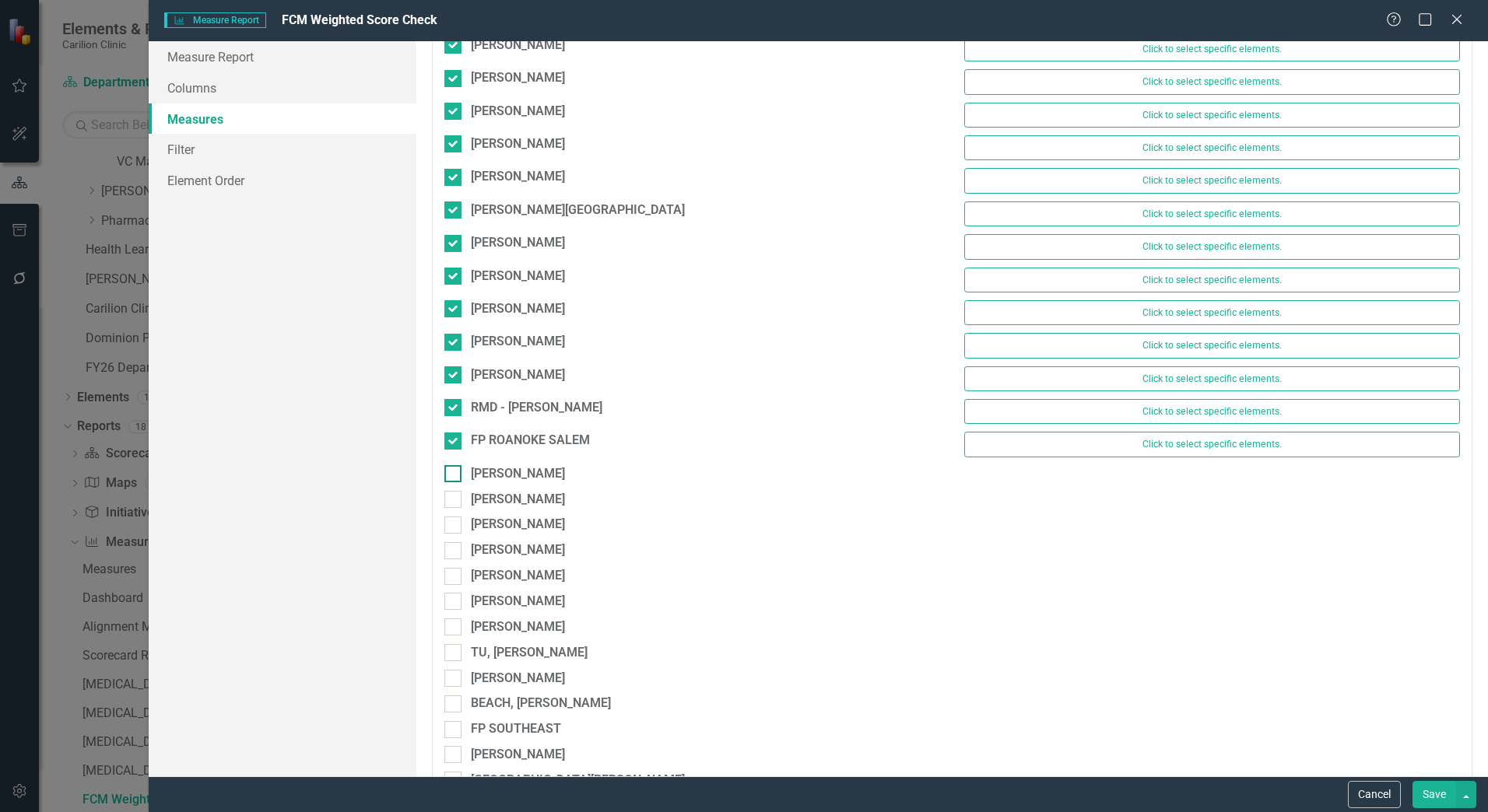
click at [454, 482] on div at bounding box center [454, 474] width 18 height 18
click at [454, 475] on input "[PERSON_NAME]" at bounding box center [450, 471] width 11 height 11
checkbox input "true"
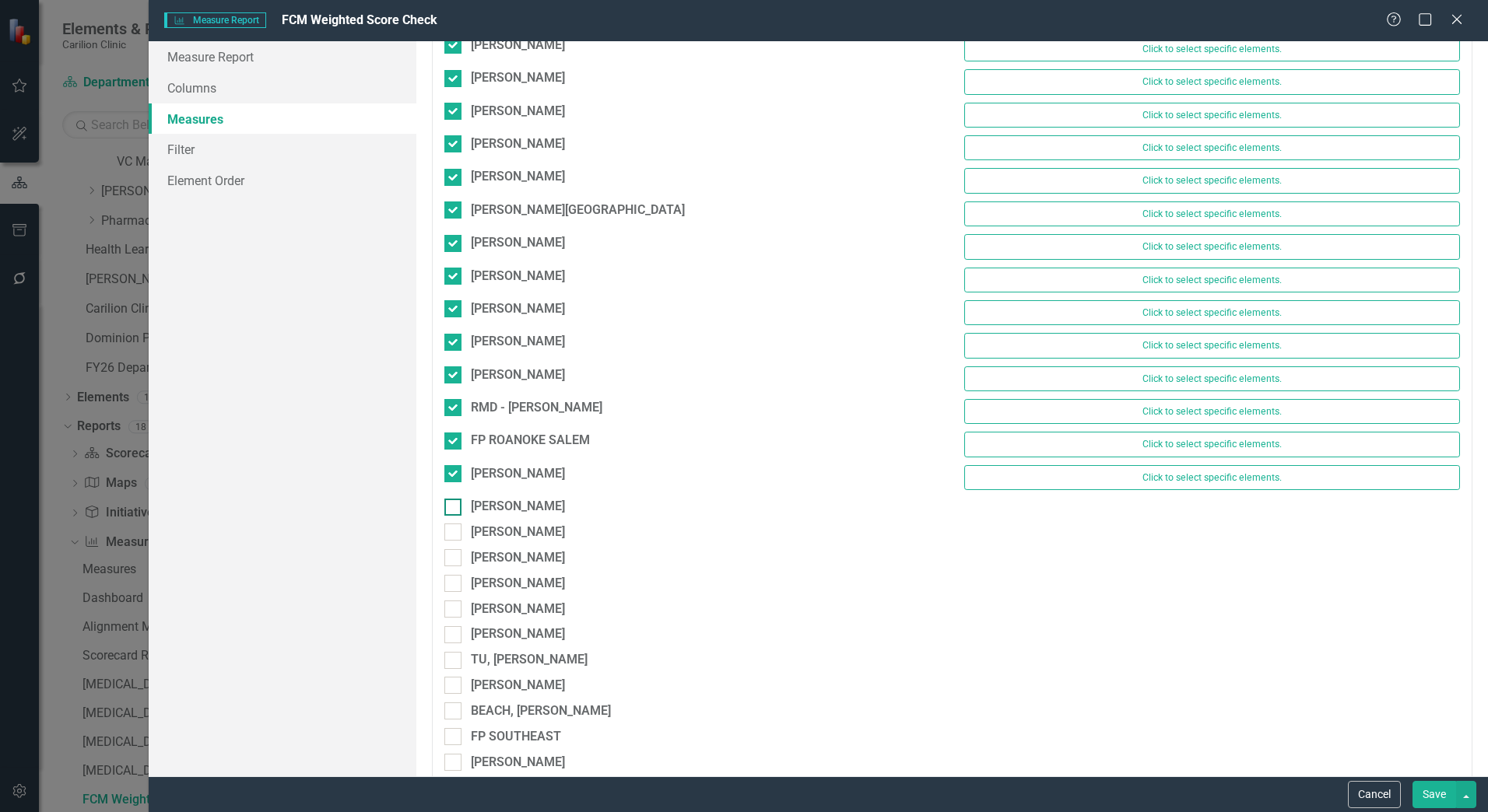
click at [454, 508] on input "[PERSON_NAME]" at bounding box center [450, 504] width 11 height 11
checkbox input "true"
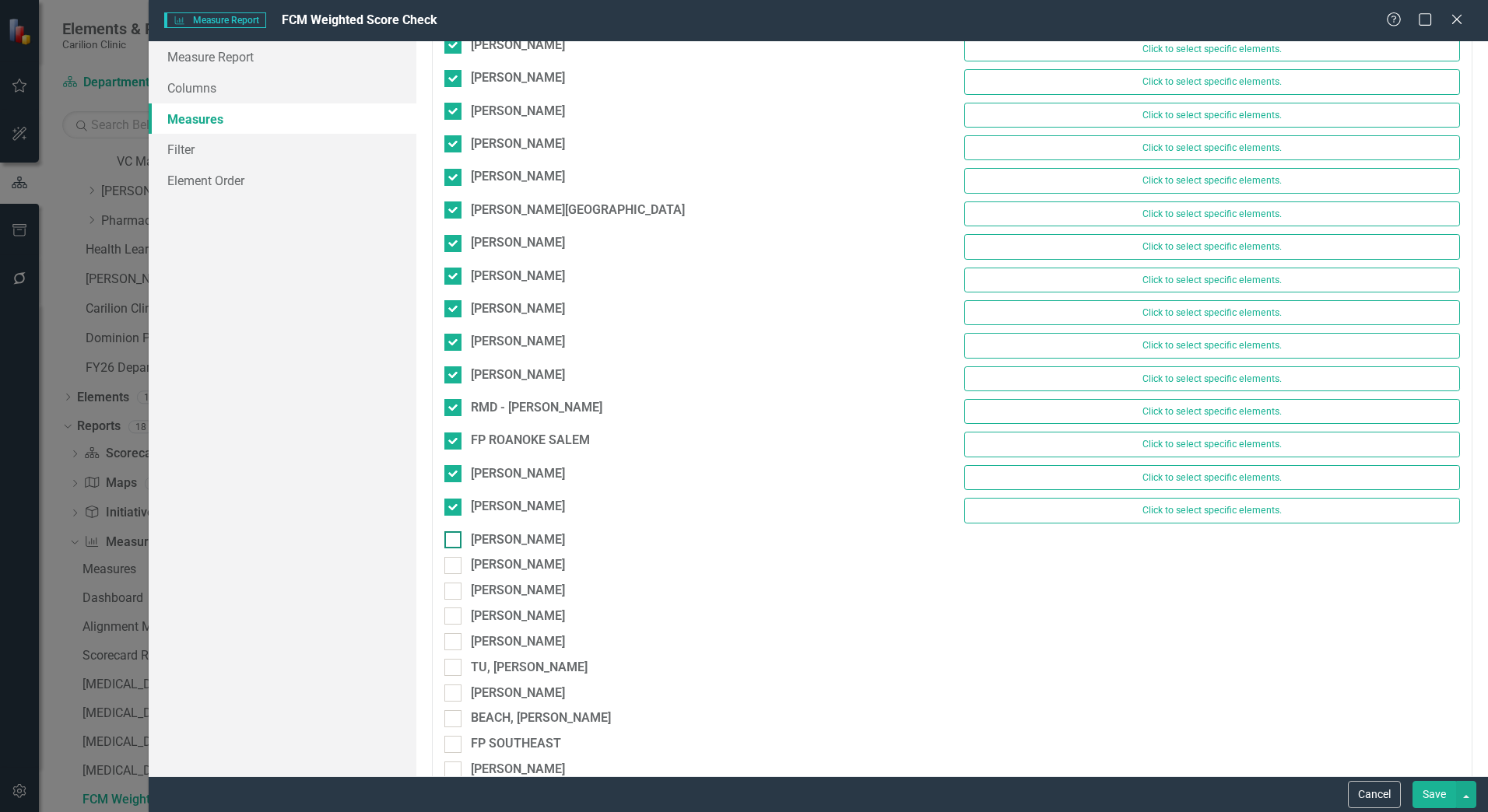
drag, startPoint x: 454, startPoint y: 532, endPoint x: 455, endPoint y: 562, distance: 30.0
click at [454, 533] on input "[PERSON_NAME]" at bounding box center [450, 537] width 11 height 11
checkbox input "true"
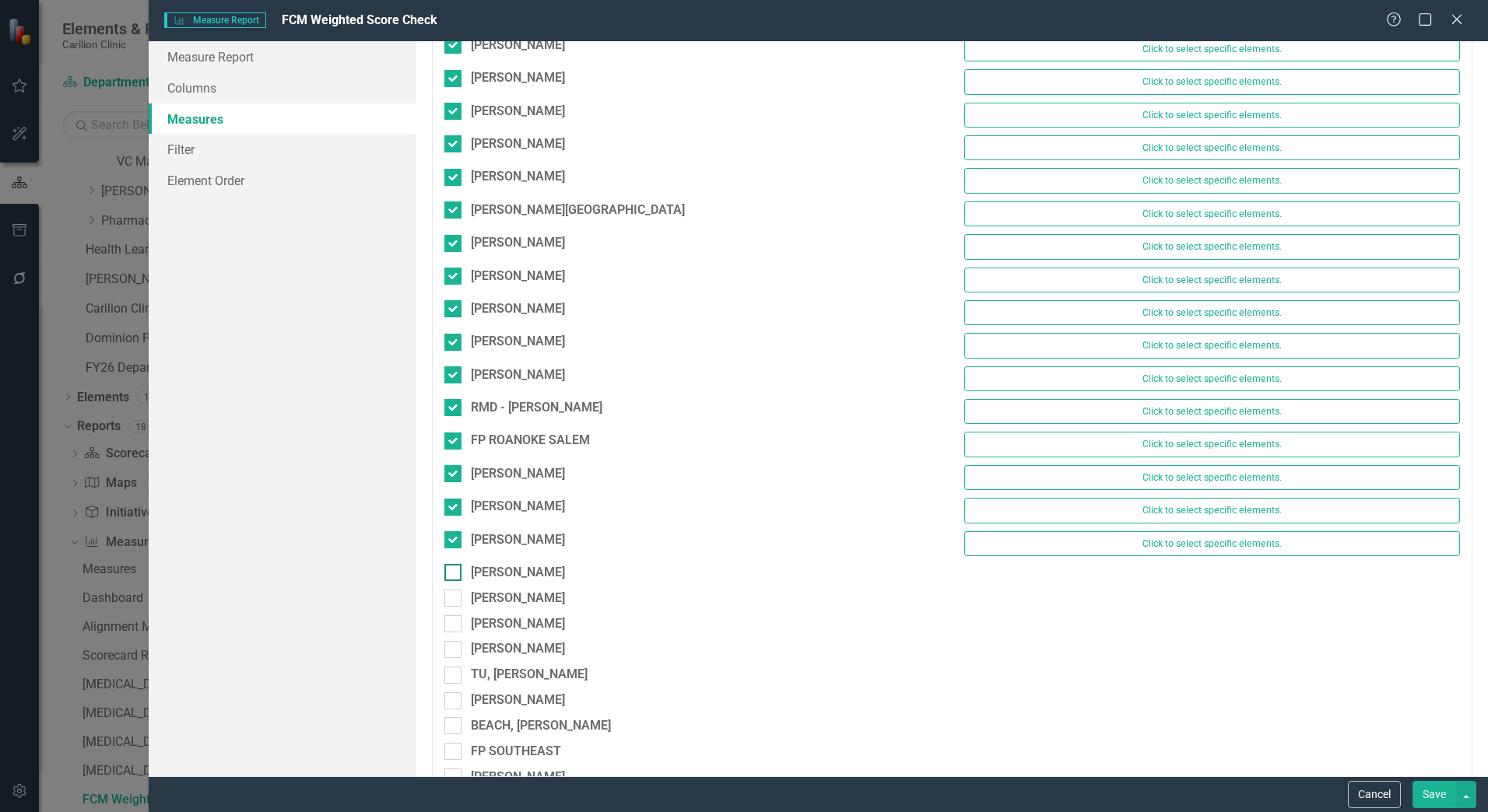
click at [454, 569] on input "[PERSON_NAME]" at bounding box center [450, 569] width 11 height 11
checkbox input "true"
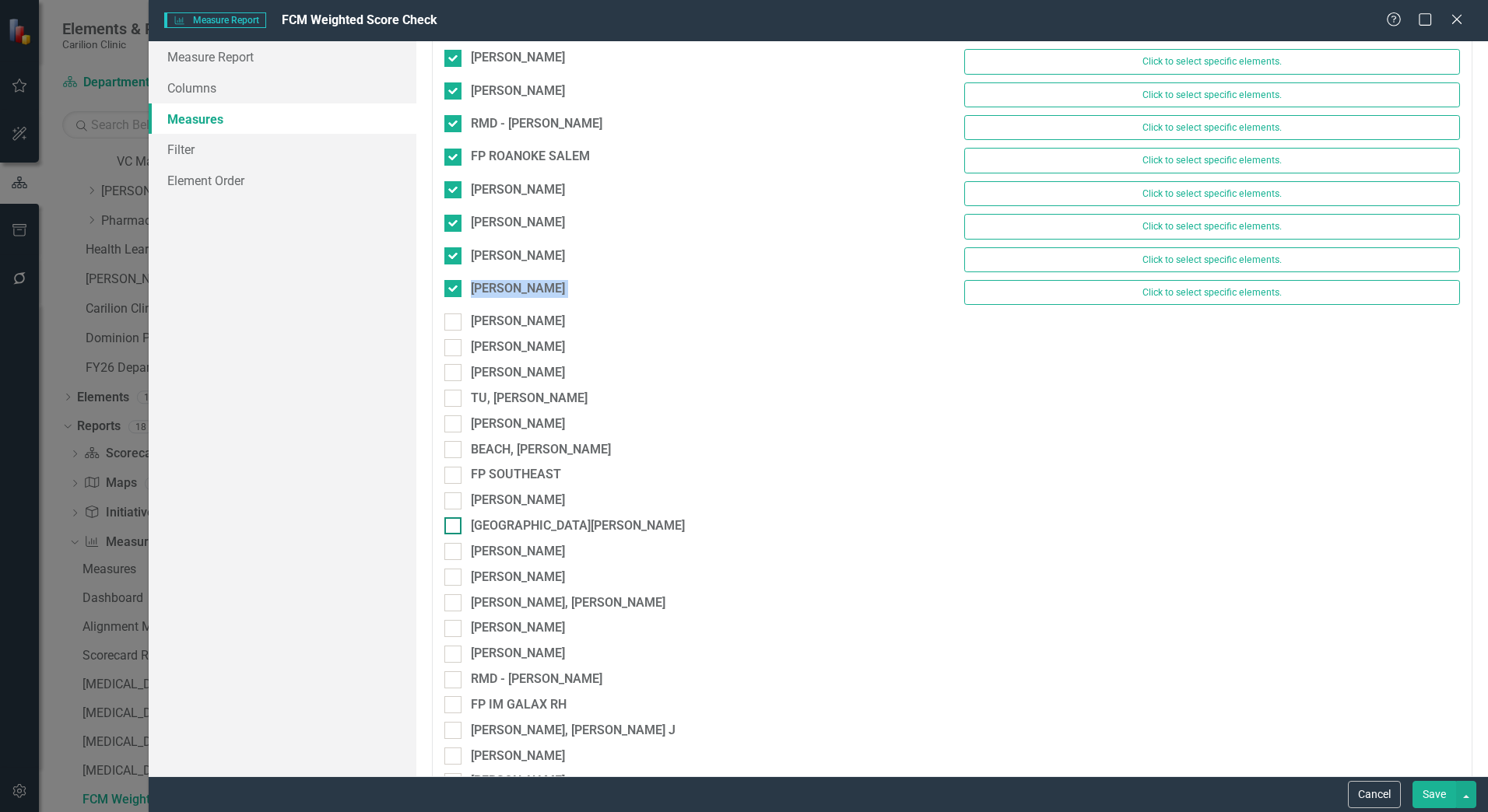
scroll to position [6614, 0]
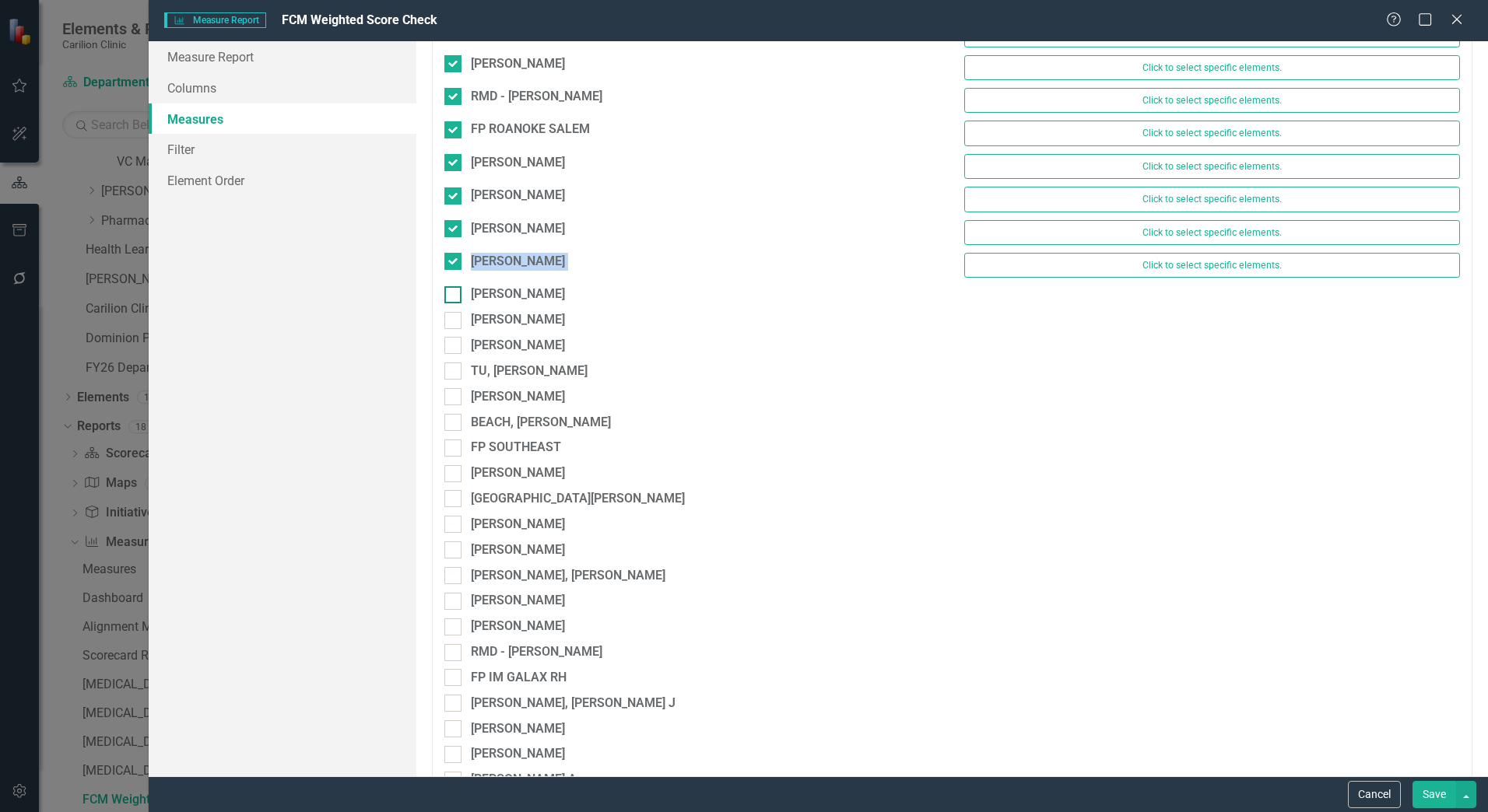
click at [453, 289] on input "[PERSON_NAME]" at bounding box center [450, 292] width 11 height 11
checkbox input "true"
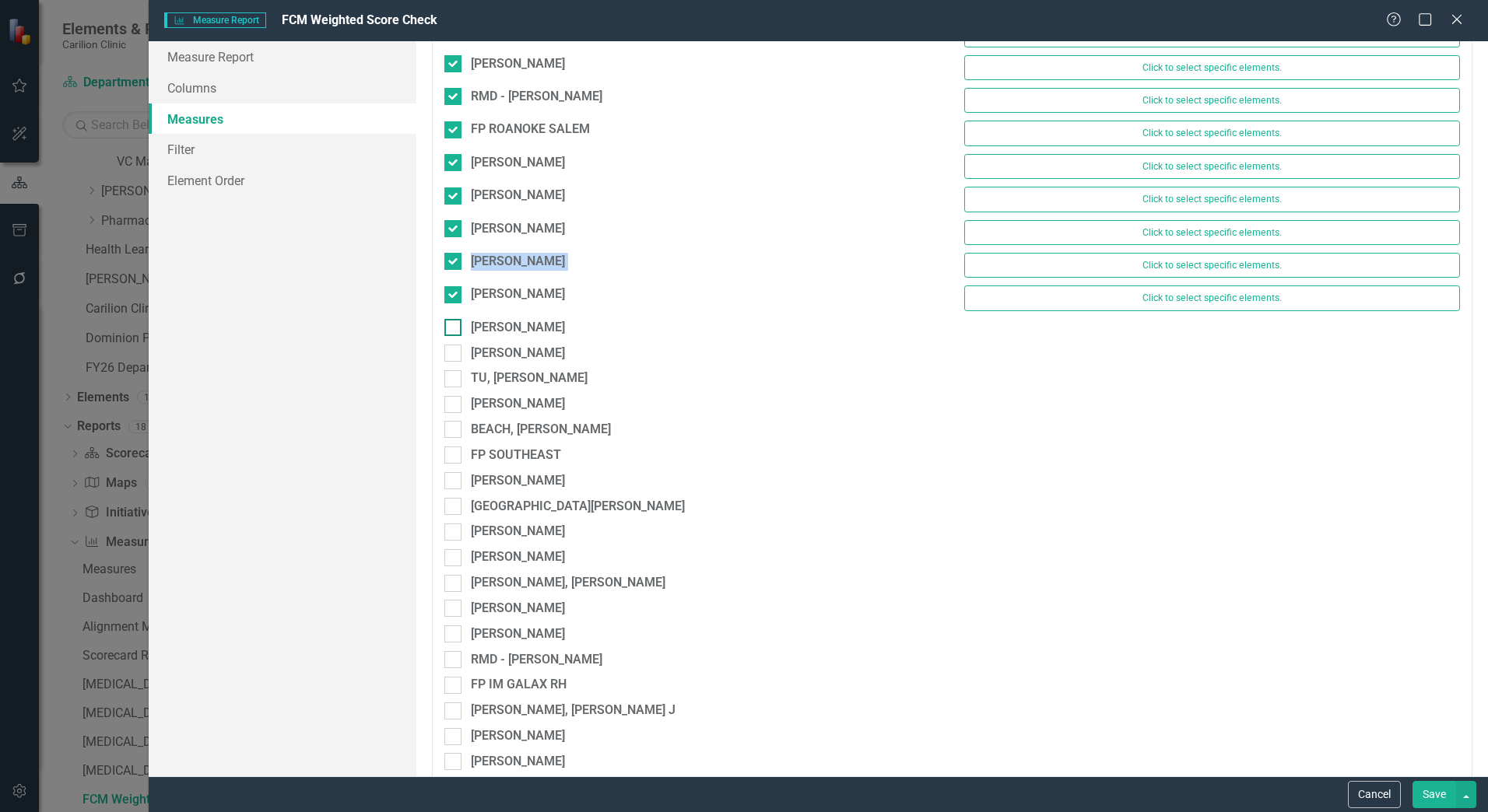
click at [449, 322] on input "[PERSON_NAME]" at bounding box center [450, 324] width 11 height 11
checkbox input "true"
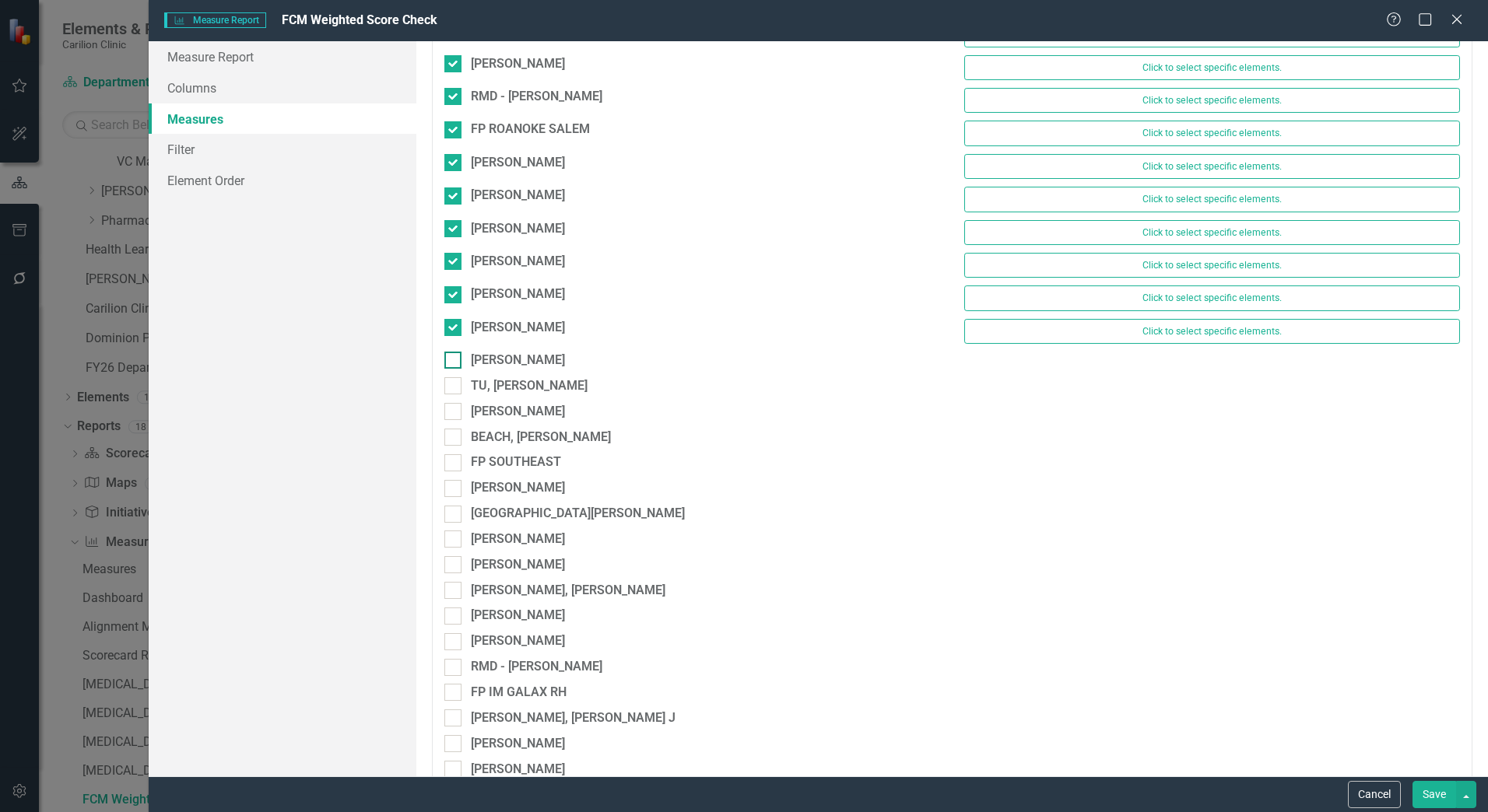
click at [450, 365] on div at bounding box center [454, 360] width 18 height 18
click at [450, 362] on input "[PERSON_NAME]" at bounding box center [450, 357] width 11 height 11
checkbox input "true"
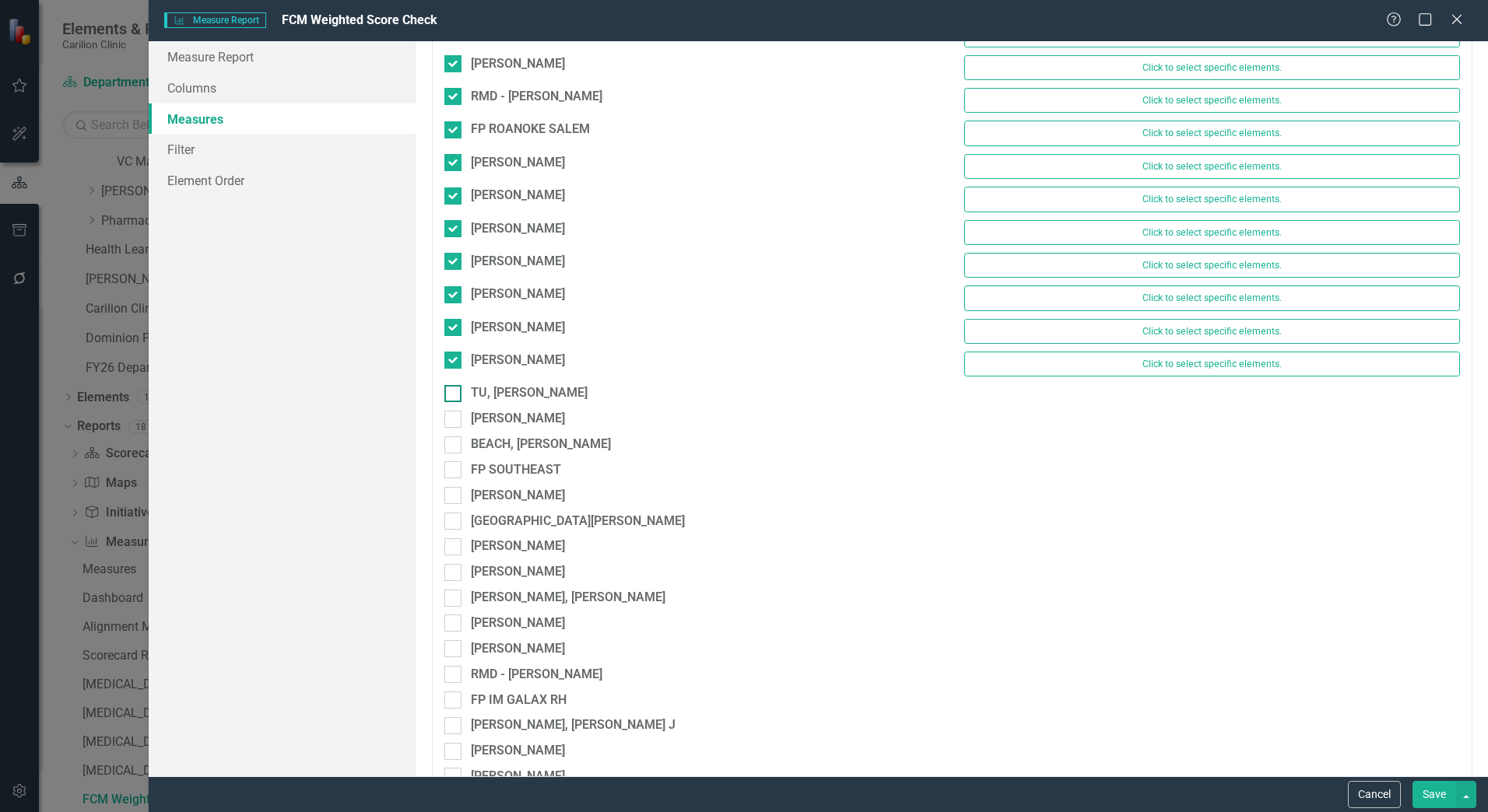
click at [450, 388] on input "TU, [PERSON_NAME]" at bounding box center [450, 390] width 11 height 11
checkbox input "true"
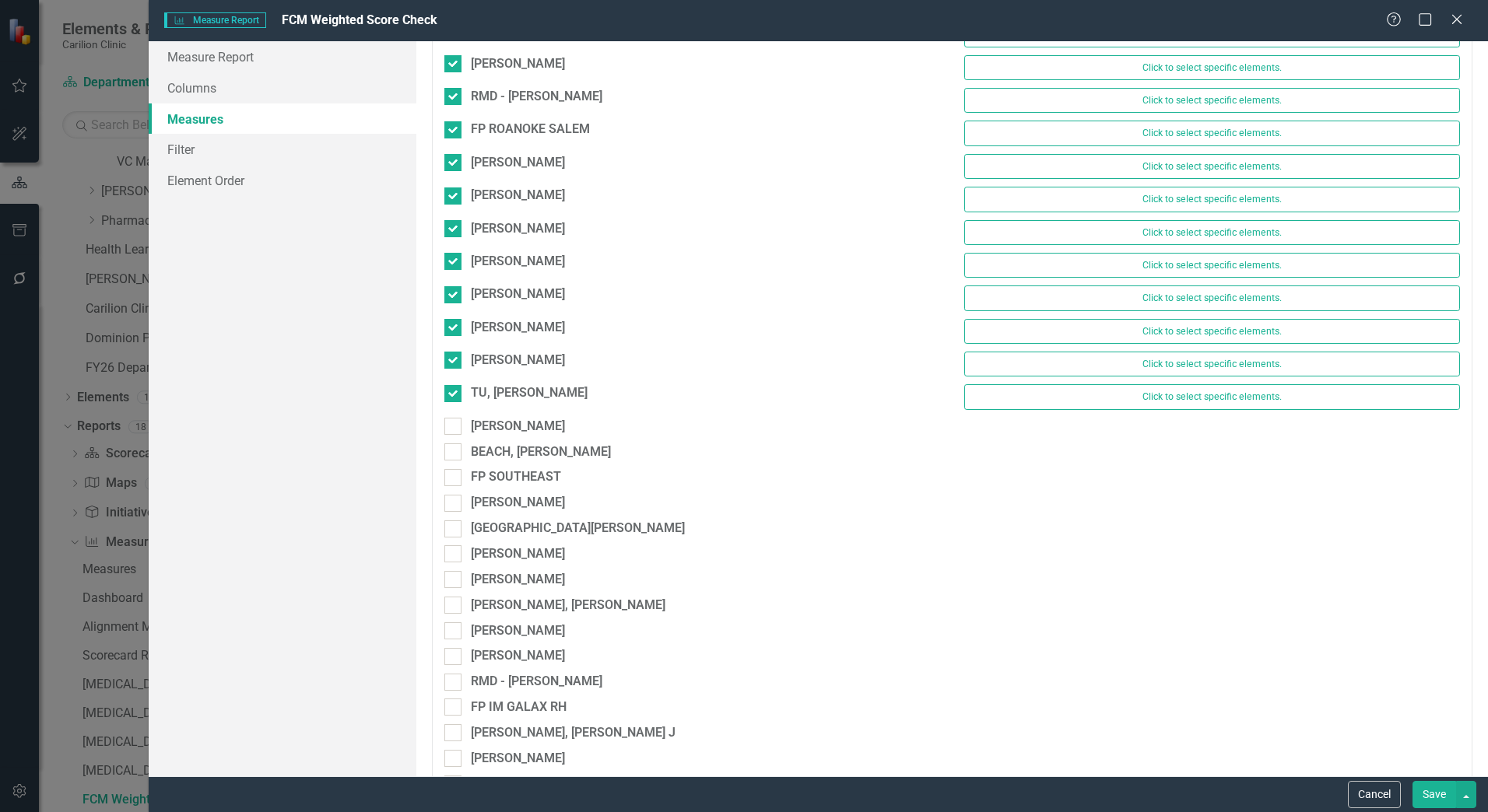
click at [448, 413] on div "TU, PRISCILLA Click to select specific elements." at bounding box center [952, 400] width 1040 height 32
click at [448, 424] on input "[PERSON_NAME]" at bounding box center [450, 423] width 11 height 11
checkbox input "true"
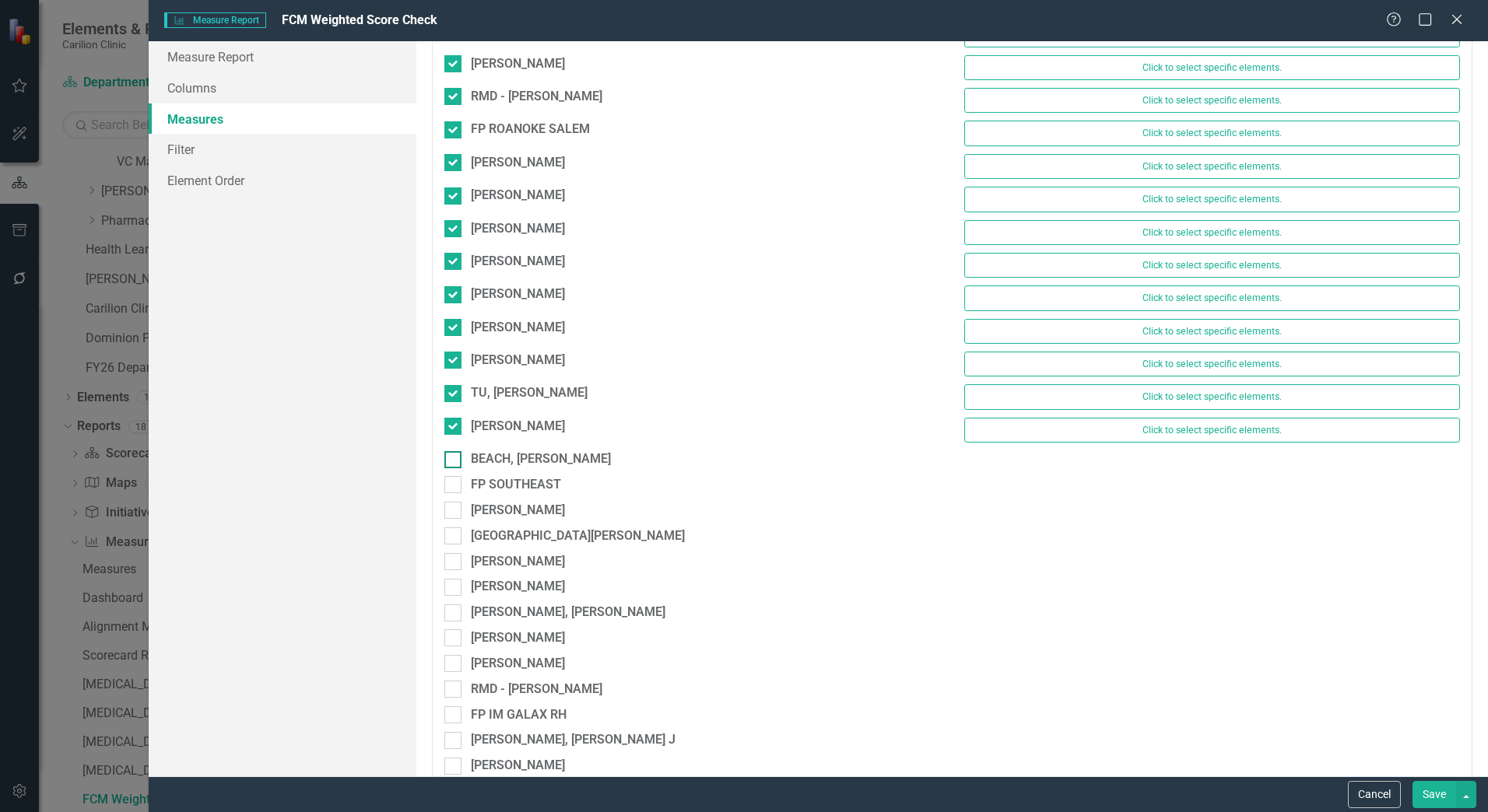
click at [450, 458] on input "BEACH, [PERSON_NAME]" at bounding box center [450, 457] width 11 height 11
checkbox input "true"
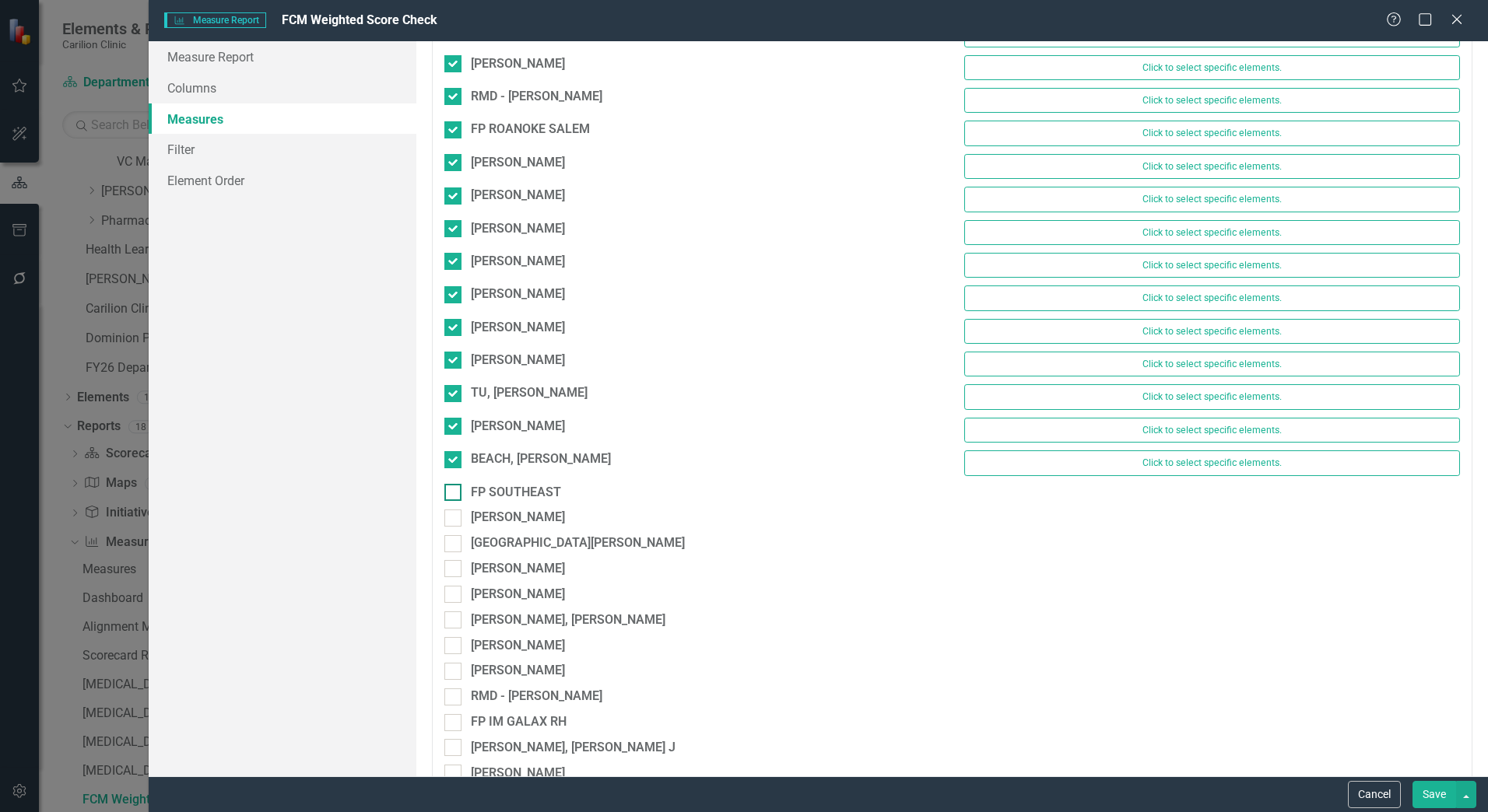
drag, startPoint x: 453, startPoint y: 494, endPoint x: 454, endPoint y: 501, distance: 7.1
click at [453, 495] on div at bounding box center [454, 493] width 18 height 18
click at [453, 494] on input "FP SOUTHEAST" at bounding box center [450, 489] width 11 height 11
checkbox input "true"
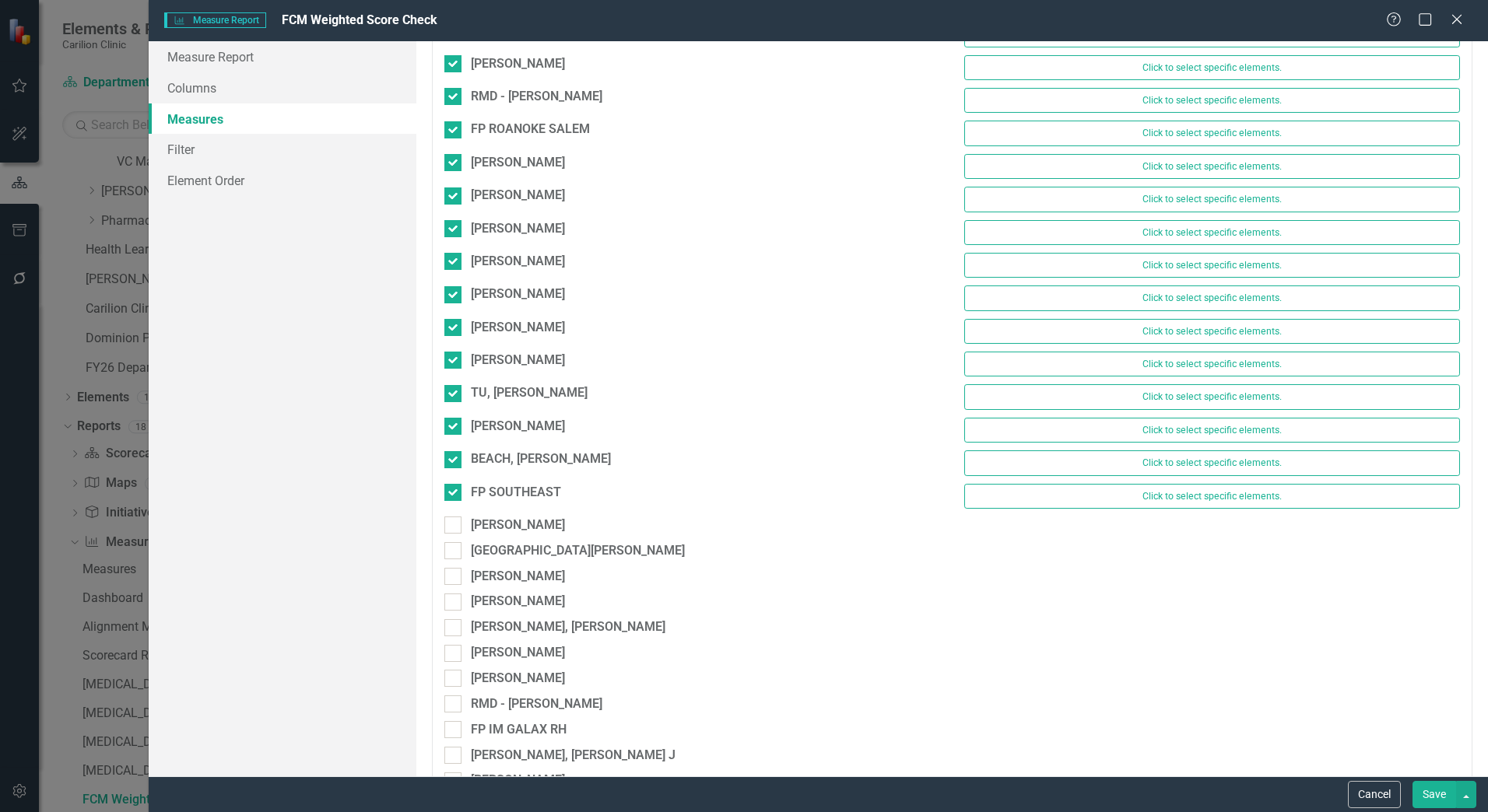
click at [453, 534] on div at bounding box center [454, 525] width 18 height 18
click at [453, 527] on input "[PERSON_NAME]" at bounding box center [450, 522] width 11 height 11
checkbox input "true"
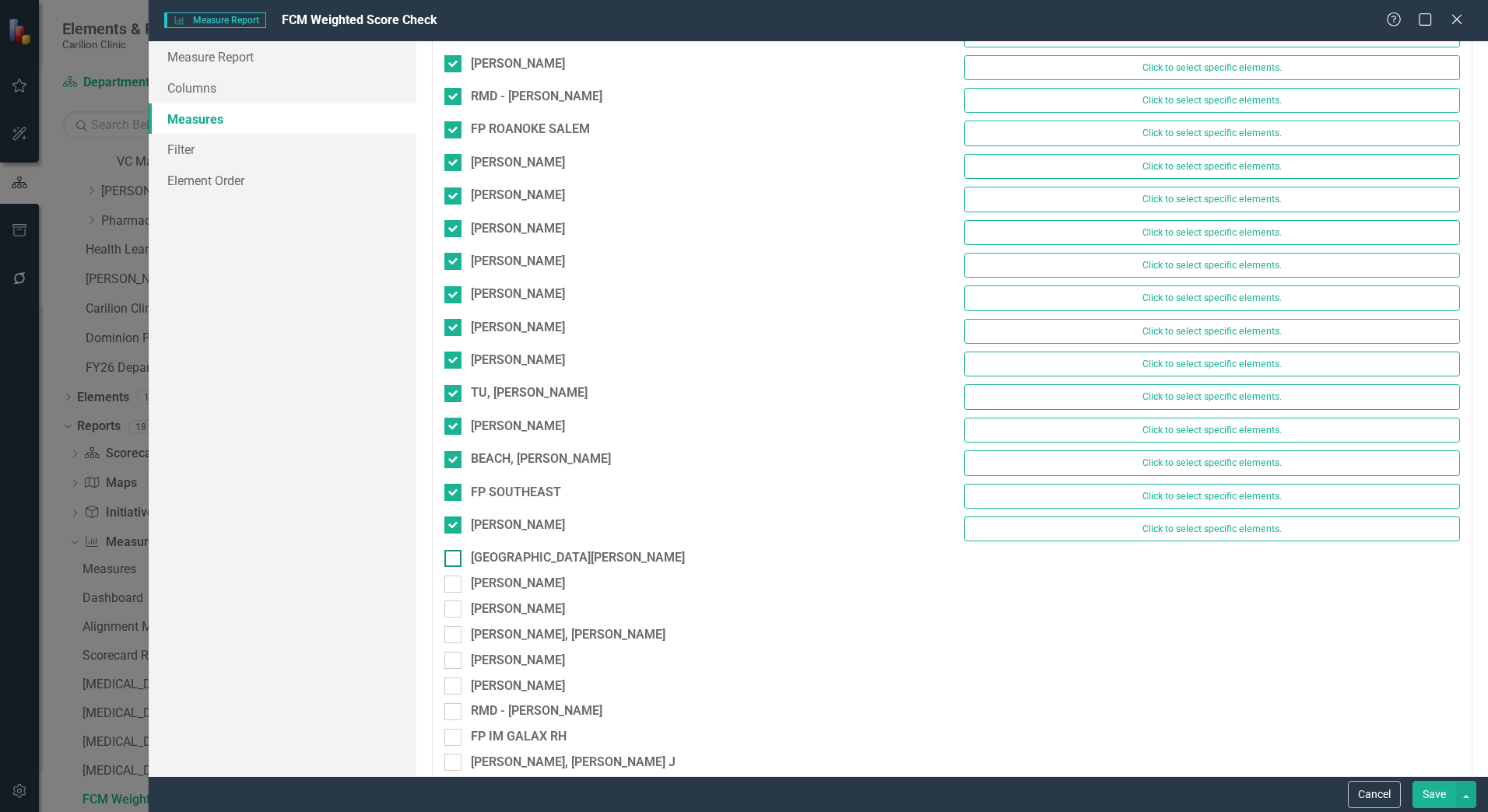
click at [456, 560] on div at bounding box center [454, 559] width 18 height 18
click at [454, 560] on input "[GEOGRAPHIC_DATA][PERSON_NAME]" at bounding box center [450, 555] width 11 height 11
checkbox input "true"
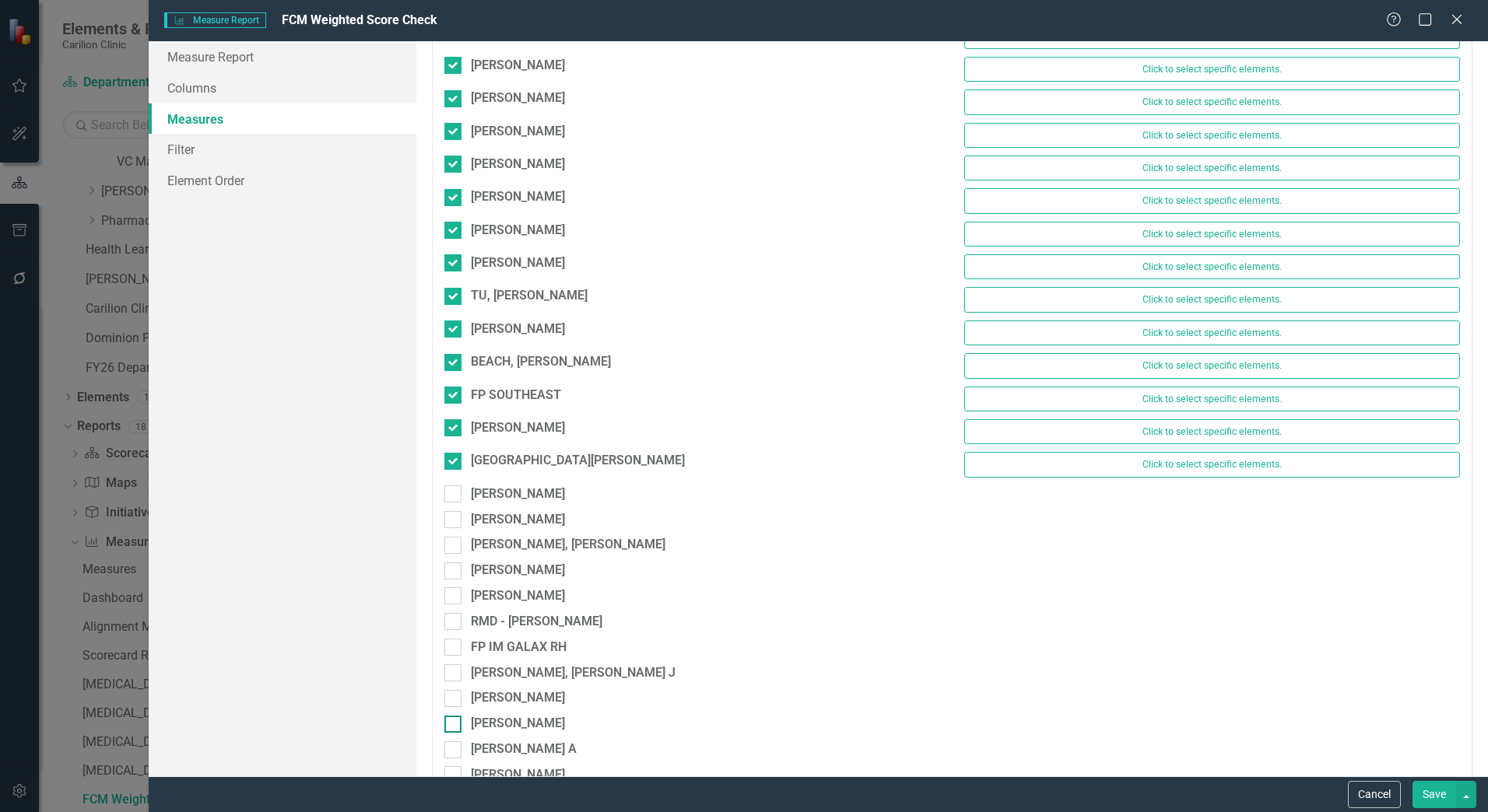
scroll to position [6925, 0]
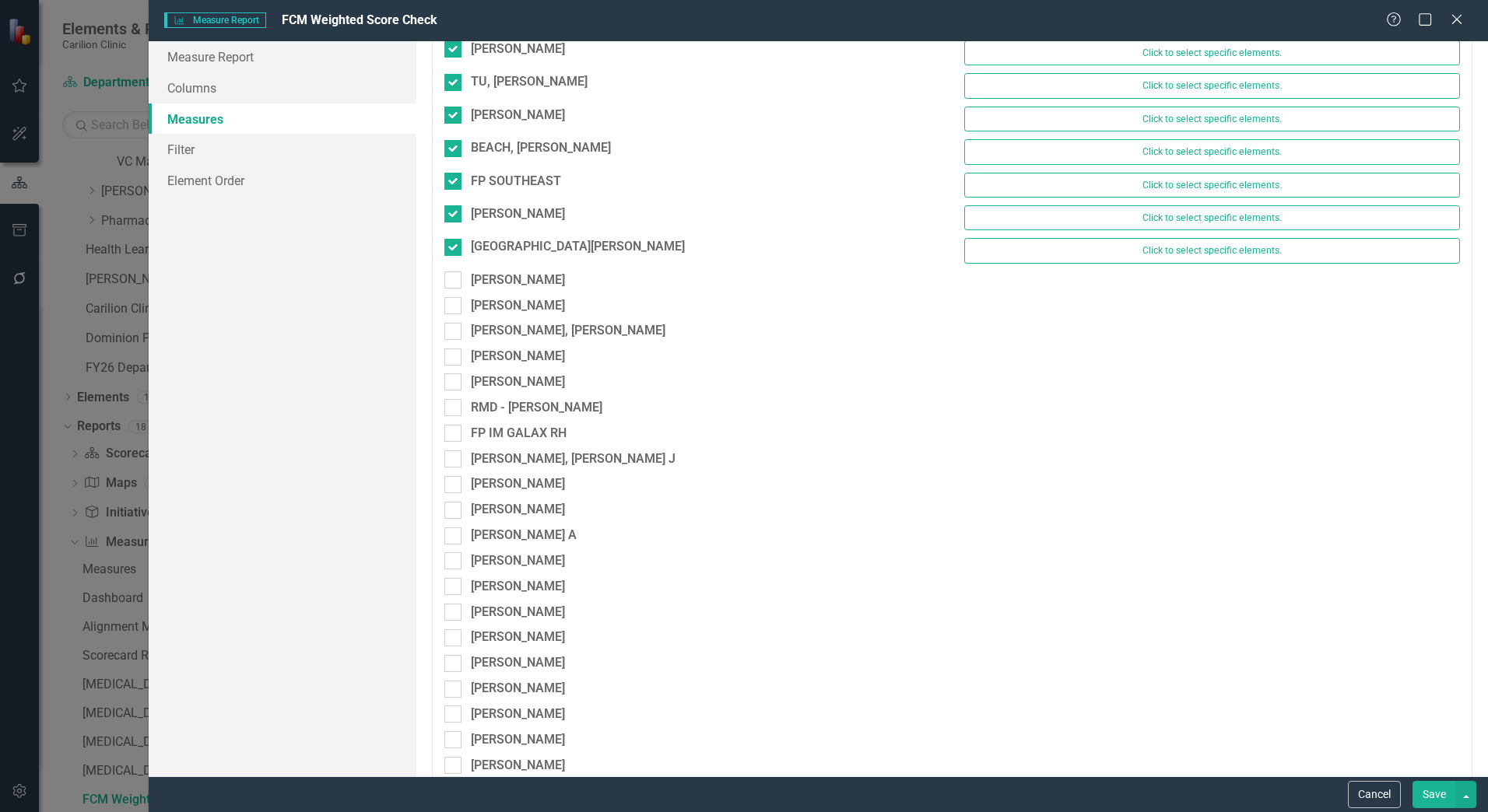
click at [458, 291] on div "[PERSON_NAME]" at bounding box center [692, 284] width 519 height 25
click at [459, 288] on div at bounding box center [454, 281] width 18 height 18
click at [454, 281] on input "[PERSON_NAME]" at bounding box center [450, 277] width 11 height 11
checkbox input "true"
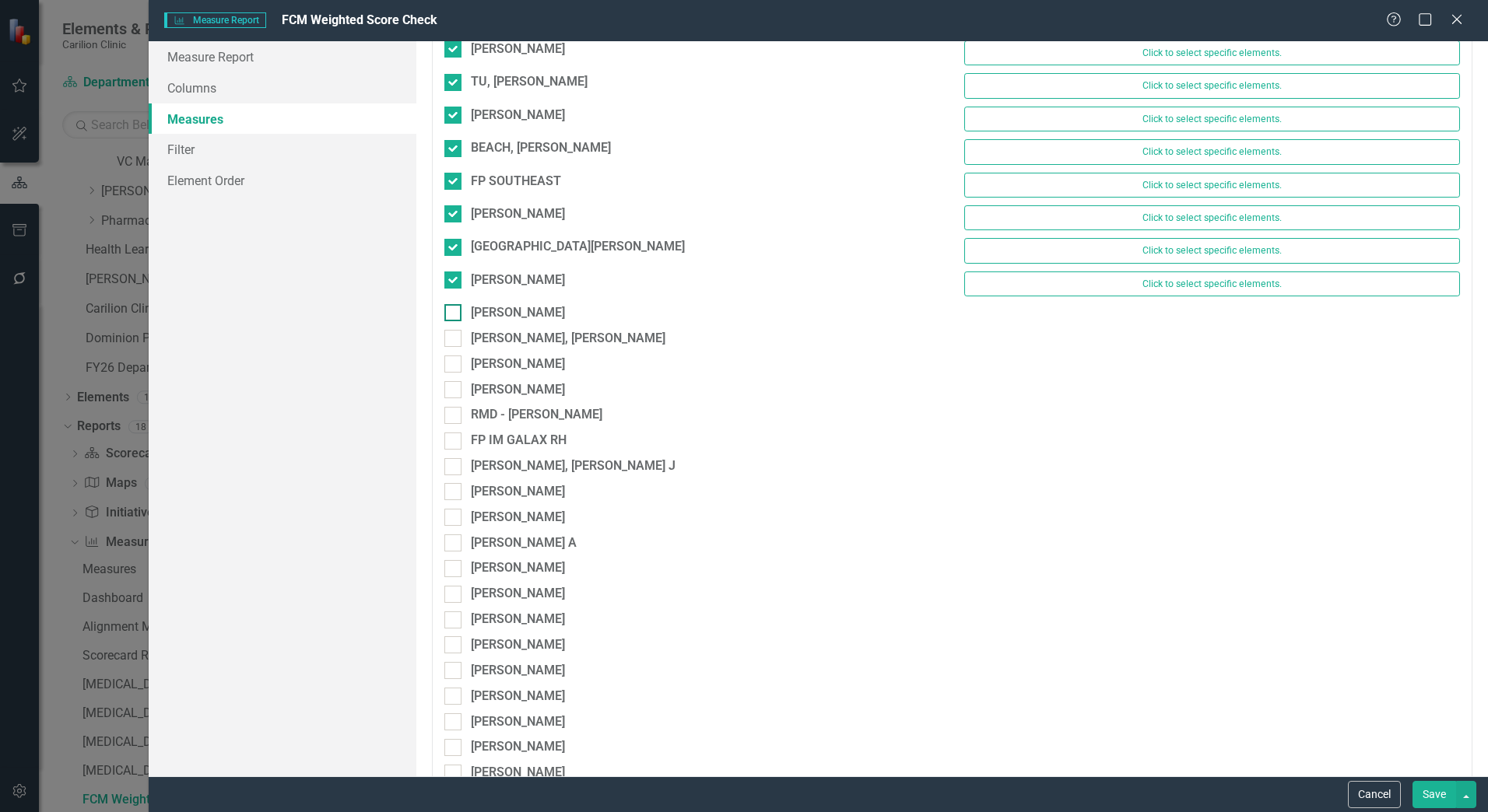
click at [453, 312] on input "[PERSON_NAME]" at bounding box center [450, 310] width 11 height 11
checkbox input "true"
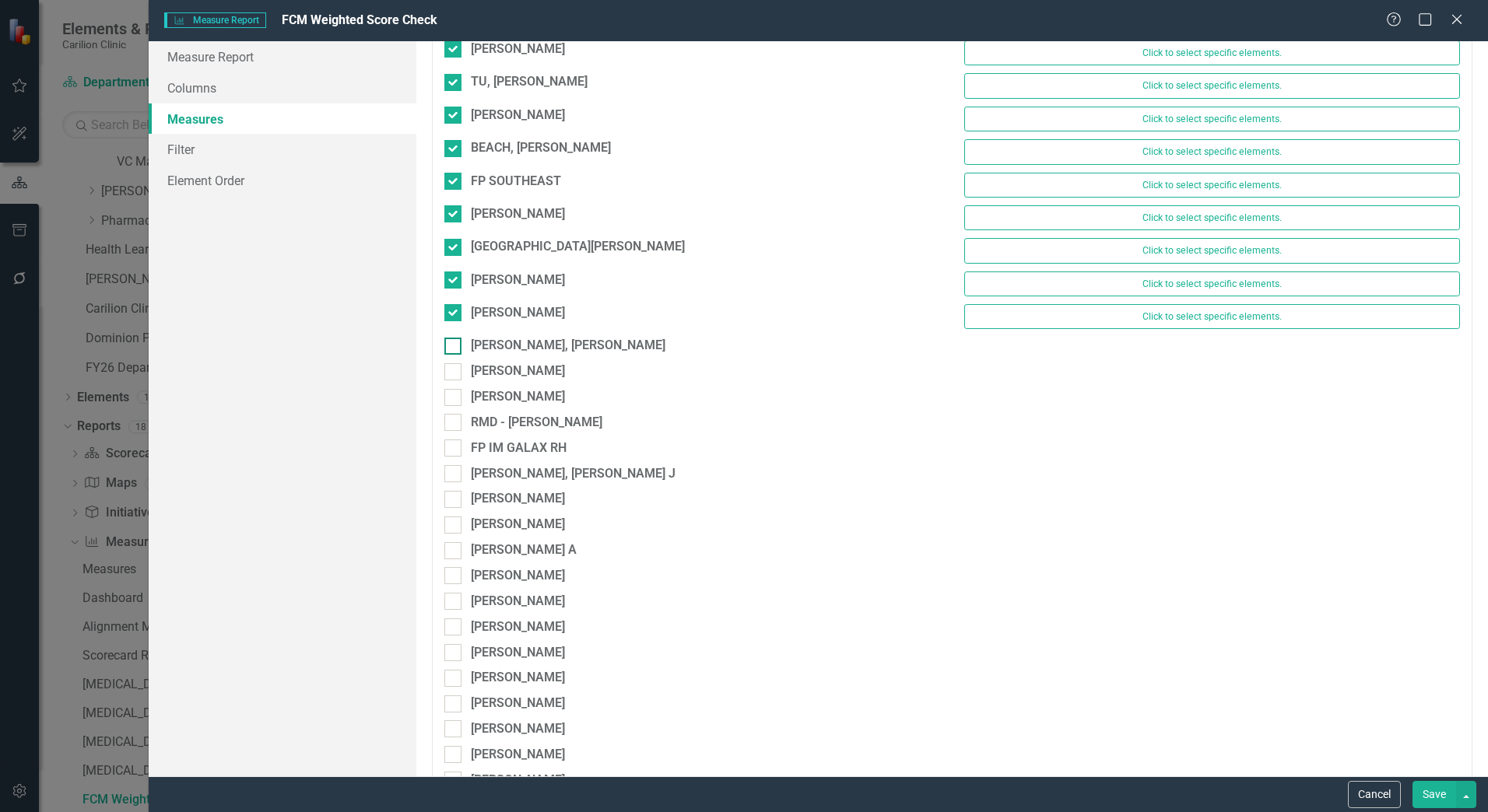
click at [453, 348] on div at bounding box center [454, 346] width 18 height 18
click at [453, 348] on input "[PERSON_NAME], [PERSON_NAME]" at bounding box center [450, 343] width 11 height 11
checkbox input "true"
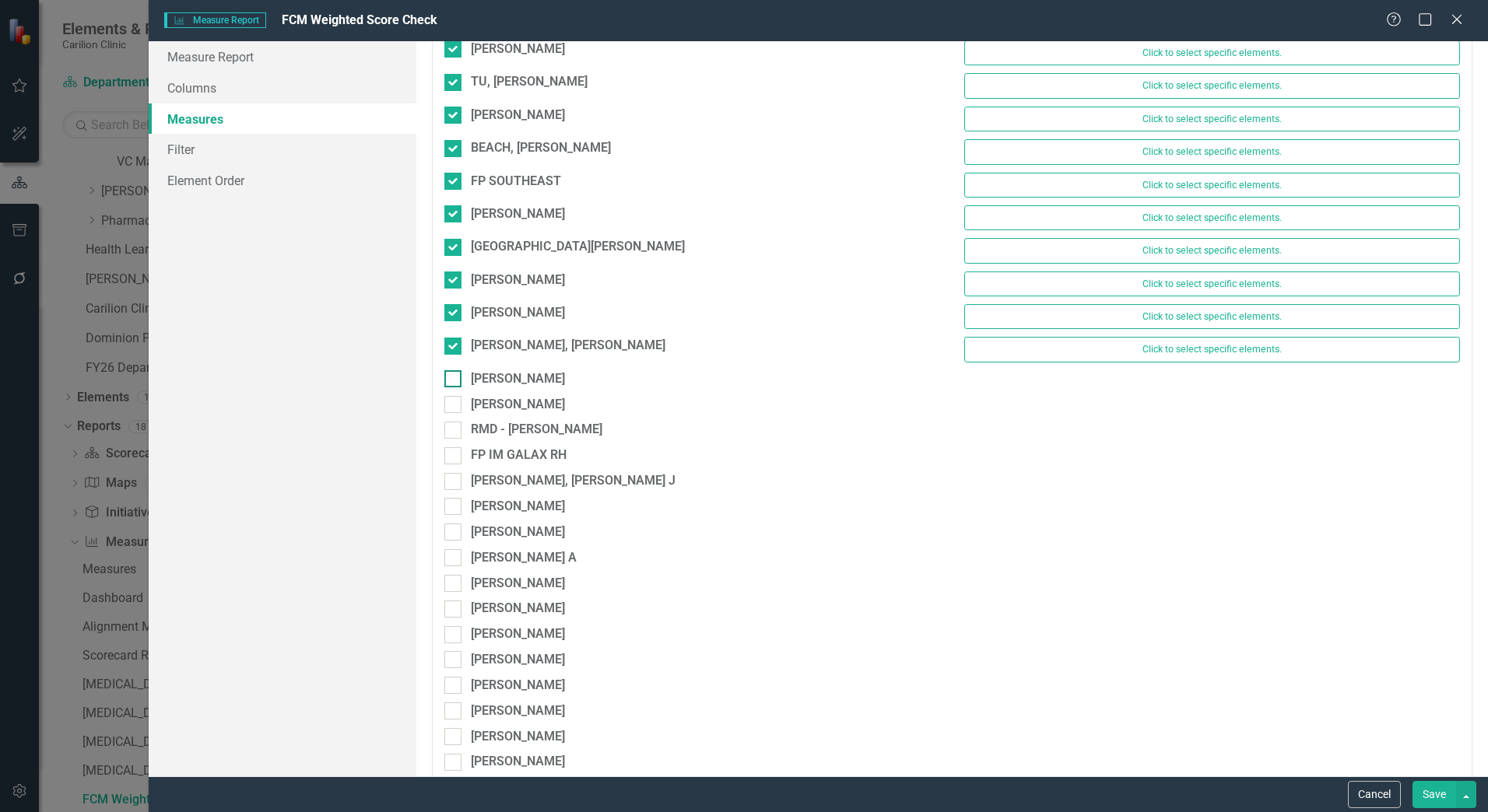
click at [453, 379] on input "[PERSON_NAME]" at bounding box center [450, 375] width 11 height 11
checkbox input "true"
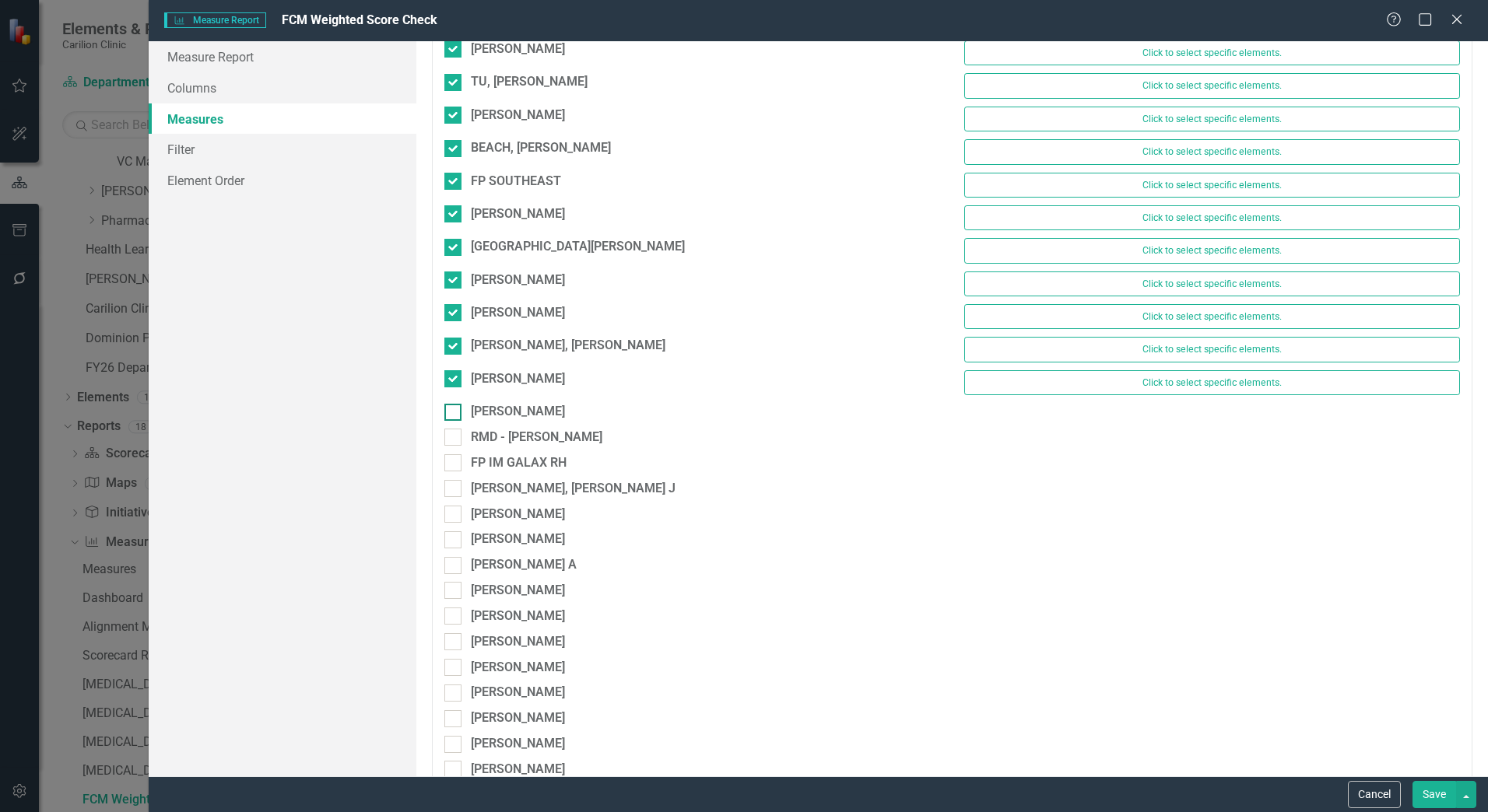
click at [455, 411] on div at bounding box center [454, 412] width 18 height 18
click at [454, 411] on input "[PERSON_NAME]" at bounding box center [450, 409] width 11 height 11
checkbox input "true"
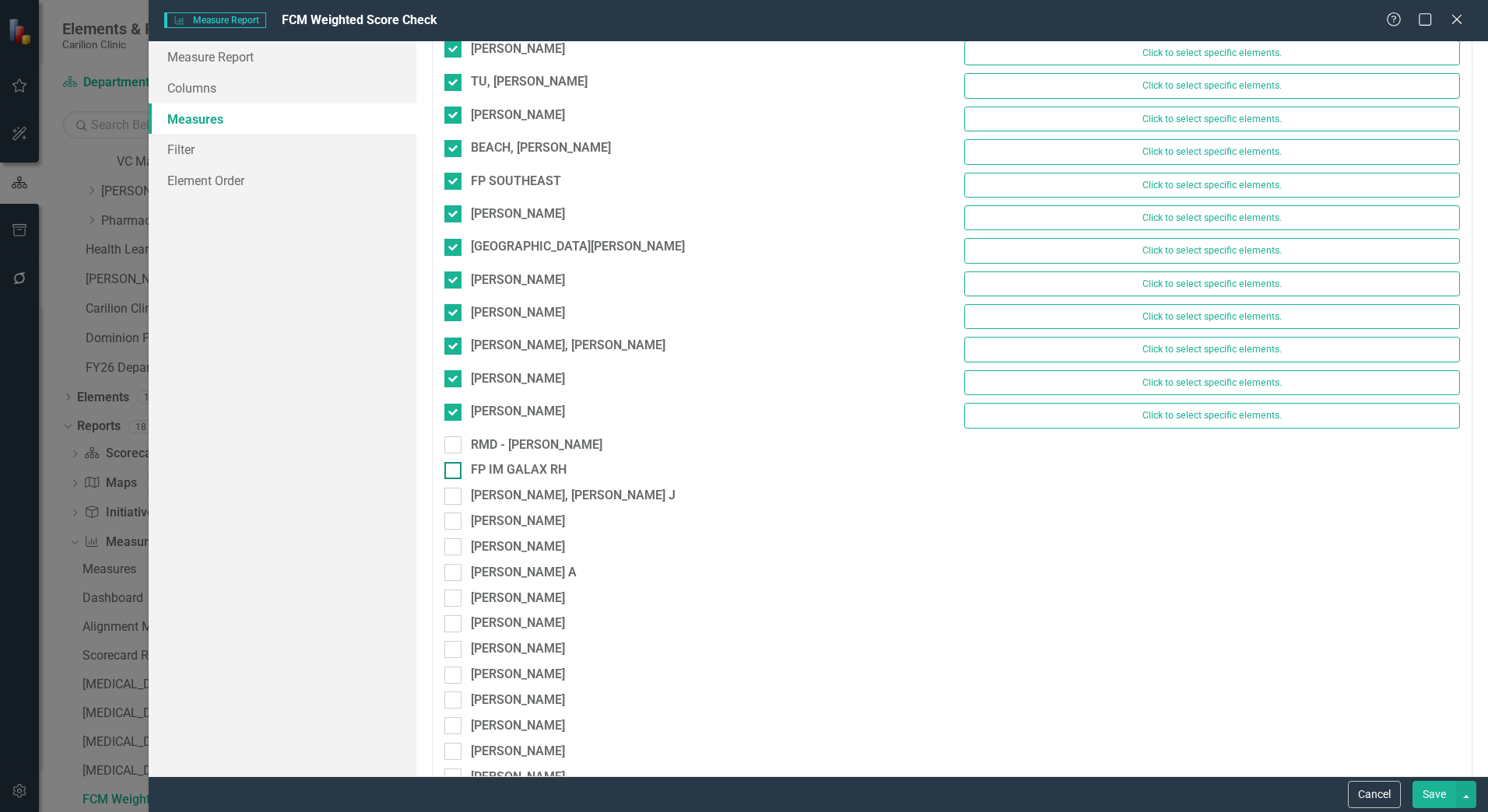
drag, startPoint x: 460, startPoint y: 452, endPoint x: 462, endPoint y: 473, distance: 21.1
click at [460, 452] on div at bounding box center [454, 445] width 18 height 18
click at [454, 446] on input "RMD - [PERSON_NAME]" at bounding box center [450, 442] width 11 height 11
checkbox input "true"
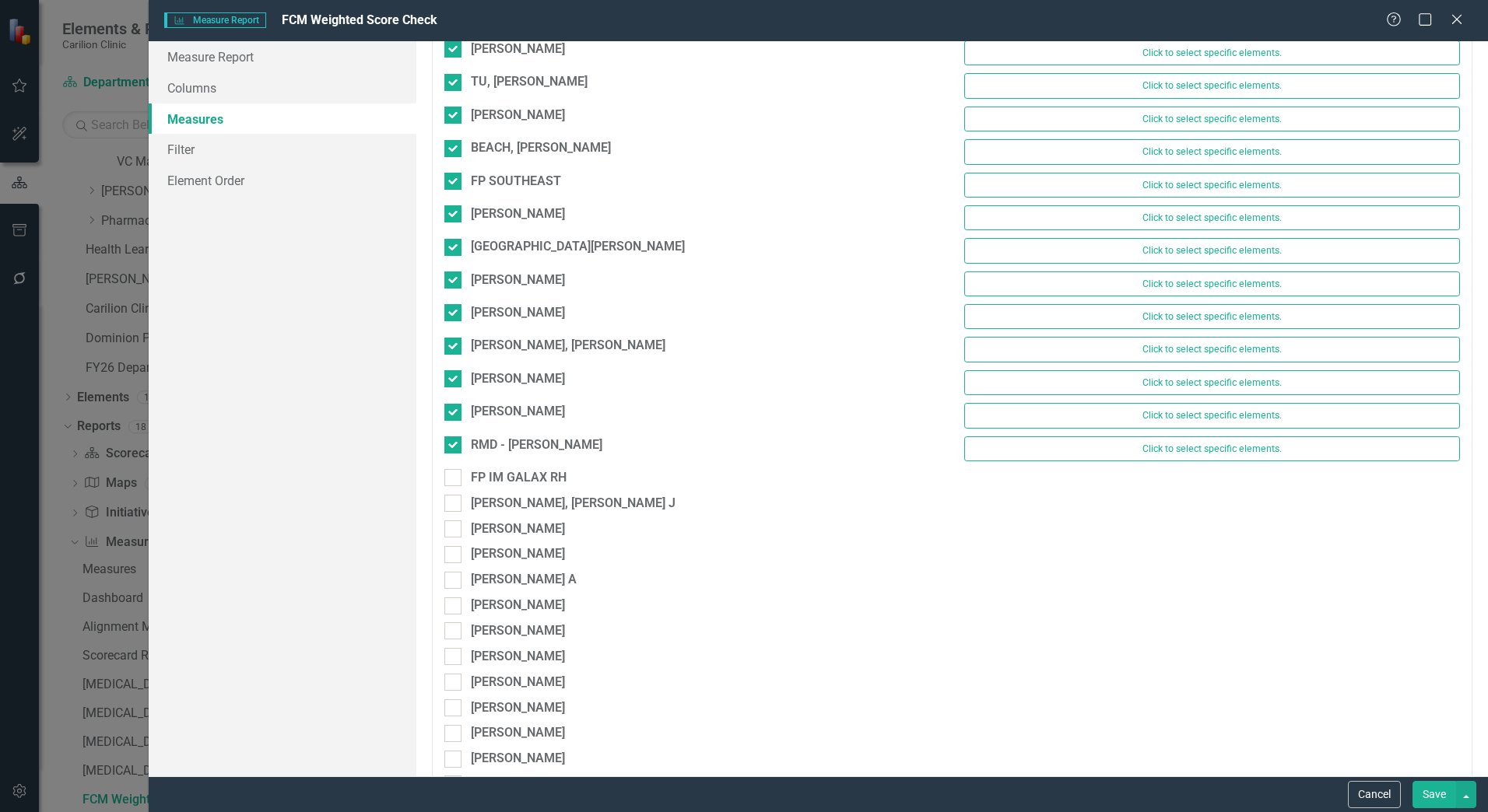
click at [462, 488] on div "FP IM GALAX RH" at bounding box center [692, 481] width 519 height 25
click at [459, 482] on div at bounding box center [454, 478] width 18 height 18
click at [454, 480] on input "FP IM GALAX RH" at bounding box center [450, 474] width 11 height 11
checkbox input "true"
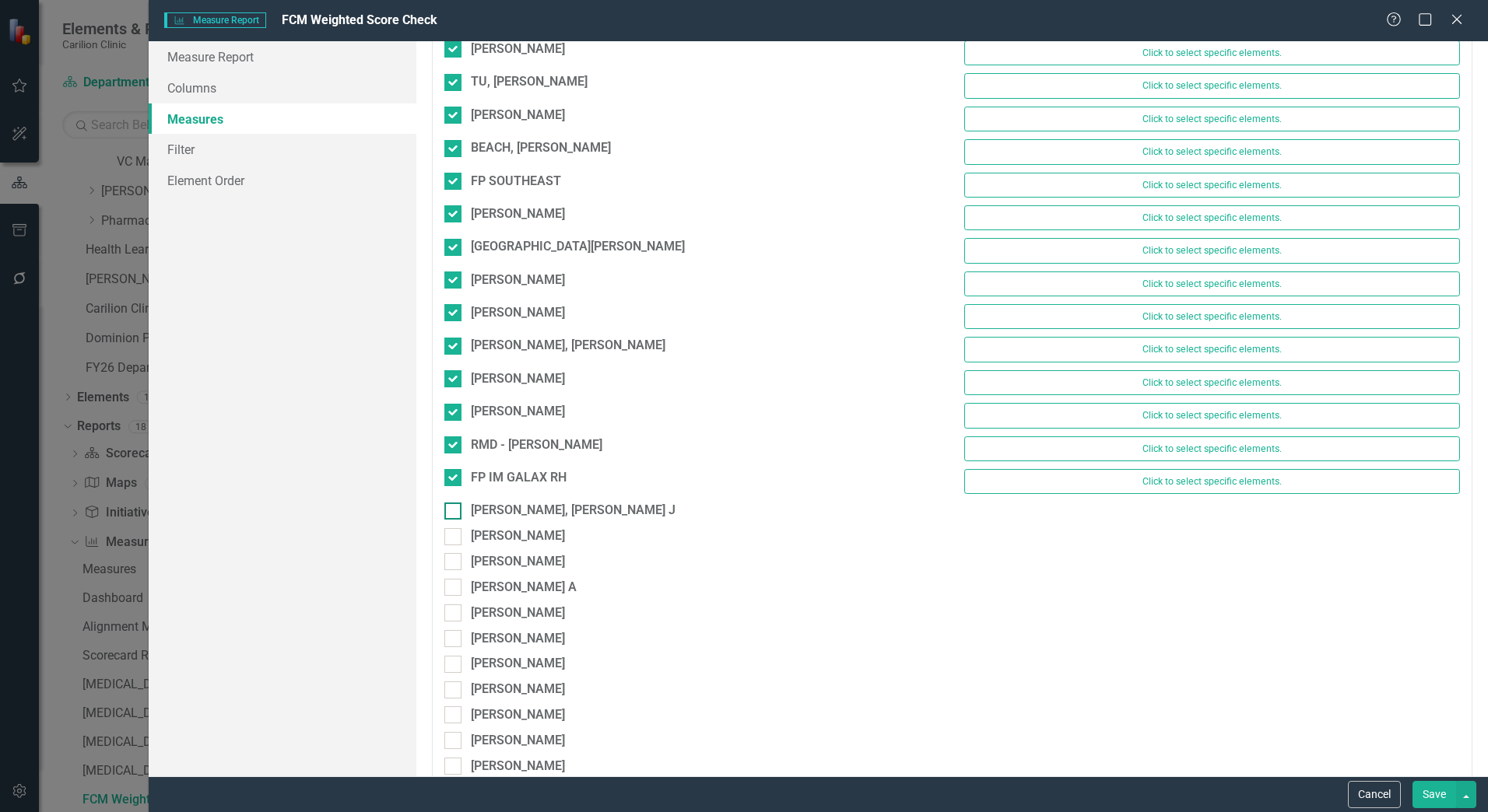
click at [456, 508] on div at bounding box center [454, 511] width 18 height 18
click at [454, 508] on input "[PERSON_NAME], [PERSON_NAME] J" at bounding box center [450, 508] width 11 height 11
checkbox input "true"
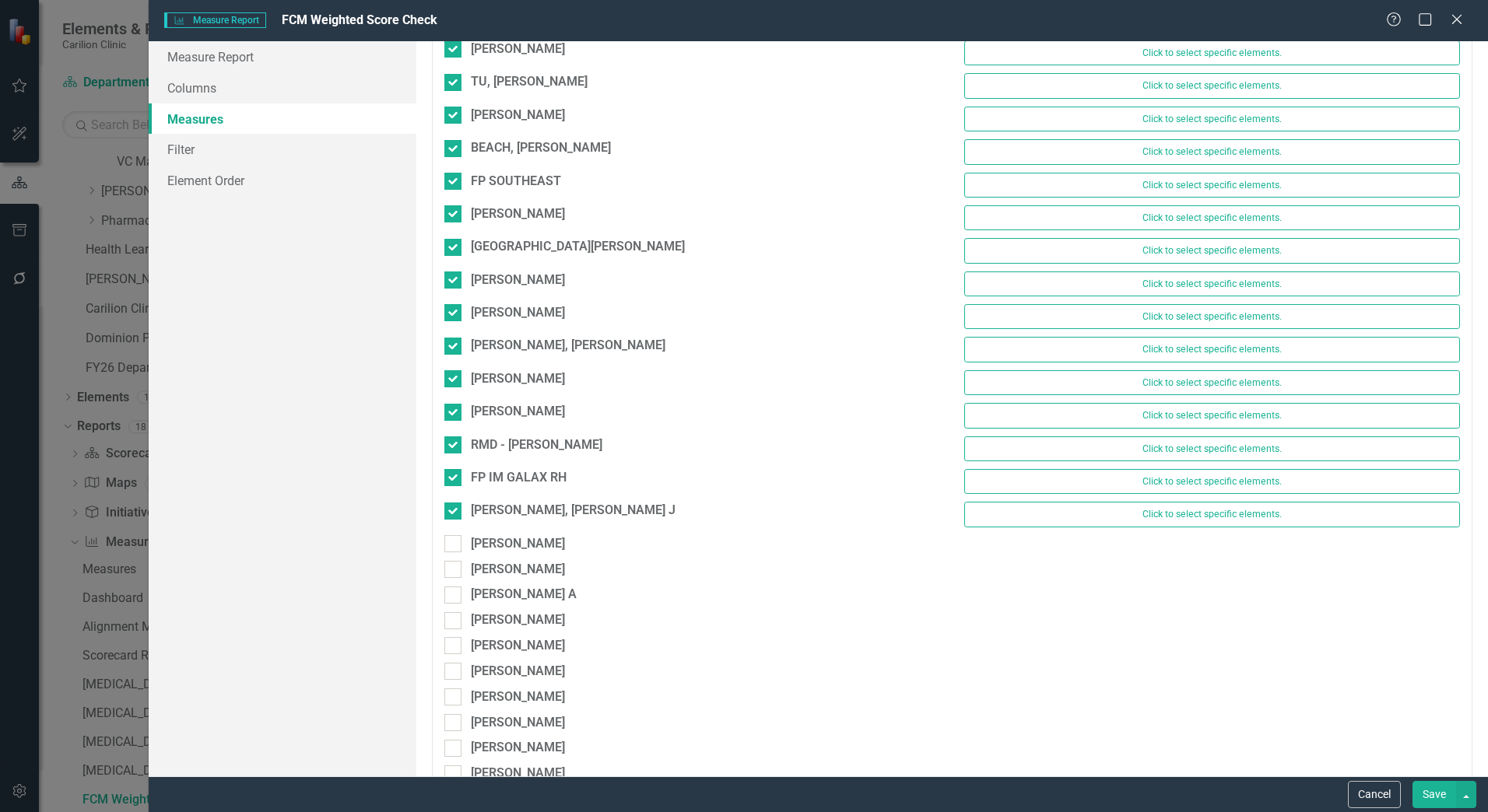
click at [452, 531] on div "REYNOLDS, YORKE J Click to select specific elements." at bounding box center [952, 517] width 1040 height 32
click at [447, 548] on div at bounding box center [454, 544] width 18 height 18
click at [447, 545] on input "[PERSON_NAME]" at bounding box center [450, 540] width 11 height 11
checkbox input "true"
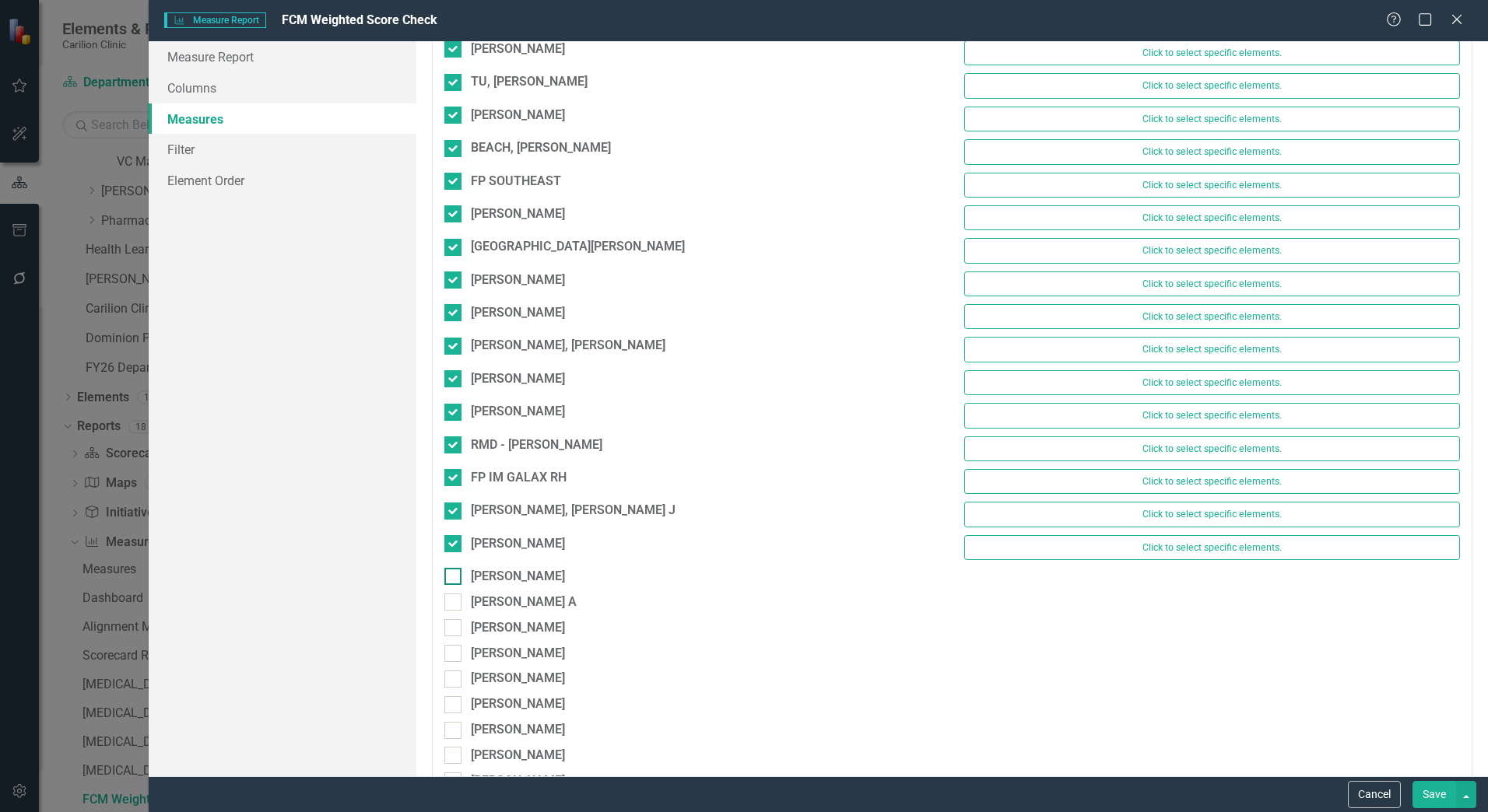
drag, startPoint x: 450, startPoint y: 569, endPoint x: 453, endPoint y: 585, distance: 16.3
click at [450, 570] on input "[PERSON_NAME]" at bounding box center [450, 573] width 11 height 11
checkbox input "true"
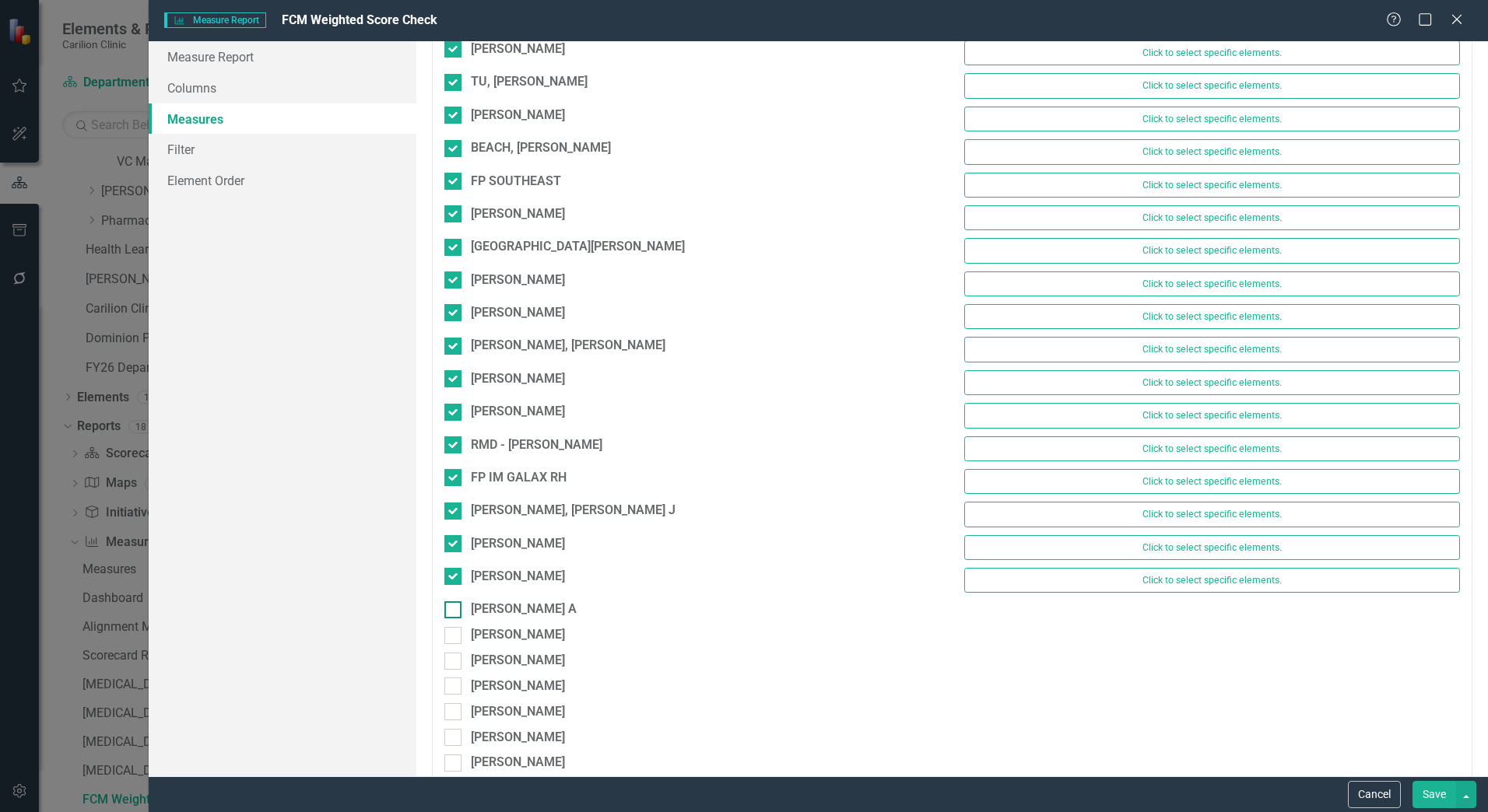
drag, startPoint x: 453, startPoint y: 592, endPoint x: 456, endPoint y: 603, distance: 11.4
click at [453, 593] on div "BOYD, ALEXIS Click to select specific elements." at bounding box center [952, 584] width 1040 height 32
click at [457, 623] on div "[PERSON_NAME] A" at bounding box center [692, 613] width 519 height 25
click at [453, 613] on div at bounding box center [454, 610] width 18 height 18
click at [453, 611] on input "[PERSON_NAME] A" at bounding box center [450, 607] width 11 height 11
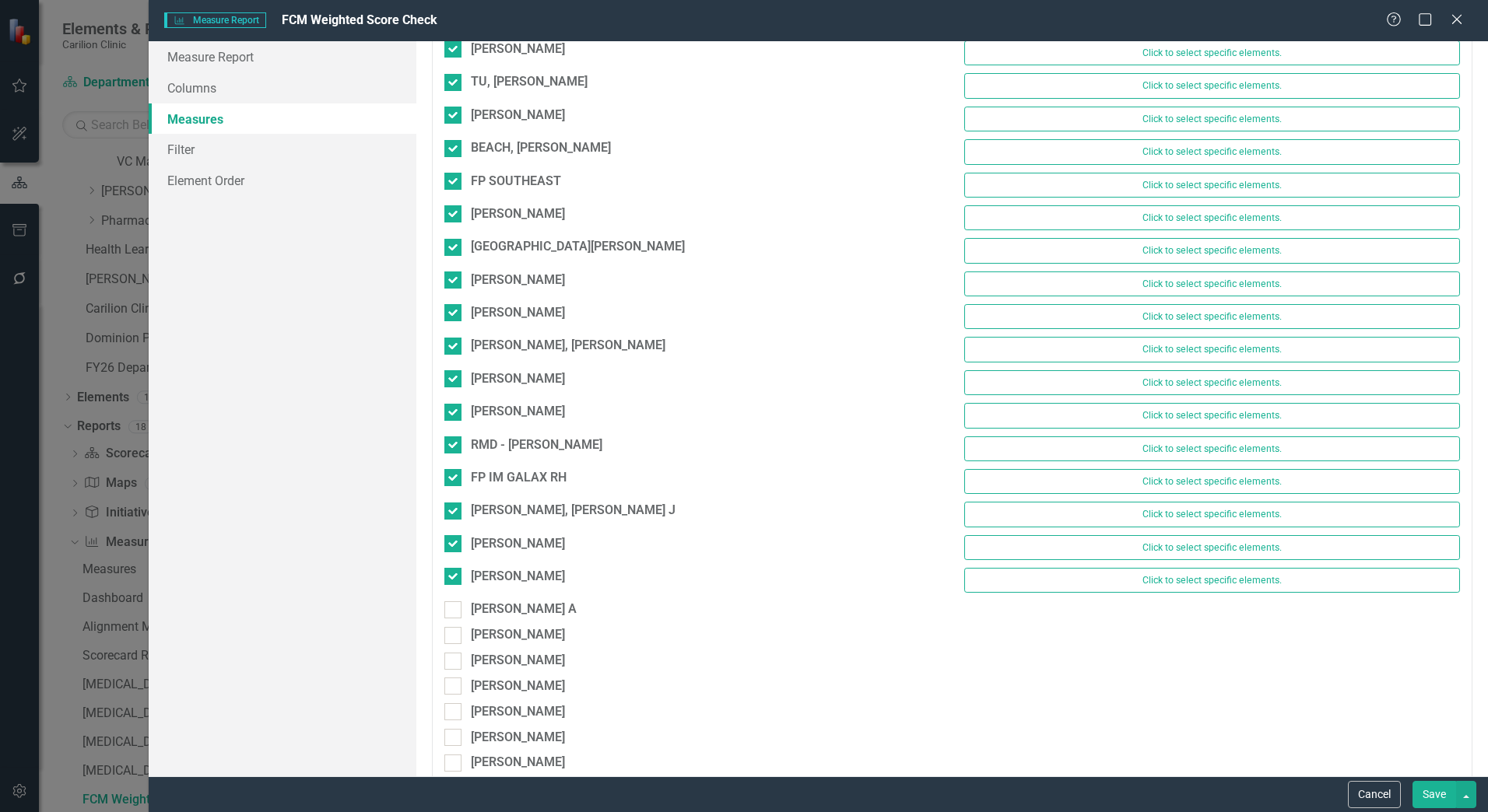
checkbox input "true"
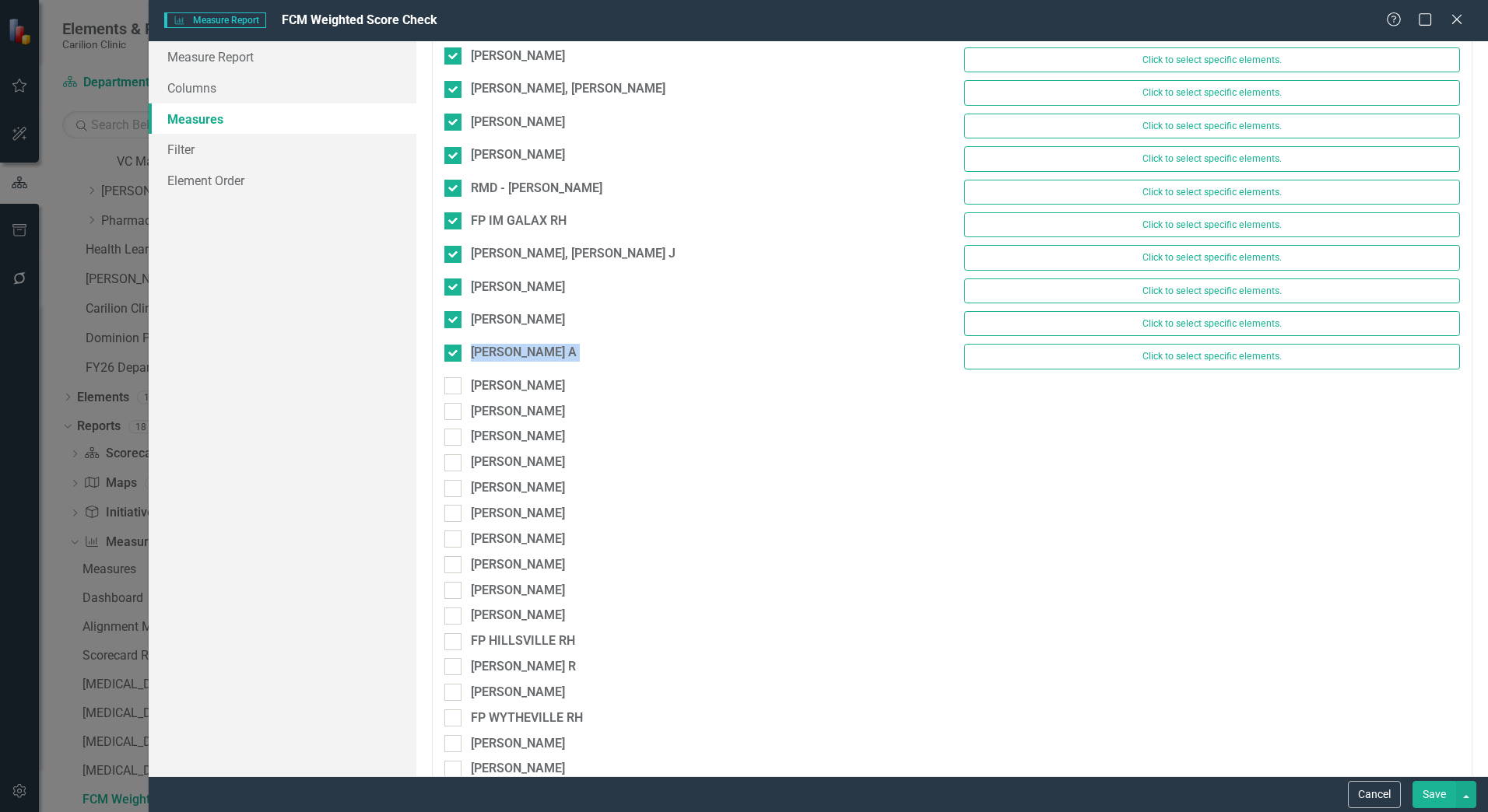
scroll to position [7313, 0]
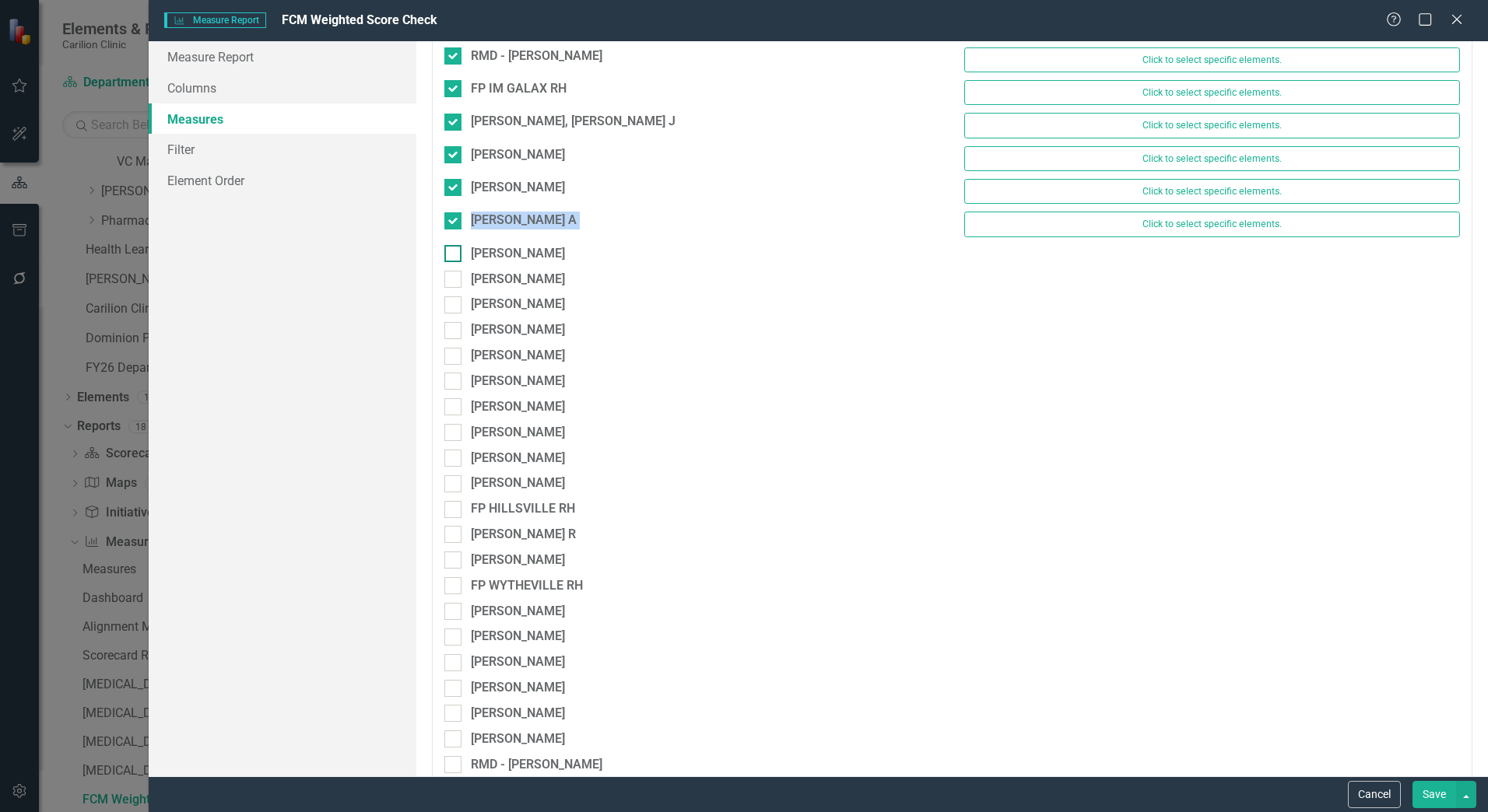
click at [462, 254] on div "[PERSON_NAME]" at bounding box center [692, 253] width 496 height 18
click at [454, 254] on input "[PERSON_NAME]" at bounding box center [450, 250] width 11 height 11
checkbox input "true"
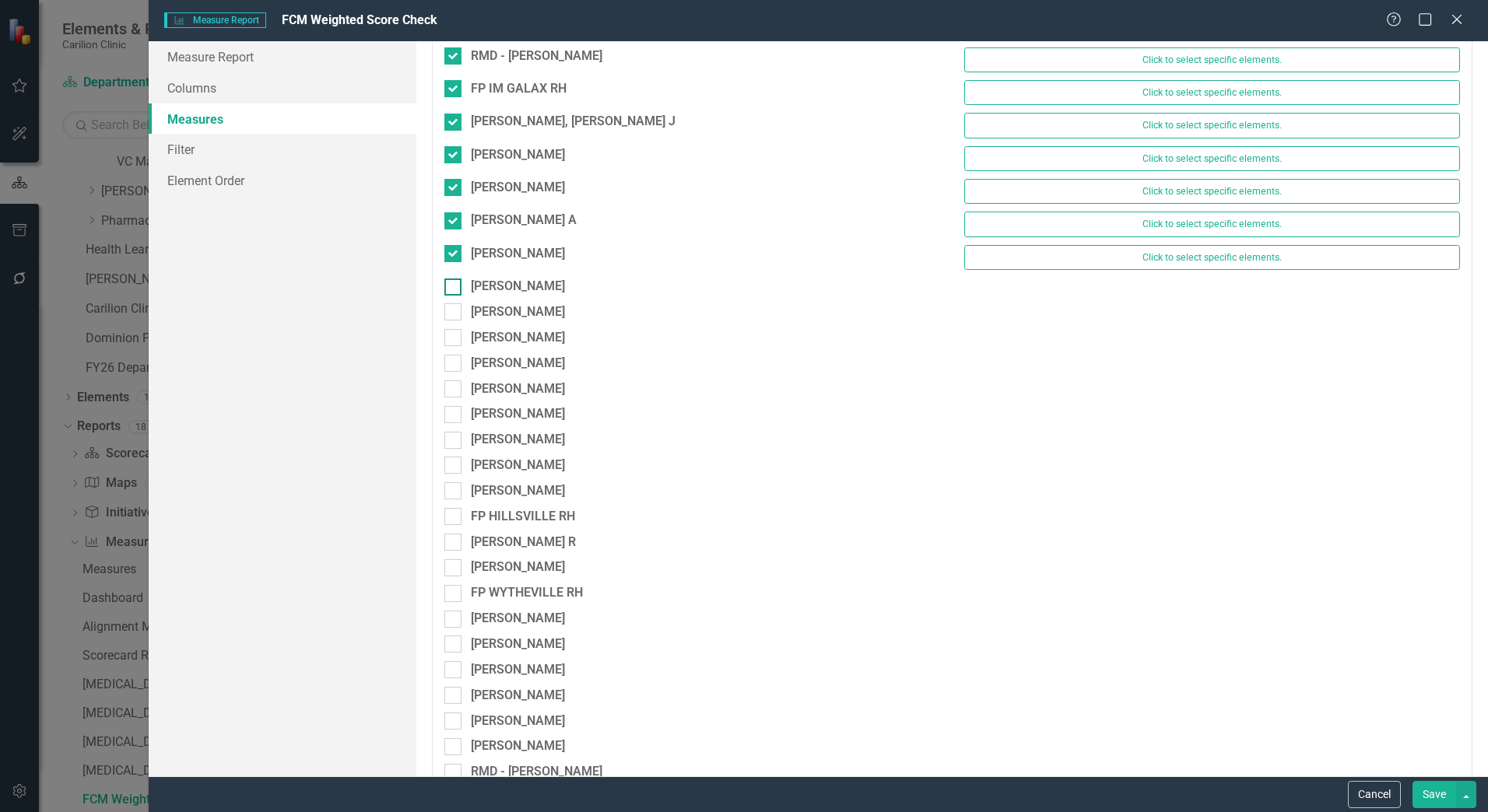
click at [455, 282] on div at bounding box center [454, 288] width 18 height 18
click at [454, 282] on input "[PERSON_NAME]" at bounding box center [450, 284] width 11 height 11
checkbox input "true"
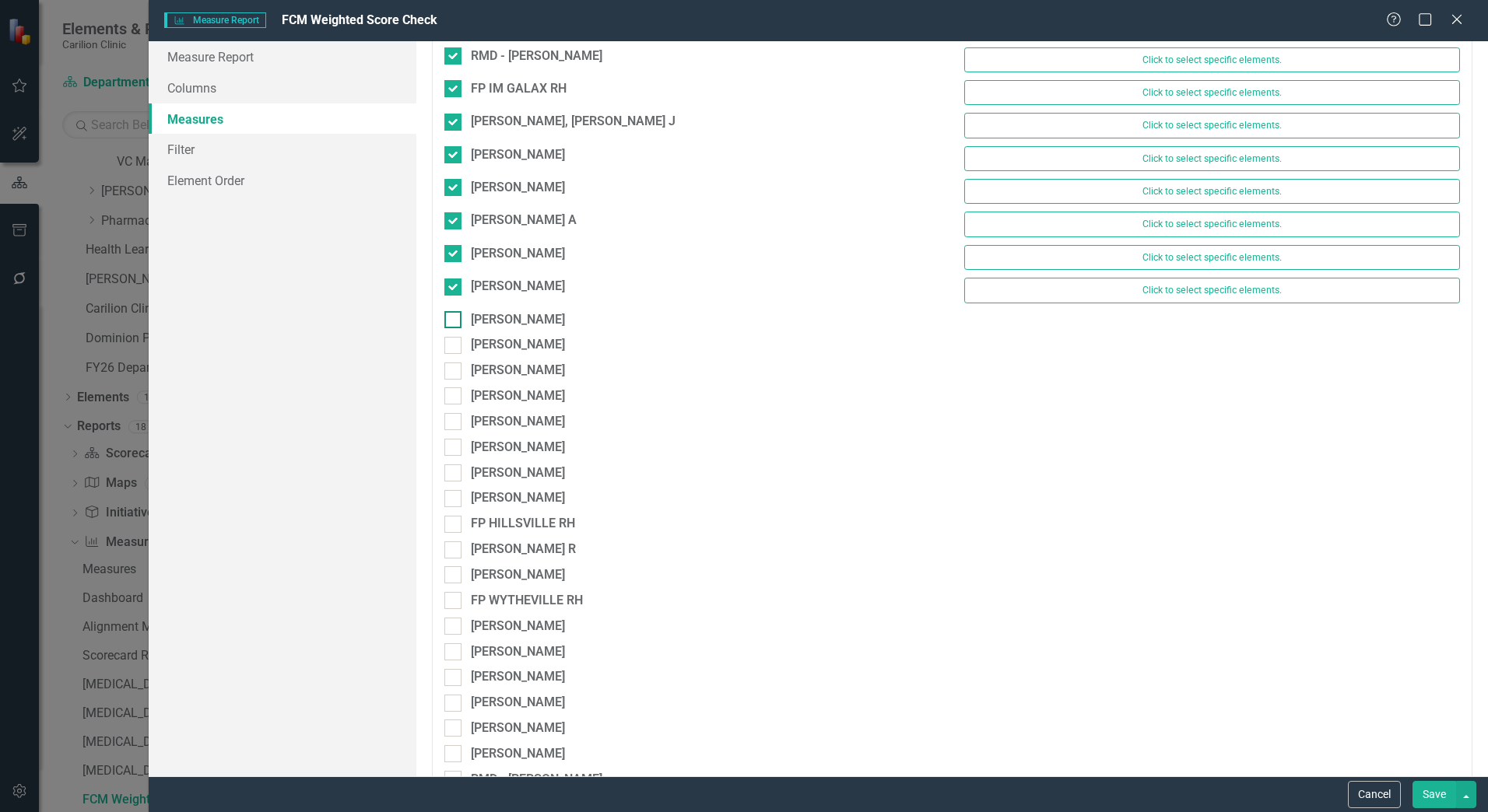
click at [455, 318] on div at bounding box center [454, 320] width 18 height 18
click at [454, 318] on input "[PERSON_NAME]" at bounding box center [450, 317] width 11 height 11
checkbox input "true"
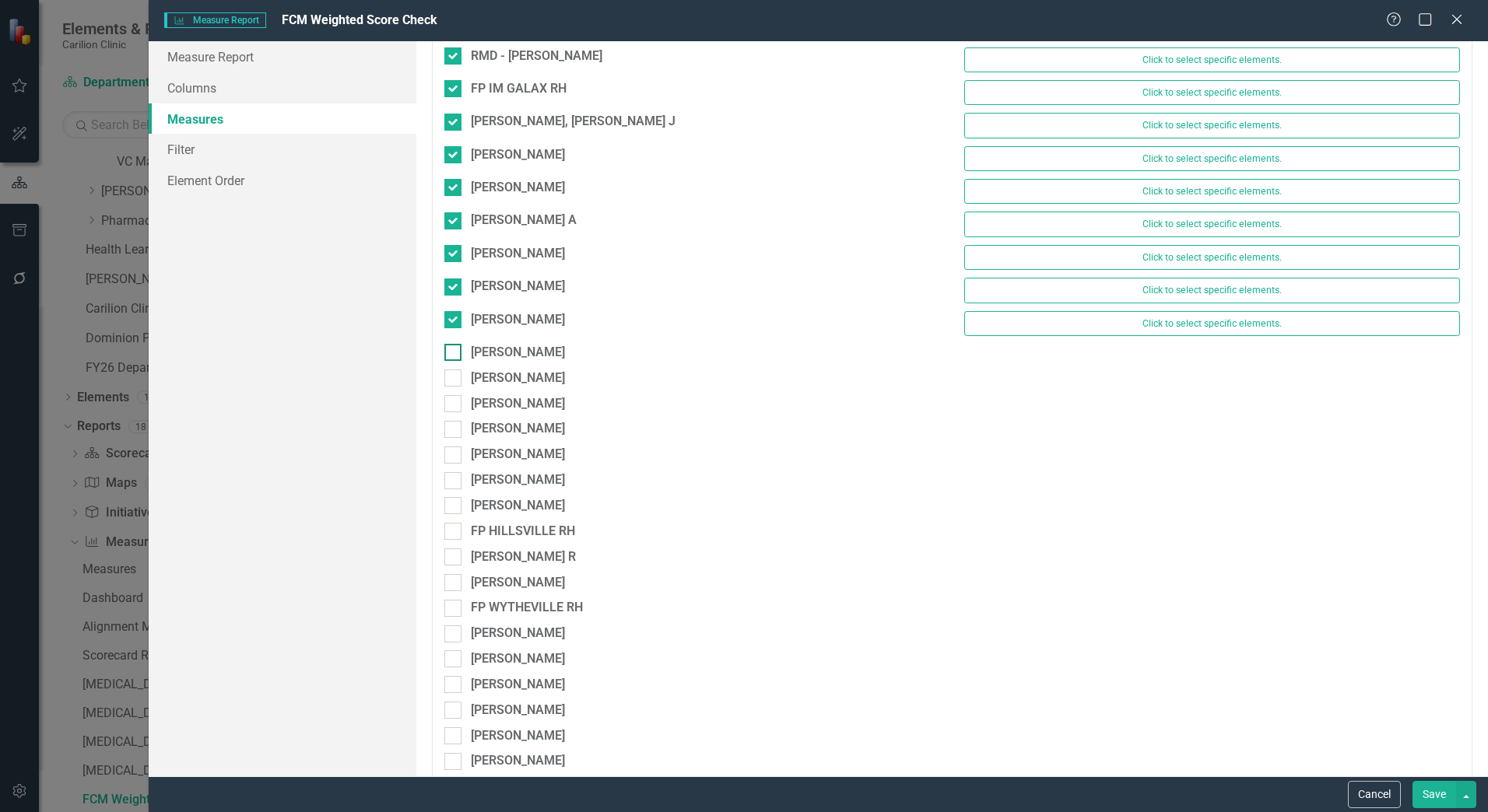
click at [455, 355] on div at bounding box center [454, 353] width 18 height 18
click at [454, 354] on input "[PERSON_NAME]" at bounding box center [450, 349] width 11 height 11
checkbox input "true"
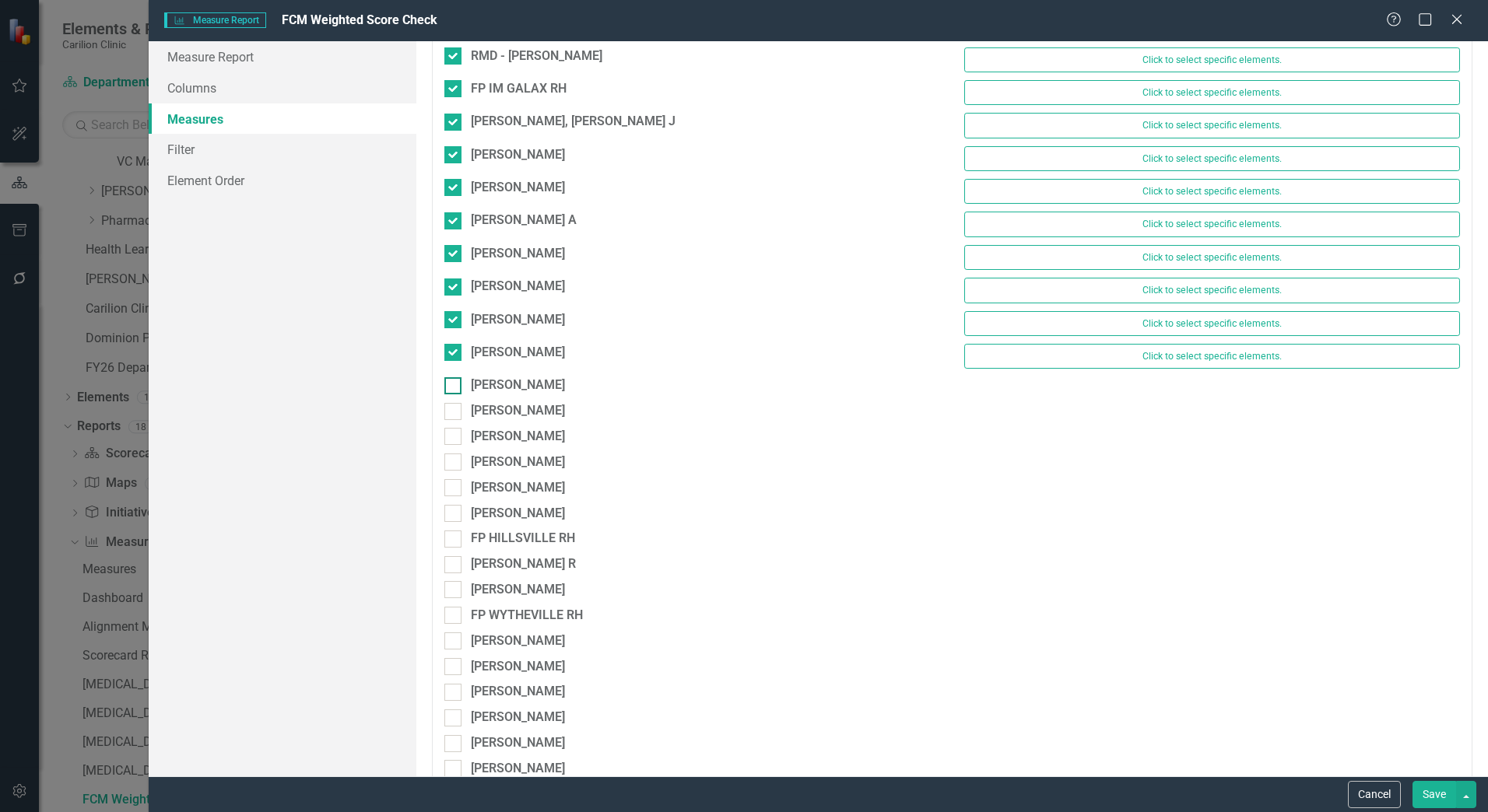
click at [457, 387] on div at bounding box center [454, 386] width 18 height 18
click at [454, 387] on input "[PERSON_NAME]" at bounding box center [450, 382] width 11 height 11
checkbox input "true"
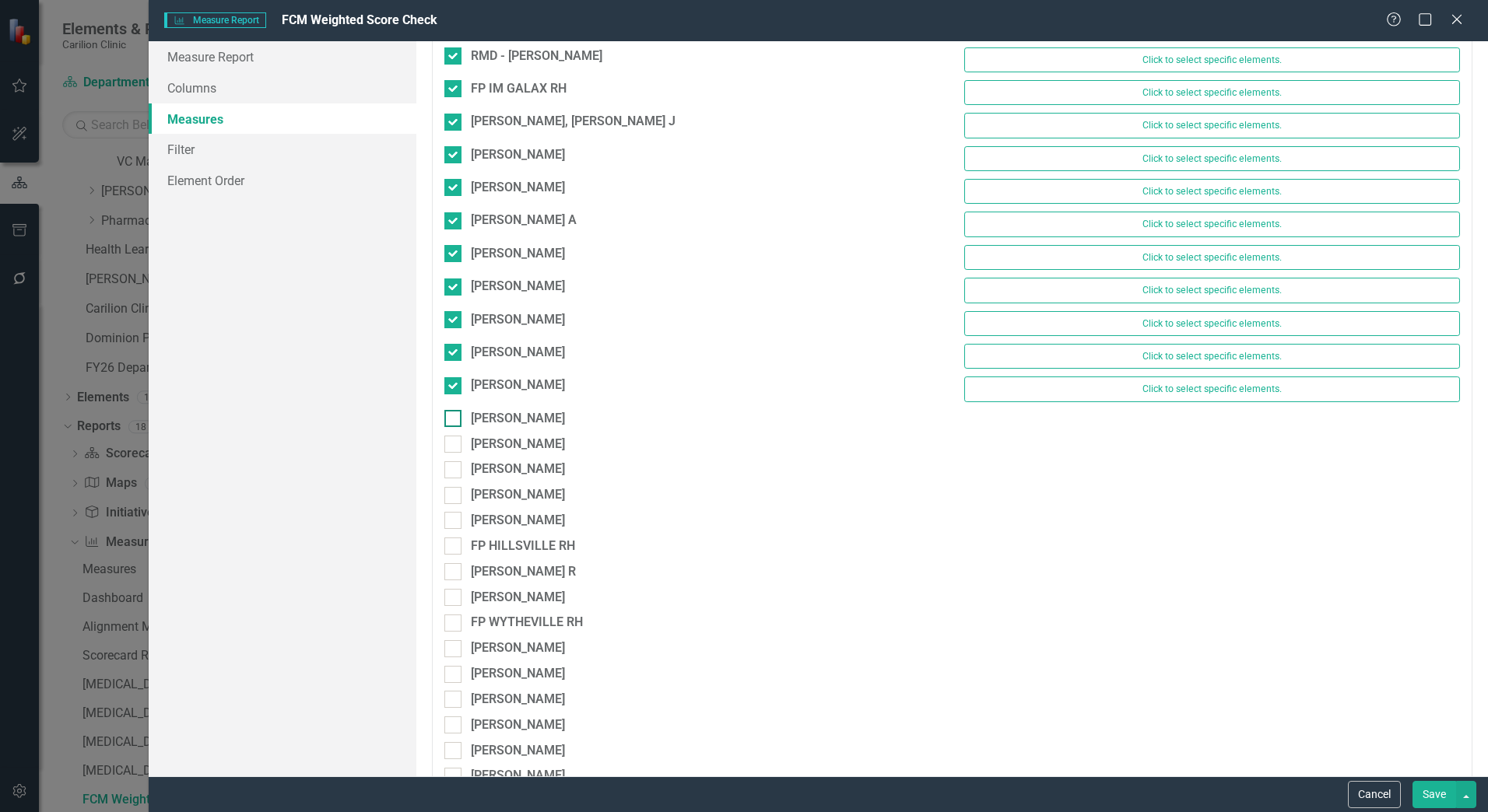
click at [457, 410] on div "[PERSON_NAME]" at bounding box center [692, 419] width 496 height 18
click at [454, 410] on input "[PERSON_NAME]" at bounding box center [450, 416] width 11 height 11
checkbox input "true"
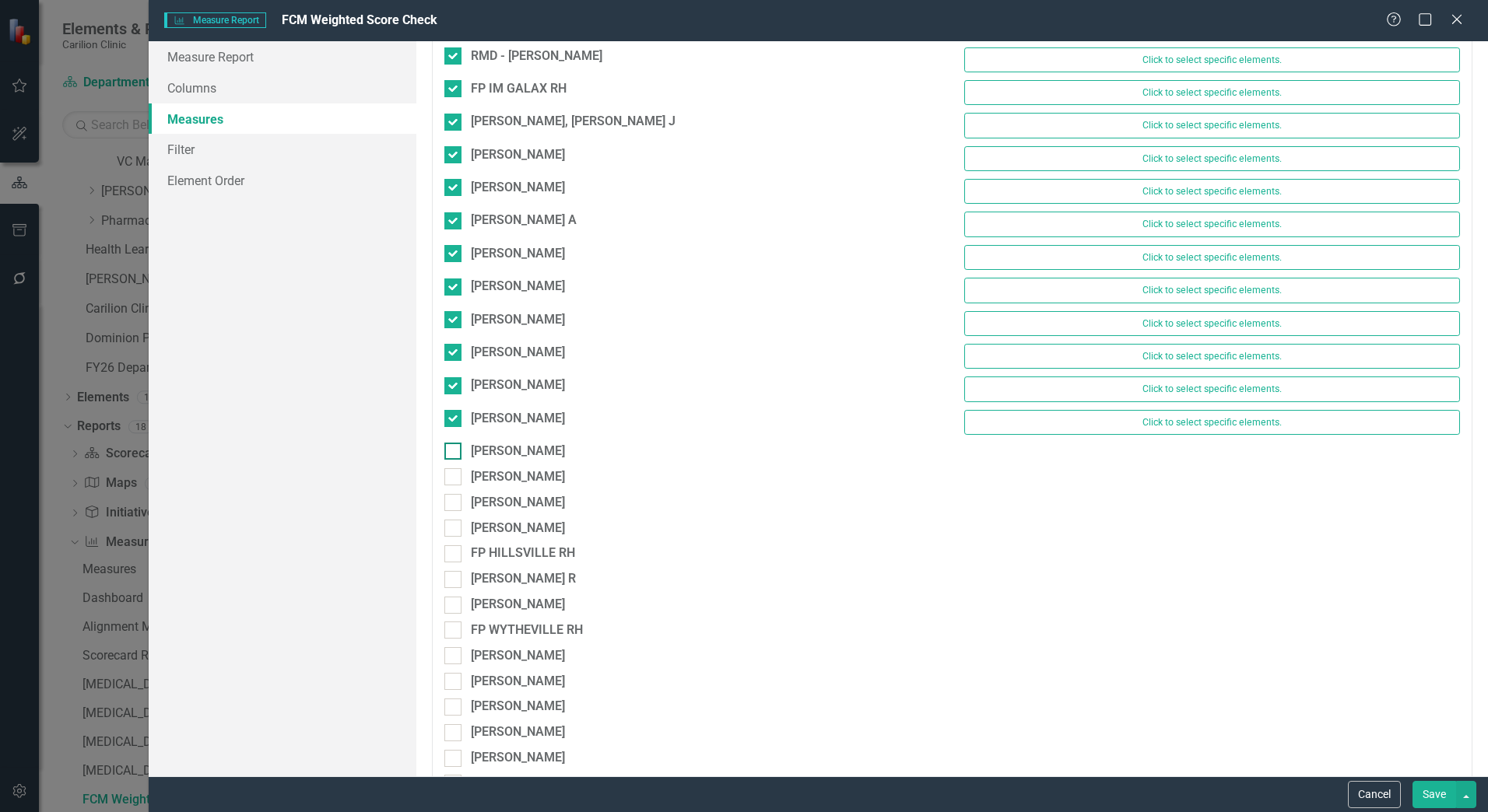
click at [453, 450] on input "[PERSON_NAME]" at bounding box center [450, 448] width 11 height 11
checkbox input "true"
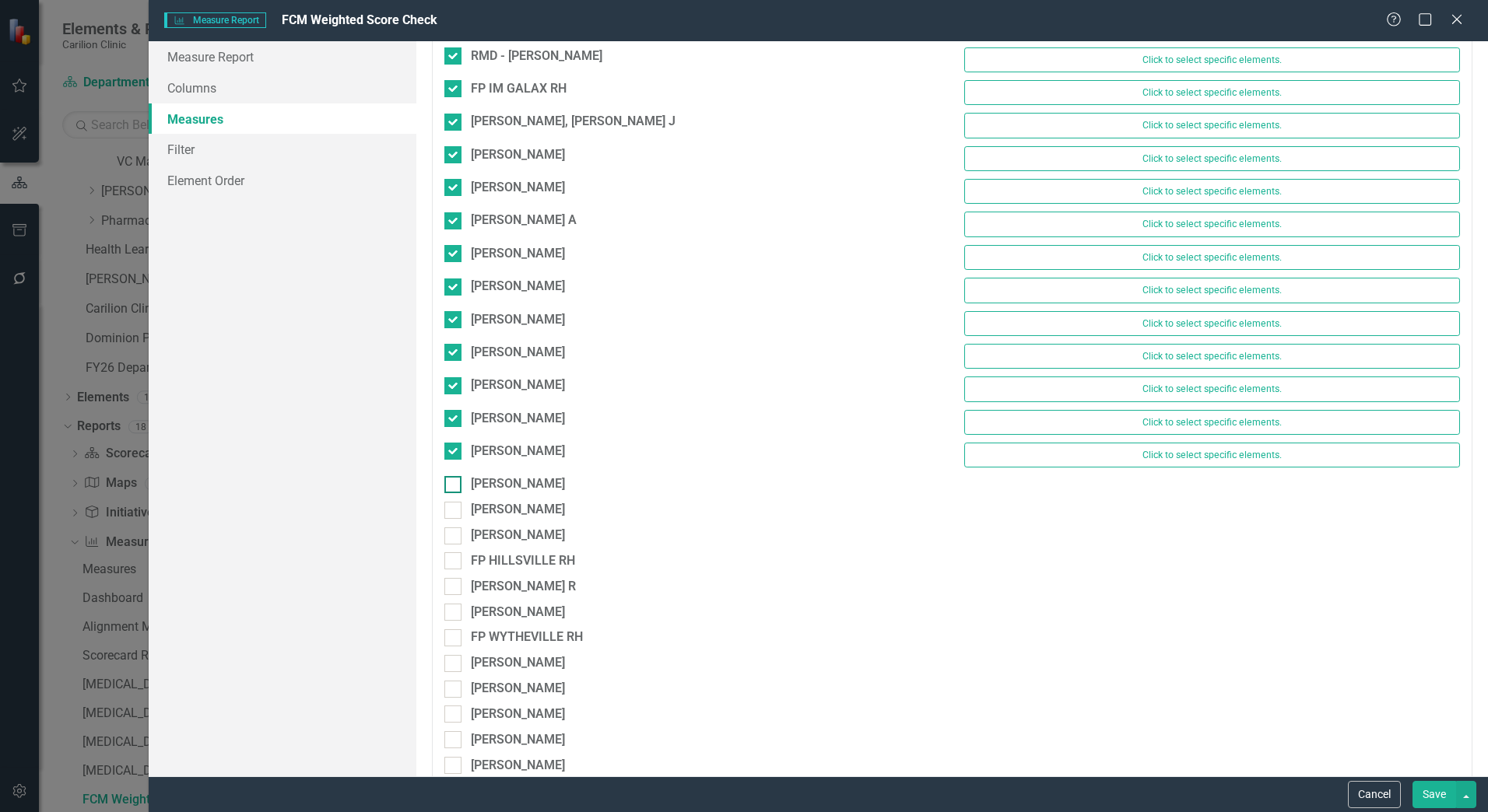
click at [453, 481] on input "[PERSON_NAME]" at bounding box center [450, 481] width 11 height 11
checkbox input "true"
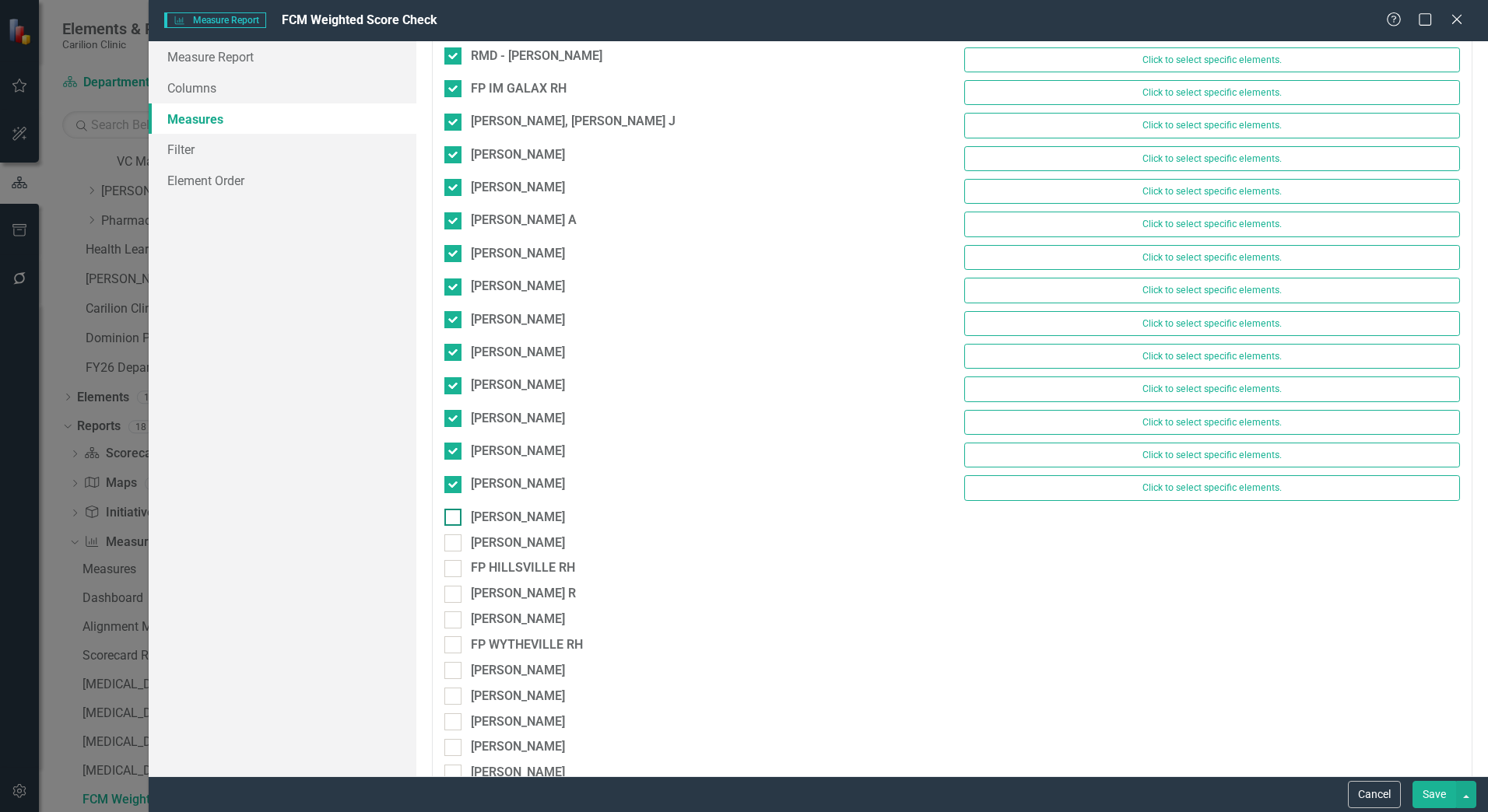
click at [452, 520] on div at bounding box center [454, 517] width 18 height 18
click at [452, 519] on input "[PERSON_NAME]" at bounding box center [450, 514] width 11 height 11
checkbox input "true"
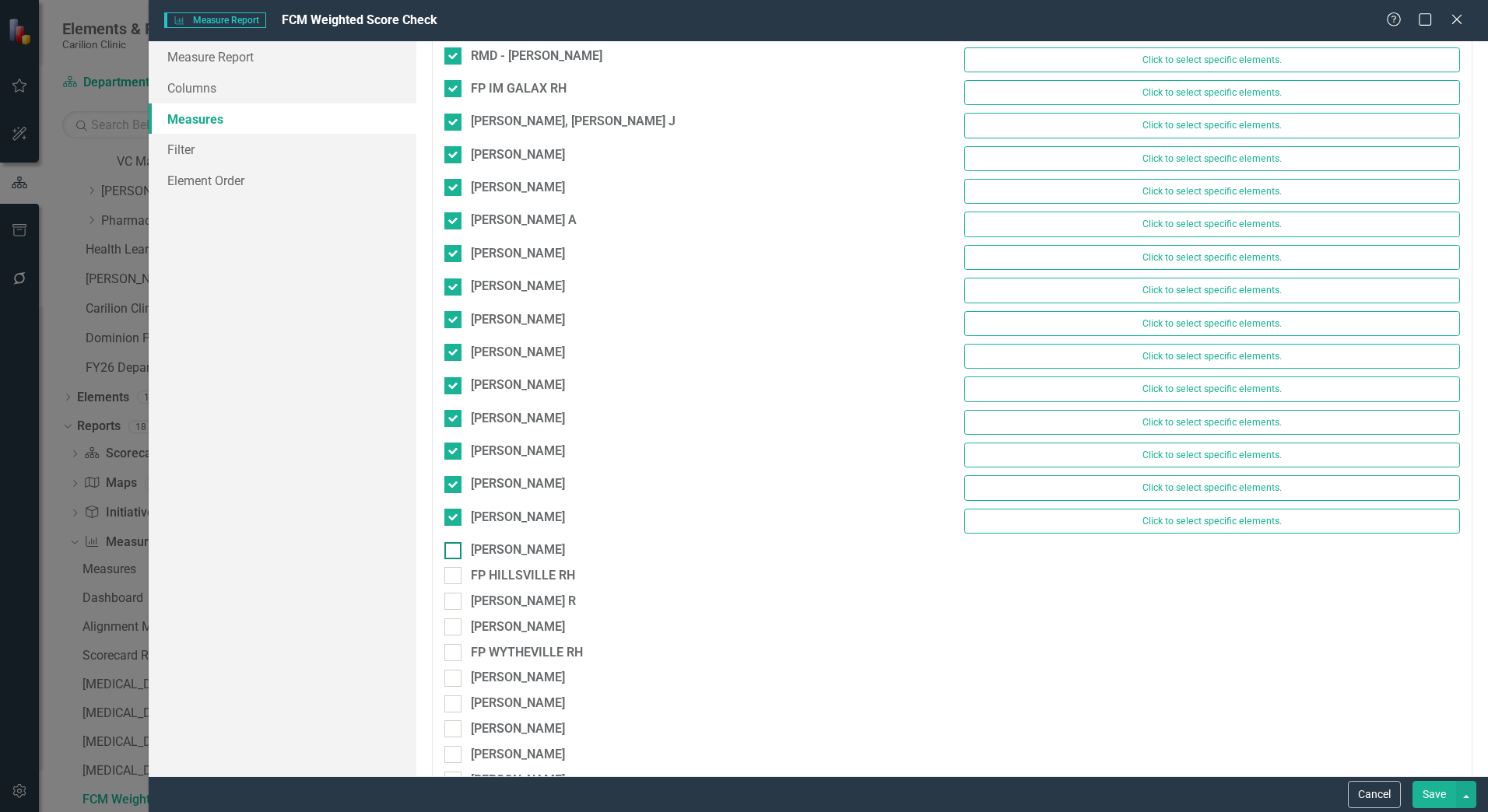
click at [452, 556] on div at bounding box center [454, 551] width 18 height 18
click at [452, 552] on input "[PERSON_NAME]" at bounding box center [450, 547] width 11 height 11
checkbox input "true"
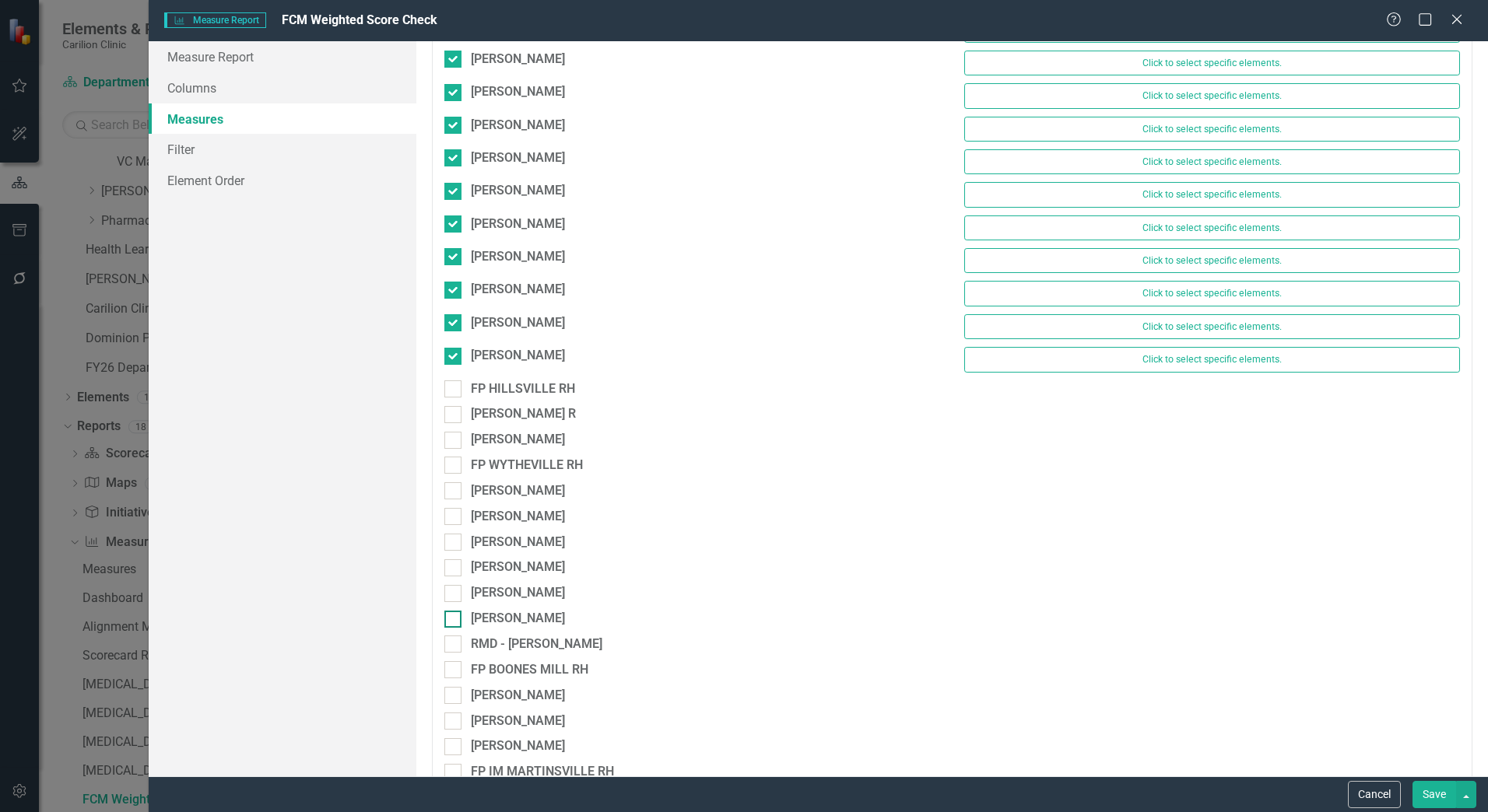
scroll to position [7625, 0]
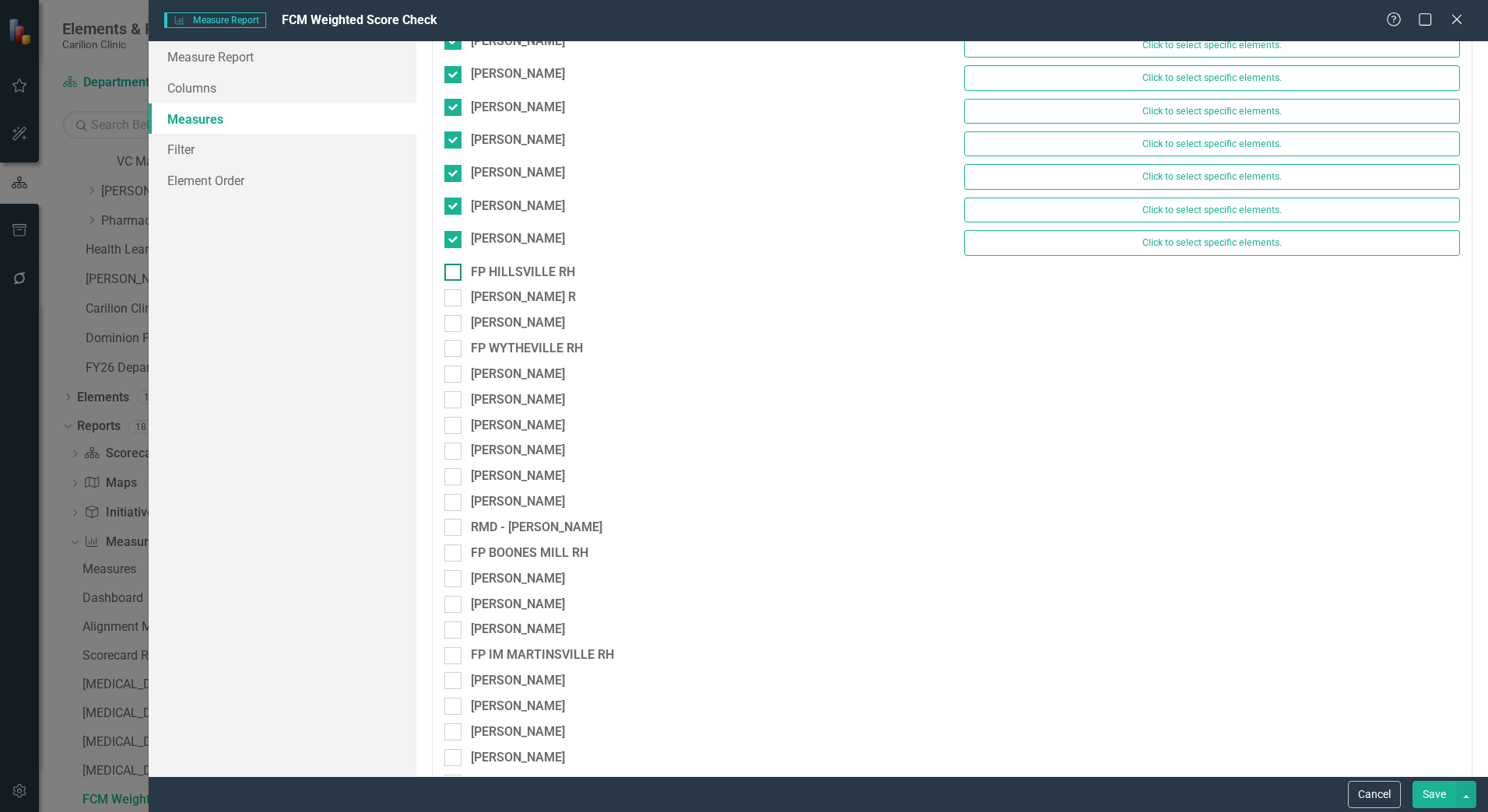
click at [450, 277] on div at bounding box center [454, 273] width 18 height 18
click at [450, 274] on input "FP HILLSVILLE RH" at bounding box center [450, 269] width 11 height 11
checkbox input "true"
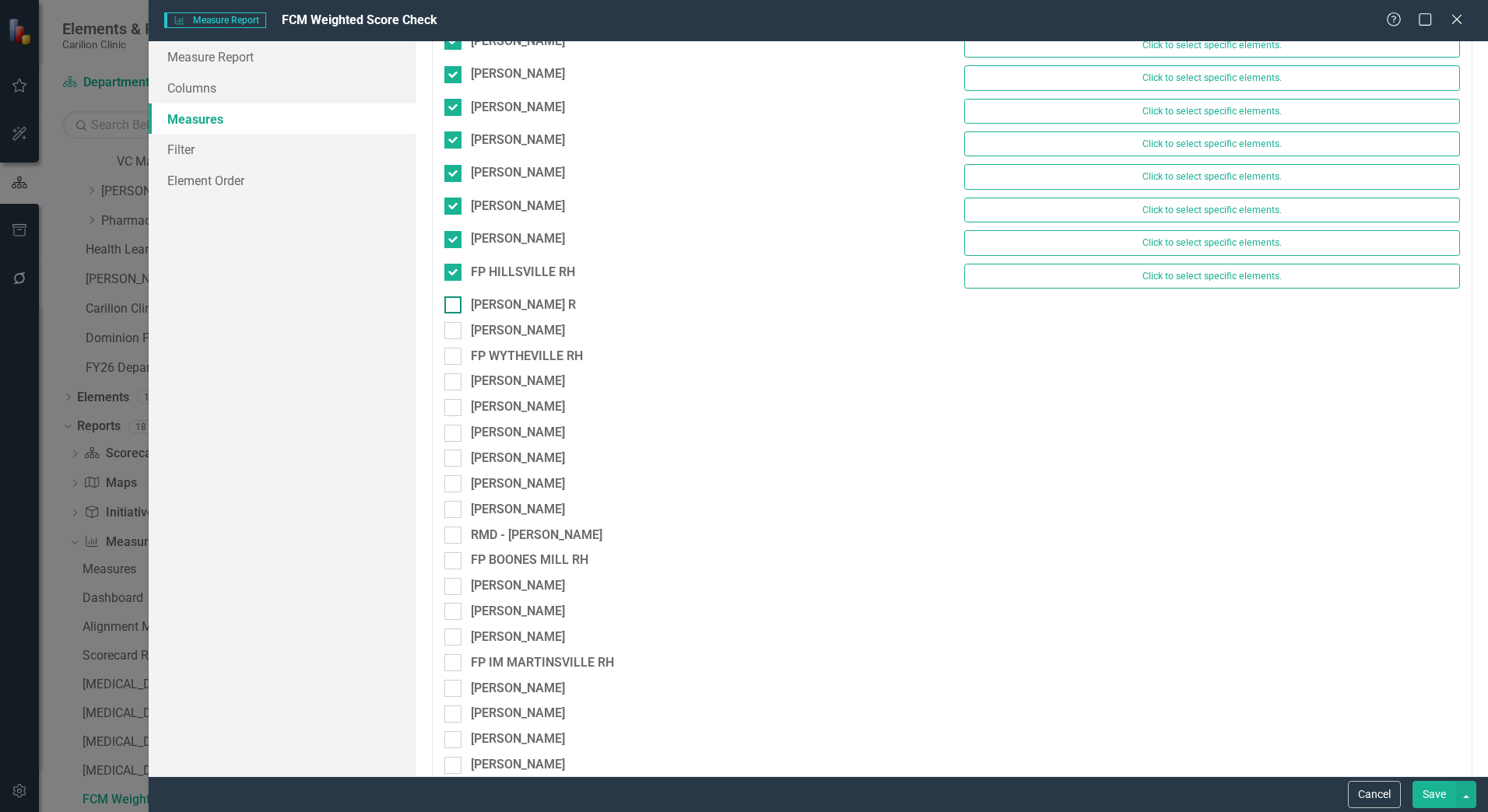
click at [453, 300] on input "[PERSON_NAME] R" at bounding box center [450, 302] width 11 height 11
checkbox input "true"
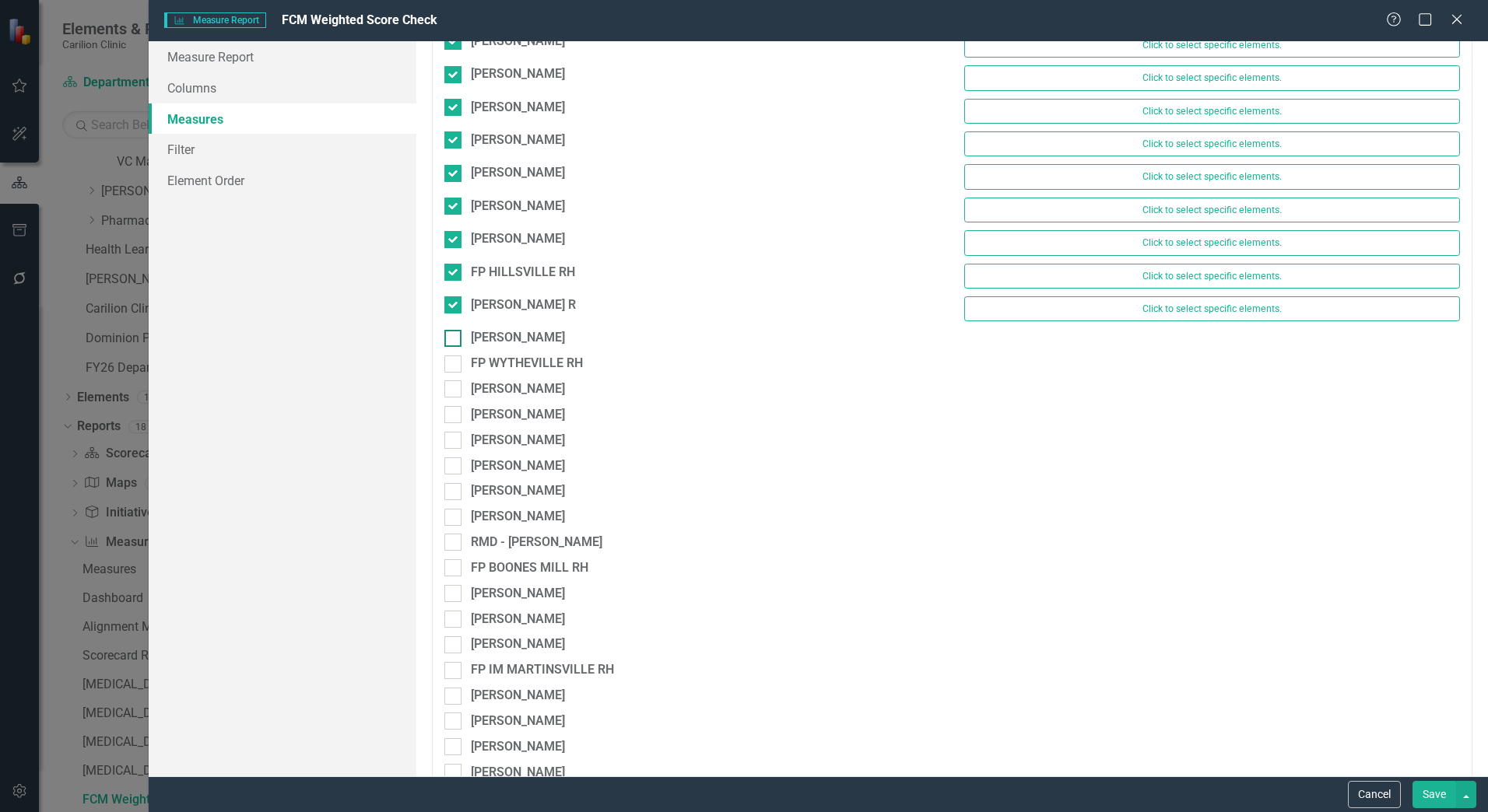
click at [456, 342] on div at bounding box center [454, 338] width 18 height 18
click at [454, 340] on input "[PERSON_NAME]" at bounding box center [450, 335] width 11 height 11
checkbox input "true"
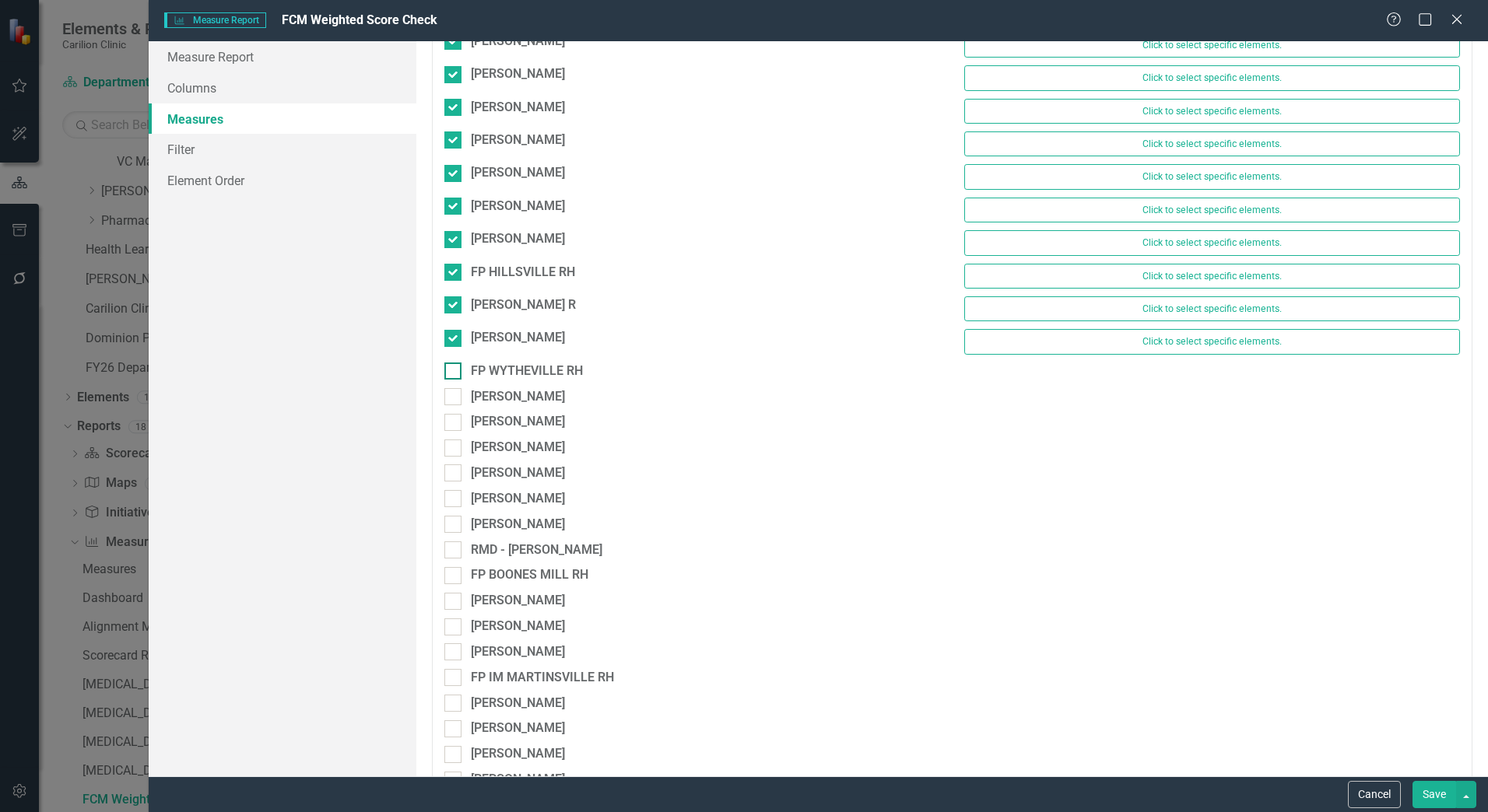
click at [454, 365] on input "FP WYTHEVILLE RH" at bounding box center [450, 367] width 11 height 11
checkbox input "true"
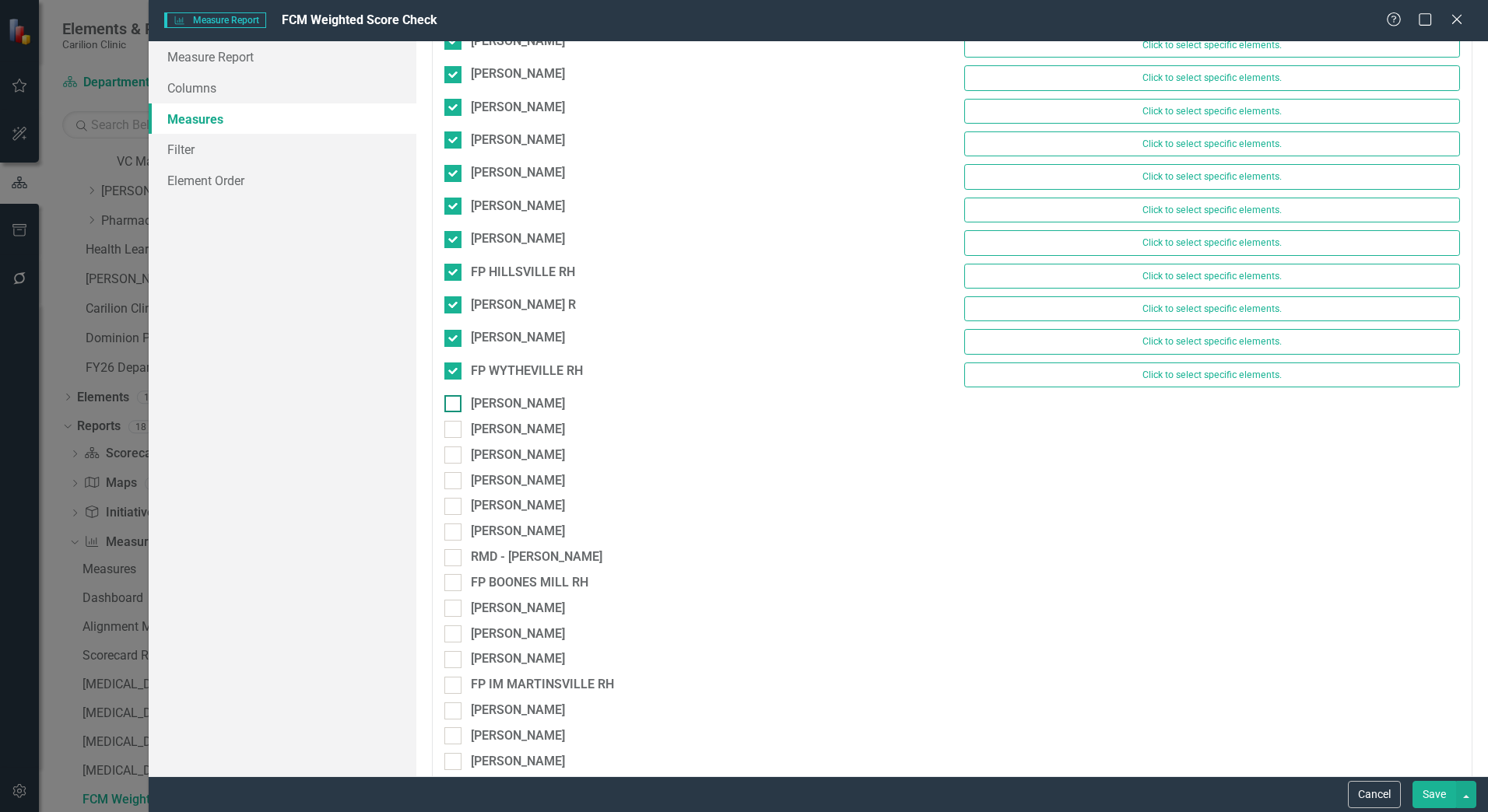
click at [454, 406] on div at bounding box center [454, 404] width 18 height 18
click at [454, 405] on input "[PERSON_NAME]" at bounding box center [450, 401] width 11 height 11
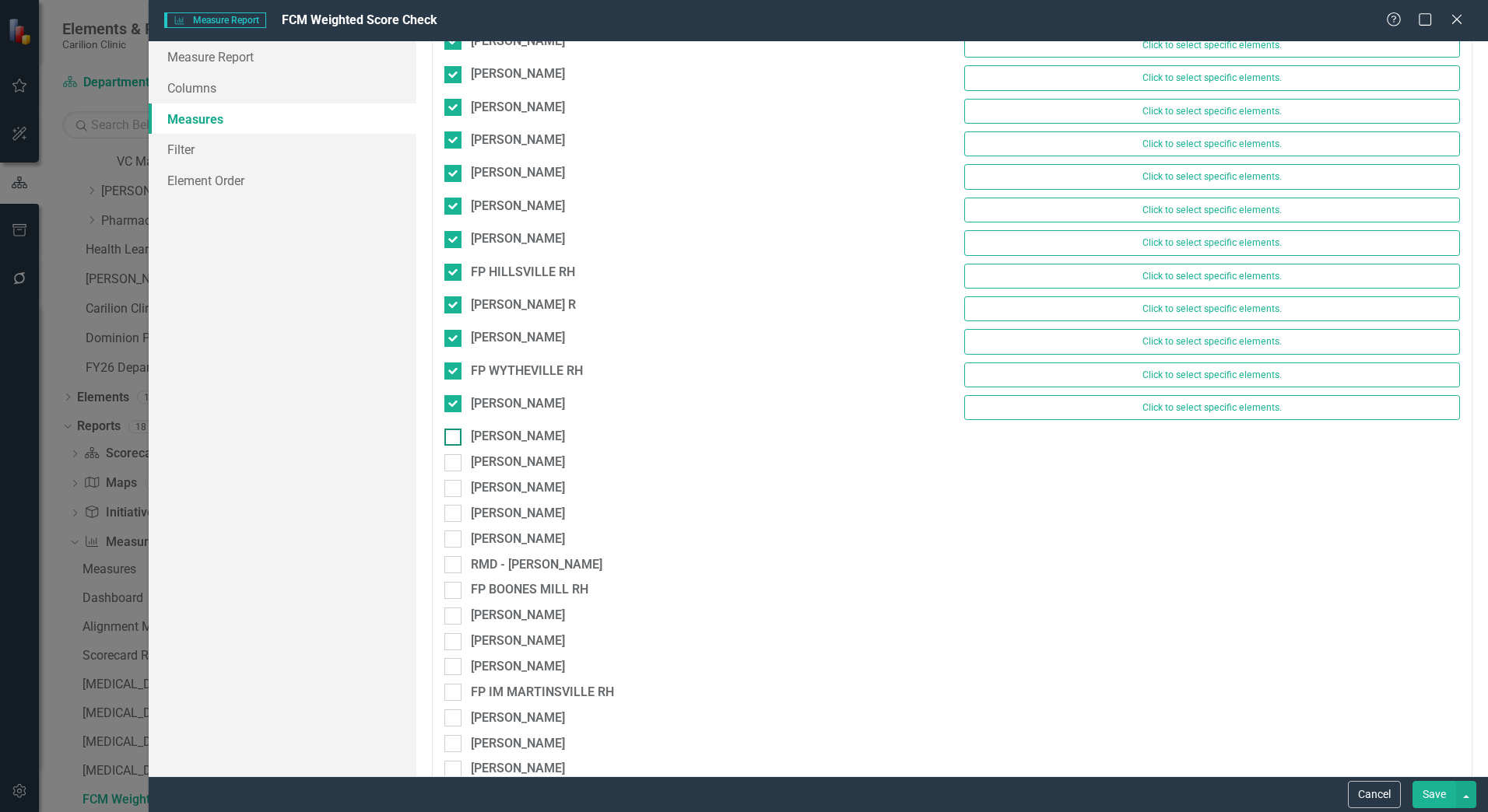
click at [453, 441] on div at bounding box center [454, 438] width 18 height 18
click at [453, 438] on input "[PERSON_NAME]" at bounding box center [450, 434] width 11 height 11
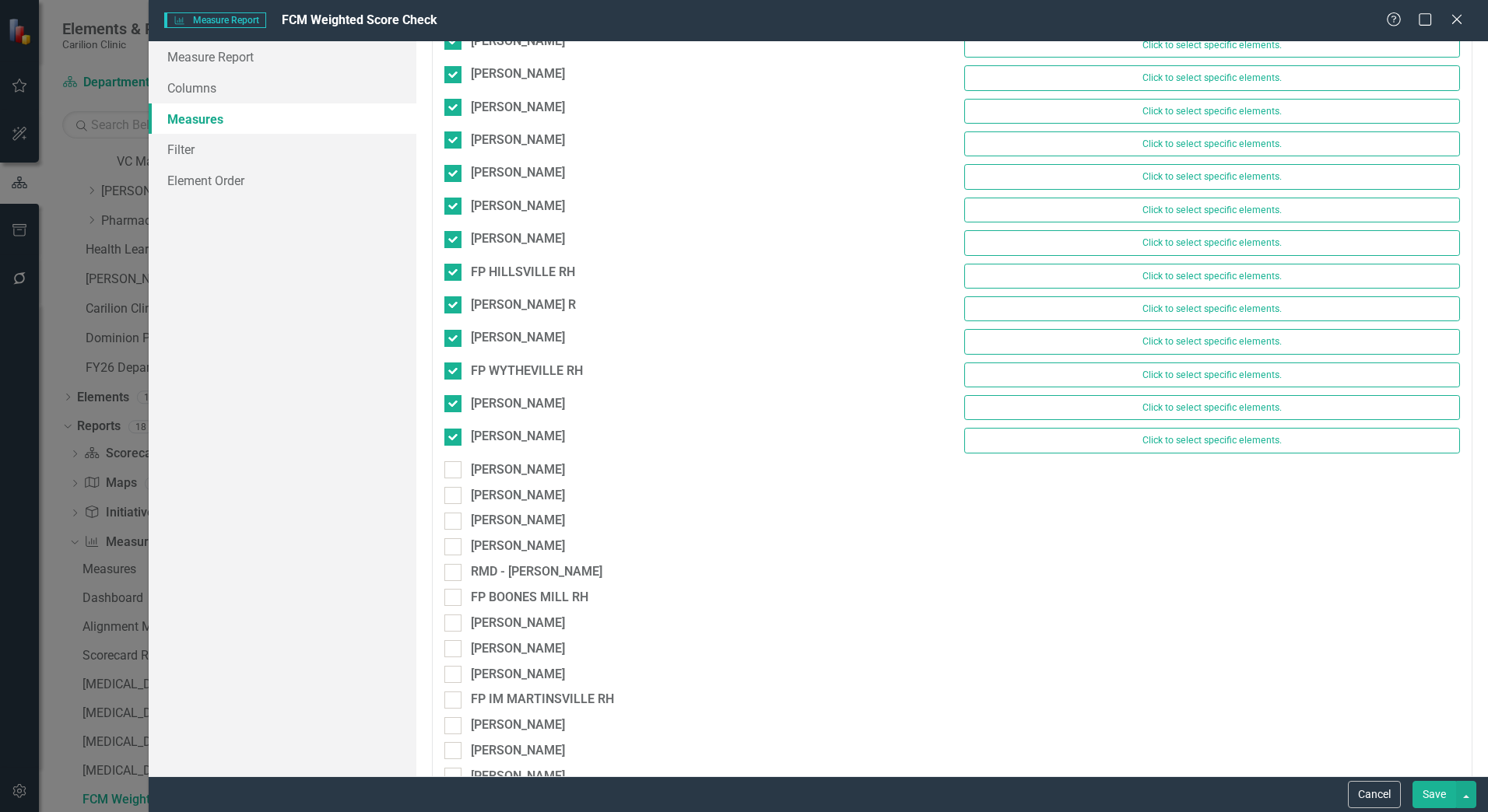
click at [453, 457] on div "JACKSON, JUSTIN Click to select specific elements." at bounding box center [952, 444] width 1040 height 32
click at [452, 463] on input "[PERSON_NAME]" at bounding box center [450, 467] width 11 height 11
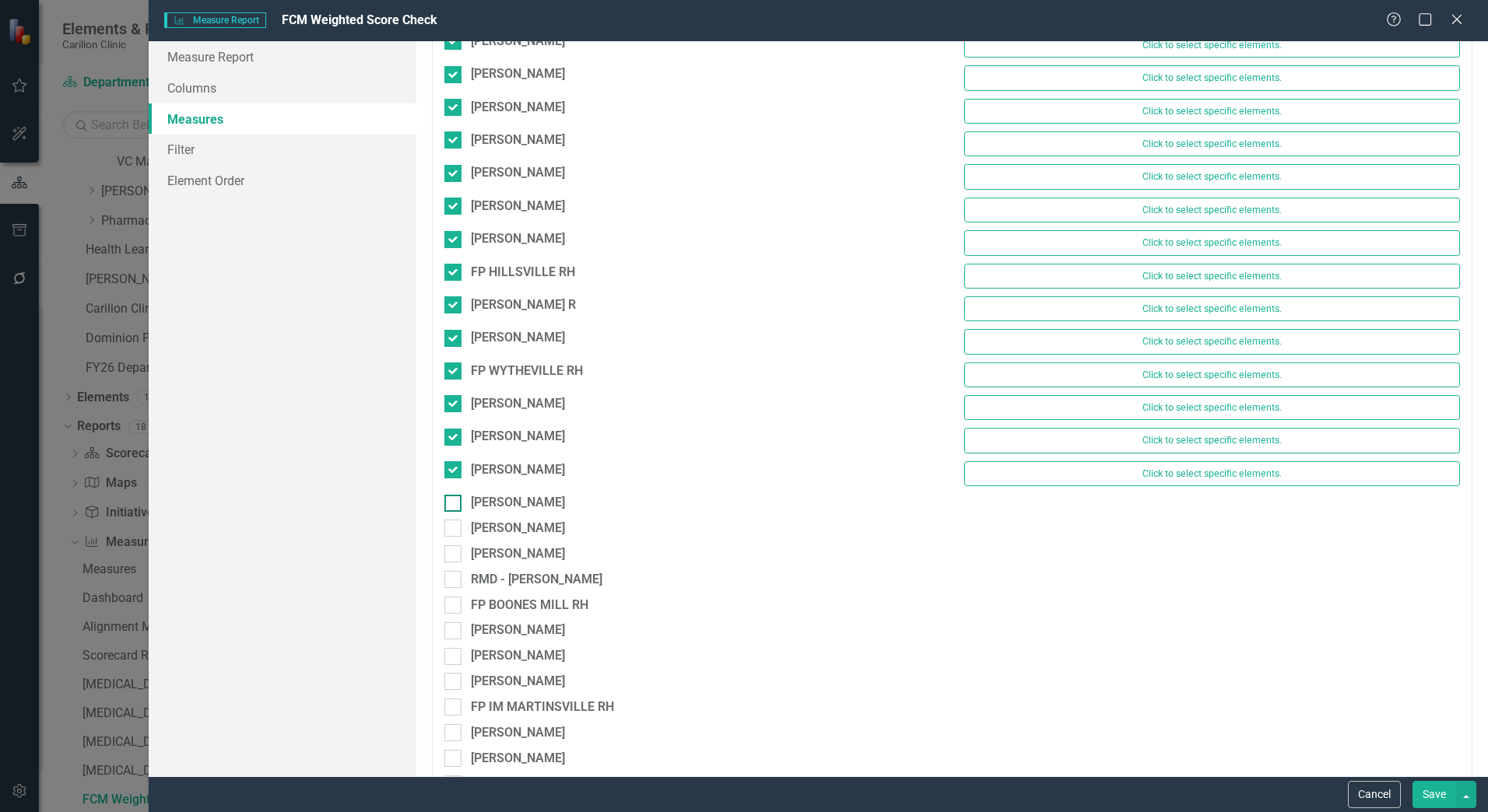
click at [452, 508] on div at bounding box center [454, 503] width 18 height 18
click at [452, 505] on input "[PERSON_NAME]" at bounding box center [450, 500] width 11 height 11
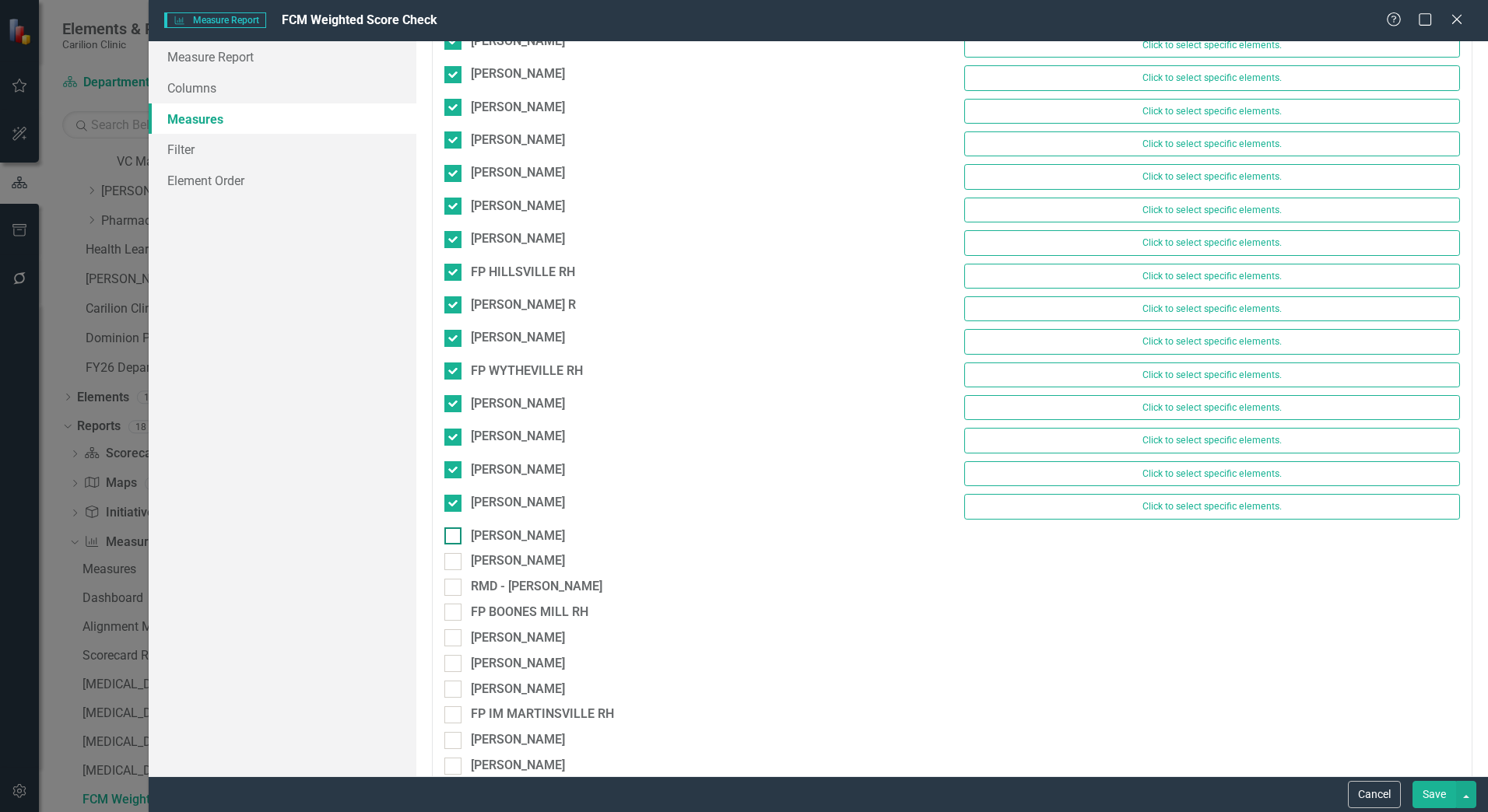
click at [452, 539] on div at bounding box center [454, 537] width 18 height 18
click at [452, 538] on input "[PERSON_NAME]" at bounding box center [450, 533] width 11 height 11
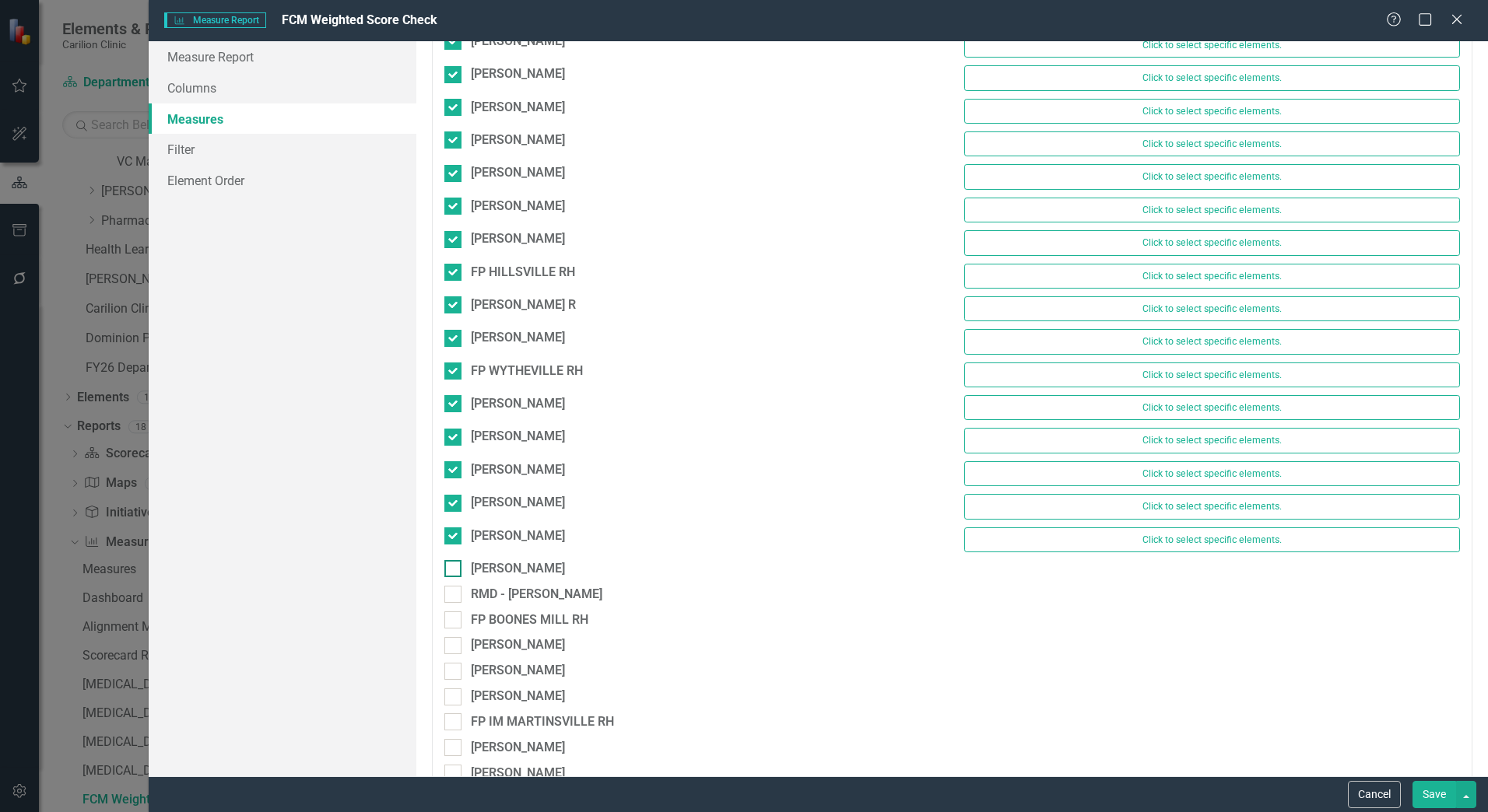
click at [452, 563] on input "[PERSON_NAME]" at bounding box center [450, 566] width 11 height 11
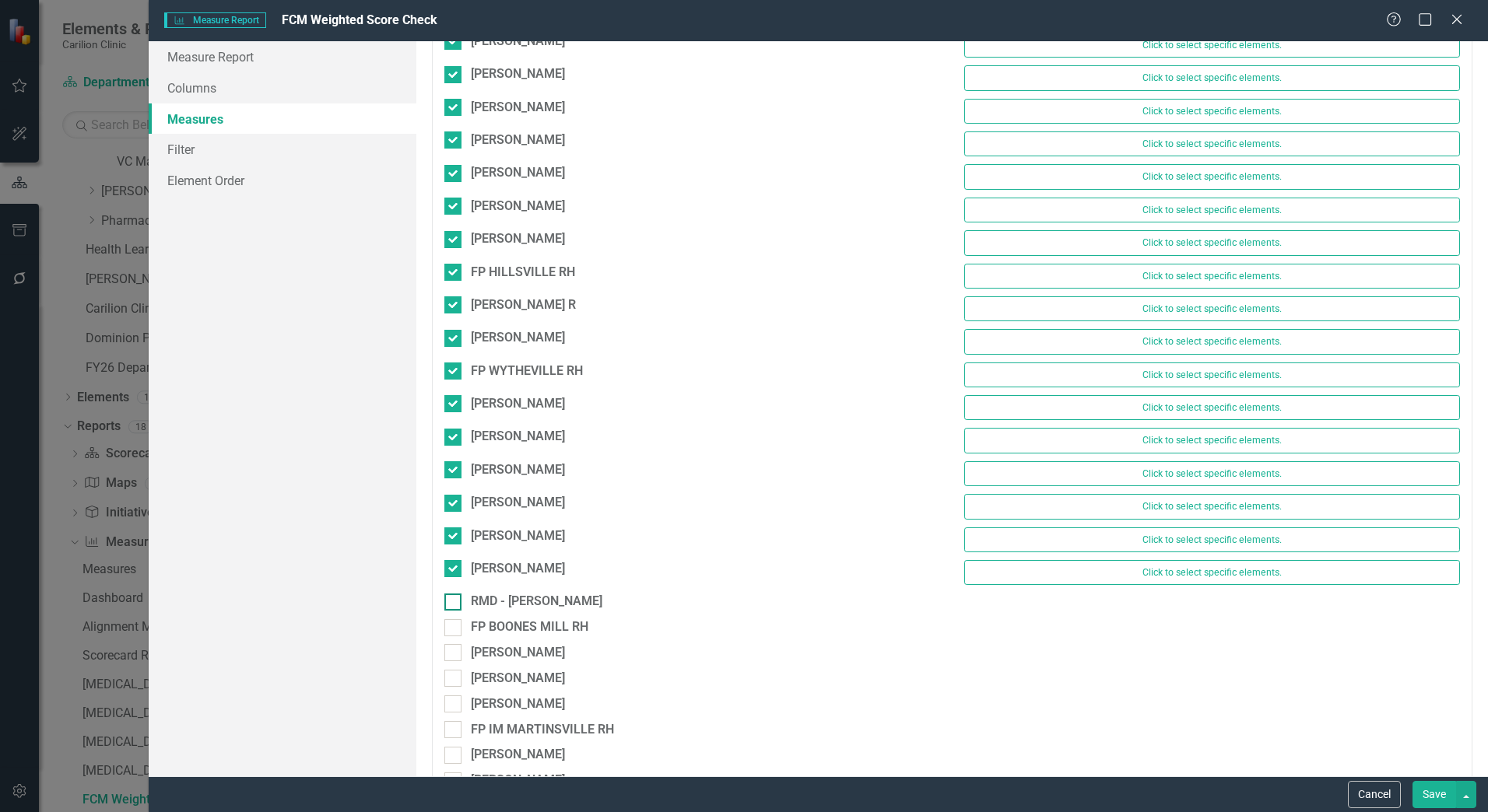
click at [453, 604] on div at bounding box center [454, 602] width 18 height 18
click at [453, 604] on input "RMD - [PERSON_NAME]" at bounding box center [450, 599] width 11 height 11
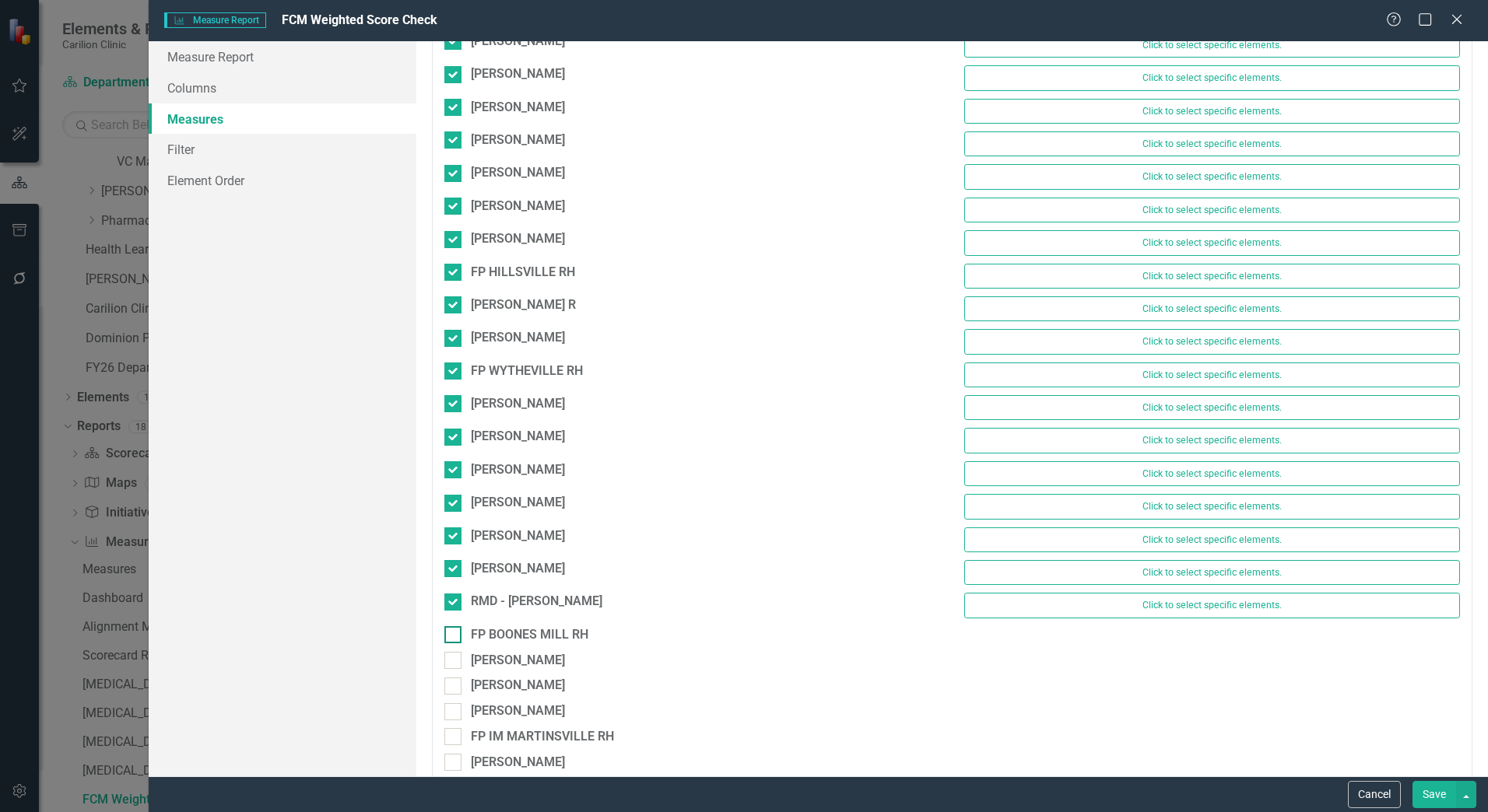
click at [453, 631] on input "FP BOONES MILL RH" at bounding box center [450, 631] width 11 height 11
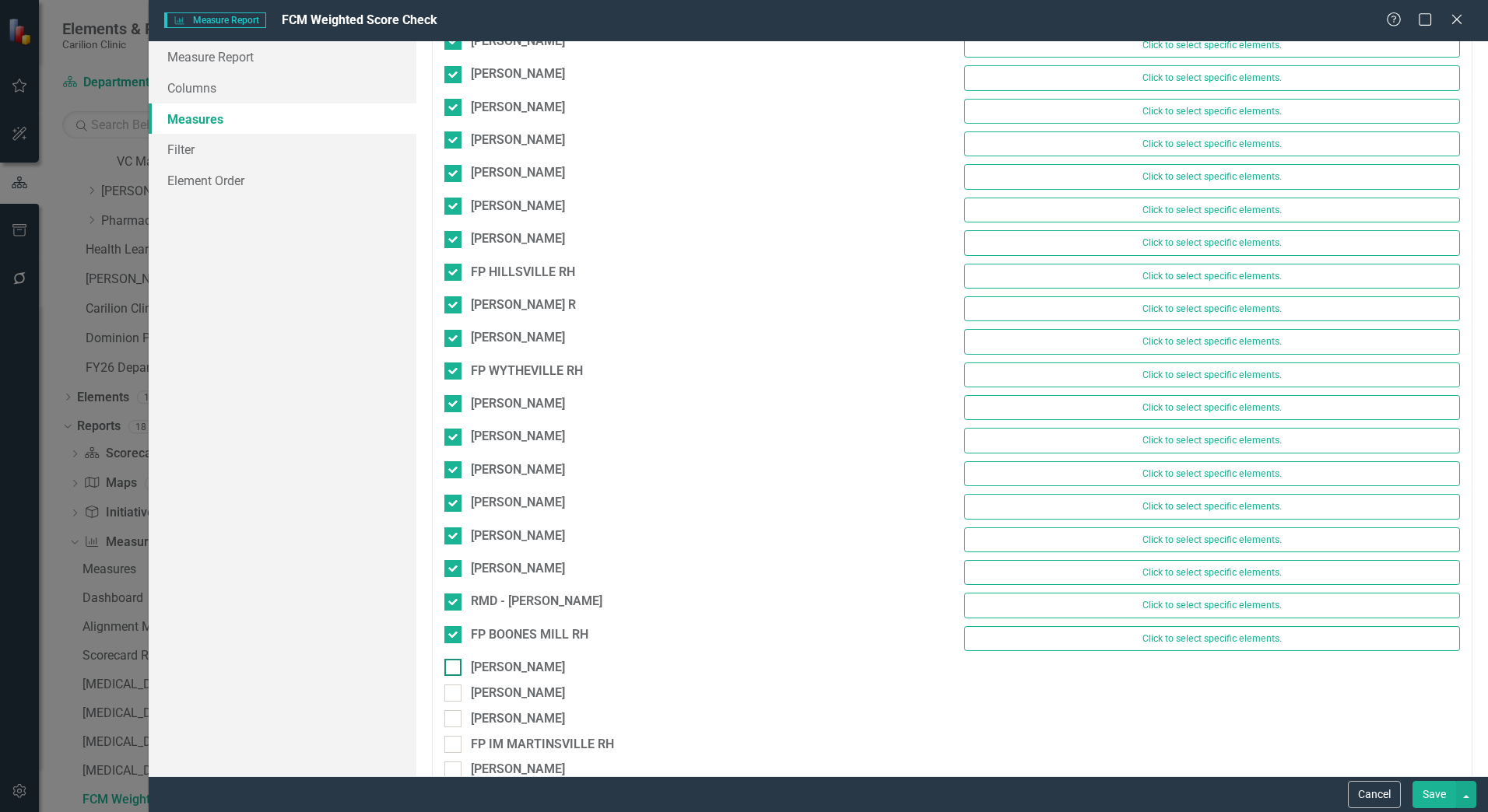
click at [453, 660] on input "[PERSON_NAME]" at bounding box center [450, 665] width 11 height 11
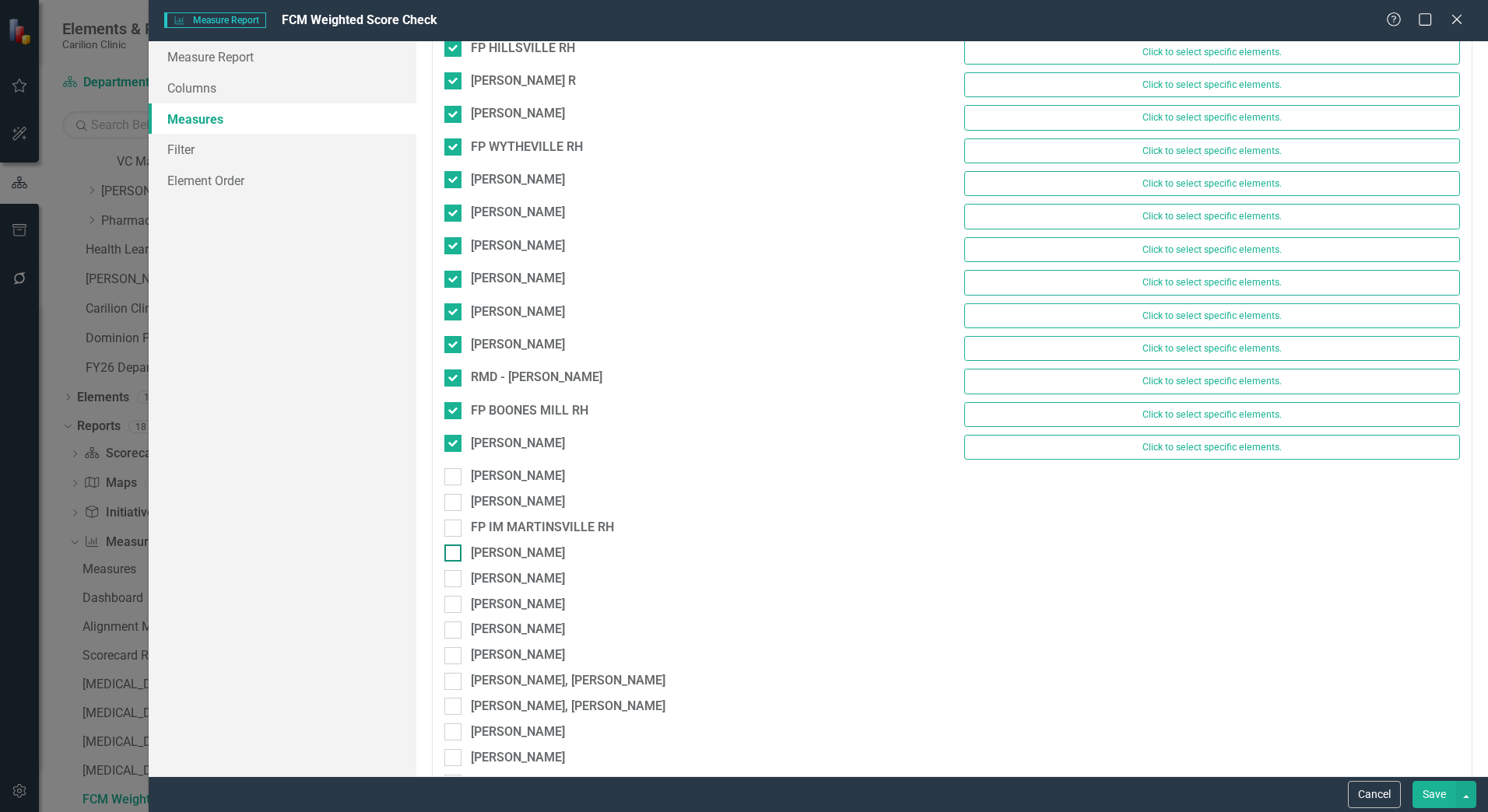
scroll to position [7858, 0]
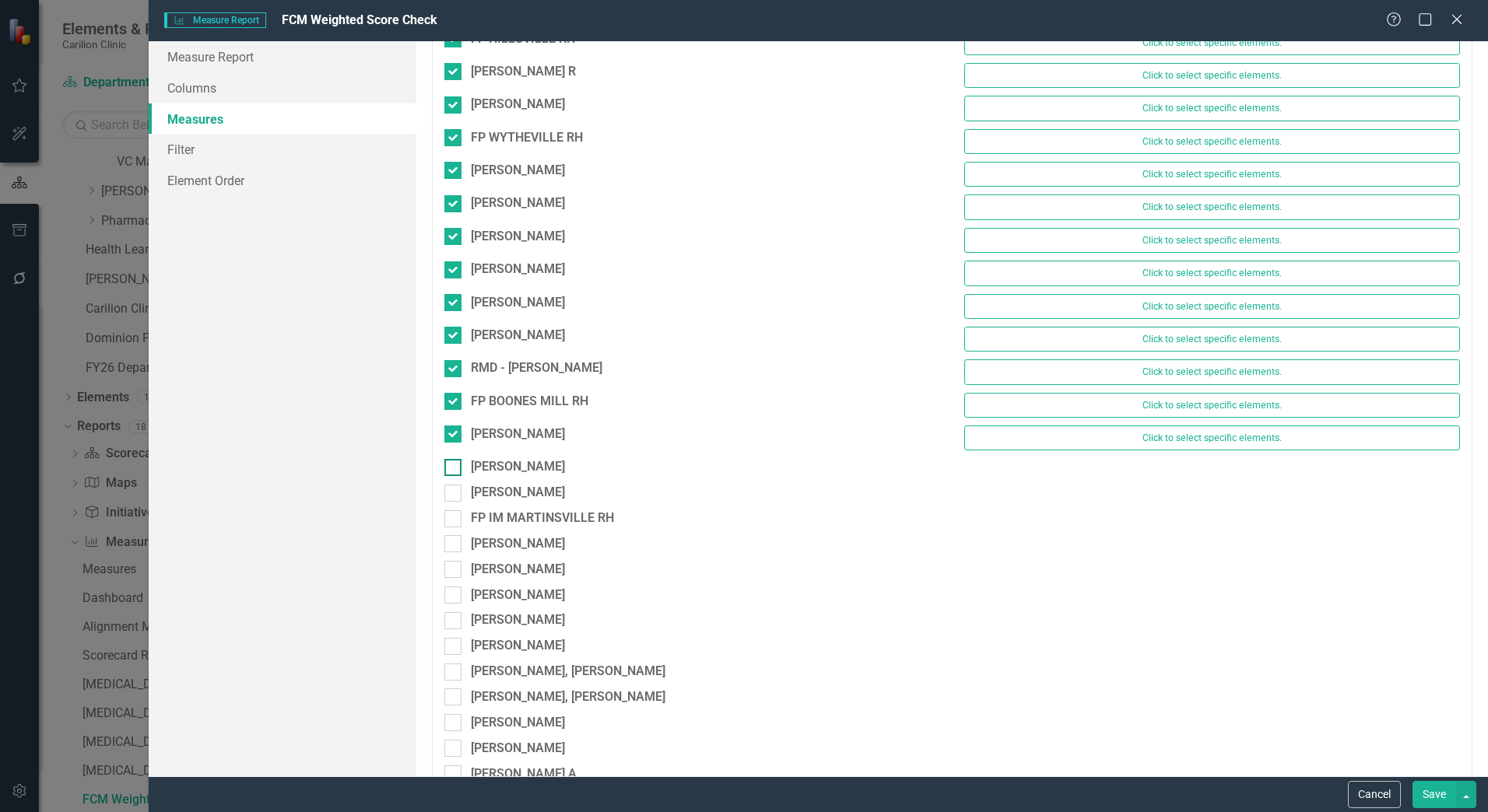
click at [466, 473] on div "[PERSON_NAME]" at bounding box center [692, 467] width 496 height 18
click at [454, 469] on input "[PERSON_NAME]" at bounding box center [450, 464] width 11 height 11
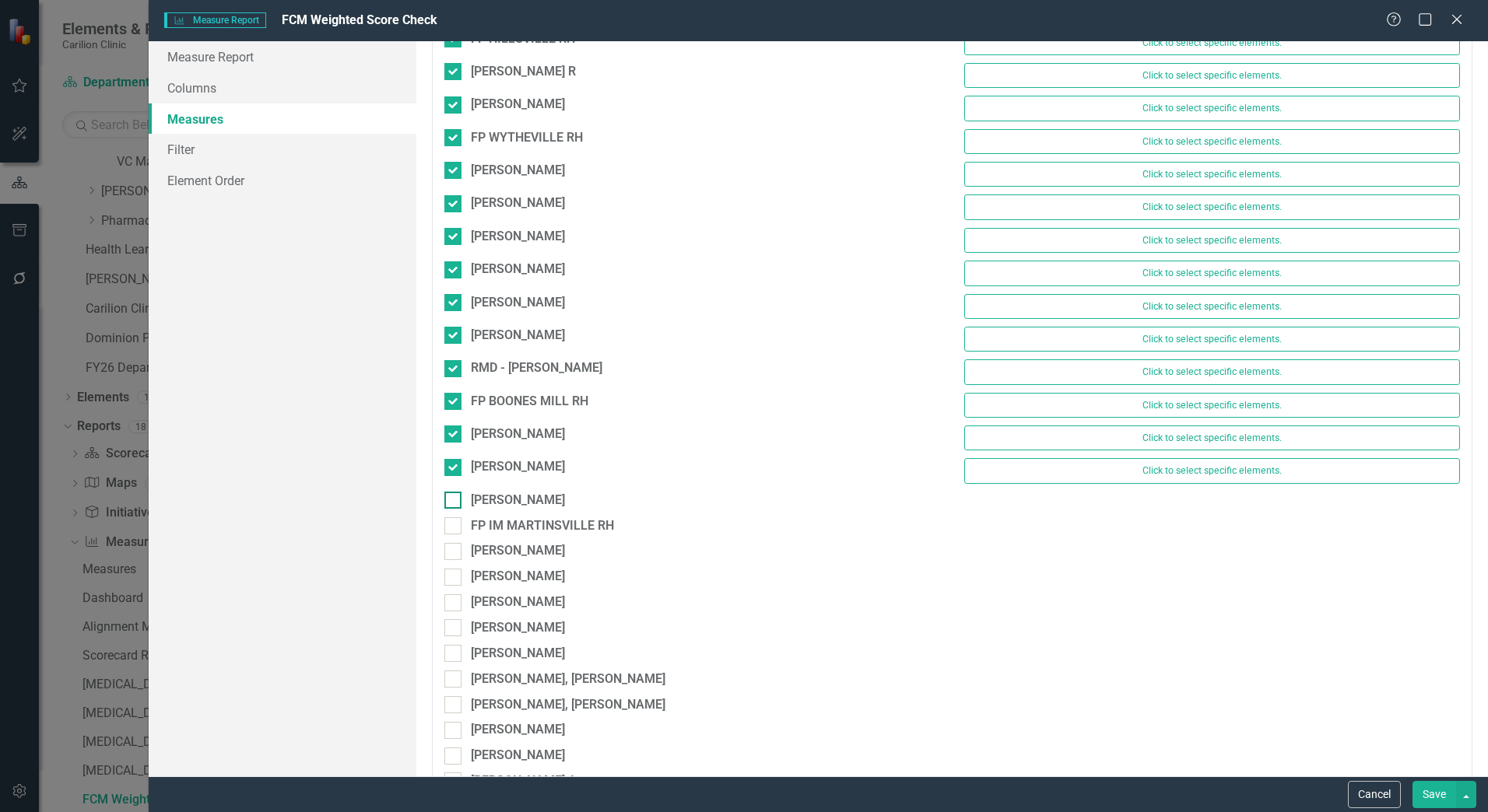
click at [453, 502] on div at bounding box center [454, 501] width 18 height 18
click at [453, 502] on input "[PERSON_NAME]" at bounding box center [450, 497] width 11 height 11
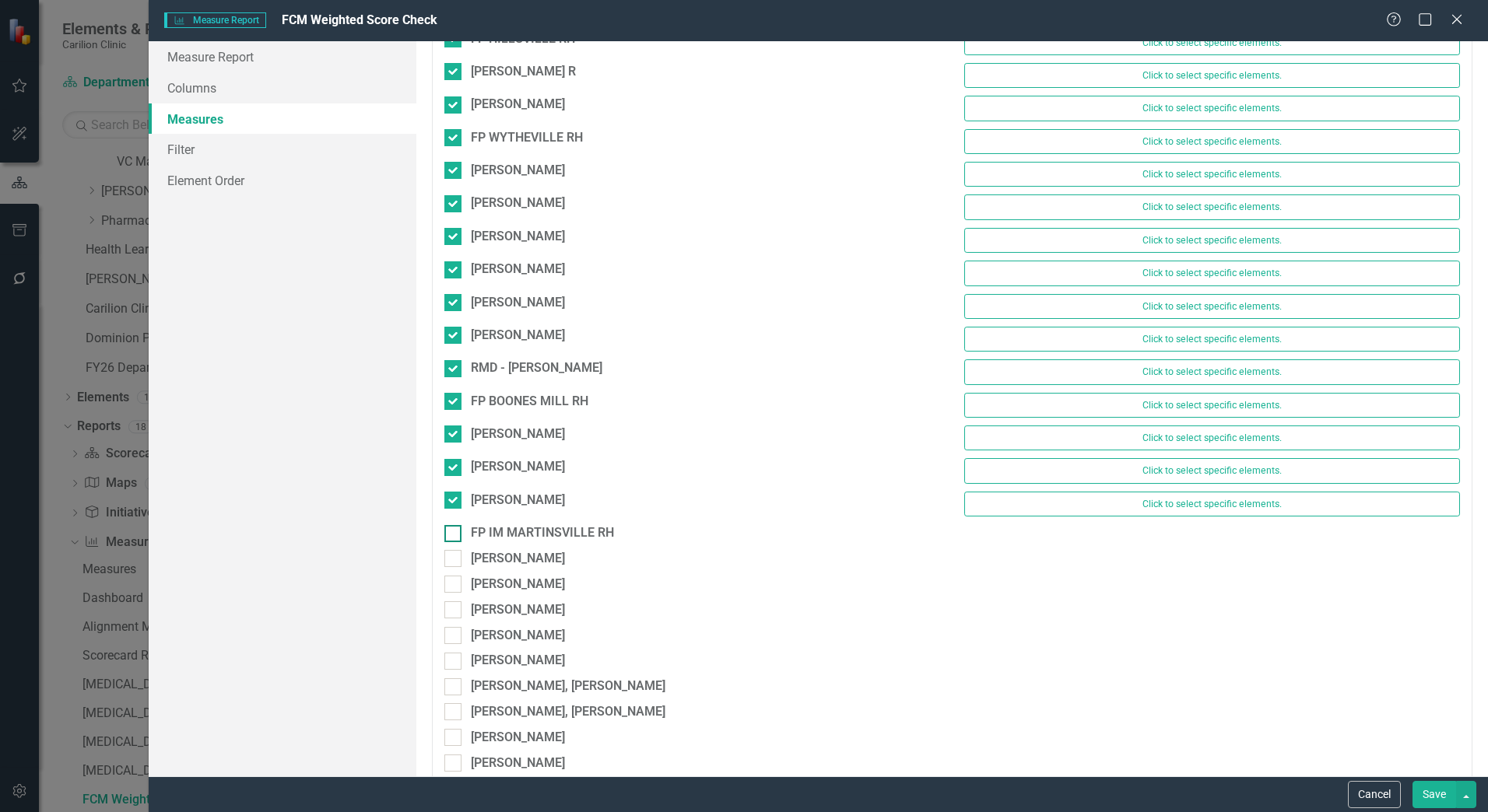
click at [454, 528] on input "FP IM MARTINSVILLE RH" at bounding box center [450, 531] width 11 height 11
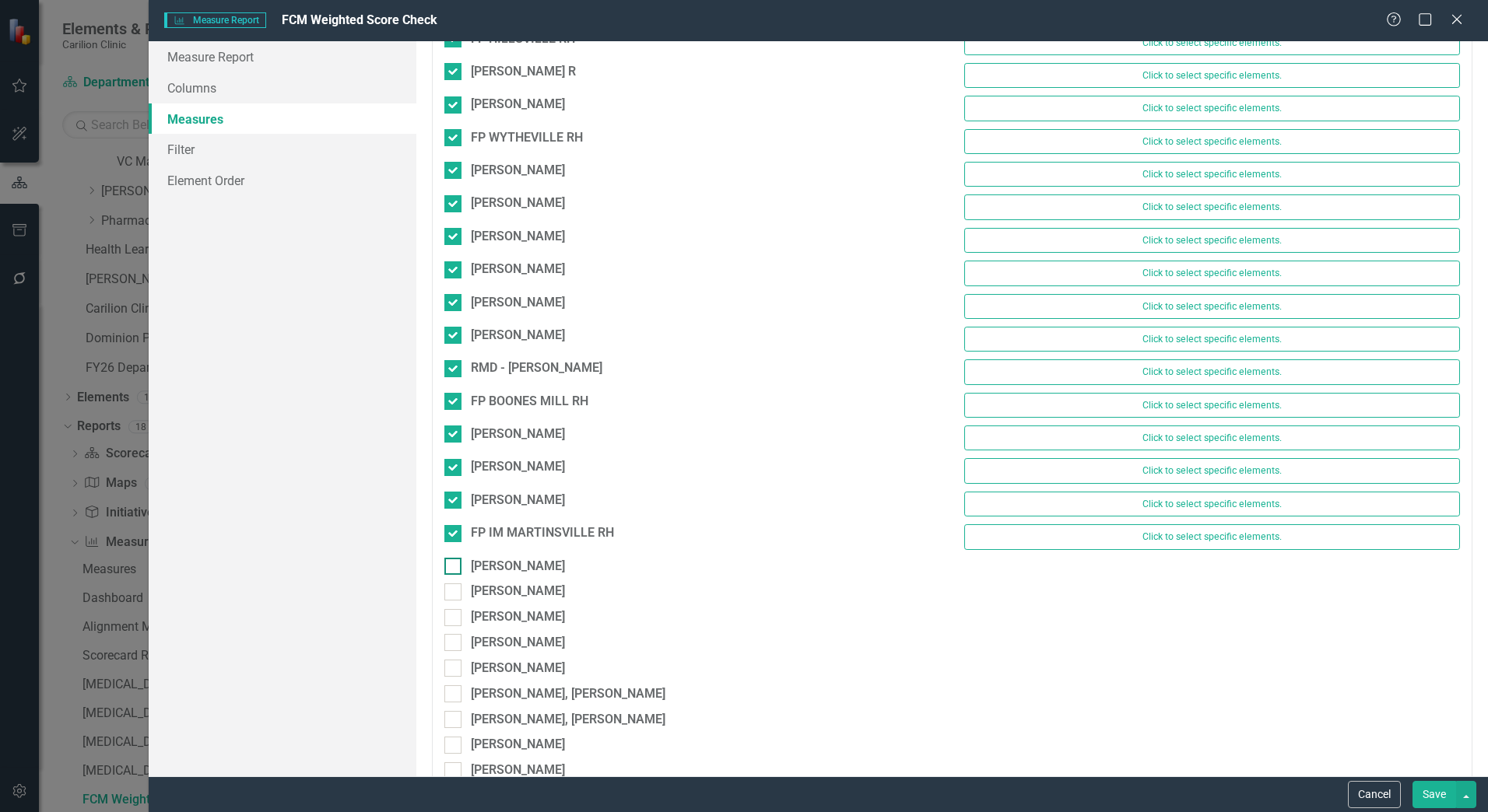
click at [454, 565] on input "[PERSON_NAME]" at bounding box center [450, 563] width 11 height 11
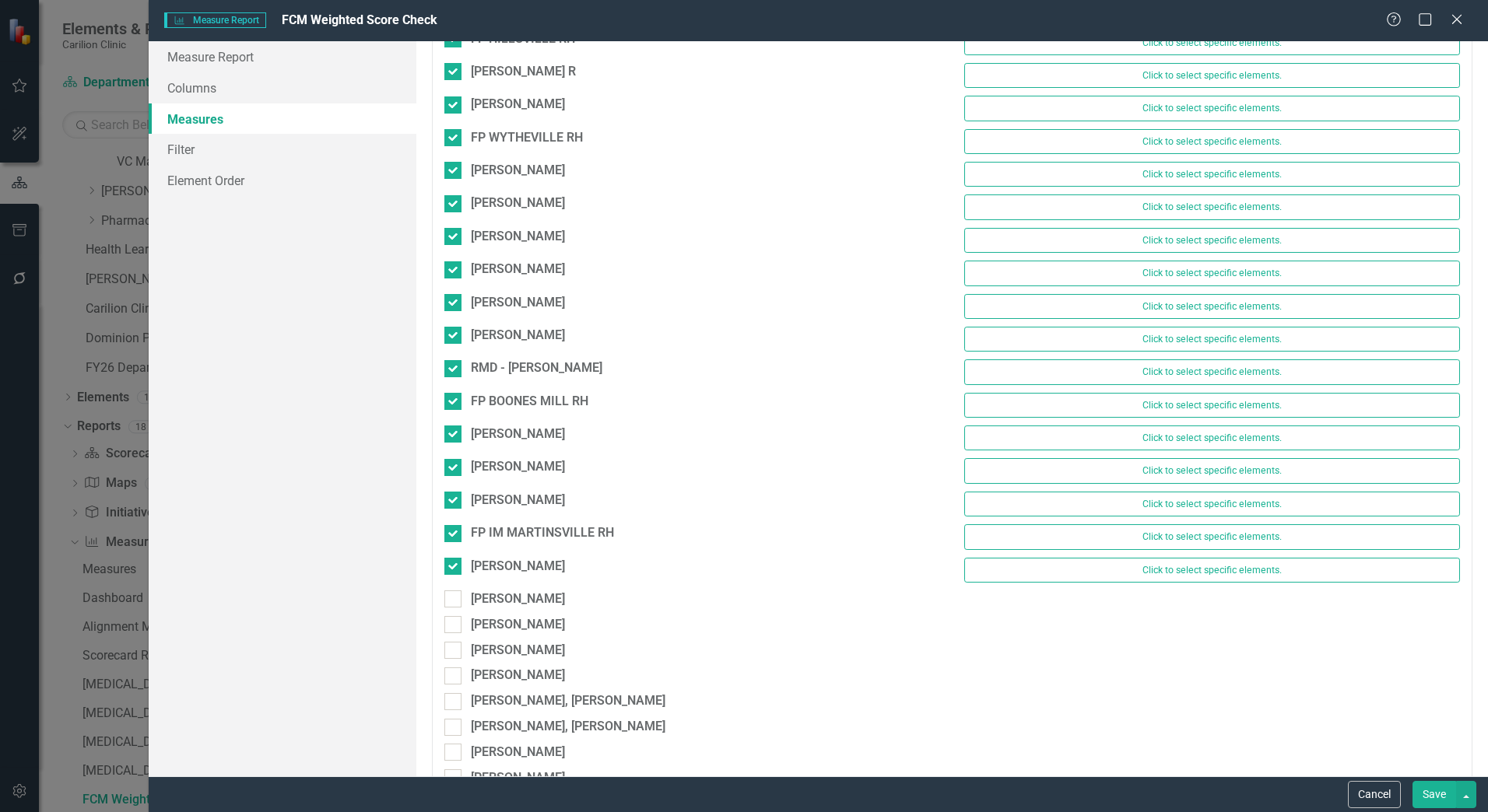
click at [454, 589] on div "SMITH, MELISSA Click to select specific elements." at bounding box center [952, 573] width 1040 height 32
click at [454, 601] on input "[PERSON_NAME]" at bounding box center [450, 595] width 11 height 11
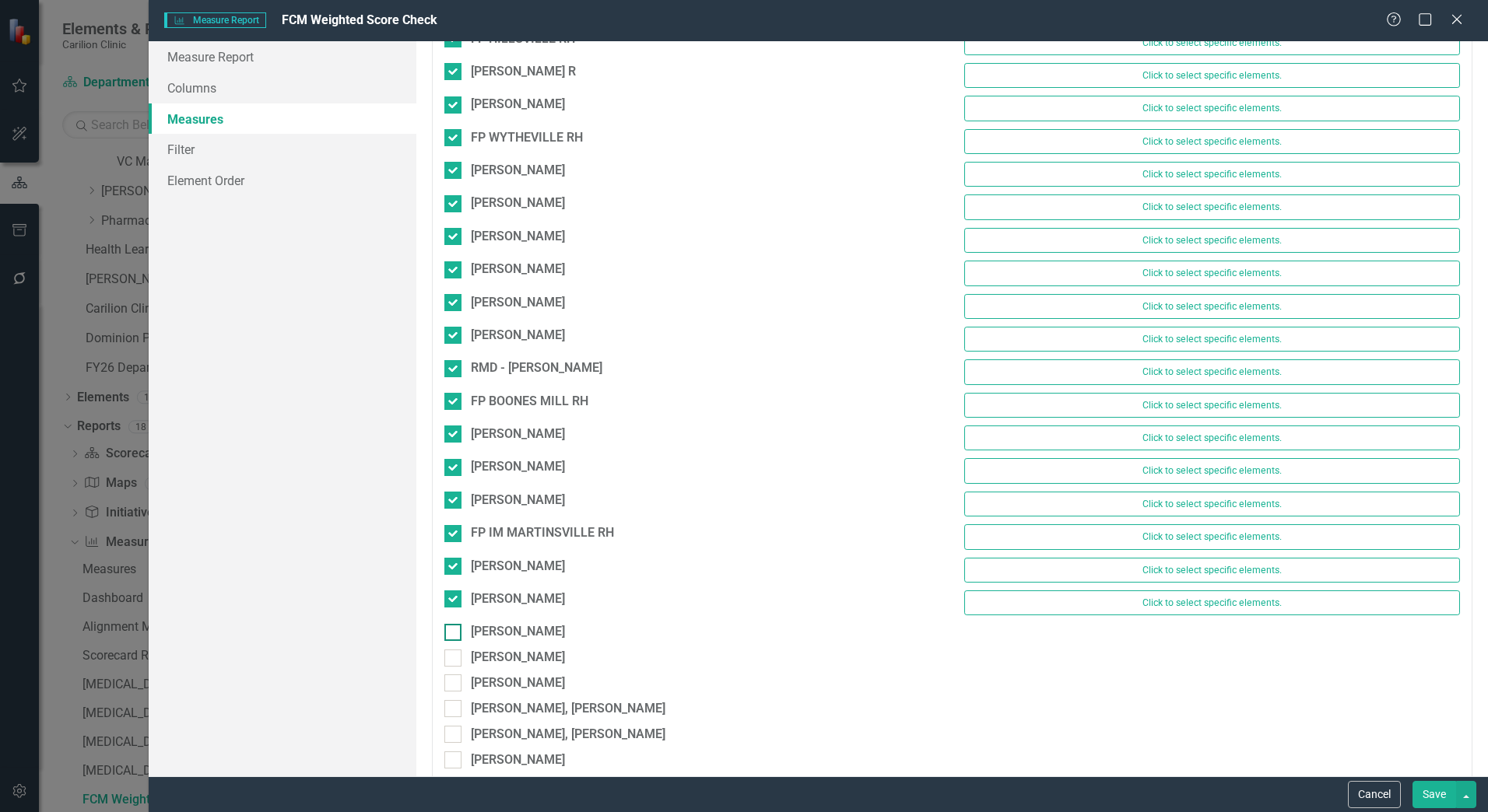
click at [451, 622] on div "PHELPS, JENNIFER Click to select specific elements." at bounding box center [952, 606] width 1040 height 32
click at [451, 630] on input "[PERSON_NAME]" at bounding box center [450, 630] width 11 height 11
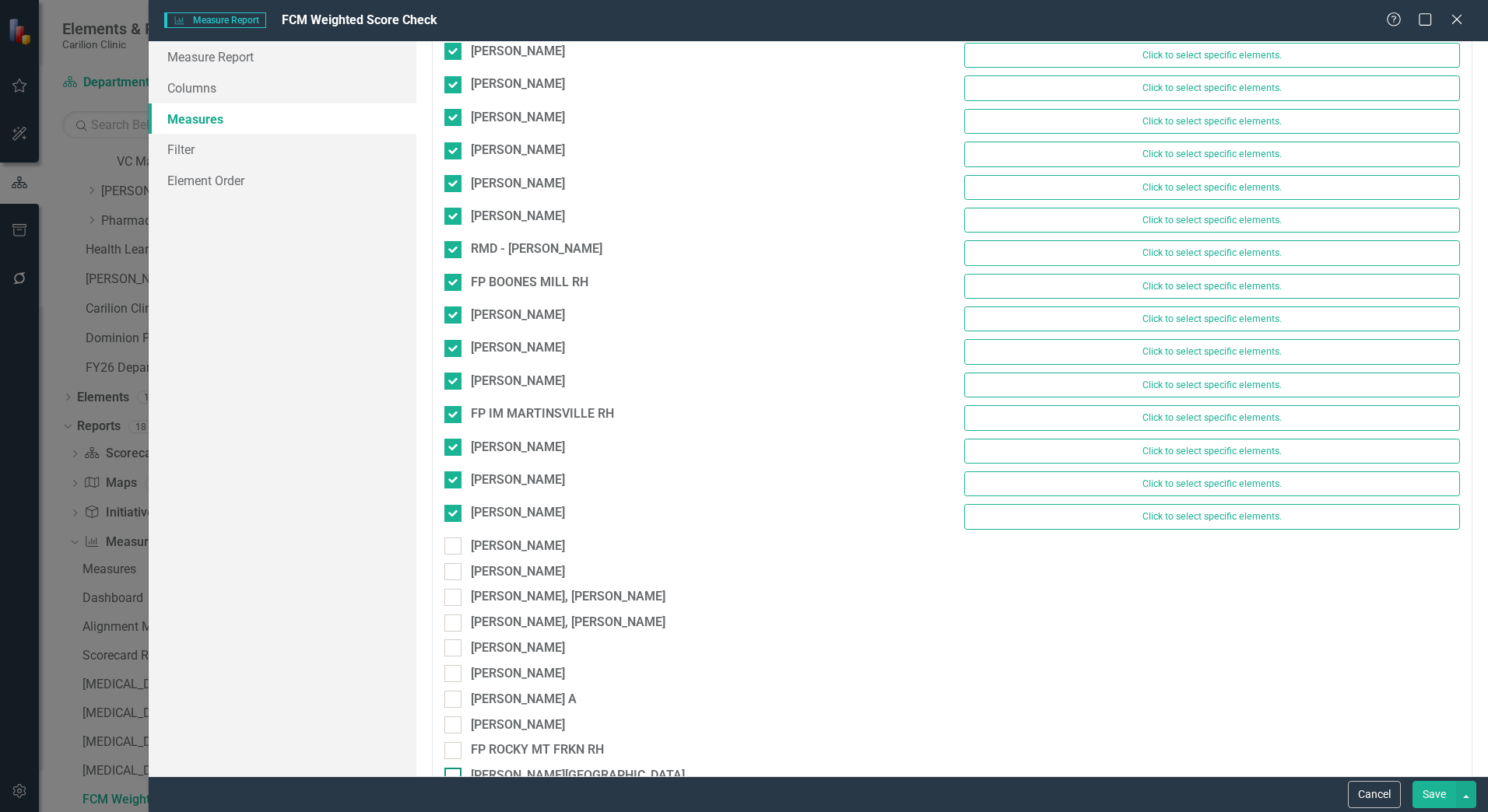
scroll to position [8169, 0]
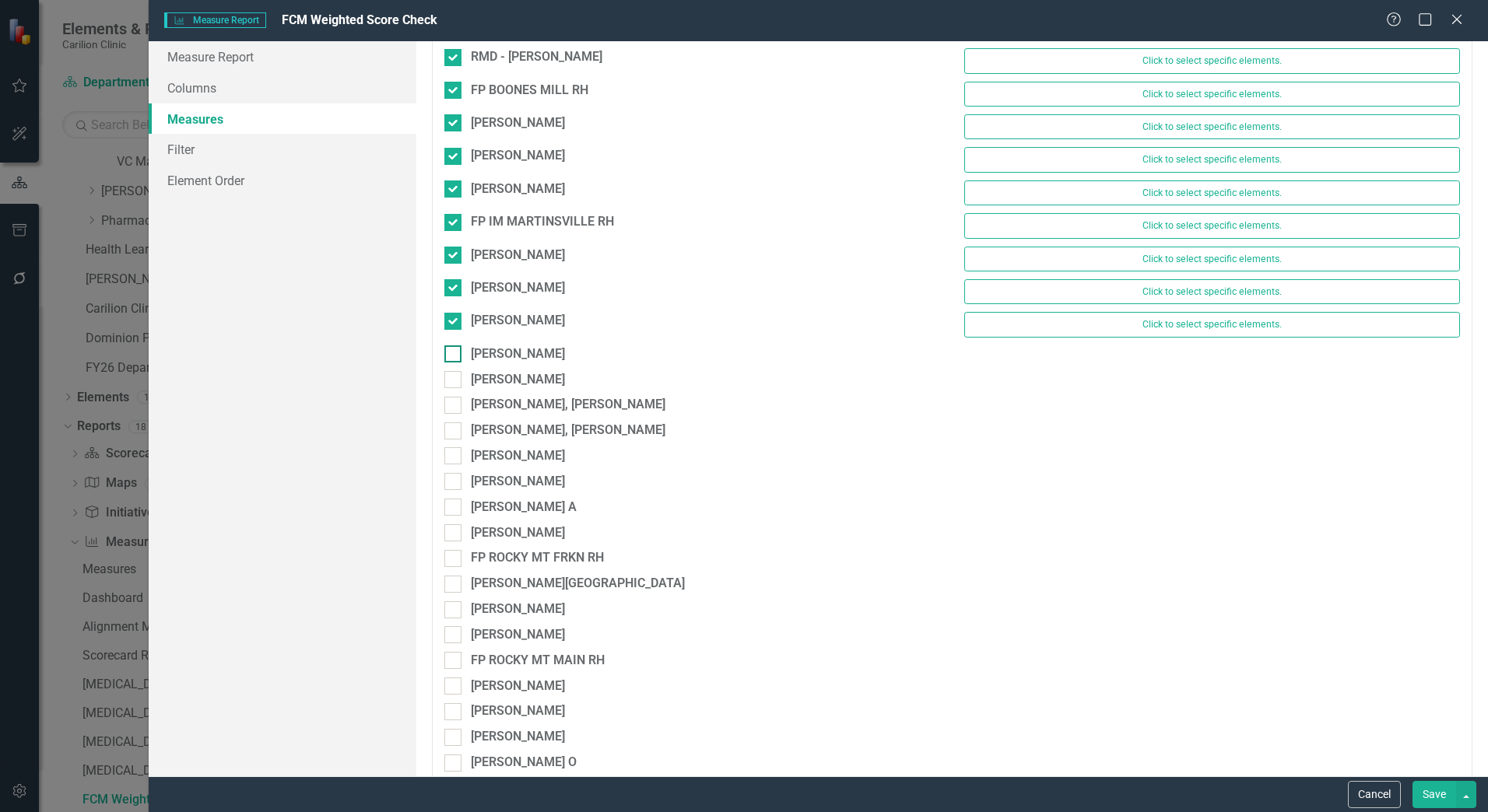
click at [454, 351] on div at bounding box center [454, 354] width 18 height 18
click at [454, 351] on input "[PERSON_NAME]" at bounding box center [450, 351] width 11 height 11
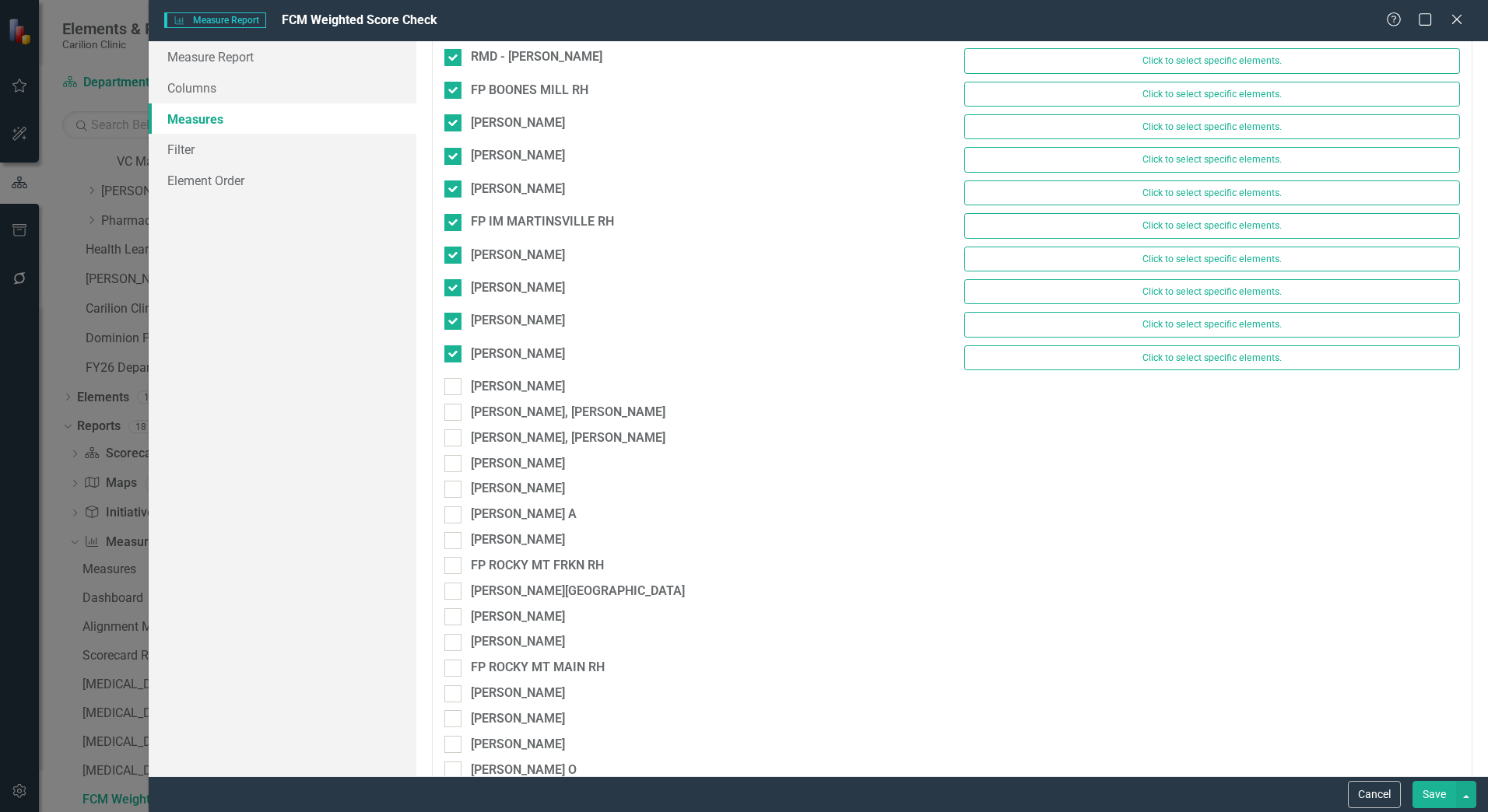
click at [451, 377] on div "BUCHANAN, LINDA A Click to select specific elements." at bounding box center [952, 361] width 1040 height 32
click at [451, 392] on div at bounding box center [454, 387] width 18 height 18
click at [451, 388] on input "[PERSON_NAME]" at bounding box center [450, 383] width 11 height 11
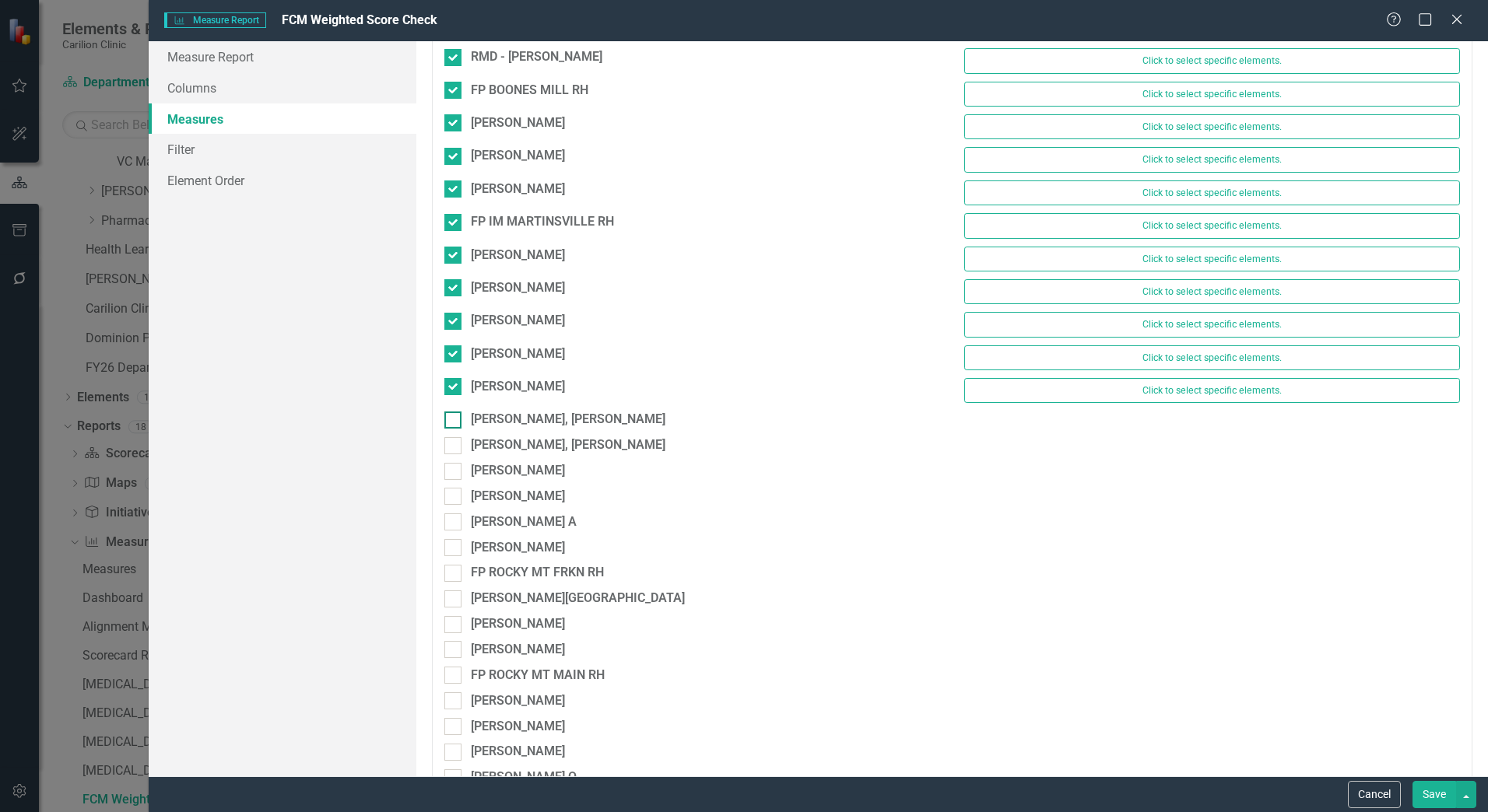
click at [449, 416] on input "[PERSON_NAME], [PERSON_NAME]" at bounding box center [450, 417] width 11 height 11
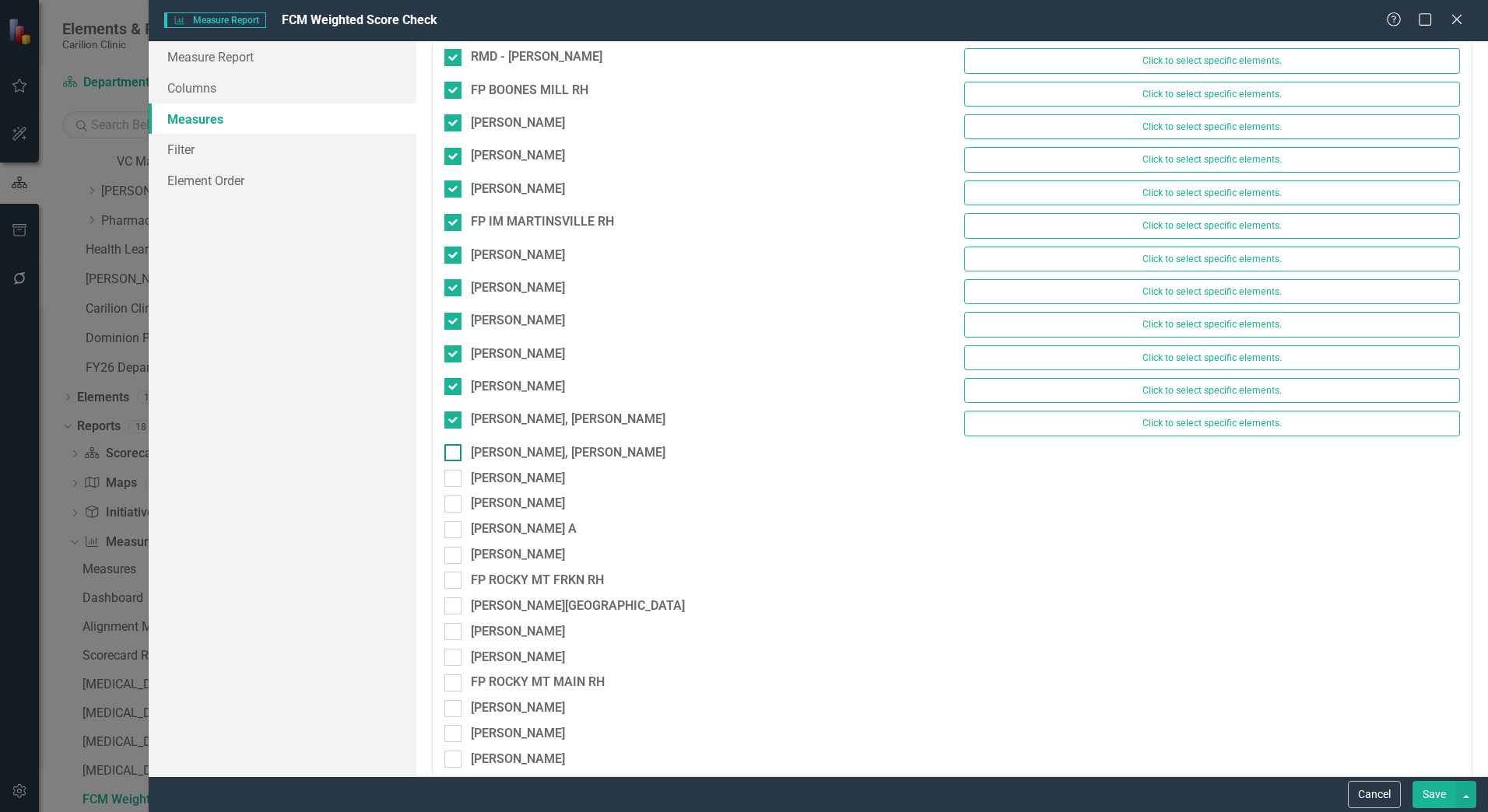
click at [453, 457] on div at bounding box center [454, 453] width 18 height 18
click at [453, 454] on input "[PERSON_NAME], [PERSON_NAME]" at bounding box center [450, 450] width 11 height 11
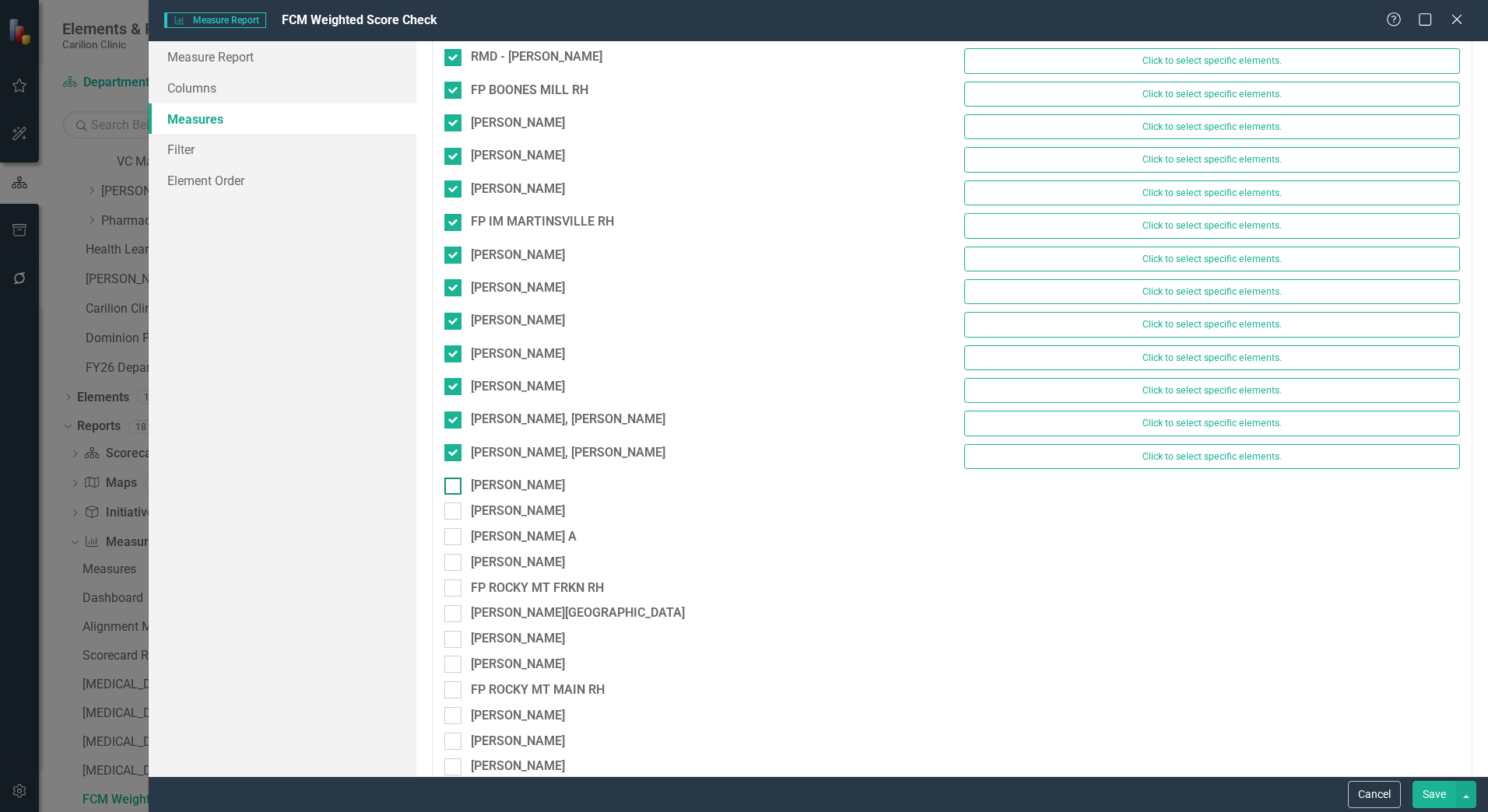
click at [454, 478] on input "[PERSON_NAME]" at bounding box center [450, 483] width 11 height 11
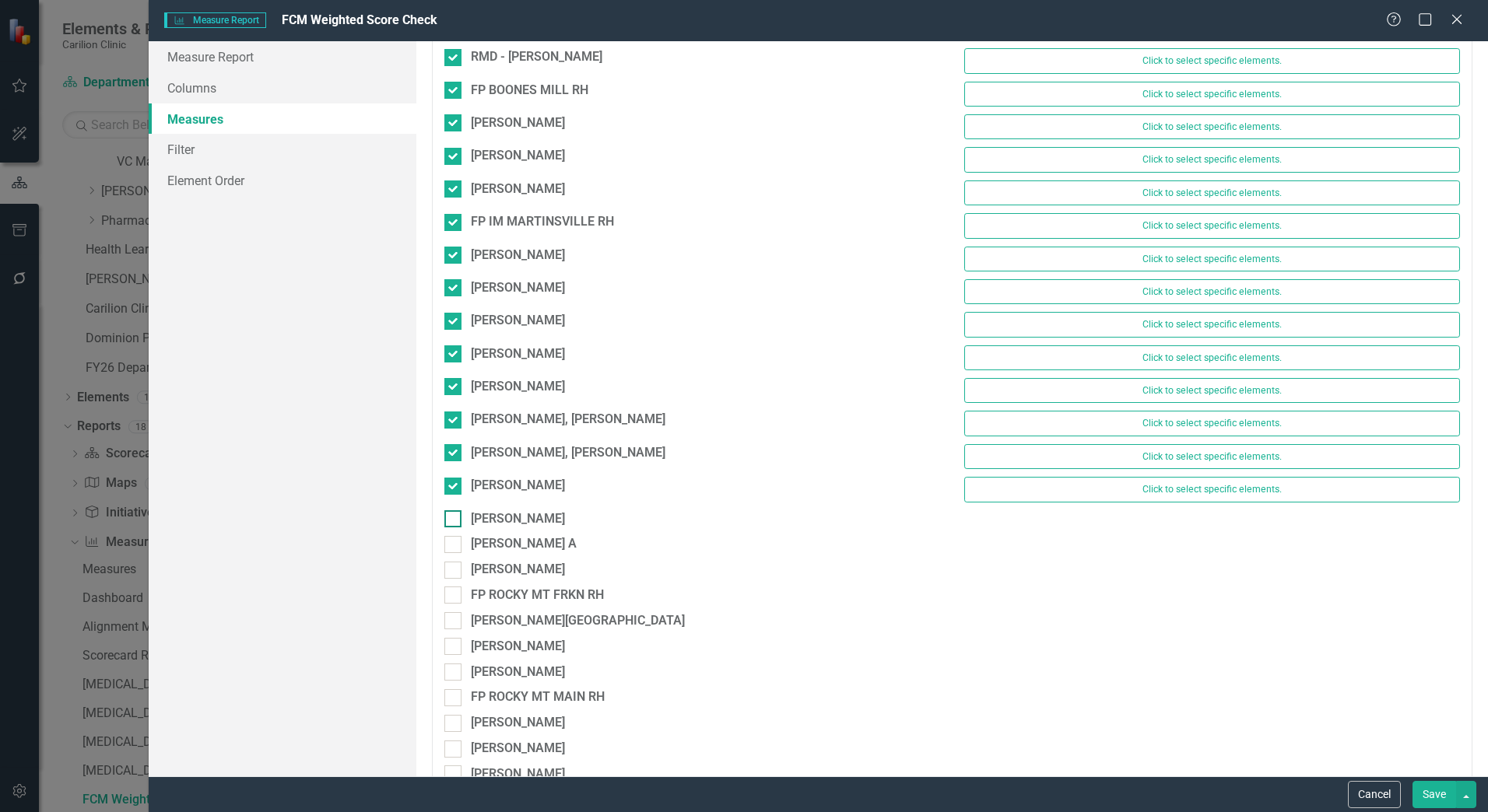
click at [451, 518] on input "[PERSON_NAME]" at bounding box center [450, 516] width 11 height 11
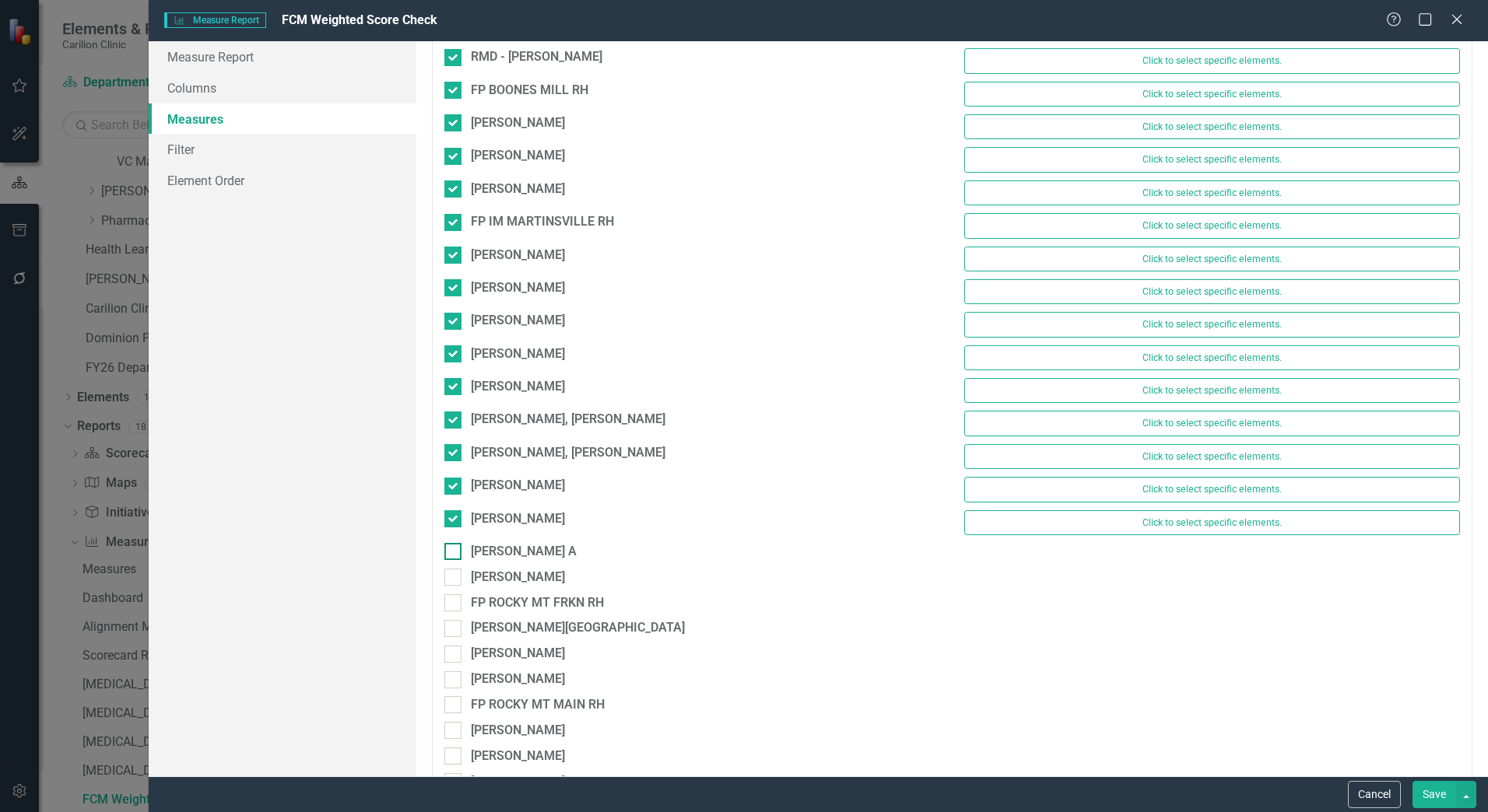
click at [456, 549] on div at bounding box center [454, 552] width 18 height 18
click at [454, 549] on input "[PERSON_NAME] A" at bounding box center [450, 548] width 11 height 11
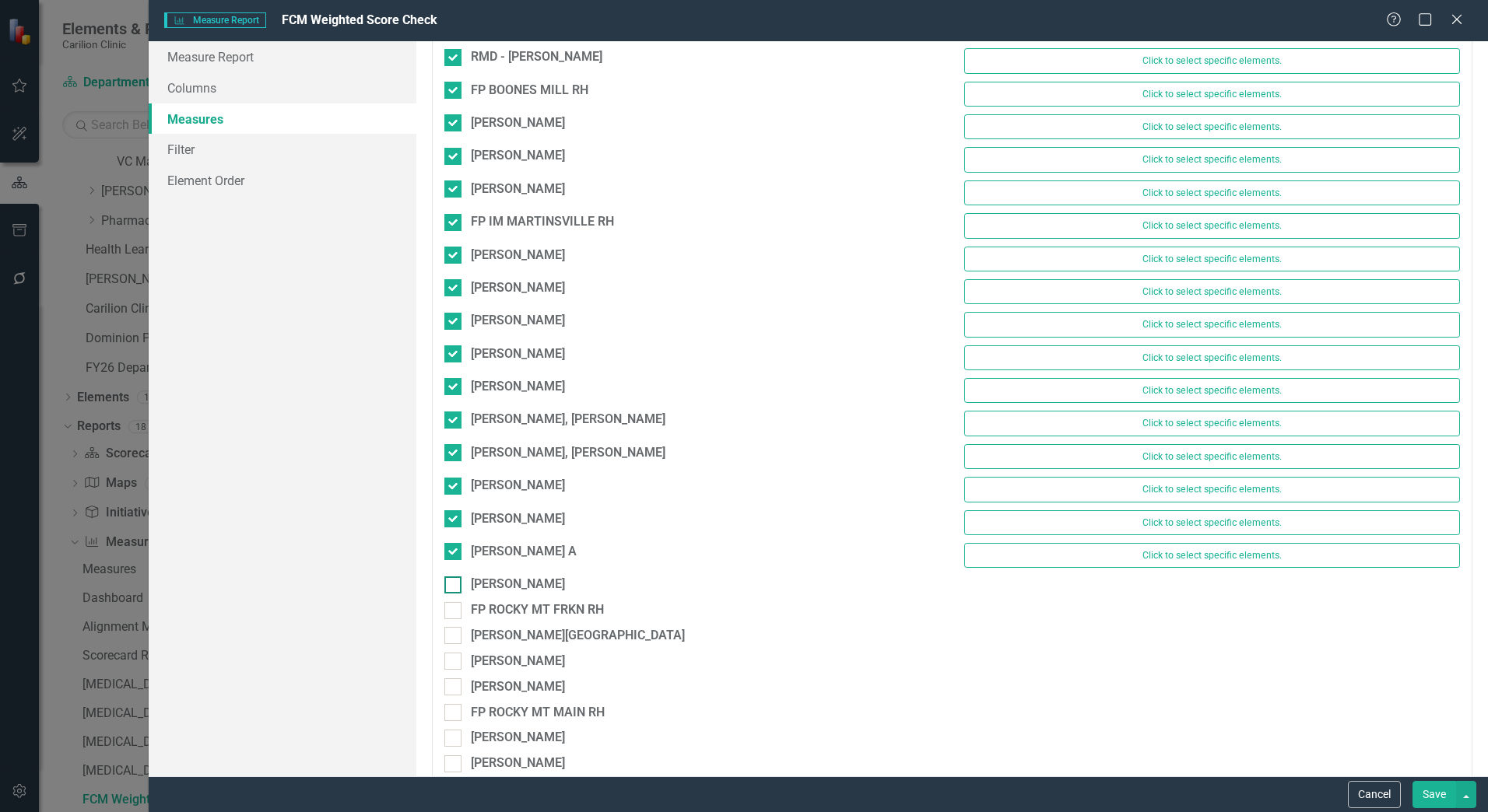
click at [456, 584] on div at bounding box center [454, 585] width 18 height 18
click at [454, 584] on input "[PERSON_NAME]" at bounding box center [450, 581] width 11 height 11
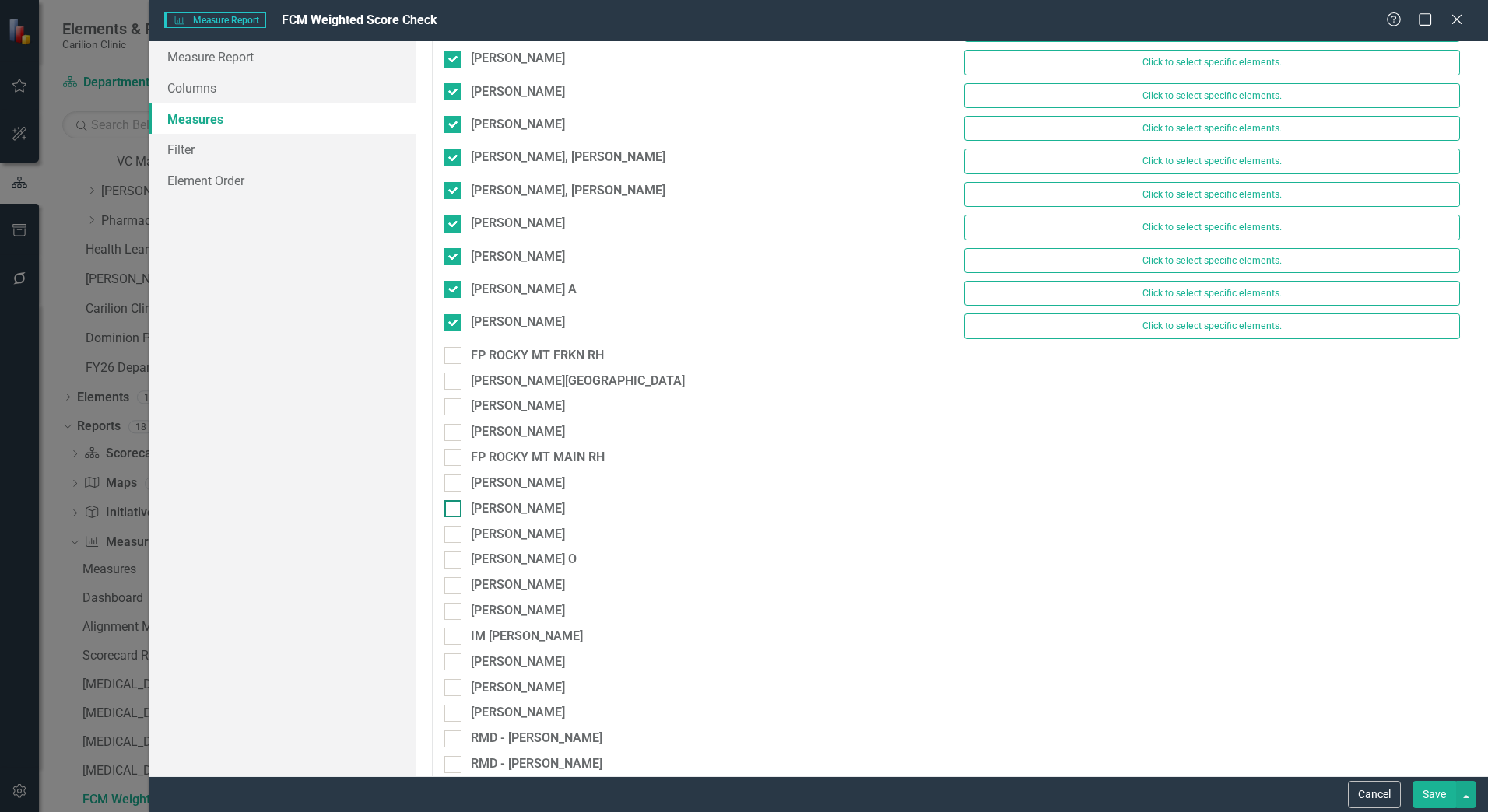
scroll to position [8480, 0]
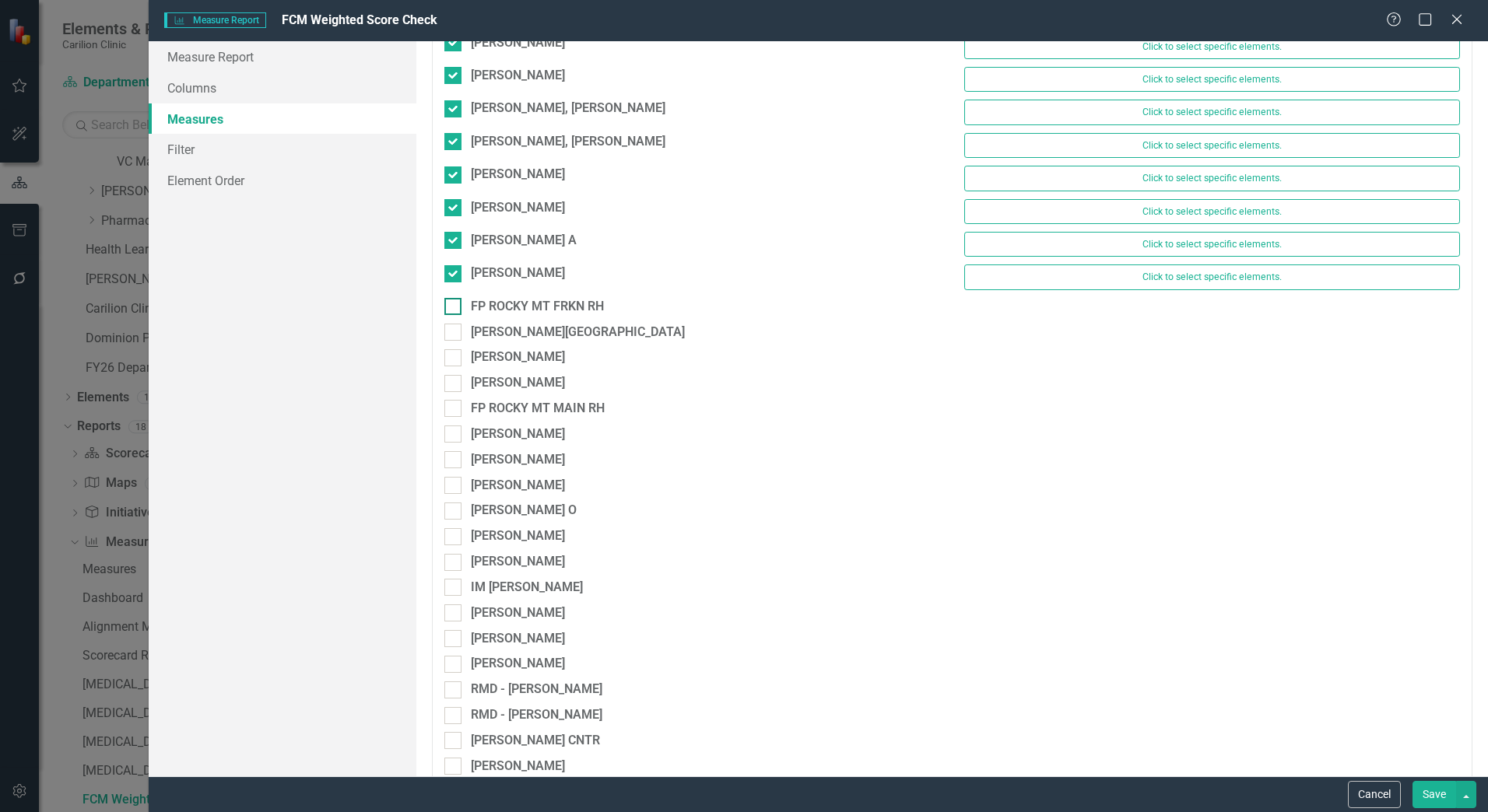
click at [454, 313] on div at bounding box center [454, 307] width 18 height 18
click at [454, 308] on input "FP ROCKY MT FRKN RH" at bounding box center [450, 303] width 11 height 11
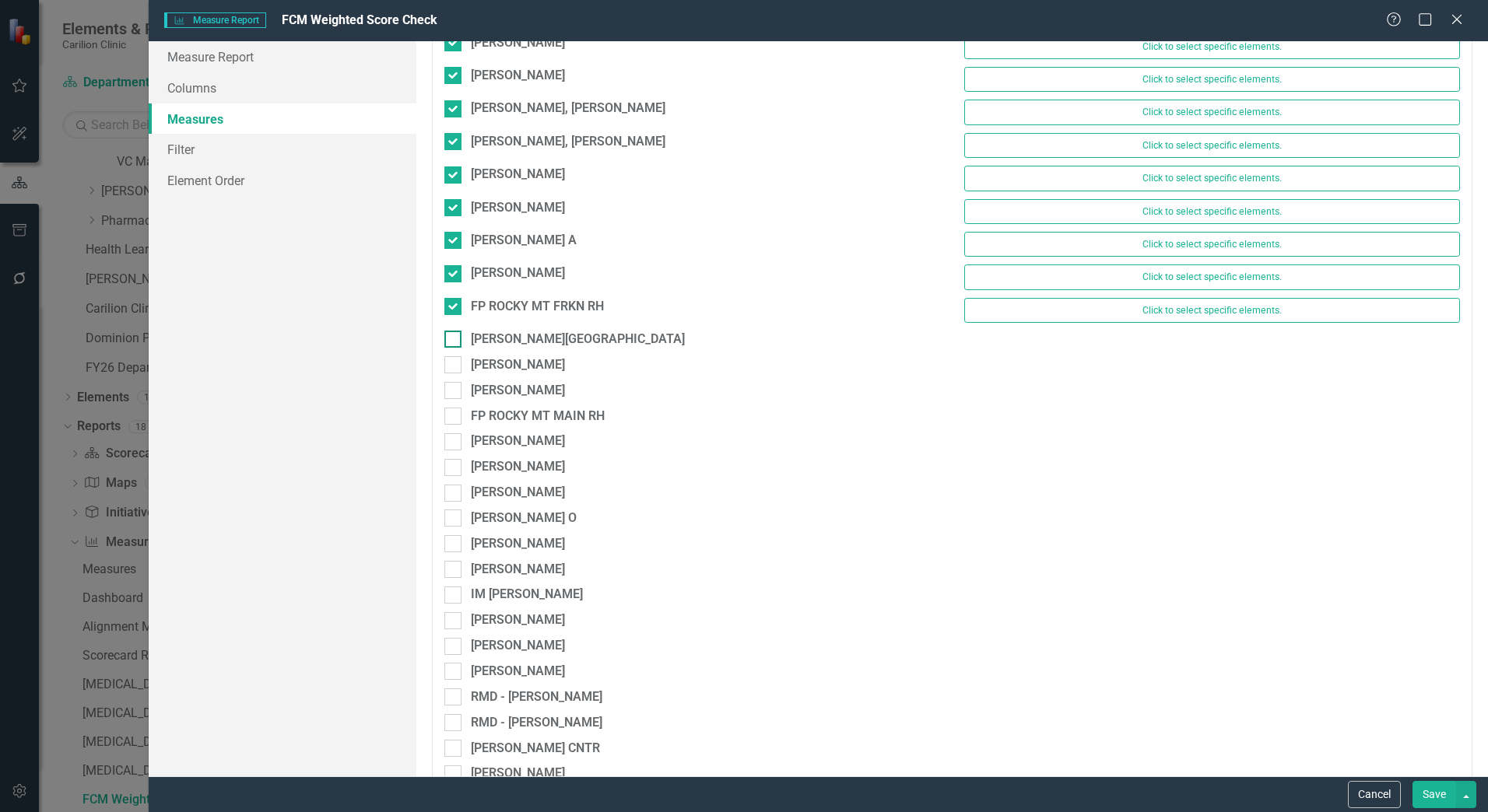
click at [454, 332] on input "[PERSON_NAME][GEOGRAPHIC_DATA]" at bounding box center [450, 336] width 11 height 11
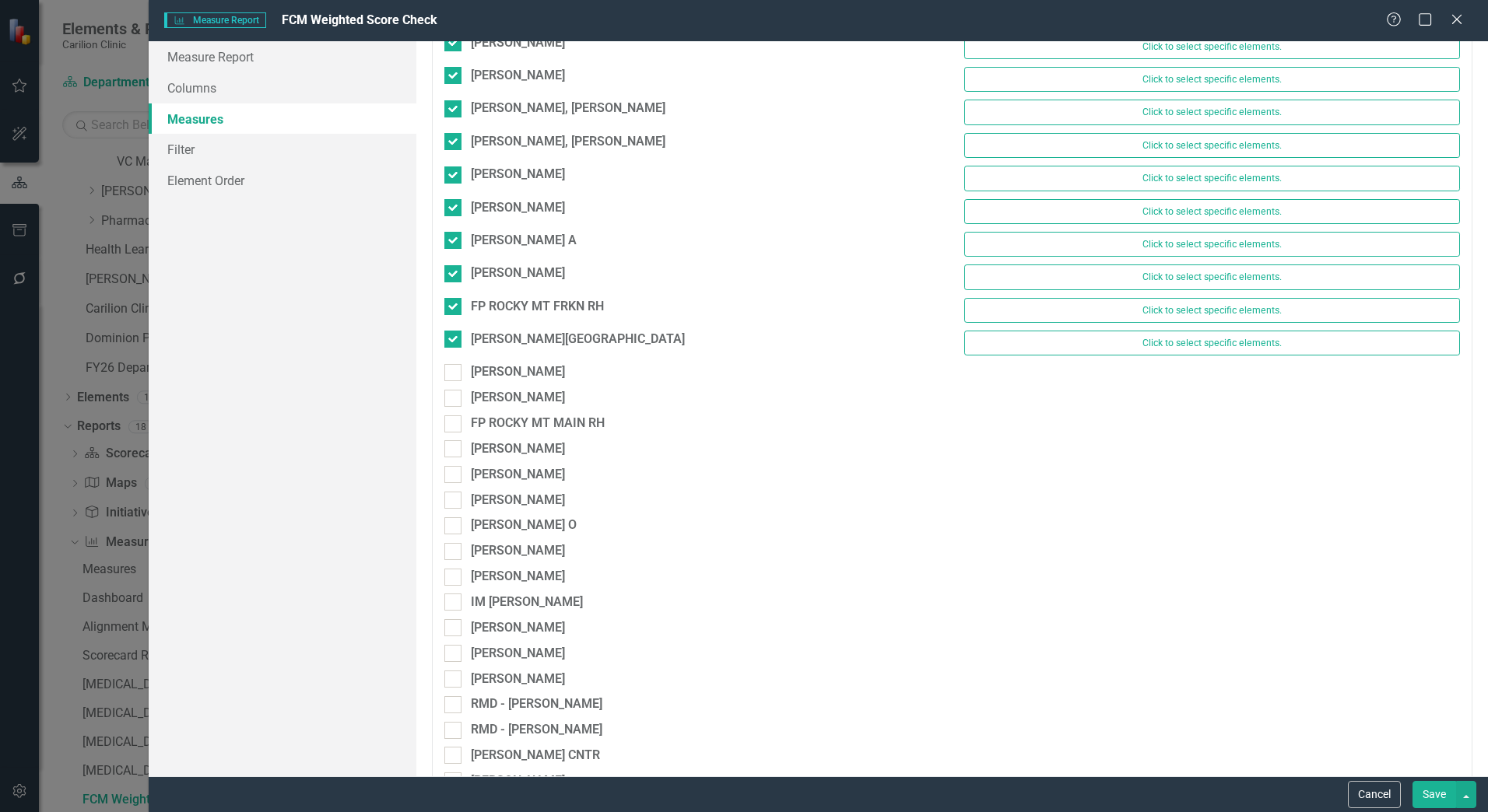
click at [454, 362] on div "BALL, JAIMIE Click to select specific elements." at bounding box center [952, 346] width 1040 height 32
click at [453, 376] on div at bounding box center [454, 373] width 18 height 18
click at [453, 374] on input "[PERSON_NAME]" at bounding box center [450, 369] width 11 height 11
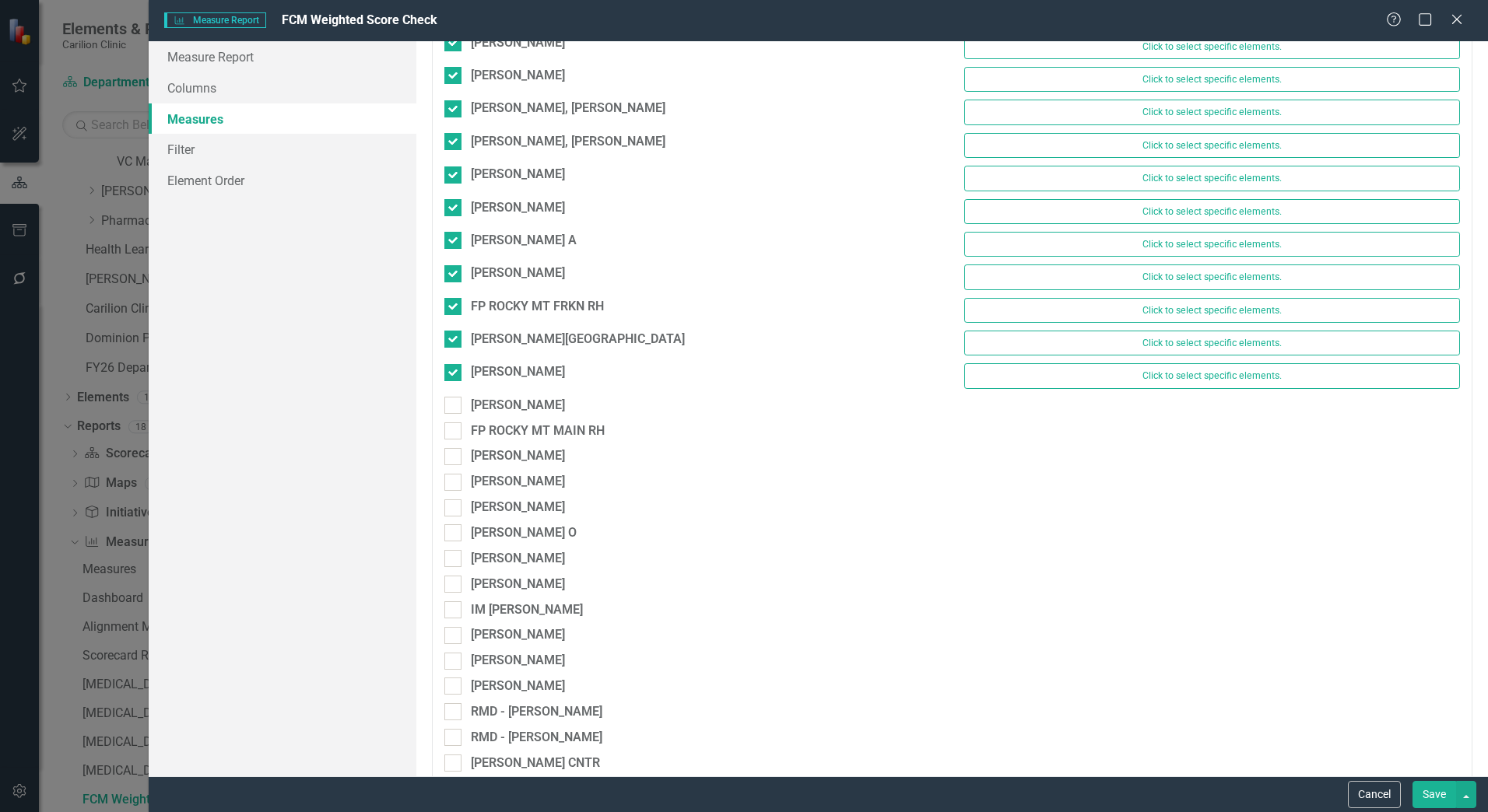
click at [455, 415] on div "[PERSON_NAME]" at bounding box center [692, 410] width 519 height 25
click at [453, 402] on input "[PERSON_NAME]" at bounding box center [450, 402] width 11 height 11
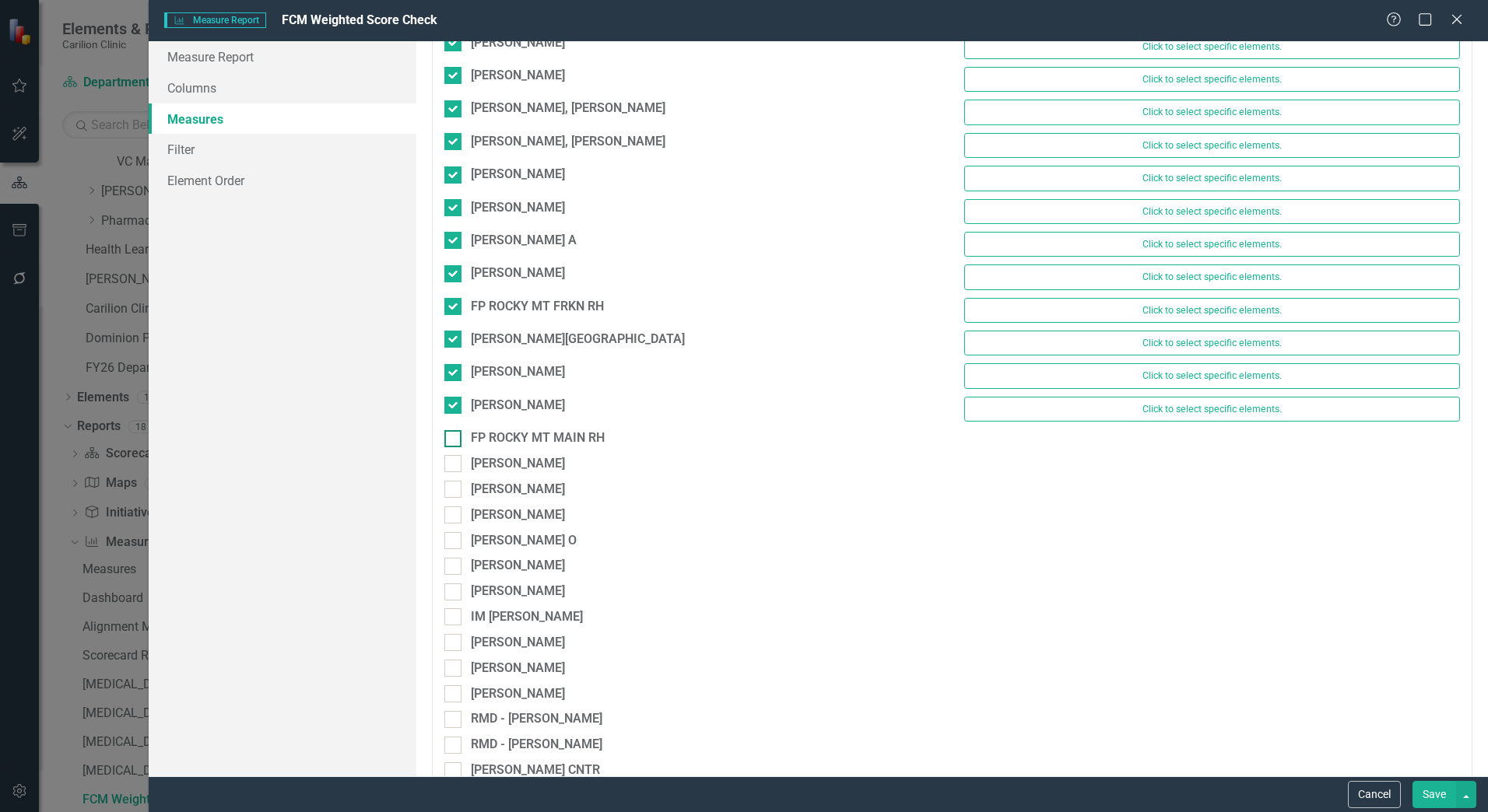
click at [453, 434] on input "FP ROCKY MT MAIN RH" at bounding box center [450, 436] width 11 height 11
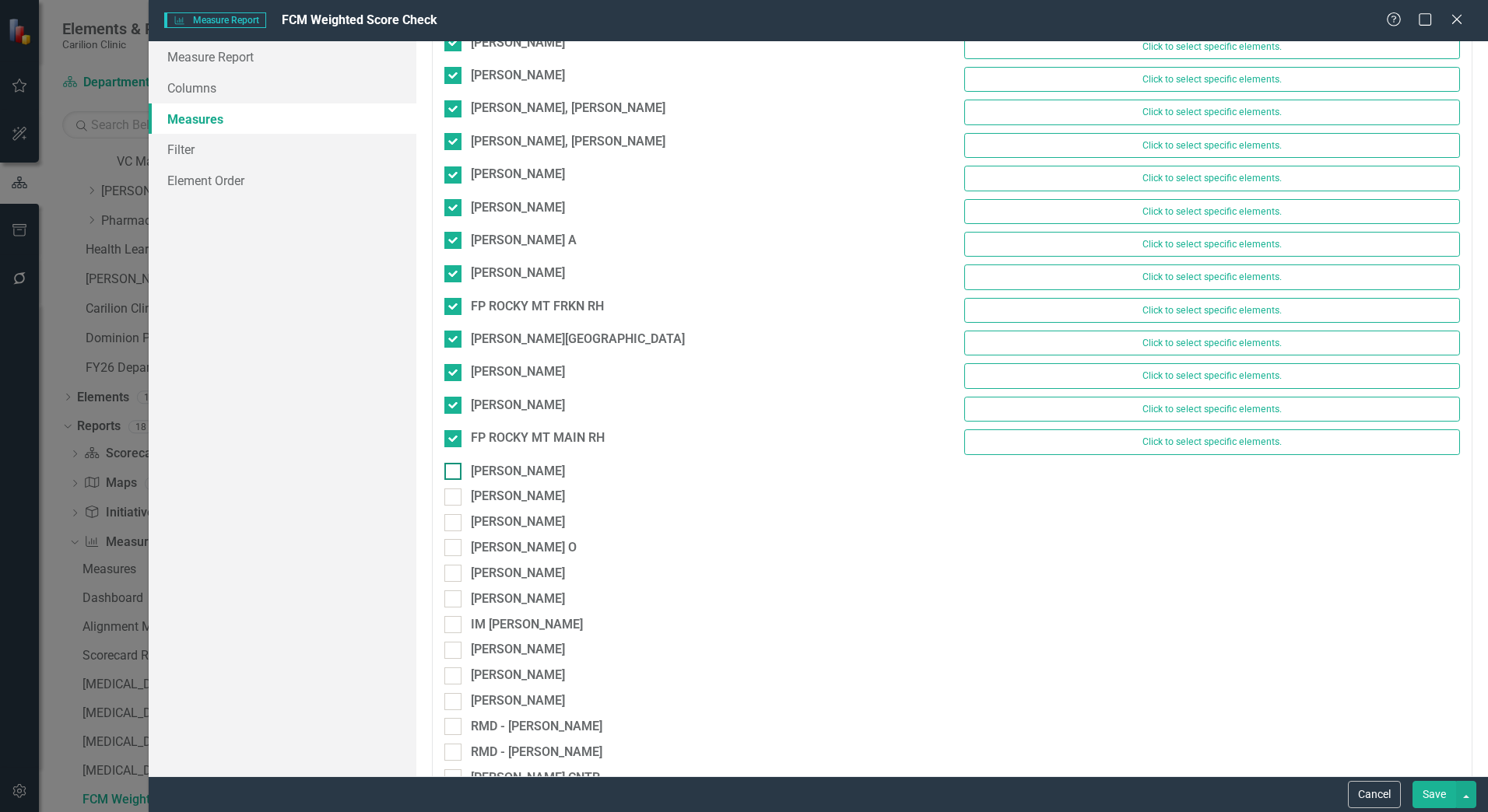
click at [459, 463] on div at bounding box center [454, 472] width 18 height 18
click at [454, 463] on input "[PERSON_NAME]" at bounding box center [450, 468] width 11 height 11
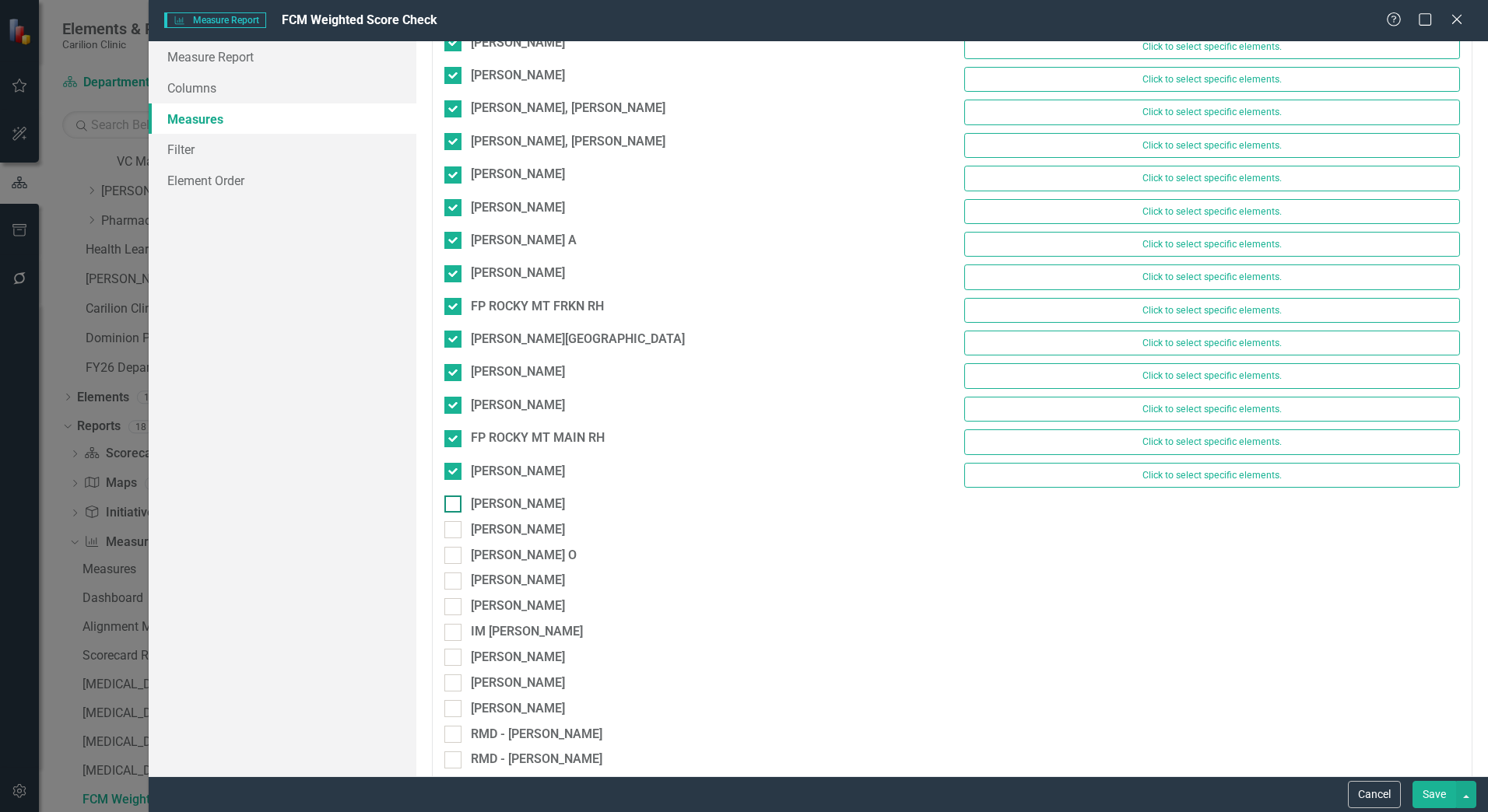
click at [457, 497] on div at bounding box center [454, 504] width 18 height 18
click at [454, 497] on input "[PERSON_NAME]" at bounding box center [450, 501] width 11 height 11
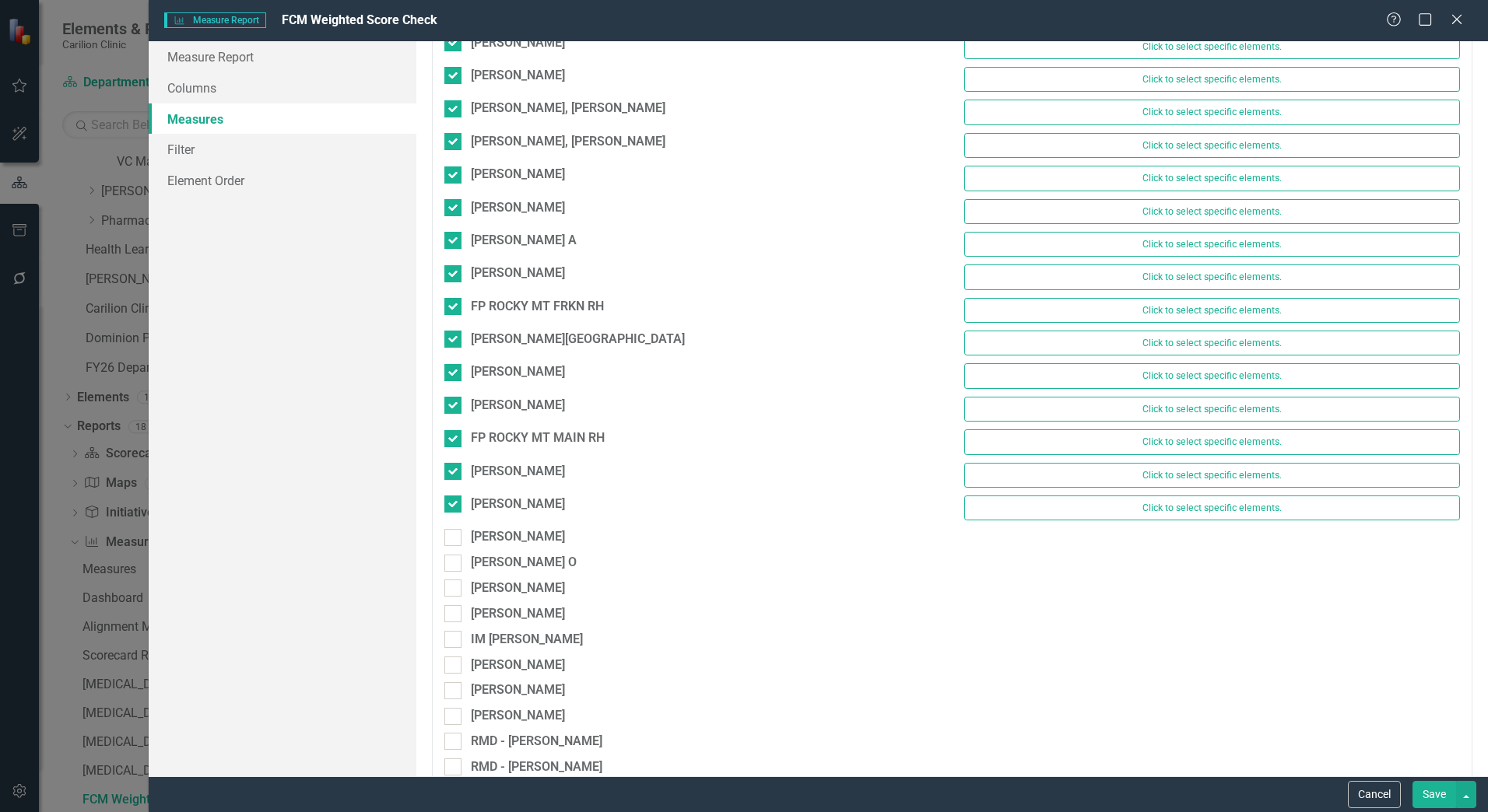
click at [453, 527] on div "MASON, COURTNEY Click to select specific elements." at bounding box center [952, 511] width 1040 height 32
drag, startPoint x: 455, startPoint y: 538, endPoint x: 457, endPoint y: 558, distance: 20.1
click at [455, 542] on div at bounding box center [454, 538] width 18 height 18
click at [454, 539] on input "[PERSON_NAME]" at bounding box center [450, 534] width 11 height 11
click at [457, 568] on div at bounding box center [454, 564] width 18 height 18
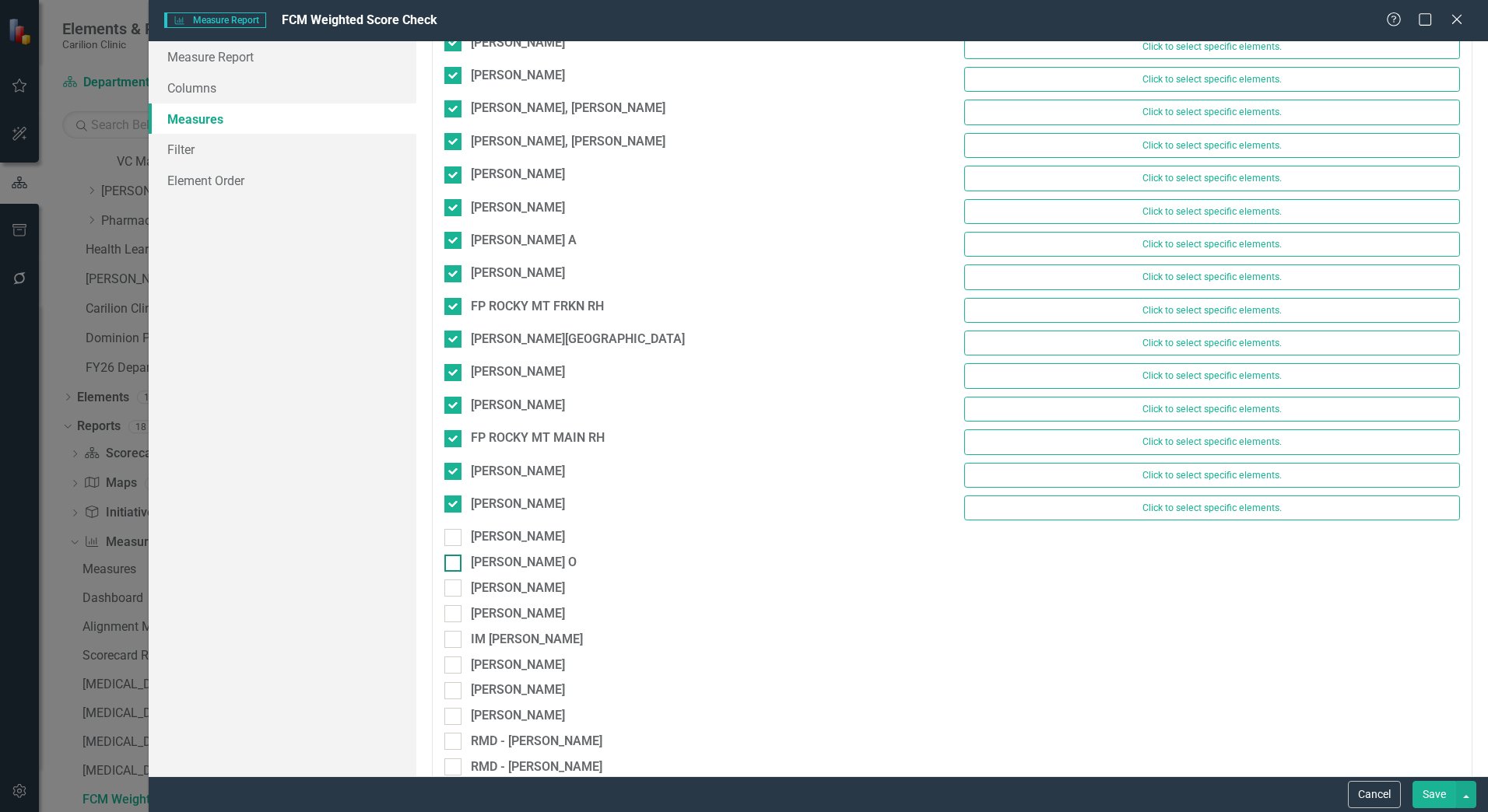
click at [454, 565] on input "[PERSON_NAME] O" at bounding box center [450, 560] width 11 height 11
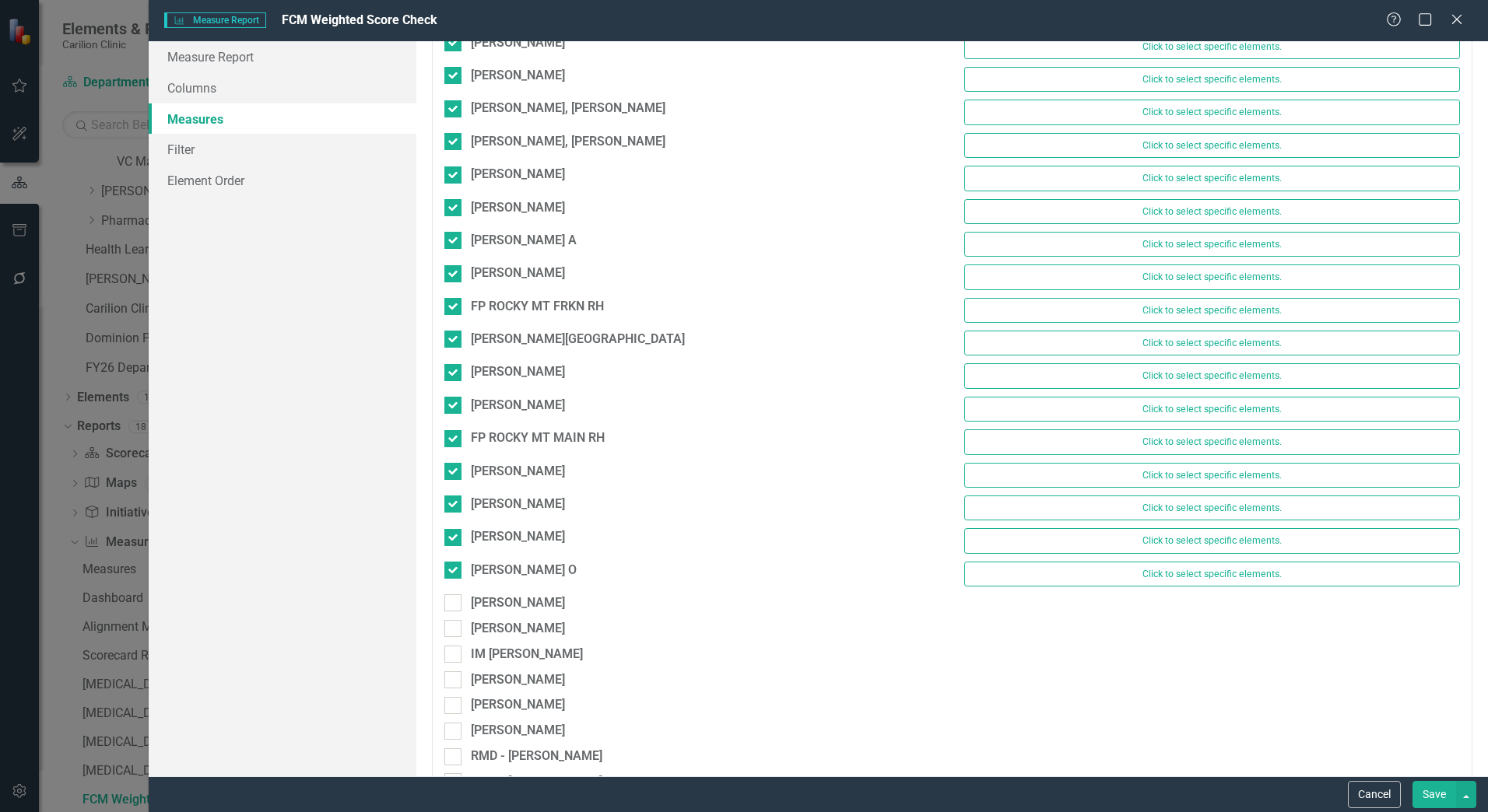
click at [457, 586] on div "SOLOMON, OLUYEMISI O Click to select specific elements." at bounding box center [952, 578] width 1040 height 32
click at [454, 597] on div at bounding box center [454, 603] width 18 height 18
click at [454, 597] on input "[PERSON_NAME]" at bounding box center [450, 600] width 11 height 11
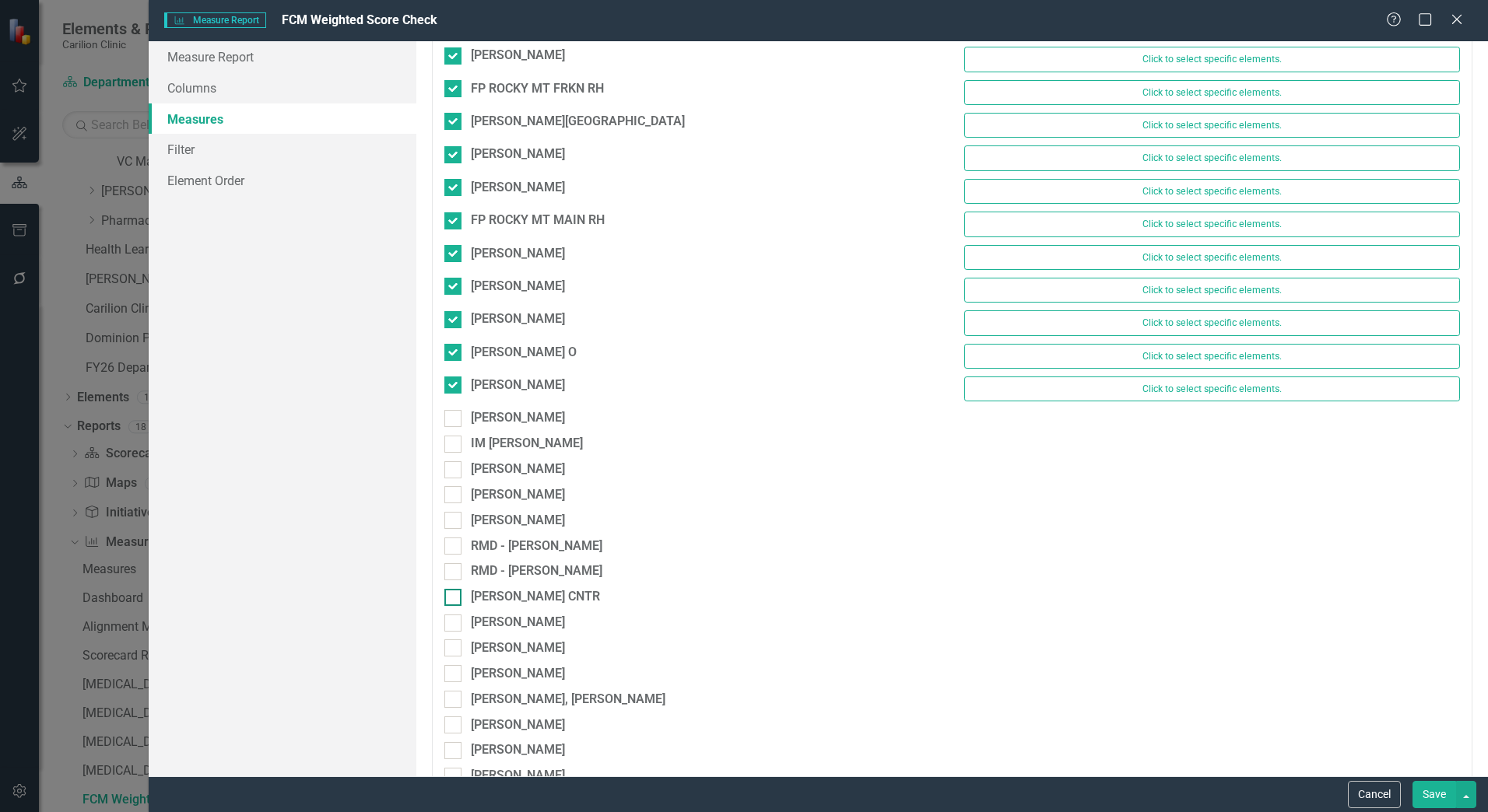
scroll to position [8714, 0]
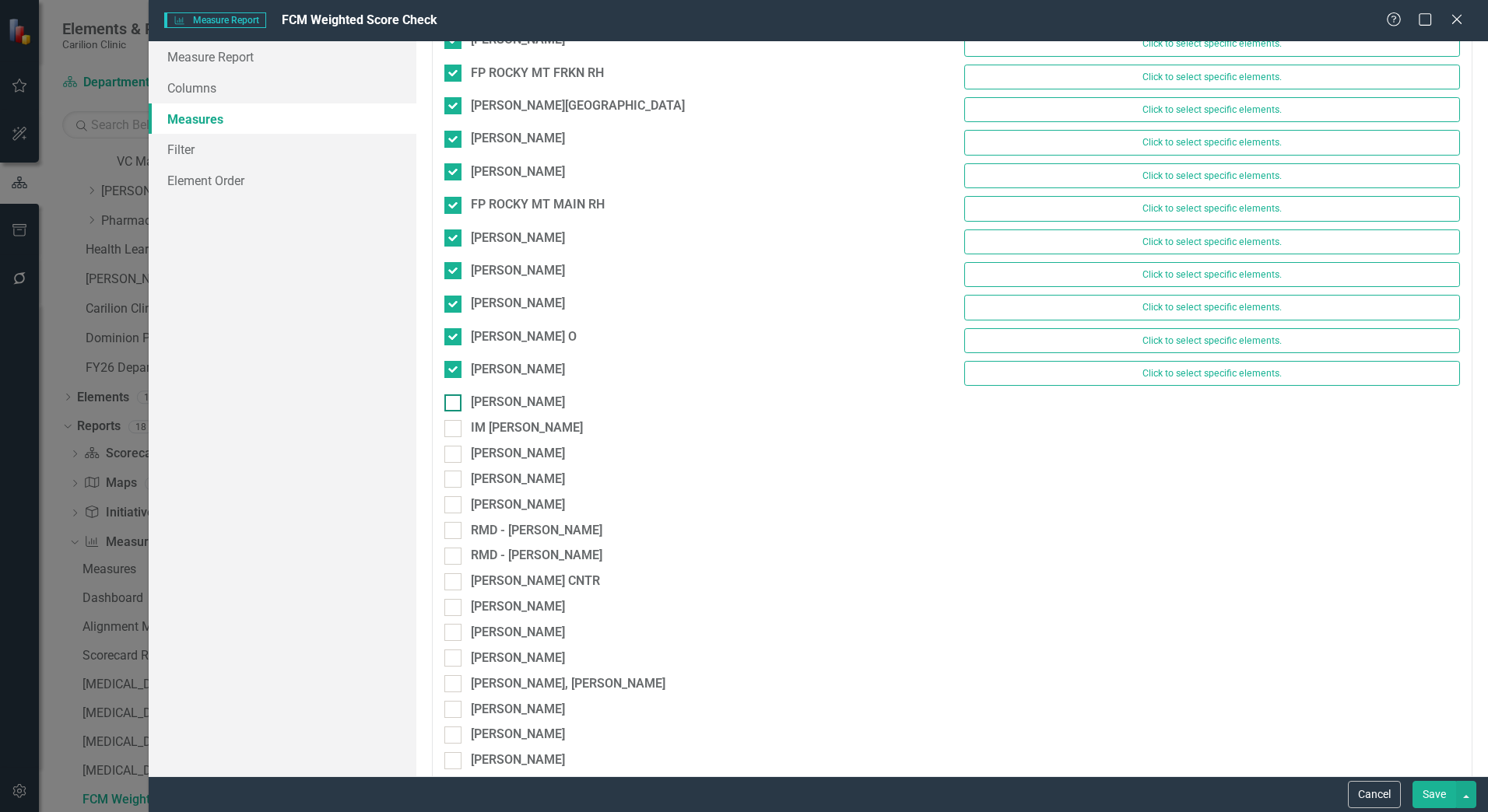
click at [463, 403] on div "[PERSON_NAME]" at bounding box center [692, 402] width 496 height 18
click at [454, 403] on input "[PERSON_NAME]" at bounding box center [450, 400] width 11 height 11
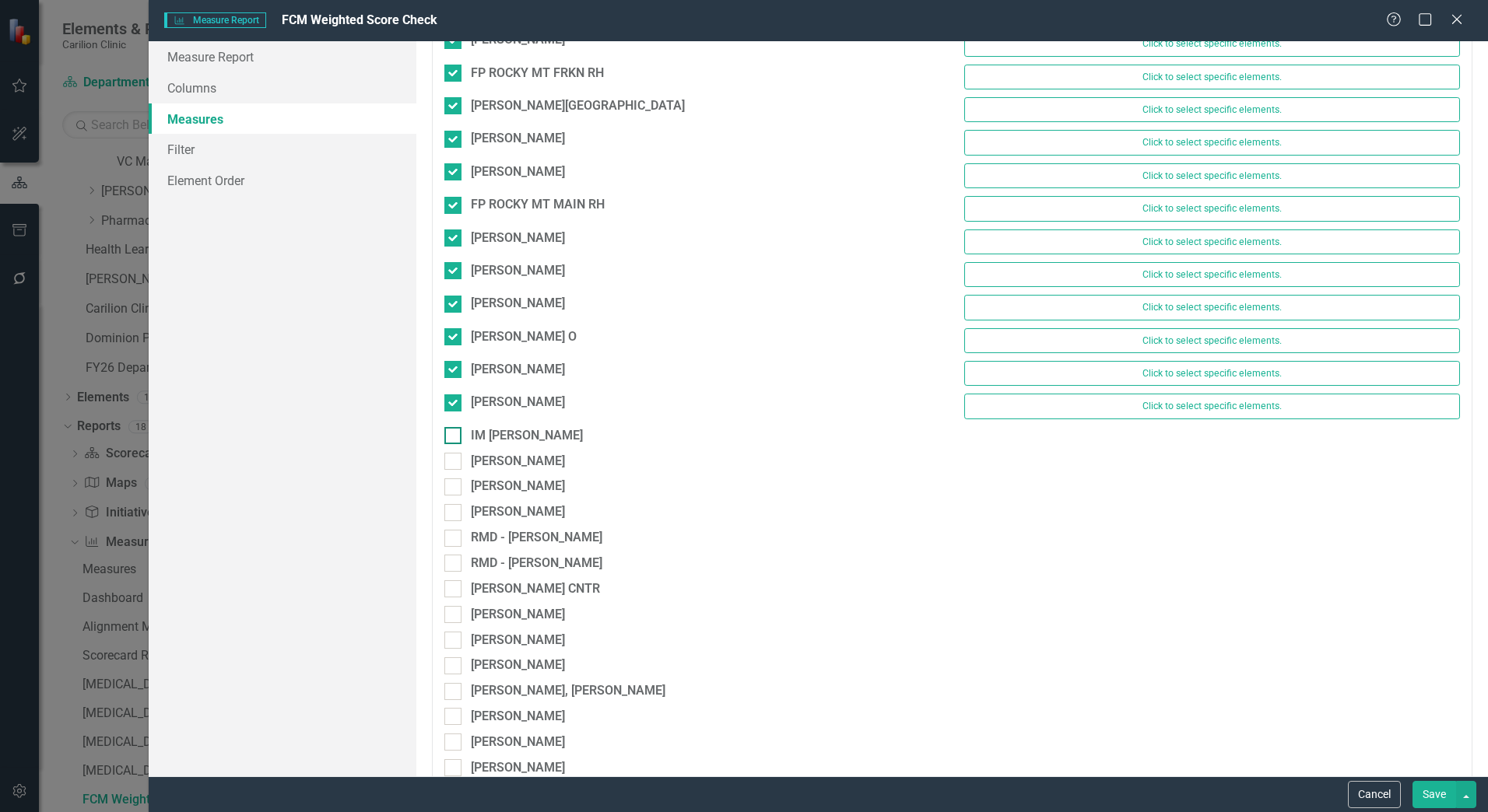
click at [448, 431] on input "IM [PERSON_NAME]" at bounding box center [450, 432] width 11 height 11
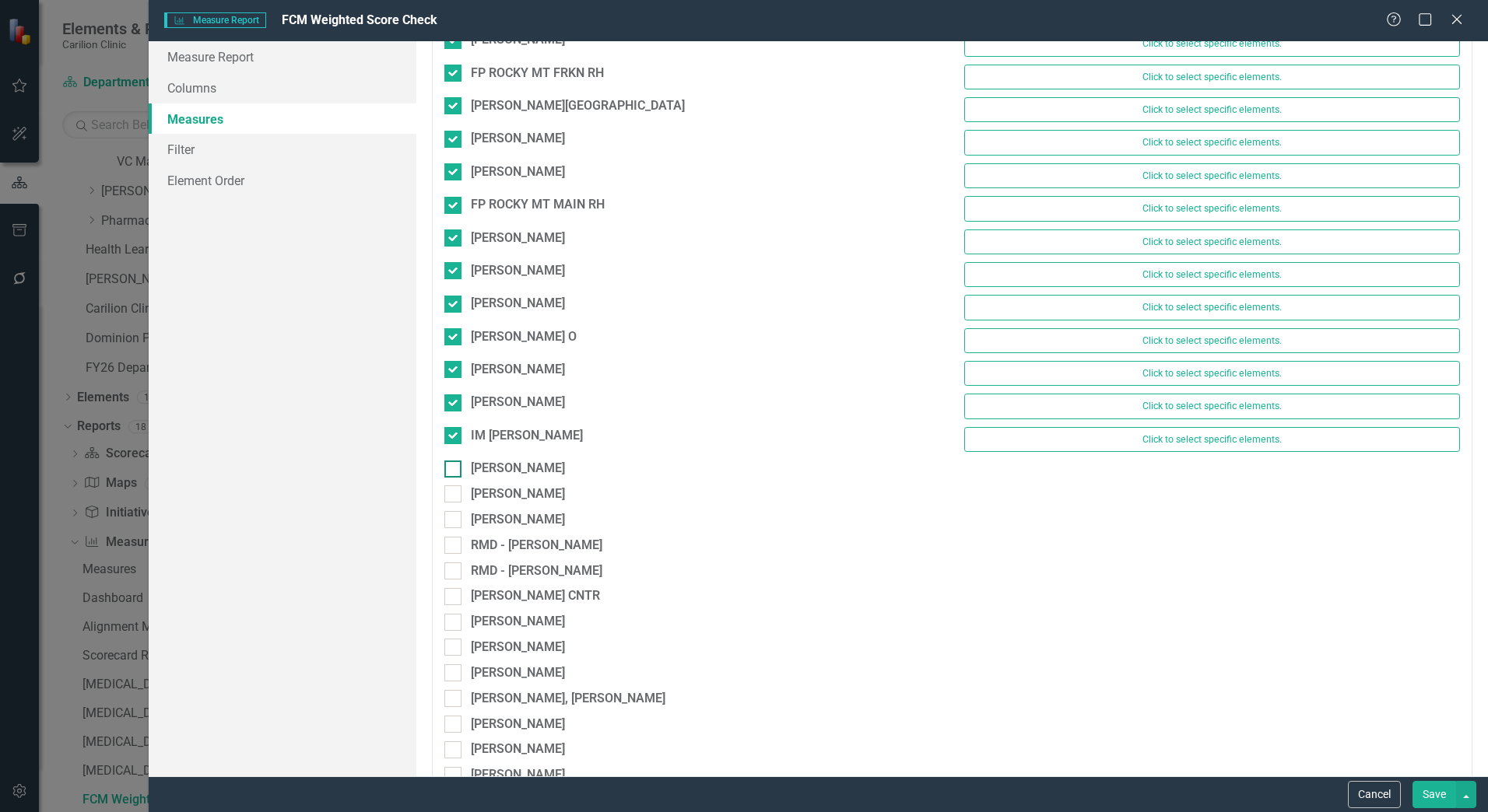
click at [453, 460] on input "[PERSON_NAME]" at bounding box center [450, 466] width 11 height 11
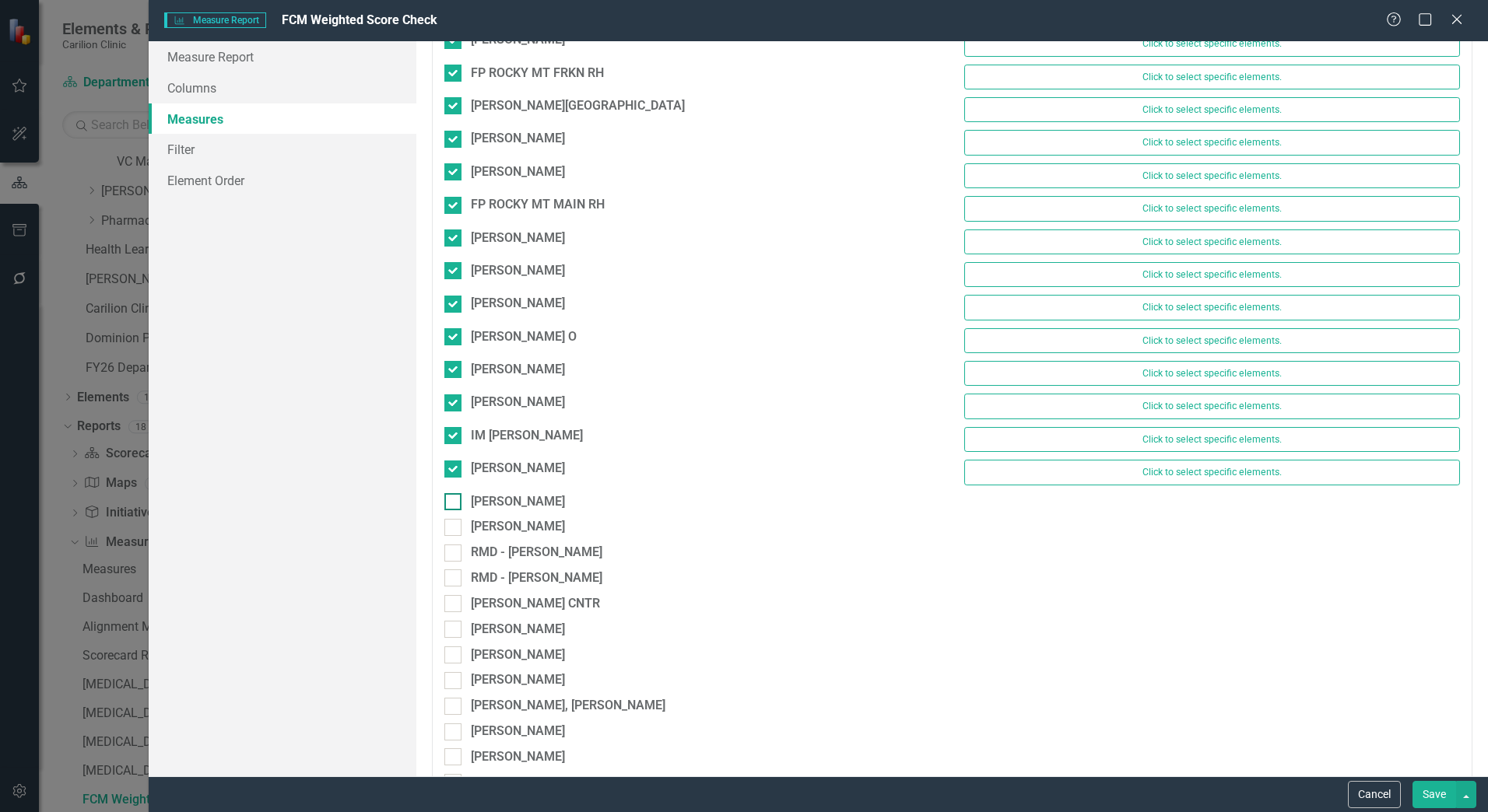
click at [454, 494] on input "[PERSON_NAME]" at bounding box center [450, 499] width 11 height 11
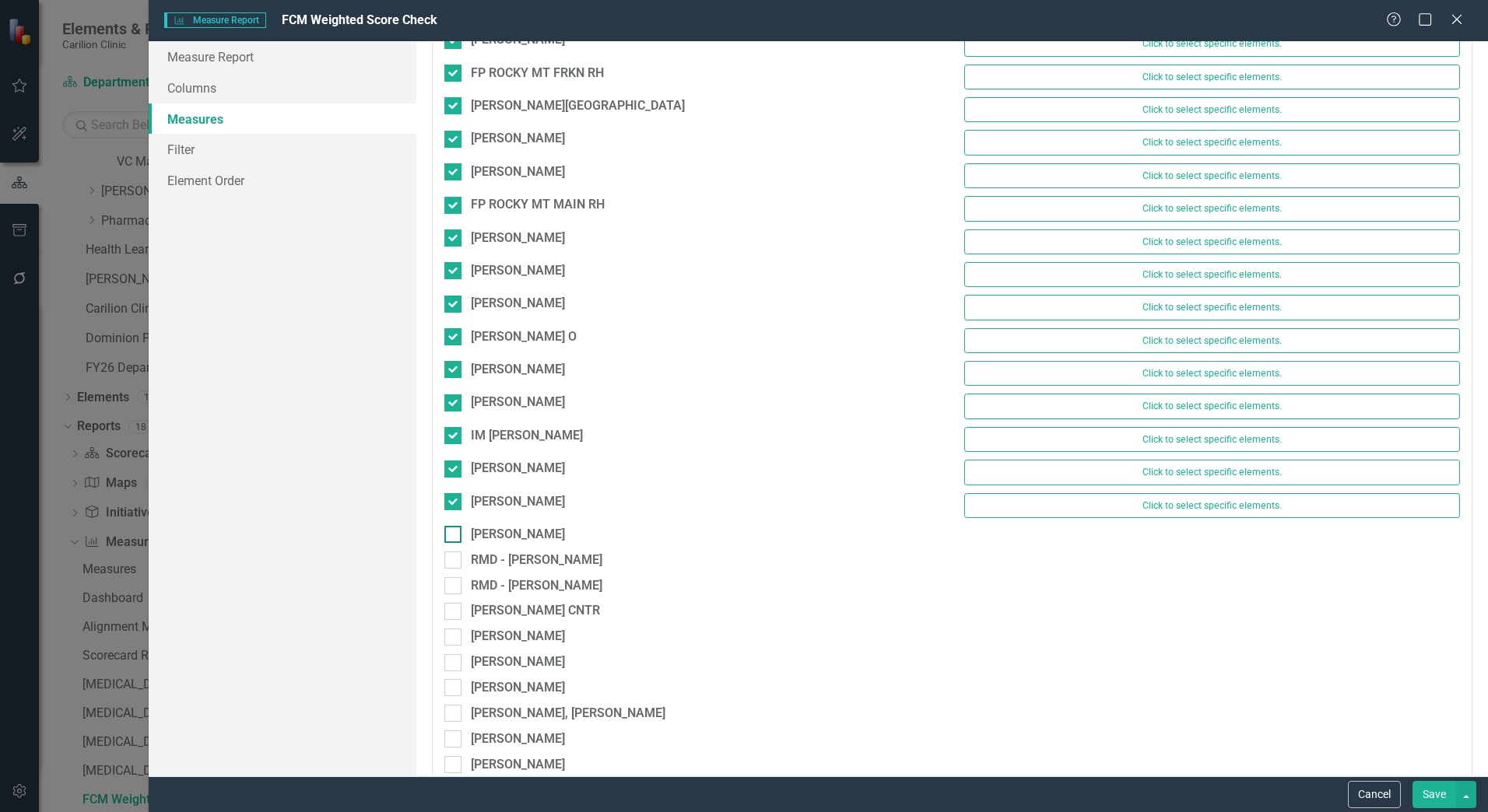
click at [454, 528] on input "[PERSON_NAME]" at bounding box center [450, 531] width 11 height 11
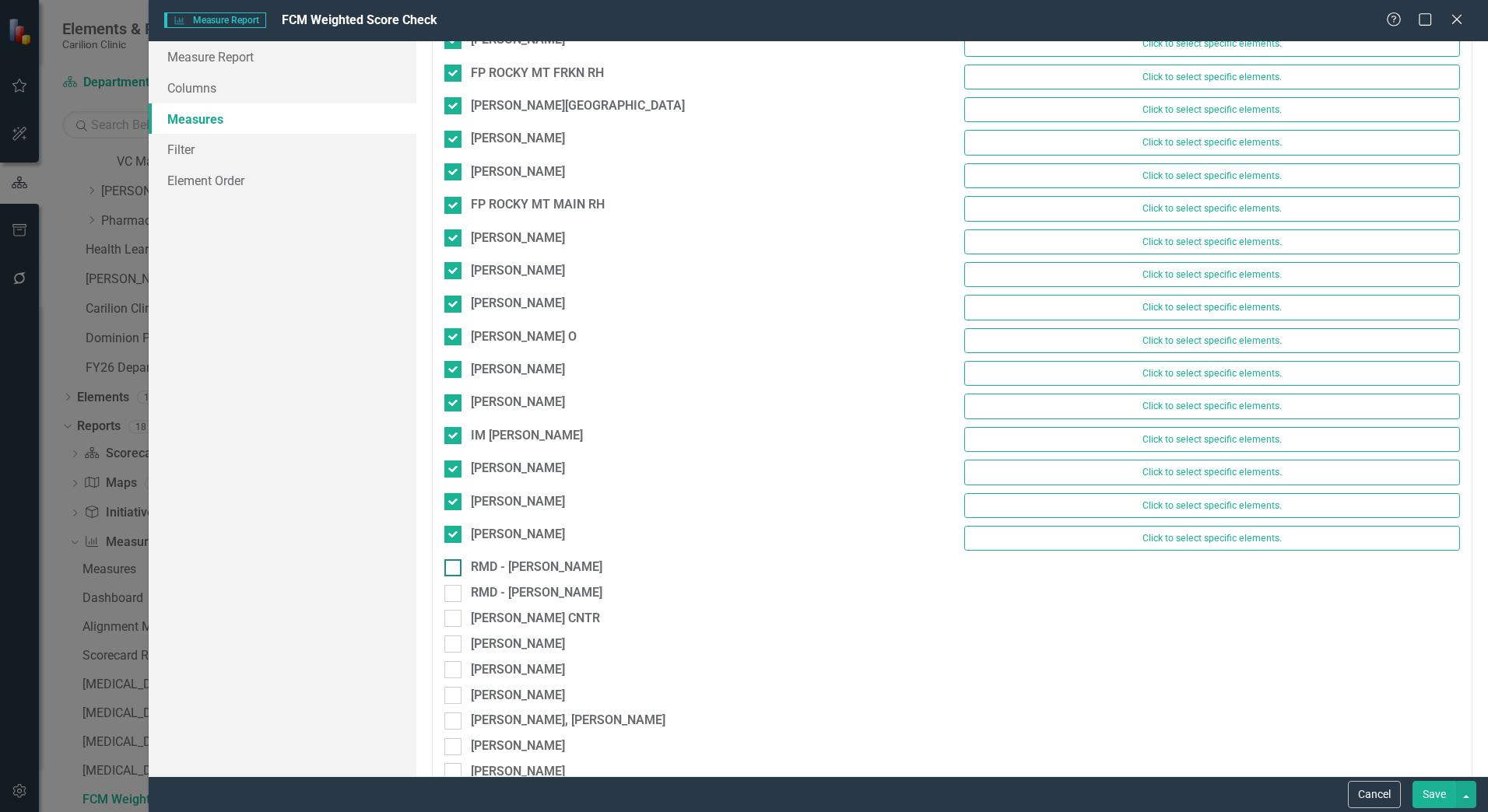
click at [455, 559] on div at bounding box center [454, 568] width 18 height 18
click at [454, 559] on input "RMD - [PERSON_NAME]" at bounding box center [450, 565] width 11 height 11
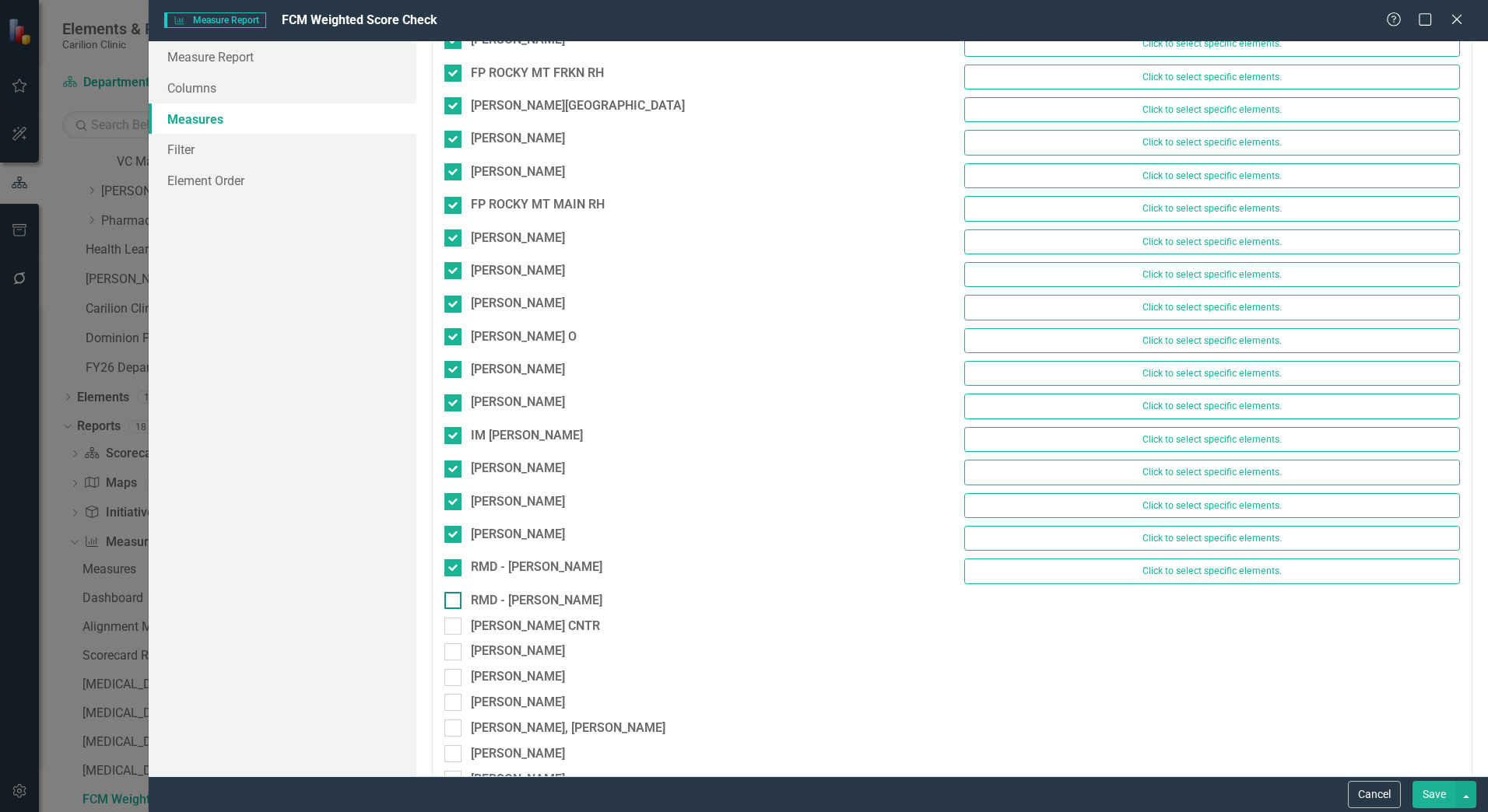
click at [459, 594] on div at bounding box center [454, 601] width 18 height 18
click at [454, 594] on input "RMD - [PERSON_NAME]" at bounding box center [450, 597] width 11 height 11
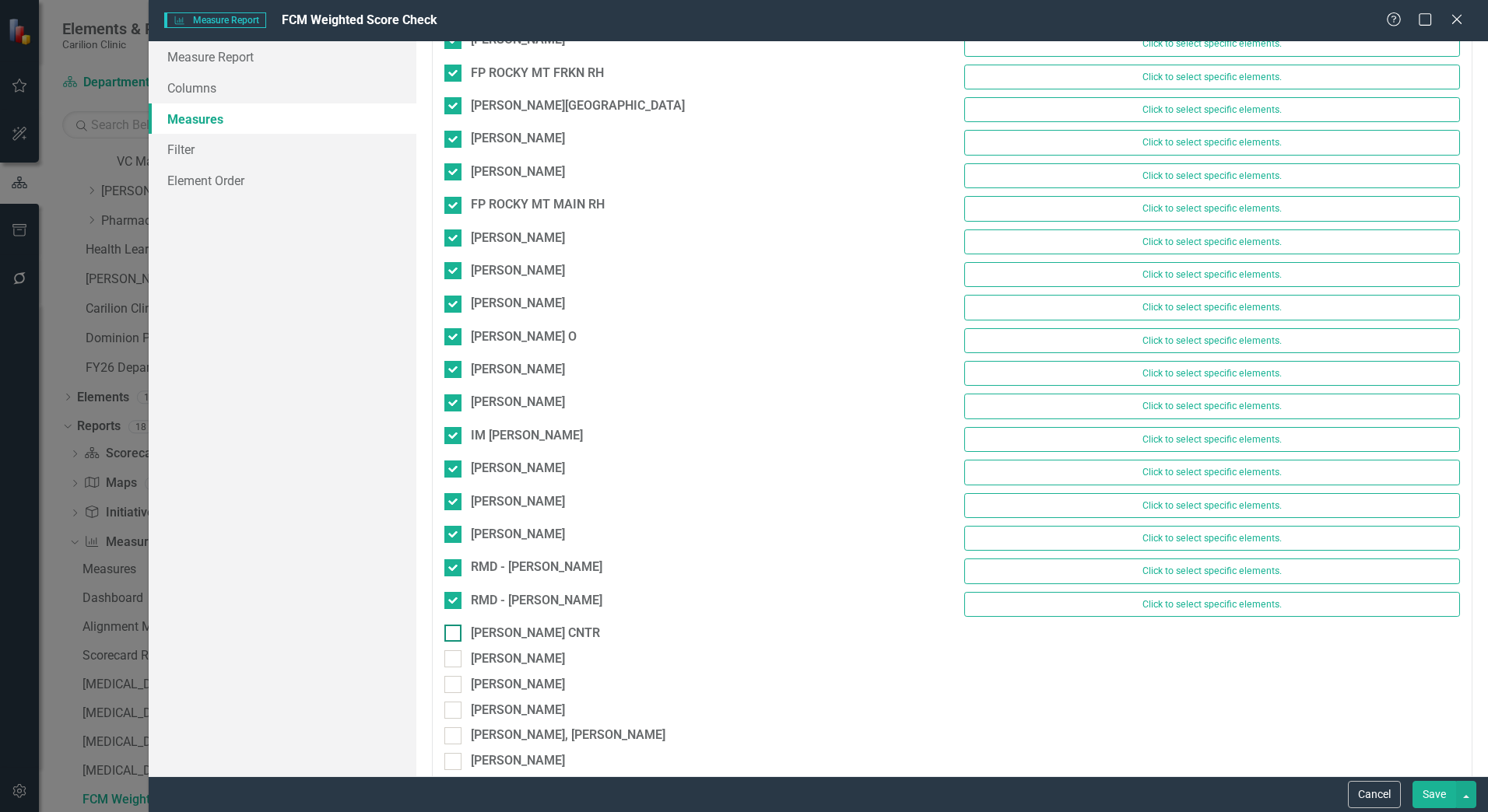
click at [456, 629] on div at bounding box center [454, 633] width 18 height 18
click at [454, 629] on input "[PERSON_NAME] CNTR" at bounding box center [450, 630] width 11 height 11
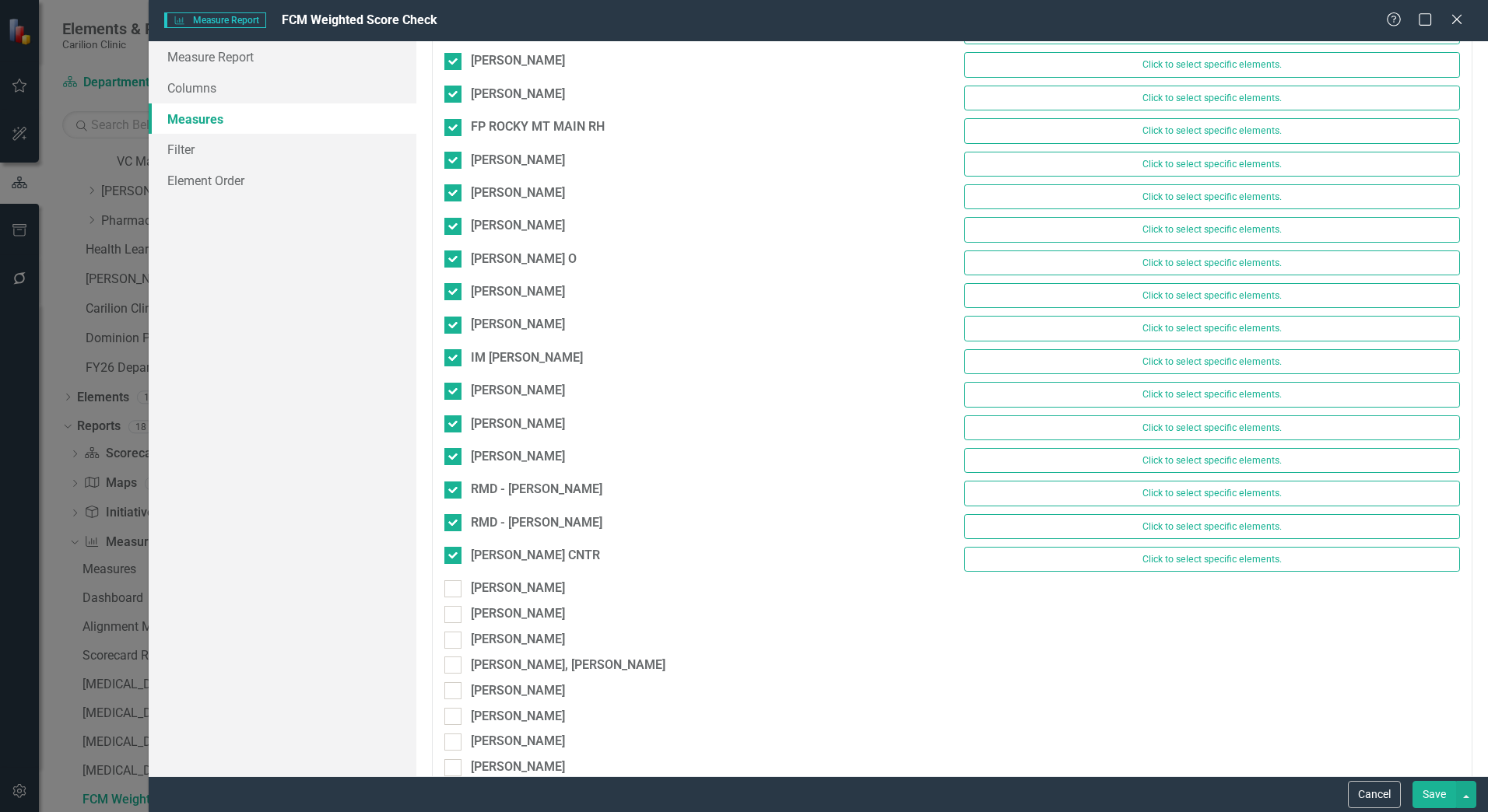
scroll to position [9025, 0]
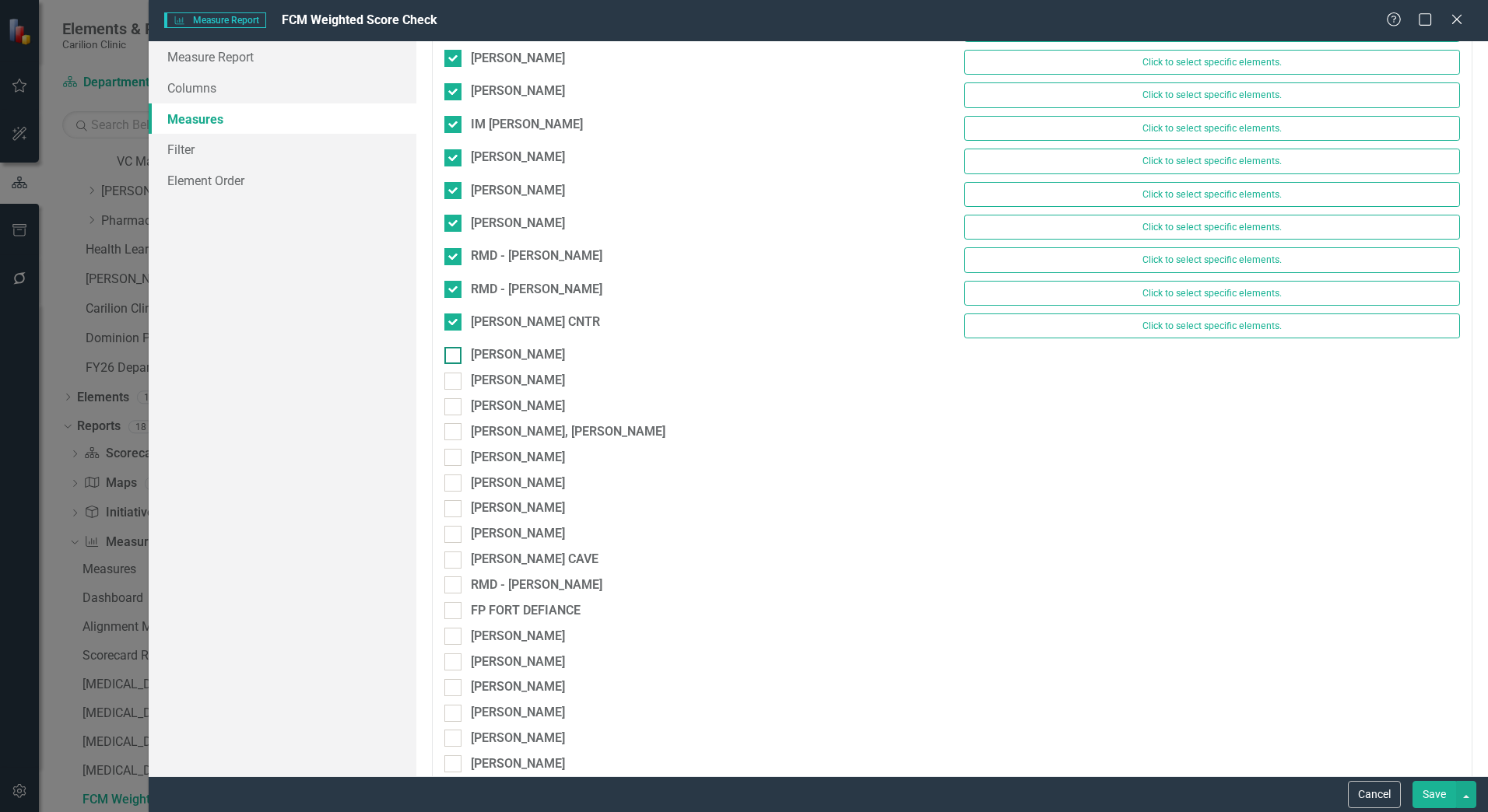
click at [461, 353] on div at bounding box center [454, 356] width 18 height 18
click at [454, 353] on input "[PERSON_NAME]" at bounding box center [450, 353] width 11 height 11
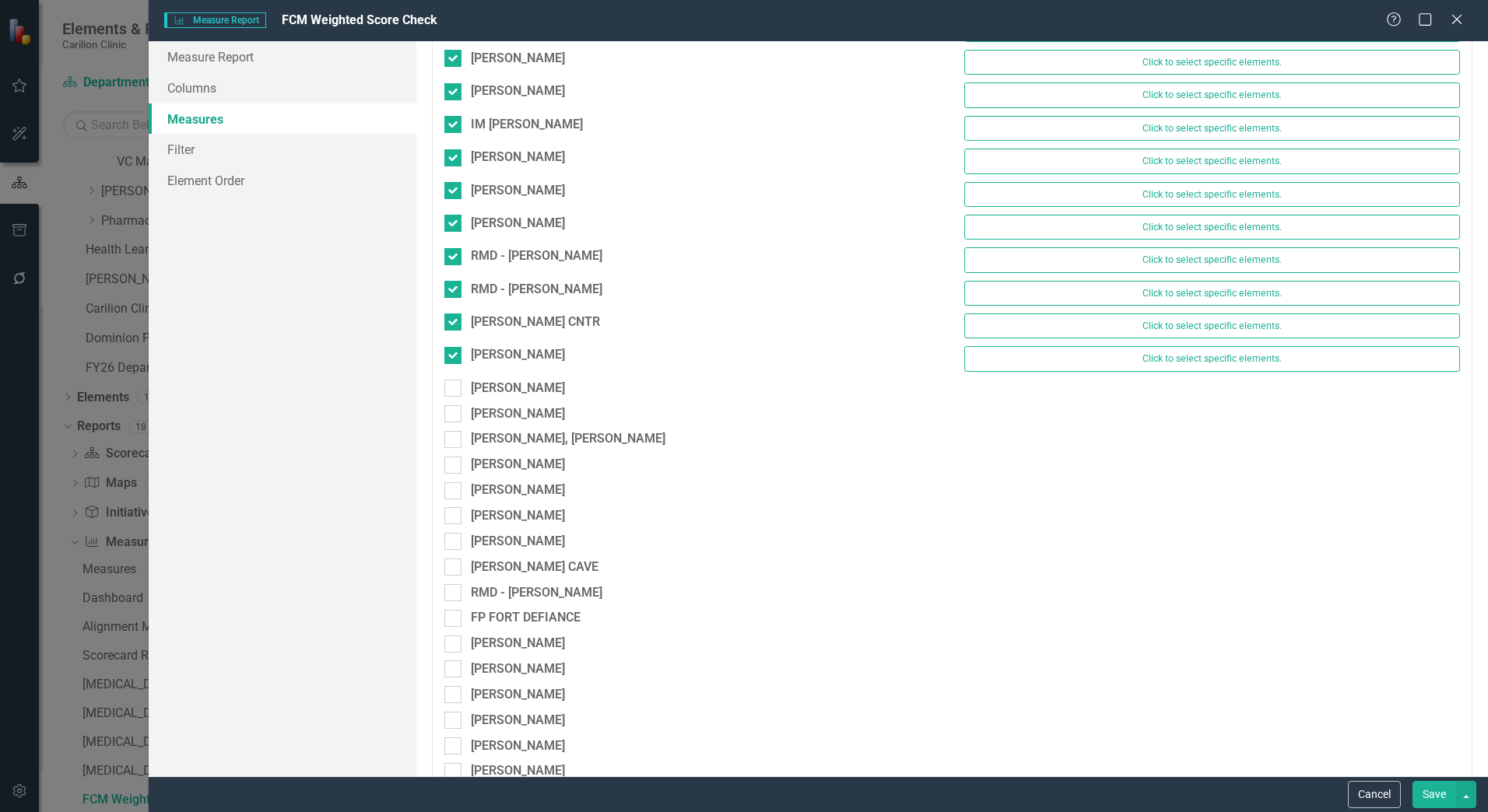
click at [454, 377] on div "RUPP, KELLY Click to select specific elements." at bounding box center [952, 362] width 1040 height 32
click at [454, 390] on div at bounding box center [454, 388] width 18 height 18
click at [454, 390] on input "[PERSON_NAME]" at bounding box center [450, 385] width 11 height 11
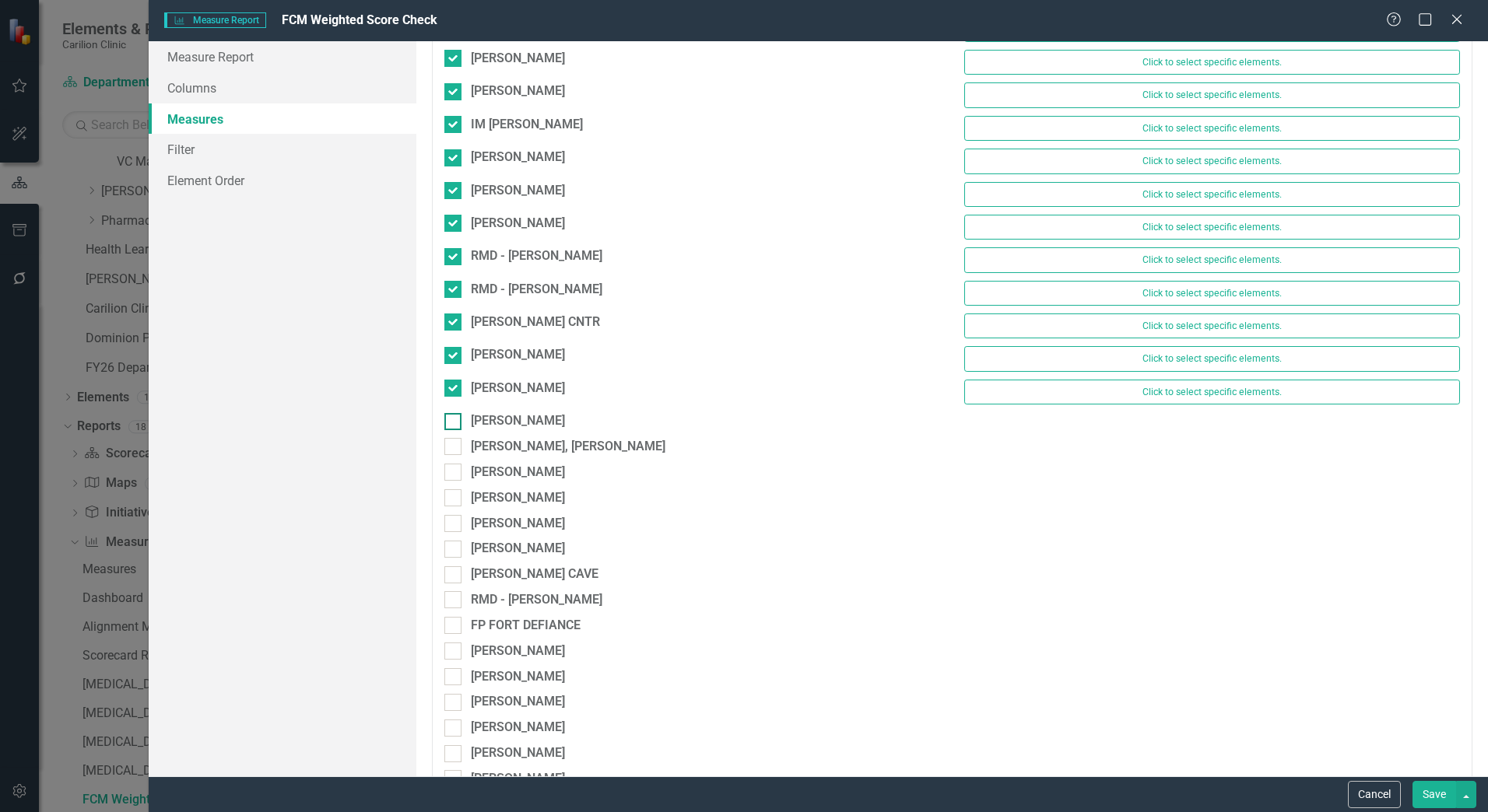
drag, startPoint x: 454, startPoint y: 411, endPoint x: 456, endPoint y: 419, distance: 8.2
drag, startPoint x: 456, startPoint y: 419, endPoint x: 457, endPoint y: 435, distance: 16.0
click at [457, 435] on div "[PERSON_NAME]" at bounding box center [692, 424] width 519 height 25
click at [459, 424] on div at bounding box center [454, 422] width 18 height 18
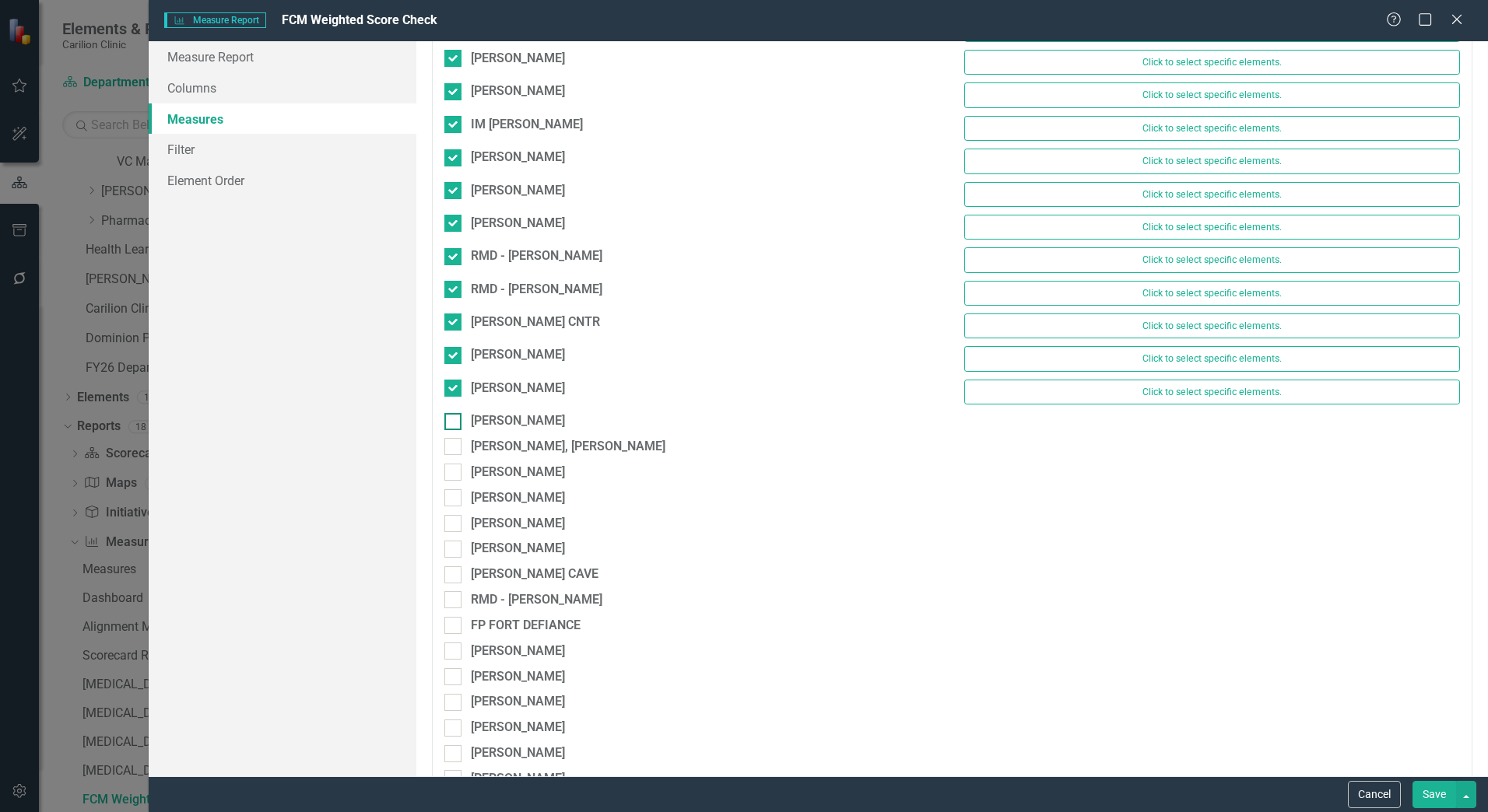
click at [454, 424] on input "[PERSON_NAME]" at bounding box center [450, 418] width 11 height 11
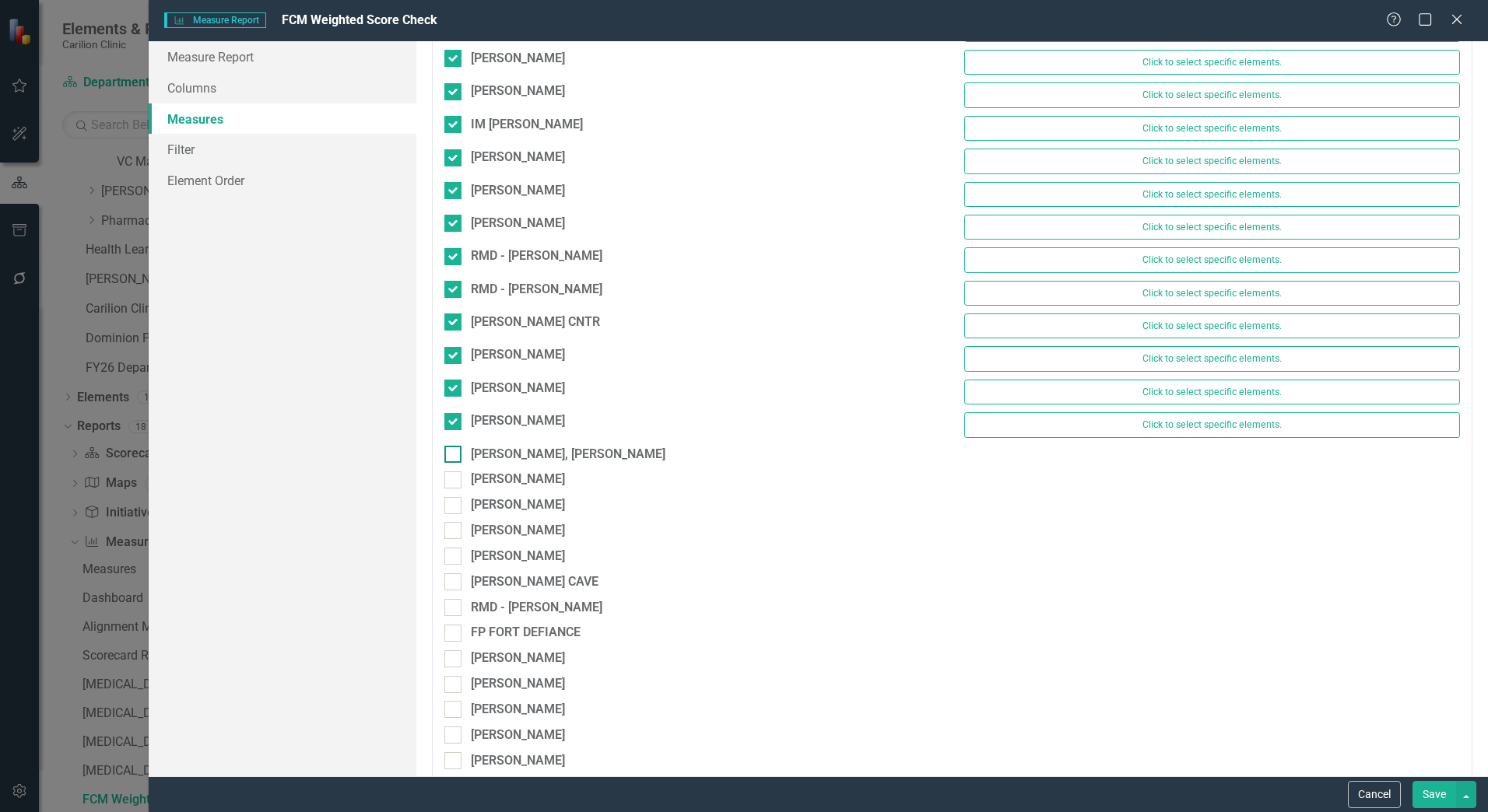
click at [458, 458] on div at bounding box center [454, 454] width 18 height 18
click at [454, 456] on input "[PERSON_NAME], [PERSON_NAME]" at bounding box center [450, 451] width 11 height 11
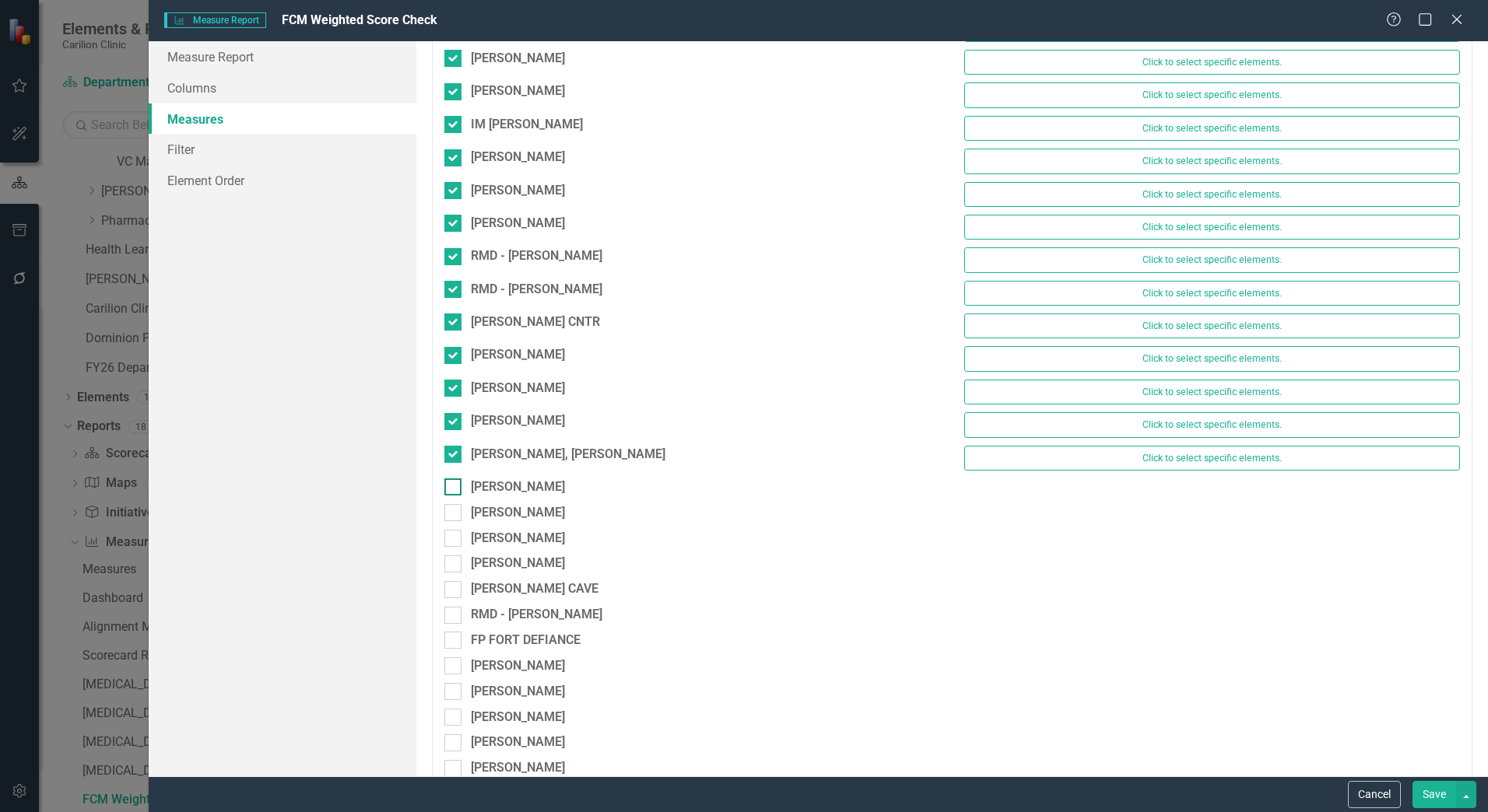
click at [459, 484] on div at bounding box center [454, 488] width 18 height 18
click at [454, 484] on input "[PERSON_NAME]" at bounding box center [450, 484] width 11 height 11
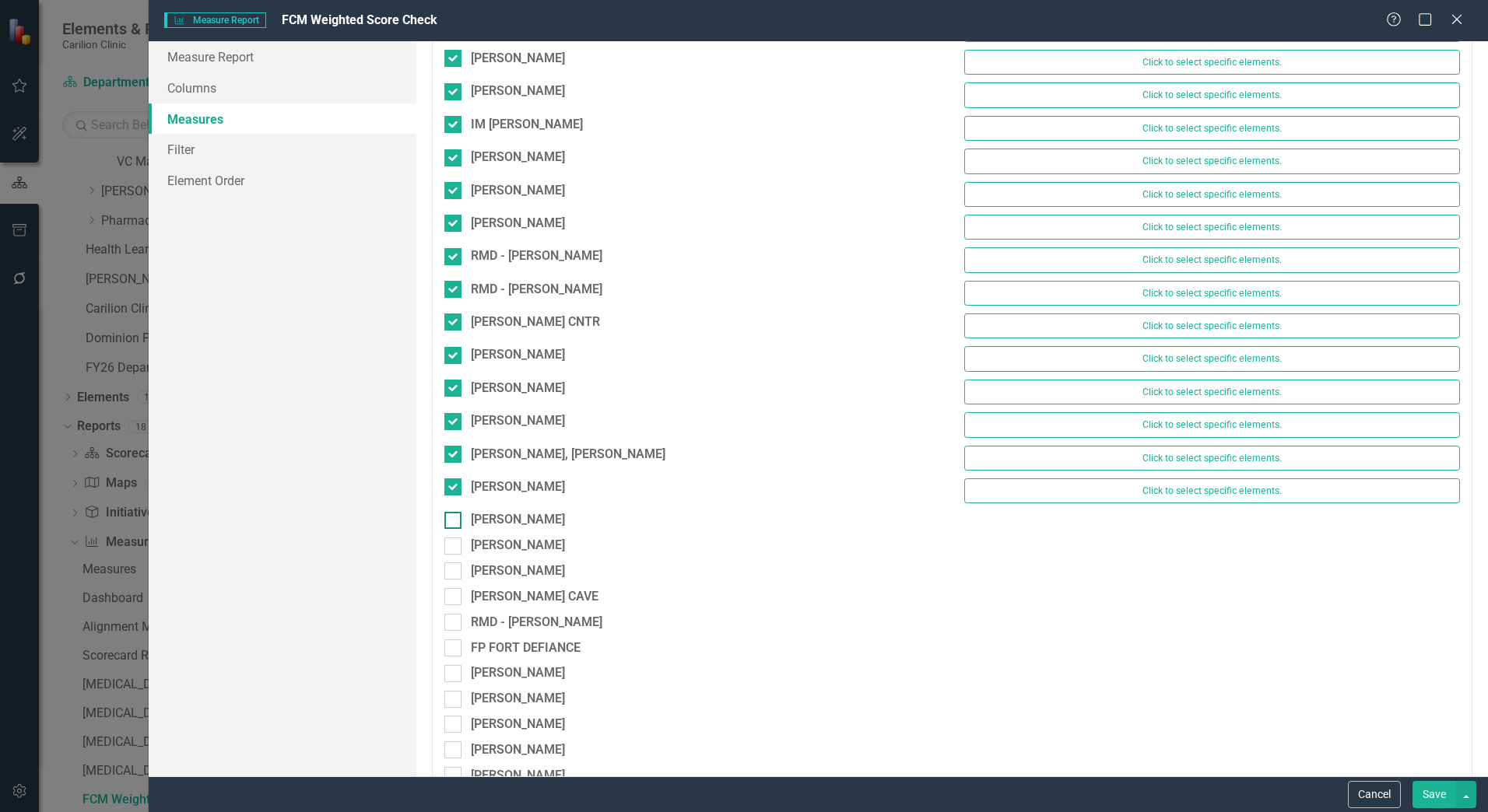
click at [457, 516] on div at bounding box center [454, 521] width 18 height 18
click at [454, 516] on input "[PERSON_NAME]" at bounding box center [450, 517] width 11 height 11
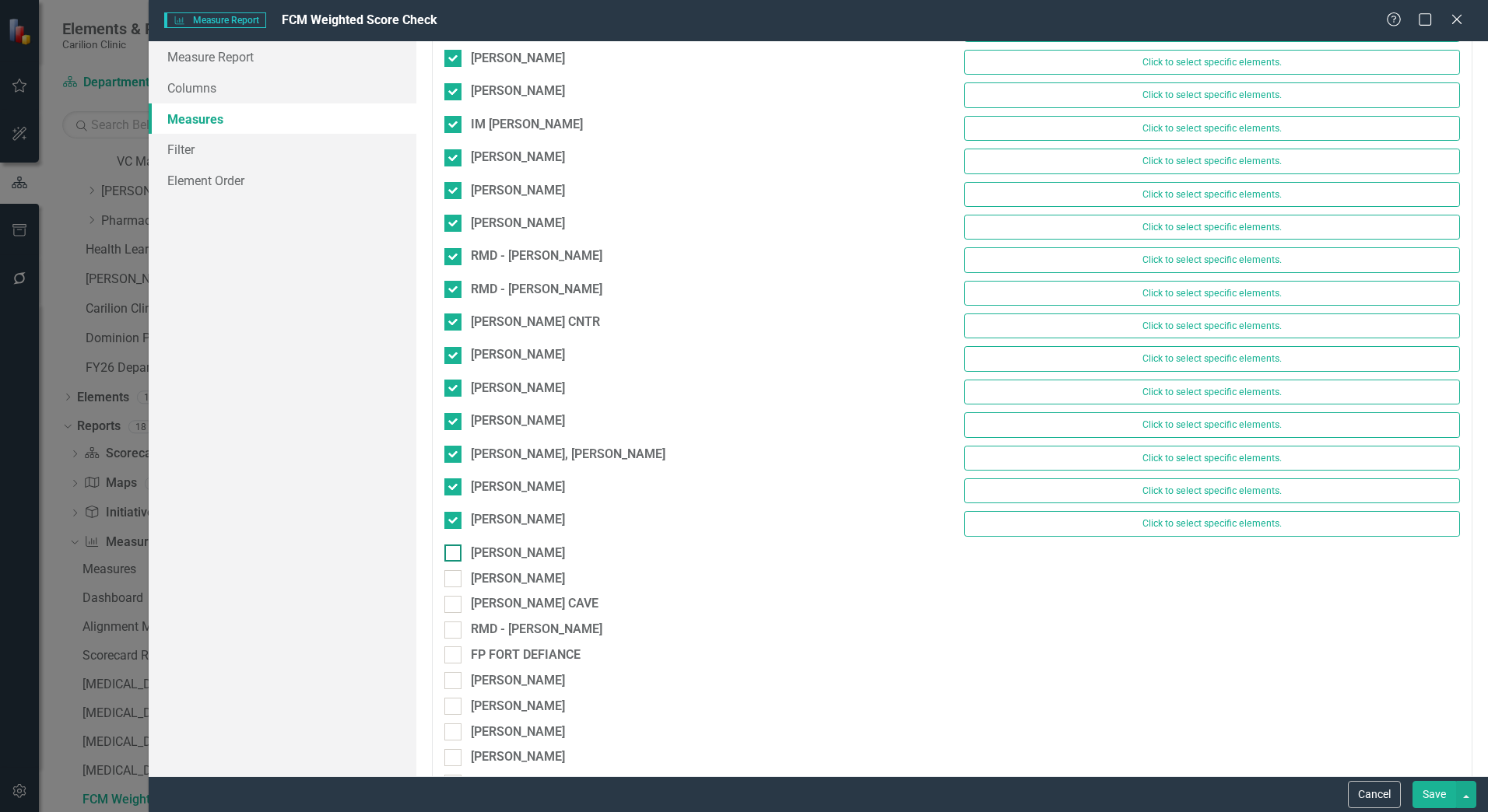
click at [453, 553] on input "[PERSON_NAME]" at bounding box center [450, 550] width 11 height 11
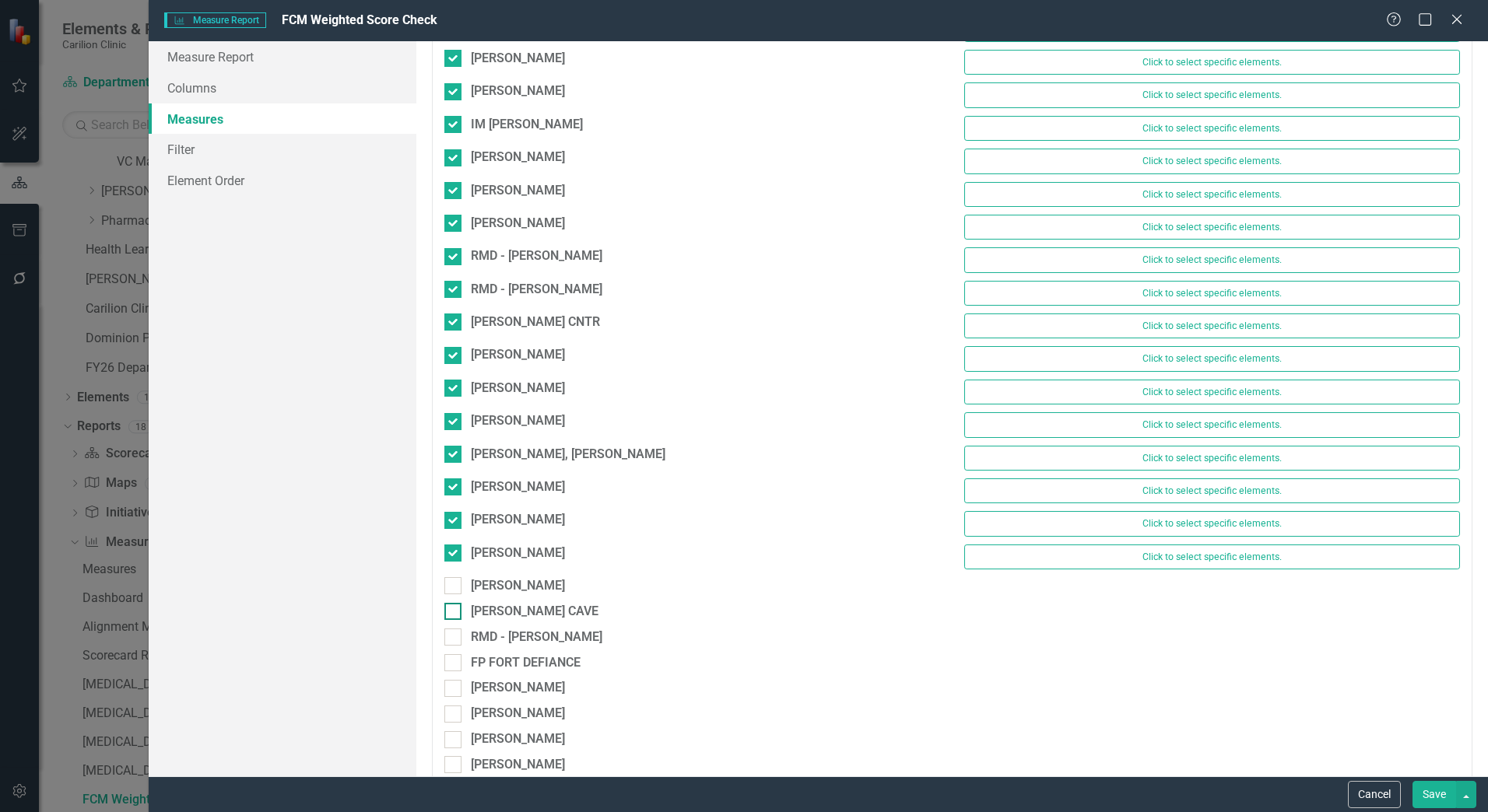
drag, startPoint x: 452, startPoint y: 586, endPoint x: 454, endPoint y: 616, distance: 30.1
click at [453, 619] on div at bounding box center [454, 612] width 18 height 18
click at [453, 613] on input "[PERSON_NAME] CAVE" at bounding box center [450, 609] width 11 height 11
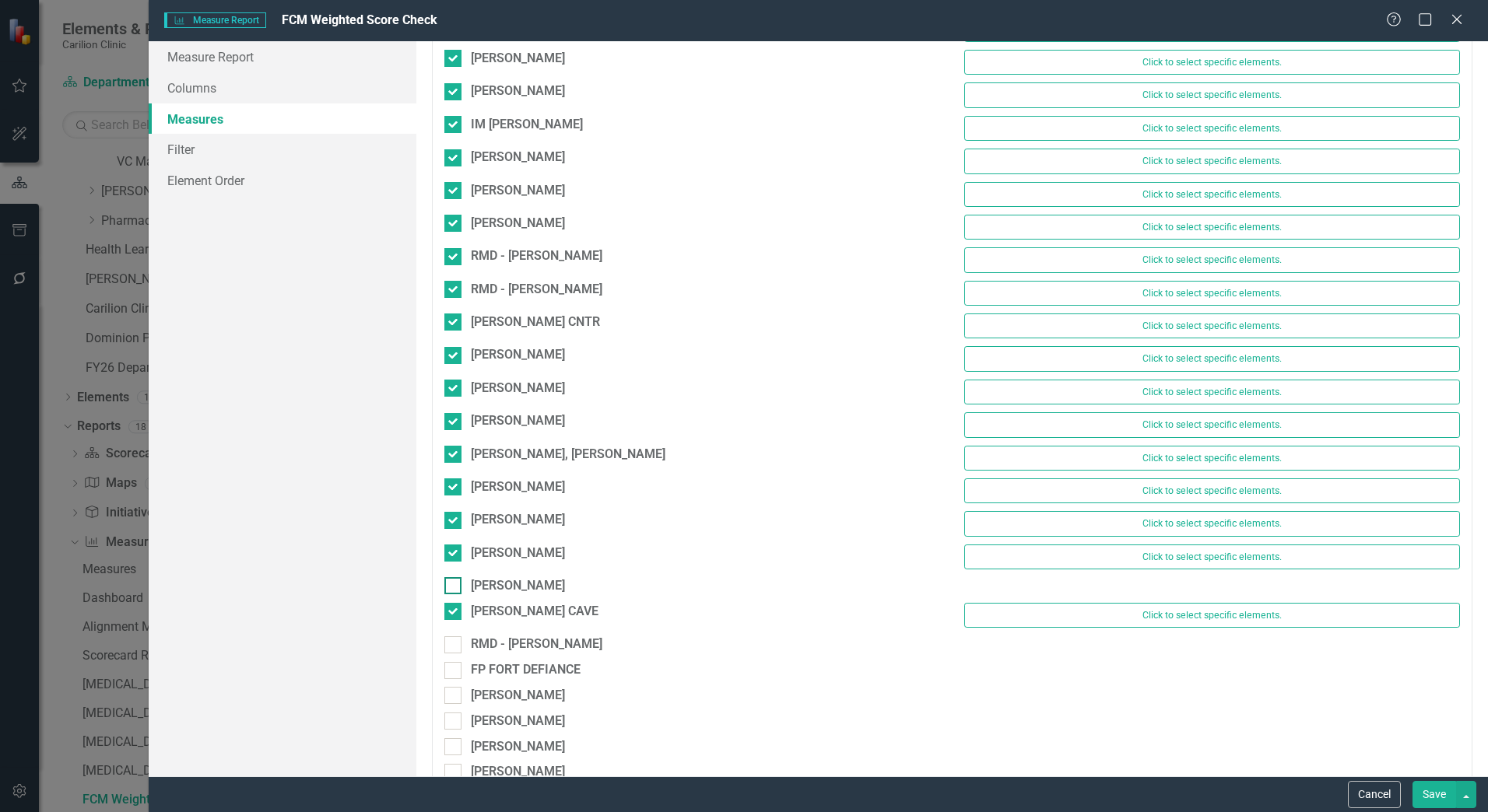
click at [453, 590] on div at bounding box center [454, 586] width 18 height 18
click at [453, 588] on input "[PERSON_NAME]" at bounding box center [450, 582] width 11 height 11
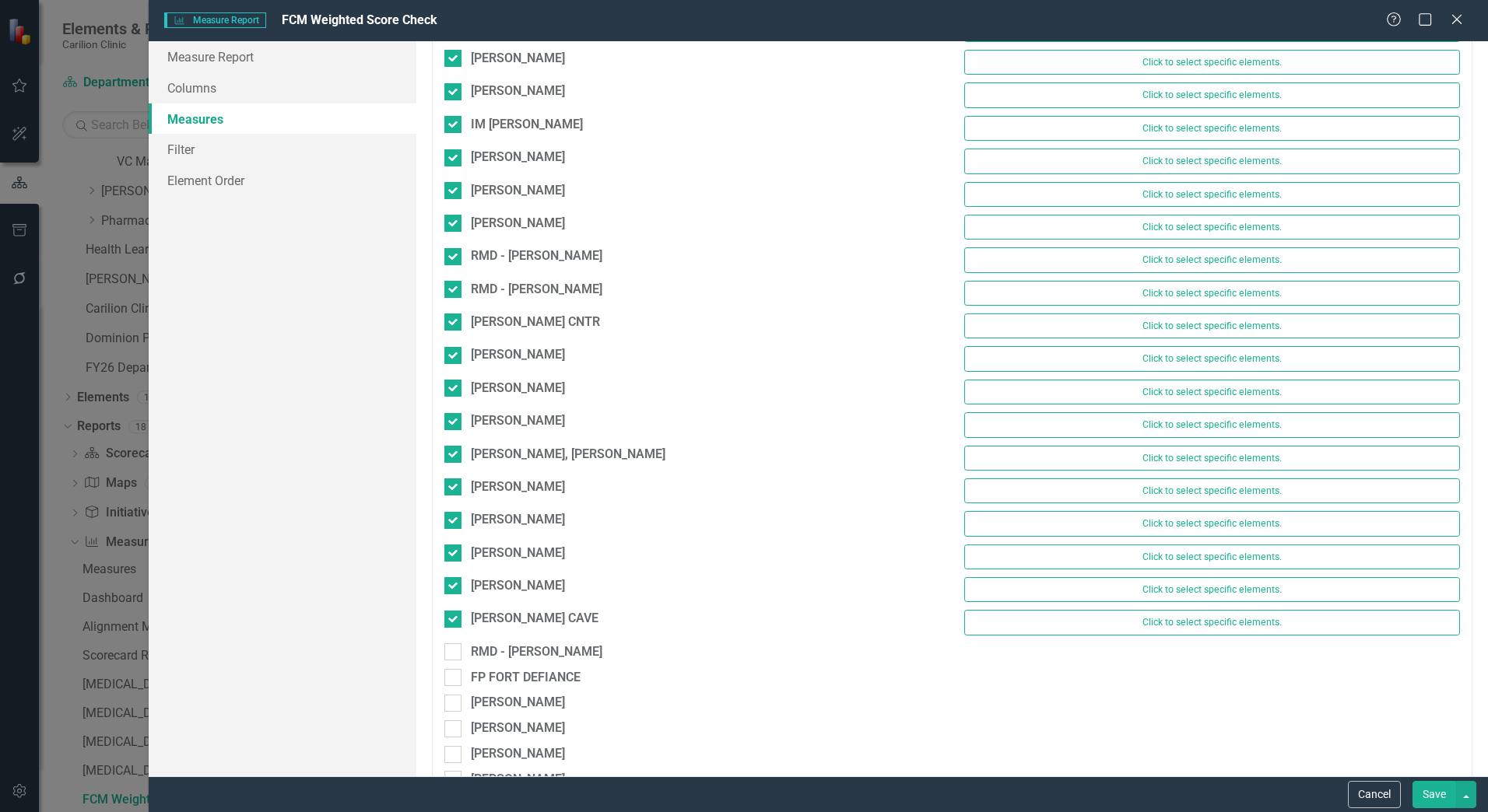
click at [449, 638] on div "FP WEYERS CAVE Click to select specific elements." at bounding box center [952, 626] width 1040 height 32
drag, startPoint x: 450, startPoint y: 659, endPoint x: 448, endPoint y: 675, distance: 16.1
click at [450, 663] on div "RMD - [PERSON_NAME]" at bounding box center [692, 656] width 519 height 25
click at [448, 682] on div at bounding box center [454, 678] width 18 height 18
click at [448, 680] on input "FP FORT DEFIANCE" at bounding box center [450, 674] width 11 height 11
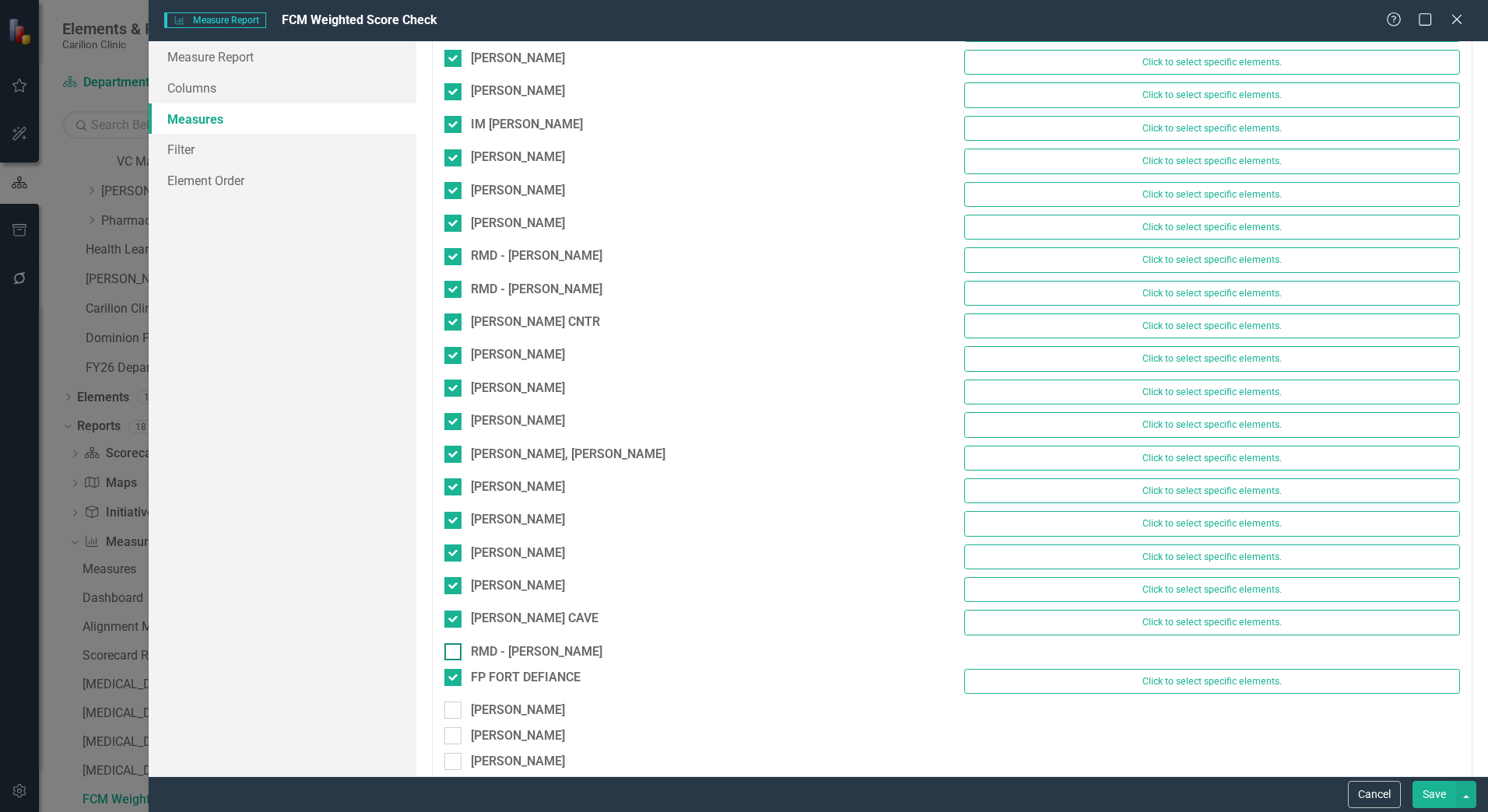
click at [453, 659] on div at bounding box center [454, 652] width 18 height 18
click at [453, 653] on input "RMD - [PERSON_NAME]" at bounding box center [450, 649] width 11 height 11
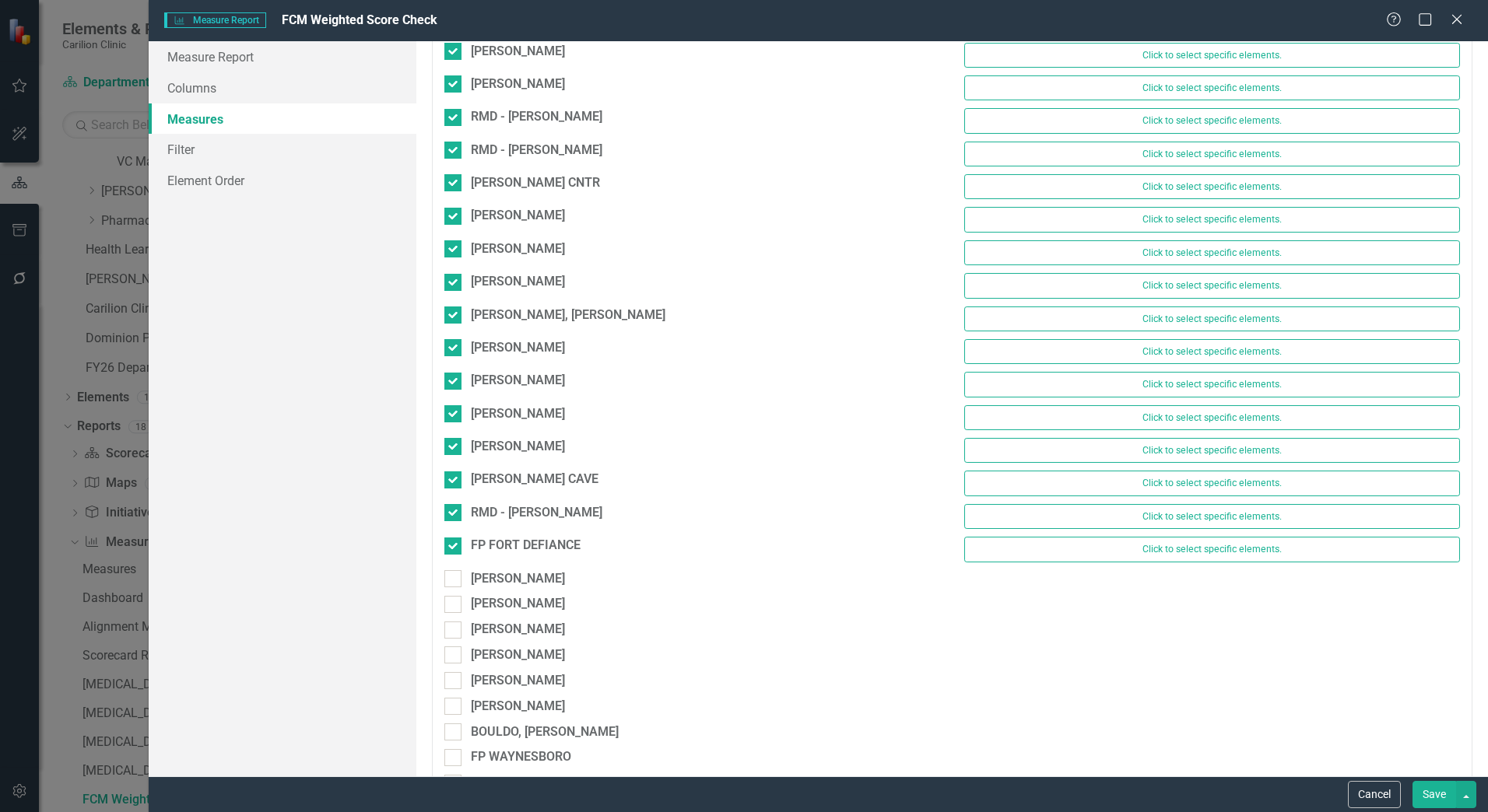
scroll to position [9414, 0]
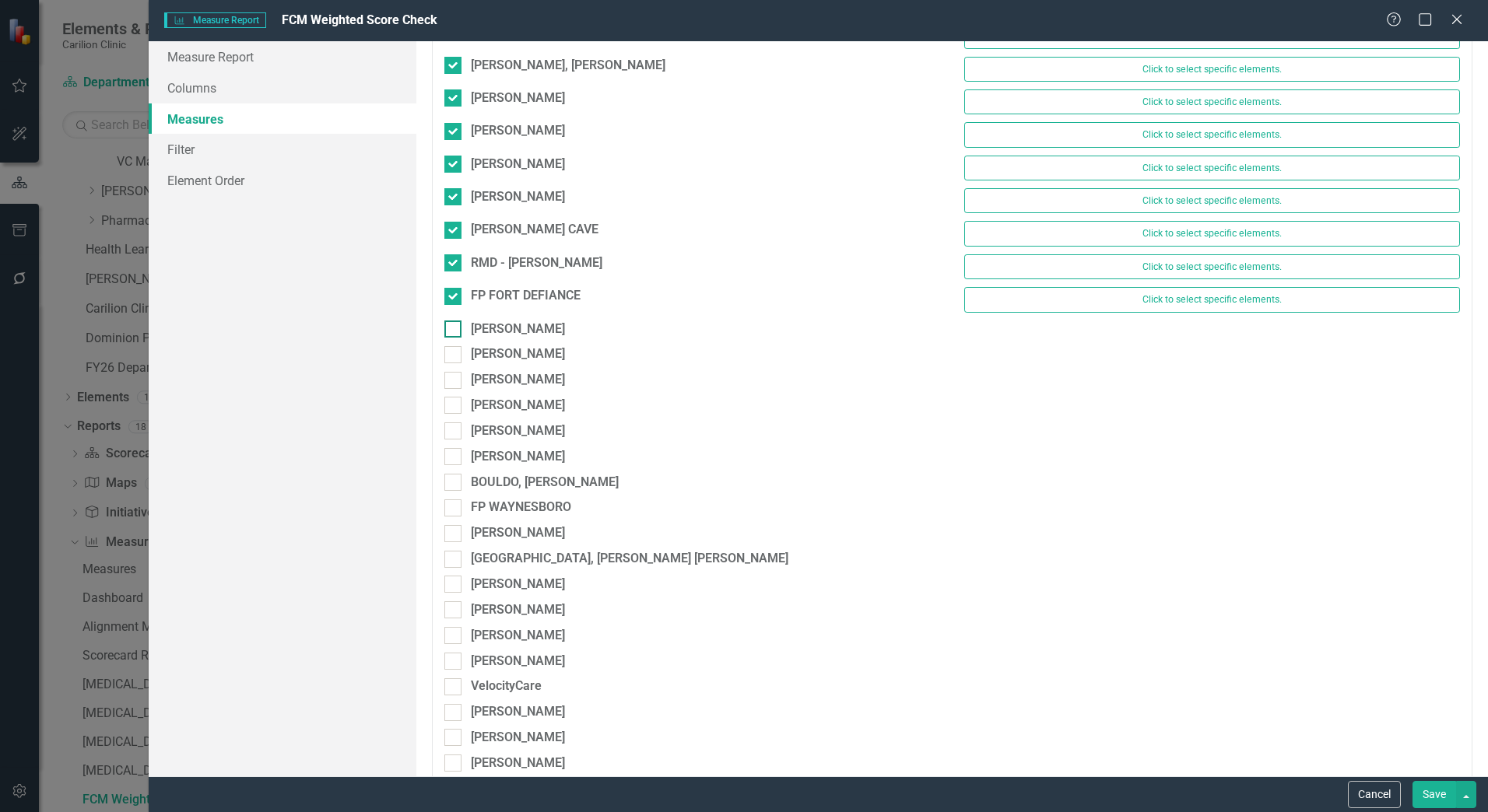
click at [460, 332] on div at bounding box center [454, 330] width 18 height 18
click at [454, 331] on input "[PERSON_NAME]" at bounding box center [450, 326] width 11 height 11
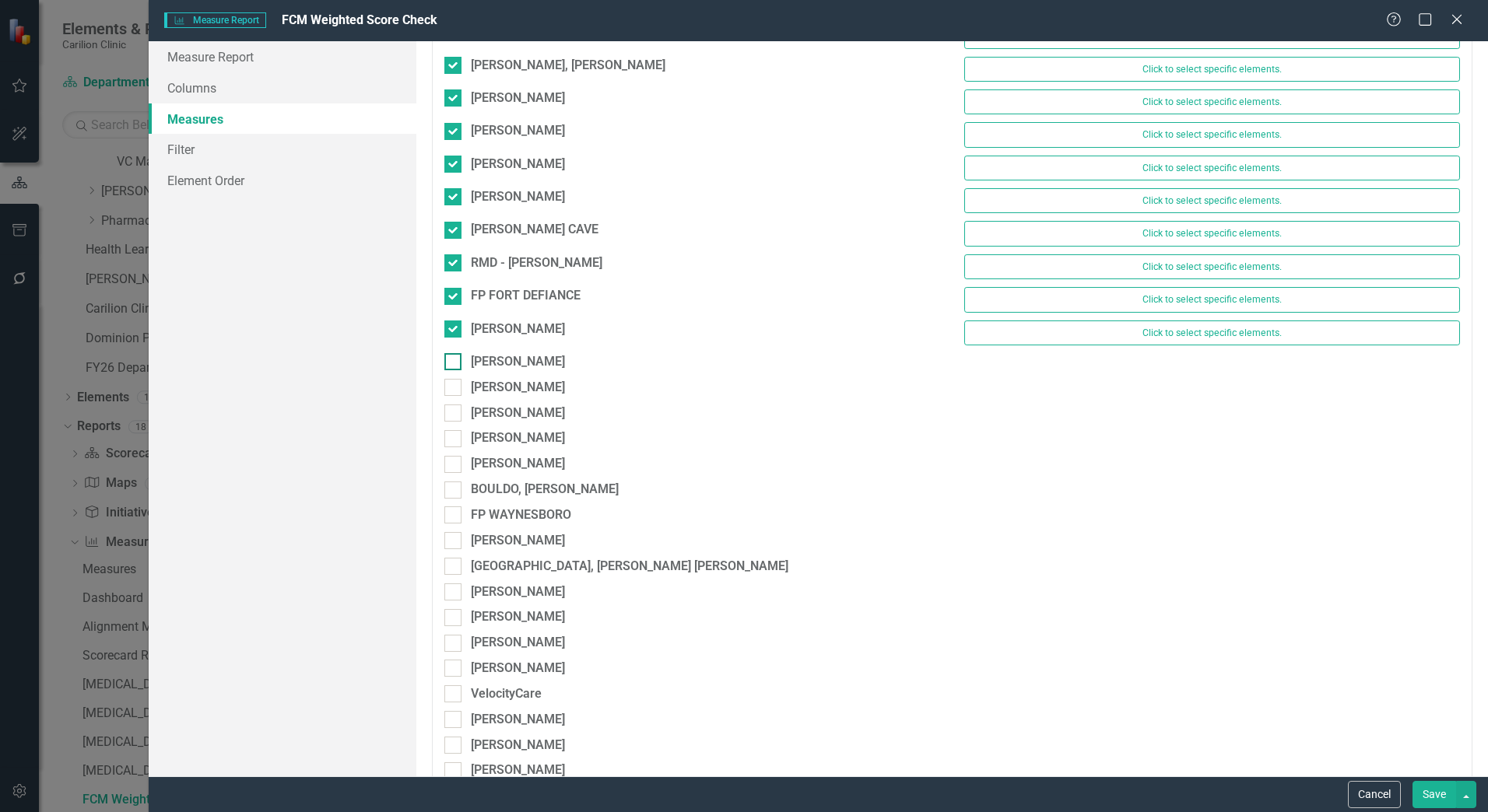
click at [452, 363] on input "[PERSON_NAME]" at bounding box center [450, 359] width 11 height 11
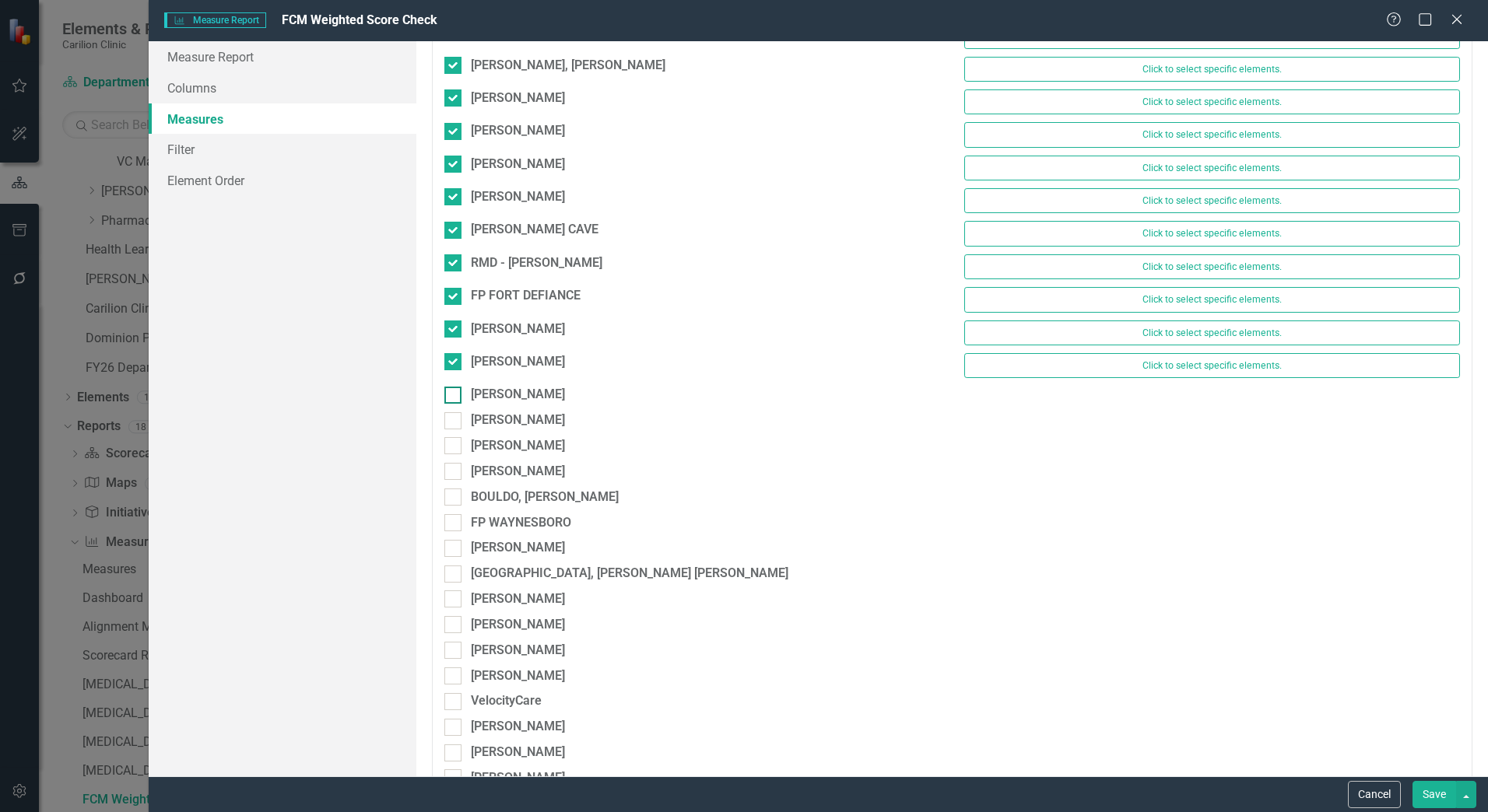
click at [456, 393] on div at bounding box center [454, 395] width 18 height 18
click at [454, 393] on input "[PERSON_NAME]" at bounding box center [450, 392] width 11 height 11
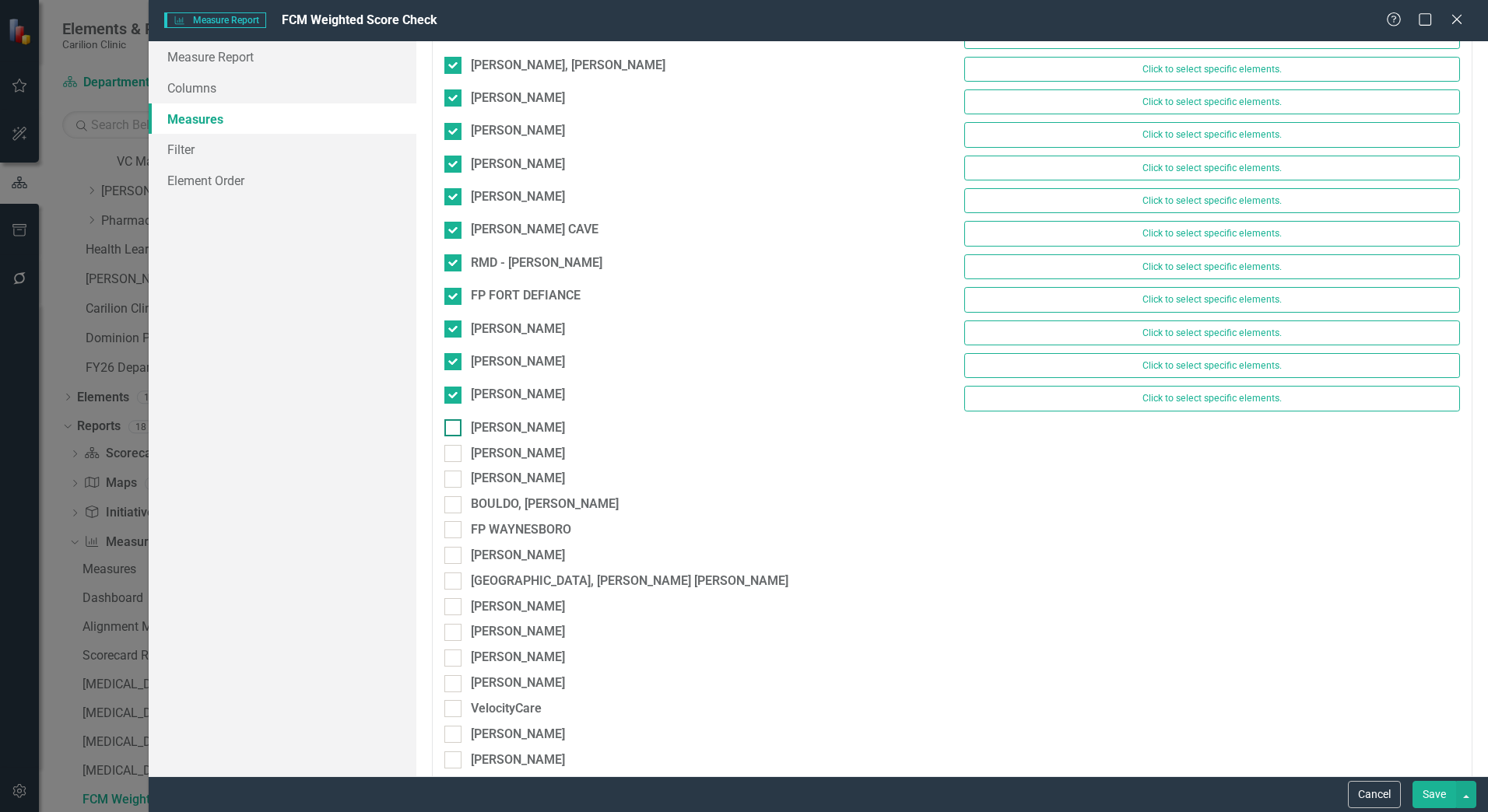
click at [466, 429] on div "[PERSON_NAME]" at bounding box center [692, 428] width 496 height 18
click at [454, 429] on input "[PERSON_NAME]" at bounding box center [450, 424] width 11 height 11
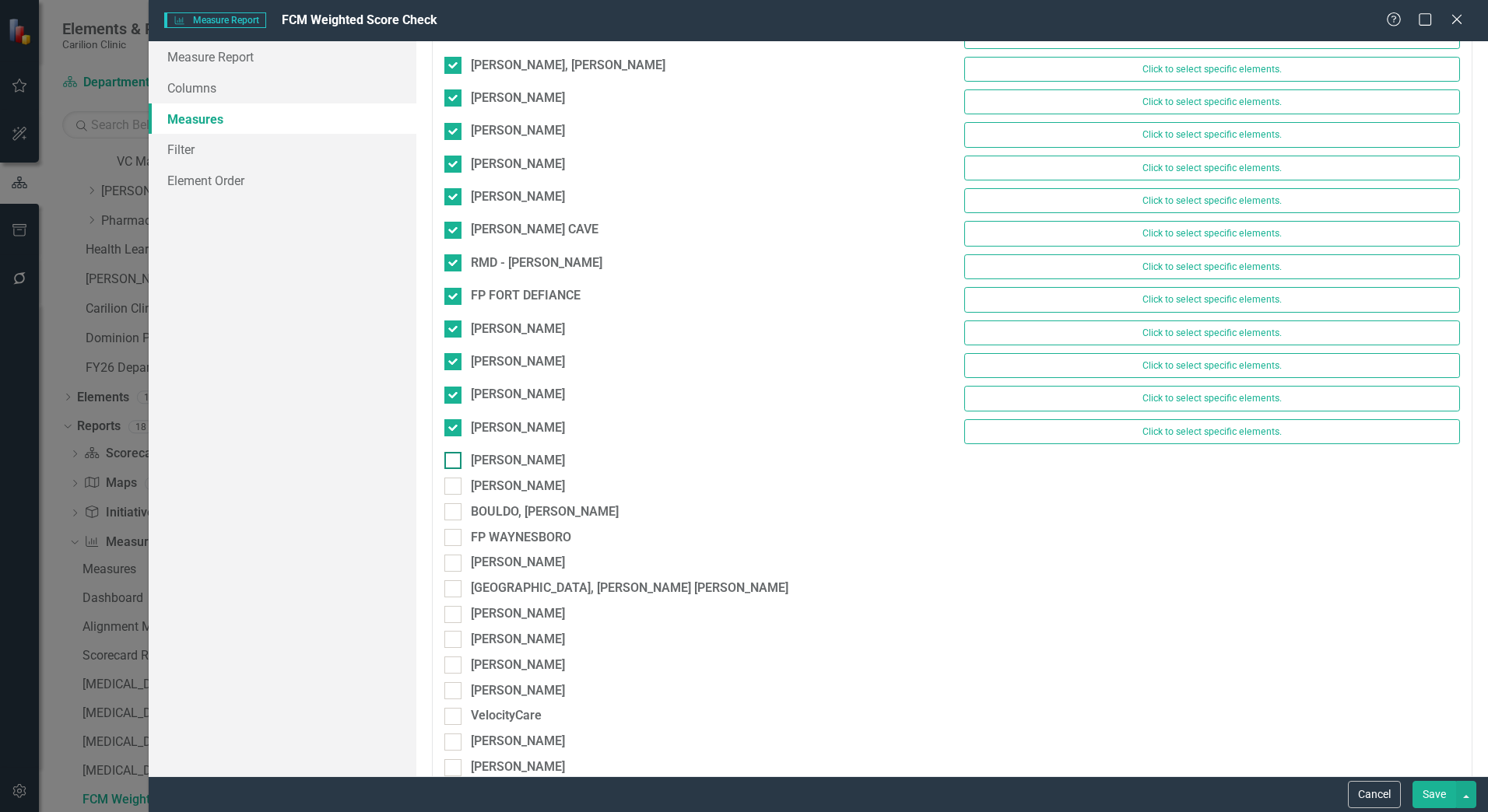
click at [459, 467] on div at bounding box center [454, 461] width 18 height 18
click at [454, 462] on input "[PERSON_NAME]" at bounding box center [450, 458] width 11 height 11
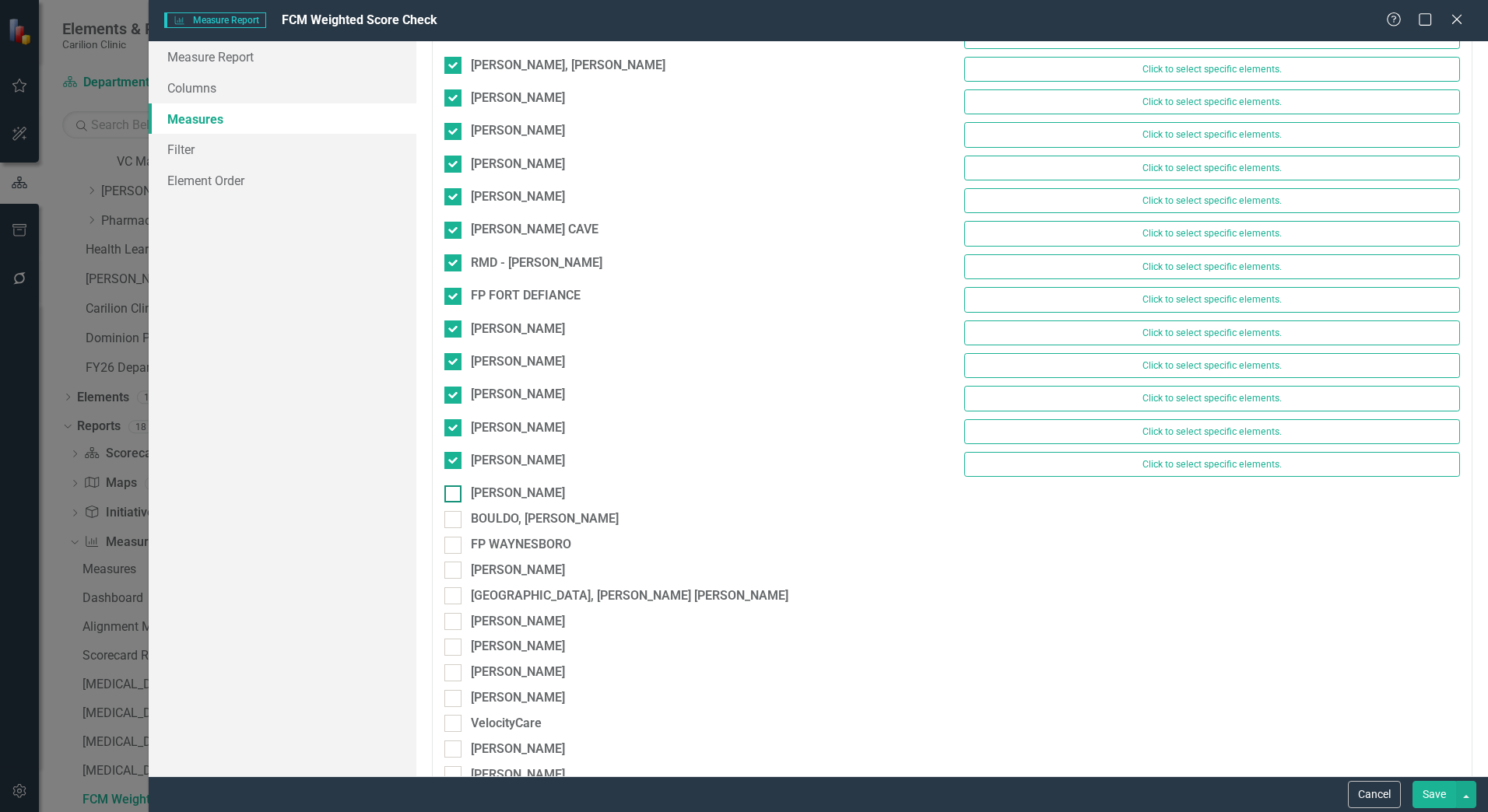
click at [459, 488] on div at bounding box center [454, 495] width 18 height 18
click at [454, 488] on input "[PERSON_NAME]" at bounding box center [450, 491] width 11 height 11
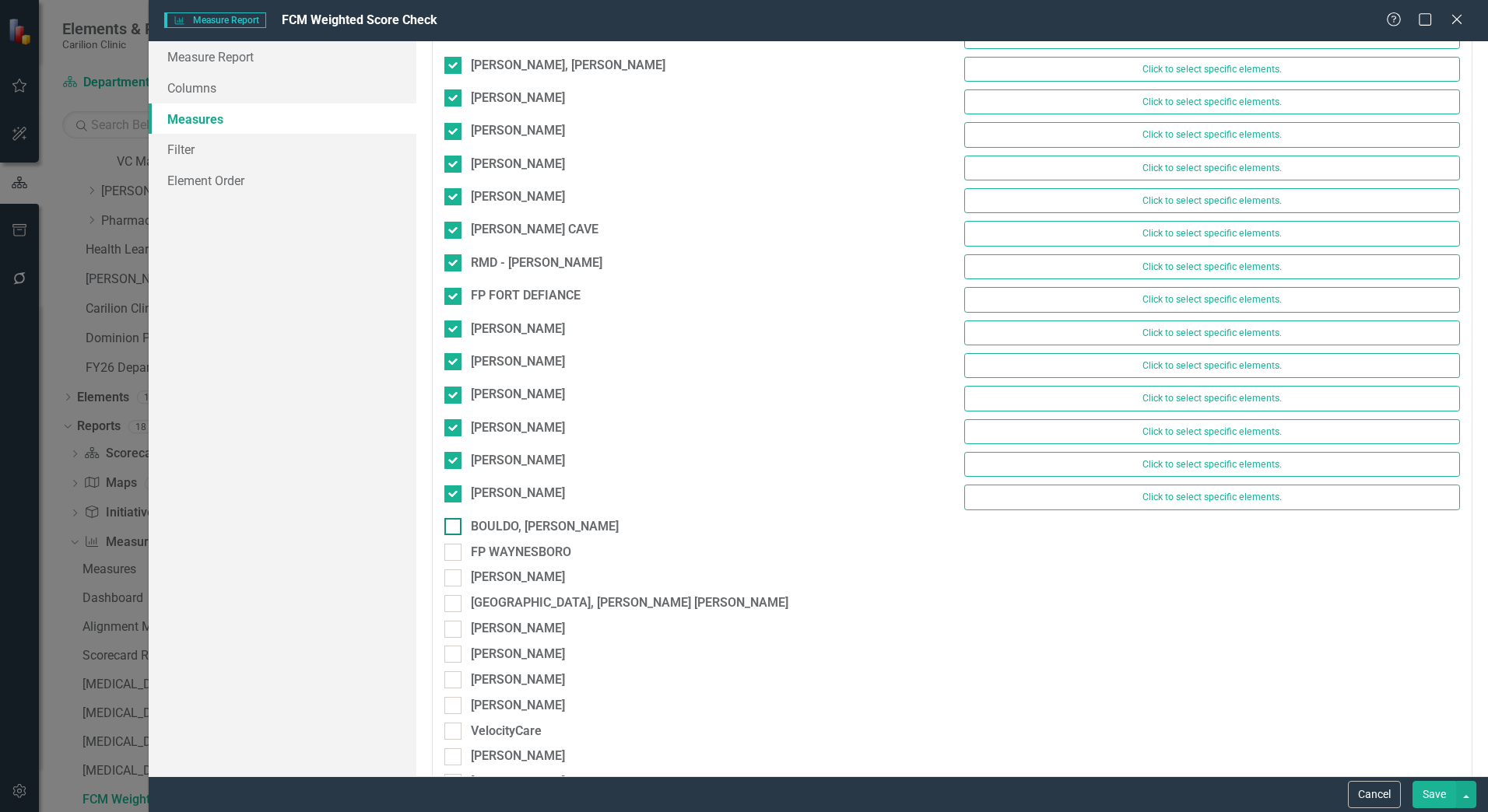
click at [459, 521] on div at bounding box center [454, 527] width 18 height 18
click at [454, 521] on input "BOULDO, [PERSON_NAME]" at bounding box center [450, 524] width 11 height 11
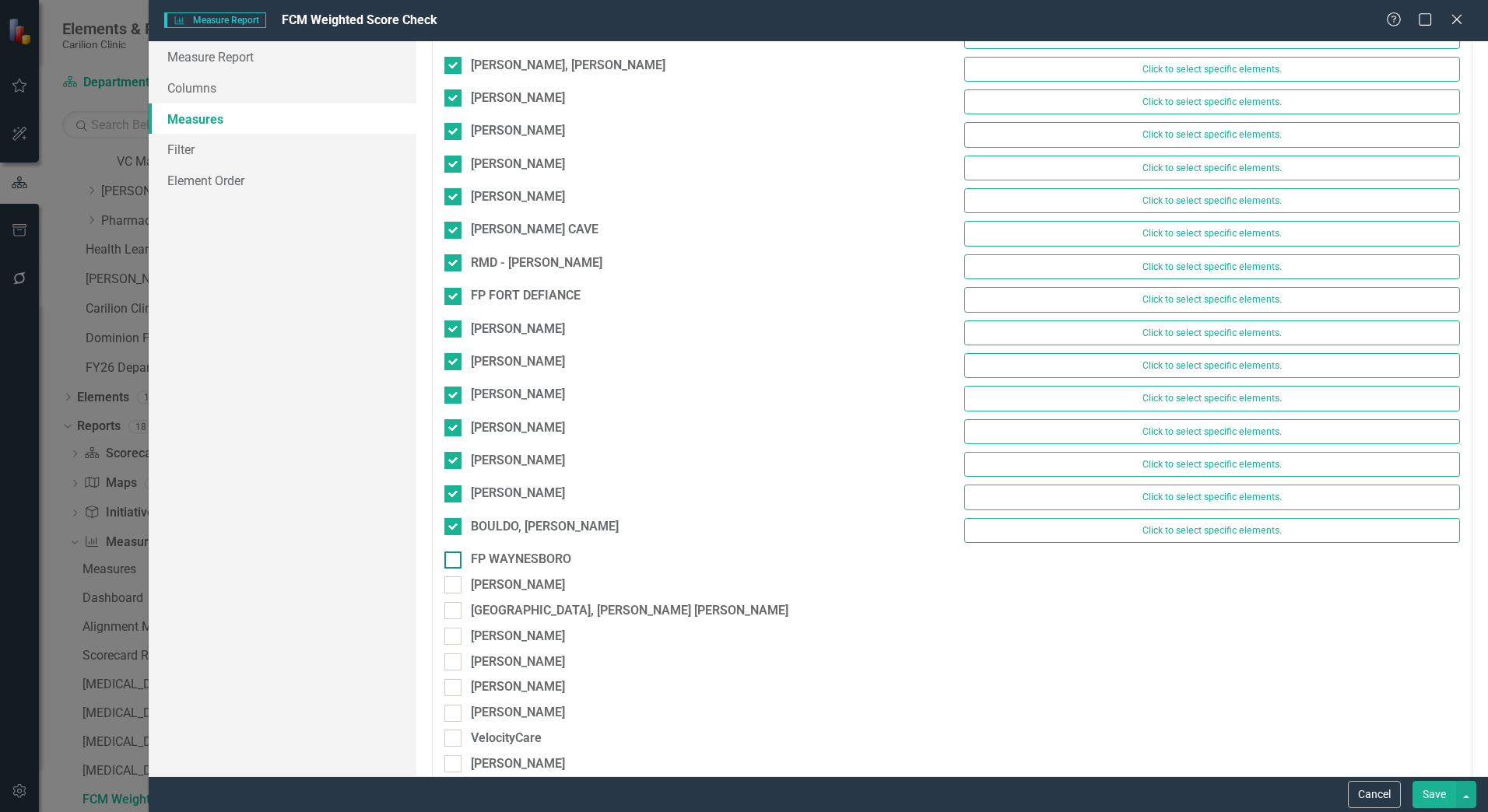
click at [465, 556] on div "FP WAYNESBORO" at bounding box center [692, 559] width 496 height 18
click at [454, 556] on input "FP WAYNESBORO" at bounding box center [450, 557] width 11 height 11
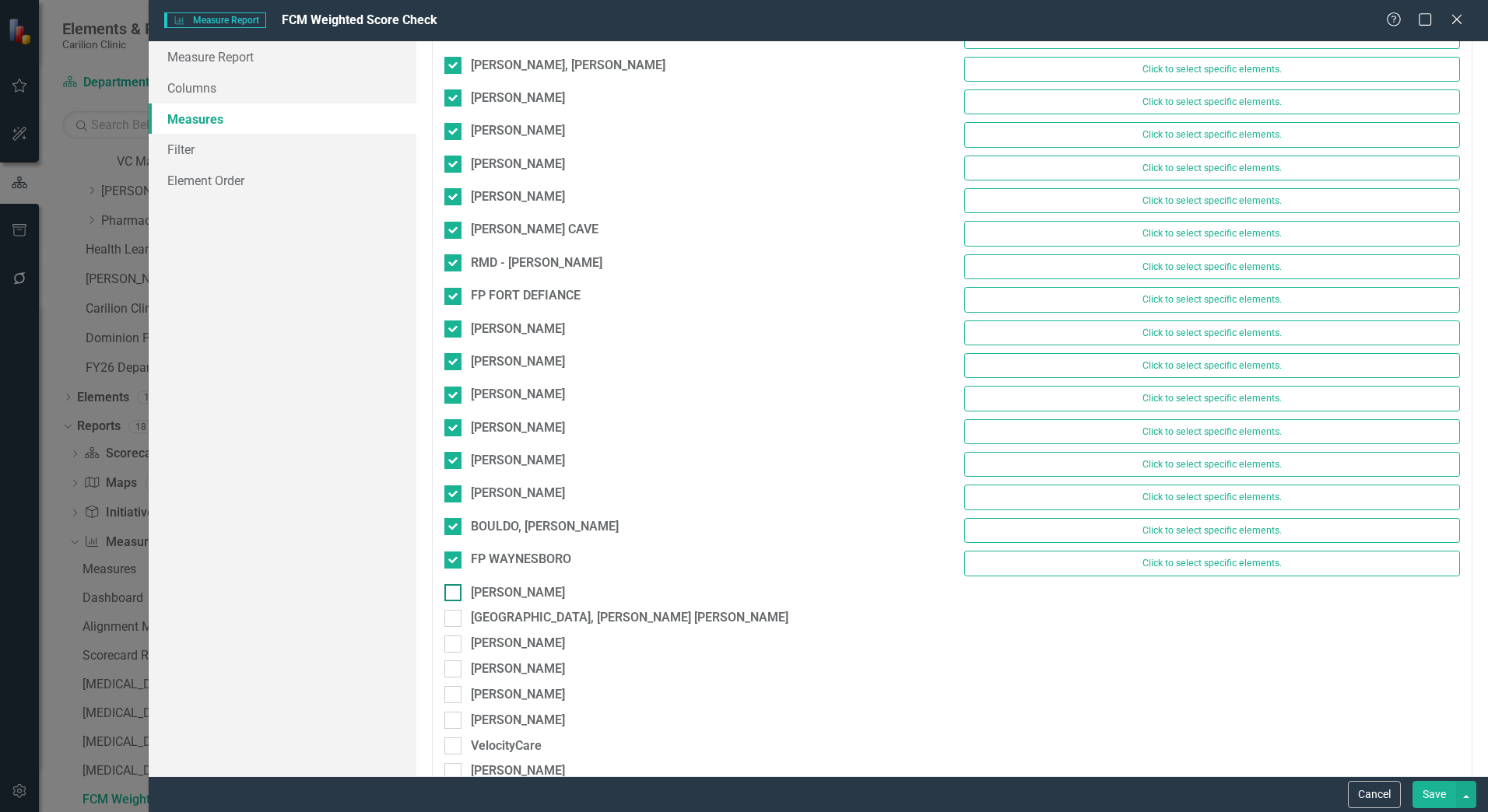
click at [465, 597] on div "[PERSON_NAME]" at bounding box center [692, 593] width 496 height 18
click at [454, 595] on input "[PERSON_NAME]" at bounding box center [450, 589] width 11 height 11
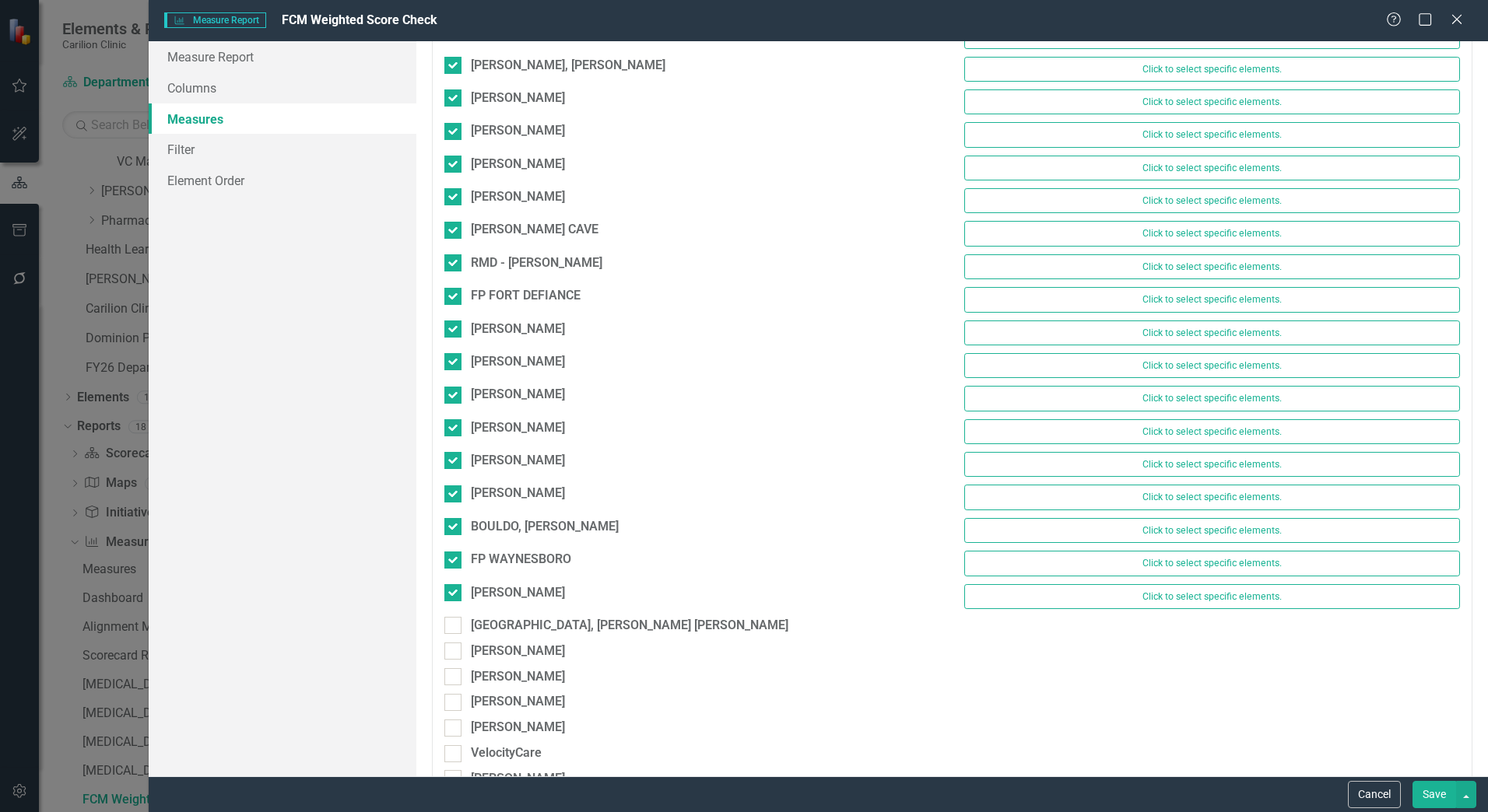
drag, startPoint x: 464, startPoint y: 626, endPoint x: 466, endPoint y: 640, distance: 14.1
click at [464, 628] on div "[GEOGRAPHIC_DATA], [PERSON_NAME] [PERSON_NAME]" at bounding box center [692, 626] width 496 height 18
click at [454, 627] on input "[GEOGRAPHIC_DATA], [PERSON_NAME] [PERSON_NAME]" at bounding box center [450, 623] width 11 height 11
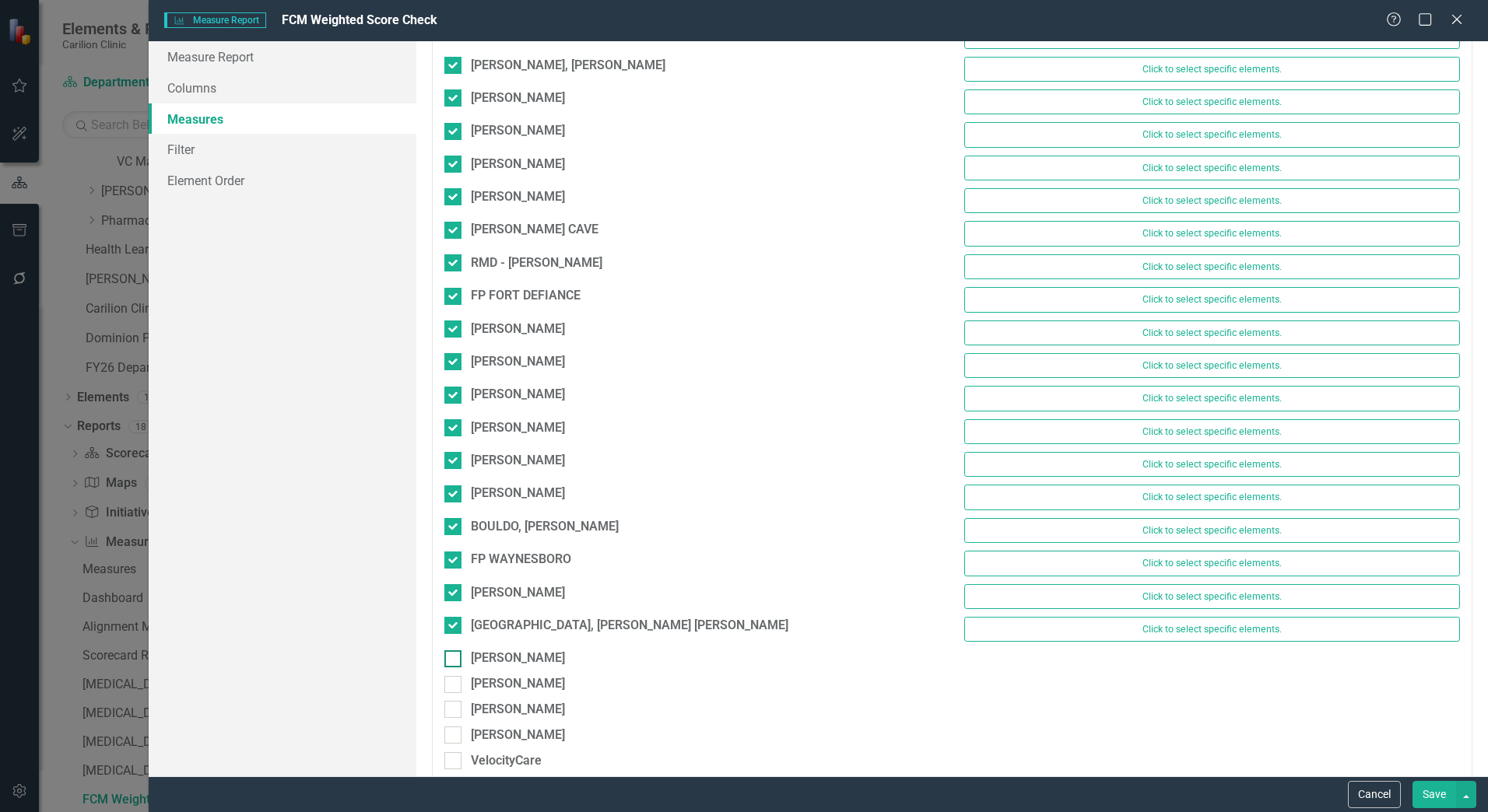
click at [467, 660] on div "[PERSON_NAME]" at bounding box center [692, 659] width 496 height 18
click at [454, 660] on input "[PERSON_NAME]" at bounding box center [450, 656] width 11 height 11
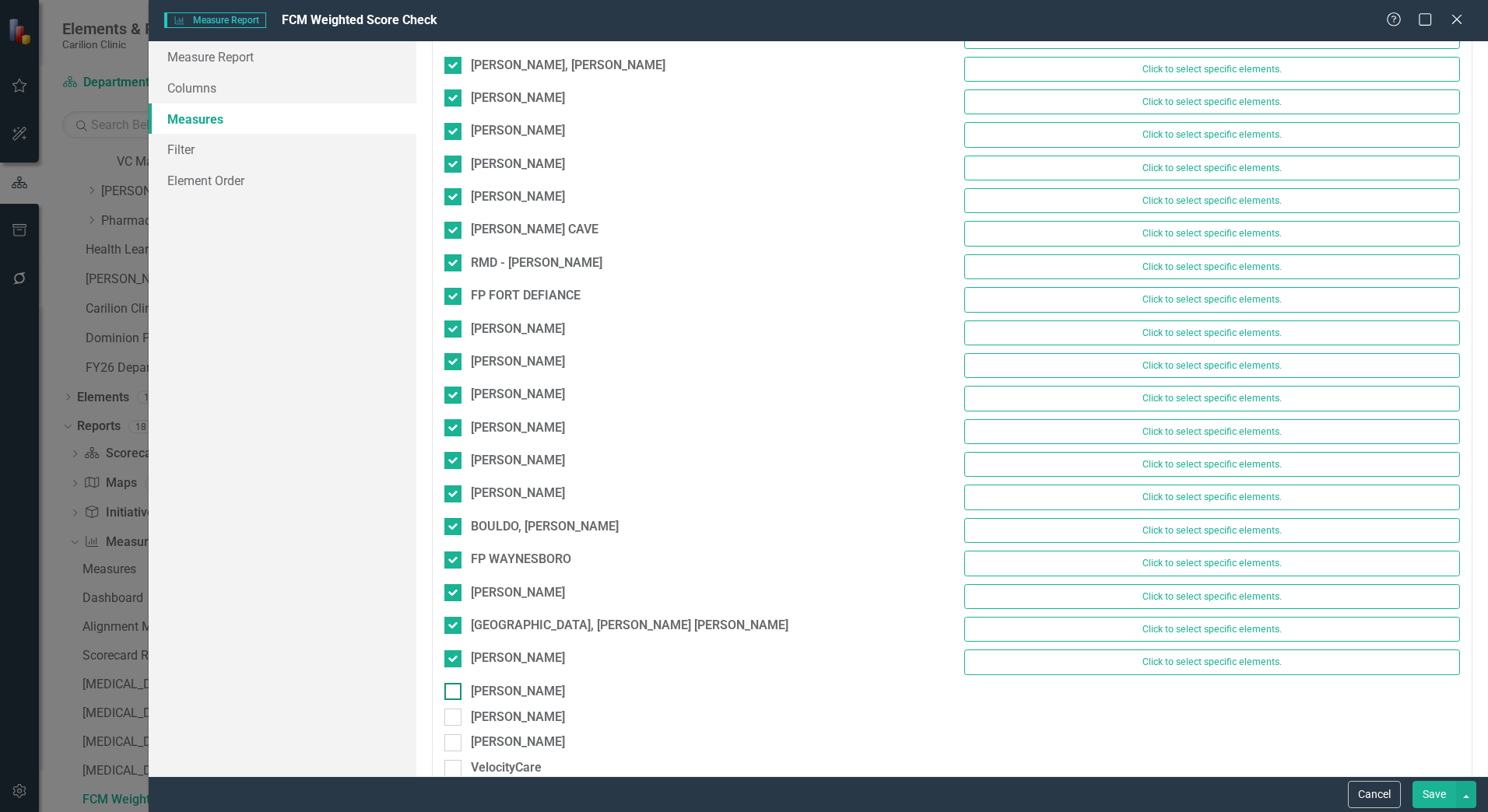
click at [459, 694] on div at bounding box center [454, 692] width 18 height 18
click at [454, 694] on input "[PERSON_NAME]" at bounding box center [450, 688] width 11 height 11
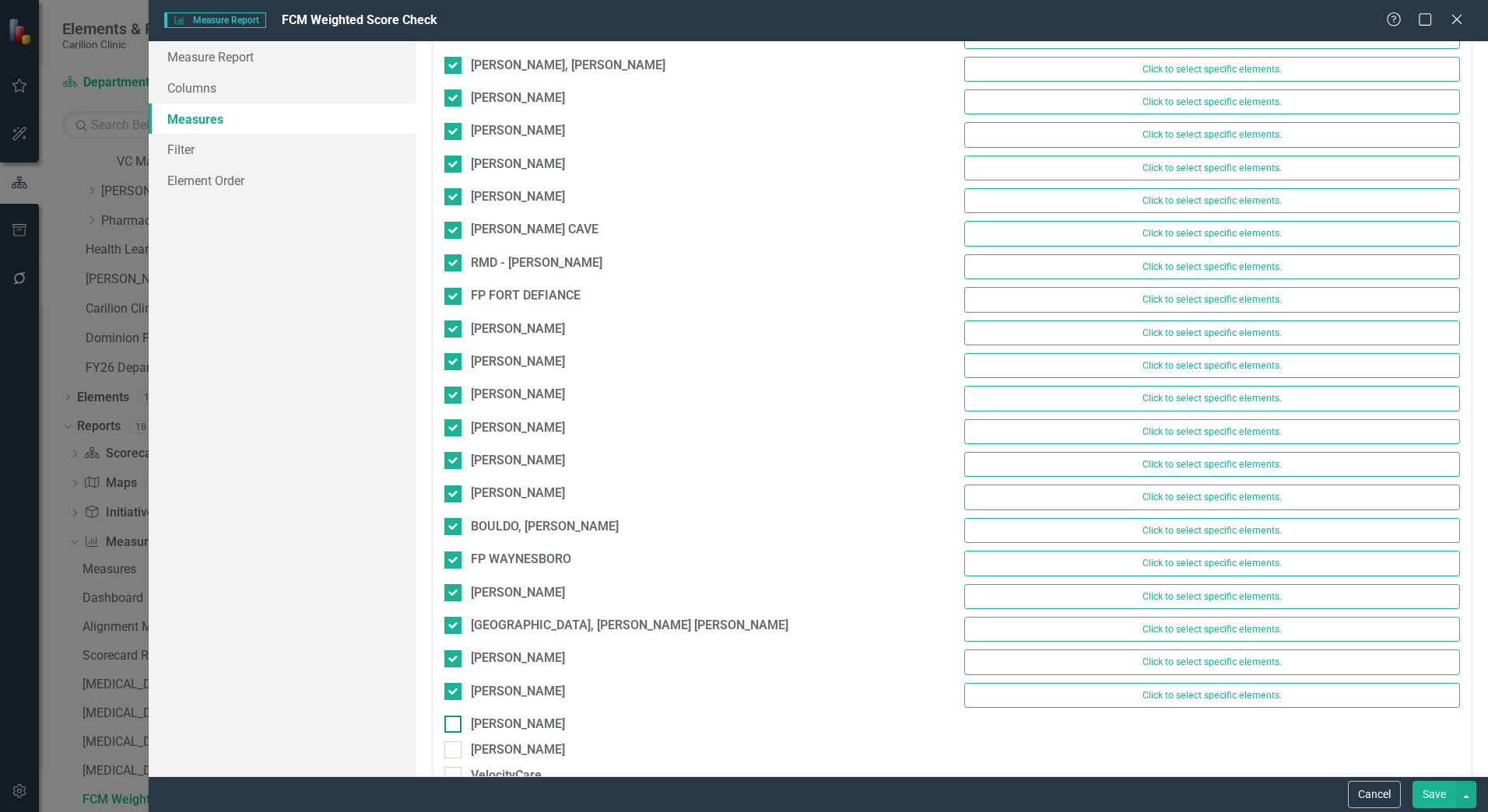
click at [459, 719] on div at bounding box center [454, 724] width 18 height 18
click at [454, 719] on input "[PERSON_NAME]" at bounding box center [450, 721] width 11 height 11
click at [459, 745] on div "YOUNG, SCOTT F Click to select specific elements." at bounding box center [952, 731] width 1040 height 32
drag, startPoint x: 459, startPoint y: 753, endPoint x: 471, endPoint y: 749, distance: 12.6
click at [459, 754] on div at bounding box center [454, 758] width 18 height 18
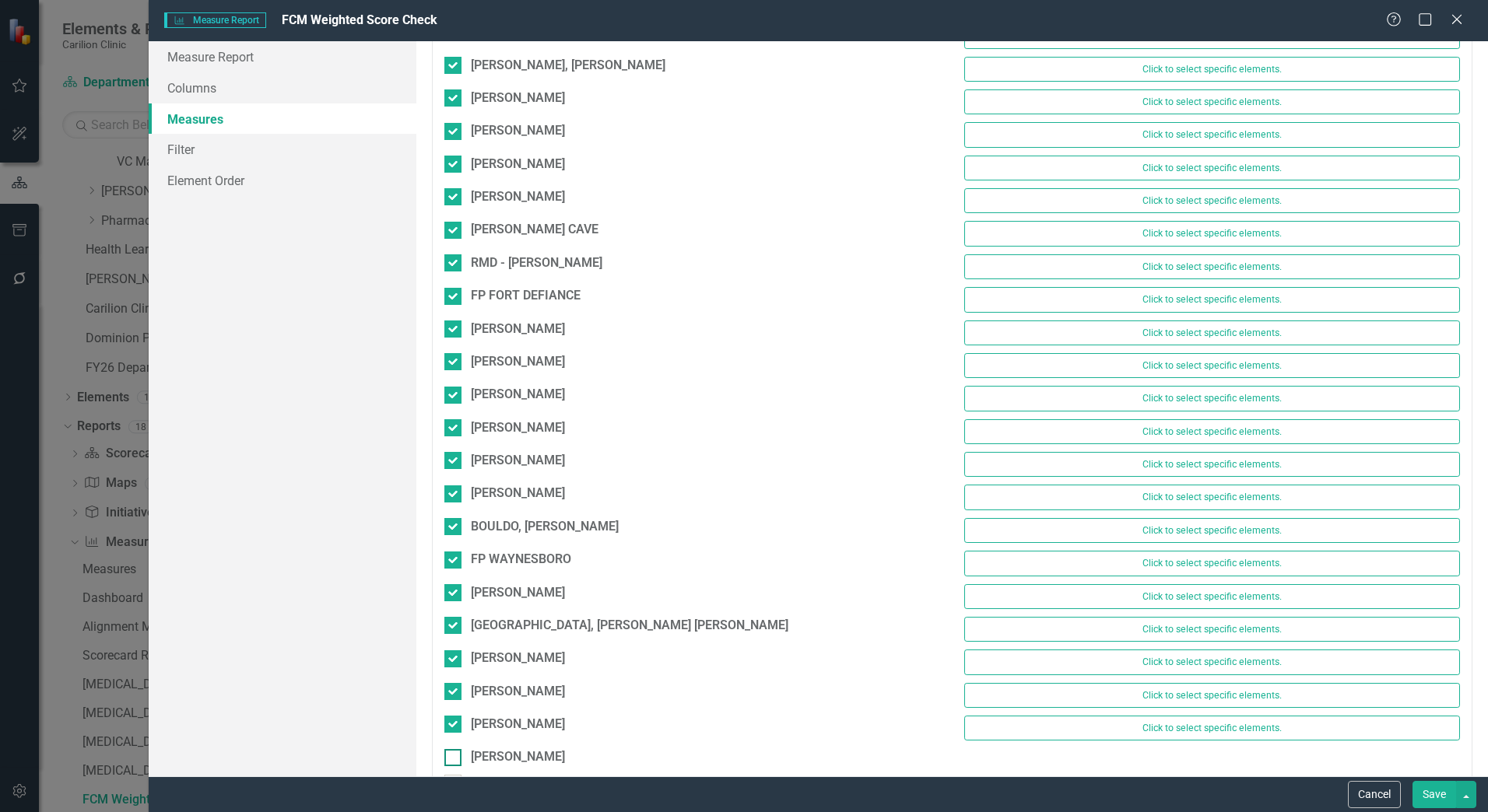
click at [454, 754] on input "[PERSON_NAME]" at bounding box center [450, 754] width 11 height 11
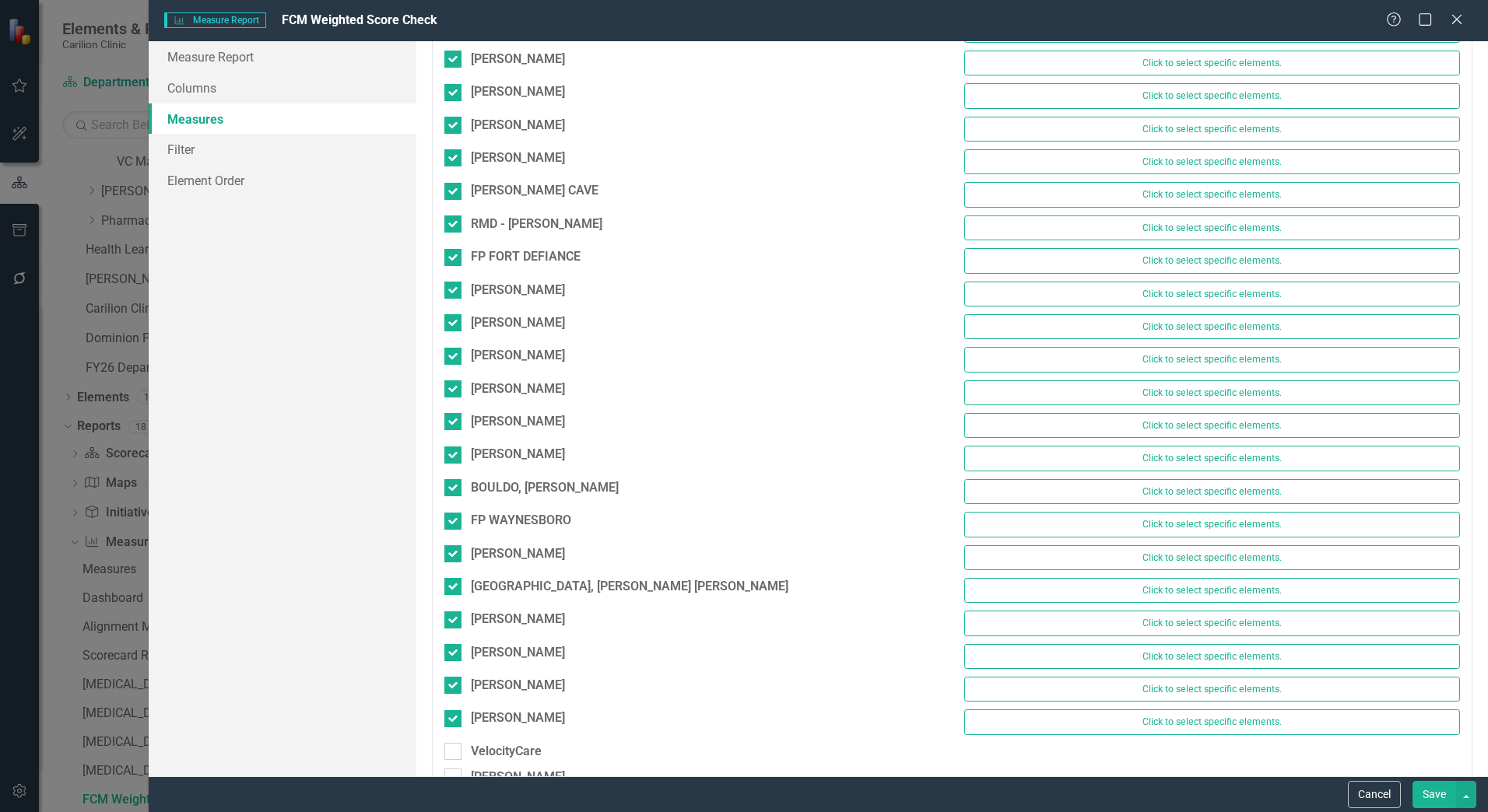
scroll to position [9569, 0]
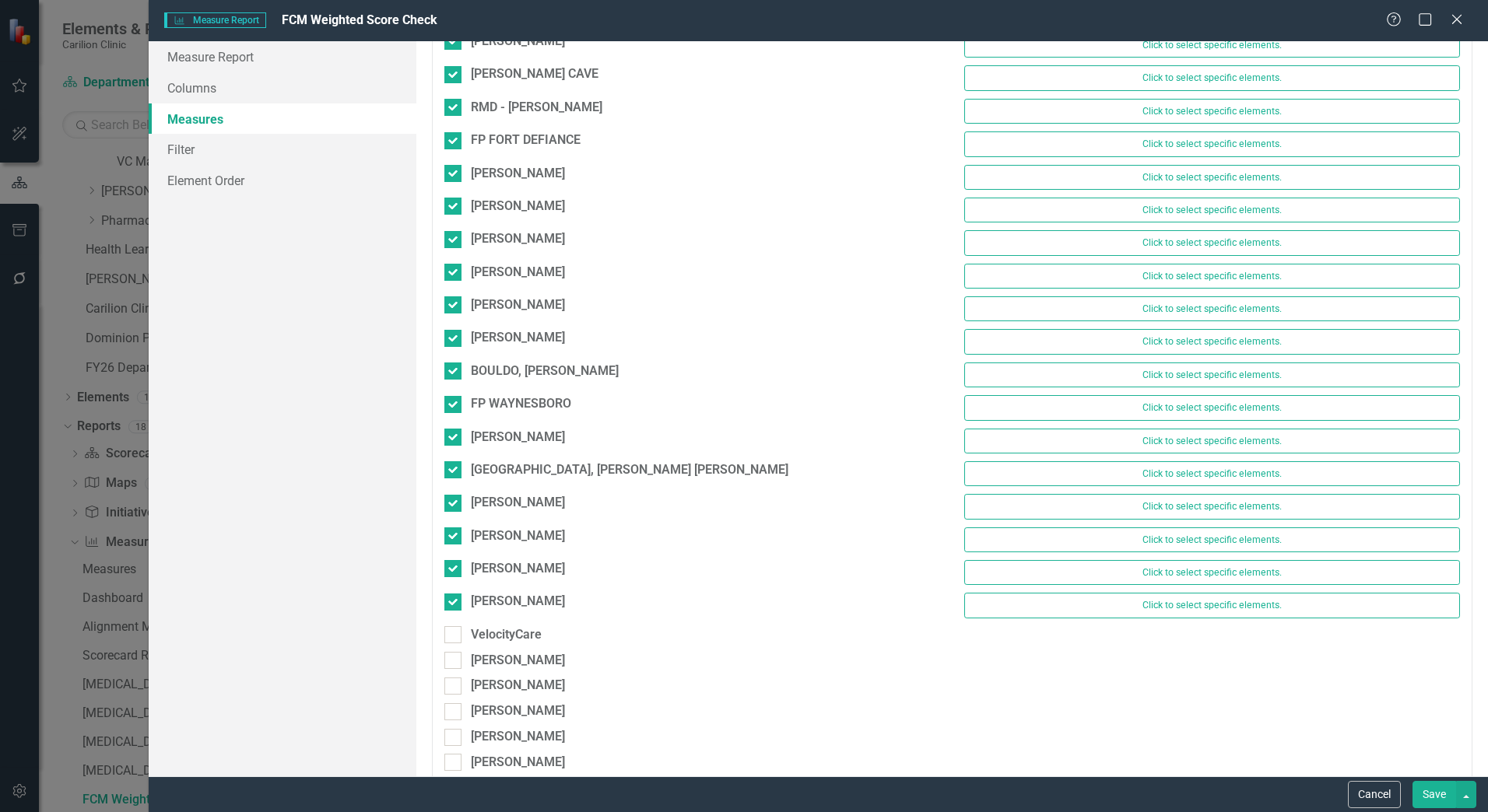
click at [1433, 802] on button "Save" at bounding box center [1434, 794] width 44 height 27
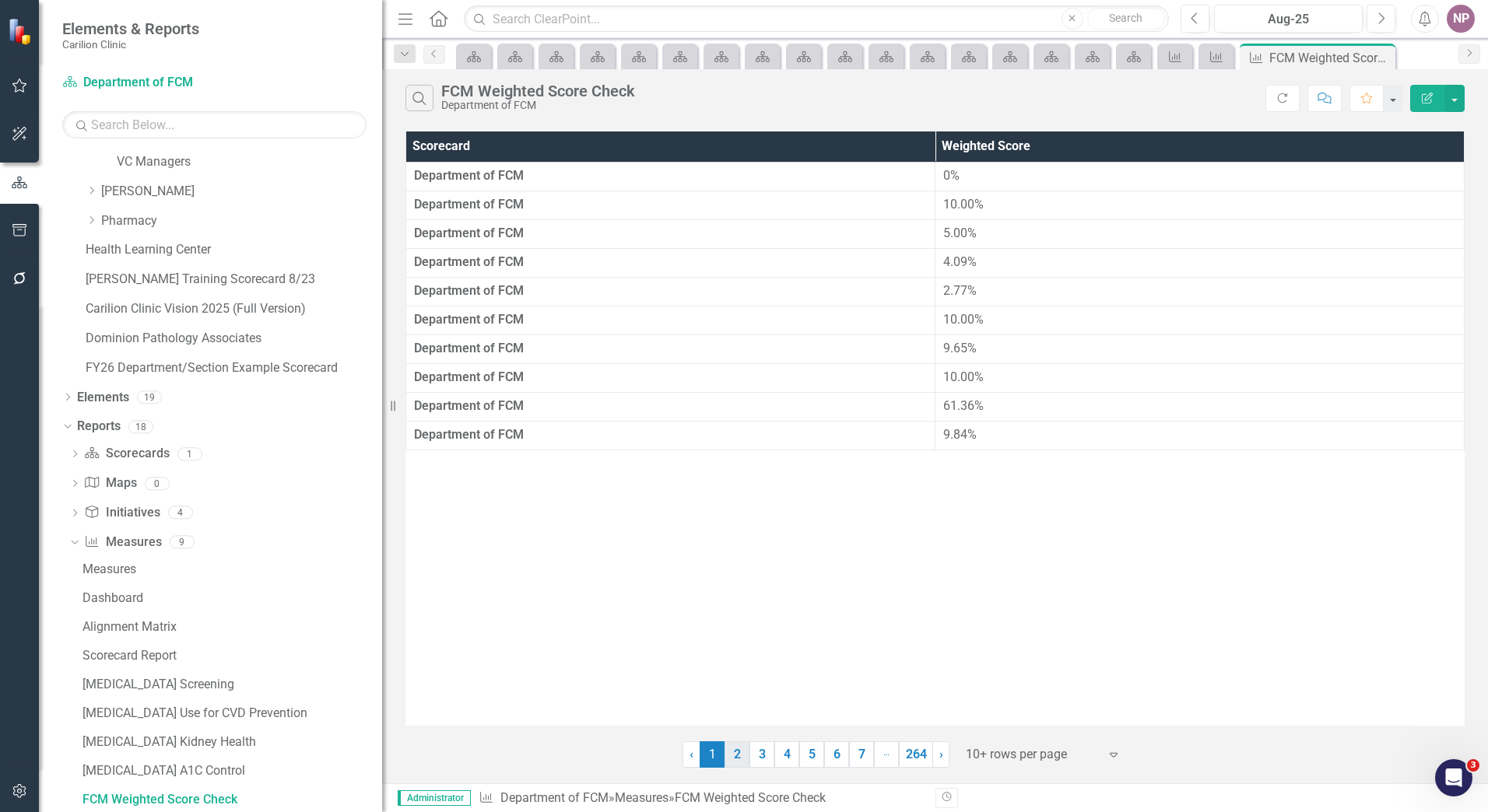
click at [738, 752] on link "2" at bounding box center [737, 755] width 25 height 26
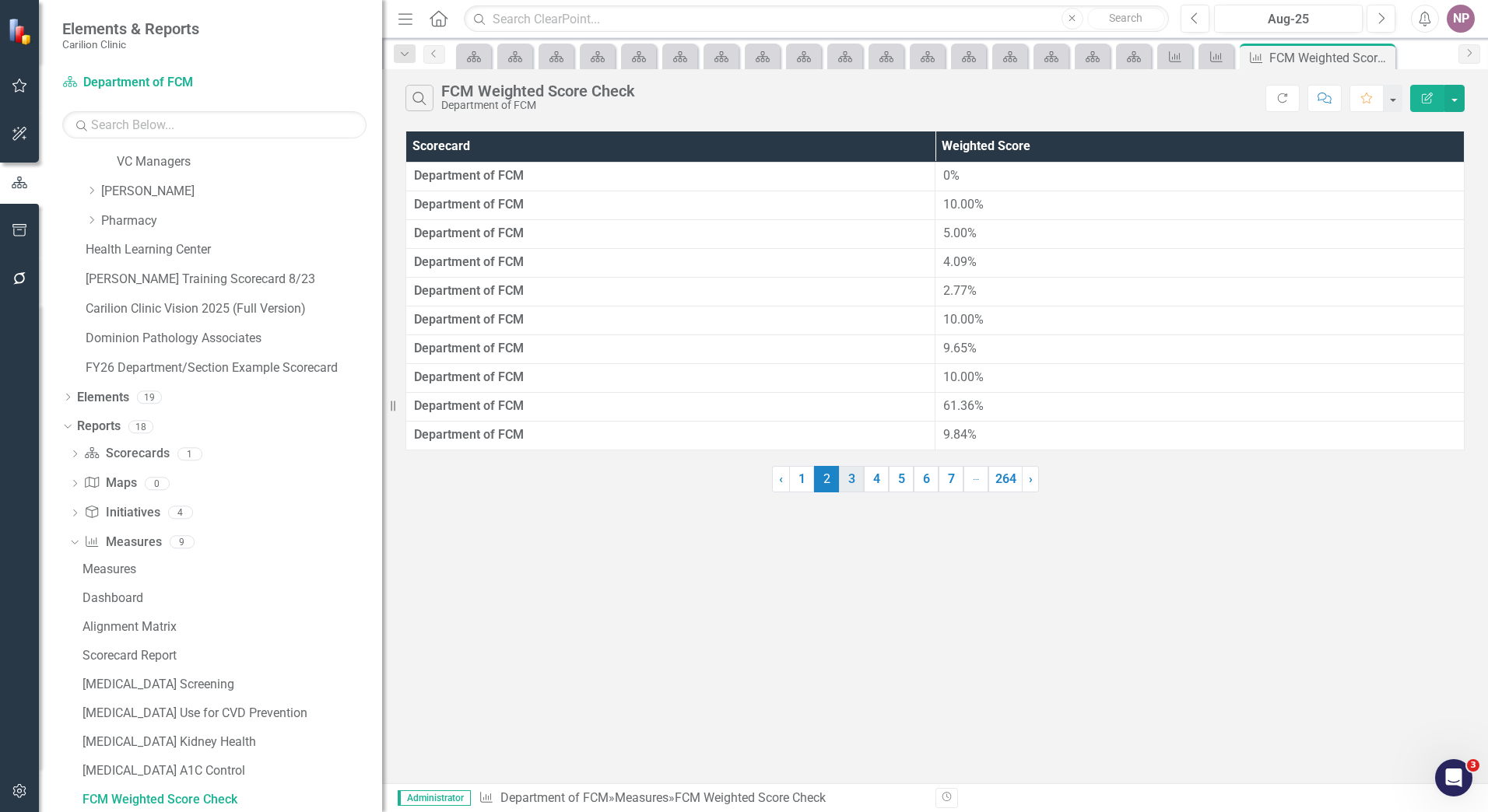
click at [858, 478] on link "3" at bounding box center [851, 479] width 25 height 26
click at [885, 480] on link "4" at bounding box center [876, 479] width 25 height 26
click at [914, 476] on link "6" at bounding box center [926, 479] width 25 height 26
click at [967, 481] on li "… More" at bounding box center [976, 479] width 25 height 26
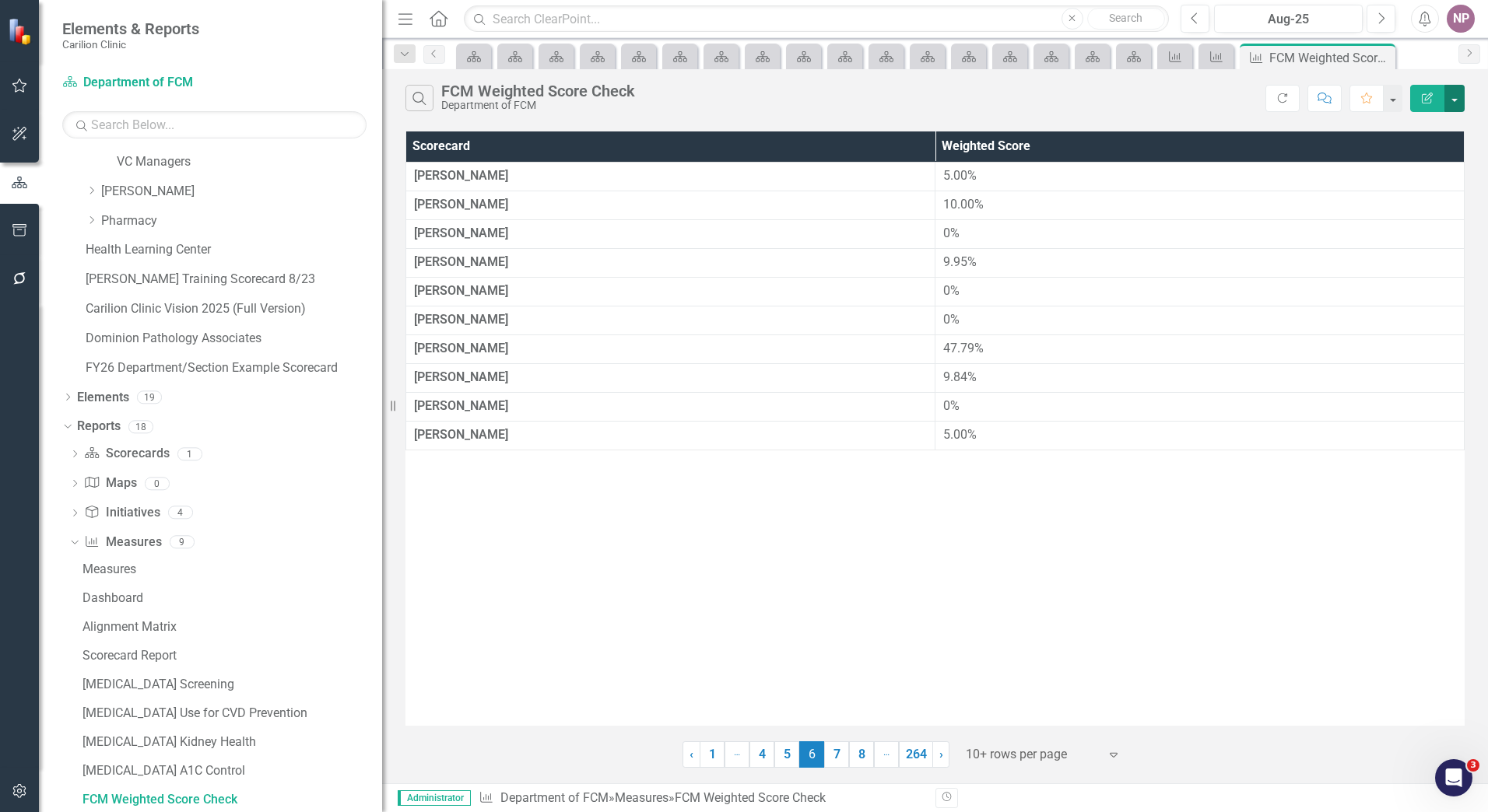
click at [1447, 94] on button "button" at bounding box center [1455, 98] width 20 height 27
click at [1426, 127] on link "Edit Report Edit Report" at bounding box center [1403, 127] width 123 height 29
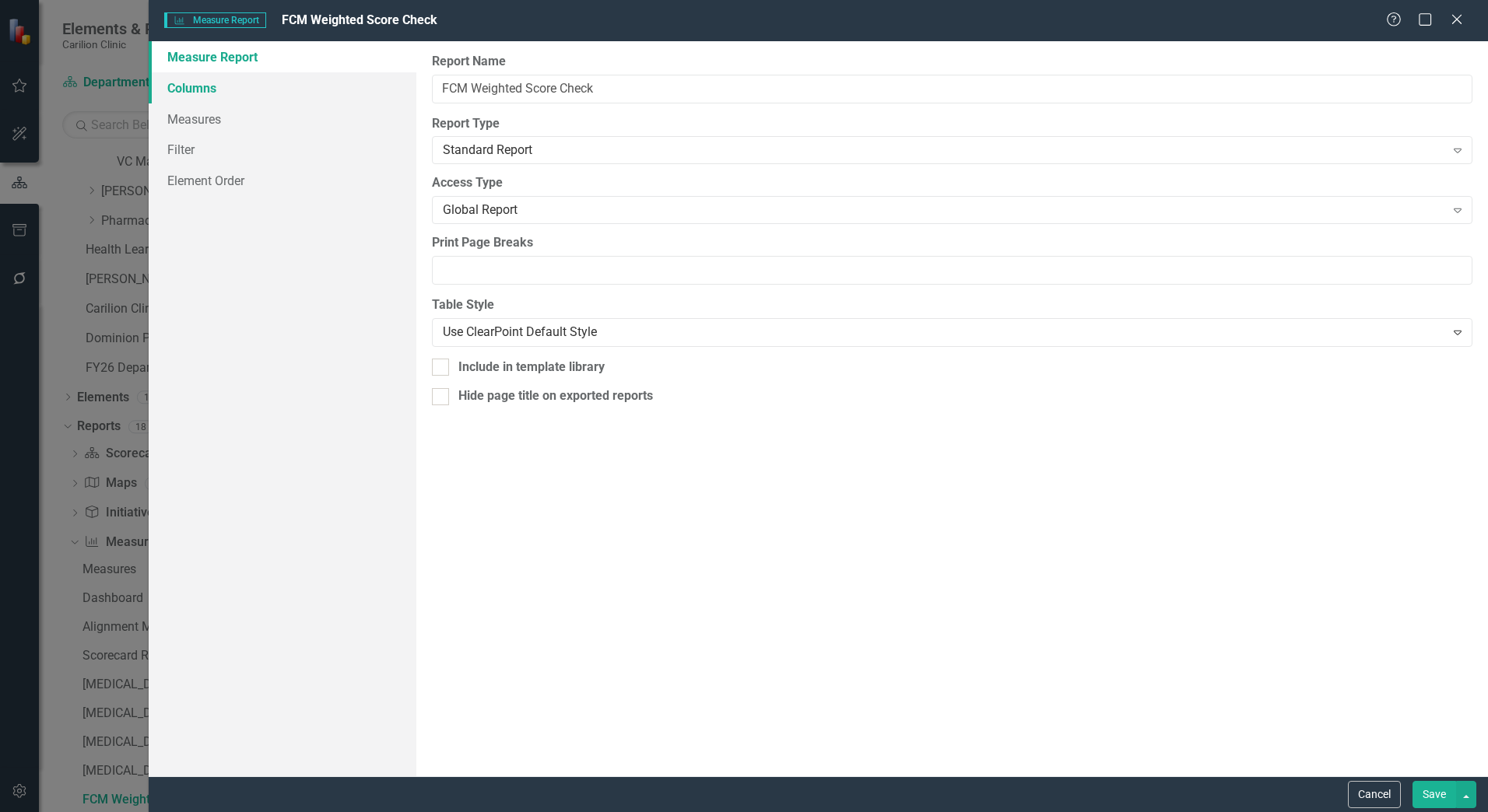
click at [263, 85] on link "Columns" at bounding box center [282, 88] width 268 height 31
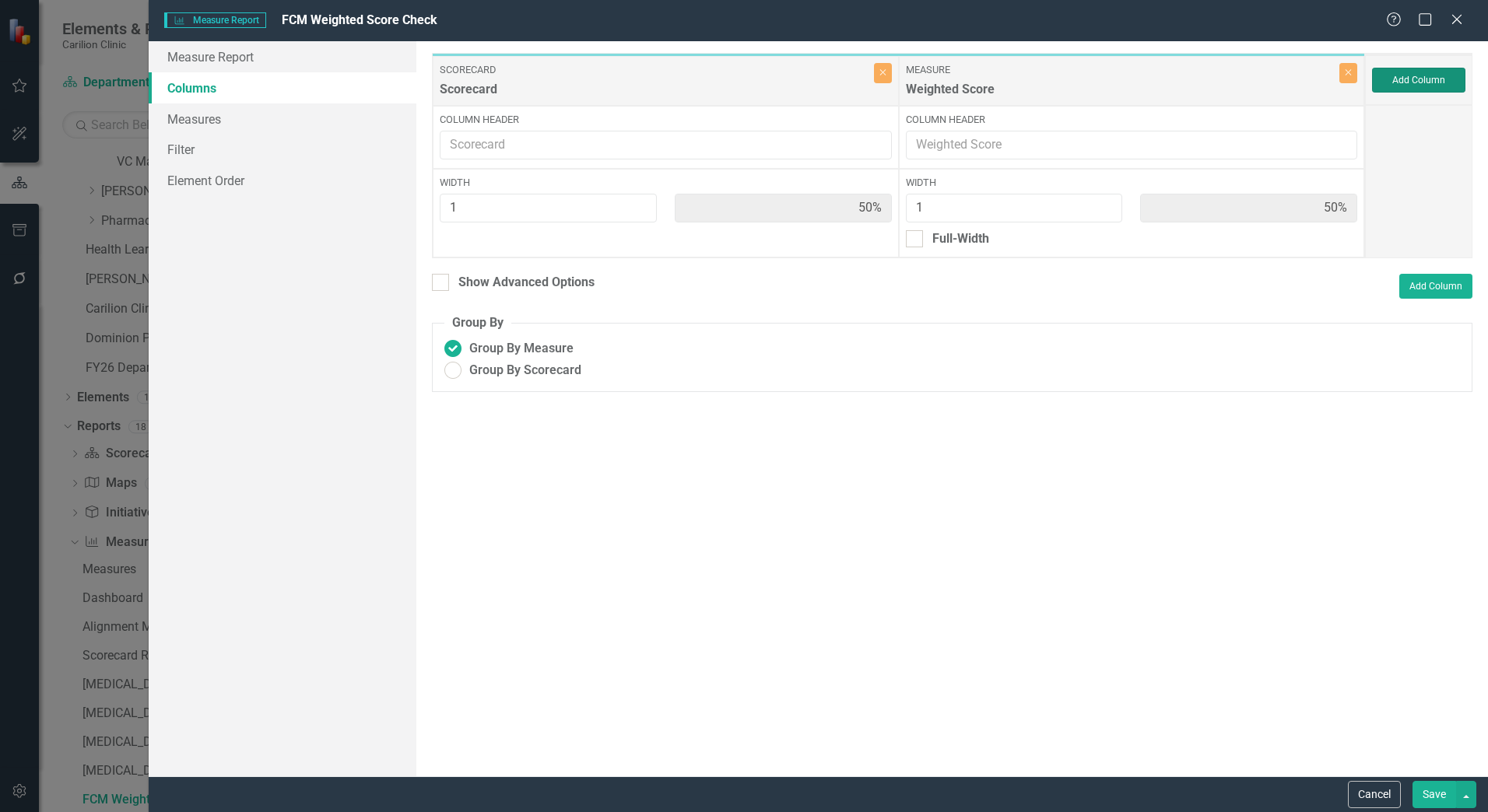
click at [1420, 86] on button "Add Column" at bounding box center [1419, 80] width 93 height 25
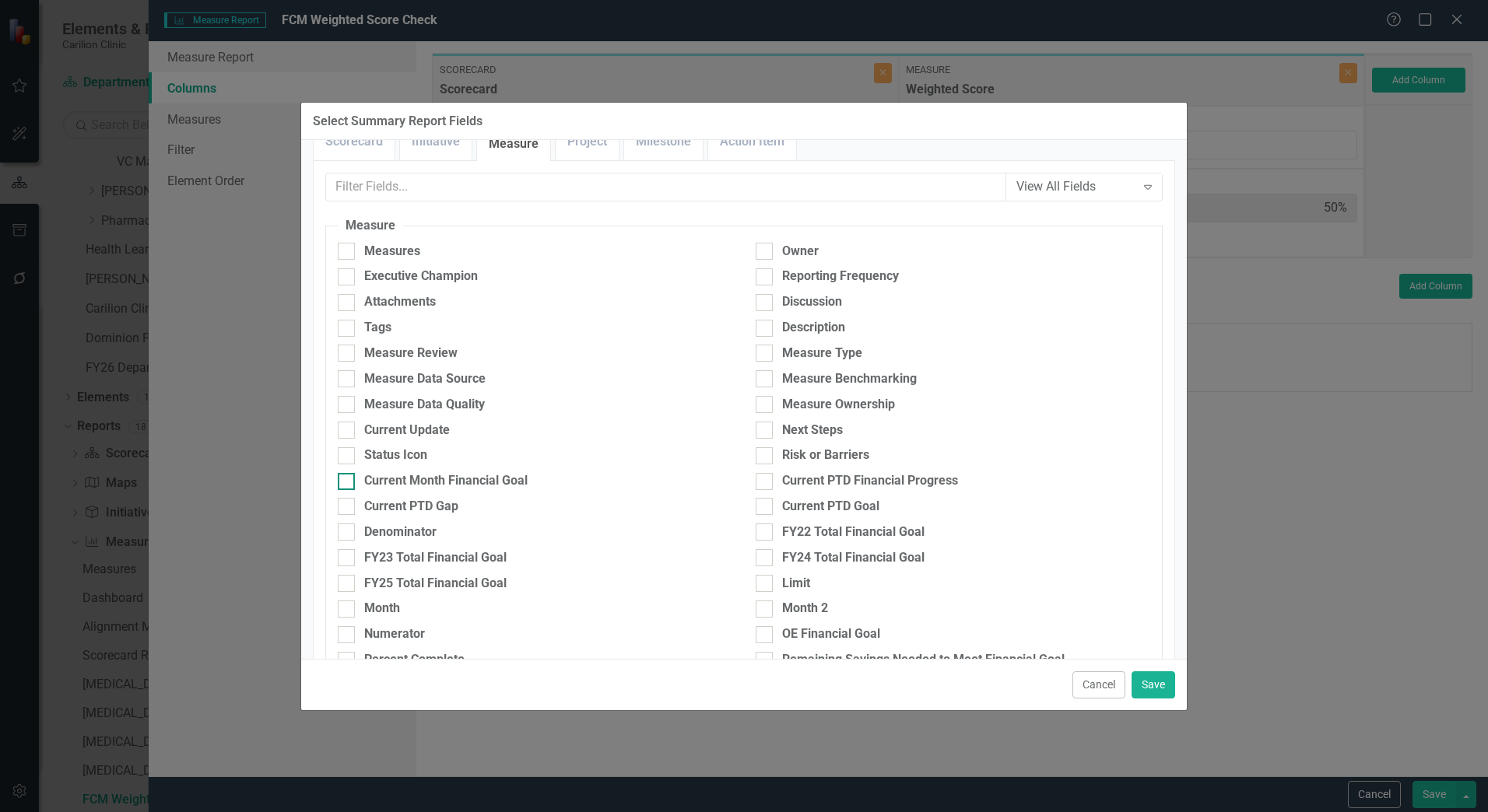
scroll to position [0, 0]
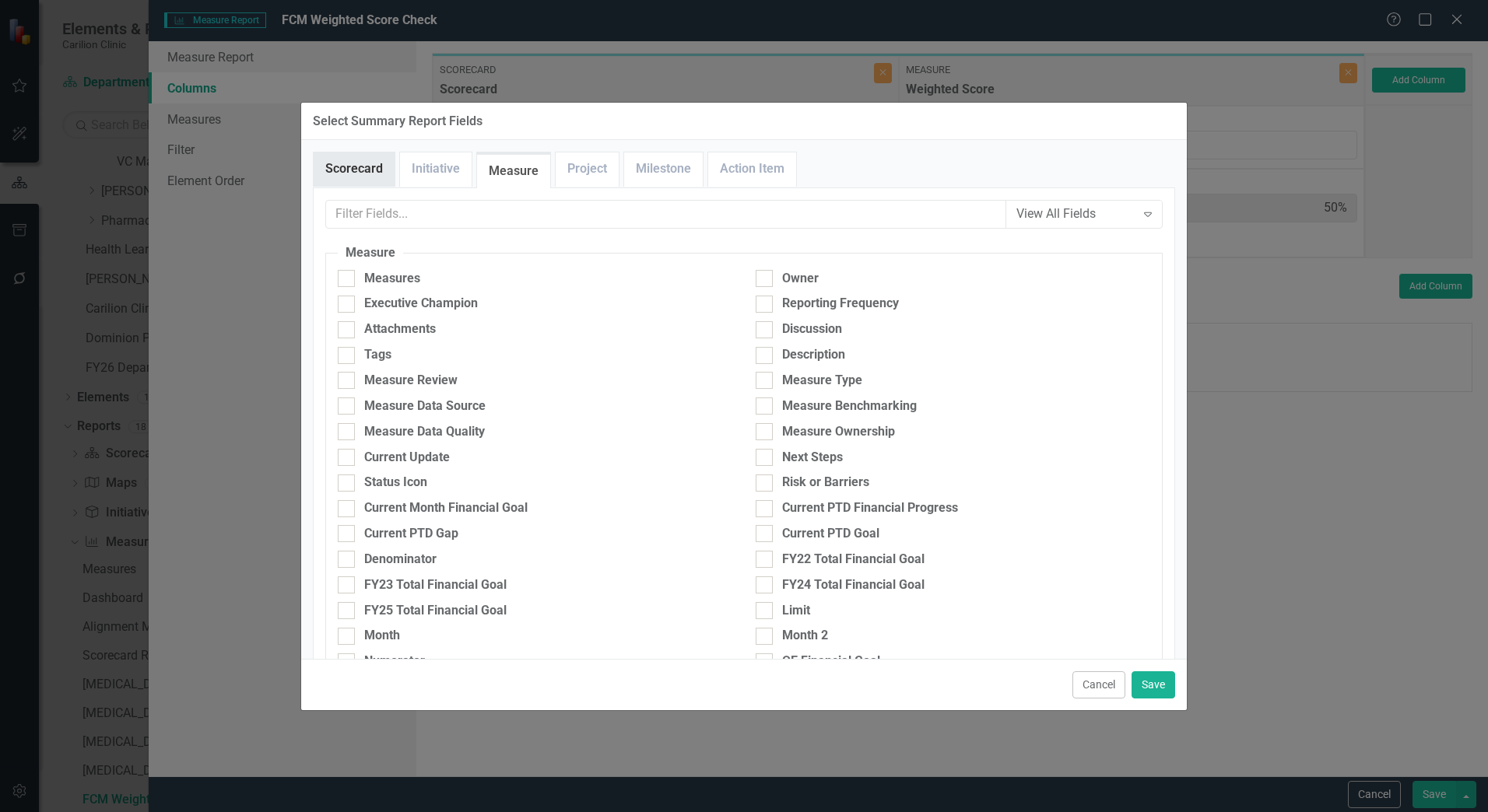
click at [387, 166] on link "Scorecard" at bounding box center [354, 169] width 81 height 33
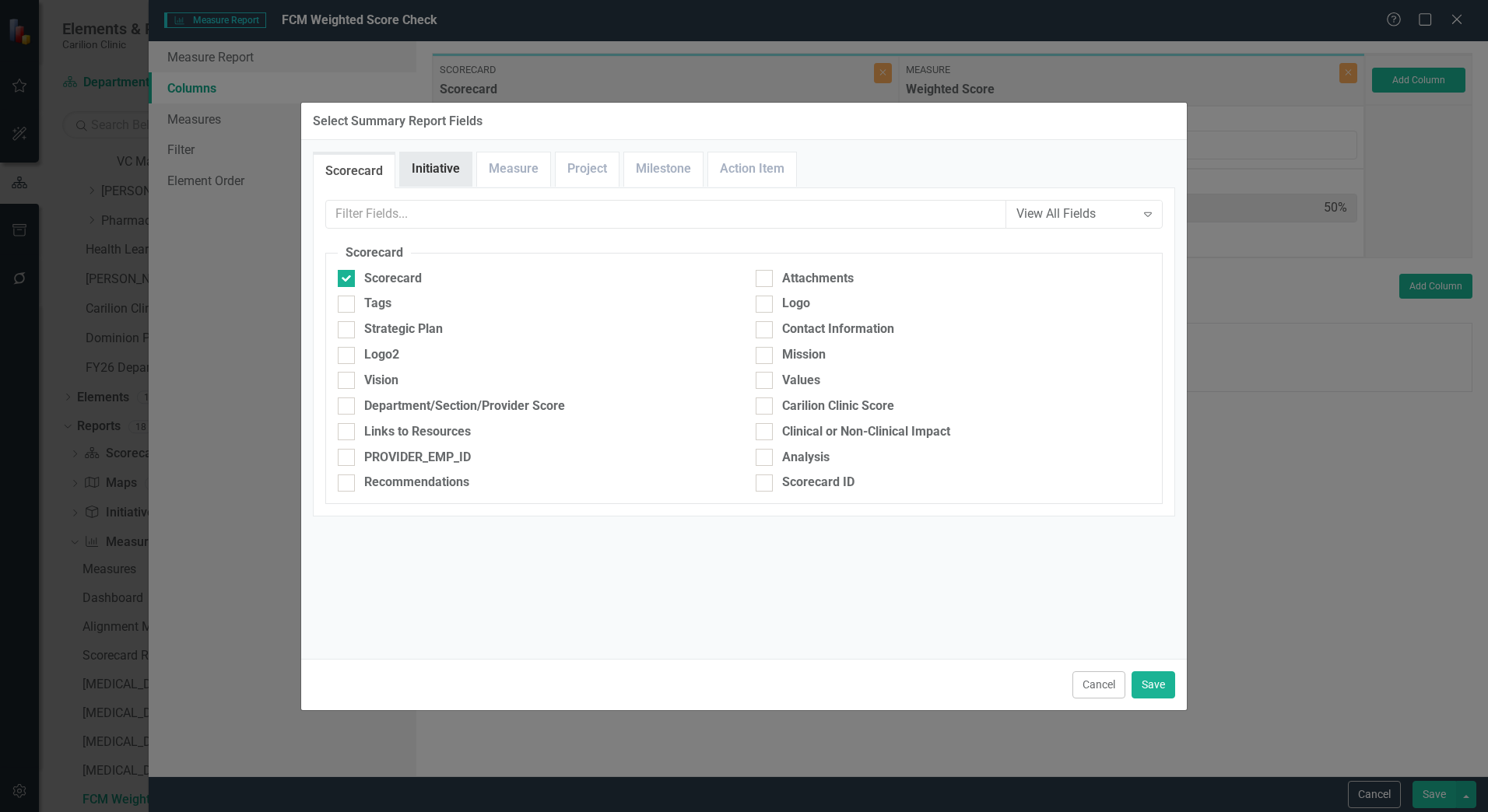
click at [419, 175] on link "Initiative" at bounding box center [436, 169] width 72 height 33
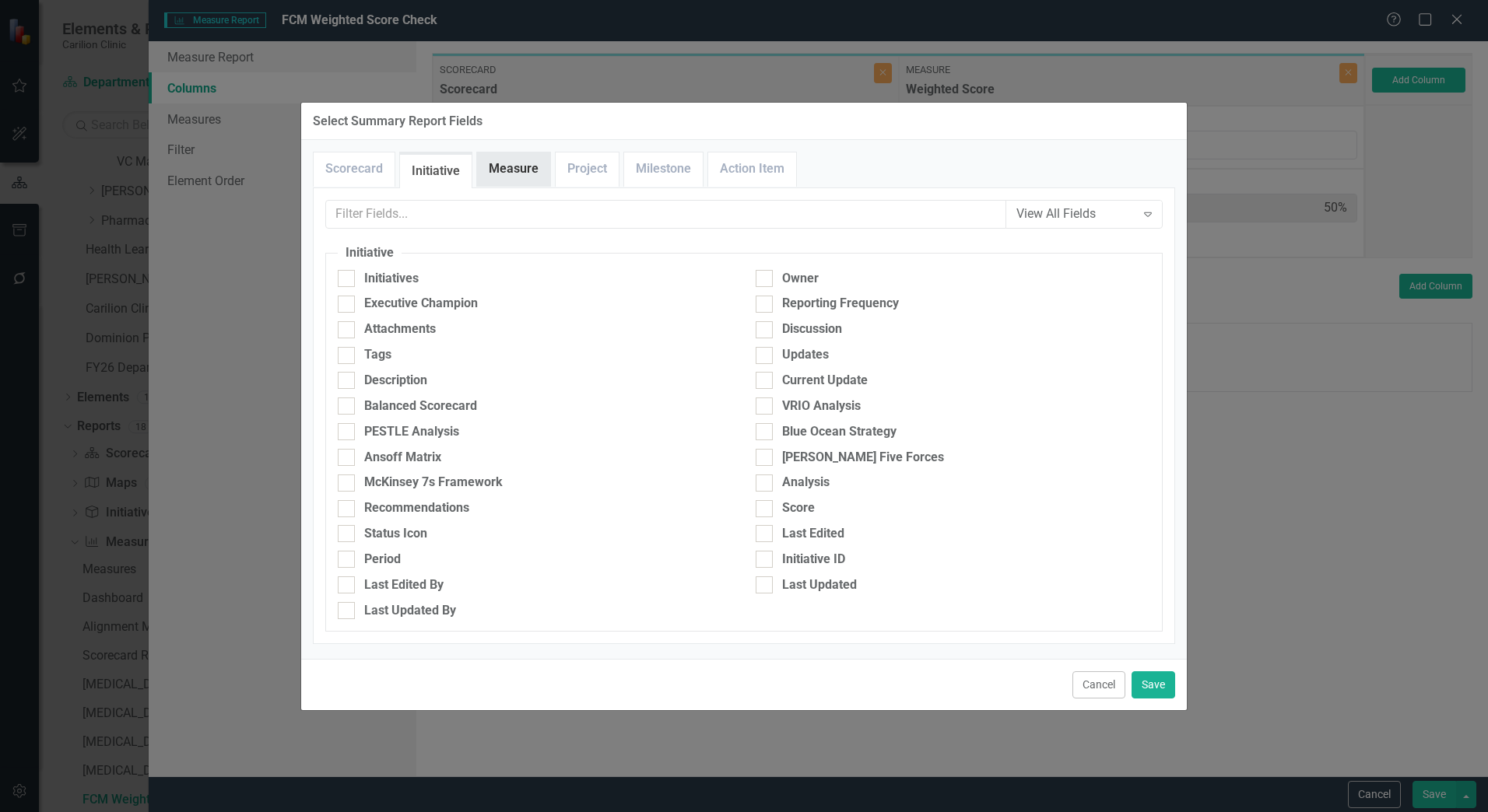
click at [512, 169] on link "Measure" at bounding box center [513, 169] width 73 height 33
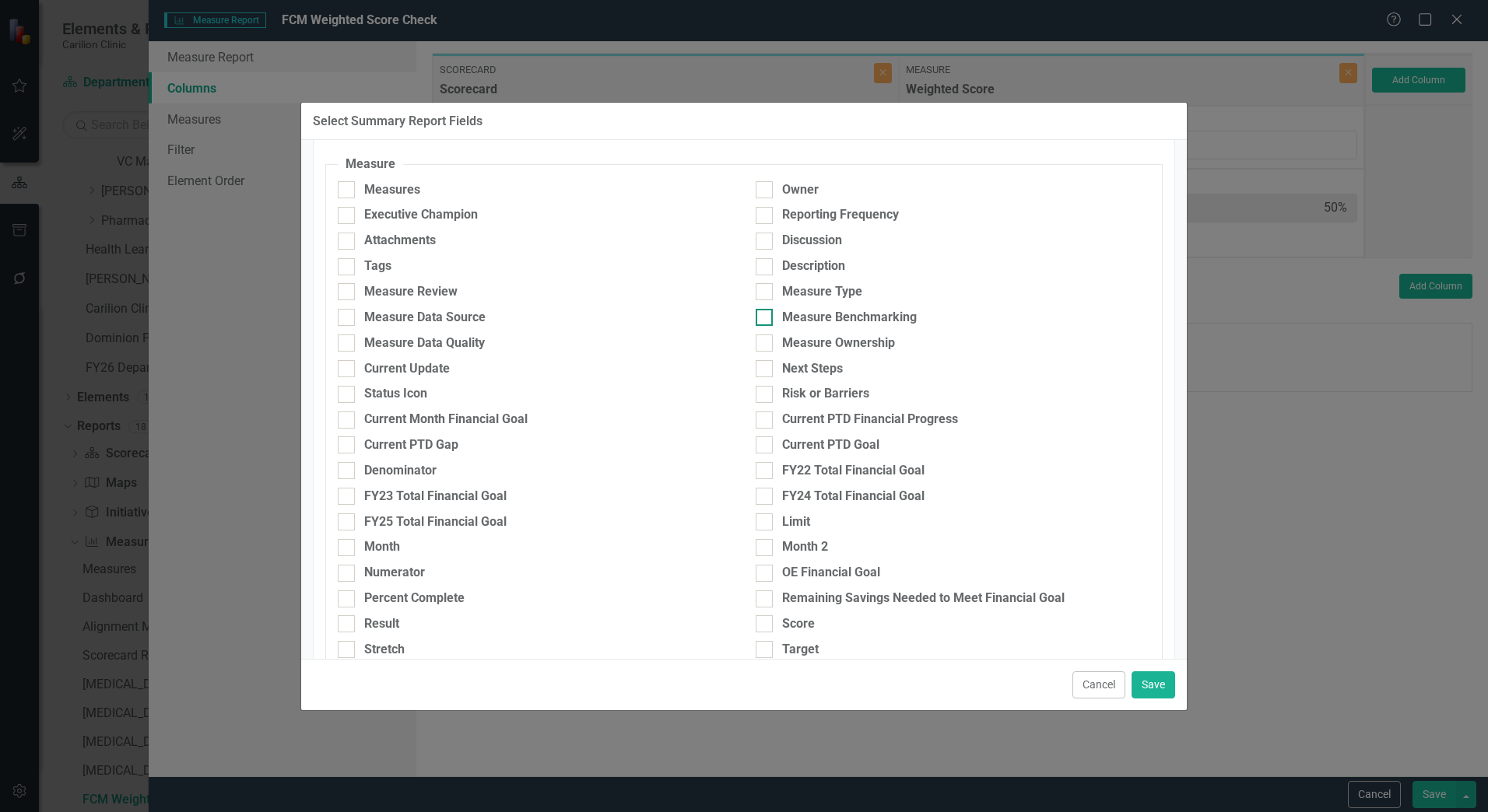
scroll to position [82, 0]
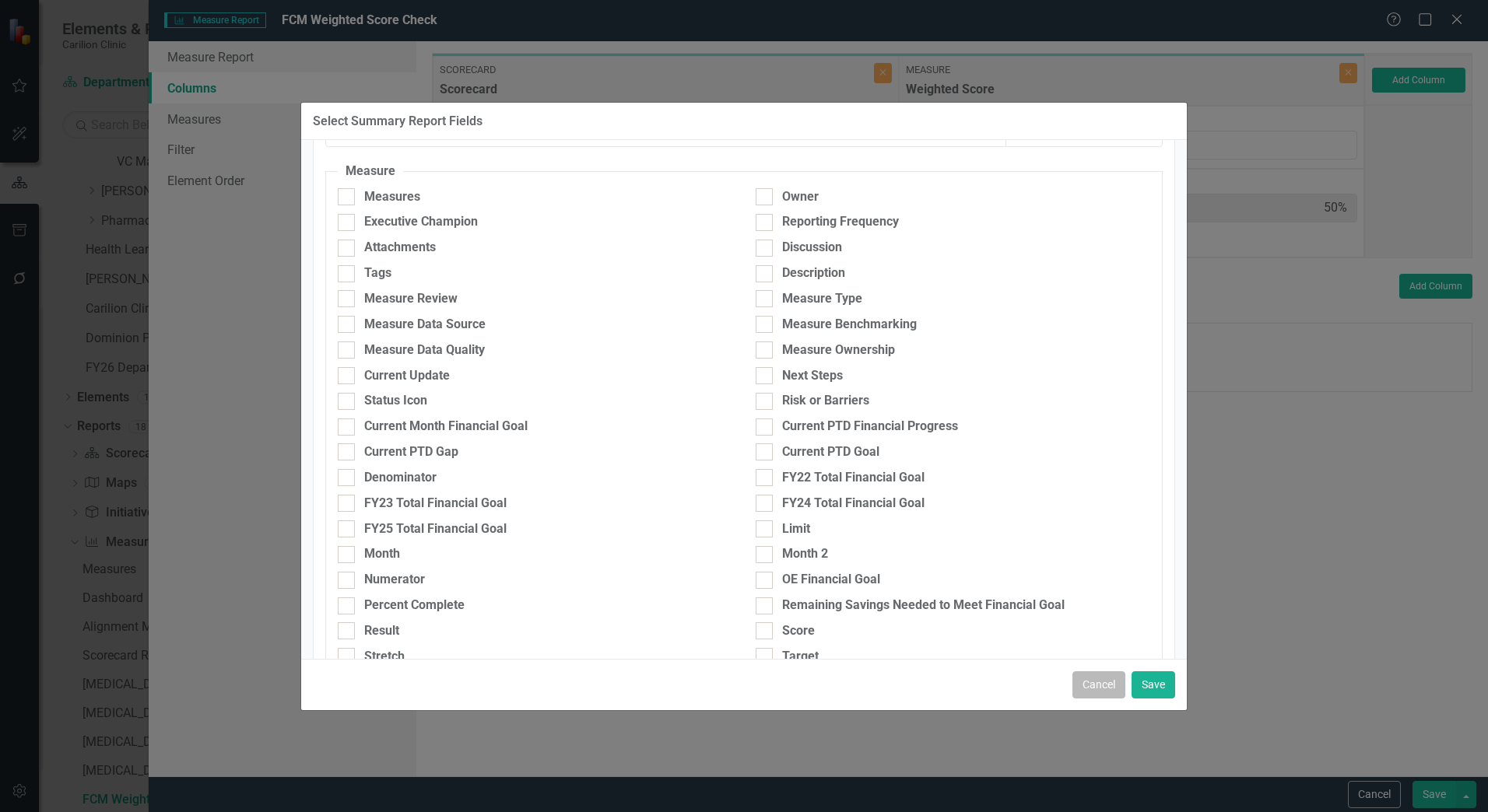
click at [1100, 687] on button "Cancel" at bounding box center [1099, 685] width 53 height 27
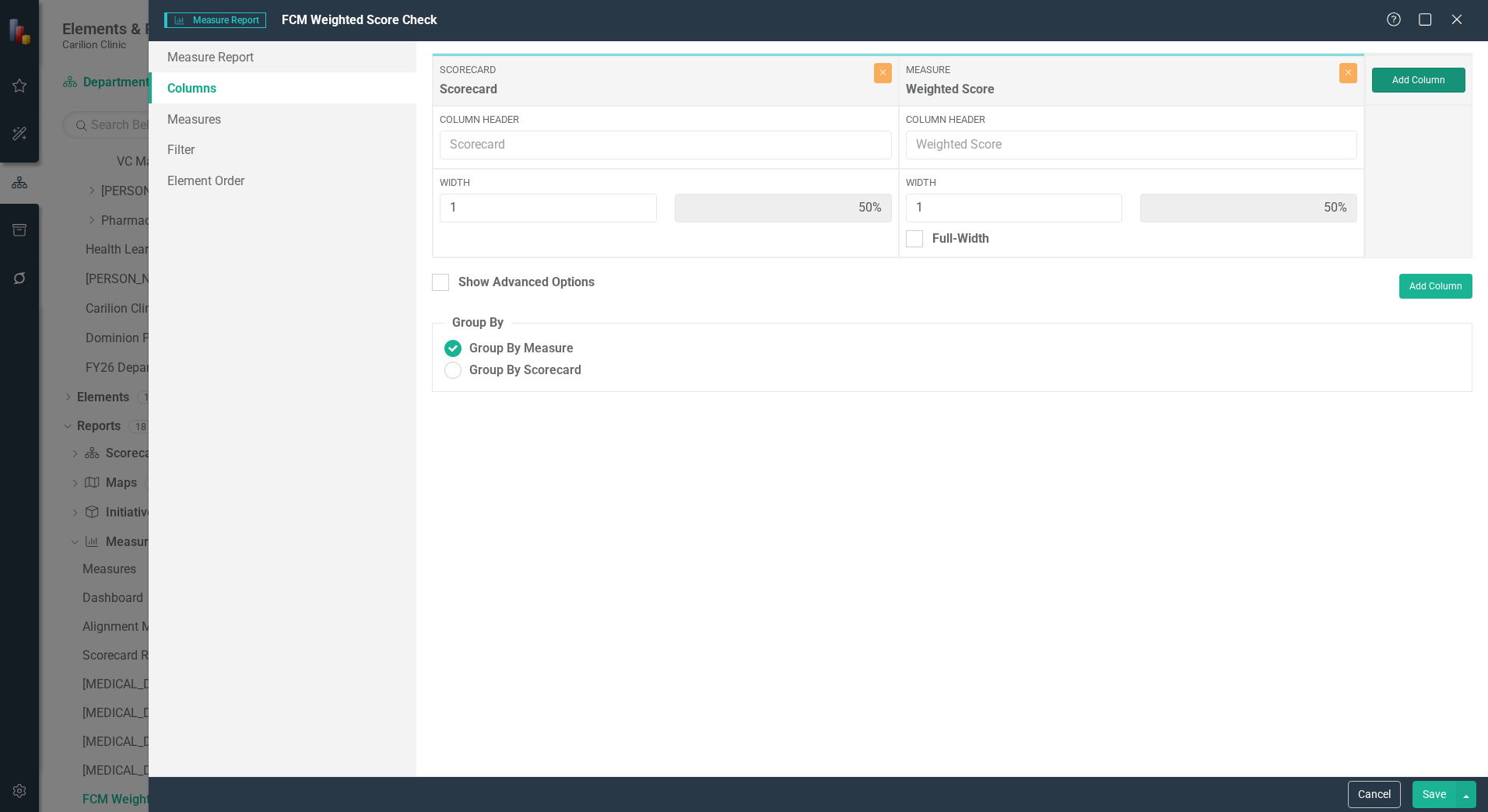
click at [1391, 82] on button "Add Column" at bounding box center [1419, 80] width 93 height 25
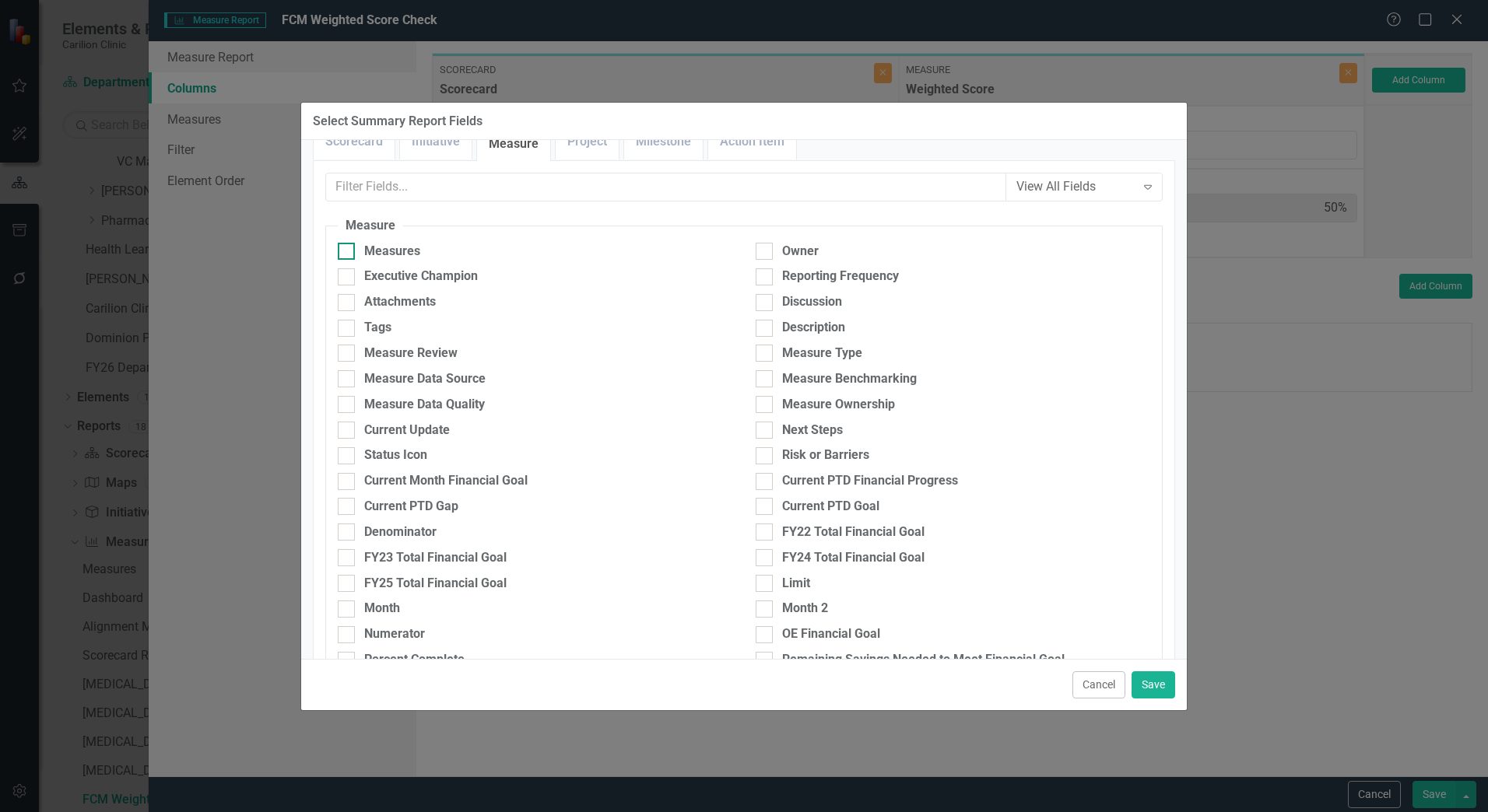
scroll to position [0, 0]
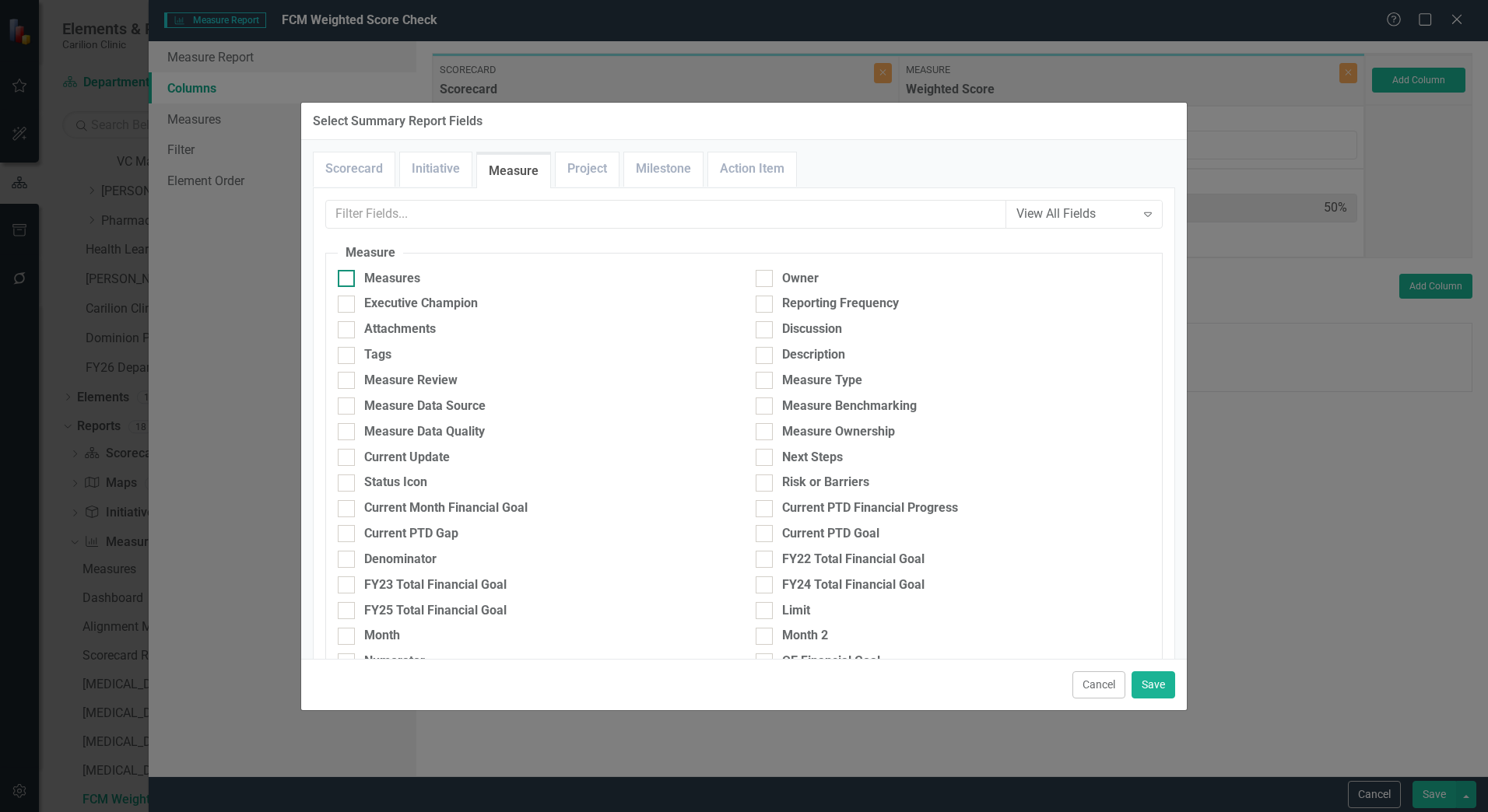
click at [368, 277] on div "Measures" at bounding box center [392, 279] width 56 height 18
click at [348, 277] on input "Measures" at bounding box center [343, 275] width 11 height 11
click at [1149, 693] on button "Save" at bounding box center [1154, 685] width 44 height 27
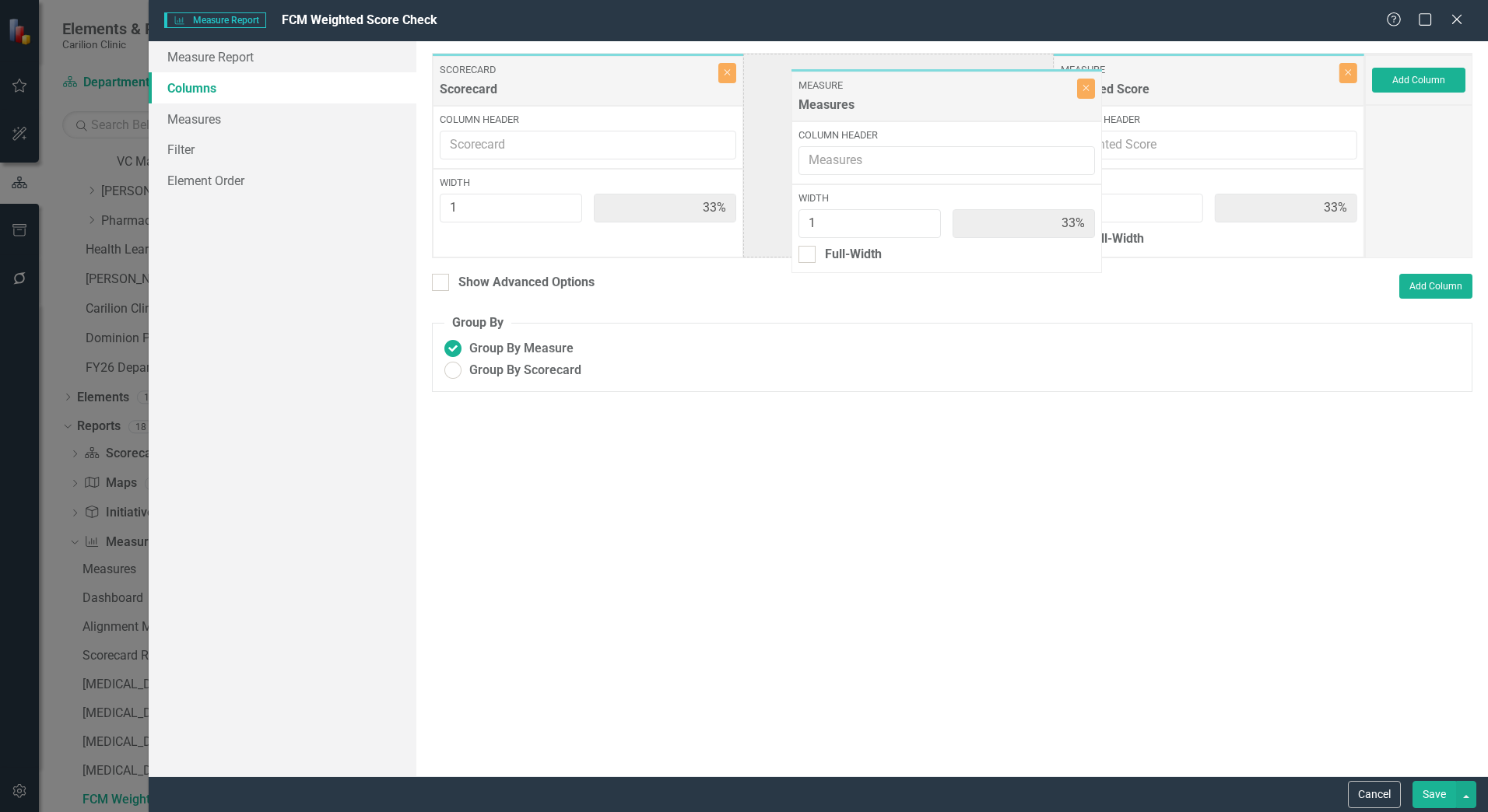
drag, startPoint x: 1139, startPoint y: 82, endPoint x: 827, endPoint y: 99, distance: 312.5
click at [827, 99] on div "Scorecard Scorecard Close Column Header Width 1 33% Measure Weighted Score Clos…" at bounding box center [898, 155] width 934 height 205
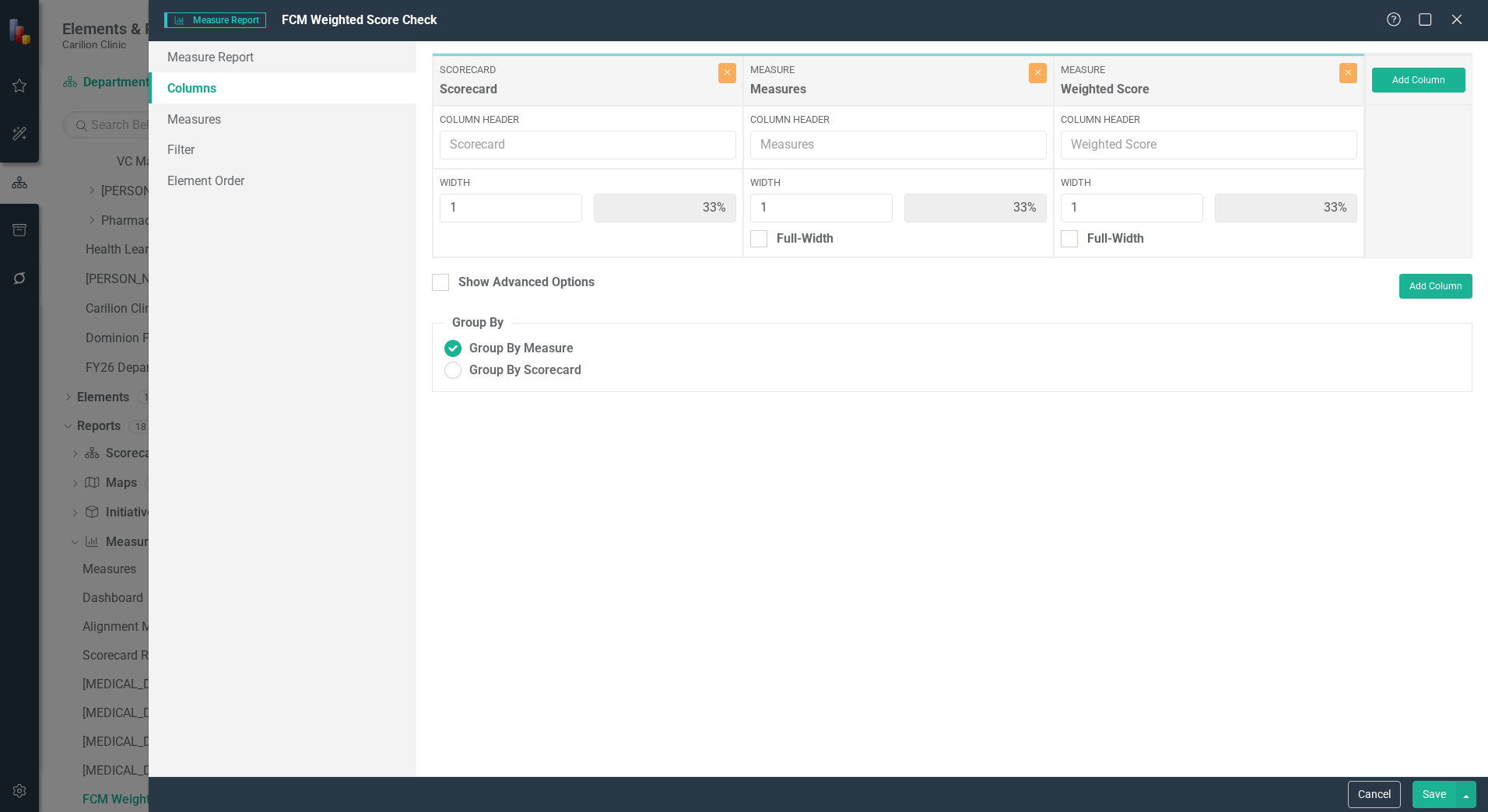
click at [1434, 800] on button "Save" at bounding box center [1434, 794] width 44 height 27
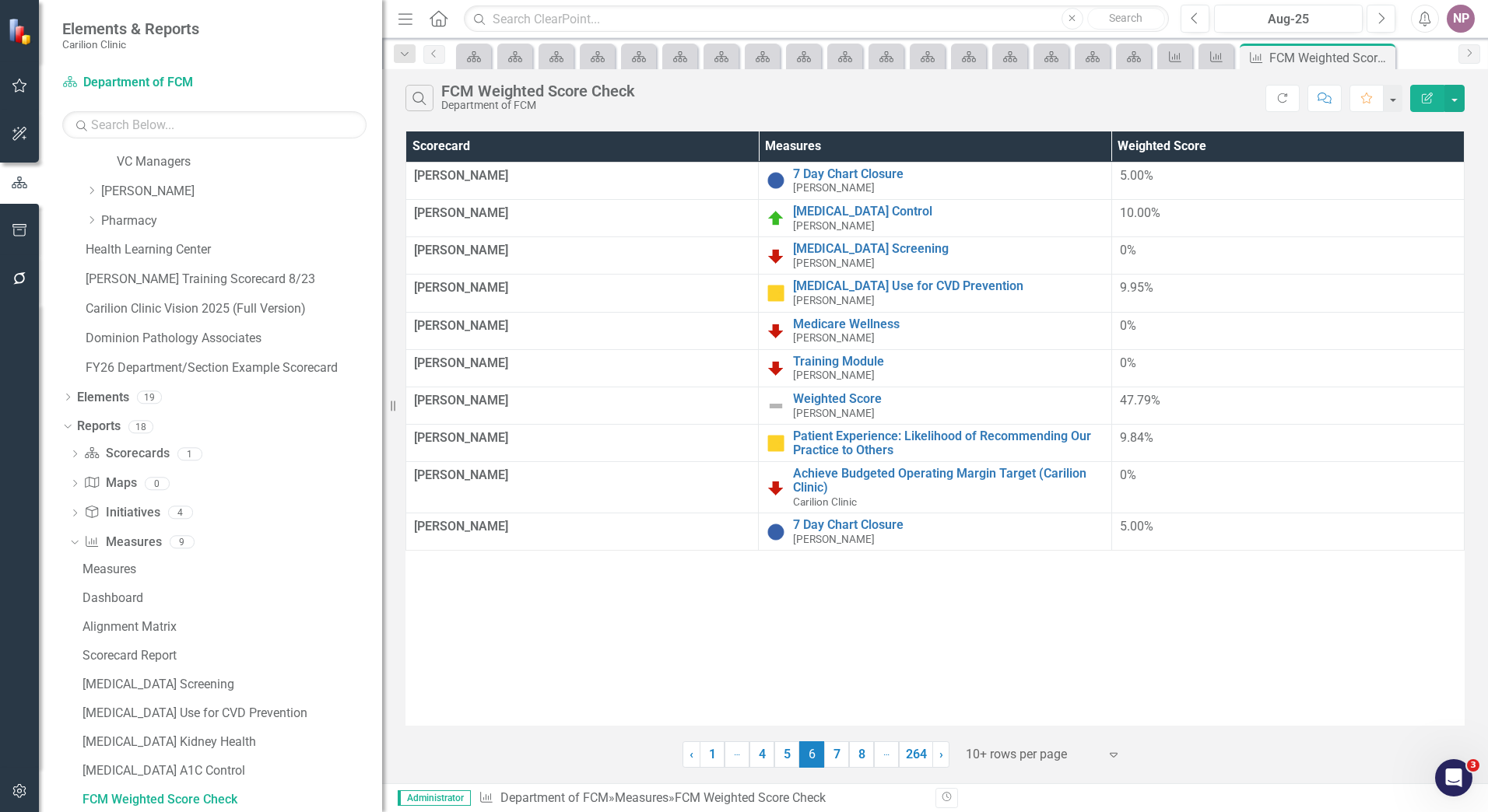
click at [1440, 84] on div "Search FCM Weighted Score Check Department of FCM Refresh Comment Favorite Edit…" at bounding box center [935, 95] width 1106 height 51
click at [1446, 93] on button "button" at bounding box center [1455, 98] width 20 height 27
click at [1400, 188] on link "Excel Export to Excel" at bounding box center [1403, 187] width 123 height 29
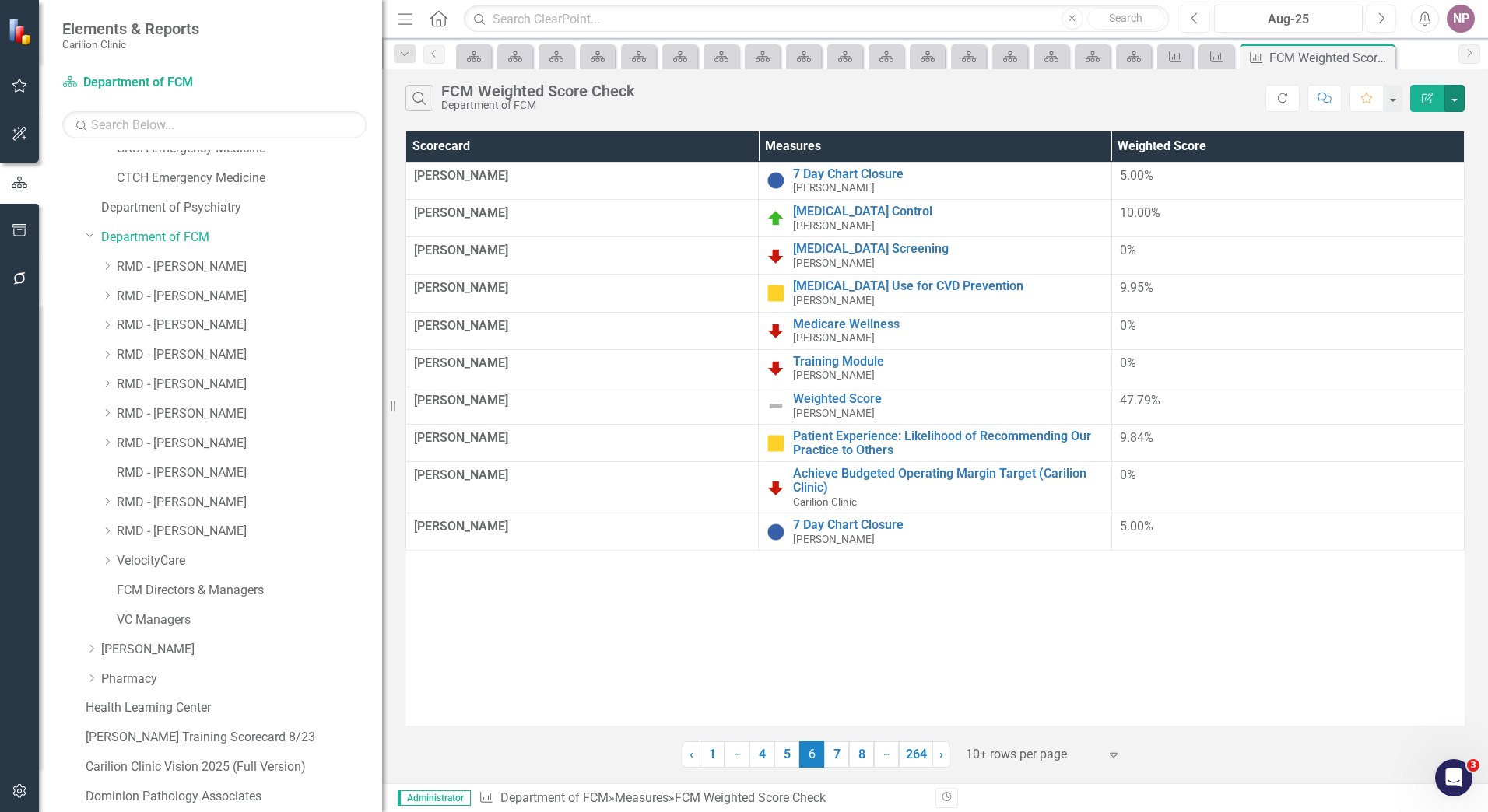
scroll to position [1065, 0]
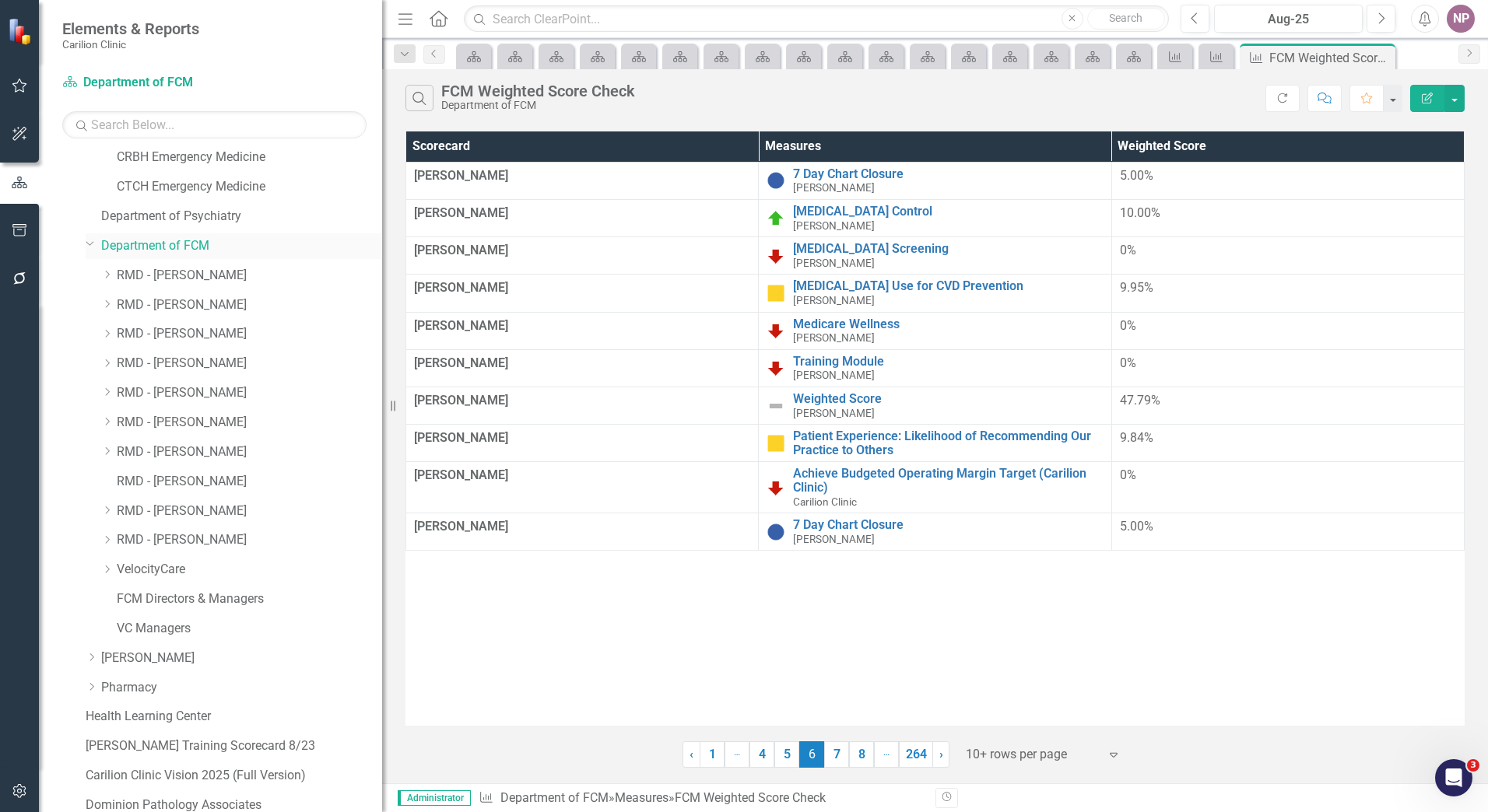
click at [162, 253] on div "Dropdown Department of FCM" at bounding box center [234, 246] width 297 height 25
click at [163, 253] on link "Department of FCM" at bounding box center [241, 246] width 281 height 18
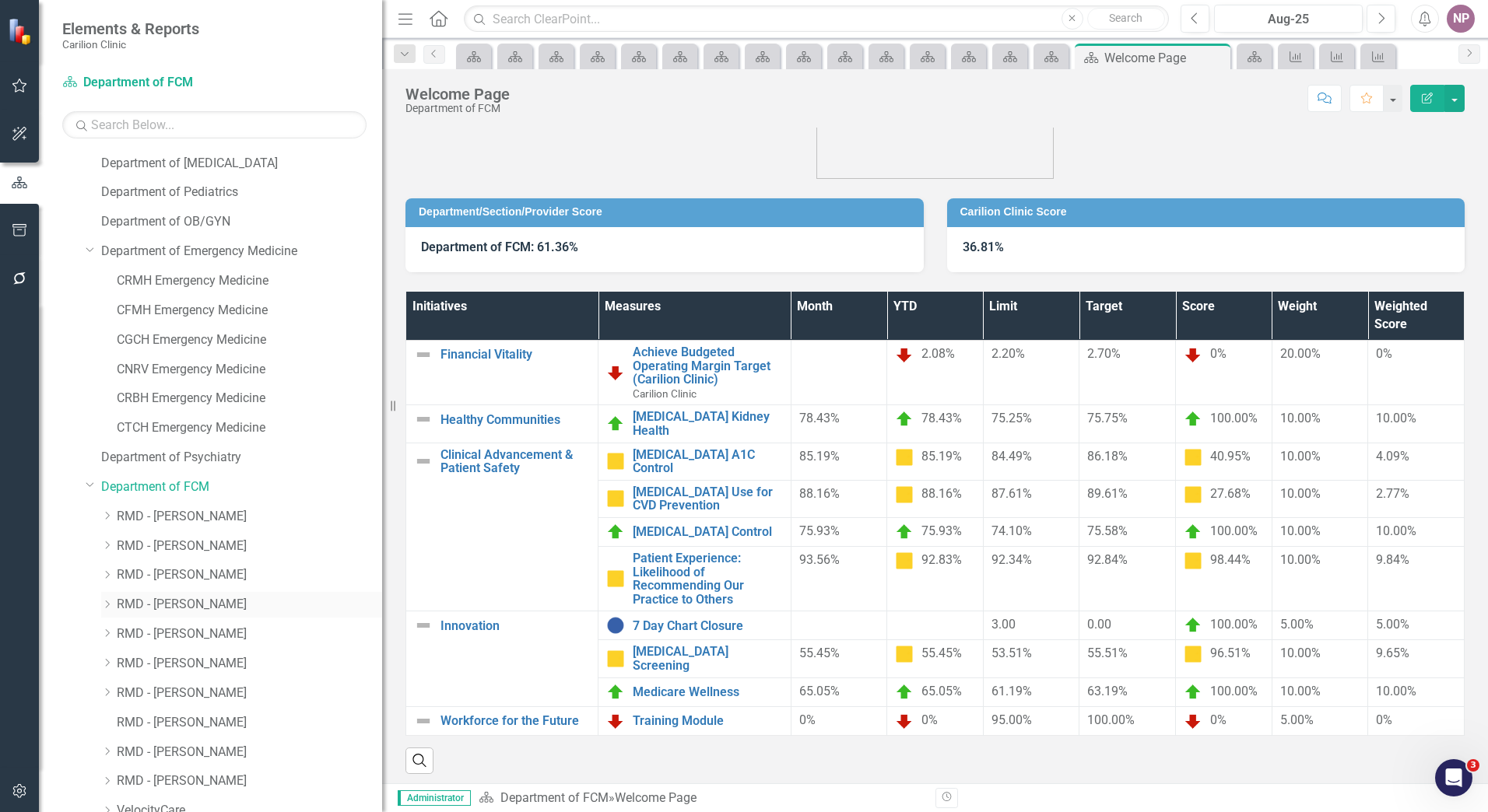
scroll to position [1058, 0]
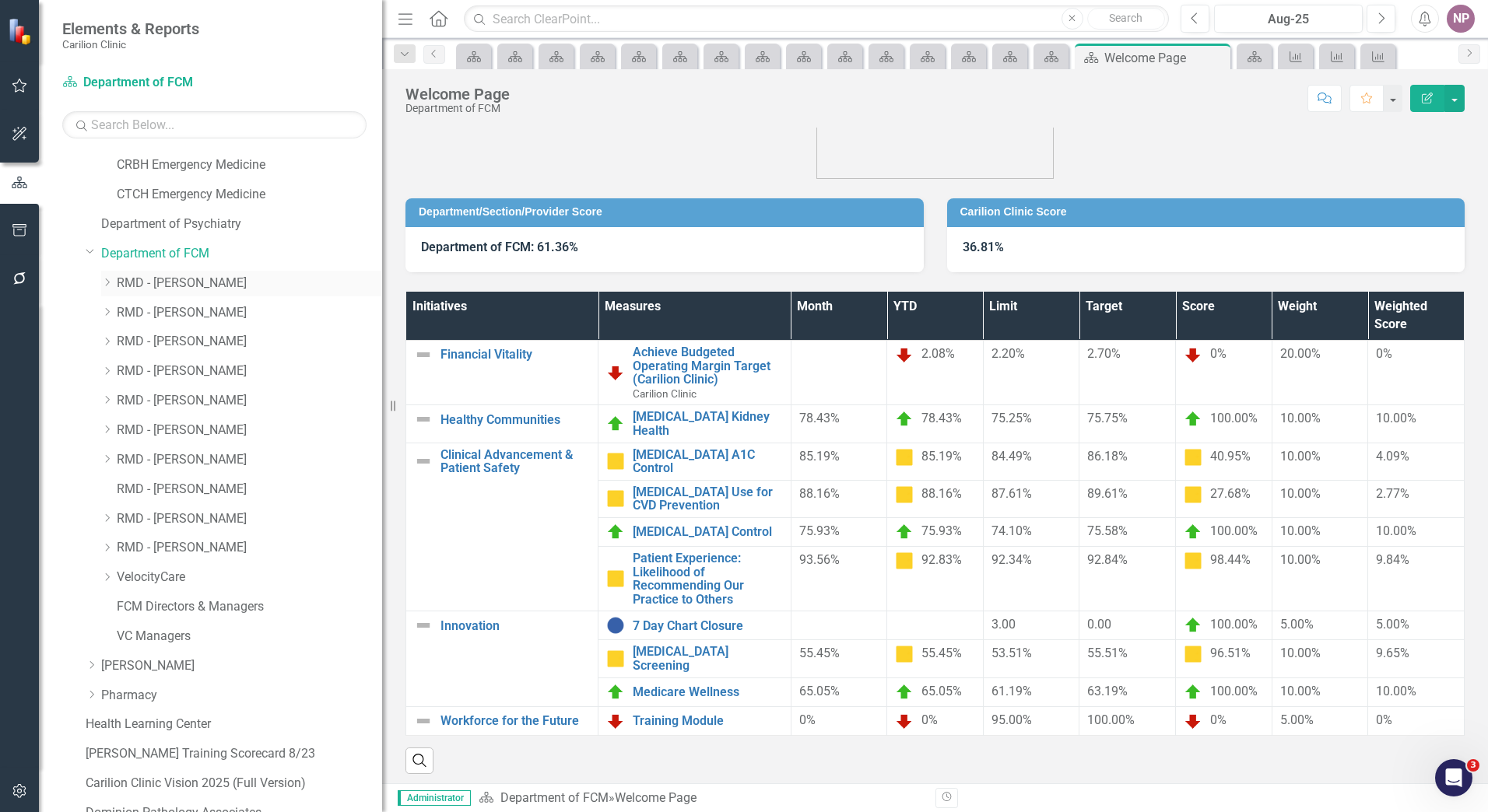
click at [150, 283] on link "RMD - [PERSON_NAME]" at bounding box center [249, 283] width 266 height 18
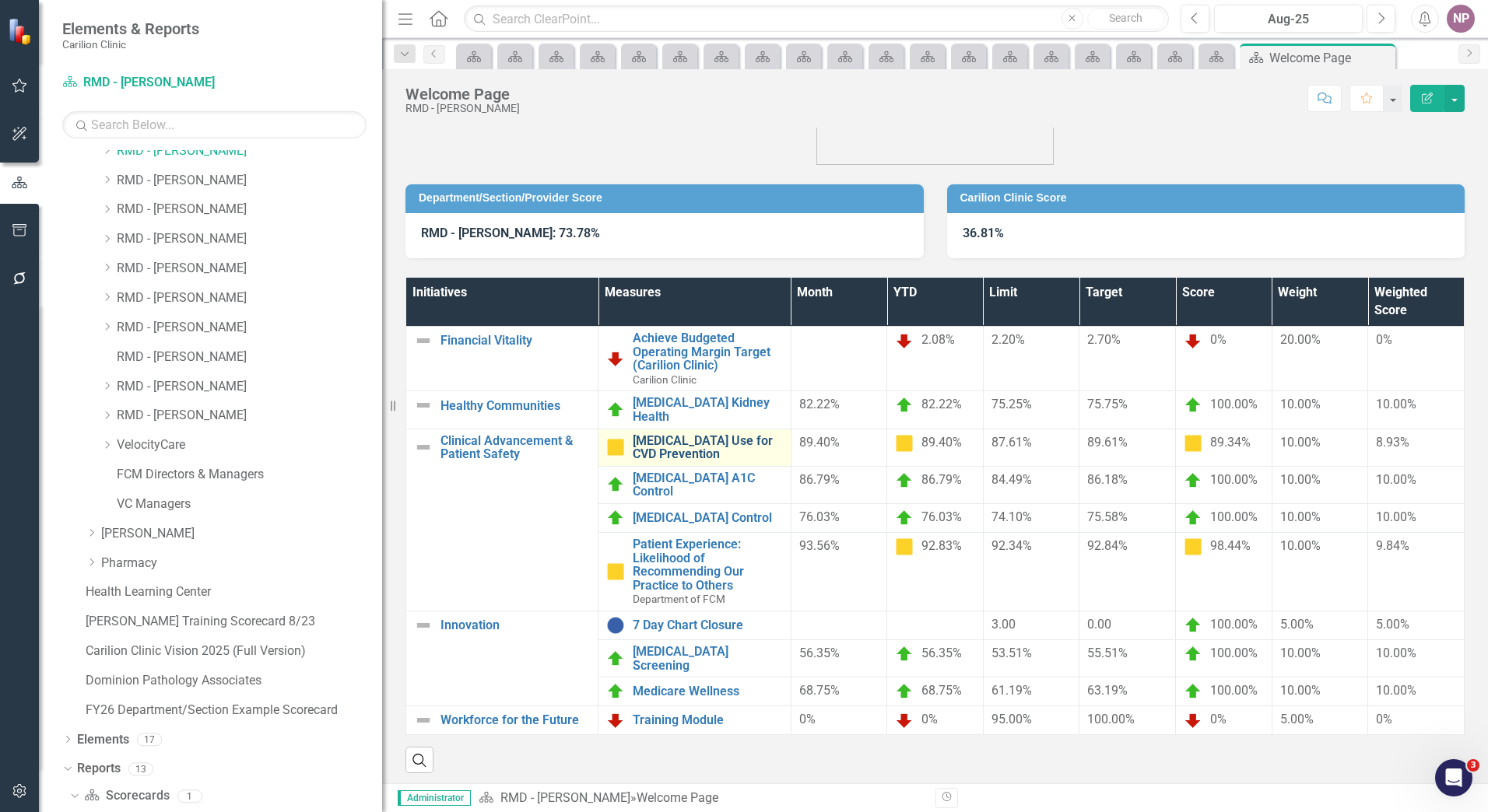
scroll to position [1189, 0]
click at [1071, 740] on div "Search" at bounding box center [935, 753] width 1060 height 38
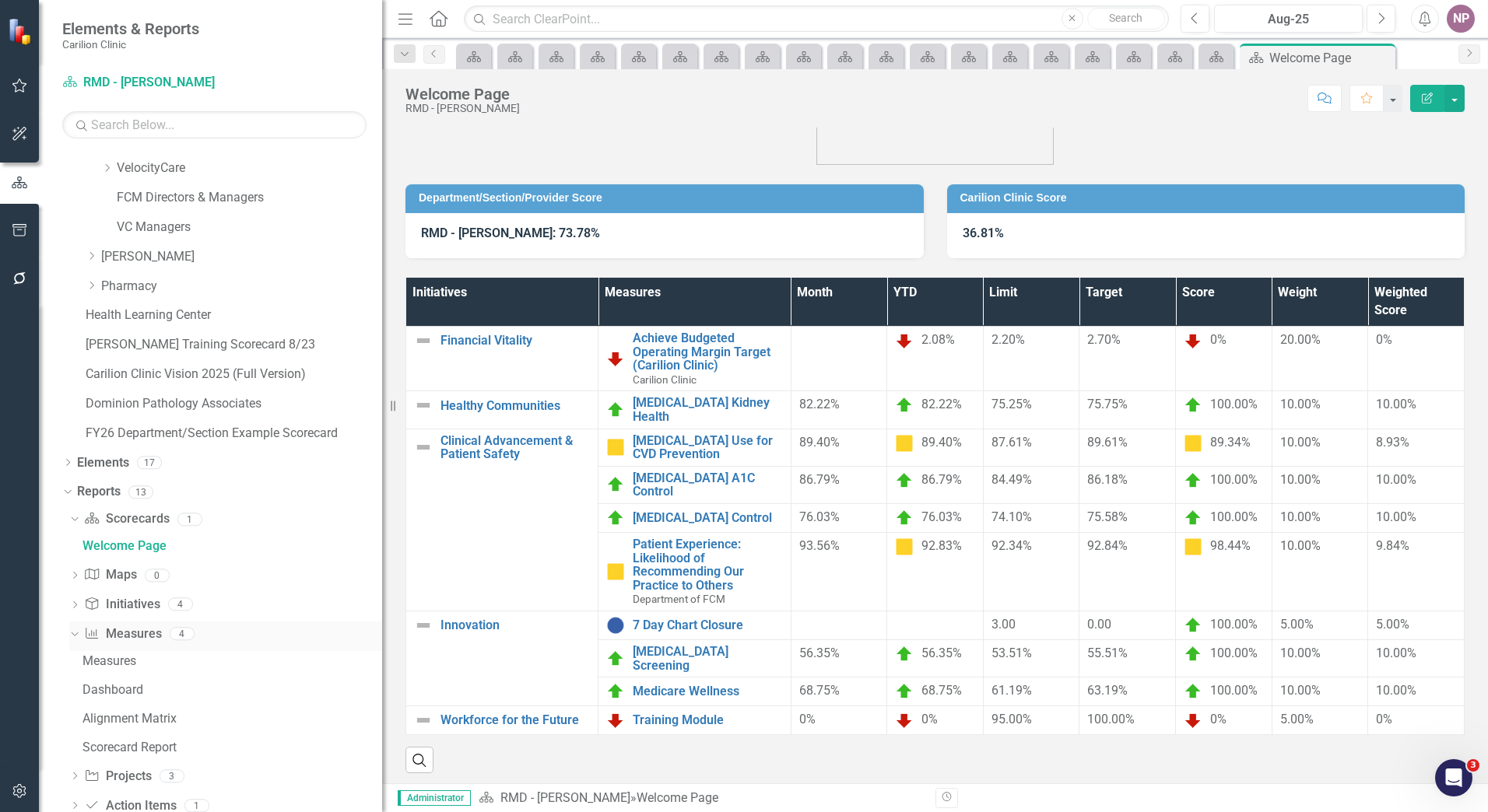
scroll to position [1500, 0]
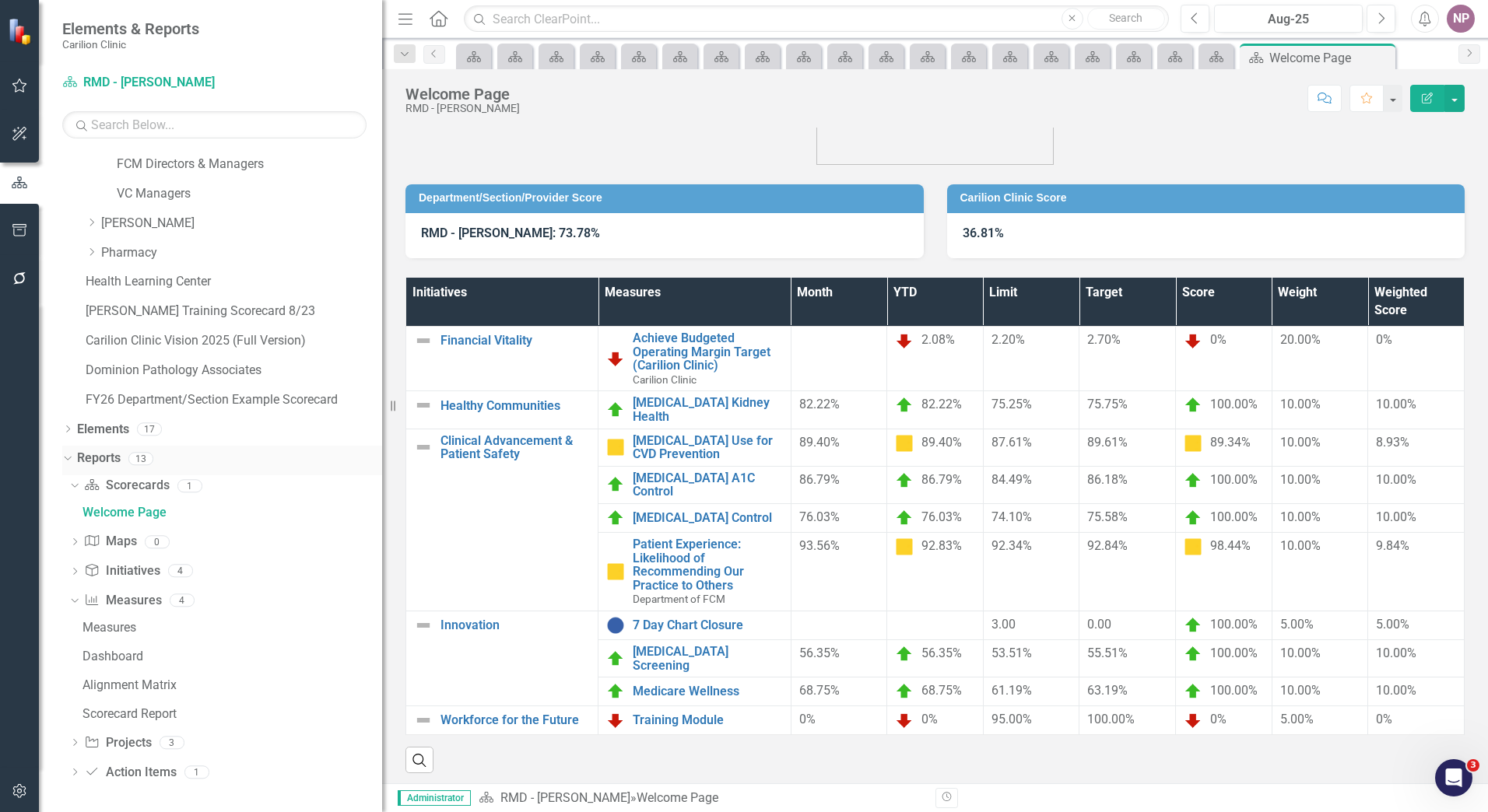
click at [83, 463] on link "Reports" at bounding box center [99, 459] width 44 height 18
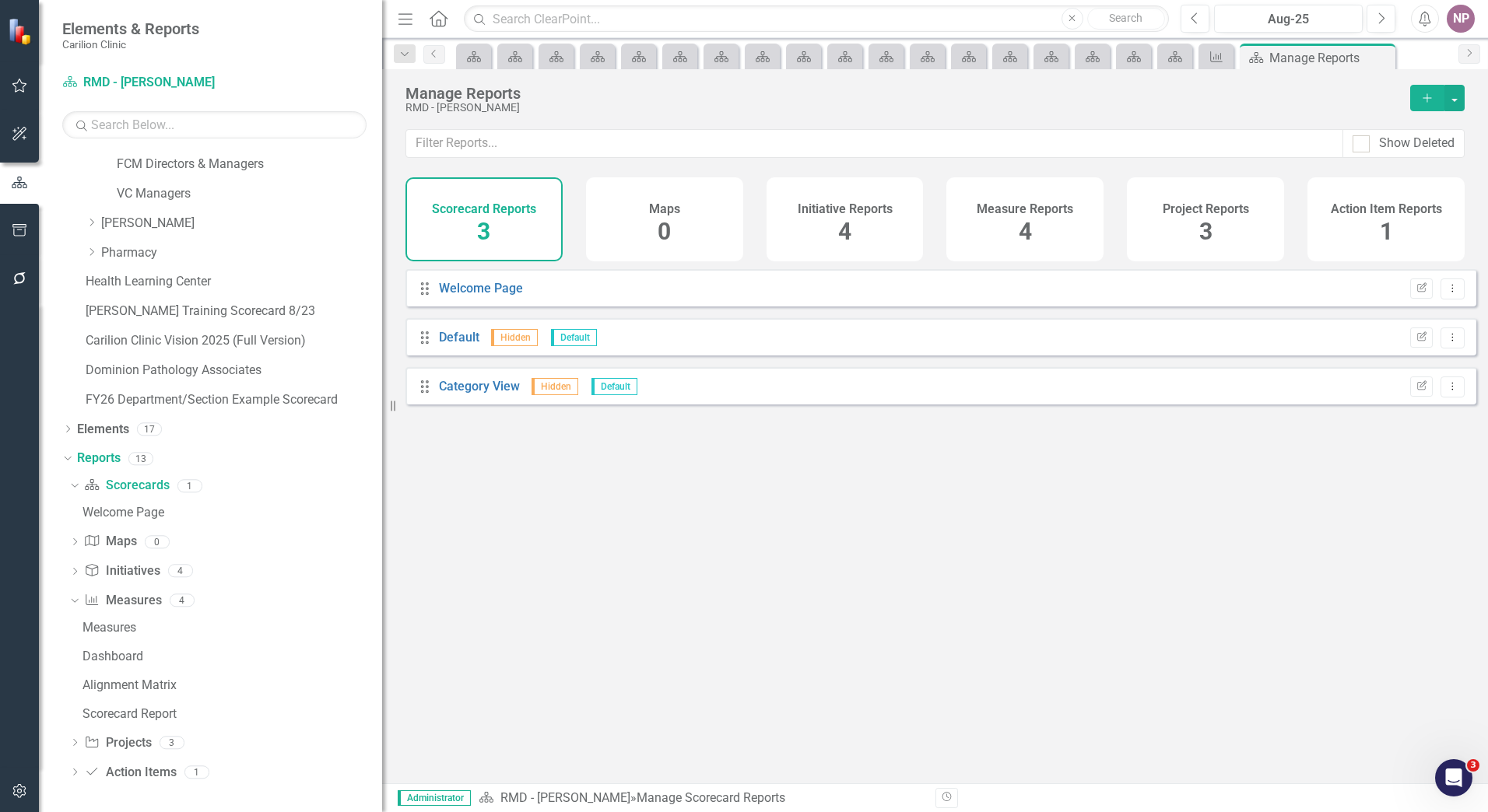
click at [1047, 240] on div "Measure Reports 4" at bounding box center [1025, 219] width 157 height 84
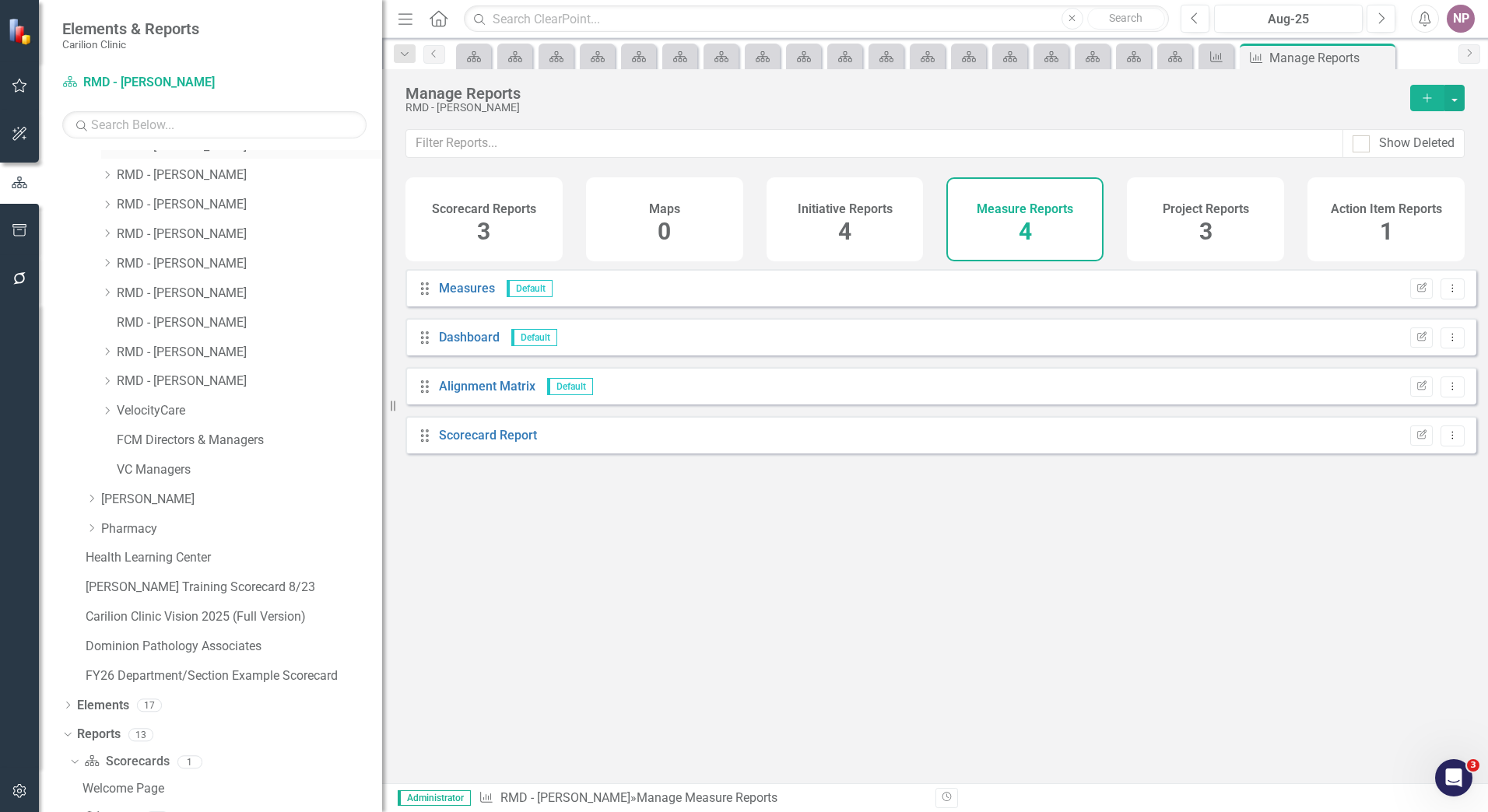
scroll to position [1033, 0]
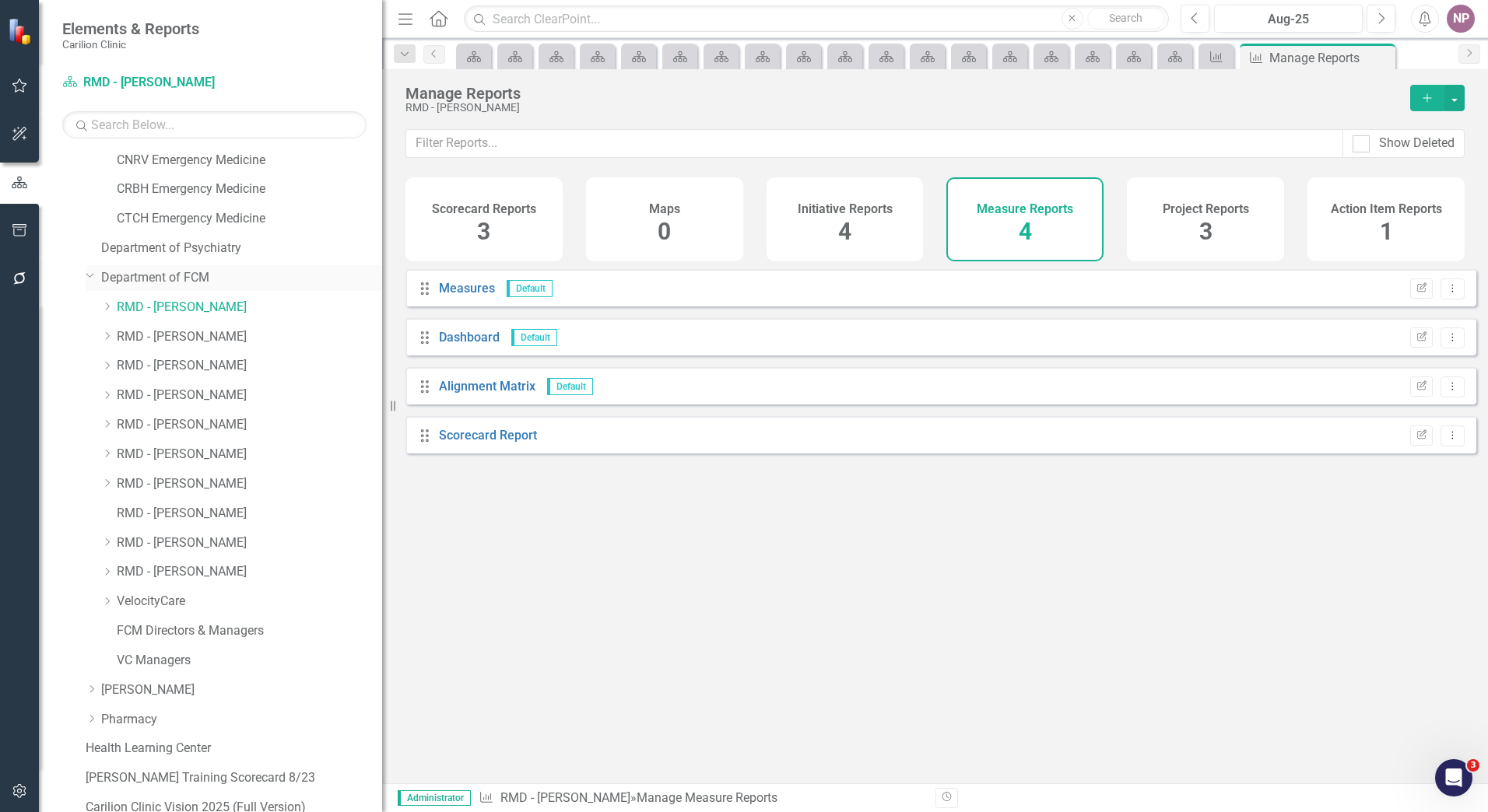
click at [183, 275] on link "Department of FCM" at bounding box center [241, 278] width 281 height 18
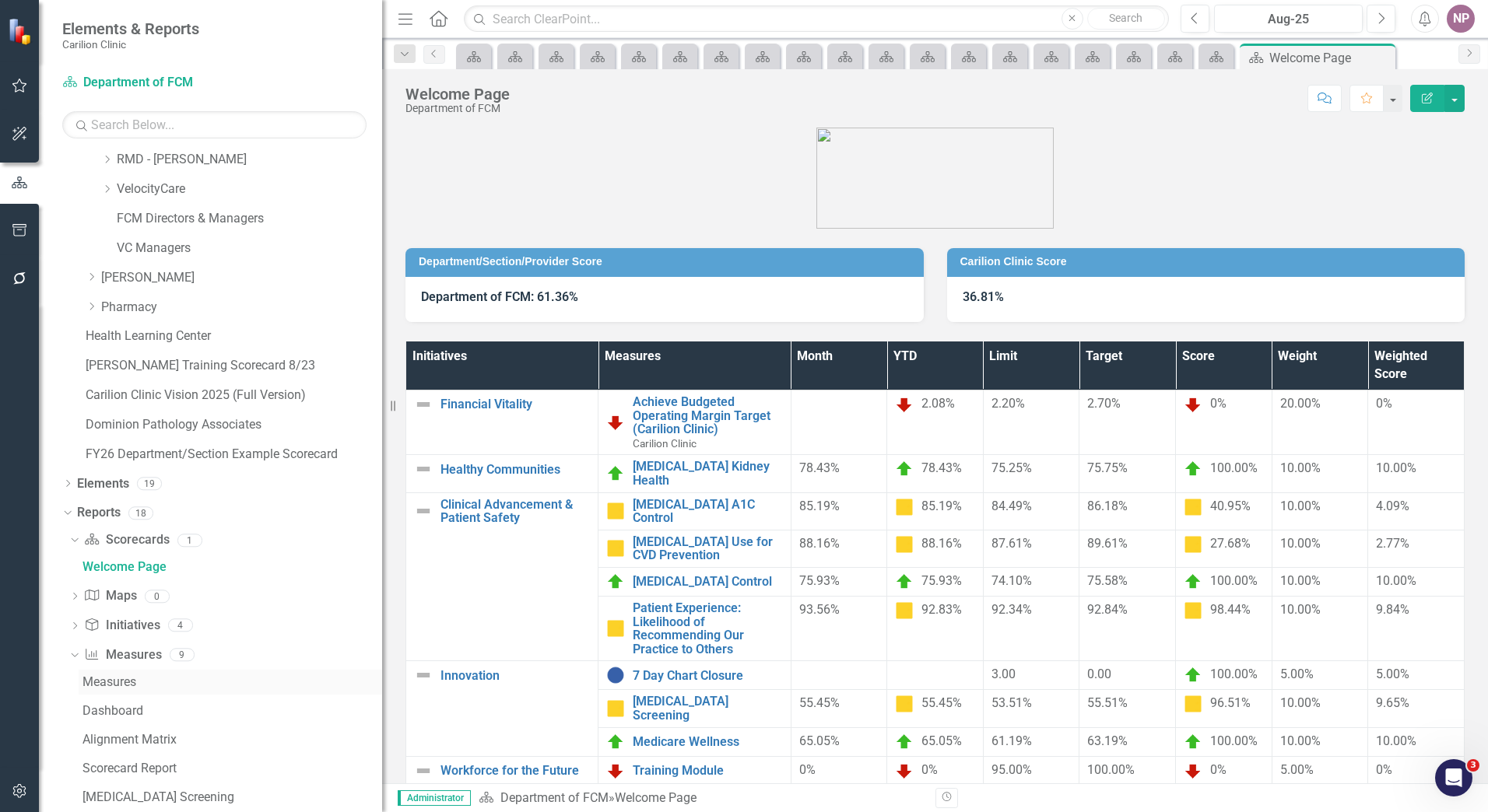
scroll to position [1446, 0]
click at [112, 518] on link "Reports" at bounding box center [99, 512] width 44 height 18
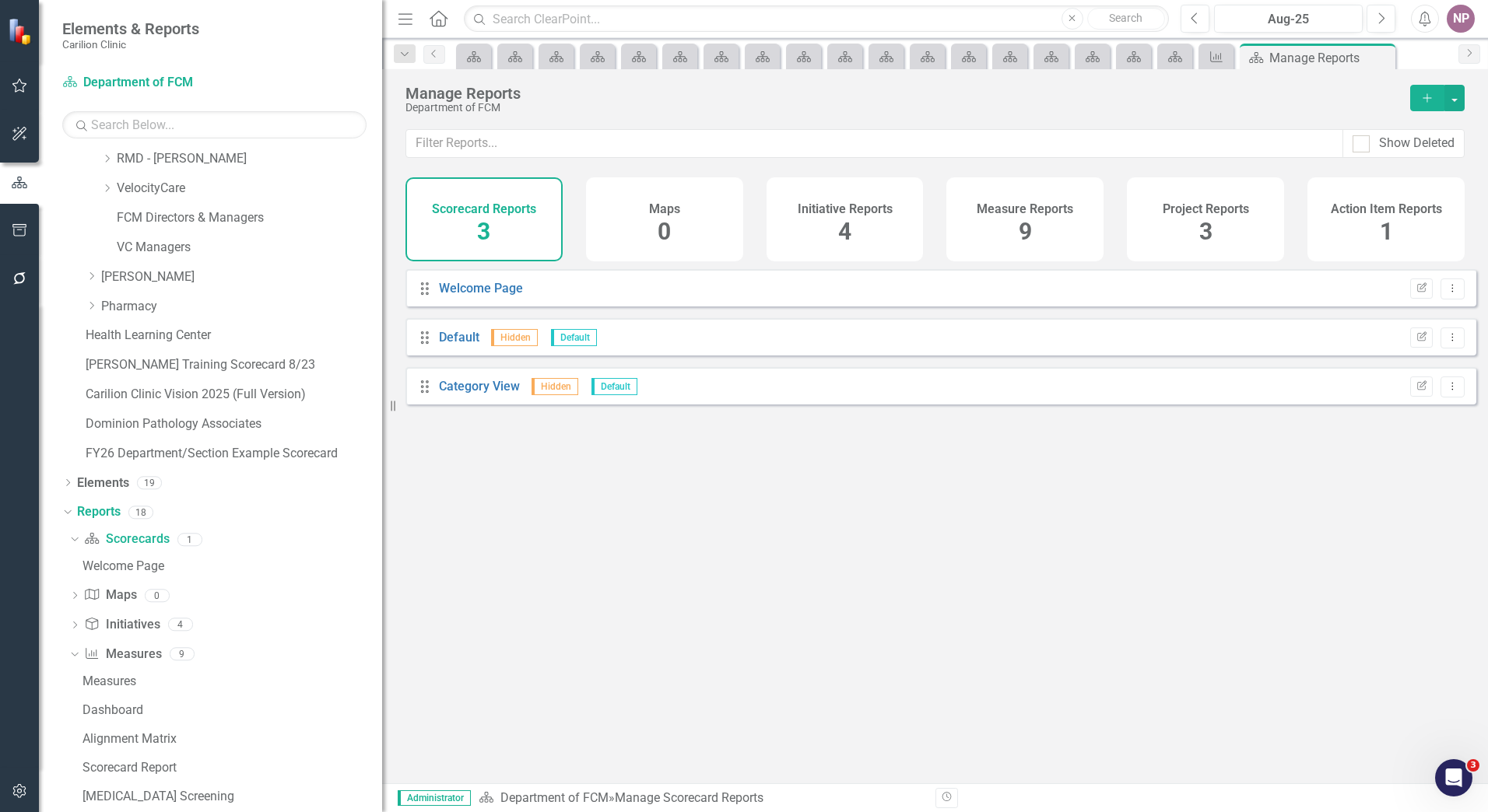
click at [1034, 224] on div "Measure Reports 9" at bounding box center [1025, 219] width 157 height 84
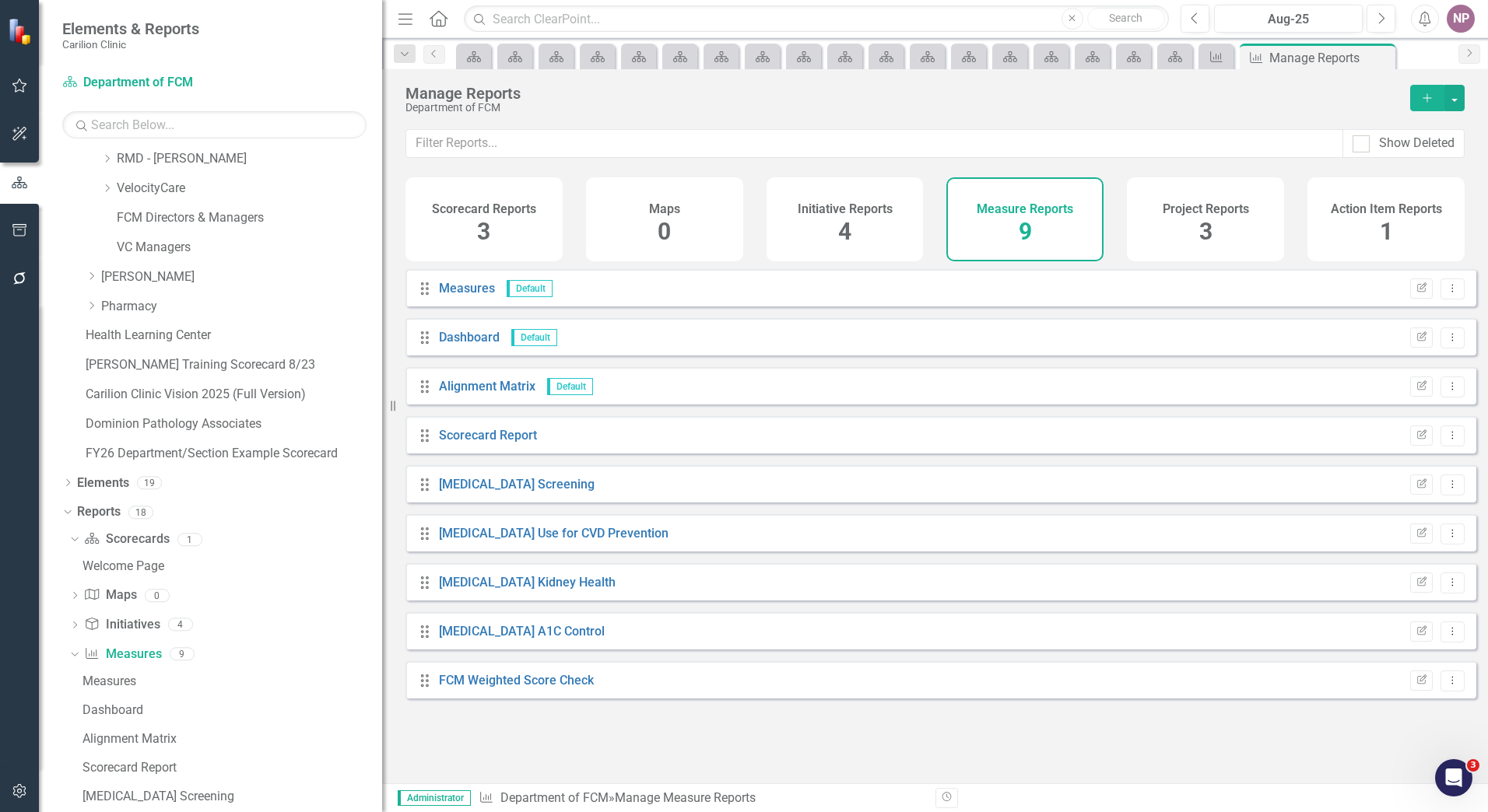
click at [1256, 232] on div "Project Reports 3" at bounding box center [1205, 219] width 157 height 84
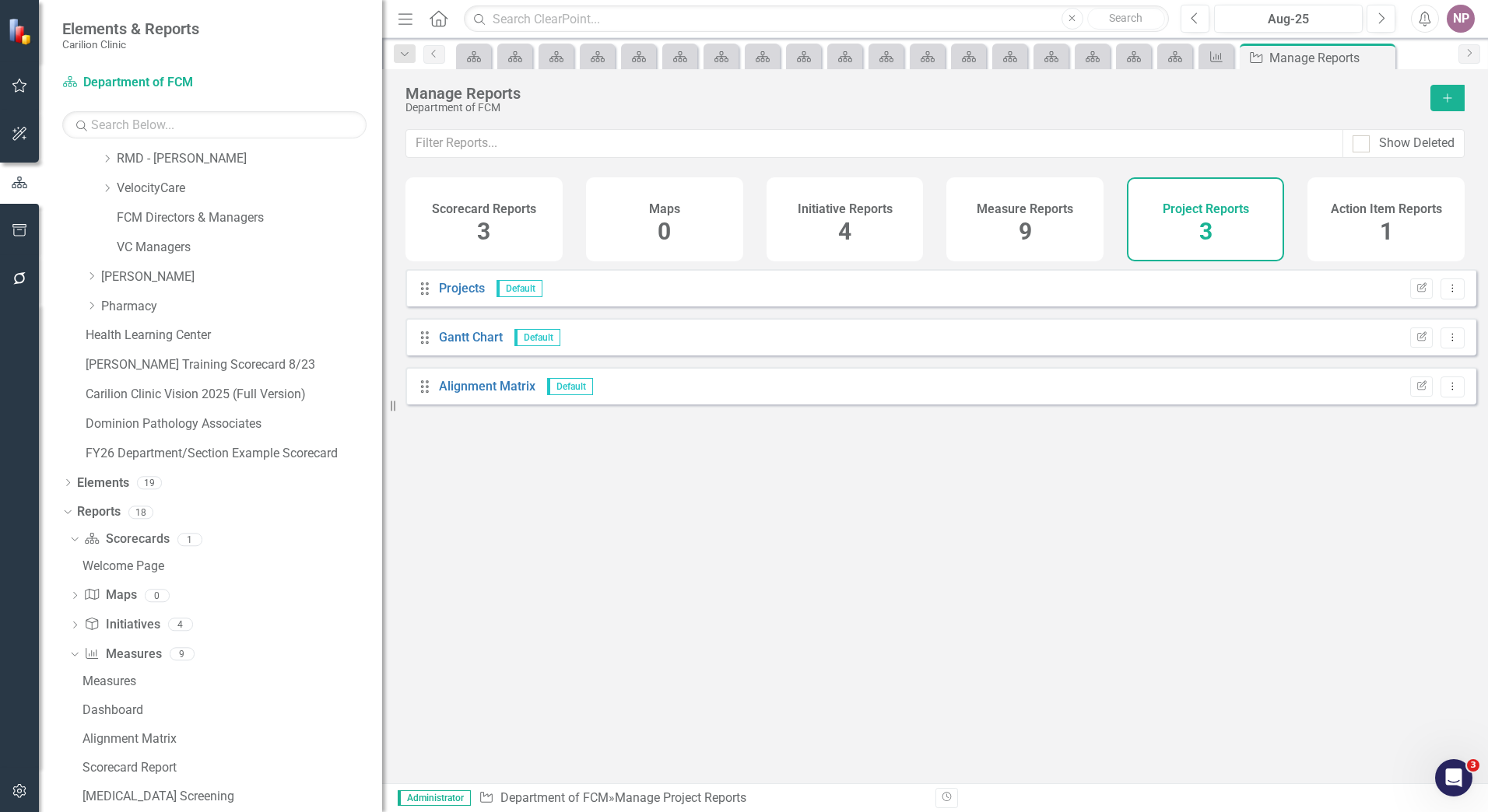
click at [1077, 236] on div "Measure Reports 9" at bounding box center [1025, 219] width 157 height 84
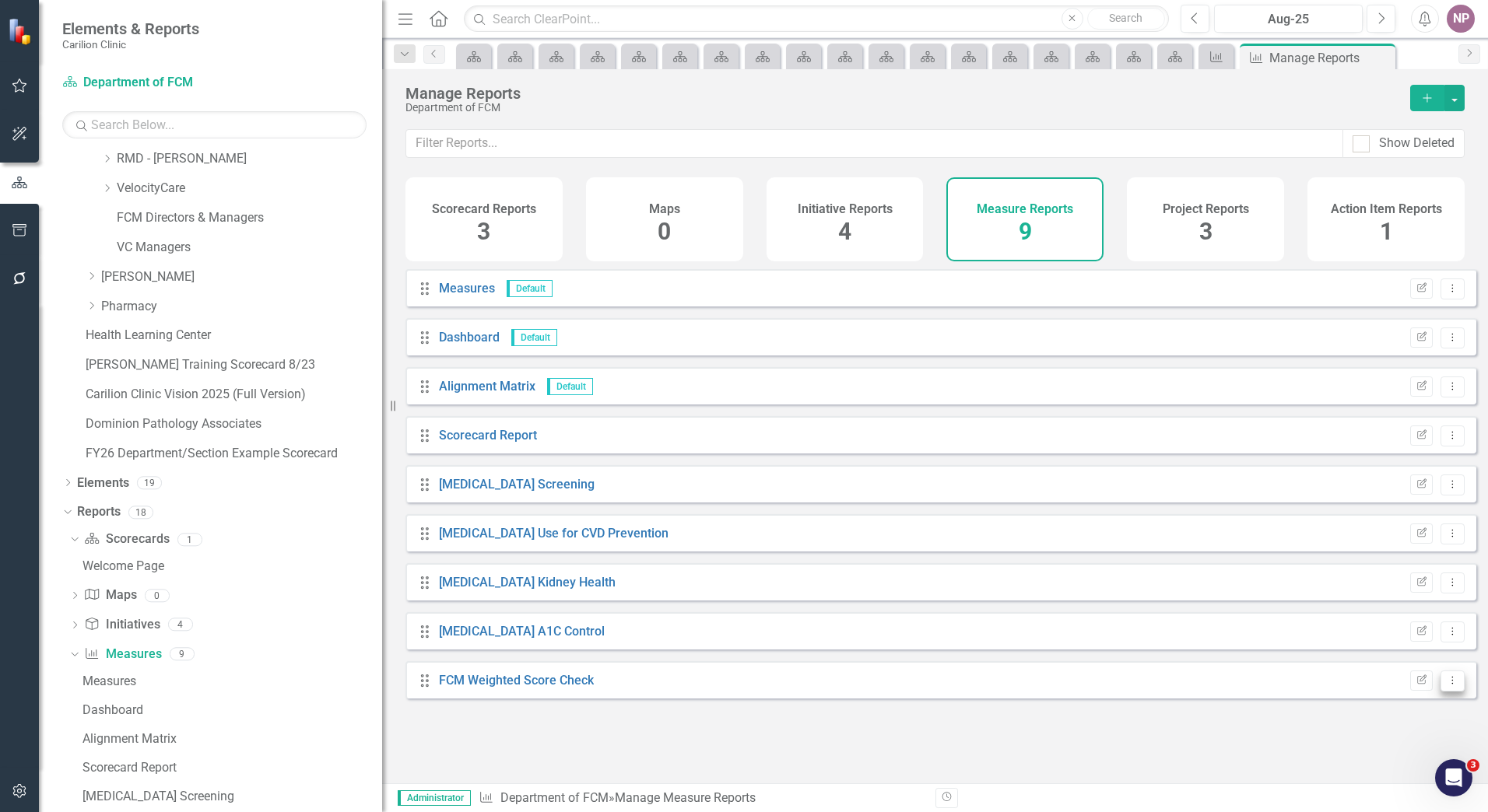
click at [1447, 686] on icon "Dropdown Menu" at bounding box center [1453, 680] width 13 height 11
click at [1273, 690] on div "Drag FCM Weighted Score Check Edit Report Dropdown Menu" at bounding box center [941, 680] width 1071 height 38
click at [533, 687] on link "FCM Weighted Score Check" at bounding box center [516, 680] width 155 height 15
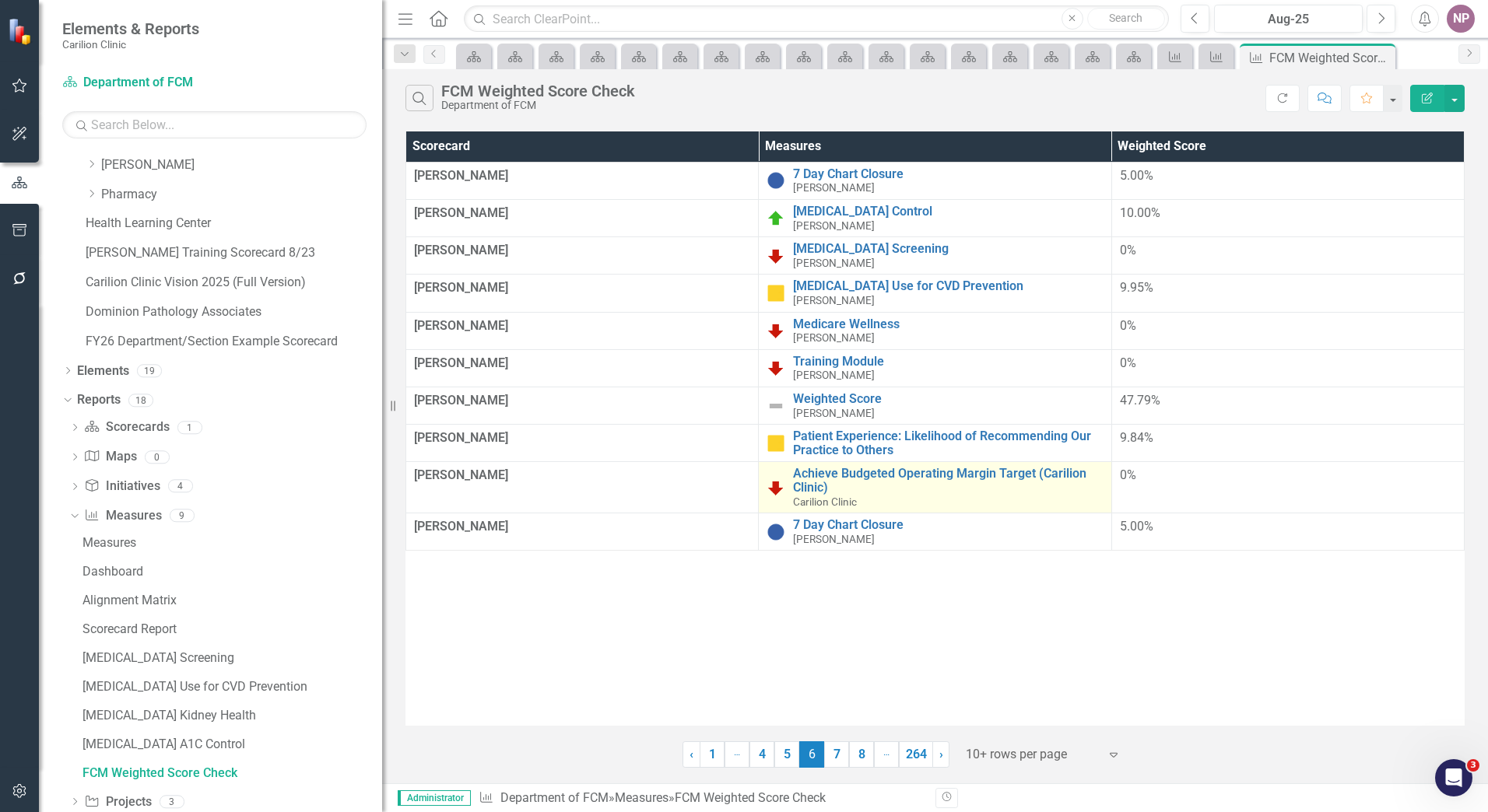
scroll to position [1532, 0]
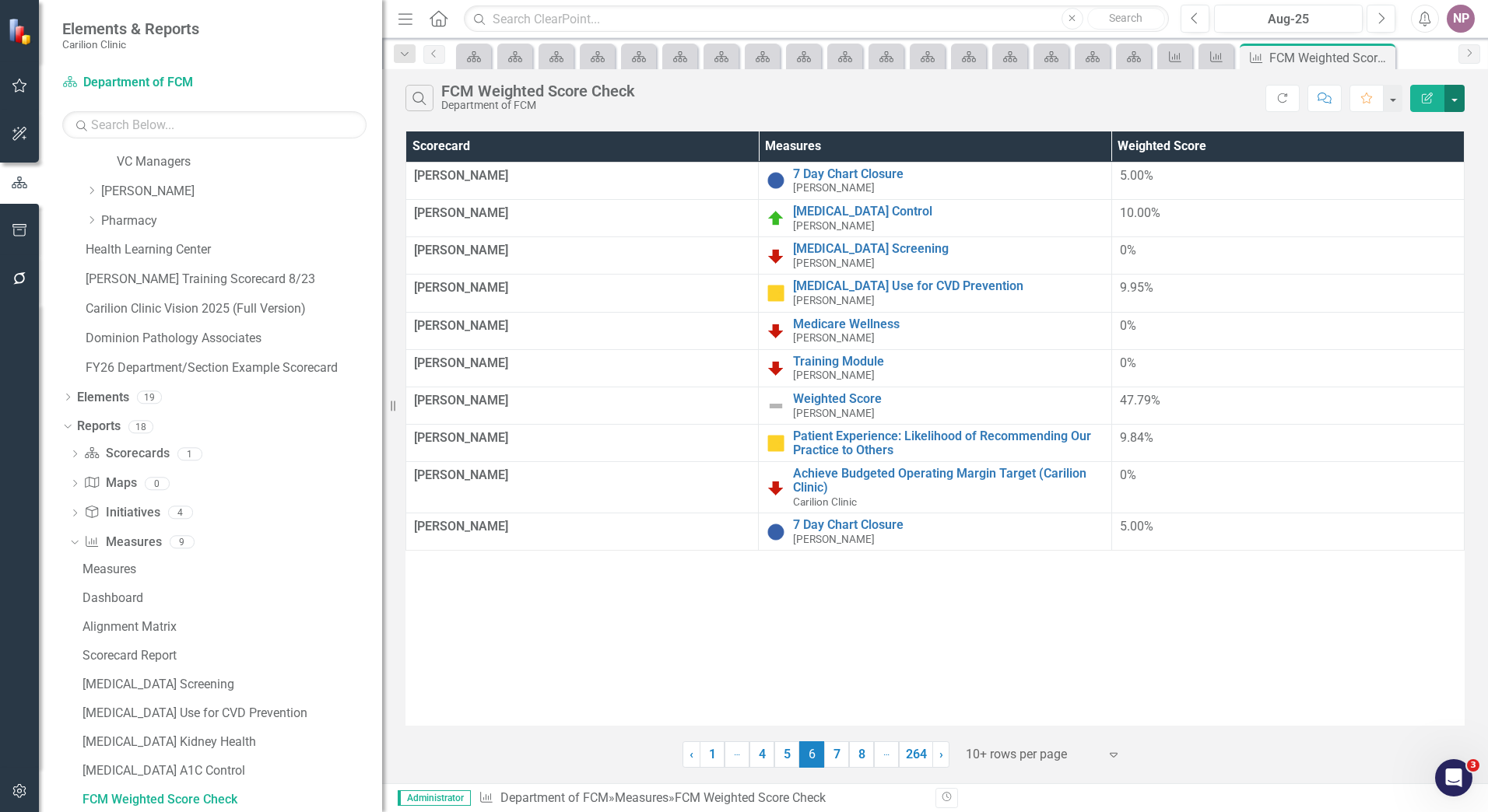
click at [1452, 98] on button "button" at bounding box center [1455, 98] width 20 height 27
click at [1380, 181] on link "Excel Export to Excel" at bounding box center [1403, 187] width 123 height 29
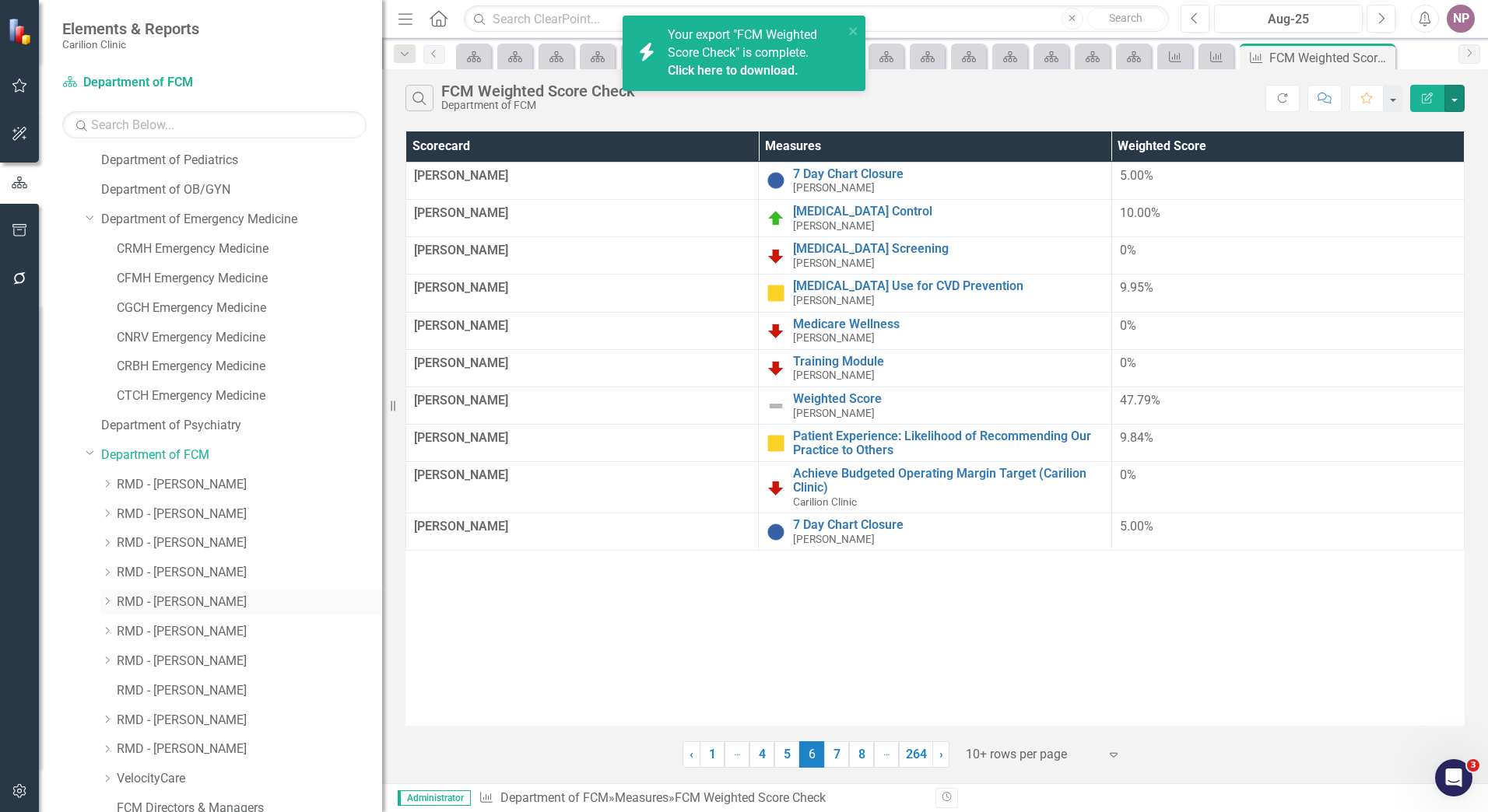
scroll to position [934, 0]
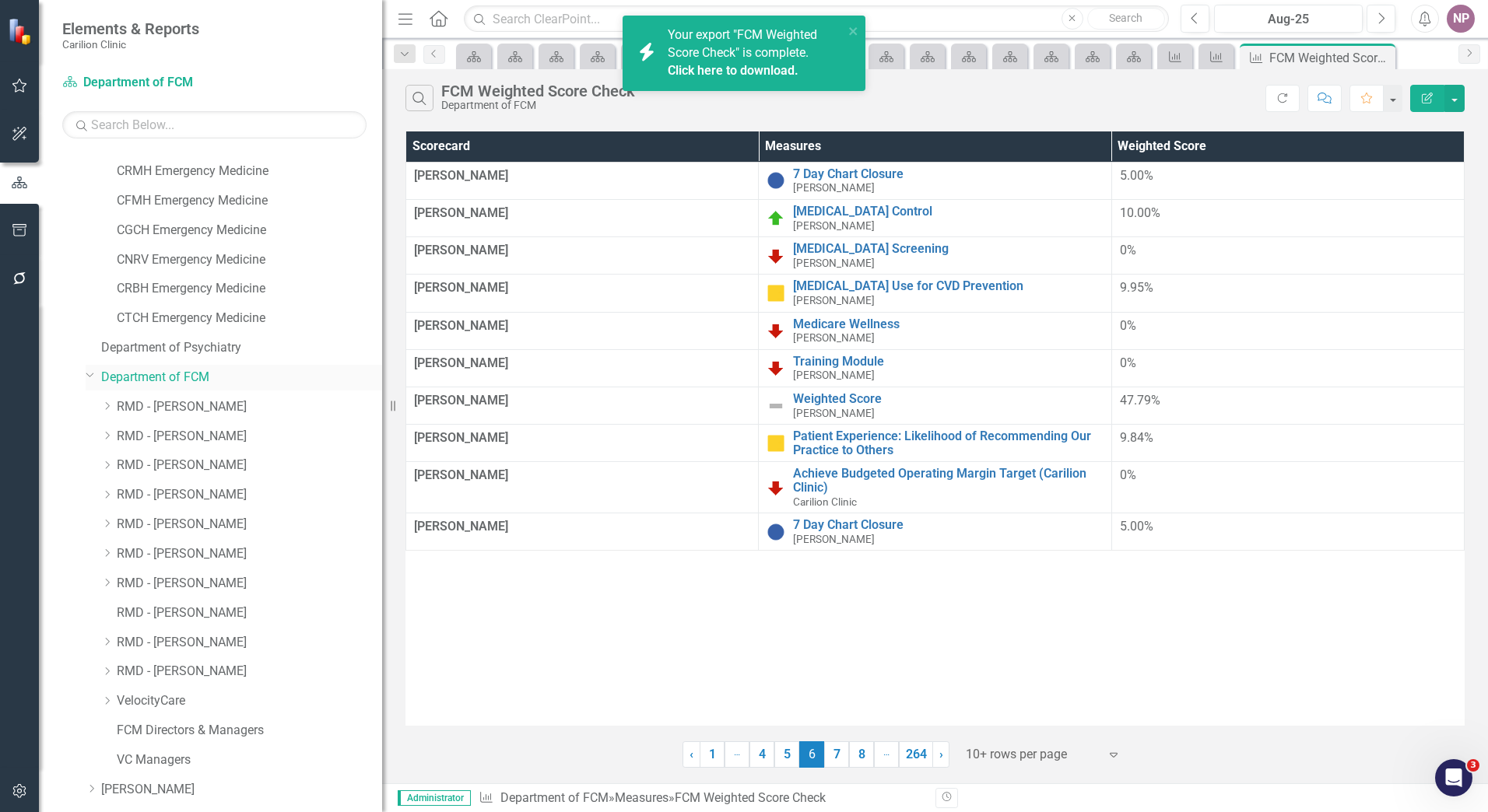
click at [195, 380] on link "Department of FCM" at bounding box center [241, 378] width 281 height 18
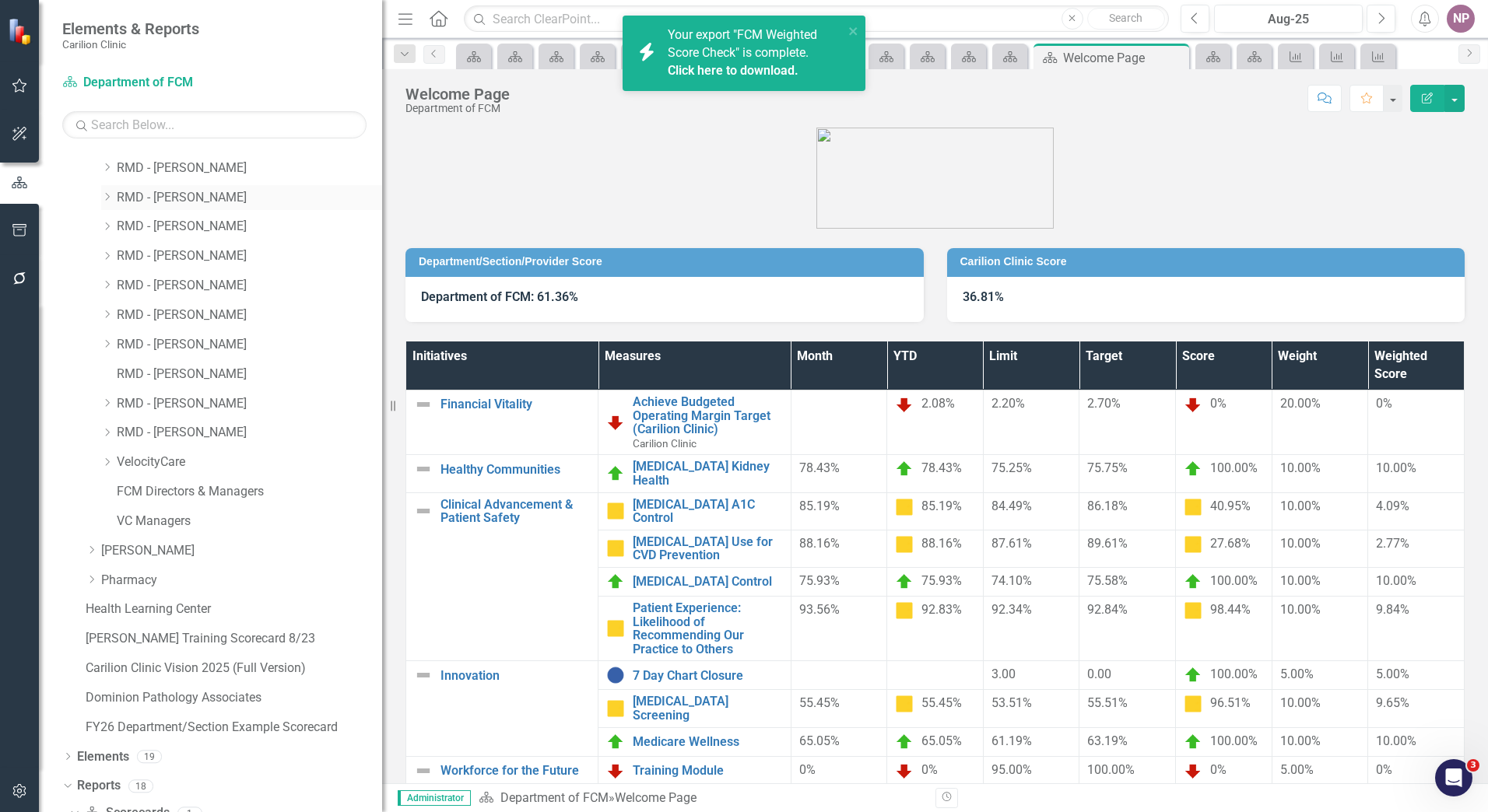
scroll to position [1136, 0]
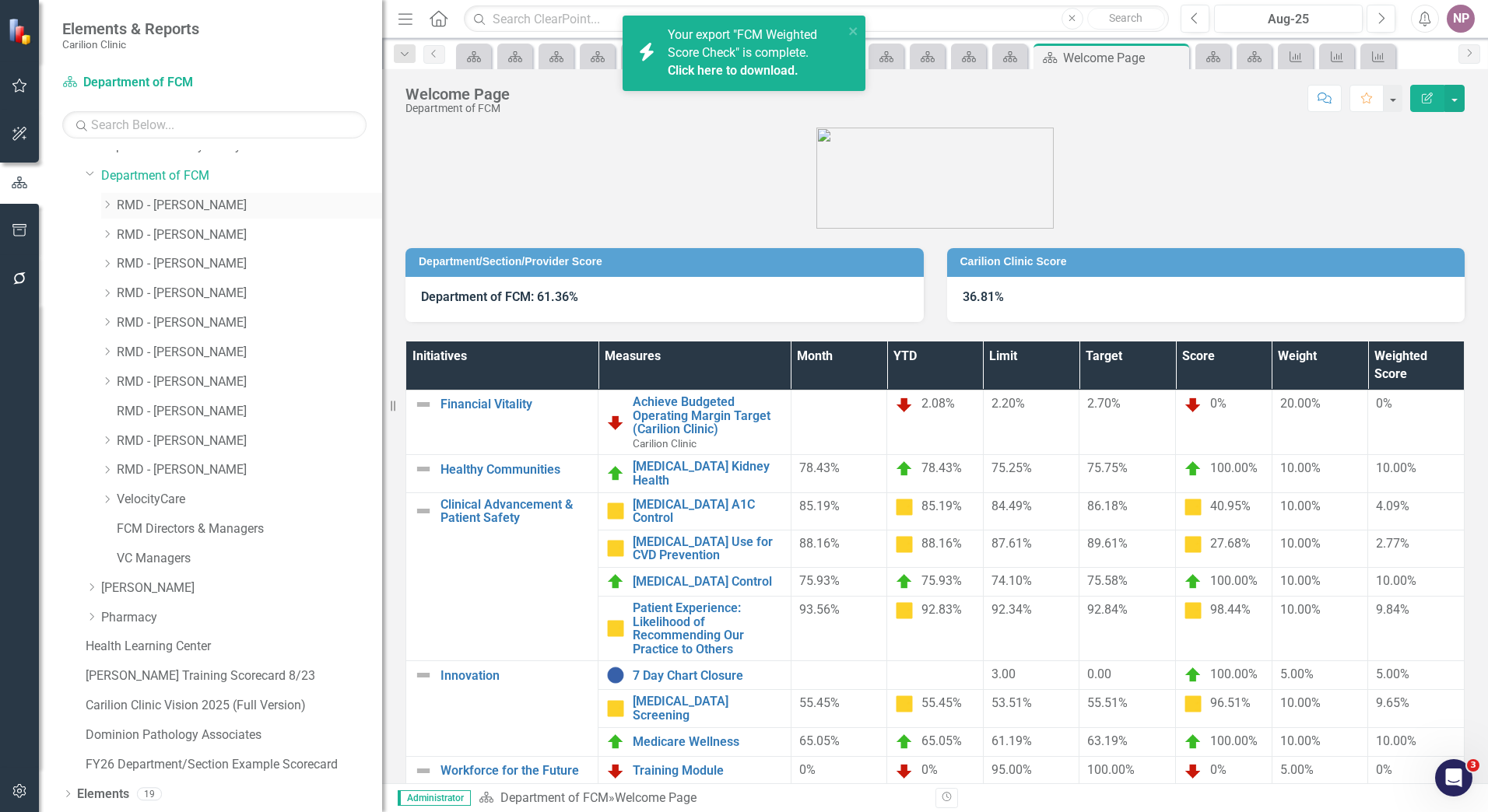
click at [175, 211] on link "RMD - [PERSON_NAME]" at bounding box center [249, 205] width 266 height 18
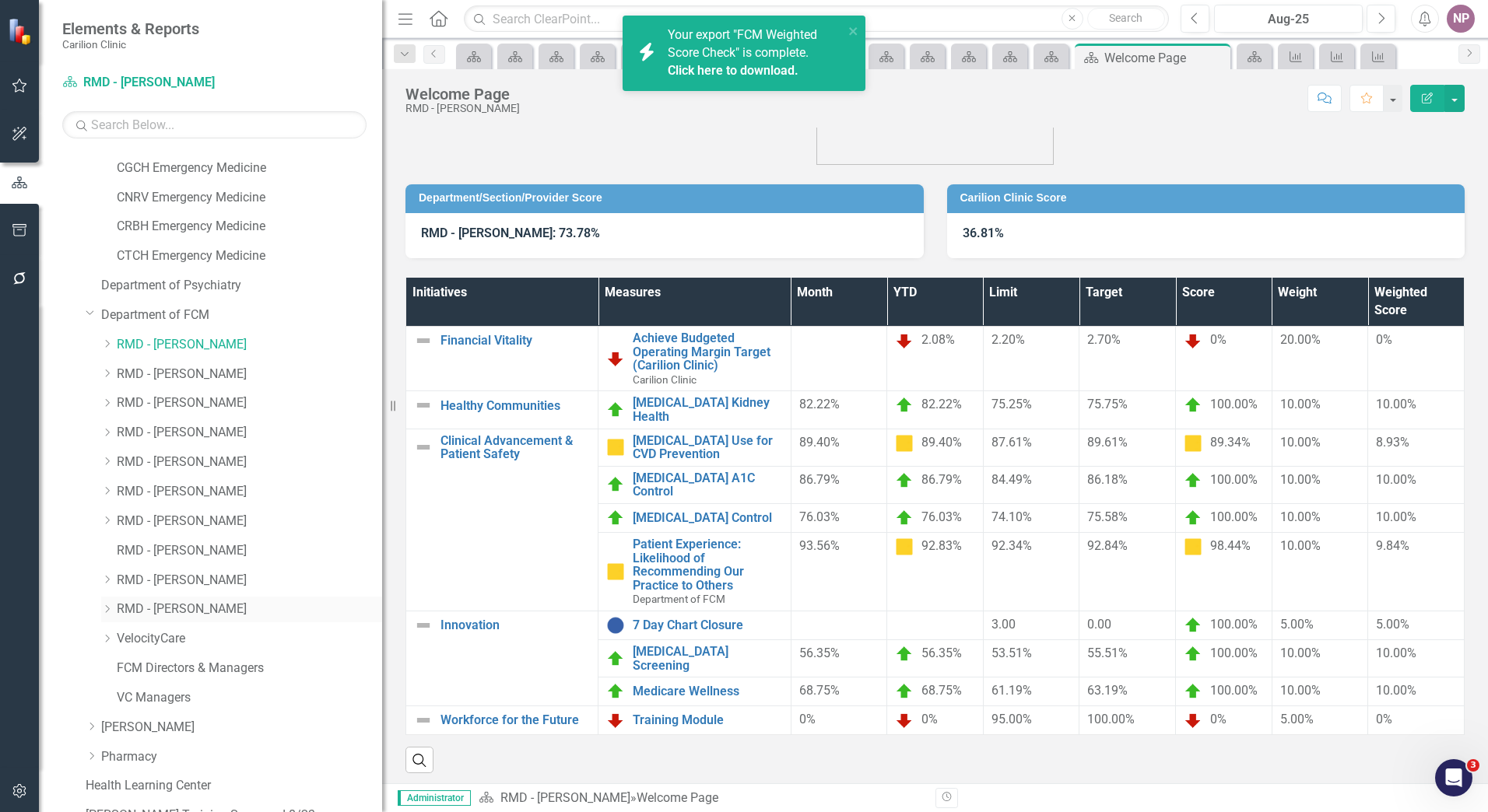
scroll to position [979, 0]
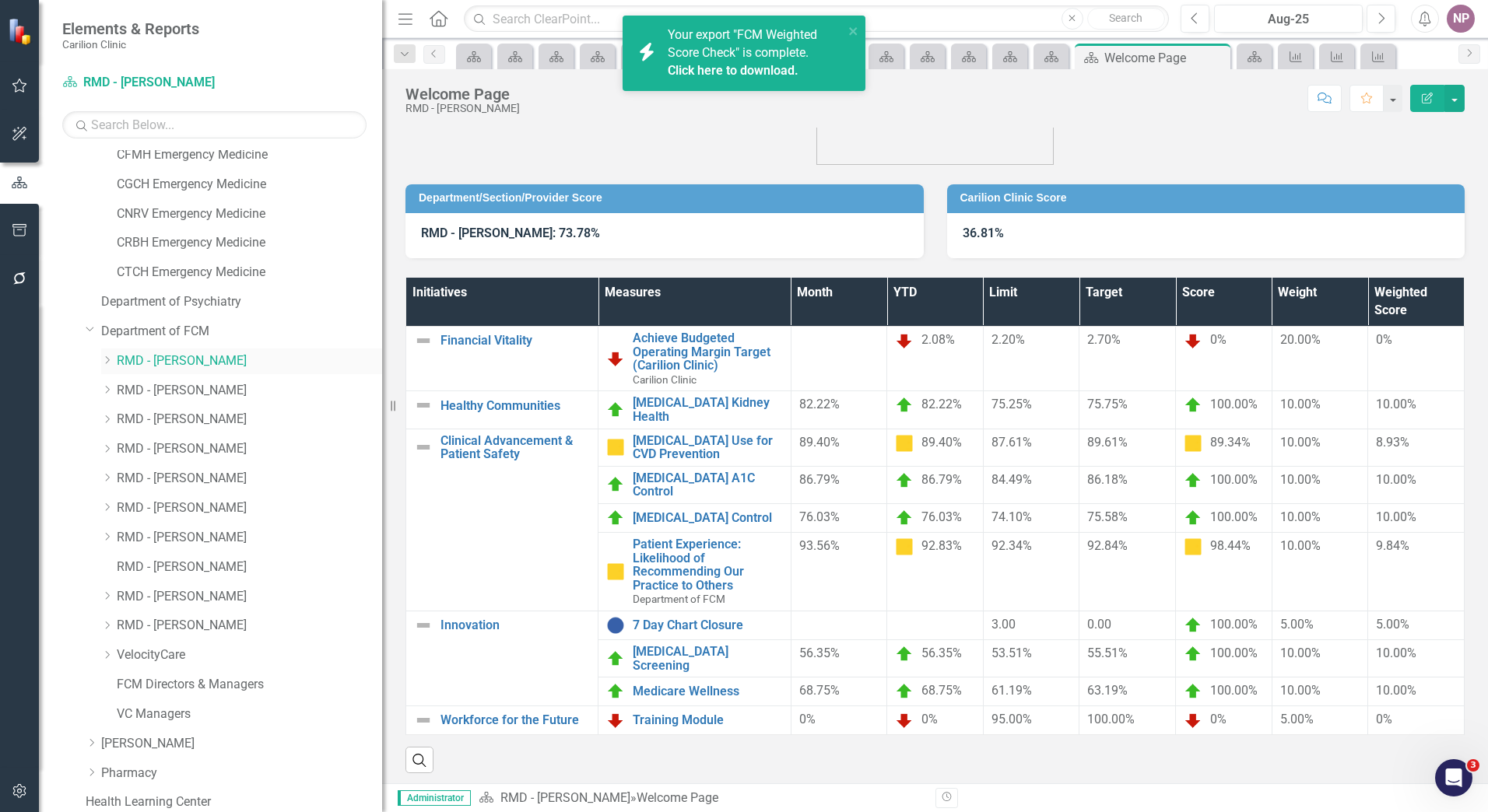
click at [104, 359] on icon "Dropdown" at bounding box center [106, 360] width 11 height 10
click at [170, 388] on link "[PERSON_NAME] RH" at bounding box center [257, 391] width 250 height 18
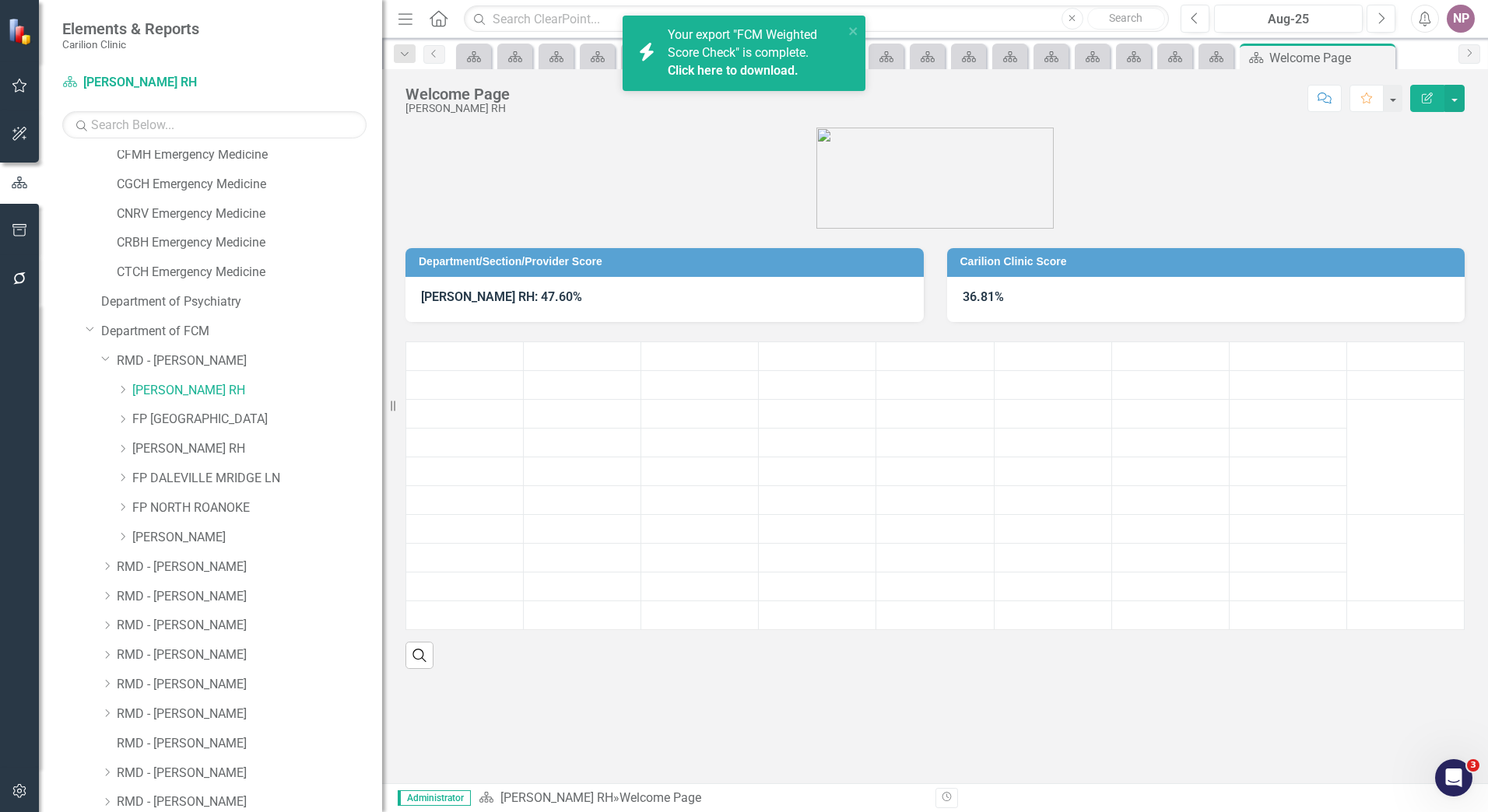
scroll to position [1390, 0]
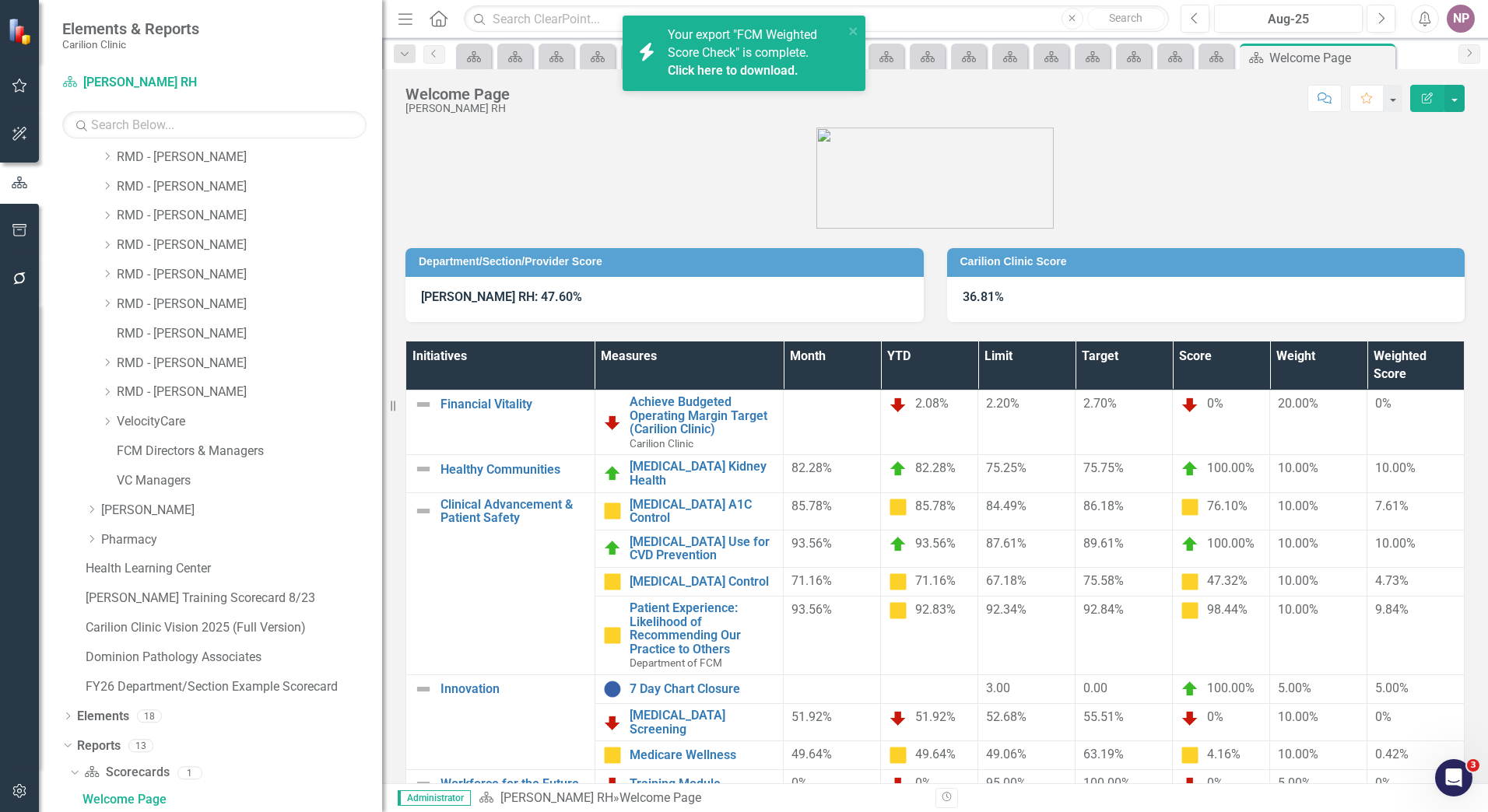
click at [799, 535] on div "93.56%" at bounding box center [832, 544] width 81 height 18
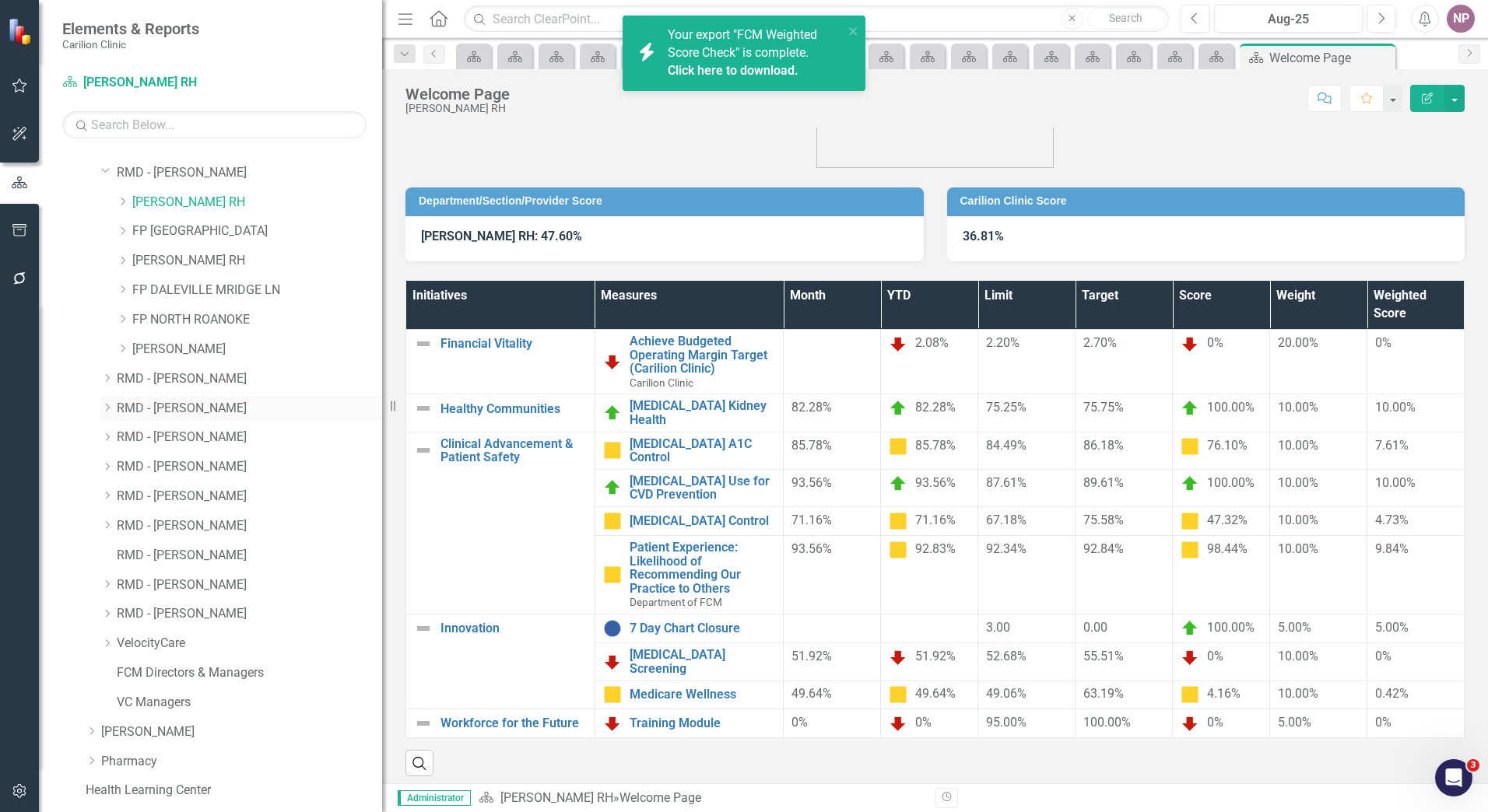
scroll to position [1079, 0]
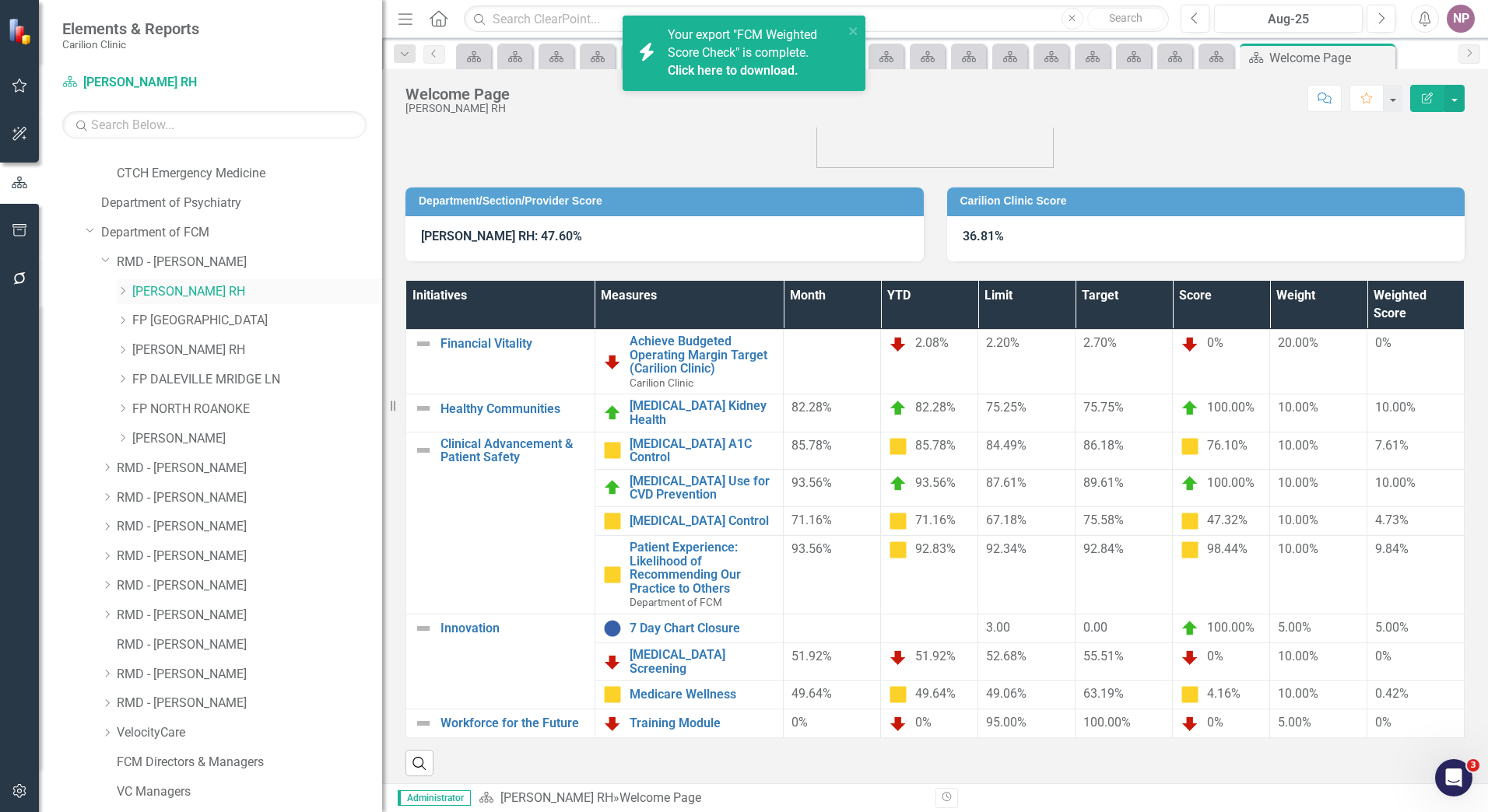
click at [129, 295] on div "Dropdown" at bounding box center [125, 291] width 16 height 13
click at [168, 321] on link "[PERSON_NAME]" at bounding box center [265, 321] width 234 height 18
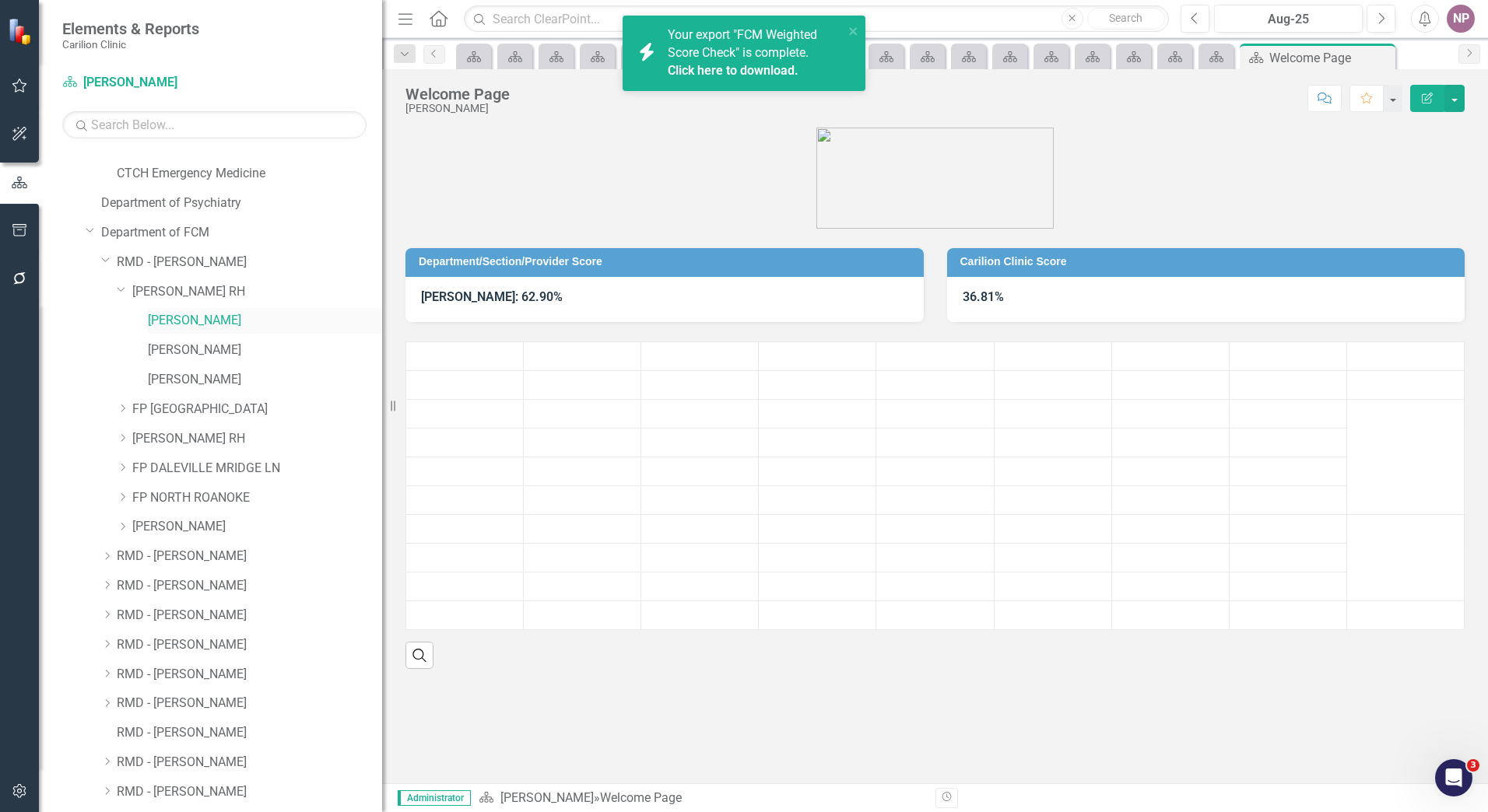
scroll to position [1478, 0]
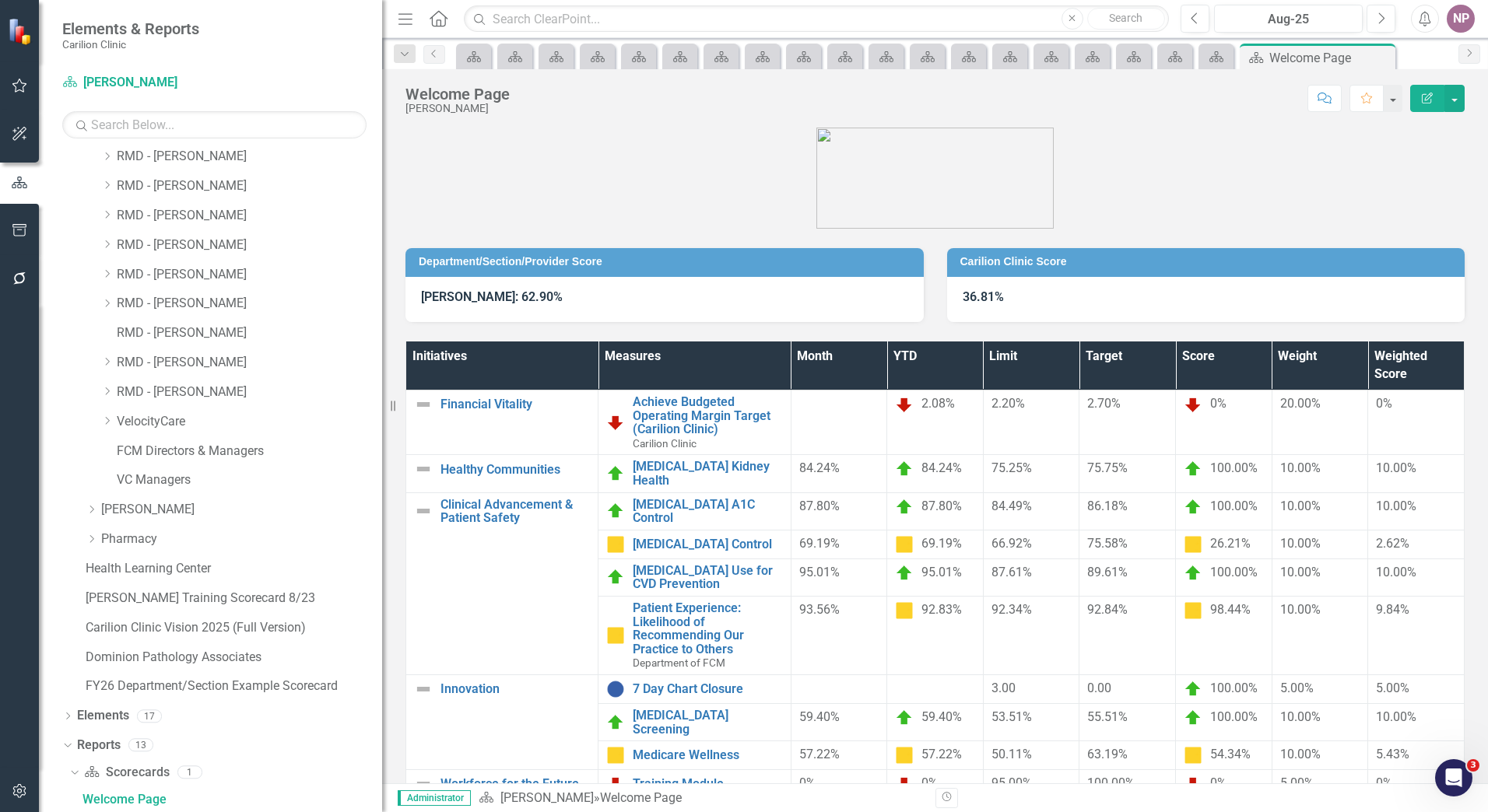
click at [1397, 334] on div "Initiatives Measures Month YTD Limit Target Score Weight Weighted Score Financi…" at bounding box center [935, 579] width 1083 height 515
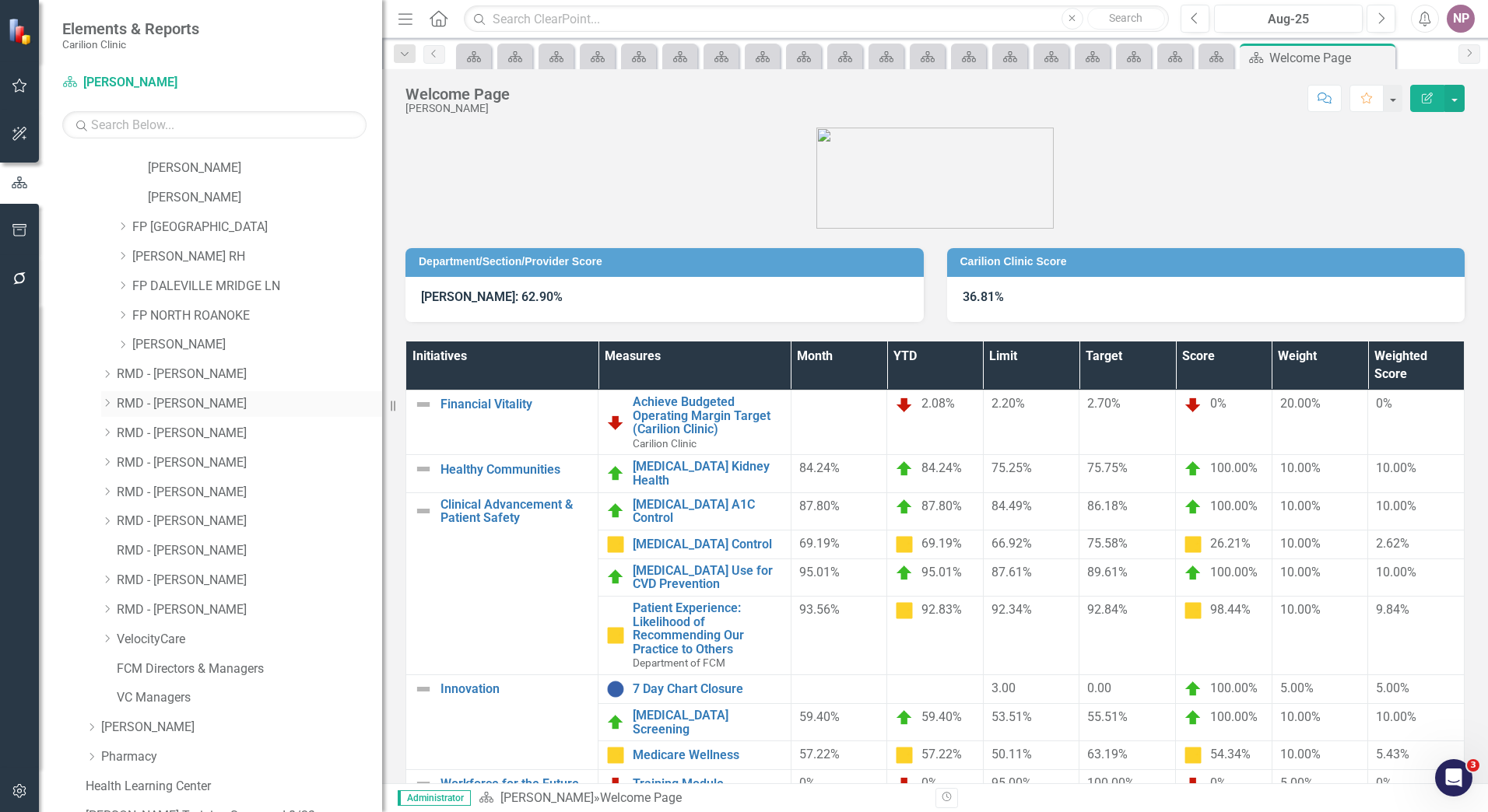
scroll to position [1089, 0]
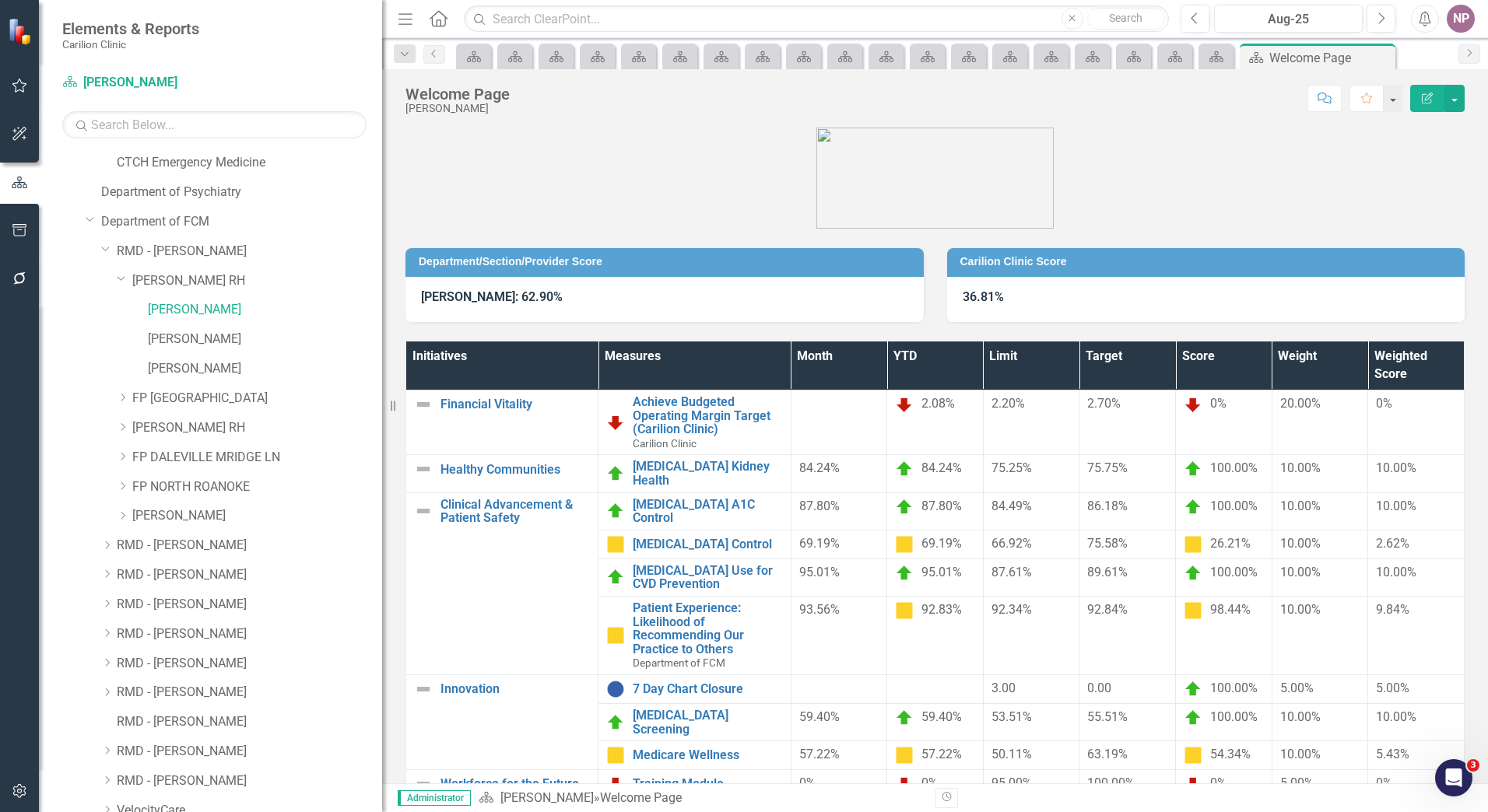
click at [230, 329] on div "[PERSON_NAME]" at bounding box center [265, 339] width 234 height 25
click at [270, 344] on link "[PERSON_NAME]" at bounding box center [265, 339] width 234 height 18
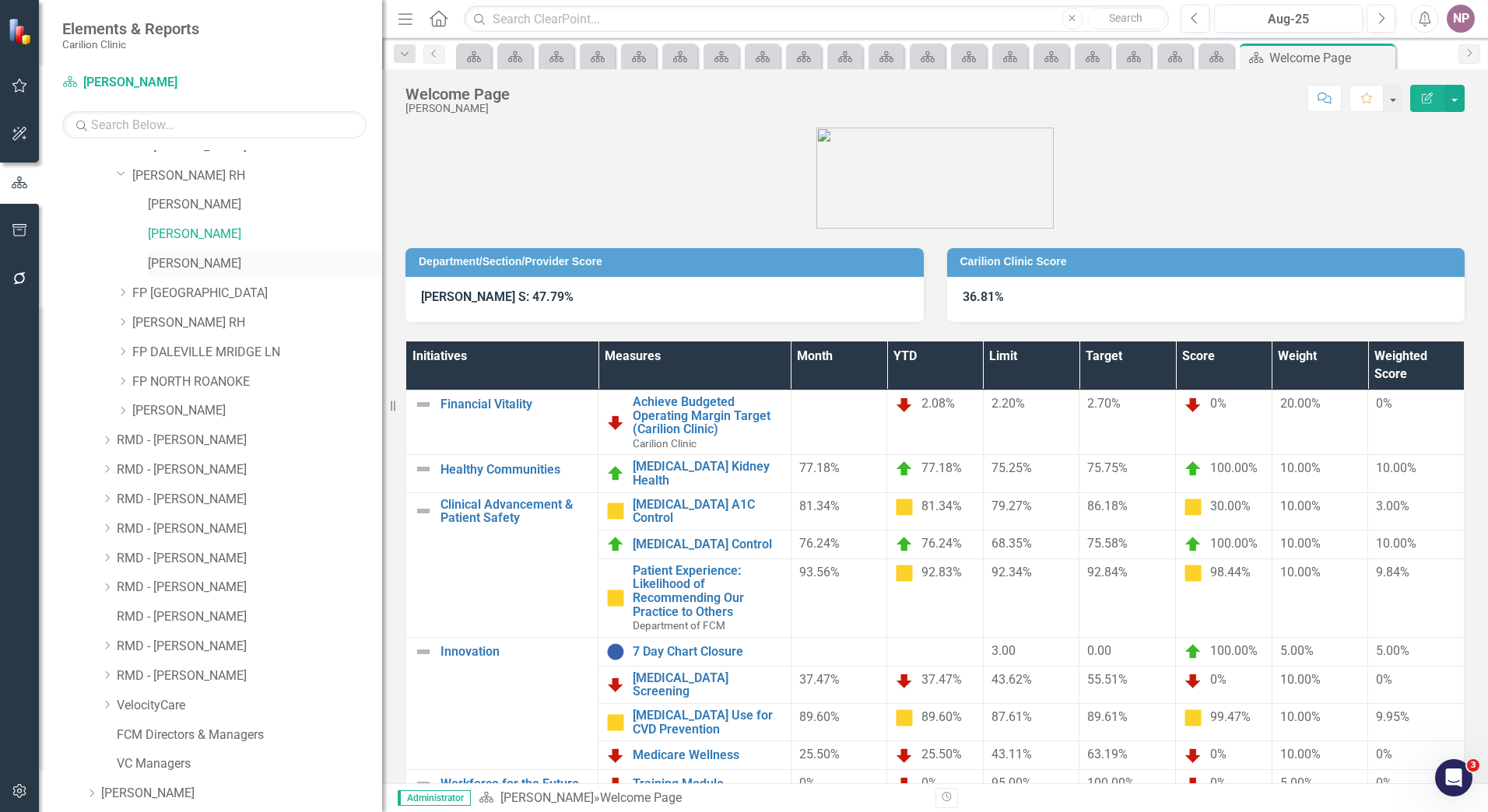
scroll to position [1167, 0]
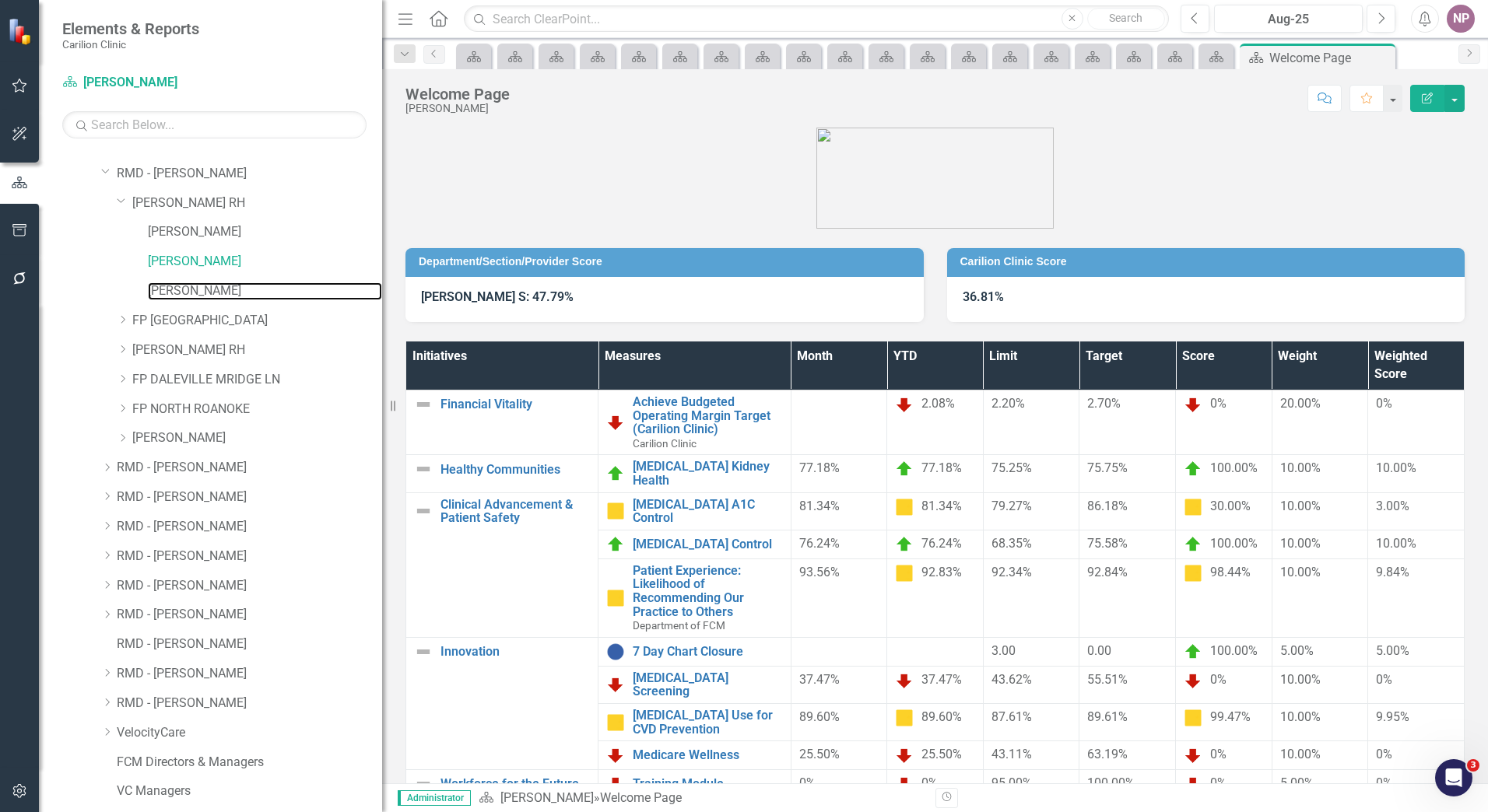
drag, startPoint x: 188, startPoint y: 294, endPoint x: 1488, endPoint y: 555, distance: 1325.9
click at [188, 294] on link "[PERSON_NAME]" at bounding box center [265, 291] width 234 height 18
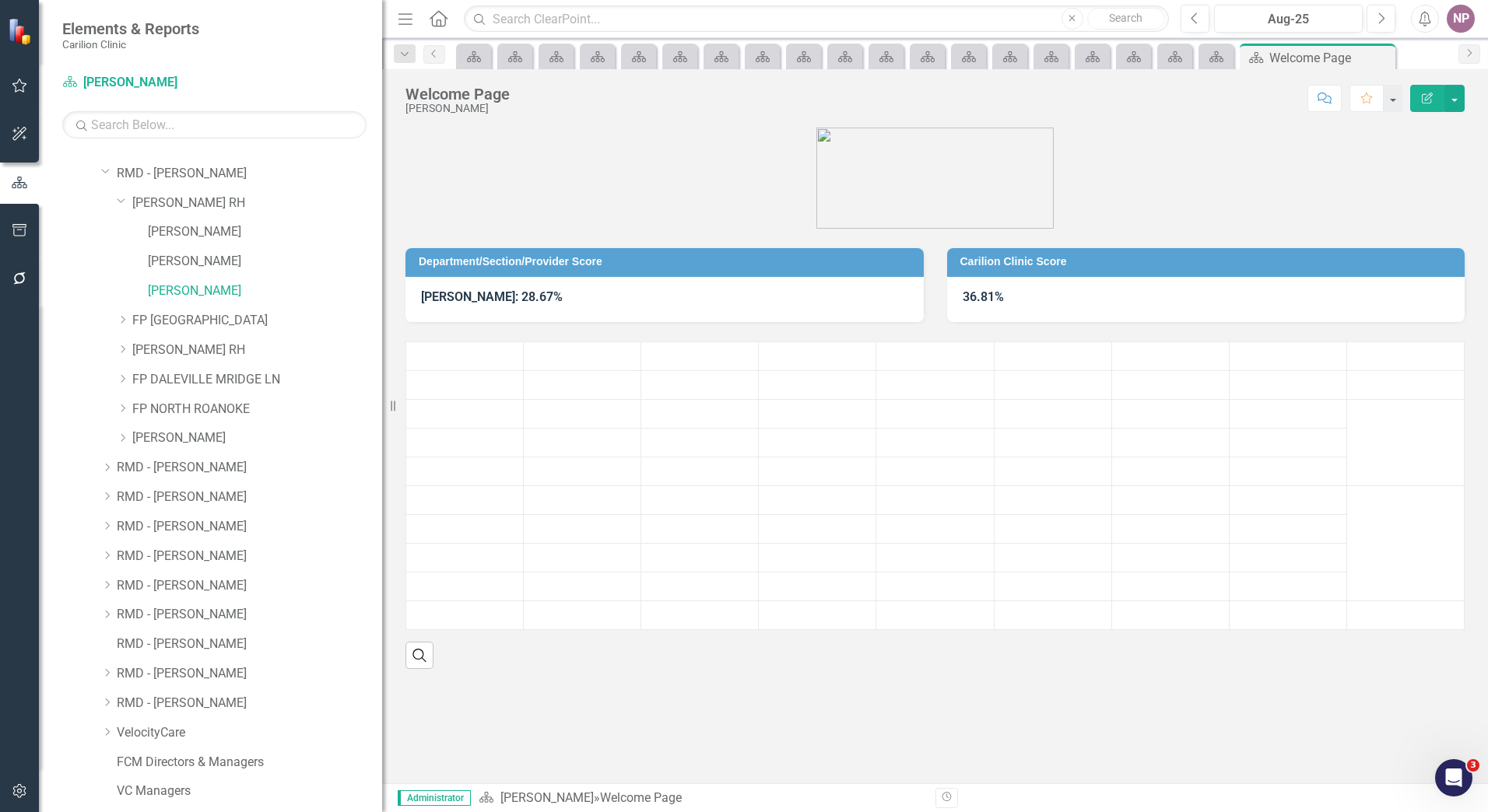
scroll to position [1478, 0]
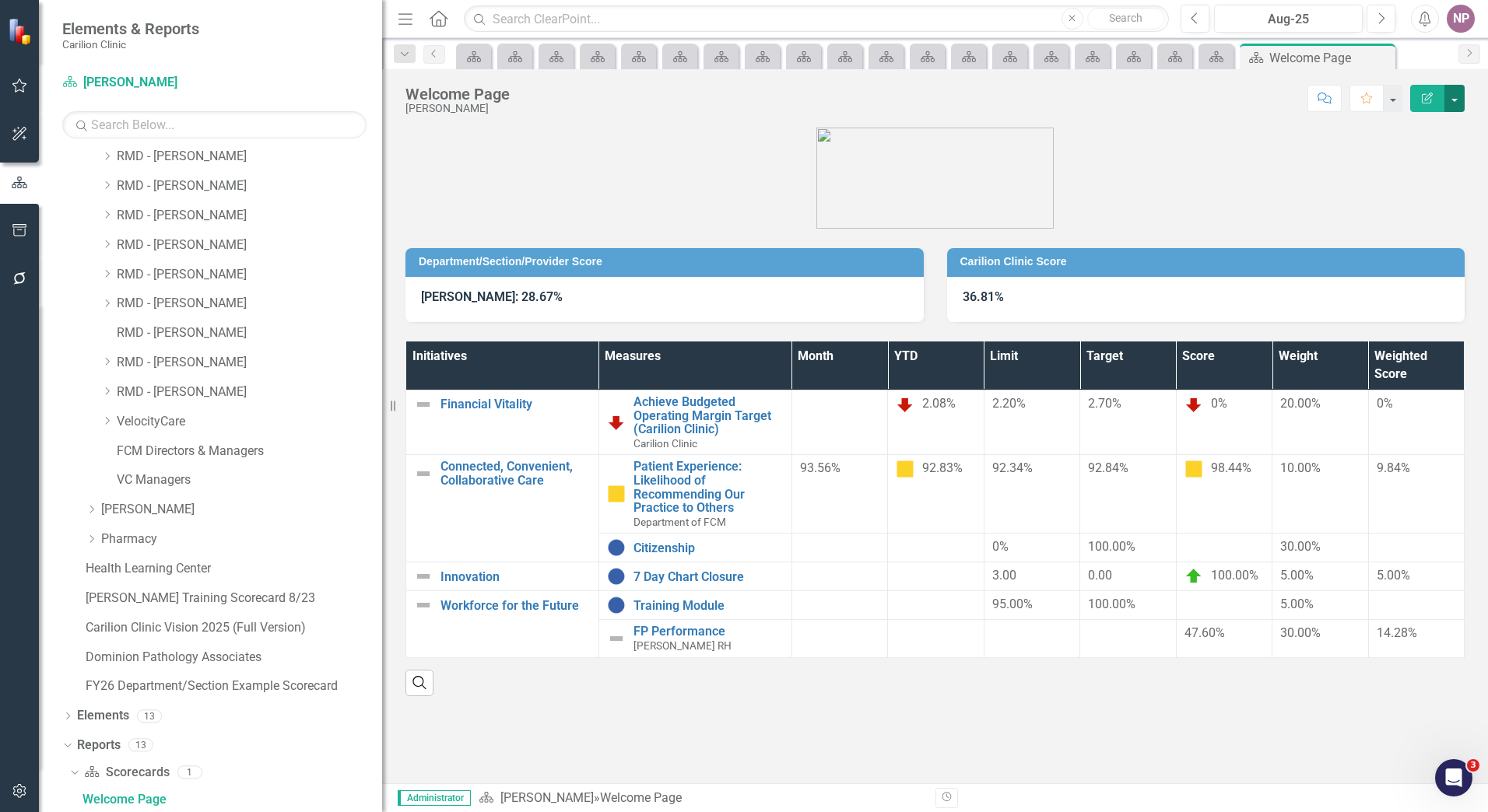
click at [1462, 99] on button "button" at bounding box center [1455, 98] width 20 height 27
click at [1456, 120] on link "Edit Edit Scorecard" at bounding box center [1401, 127] width 126 height 29
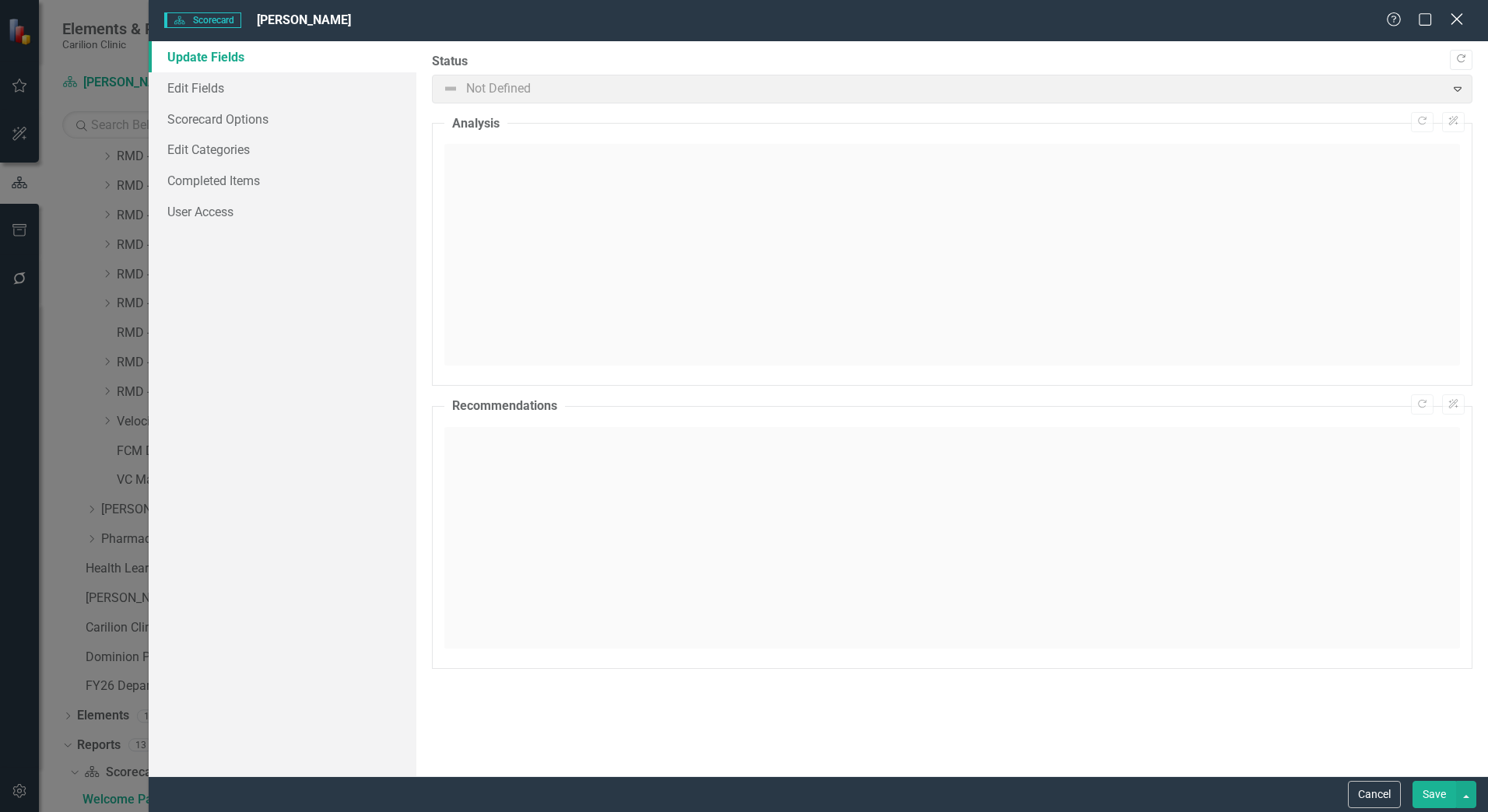
click at [1457, 26] on icon "Close" at bounding box center [1456, 18] width 19 height 15
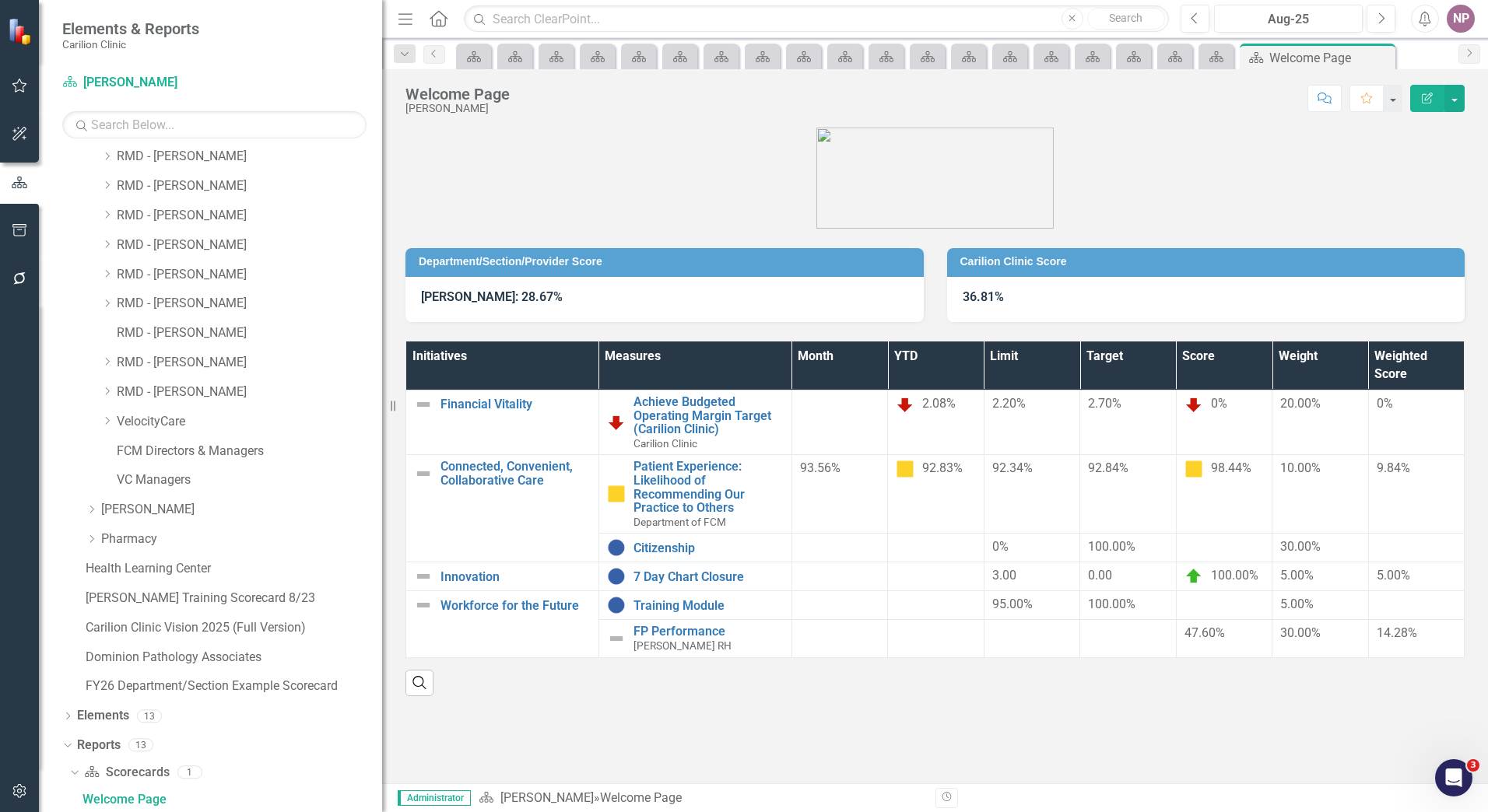
click at [551, 289] on strong "GARRETTE, RILEY: 28.67%" at bounding box center [491, 296] width 141 height 15
click at [1468, 86] on div "Welcome Page GARRETTE, RILEY Score: N/A Aug-25 Completed Comment Favorite Edit …" at bounding box center [935, 92] width 1106 height 46
click at [1463, 89] on button "button" at bounding box center [1455, 98] width 20 height 27
click at [1399, 128] on link "Edit Edit Scorecard" at bounding box center [1401, 127] width 126 height 29
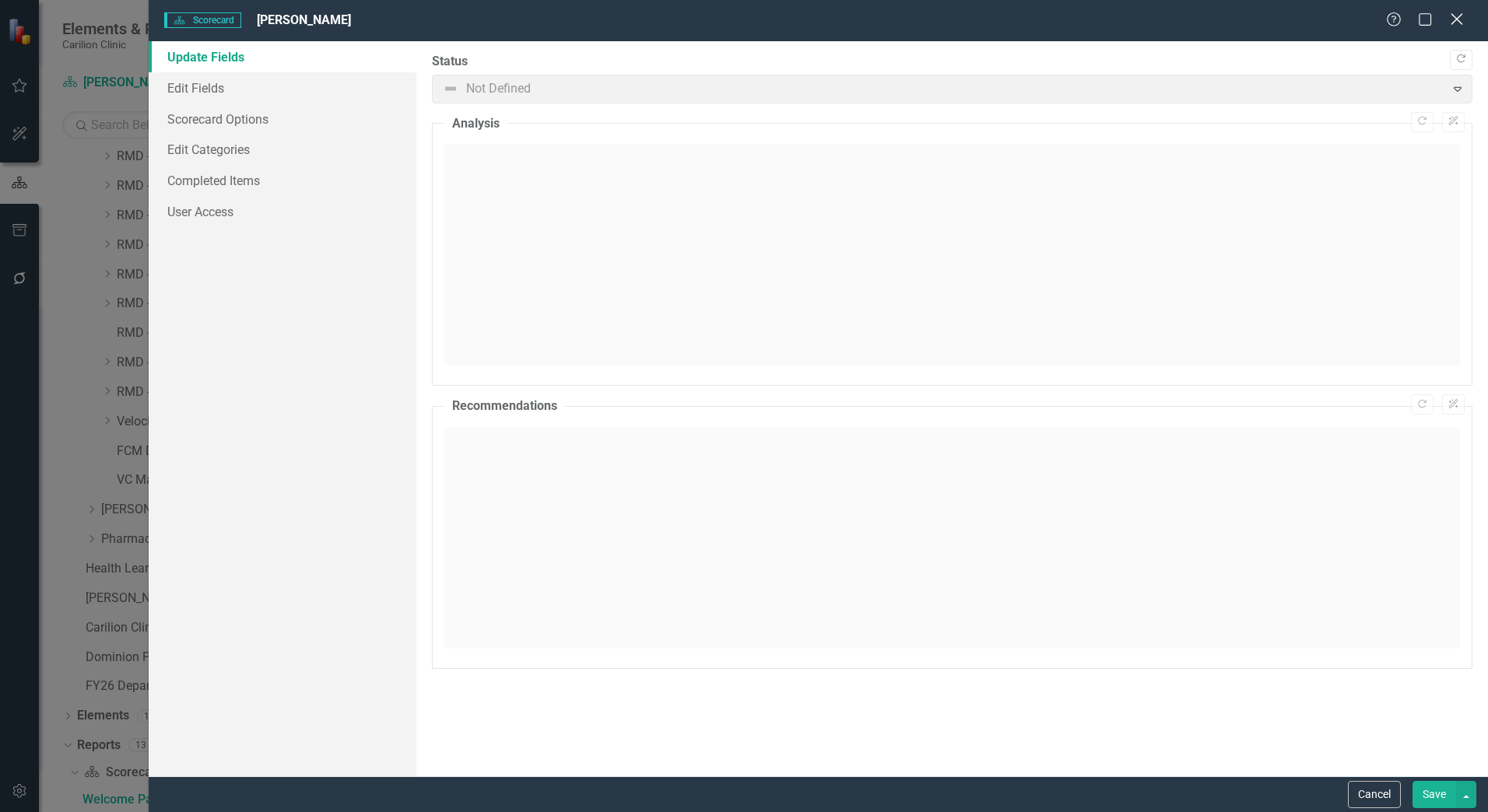
click at [1454, 16] on icon at bounding box center [1456, 18] width 11 height 11
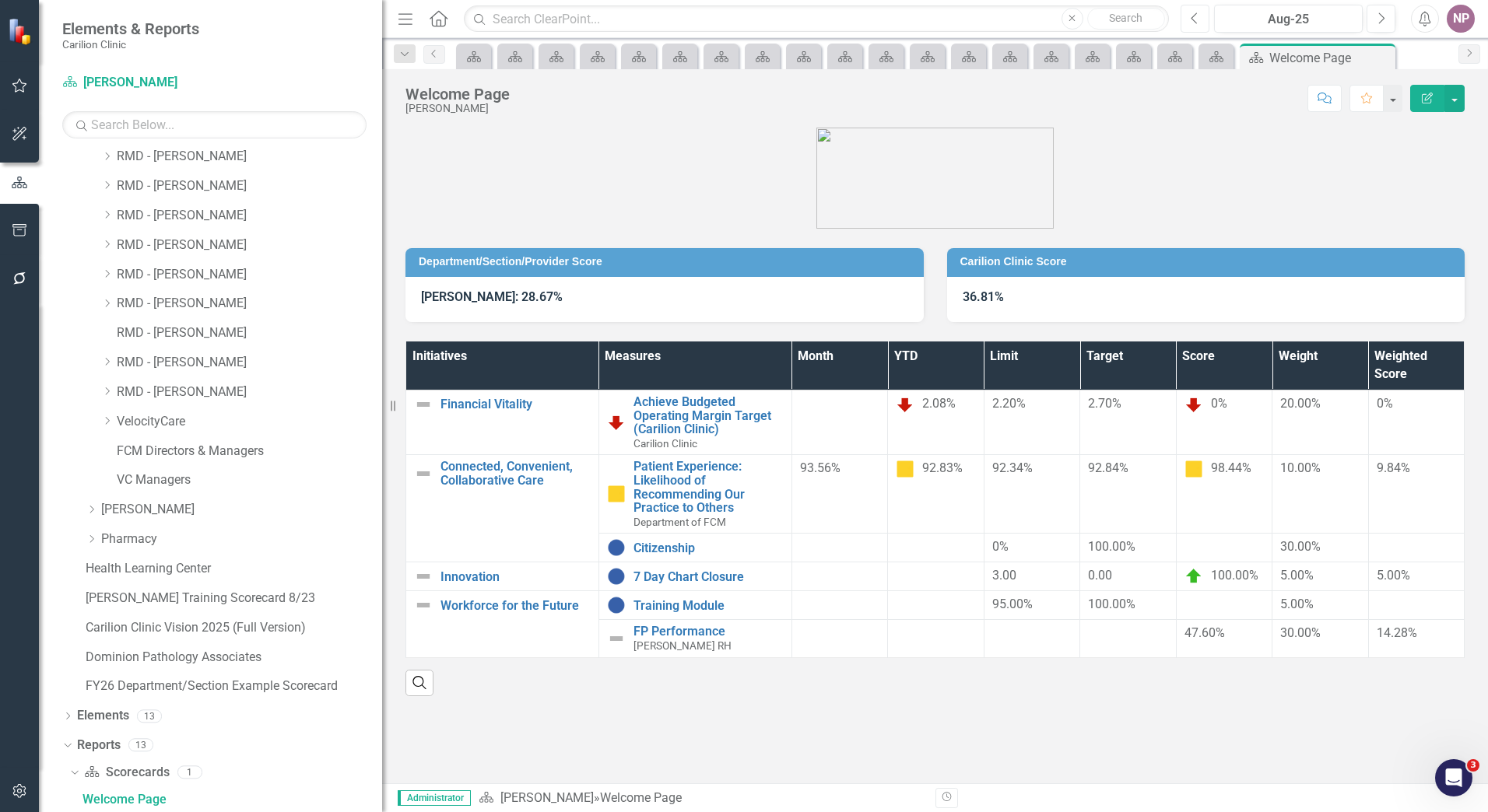
click at [1196, 20] on icon "Previous" at bounding box center [1196, 18] width 9 height 14
drag, startPoint x: 1398, startPoint y: 18, endPoint x: 1390, endPoint y: 17, distance: 8.1
click at [1391, 17] on div "Previous Jul-25 Next" at bounding box center [1292, 18] width 223 height 28
click at [1389, 17] on button "Next" at bounding box center [1381, 18] width 29 height 28
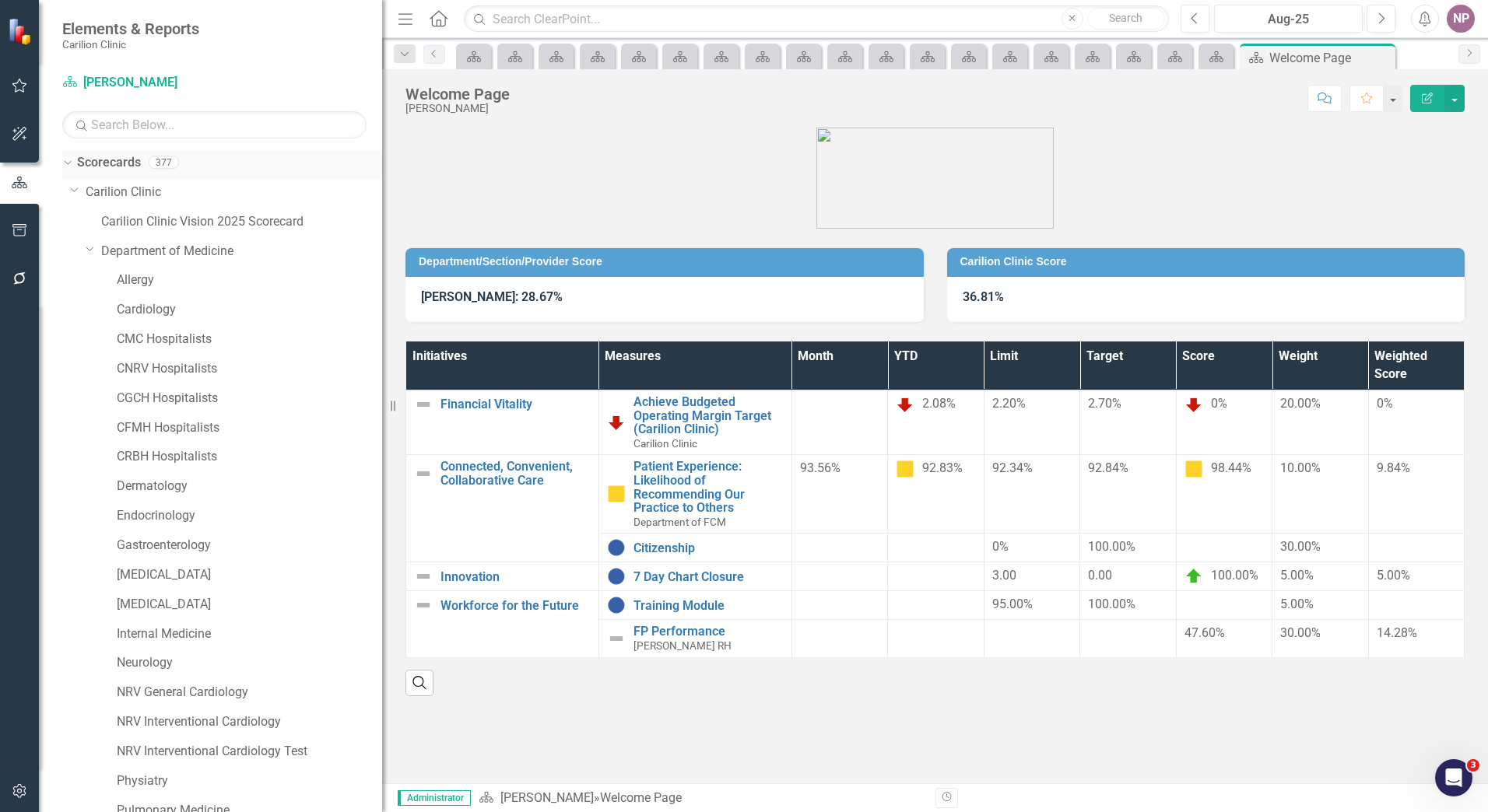
click at [170, 162] on div "377" at bounding box center [163, 162] width 31 height 13
click at [120, 160] on link "Scorecards" at bounding box center [109, 163] width 64 height 18
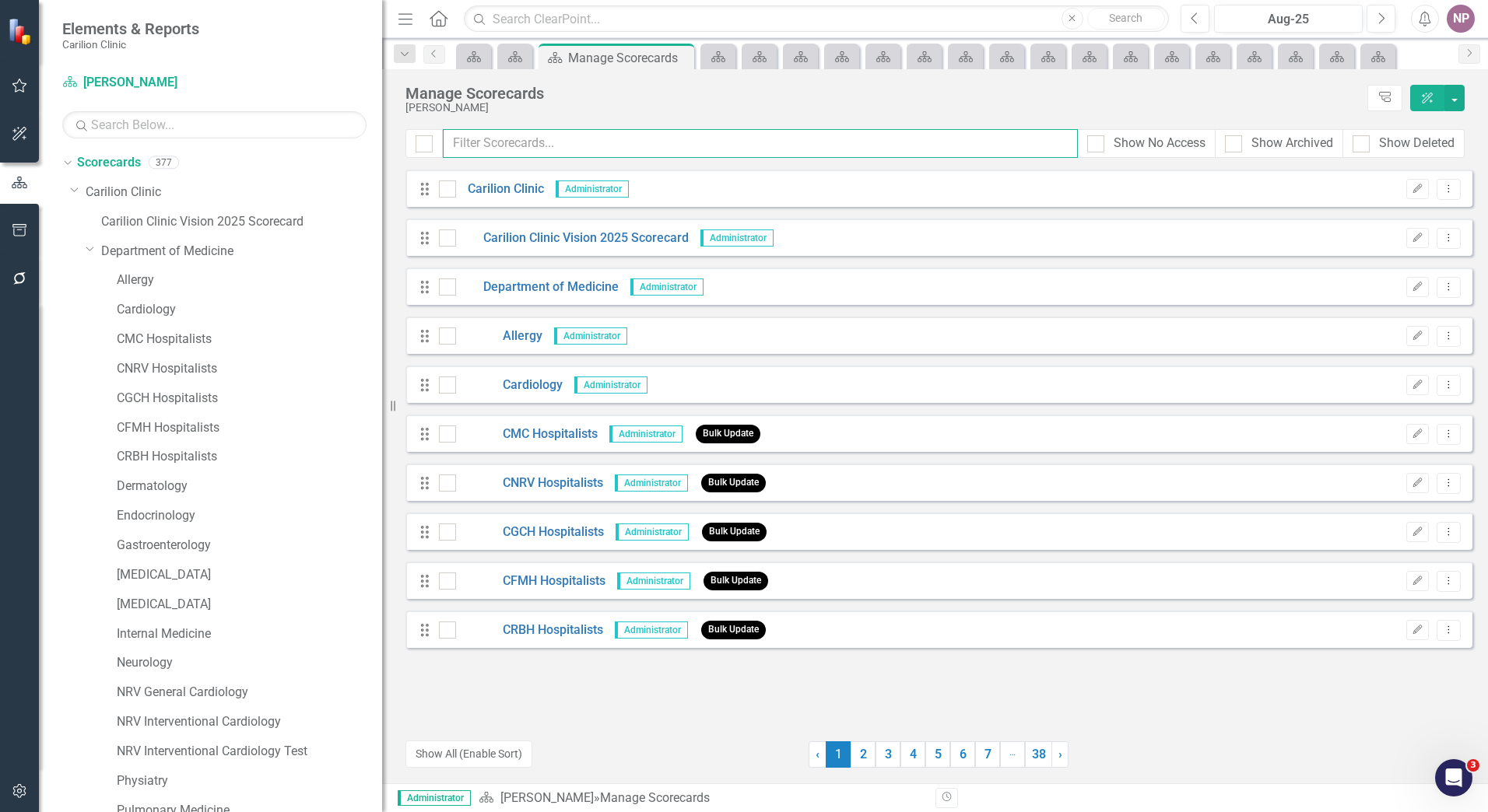
click at [521, 139] on input "text" at bounding box center [761, 143] width 635 height 29
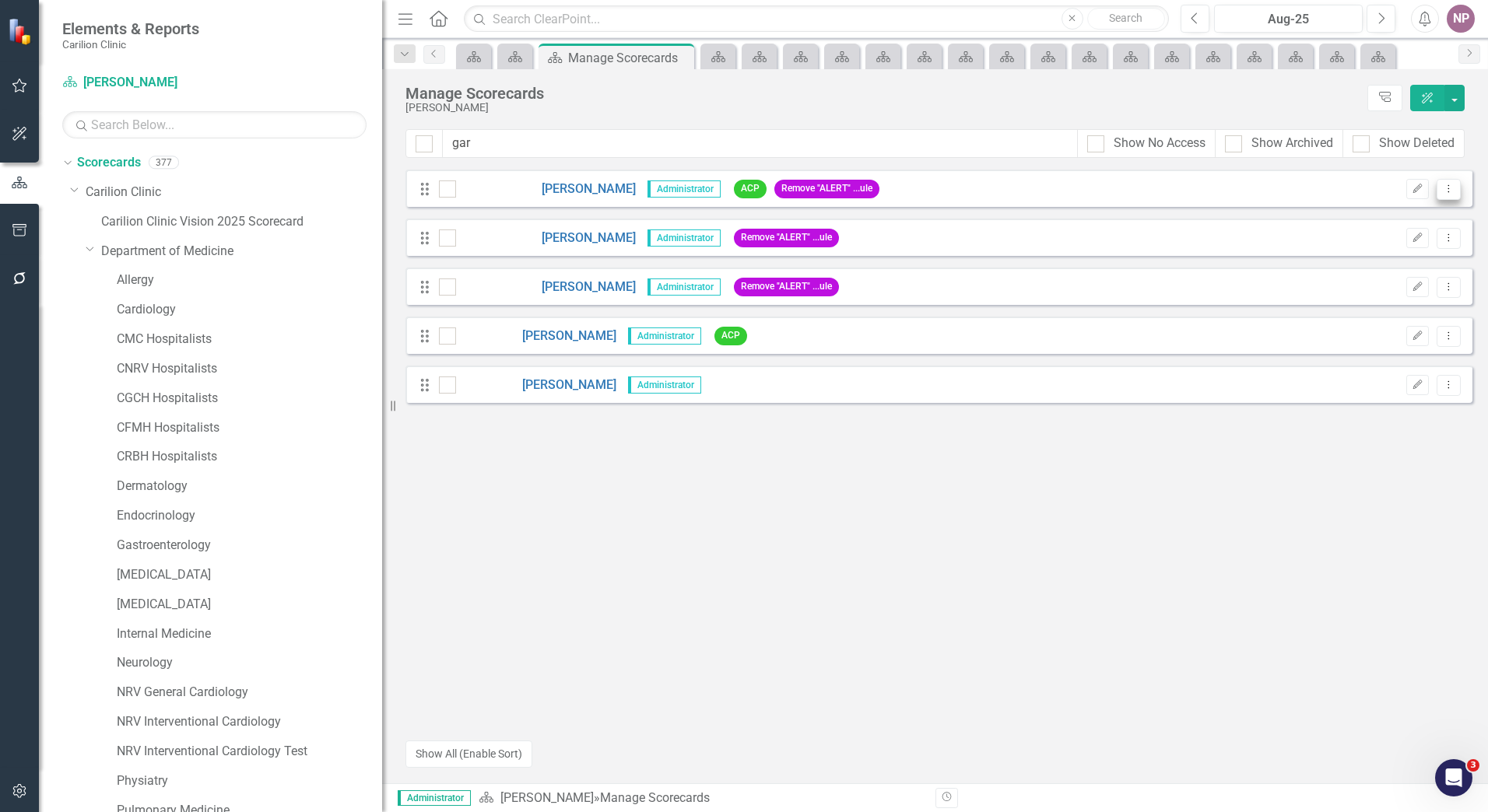
click at [1440, 189] on button "Dropdown Menu" at bounding box center [1449, 189] width 25 height 21
click at [1423, 189] on icon "Edit" at bounding box center [1418, 189] width 11 height 10
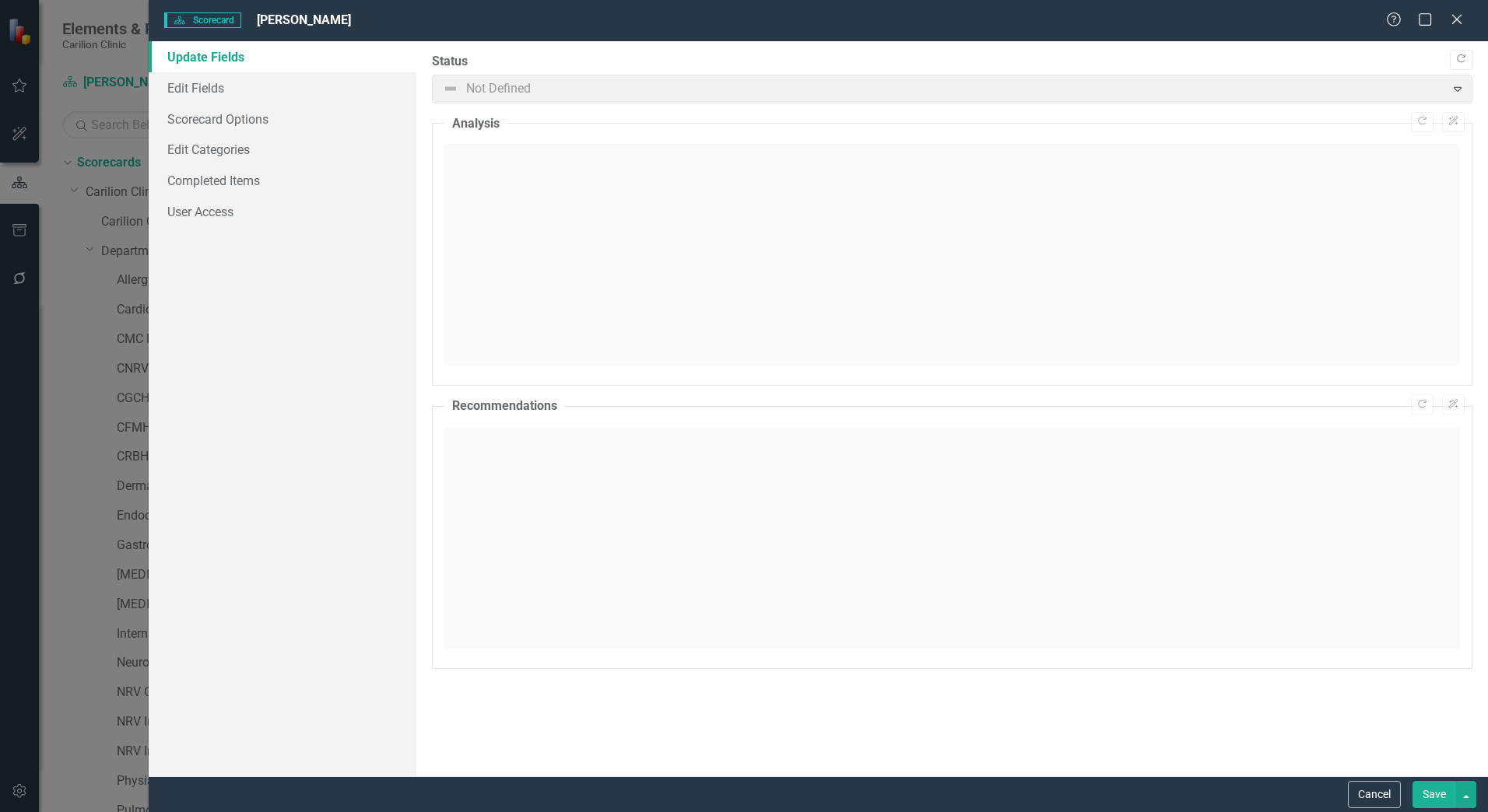
click at [1462, 33] on div "Scorecard Scorecard GARRETTE, RILEY Help Maximize Close" at bounding box center [818, 20] width 1340 height 41
click at [1456, 28] on div "Close" at bounding box center [1456, 21] width 19 height 21
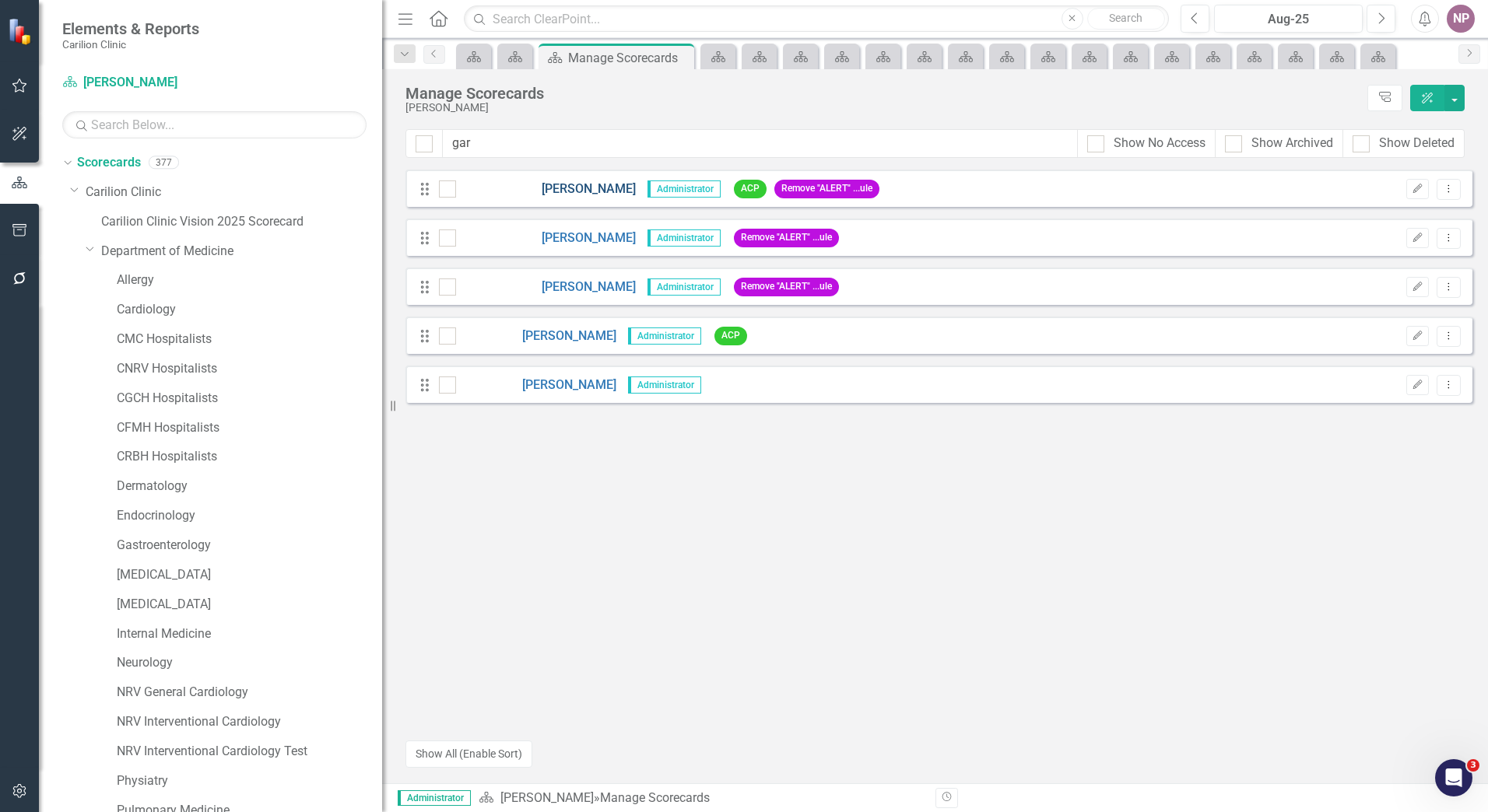
click at [588, 183] on link "[PERSON_NAME]" at bounding box center [546, 189] width 180 height 18
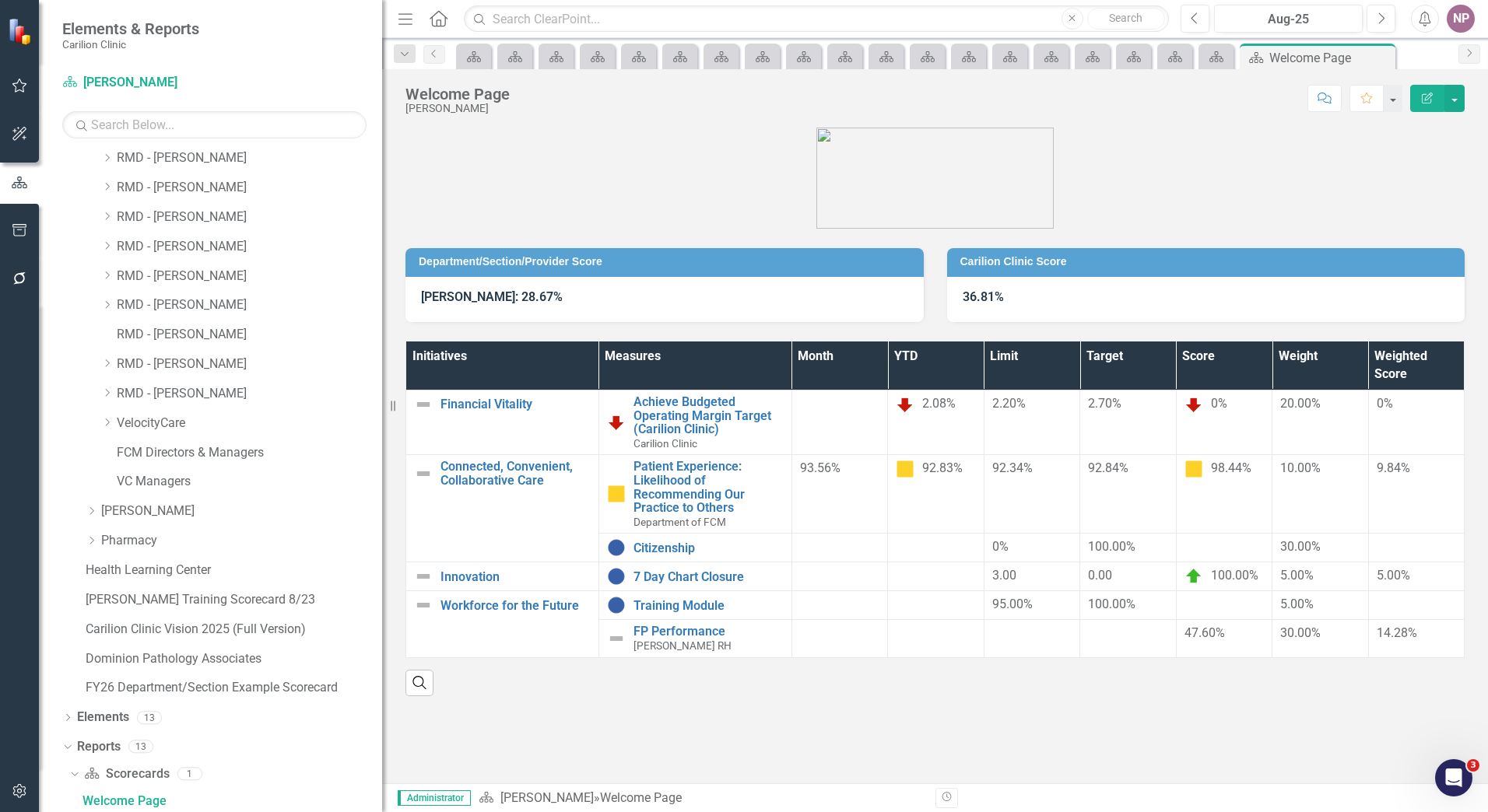
scroll to position [1478, 0]
click at [1454, 102] on button "button" at bounding box center [1455, 98] width 20 height 27
click at [1468, 772] on div "Open Intercom Messenger" at bounding box center [1451, 775] width 52 height 52
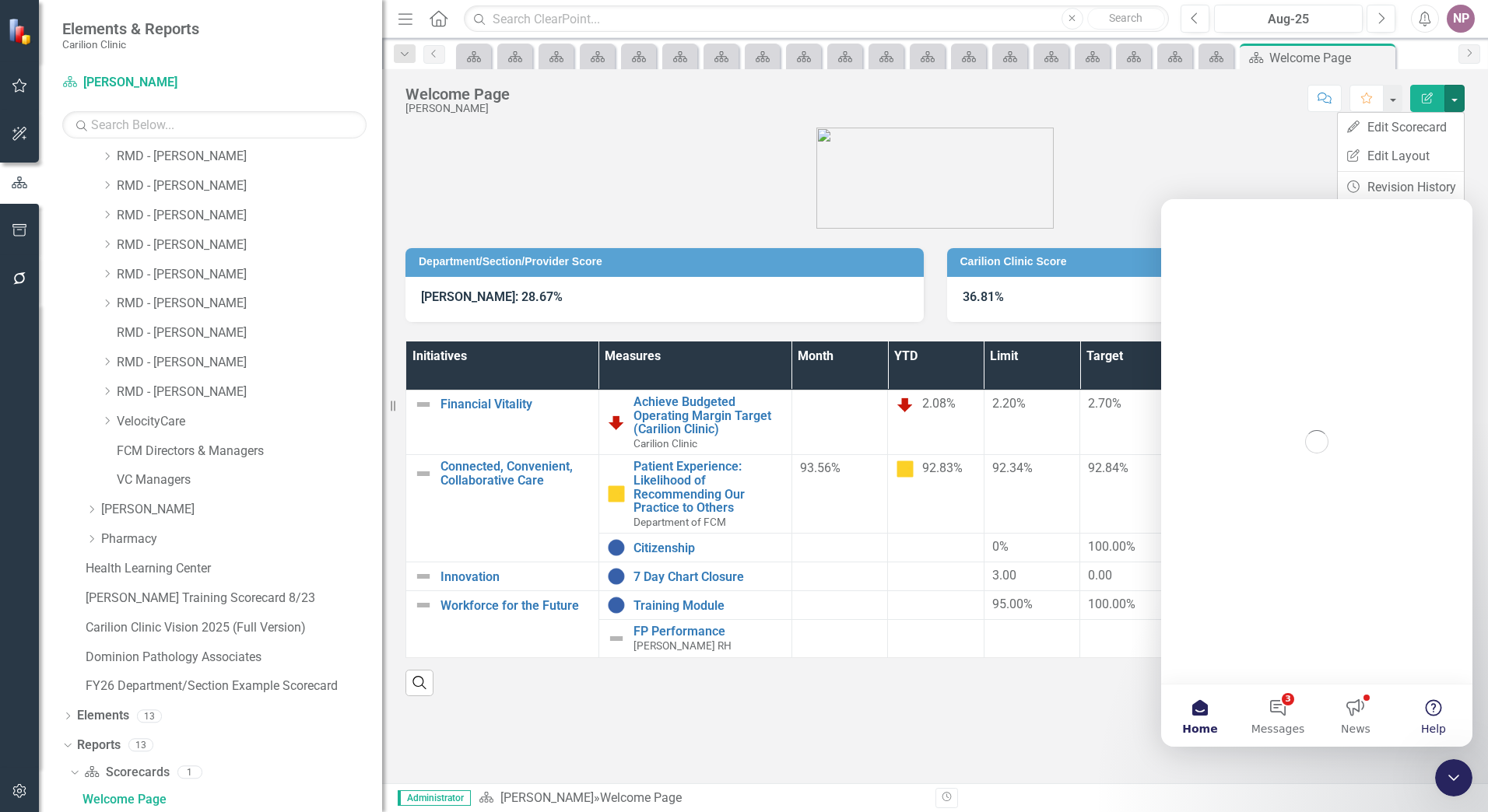
scroll to position [0, 0]
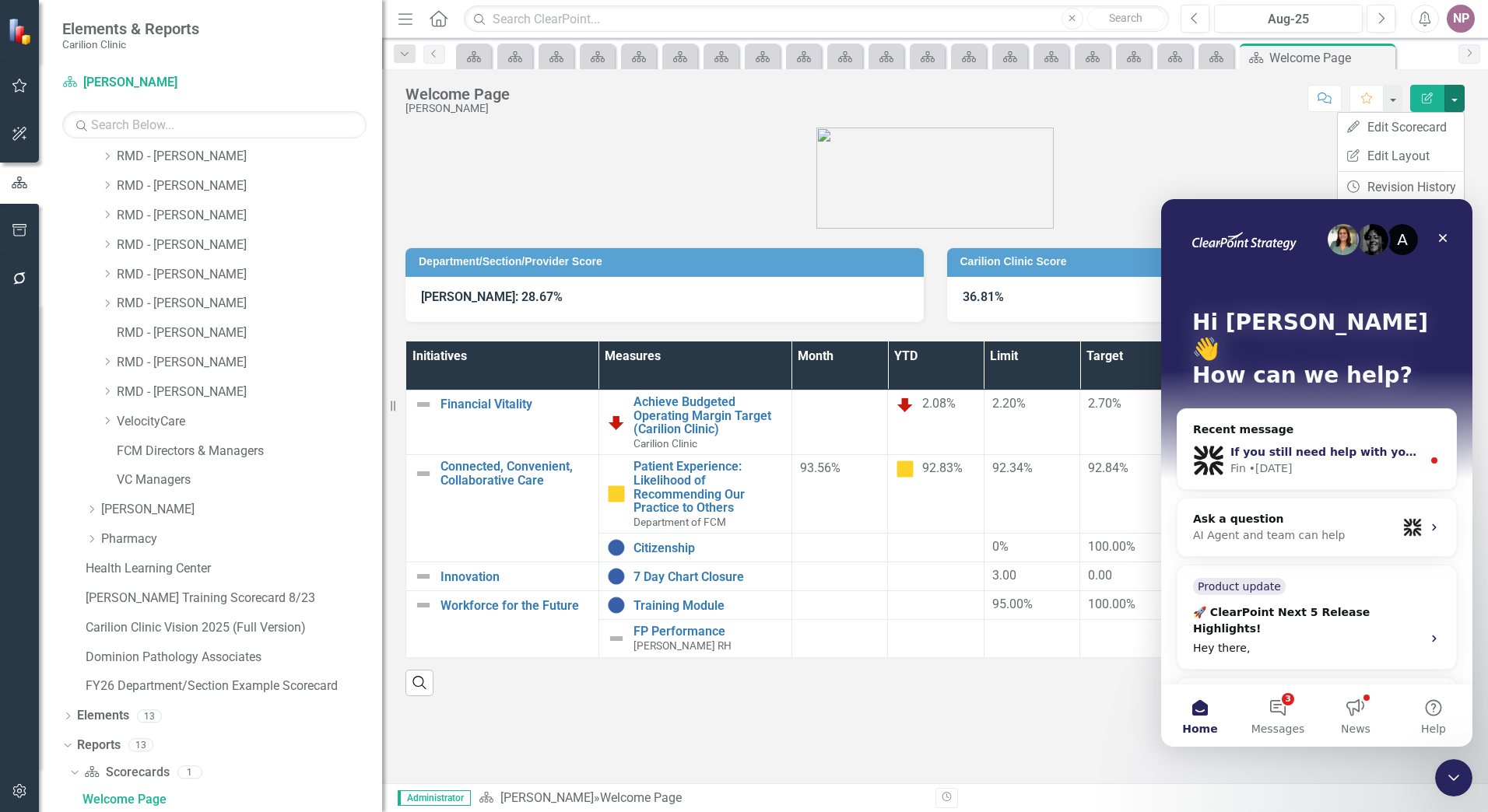
click at [1271, 452] on div "If you still need help with your calculated field or weighted score issue, I’m …" at bounding box center [1317, 460] width 279 height 58
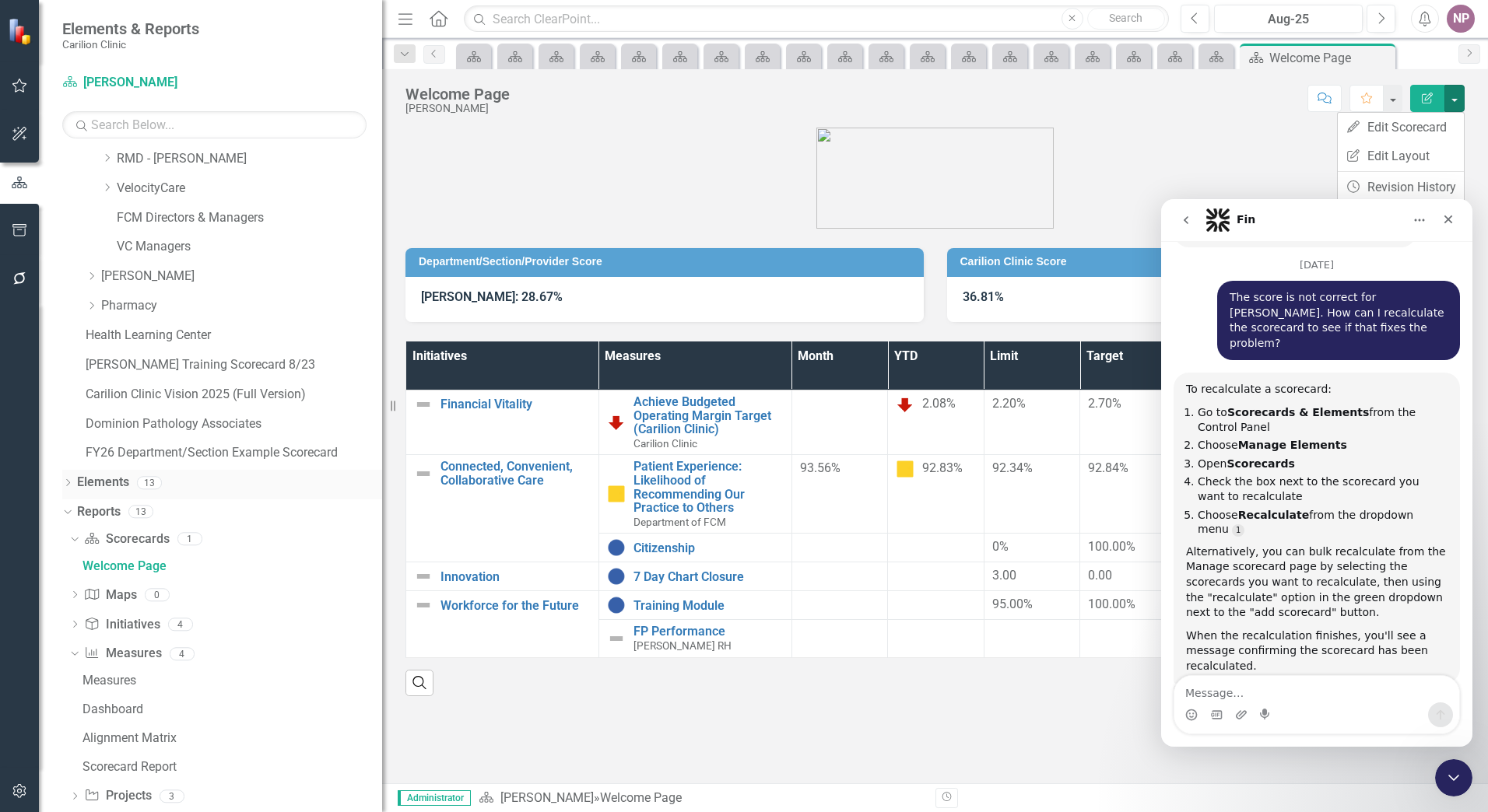
scroll to position [1765, 0]
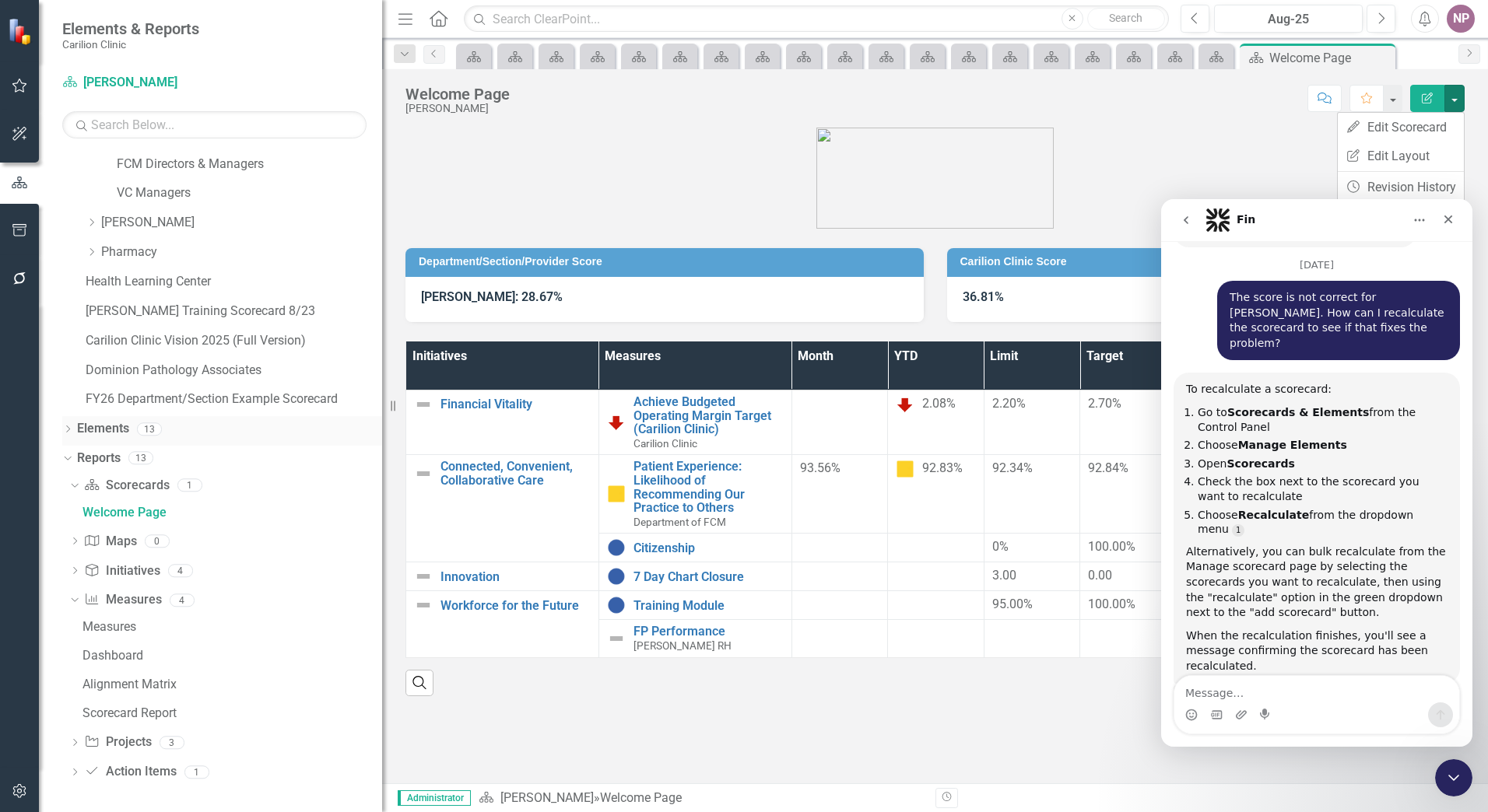
click at [94, 425] on link "Elements" at bounding box center [103, 429] width 52 height 18
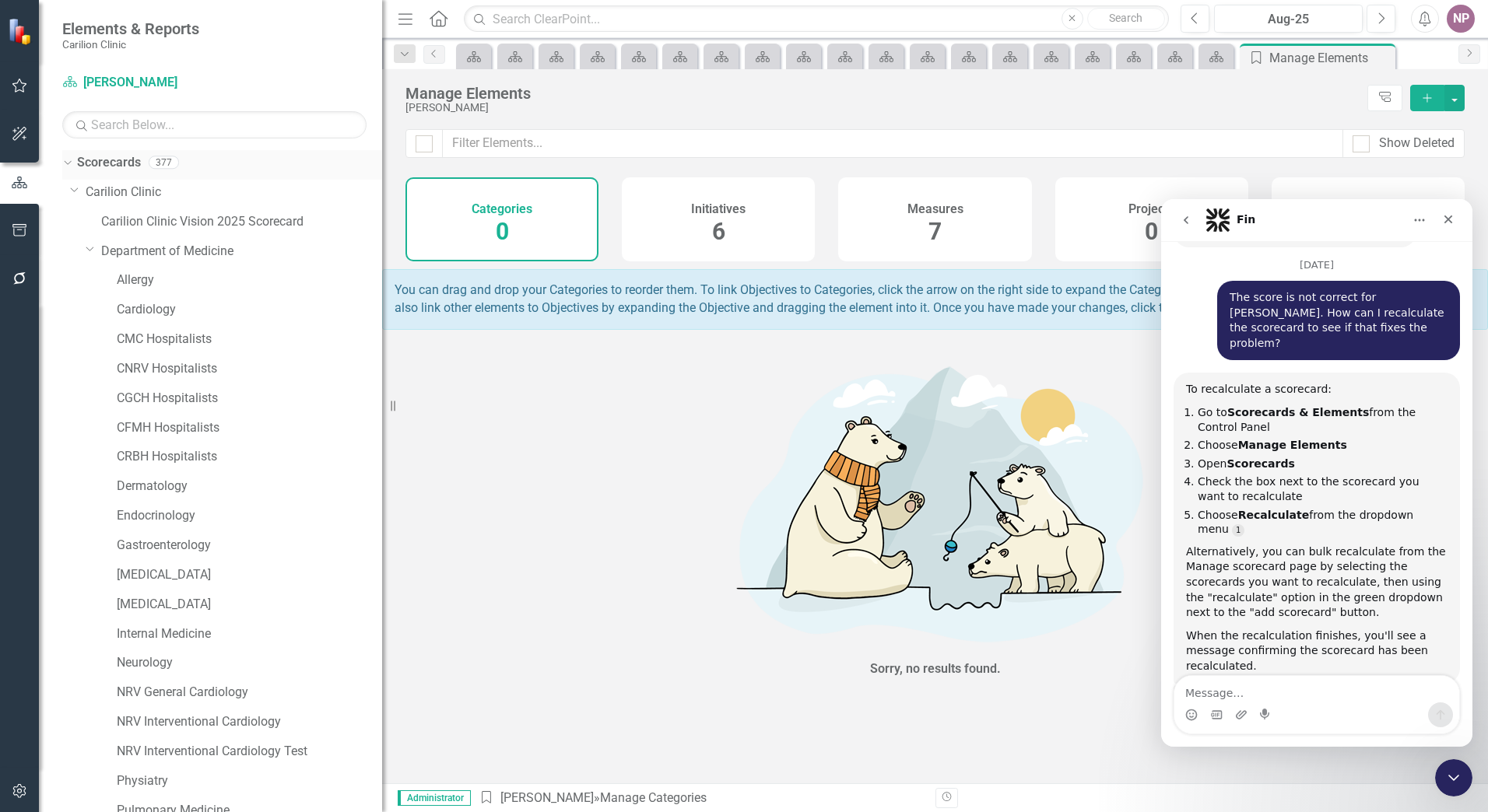
click at [100, 169] on link "Scorecards" at bounding box center [109, 163] width 64 height 18
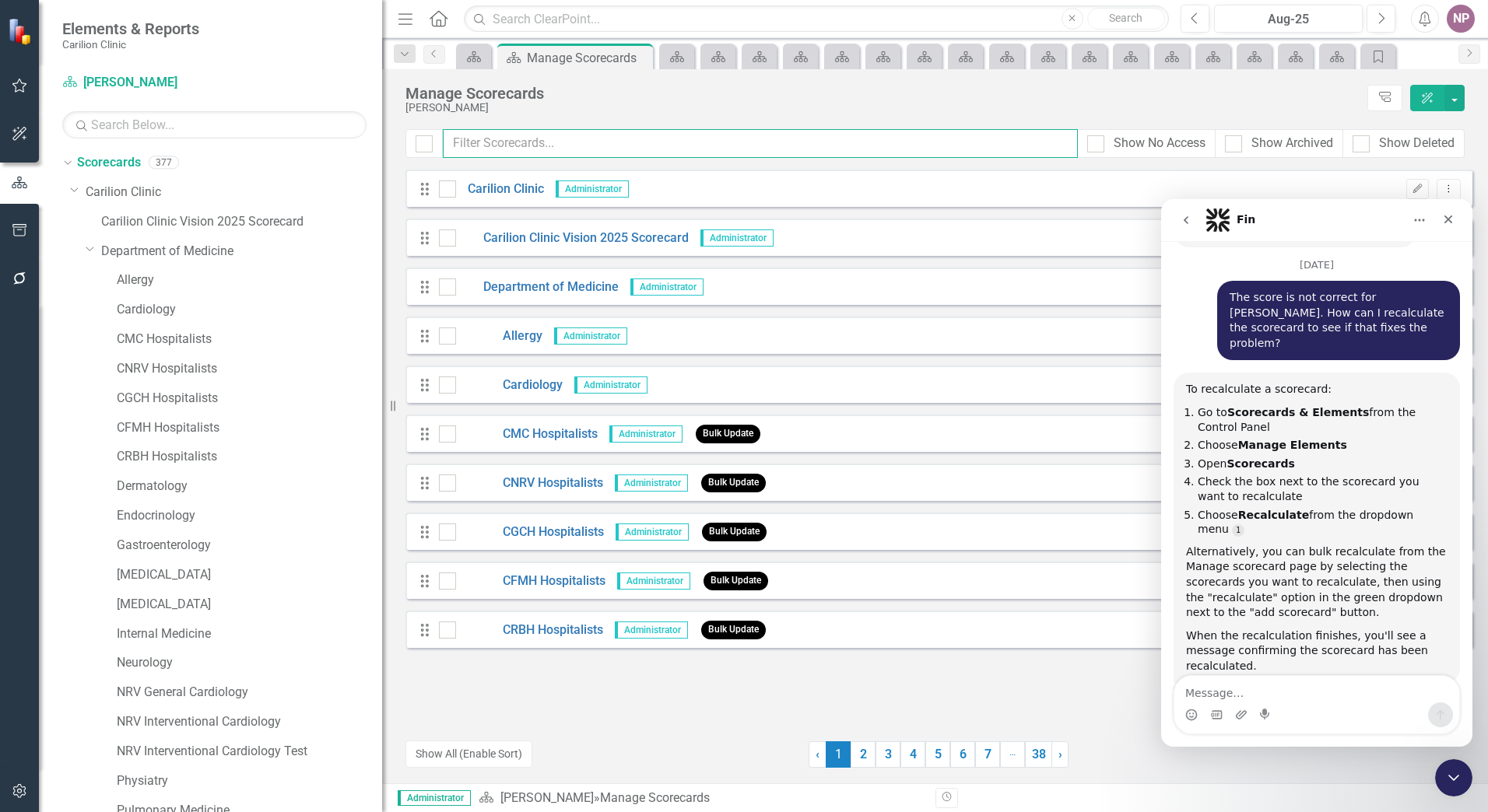
click at [611, 148] on input "text" at bounding box center [761, 143] width 635 height 29
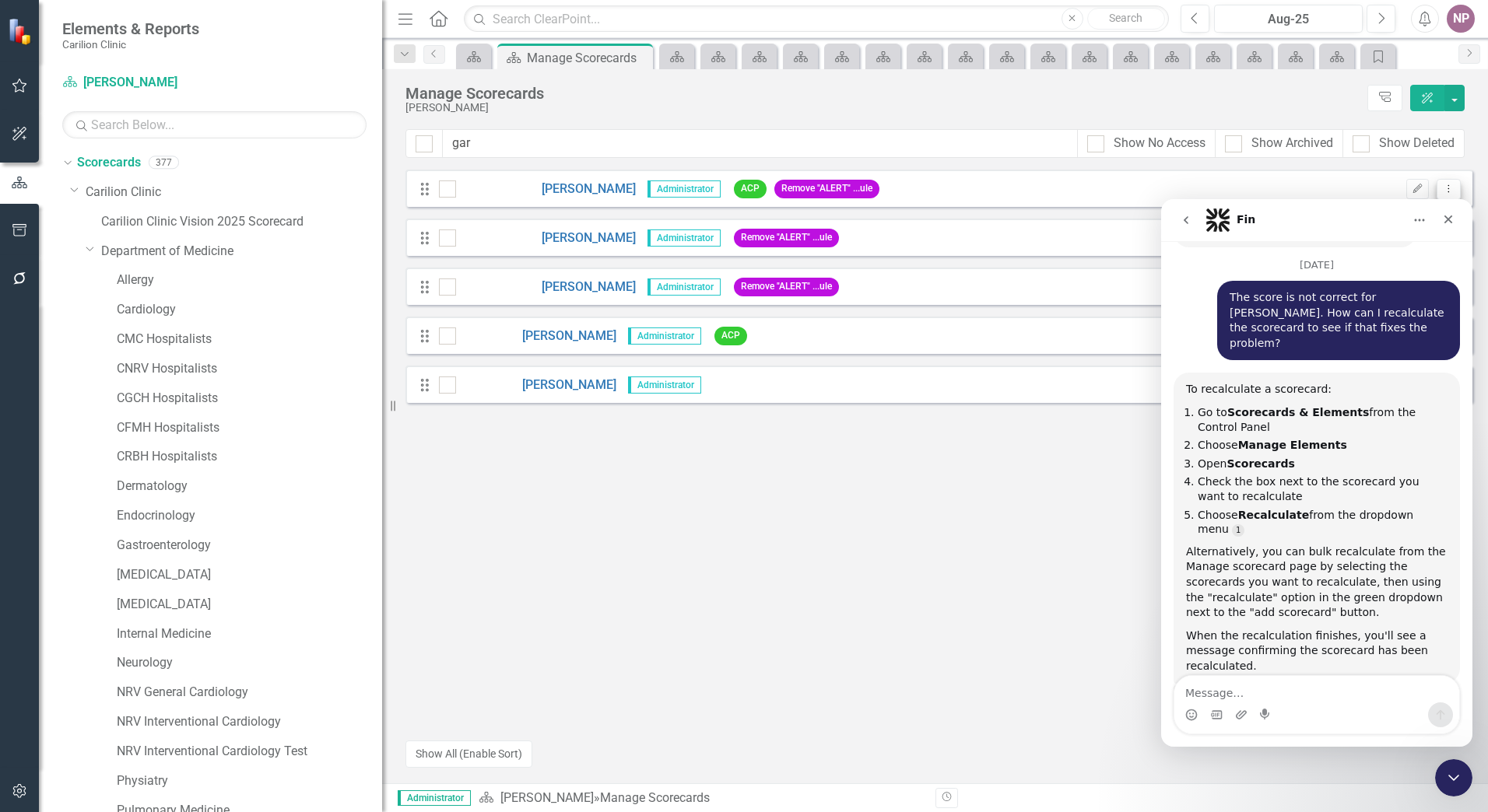
click at [1451, 186] on icon "Dropdown Menu" at bounding box center [1449, 189] width 13 height 11
click at [1452, 214] on icon "Close" at bounding box center [1449, 219] width 12 height 12
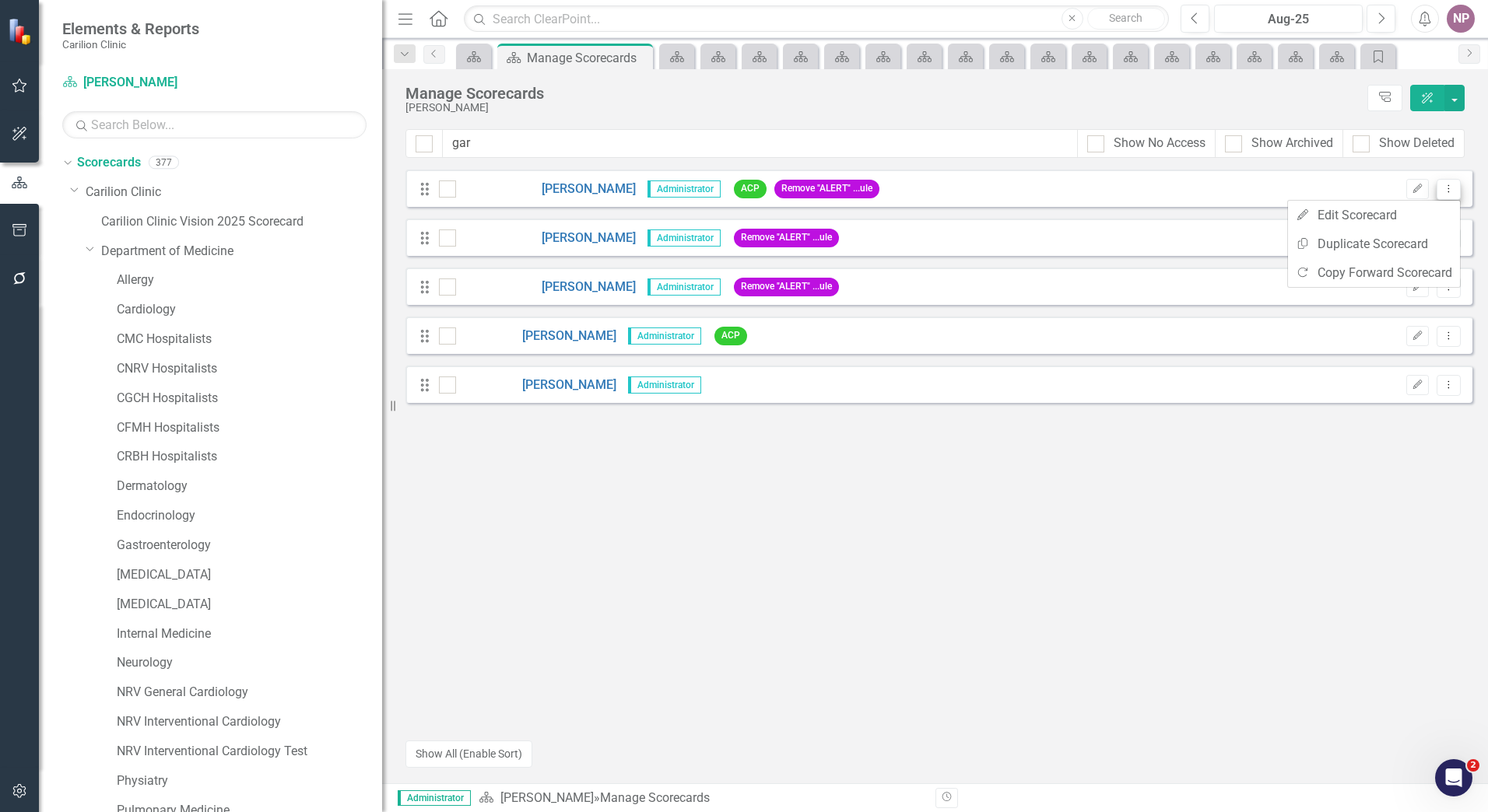
scroll to position [1232, 0]
click at [122, 190] on link "Carilion Clinic" at bounding box center [234, 192] width 297 height 18
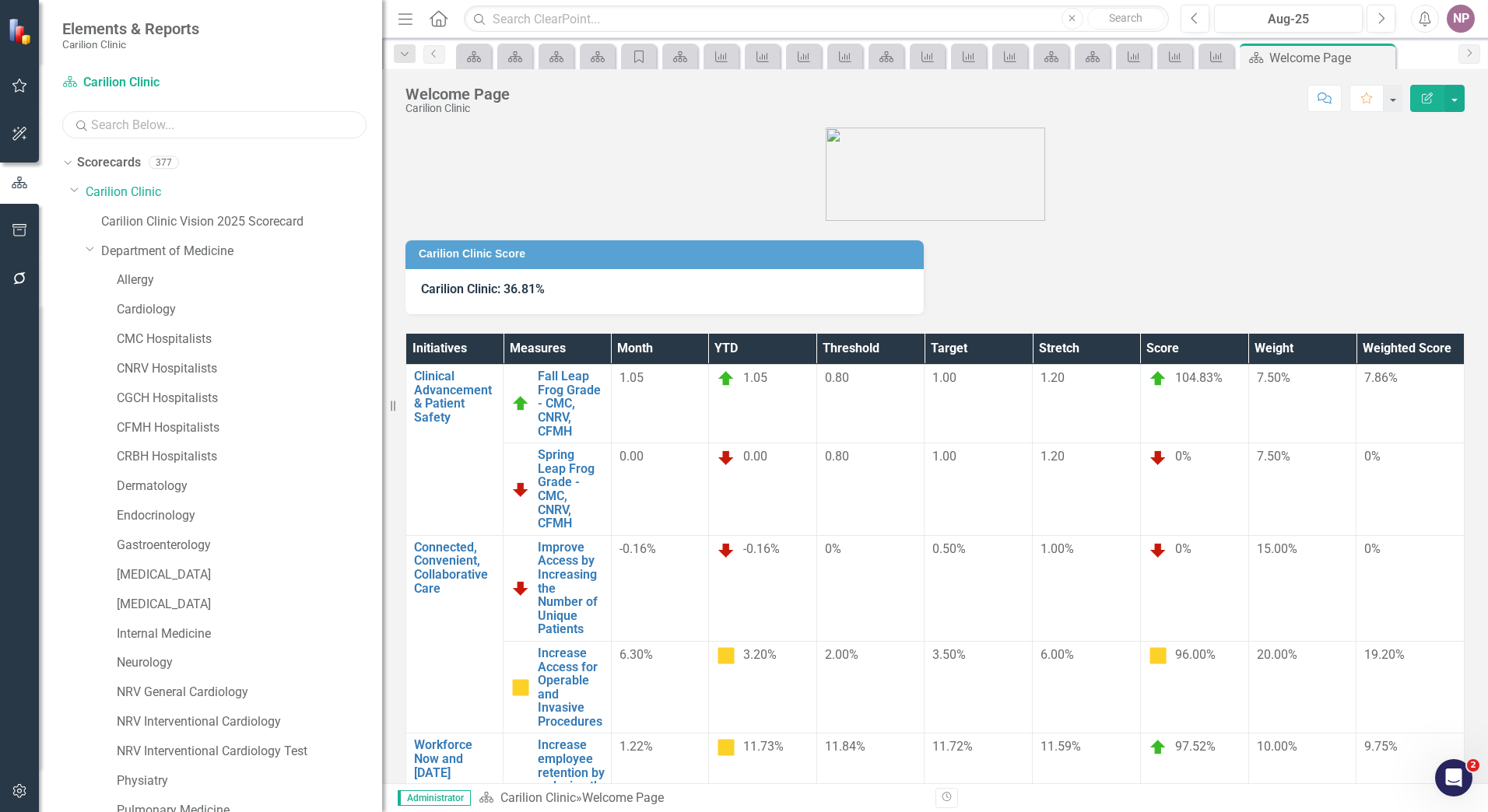
click at [125, 128] on input "text" at bounding box center [214, 125] width 304 height 27
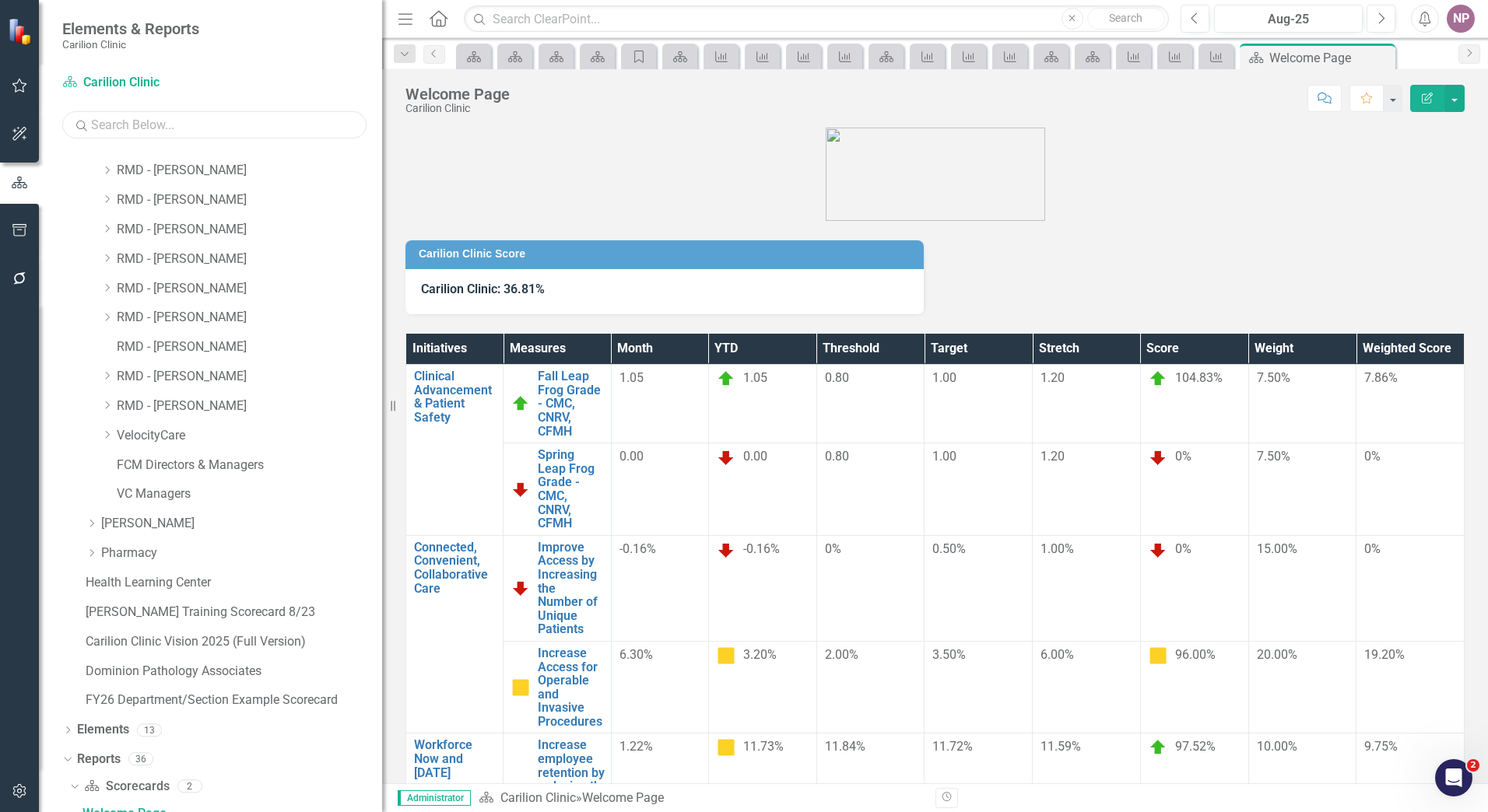
scroll to position [1478, 0]
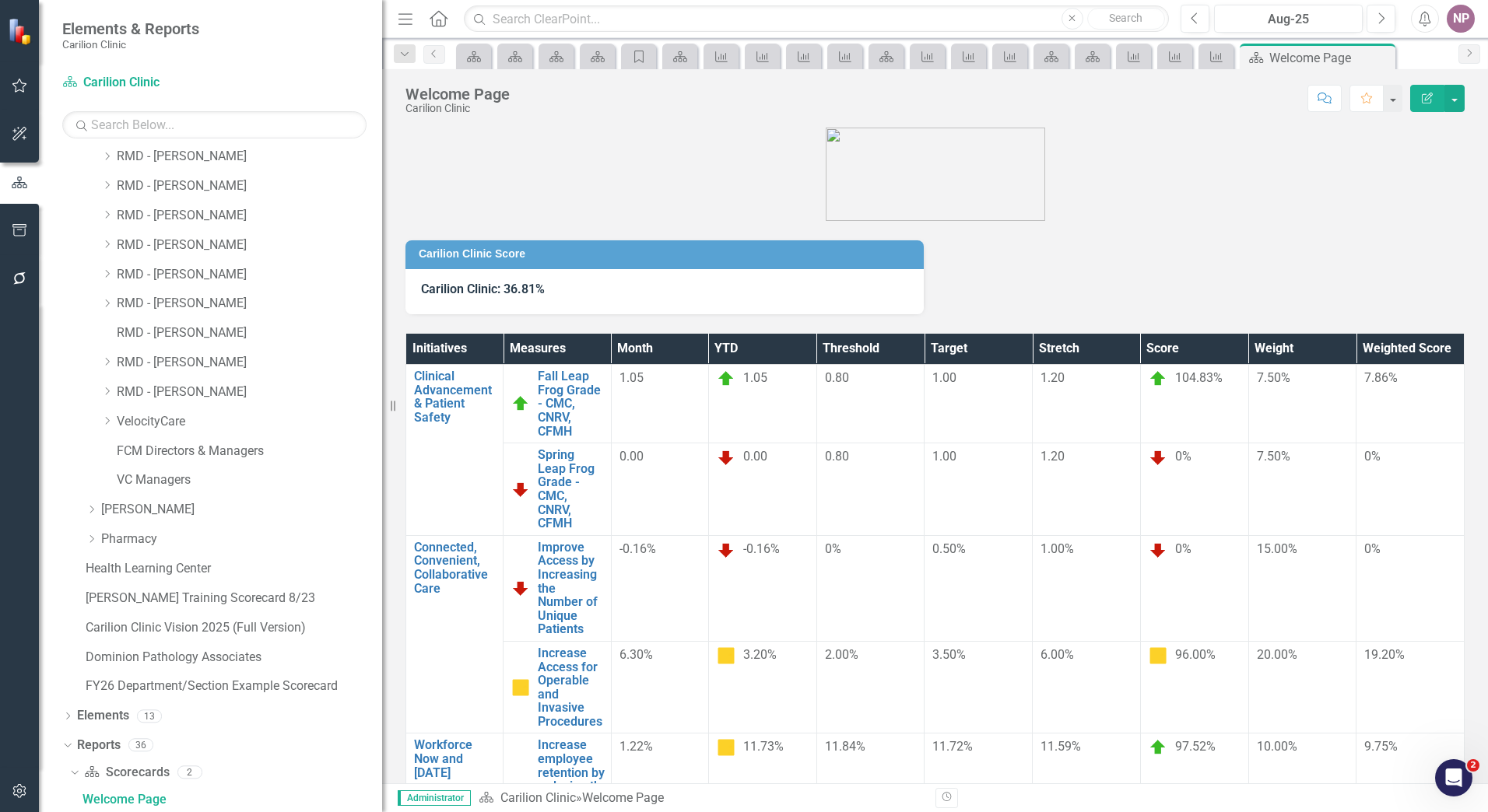
click at [283, 70] on div "Scorecard Carilion Clinic Search" at bounding box center [214, 104] width 304 height 68
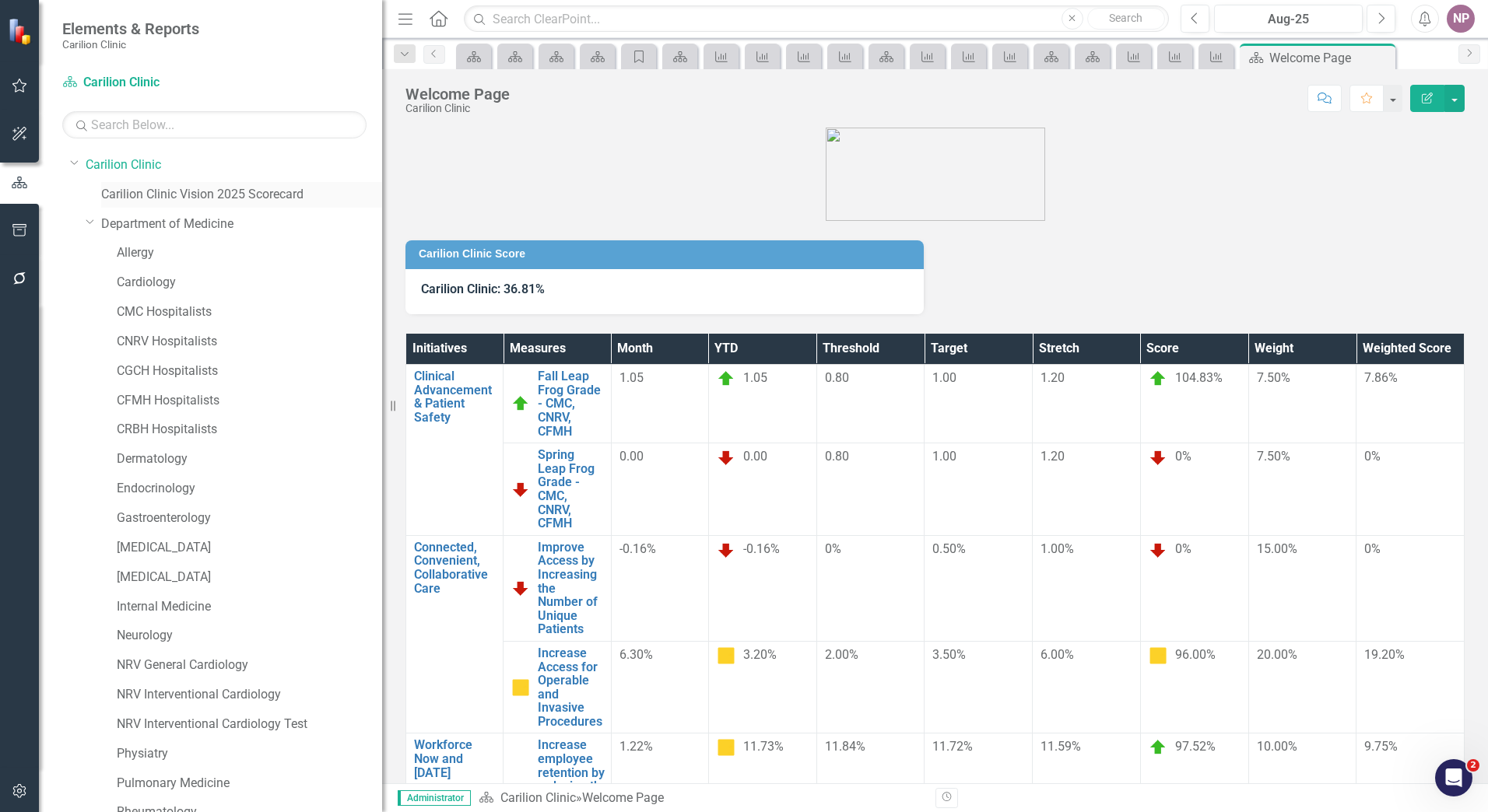
scroll to position [0, 0]
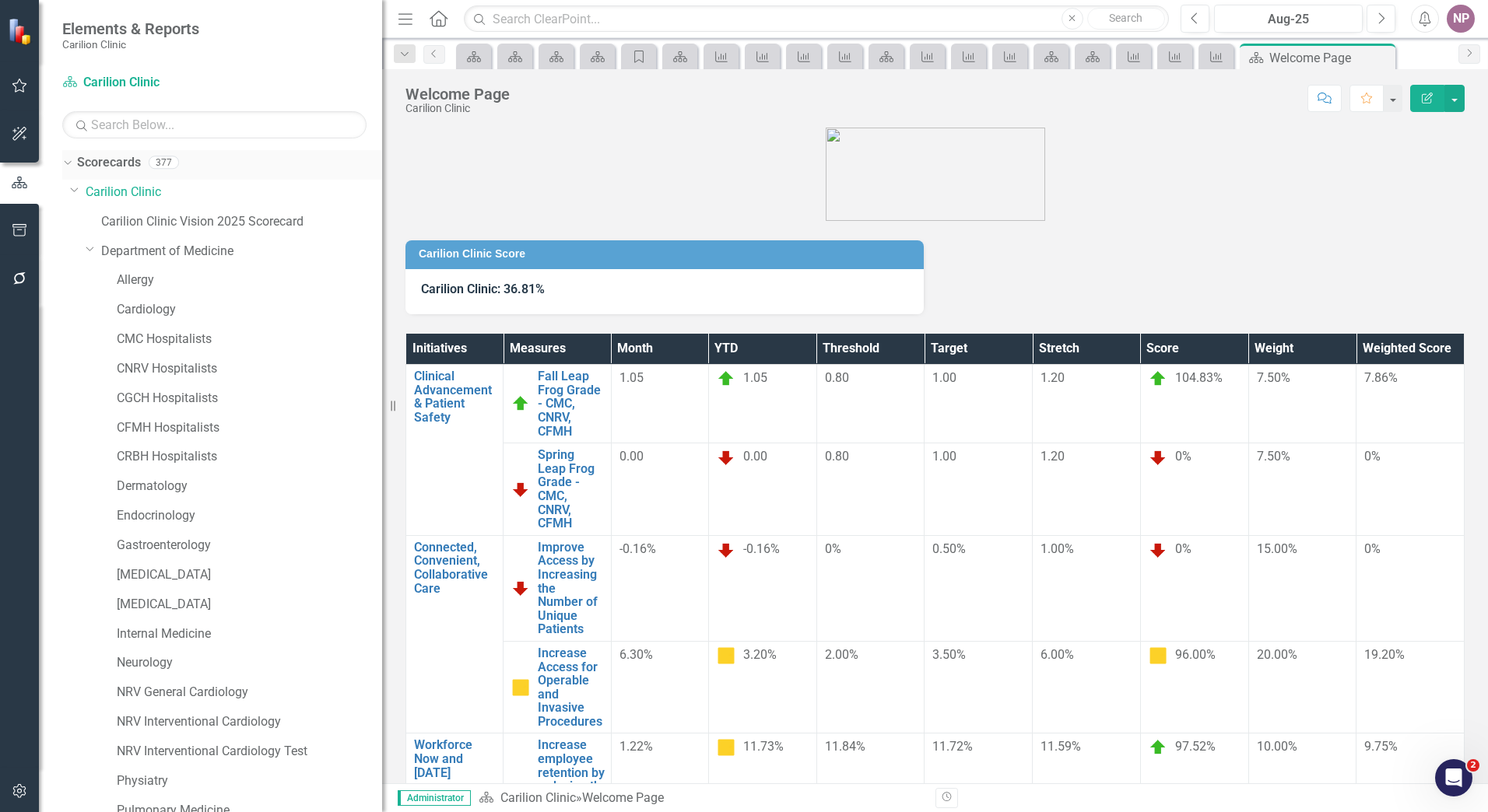
click at [127, 167] on link "Scorecards" at bounding box center [109, 163] width 64 height 18
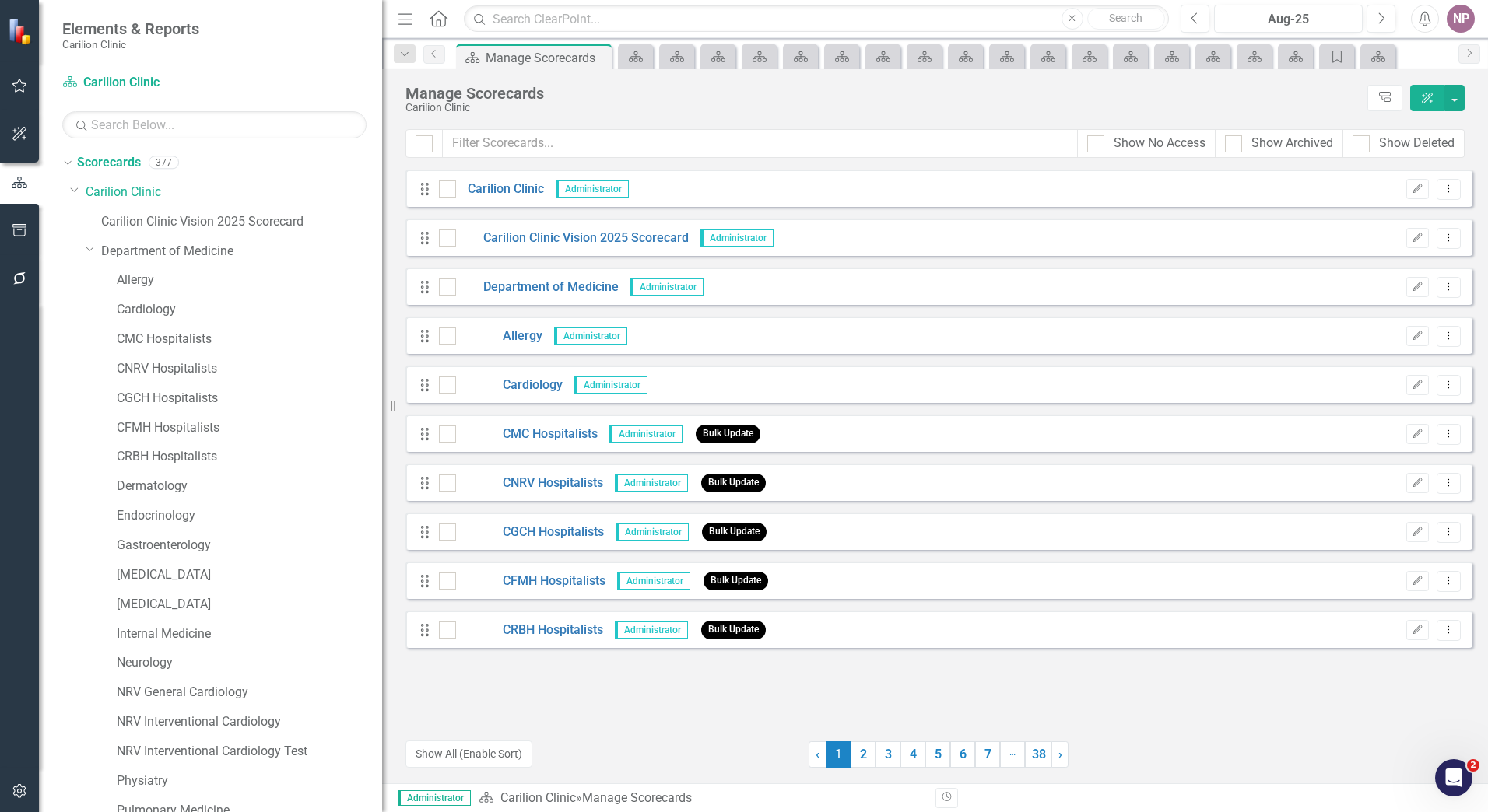
click at [729, 159] on div "Show No Access Show Archived Show Deleted" at bounding box center [935, 149] width 1106 height 40
click at [735, 150] on input "text" at bounding box center [761, 143] width 635 height 29
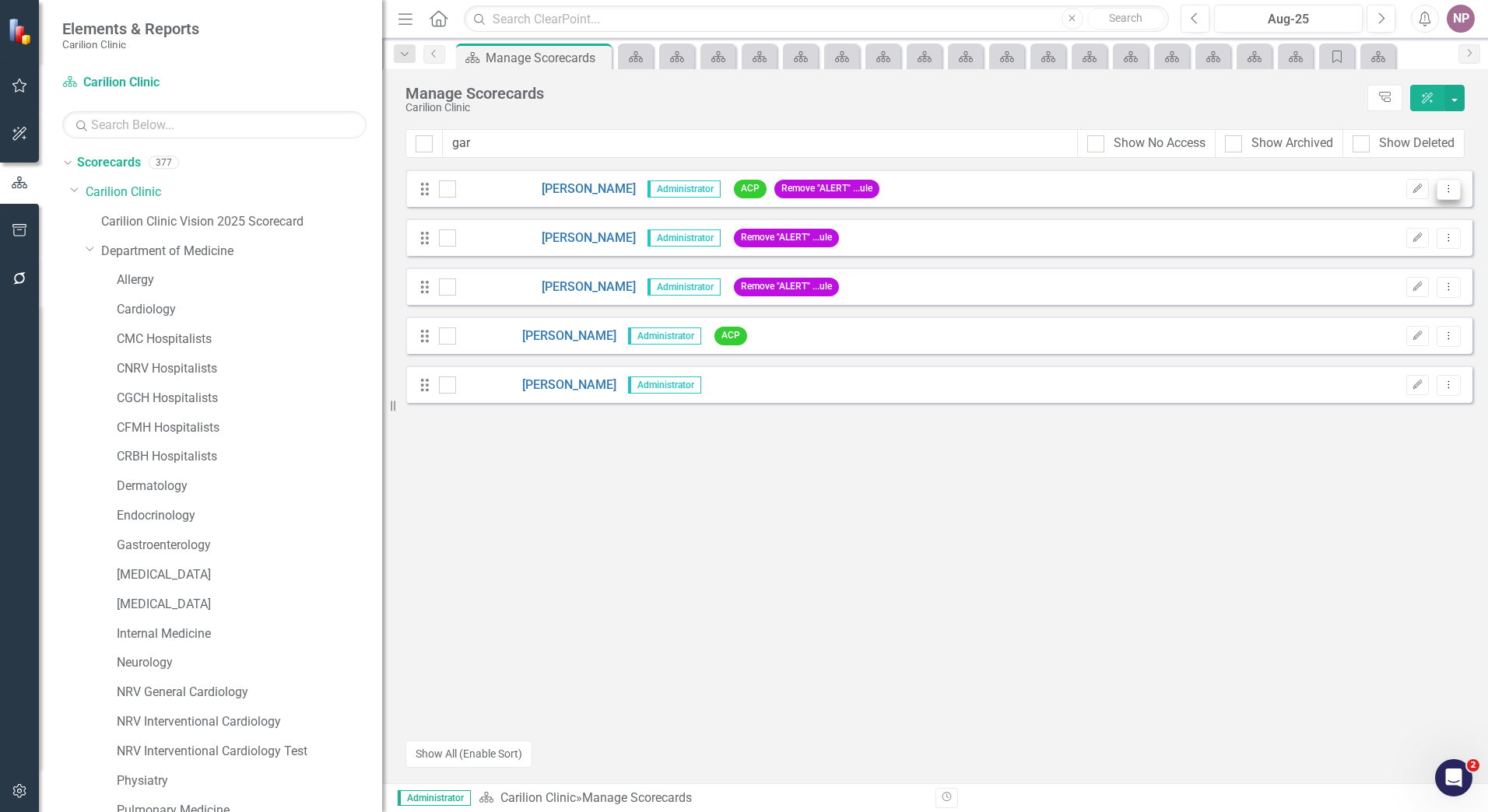
click at [1461, 188] on button "Dropdown Menu" at bounding box center [1449, 189] width 25 height 21
click at [431, 189] on icon "Drag" at bounding box center [425, 189] width 20 height 16
click at [444, 194] on div at bounding box center [447, 189] width 18 height 18
click at [444, 190] on input "checkbox" at bounding box center [444, 186] width 11 height 11
drag, startPoint x: 1446, startPoint y: 107, endPoint x: 1453, endPoint y: 101, distance: 9.2
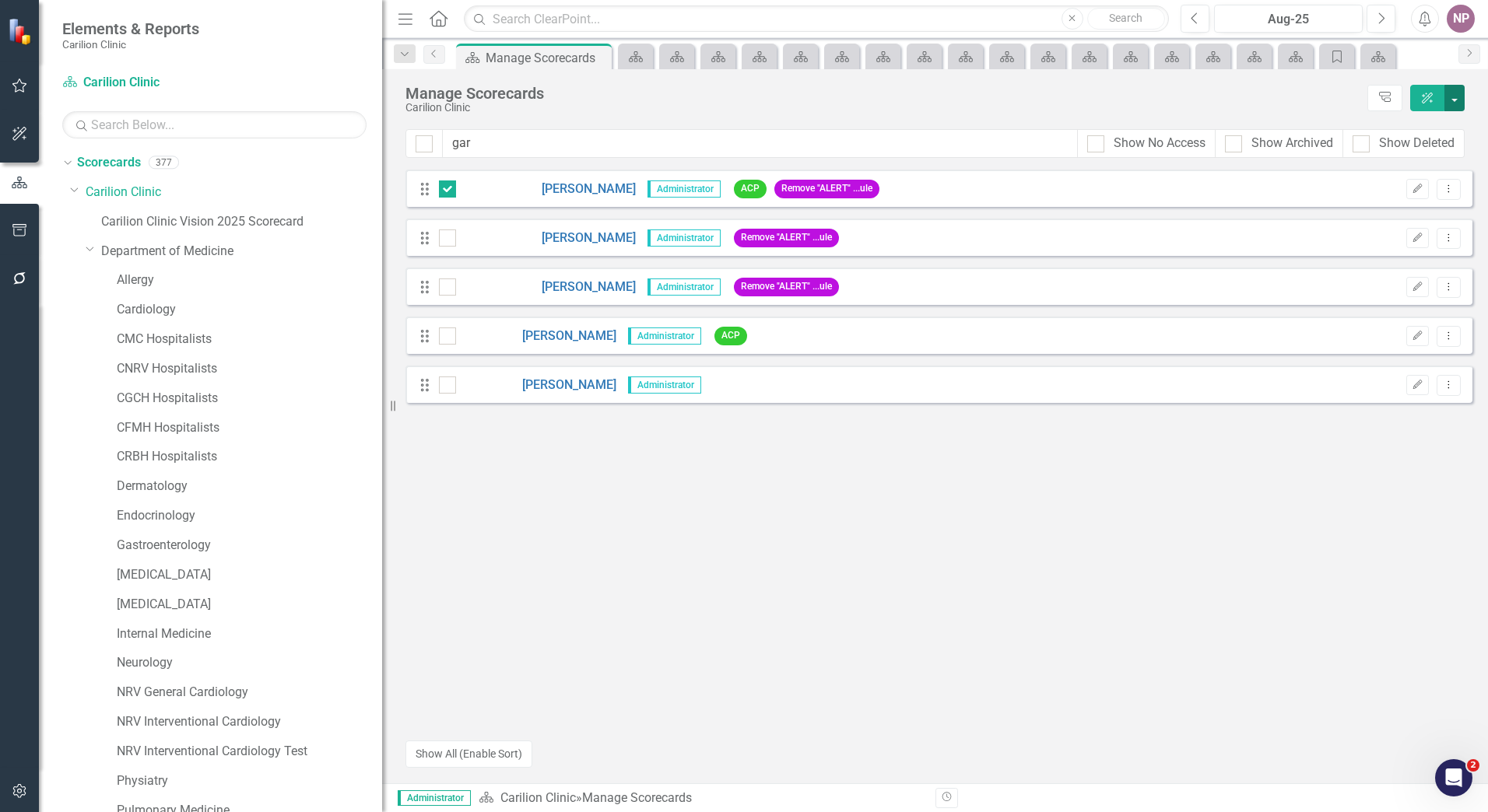
click at [1448, 106] on button "button" at bounding box center [1455, 98] width 20 height 26
click at [1391, 274] on link "Recalculate Recalculate" at bounding box center [1384, 274] width 161 height 29
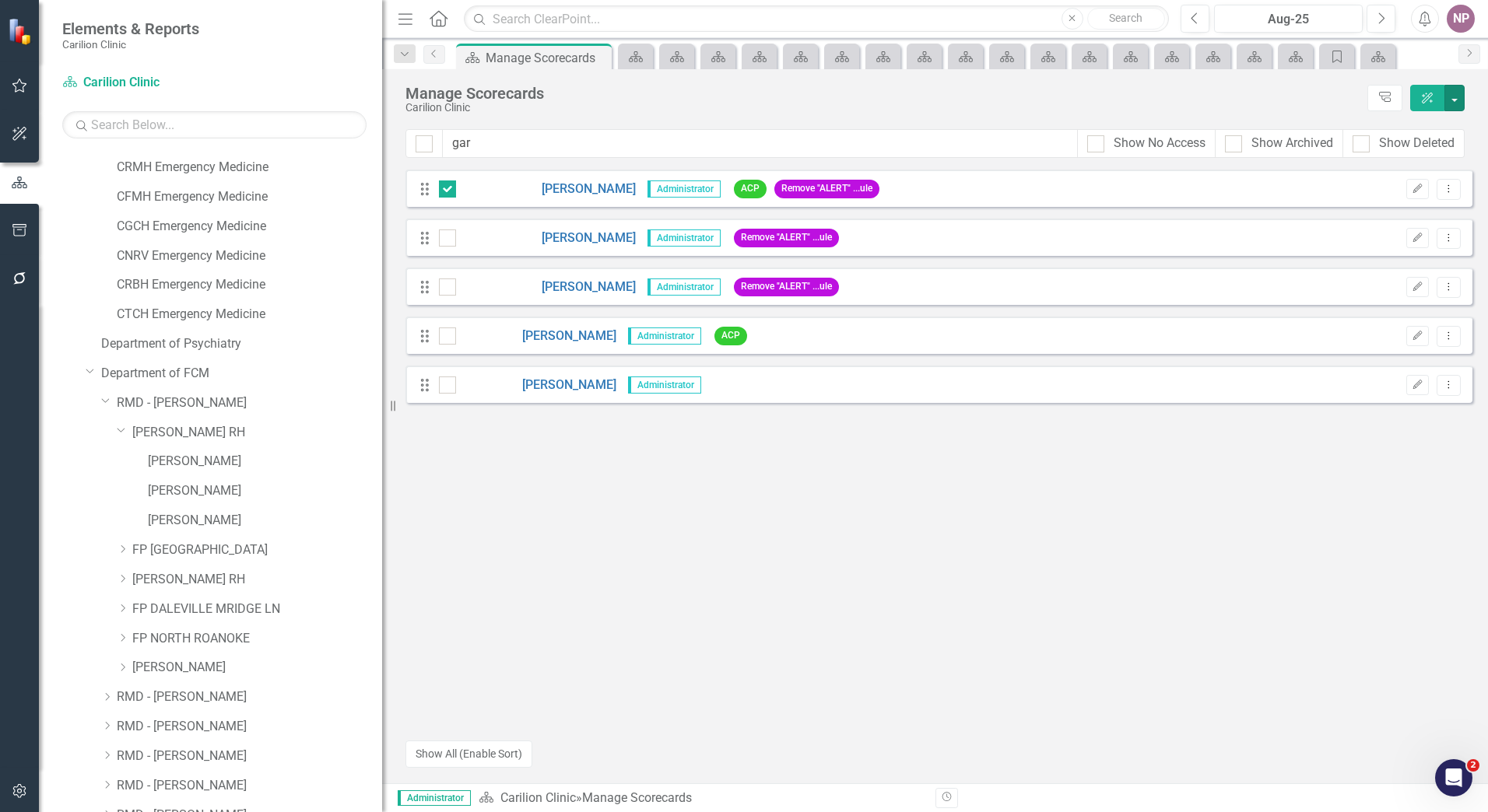
scroll to position [1011, 0]
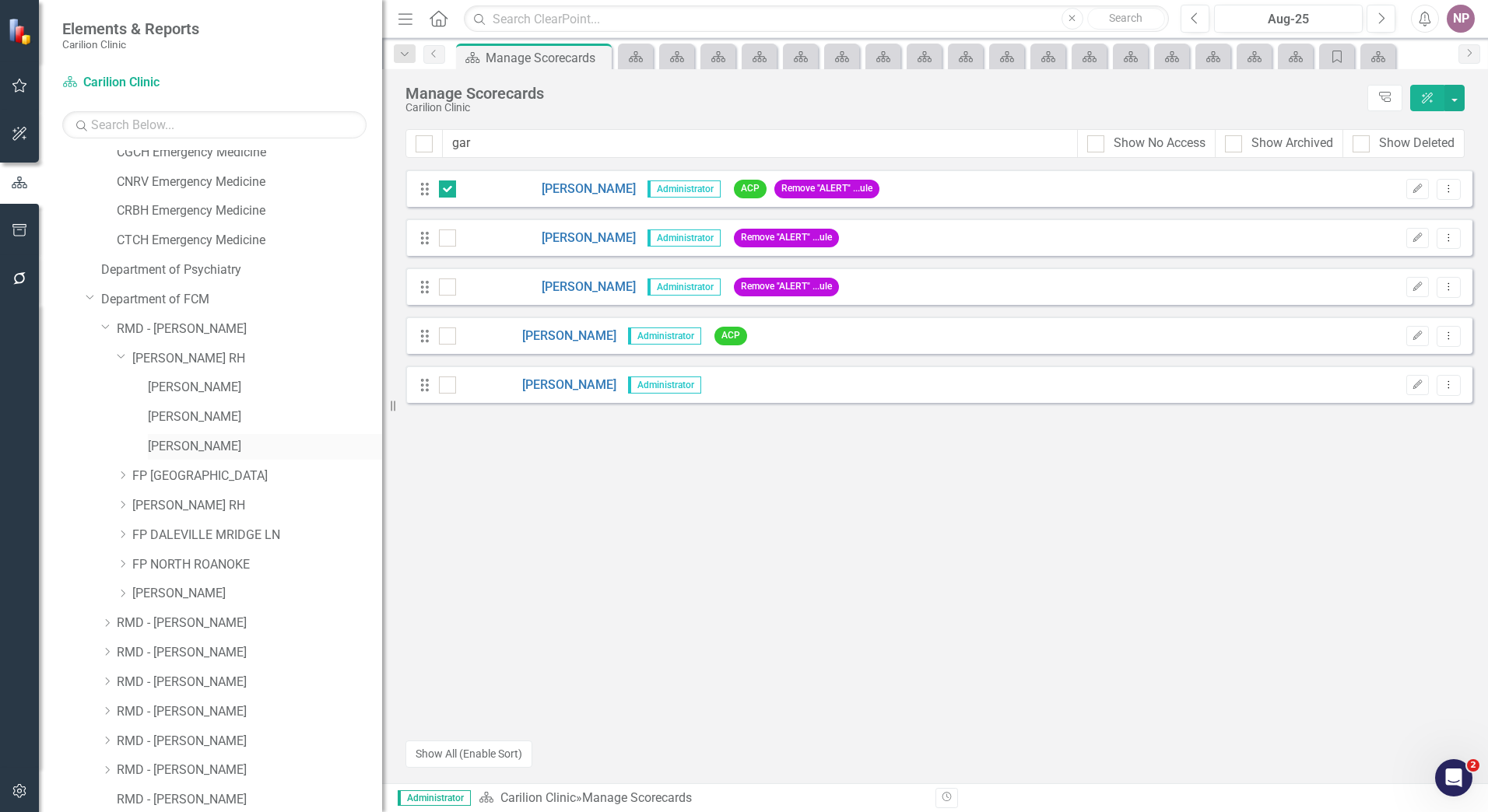
click at [245, 447] on link "[PERSON_NAME]" at bounding box center [265, 447] width 234 height 18
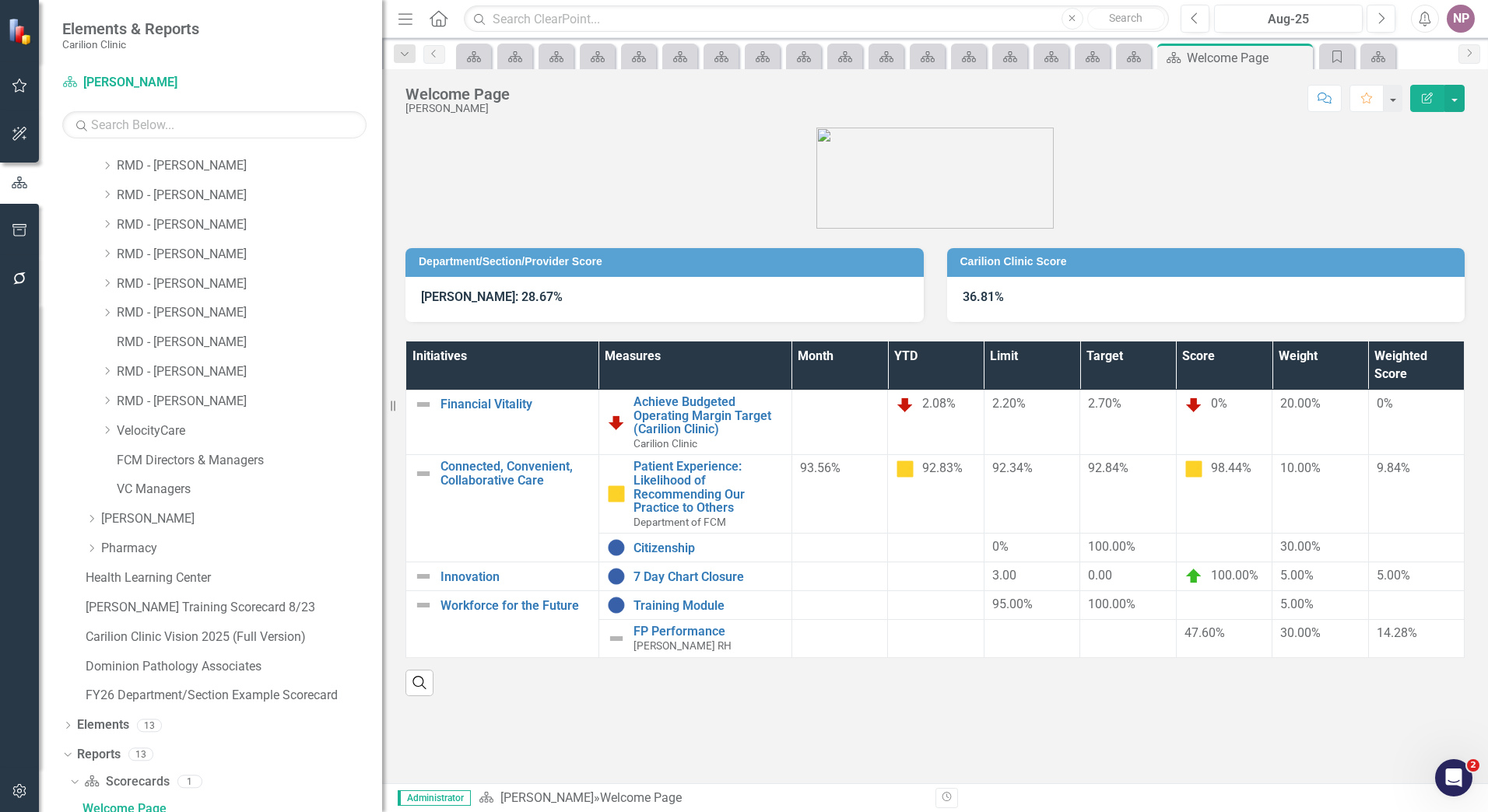
scroll to position [1478, 0]
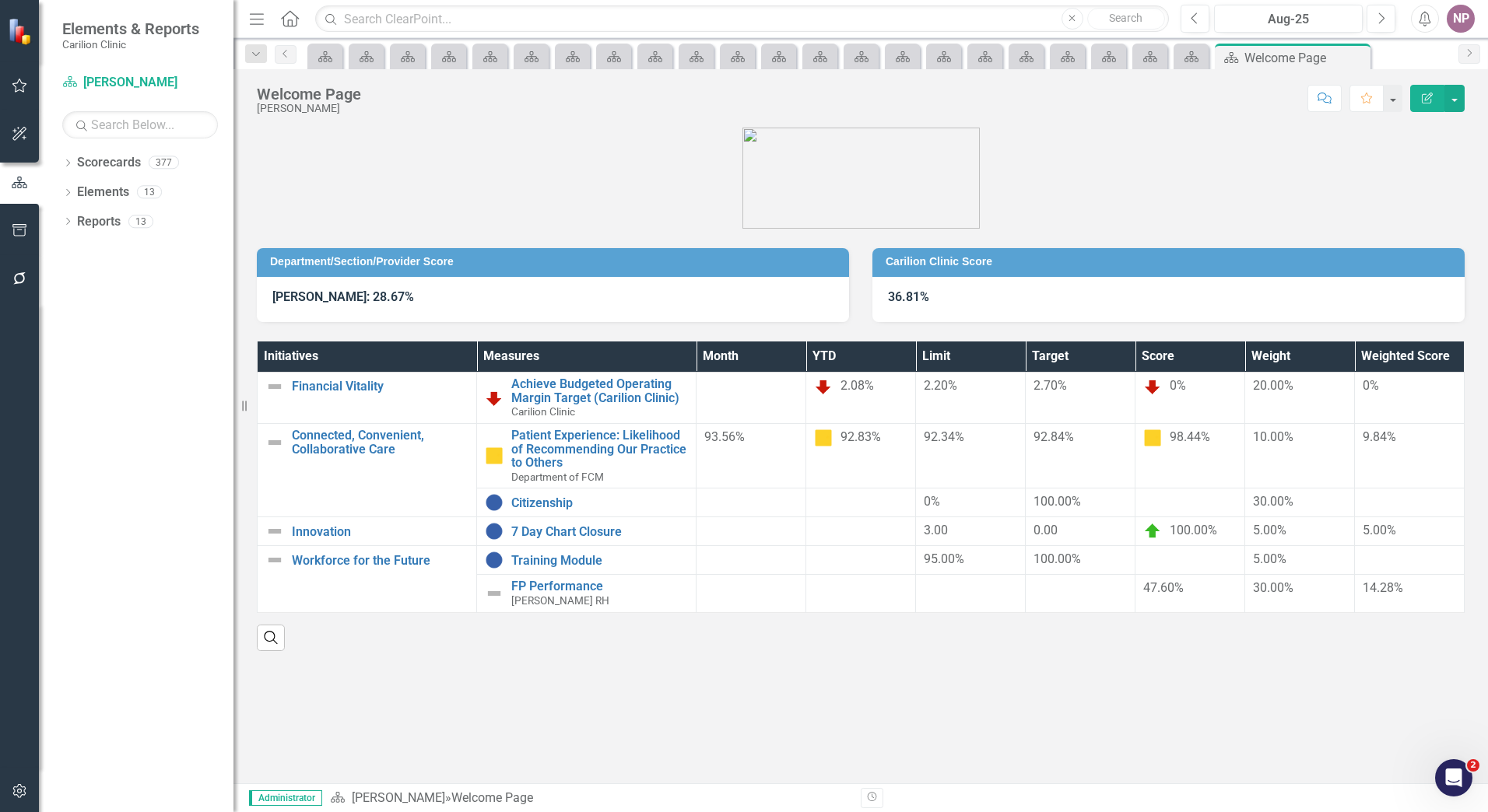
click at [330, 293] on strong "[PERSON_NAME]: 28.67%" at bounding box center [343, 296] width 141 height 15
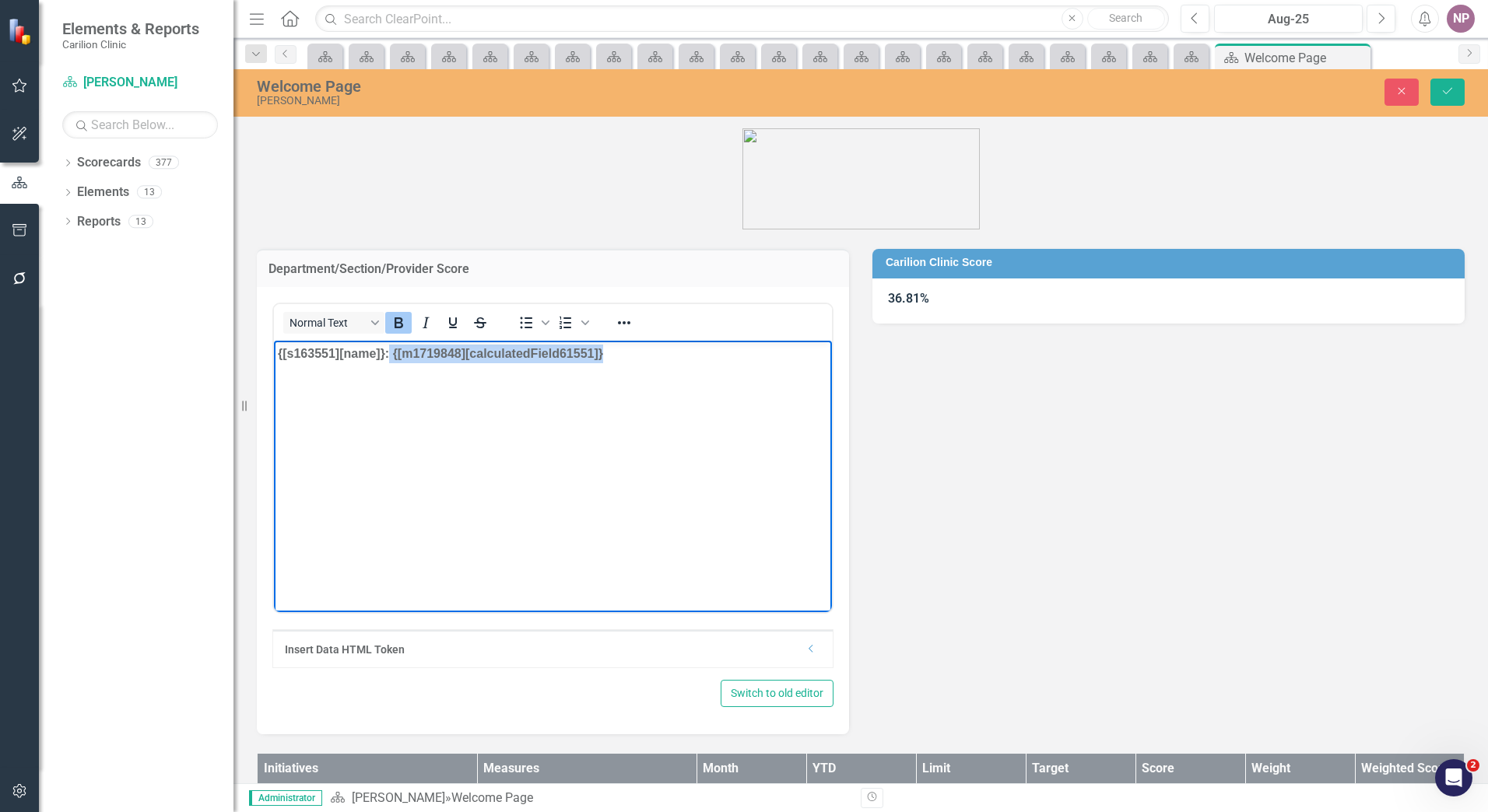
drag, startPoint x: 619, startPoint y: 362, endPoint x: 390, endPoint y: 373, distance: 229.3
click at [390, 373] on body "{[s163551][name]}: {[m1719848][calculatedField61551]}" at bounding box center [553, 457] width 558 height 233
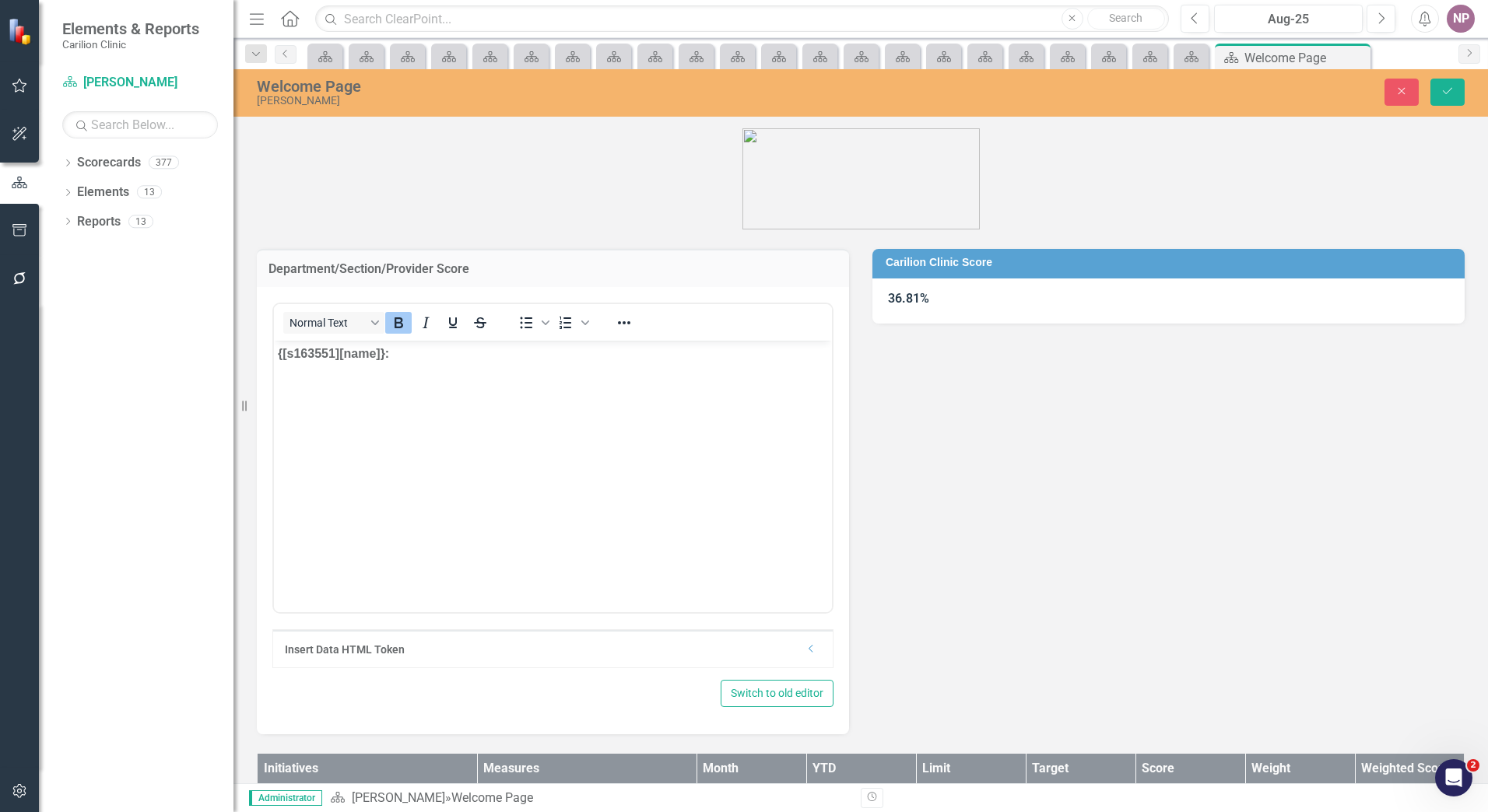
click at [797, 652] on div "Insert Data HTML Token" at bounding box center [546, 650] width 521 height 16
click at [799, 657] on div "Insert Data HTML Token" at bounding box center [547, 650] width 521 height 16
click at [810, 652] on icon "Dropdown" at bounding box center [812, 649] width 11 height 10
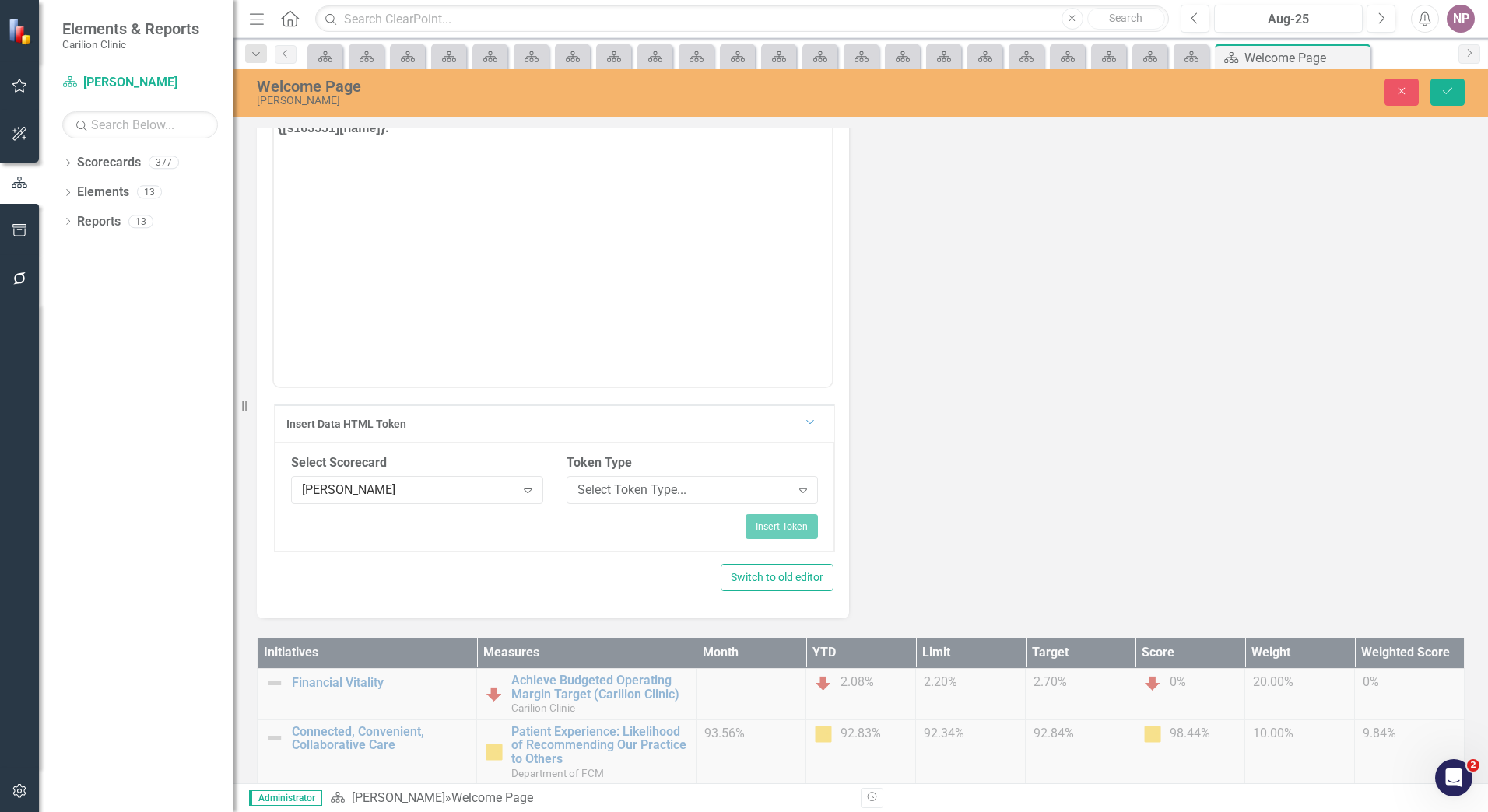
scroll to position [233, 0]
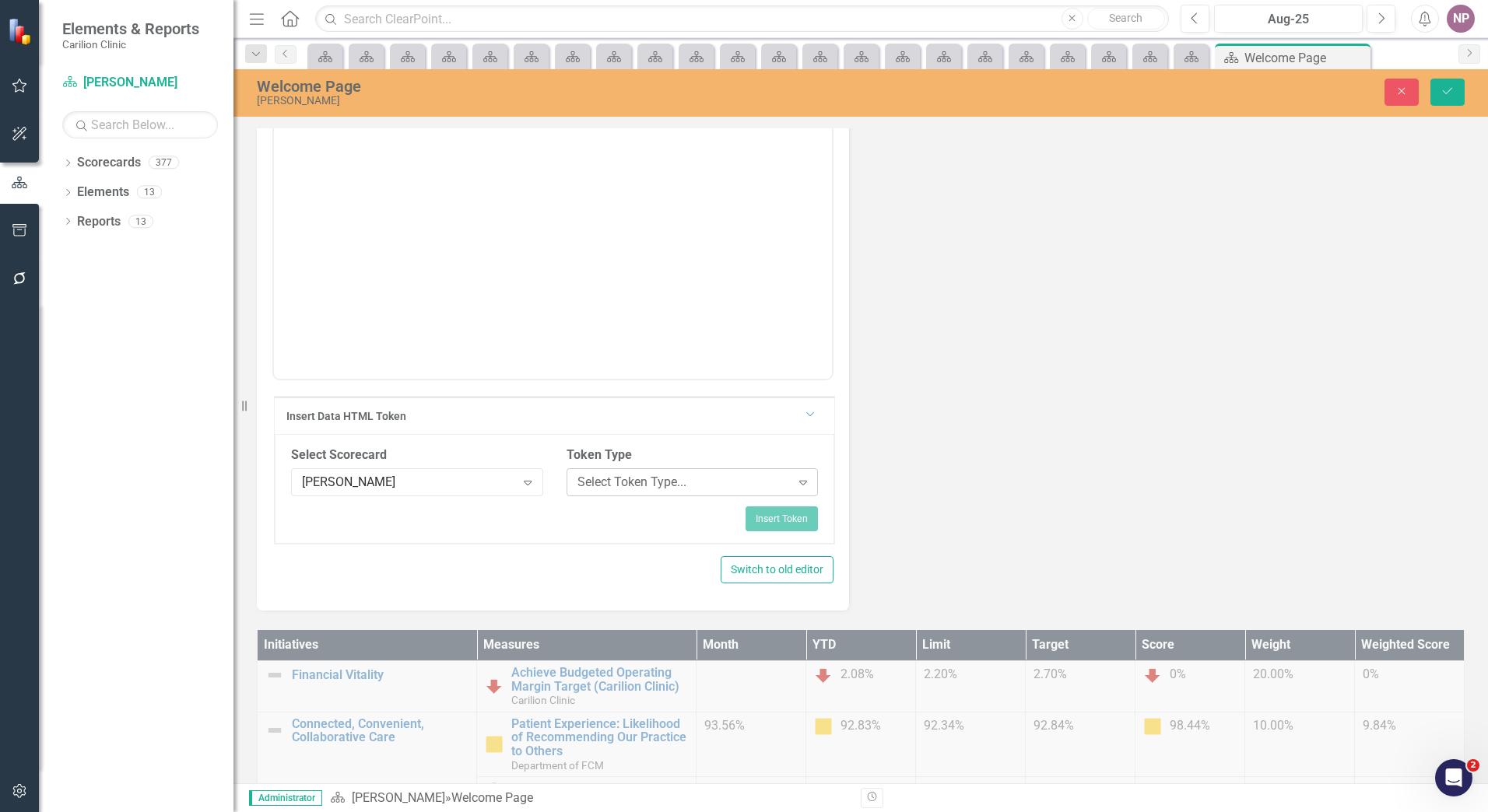
click at [632, 486] on div "Select Token Type..." at bounding box center [683, 481] width 213 height 18
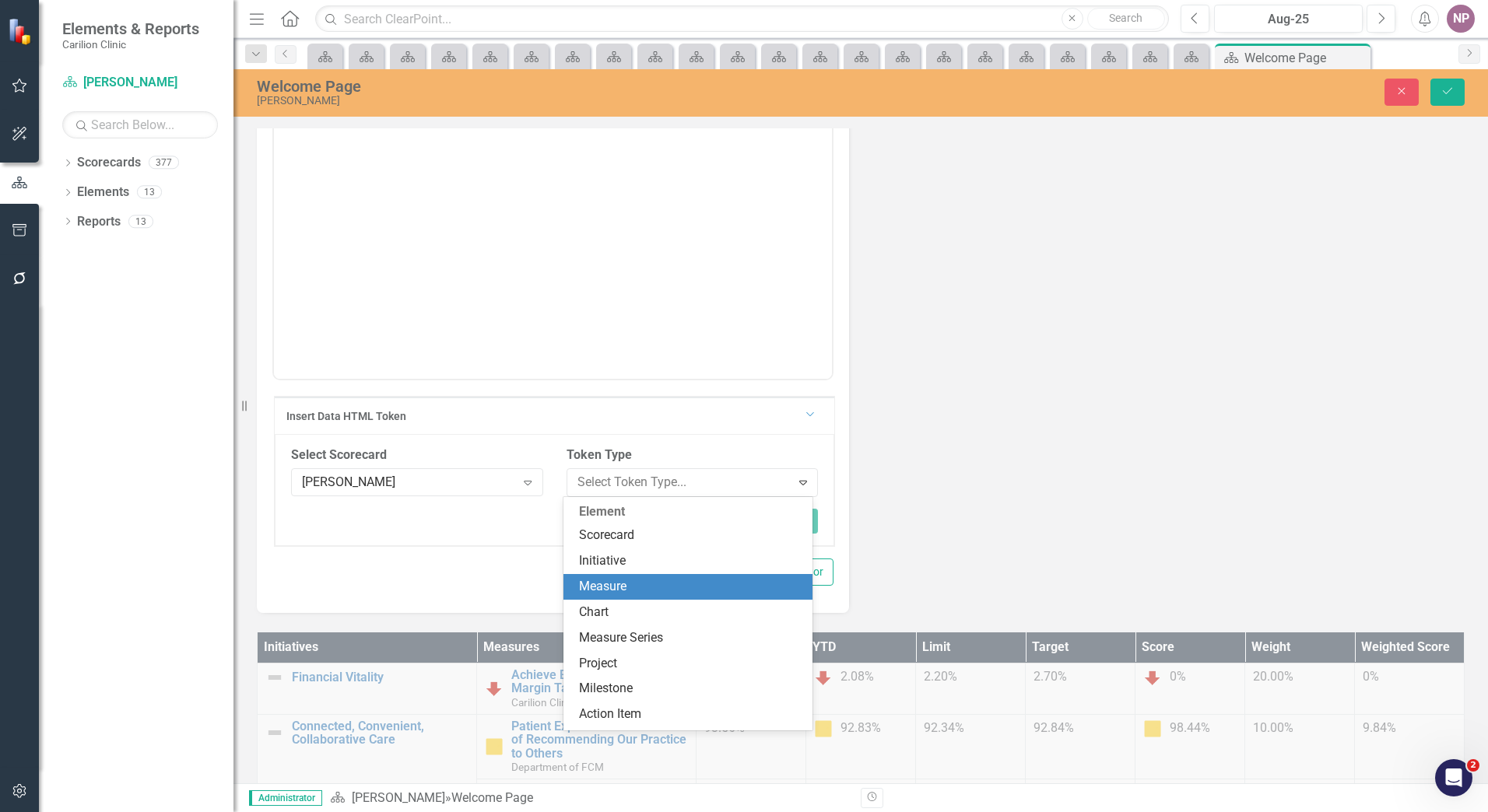
click at [633, 585] on div "Measure" at bounding box center [691, 587] width 225 height 18
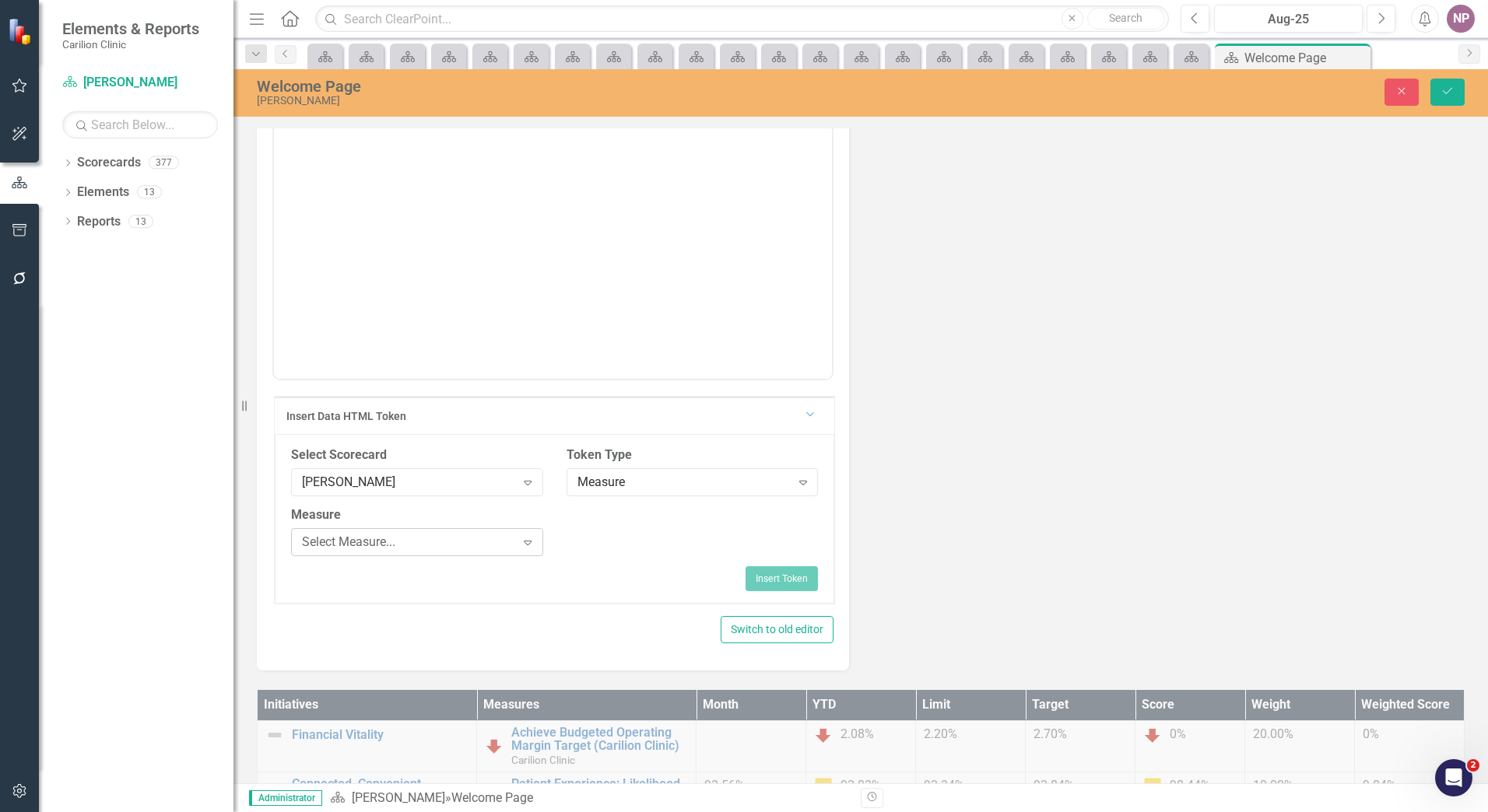
click at [528, 541] on icon at bounding box center [527, 543] width 8 height 4
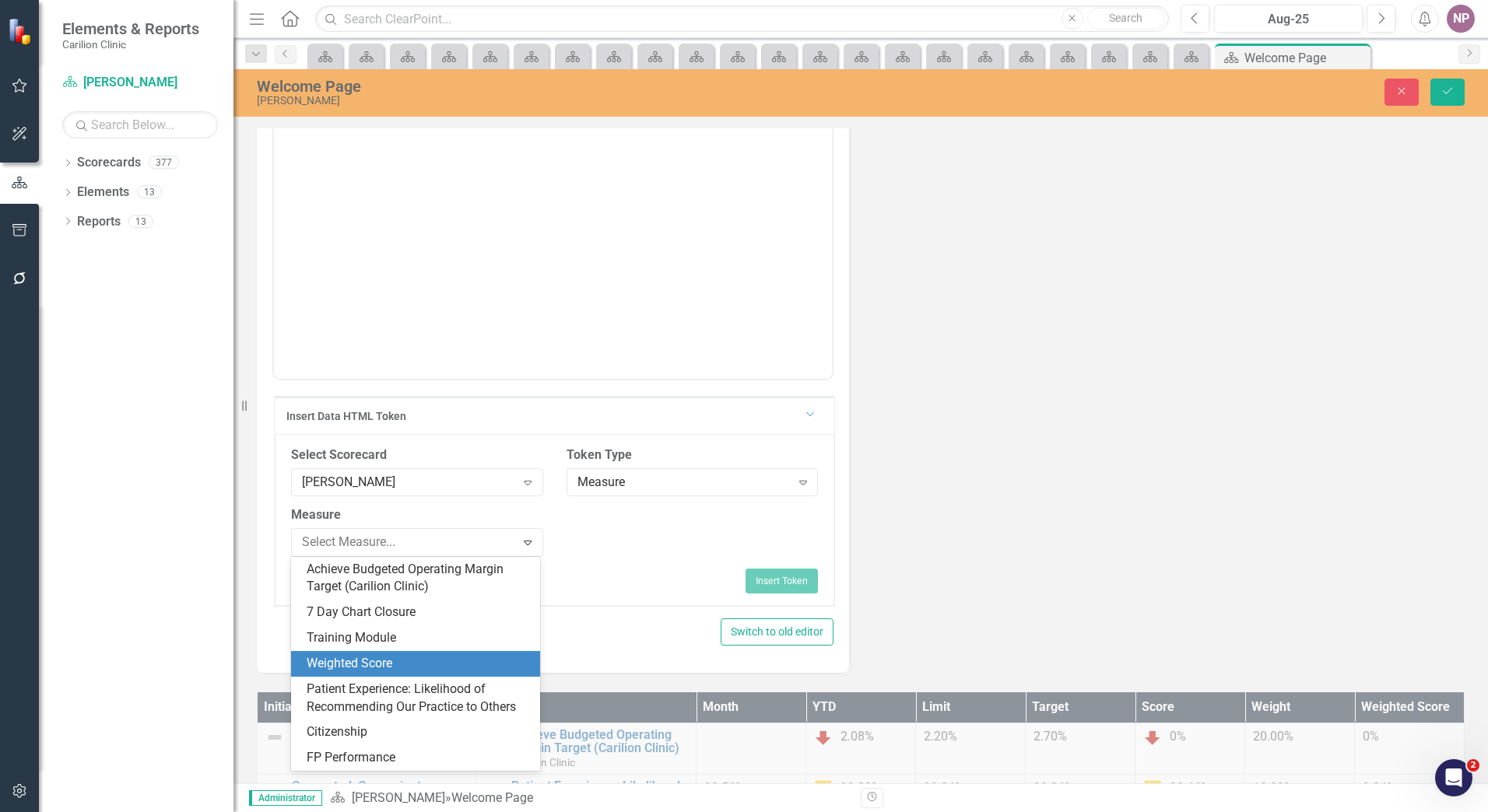
click at [448, 671] on div "Weighted Score" at bounding box center [419, 664] width 225 height 18
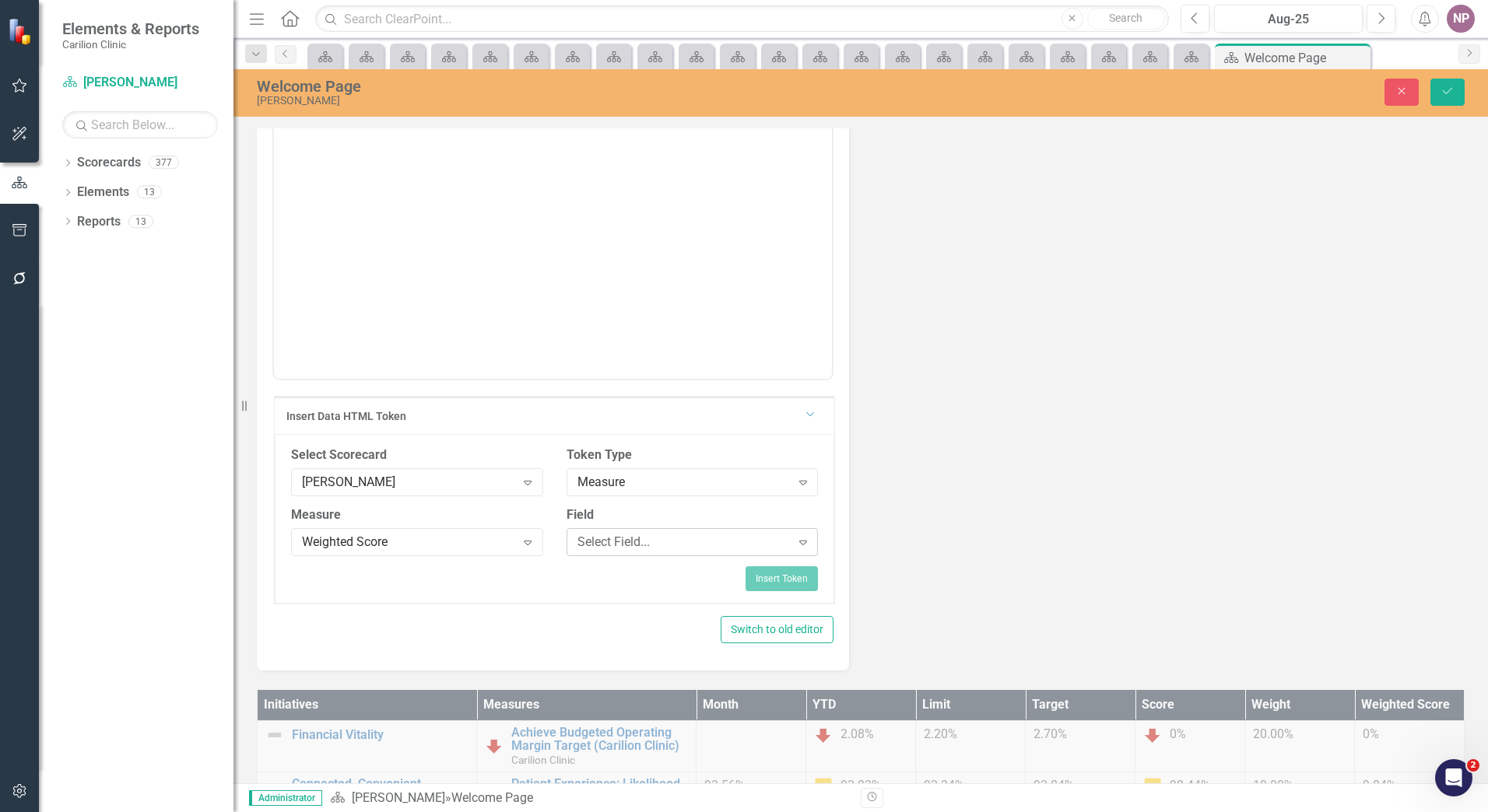
click at [721, 545] on div "Select Field..." at bounding box center [683, 542] width 213 height 18
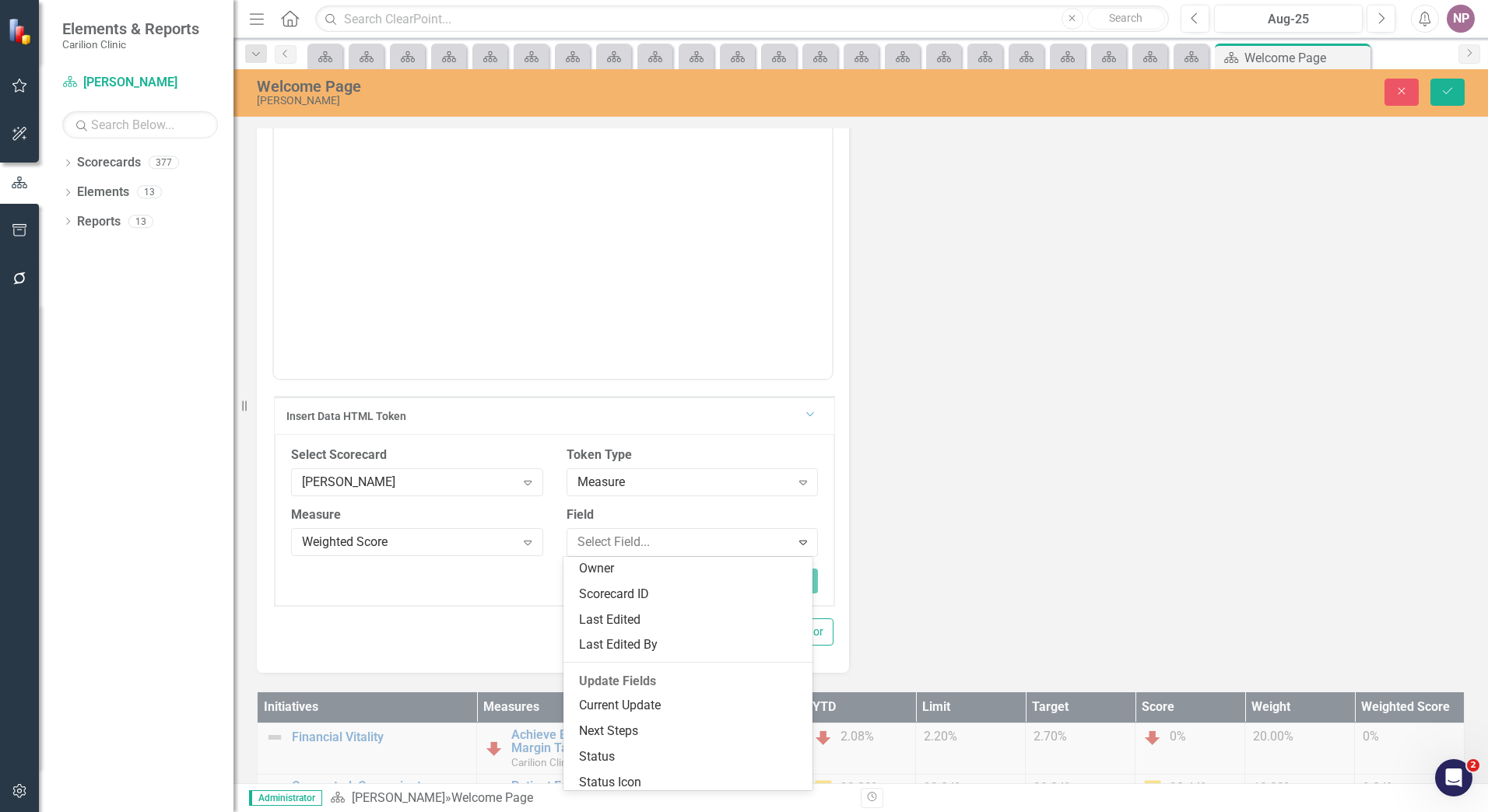
scroll to position [0, 0]
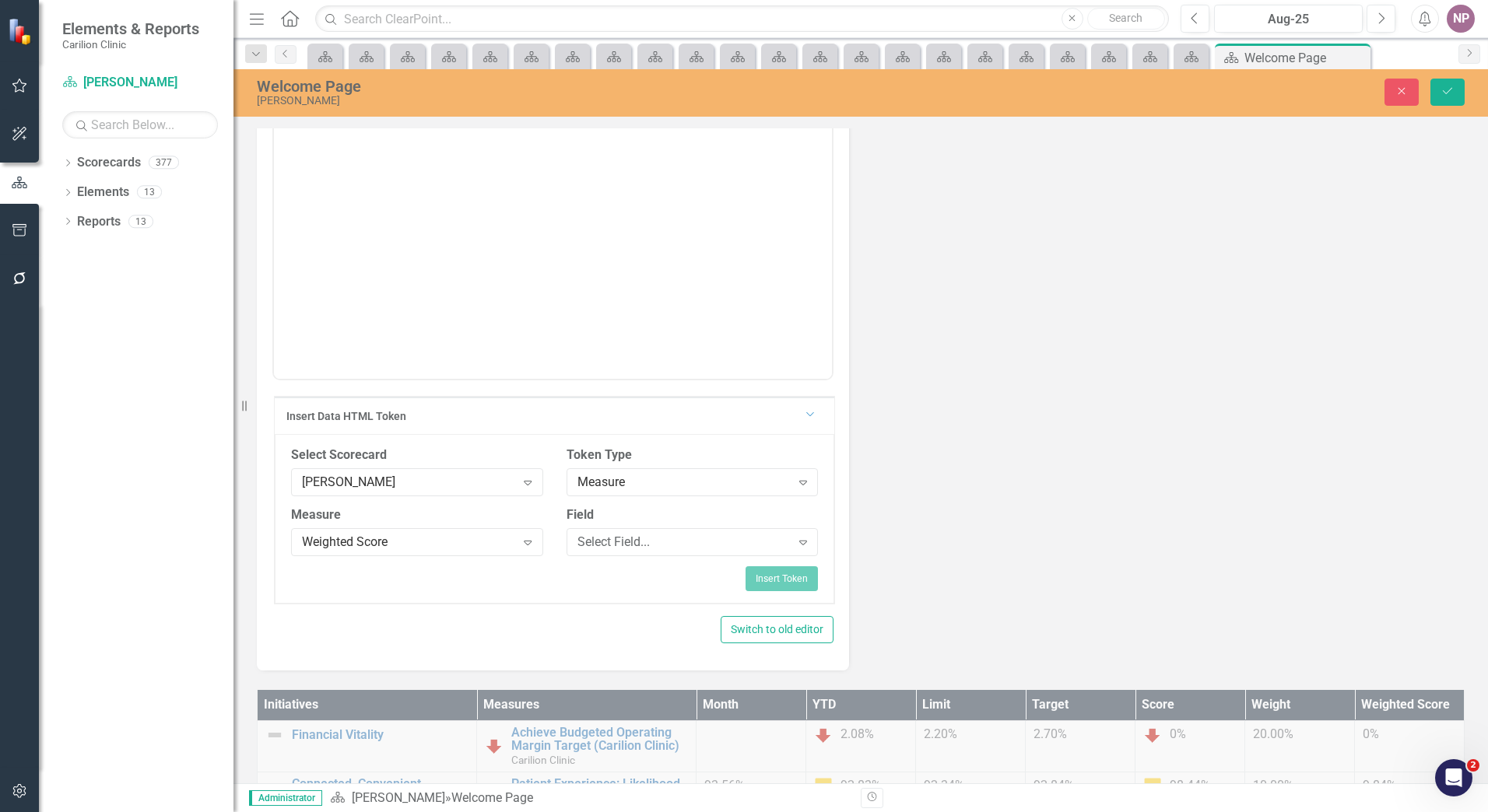
click at [954, 556] on div "Department/Section/Provider Score <p><strong>{[s163551][name]}:&nbsp;{[m1719848…" at bounding box center [861, 333] width 1232 height 674
click at [796, 545] on icon "Expand" at bounding box center [804, 542] width 16 height 12
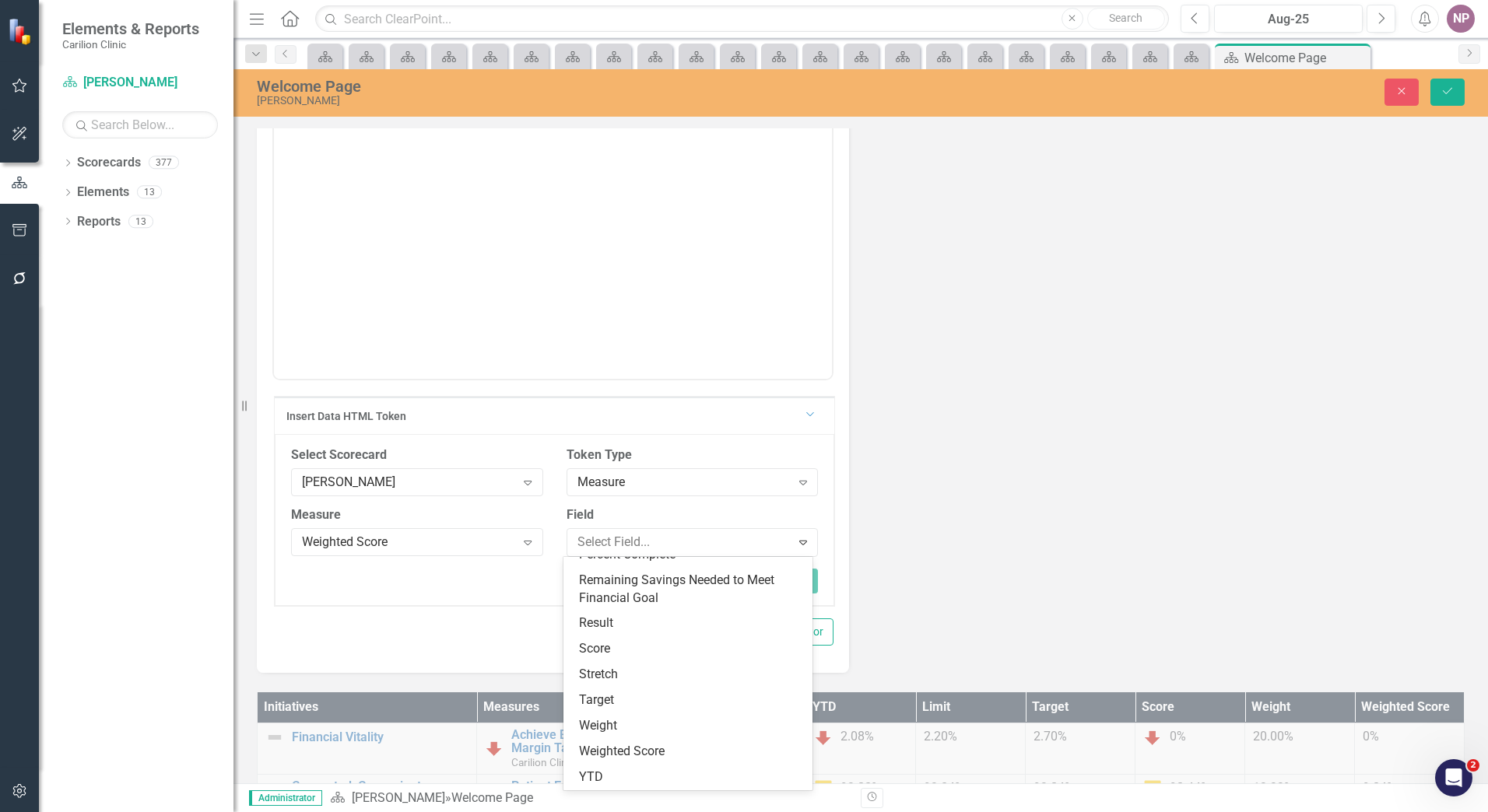
scroll to position [1039, 0]
click at [685, 744] on div "Weighted Score" at bounding box center [691, 752] width 225 height 18
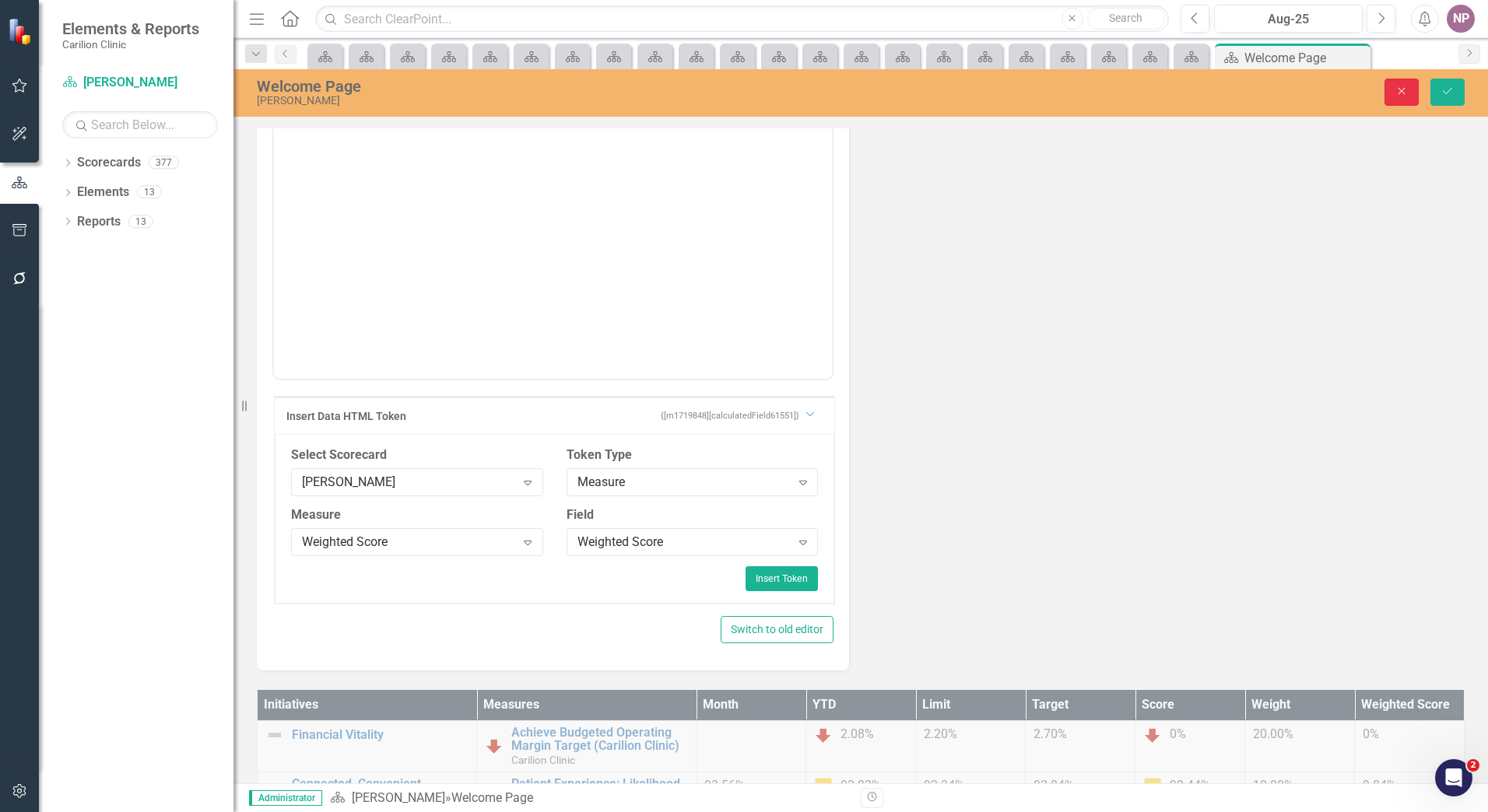
click at [1397, 80] on button "Close" at bounding box center [1401, 92] width 34 height 27
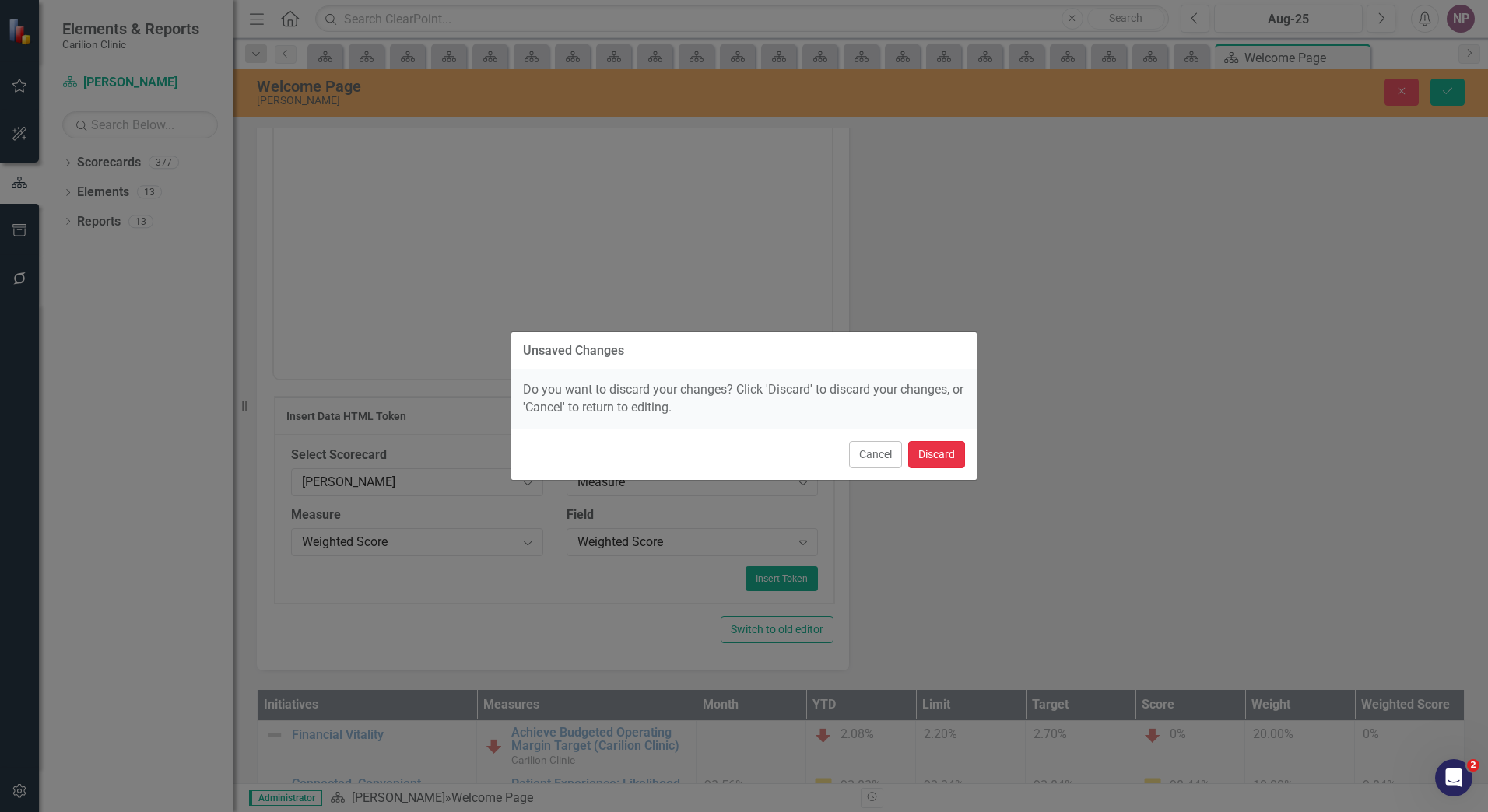
click at [957, 453] on button "Discard" at bounding box center [936, 454] width 57 height 27
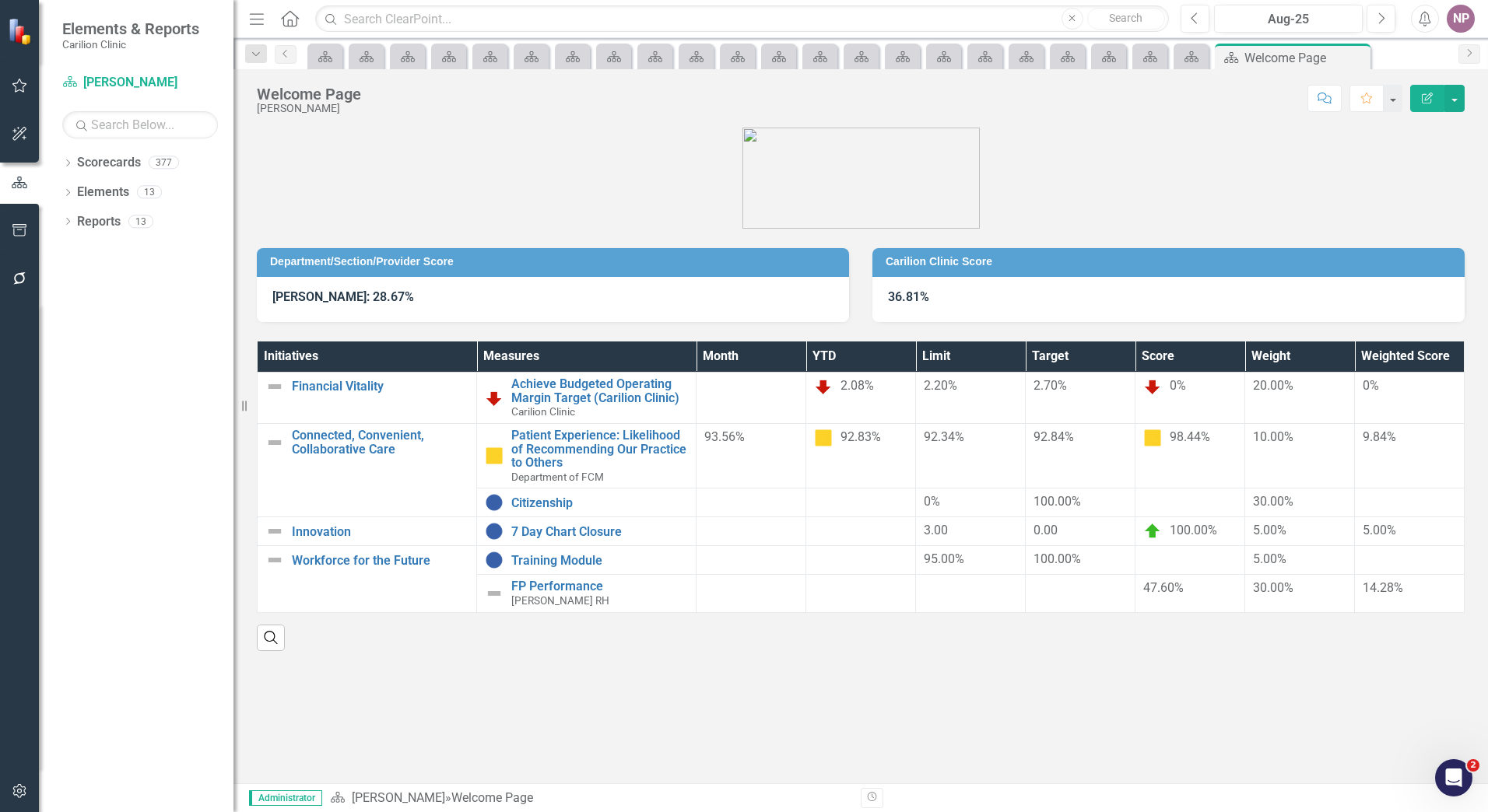
scroll to position [0, 0]
click at [427, 297] on p "[PERSON_NAME]: 28.67%" at bounding box center [554, 297] width 562 height 18
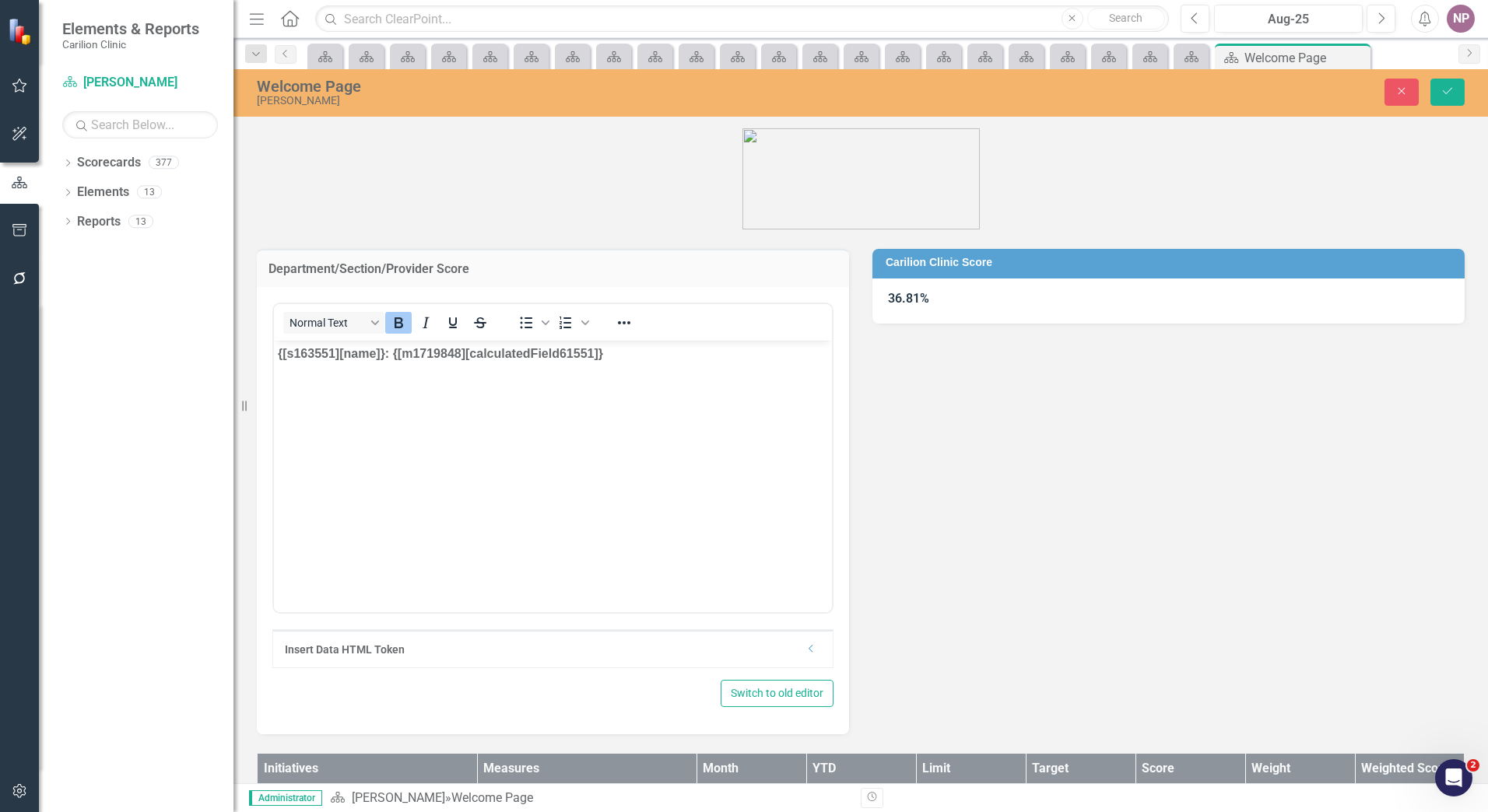
click at [815, 648] on div "Insert Data HTML Token Dropdown" at bounding box center [553, 649] width 560 height 38
click at [807, 652] on icon "Dropdown" at bounding box center [811, 652] width 11 height 10
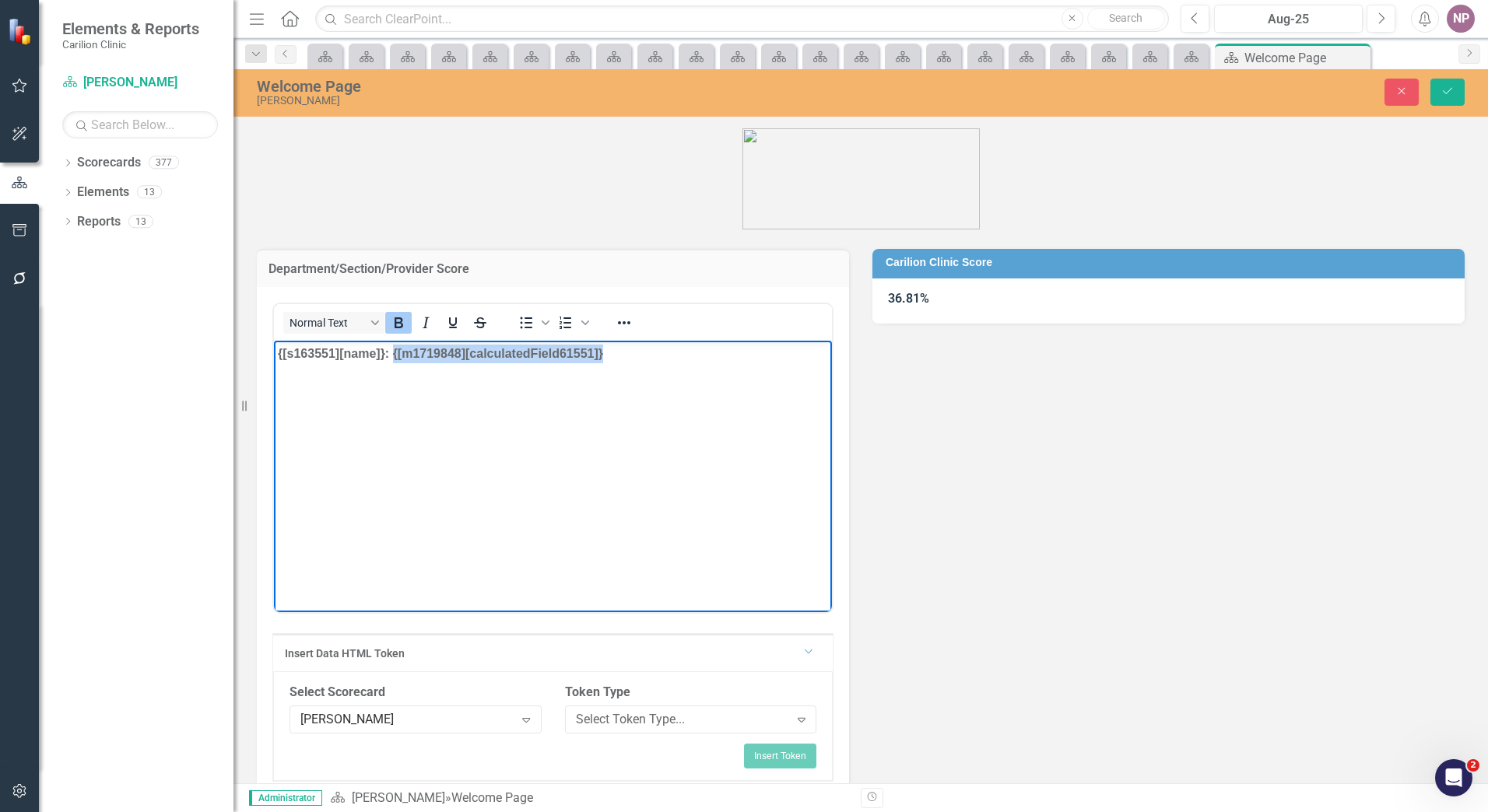
drag, startPoint x: 640, startPoint y: 363, endPoint x: 393, endPoint y: 360, distance: 247.0
click at [393, 360] on body "{[s163551][name]}: {[m1719848][calculatedField61551]}" at bounding box center [553, 457] width 558 height 233
click at [797, 726] on div "Expand" at bounding box center [802, 720] width 28 height 25
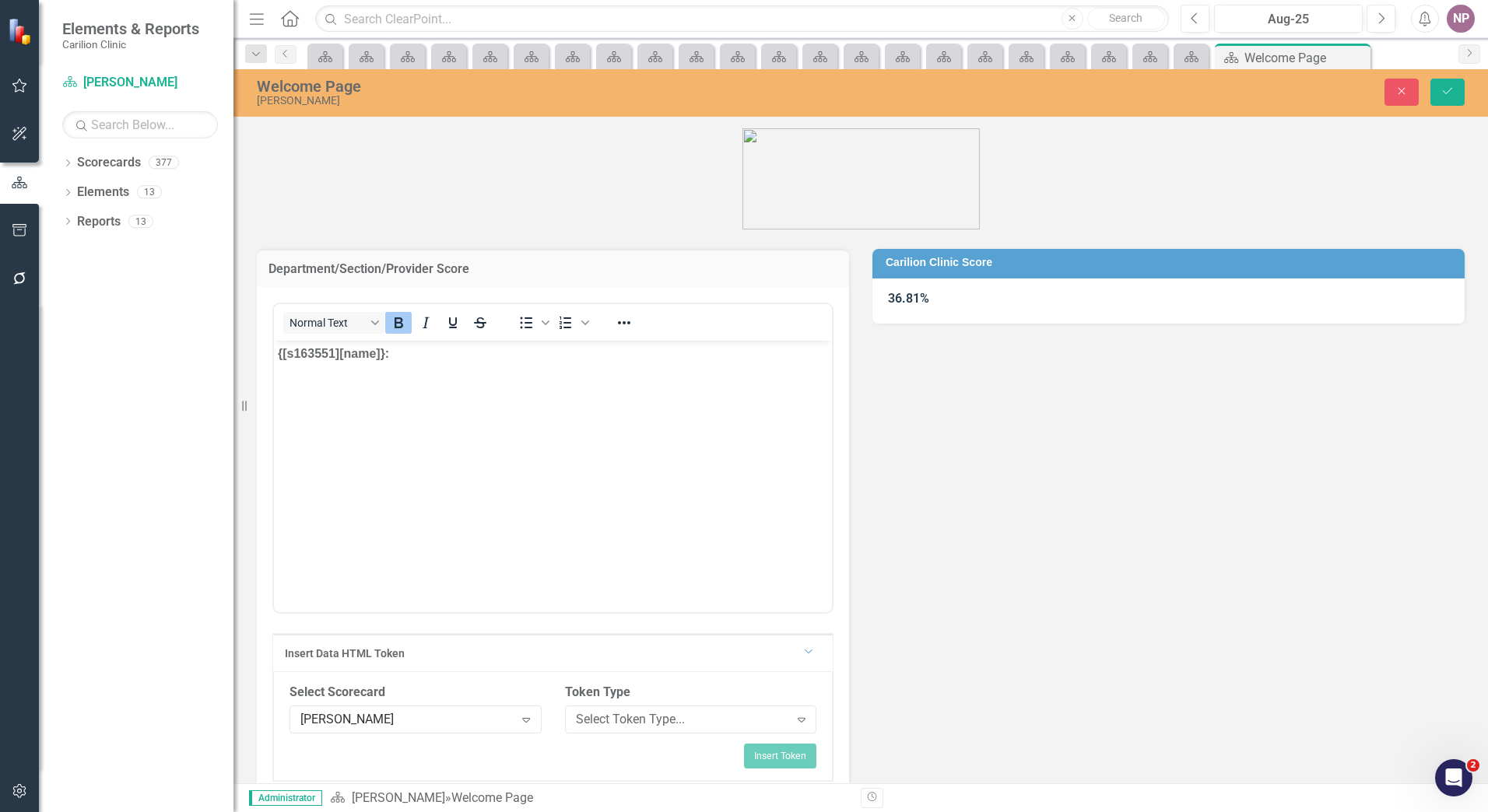
click at [476, 368] on body "{[s163551][name]}:" at bounding box center [553, 457] width 558 height 233
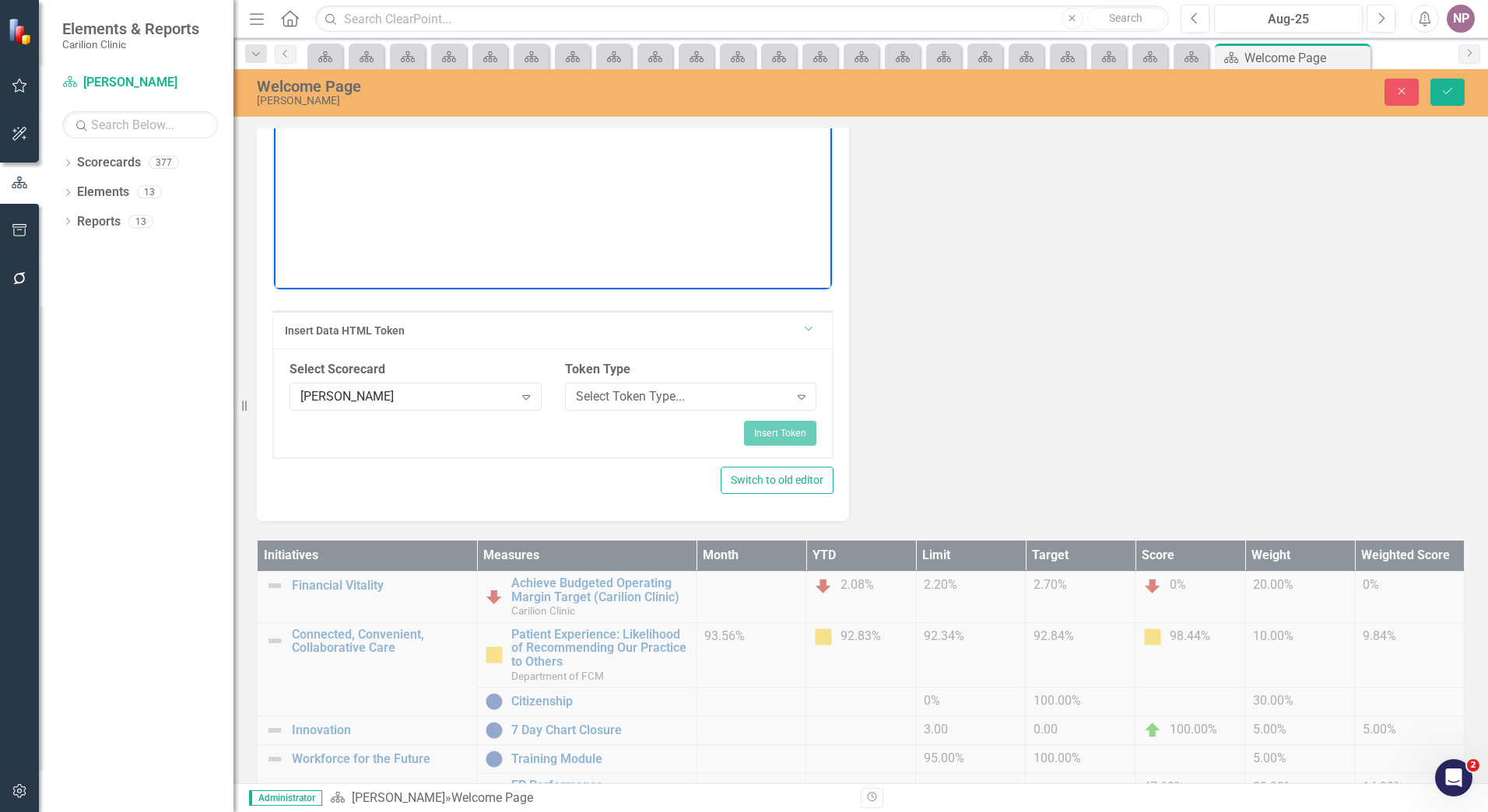
scroll to position [389, 0]
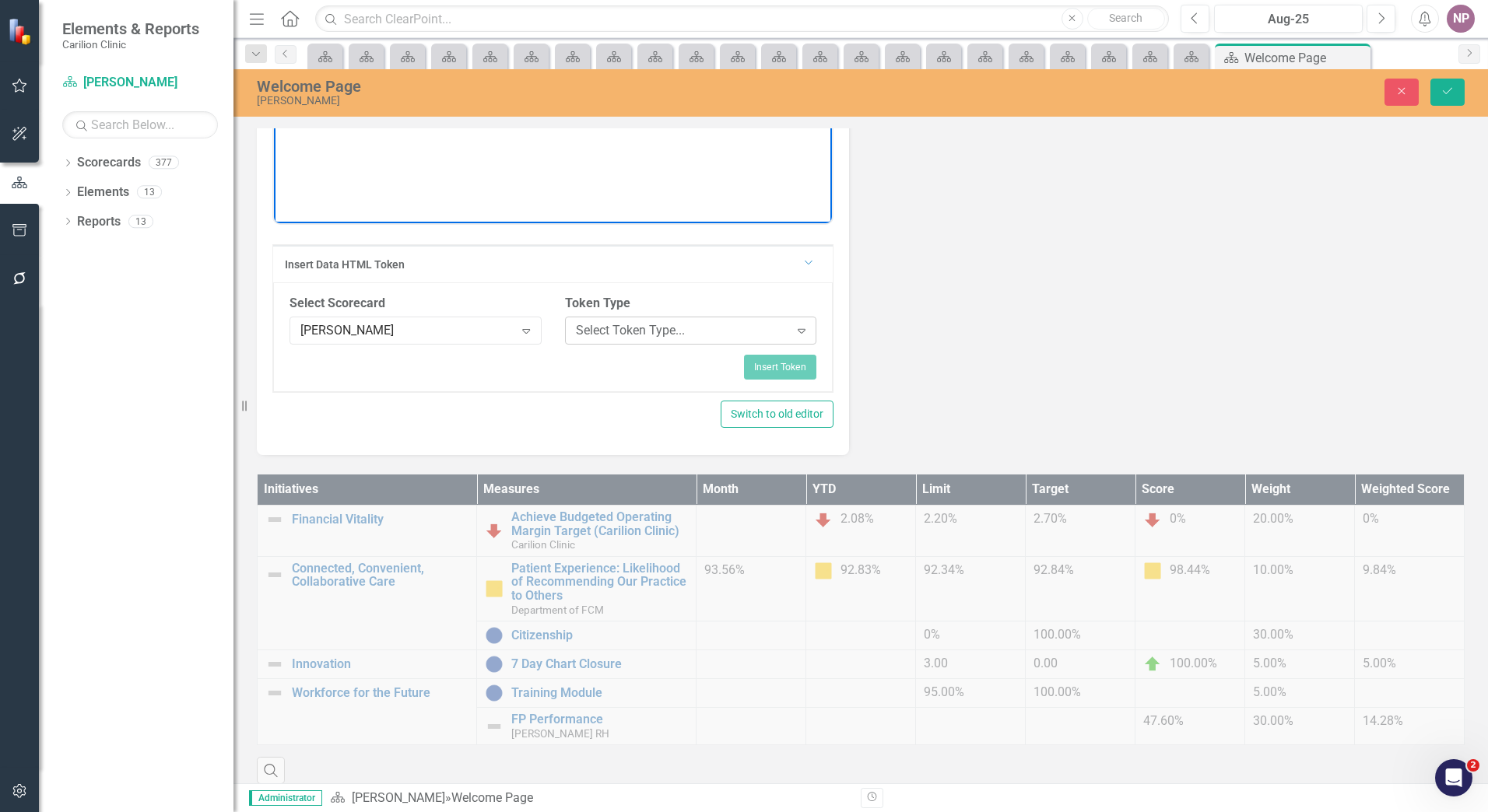
click at [672, 328] on div "Select Token Type..." at bounding box center [683, 330] width 213 height 18
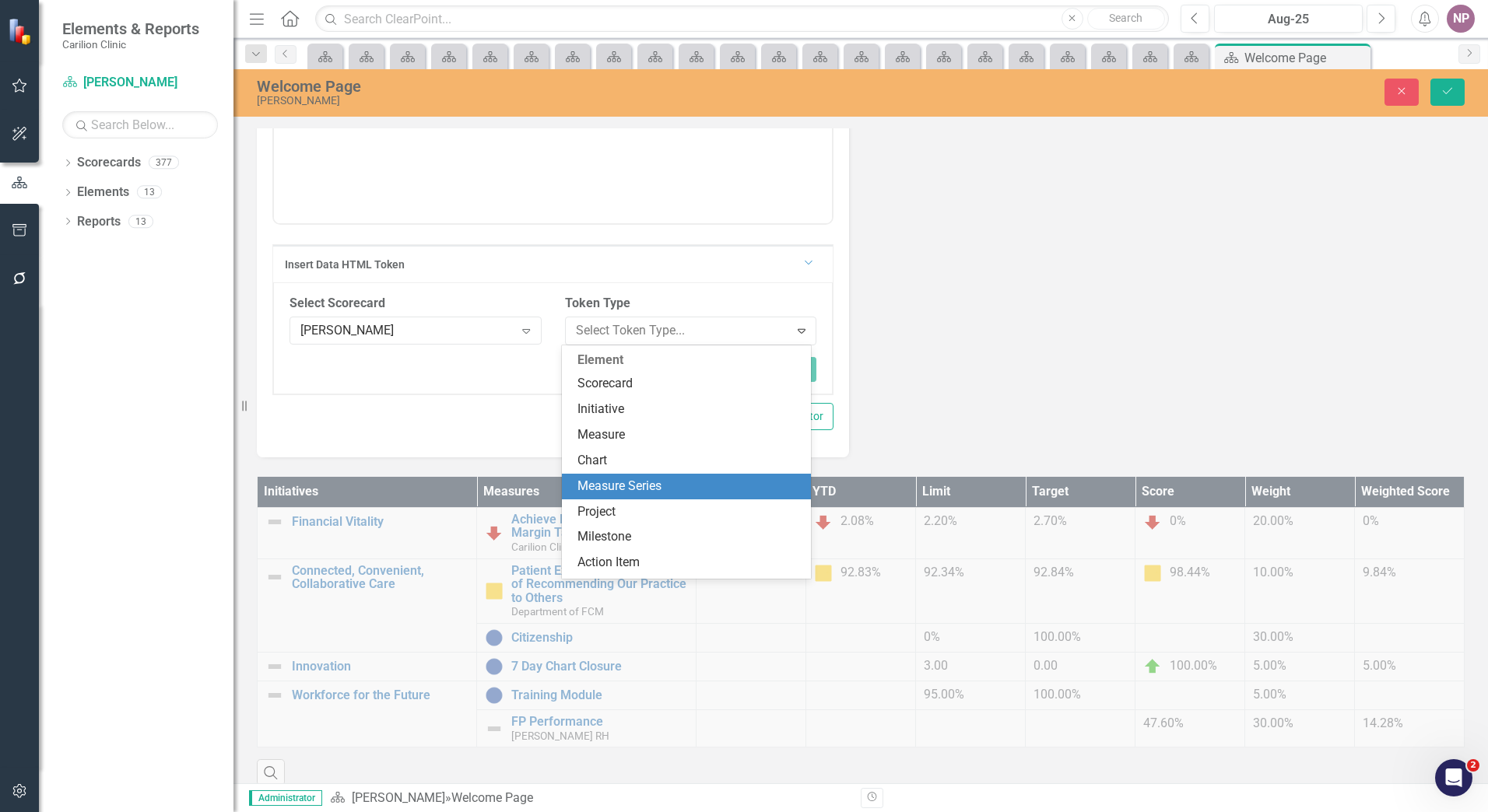
click at [706, 487] on div "Measure Series" at bounding box center [690, 487] width 225 height 18
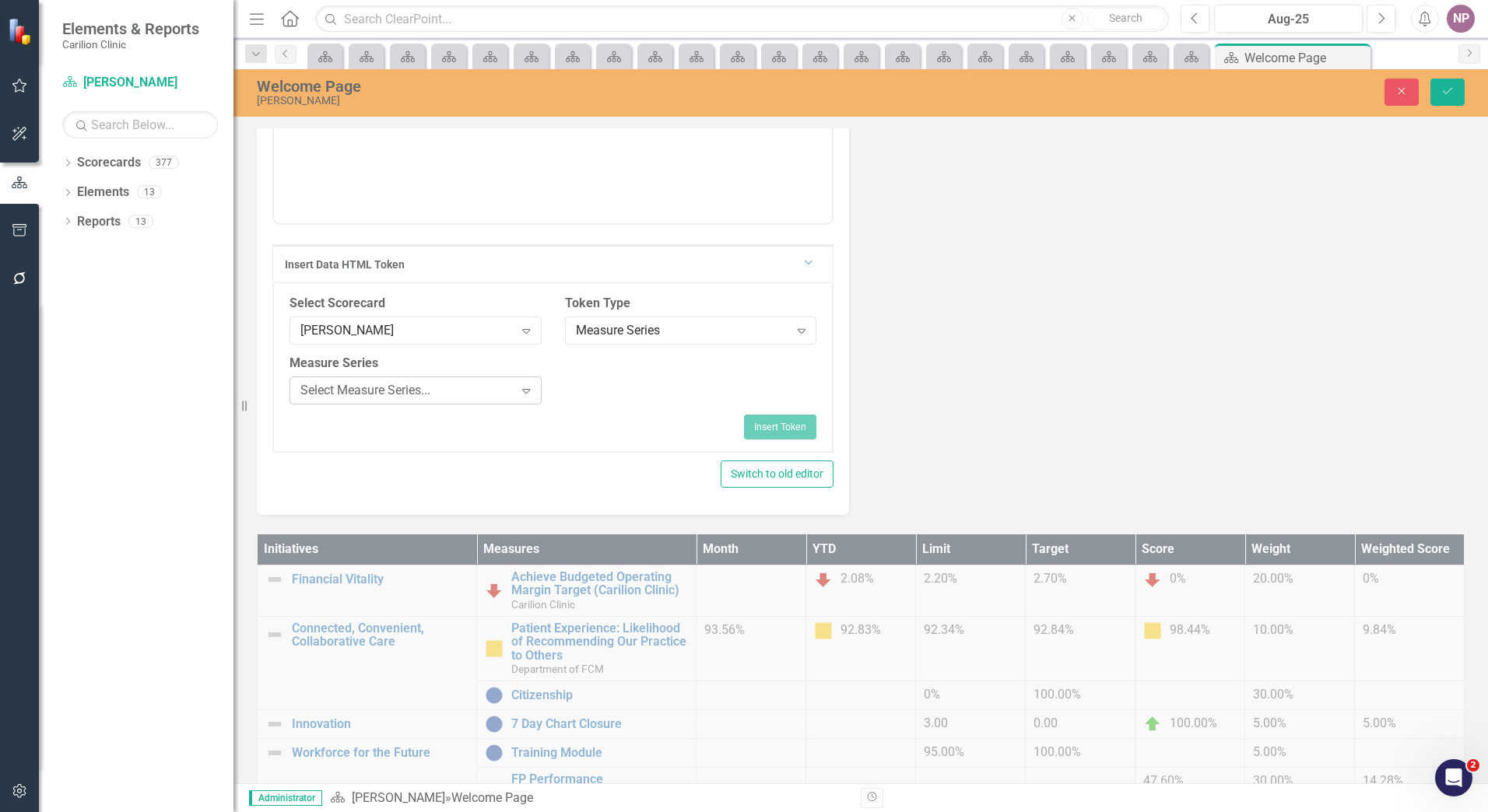
click at [383, 396] on div "Select Measure Series..." at bounding box center [406, 390] width 213 height 18
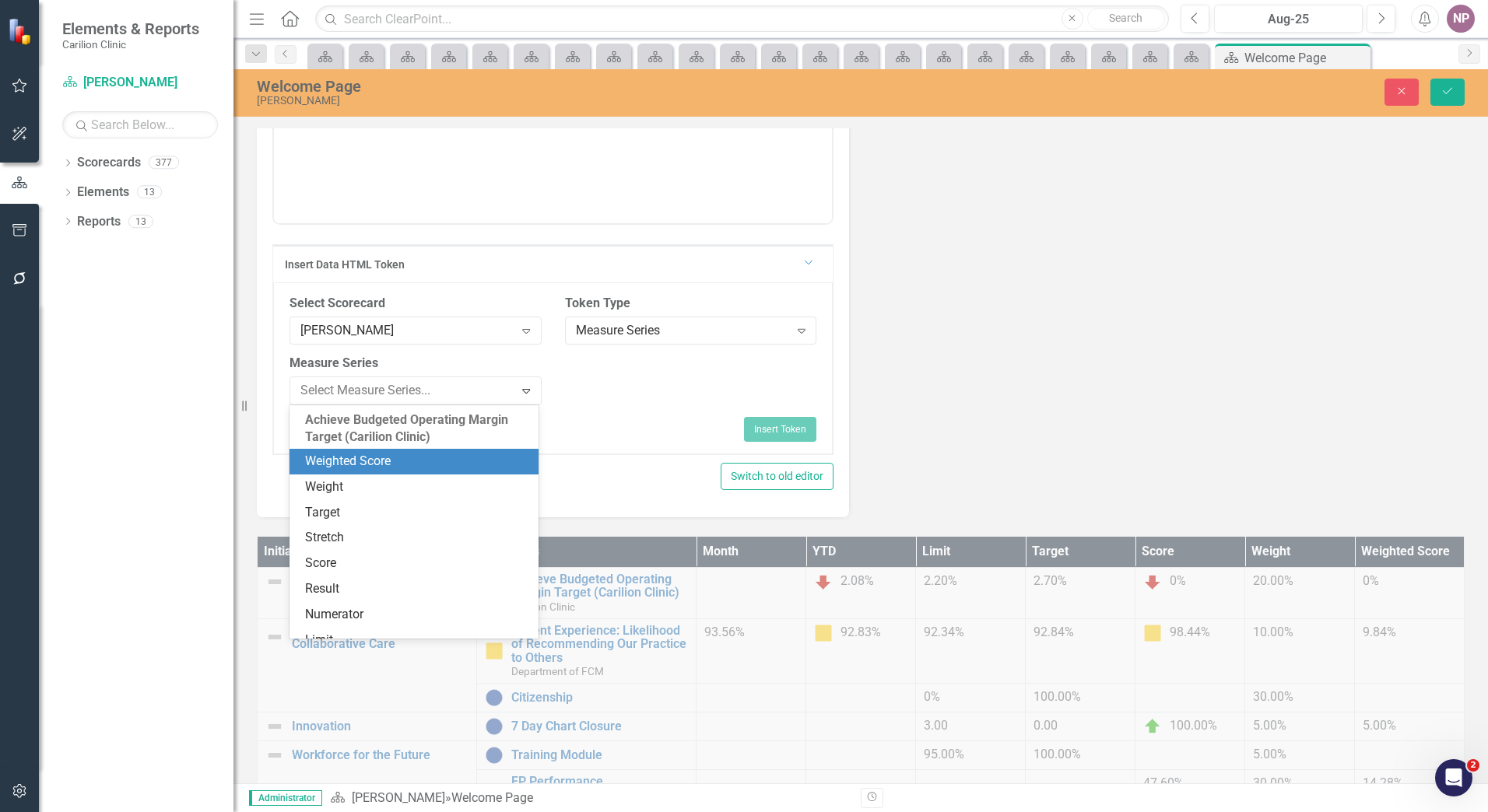
click at [400, 466] on div "Weighted Score" at bounding box center [418, 461] width 225 height 18
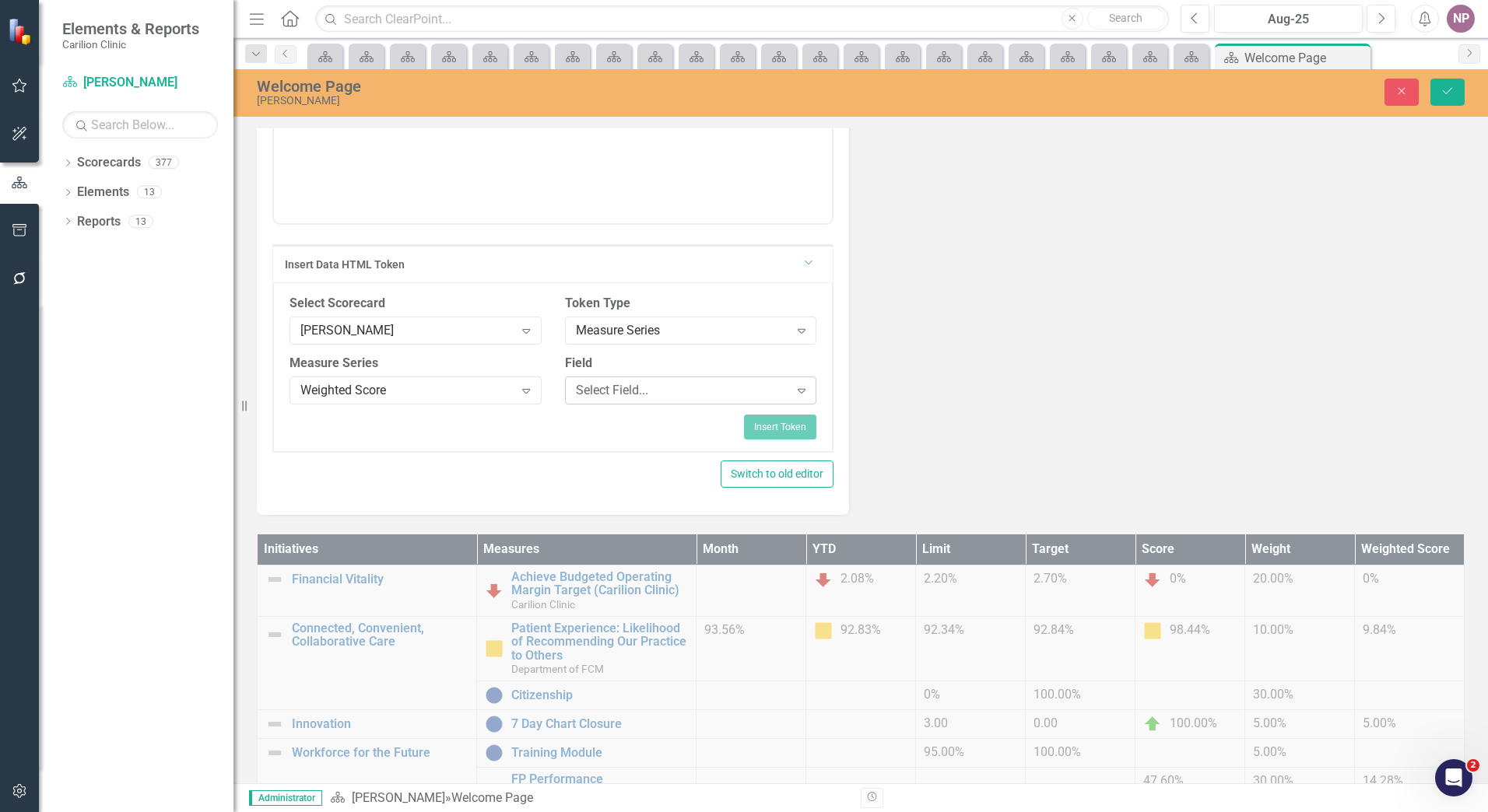
click at [678, 394] on div "Select Field..." at bounding box center [683, 390] width 213 height 18
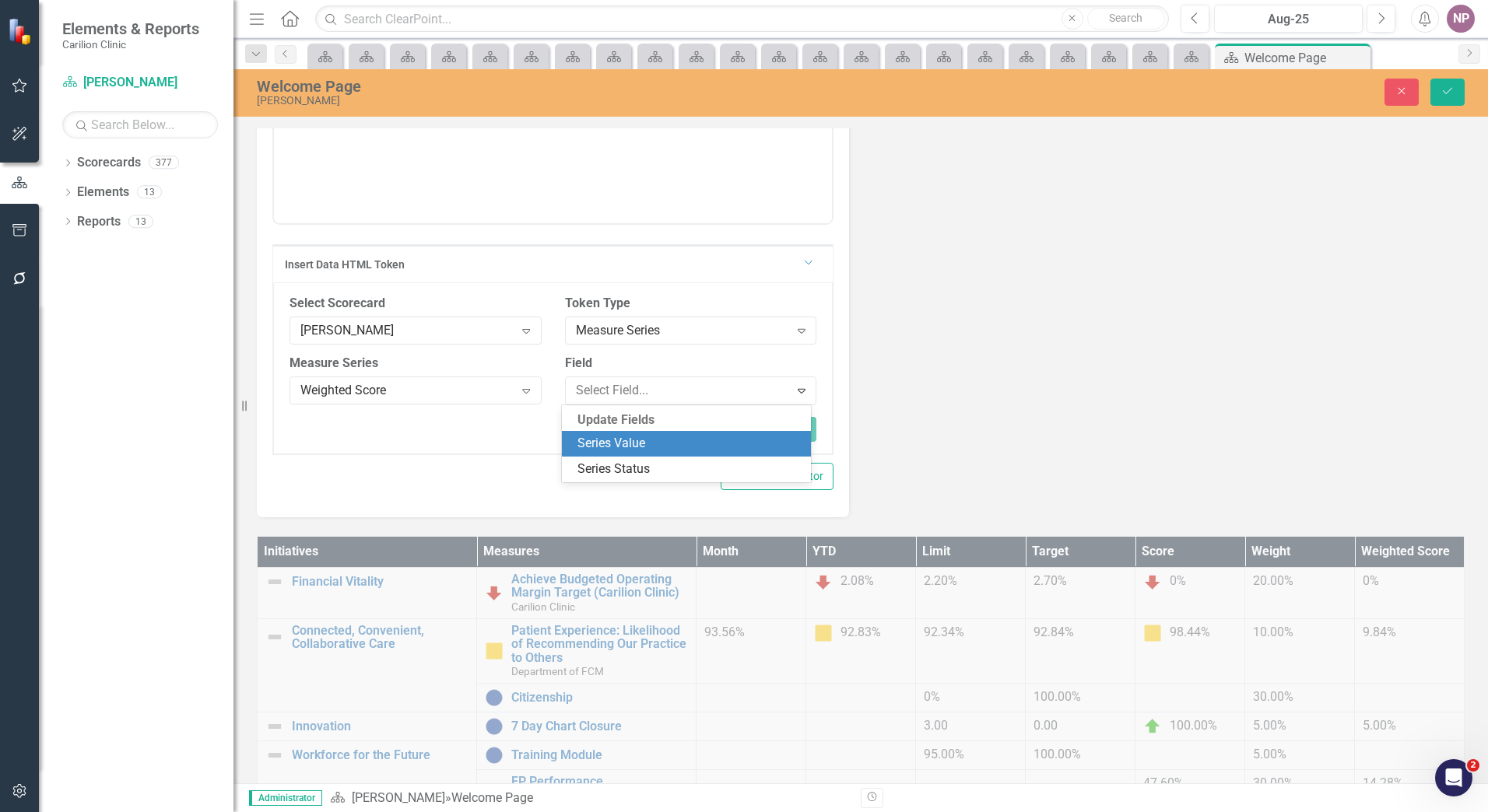
click at [668, 450] on div "Series Value" at bounding box center [690, 444] width 225 height 18
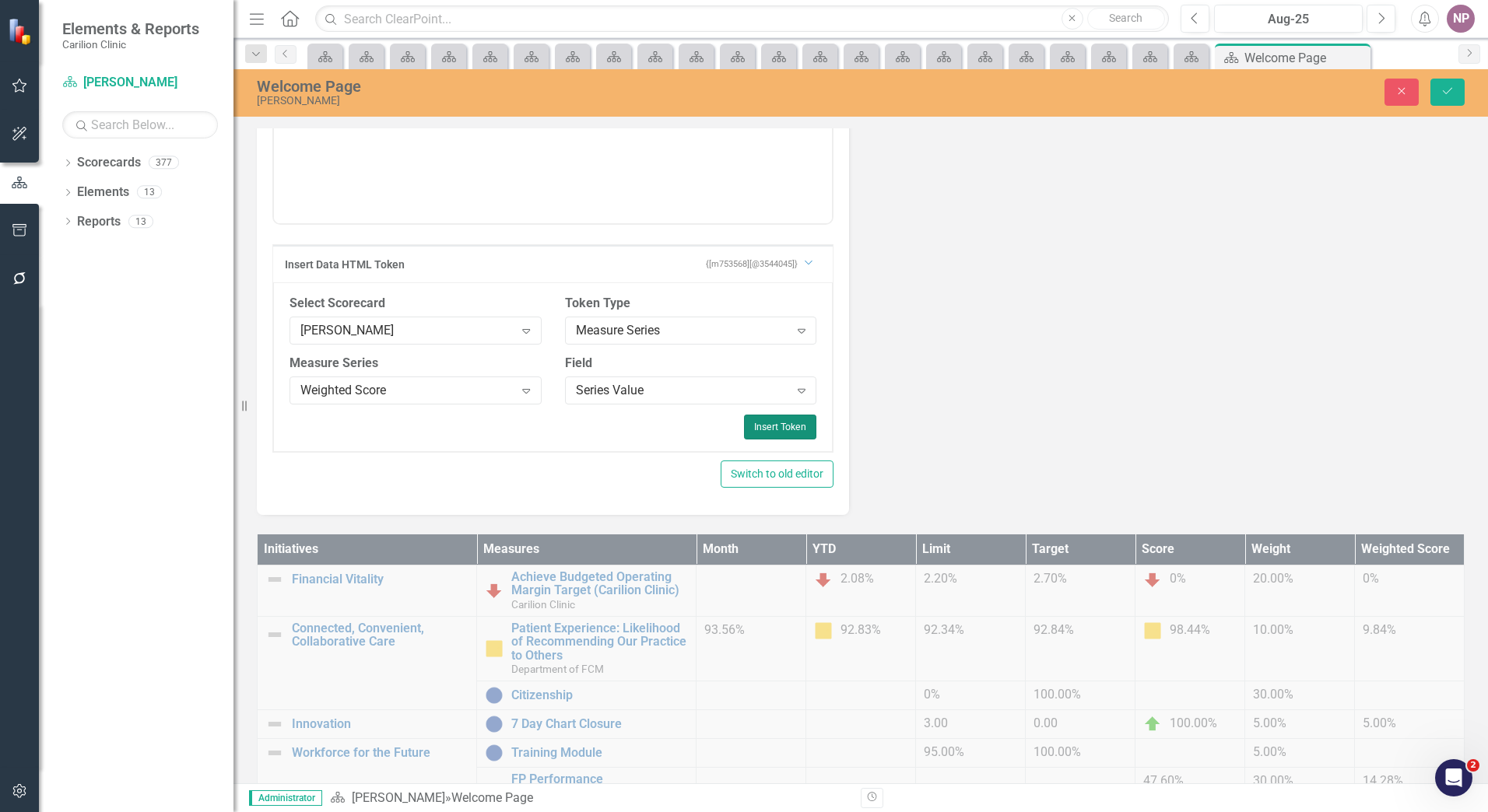
click at [784, 423] on button "Insert Token" at bounding box center [780, 427] width 73 height 25
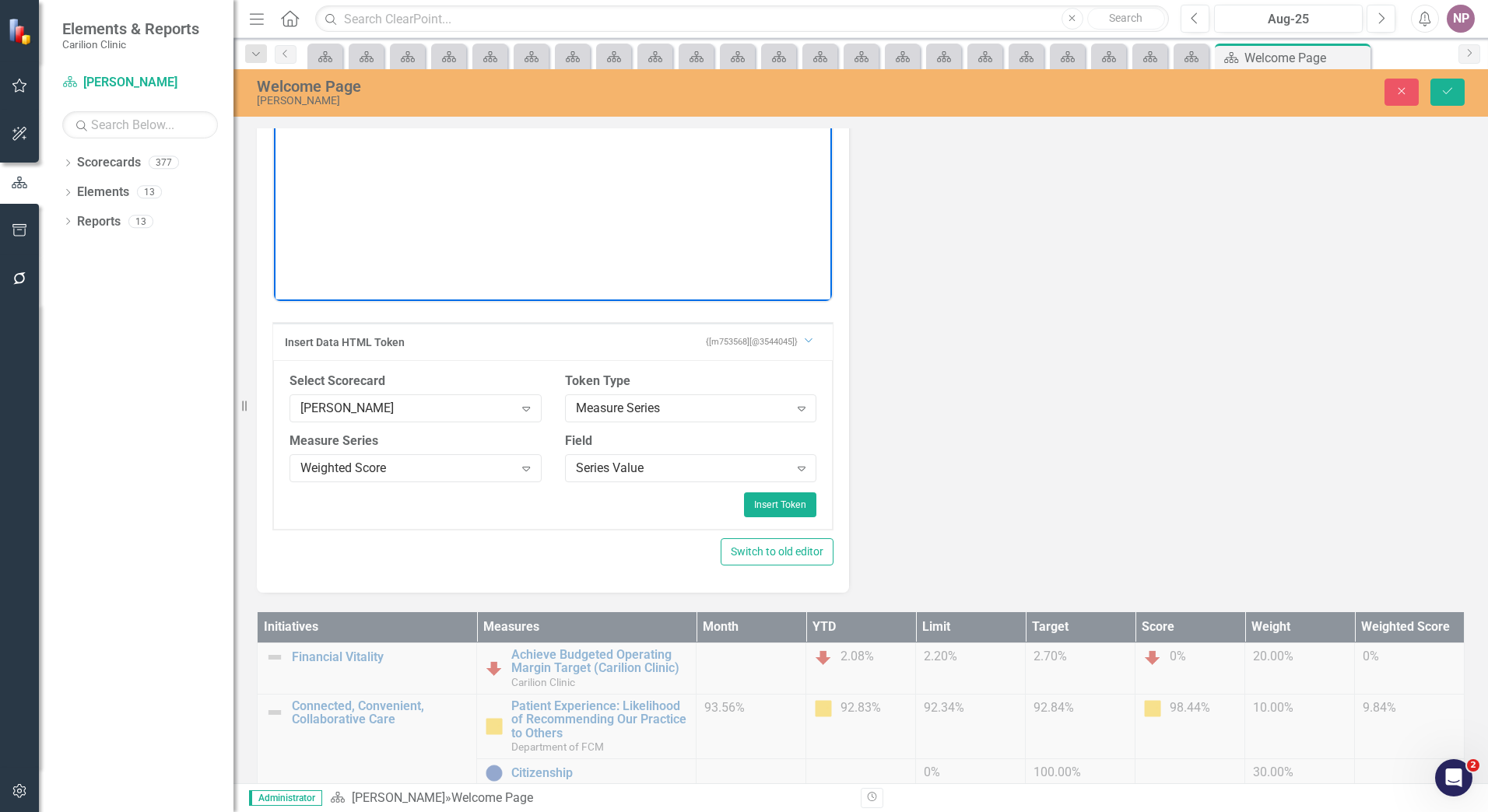
scroll to position [233, 0]
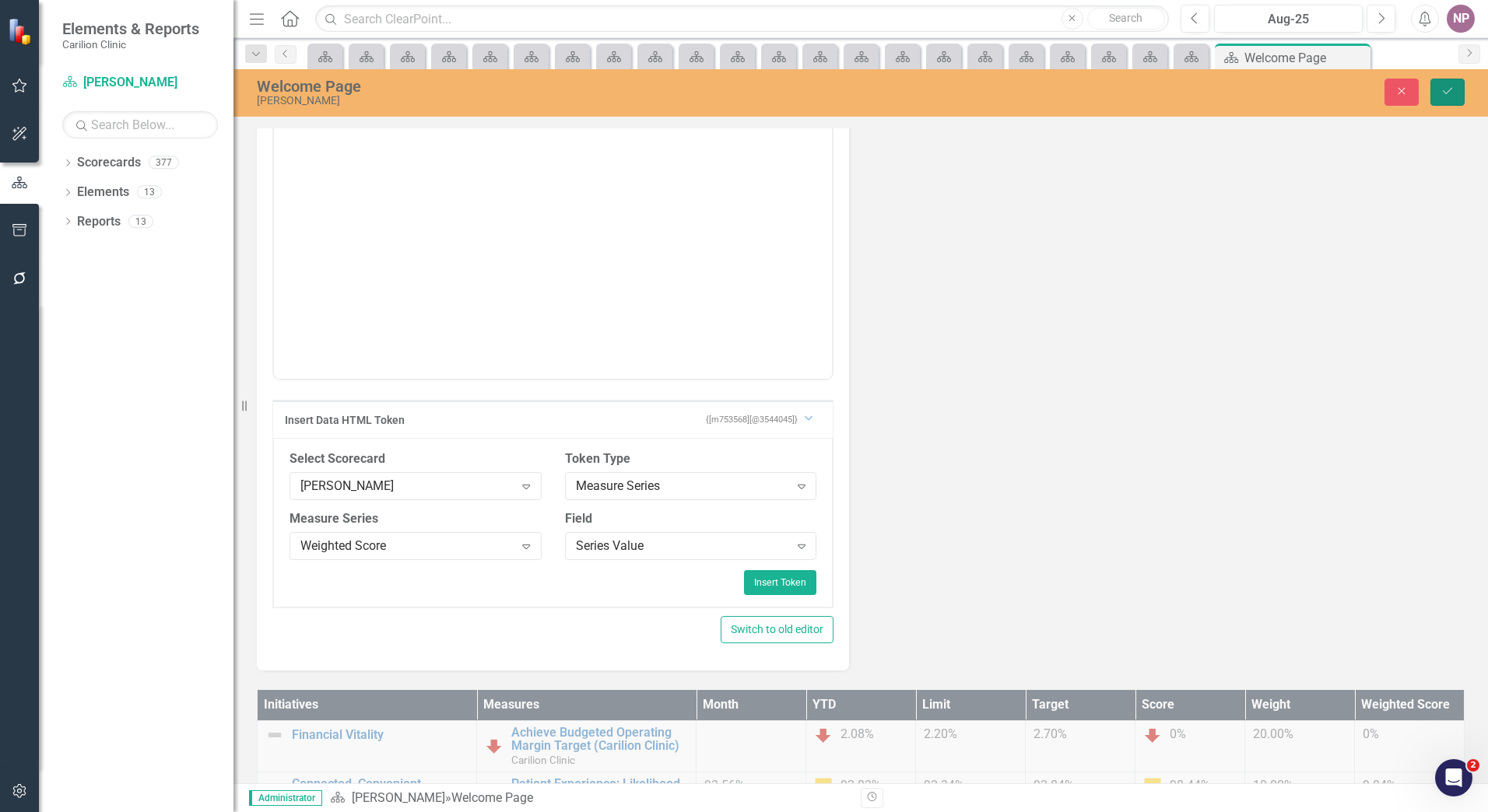
click at [1432, 95] on button "Save" at bounding box center [1448, 92] width 34 height 27
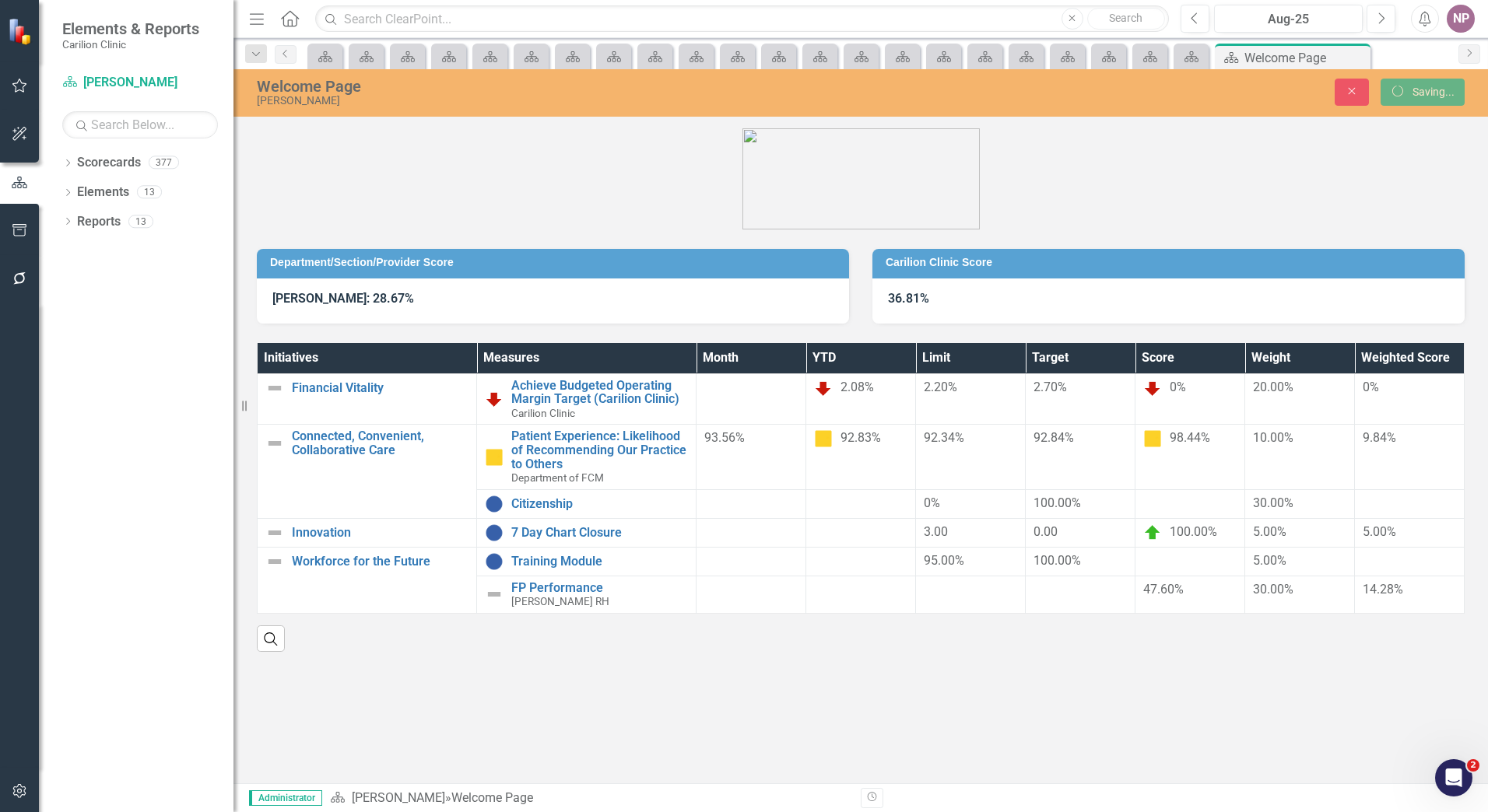
scroll to position [0, 0]
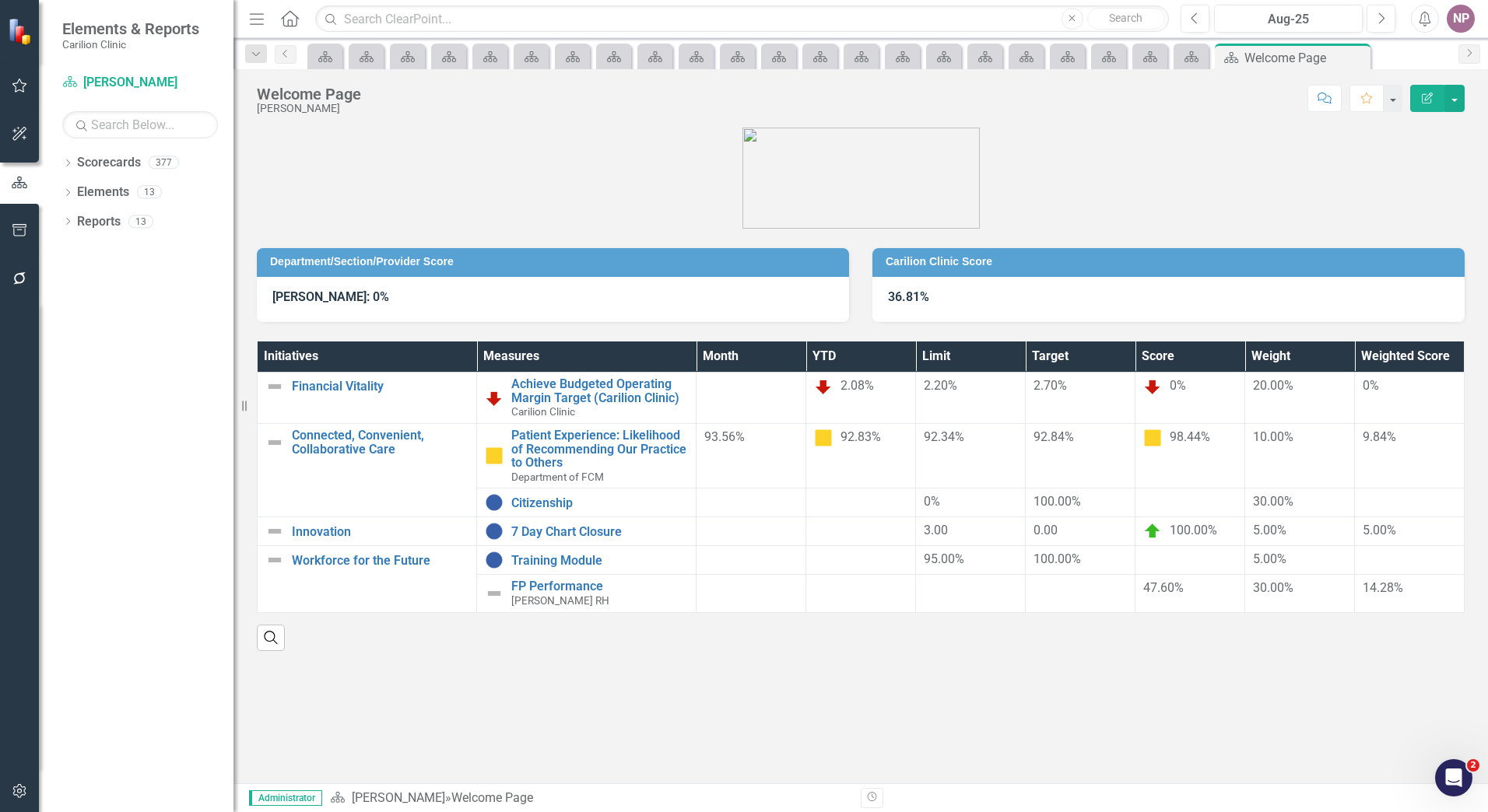
click at [616, 284] on div "GARRETTE, RILEY: 0%" at bounding box center [553, 299] width 592 height 45
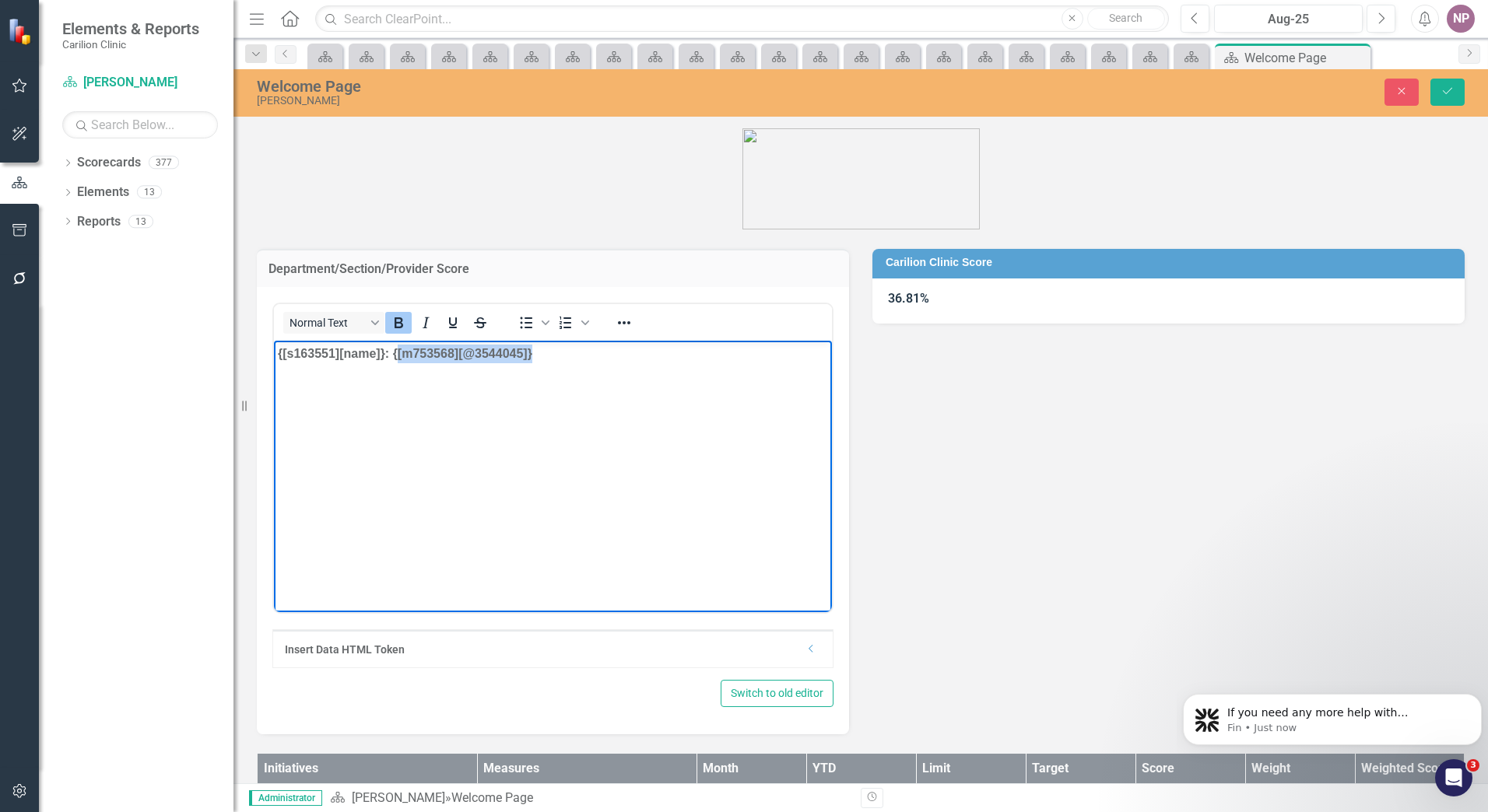
drag, startPoint x: 552, startPoint y: 355, endPoint x: 396, endPoint y: 362, distance: 156.2
click at [396, 362] on body "{[s163551][name]}: {[m753568][@3544045]}" at bounding box center [553, 457] width 558 height 233
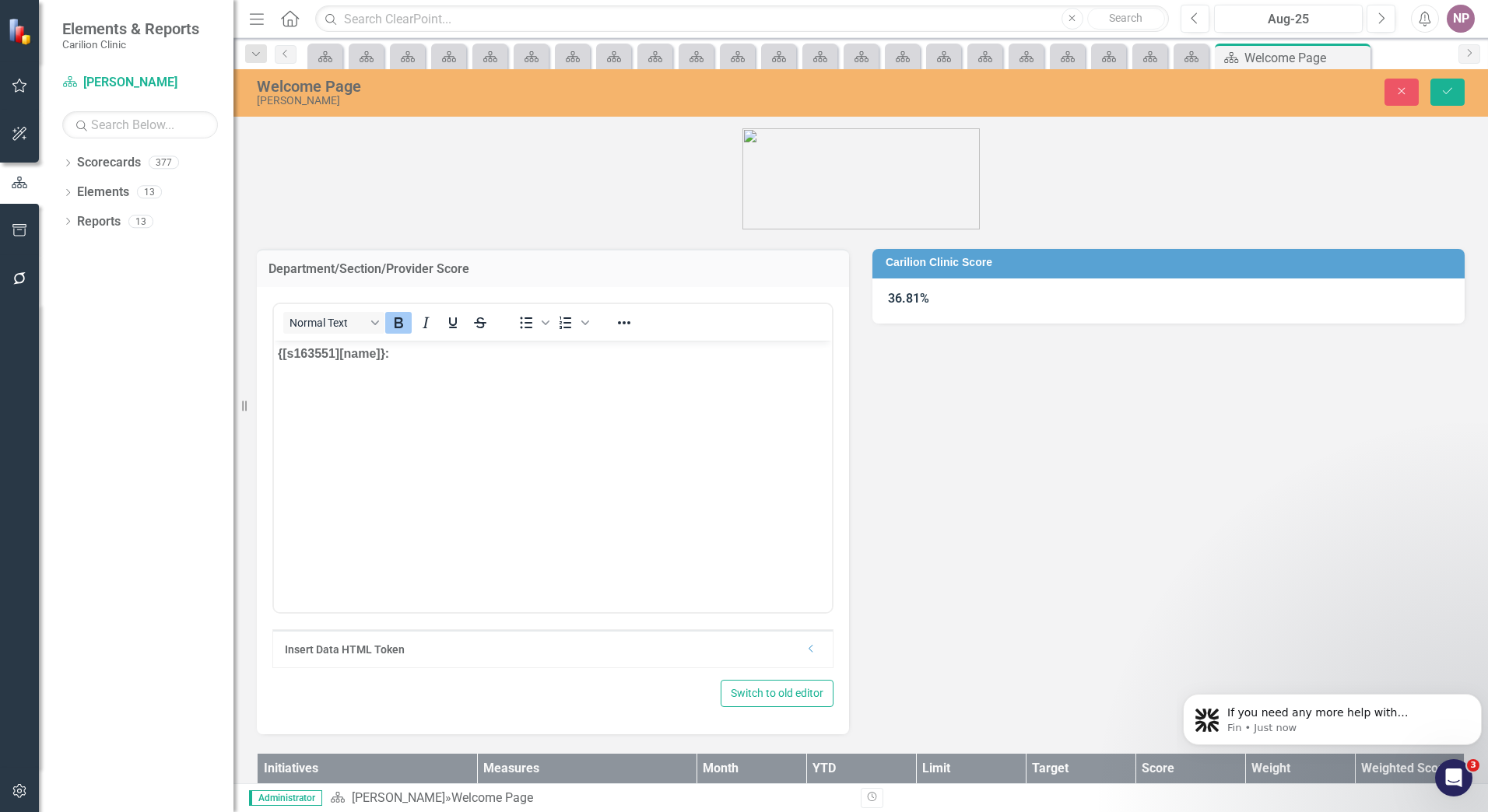
click at [812, 651] on icon "Dropdown" at bounding box center [811, 649] width 11 height 10
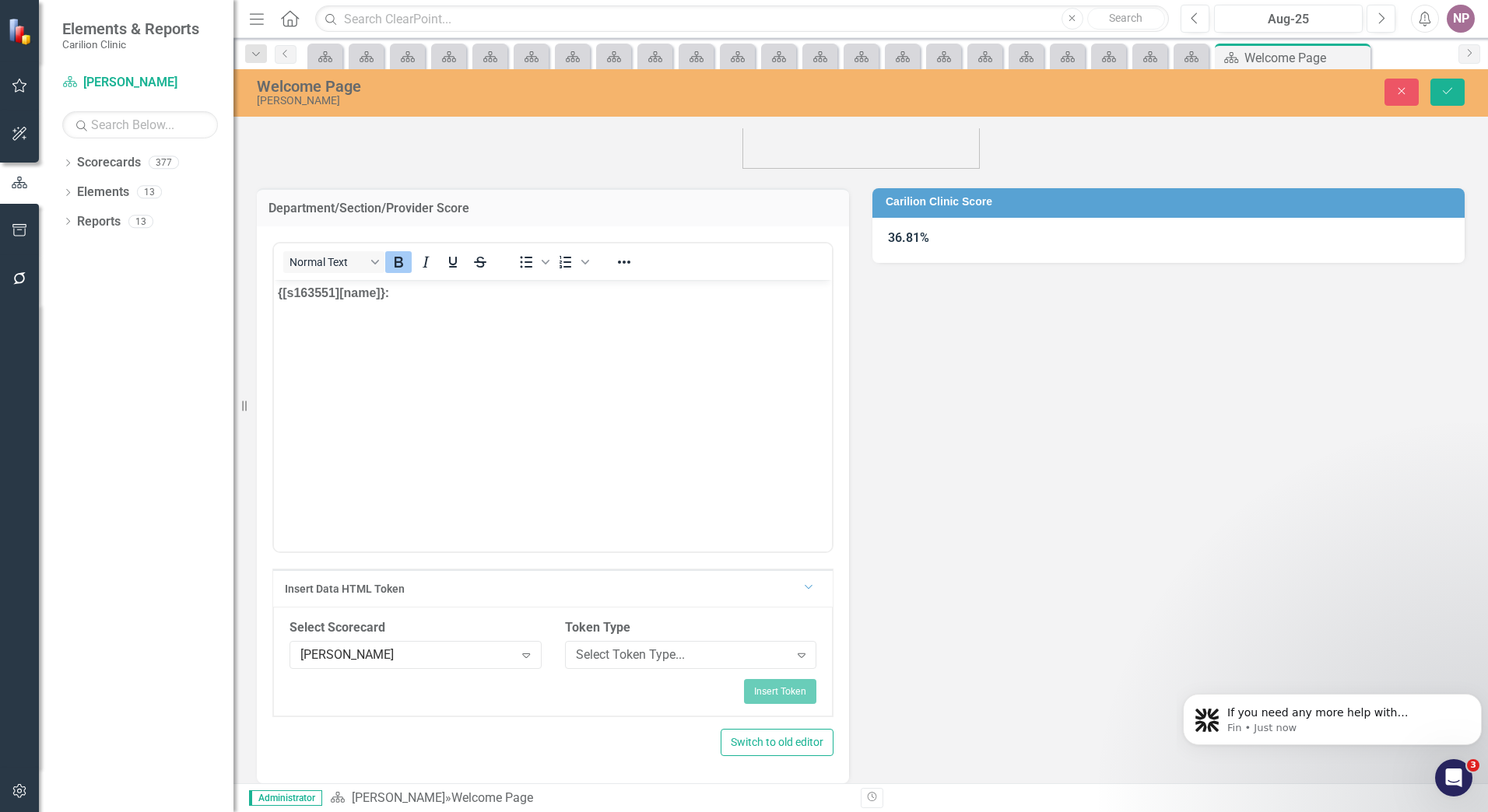
scroll to position [155, 0]
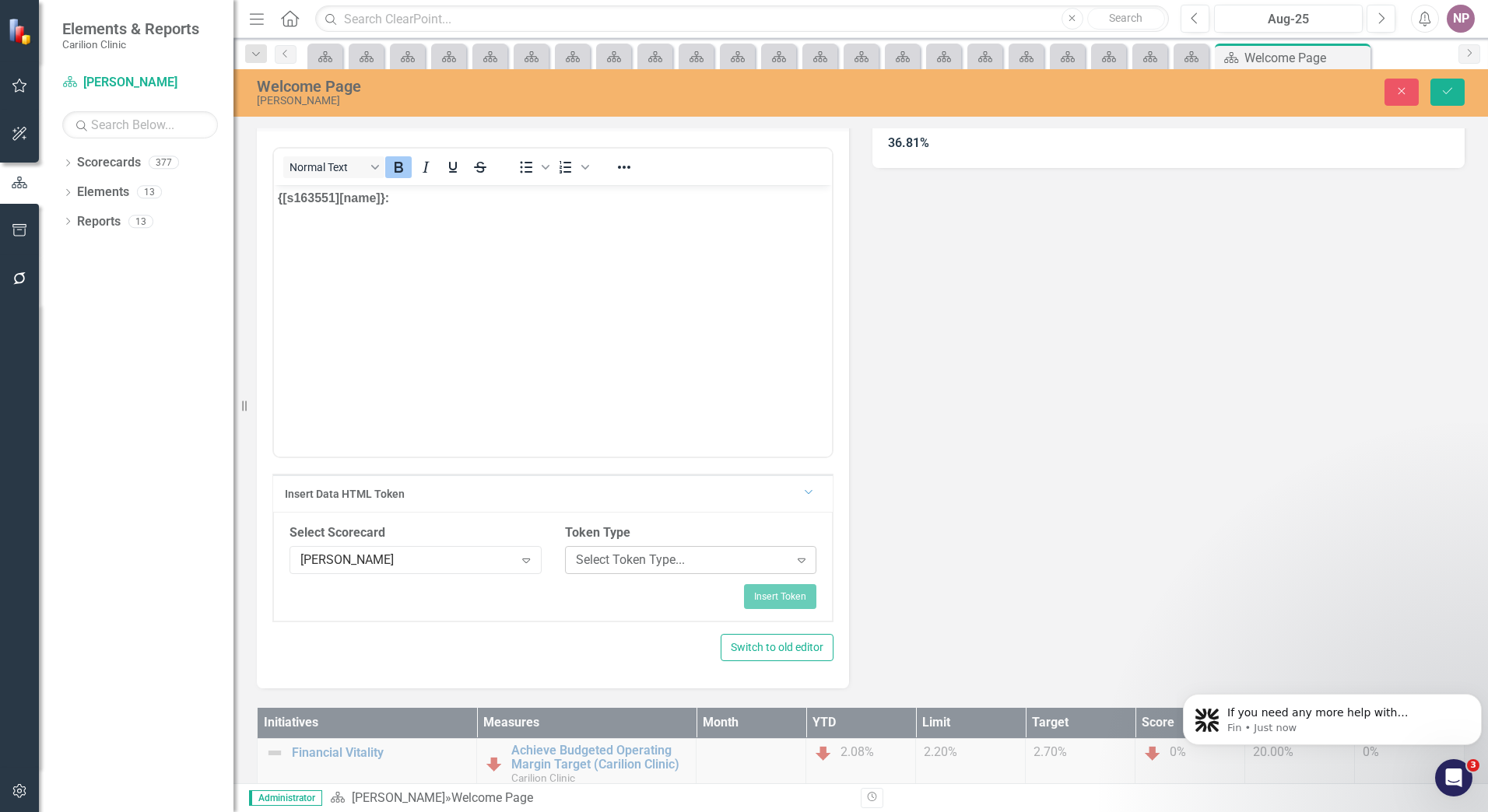
click at [626, 548] on div "Select Token Type... Expand" at bounding box center [690, 560] width 252 height 28
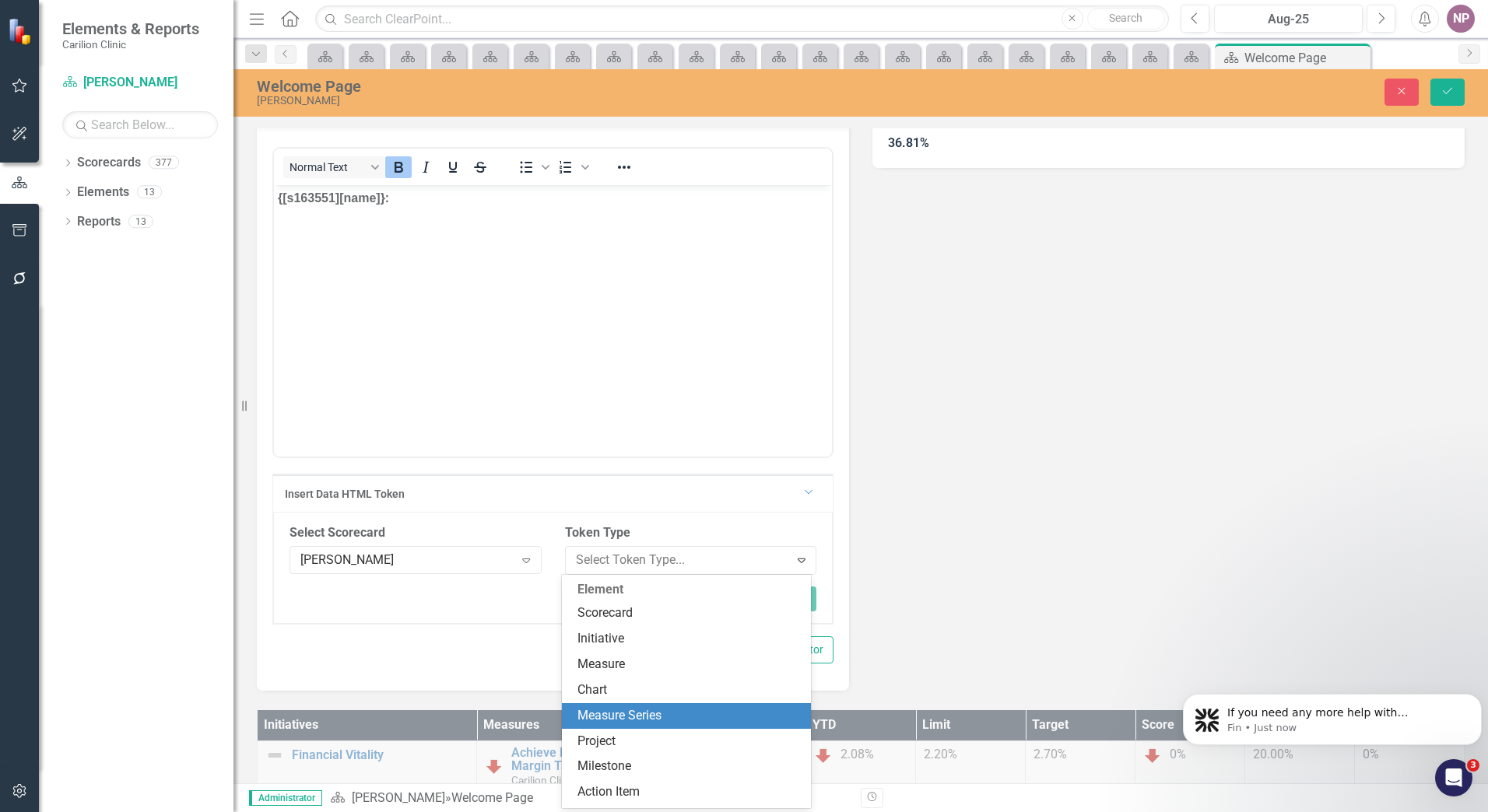
click at [636, 716] on div "Measure Series" at bounding box center [690, 716] width 225 height 18
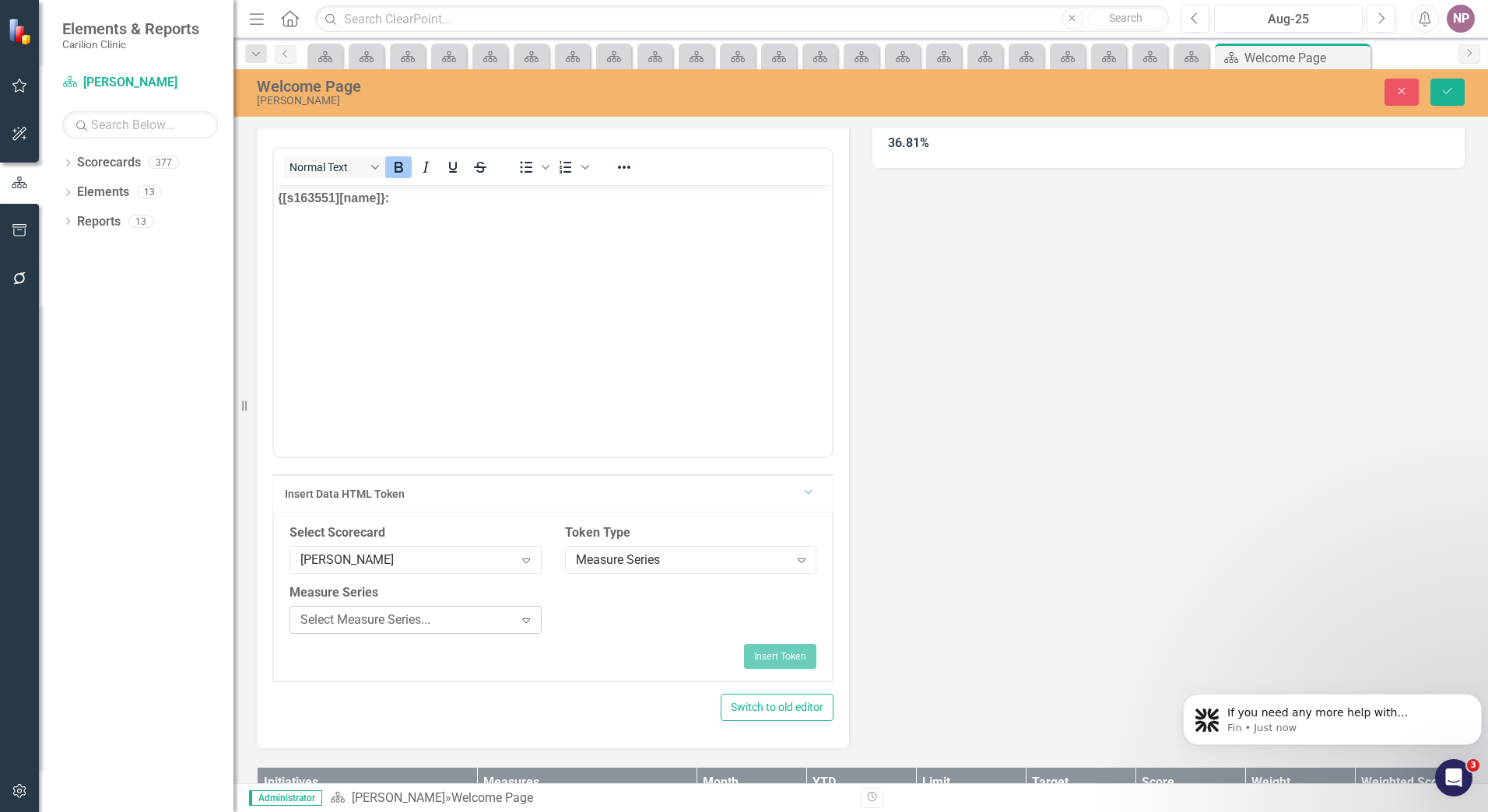
click at [519, 625] on icon "Expand" at bounding box center [526, 620] width 16 height 12
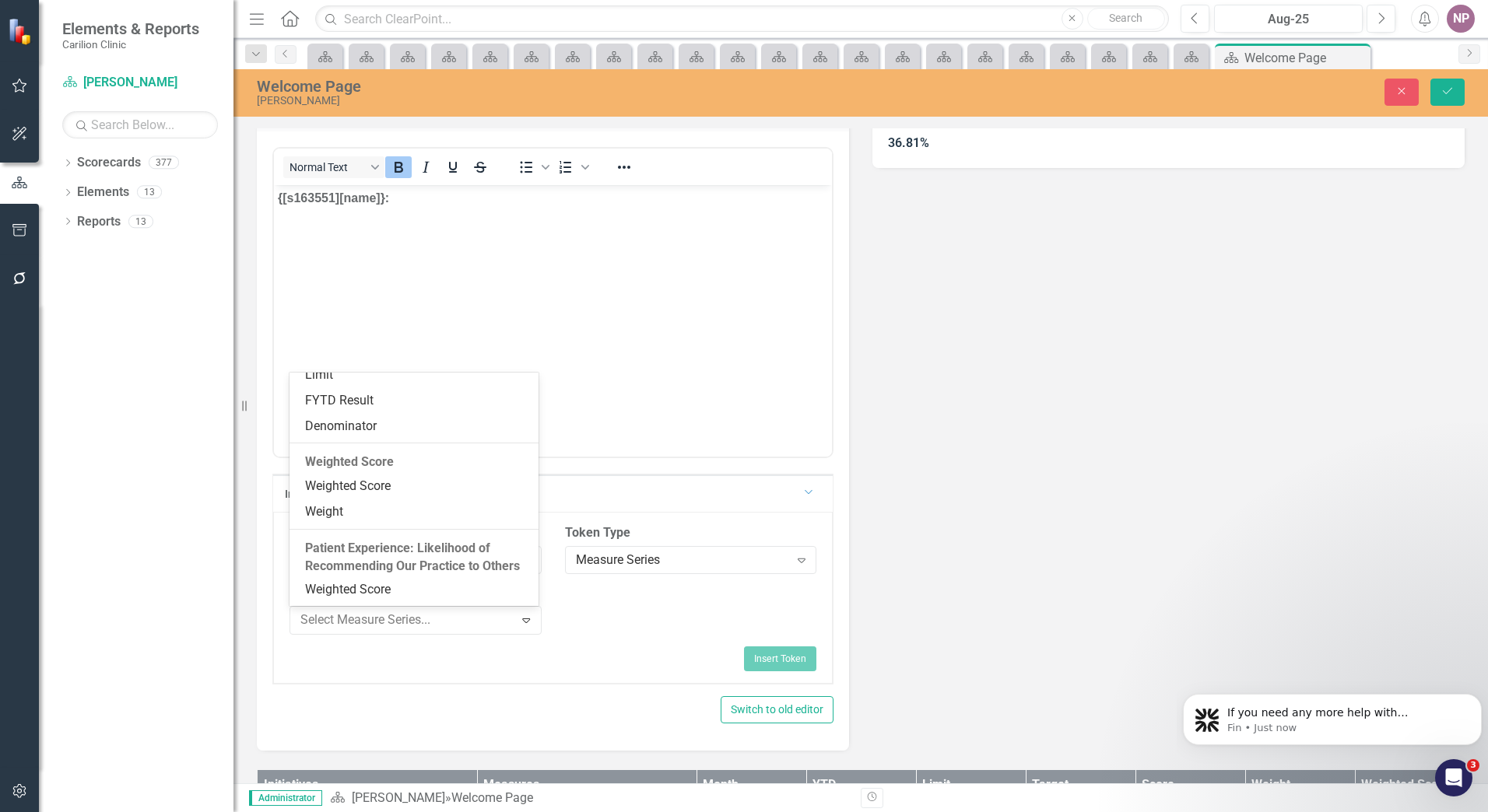
scroll to position [684, 0]
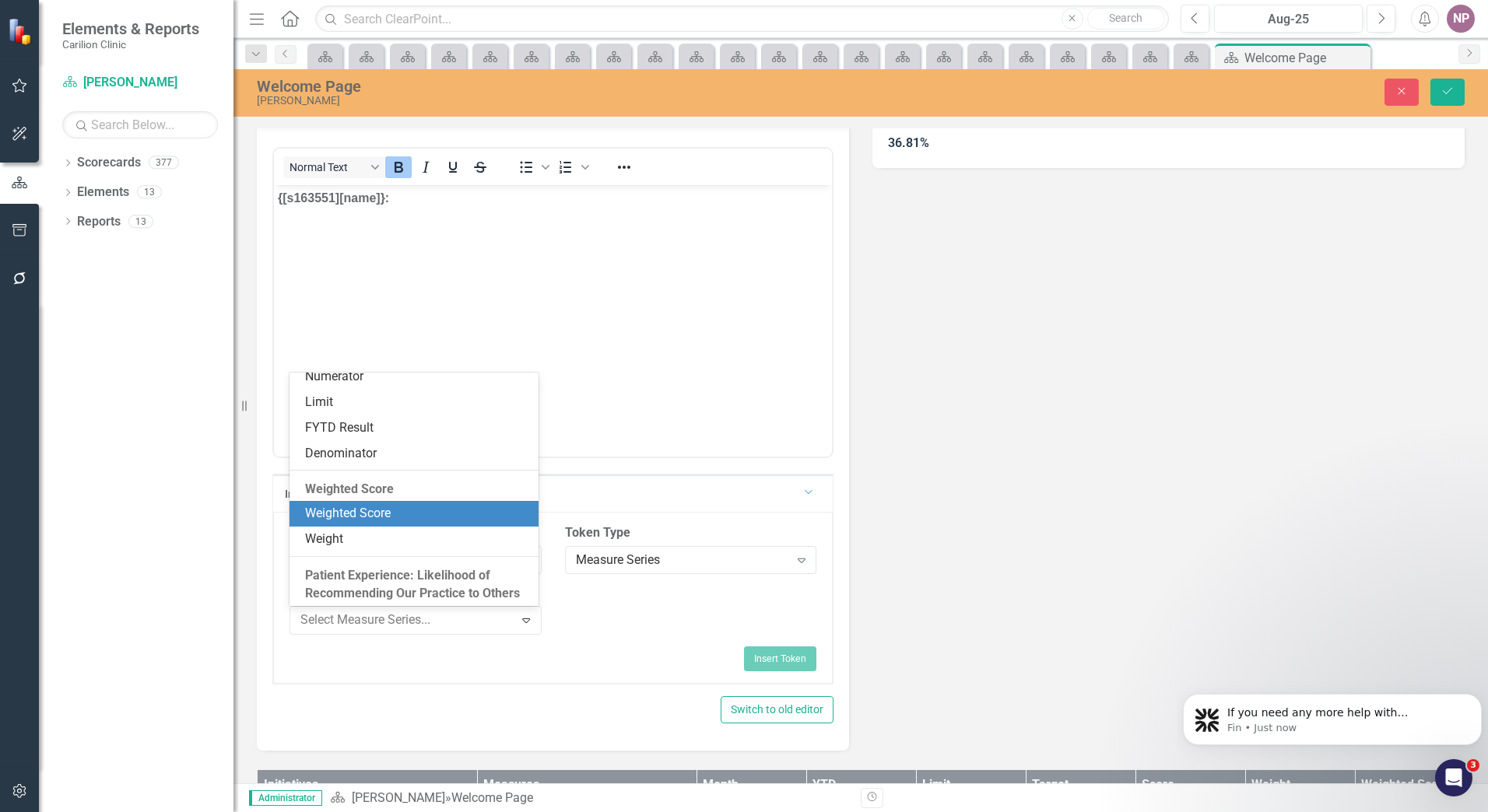
click at [368, 511] on div "Weighted Score" at bounding box center [418, 514] width 225 height 18
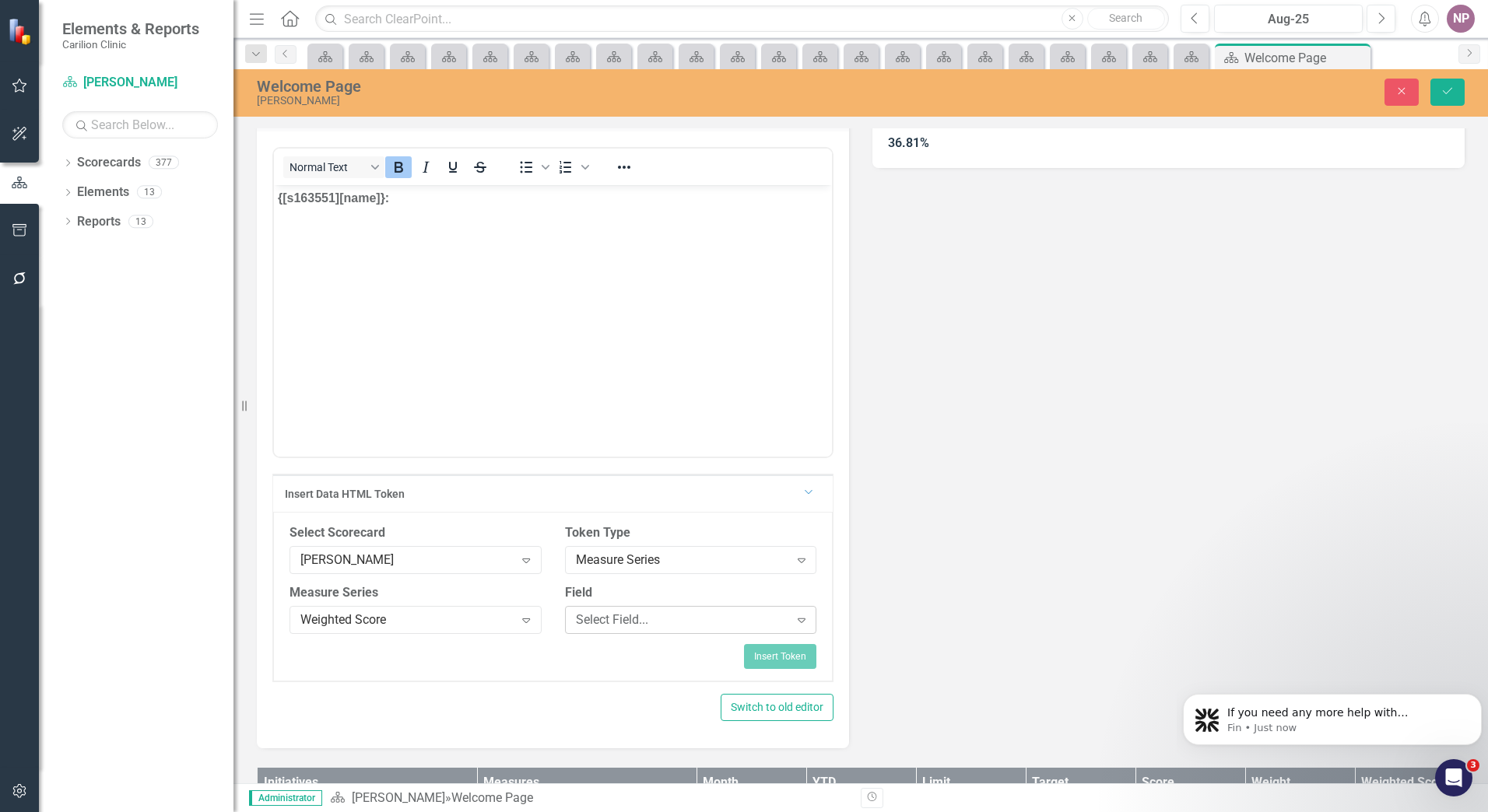
click at [598, 611] on div "Select Field..." at bounding box center [683, 620] width 213 height 18
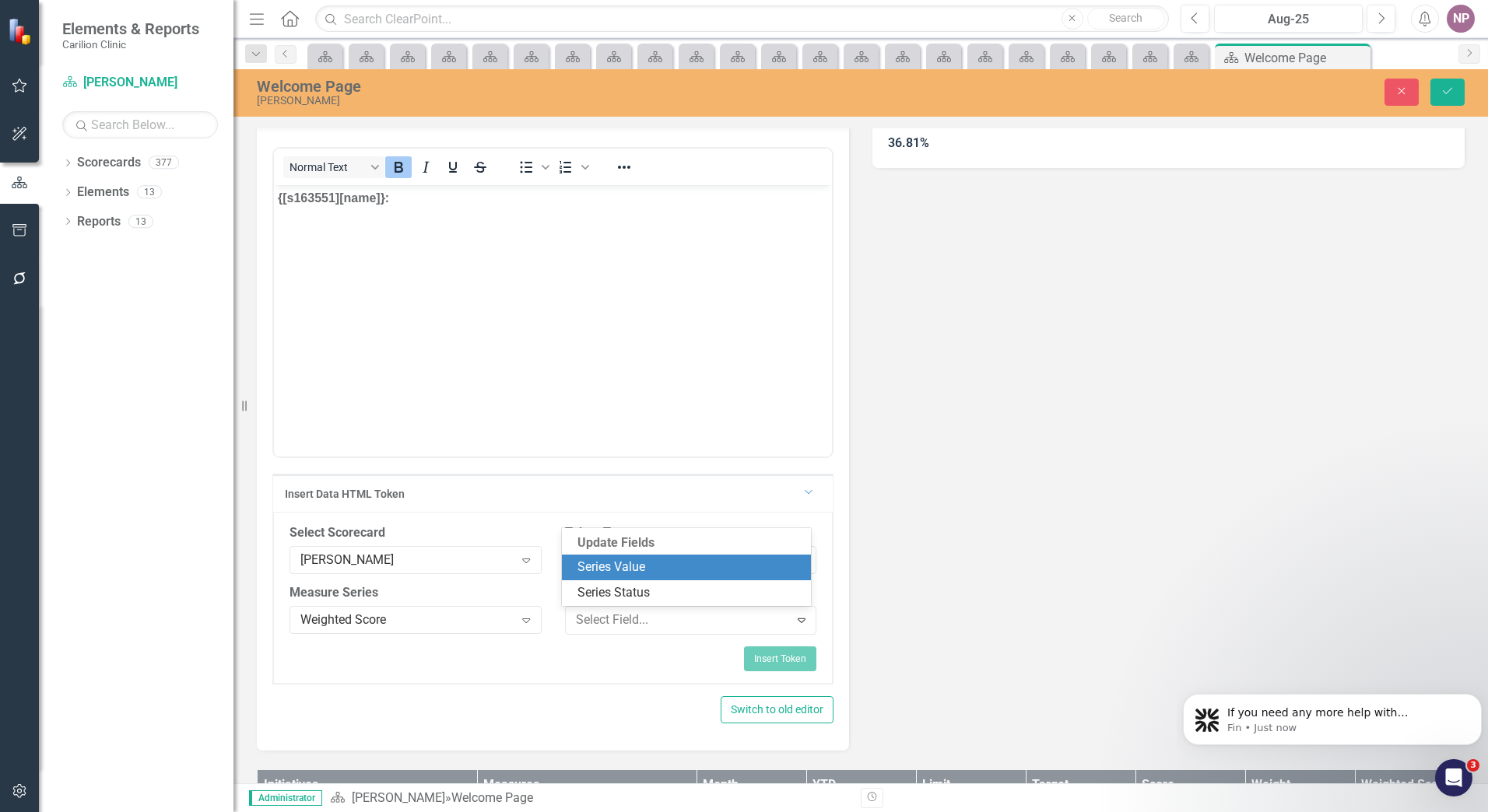
click at [635, 569] on div "Series Value" at bounding box center [690, 567] width 225 height 18
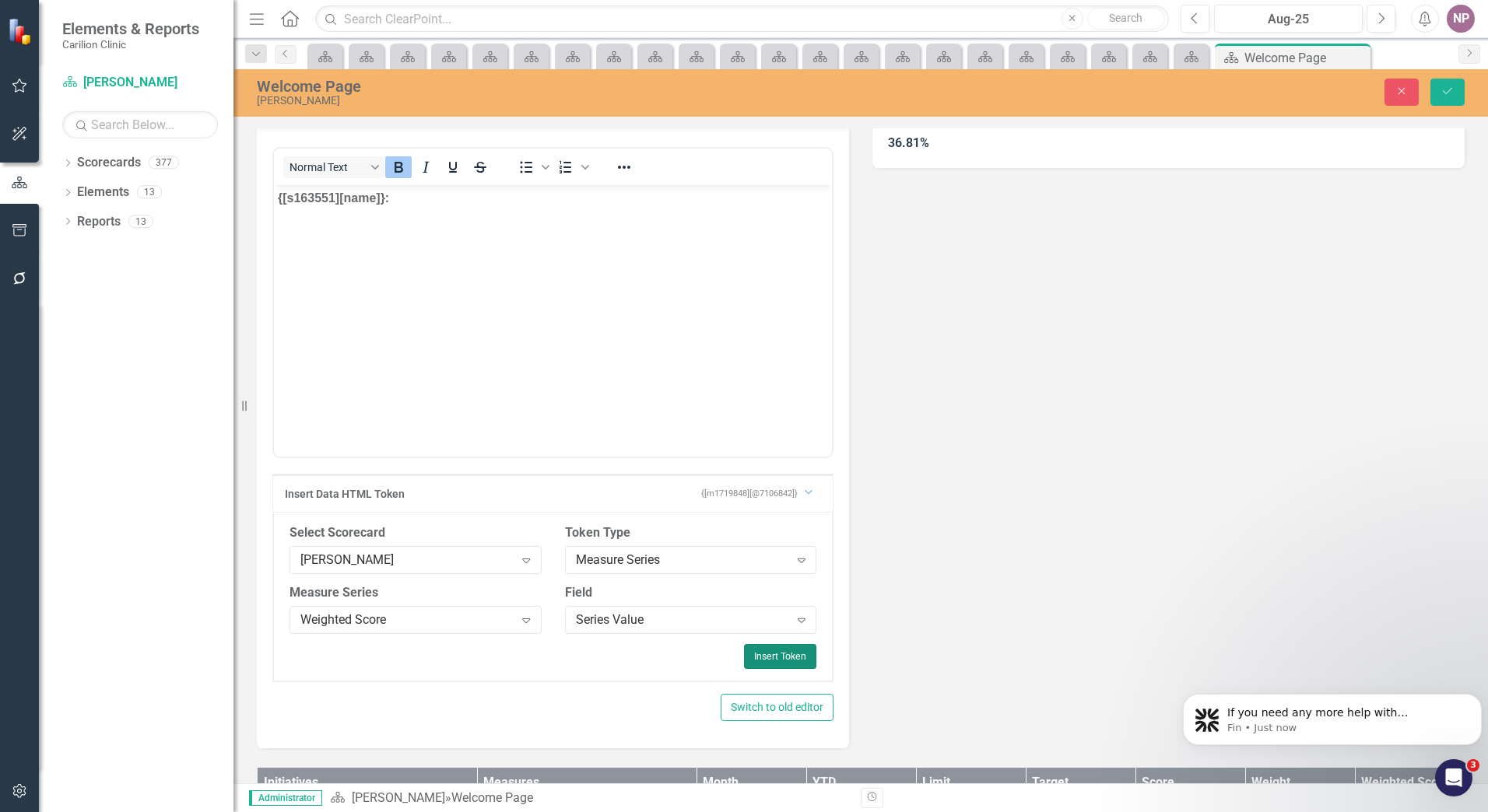
click at [758, 659] on button "Insert Token" at bounding box center [780, 657] width 73 height 25
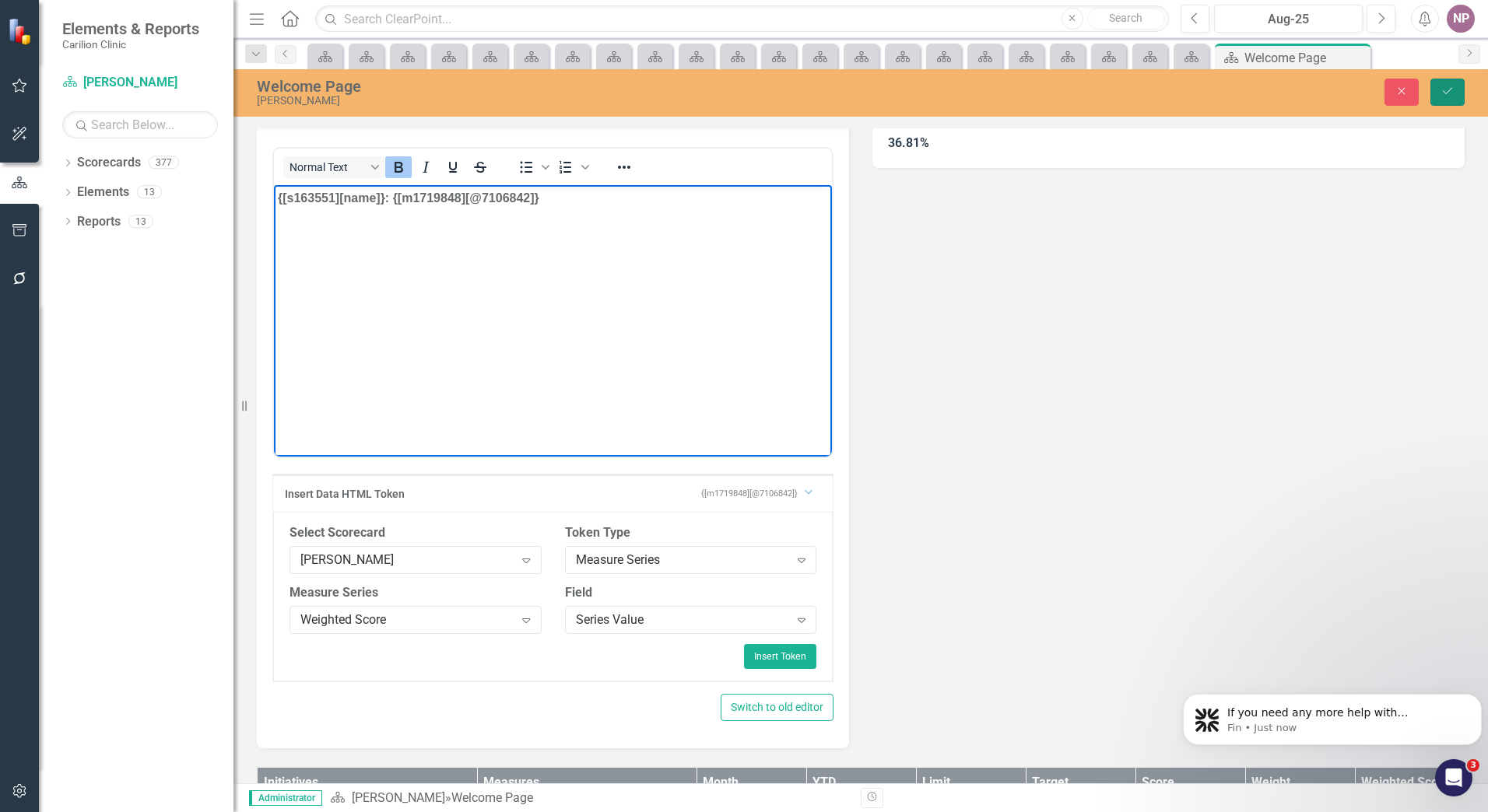
click at [1458, 91] on button "Save" at bounding box center [1448, 92] width 34 height 27
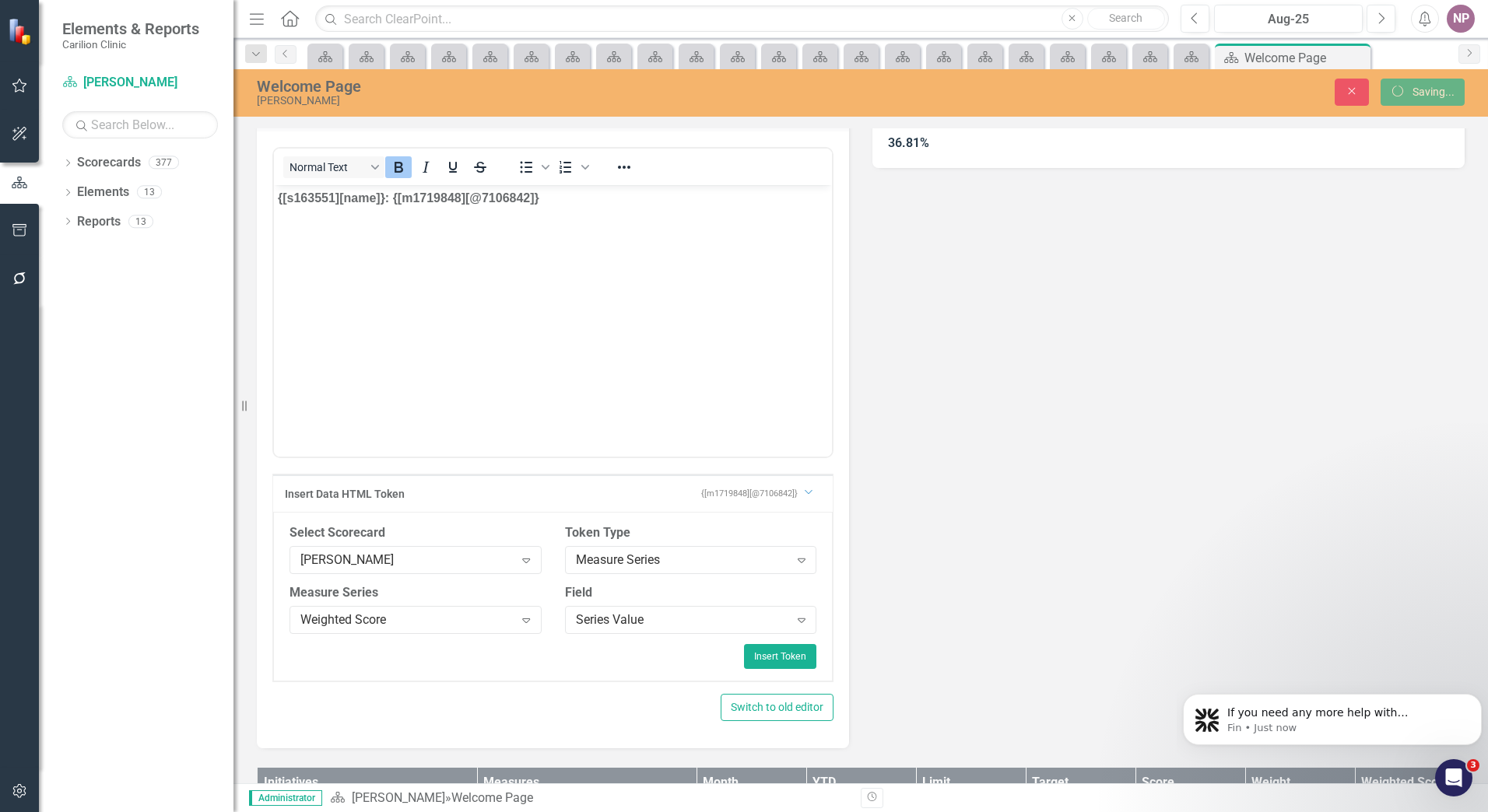
scroll to position [0, 0]
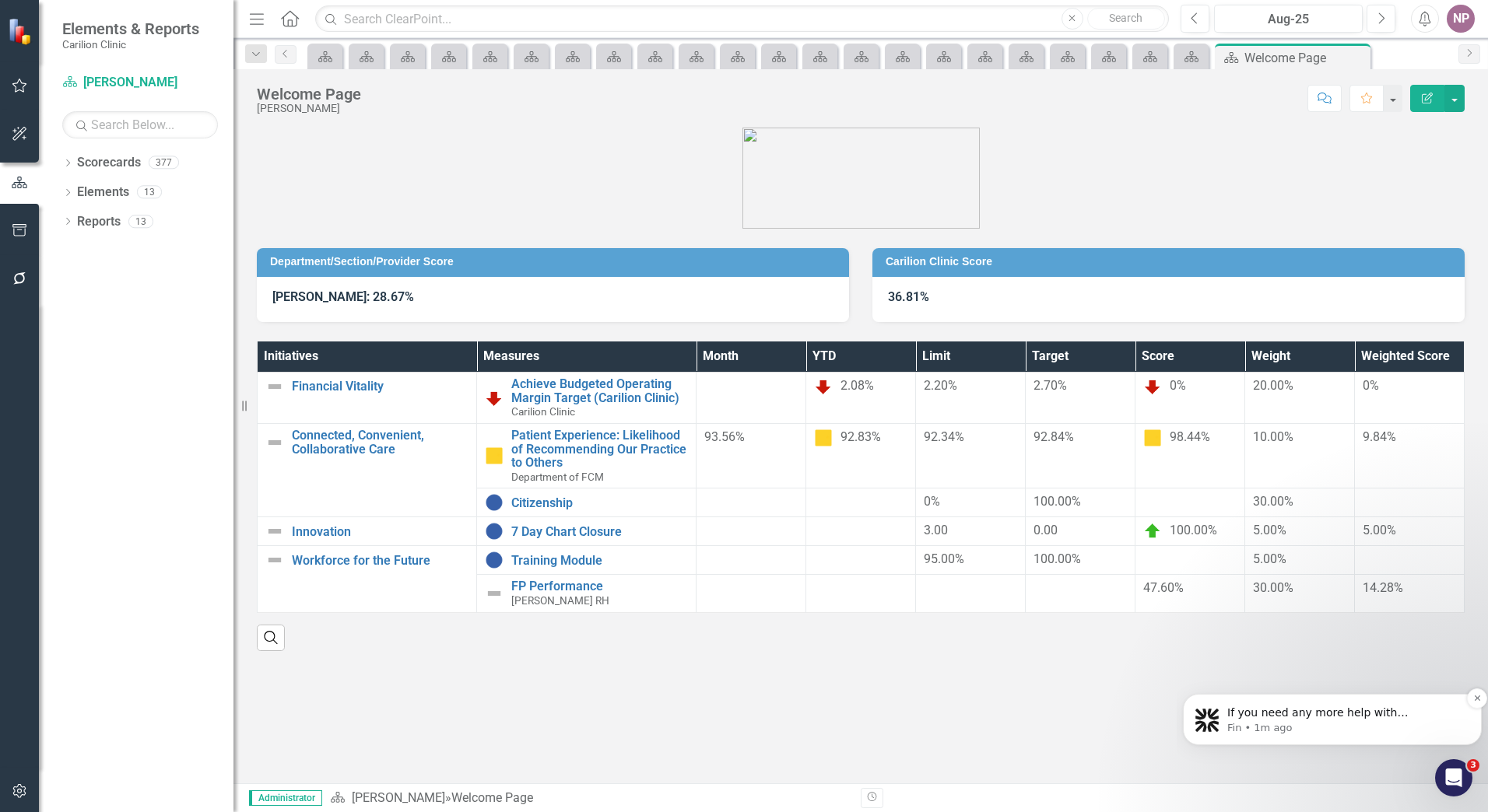
click at [1399, 719] on p "If you need any more help with recalculating the scorecard or fixing the score …" at bounding box center [1345, 714] width 235 height 16
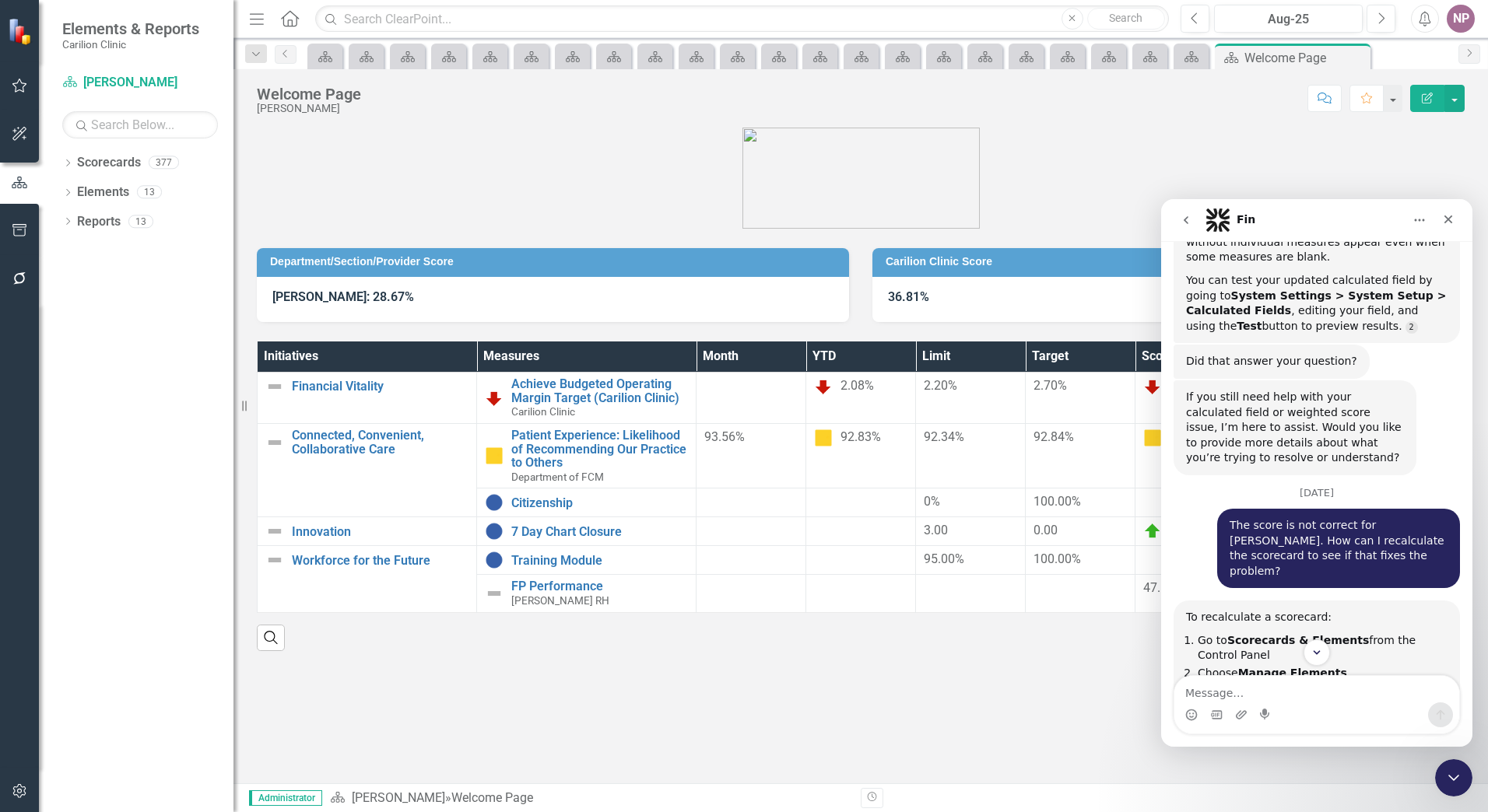
scroll to position [1354, 0]
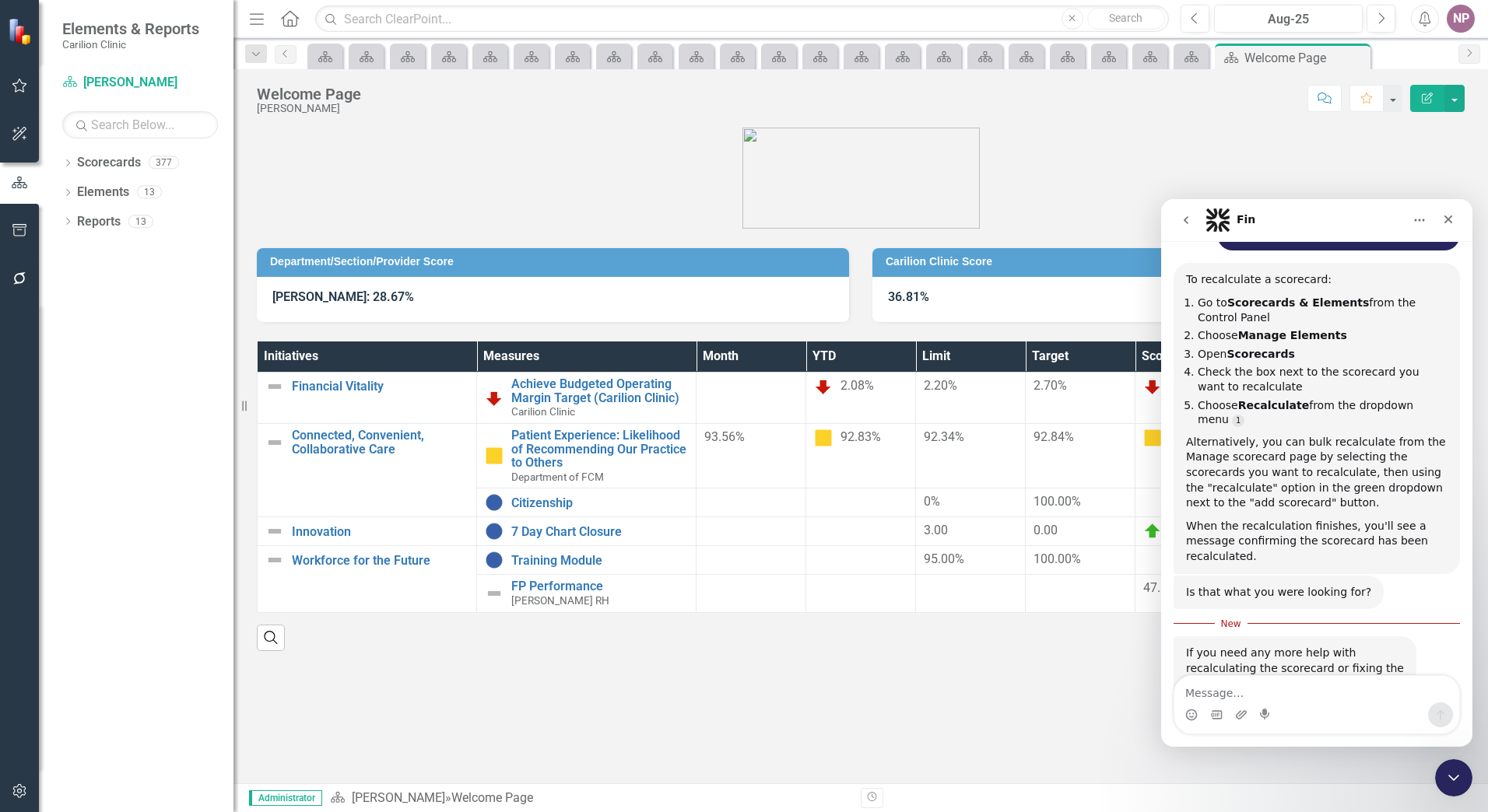
click at [1289, 689] on textarea "Message…" at bounding box center [1317, 689] width 285 height 26
type textarea "T"
type textarea "I have recalculated the scorecard and made sure the token is correct but the we…"
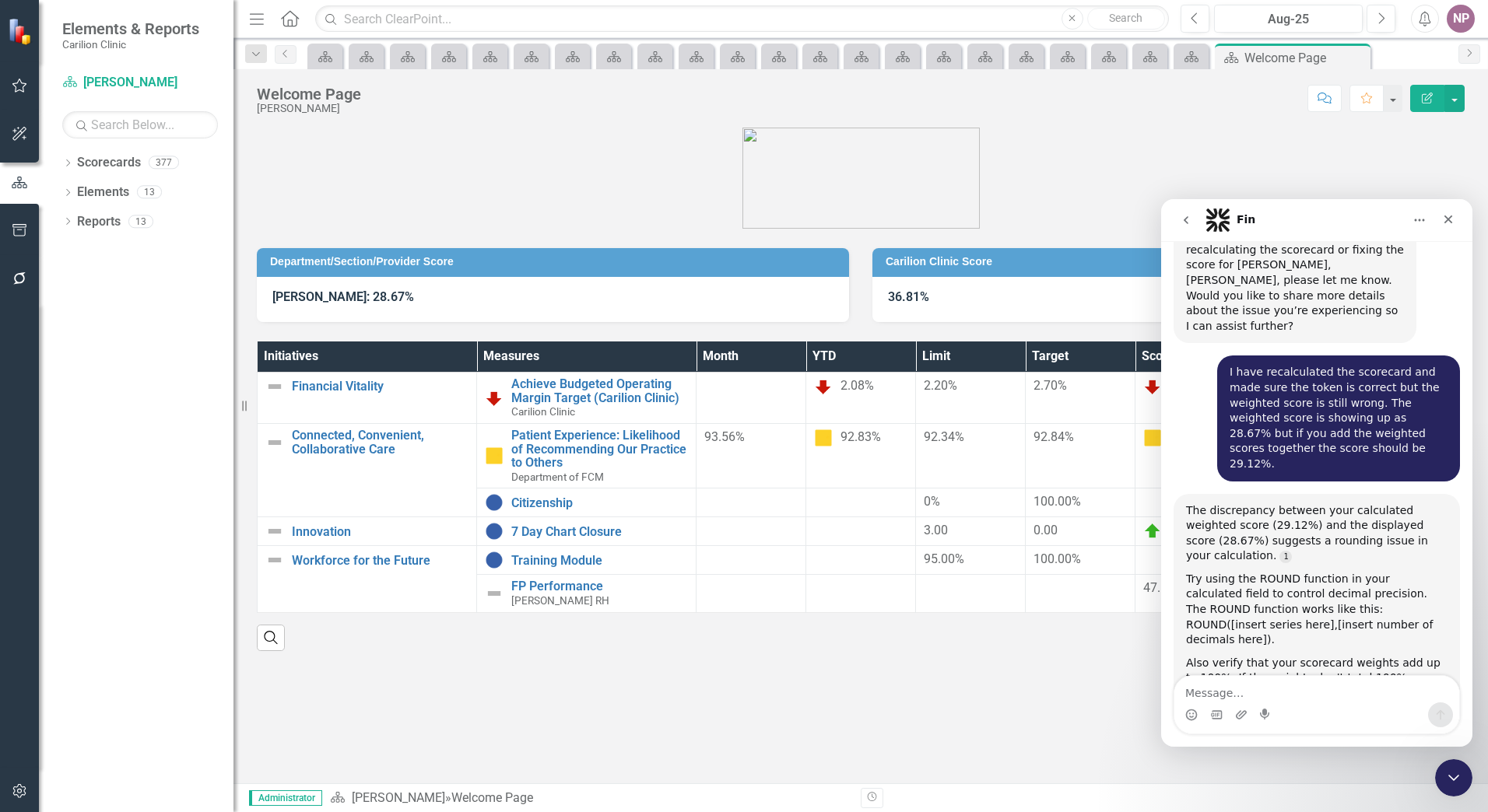
scroll to position [1770, 0]
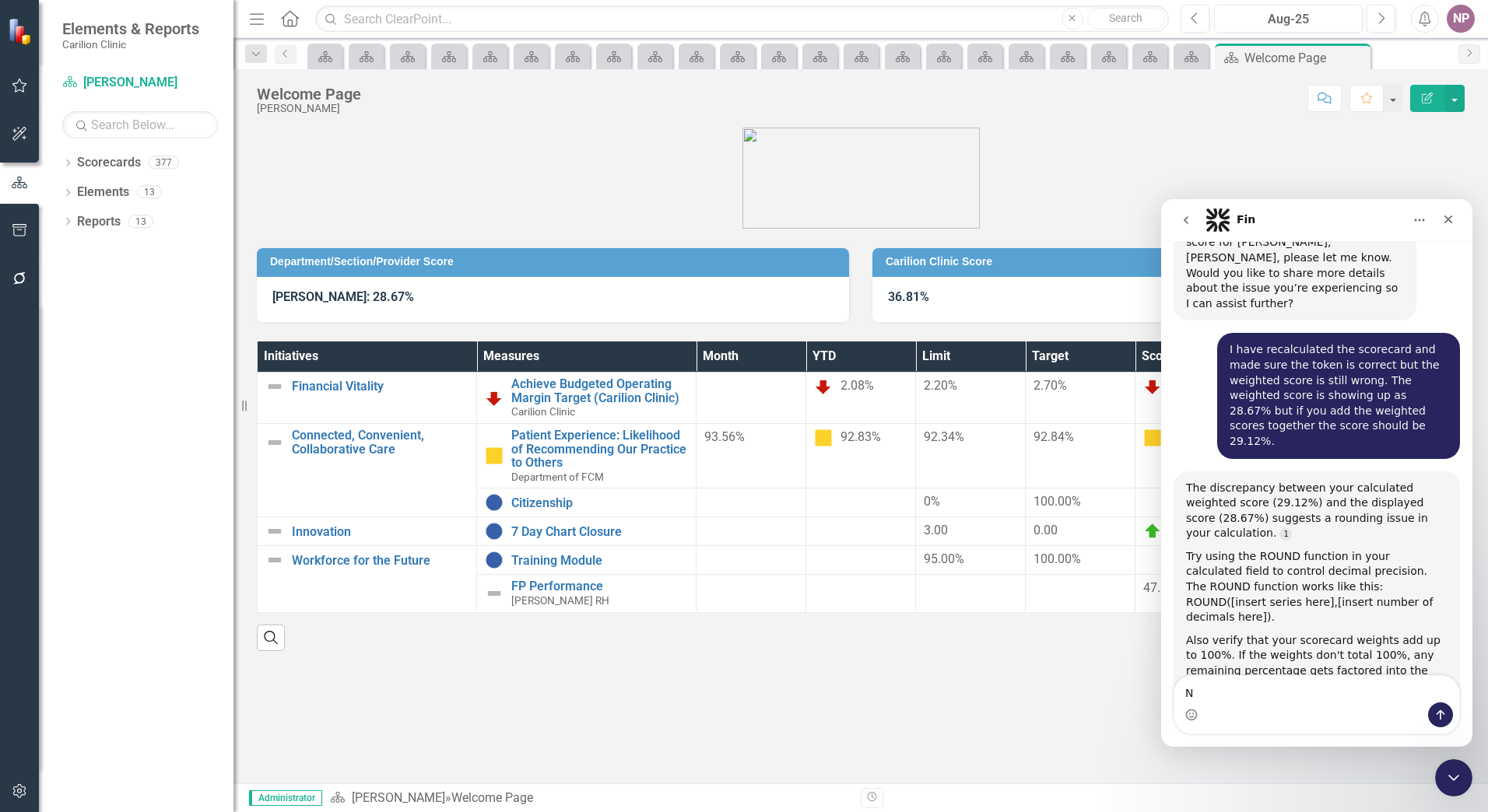
type textarea "No"
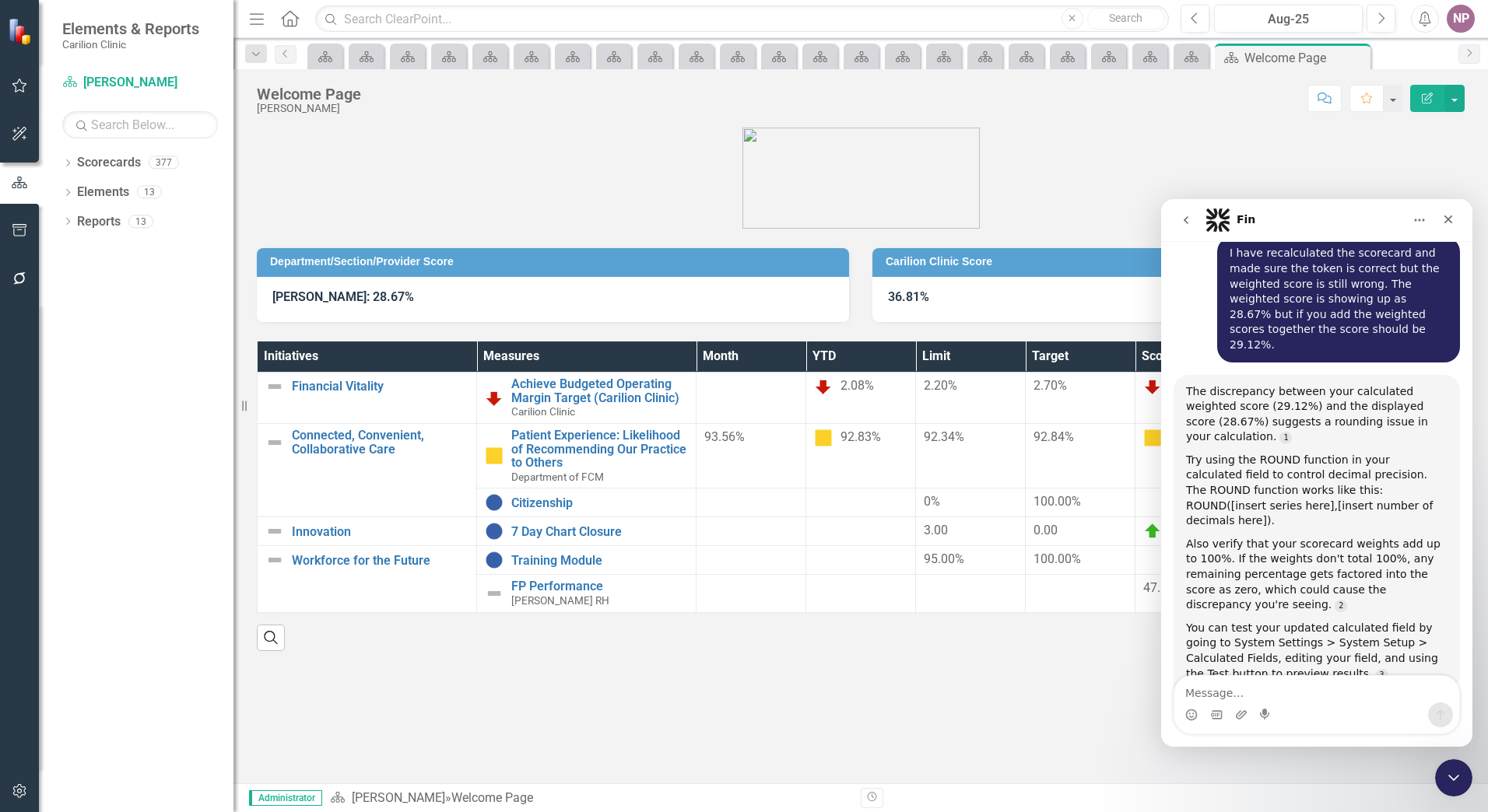
scroll to position [1877, 0]
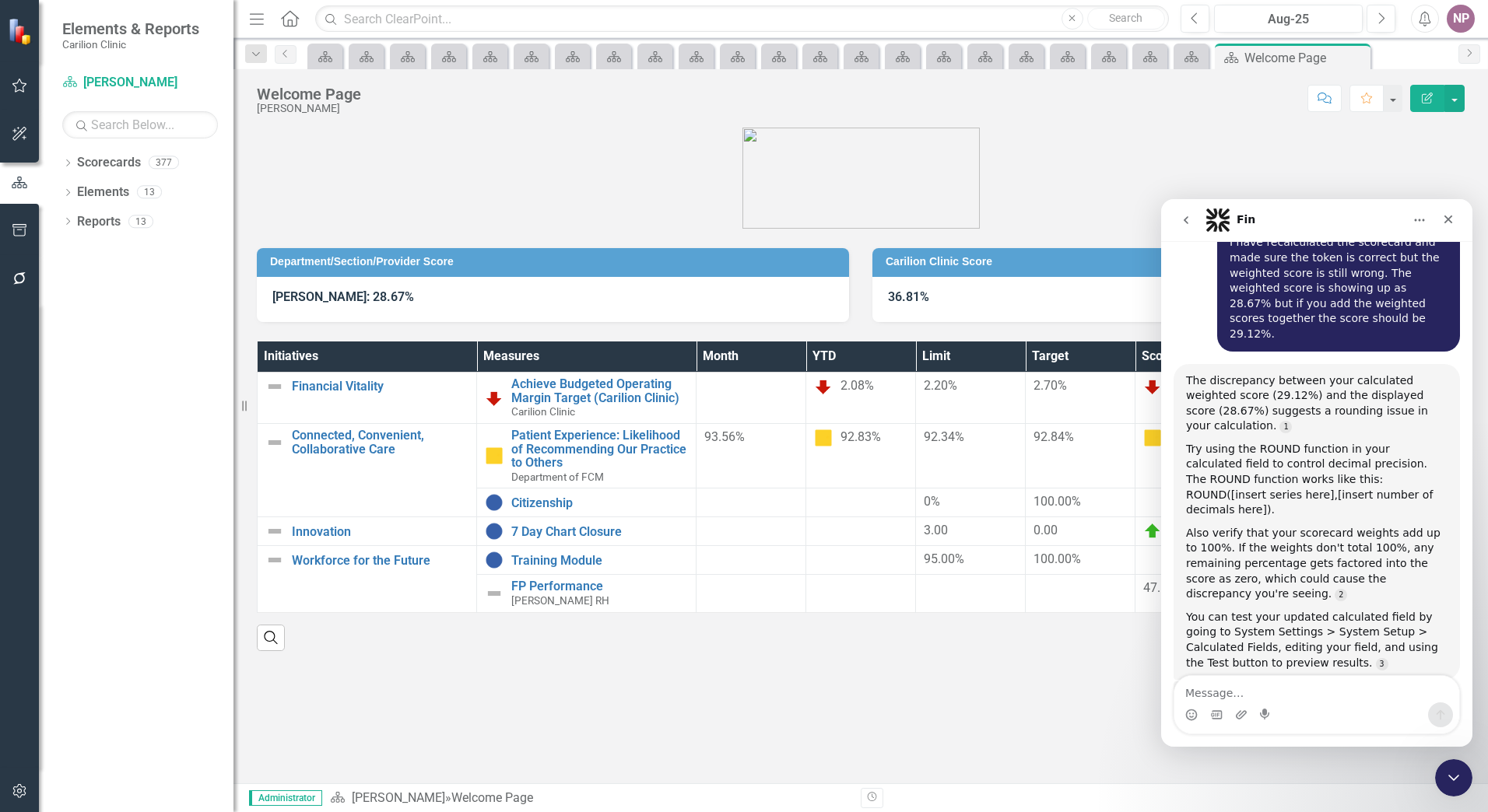
click at [986, 706] on div "Department/Section/Provider Score [PERSON_NAME]: 28.67% Carilion Clinic Score 3…" at bounding box center [861, 456] width 1255 height 656
click at [1442, 773] on icon "Close Intercom Messenger" at bounding box center [1451, 775] width 18 height 18
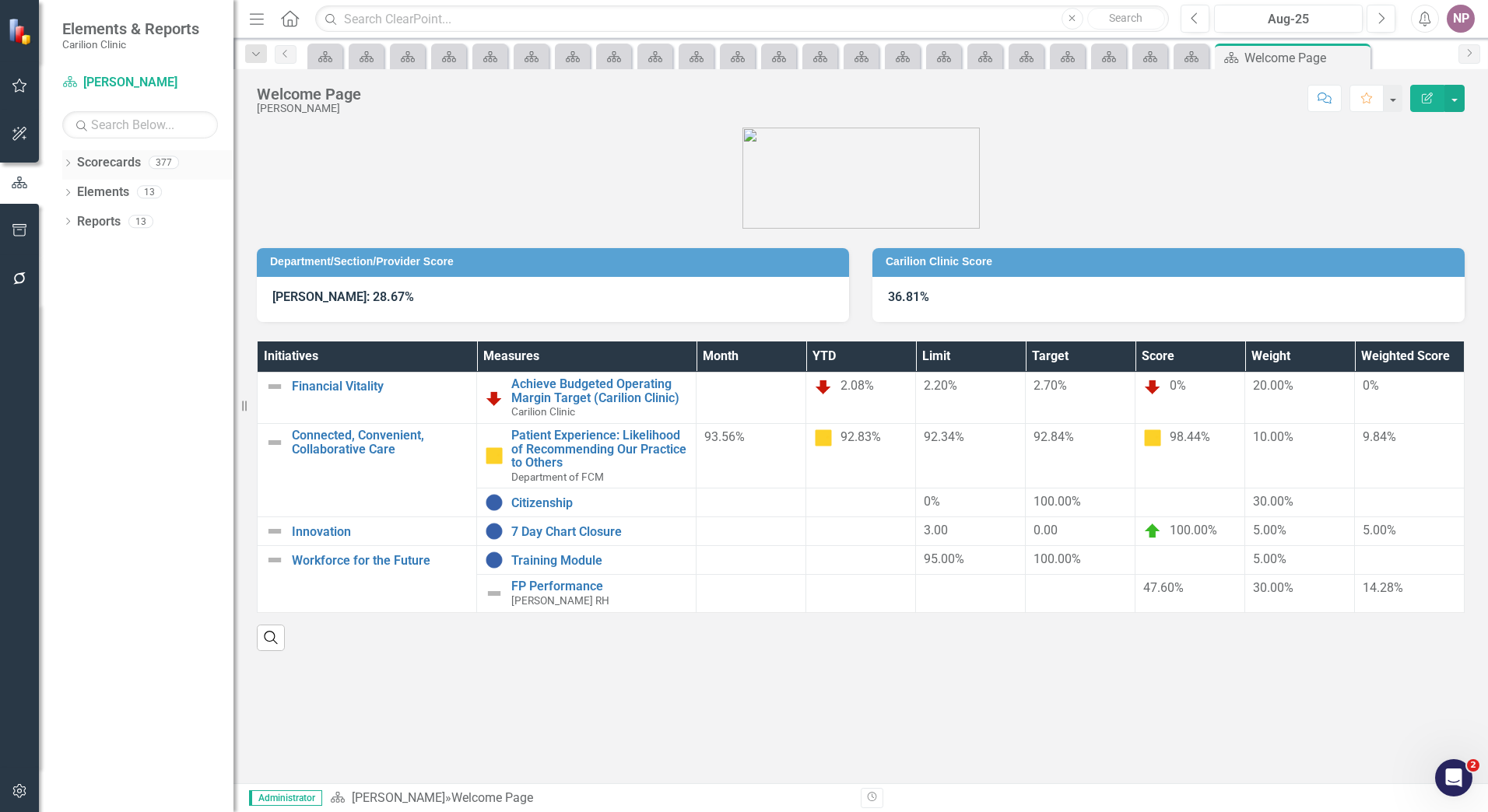
click at [72, 160] on icon "Dropdown" at bounding box center [68, 165] width 11 height 9
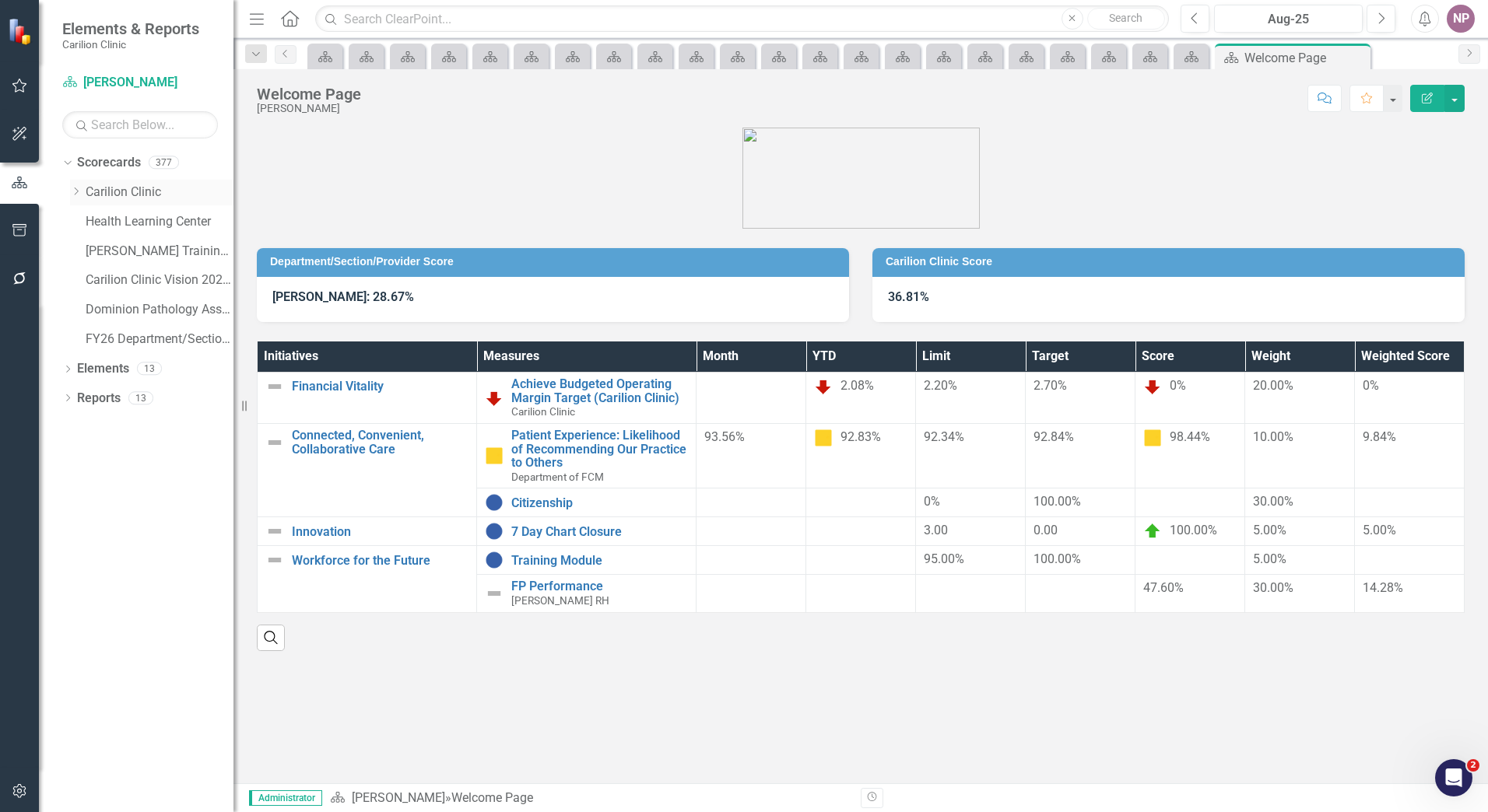
click at [72, 189] on icon "Dropdown" at bounding box center [75, 191] width 11 height 10
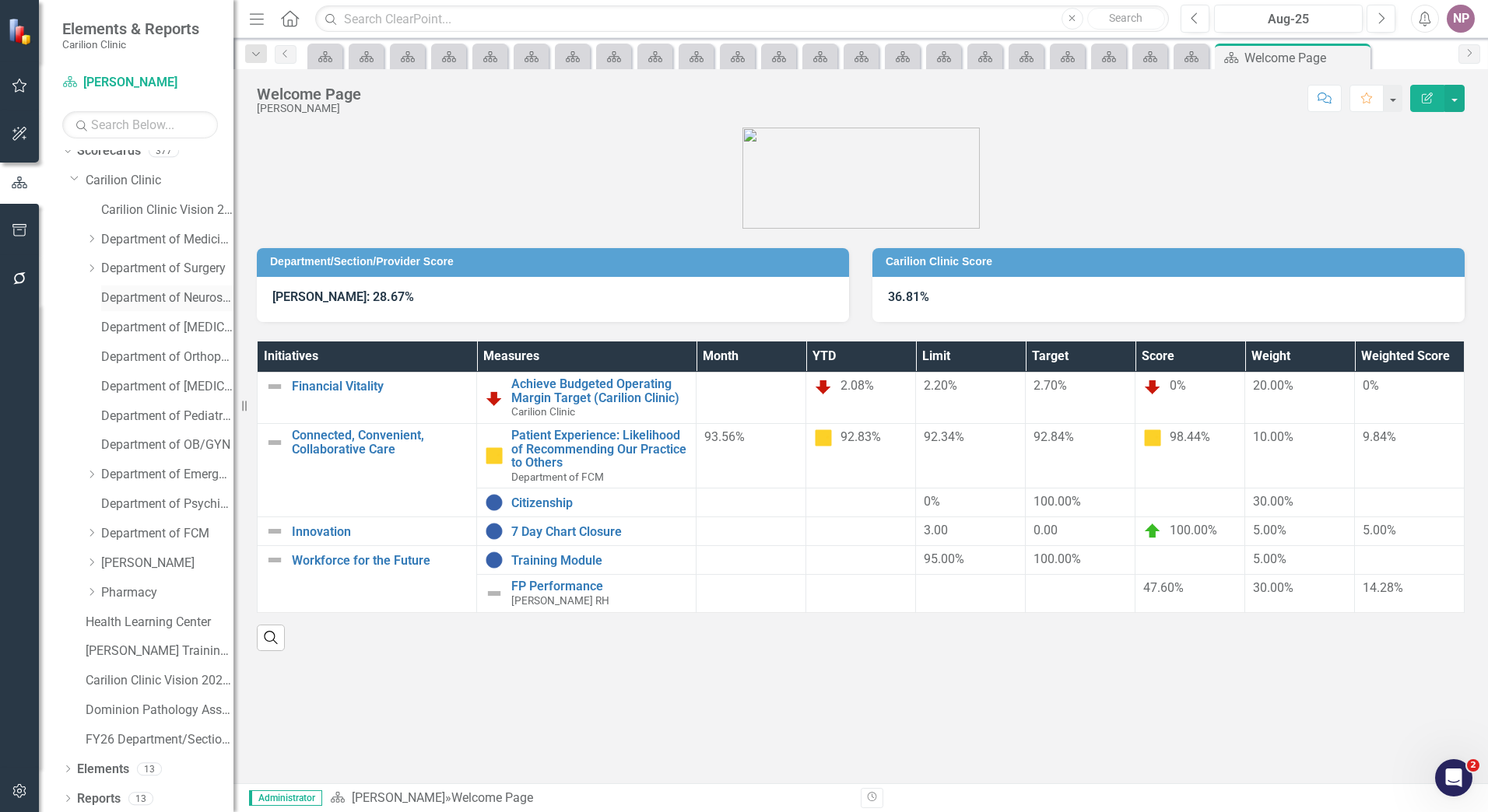
scroll to position [15, 0]
click at [90, 529] on icon "Dropdown" at bounding box center [91, 530] width 11 height 10
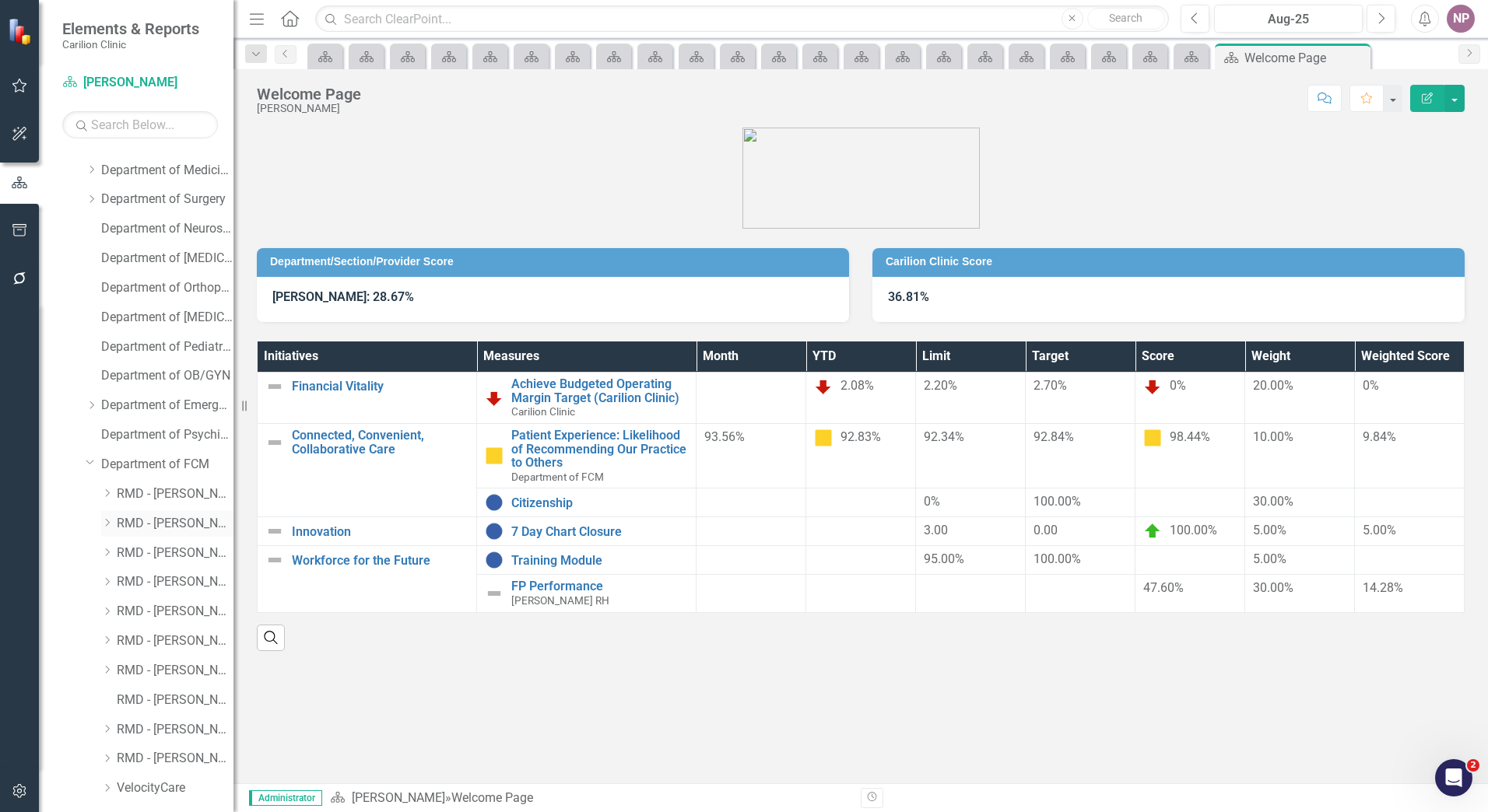
scroll to position [248, 0]
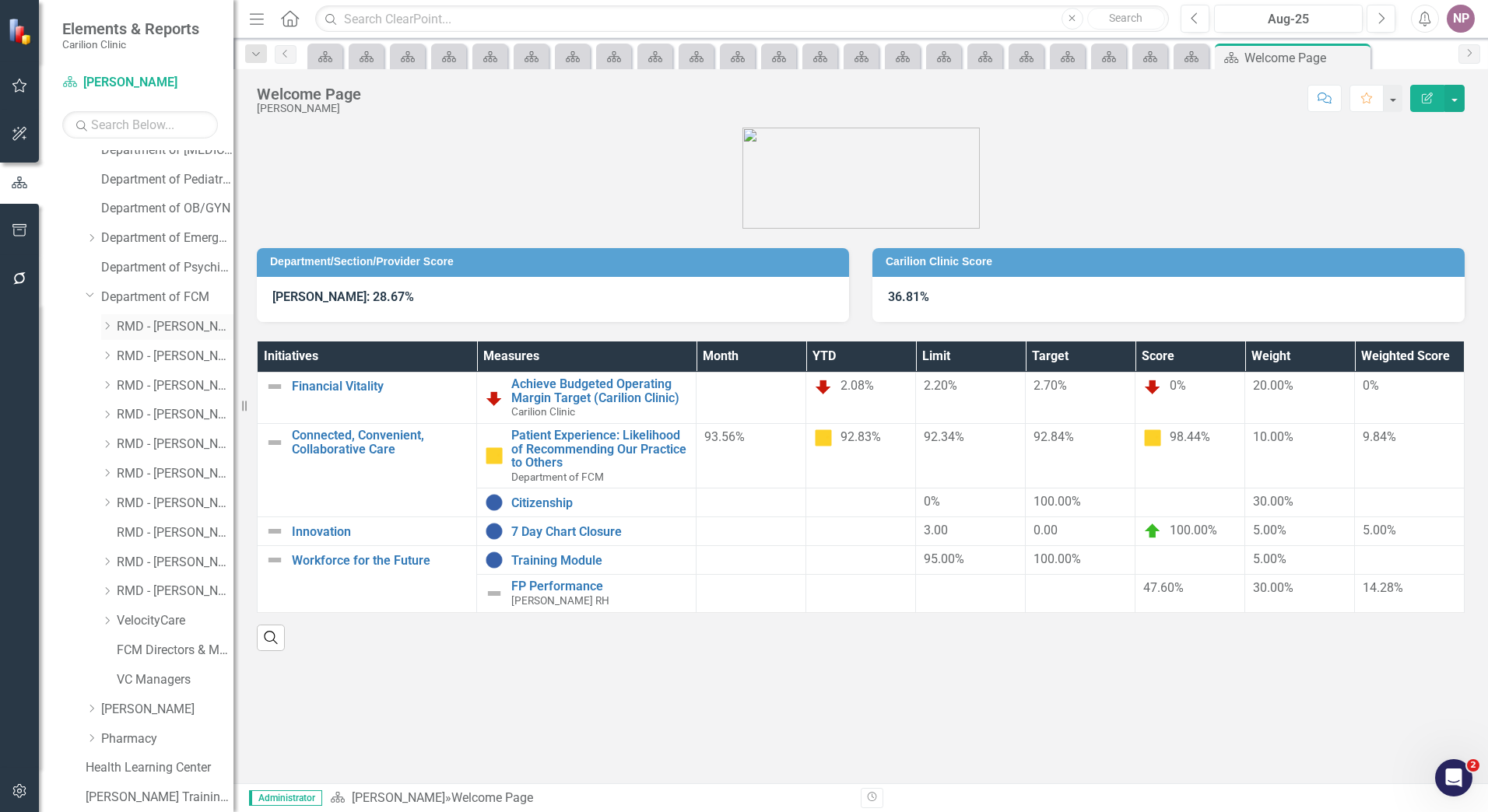
click at [107, 327] on icon "Dropdown" at bounding box center [106, 325] width 11 height 10
click at [124, 361] on div "Dropdown" at bounding box center [122, 356] width 11 height 13
click at [161, 483] on div "Dropdown FP BLUE RIDGE" at bounding box center [175, 474] width 117 height 25
click at [181, 464] on div "Dropdown FP BLUE RIDGE" at bounding box center [175, 474] width 117 height 25
click at [211, 465] on div "Dropdown FP BLUE RIDGE" at bounding box center [175, 474] width 117 height 25
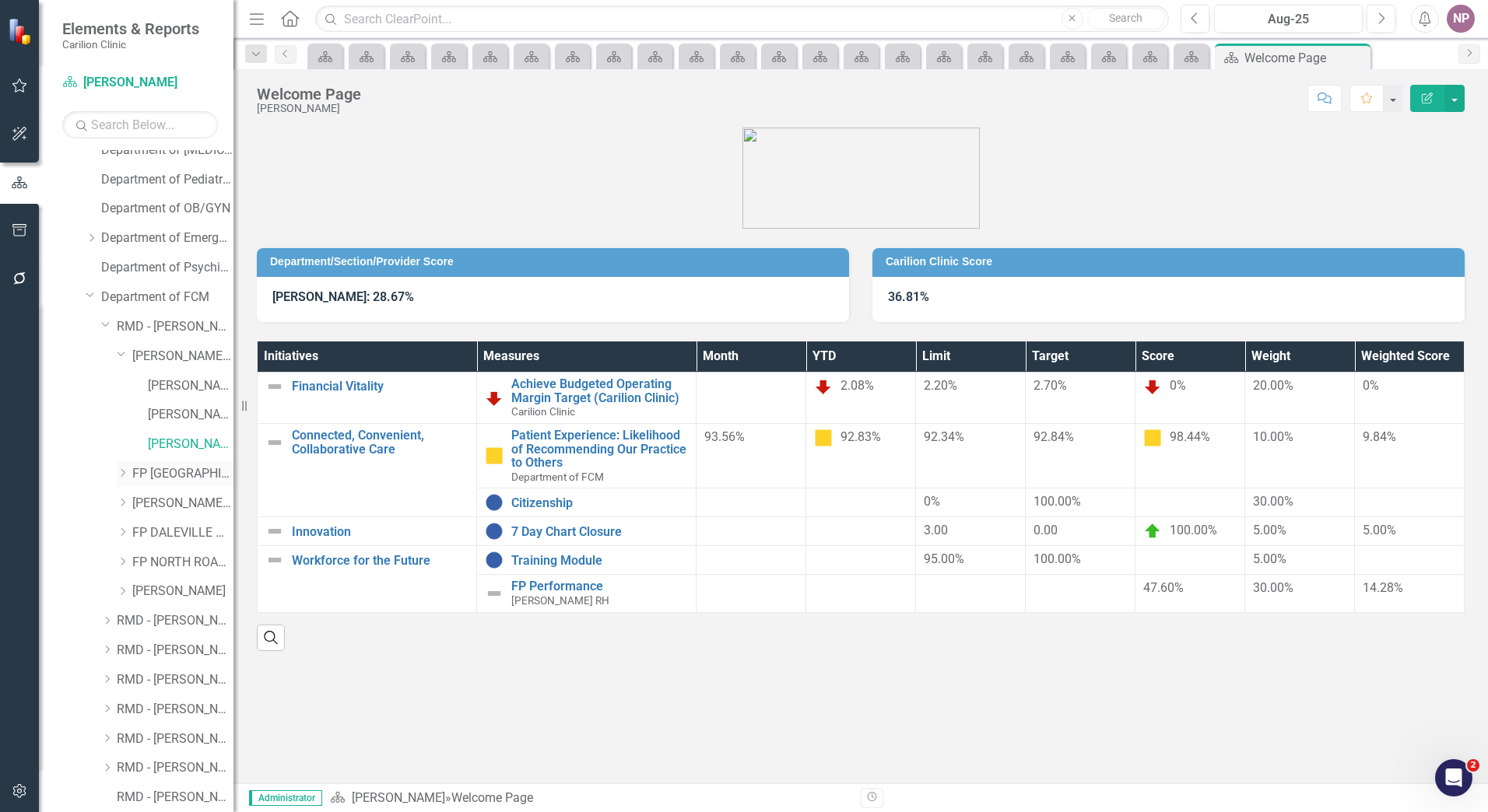
click at [186, 463] on div "Dropdown FP BLUE RIDGE" at bounding box center [175, 474] width 117 height 25
click at [169, 321] on link "RMD - [PERSON_NAME]" at bounding box center [175, 327] width 117 height 18
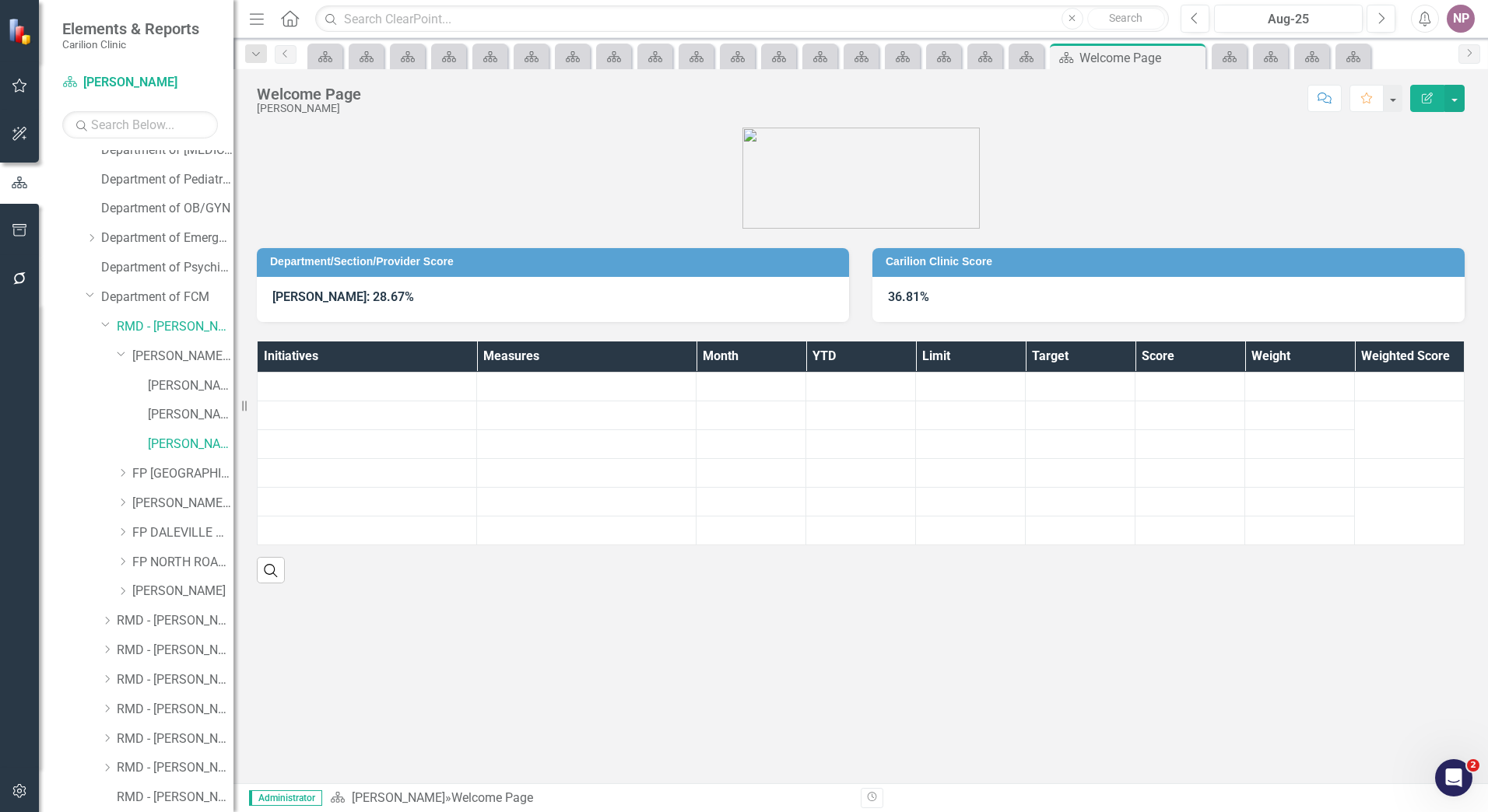
click at [170, 459] on div "[PERSON_NAME]" at bounding box center [160, 446] width 148 height 30
click at [177, 476] on link "FP [GEOGRAPHIC_DATA]" at bounding box center [182, 474] width 101 height 18
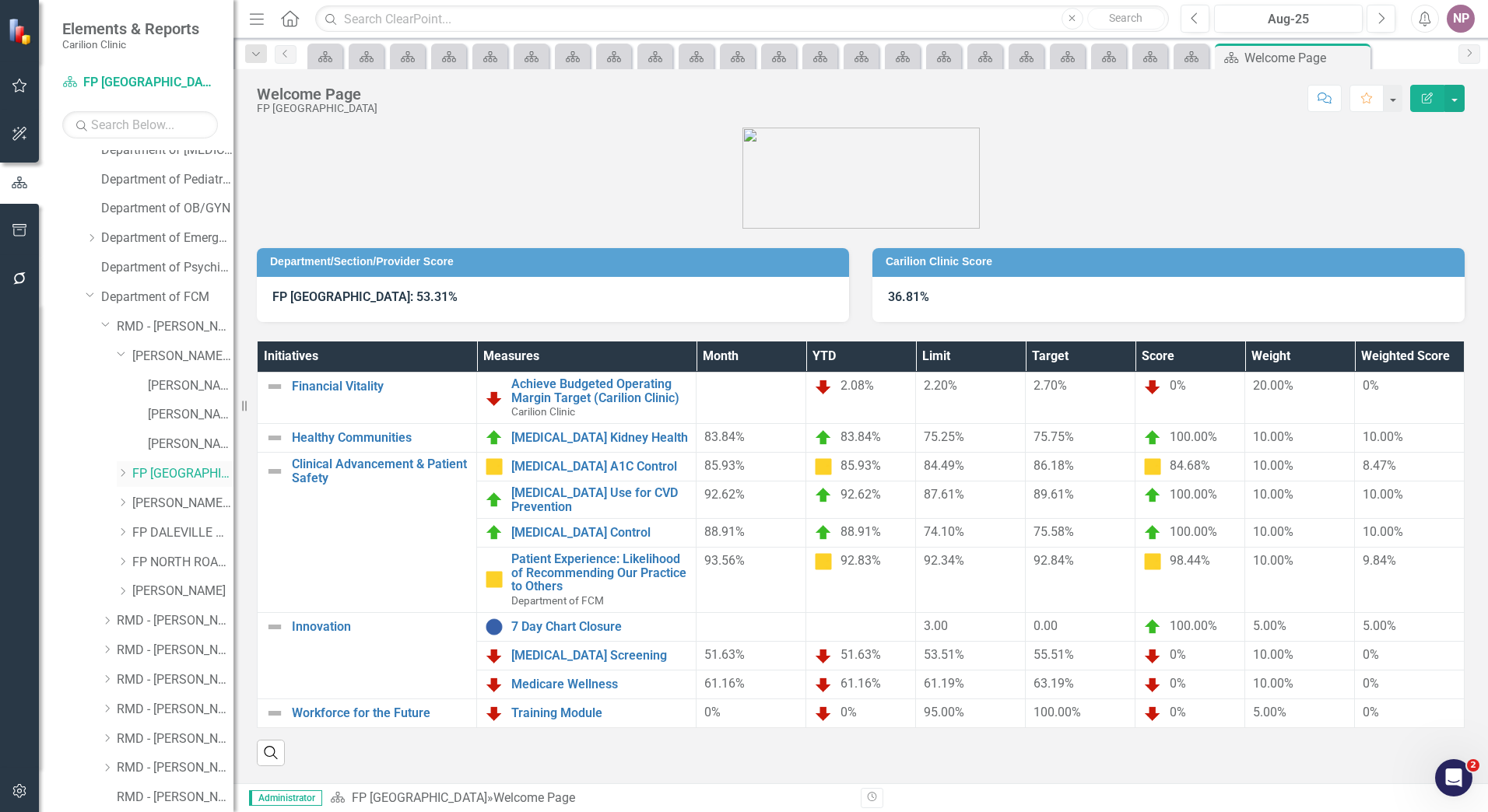
click at [124, 472] on icon "Dropdown" at bounding box center [122, 473] width 11 height 10
click at [171, 503] on link "[PERSON_NAME]" at bounding box center [191, 503] width 86 height 18
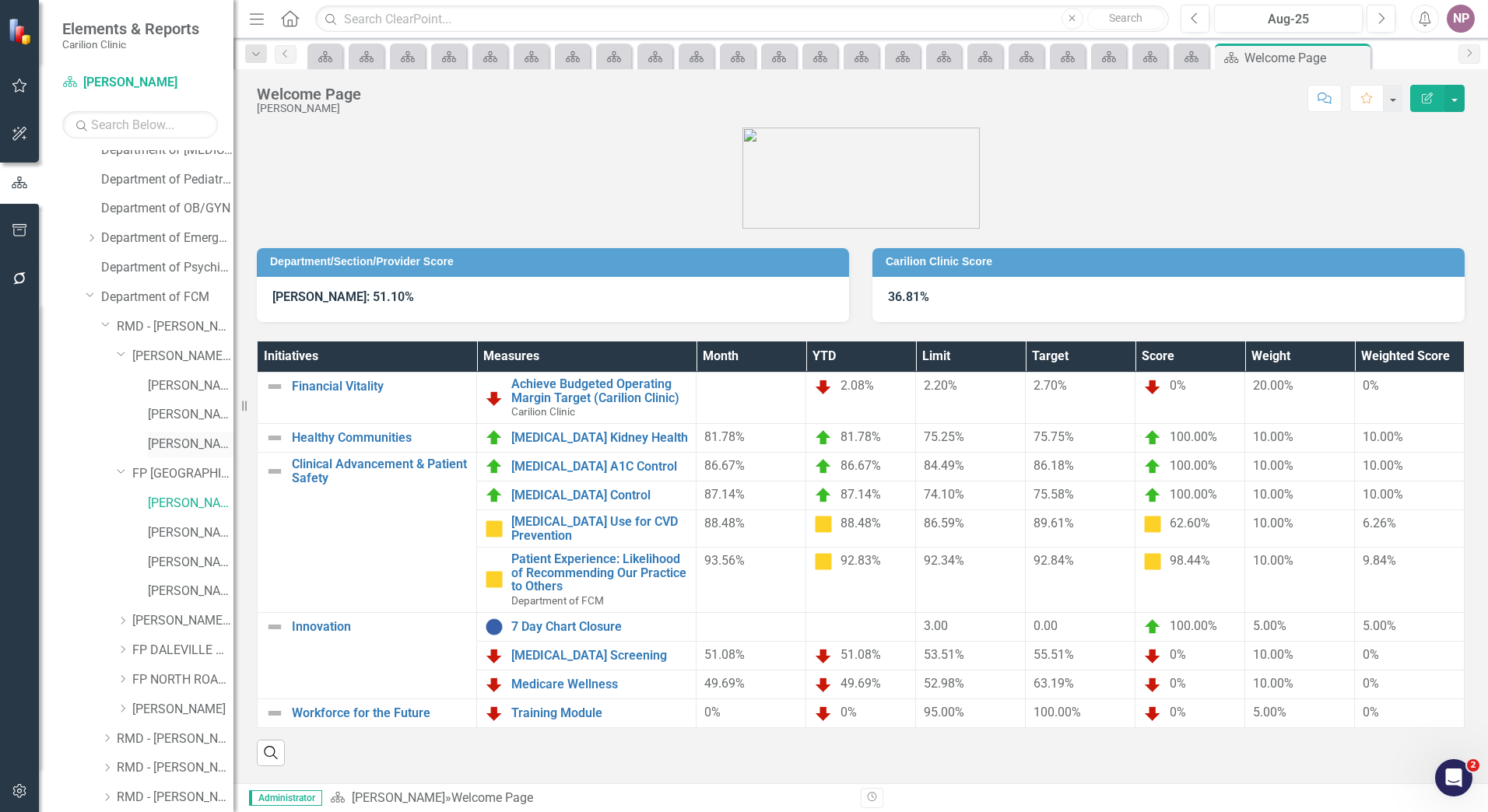
click at [185, 444] on link "[PERSON_NAME]" at bounding box center [191, 445] width 86 height 18
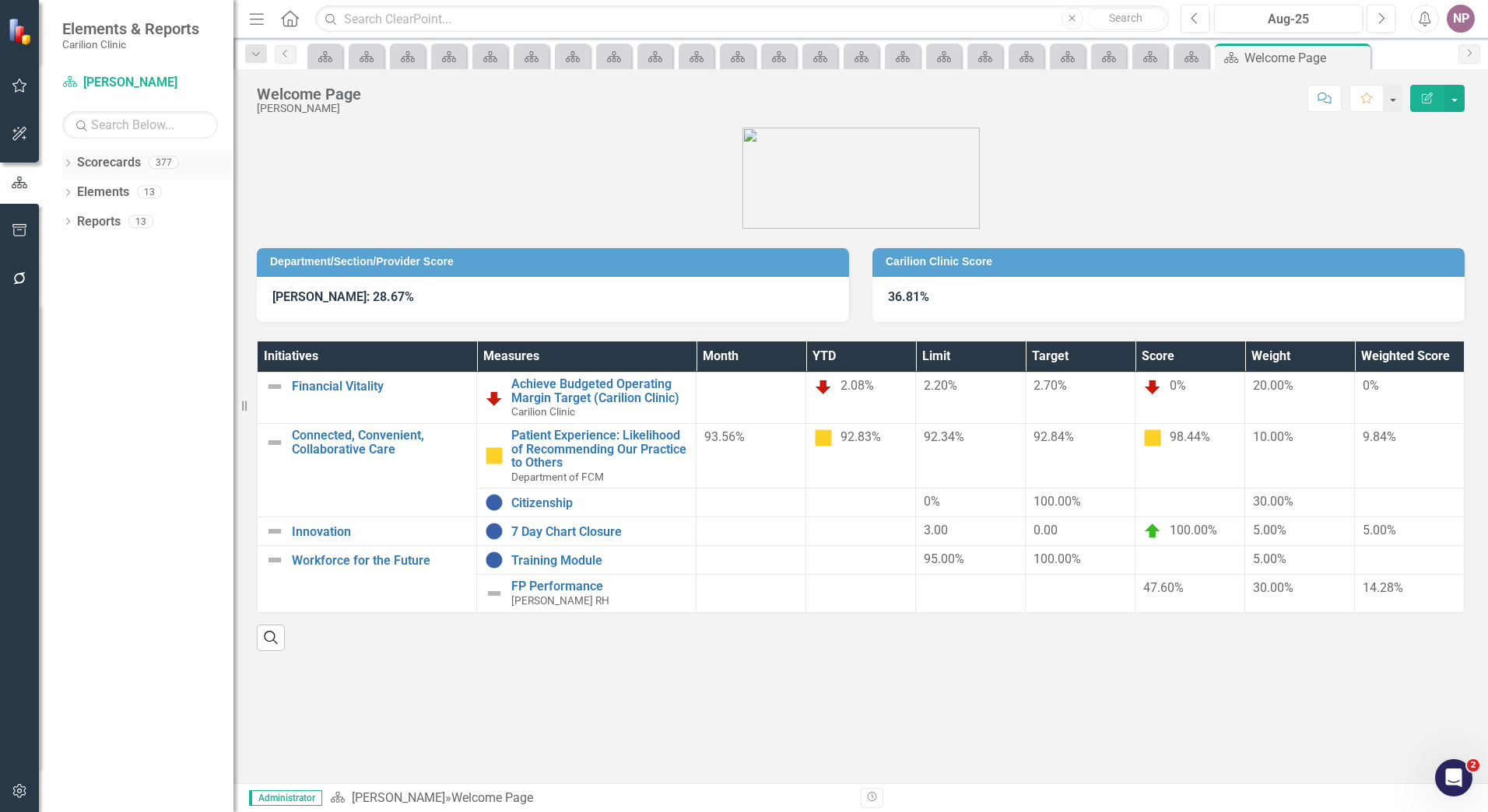
click at [66, 162] on icon "Dropdown" at bounding box center [68, 165] width 11 height 9
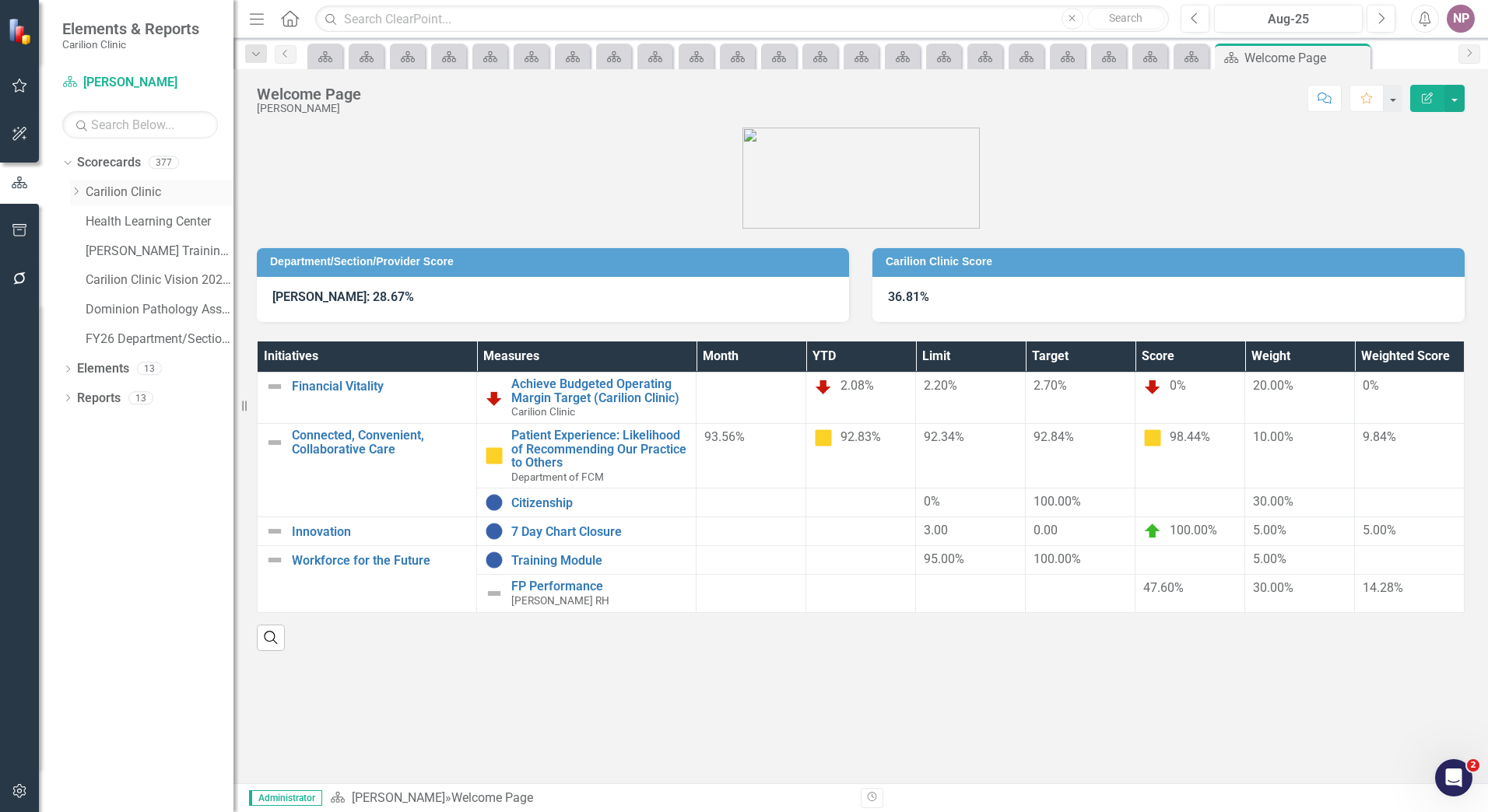
click at [82, 194] on icon "Dropdown" at bounding box center [75, 191] width 11 height 10
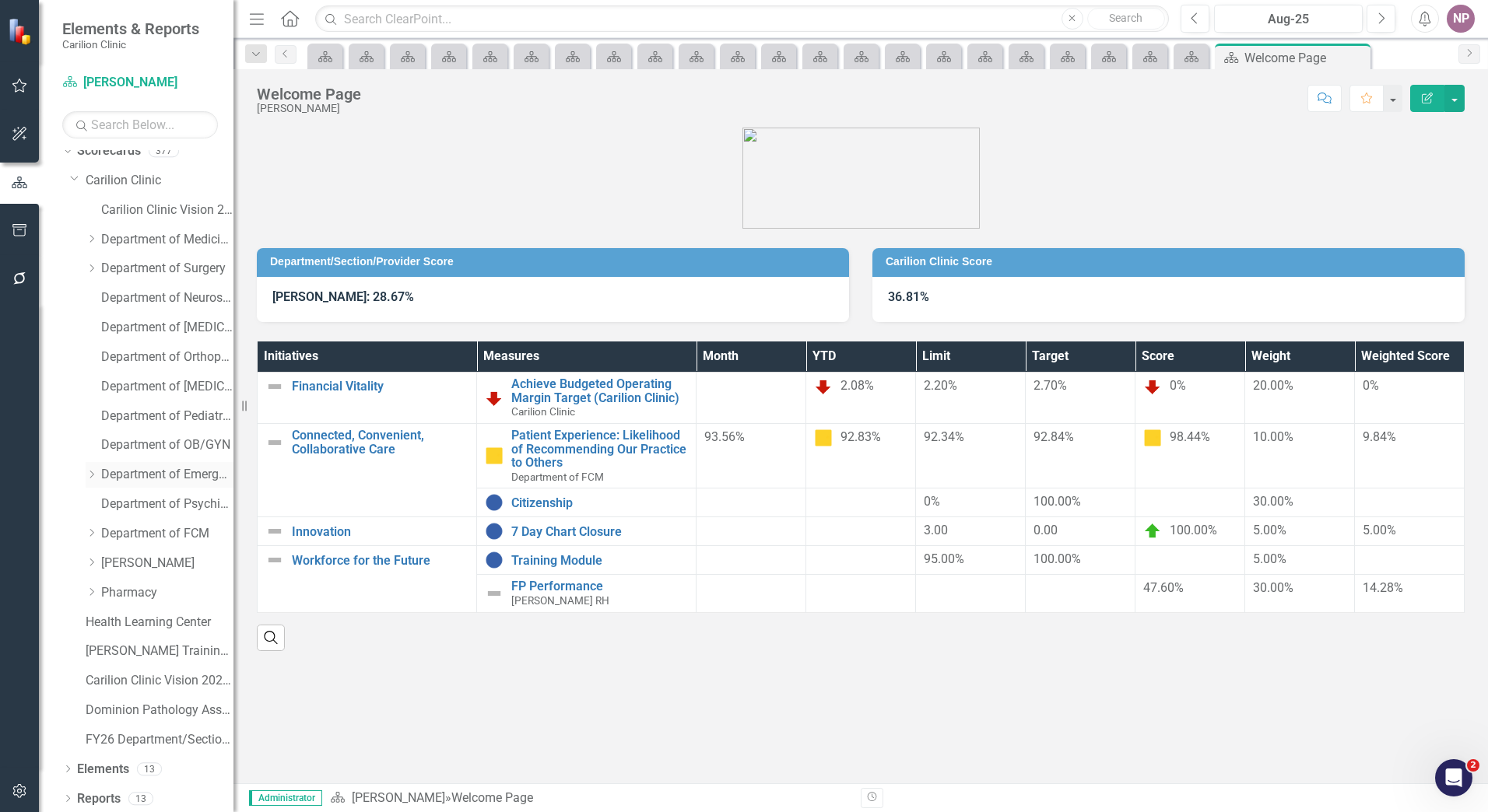
scroll to position [15, 0]
click at [96, 525] on icon "Dropdown" at bounding box center [91, 530] width 11 height 10
click at [107, 590] on icon "Dropdown" at bounding box center [106, 588] width 11 height 10
click at [107, 559] on icon "Dropdown" at bounding box center [106, 559] width 11 height 10
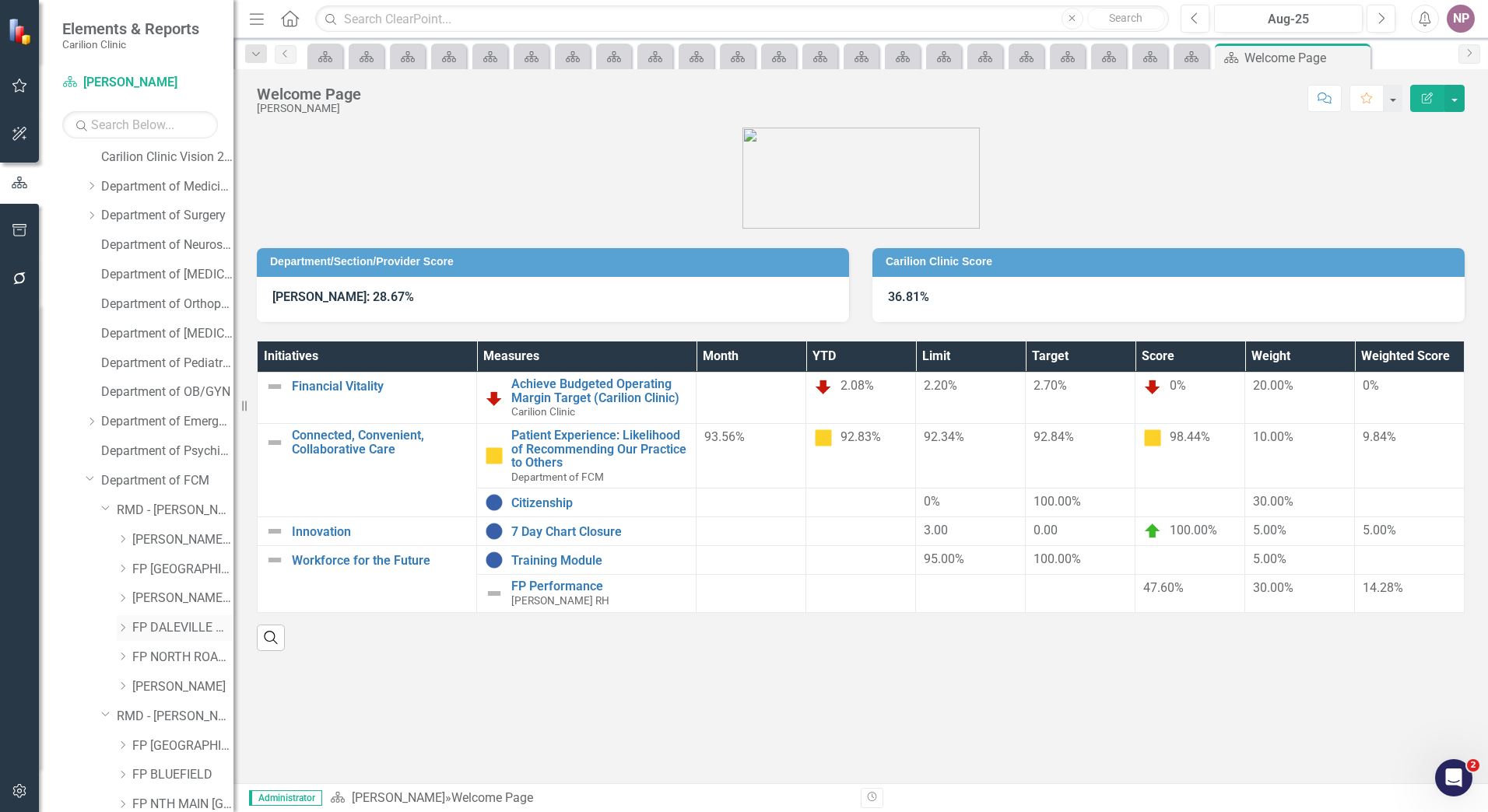
scroll to position [93, 0]
click at [112, 542] on div "Dropdown FP BLUE RIDGE" at bounding box center [152, 544] width 163 height 30
click at [120, 543] on icon "Dropdown" at bounding box center [122, 540] width 11 height 10
click at [155, 601] on link "[PERSON_NAME]" at bounding box center [191, 600] width 86 height 18
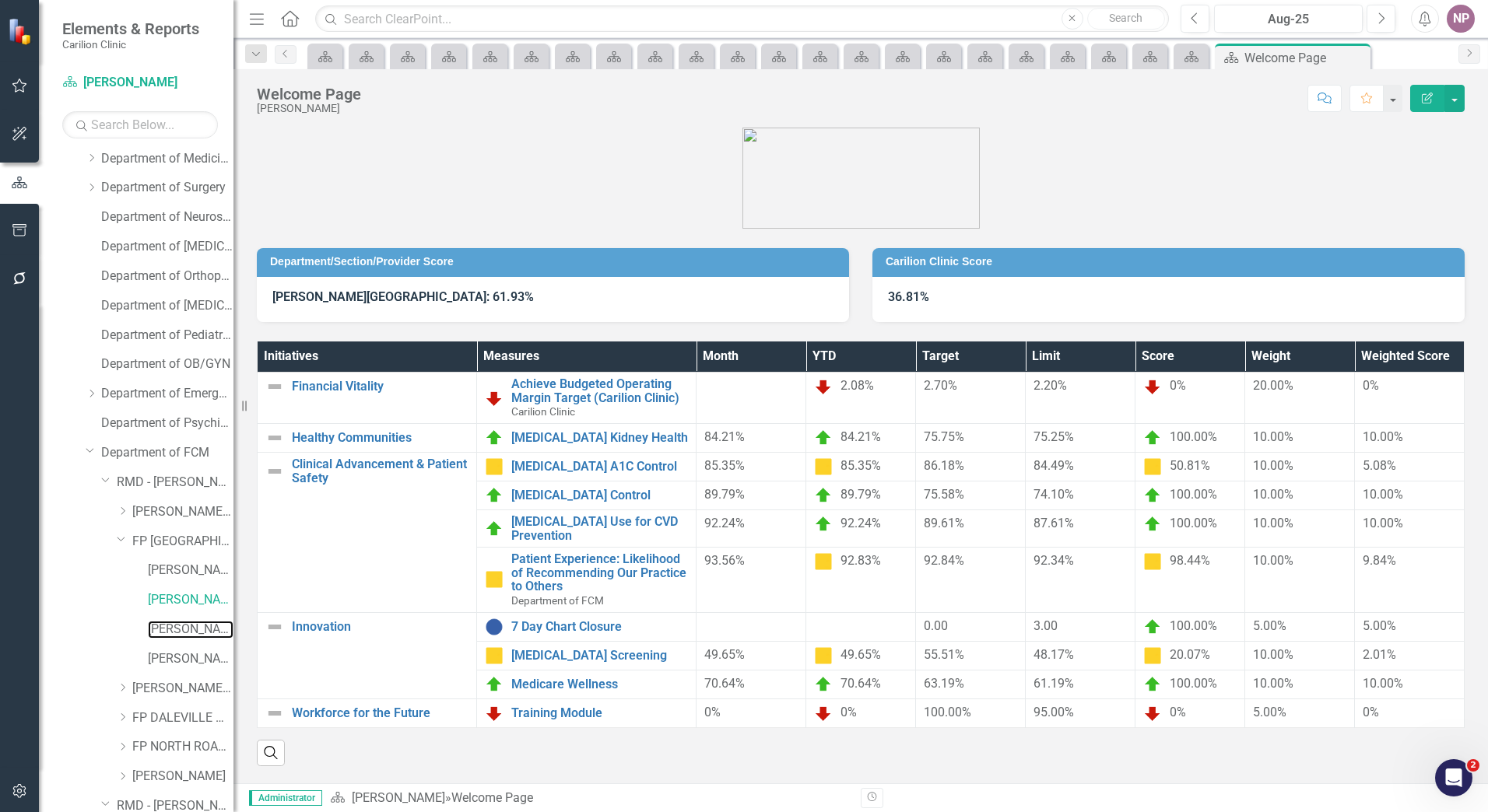
drag, startPoint x: 164, startPoint y: 623, endPoint x: 1433, endPoint y: 579, distance: 1269.8
click at [164, 623] on link "[PERSON_NAME] E" at bounding box center [191, 630] width 86 height 18
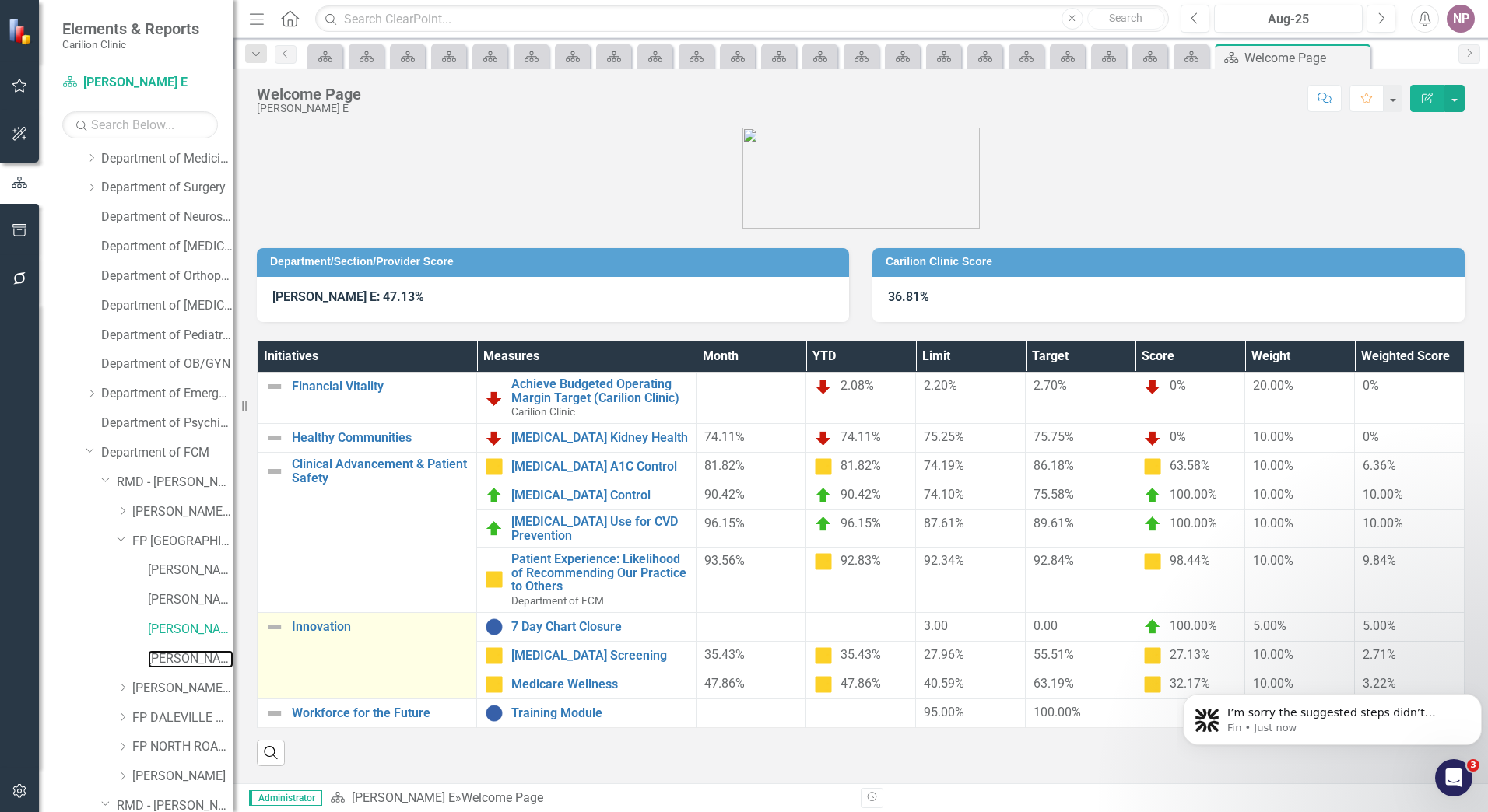
drag, startPoint x: 206, startPoint y: 661, endPoint x: 288, endPoint y: 633, distance: 86.6
click at [206, 661] on link "[PERSON_NAME] L" at bounding box center [191, 659] width 86 height 18
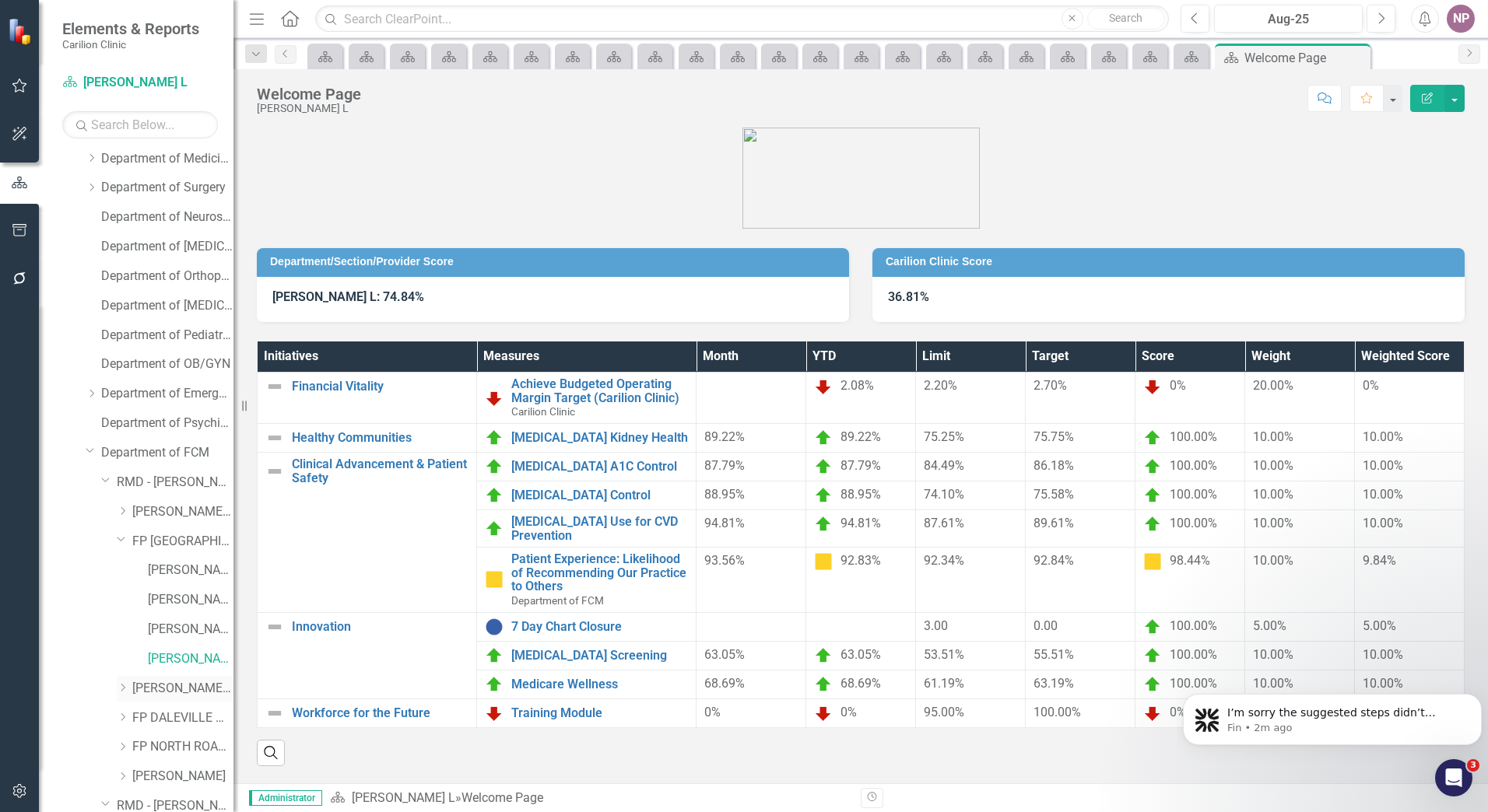
click at [182, 680] on link "[PERSON_NAME] RH" at bounding box center [182, 688] width 101 height 18
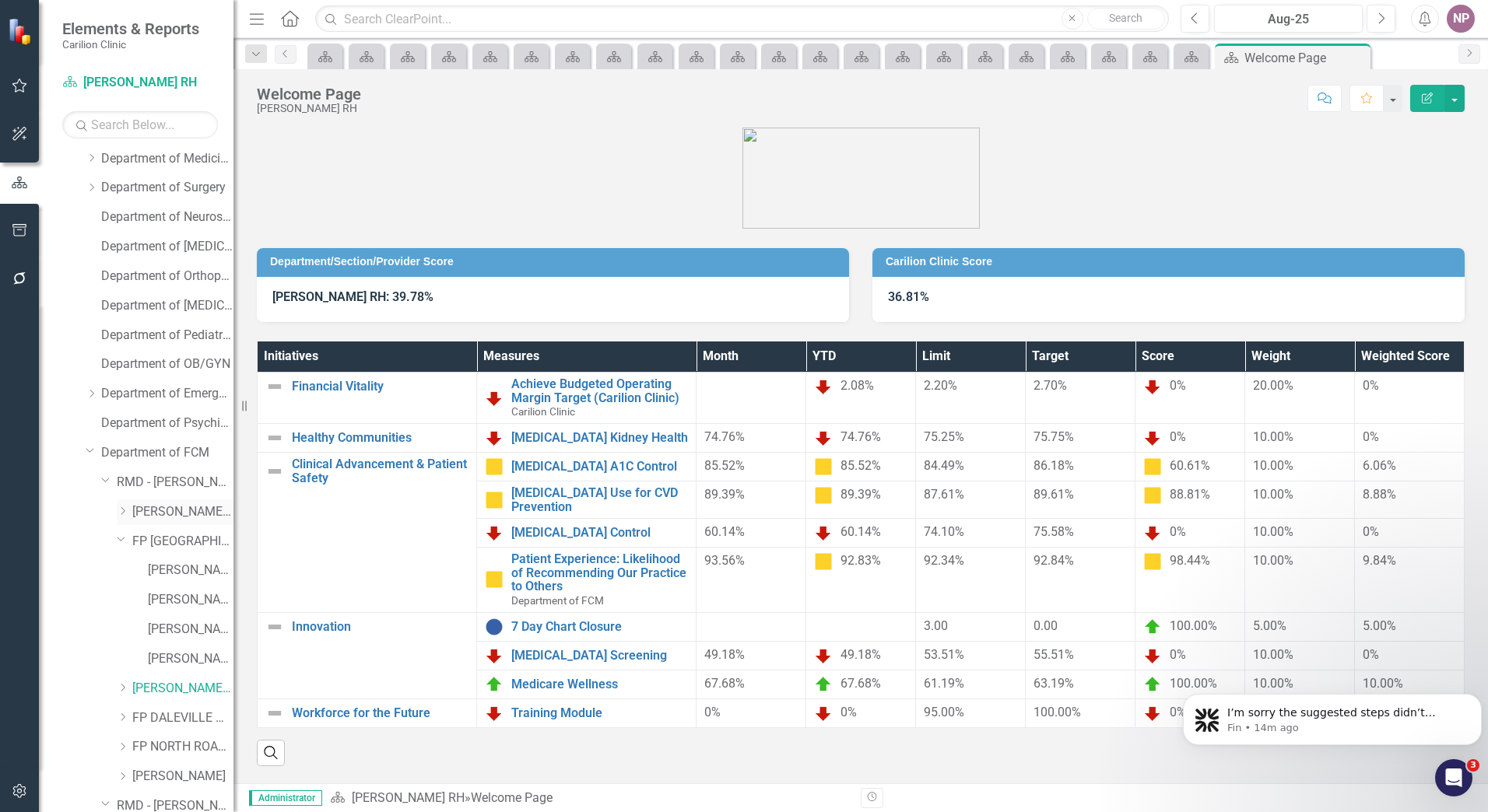
drag, startPoint x: 114, startPoint y: 513, endPoint x: 128, endPoint y: 513, distance: 14.0
click at [114, 513] on div "Dropdown FP BEDFORD RH" at bounding box center [152, 515] width 163 height 30
click at [128, 513] on icon "Dropdown" at bounding box center [122, 511] width 11 height 10
click at [195, 594] on link "[PERSON_NAME]" at bounding box center [191, 600] width 86 height 18
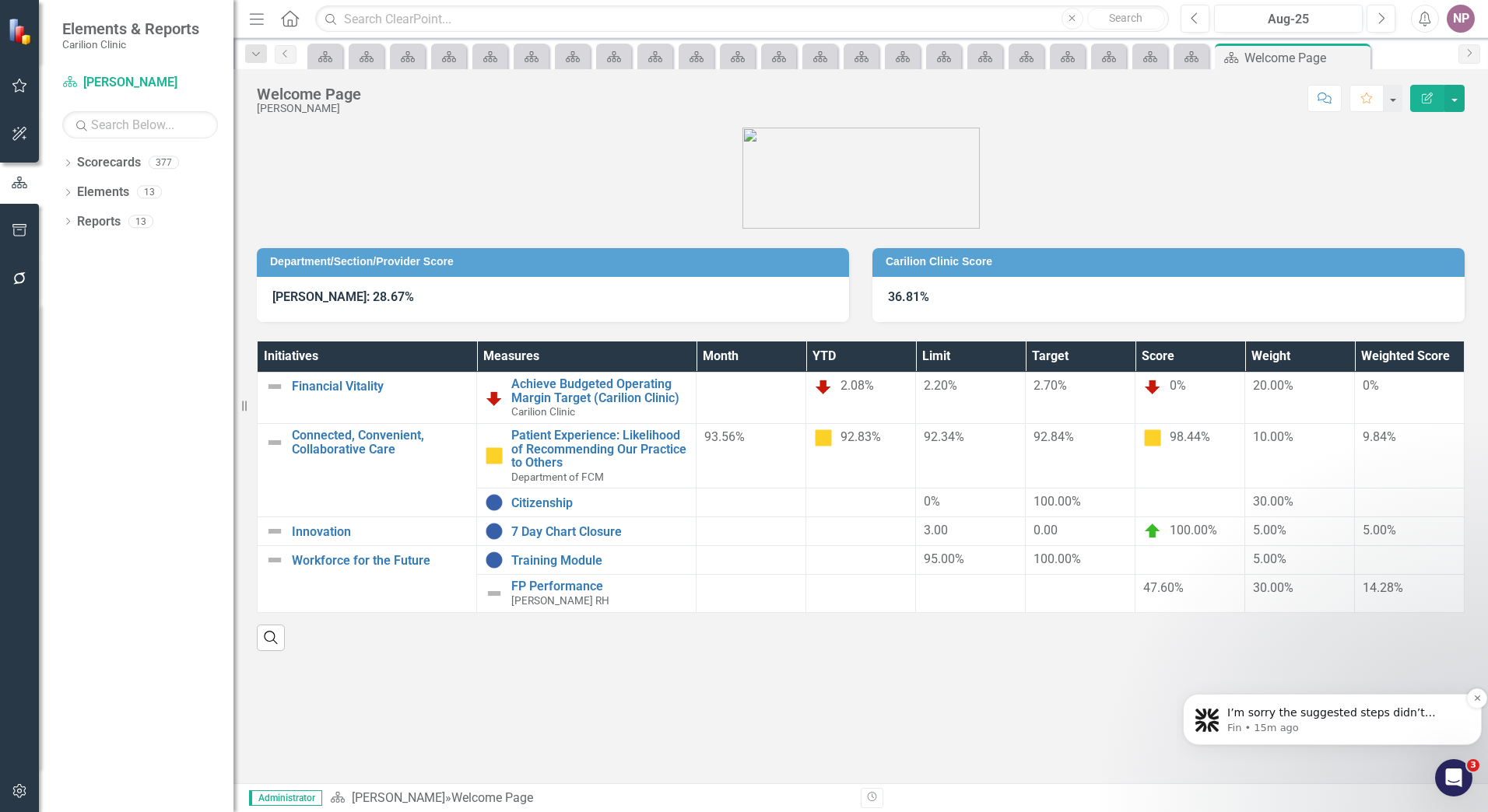
click at [1399, 737] on div "I’m sorry the suggested steps didn’t resolve the issue with the weighted score.…" at bounding box center [1333, 719] width 299 height 52
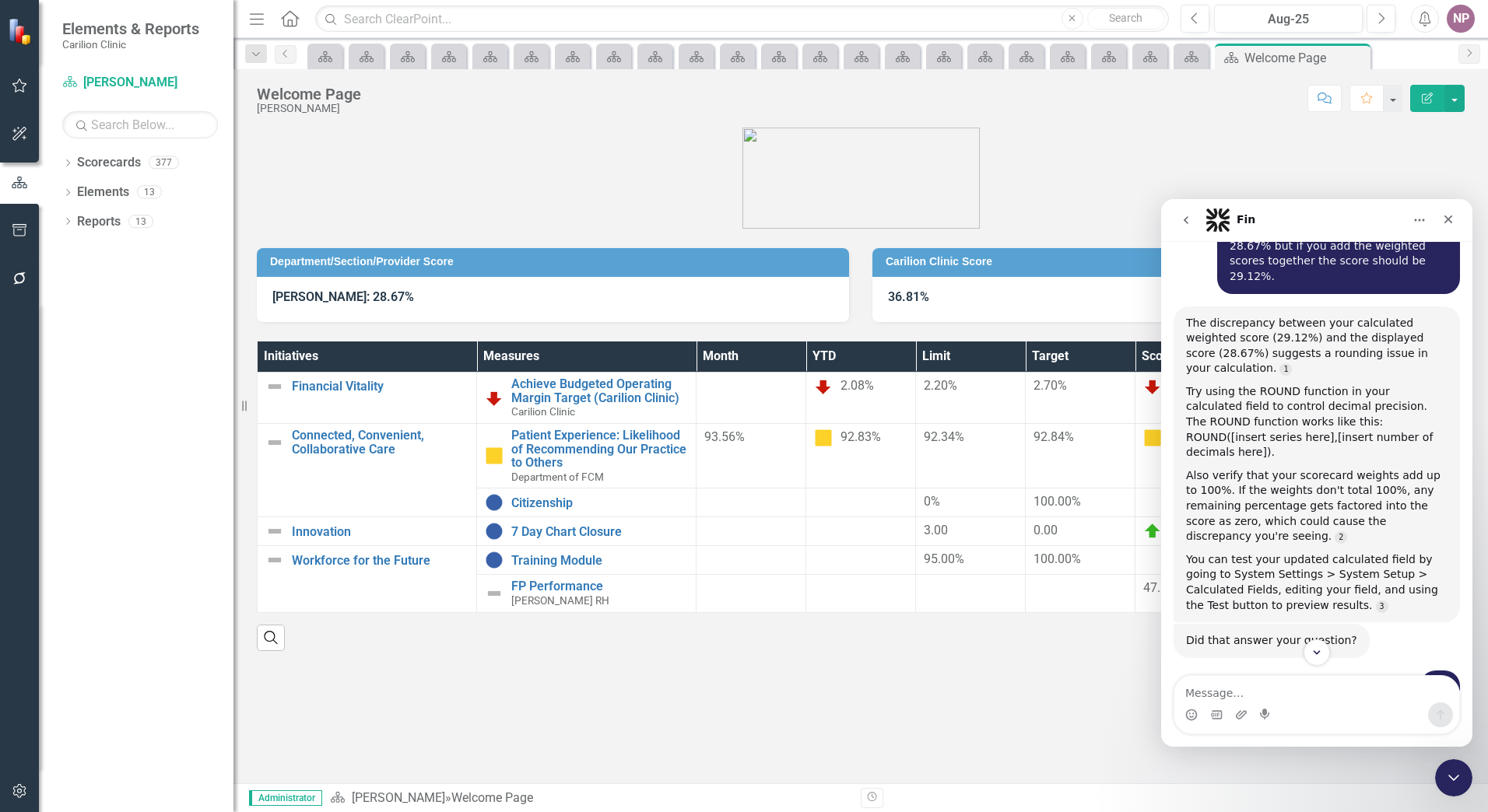
scroll to position [1958, 0]
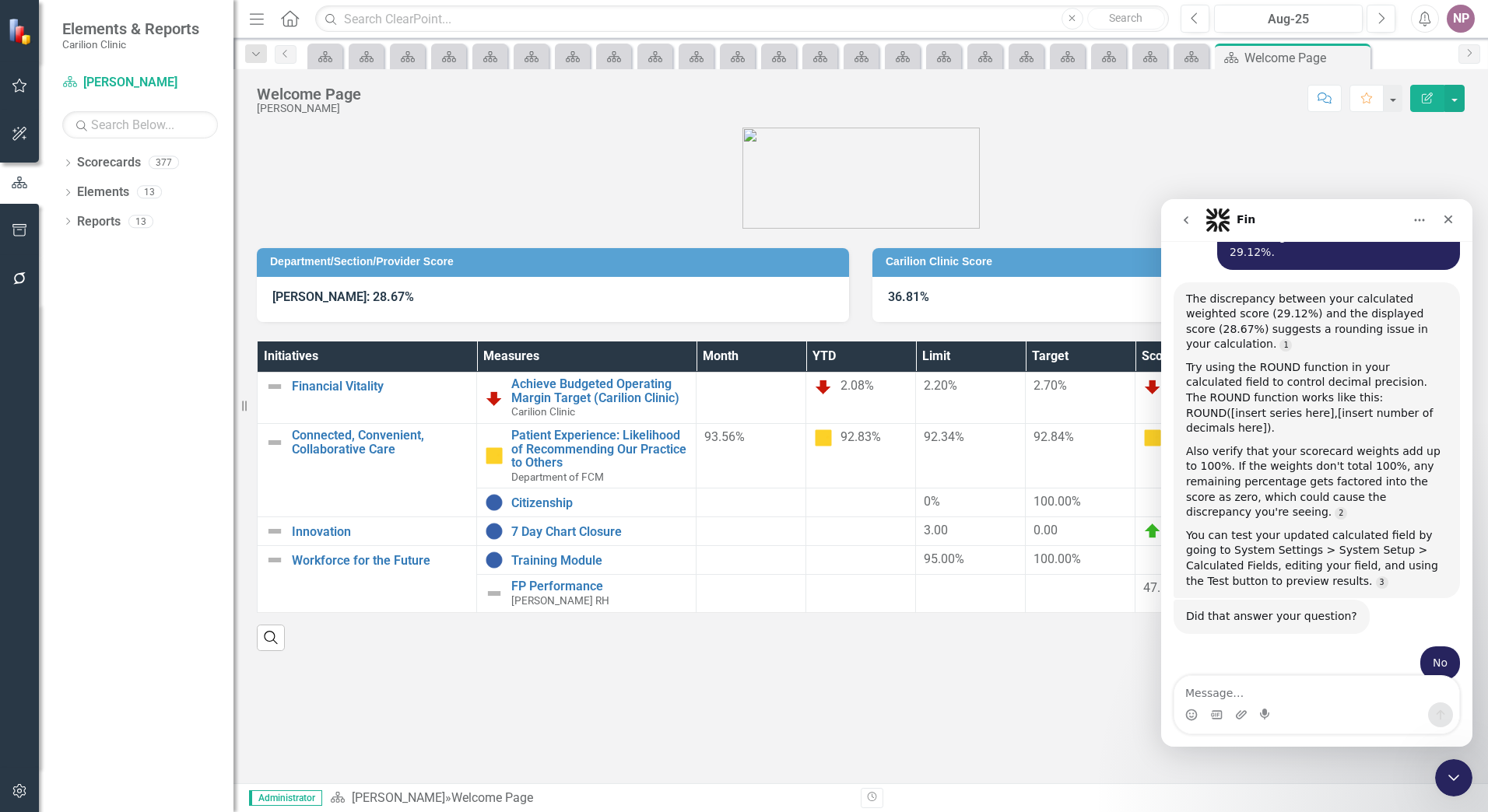
click at [1053, 675] on div "Department/Section/Provider Score [PERSON_NAME]: 28.67% Carilion Clinic Score 3…" at bounding box center [861, 456] width 1255 height 656
click at [1445, 773] on icon "Close Intercom Messenger" at bounding box center [1451, 775] width 18 height 18
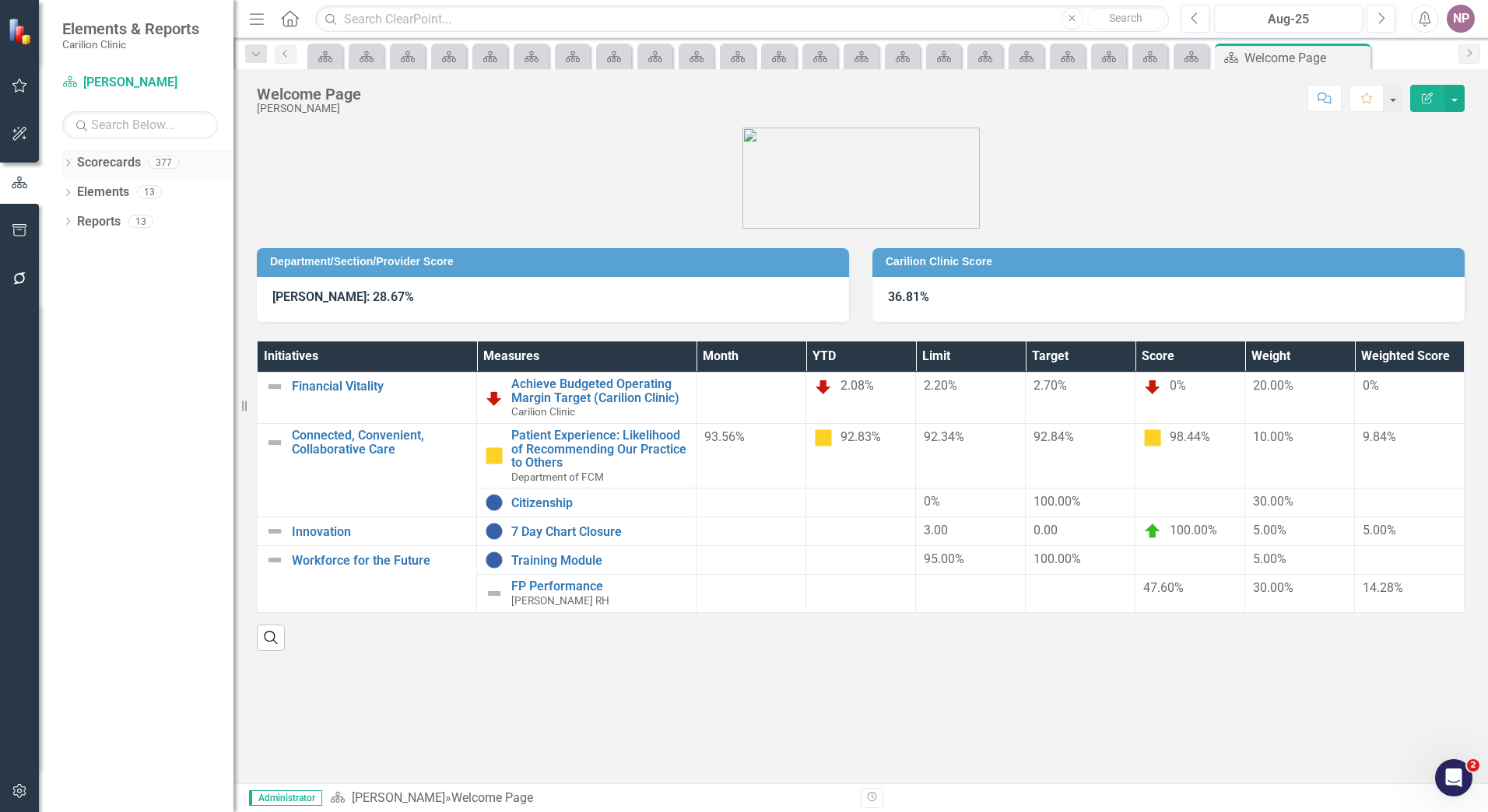
click at [66, 161] on icon "Dropdown" at bounding box center [68, 165] width 11 height 9
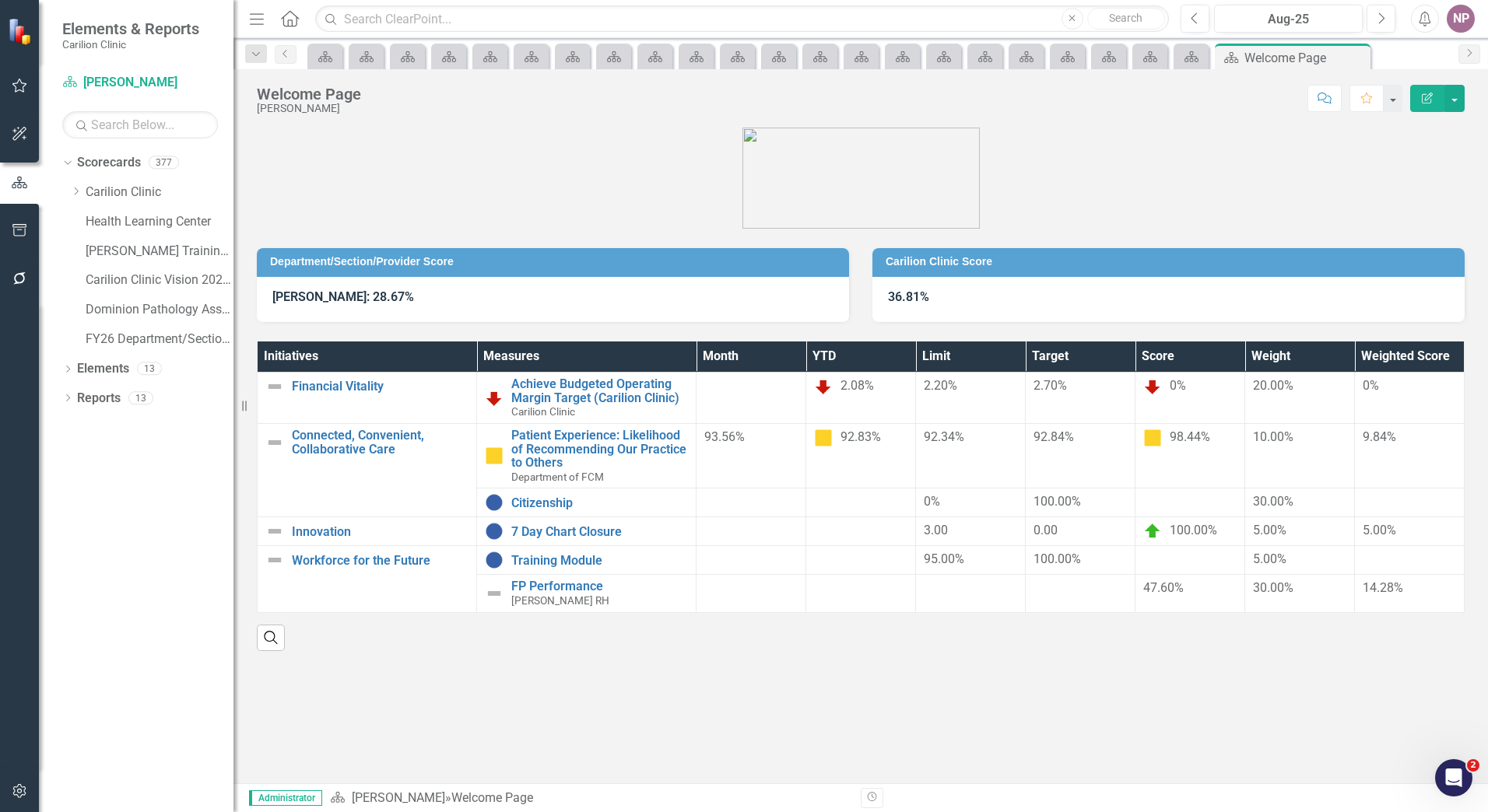
click at [69, 183] on div "Dropdown Scorecards 377 Dropdown Carilion Clinic Carilion Clinic Vision 2025 Sc…" at bounding box center [147, 253] width 171 height 206
click at [75, 196] on icon "Dropdown" at bounding box center [75, 191] width 11 height 10
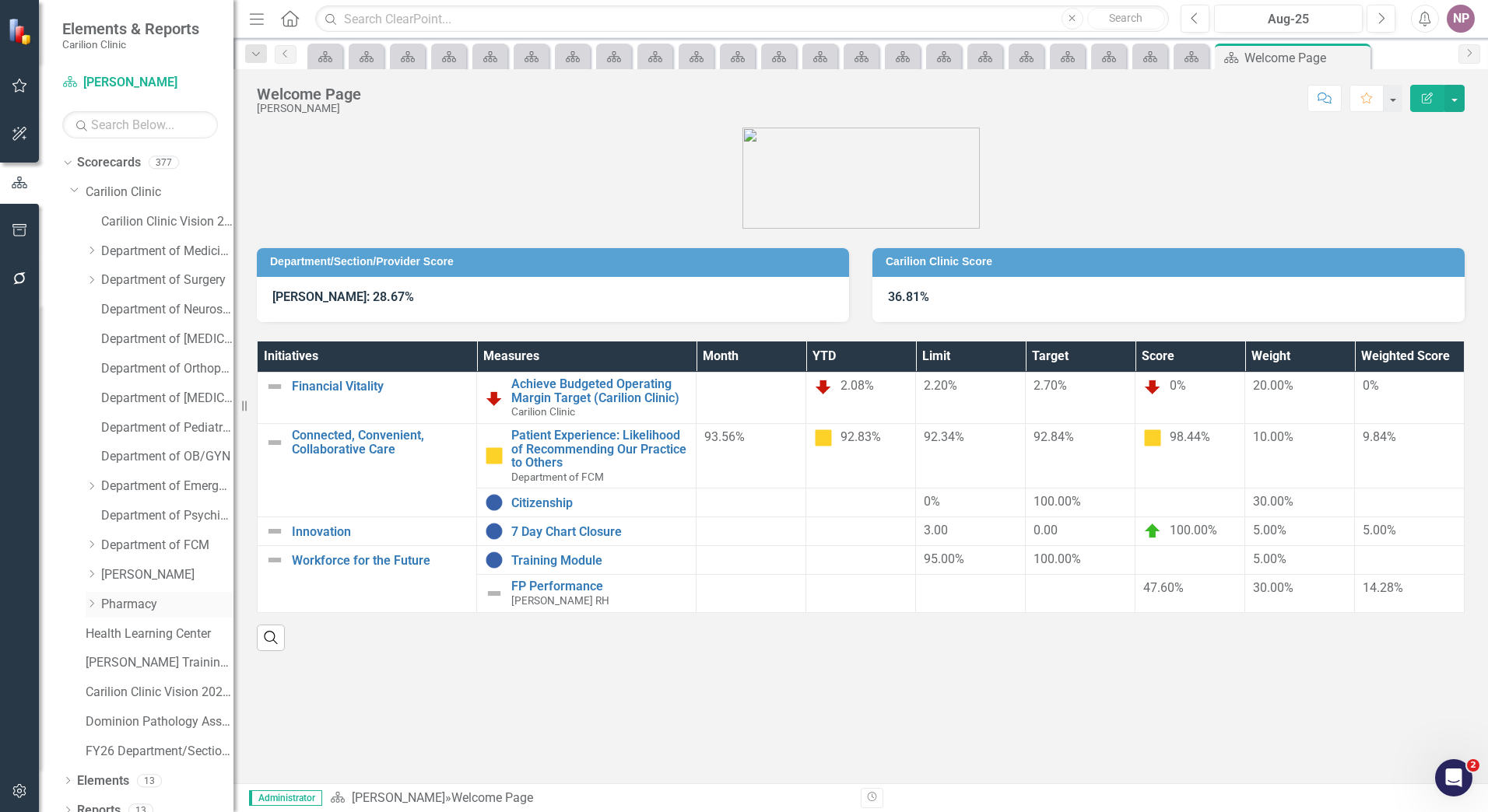
scroll to position [15, 0]
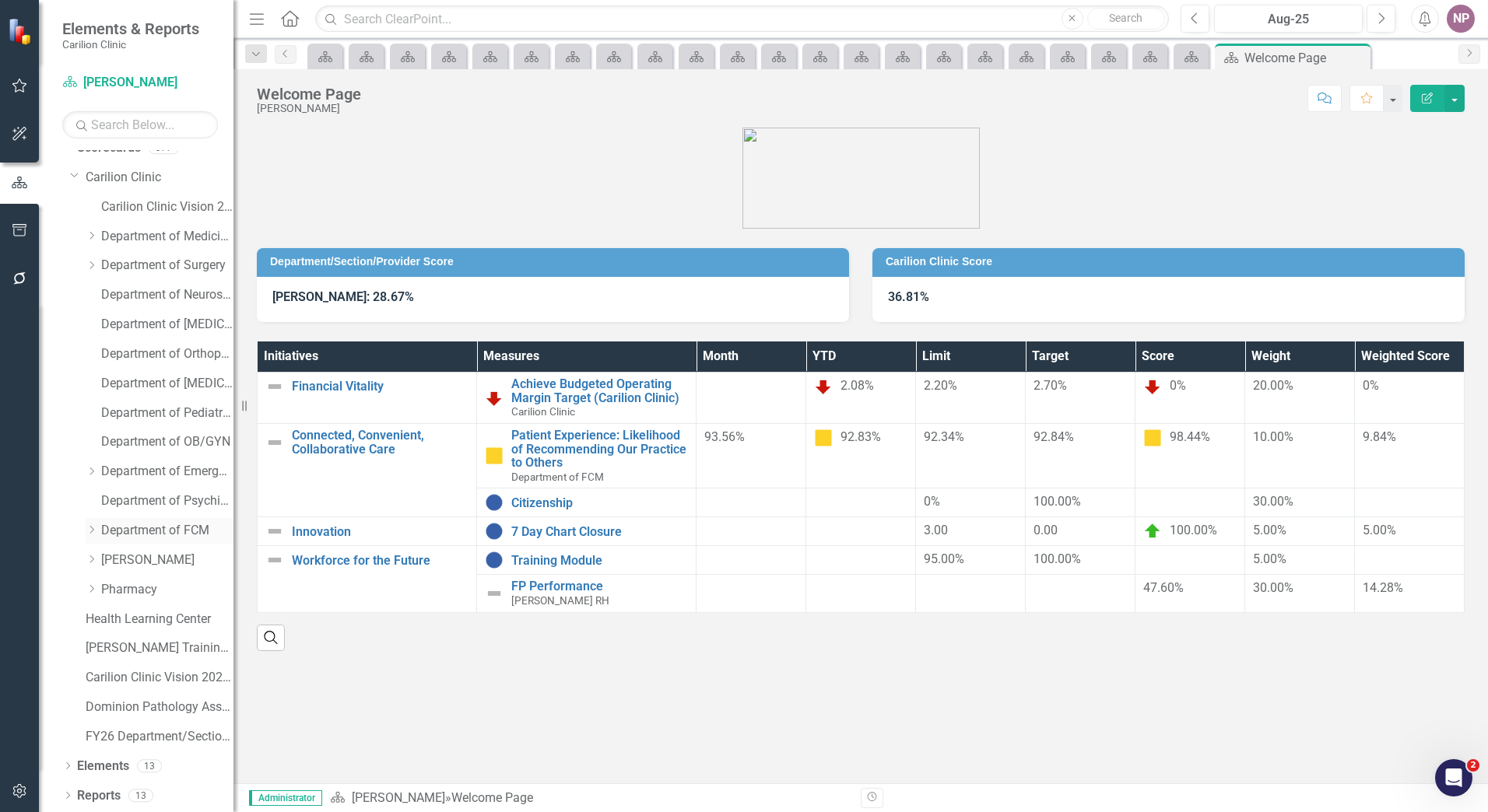
click at [95, 522] on div "Dropdown Department of FCM" at bounding box center [160, 531] width 148 height 25
click at [89, 529] on icon "Dropdown" at bounding box center [91, 530] width 11 height 10
click at [102, 565] on div "Dropdown" at bounding box center [106, 560] width 11 height 13
click at [121, 595] on div "Dropdown" at bounding box center [122, 589] width 11 height 13
click at [117, 708] on icon "Dropdown" at bounding box center [122, 706] width 11 height 10
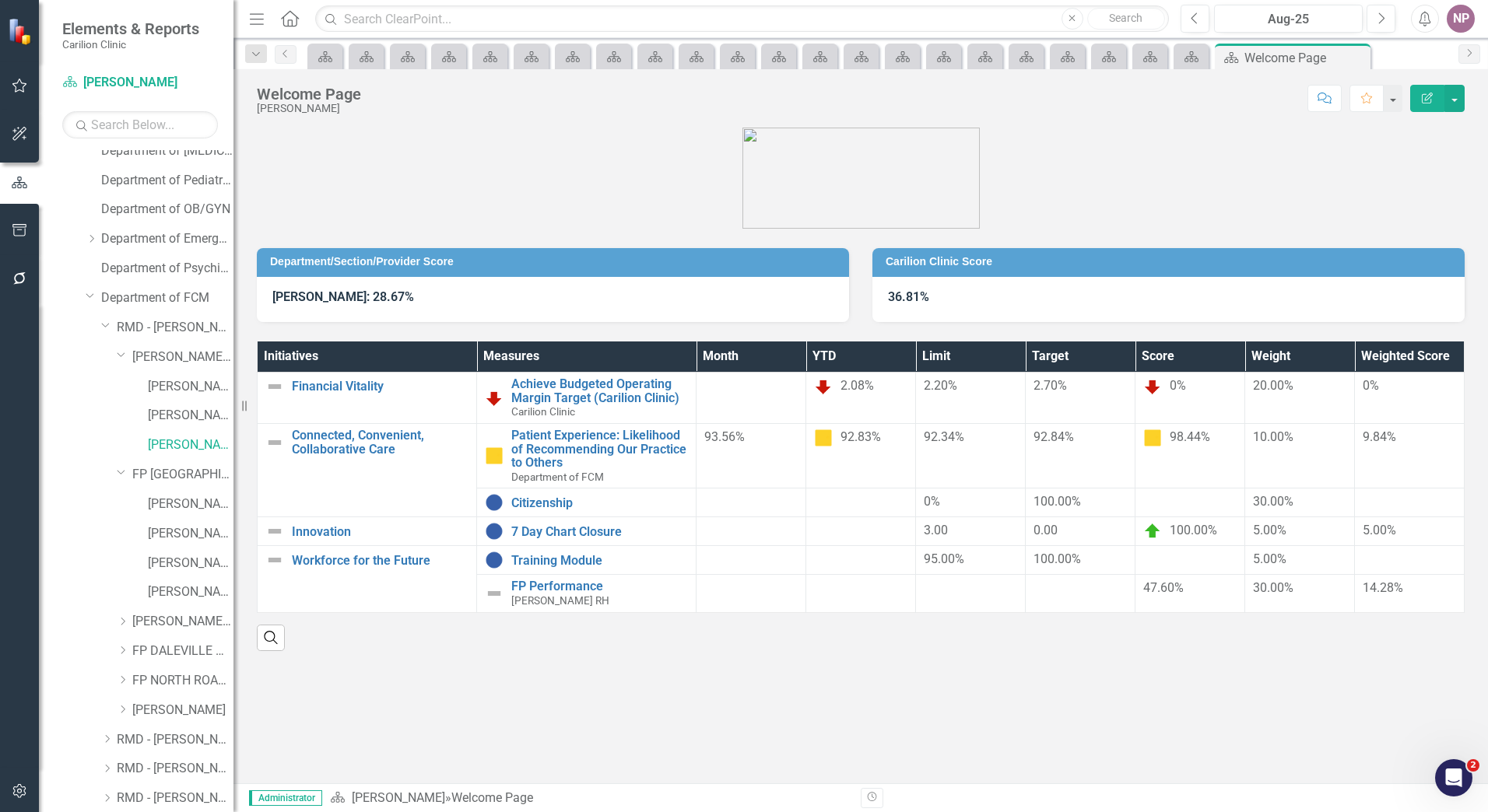
scroll to position [248, 0]
click at [129, 616] on div "Dropdown" at bounding box center [125, 621] width 16 height 13
click at [190, 505] on link "[PERSON_NAME]" at bounding box center [191, 503] width 86 height 18
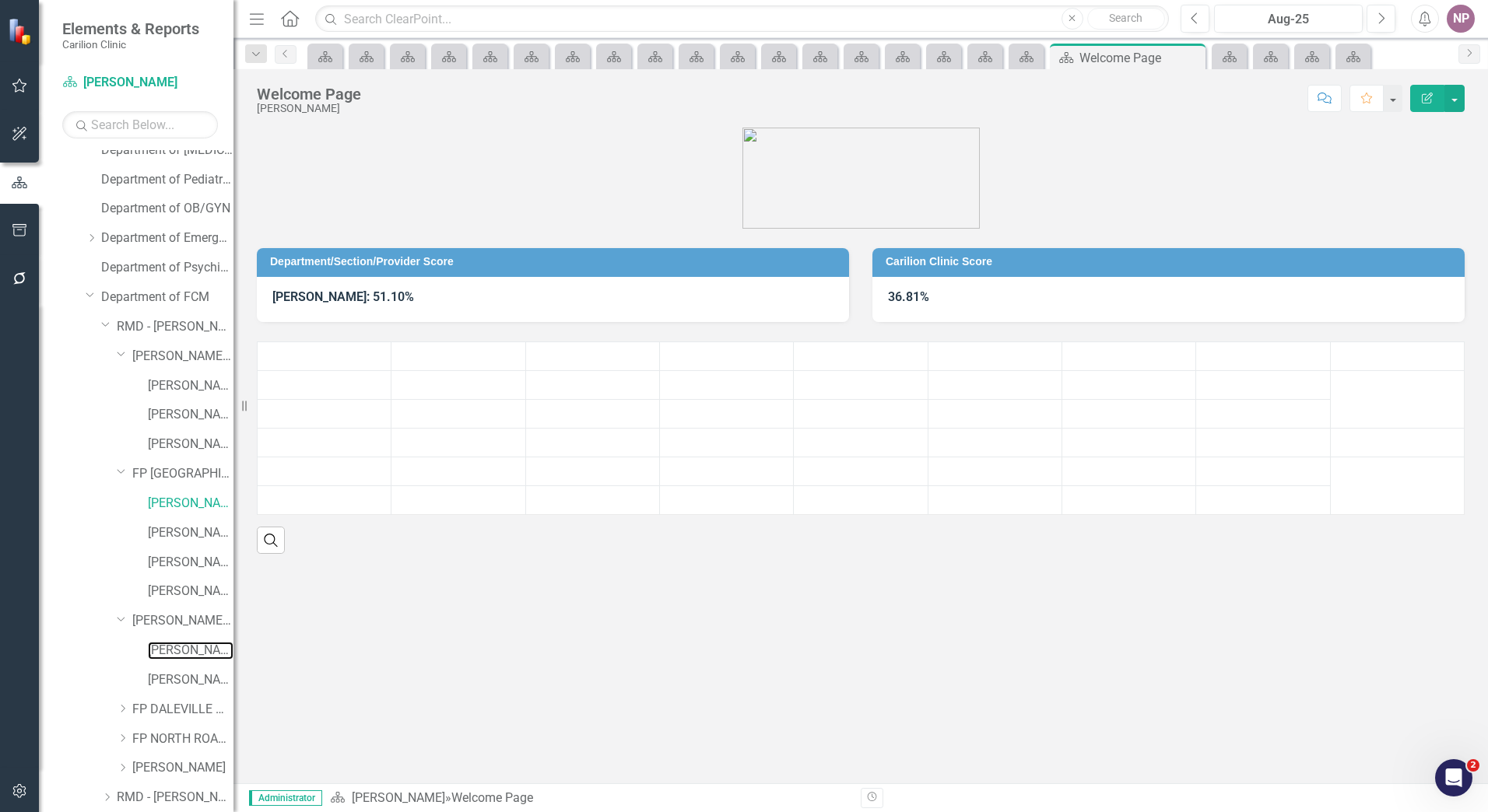
click at [189, 644] on link "[PERSON_NAME]" at bounding box center [191, 651] width 86 height 18
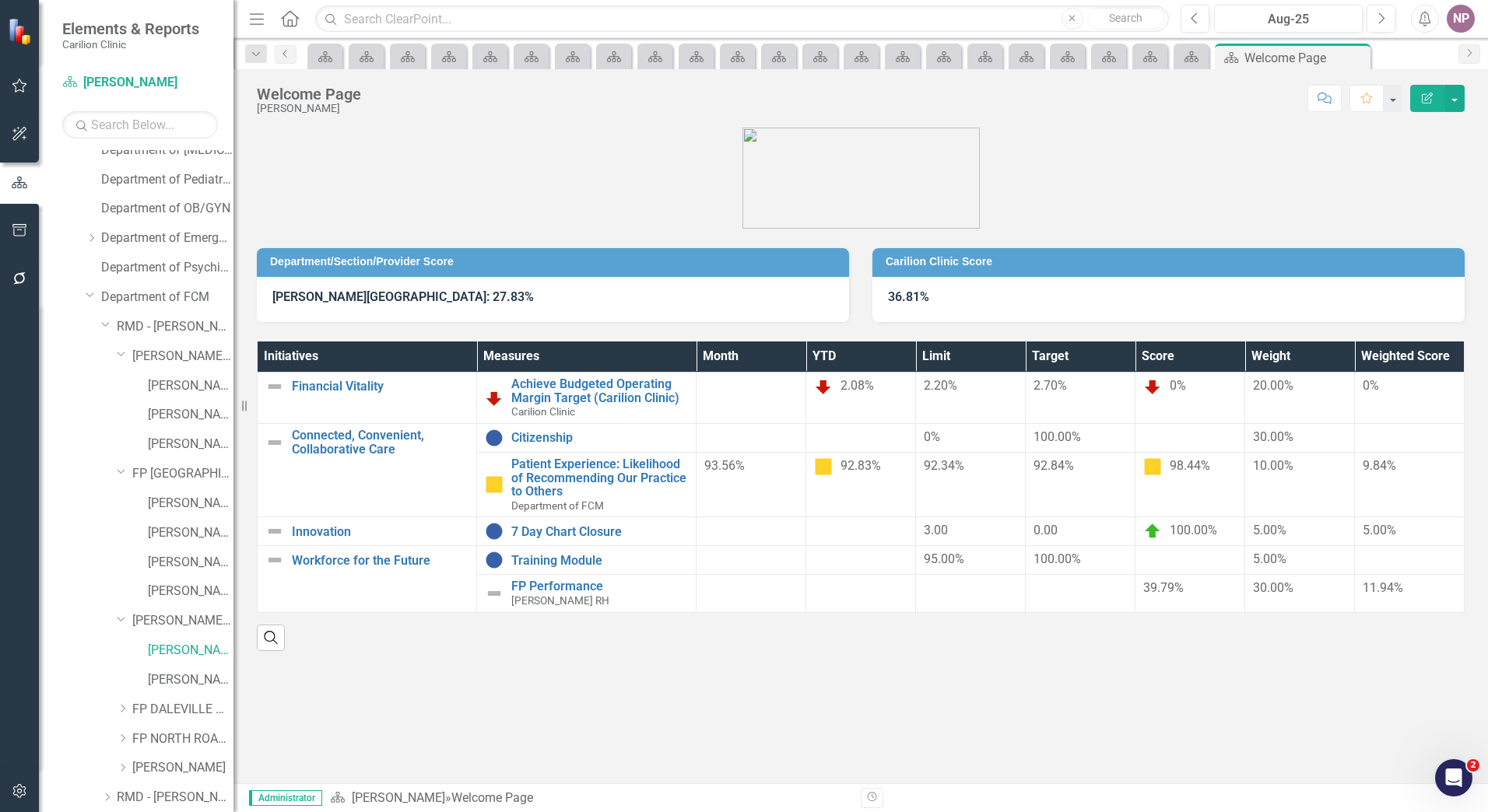
click at [397, 303] on strong "[PERSON_NAME][GEOGRAPHIC_DATA]: 27.83%" at bounding box center [404, 296] width 261 height 15
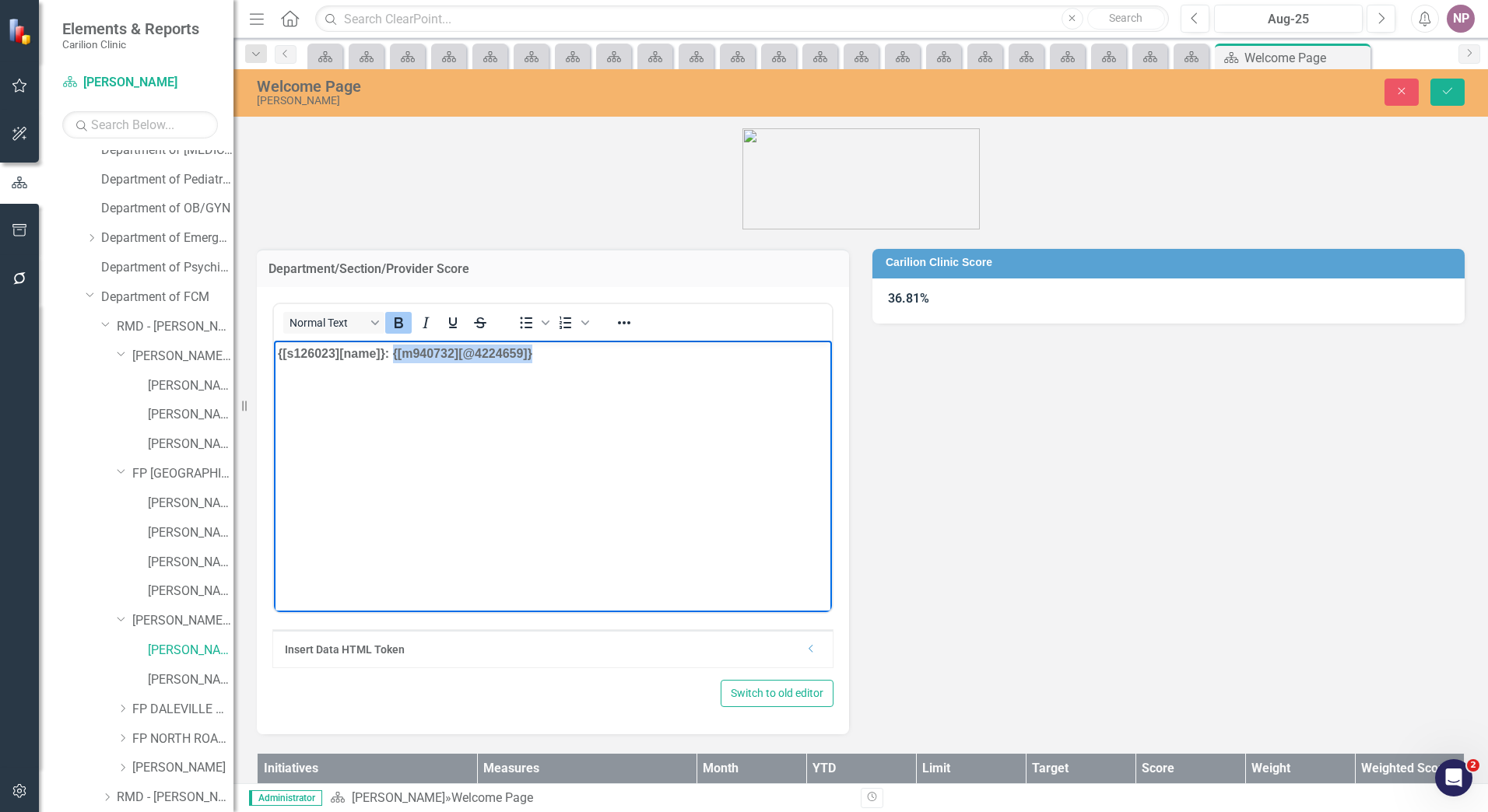
drag, startPoint x: 715, startPoint y: 371, endPoint x: 395, endPoint y: 362, distance: 320.1
click at [395, 362] on body "{[s126023][name]}: {[m940732][@4224659]}" at bounding box center [553, 457] width 558 height 233
click at [814, 666] on div "Insert Data HTML Token Dropdown" at bounding box center [553, 649] width 560 height 38
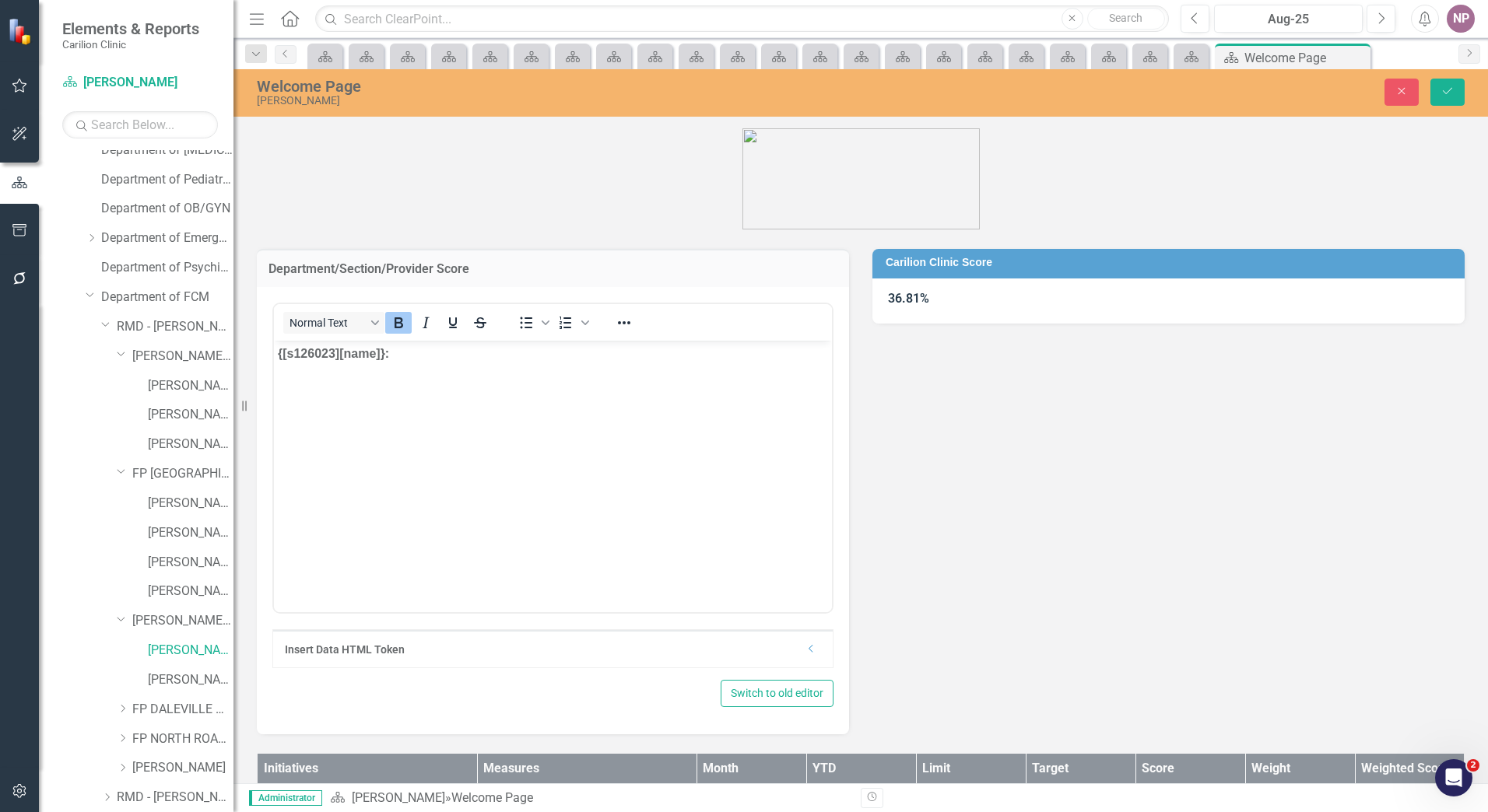
click at [807, 653] on div "Dropdown" at bounding box center [811, 649] width 11 height 13
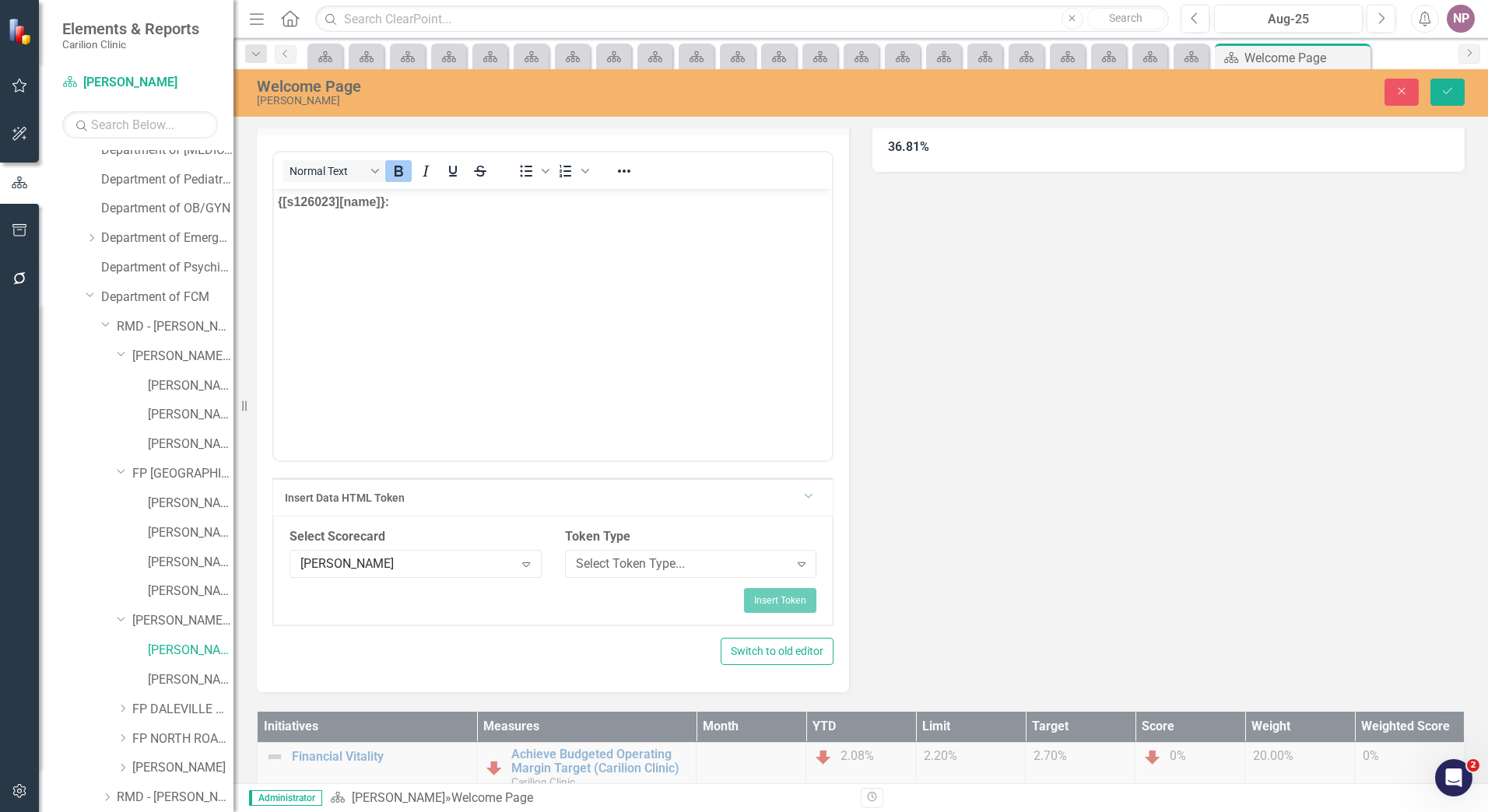
scroll to position [155, 0]
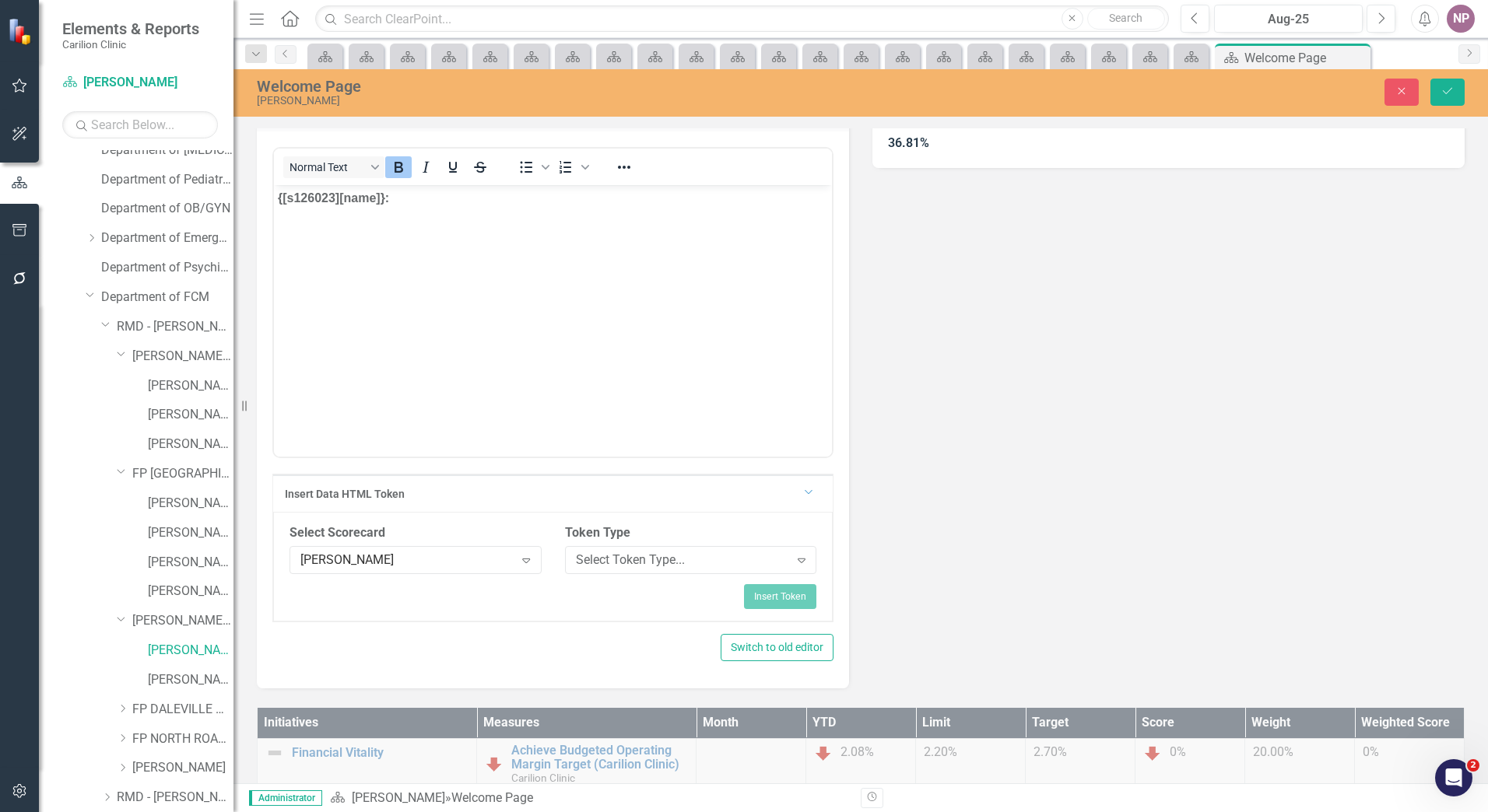
click at [628, 574] on div "Token Type Select Token Type... Expand" at bounding box center [691, 554] width 275 height 60
click at [627, 561] on div "Select Token Type..." at bounding box center [683, 559] width 213 height 18
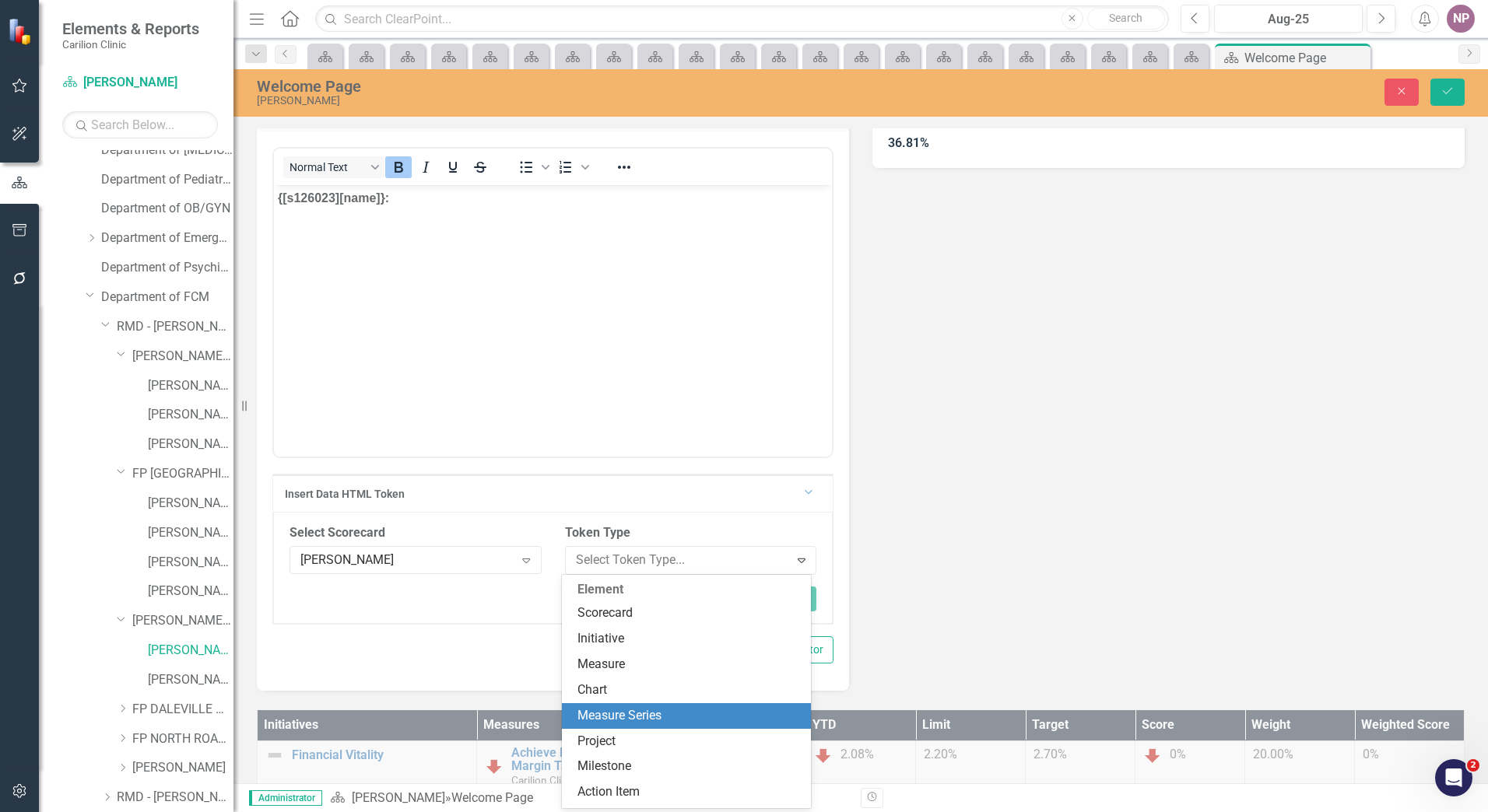
click at [652, 719] on div "Measure Series" at bounding box center [690, 716] width 225 height 18
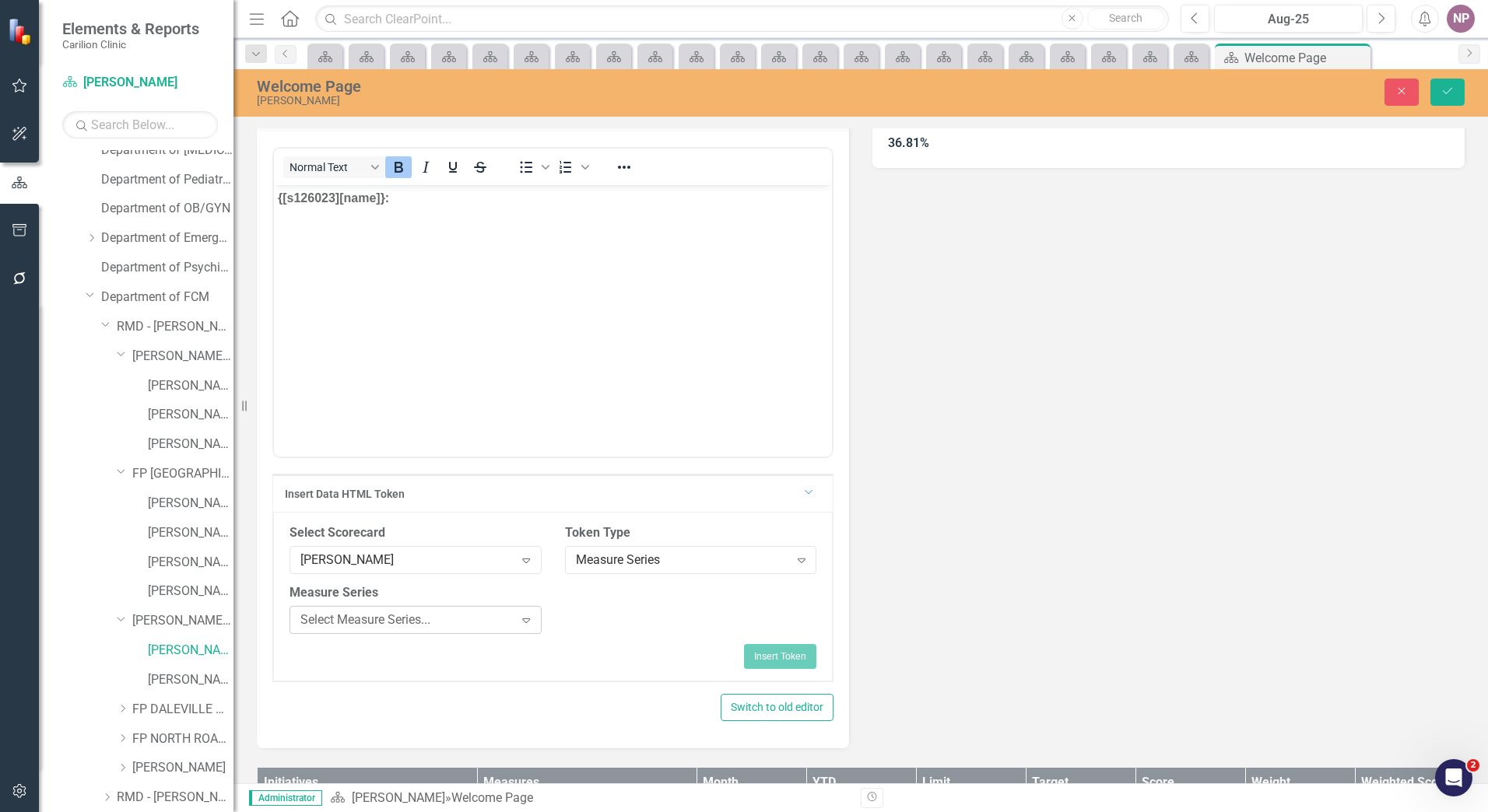
click at [525, 621] on icon "Expand" at bounding box center [526, 620] width 16 height 12
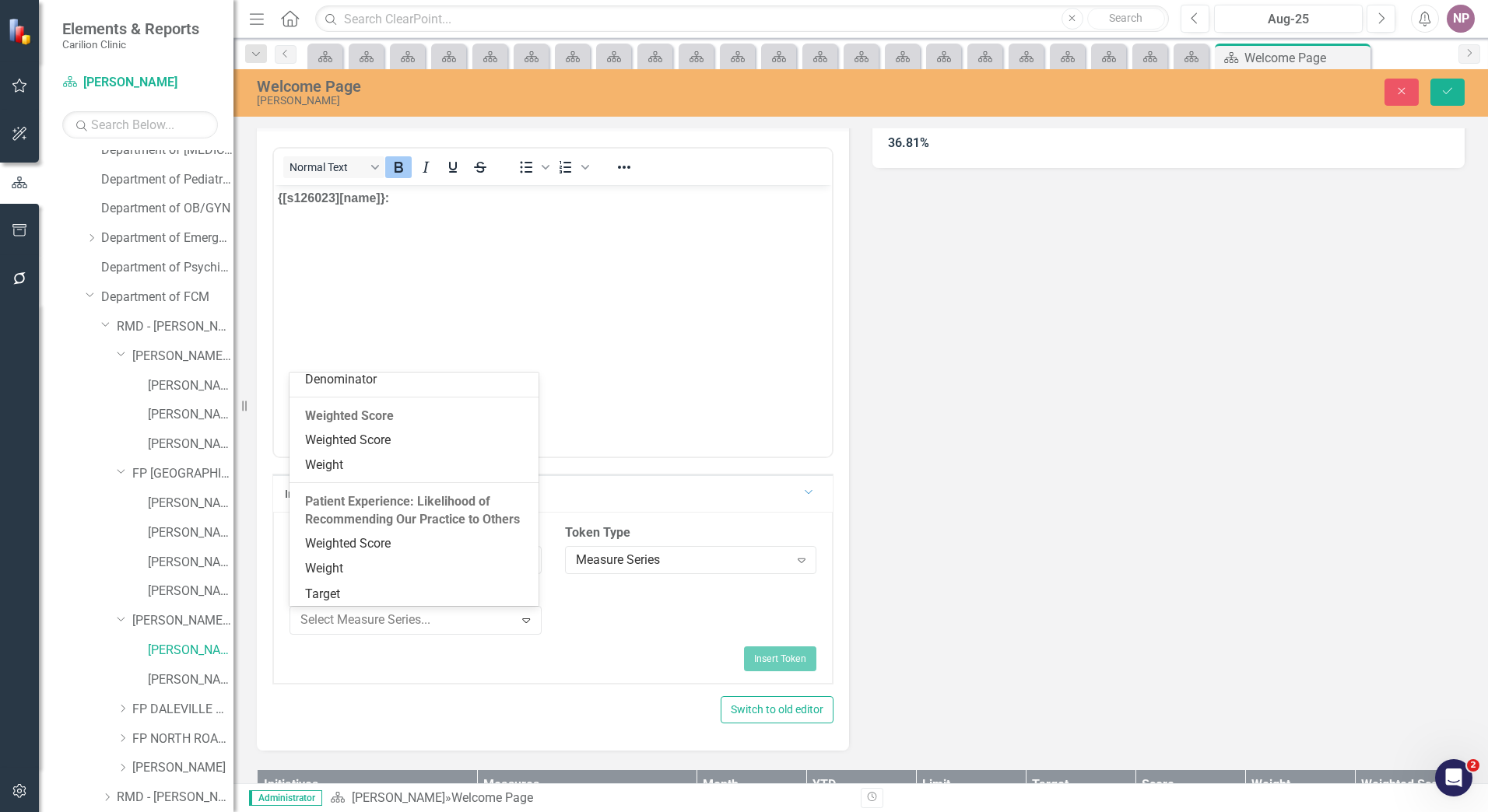
scroll to position [996, 0]
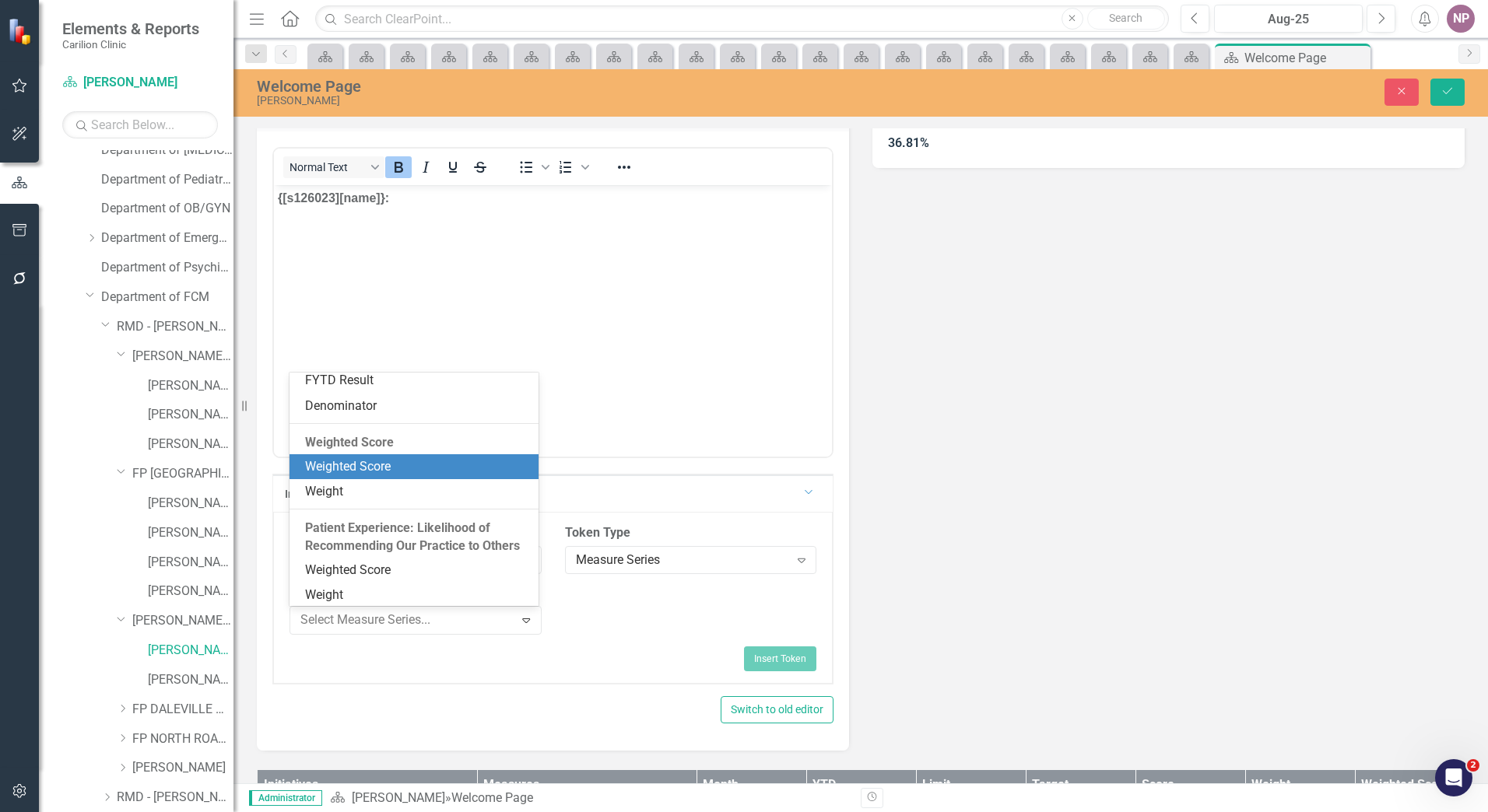
click at [412, 460] on div "Weighted Score" at bounding box center [418, 467] width 225 height 18
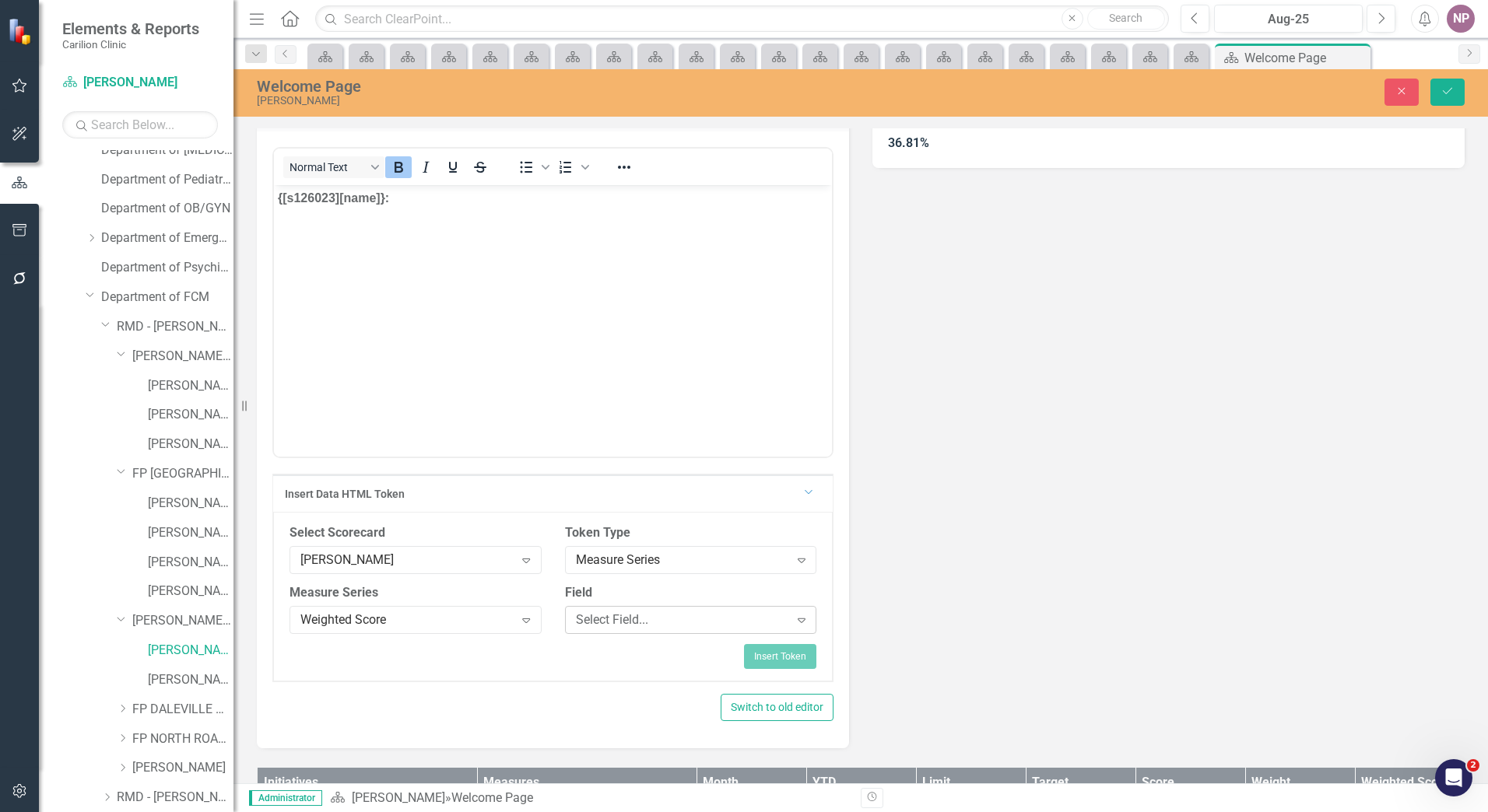
click at [610, 616] on div "Select Field..." at bounding box center [683, 620] width 213 height 18
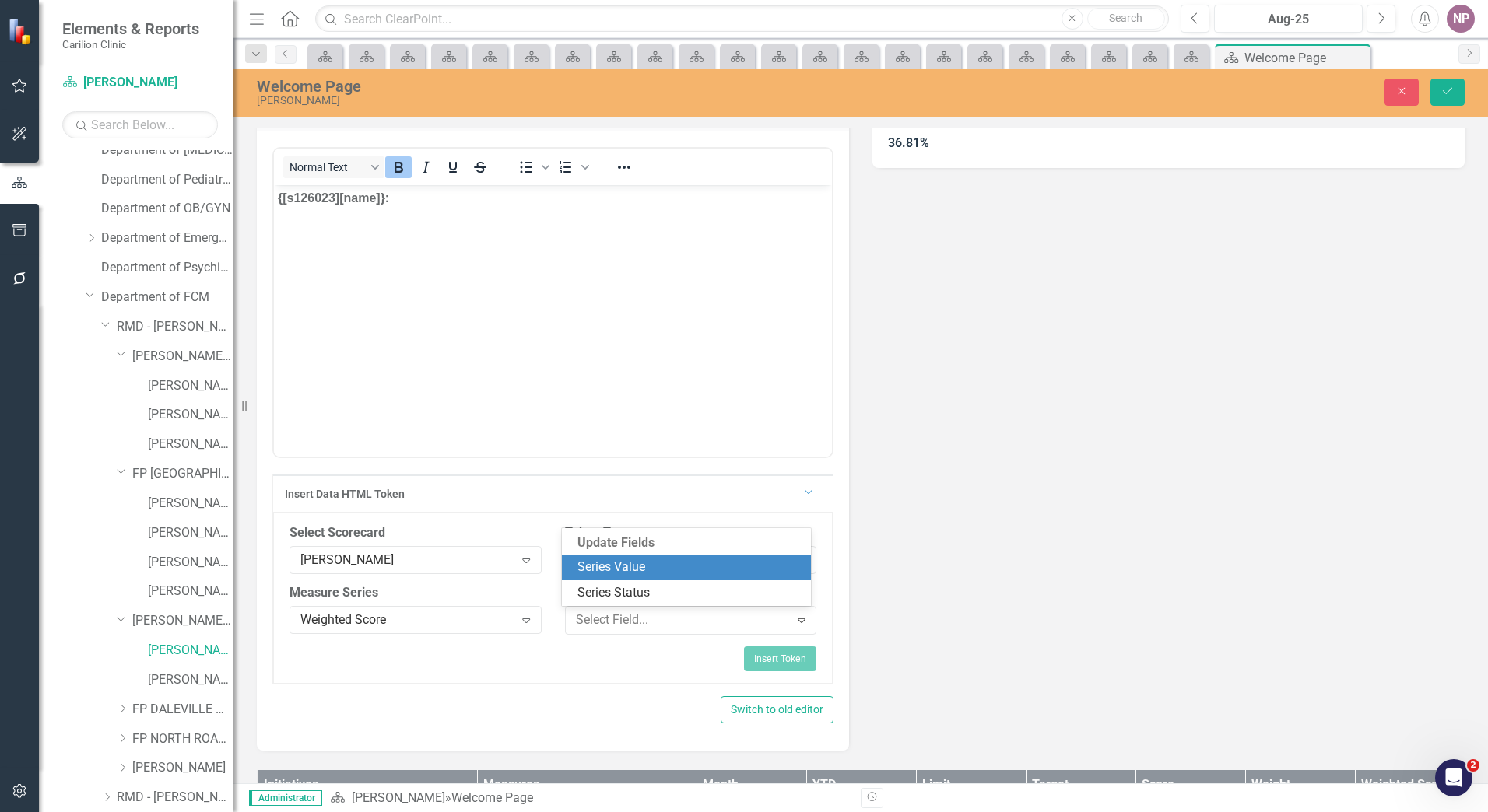
click at [618, 564] on div "Series Value" at bounding box center [690, 567] width 225 height 18
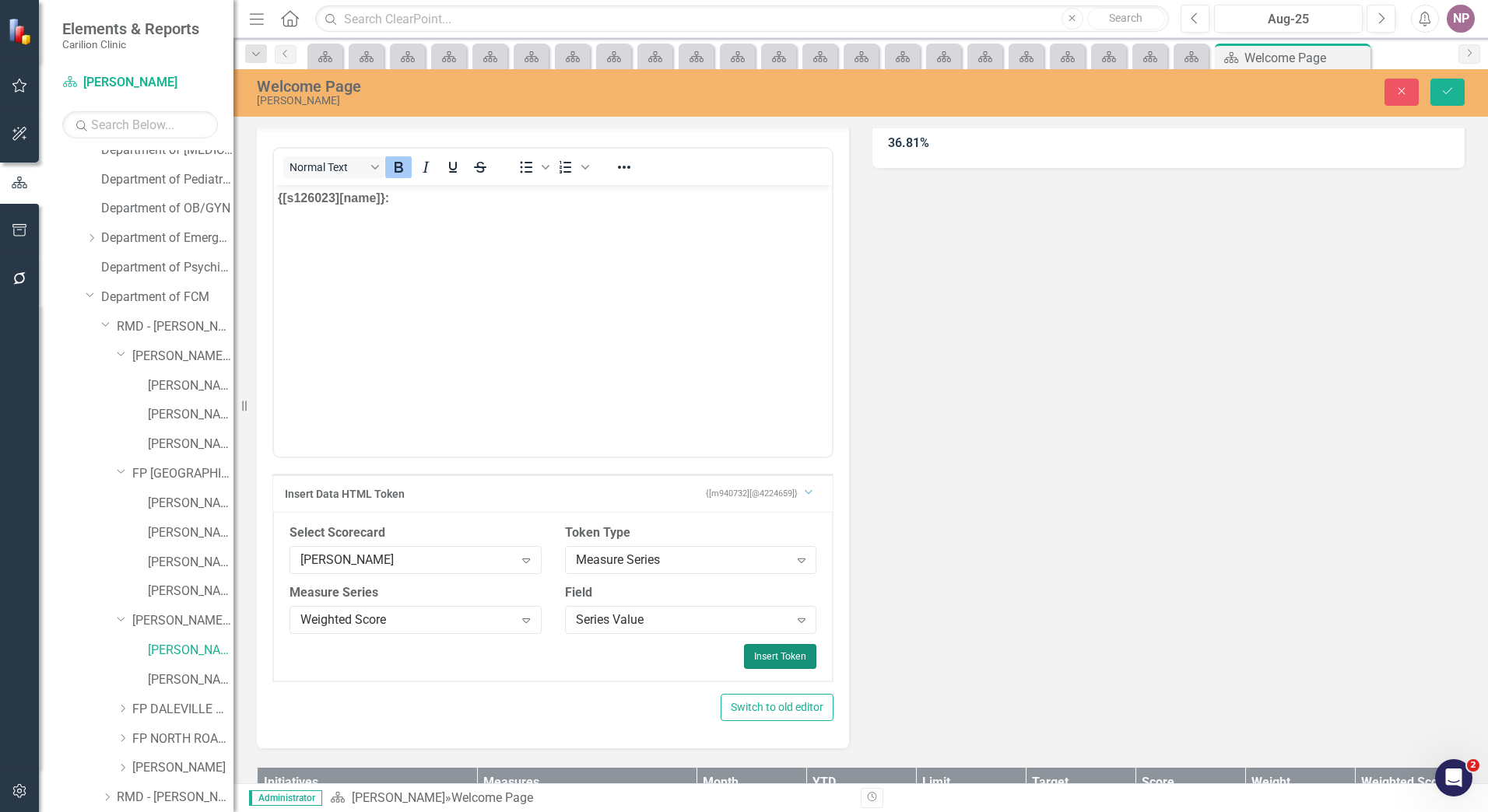
click at [763, 648] on button "Insert Token" at bounding box center [780, 657] width 73 height 25
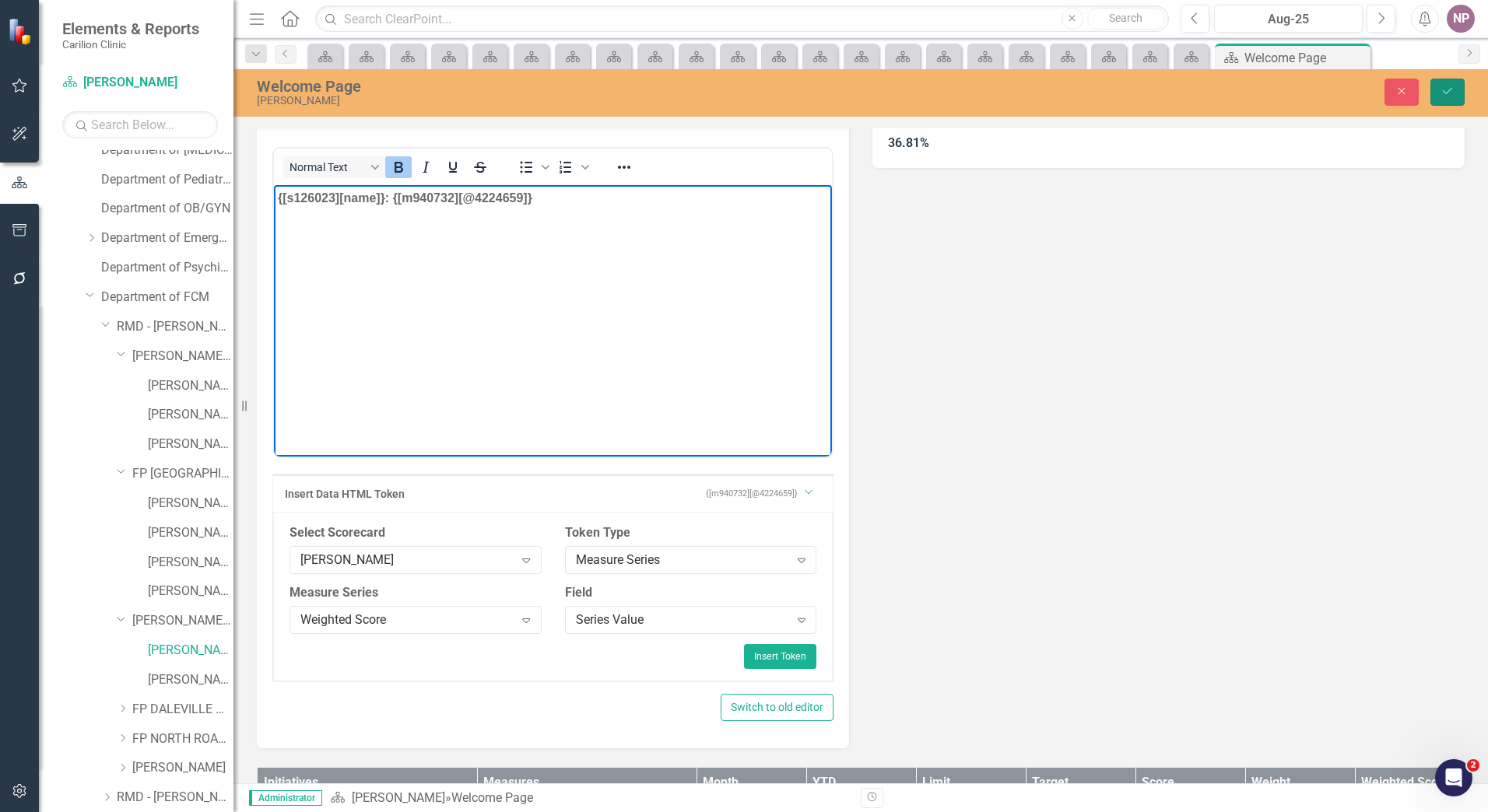
click at [1441, 96] on icon "Save" at bounding box center [1448, 91] width 14 height 11
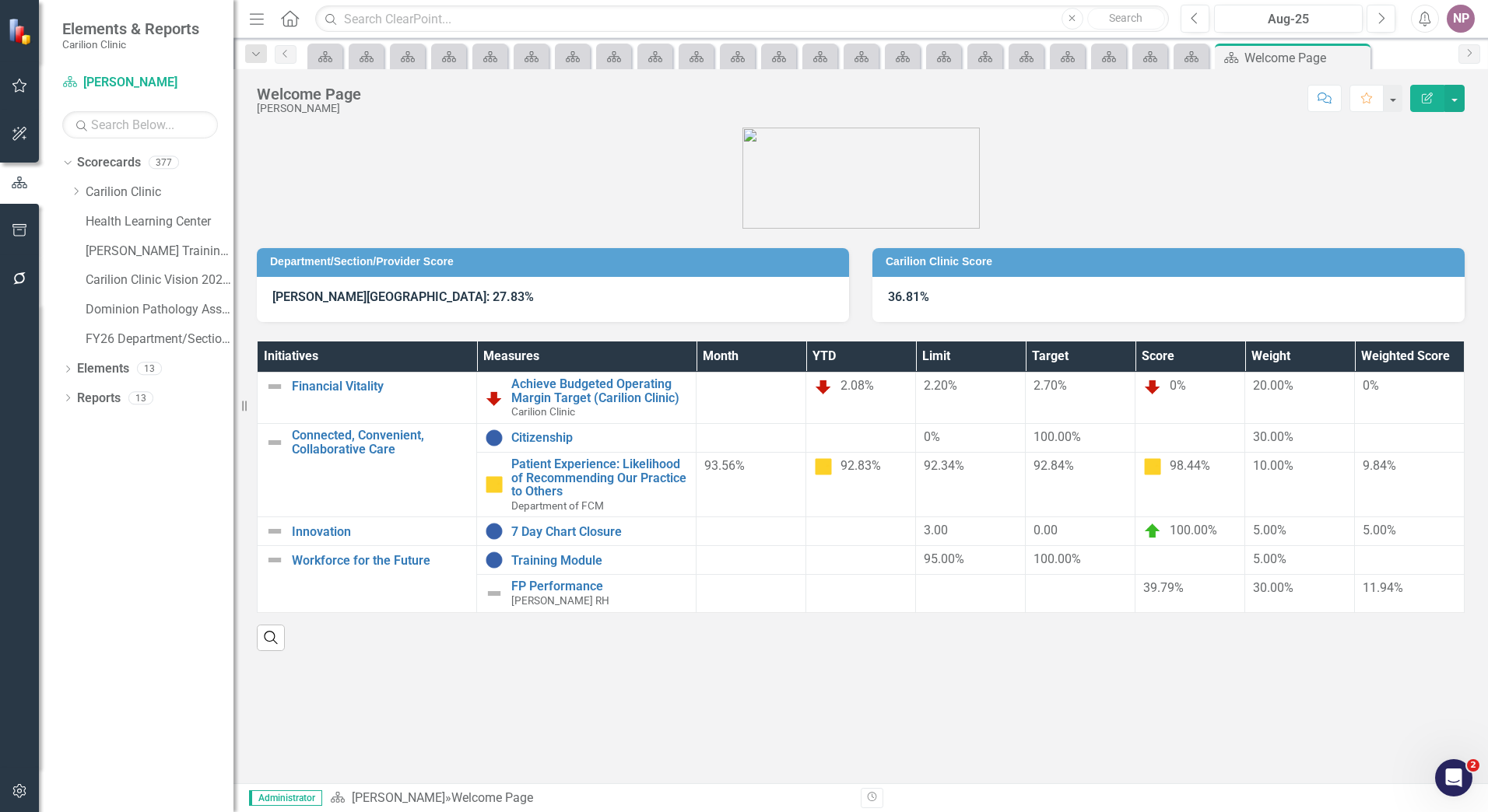
scroll to position [0, 0]
click at [84, 187] on div "Dropdown" at bounding box center [78, 192] width 16 height 13
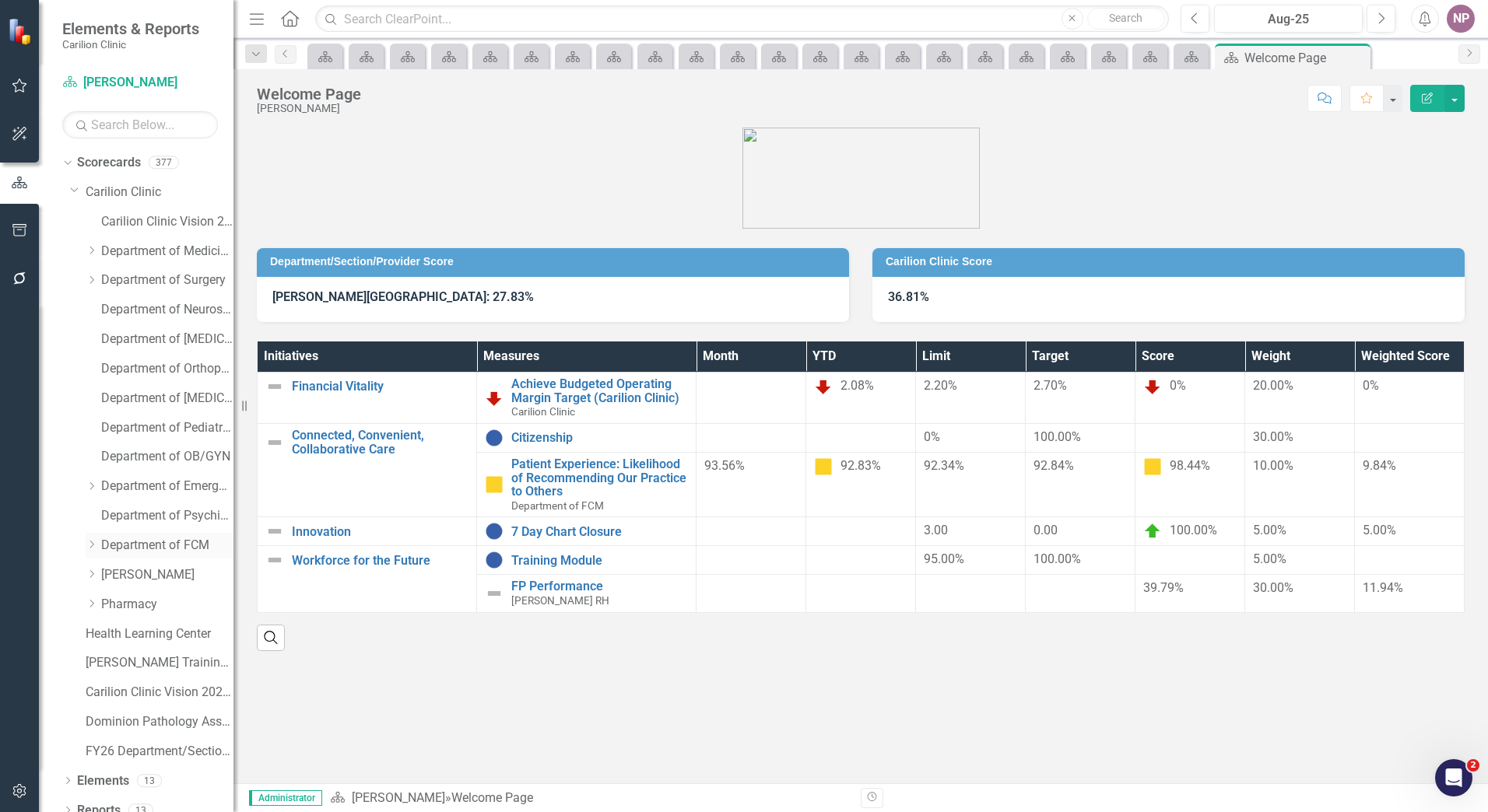
click at [88, 542] on icon "Dropdown" at bounding box center [91, 545] width 11 height 10
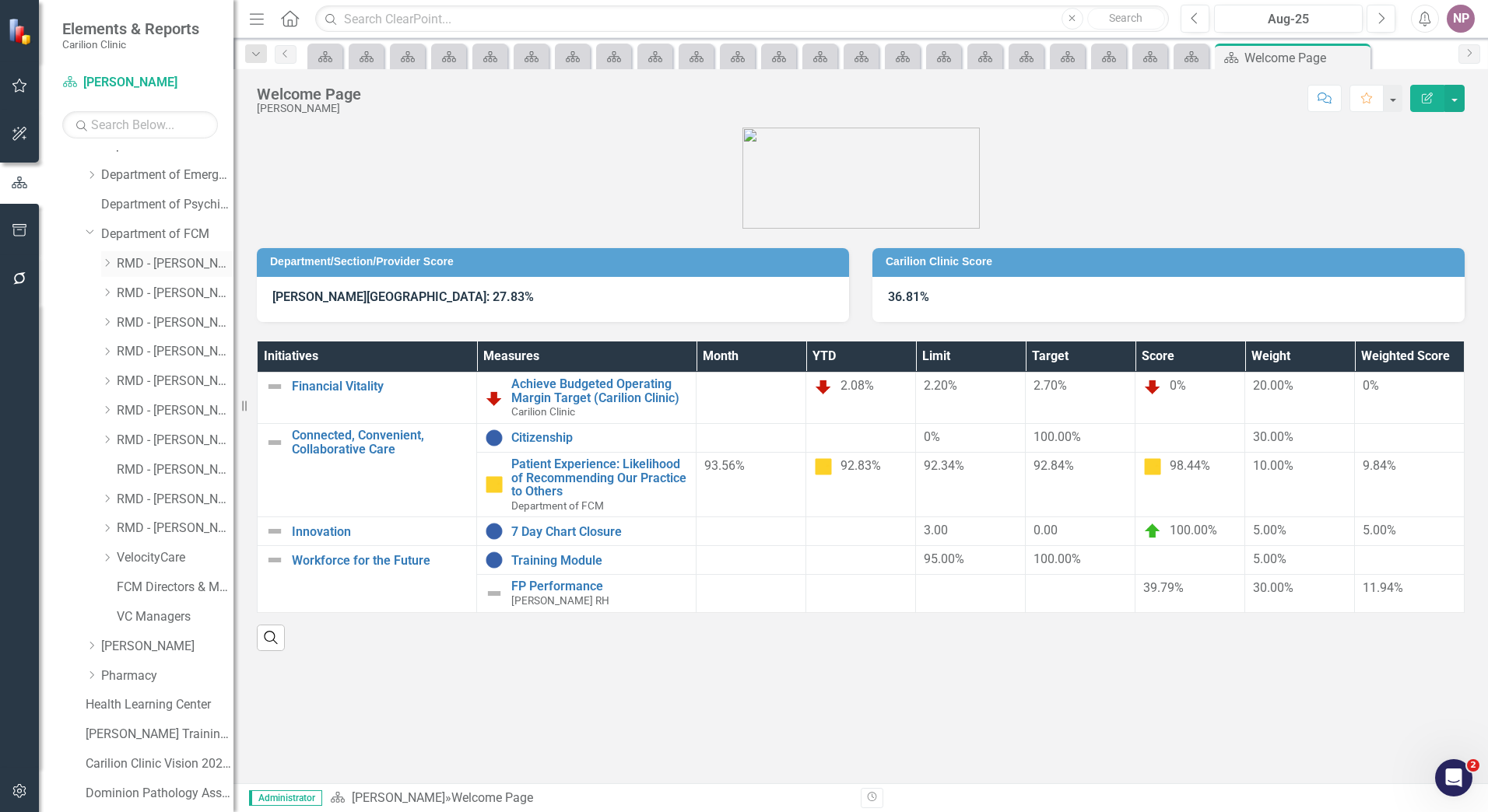
click at [112, 267] on icon "Dropdown" at bounding box center [106, 263] width 11 height 10
click at [111, 268] on div "Dropdown RMD - [PERSON_NAME]" at bounding box center [167, 264] width 132 height 25
click at [110, 501] on icon "Dropdown" at bounding box center [106, 498] width 11 height 10
click at [108, 470] on icon "Dropdown" at bounding box center [106, 469] width 11 height 10
click at [123, 358] on div "Dropdown" at bounding box center [122, 352] width 11 height 13
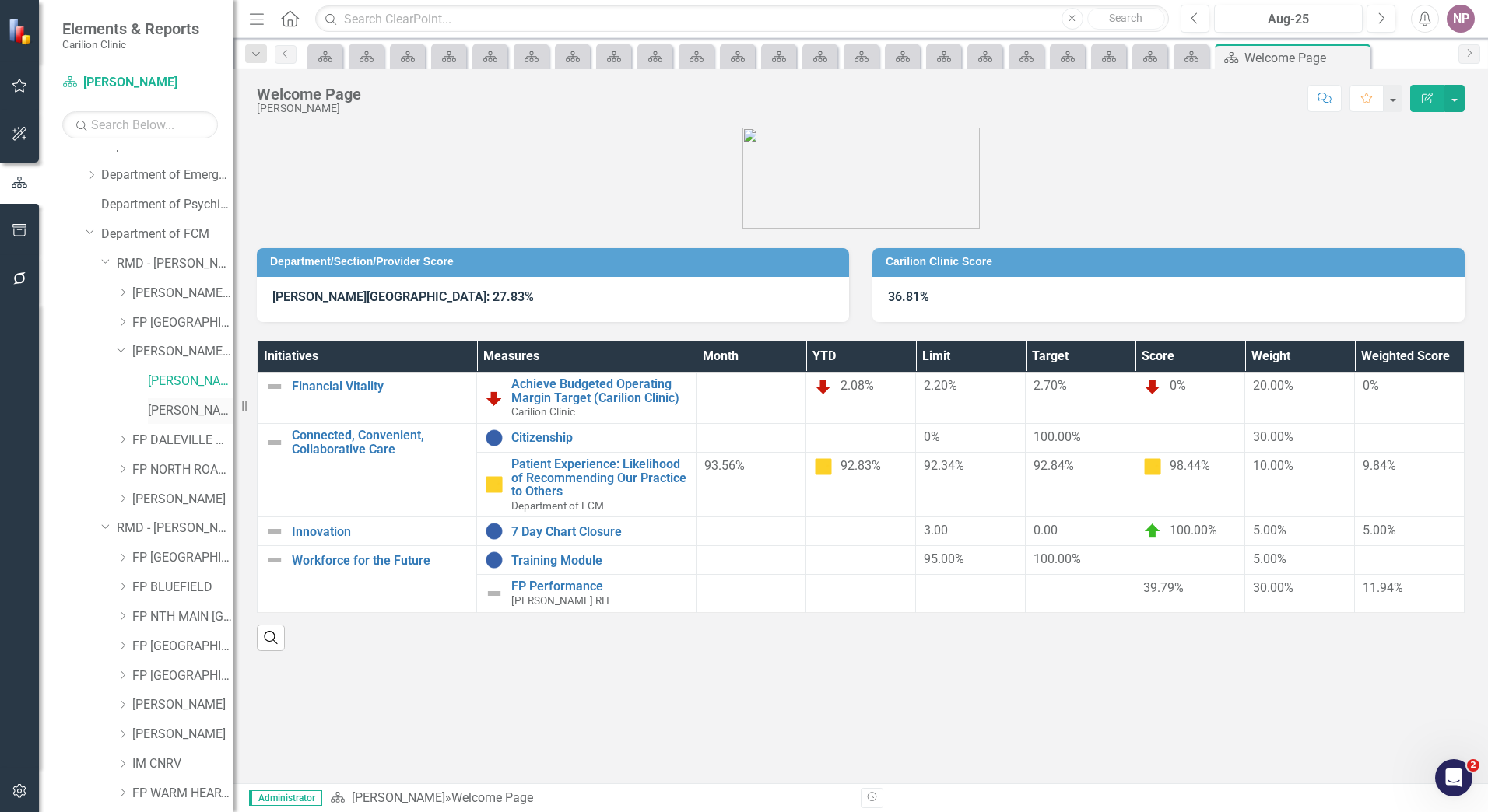
click at [148, 405] on link "[PERSON_NAME]" at bounding box center [191, 411] width 86 height 18
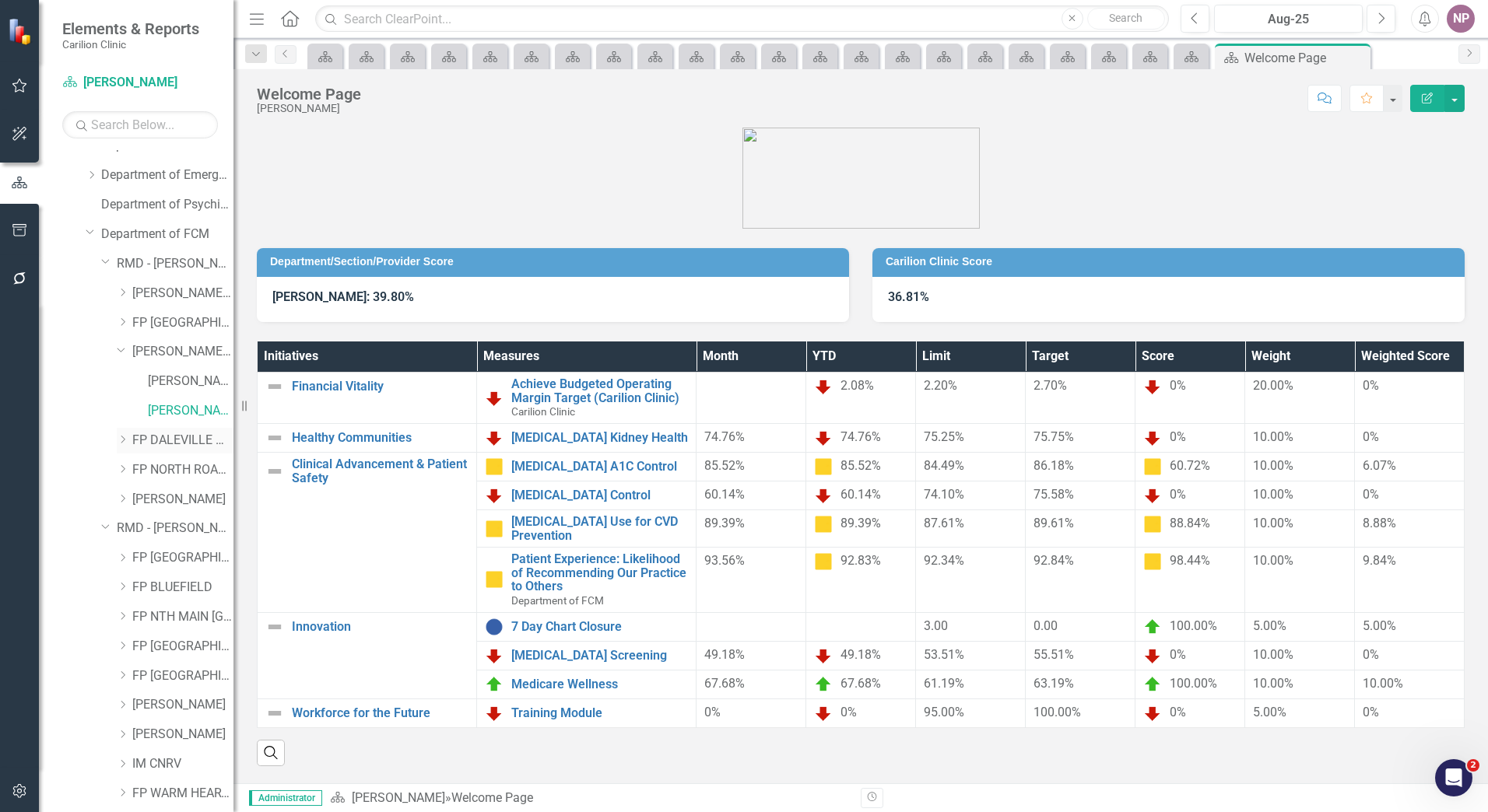
click at [160, 431] on div "Dropdown FP DALEVILLE MRIDGE LN" at bounding box center [175, 440] width 117 height 25
click at [190, 445] on link "FP DALEVILLE MRIDGE LN" at bounding box center [182, 440] width 101 height 18
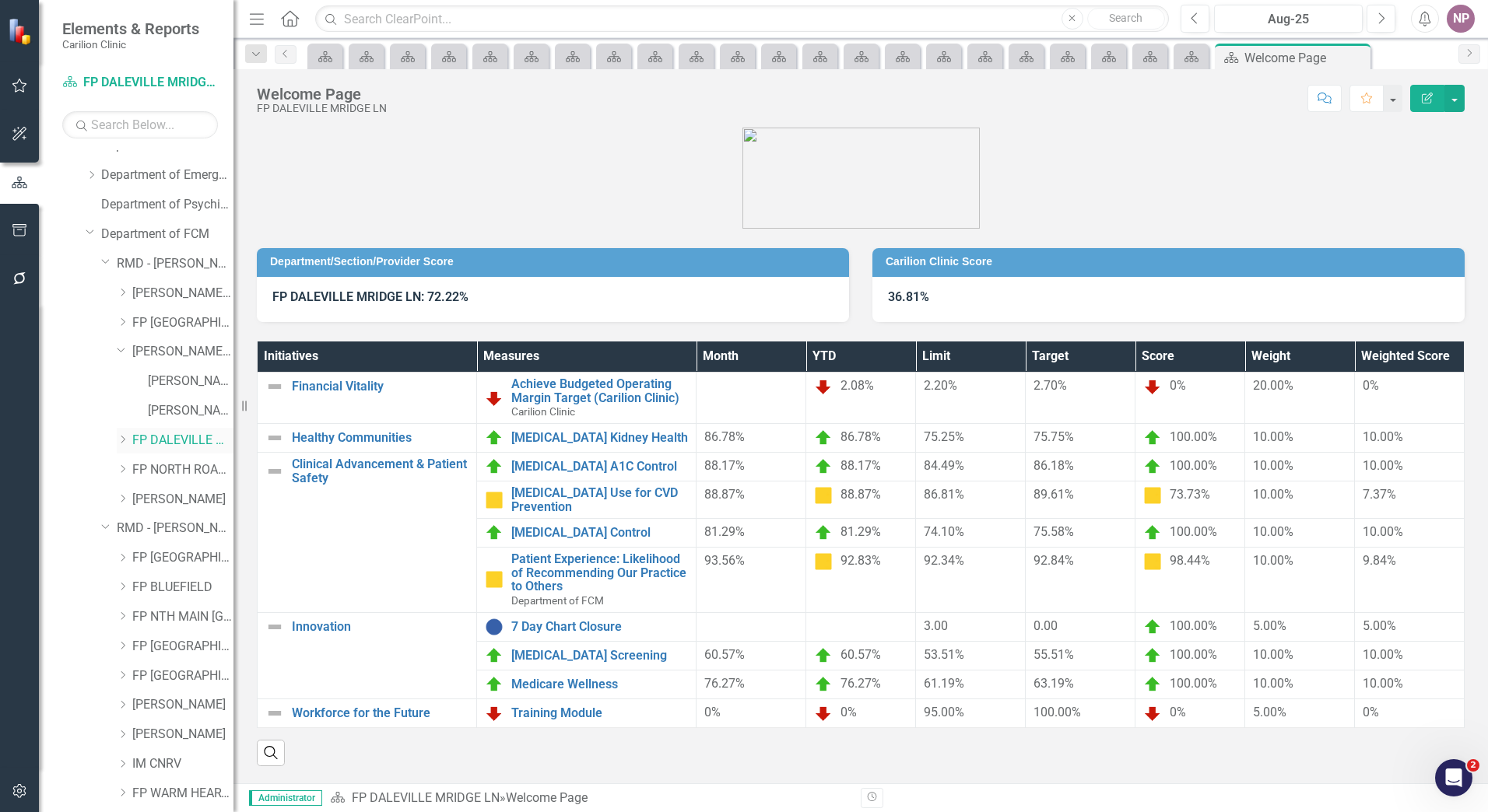
click at [125, 440] on icon at bounding box center [123, 439] width 4 height 8
click at [166, 467] on link "[PERSON_NAME]" at bounding box center [191, 470] width 86 height 18
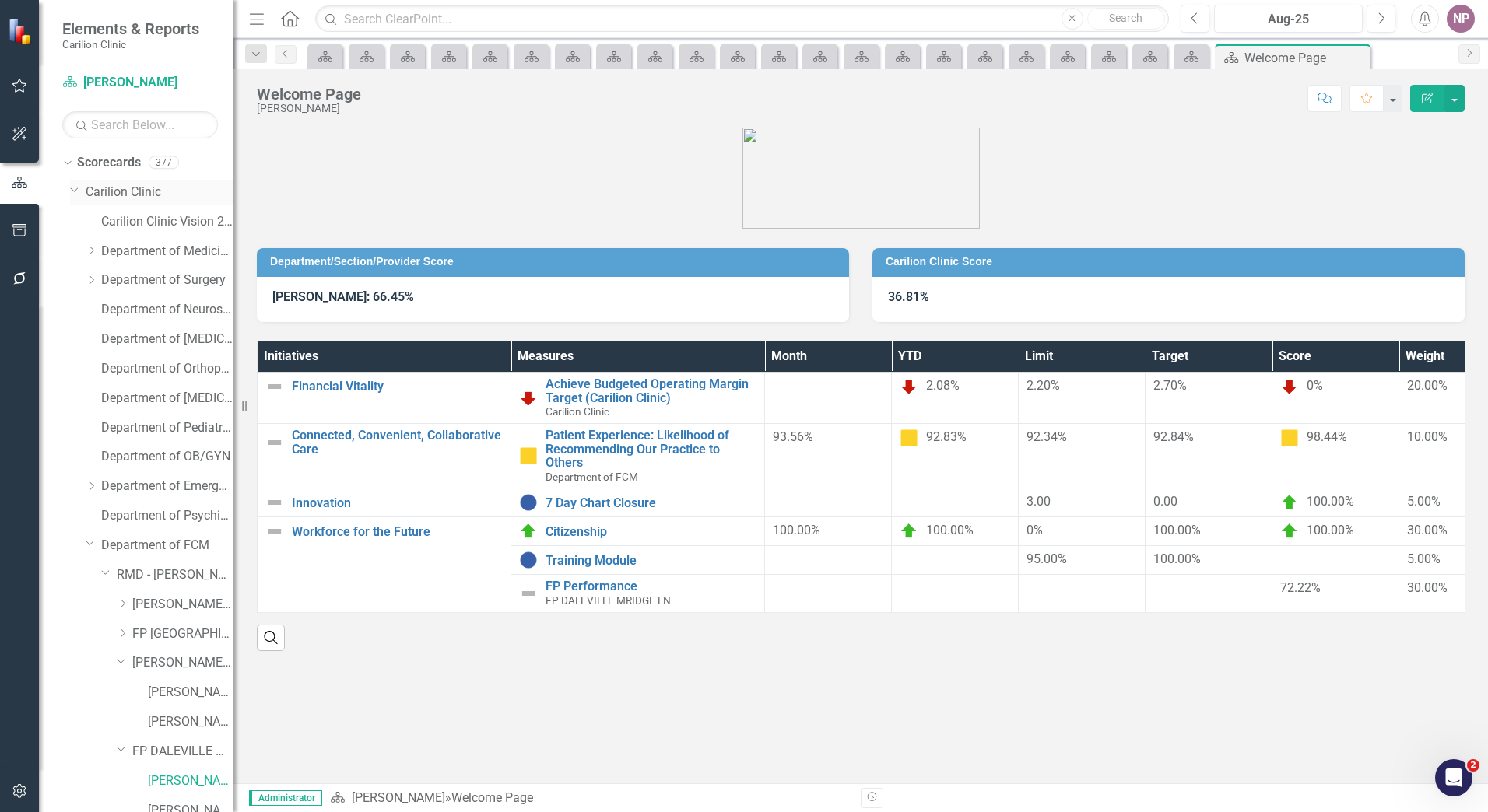
click at [122, 196] on link "Carilion Clinic" at bounding box center [160, 192] width 148 height 18
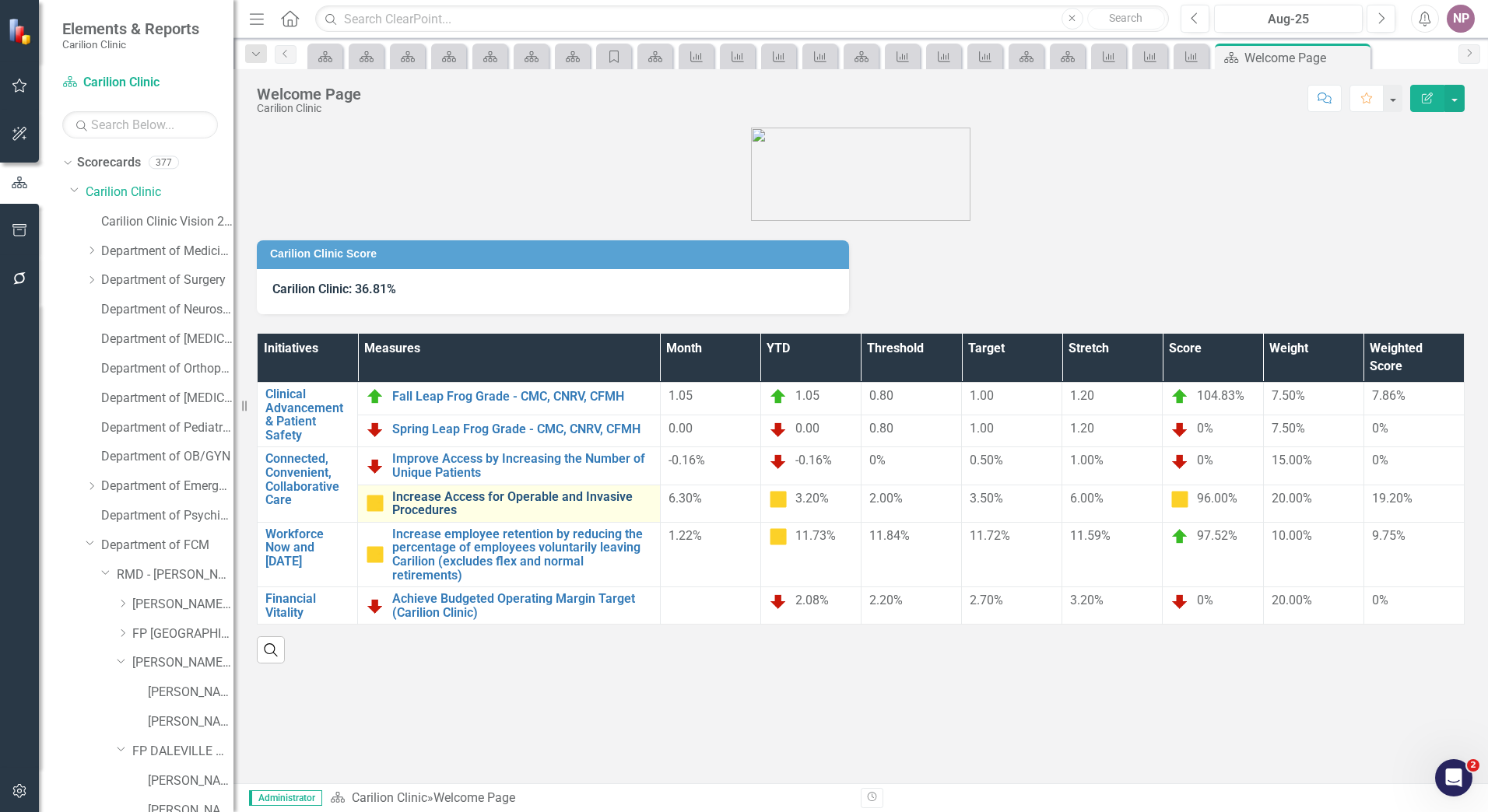
click at [515, 506] on link "Increase Access for Operable and Invasive Procedures" at bounding box center [522, 503] width 260 height 27
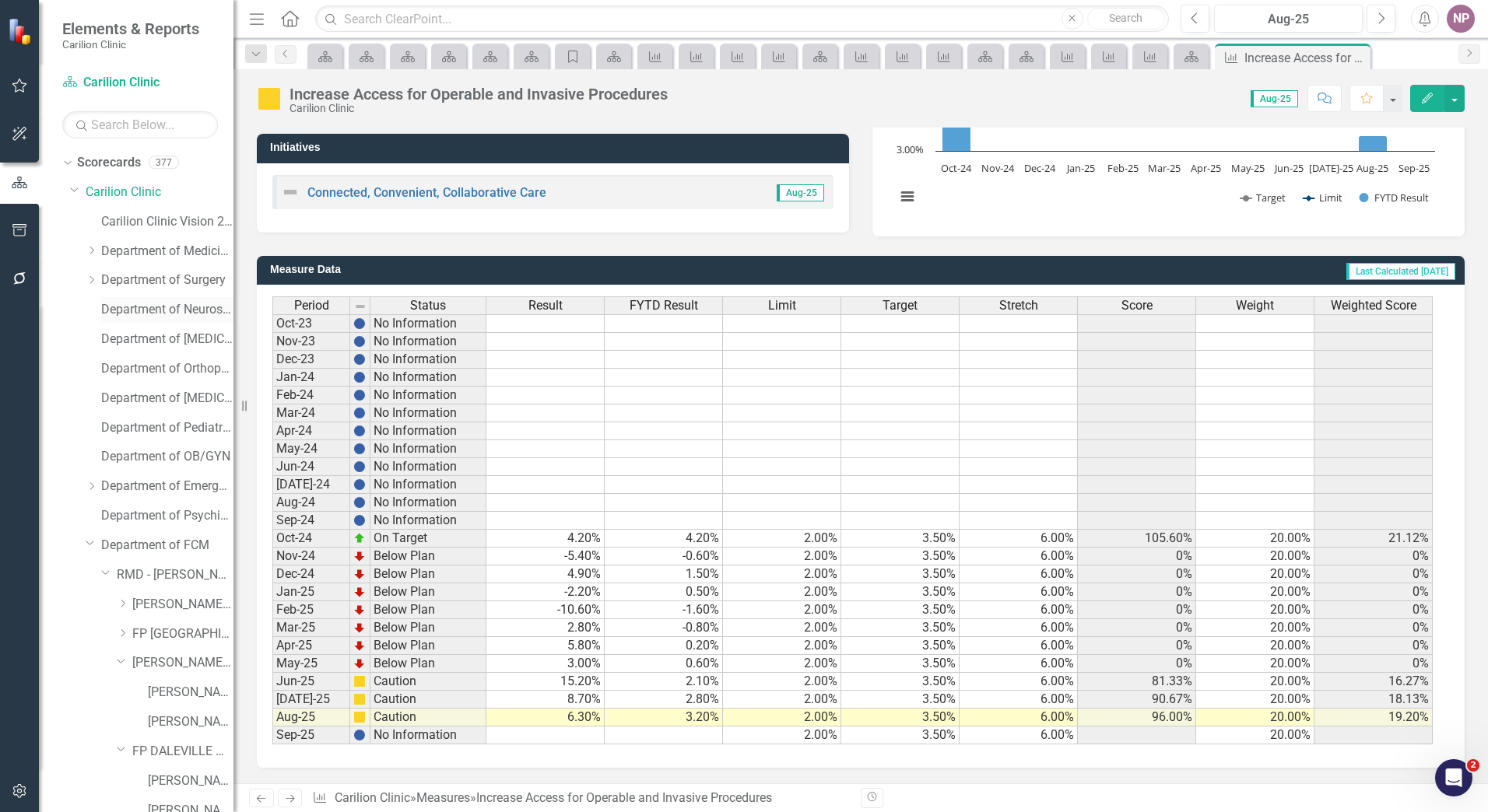
click at [178, 308] on link "Department of Neurosurgery" at bounding box center [167, 310] width 132 height 18
